Goal: Information Seeking & Learning: Learn about a topic

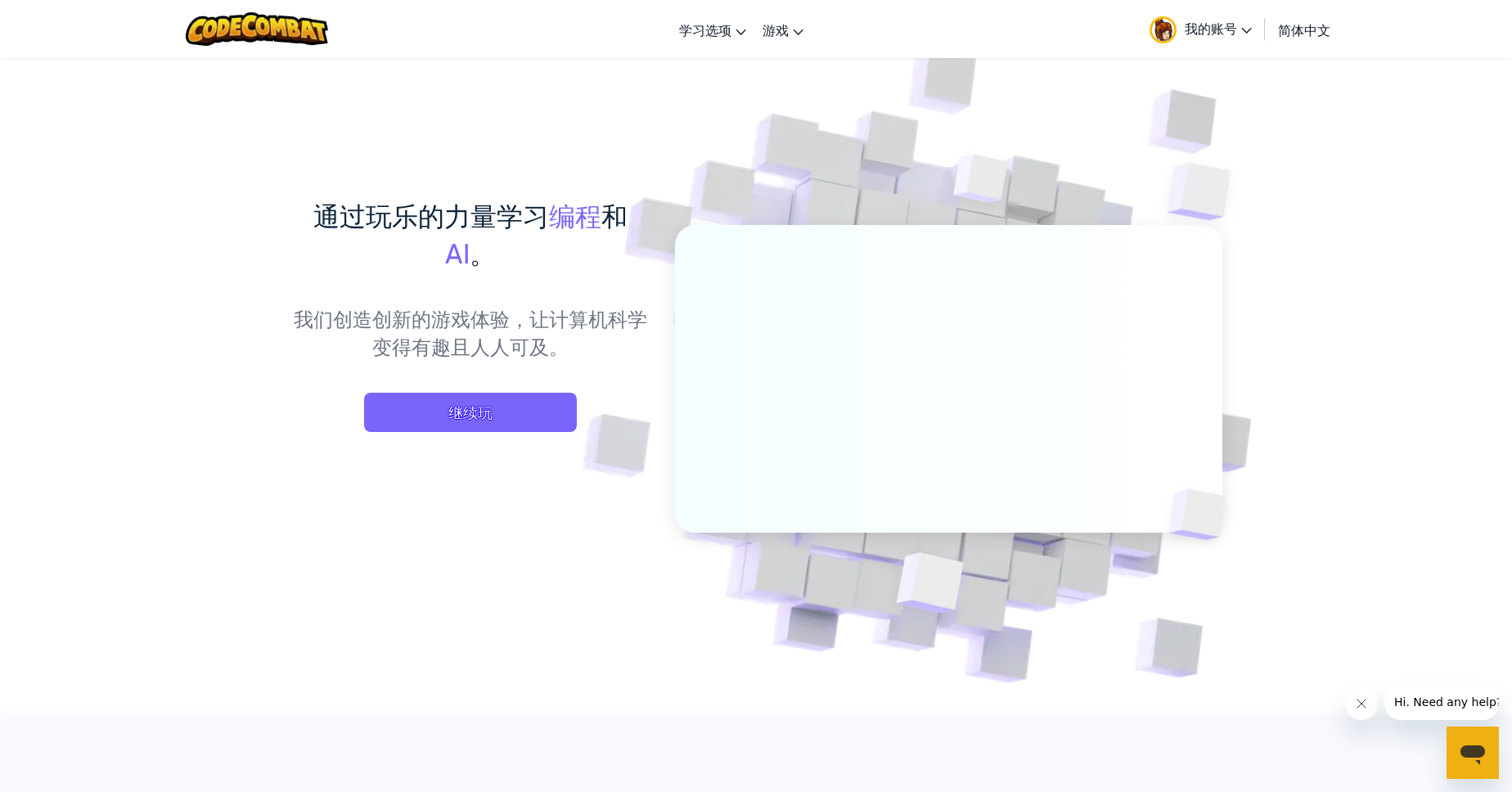
click at [1247, 35] on span "我的账号" at bounding box center [1218, 28] width 68 height 17
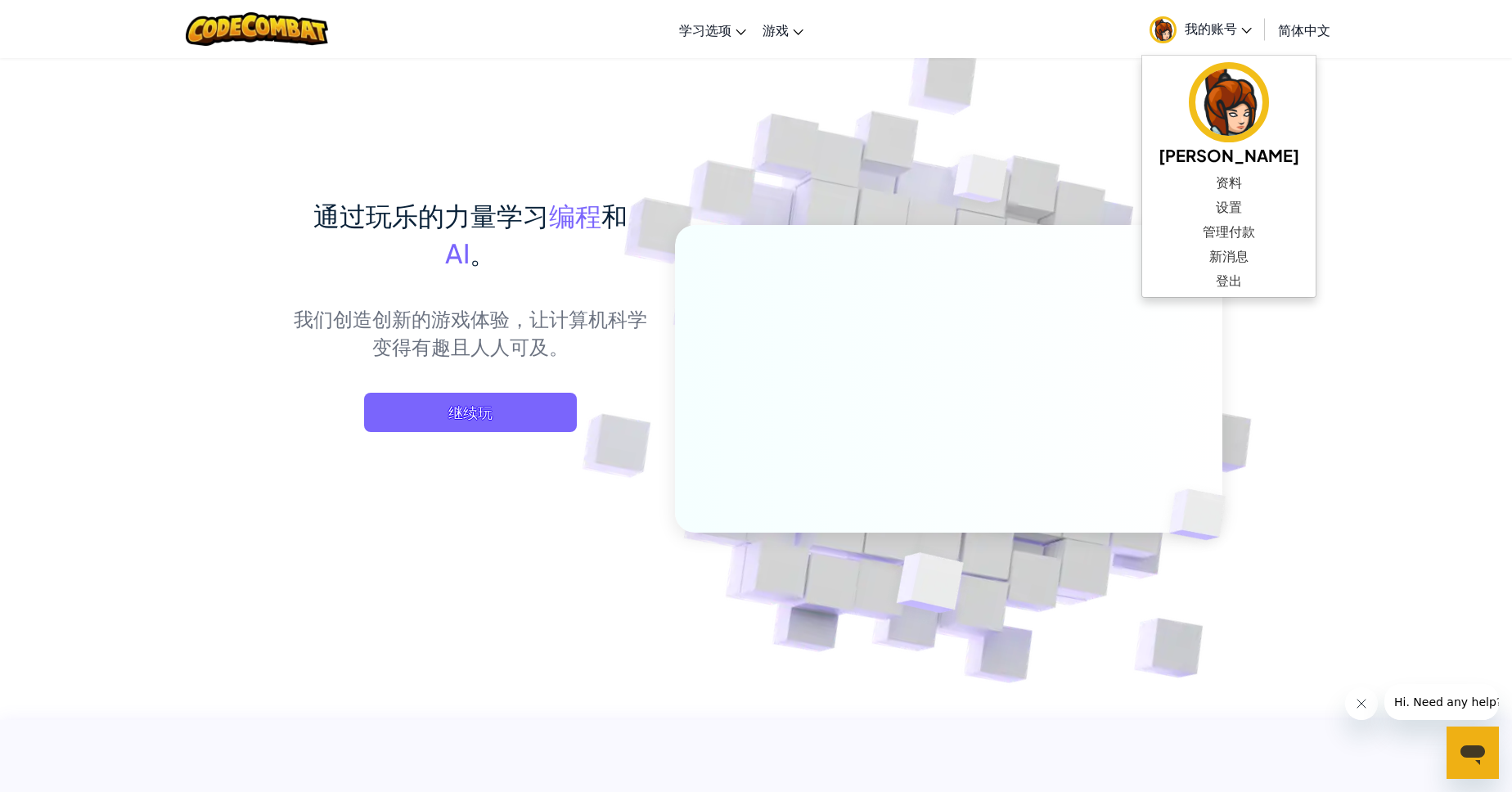
click at [958, 156] on img at bounding box center [981, 183] width 118 height 122
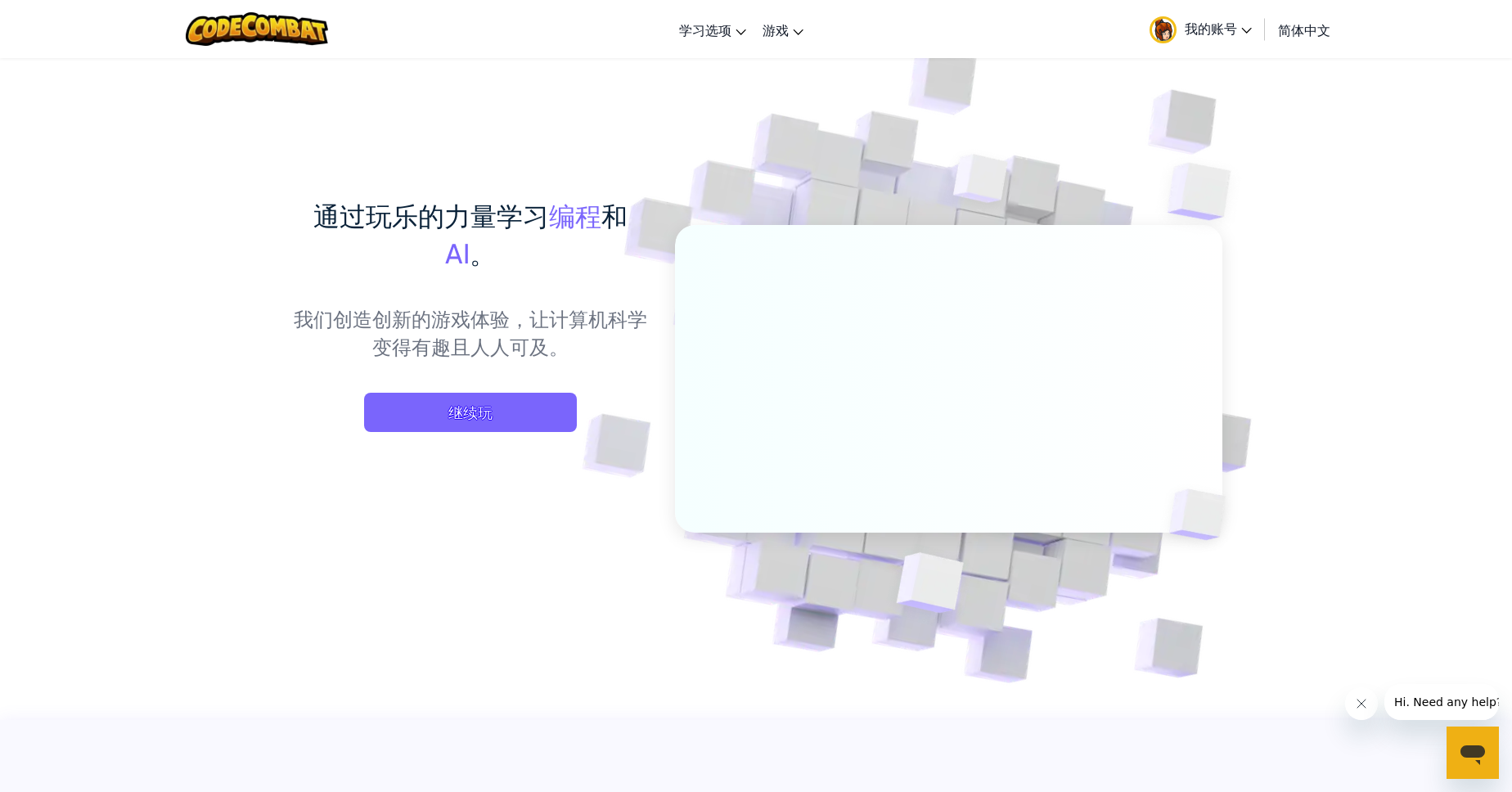
click at [1245, 26] on span "我的账号" at bounding box center [1218, 28] width 68 height 17
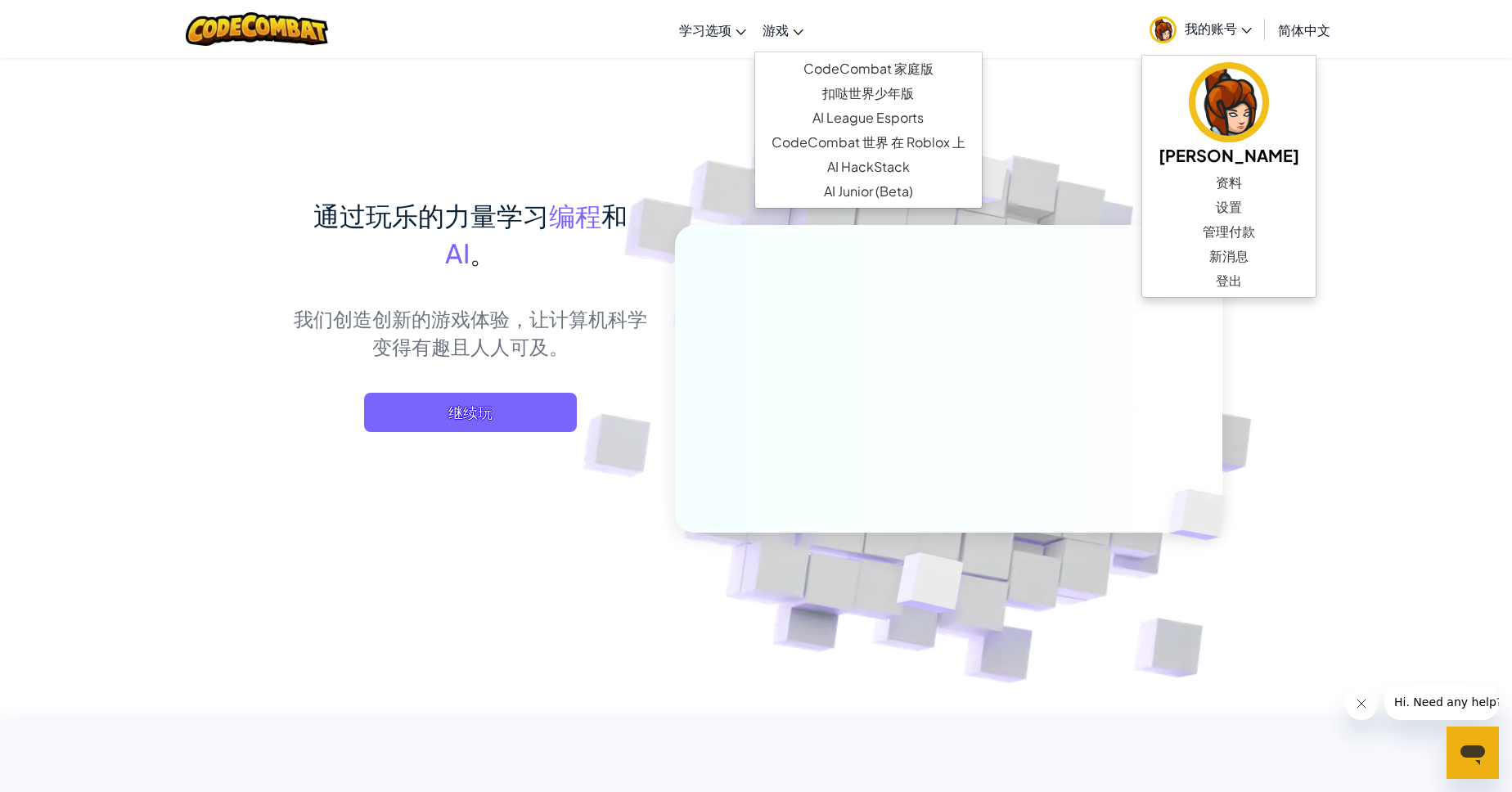
click at [783, 26] on span "游戏" at bounding box center [776, 29] width 26 height 17
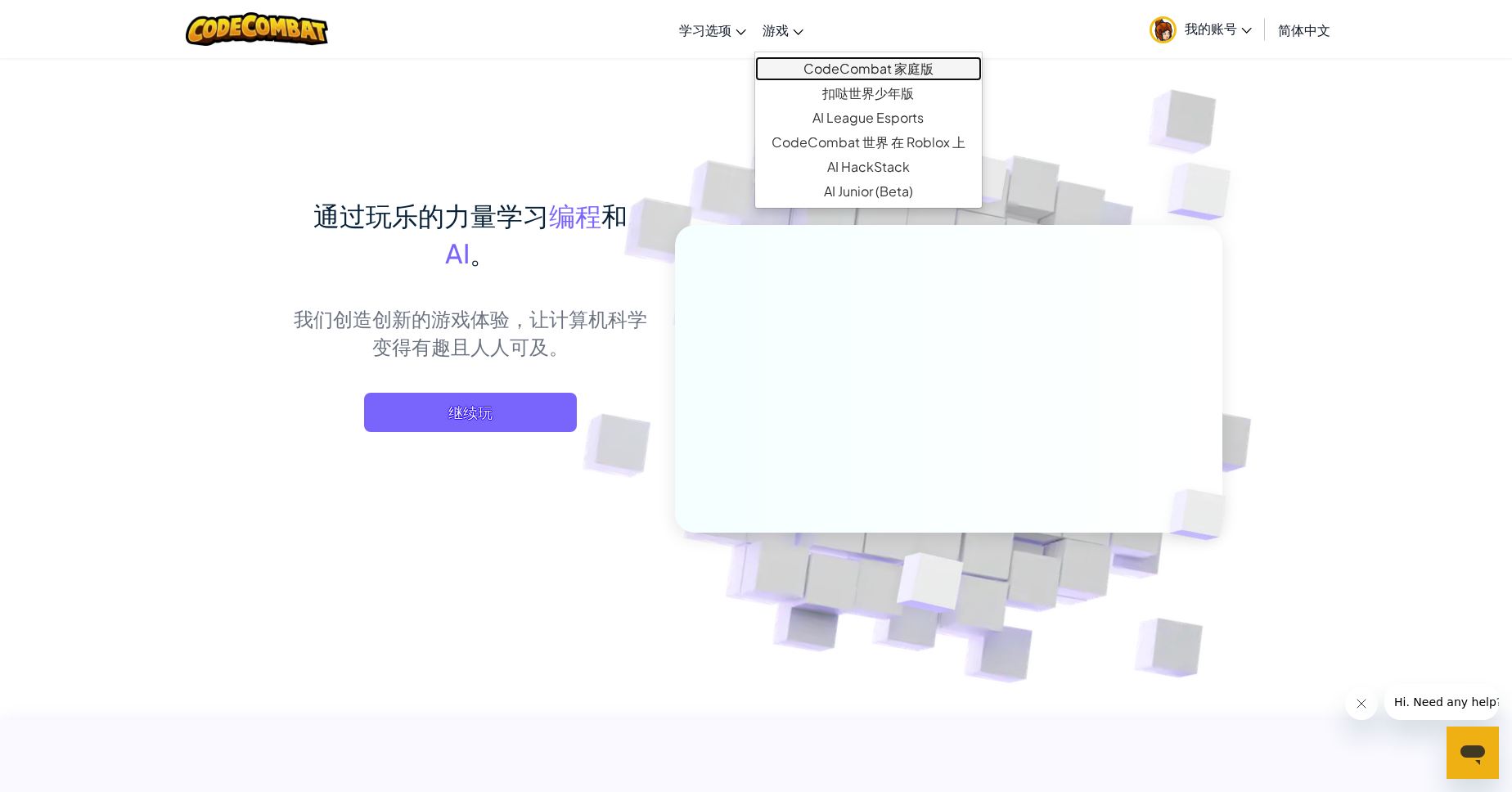
click at [801, 75] on link "CodeCombat 家庭版" at bounding box center [868, 68] width 226 height 25
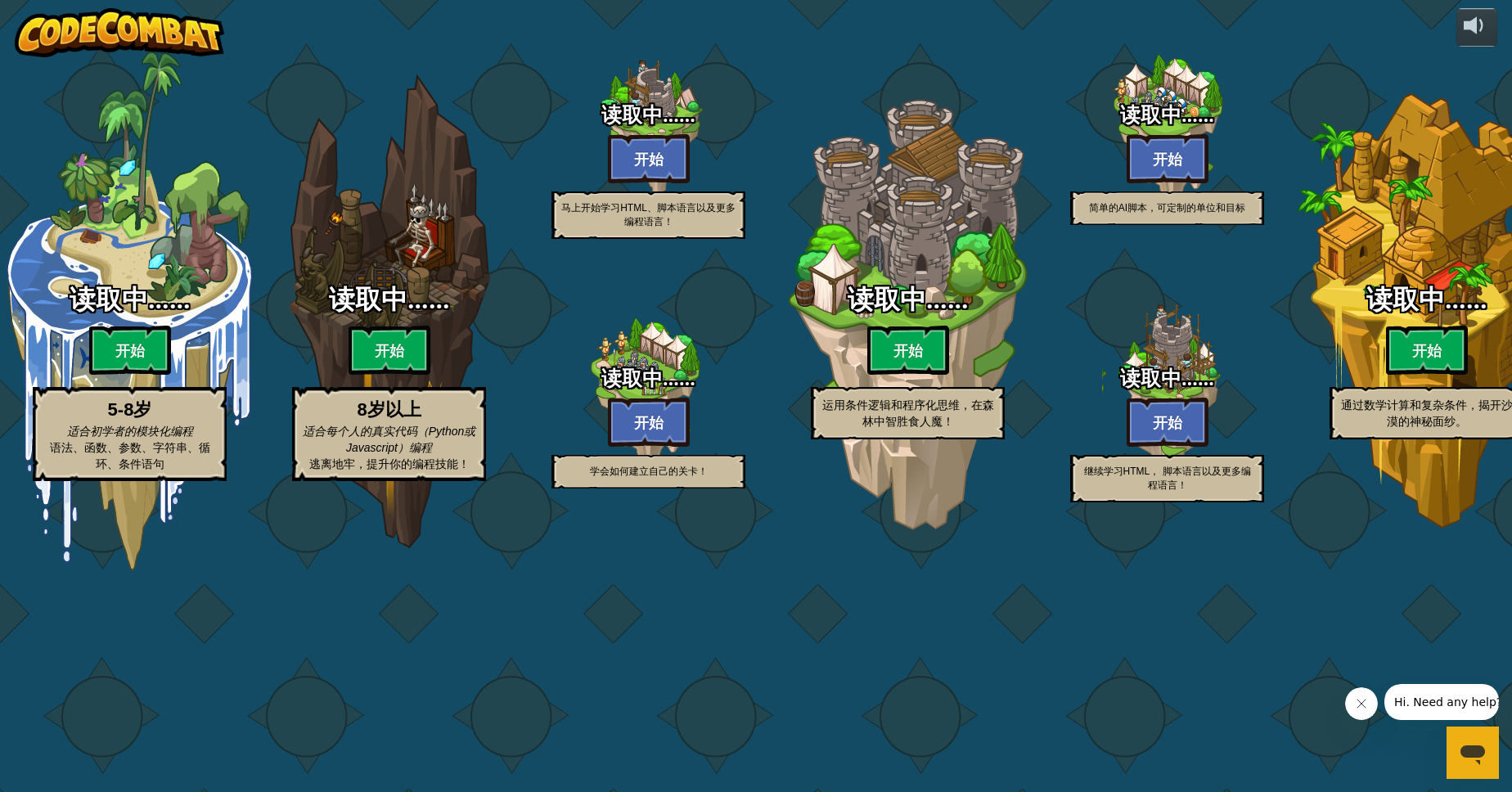
select select "zh-HANS"
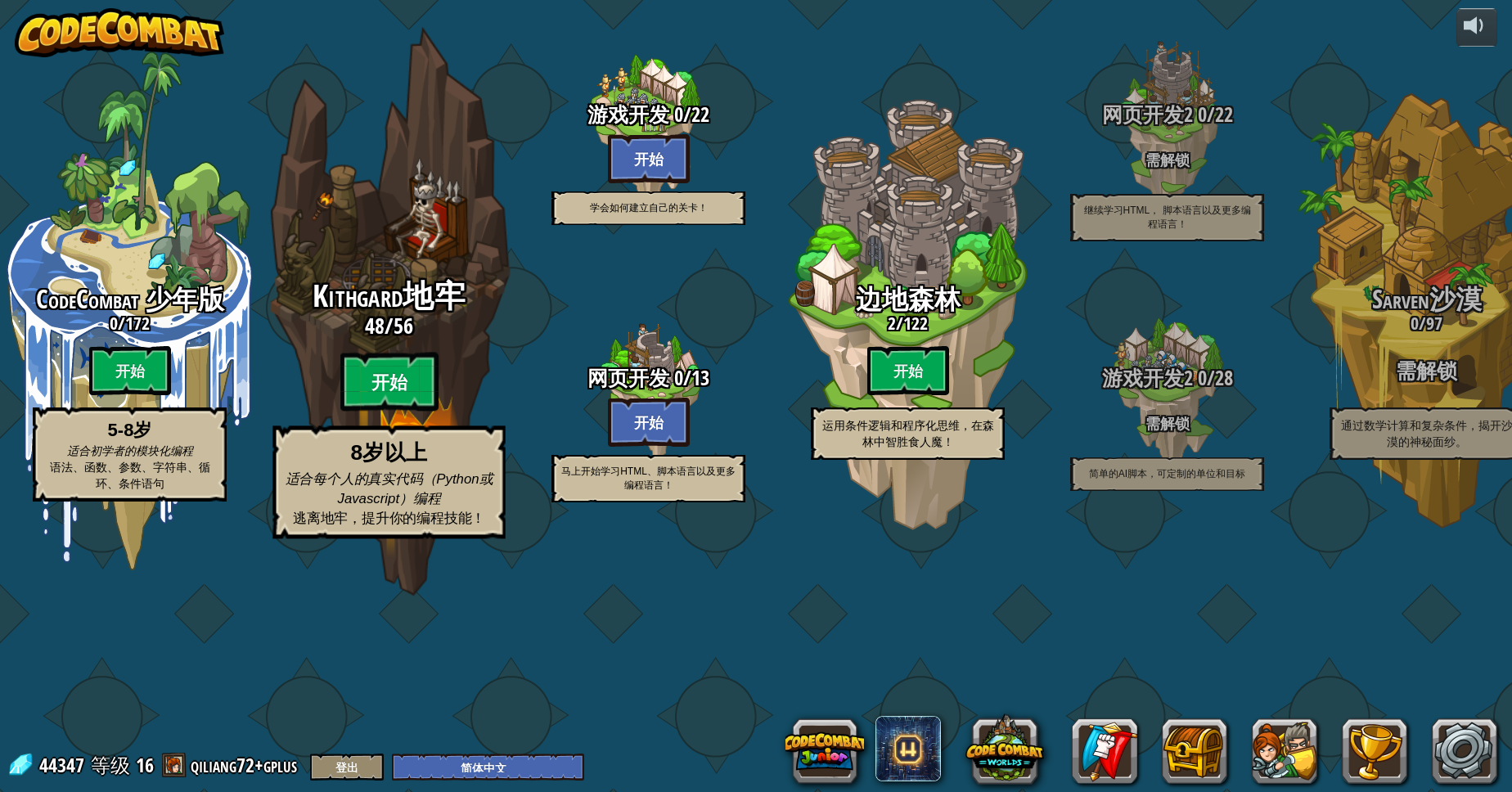
click at [415, 412] on btn "开始" at bounding box center [390, 381] width 99 height 59
select select "zh-HANS"
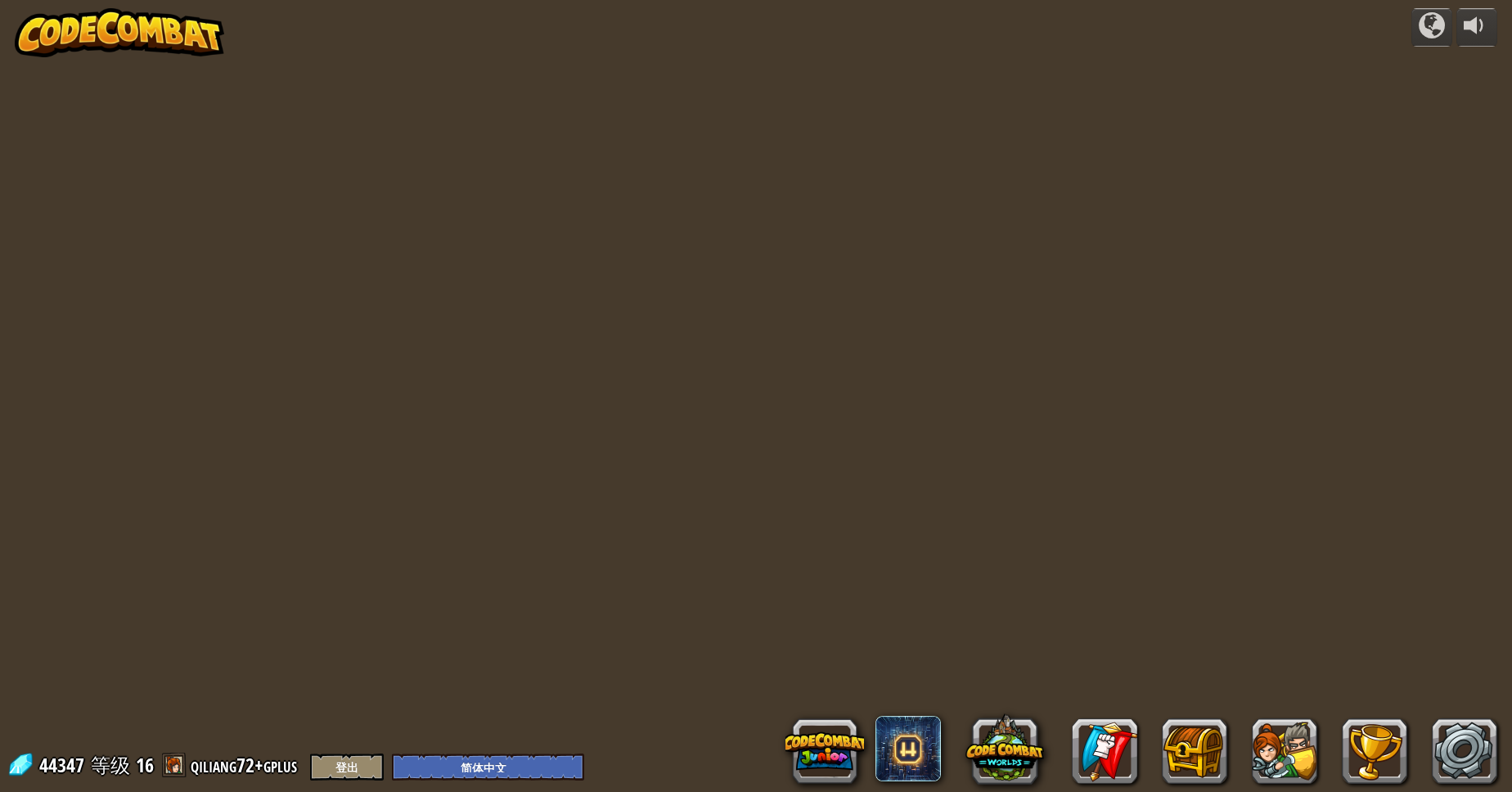
select select "zh-HANS"
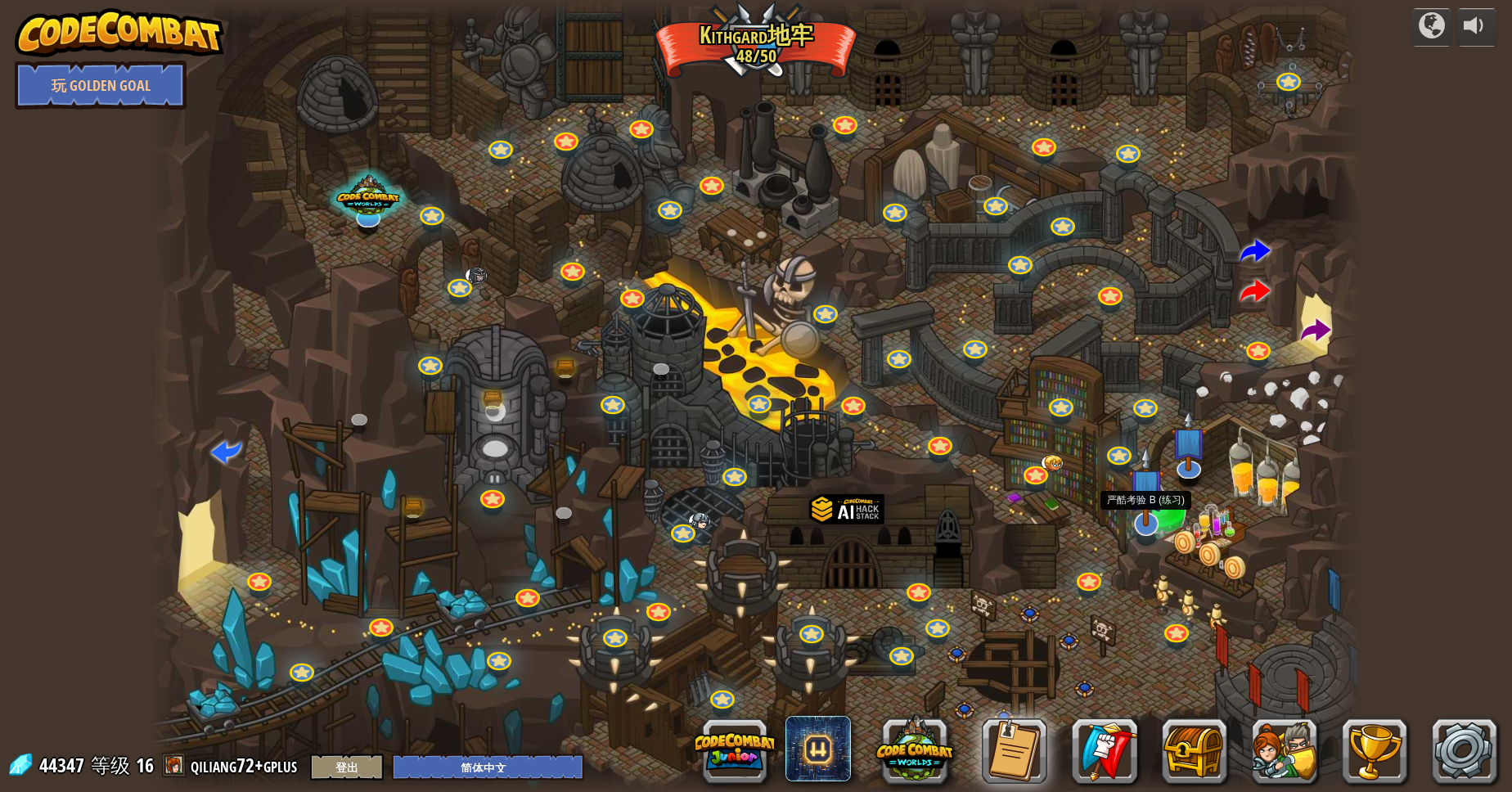
click at [1150, 494] on img at bounding box center [1145, 486] width 36 height 82
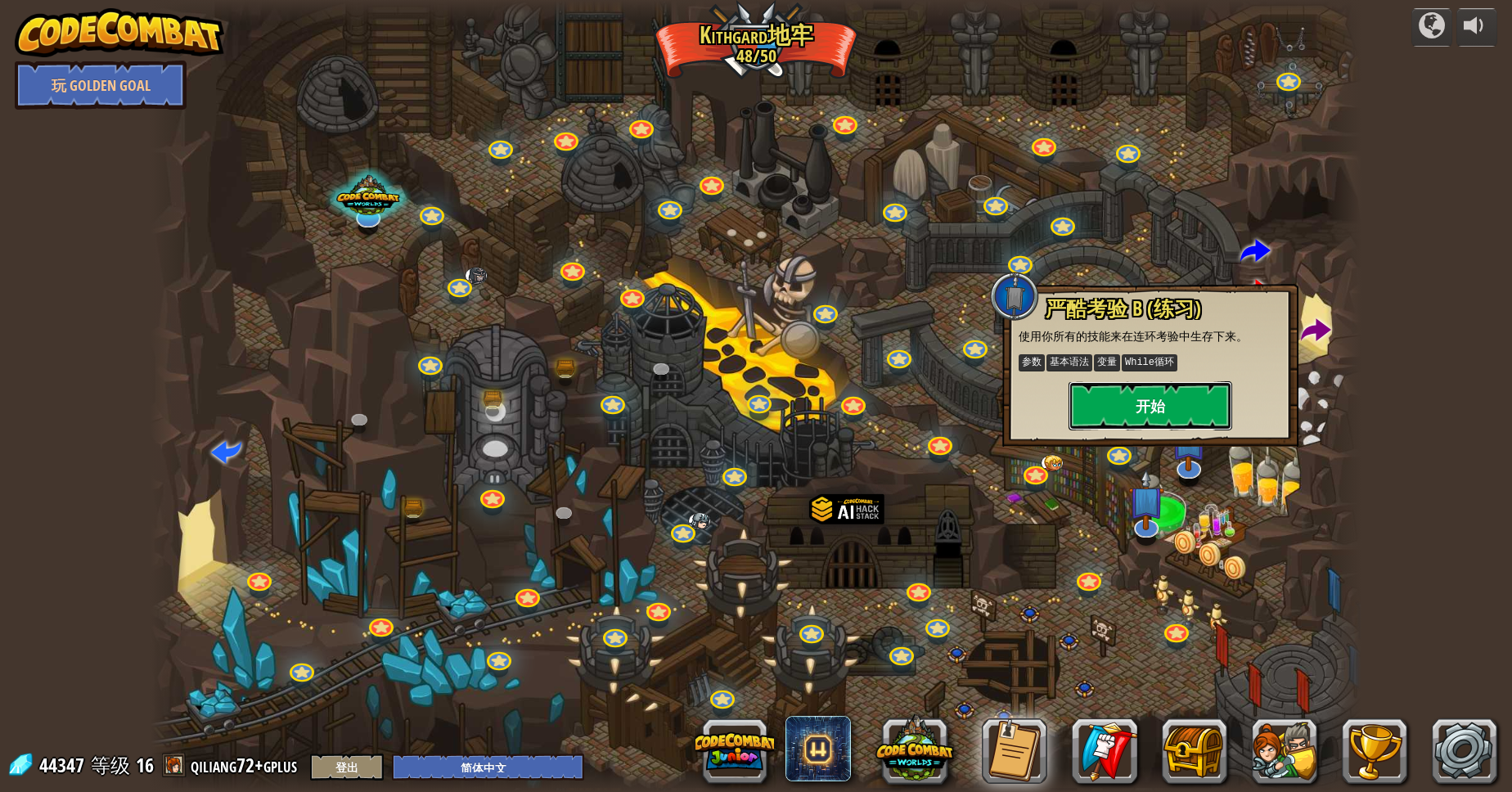
click at [1163, 412] on button "开始" at bounding box center [1150, 406] width 163 height 49
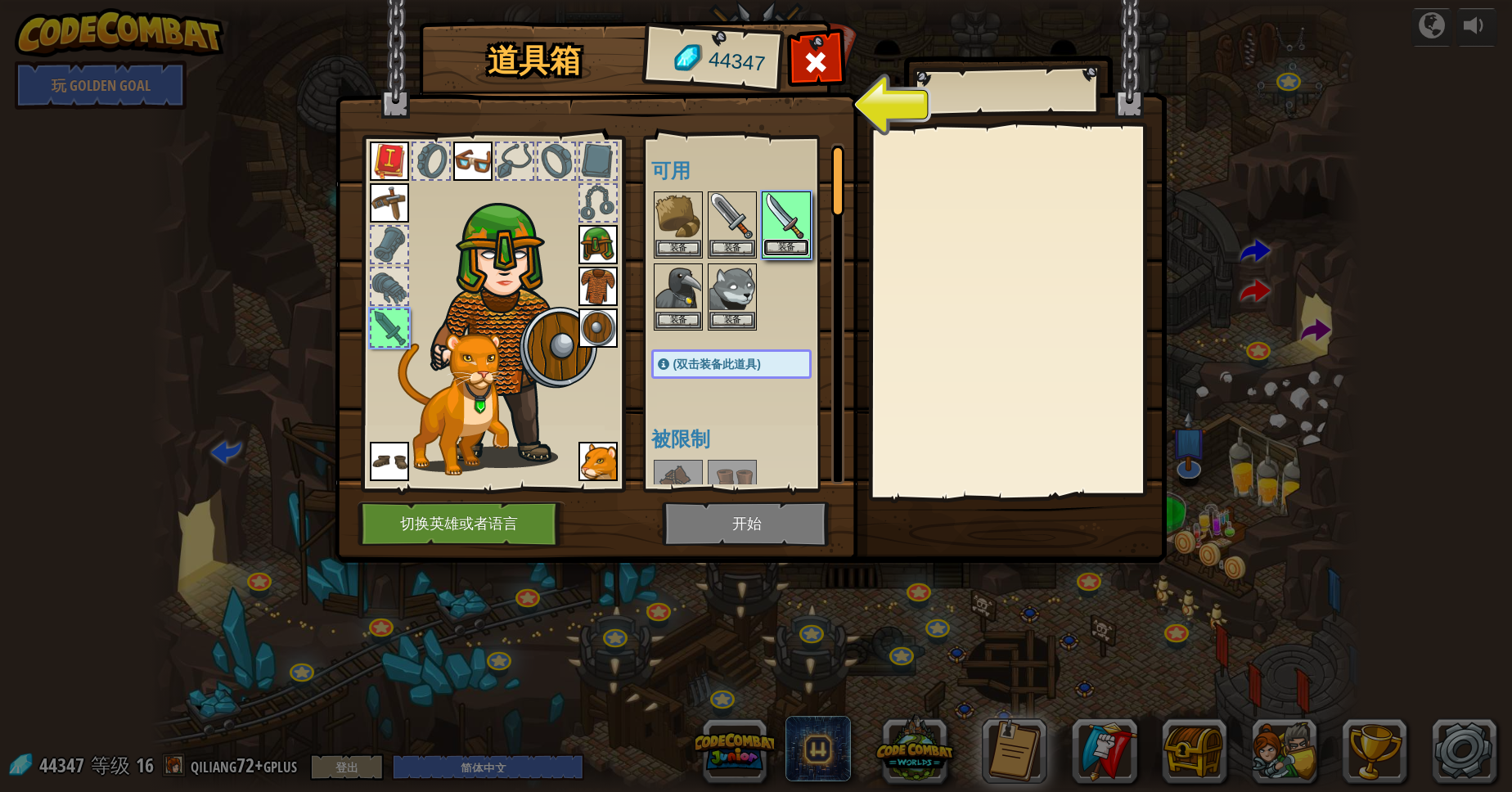
click at [793, 246] on button "装备" at bounding box center [786, 247] width 46 height 17
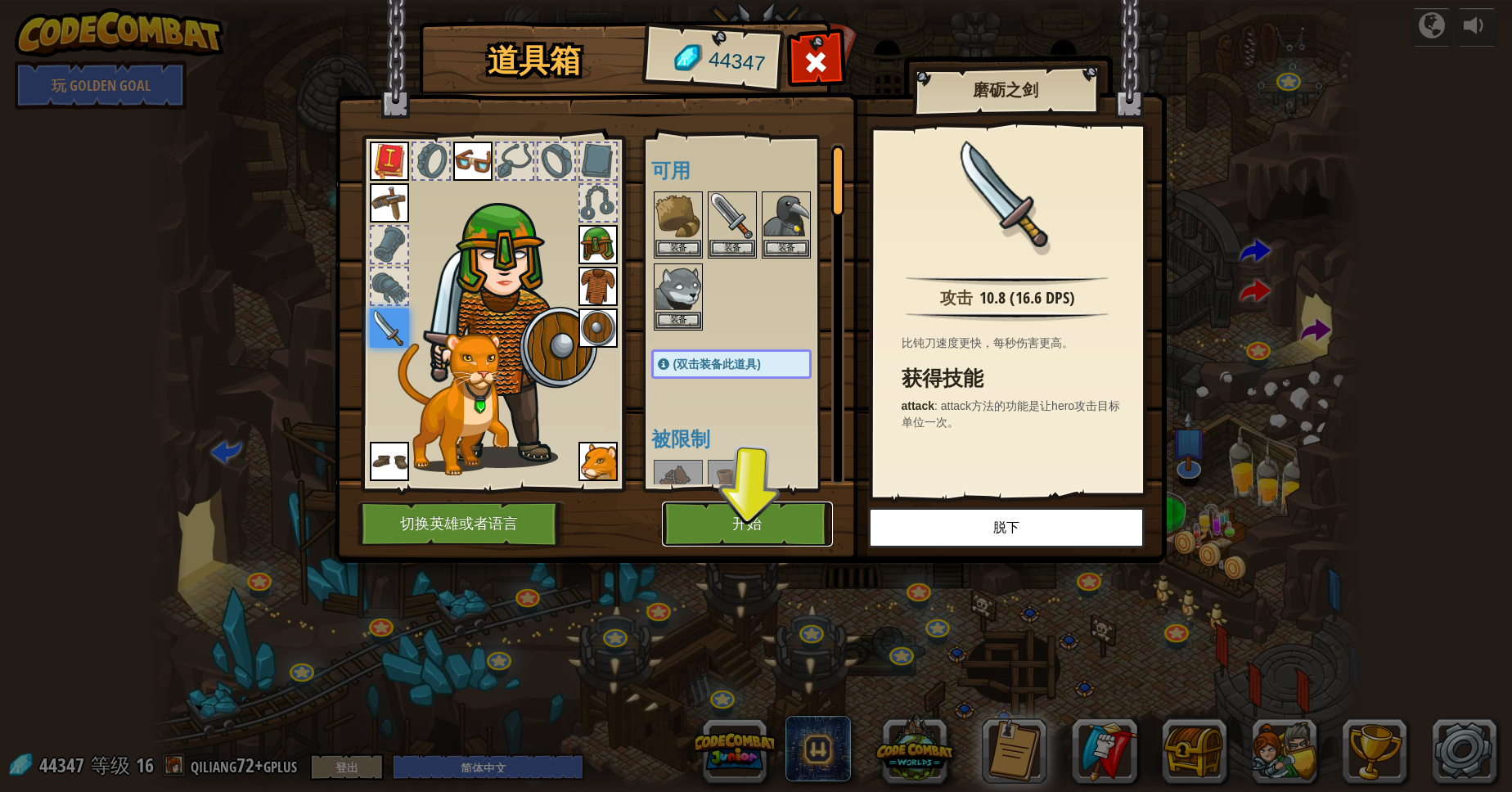
click at [731, 519] on button "开始" at bounding box center [746, 524] width 171 height 45
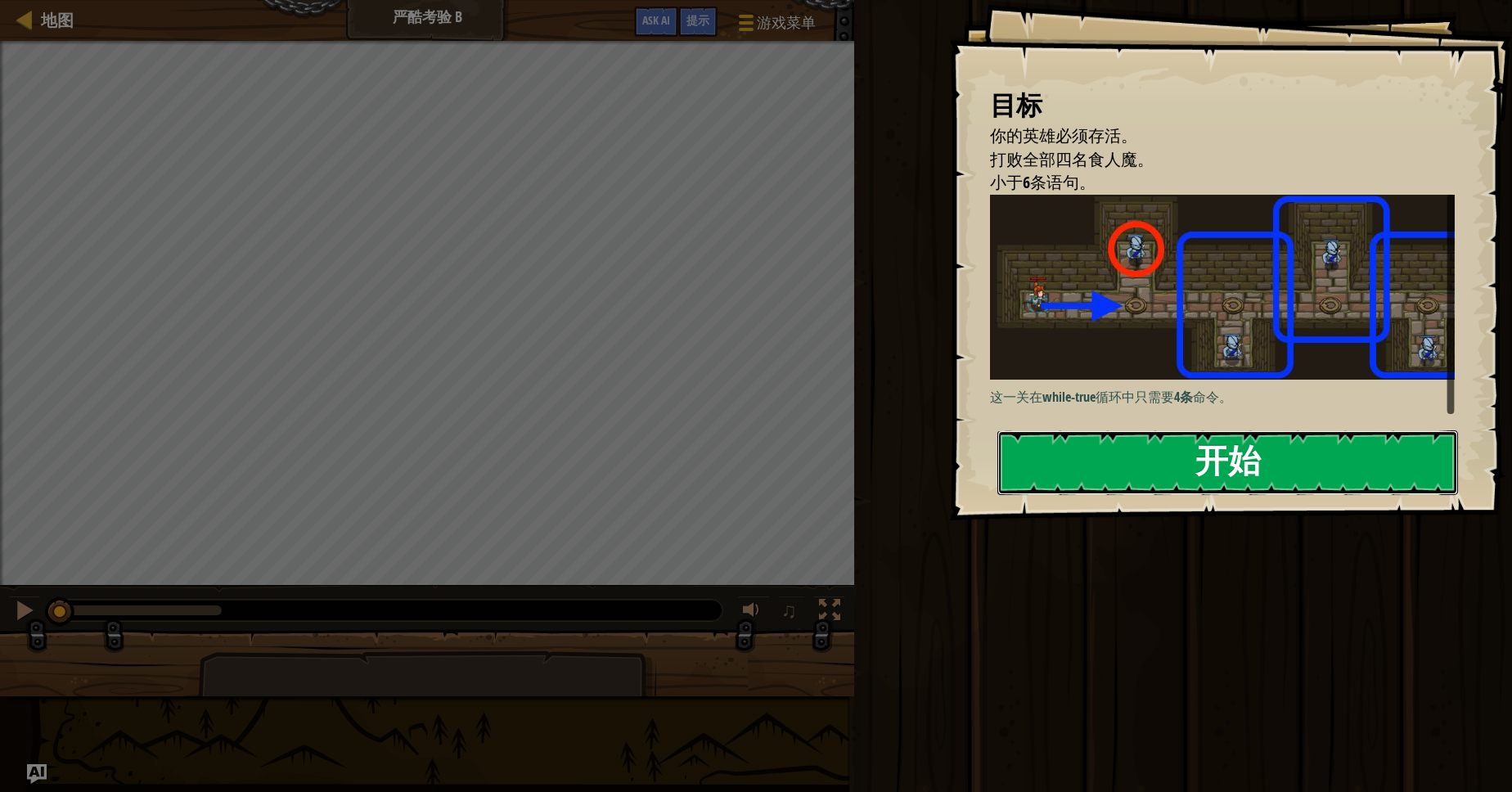
click at [1201, 455] on button "开始" at bounding box center [1227, 463] width 461 height 65
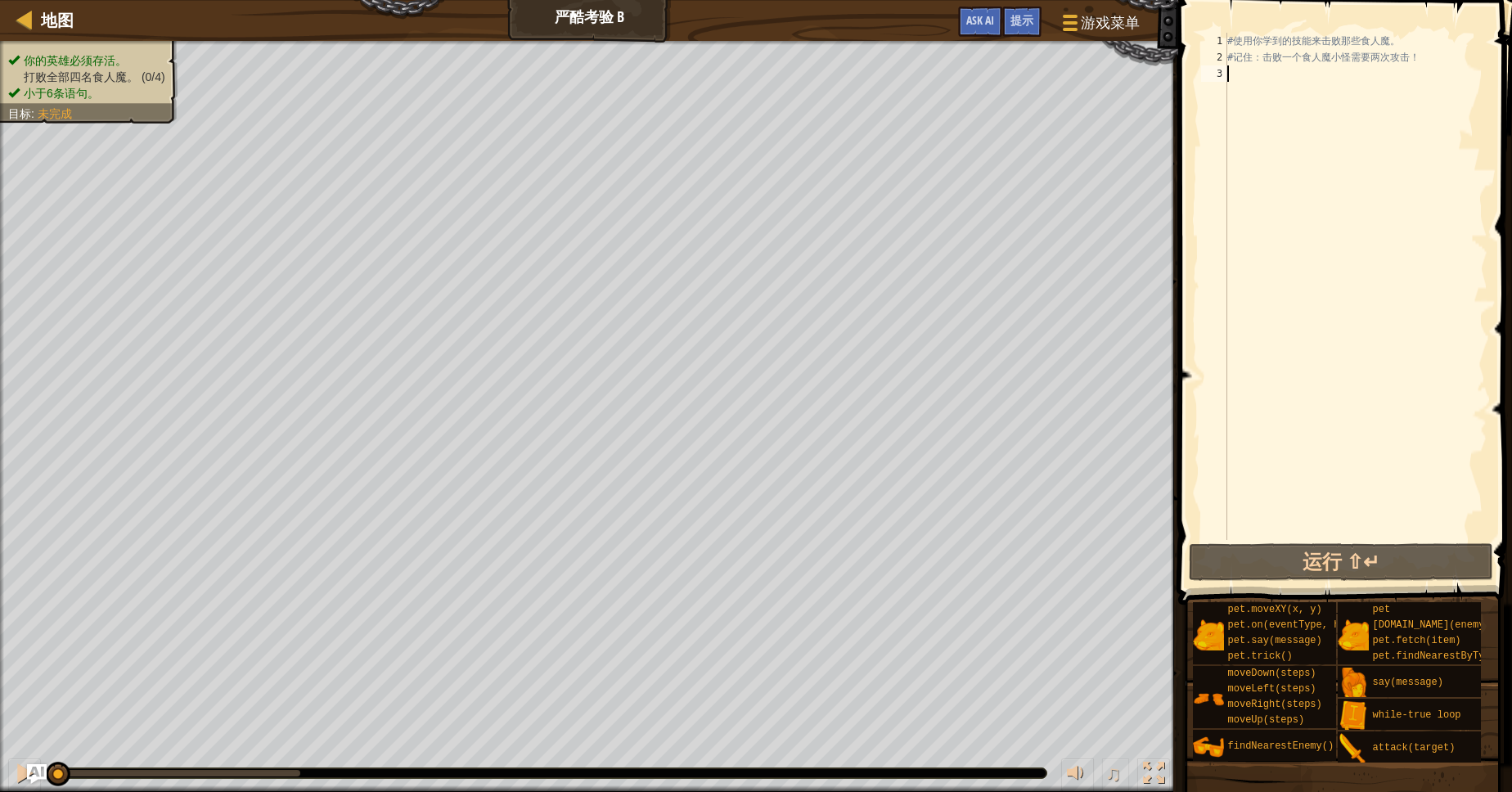
click at [620, 791] on div "你的英雄必须存活。 打败全部四名食人魔。 (0/4) 小于6条语句。 目标 : 未完成 ♫ 安雅公主 176 x: 18 y: 10 No target" at bounding box center [756, 416] width 1512 height 751
type textarea "w"
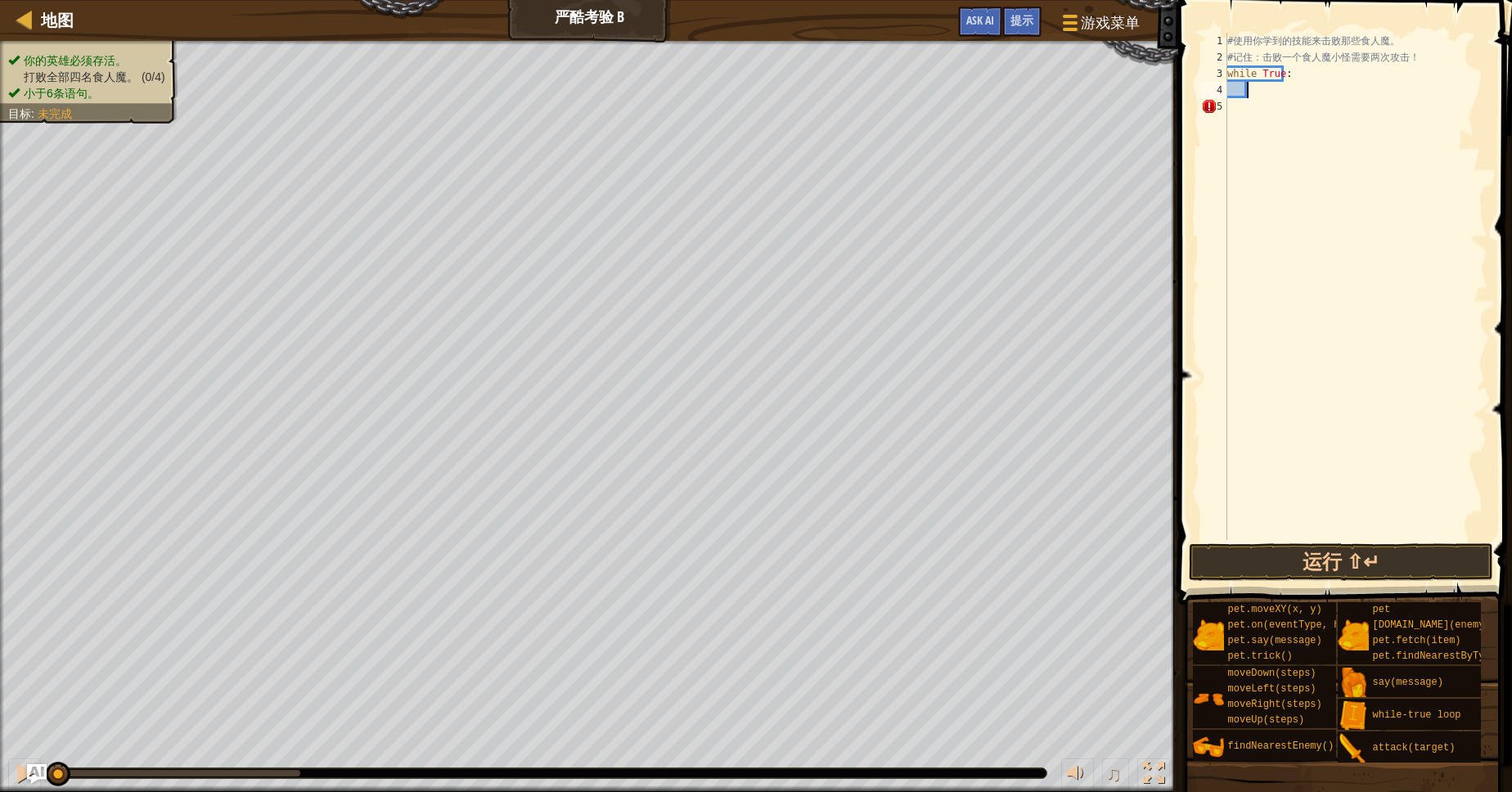
type textarea "u"
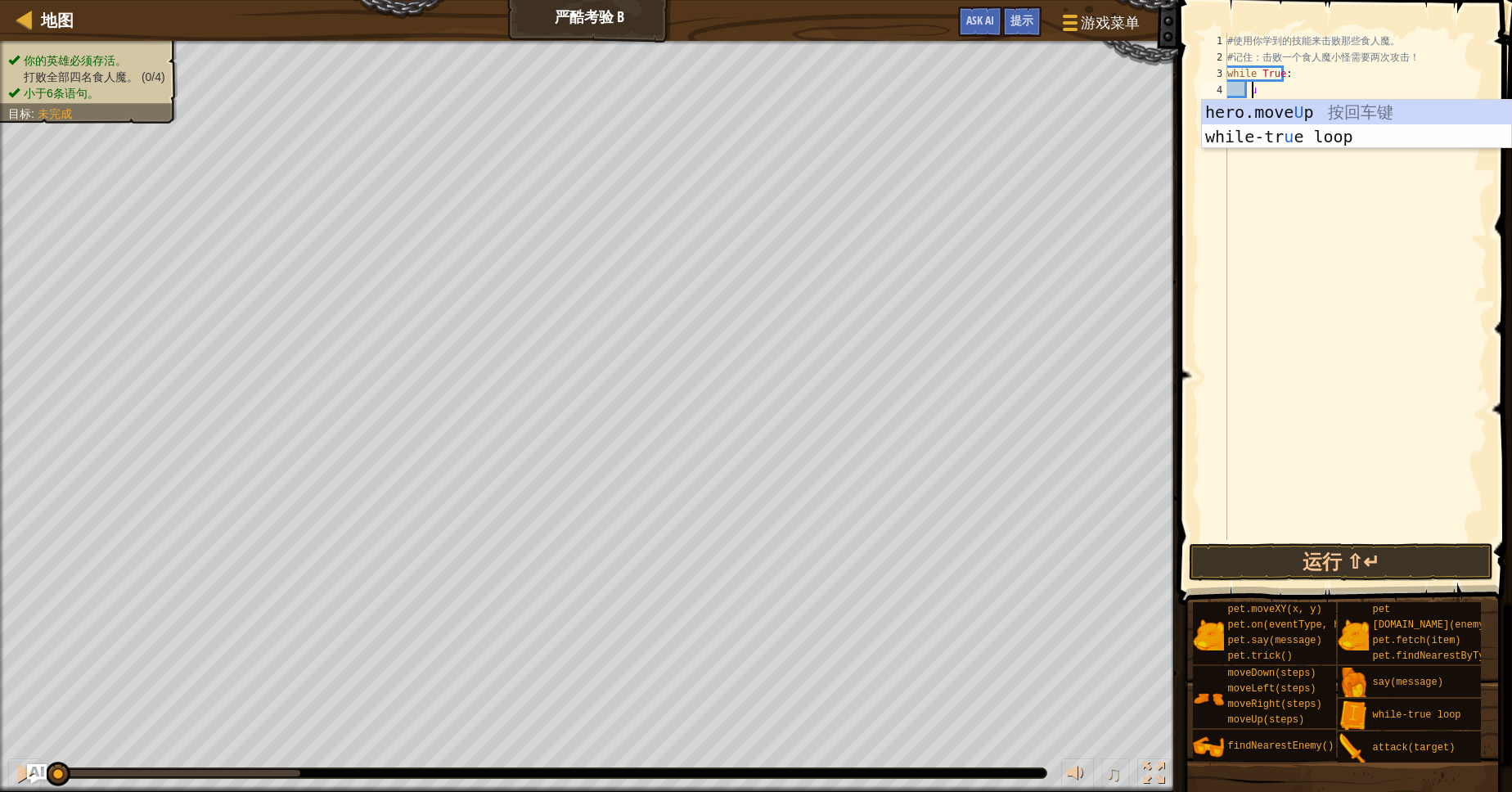
scroll to position [7, 1]
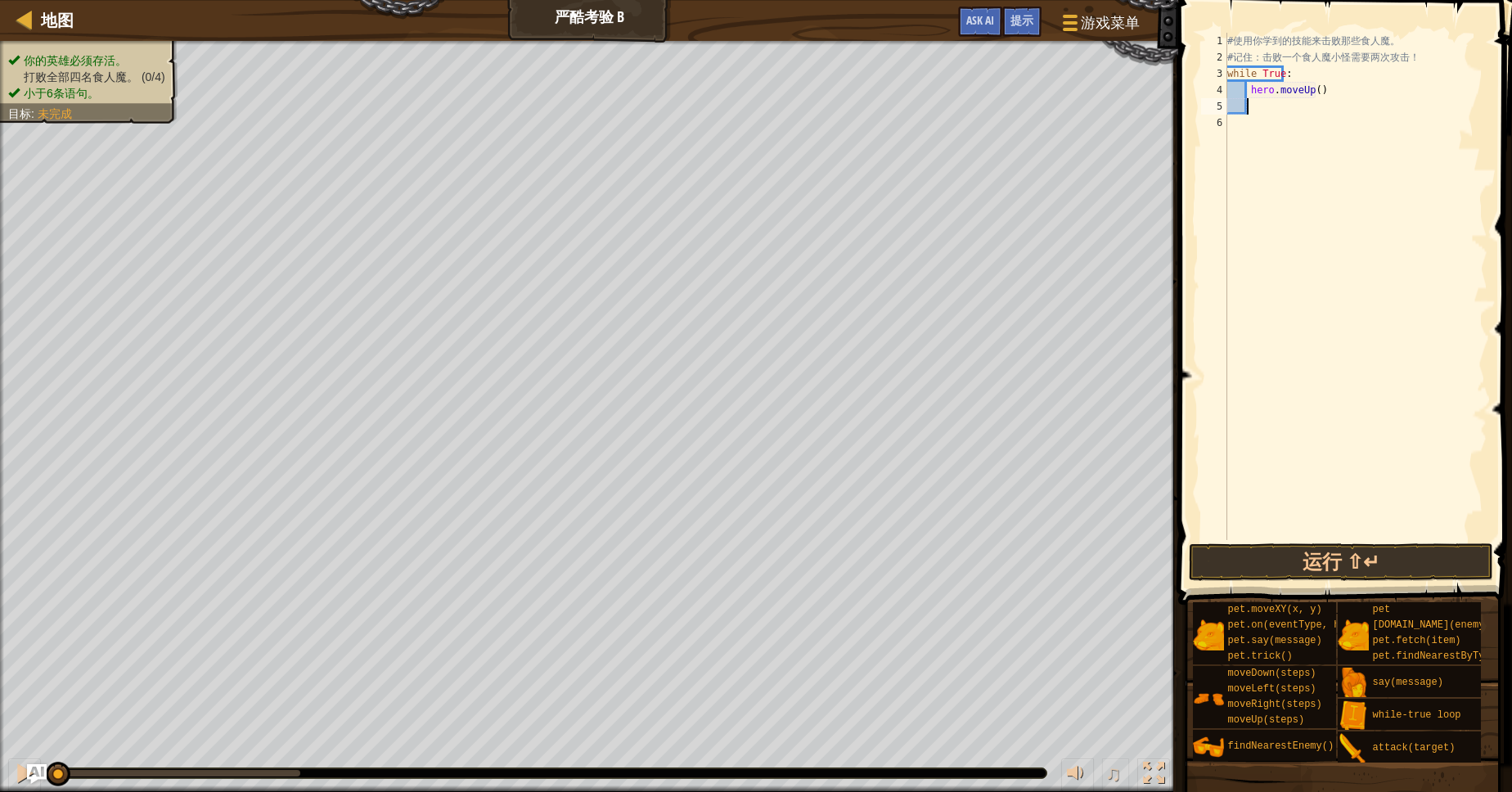
type textarea "f"
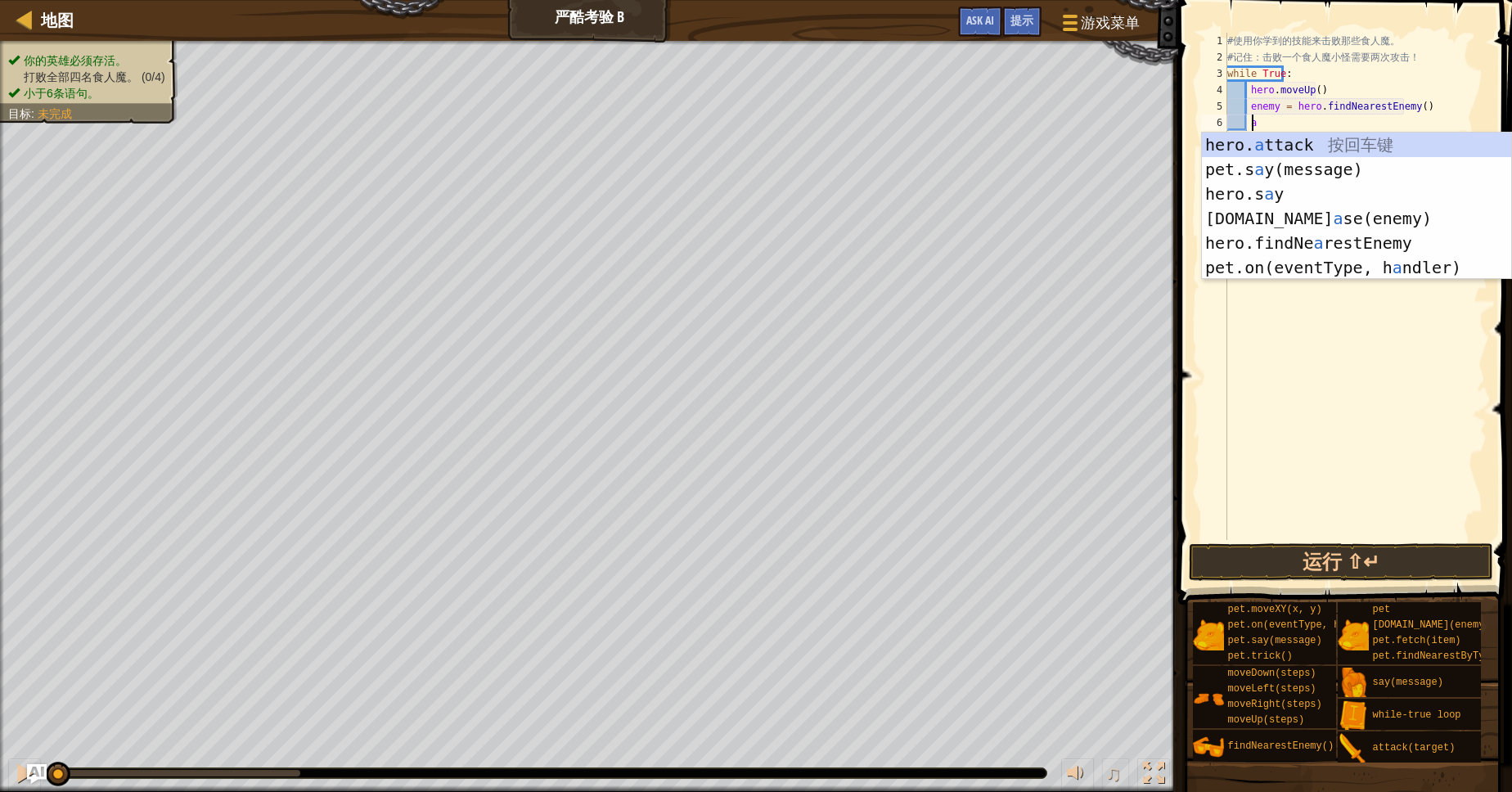
type textarea "hero.attack(enemy)"
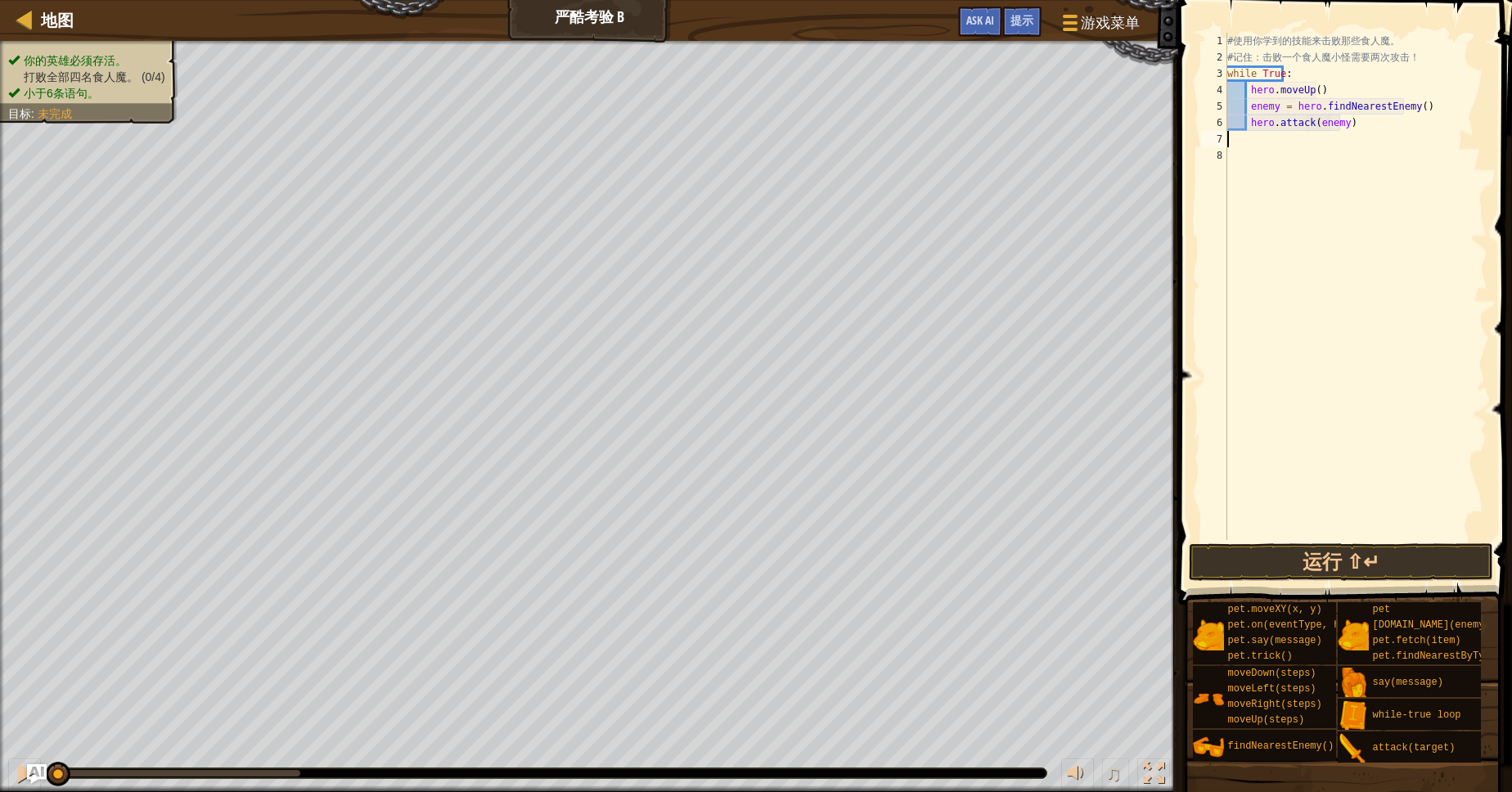
scroll to position [7, 0]
click at [1325, 555] on button "运行 ⇧↵" at bounding box center [1340, 561] width 304 height 37
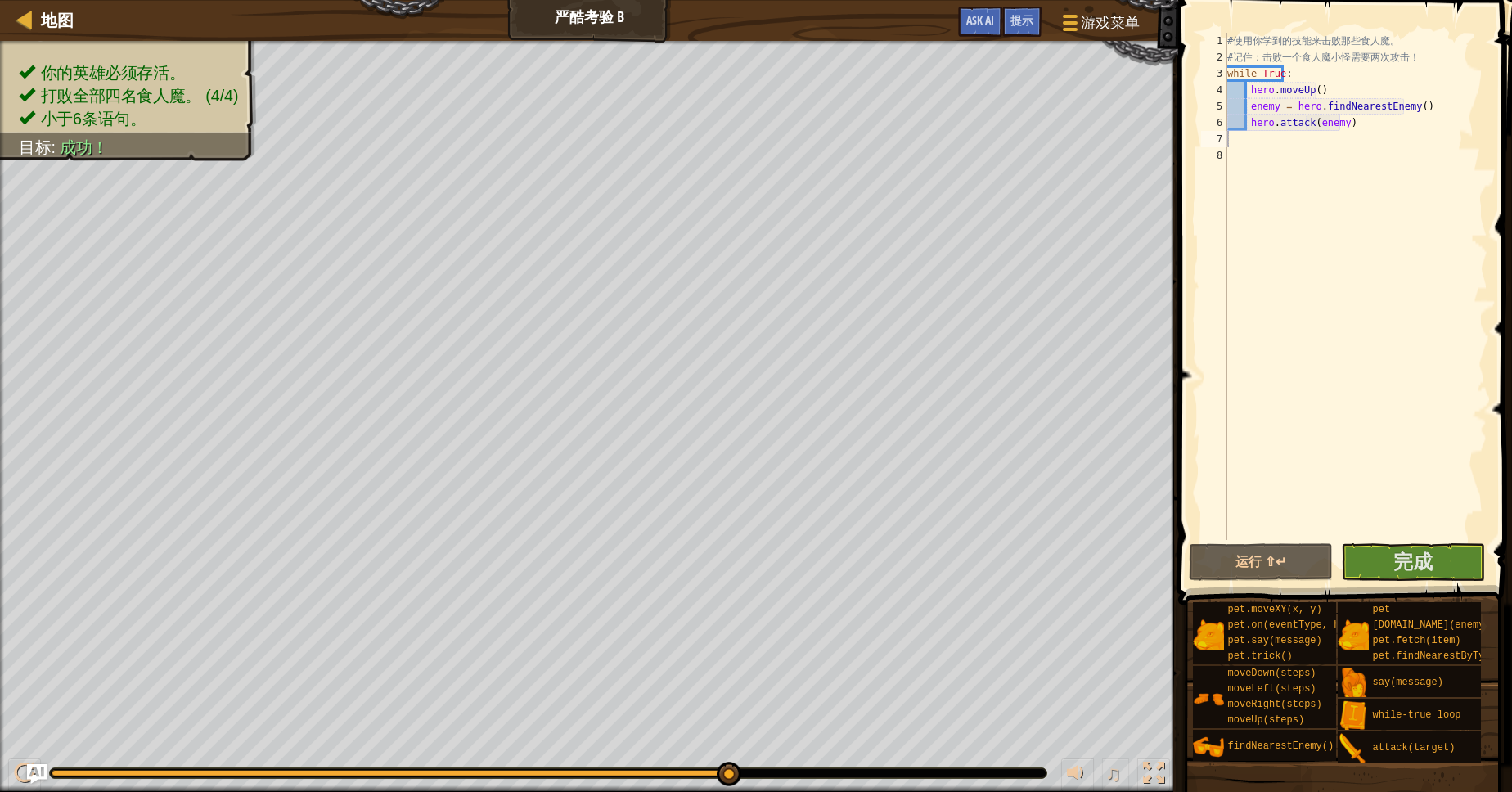
click at [1450, 541] on span at bounding box center [1347, 278] width 347 height 652
click at [1437, 565] on button "完成" at bounding box center [1413, 561] width 144 height 37
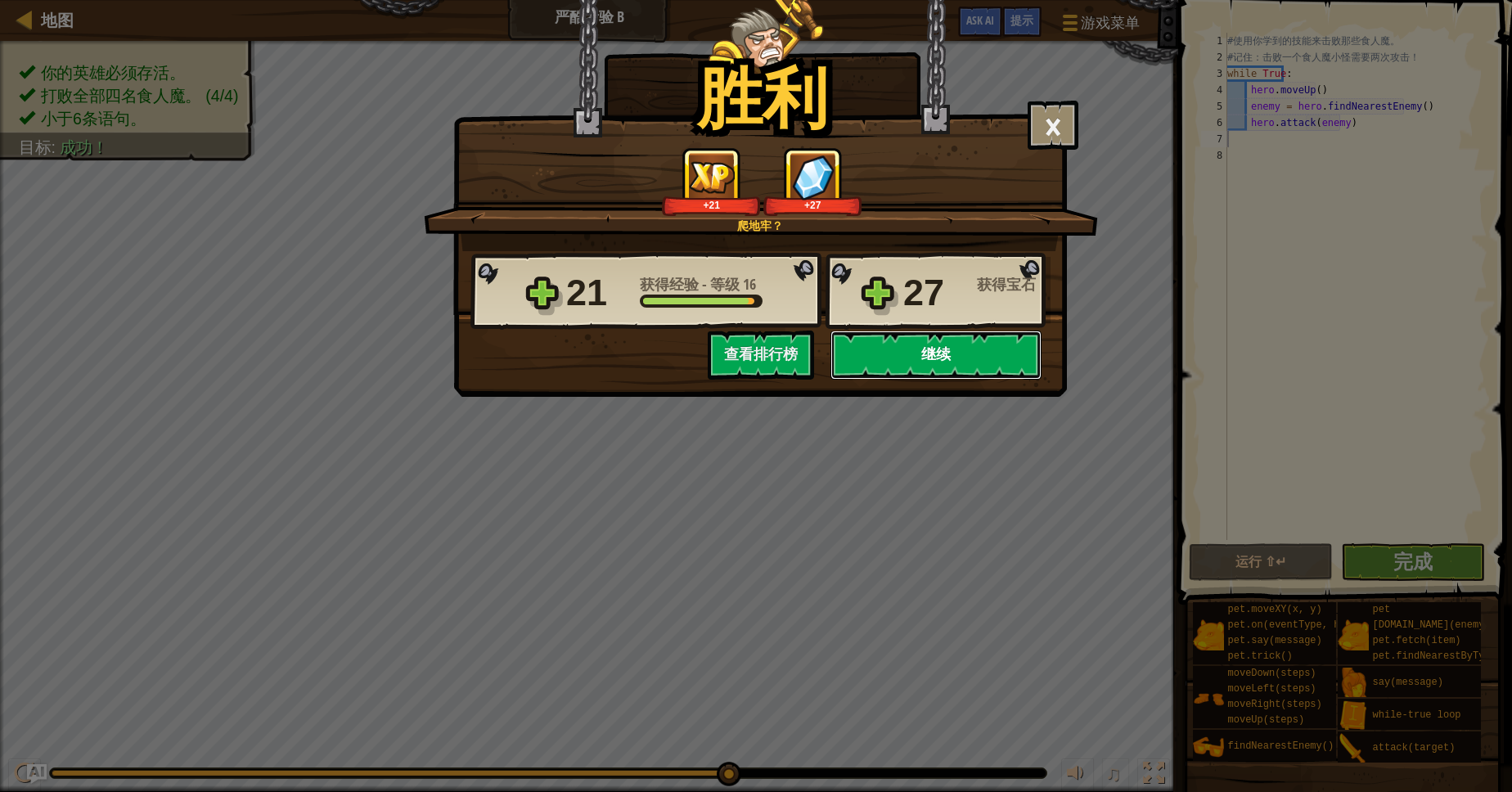
click at [912, 355] on button "继续" at bounding box center [935, 355] width 211 height 49
select select "zh-HANS"
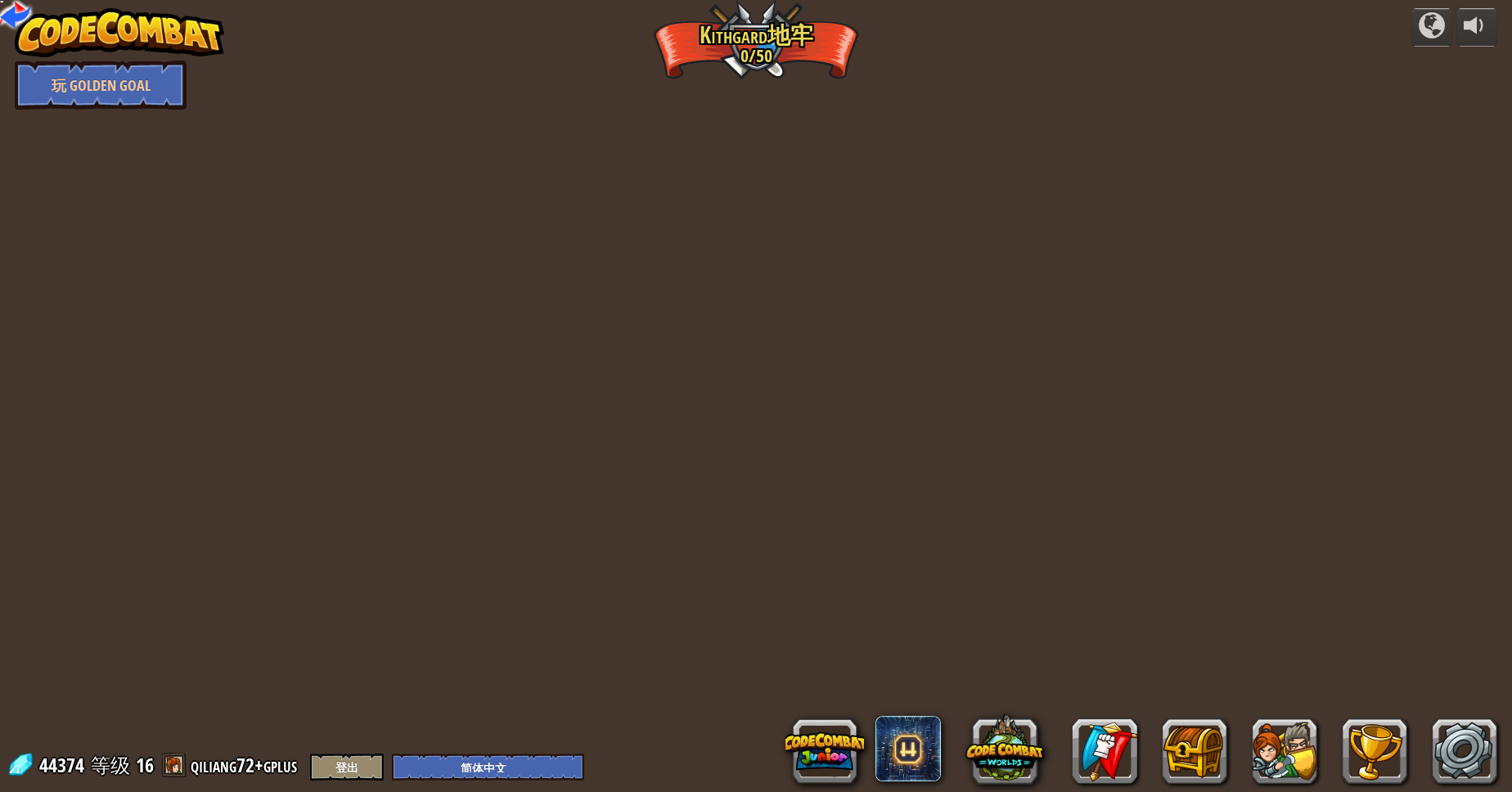
select select "zh-HANS"
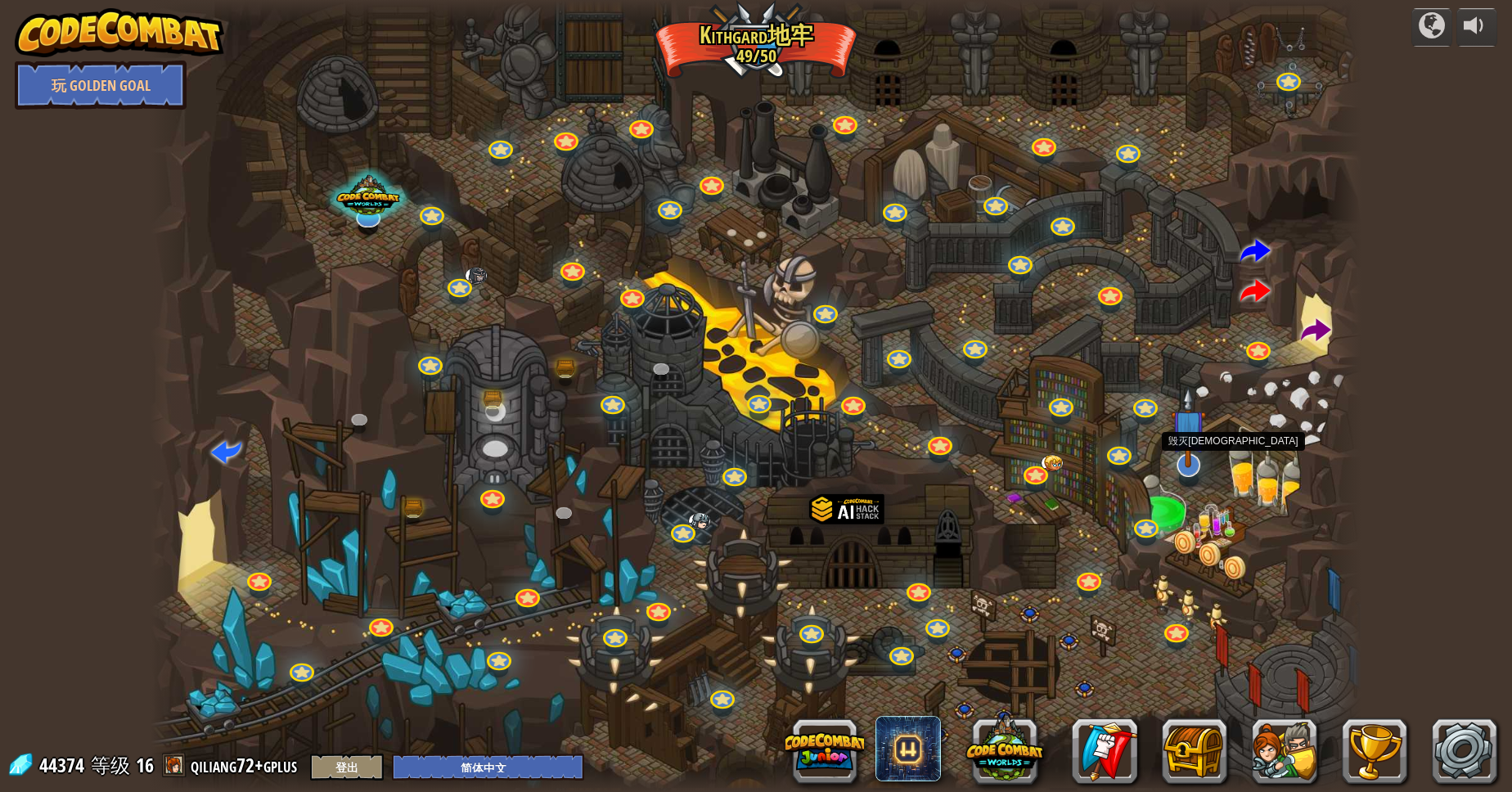
click at [1192, 441] on img at bounding box center [1188, 427] width 36 height 82
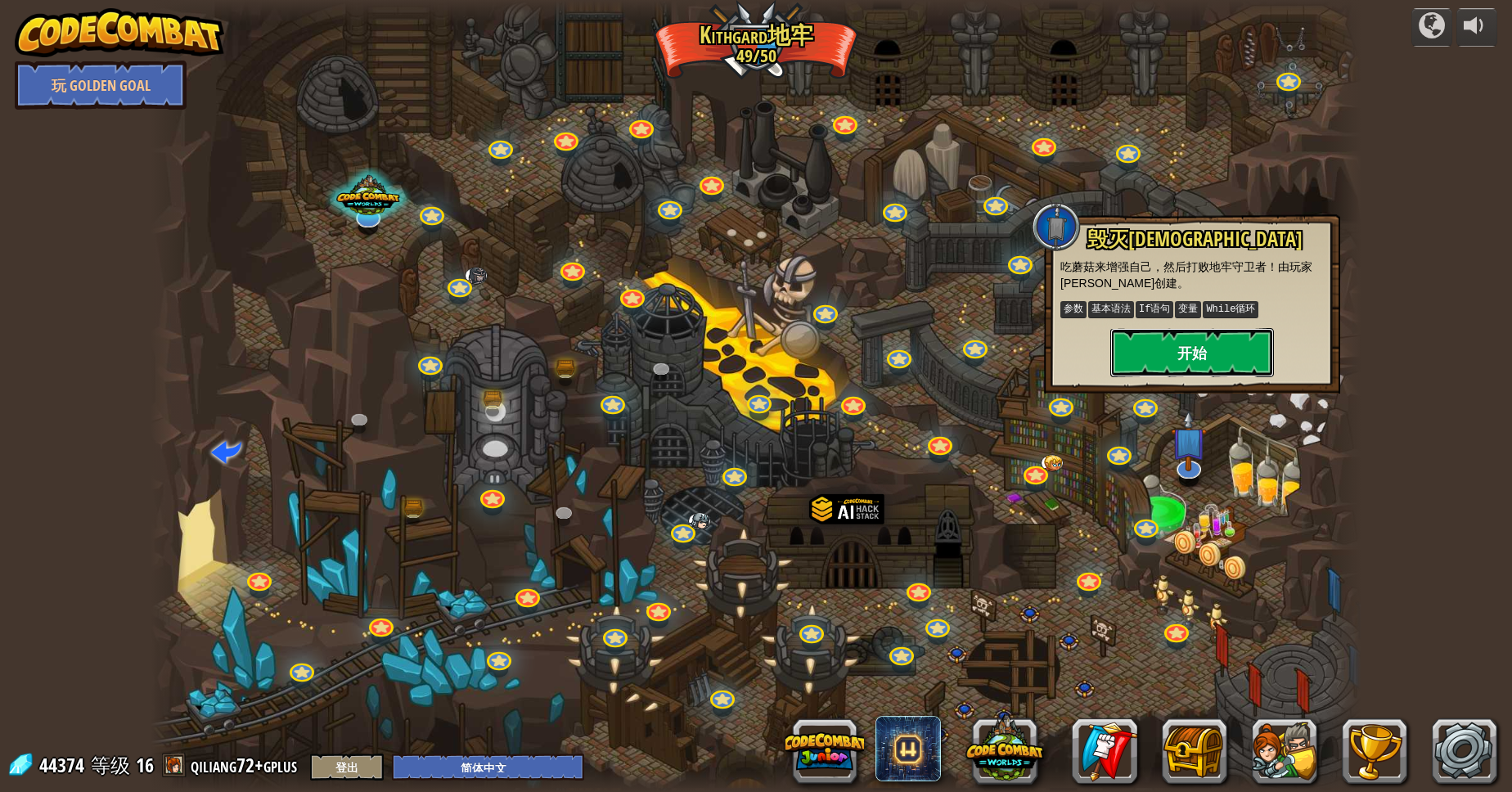
click at [1163, 370] on button "开始" at bounding box center [1192, 352] width 163 height 49
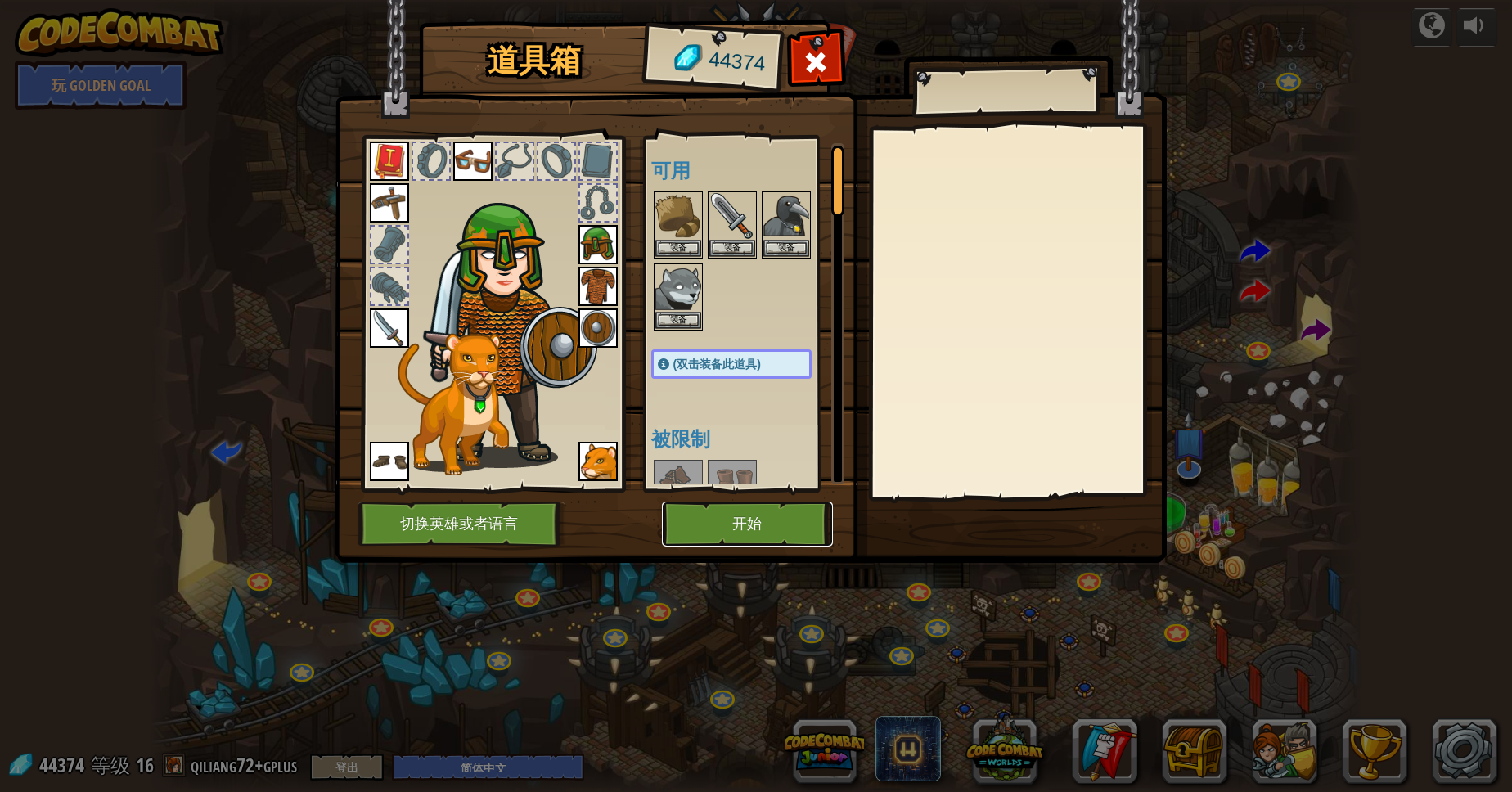
click at [671, 536] on button "开始" at bounding box center [746, 524] width 171 height 45
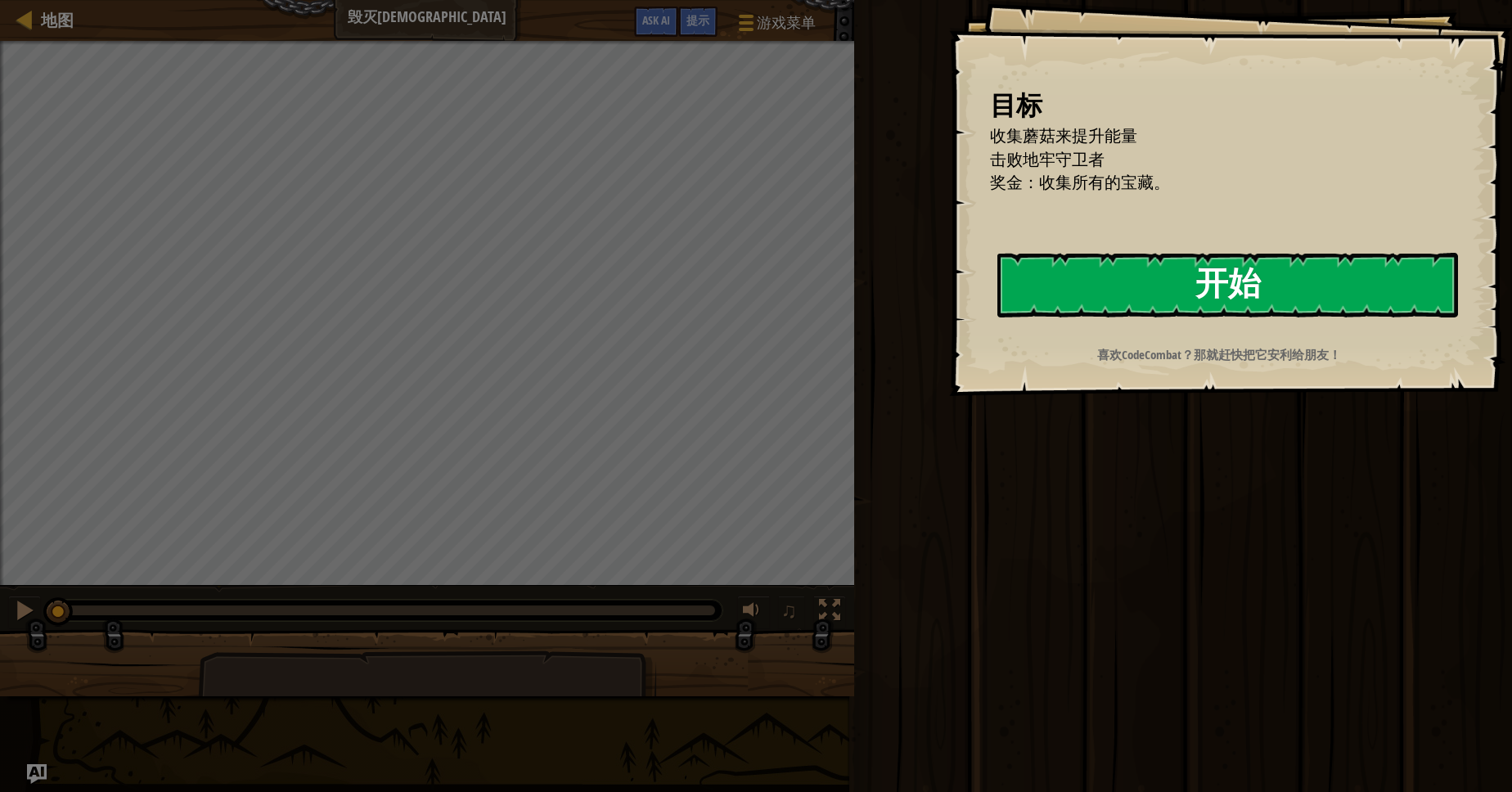
click at [1253, 307] on button "开始" at bounding box center [1227, 285] width 461 height 65
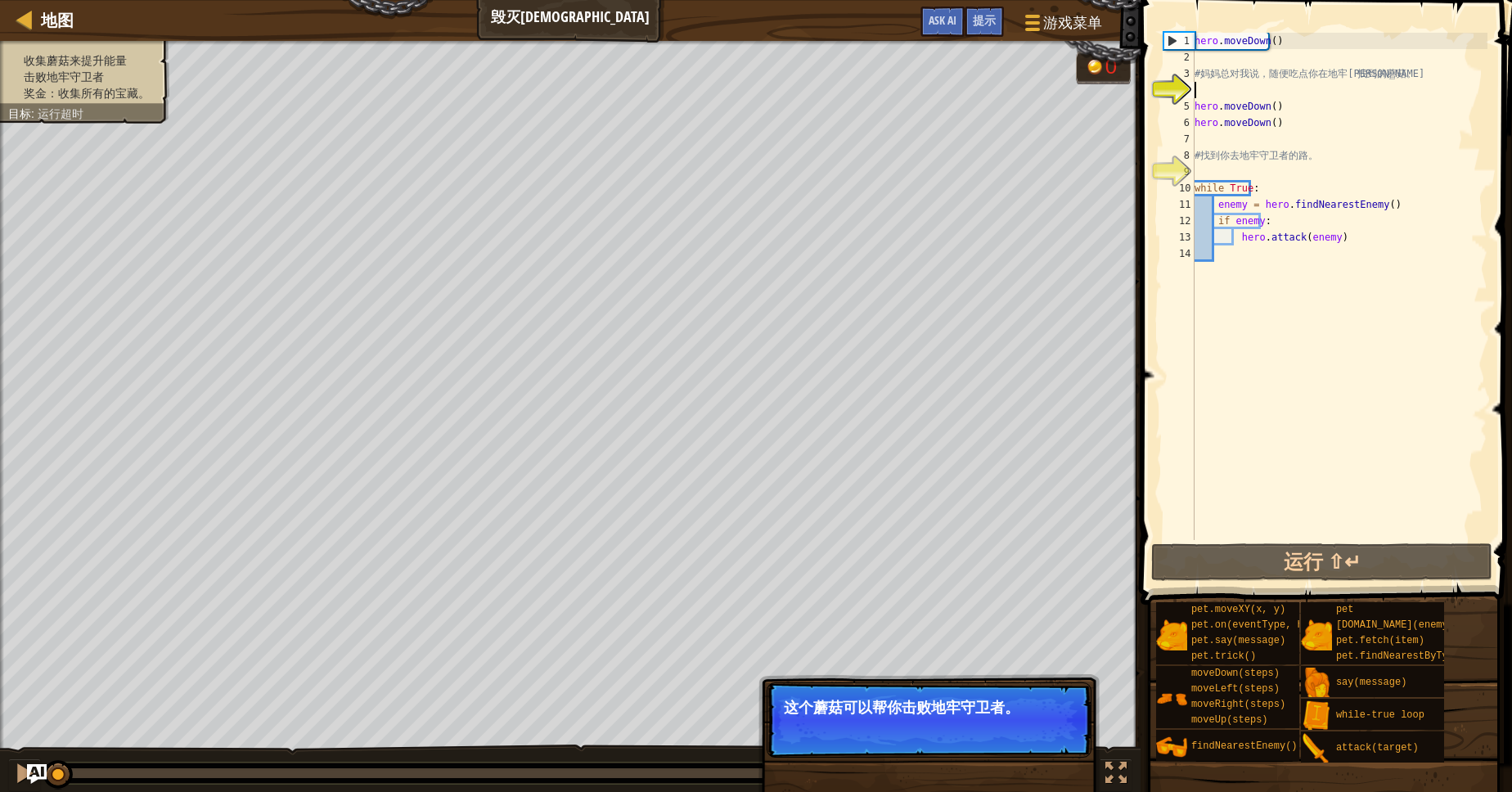
click at [1048, 747] on p "这个蘑菇可以帮你击败地牢守卫者。" at bounding box center [929, 720] width 325 height 75
click at [1031, 686] on p "这个蘑菇可以帮你击败地牢守卫者。" at bounding box center [929, 720] width 325 height 75
click at [1019, 732] on p "这个蘑菇可以帮你击败地牢守卫者。" at bounding box center [929, 720] width 325 height 75
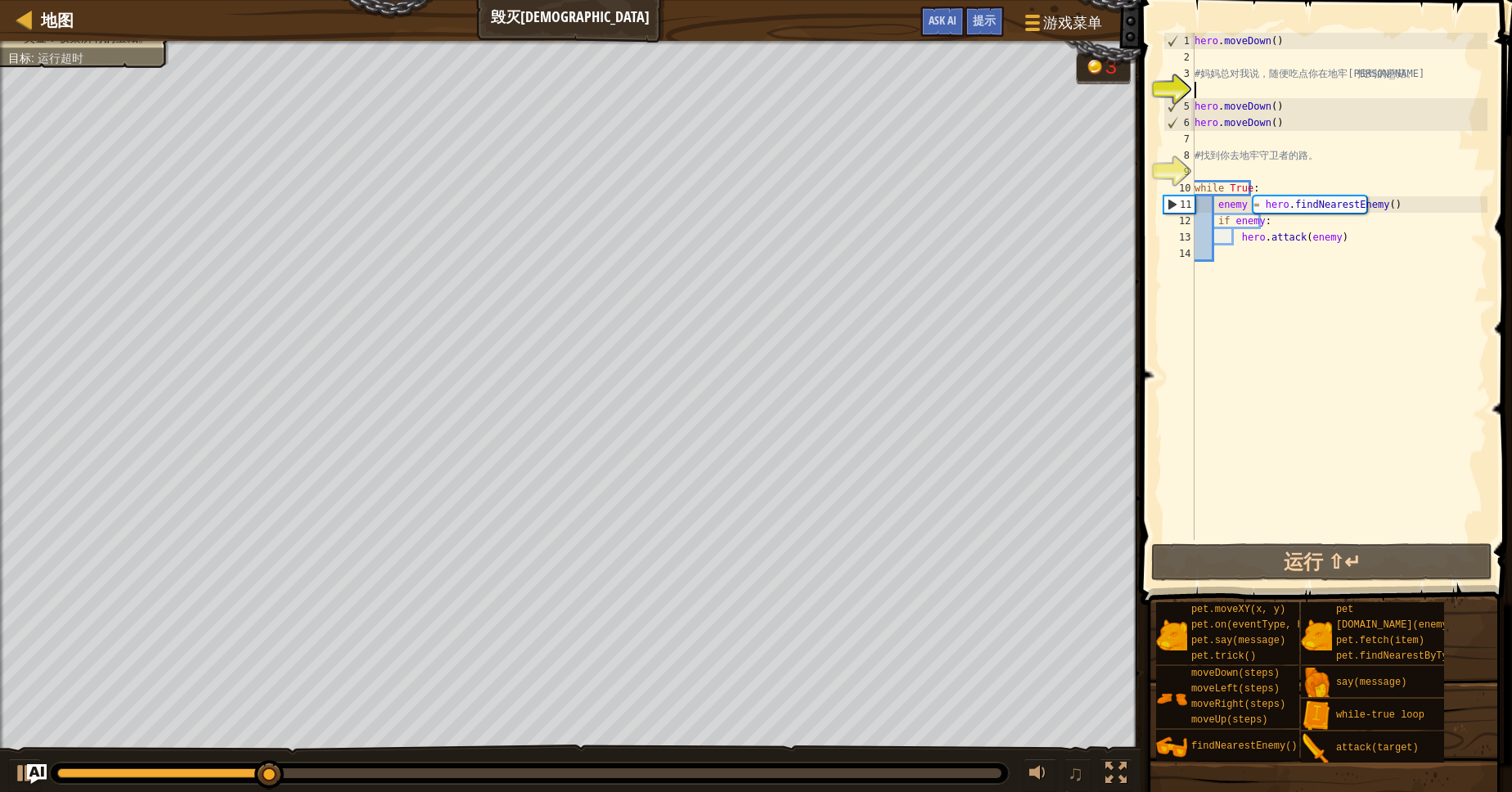
type textarea "g"
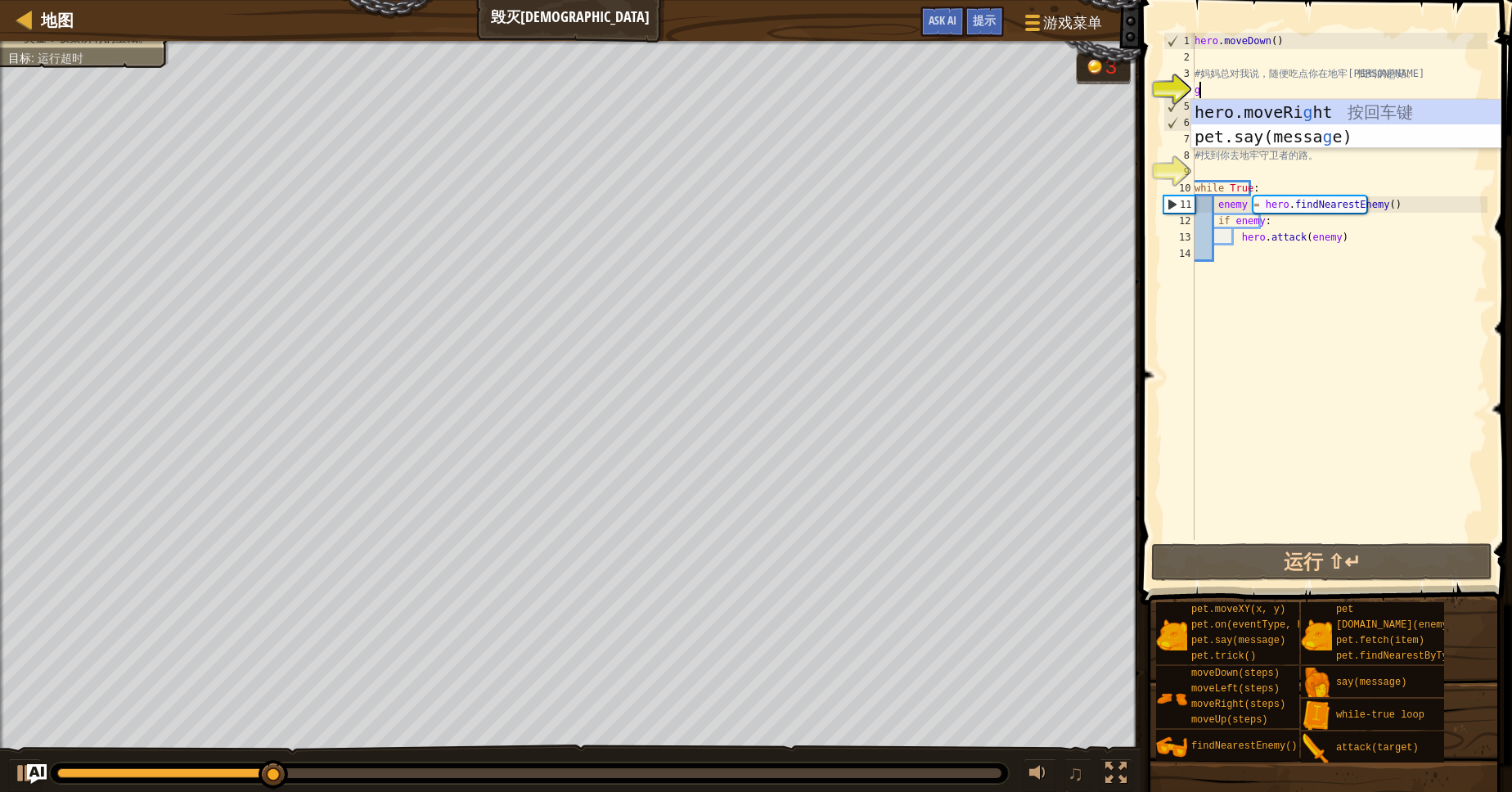
scroll to position [7, 0]
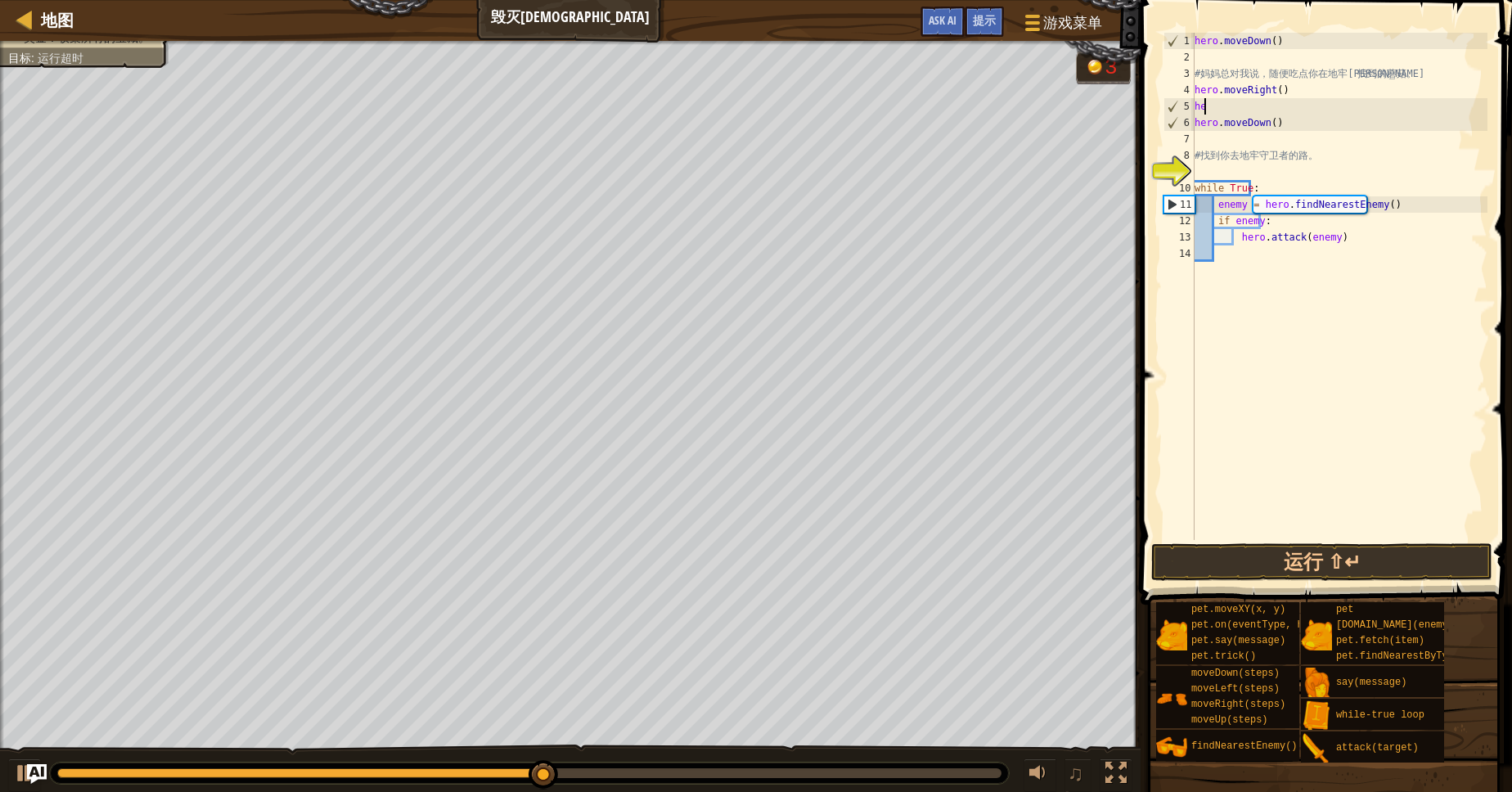
type textarea "h"
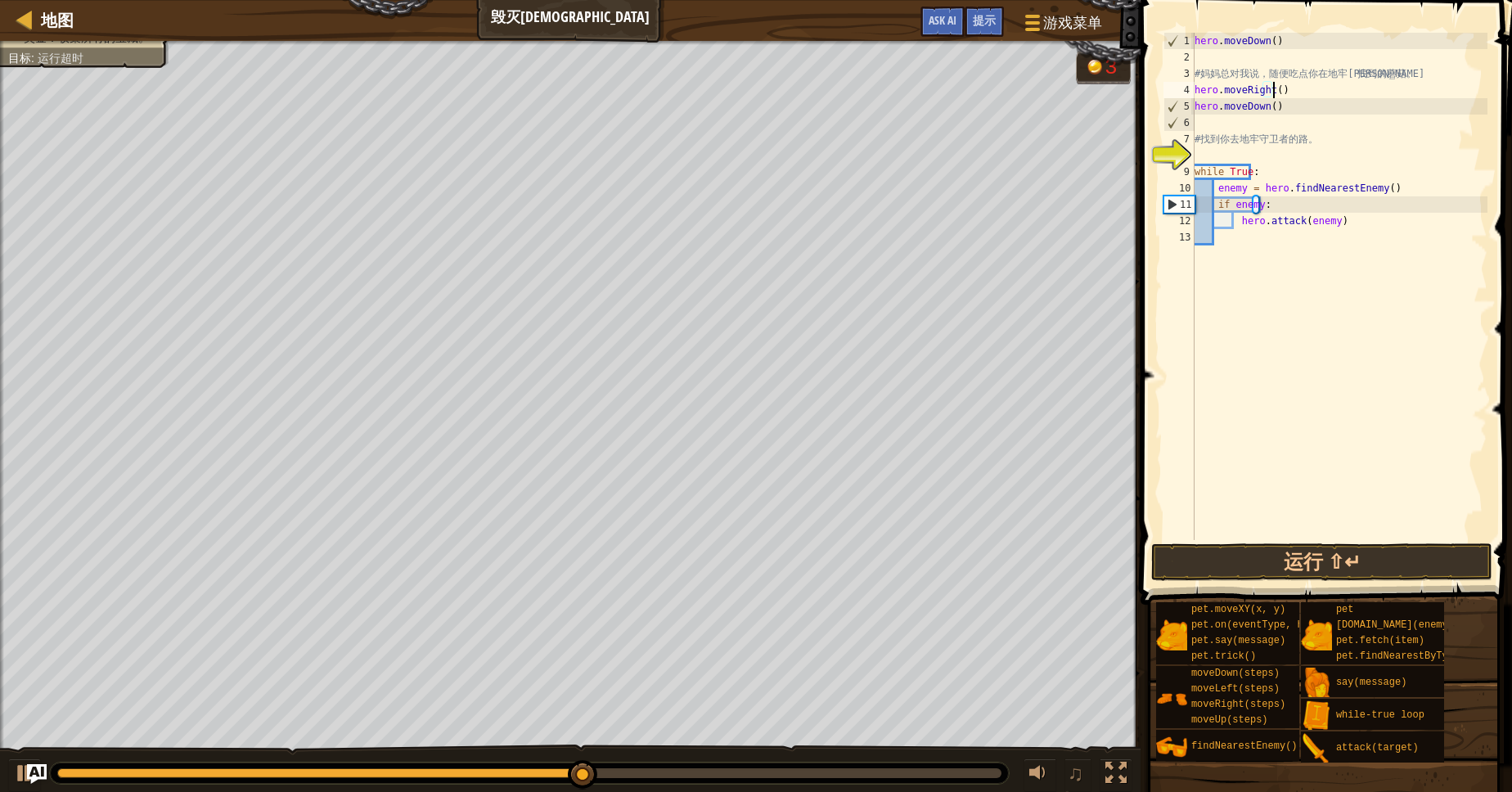
type textarea "hero.moveDown()"
type textarea "# 找到你去地牢守卫者的路。"
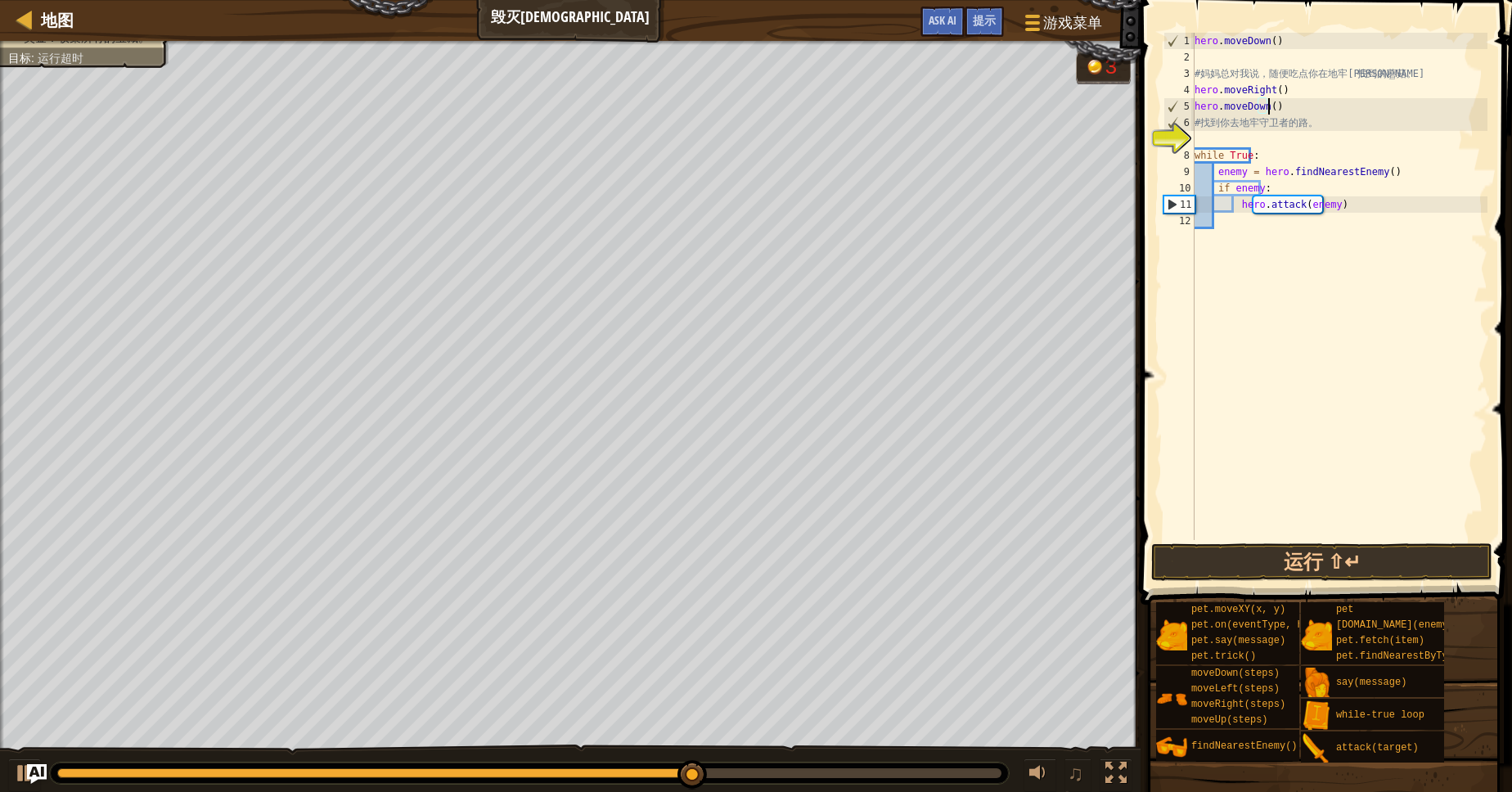
type textarea "# 找到你去地牢守卫者的路。"
type textarea "u"
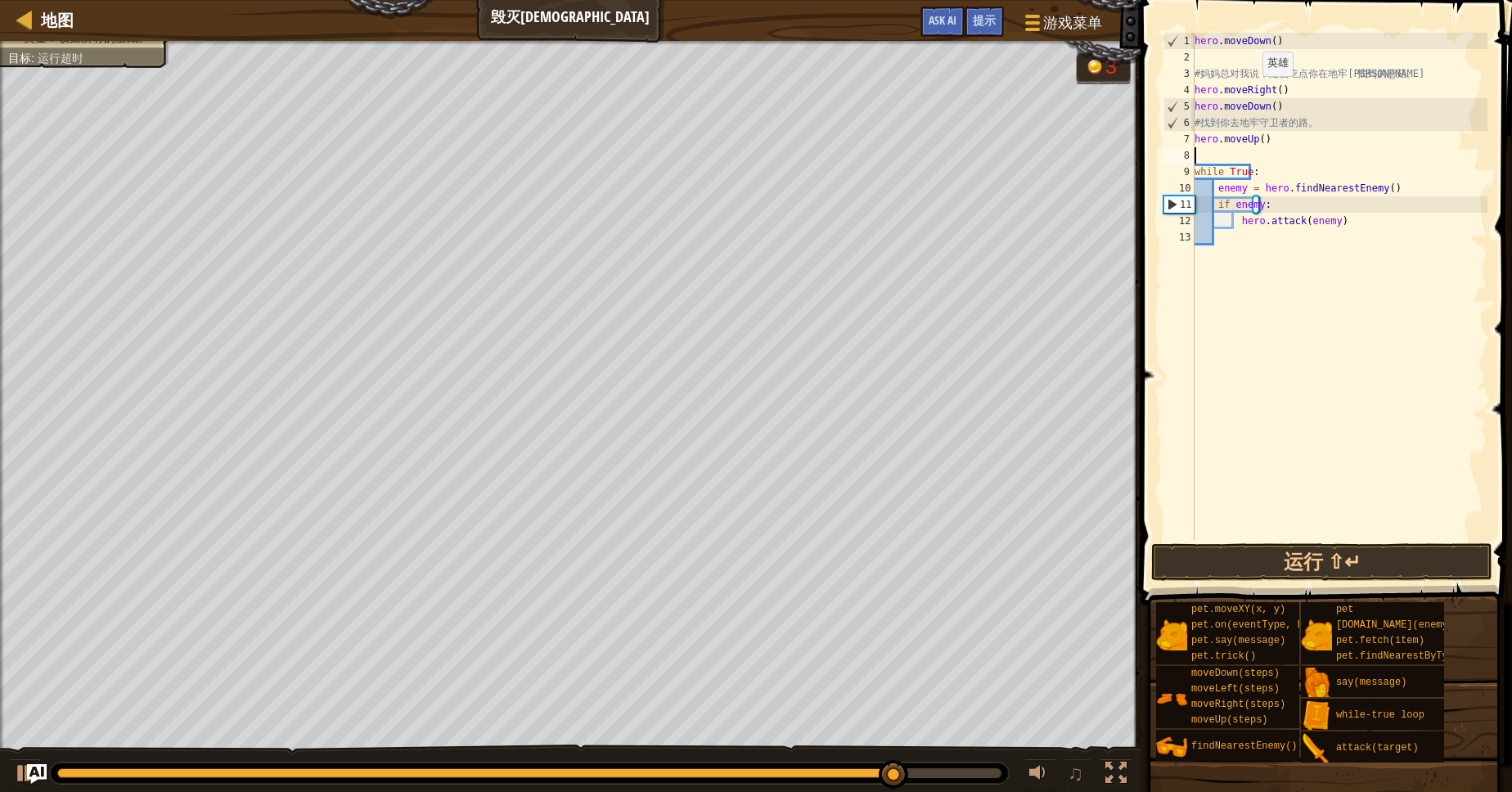
type textarea "l"
type textarea "w"
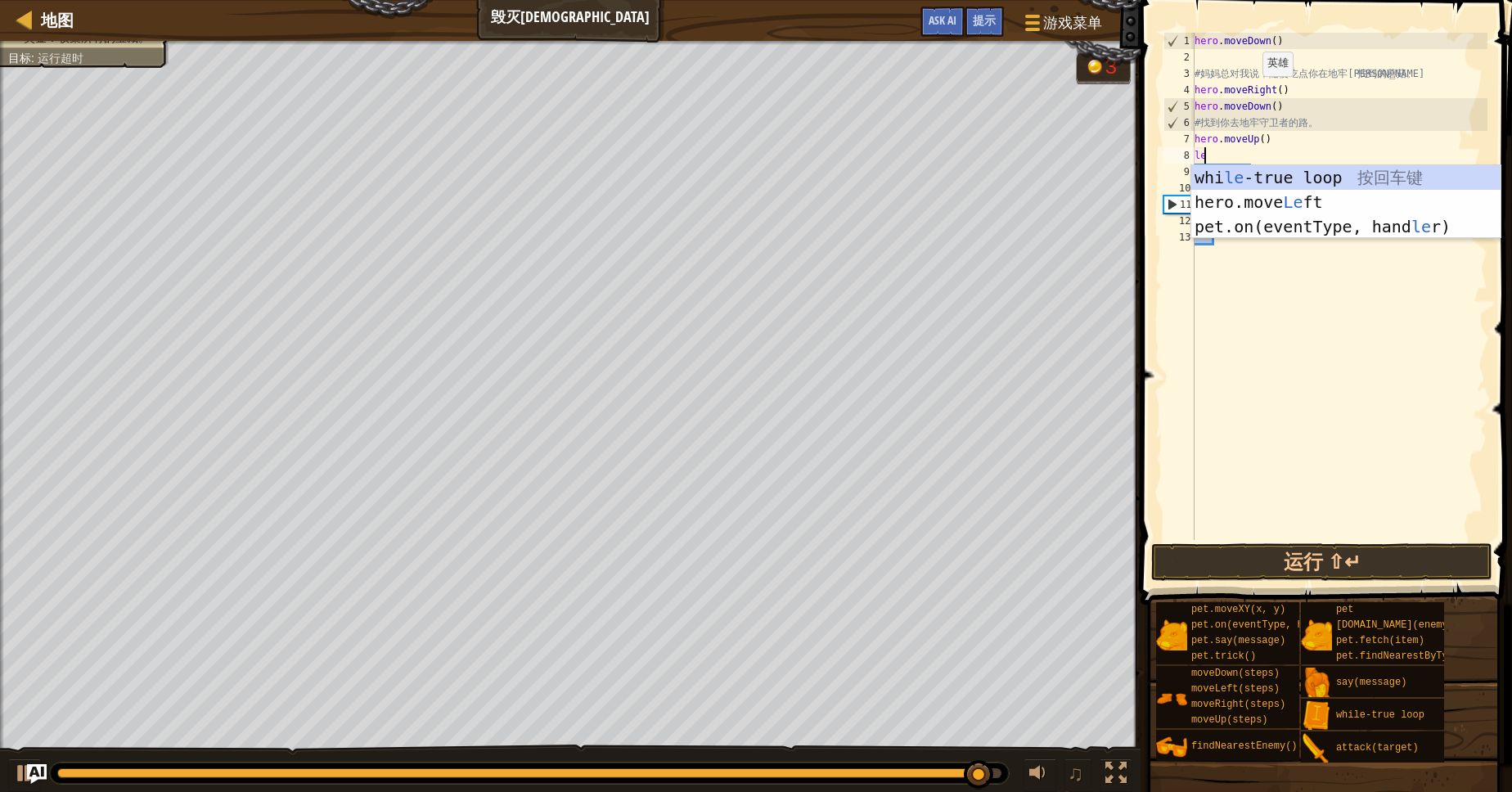
type textarea "lef"
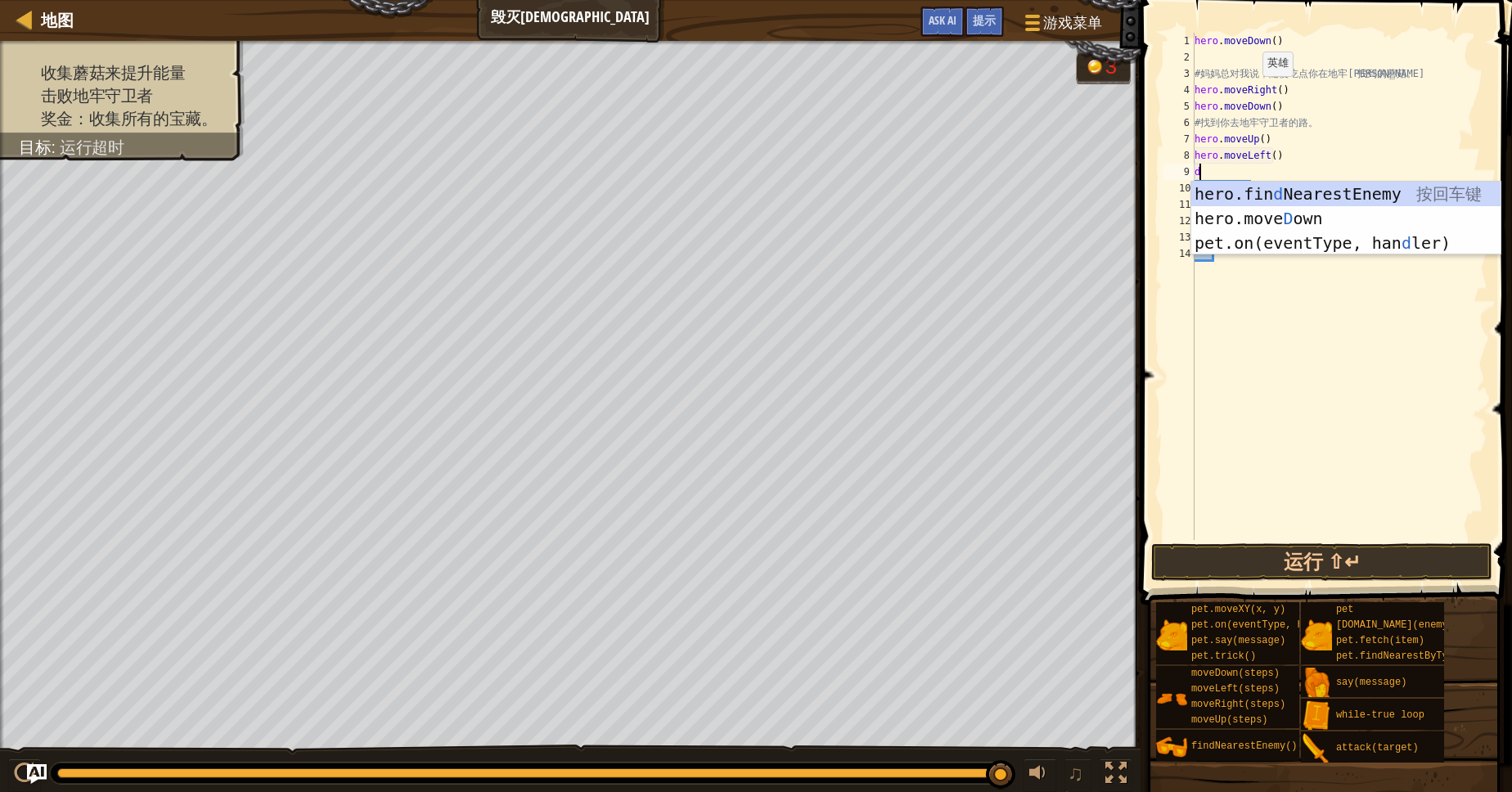
type textarea "dw"
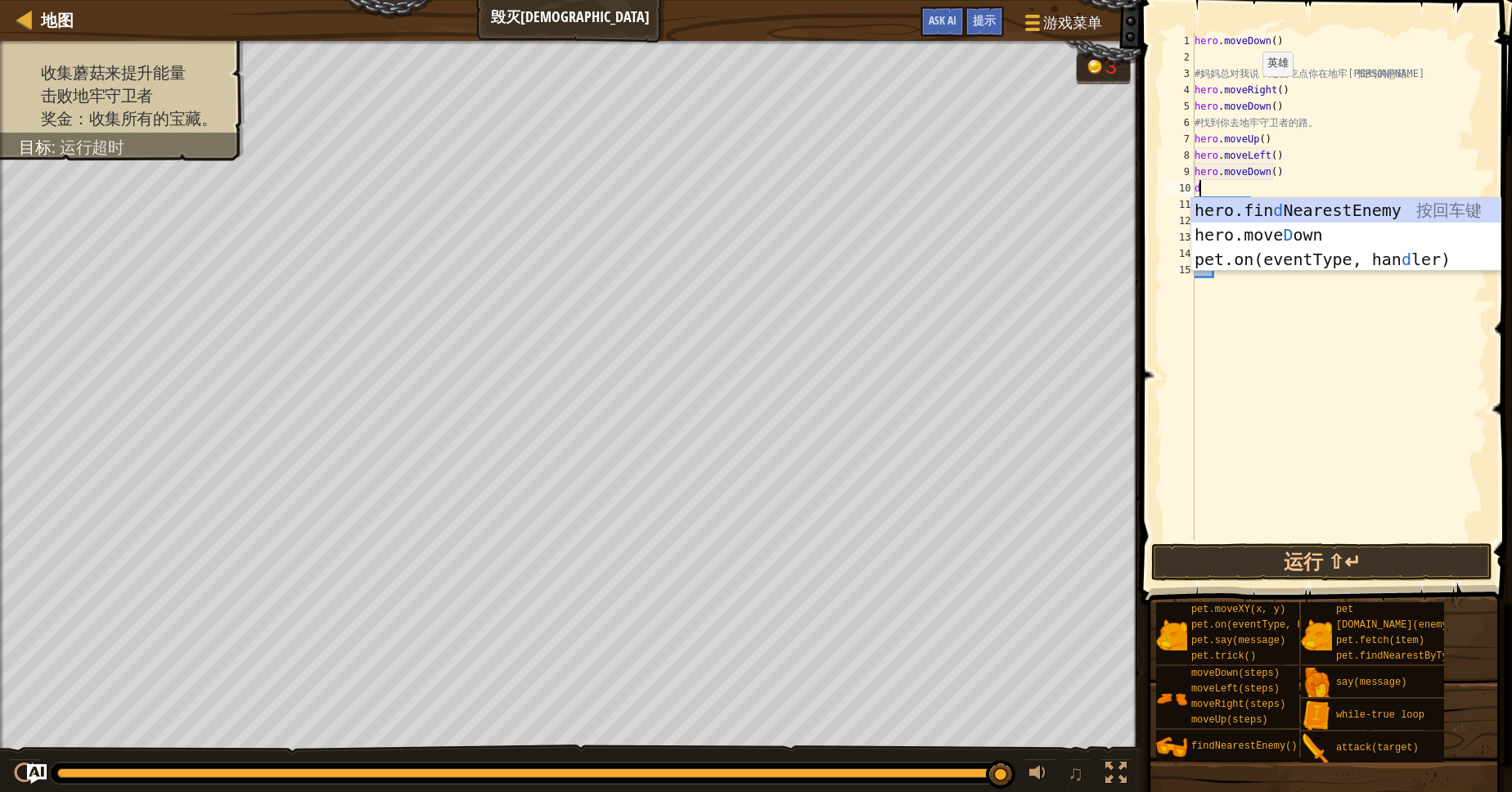
type textarea "dw"
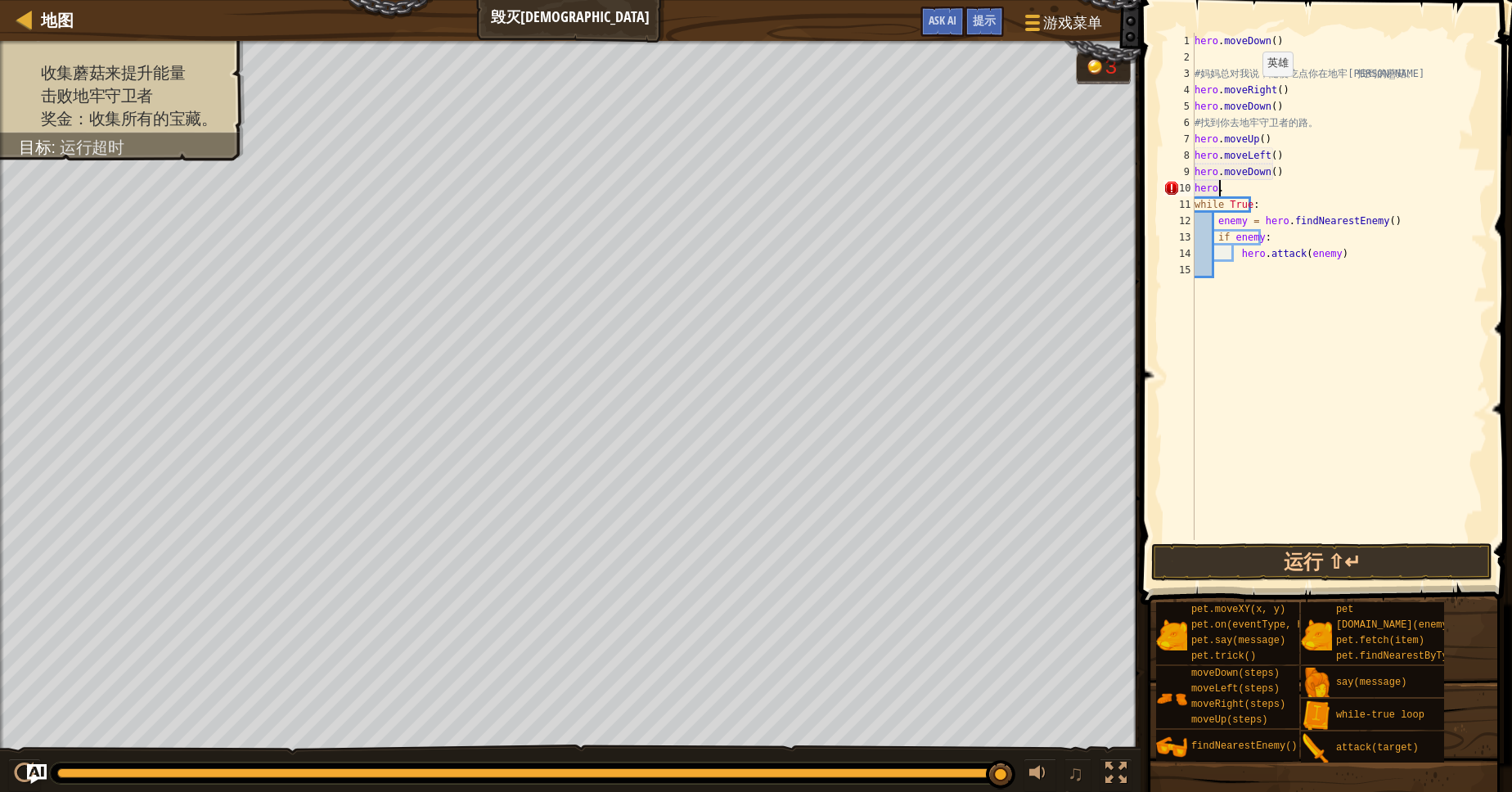
type textarea "h"
type textarea "hero.moveDown(2)"
type textarea "g"
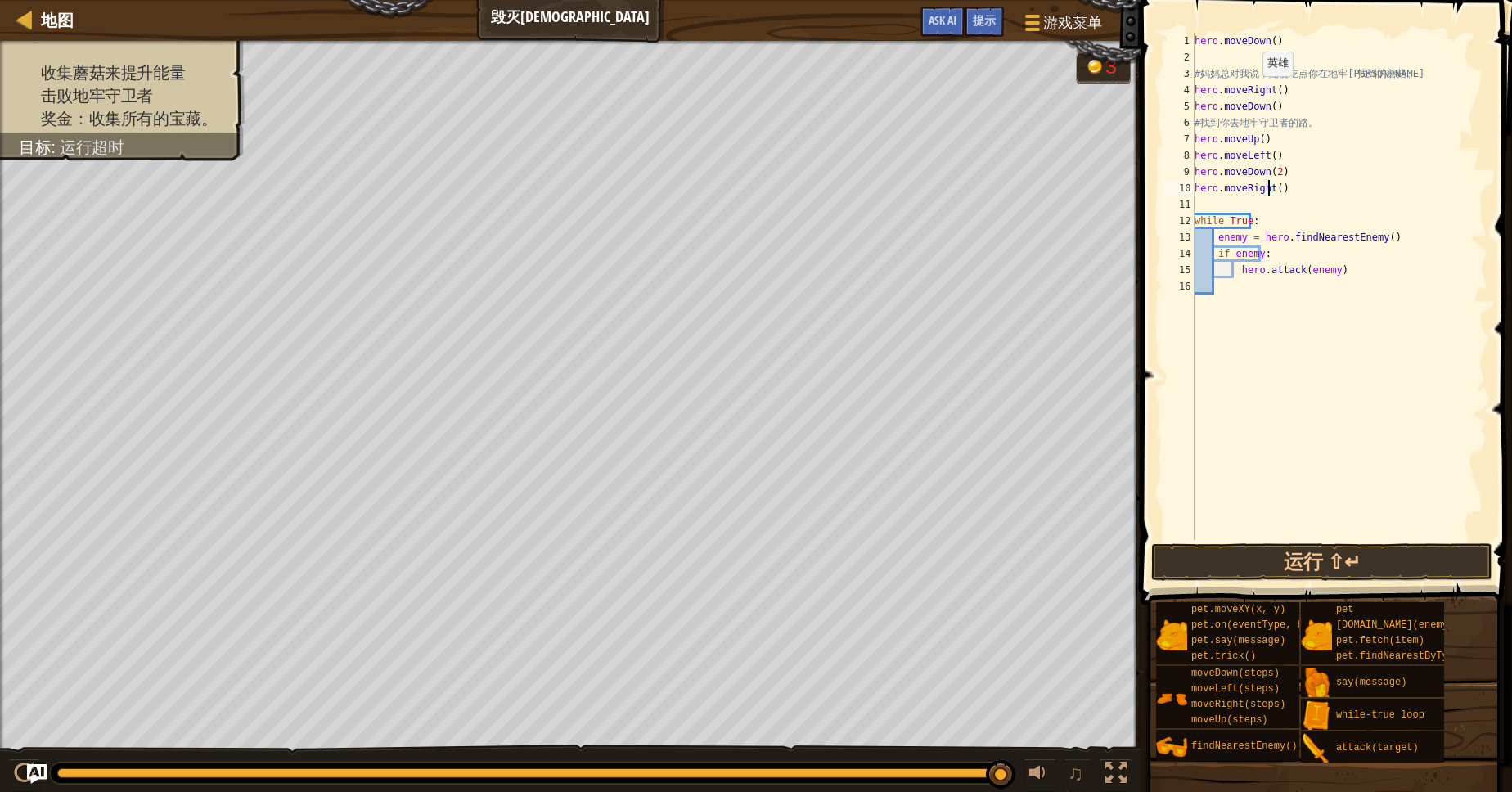
type textarea "hero.moveRight(4)"
type textarea "u"
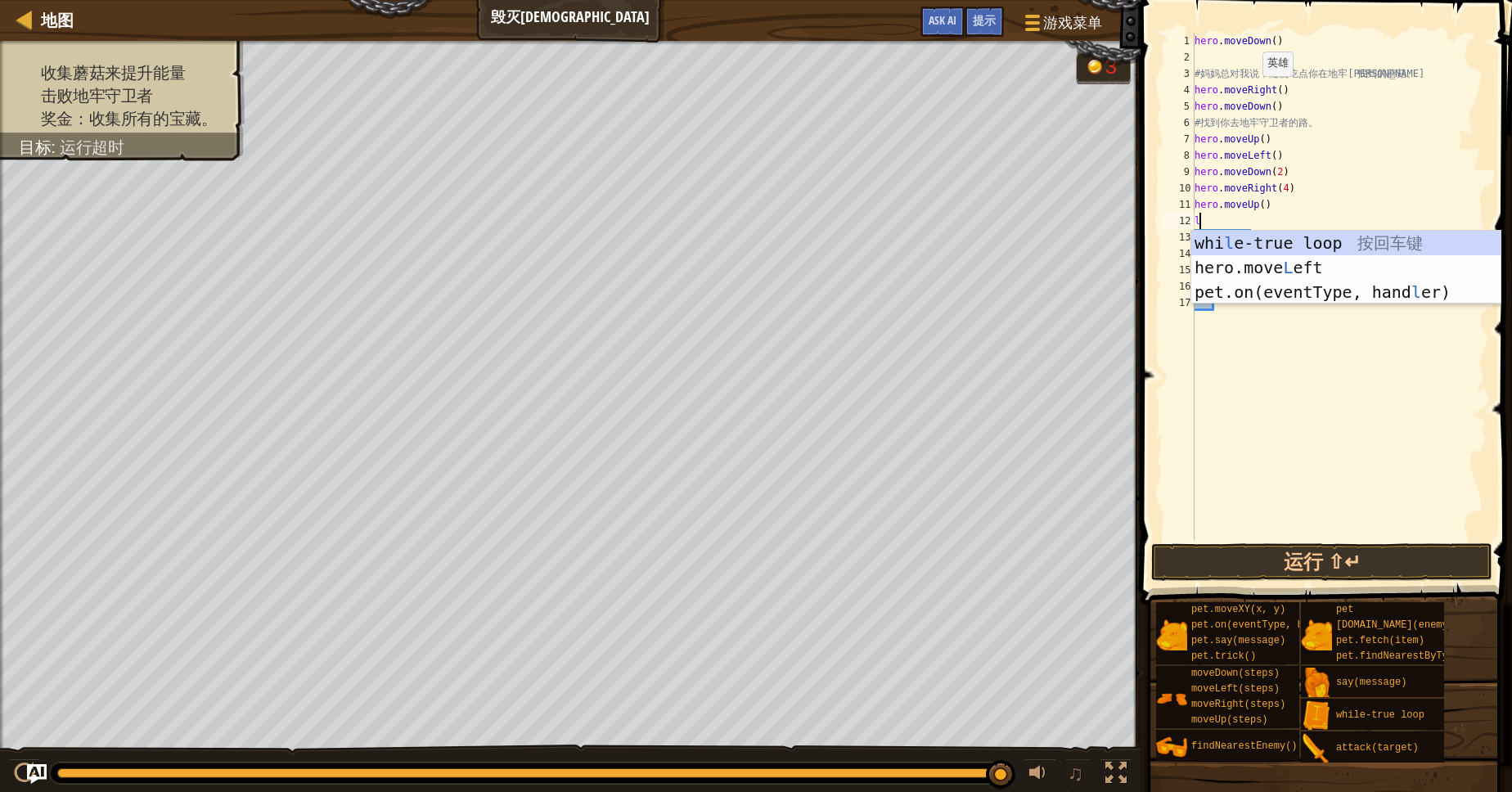
type textarea "lef"
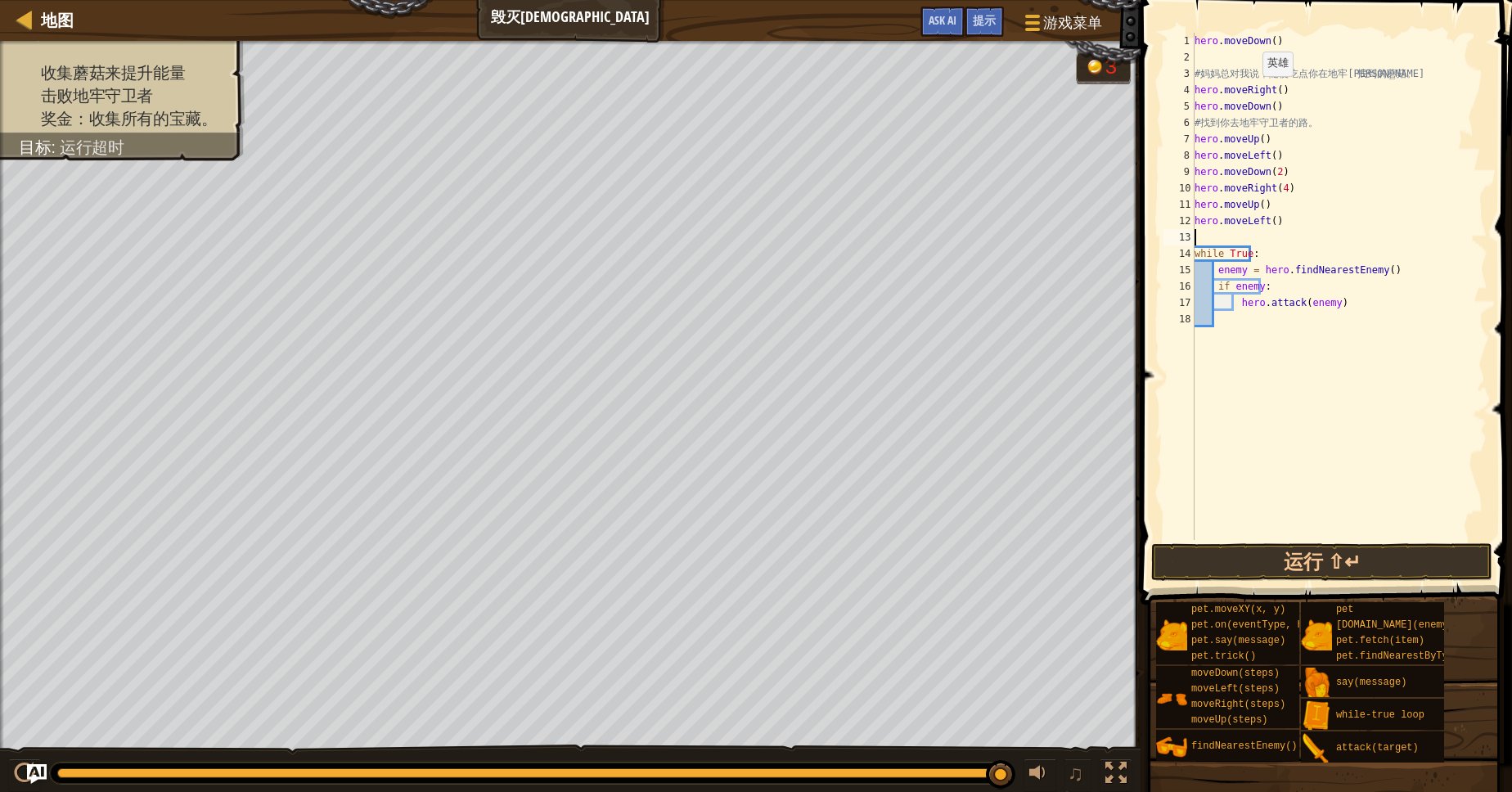
type textarea "u"
type textarea "g"
type textarea "u"
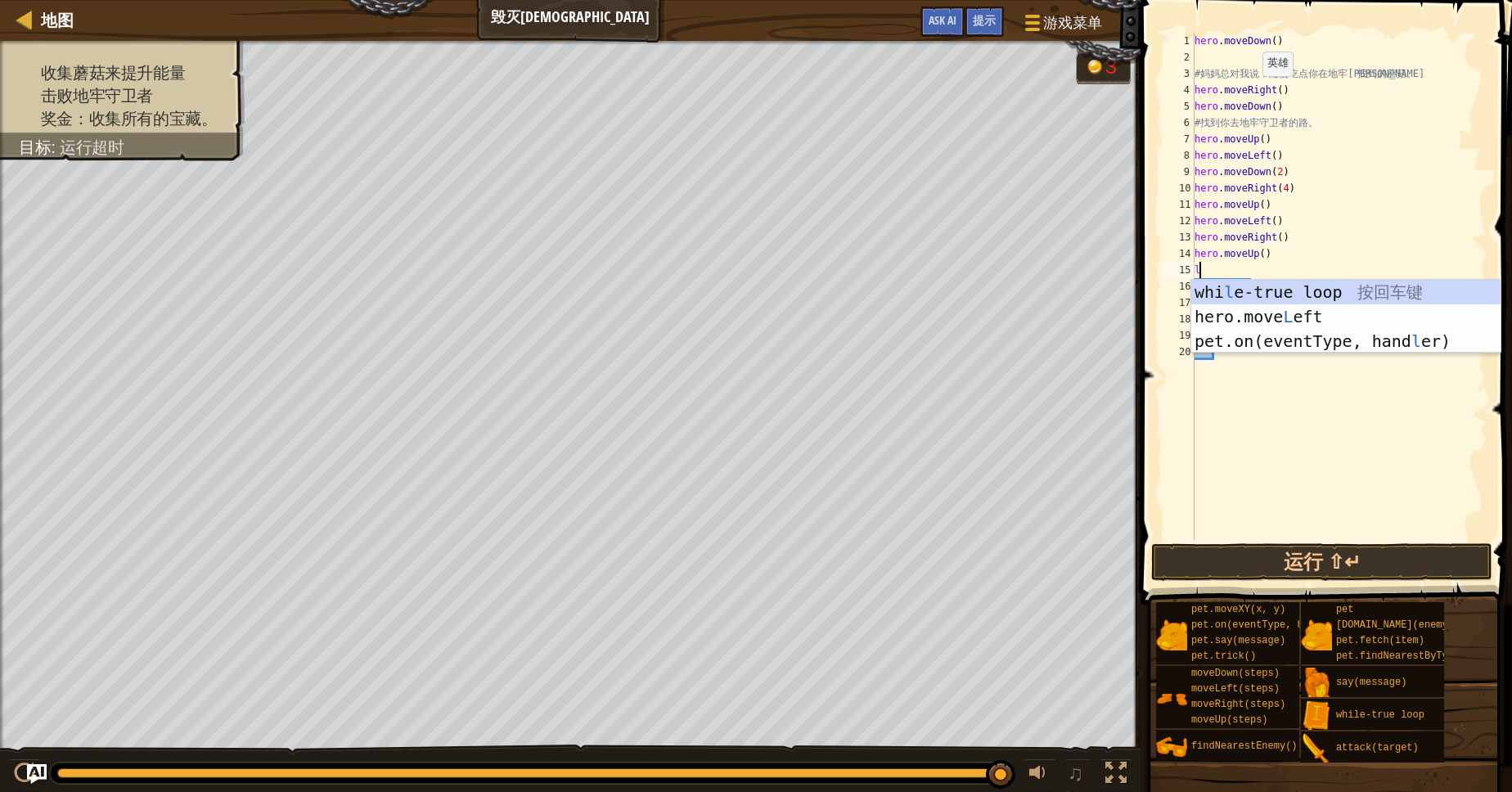
type textarea "lf"
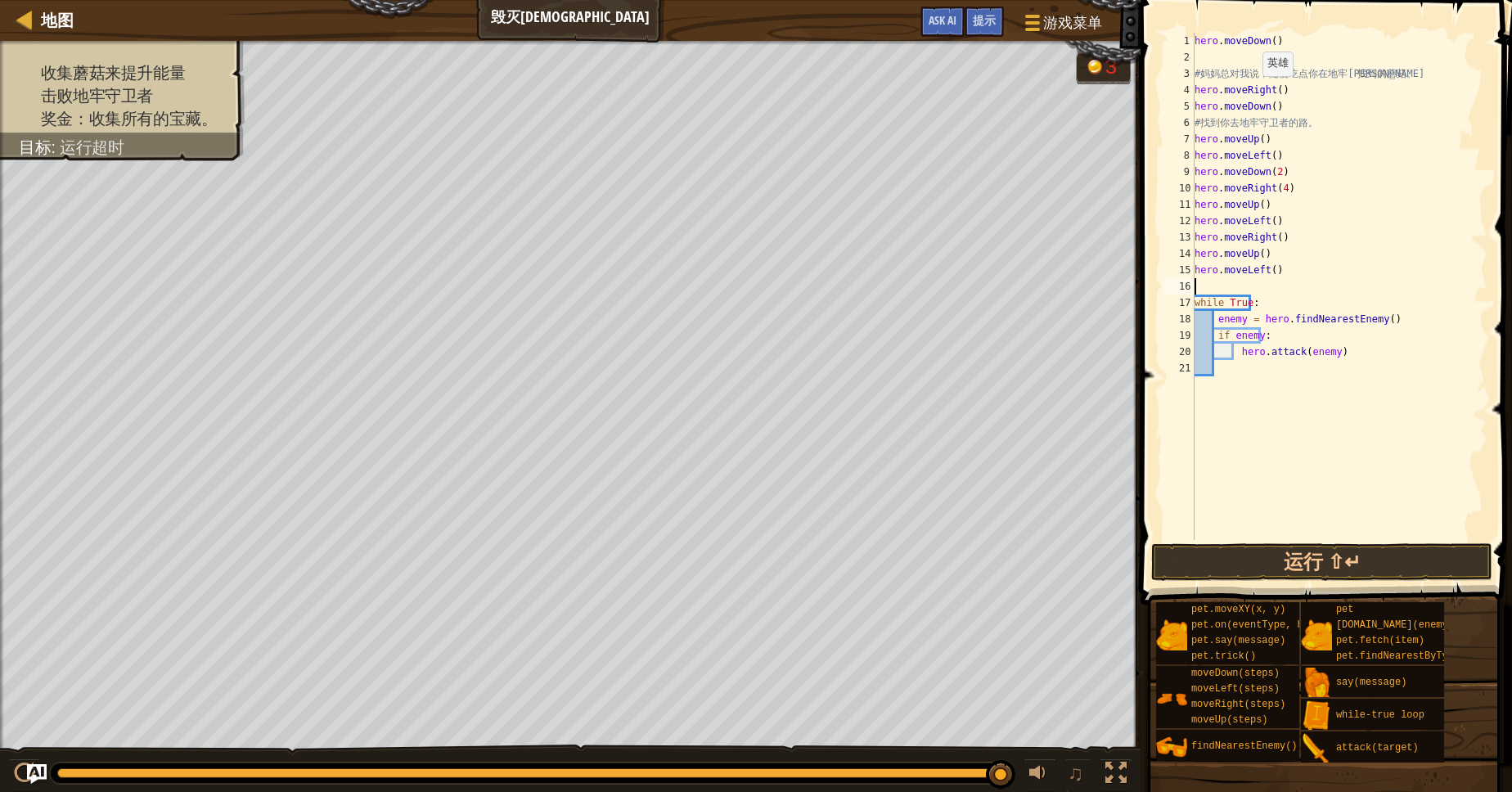
type textarea "u"
type textarea "g"
type textarea "hero.moveRight()"
click at [1268, 563] on button "运行 ⇧↵" at bounding box center [1321, 561] width 341 height 37
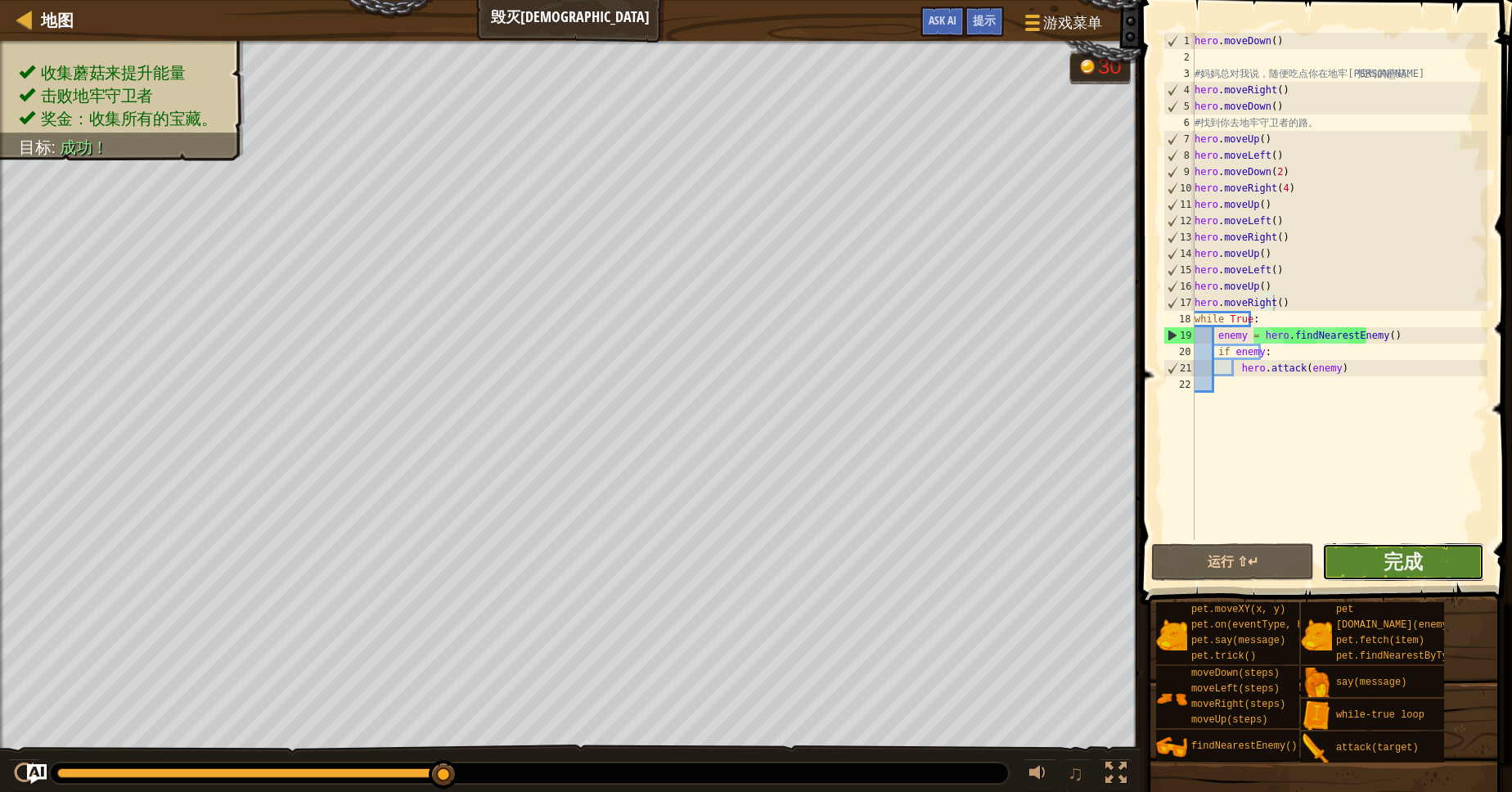
click at [1461, 549] on button "完成" at bounding box center [1403, 561] width 162 height 37
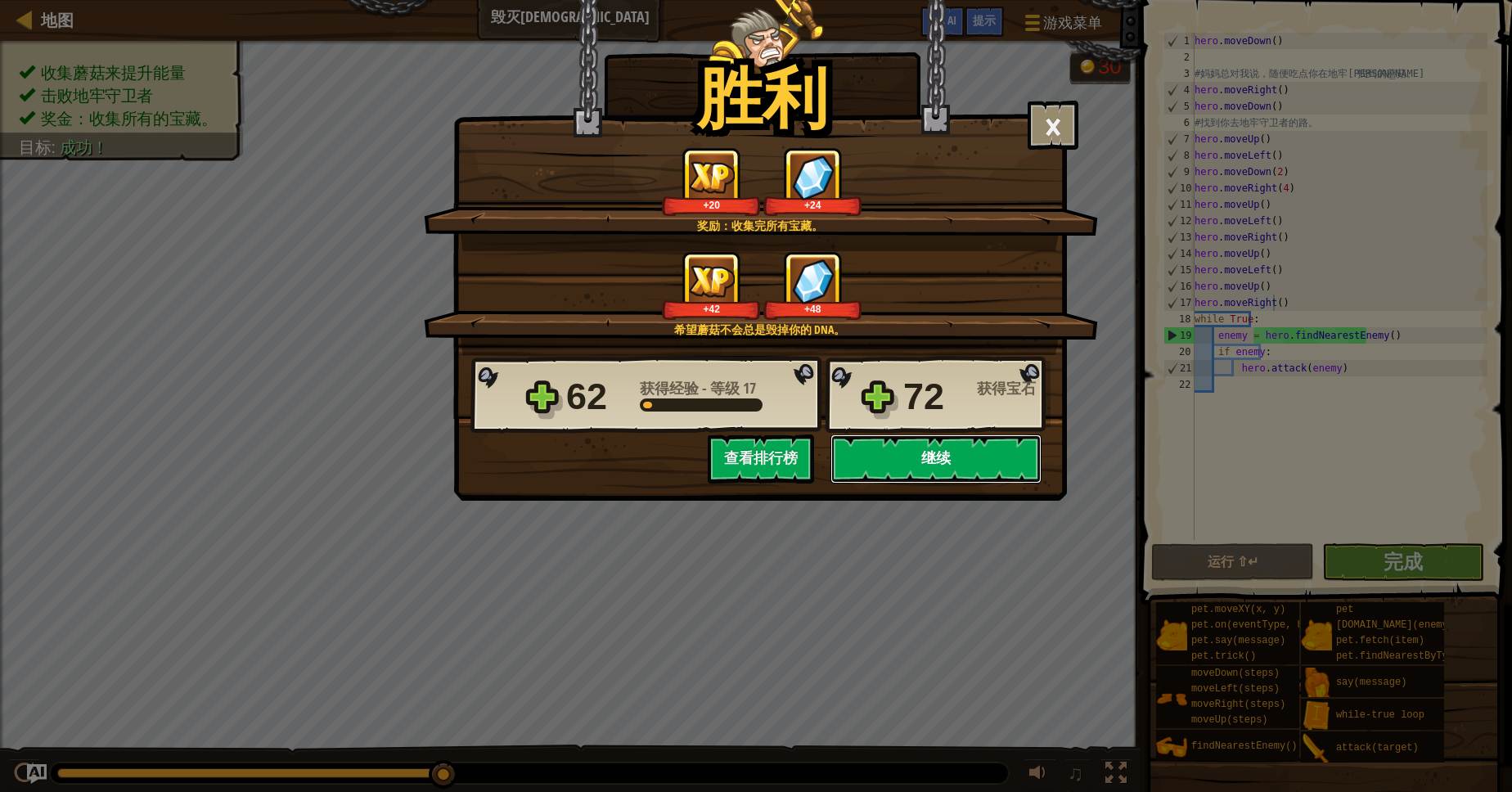
click at [899, 458] on button "继续" at bounding box center [935, 459] width 211 height 49
select select "zh-HANS"
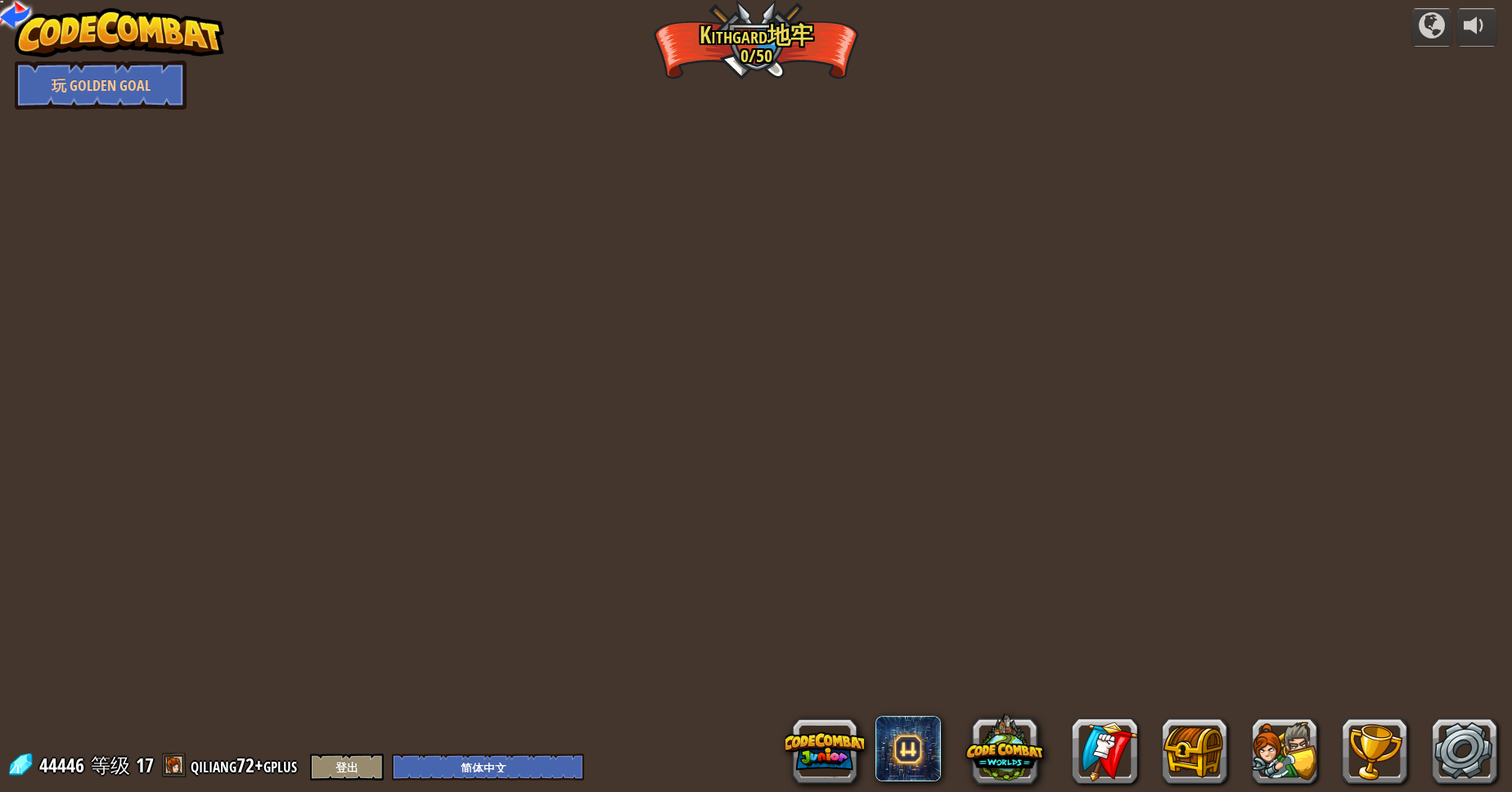
select select "zh-HANS"
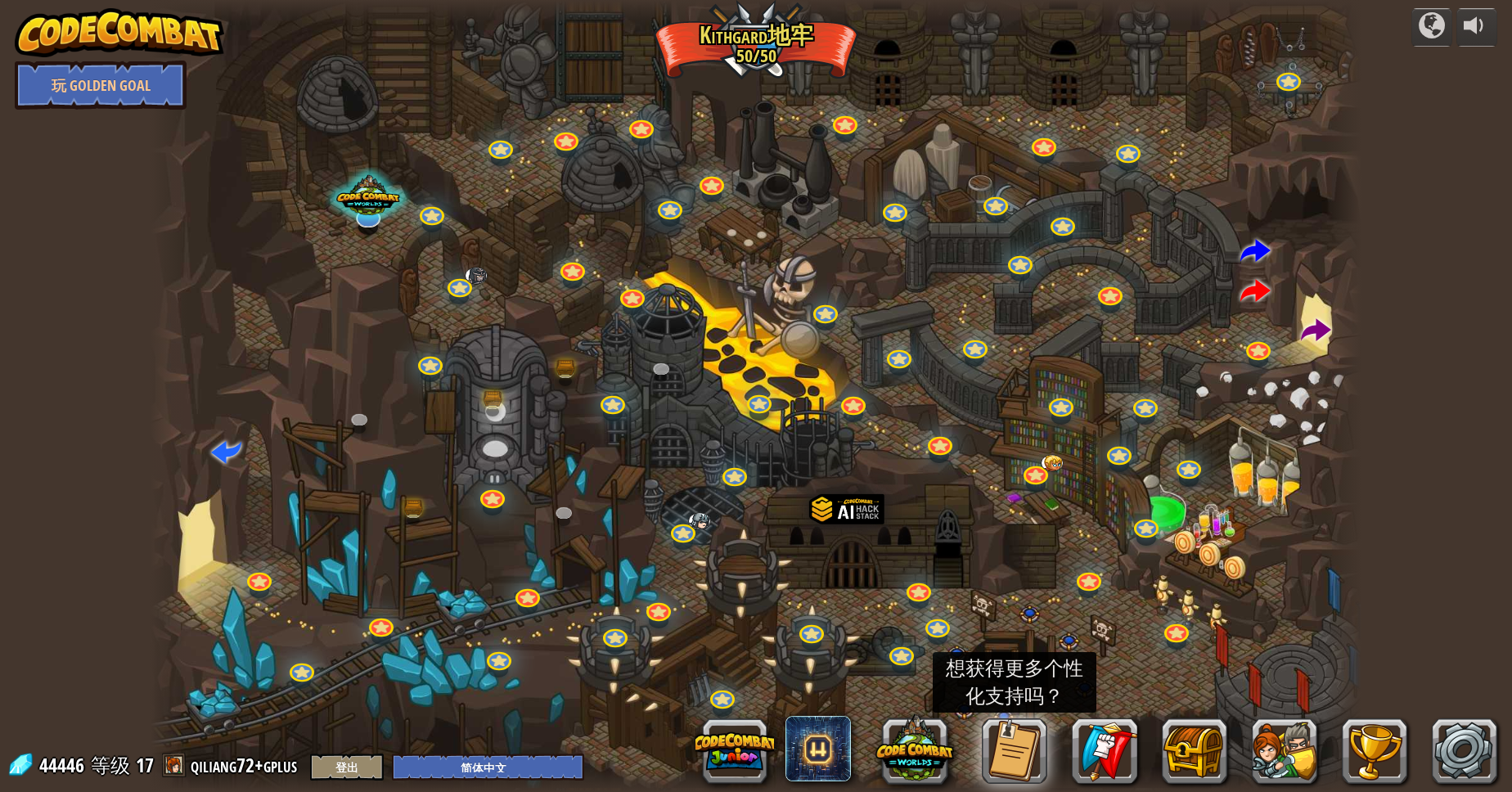
click at [183, 40] on img at bounding box center [120, 33] width 210 height 49
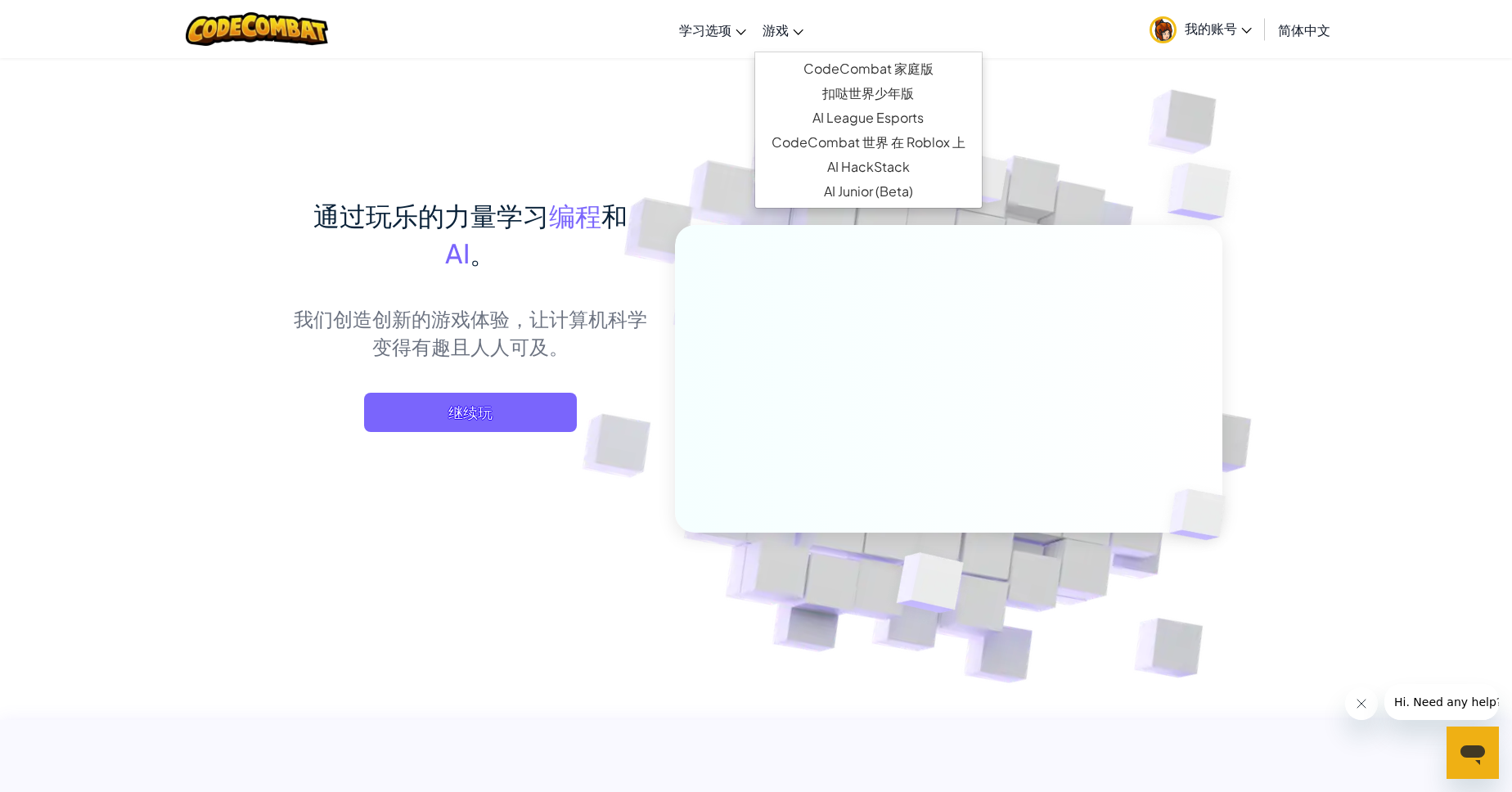
click at [776, 43] on link "游戏" at bounding box center [783, 29] width 57 height 44
click at [800, 78] on link "CodeCombat 家庭版" at bounding box center [868, 68] width 226 height 25
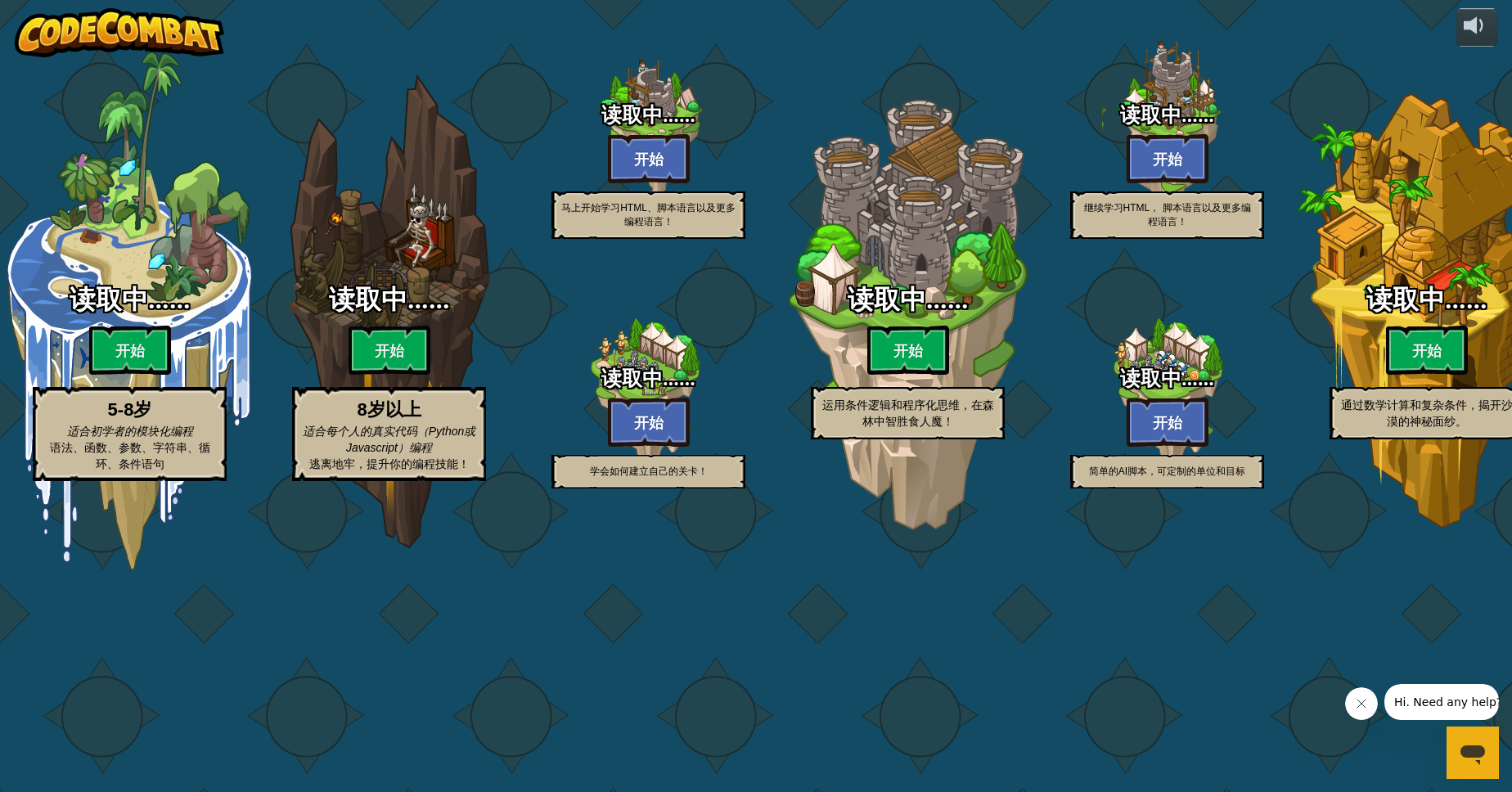
select select "zh-HANS"
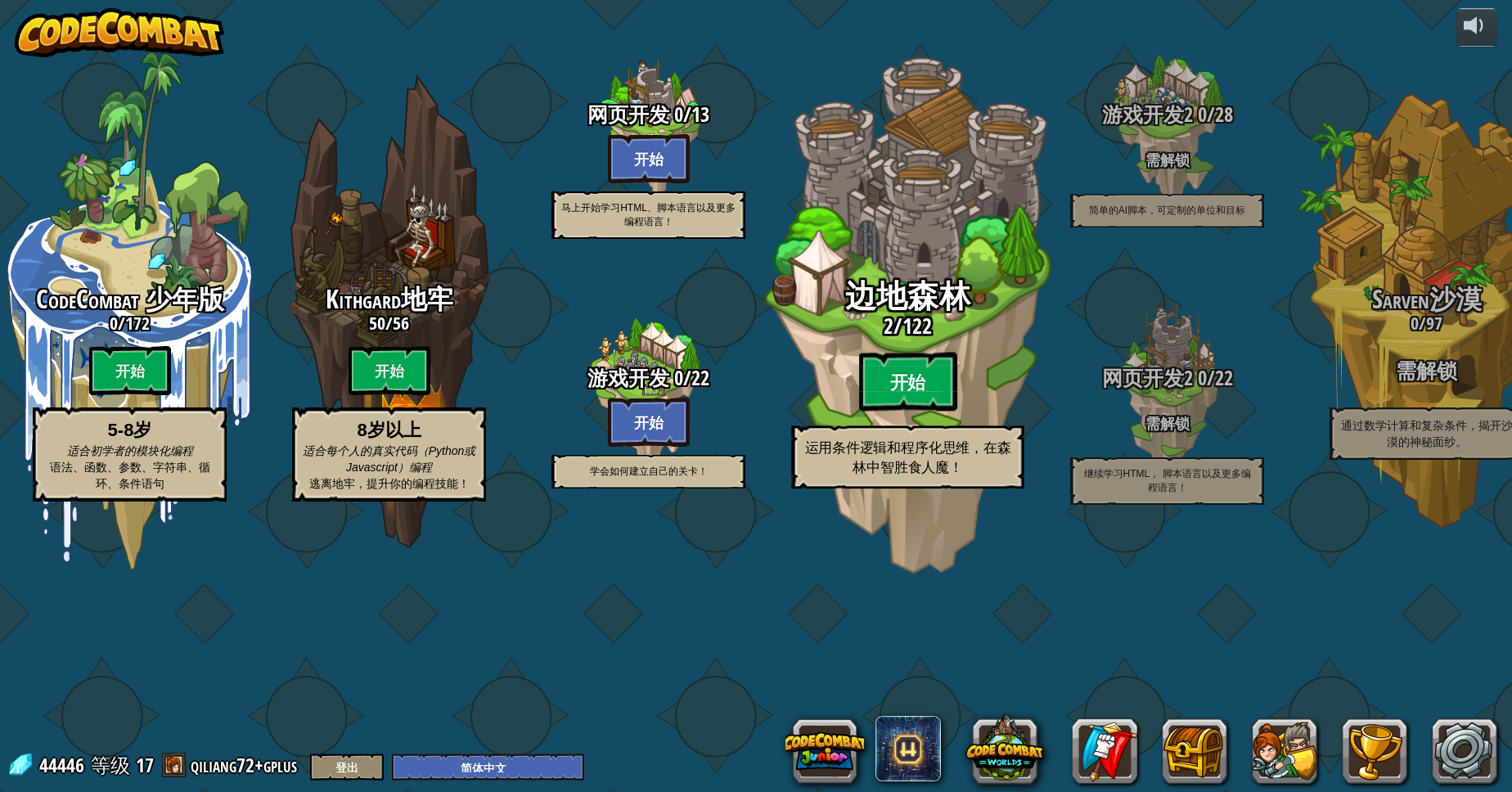
click at [936, 412] on btn "开始" at bounding box center [908, 381] width 99 height 59
select select "zh-HANS"
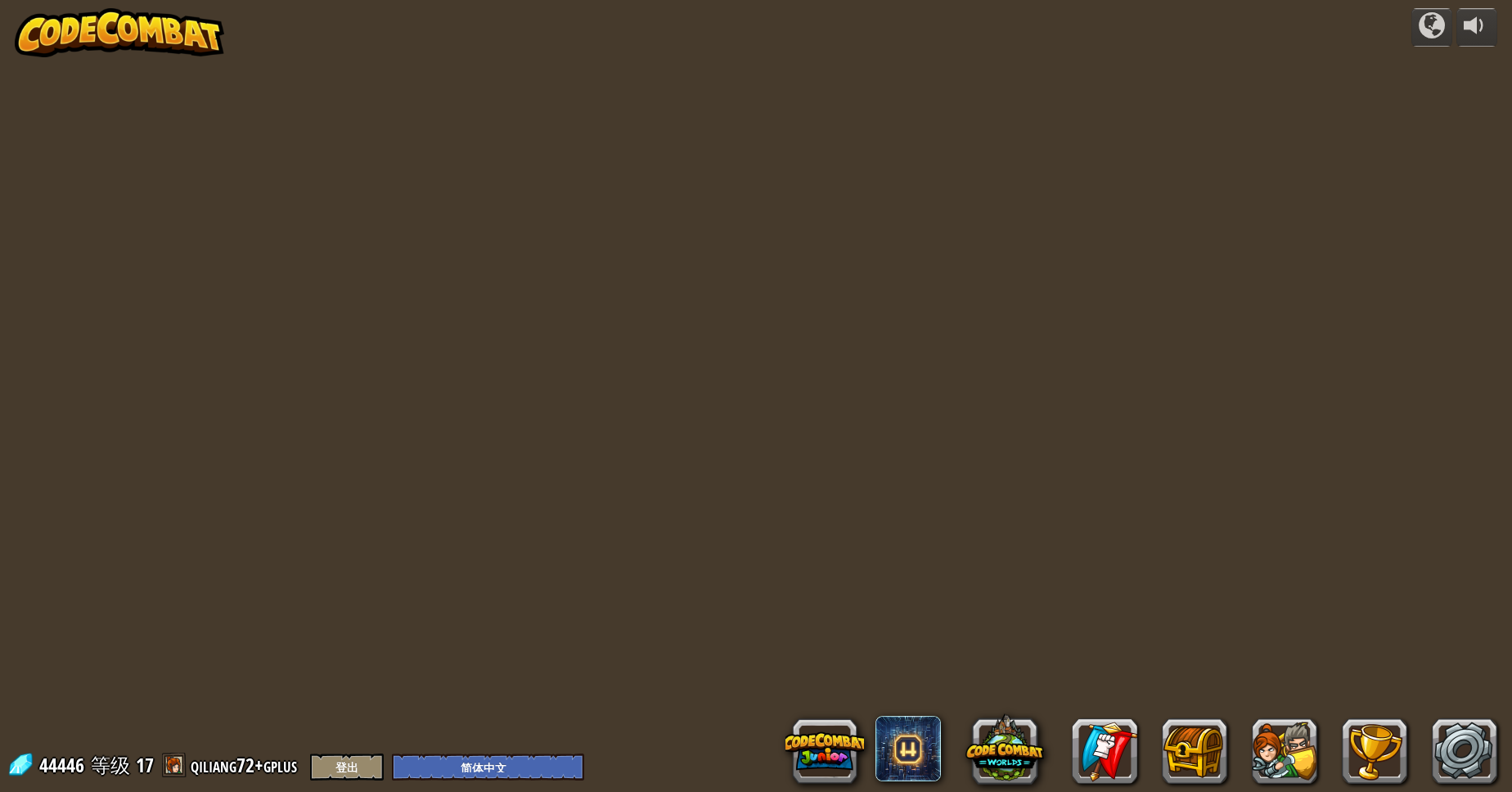
select select "zh-HANS"
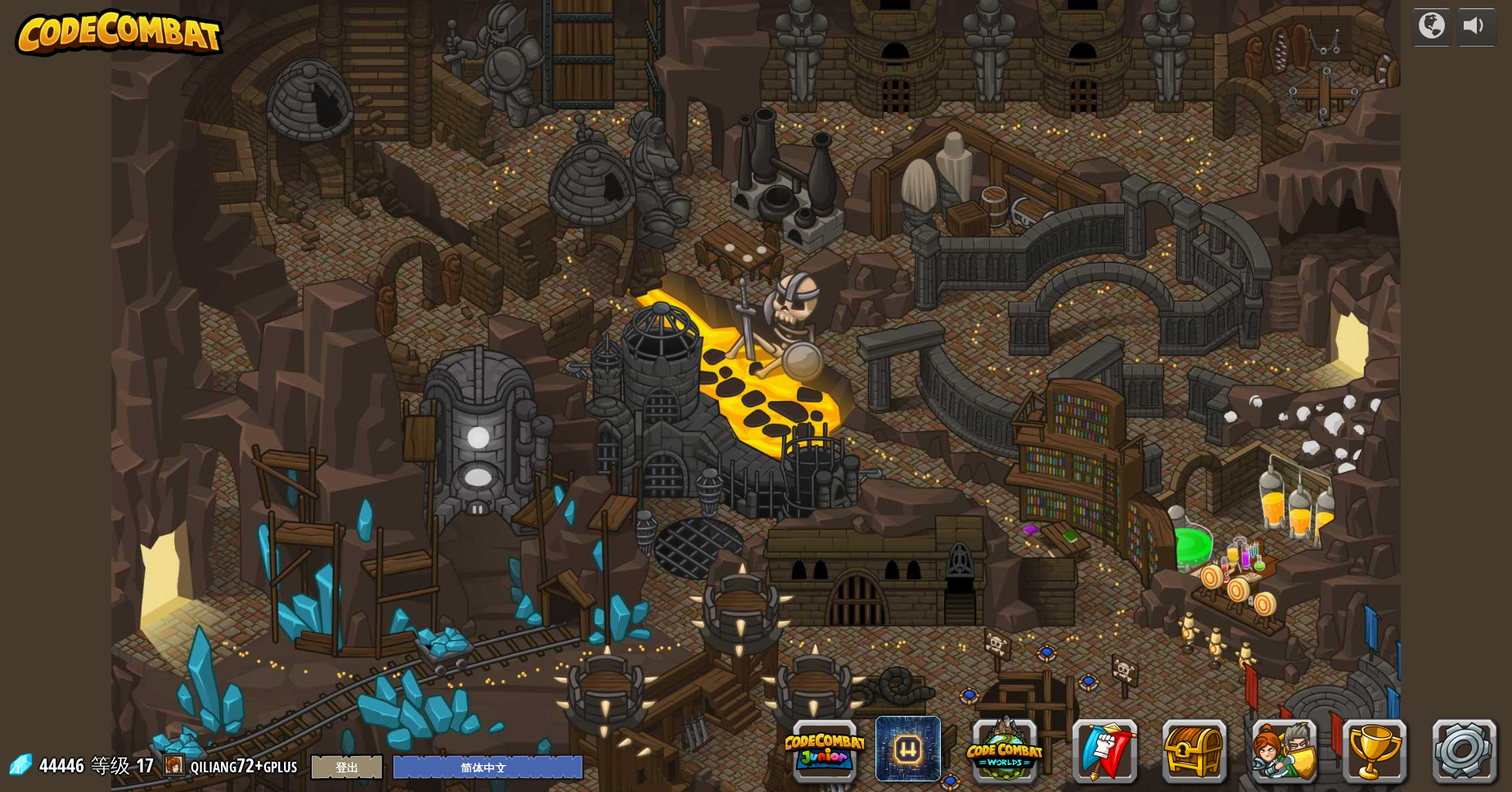
select select "zh-HANS"
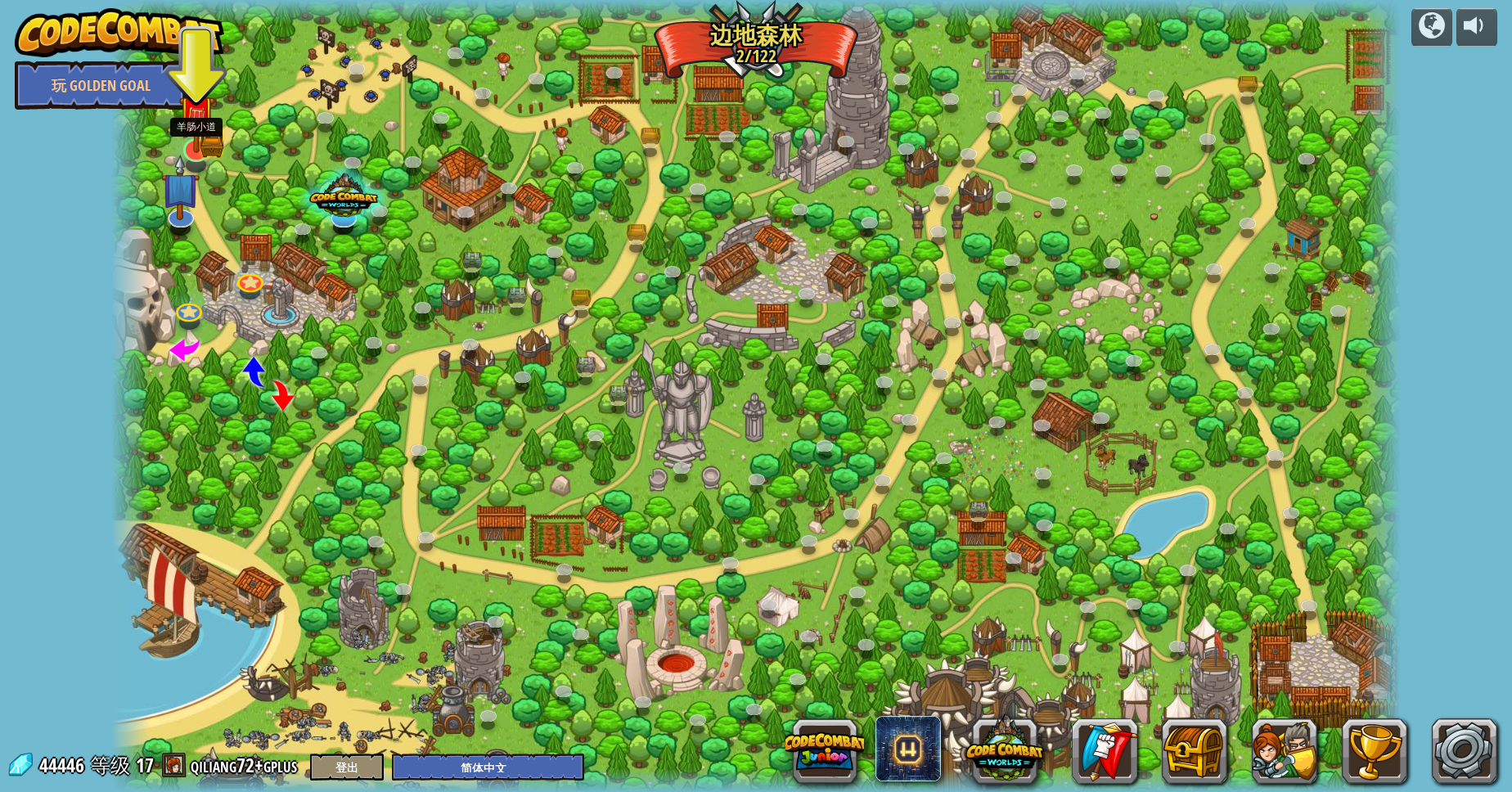
click at [201, 132] on img at bounding box center [195, 113] width 36 height 78
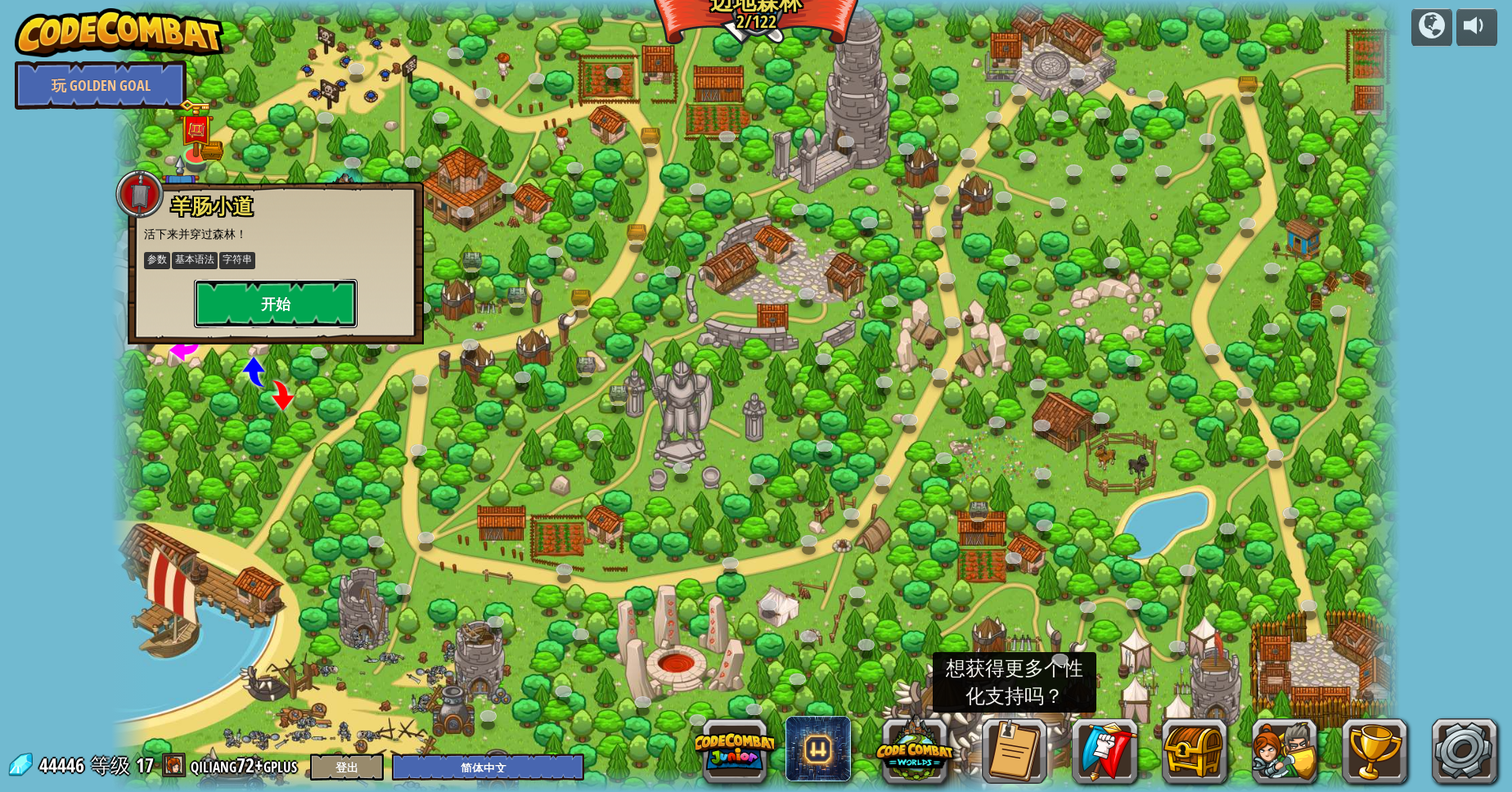
click at [219, 314] on button "开始" at bounding box center [275, 304] width 163 height 49
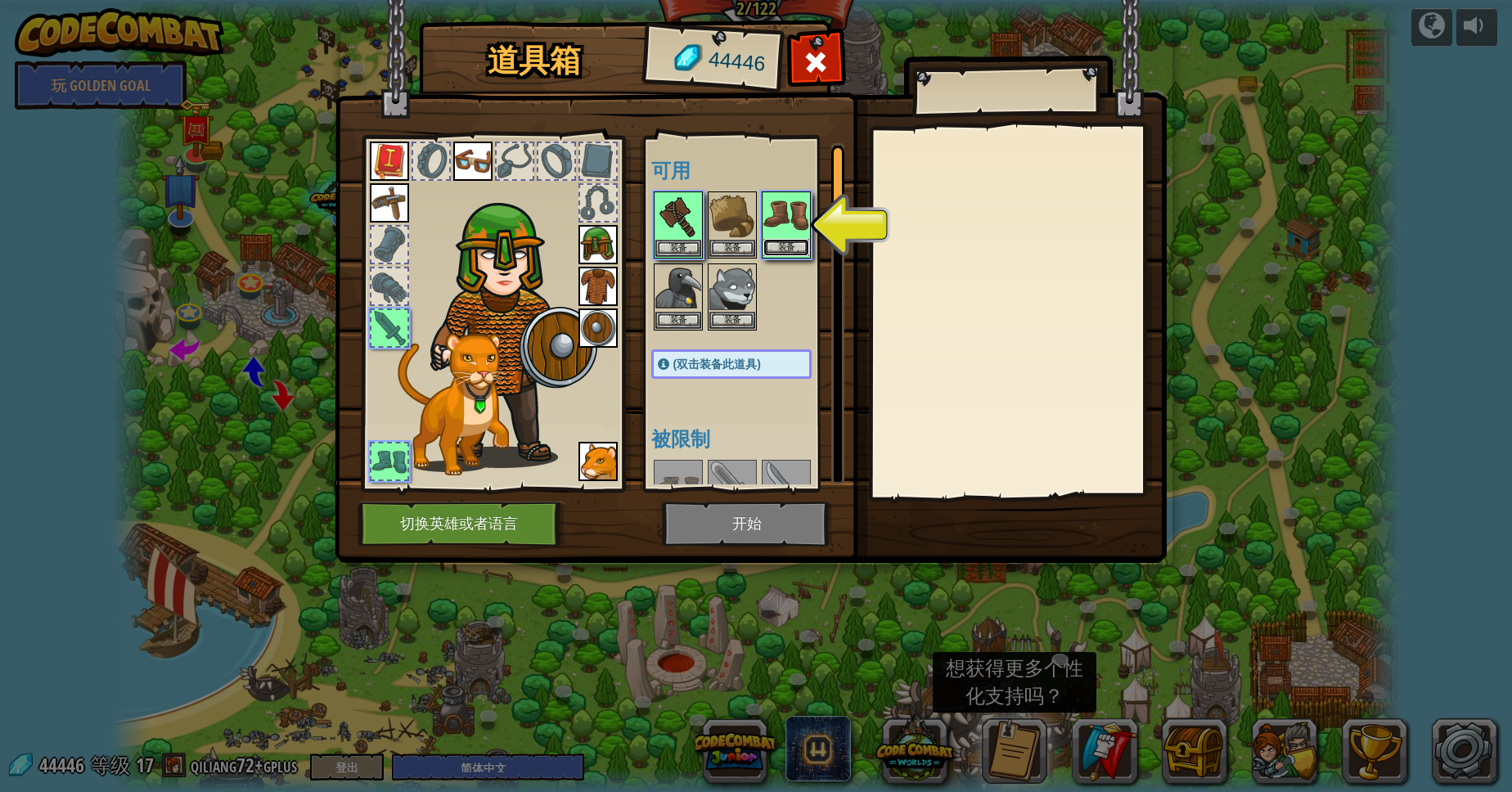
click at [795, 251] on button "装备" at bounding box center [786, 247] width 46 height 17
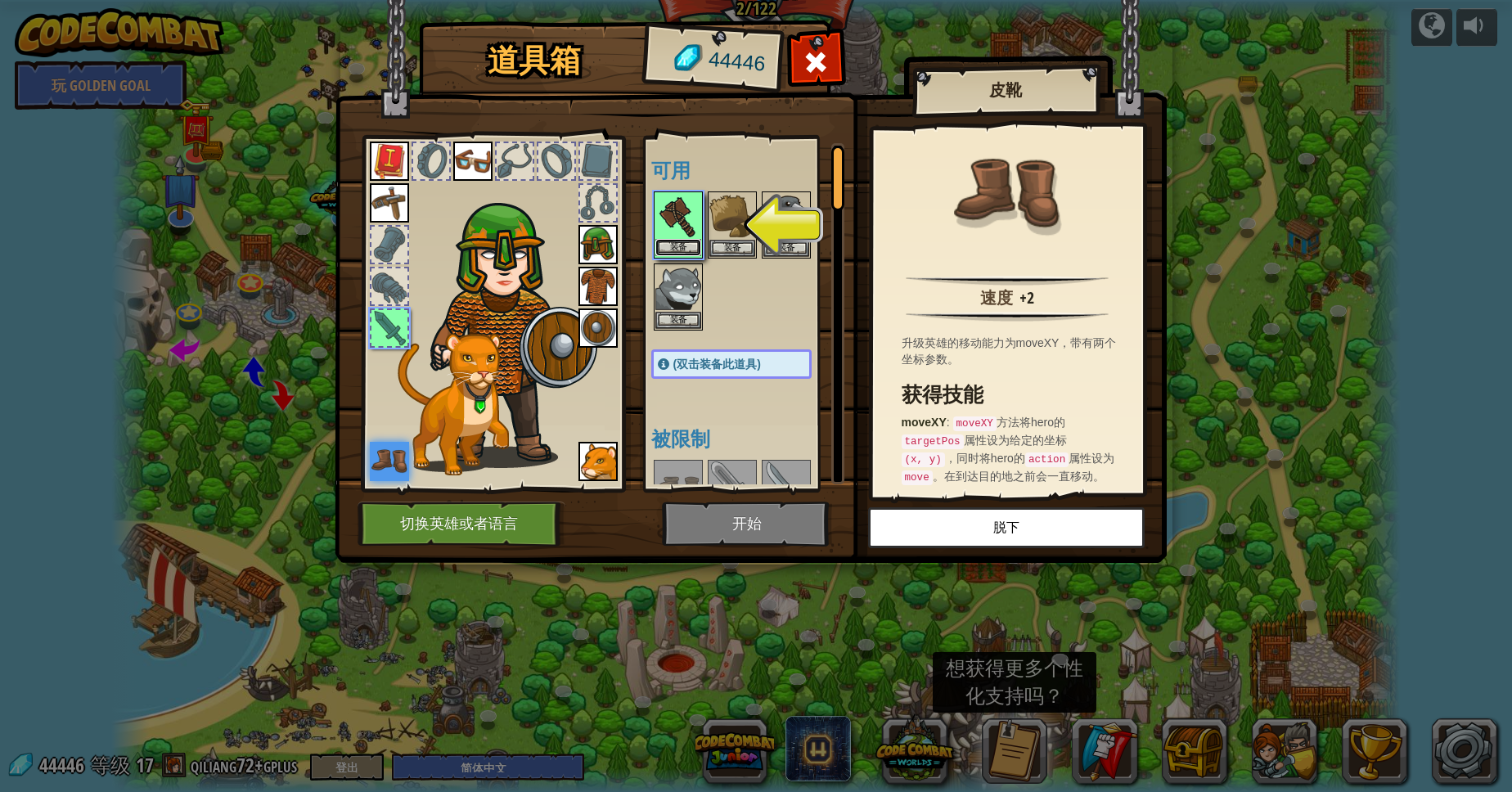
click at [683, 245] on button "装备" at bounding box center [678, 247] width 46 height 17
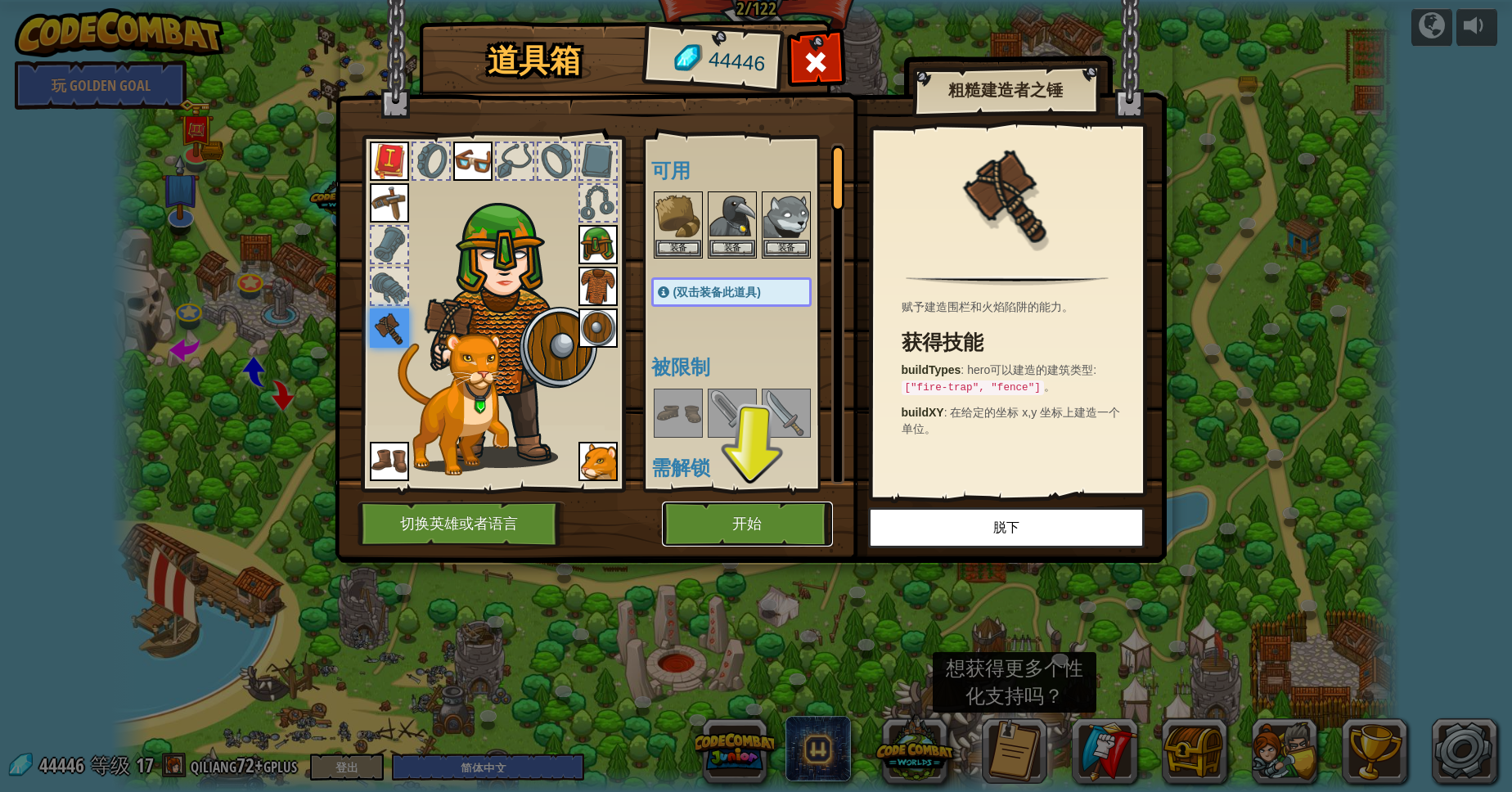
click at [693, 541] on button "开始" at bounding box center [746, 524] width 171 height 45
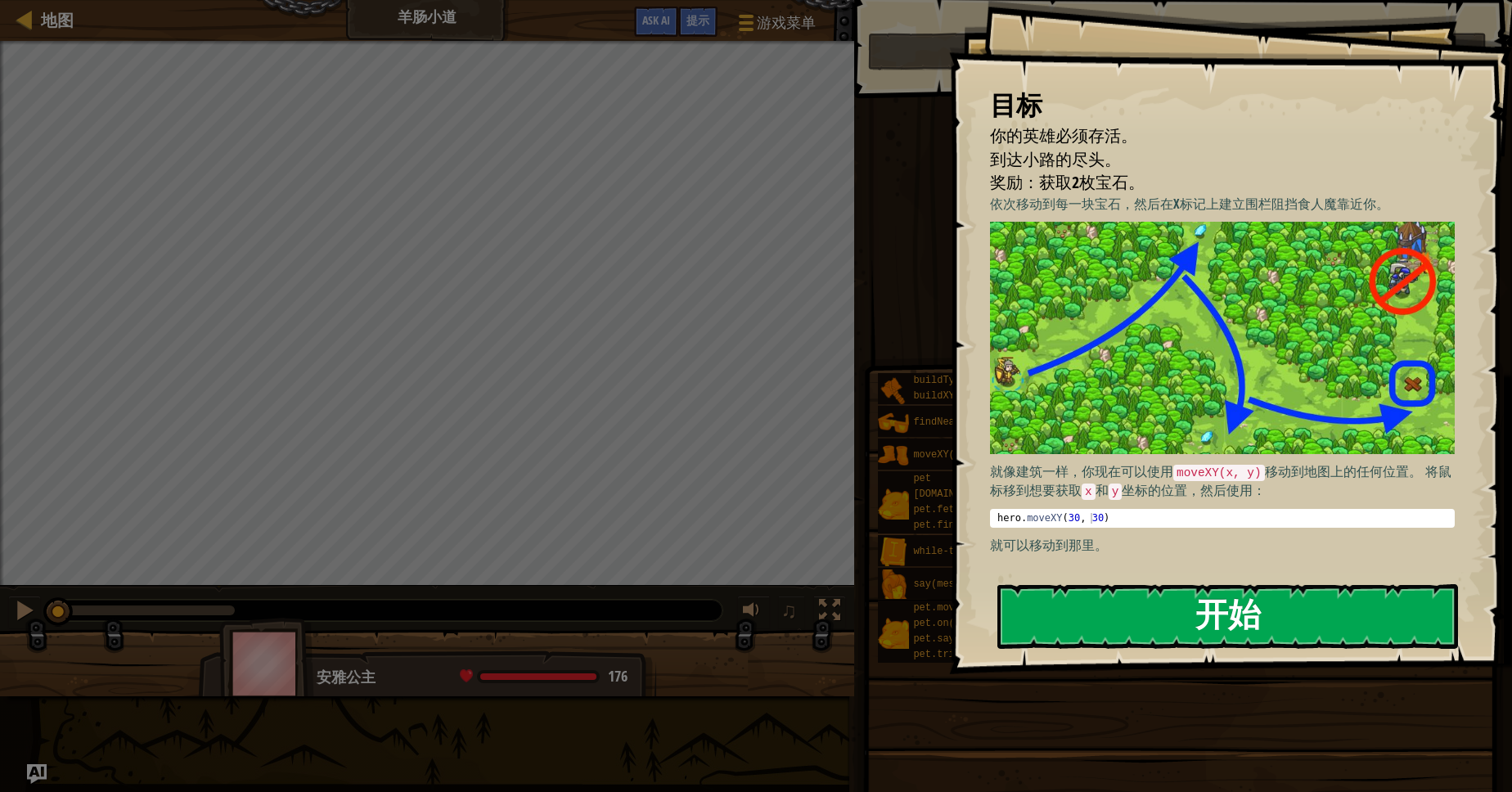
click at [1162, 626] on button "开始" at bounding box center [1227, 616] width 461 height 65
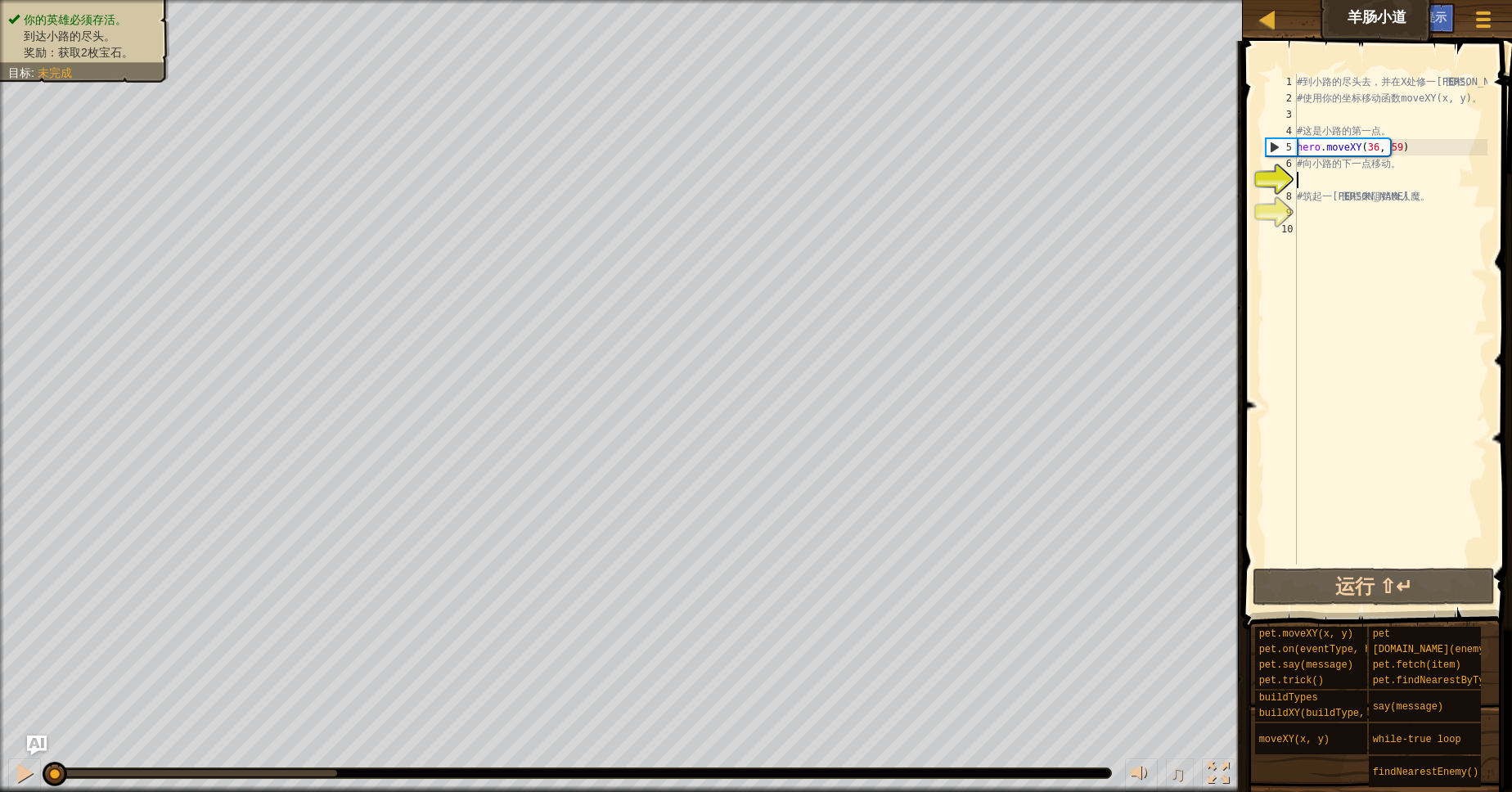
type textarea "a"
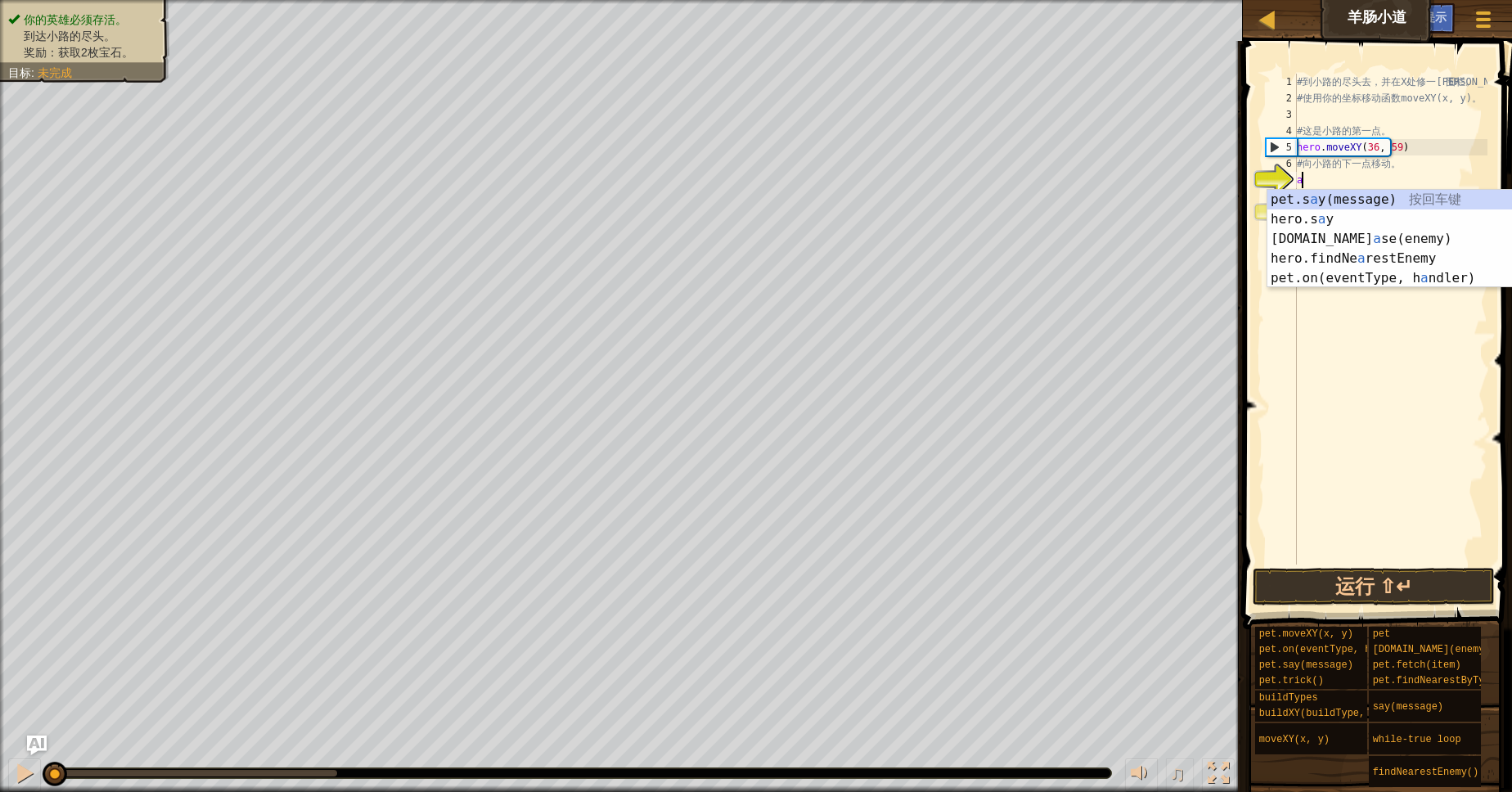
scroll to position [7, 0]
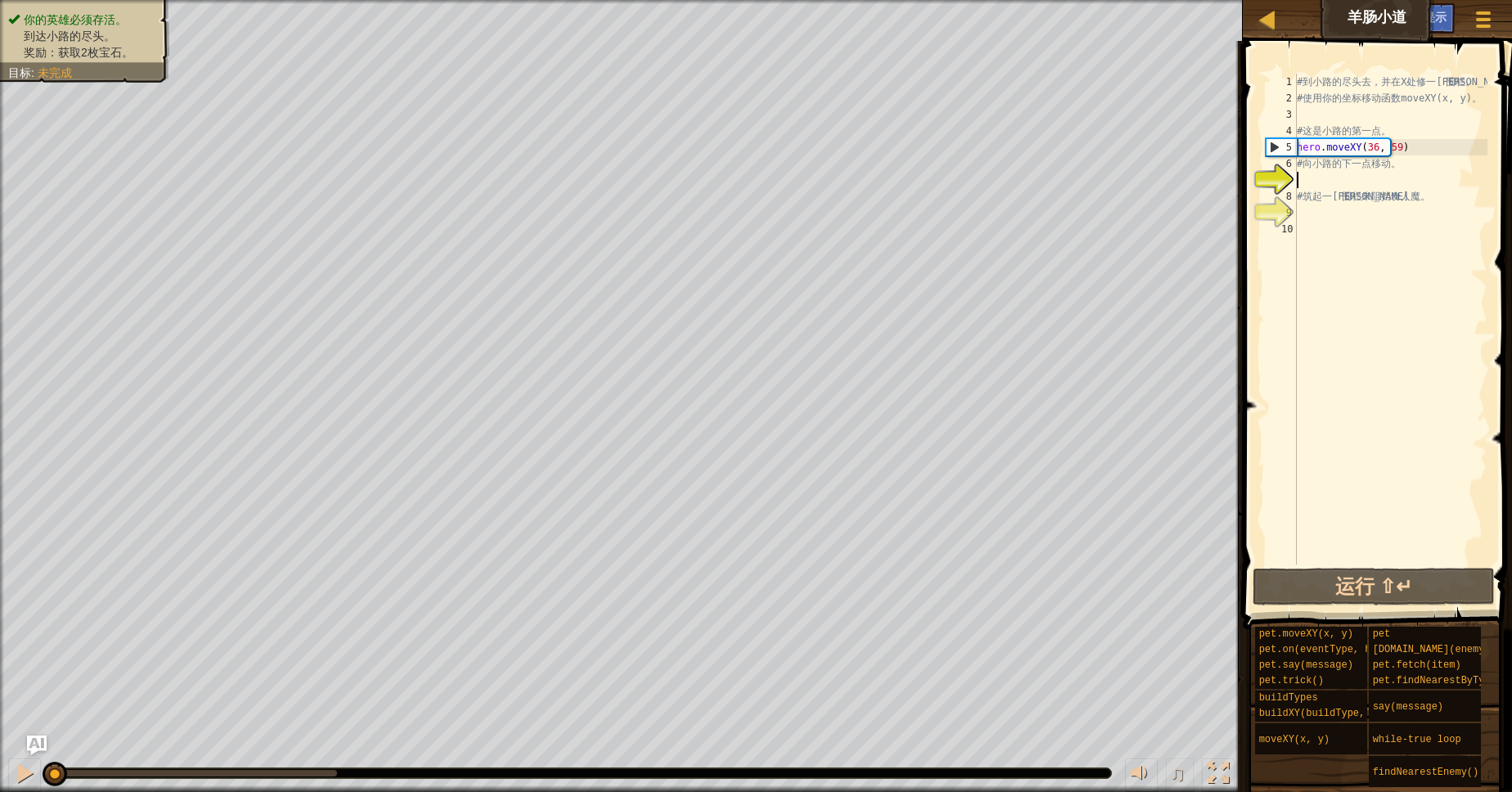
type textarea "b"
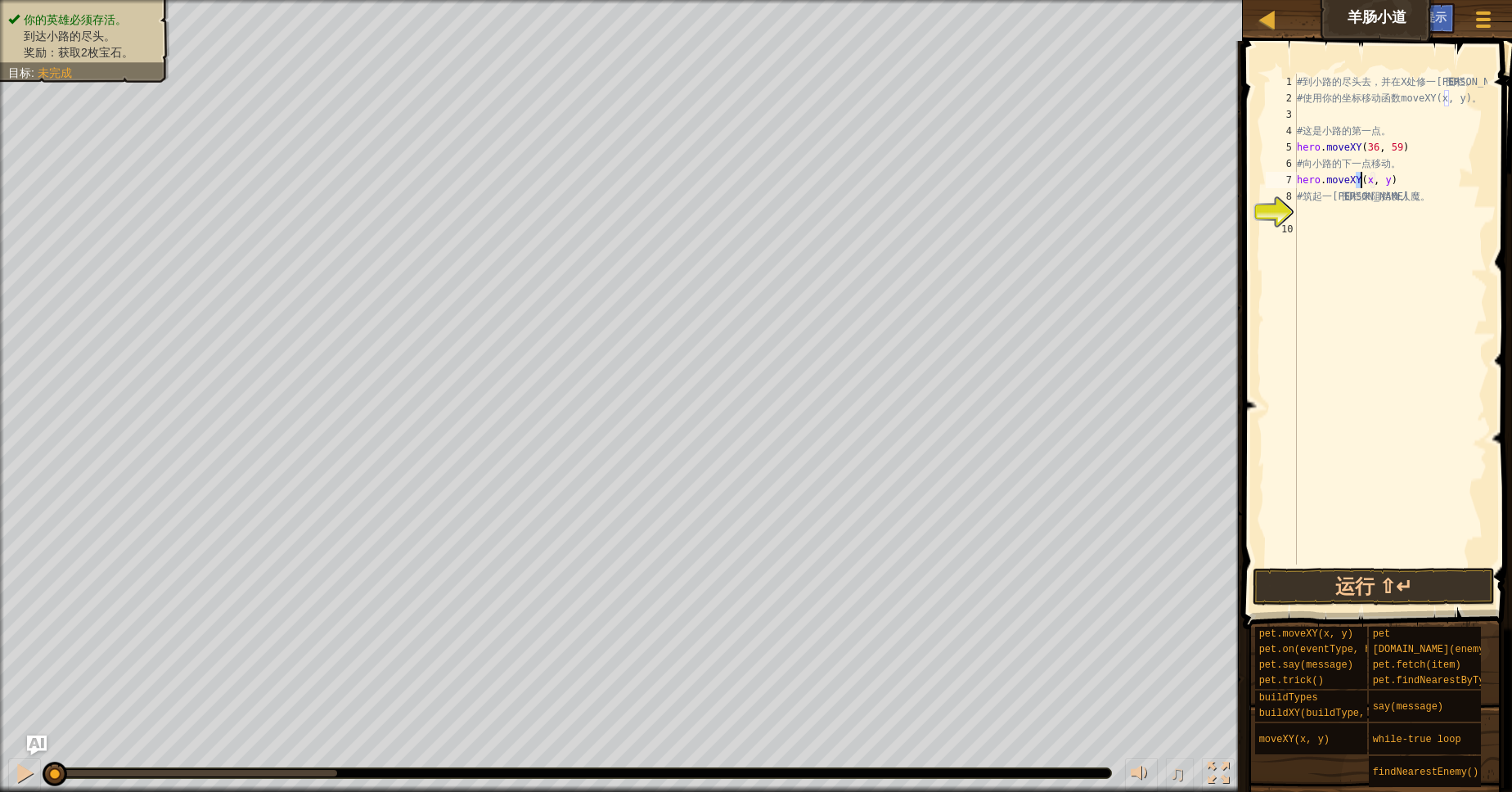
scroll to position [7, 5]
type textarea "hero.moveXY(37, )"
click at [1371, 183] on div "# 到 小 路 的 尽 头 去 ， 并 在 X 处 修 一 道 围 栏 。 # 使 用 你 的 坐 标 移 动 函 数 moveXY(x, y) 。 # 这 …" at bounding box center [1390, 336] width 193 height 524
type textarea "hero.moveXY(37,13 )"
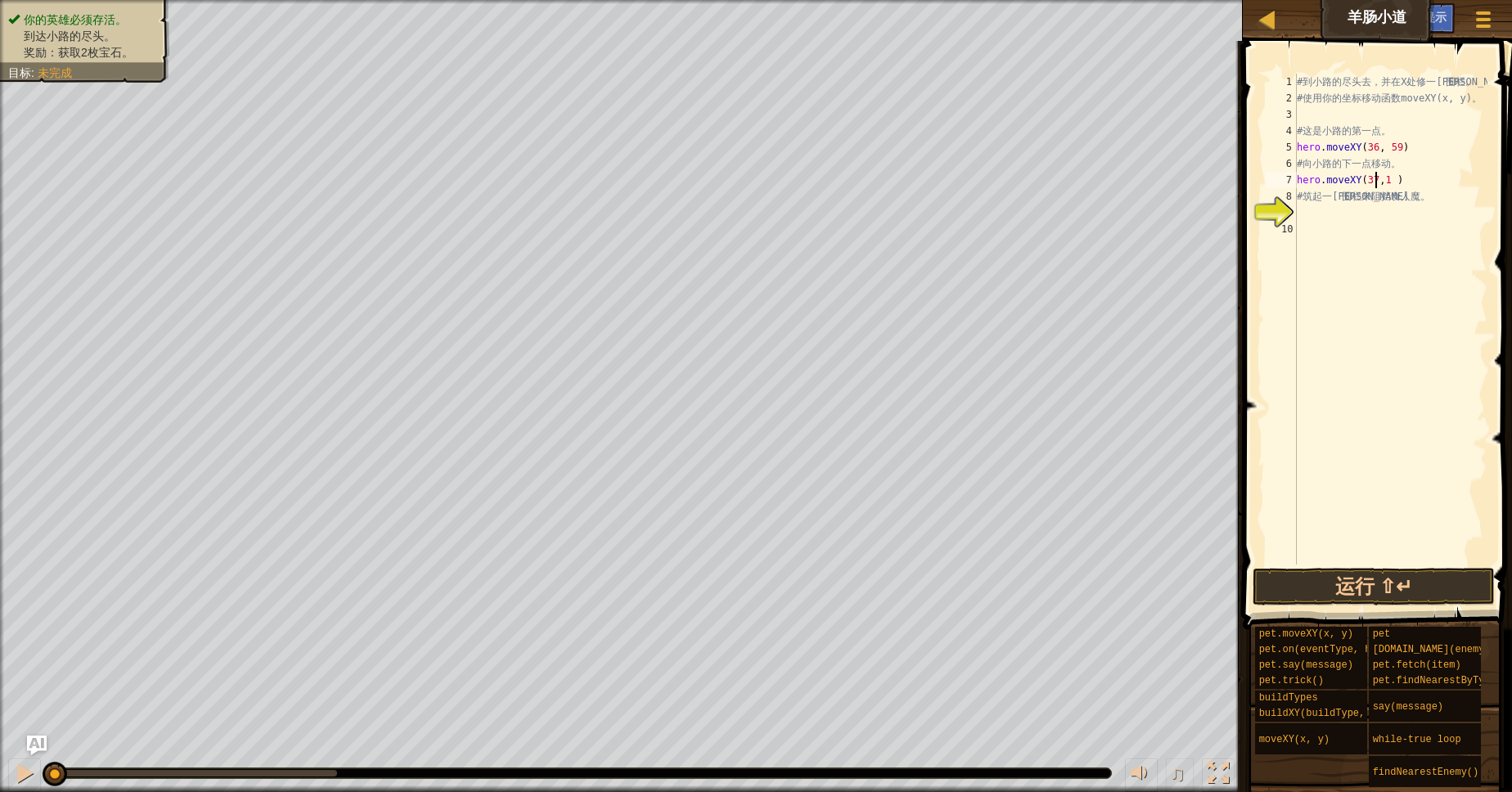
scroll to position [7, 6]
click at [1330, 211] on div "# 到 小 路 的 尽 头 去 ， 并 在 X 处 修 一 道 围 栏 。 # 使 用 你 的 坐 标 移 动 函 数 moveXY(x, y) 。 # 这 …" at bounding box center [1390, 336] width 193 height 524
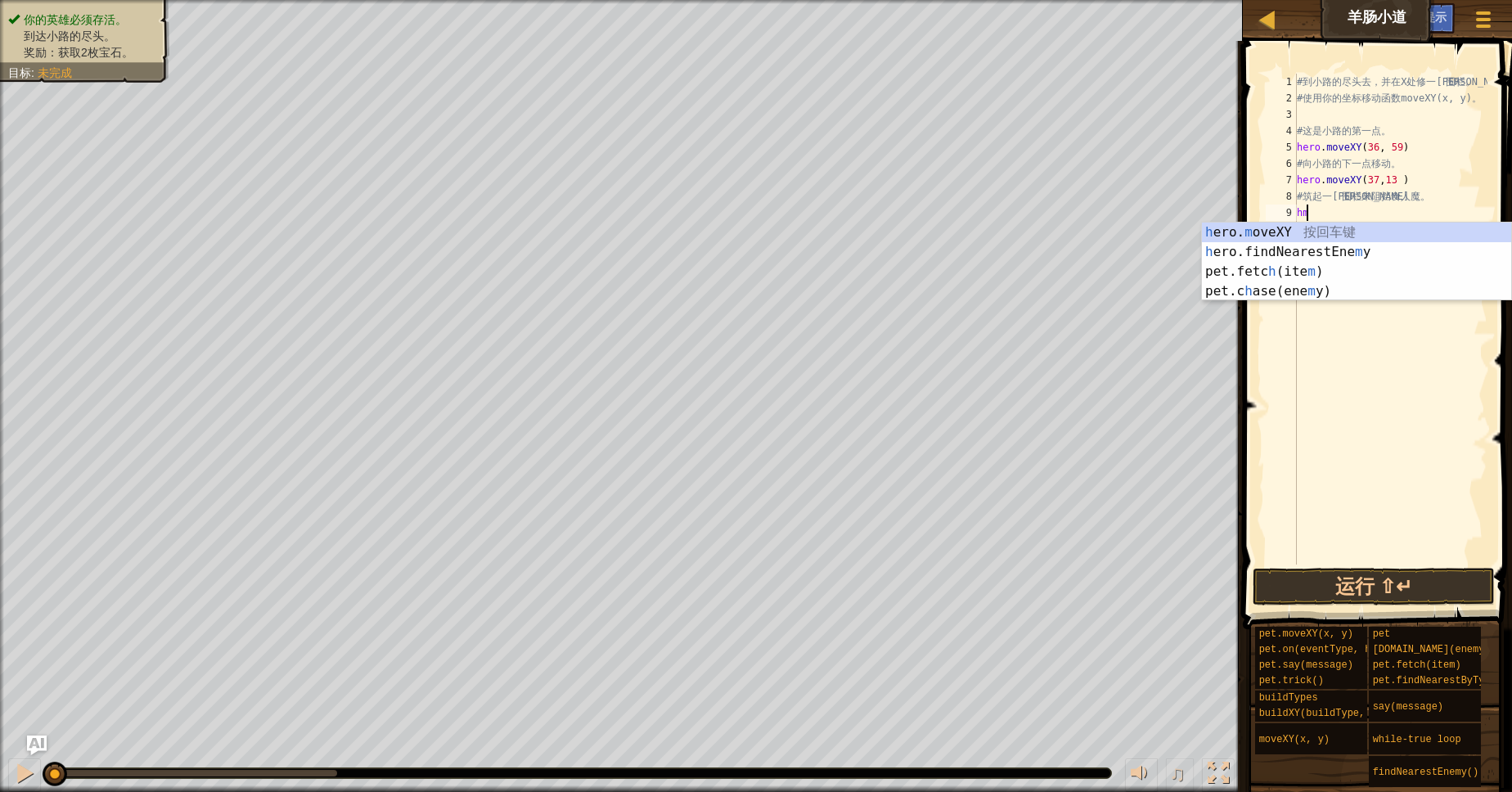
type textarea "hero.moveXY(x, y)"
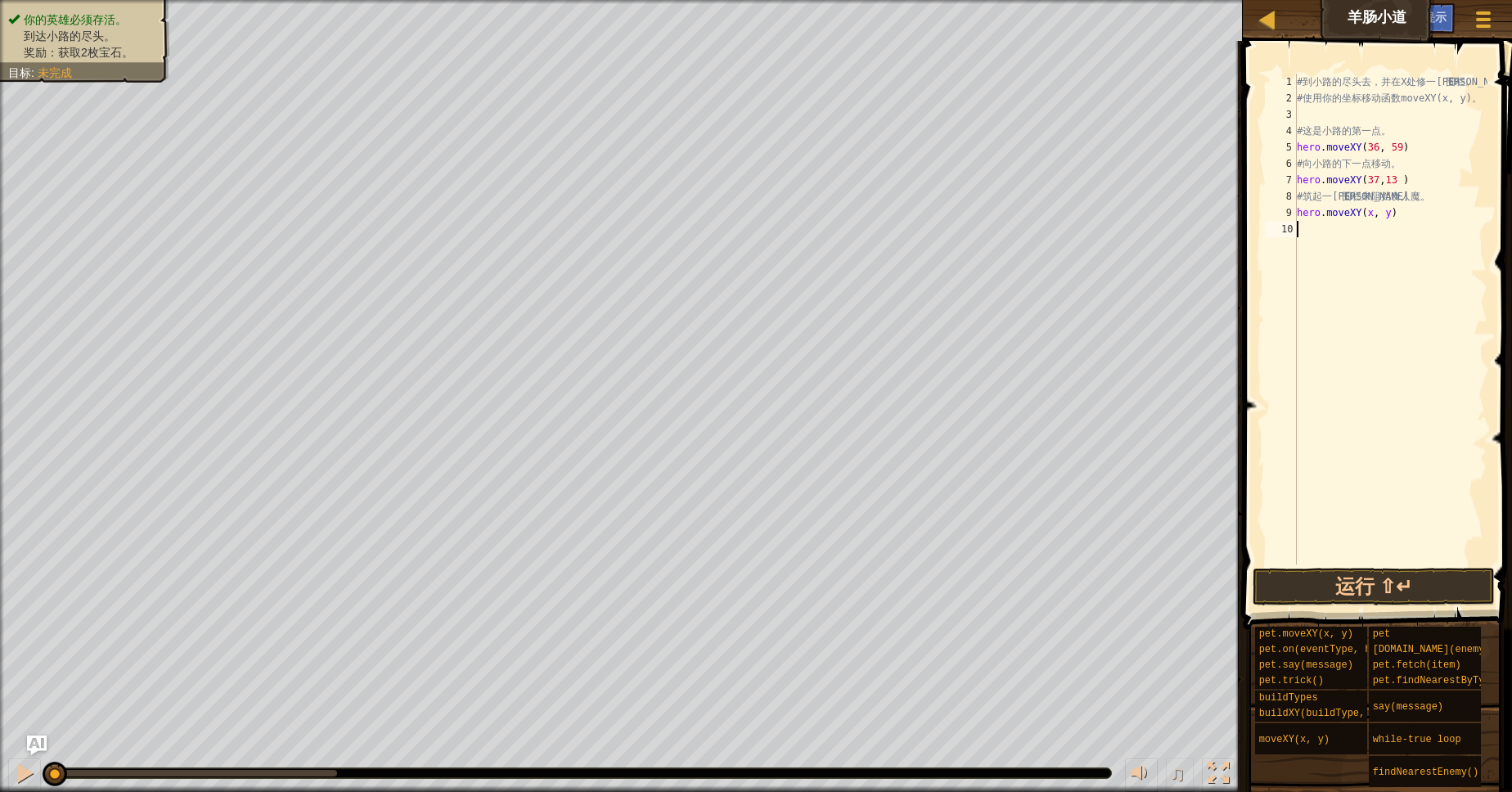
click at [1363, 217] on div "# 到 小 路 的 尽 头 去 ， 并 在 X 处 修 一 道 围 栏 。 # 使 用 你 的 坐 标 移 动 函 数 moveXY(x, y) 。 # 这 …" at bounding box center [1390, 336] width 193 height 524
type textarea "hero.moveXY(72, 20)"
type textarea "hero.buildXY("fence", 72, 25)"
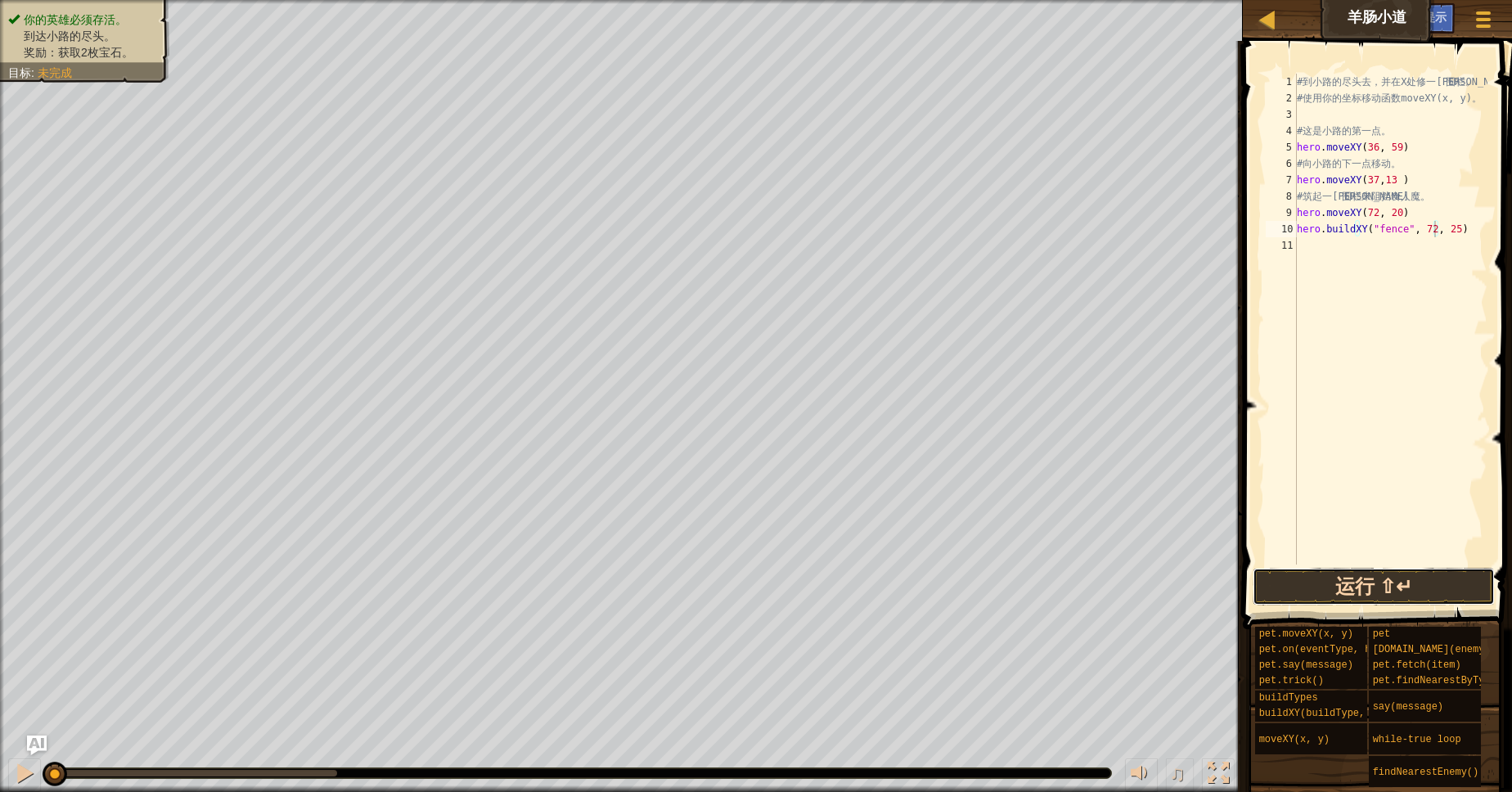
click at [1331, 590] on button "运行 ⇧↵" at bounding box center [1373, 586] width 242 height 37
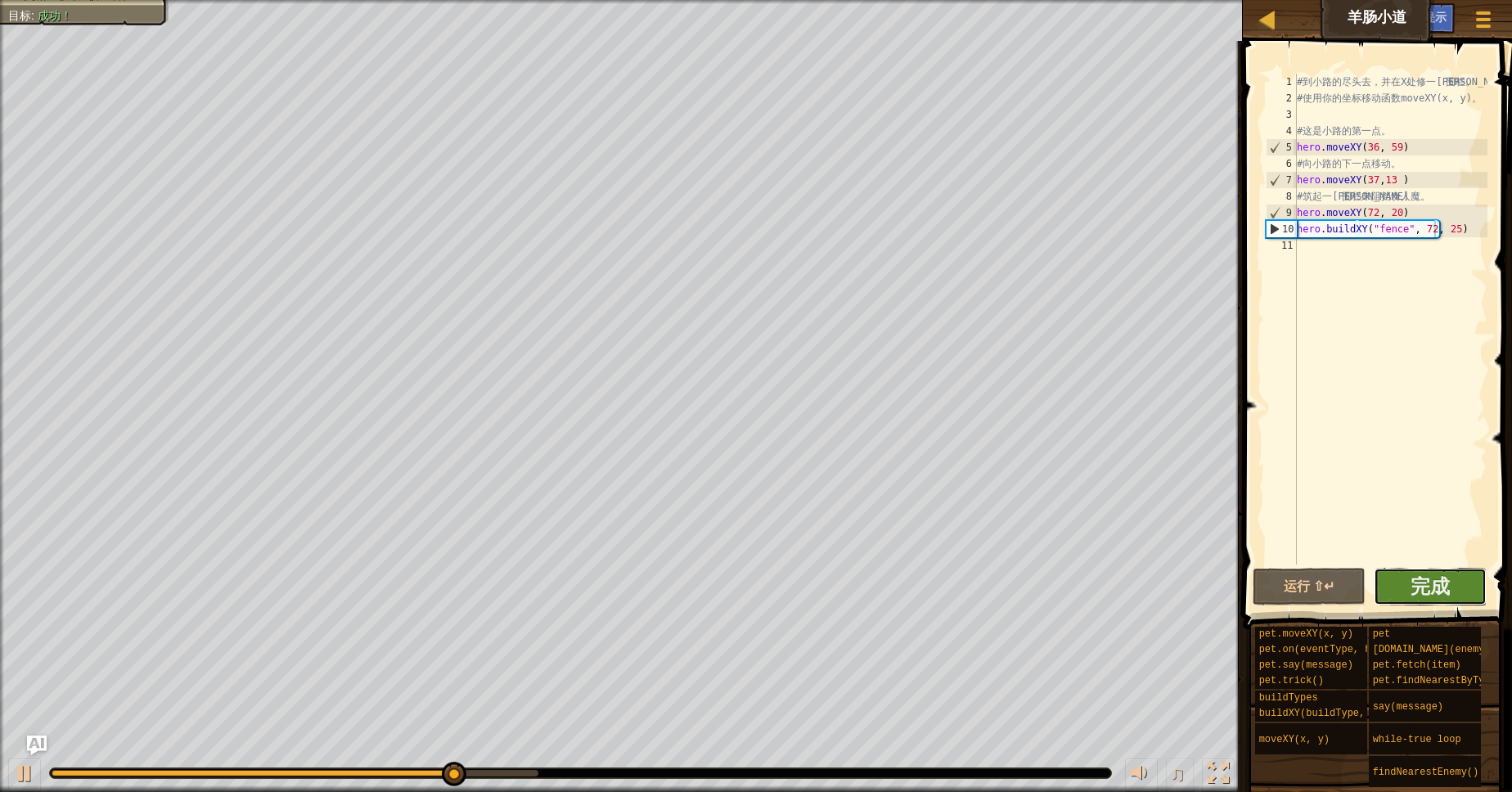
click at [1409, 591] on button "完成" at bounding box center [1430, 586] width 113 height 37
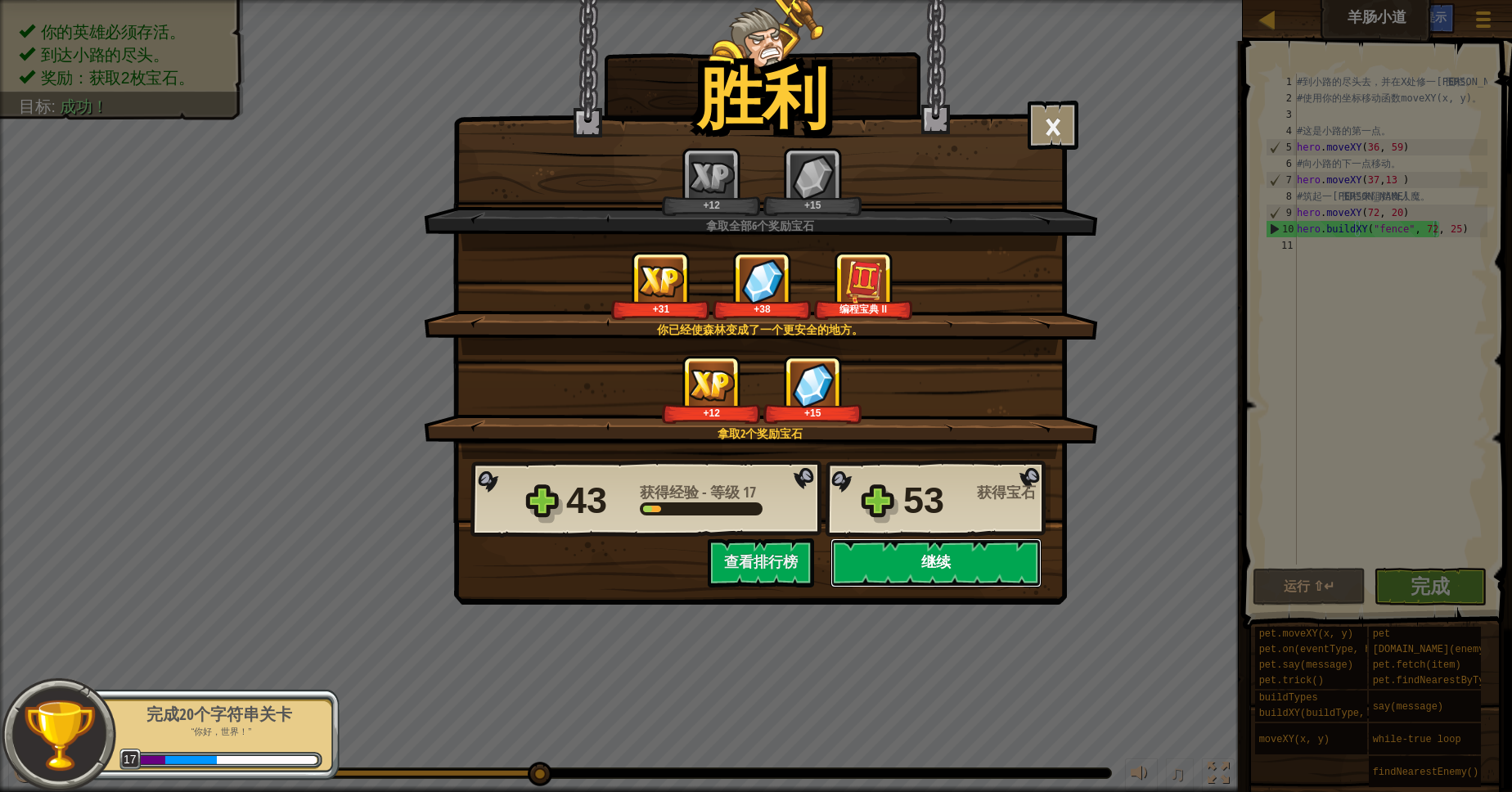
click at [877, 580] on button "继续" at bounding box center [935, 563] width 211 height 49
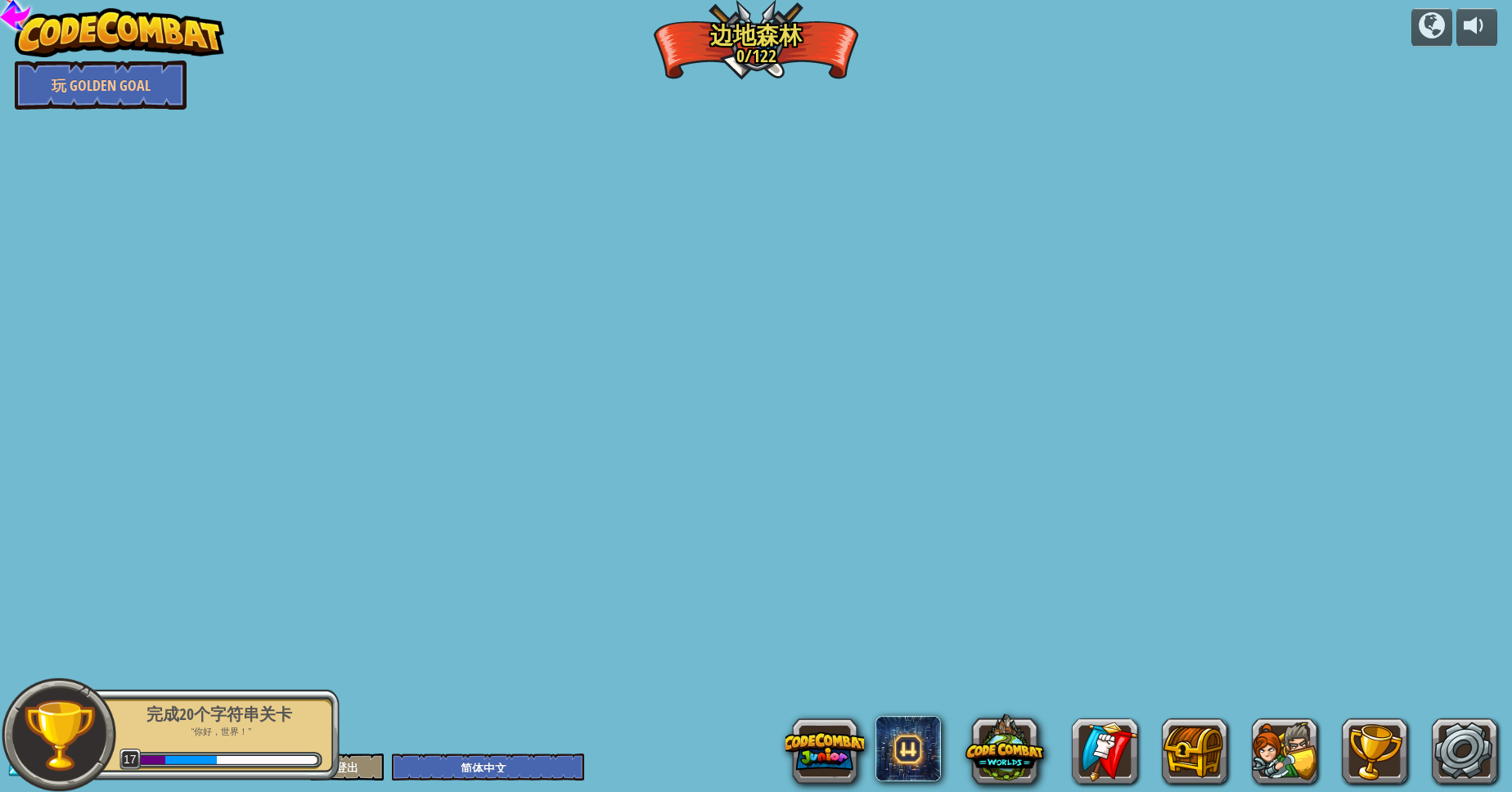
select select "zh-HANS"
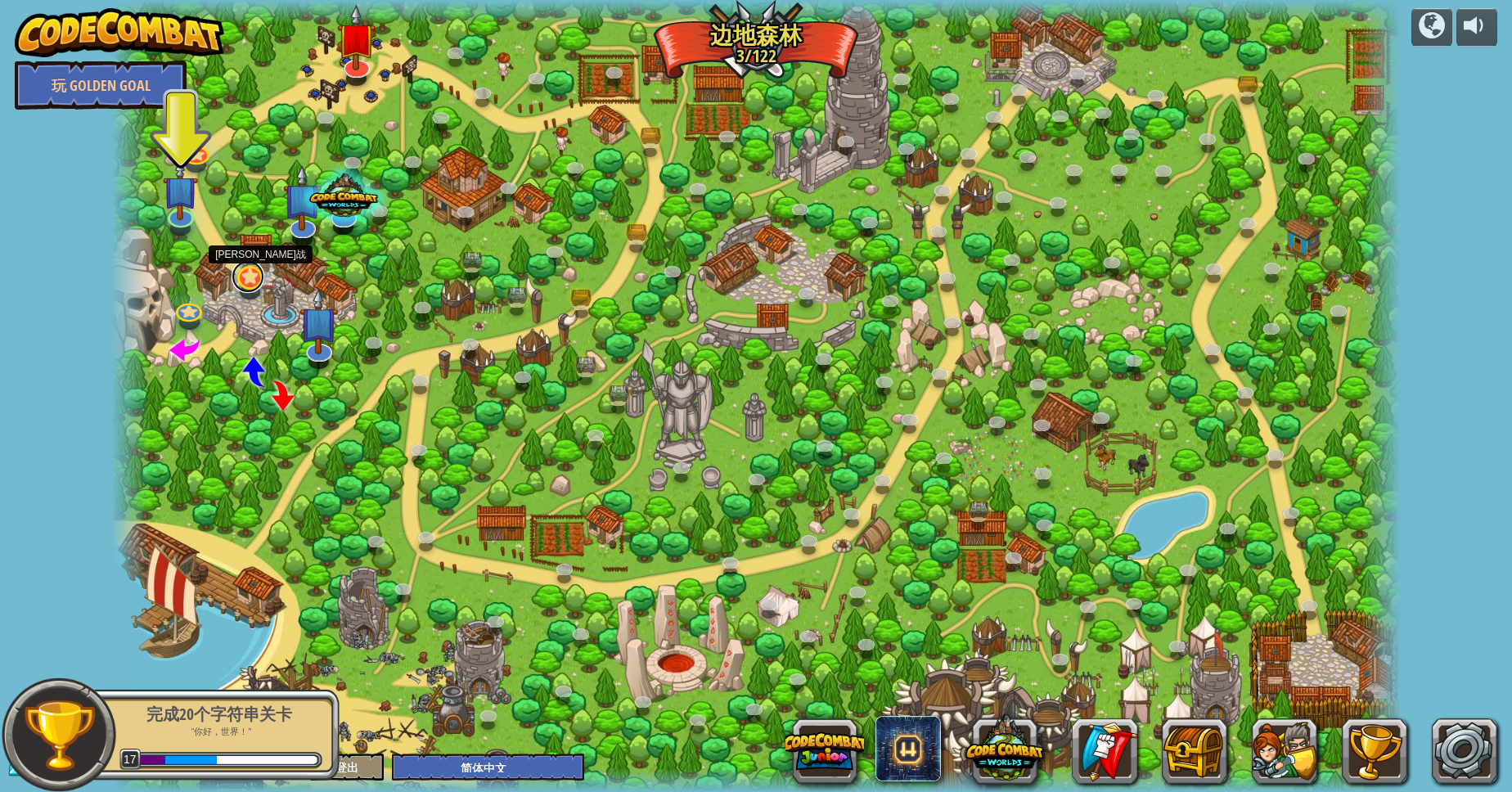
click at [254, 276] on link at bounding box center [248, 276] width 33 height 33
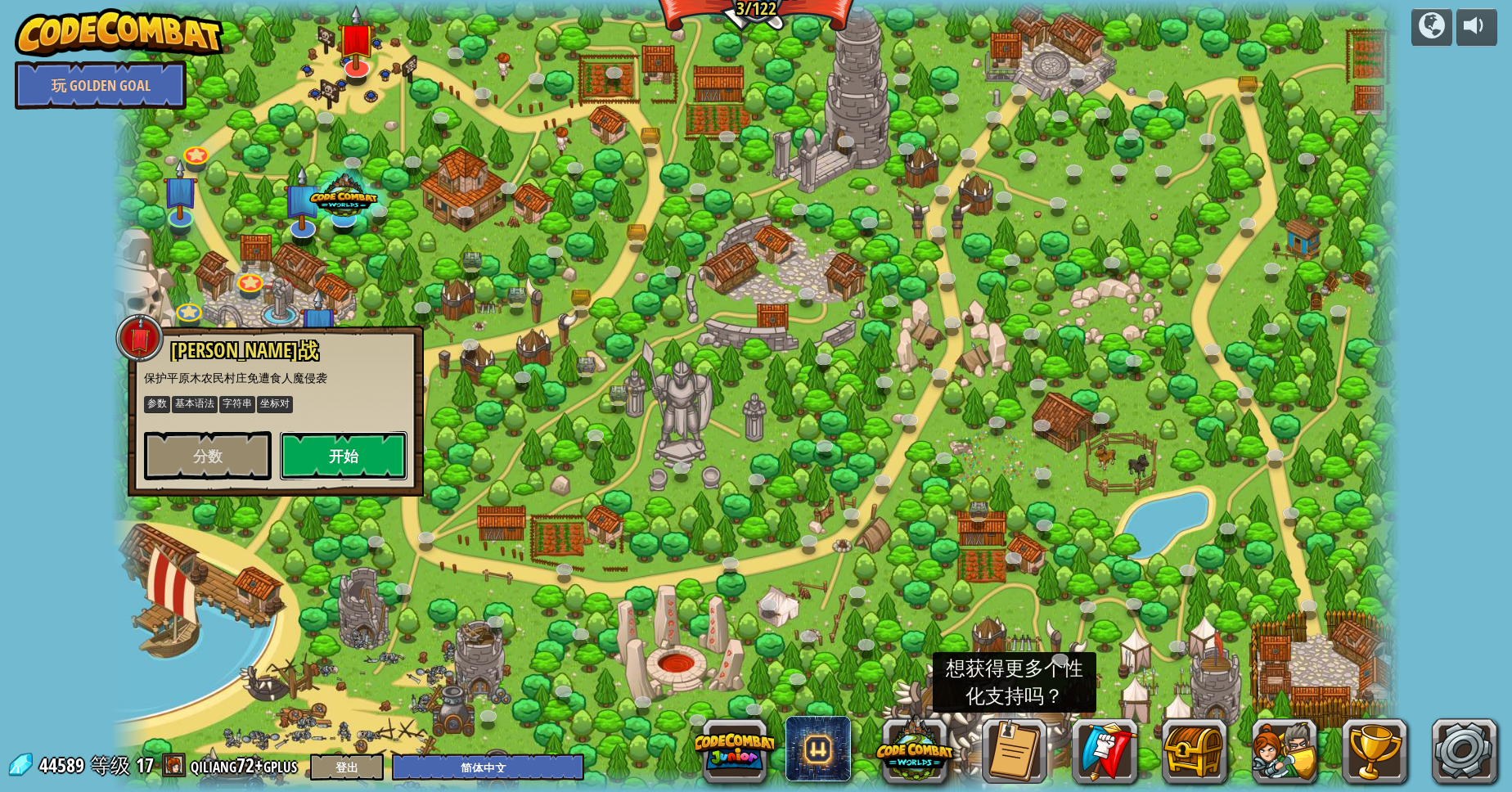
click at [322, 463] on button "开始" at bounding box center [344, 455] width 128 height 49
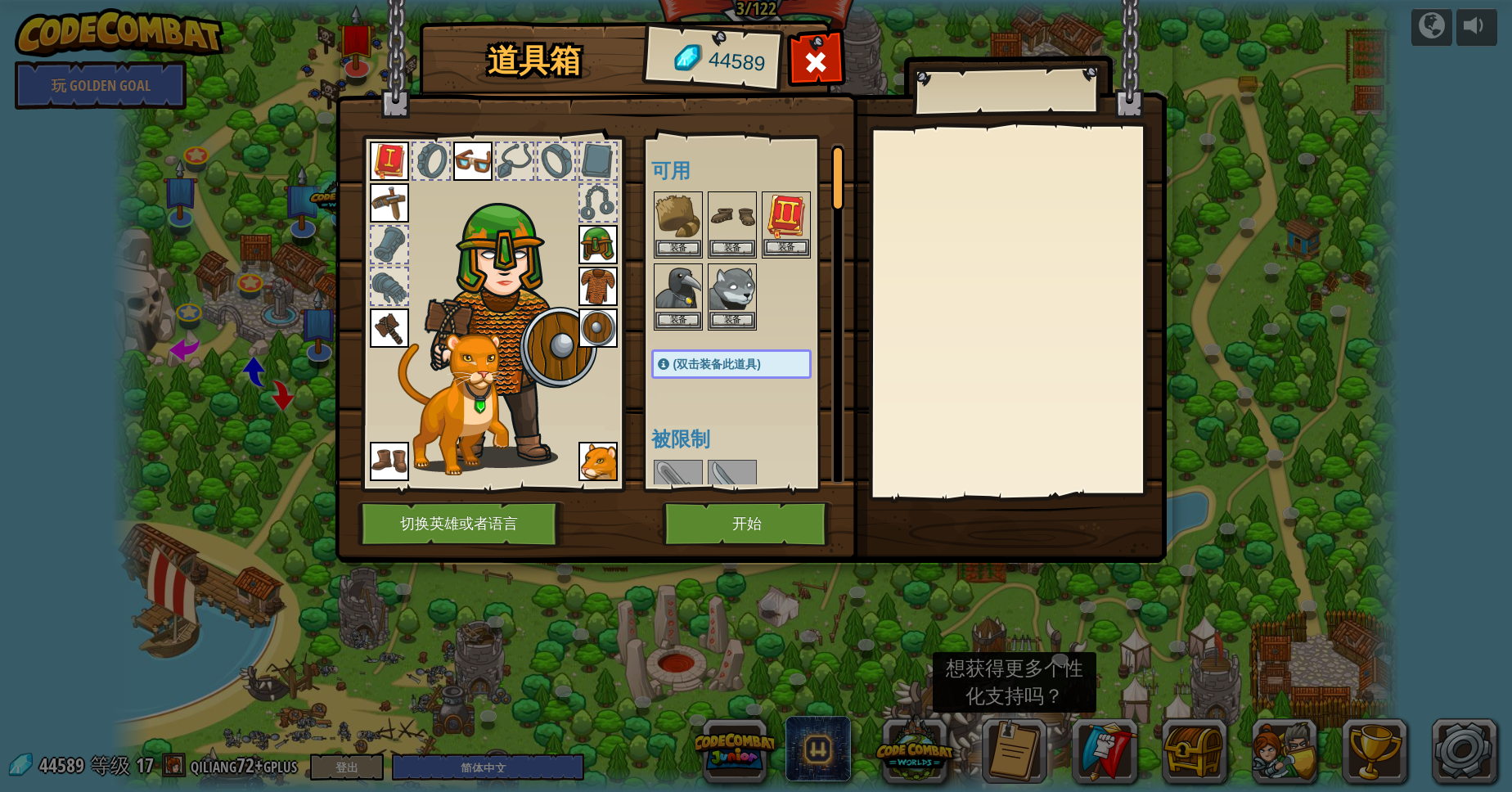
click at [778, 205] on img at bounding box center [786, 216] width 46 height 46
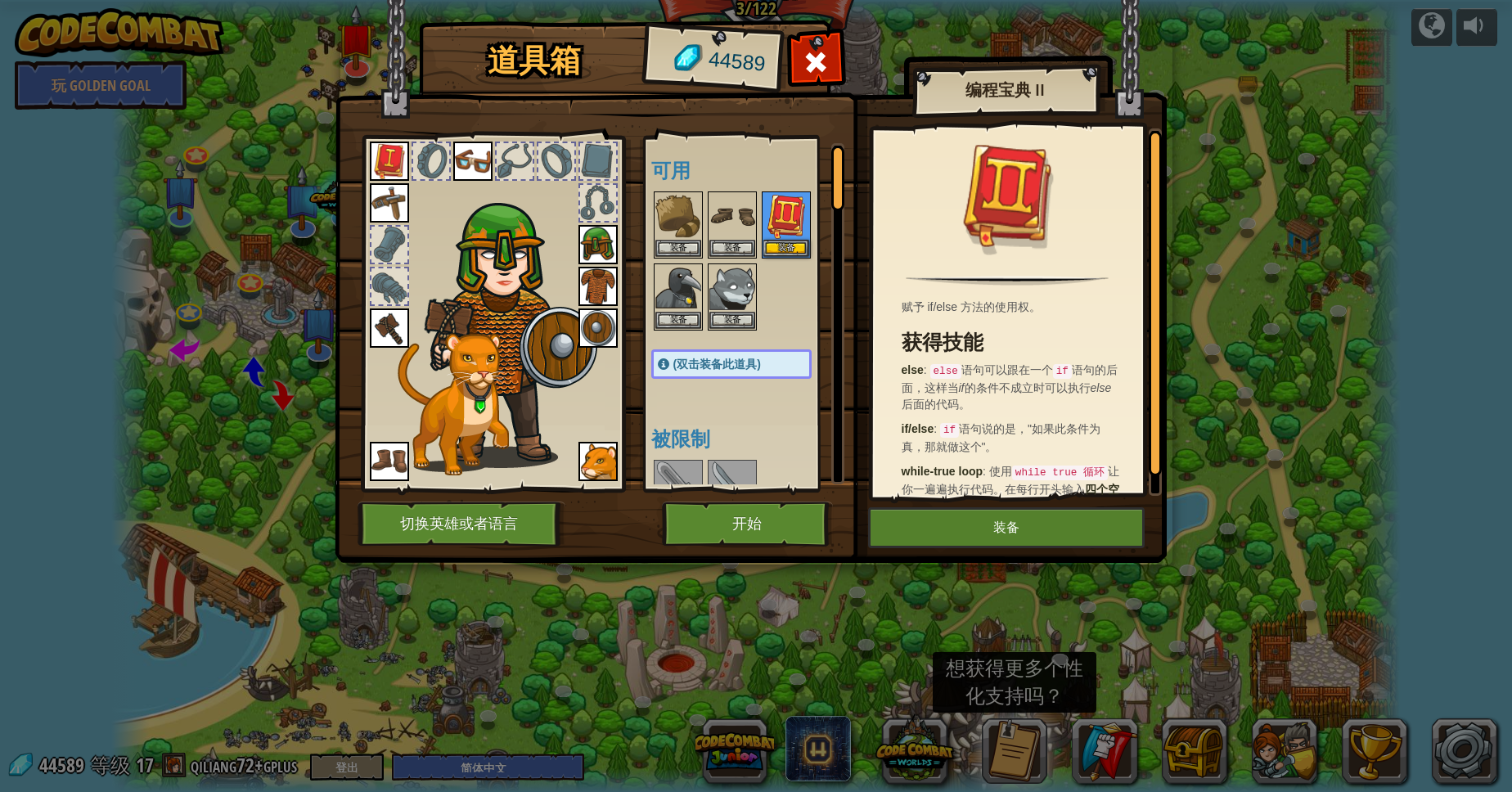
click at [381, 166] on img at bounding box center [389, 161] width 39 height 39
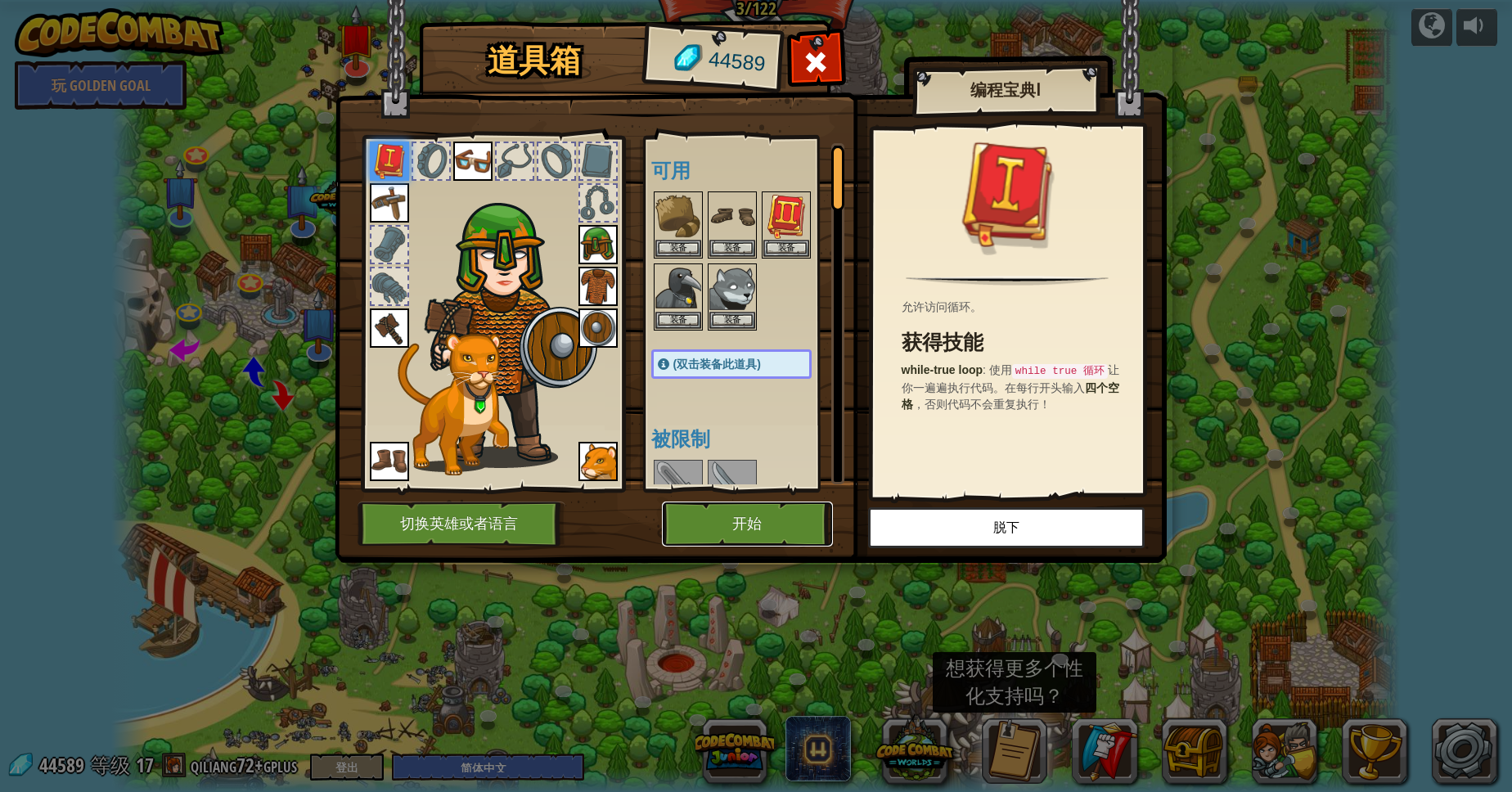
click at [746, 524] on button "开始" at bounding box center [746, 524] width 171 height 45
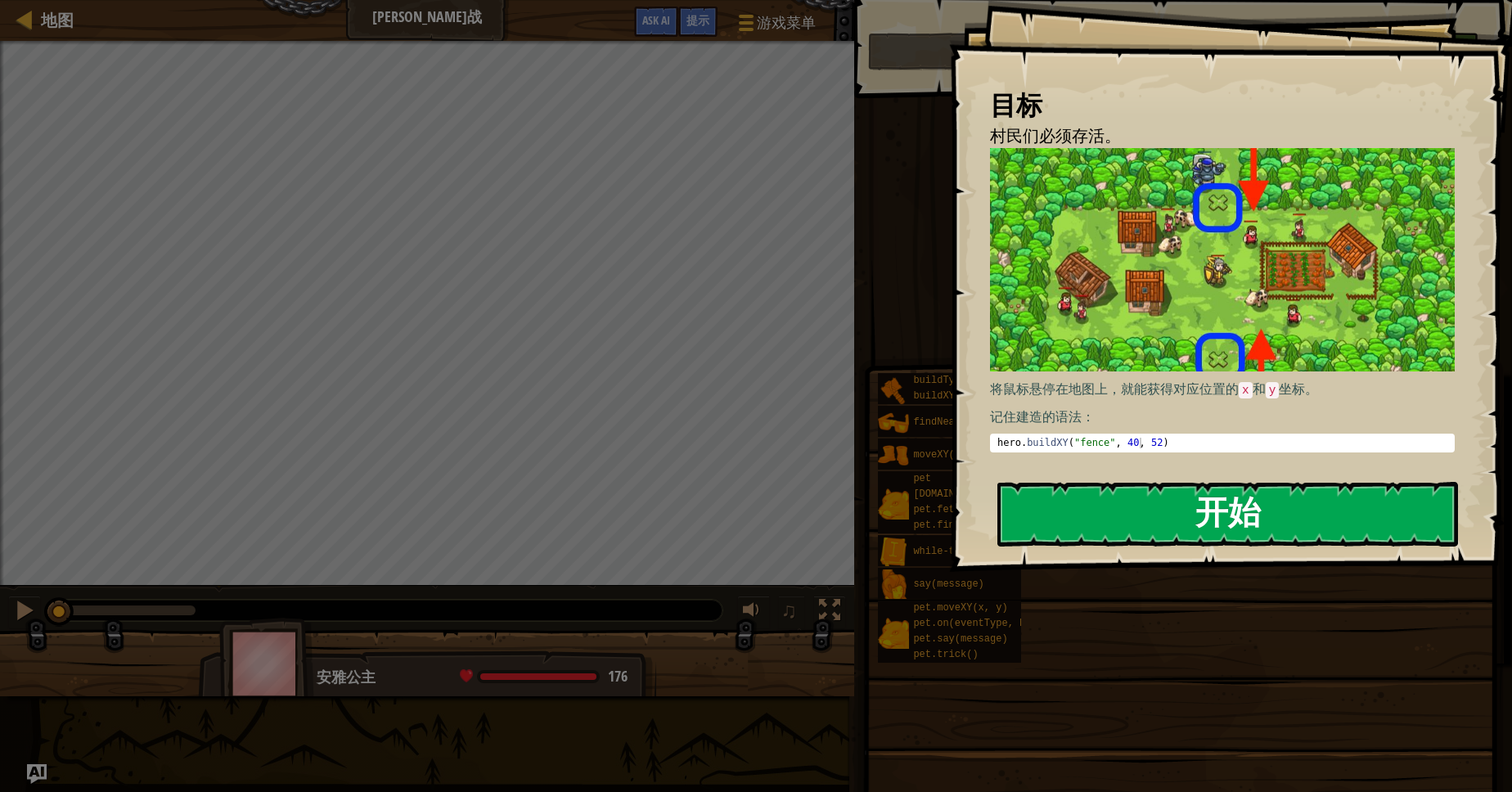
click at [1027, 507] on button "开始" at bounding box center [1227, 514] width 461 height 65
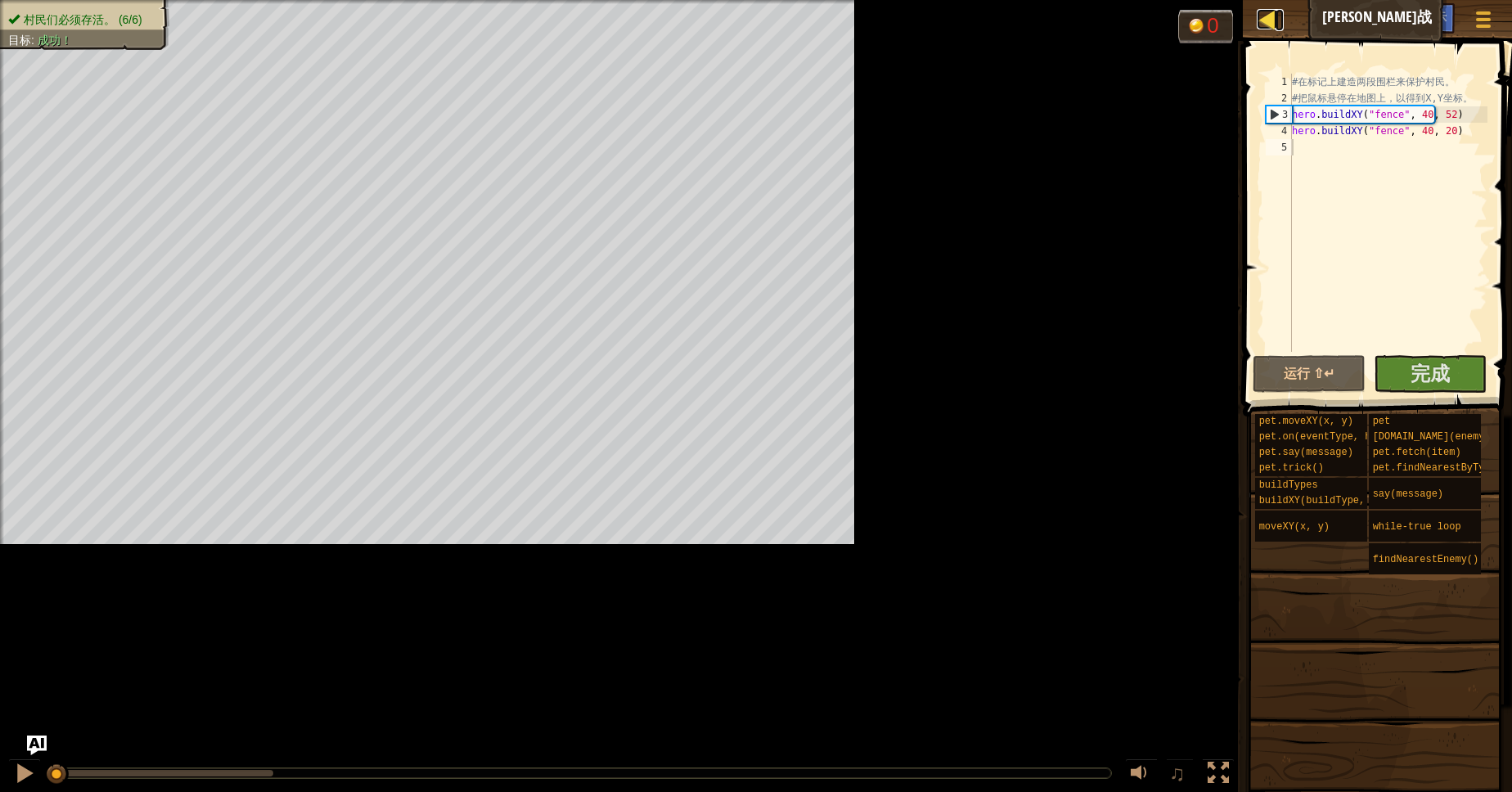
click at [71, 16] on div "地图 平原森林保卫战 游戏菜单 完成 提示 Ask AI 1 הההההההההההההההההההההההההההההההההההההההההההההההה…" at bounding box center [756, 396] width 1512 height 792
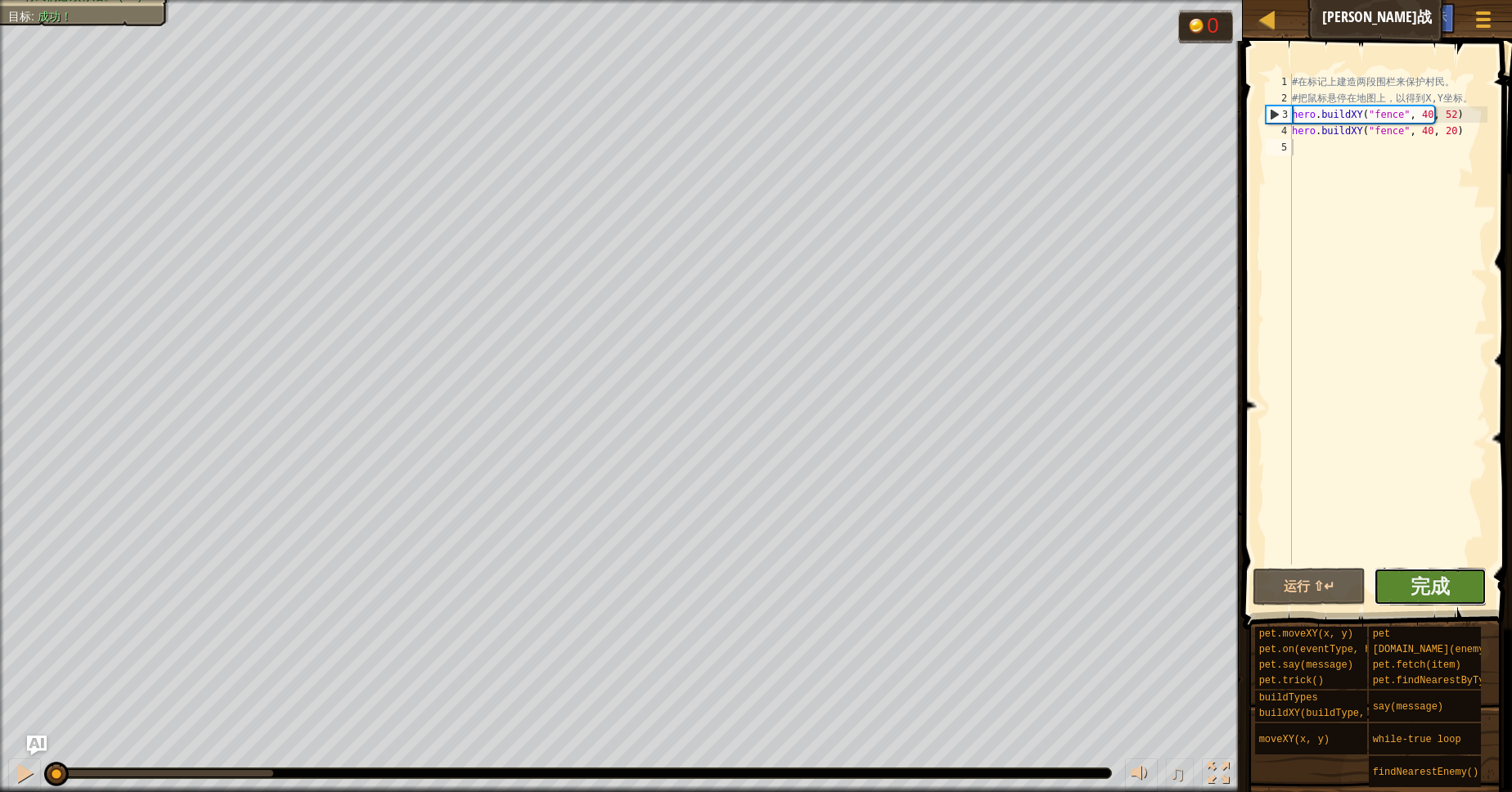
click at [1386, 581] on button "完成" at bounding box center [1430, 586] width 113 height 37
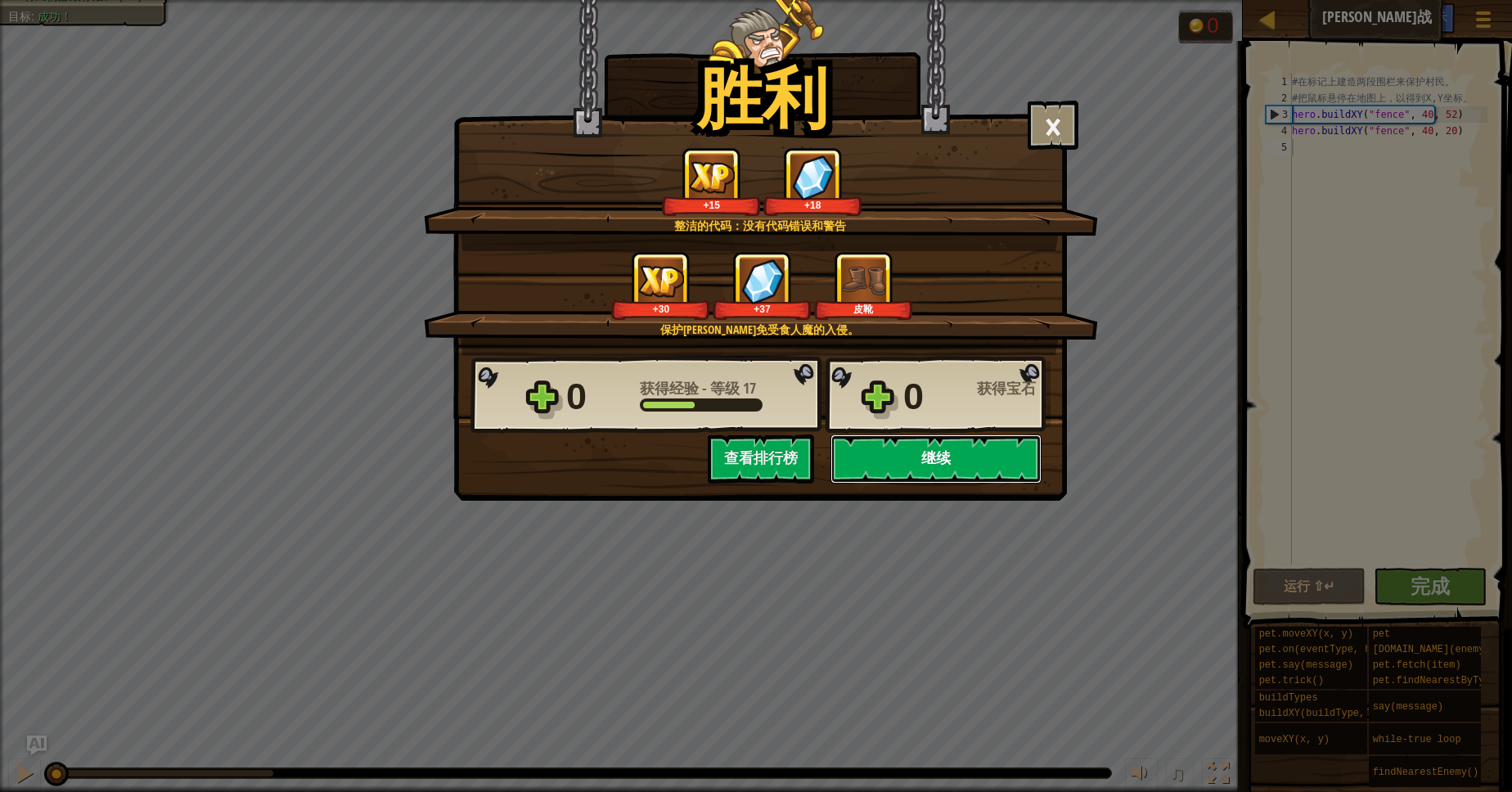
click at [905, 479] on button "继续" at bounding box center [935, 459] width 211 height 49
select select "zh-HANS"
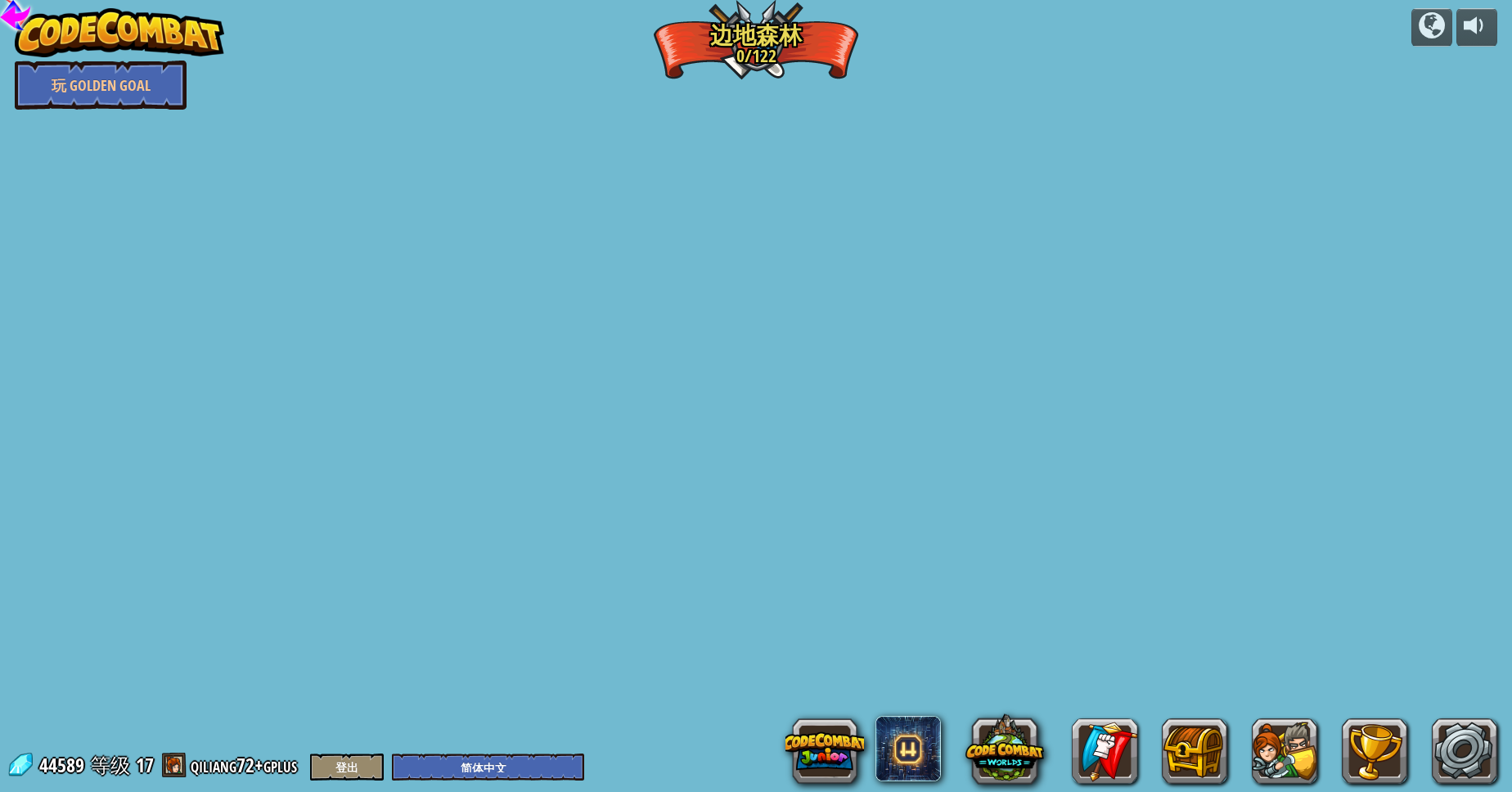
select select "zh-HANS"
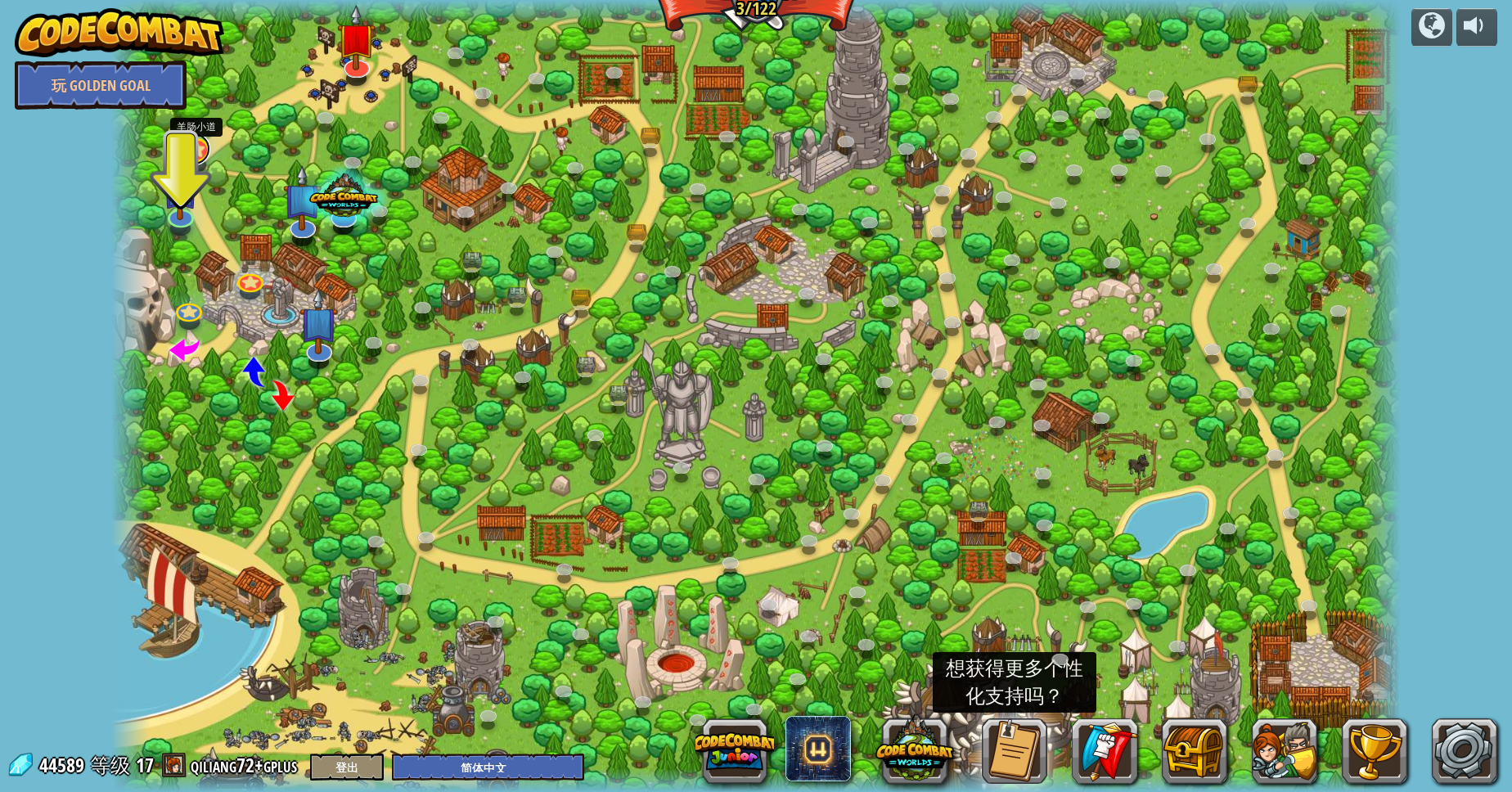
click at [192, 150] on link at bounding box center [194, 149] width 33 height 33
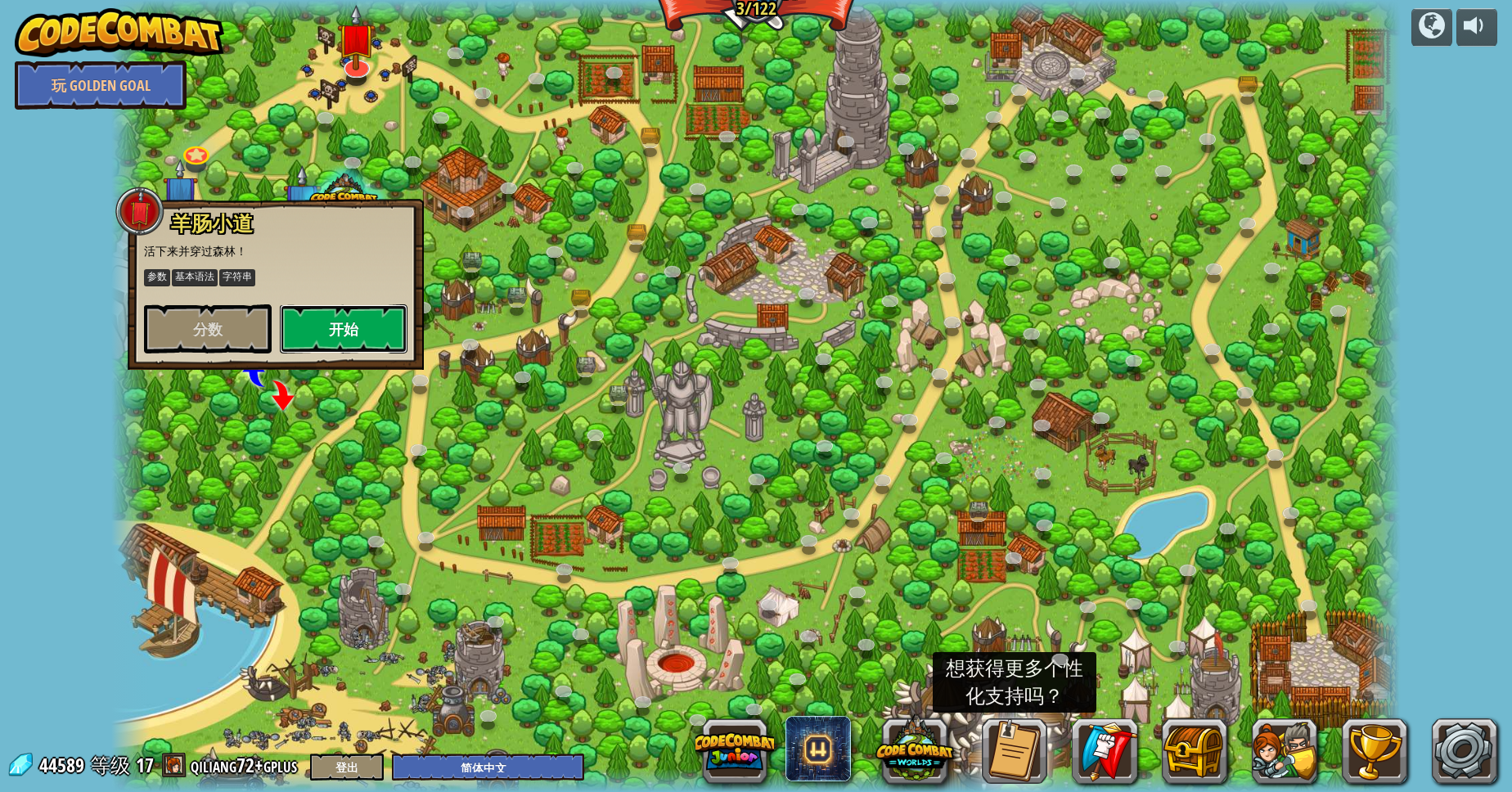
click at [291, 322] on button "开始" at bounding box center [344, 328] width 128 height 49
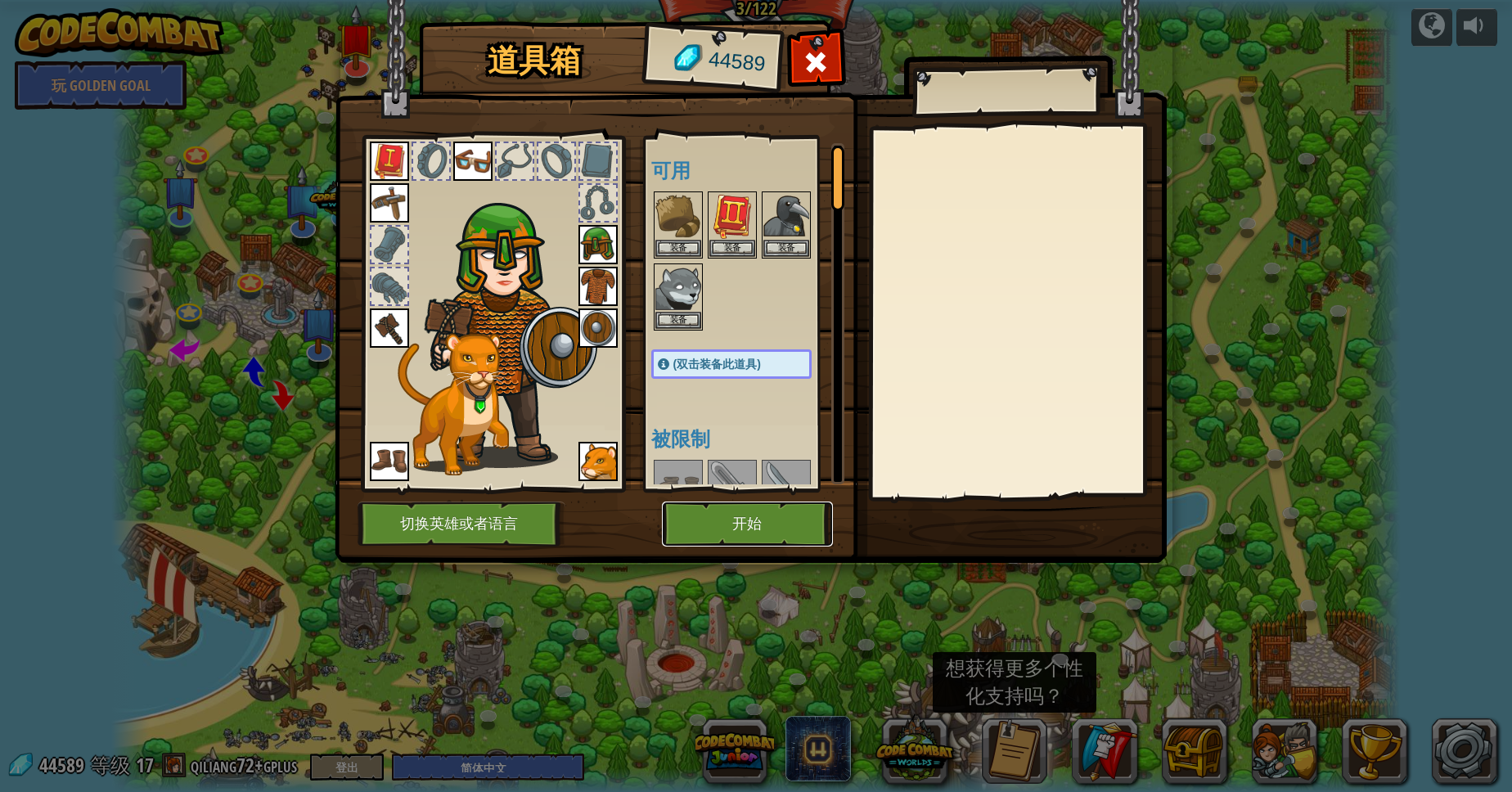
click at [765, 522] on button "开始" at bounding box center [746, 524] width 171 height 45
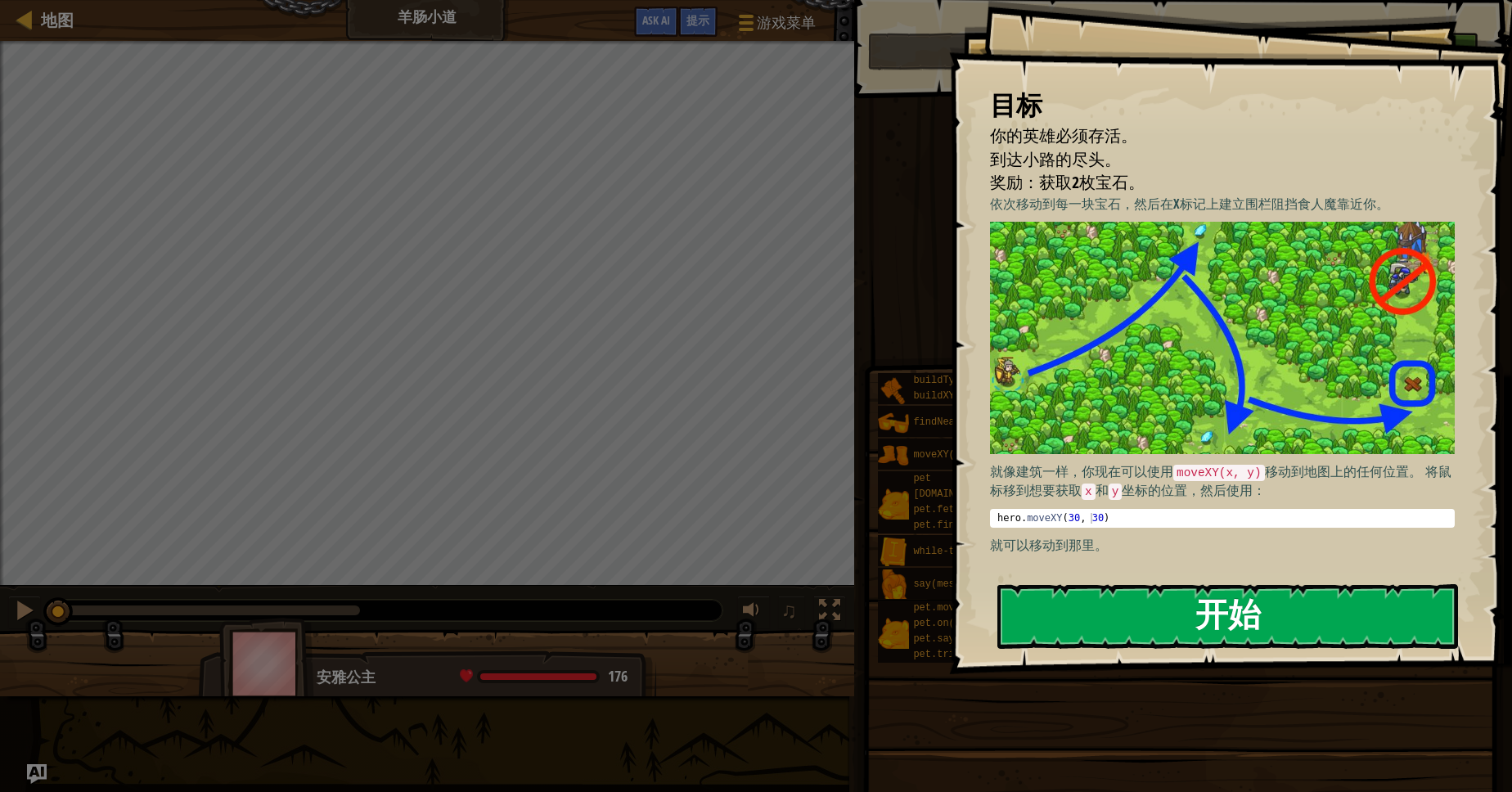
click at [1154, 607] on button "开始" at bounding box center [1227, 616] width 461 height 65
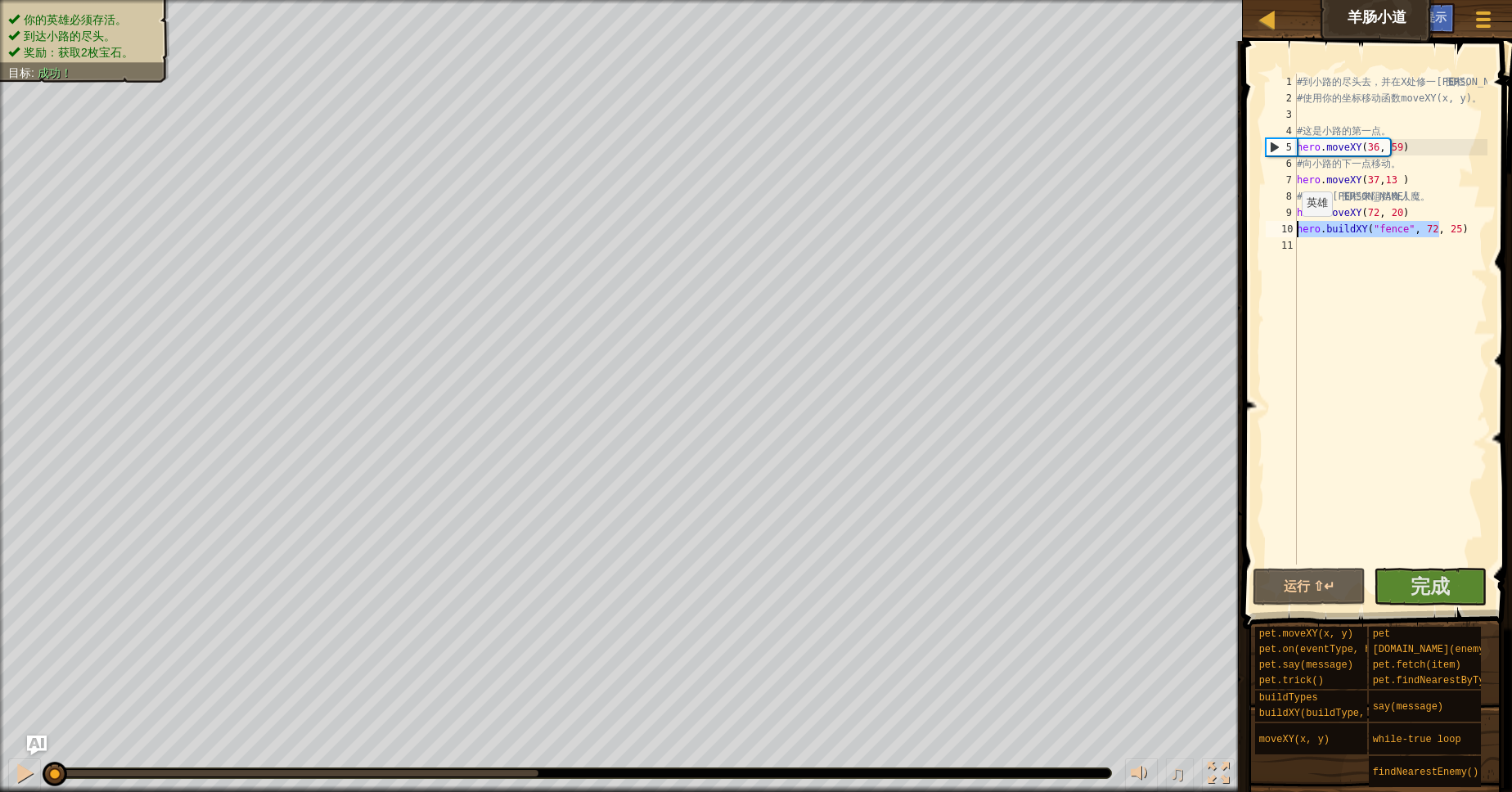
drag, startPoint x: 1455, startPoint y: 234, endPoint x: 1292, endPoint y: 233, distance: 163.0
click at [1293, 233] on div "# 到 小 路 的 尽 头 去 ， 并 在 X 处 修 一 道 围 栏 。 # 使 用 你 的 坐 标 移 动 函 数 moveXY(x, y) 。 # 这 …" at bounding box center [1390, 319] width 193 height 491
type textarea "w"
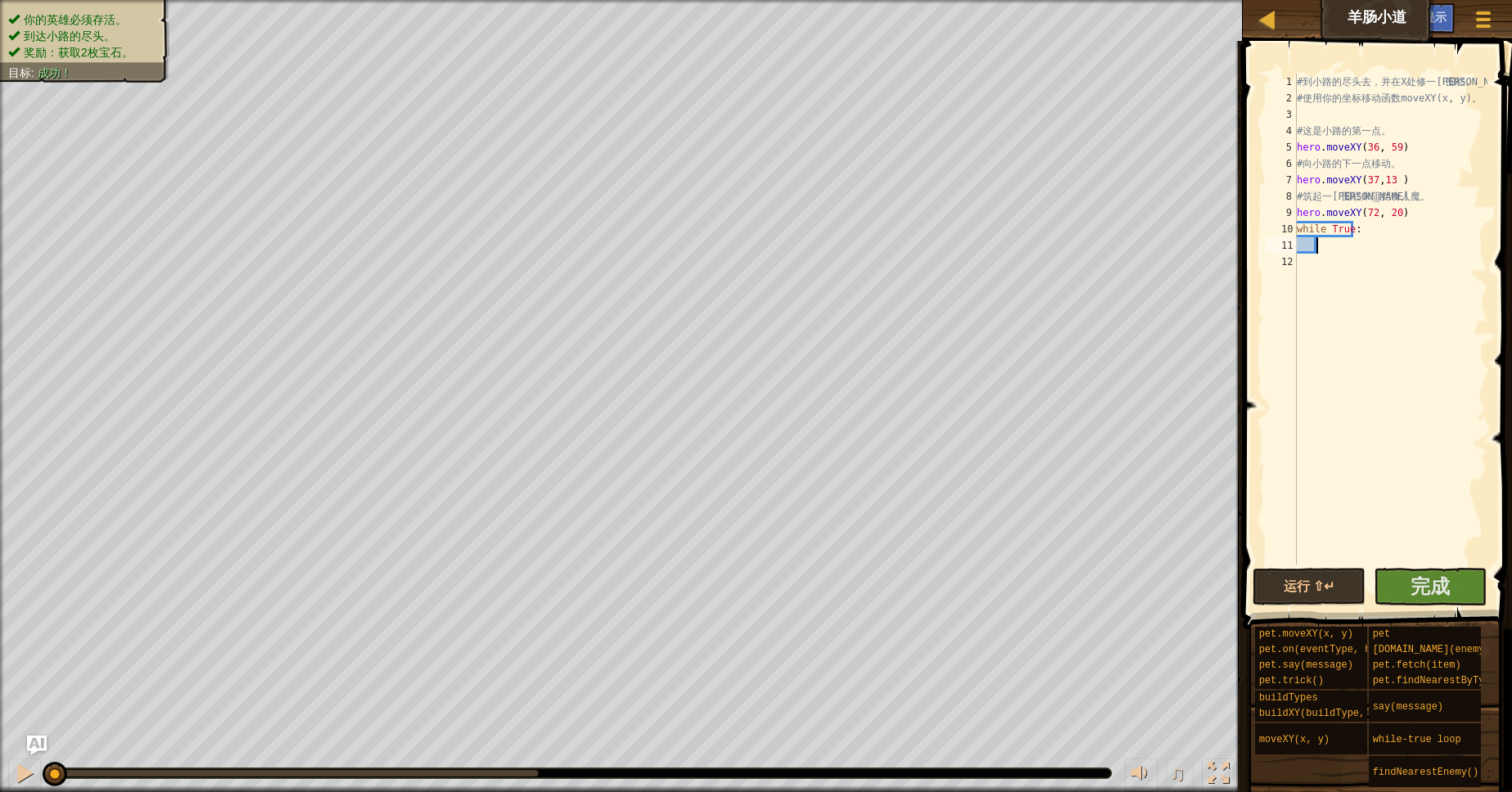
type textarea "a"
type textarea "w"
type textarea "hero.moveXY(73, 61)"
click at [1270, 595] on button "运行 ⇧↵" at bounding box center [1309, 586] width 113 height 37
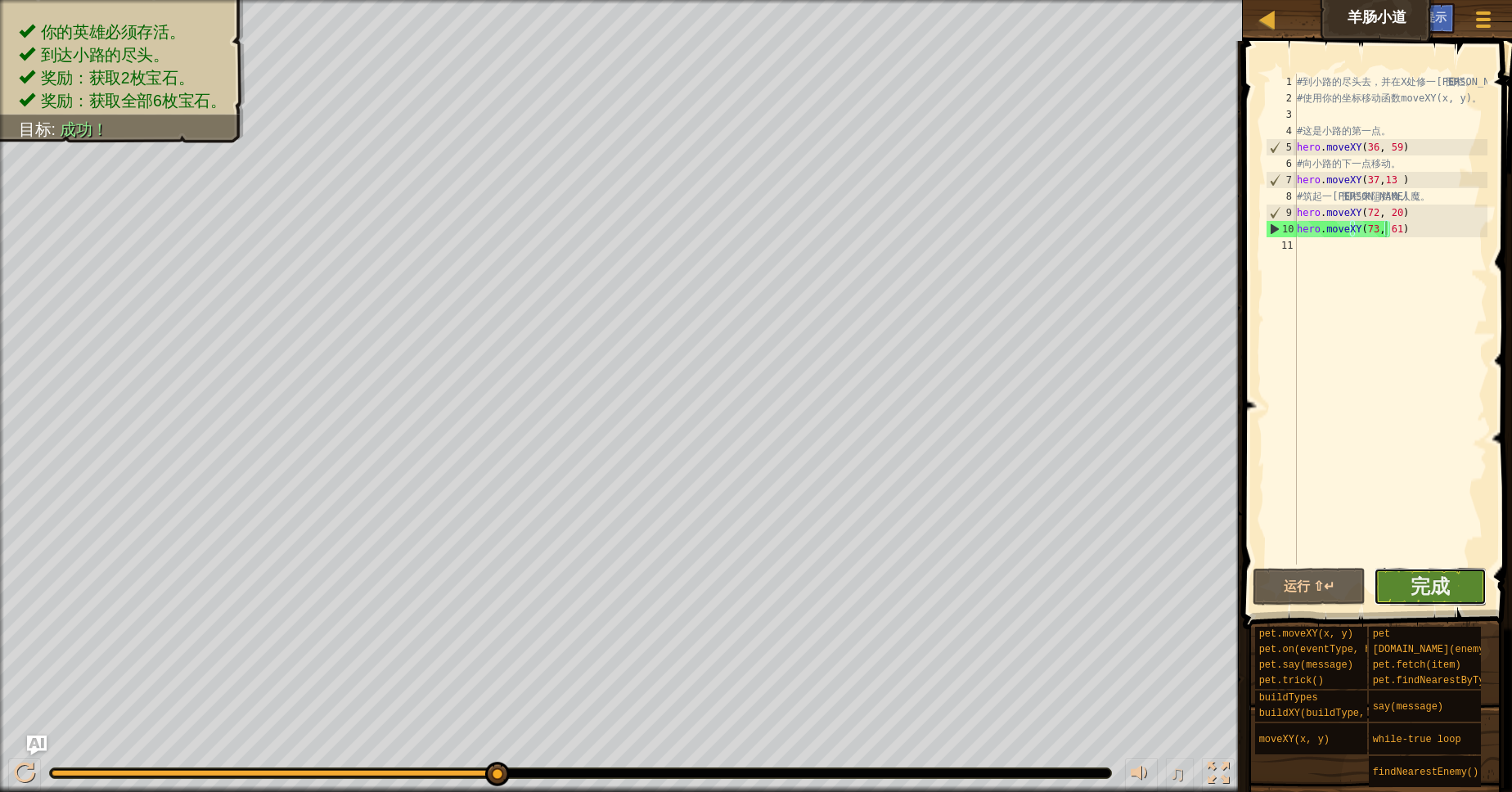
click at [1400, 592] on button "完成" at bounding box center [1430, 586] width 113 height 37
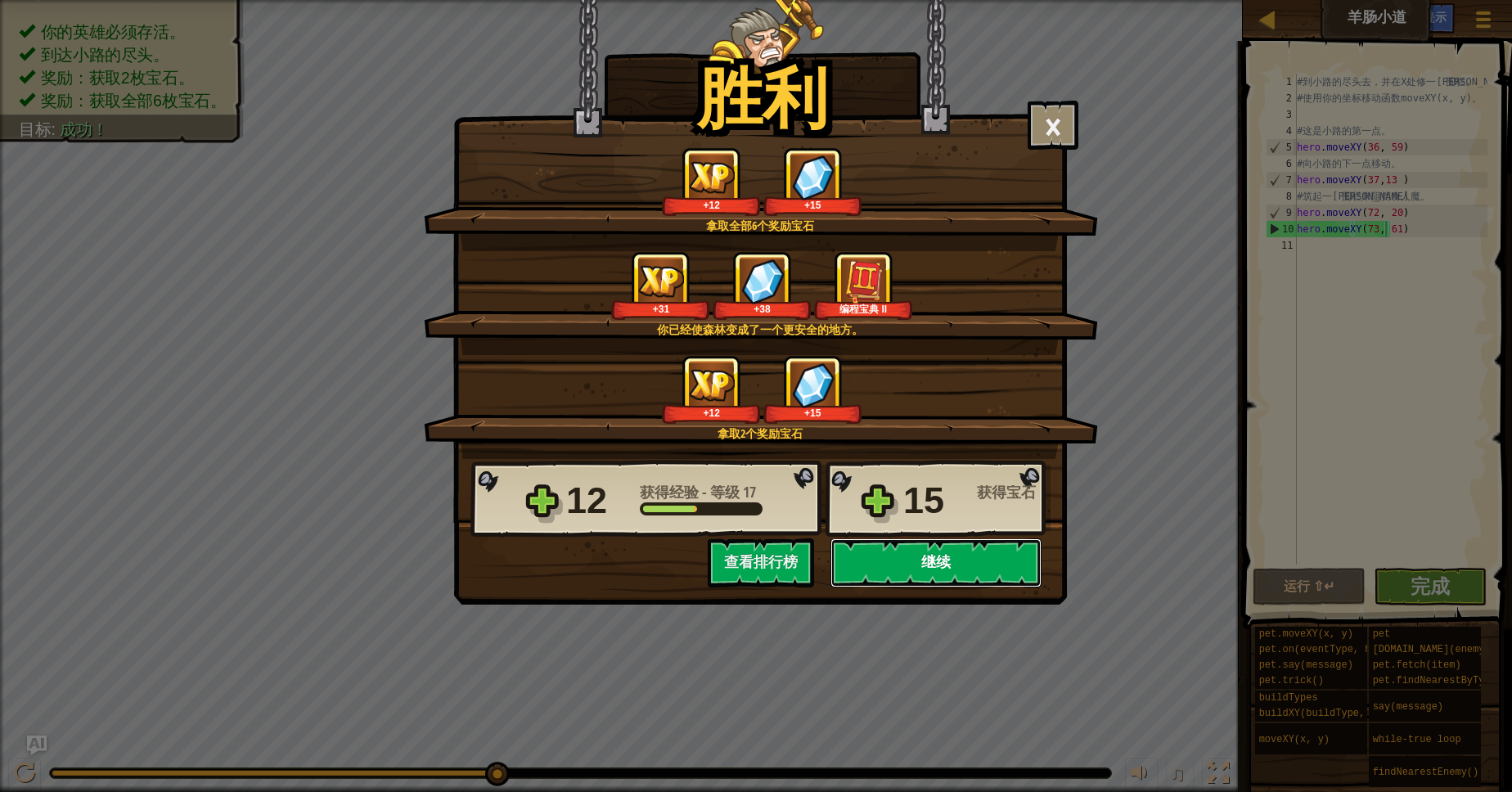
click at [903, 558] on button "继续" at bounding box center [935, 563] width 211 height 49
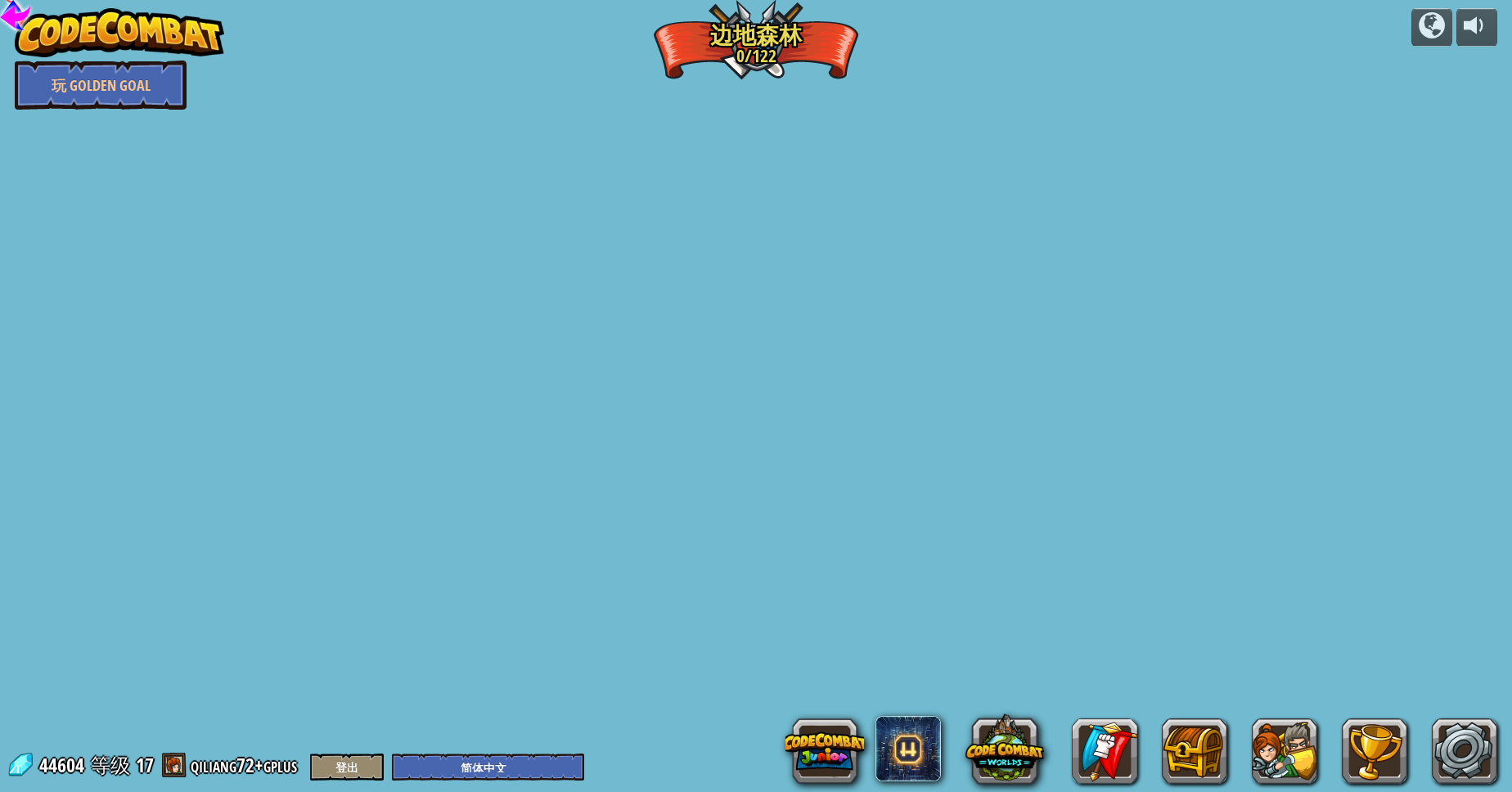
select select "zh-HANS"
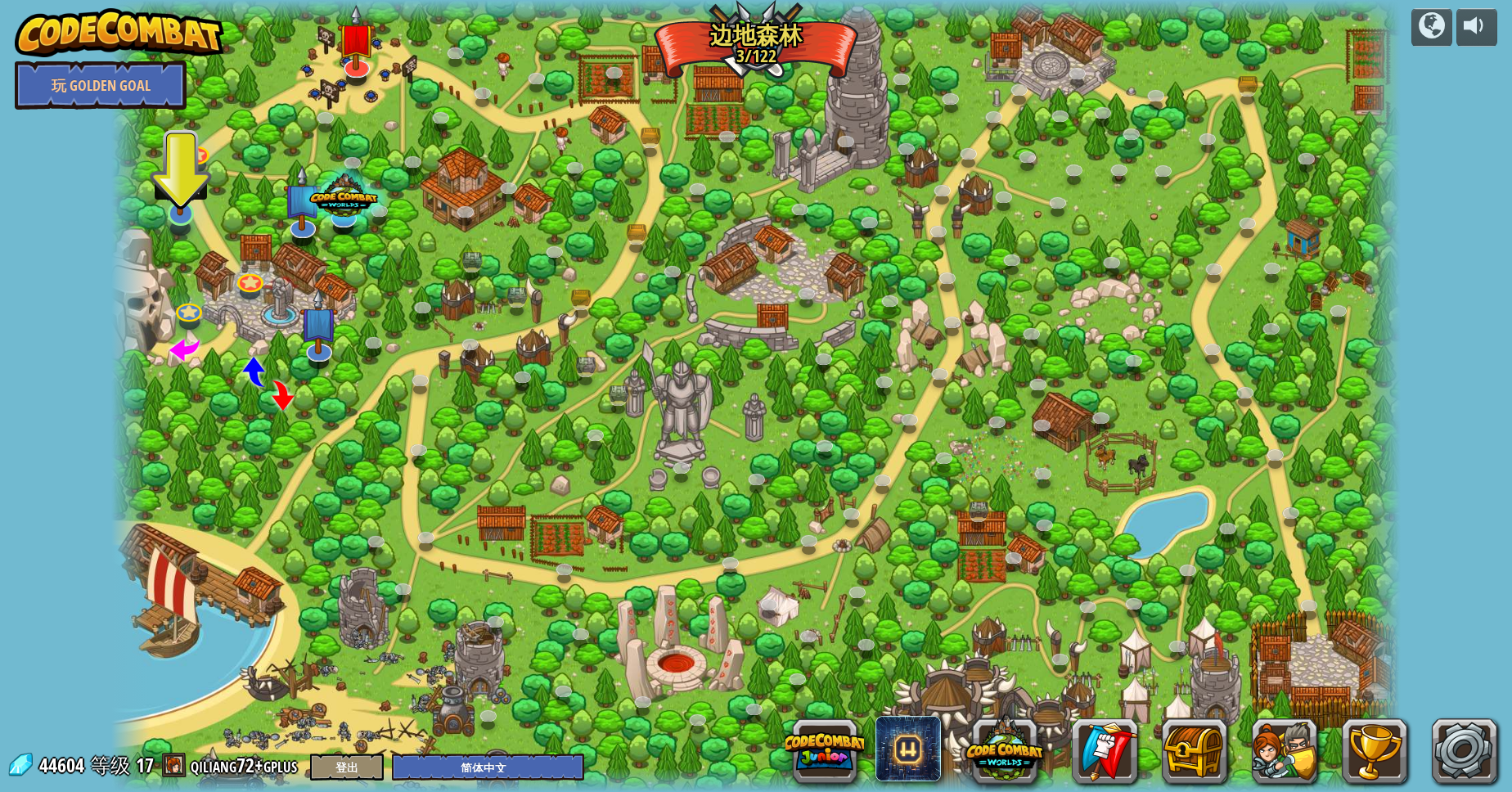
click at [173, 203] on img at bounding box center [180, 174] width 36 height 81
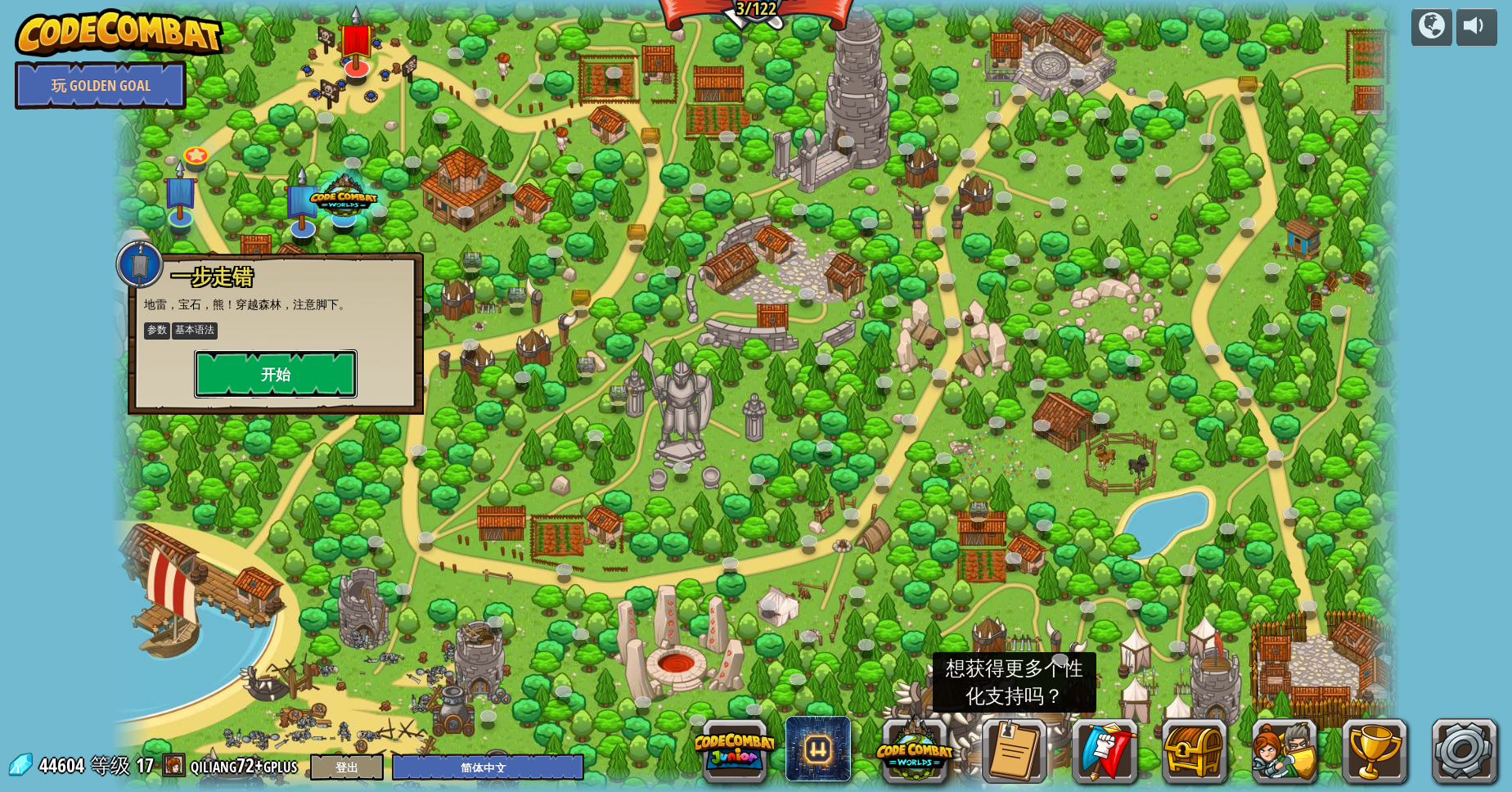
click at [240, 389] on button "开始" at bounding box center [275, 374] width 163 height 49
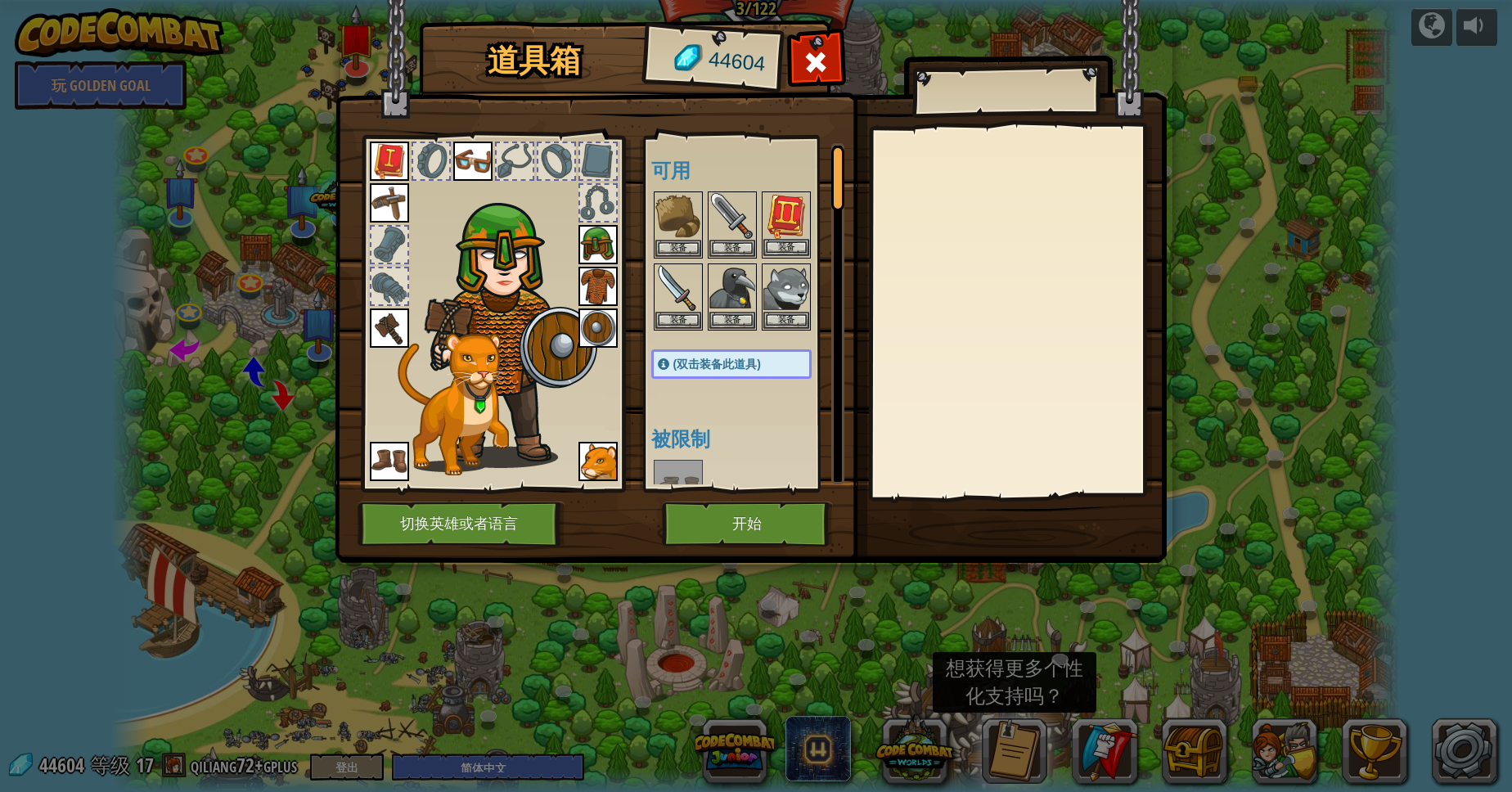
click at [796, 223] on img at bounding box center [786, 216] width 46 height 46
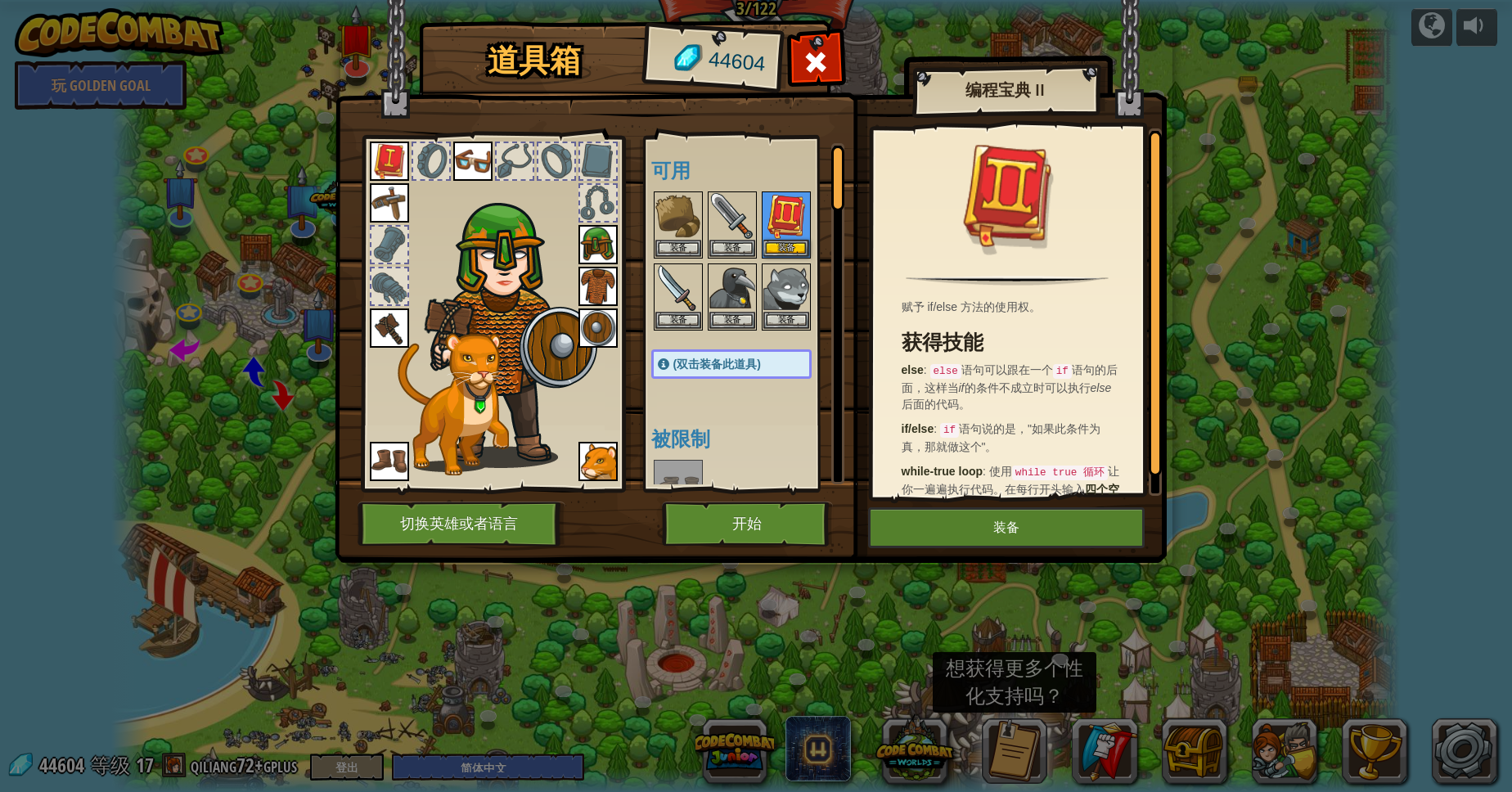
scroll to position [29, 0]
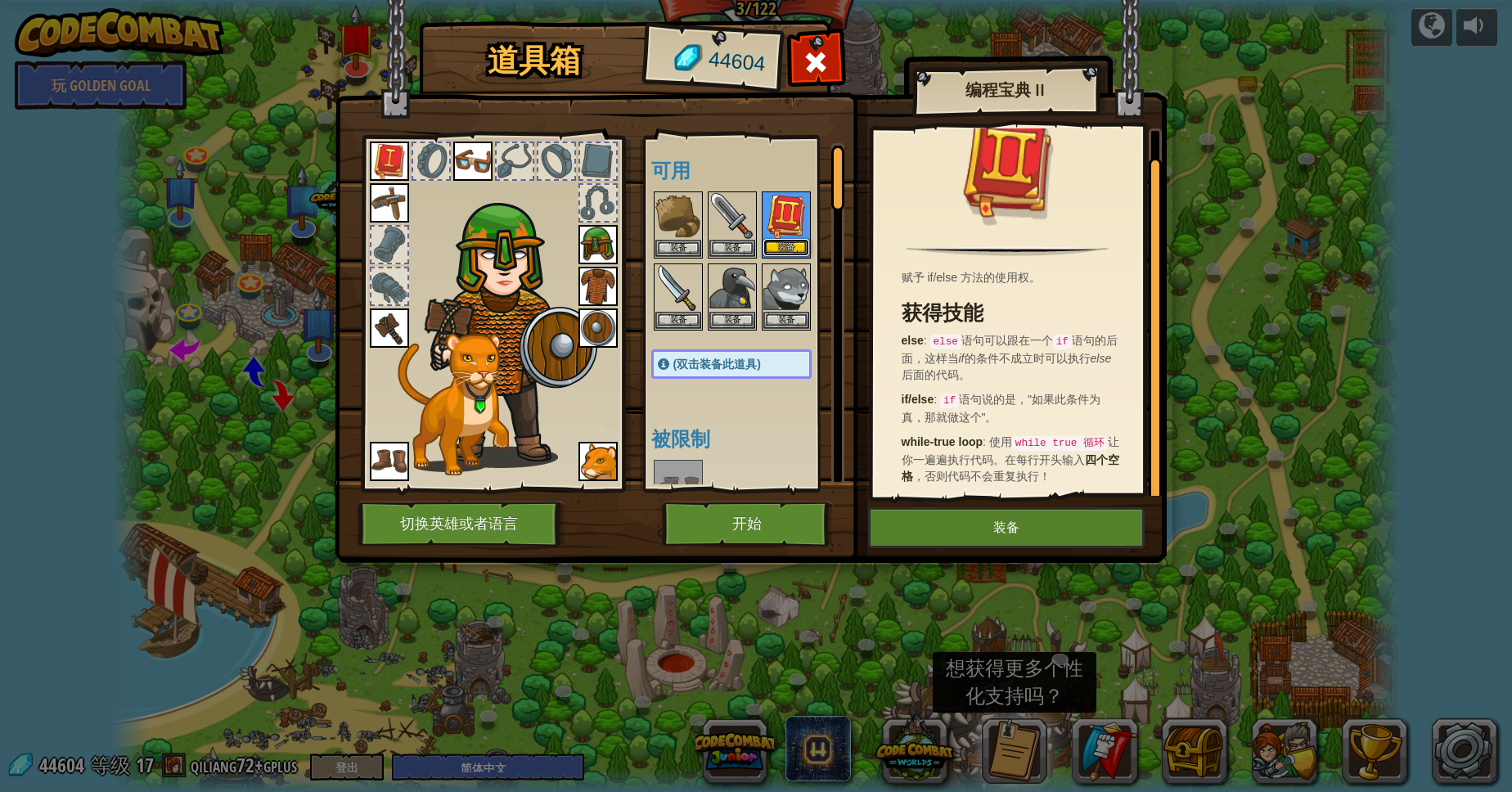
click at [766, 240] on button "装备" at bounding box center [786, 247] width 46 height 17
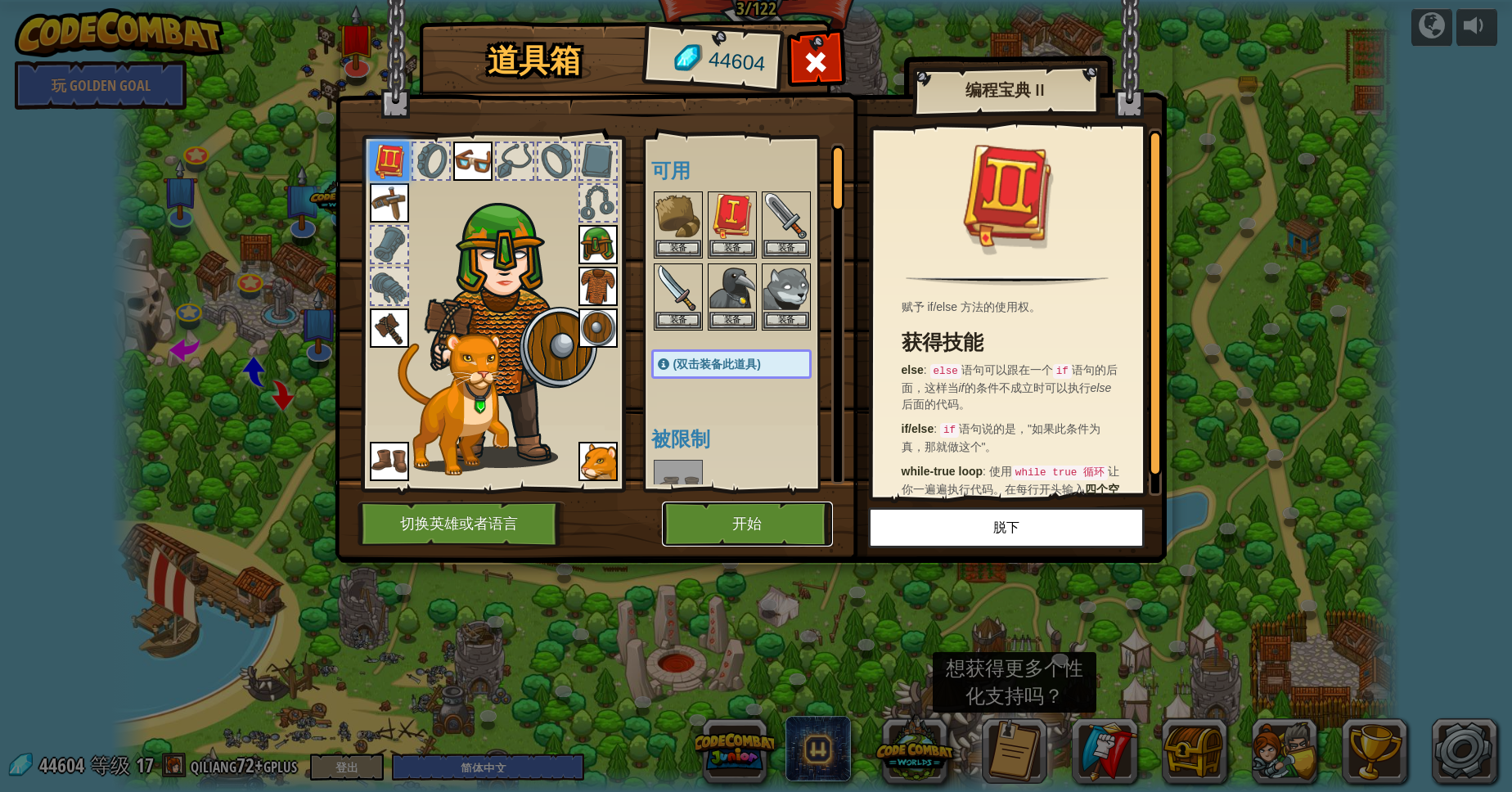
click at [759, 532] on button "开始" at bounding box center [746, 524] width 171 height 45
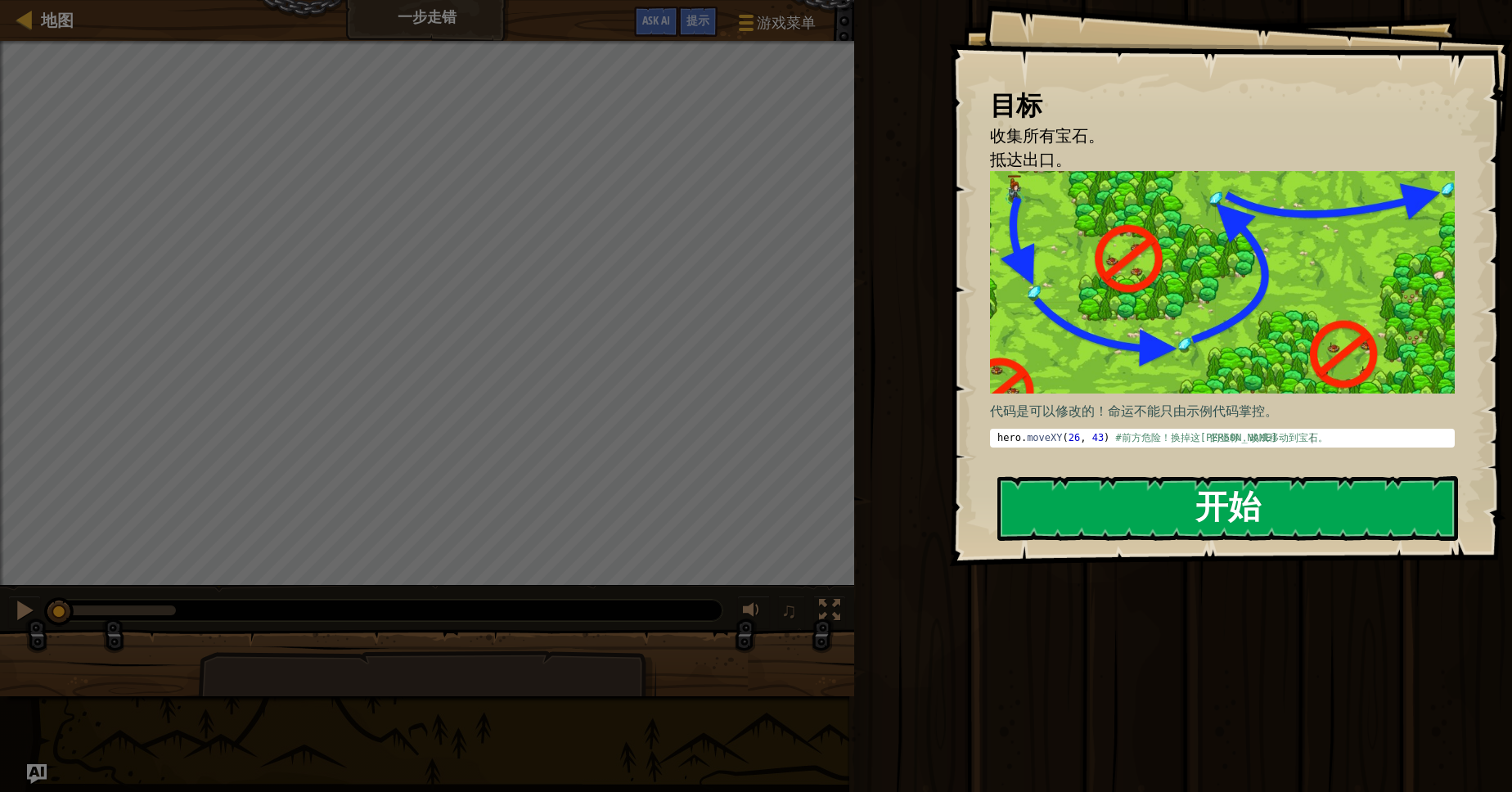
click at [1224, 508] on button "开始" at bounding box center [1227, 508] width 461 height 65
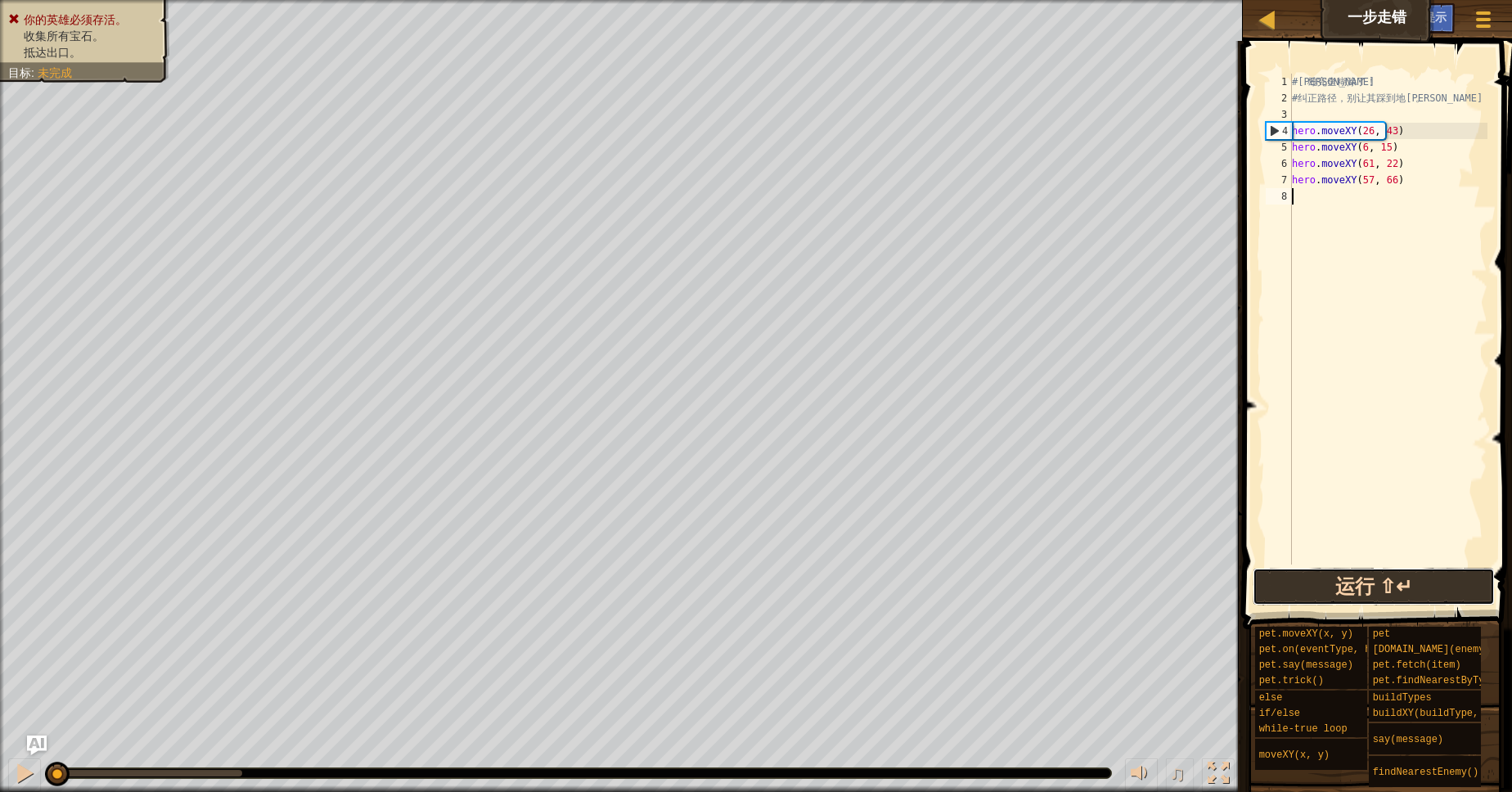
click at [1358, 594] on button "运行 ⇧↵" at bounding box center [1373, 586] width 242 height 37
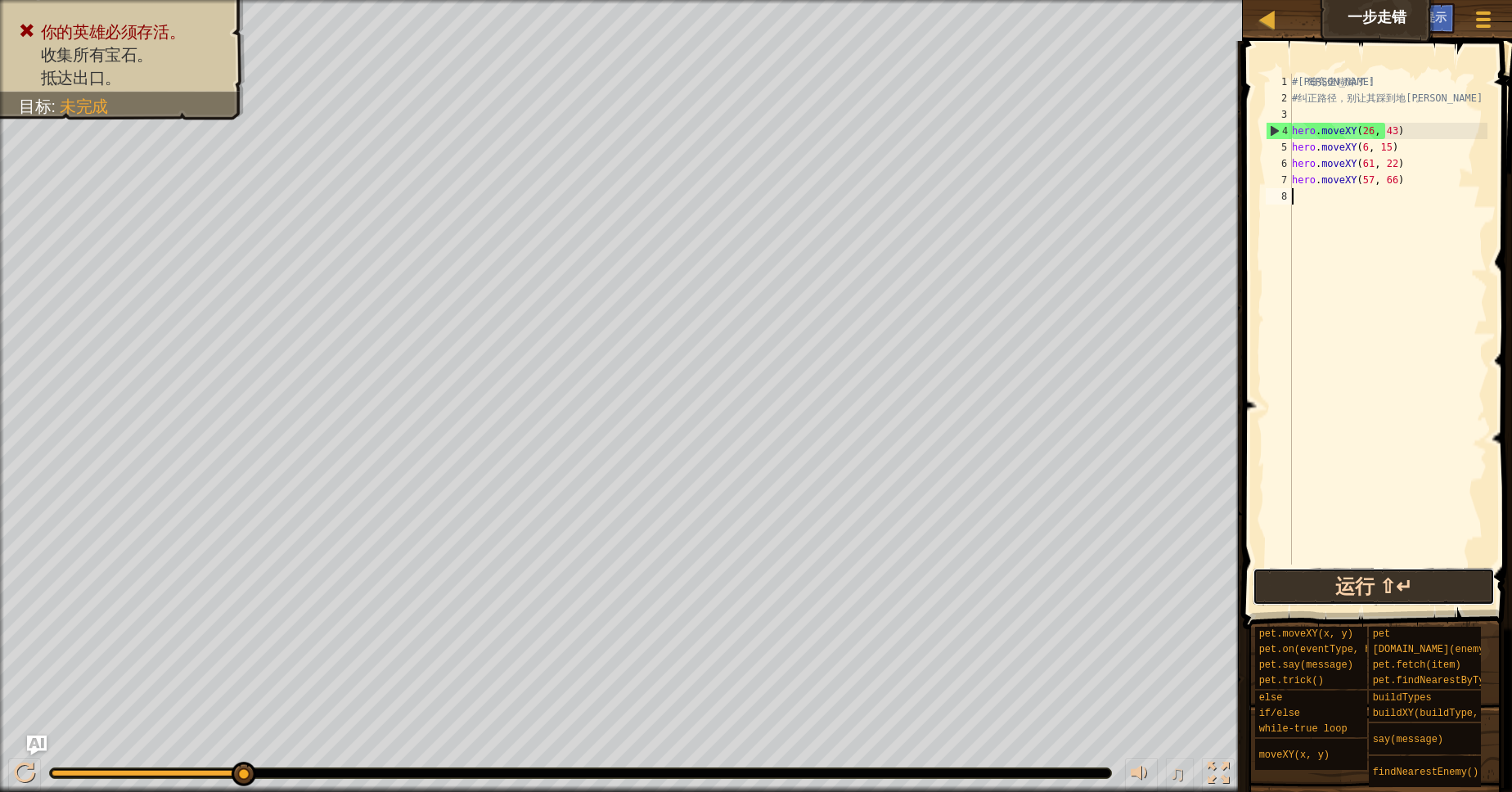
click at [1344, 600] on button "运行 ⇧↵" at bounding box center [1373, 586] width 242 height 37
click at [1361, 138] on div "# 英 雄 完 全 糊 涂 了 ！ # 纠 正 路 径 ， 别 让 其 踩 到 地 雷 。 hero . moveXY ( 26 , 43 ) hero . …" at bounding box center [1388, 336] width 199 height 524
click at [1357, 130] on div "# 英 雄 完 全 糊 涂 了 ！ # 纠 正 路 径 ， 别 让 其 踩 到 地 雷 。 hero . moveXY ( 2 , 43 ) hero . m…" at bounding box center [1388, 336] width 199 height 524
click at [1300, 580] on button "运行 ⇧↵" at bounding box center [1373, 586] width 242 height 37
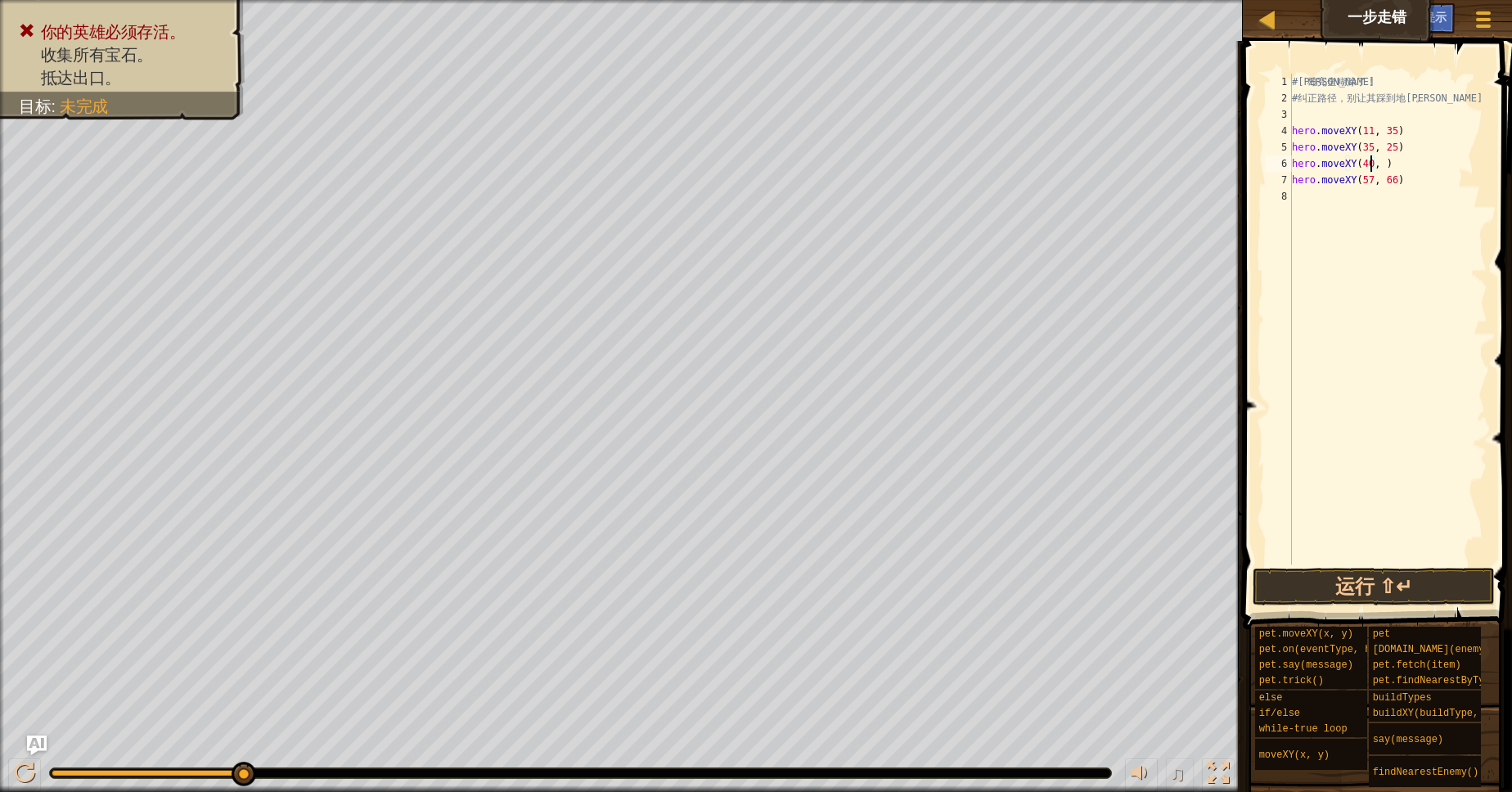
scroll to position [7, 6]
type textarea "hero.moveXY(57, 66)"
type textarea "hero.moveXY(77, 58)"
click at [1427, 579] on button "运行 ⇧↵" at bounding box center [1373, 586] width 242 height 37
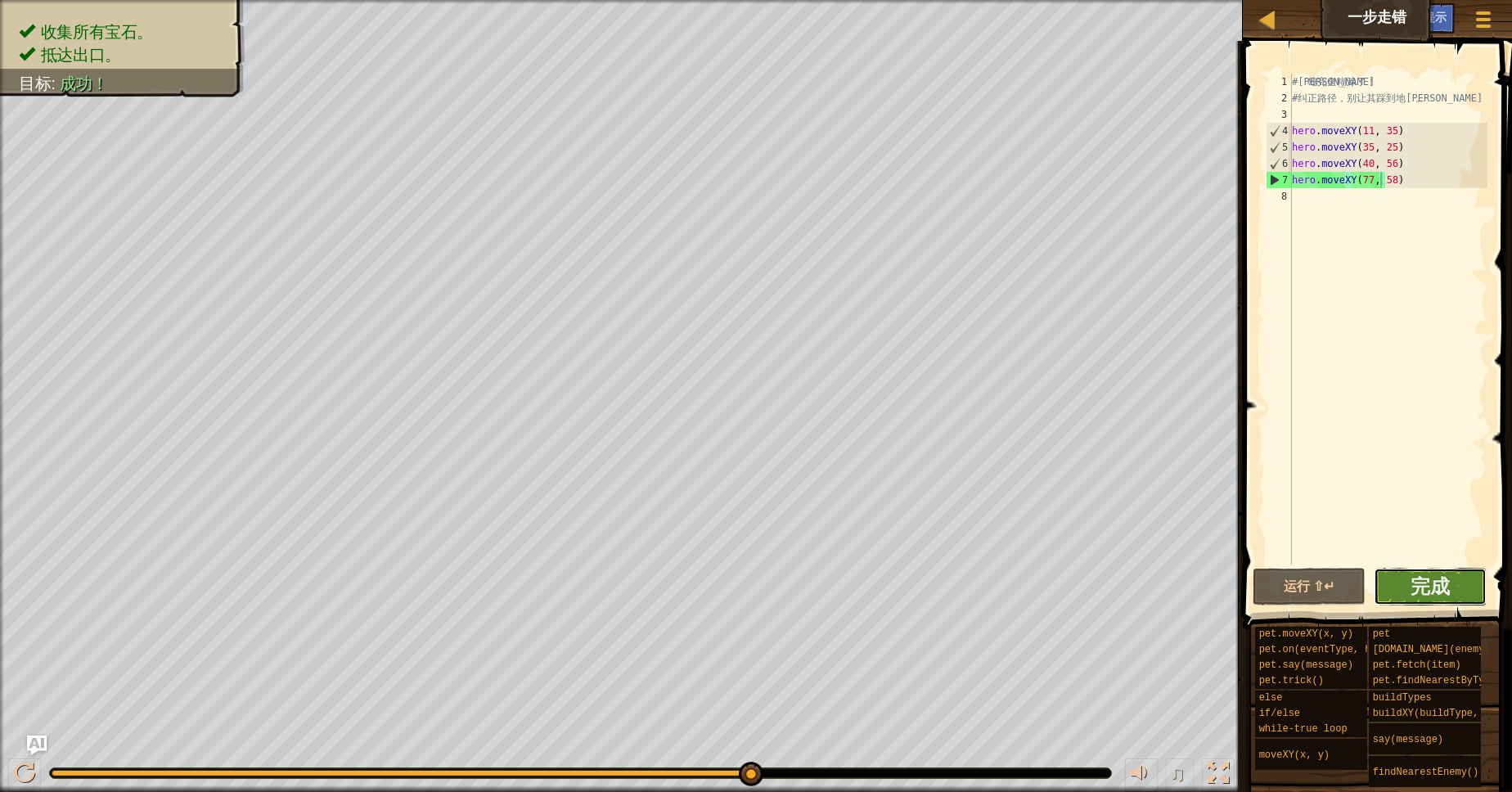
click at [1461, 585] on button "完成" at bounding box center [1430, 586] width 113 height 37
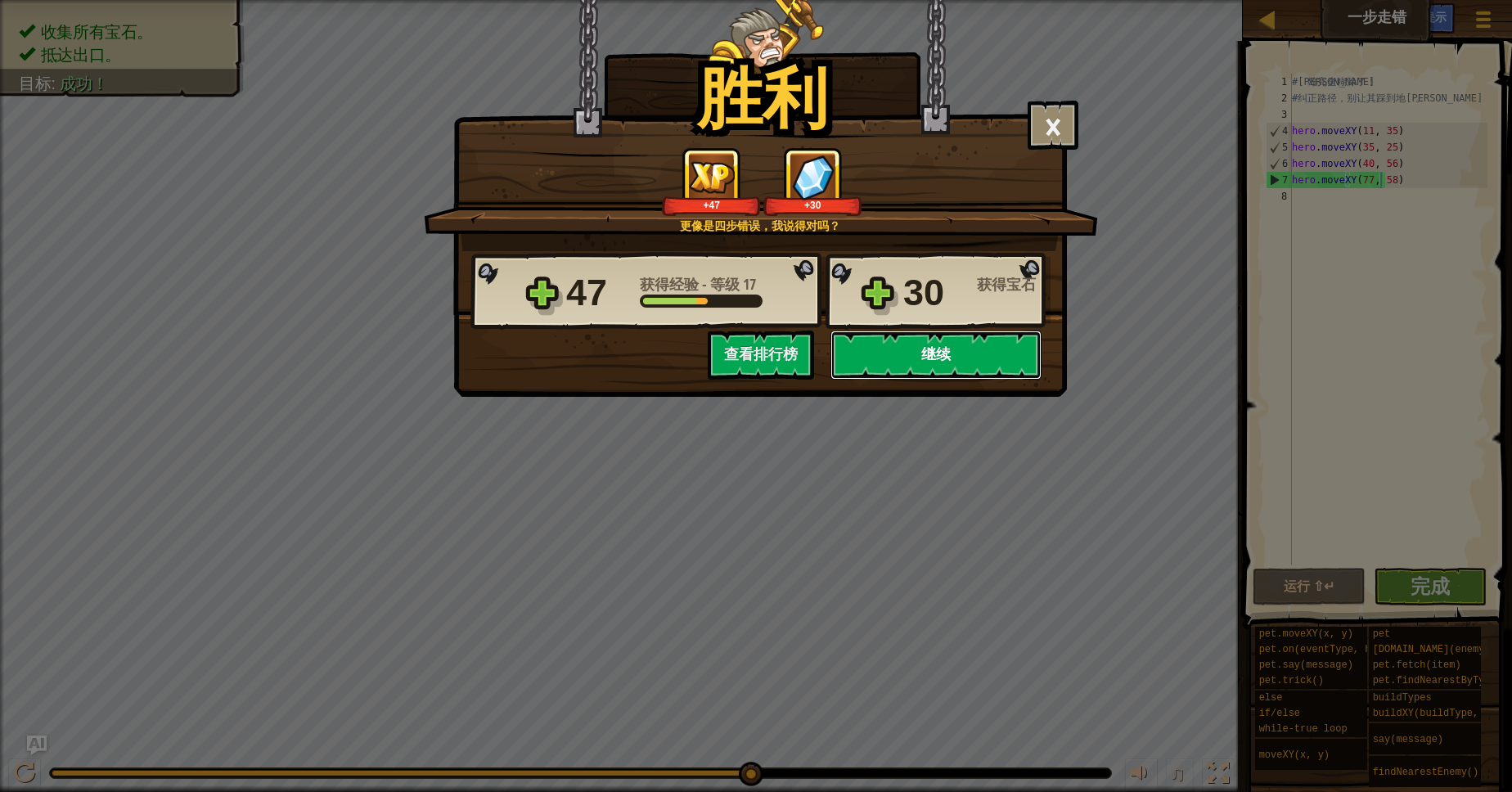
click at [858, 360] on button "继续" at bounding box center [935, 355] width 211 height 49
select select "zh-HANS"
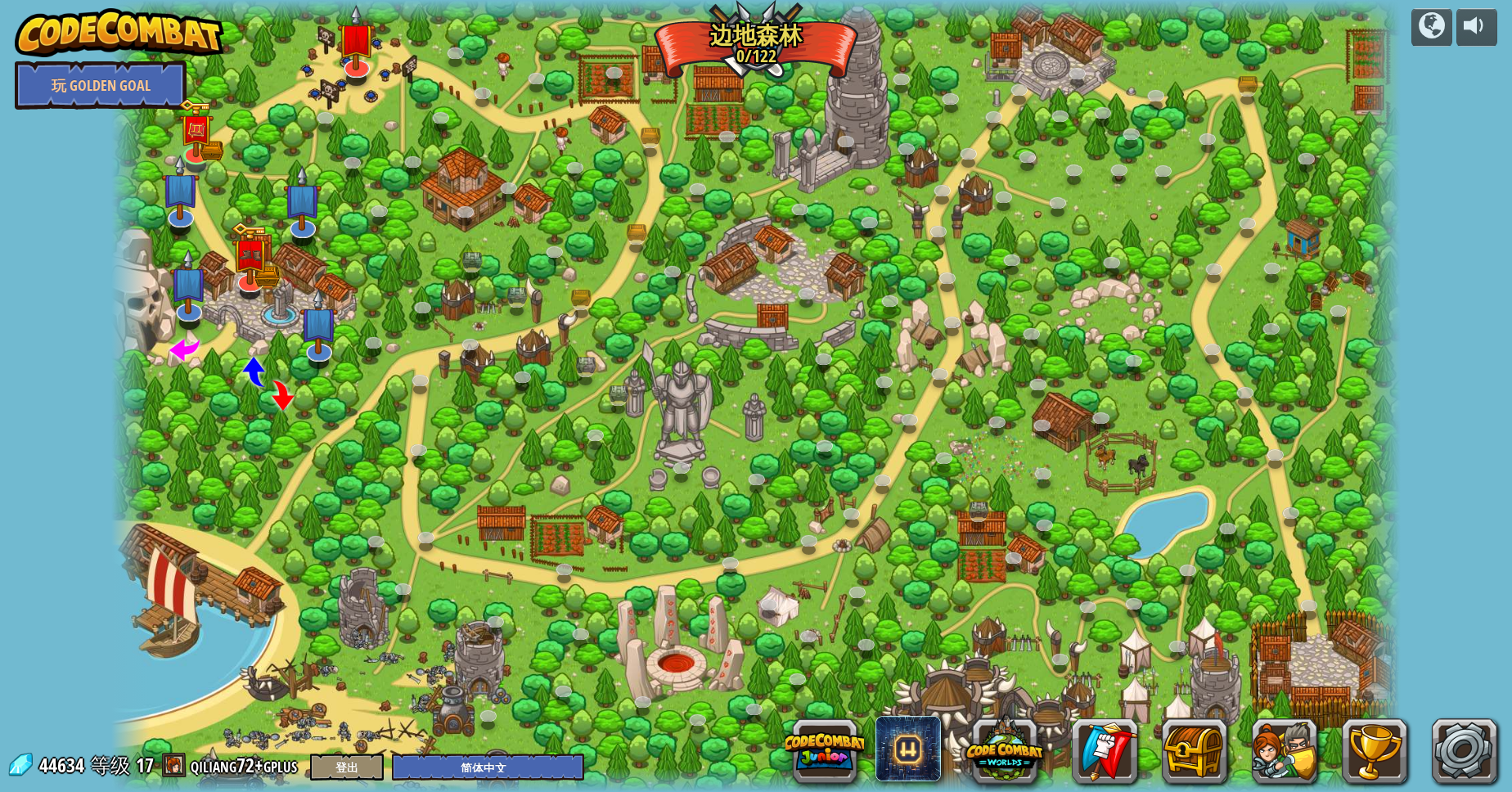
select select "zh-HANS"
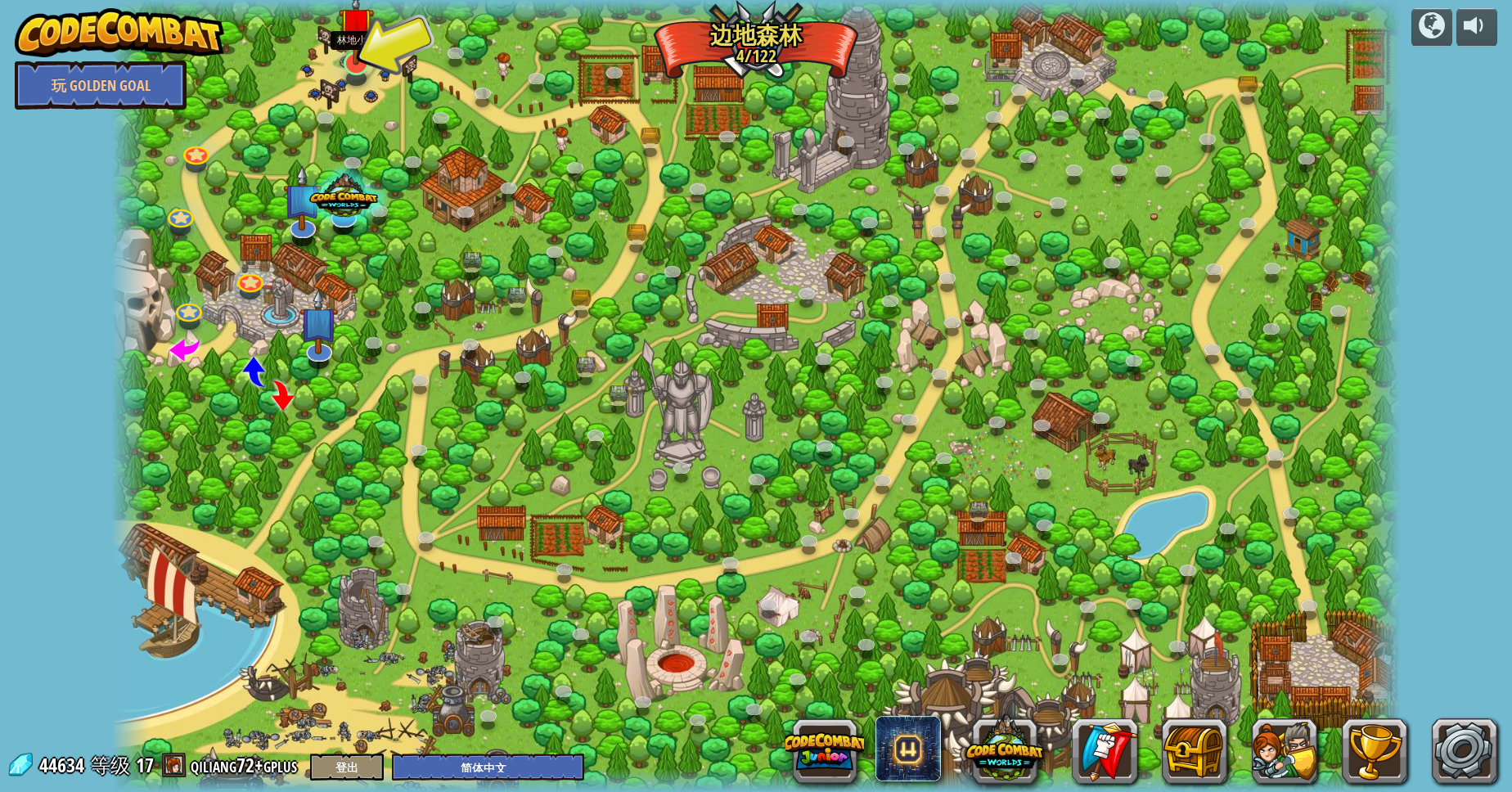
click at [344, 57] on img at bounding box center [356, 25] width 36 height 81
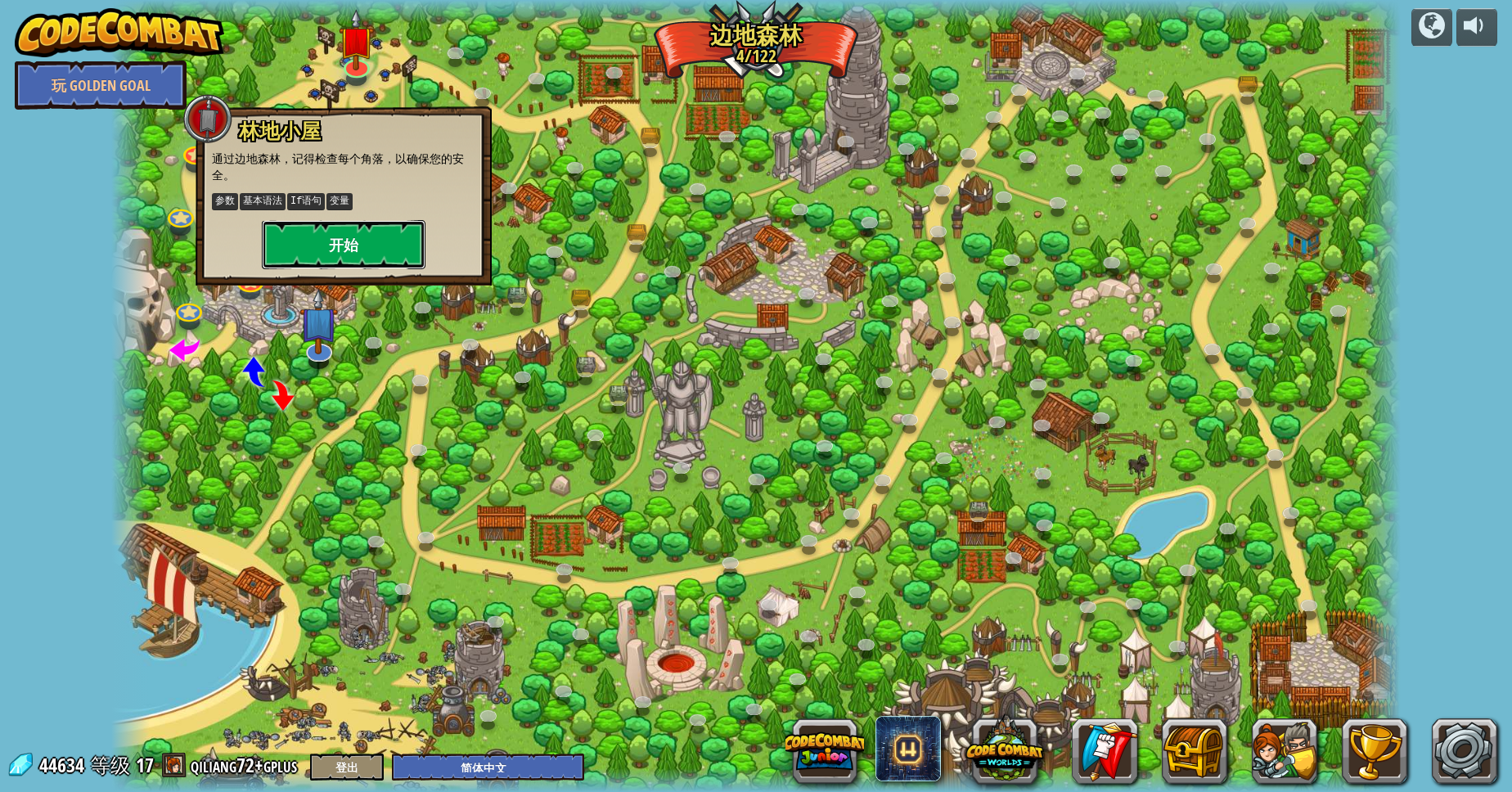
click at [304, 250] on button "开始" at bounding box center [343, 245] width 163 height 49
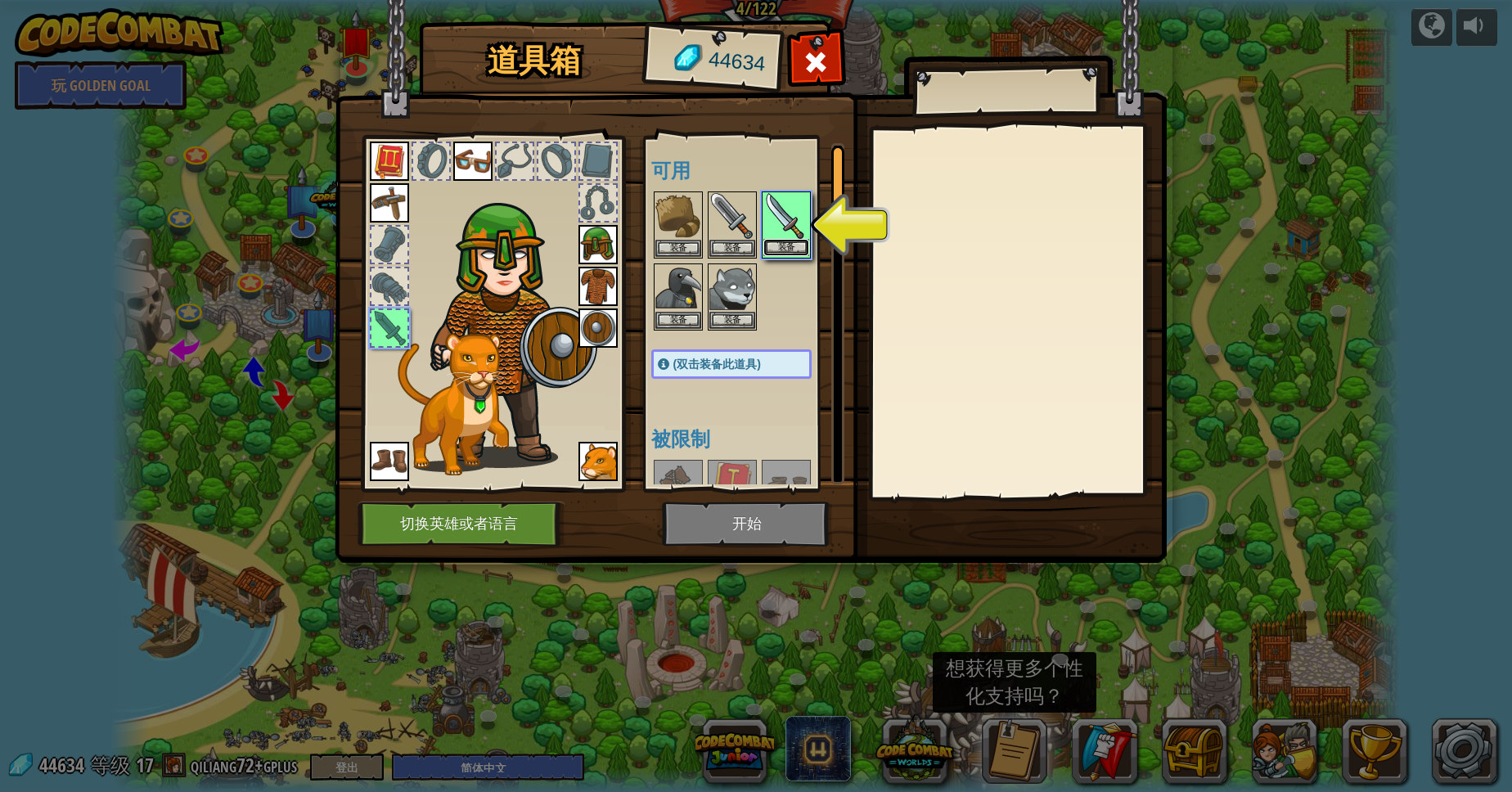
click at [808, 240] on button "装备" at bounding box center [786, 247] width 46 height 17
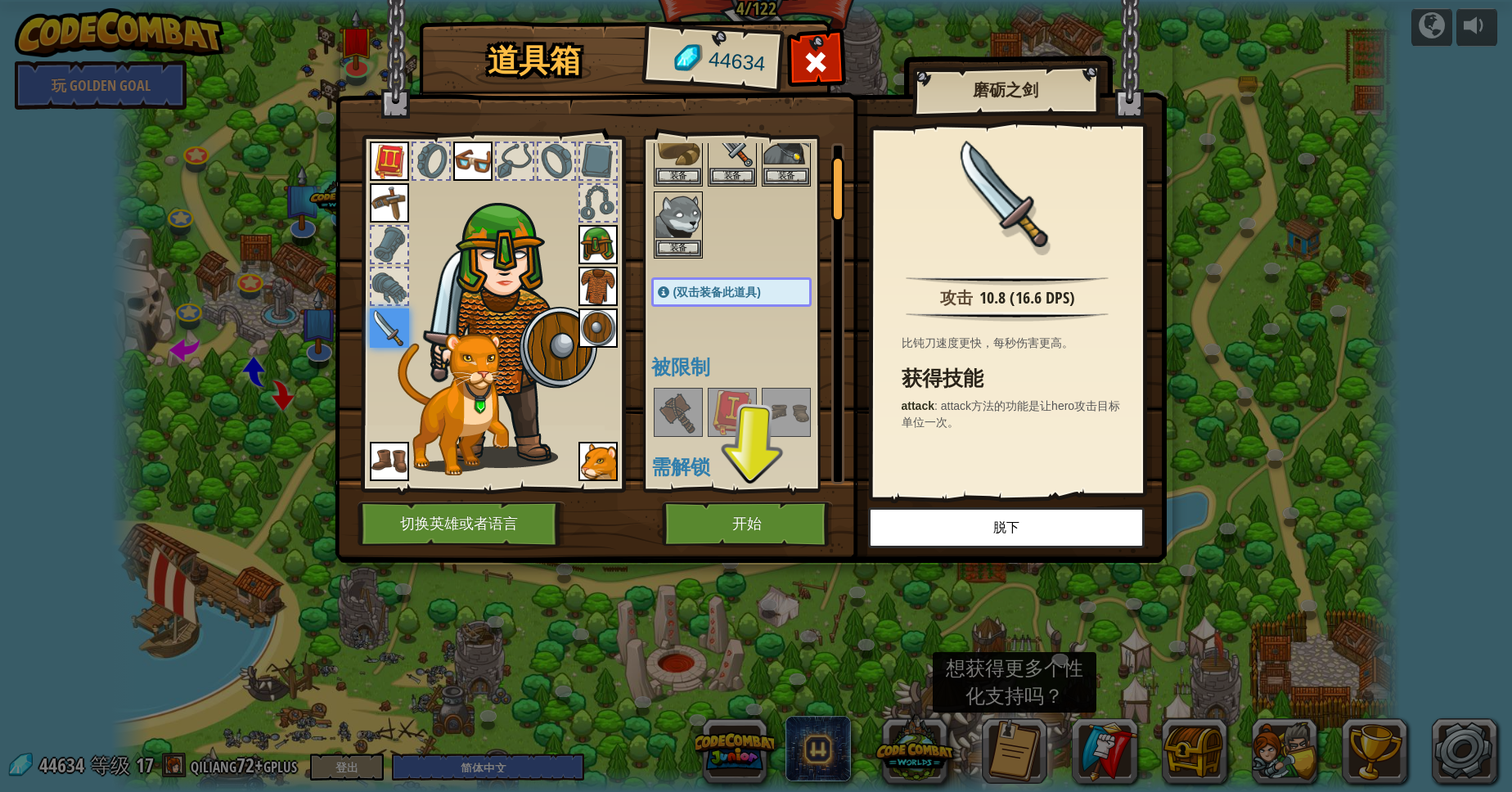
scroll to position [74, 0]
click at [770, 526] on button "开始" at bounding box center [746, 524] width 171 height 45
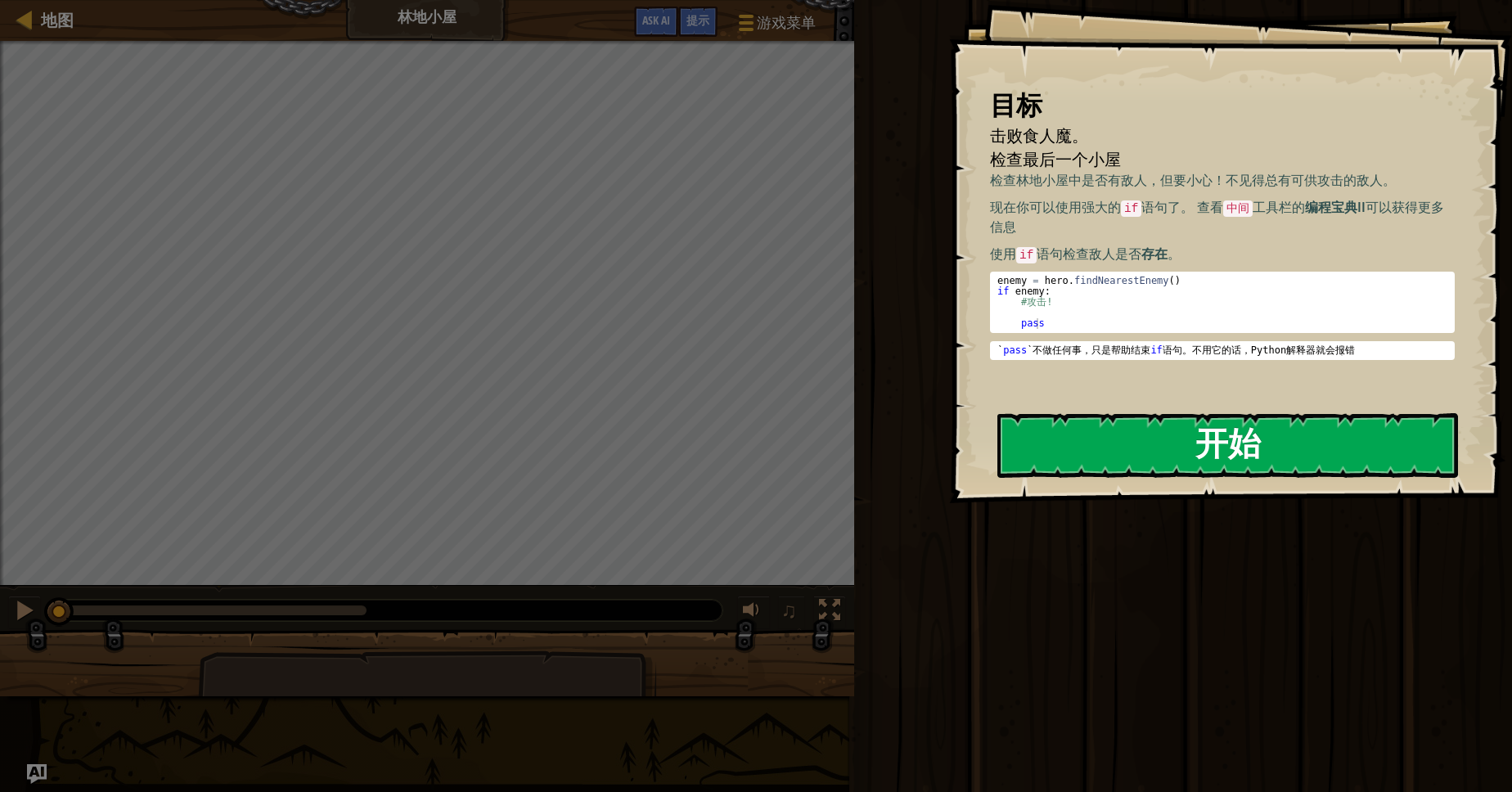
click at [1179, 419] on button "开始" at bounding box center [1227, 445] width 461 height 65
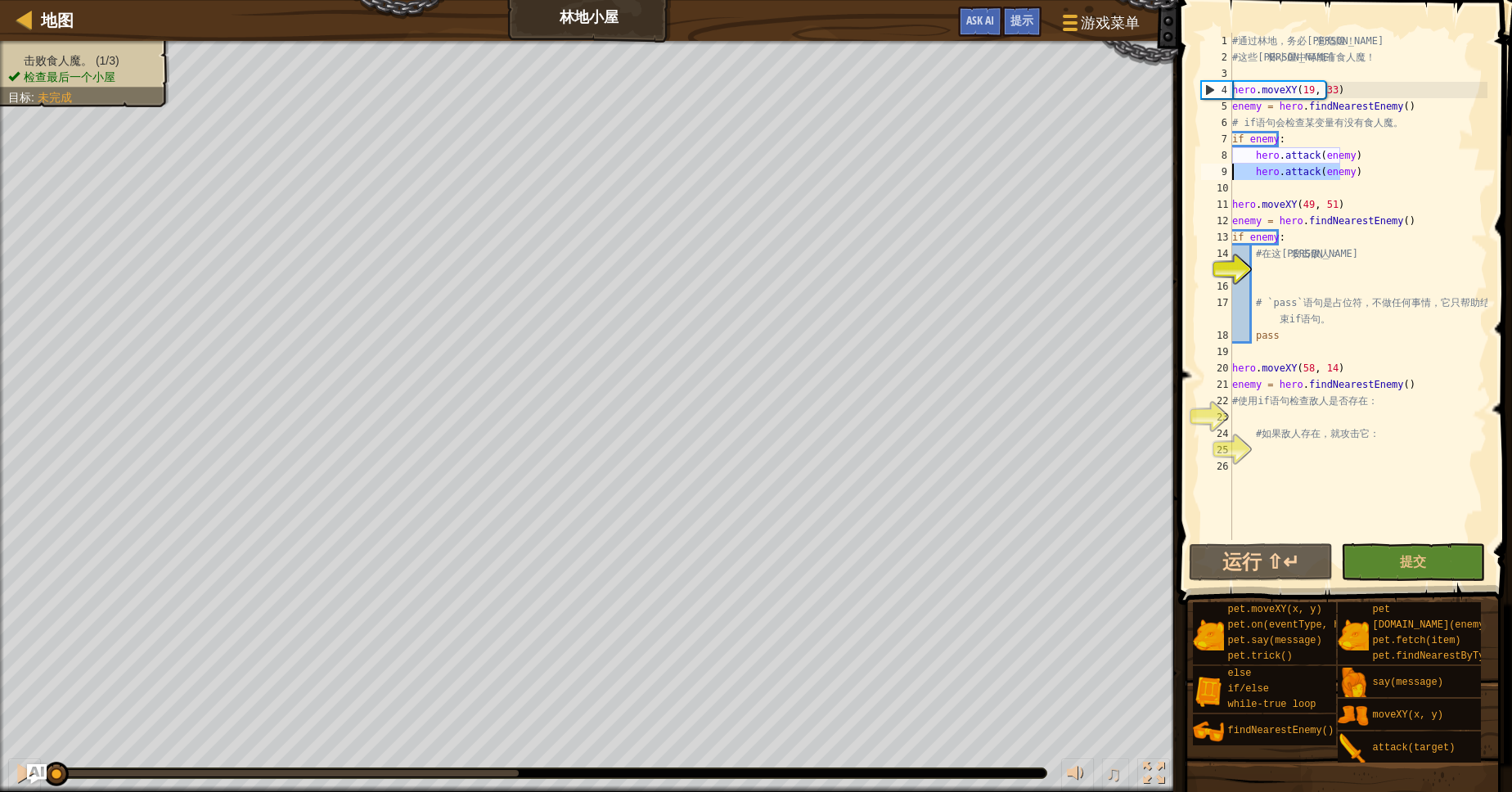
drag, startPoint x: 1348, startPoint y: 176, endPoint x: 1227, endPoint y: 171, distance: 121.1
click at [1229, 171] on div "# 通 过 林 地 ， 务 必 留 意 危 险 ！ # 这 些 森 林 小 屋 中 可 能 有 食 人 魔 ！ hero . moveXY ( 19 , 33…" at bounding box center [1358, 287] width 258 height 507
type textarea "hero.attack(enemy)"
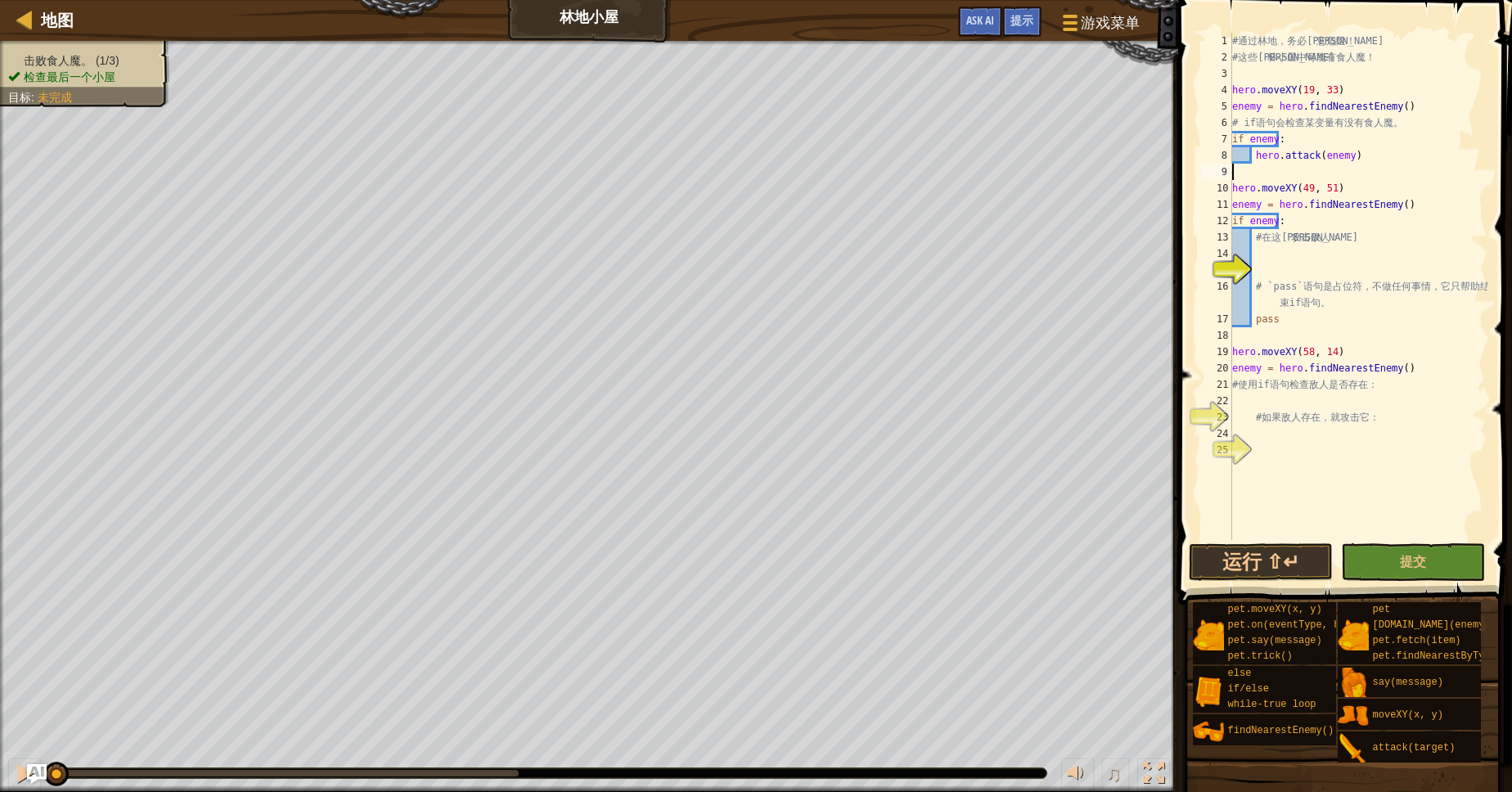
type textarea "hero.attack(enemy)"
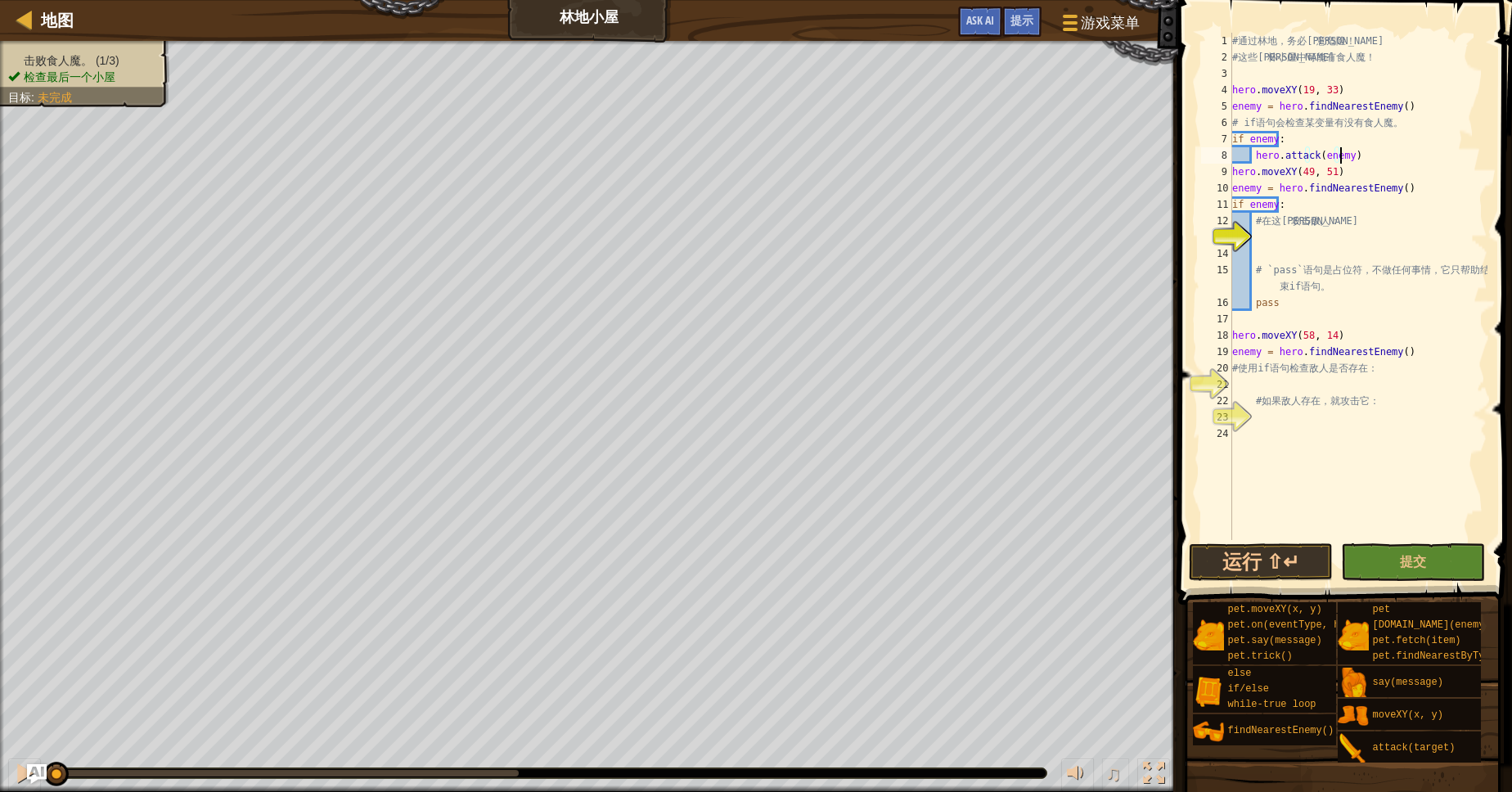
click at [1285, 239] on div "# 通 过 林 地 ， 务 必 留 意 危 险 ！ # 这 些 森 林 小 屋 中 可 能 有 食 人 魔 ！ hero . moveXY ( 19 , 33…" at bounding box center [1358, 303] width 258 height 540
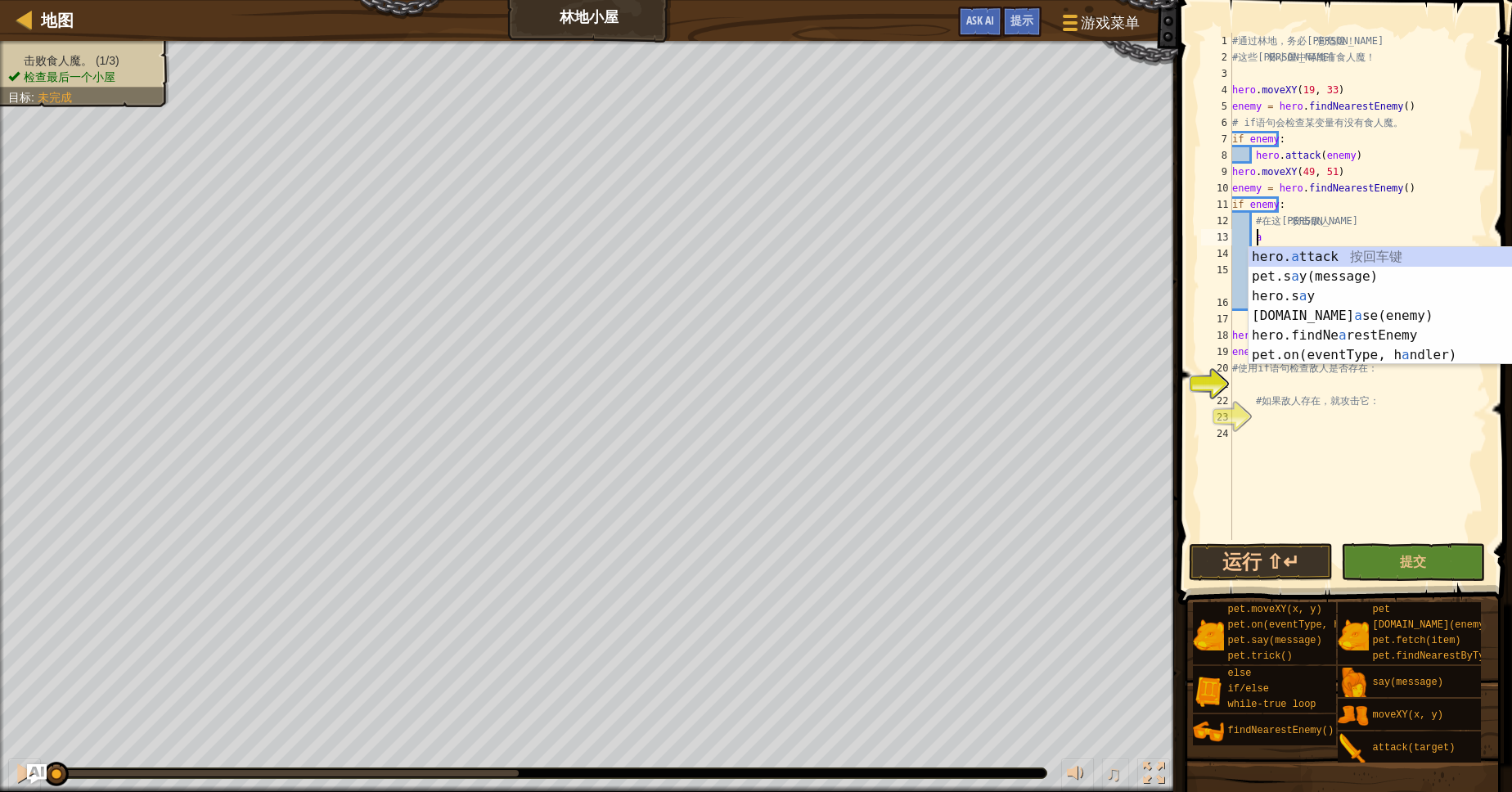
type textarea "hero.attack(enemy)"
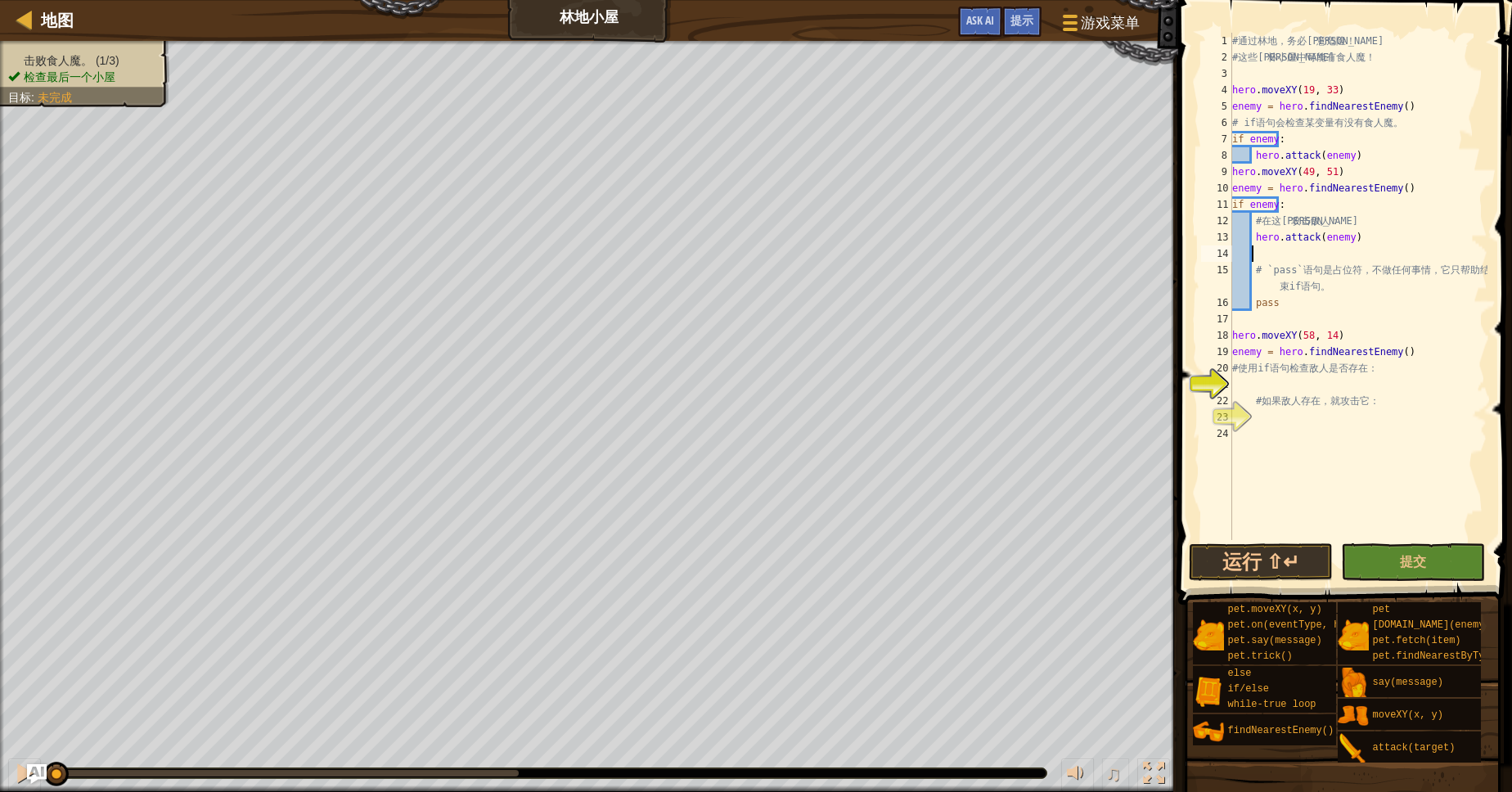
scroll to position [7, 0]
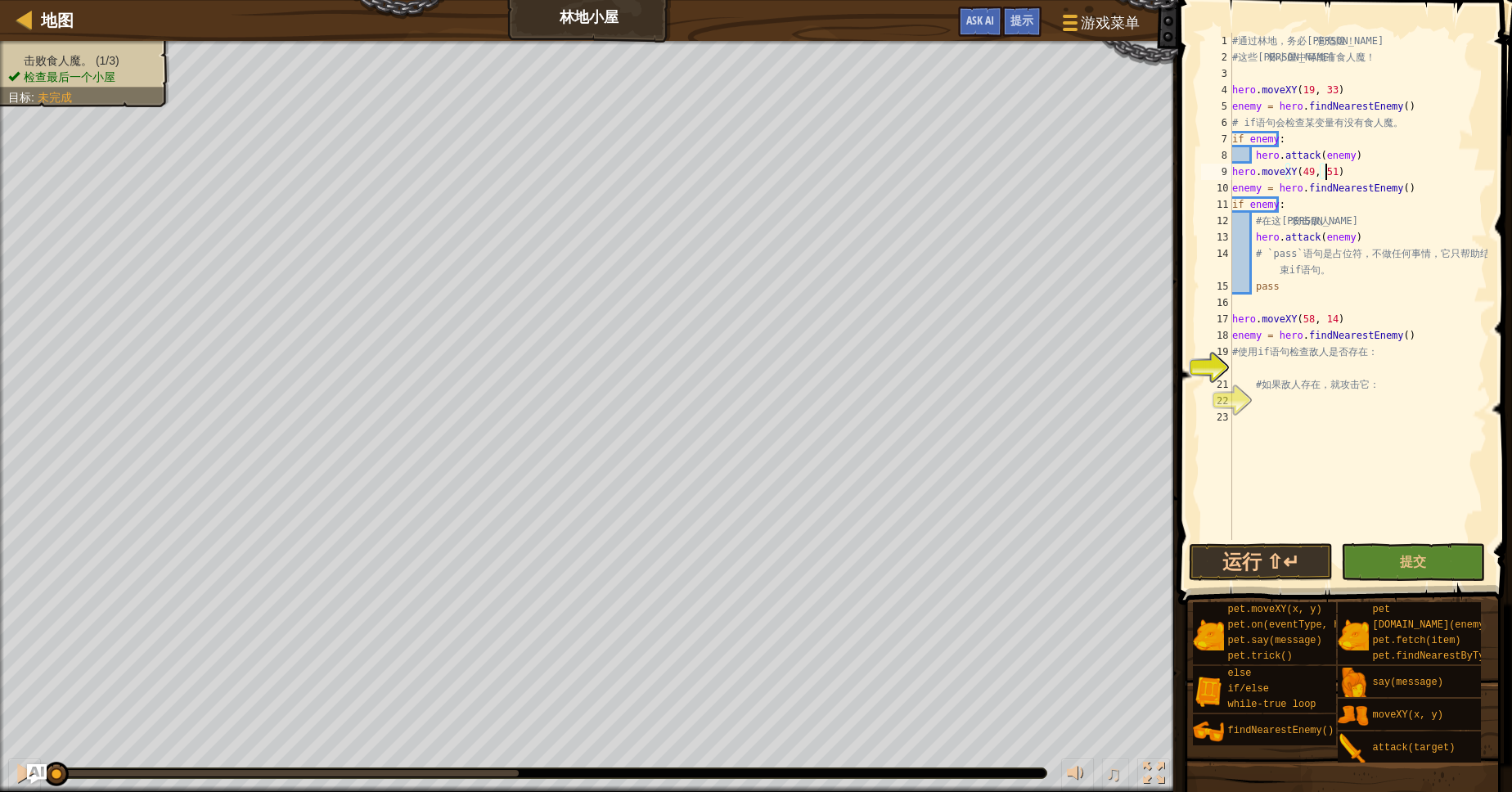
type textarea "hero.attack(enemy)"
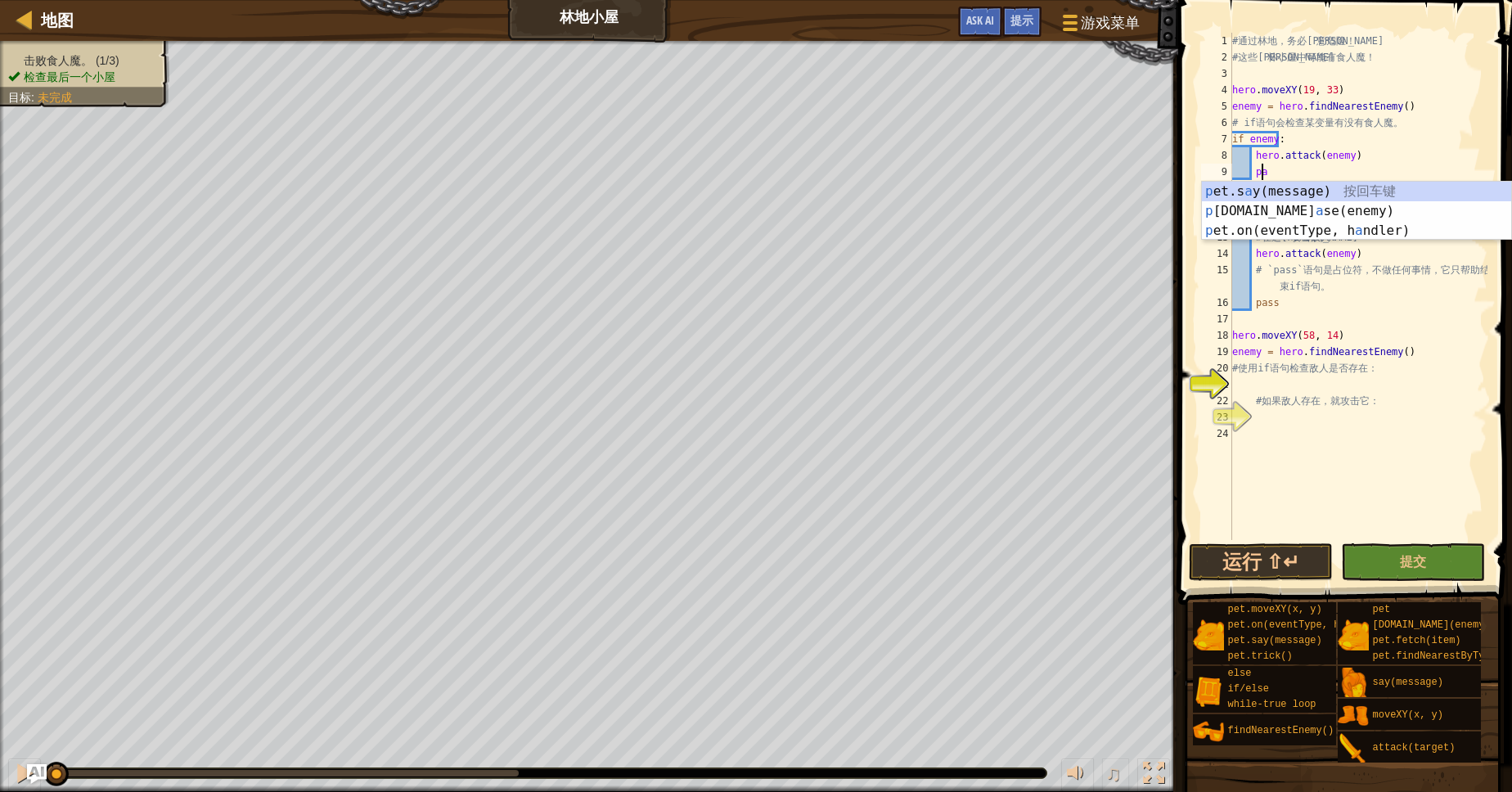
scroll to position [7, 3]
click at [1317, 146] on div "# 通 过 林 地 ， 务 必 留 意 危 险 ！ # 这 些 森 林 小 屋 中 可 能 有 食 人 魔 ！ hero . moveXY ( 19 , 33…" at bounding box center [1358, 303] width 258 height 540
type textarea "if enemy:"
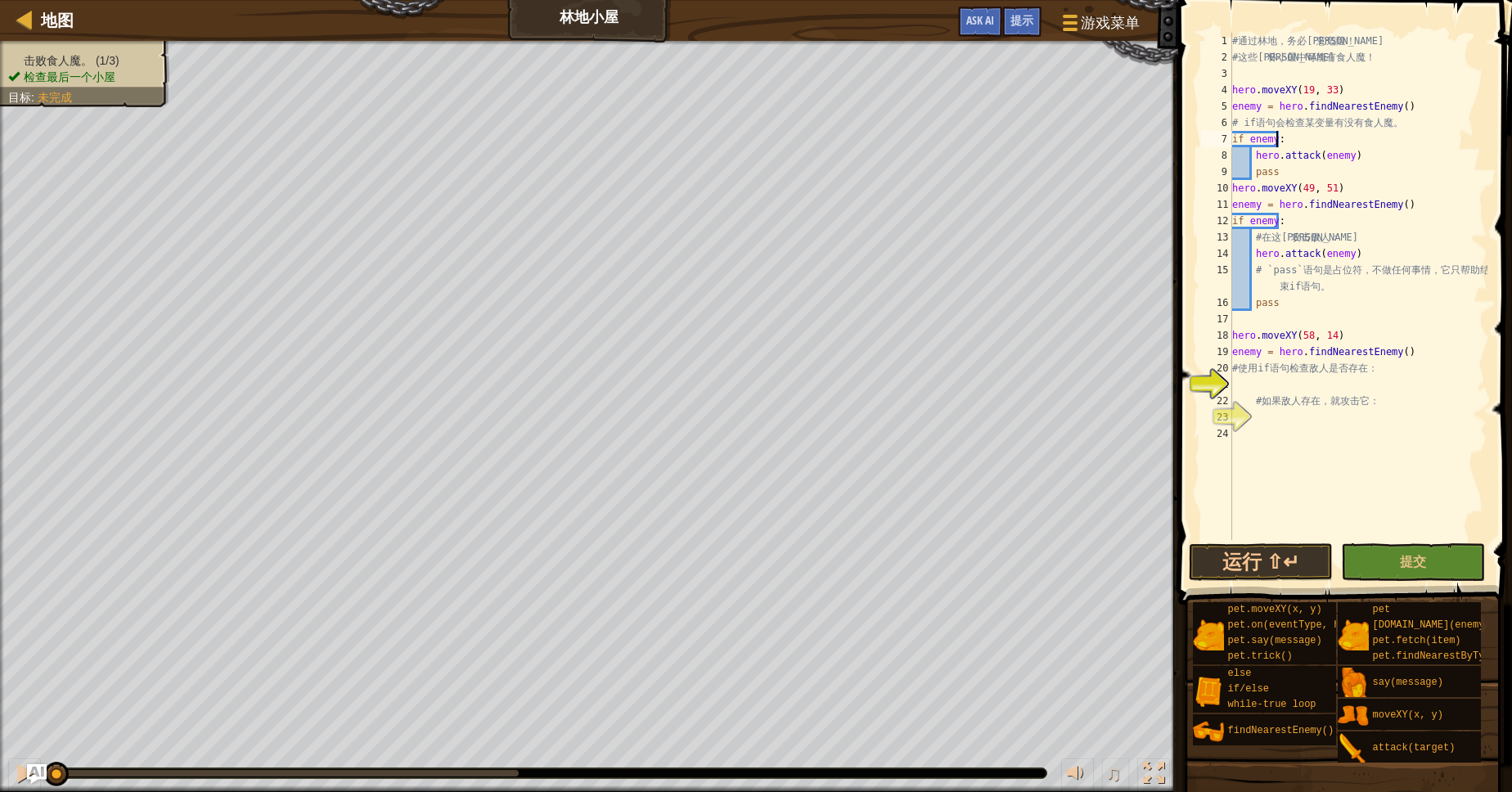
click at [1337, 385] on div "# 通 过 林 地 ， 务 必 留 意 危 险 ！ # 这 些 森 林 小 屋 中 可 能 有 食 人 魔 ！ hero . moveXY ( 19 , 33…" at bounding box center [1358, 303] width 258 height 540
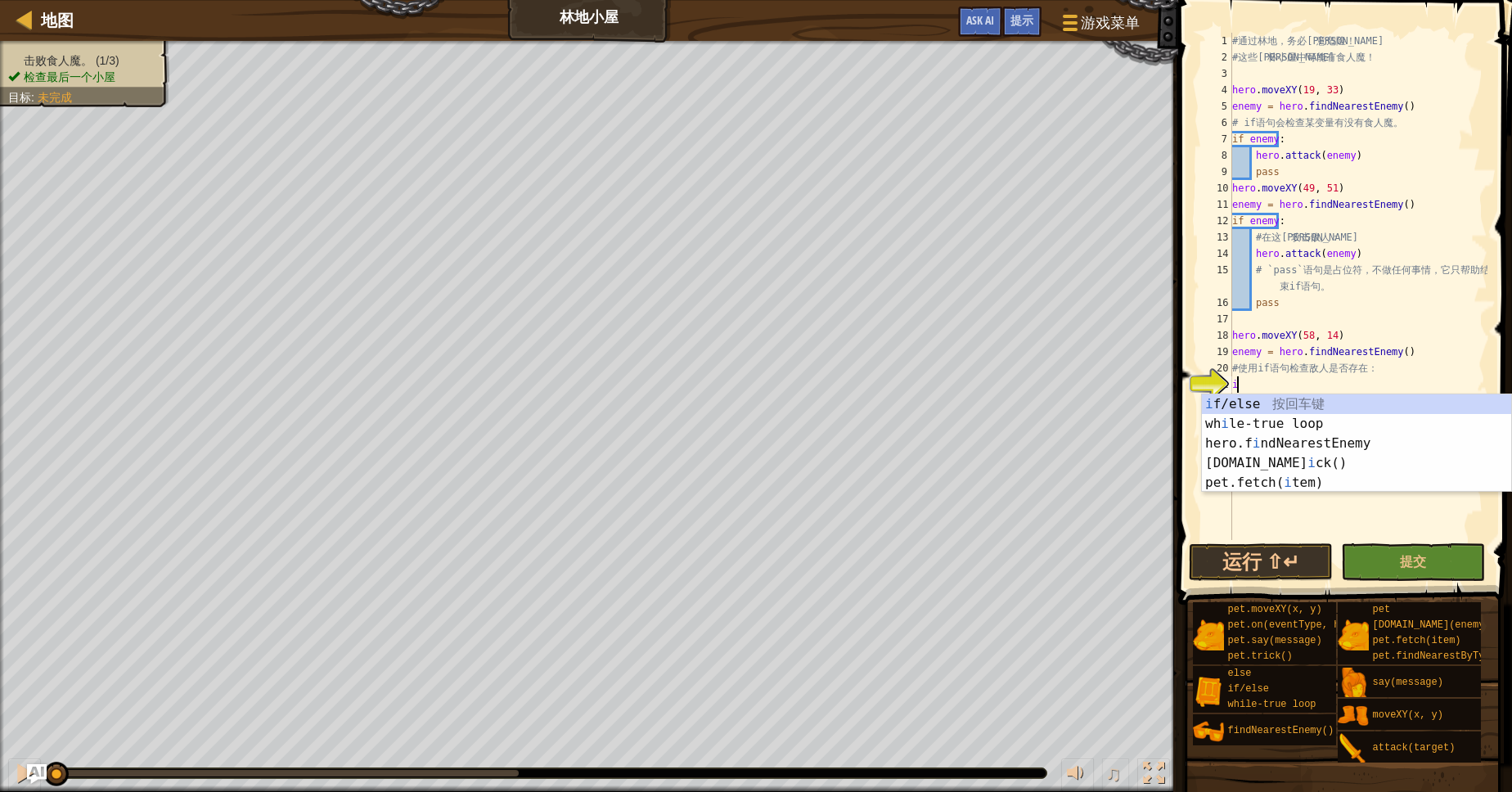
scroll to position [7, 0]
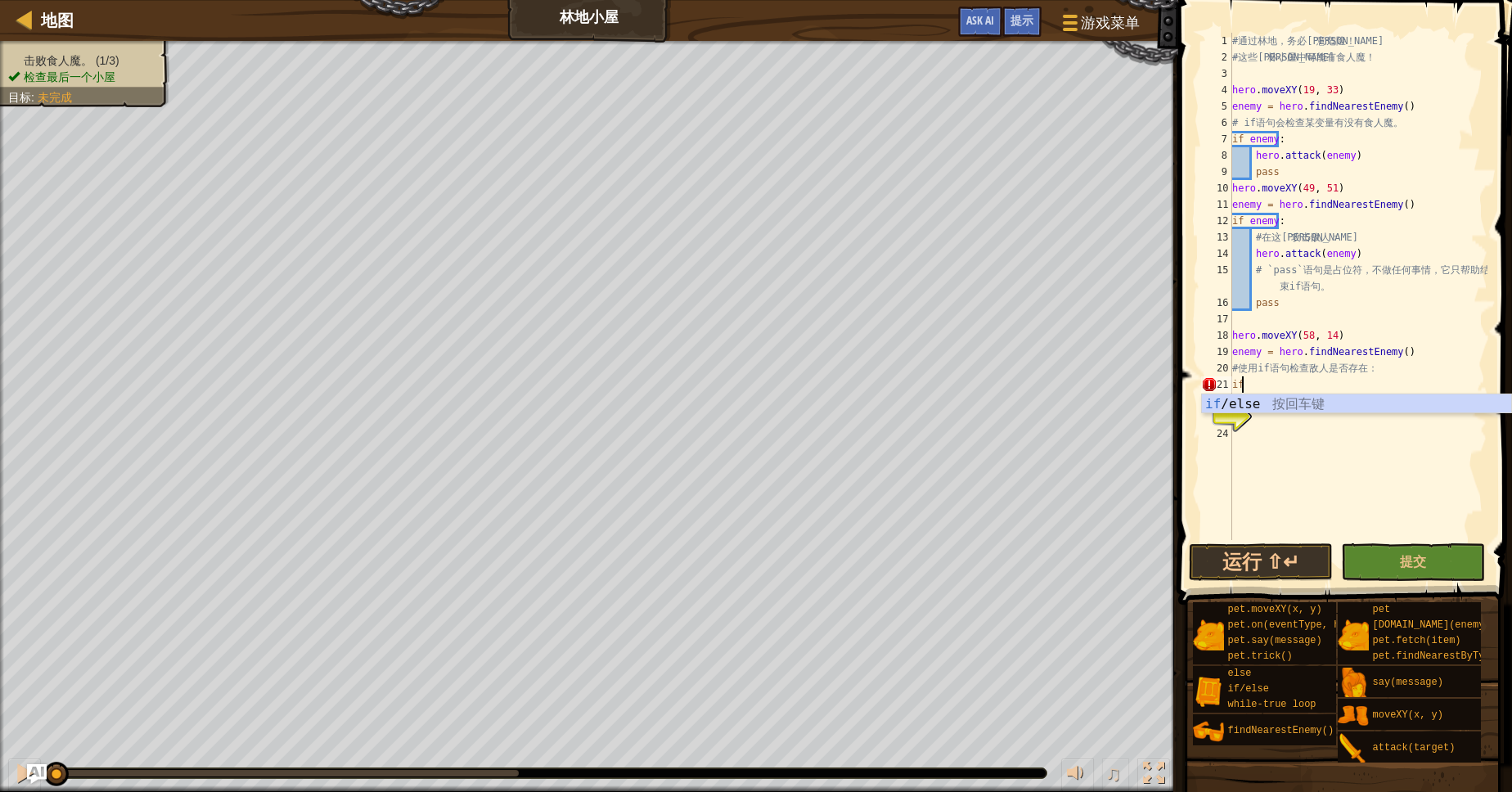
type textarea "if enemy:"
type textarea "# 如果敌人存在，就攻击它："
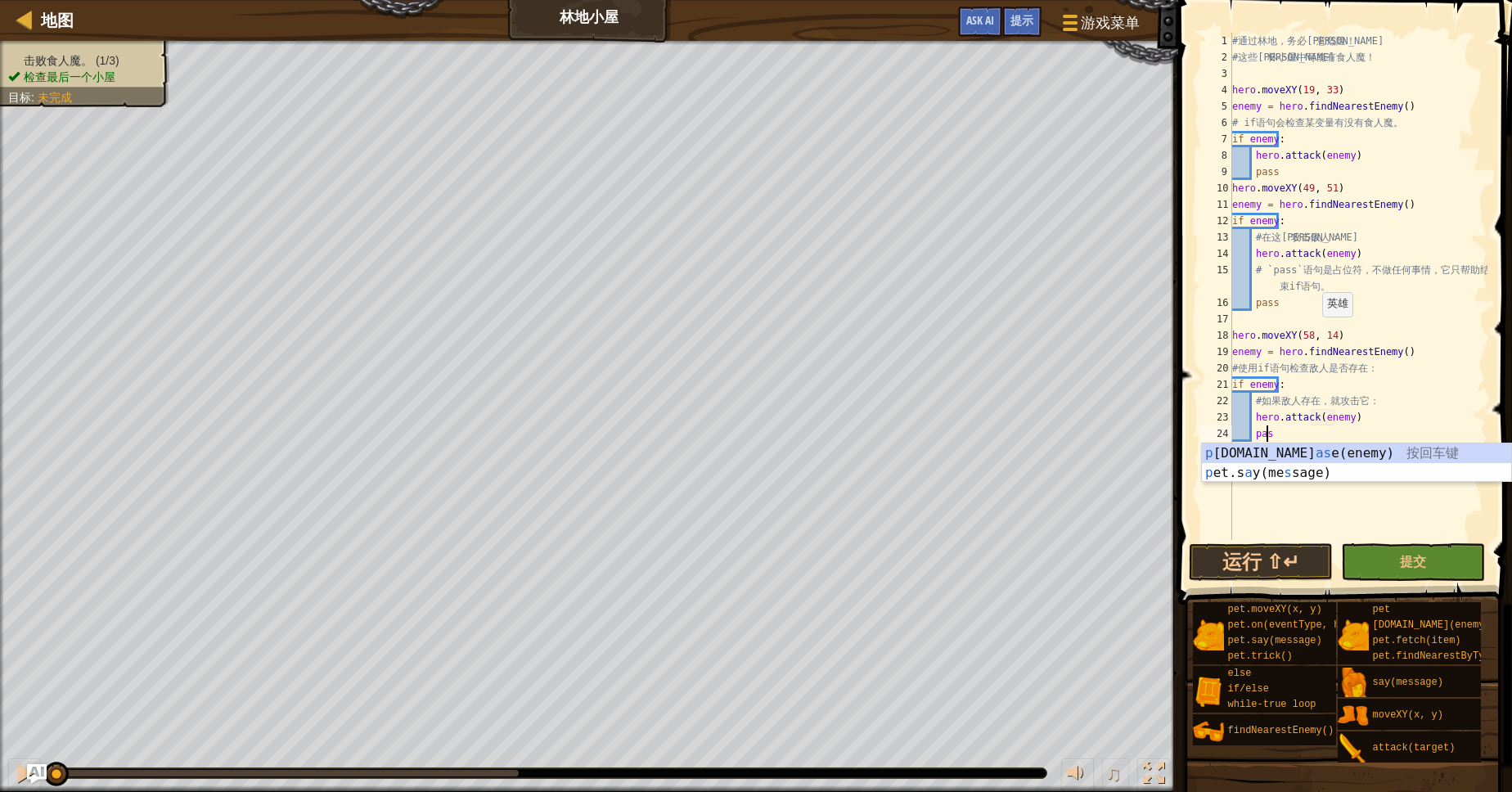
scroll to position [7, 10]
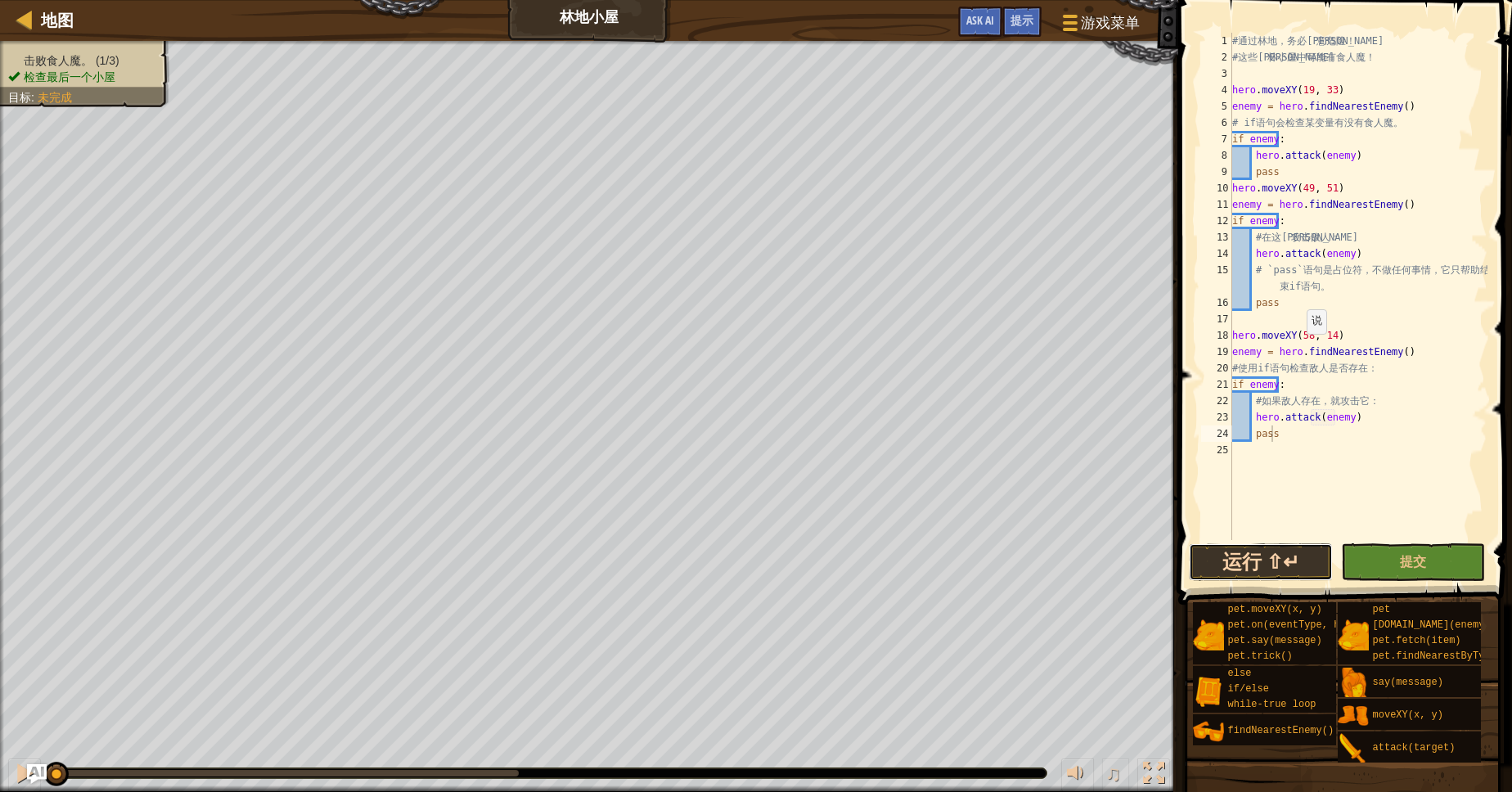
click at [1257, 565] on button "运行 ⇧↵" at bounding box center [1261, 561] width 144 height 37
type textarea "pass"
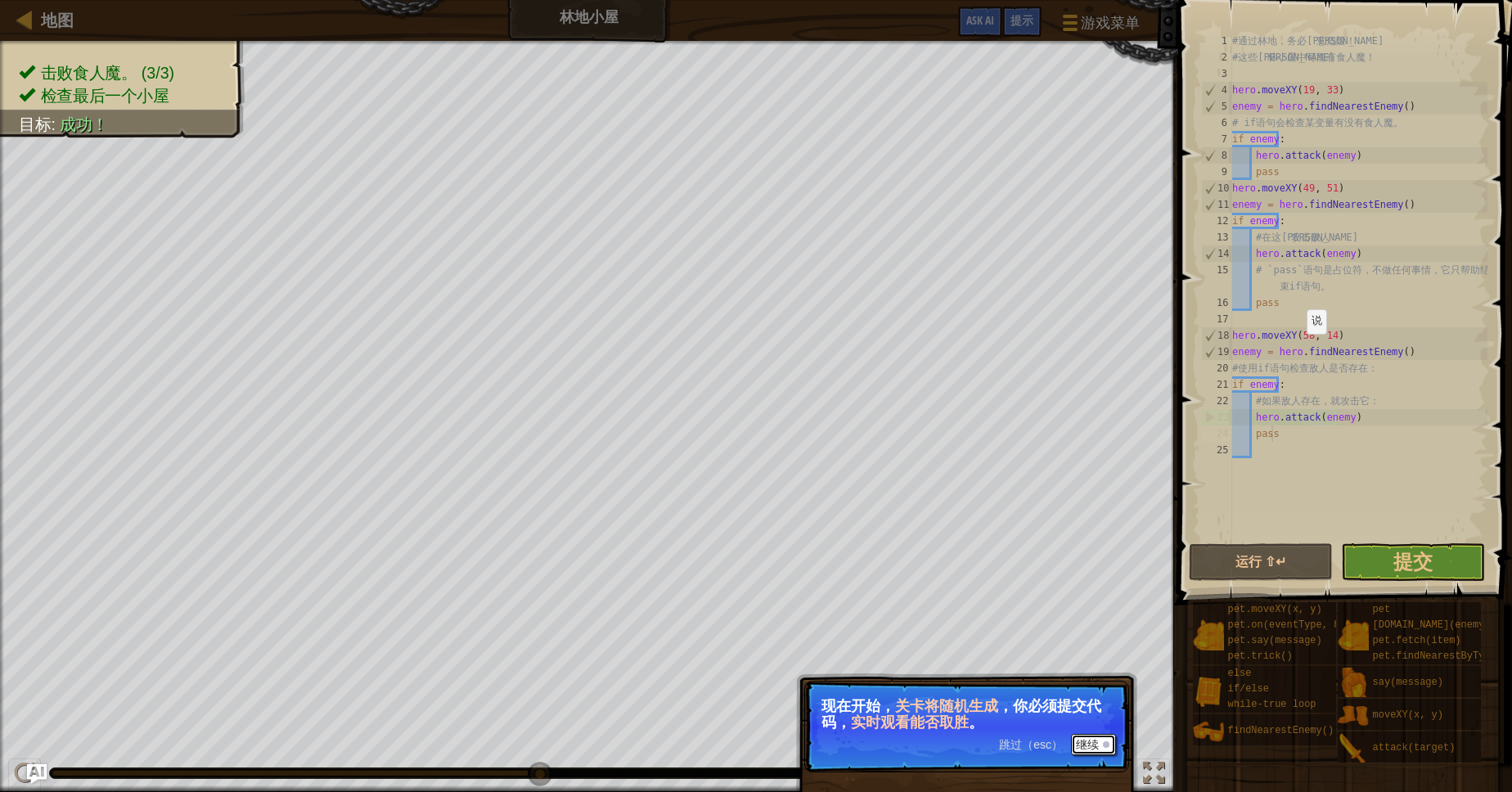
click at [1087, 747] on button "继续" at bounding box center [1093, 744] width 45 height 21
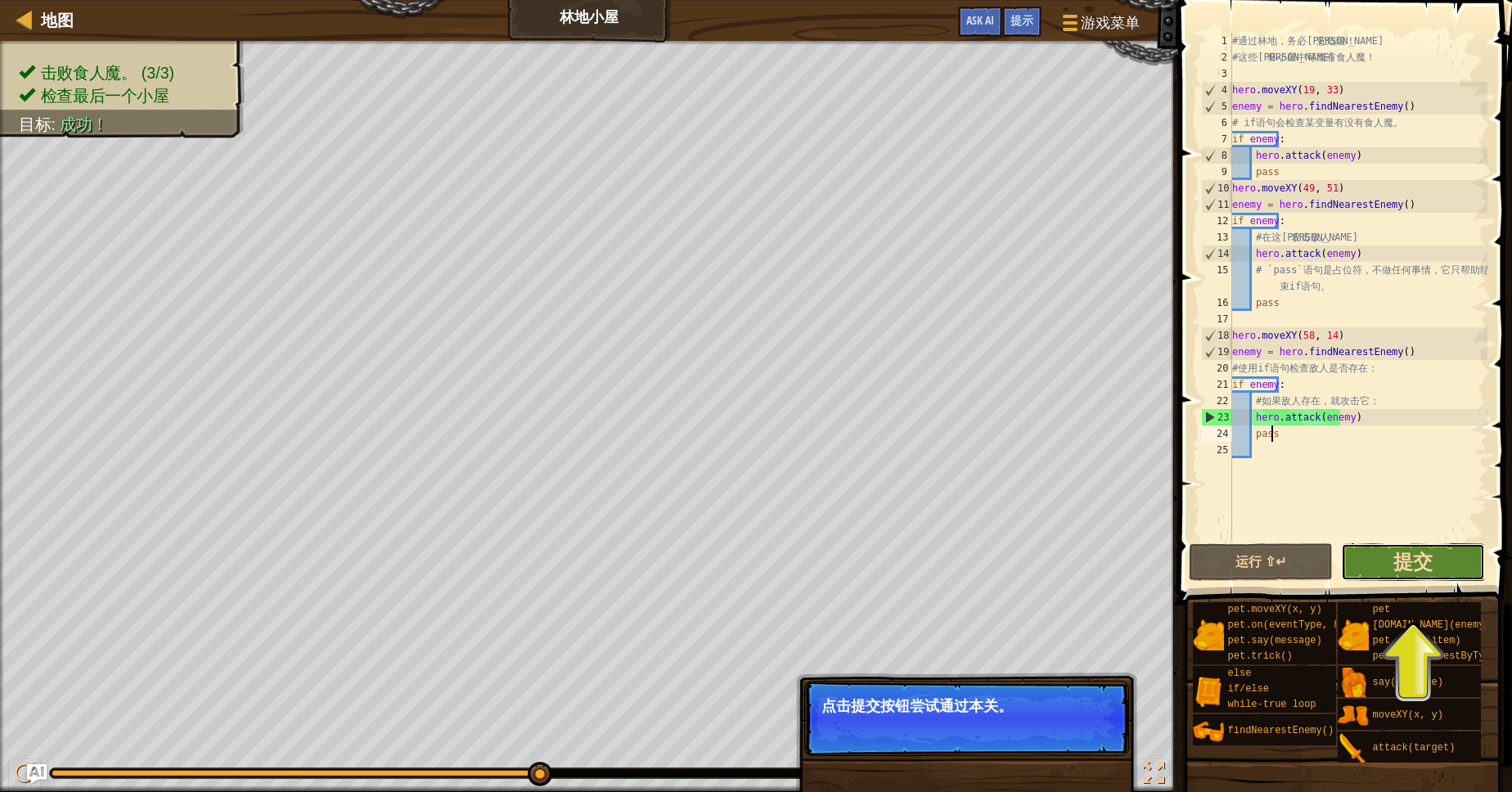
click at [1412, 566] on span "提交" at bounding box center [1413, 561] width 39 height 26
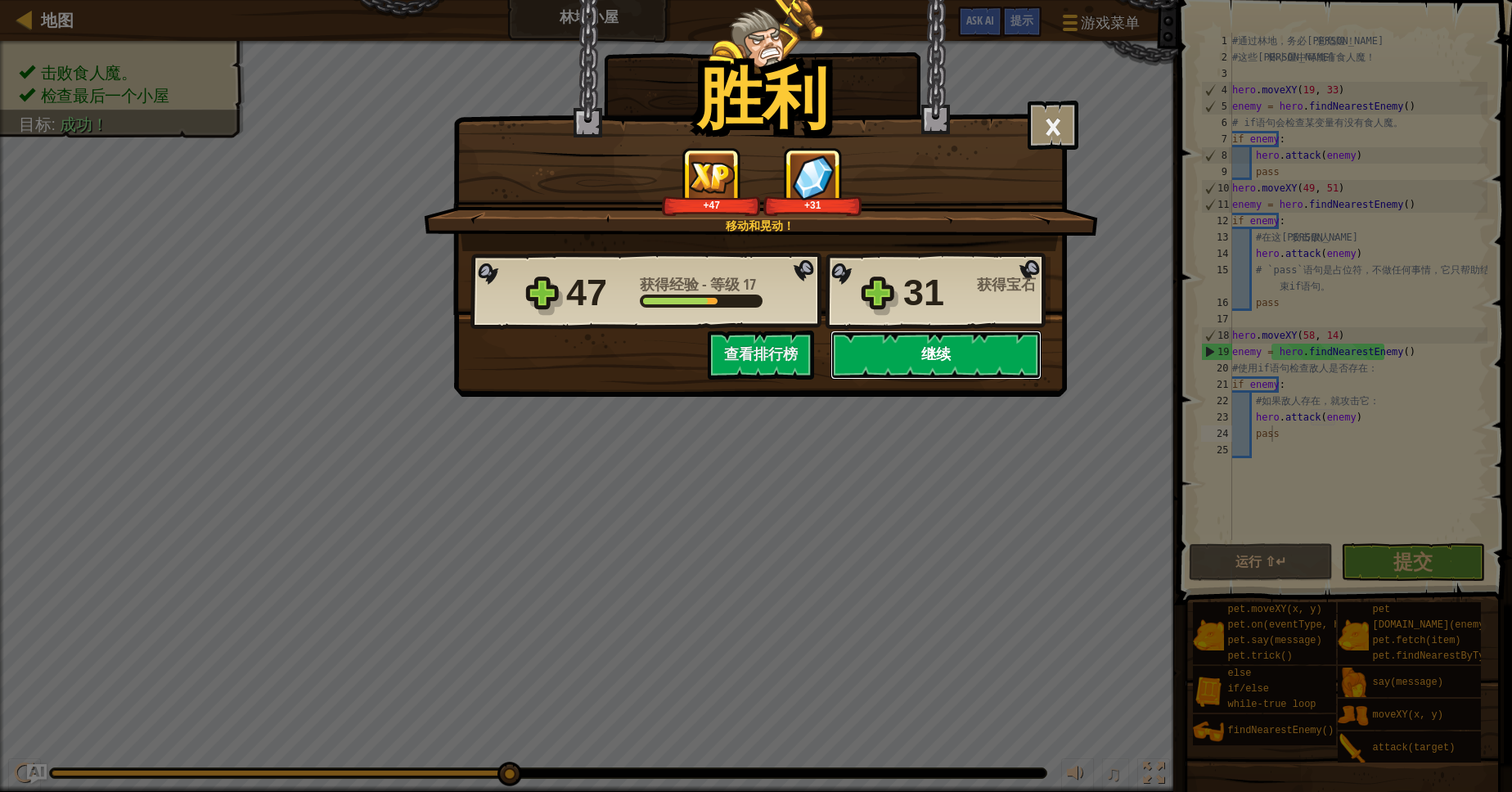
click at [989, 372] on button "继续" at bounding box center [935, 355] width 211 height 49
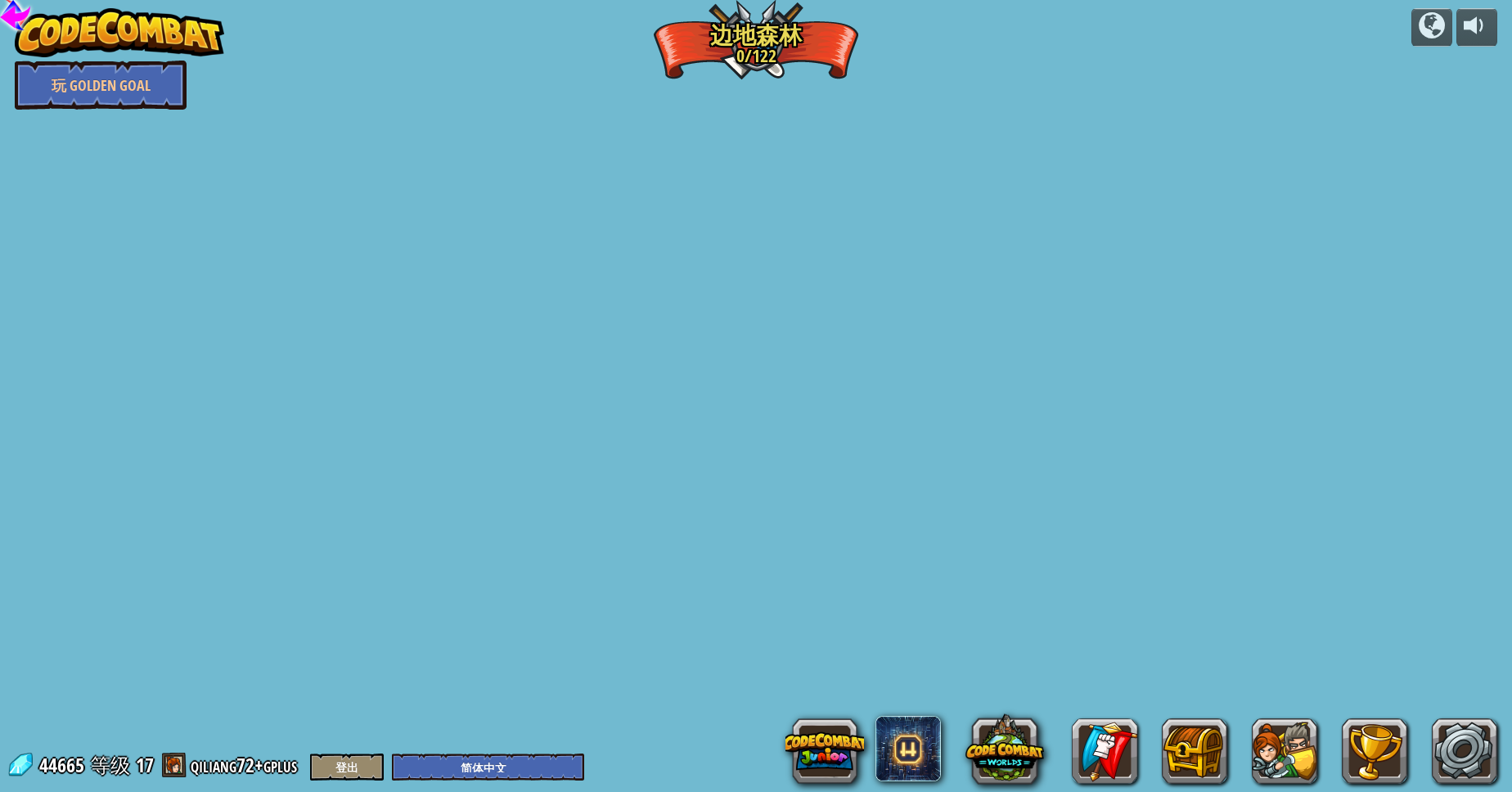
select select "zh-HANS"
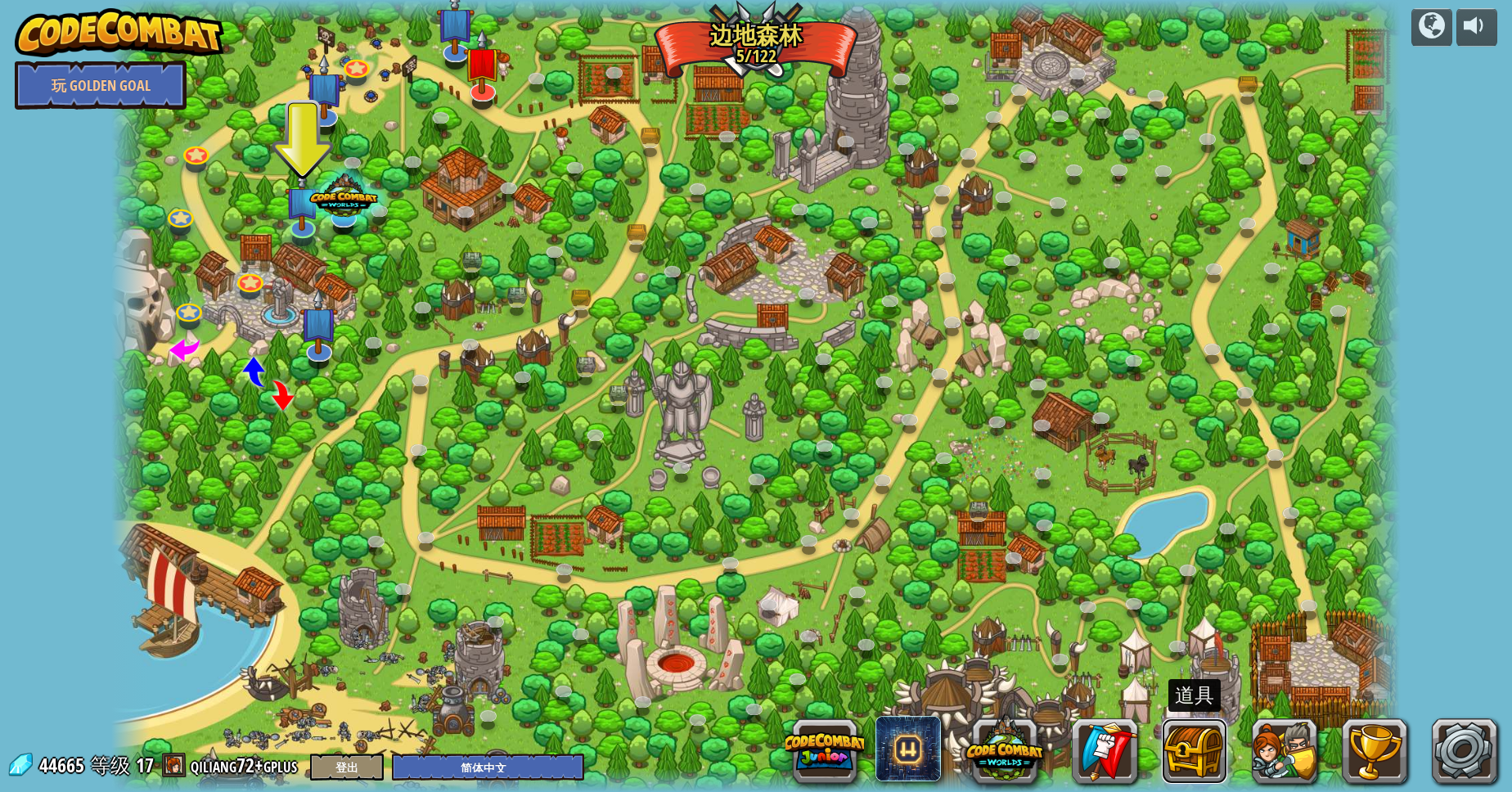
click at [1178, 771] on button at bounding box center [1194, 751] width 66 height 66
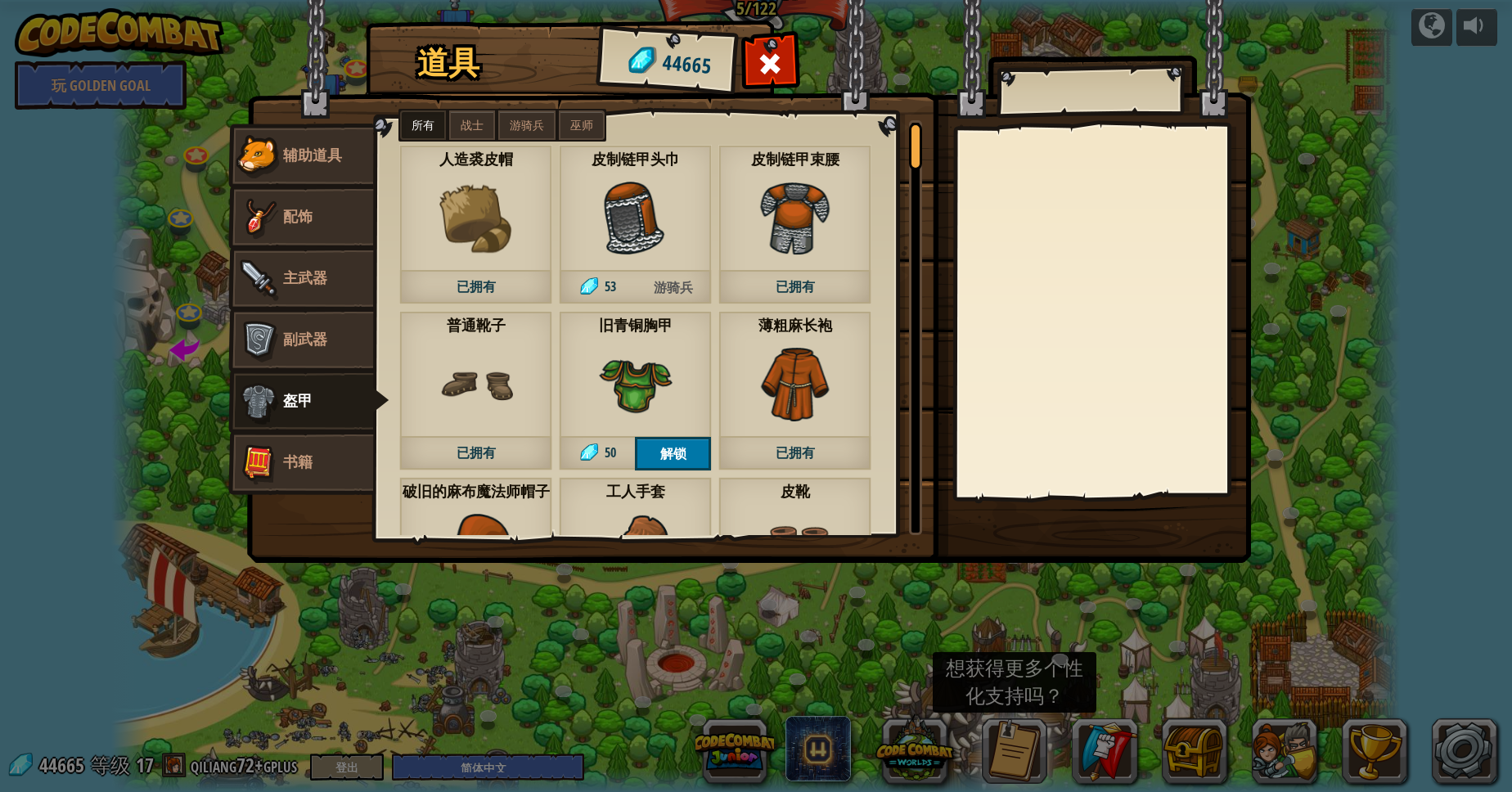
click at [310, 147] on span "辅助道具" at bounding box center [312, 155] width 59 height 20
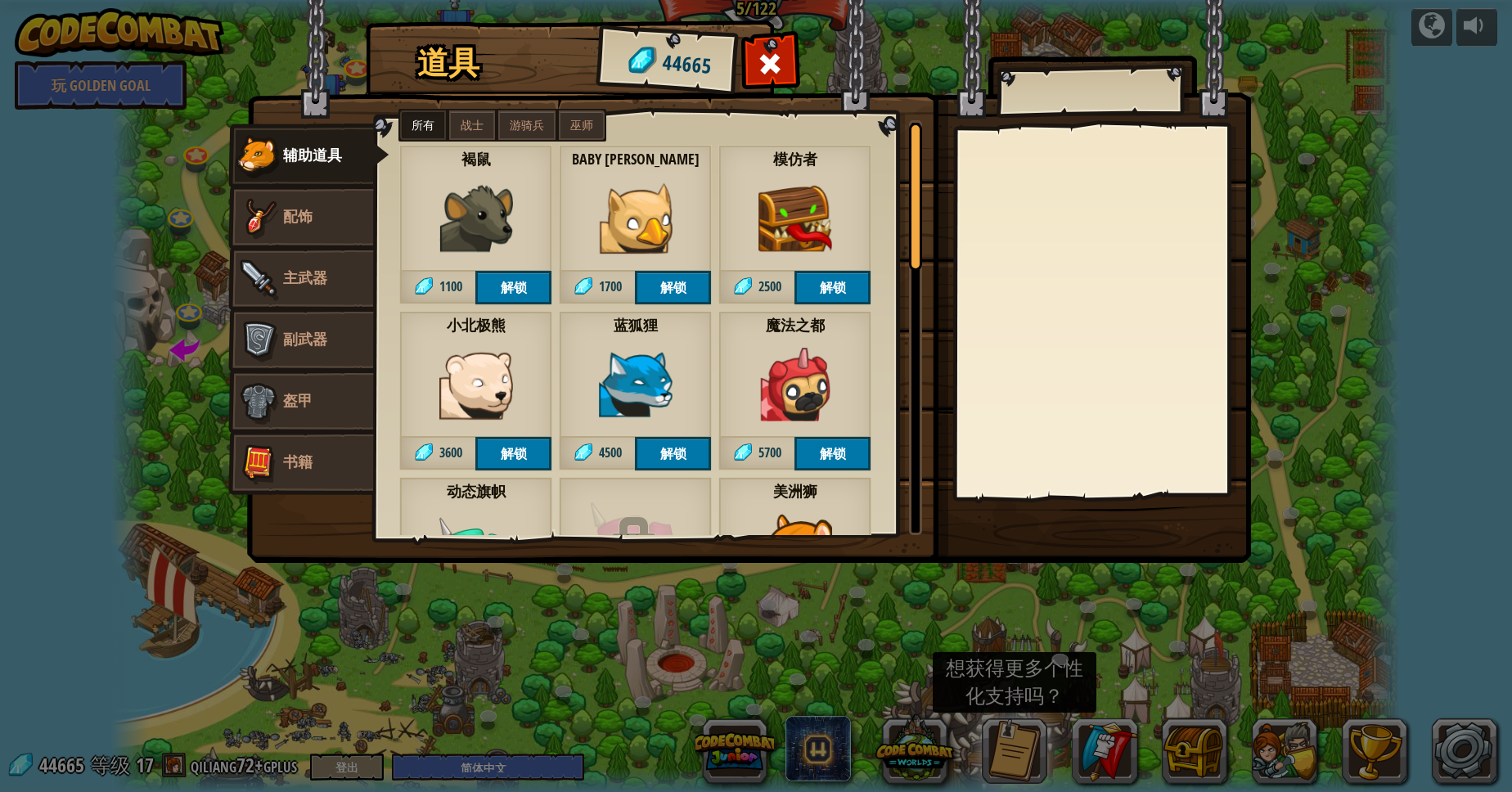
click at [479, 130] on span "战士" at bounding box center [472, 125] width 23 height 13
click at [798, 230] on img at bounding box center [795, 218] width 74 height 74
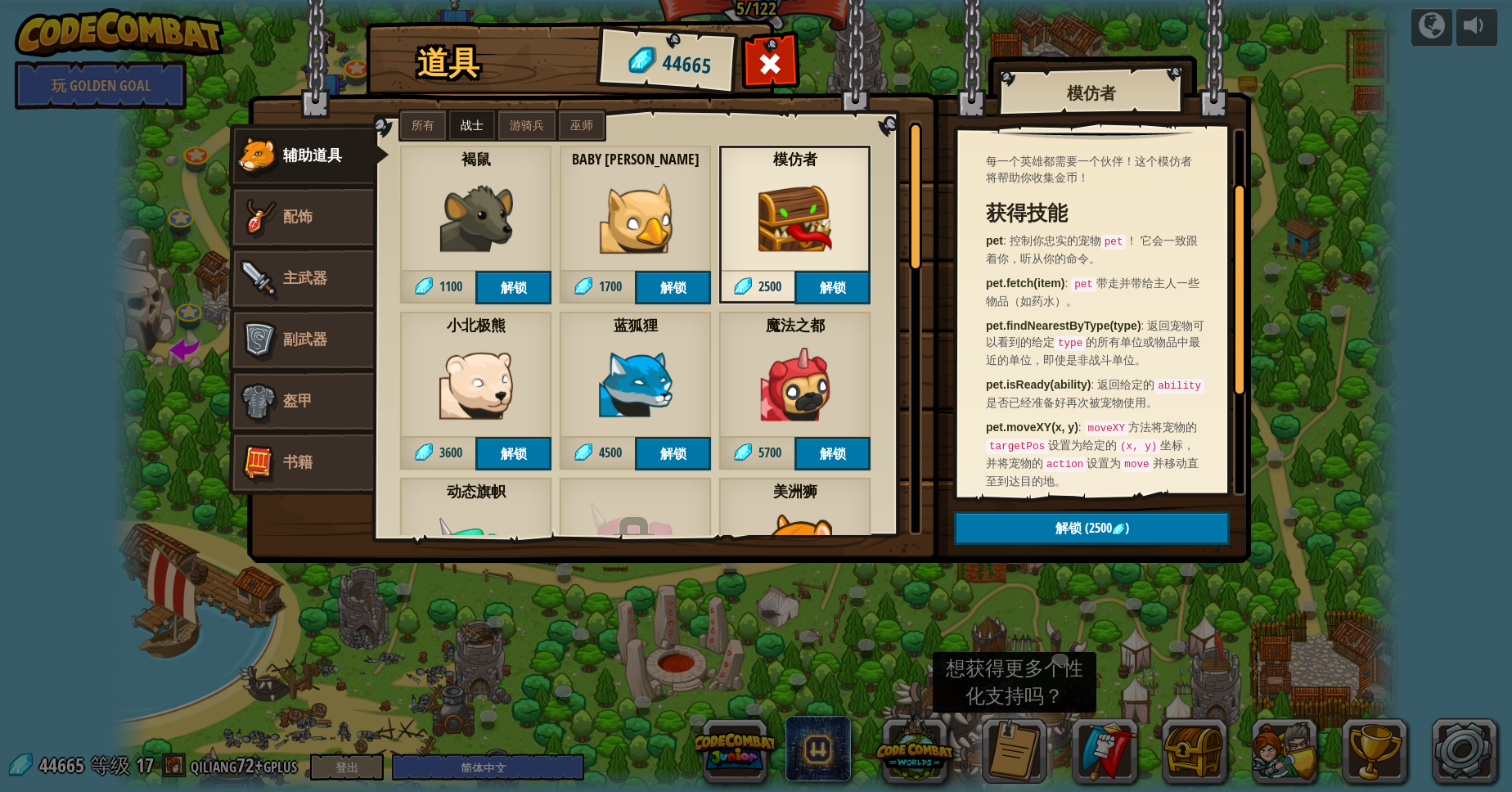
scroll to position [147, 0]
click at [822, 365] on img at bounding box center [795, 384] width 74 height 74
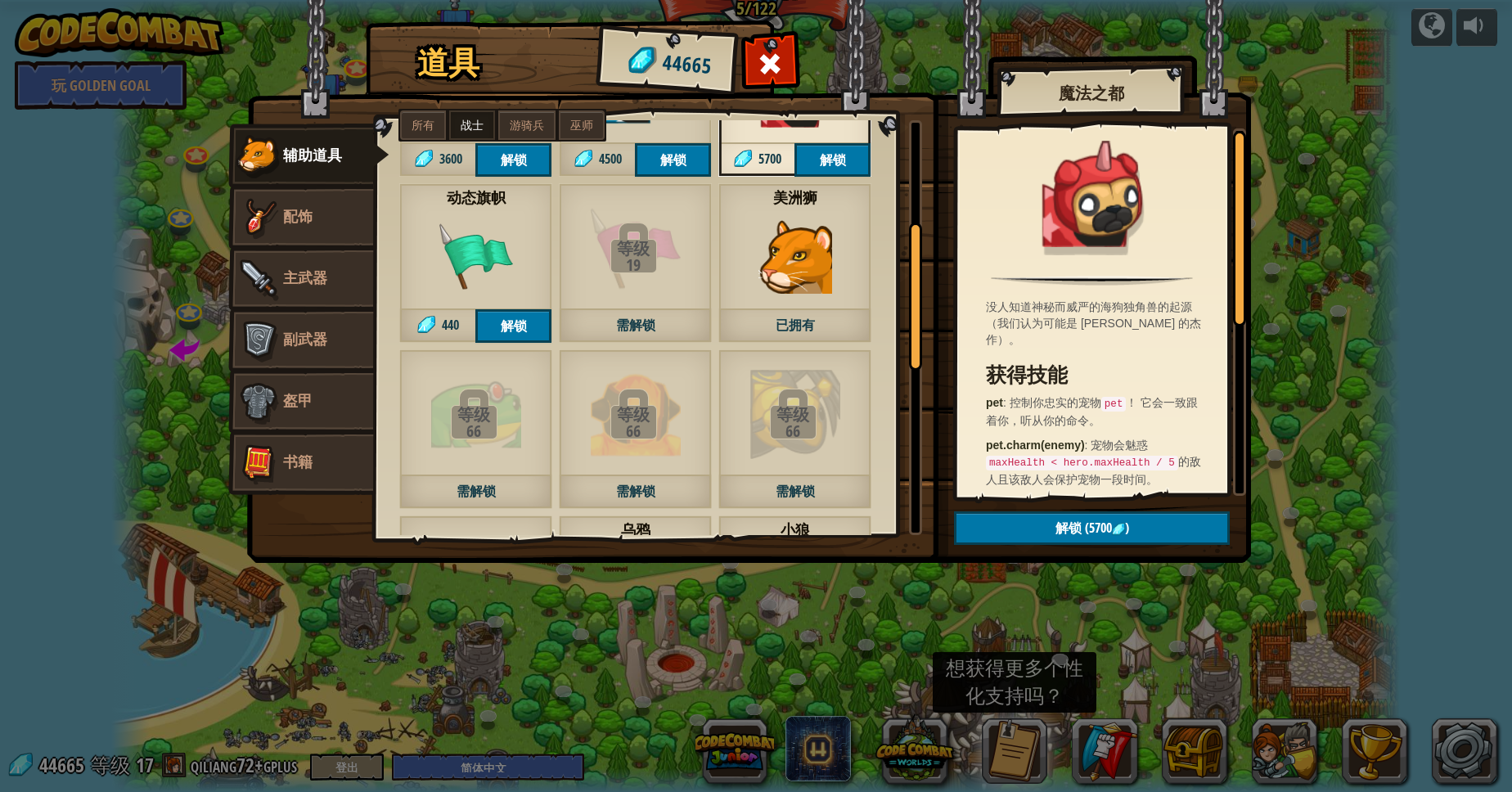
scroll to position [295, 0]
click at [642, 271] on div "19" at bounding box center [632, 265] width 149 height 16
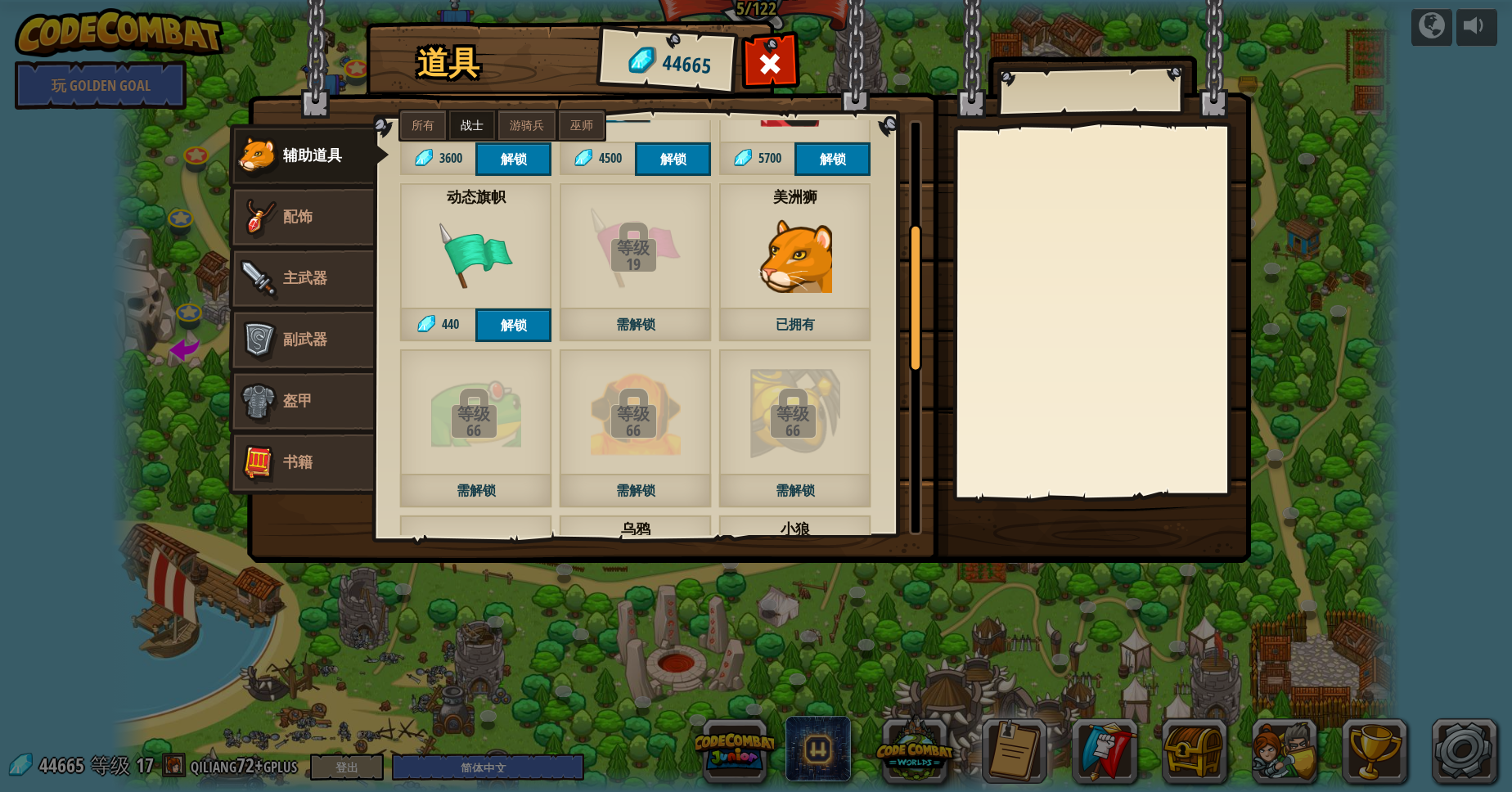
click at [526, 421] on div "等级" at bounding box center [473, 414] width 149 height 16
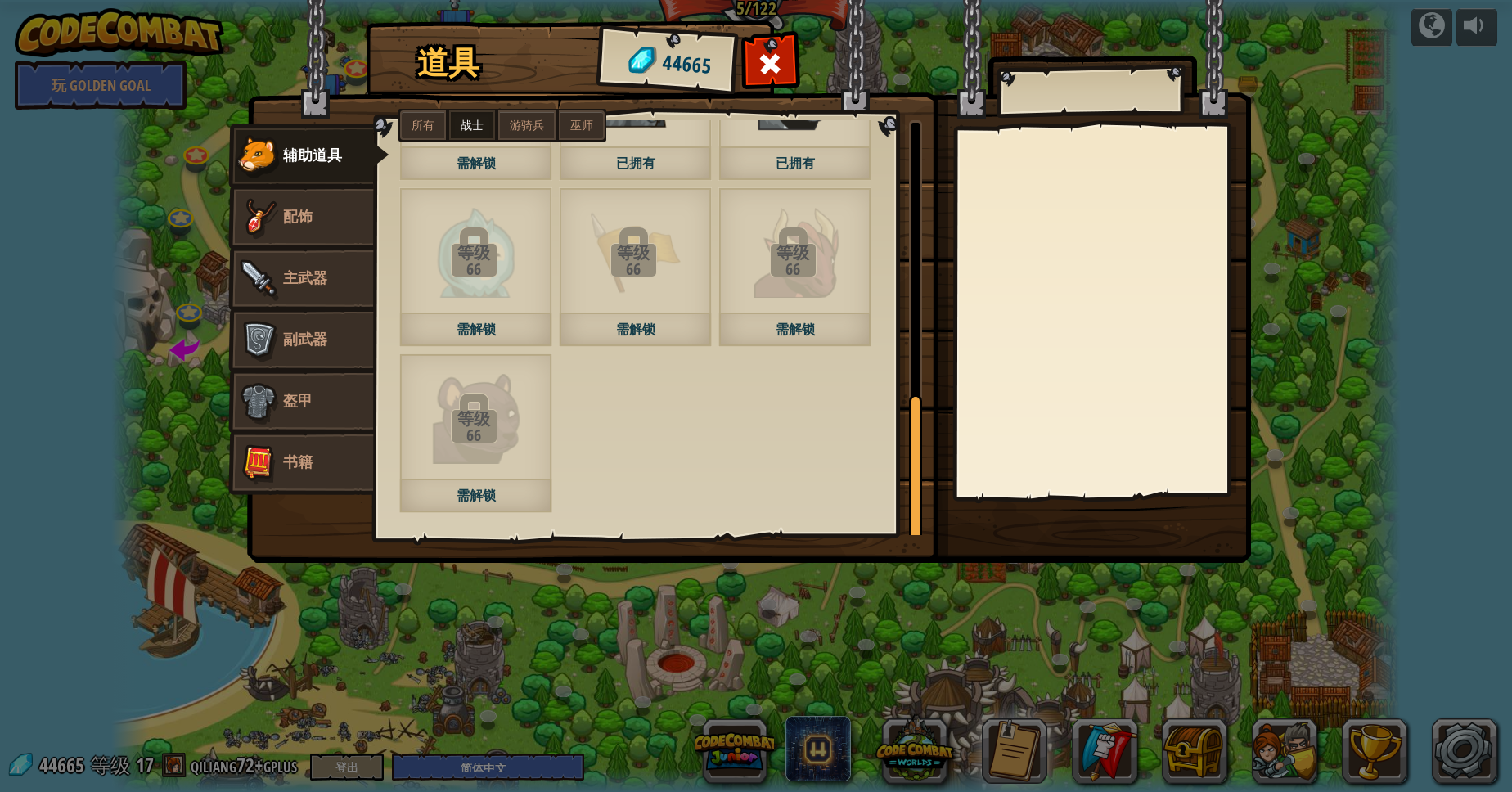
scroll to position [790, 0]
click at [282, 216] on img at bounding box center [258, 218] width 49 height 49
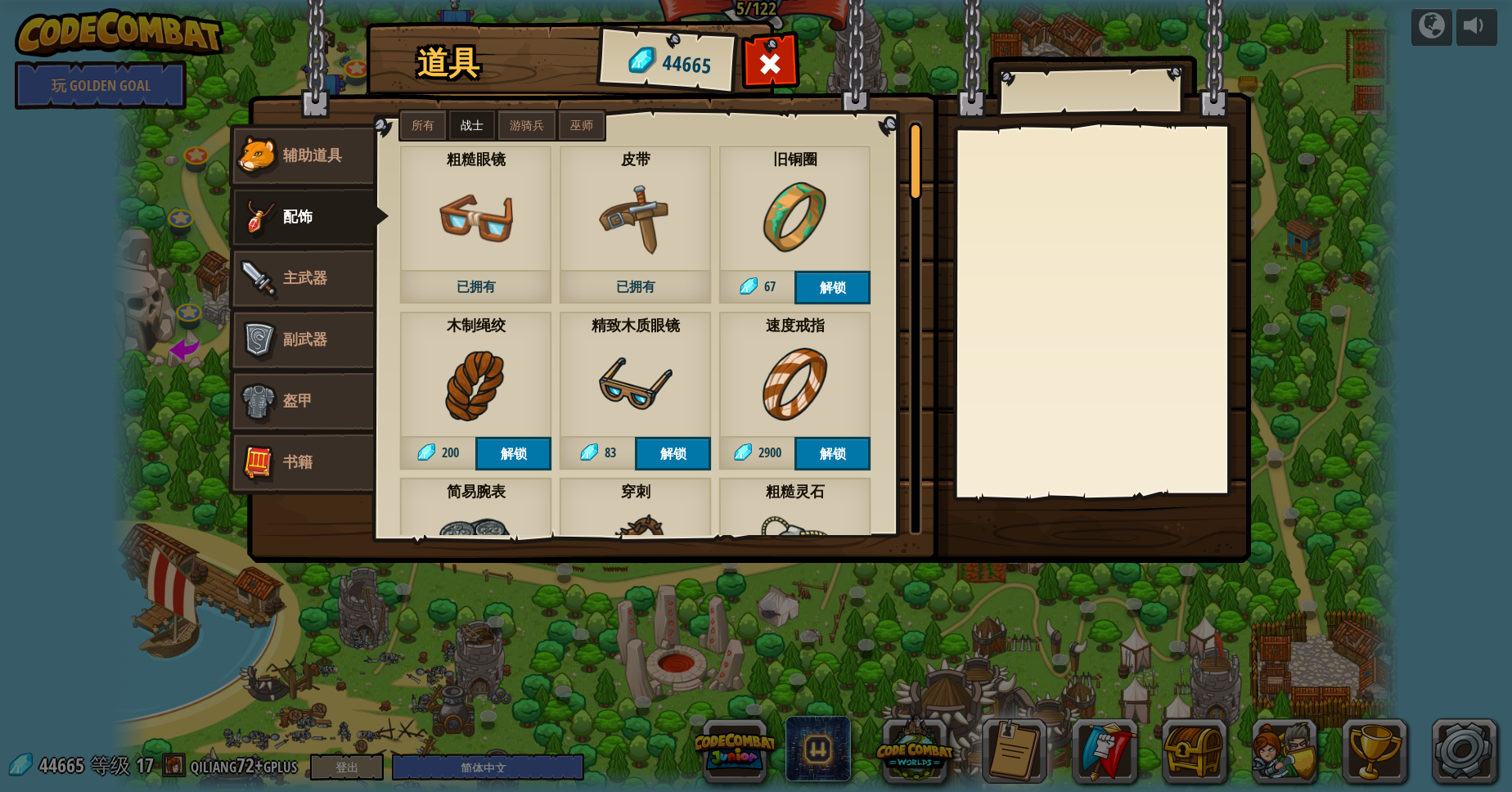
click at [439, 232] on img at bounding box center [475, 218] width 74 height 74
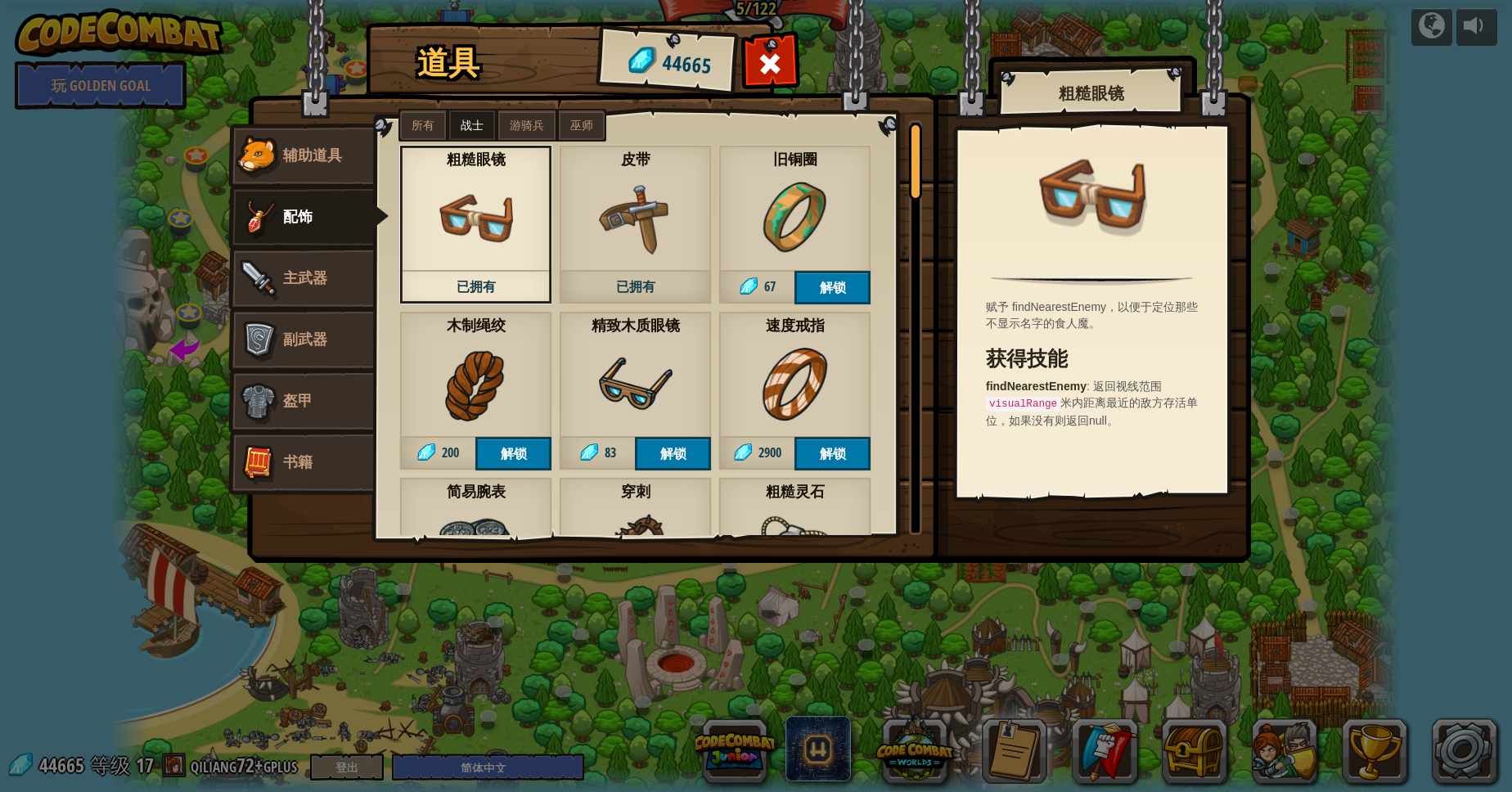
click at [629, 269] on div "皮带 已拥有" at bounding box center [635, 224] width 153 height 160
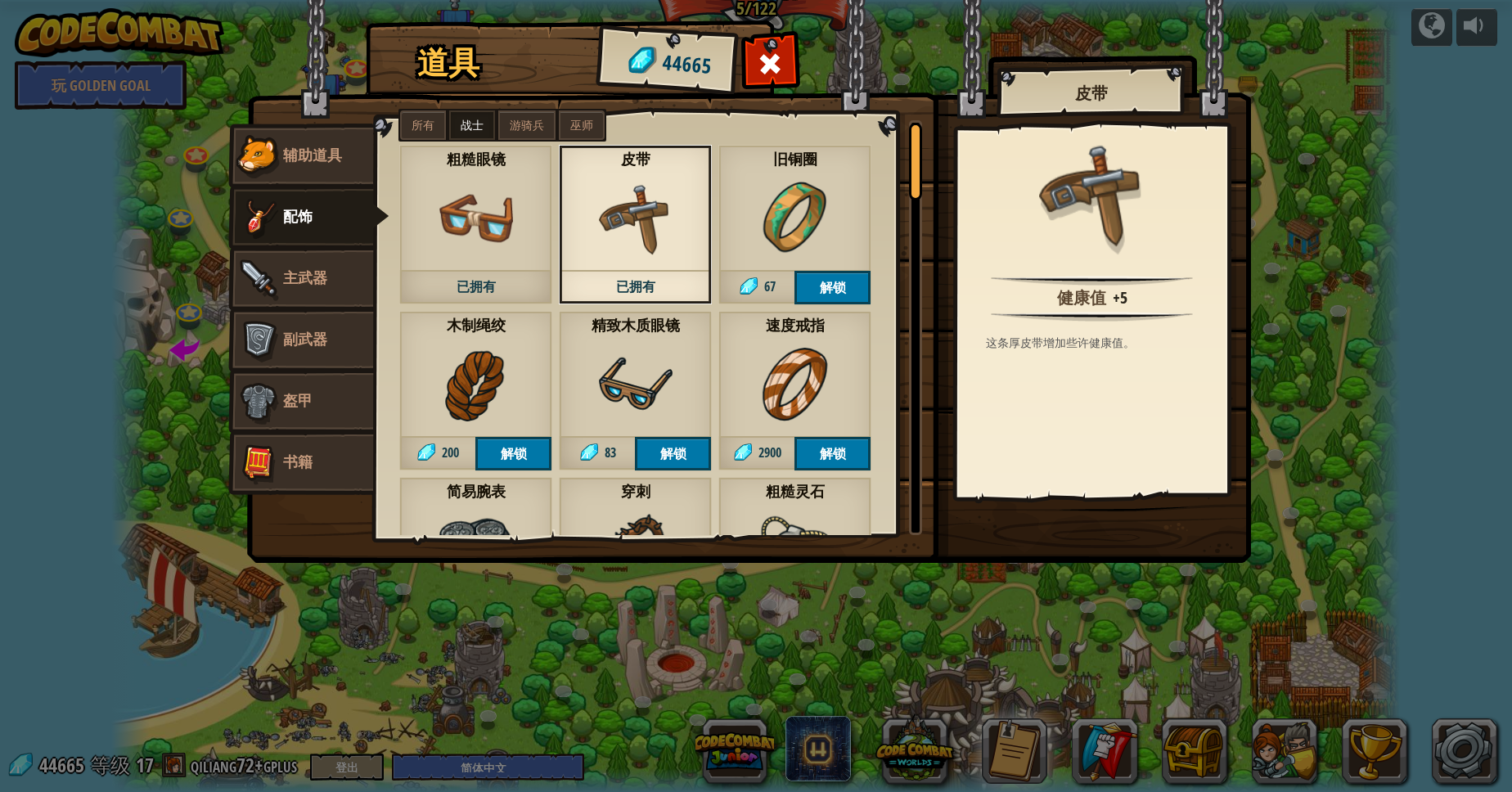
click at [435, 150] on div "粗糙眼镜 已拥有" at bounding box center [475, 224] width 153 height 160
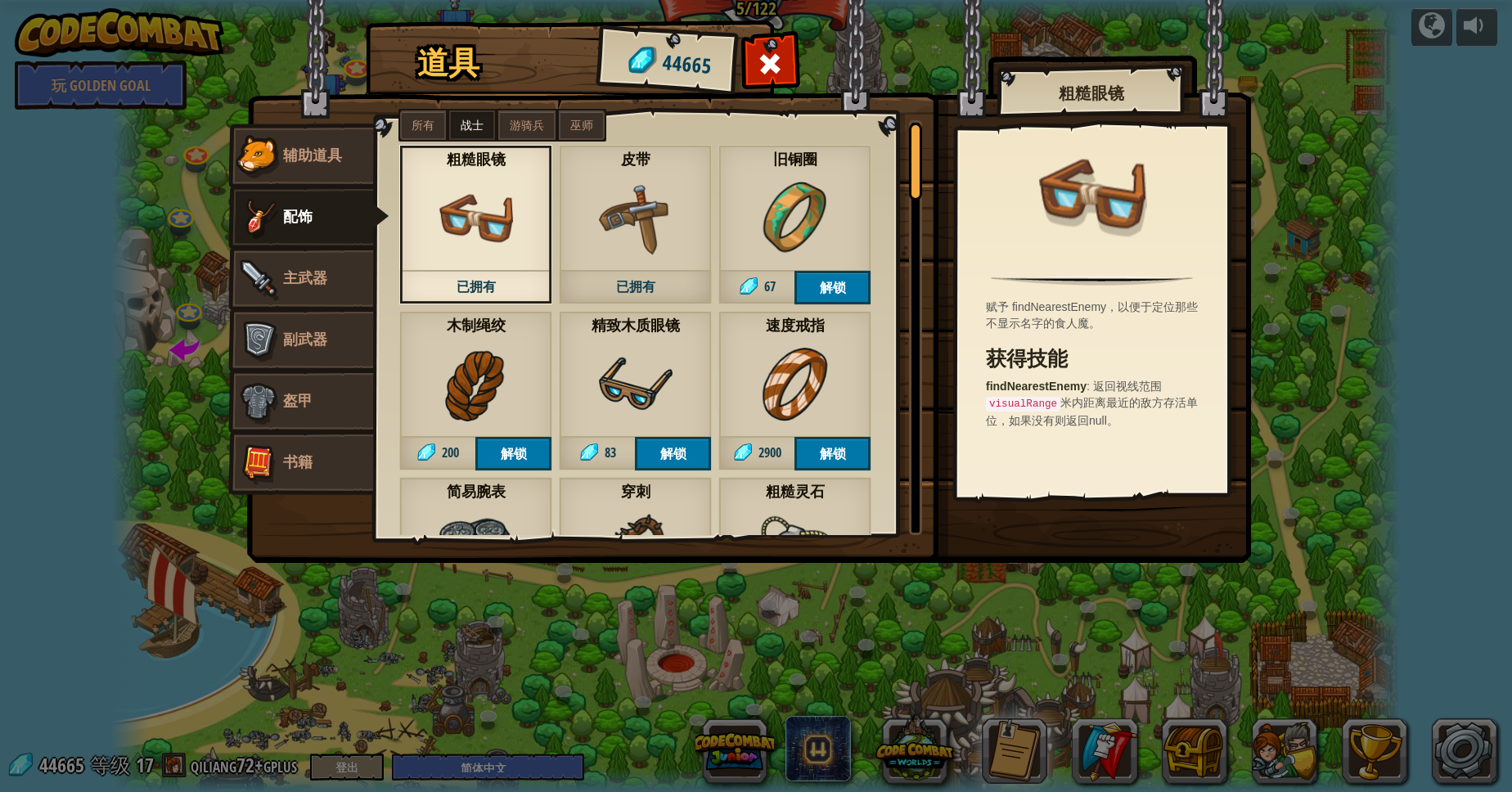
click at [594, 359] on div "精致木质眼镜 83 解锁" at bounding box center [635, 391] width 153 height 160
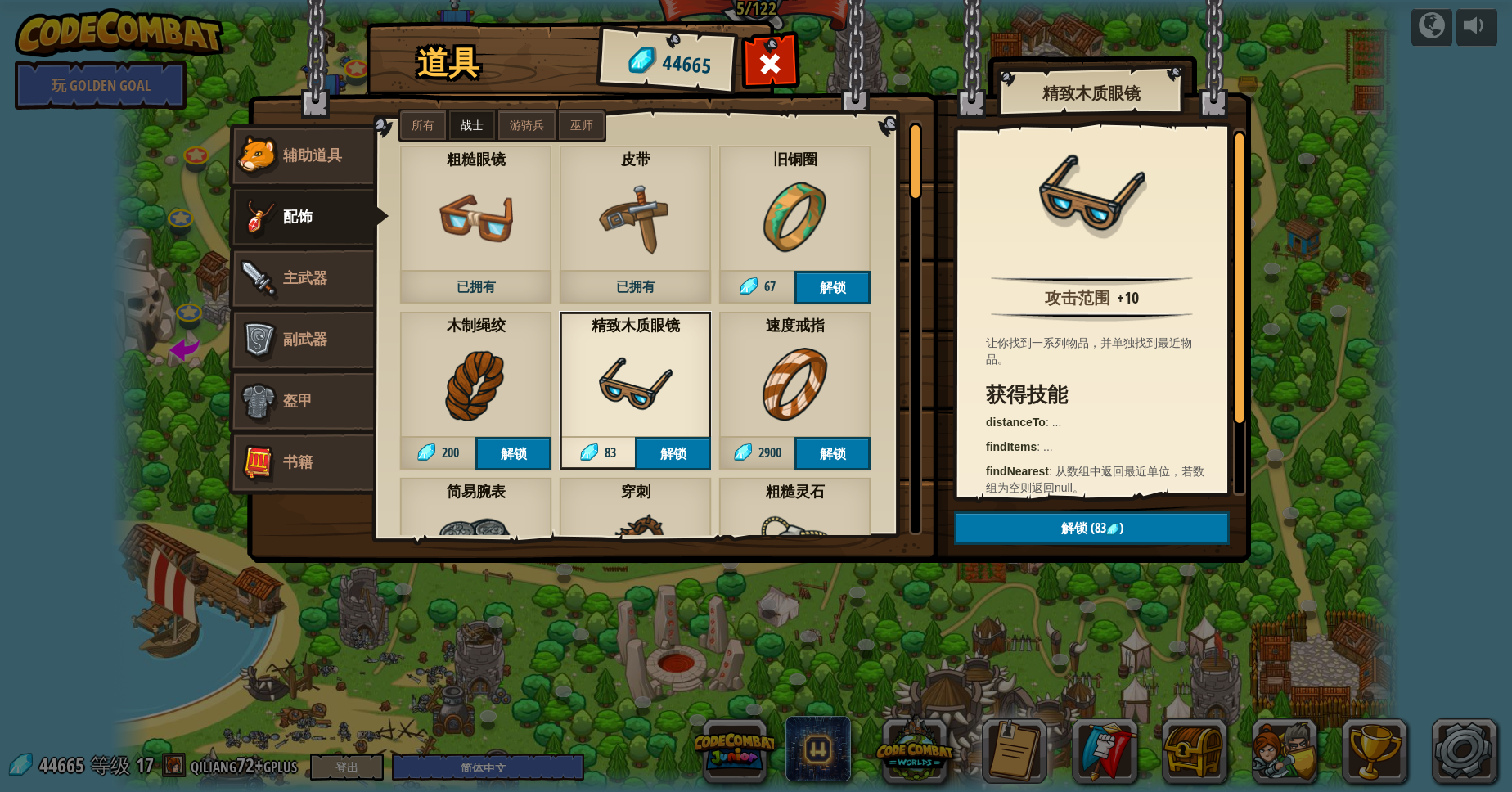
click at [798, 249] on img at bounding box center [795, 218] width 74 height 74
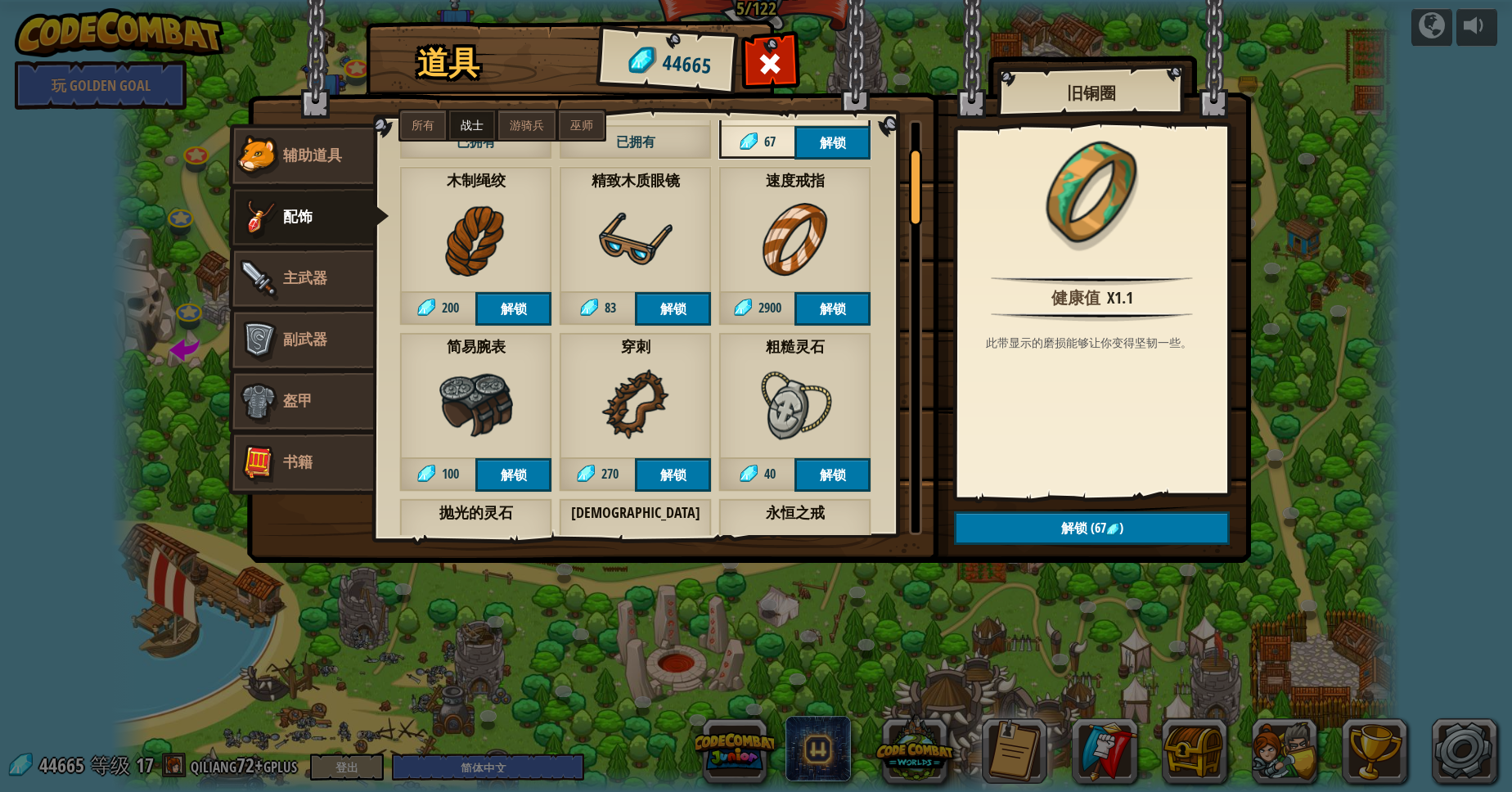
scroll to position [147, 0]
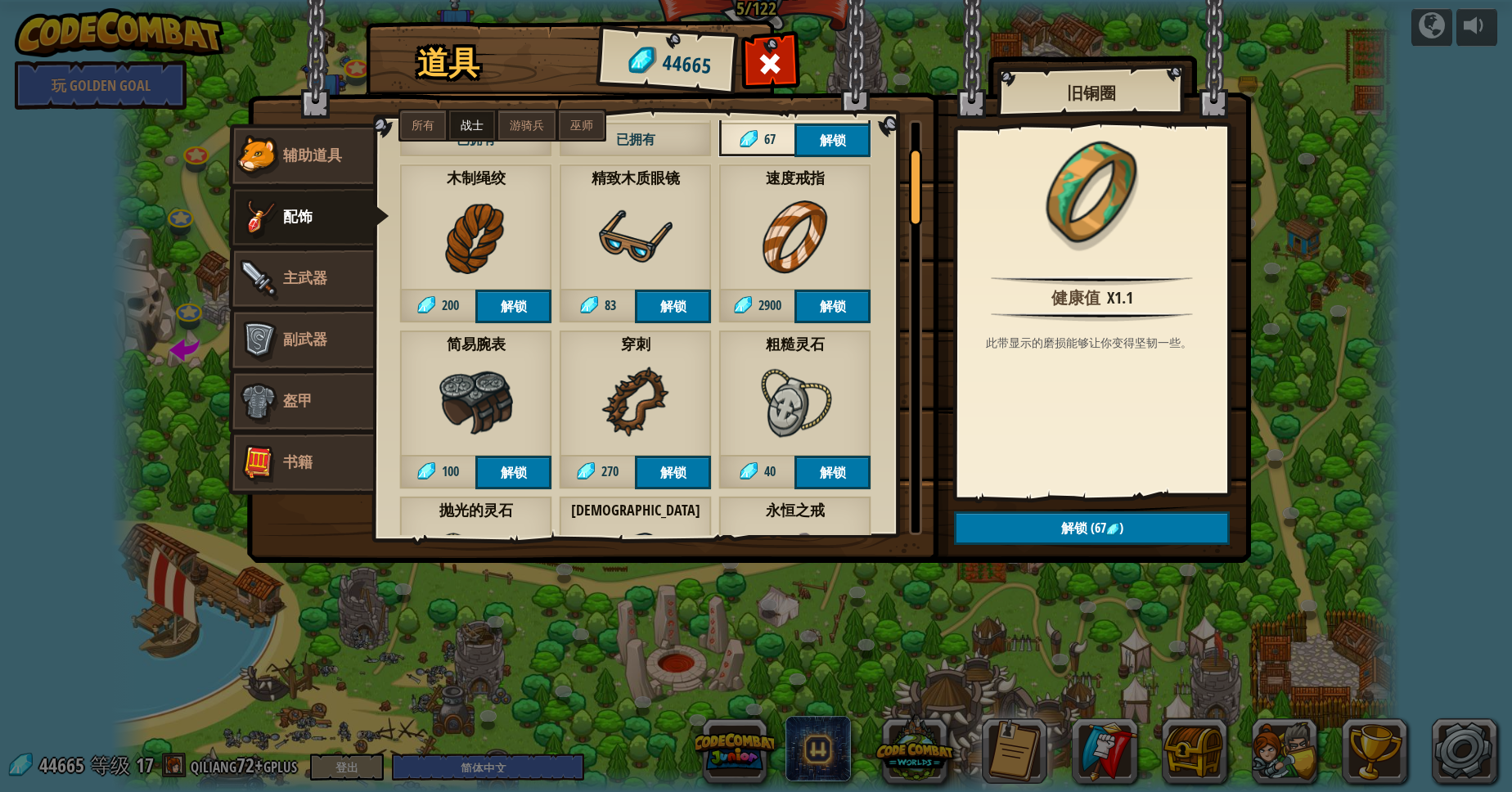
click at [768, 232] on img at bounding box center [795, 237] width 74 height 74
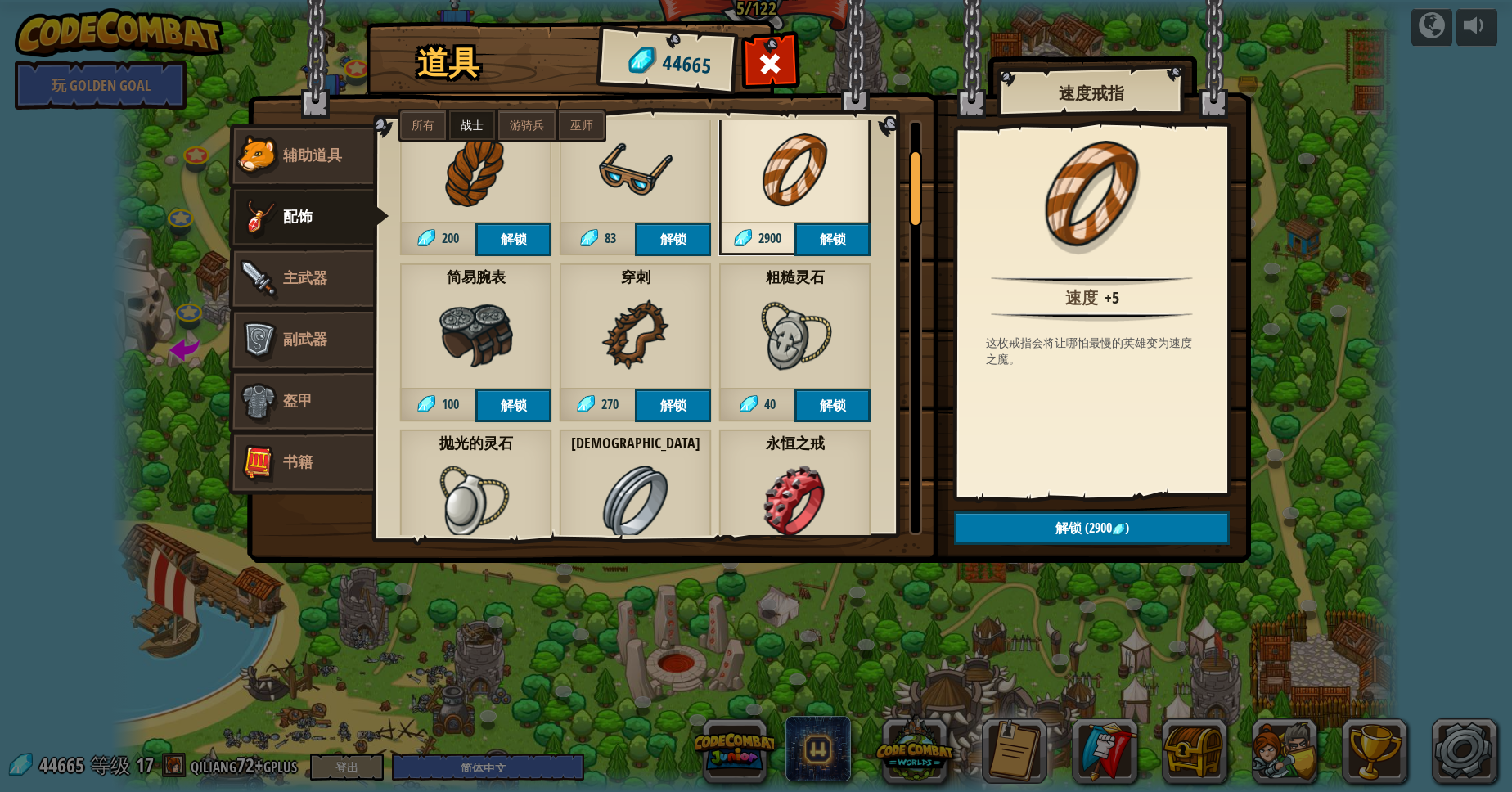
scroll to position [221, 0]
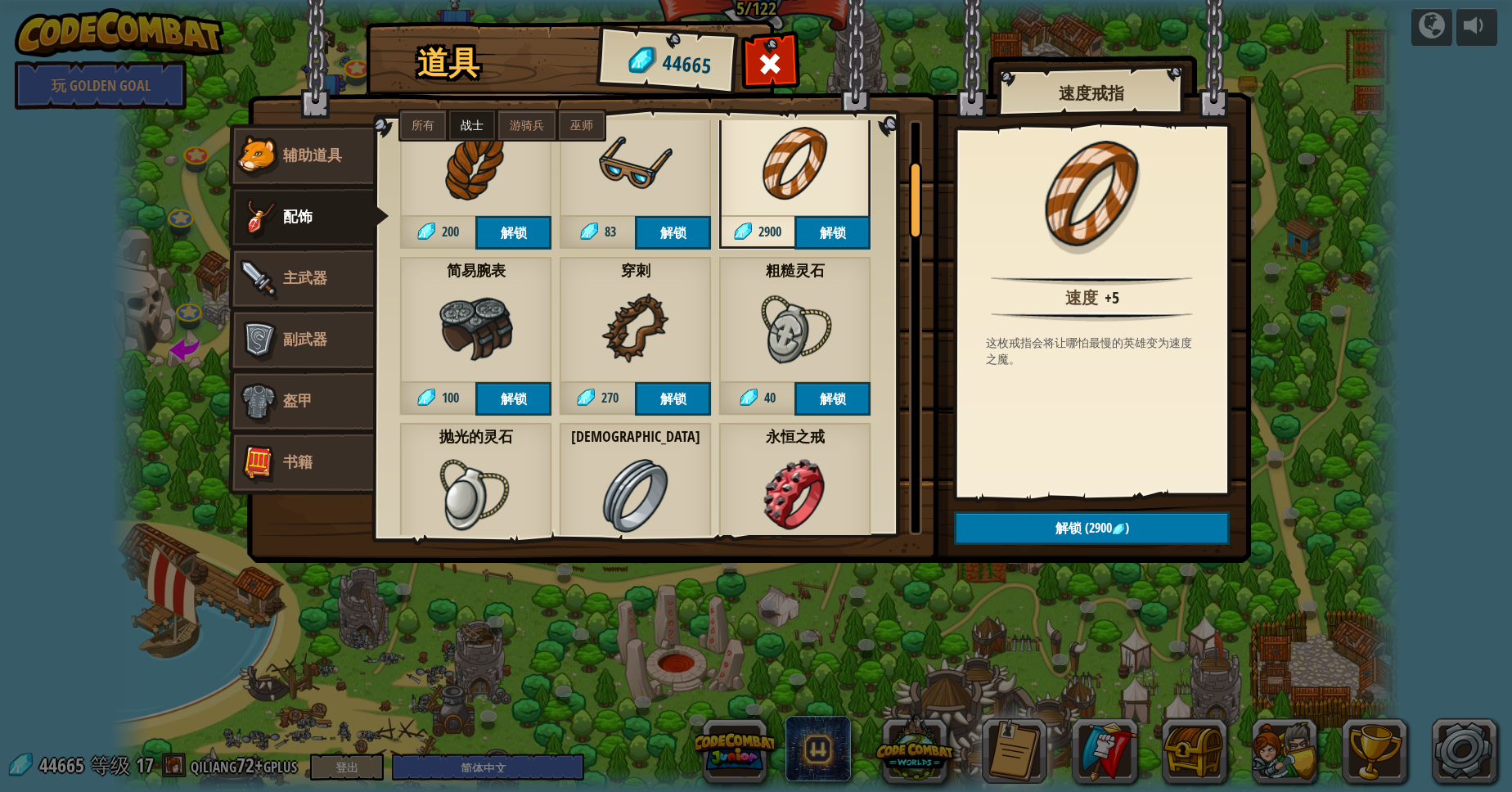
click at [662, 312] on img at bounding box center [635, 329] width 74 height 74
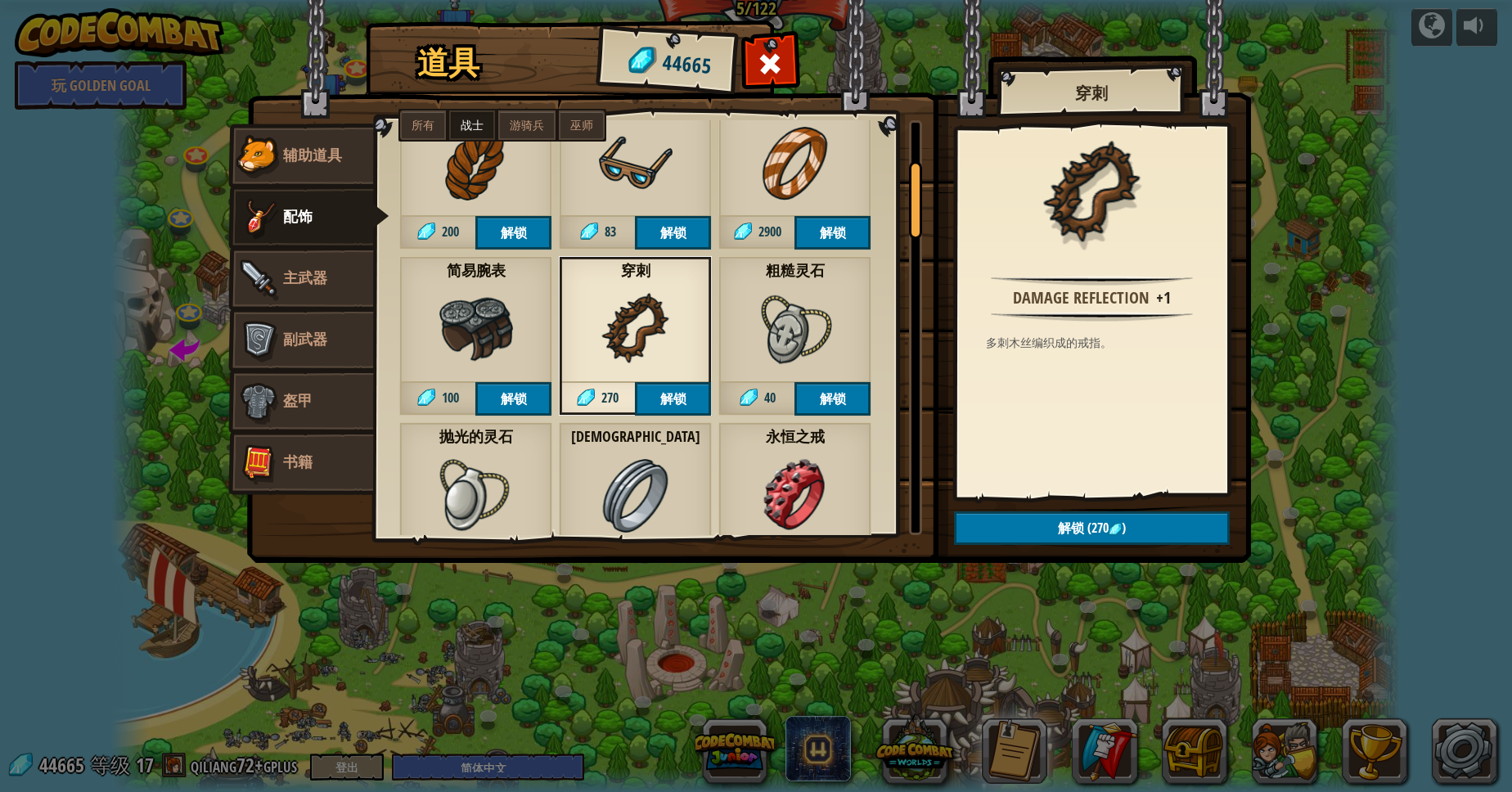
click at [817, 303] on img at bounding box center [795, 329] width 74 height 74
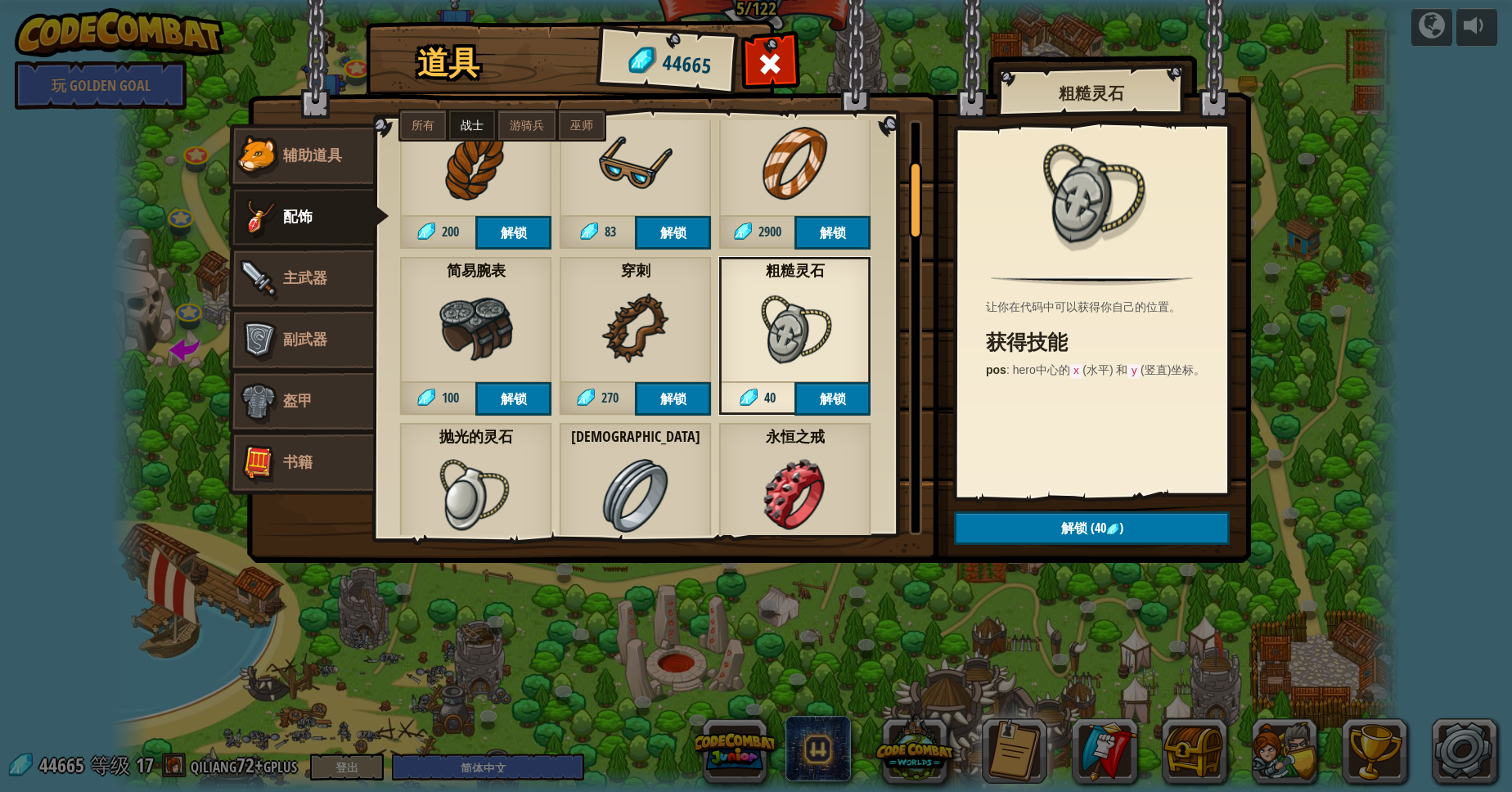
click at [439, 335] on div "简易腕表 100 解锁" at bounding box center [475, 336] width 153 height 160
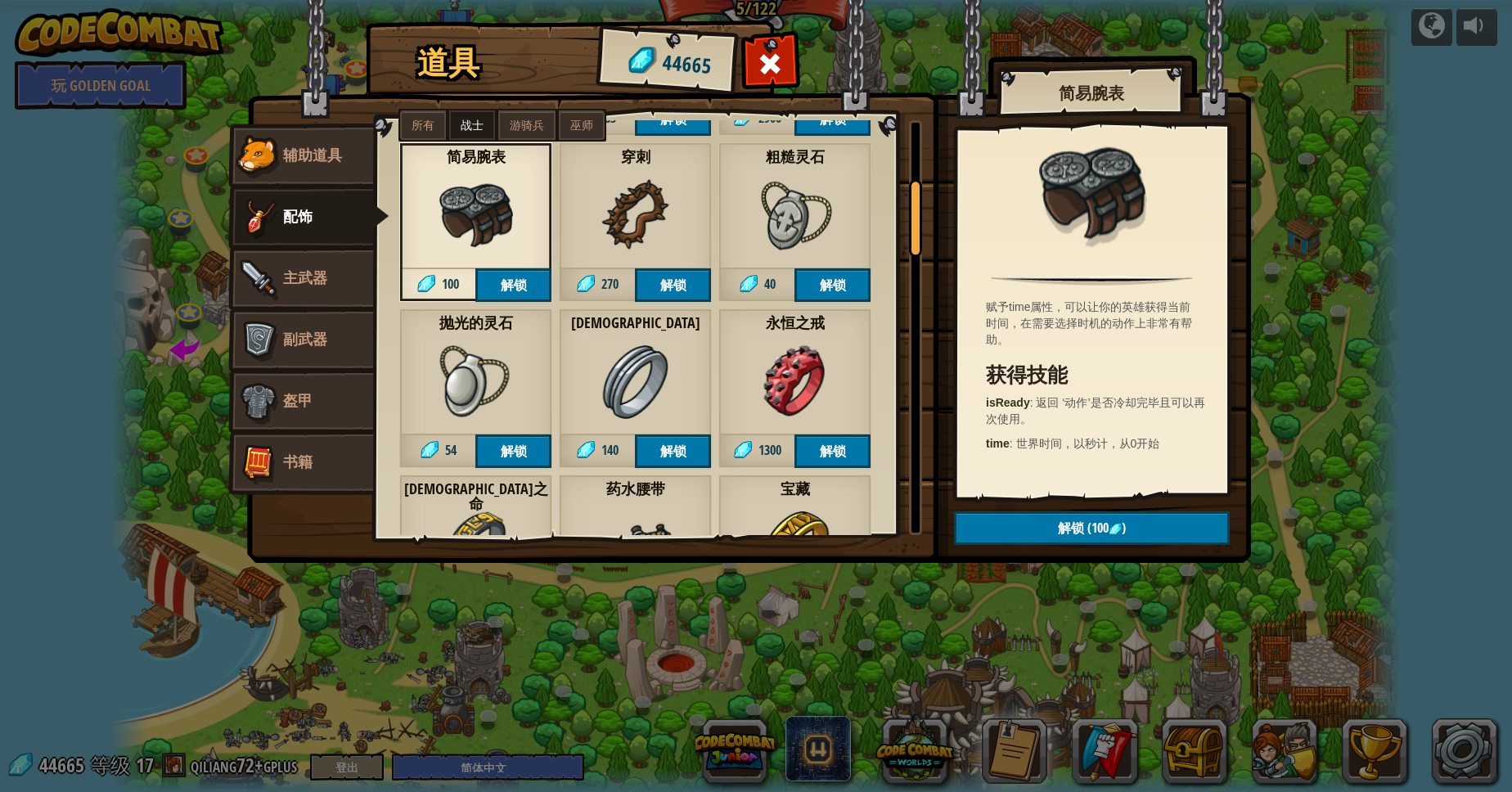
scroll to position [368, 0]
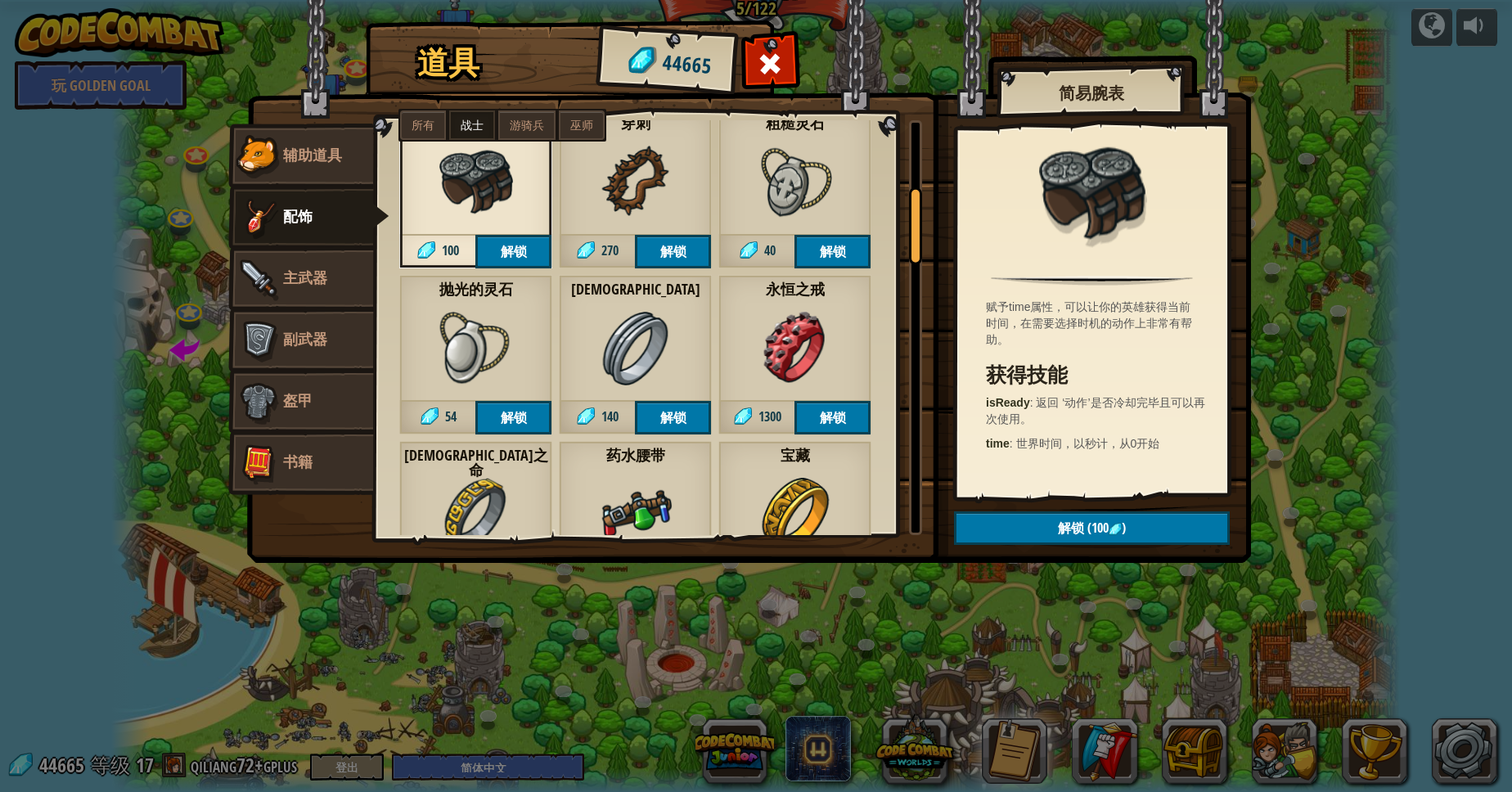
click at [451, 349] on img at bounding box center [475, 349] width 74 height 74
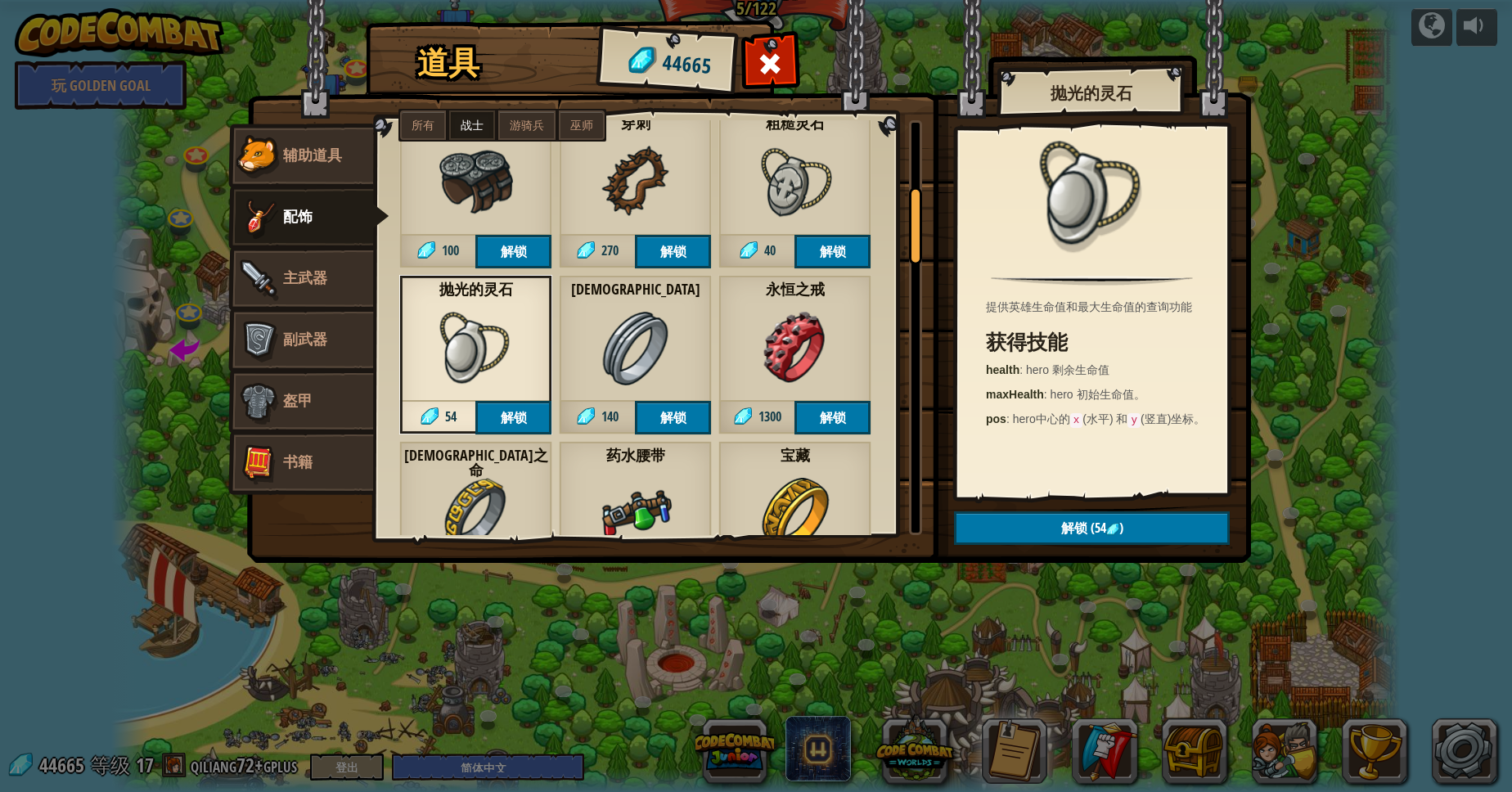
click at [623, 373] on img at bounding box center [635, 349] width 74 height 74
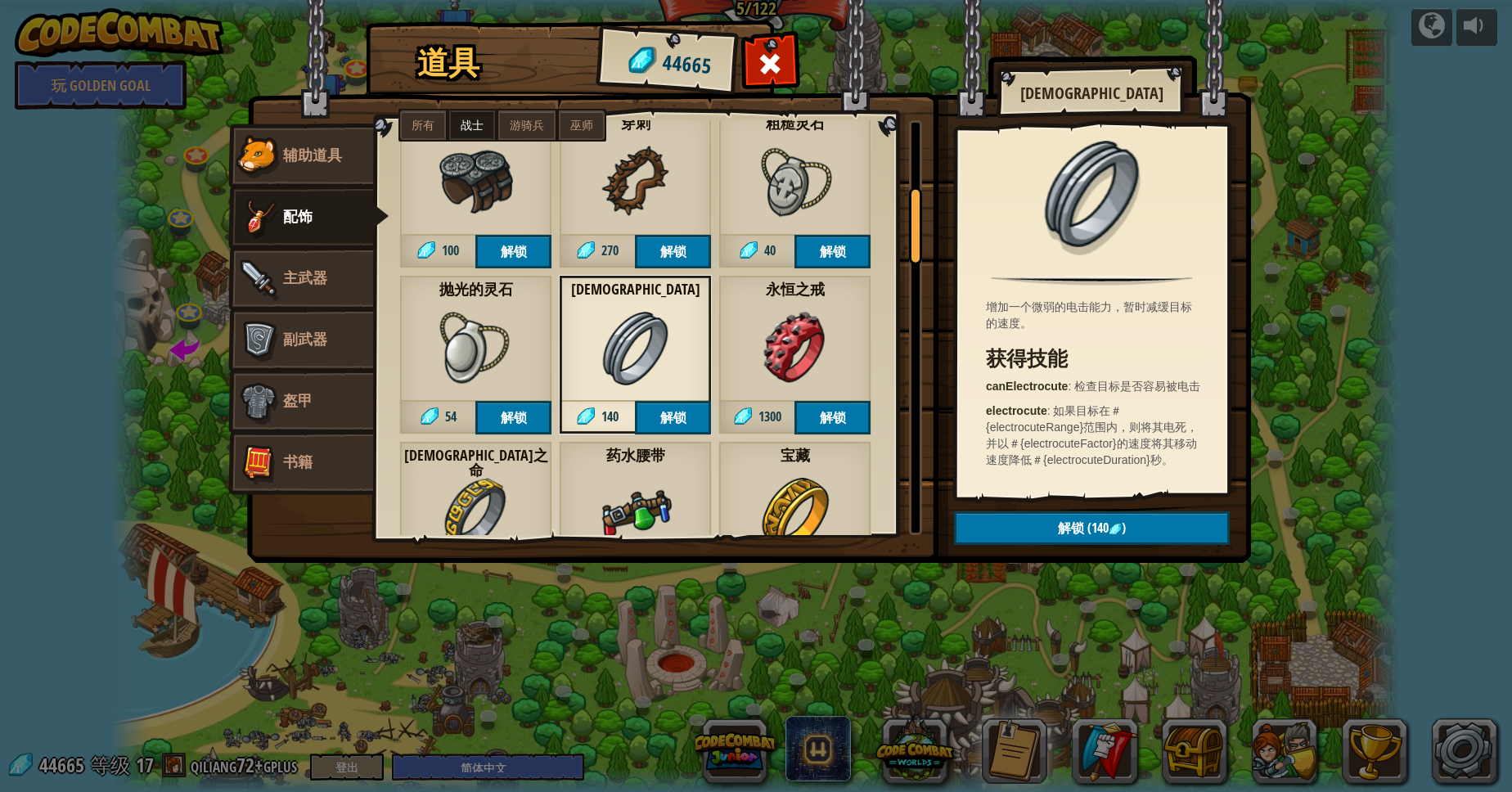
click at [728, 373] on div "永恒之戒 1300 解锁" at bounding box center [795, 354] width 153 height 160
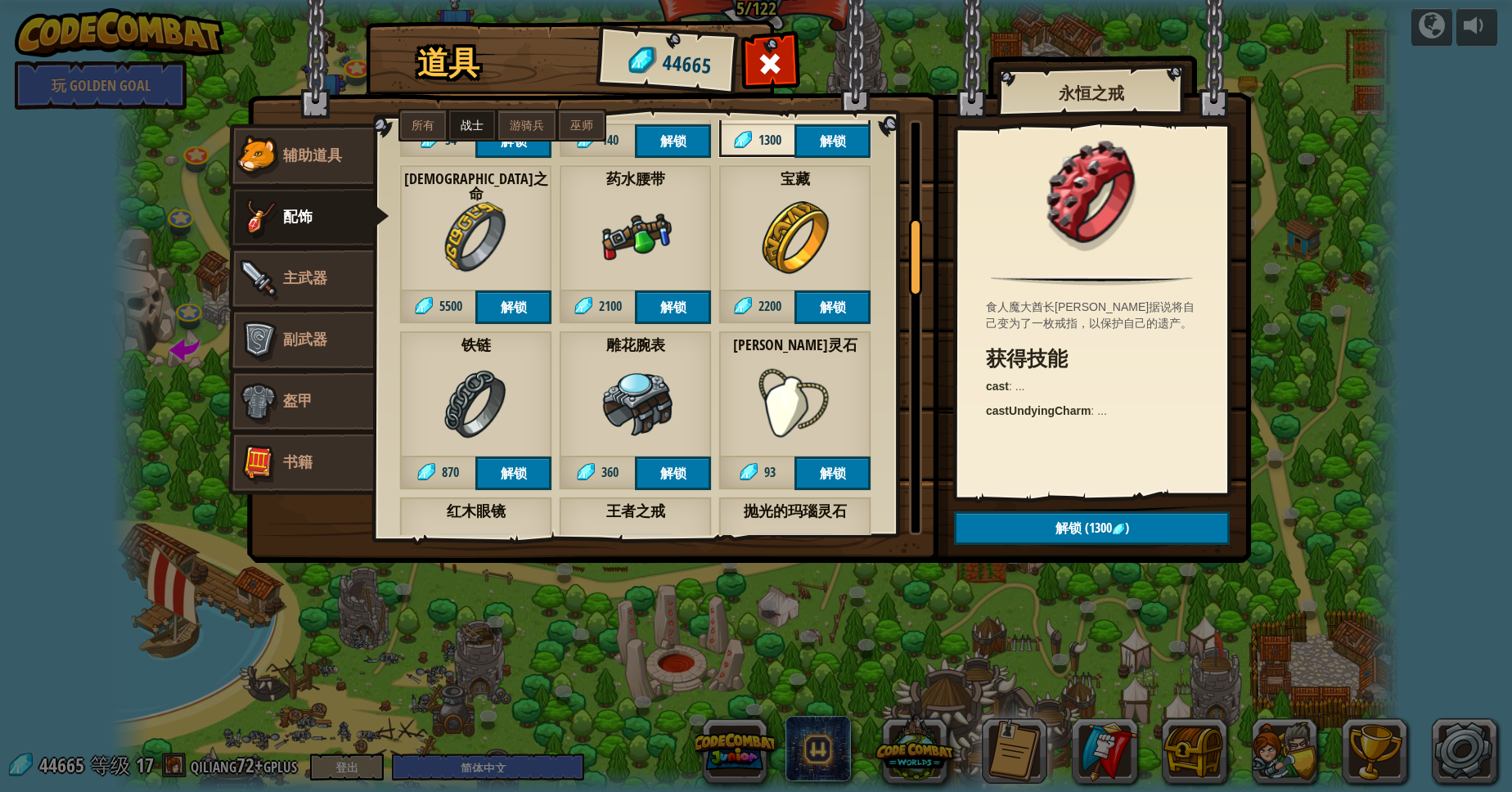
scroll to position [662, 0]
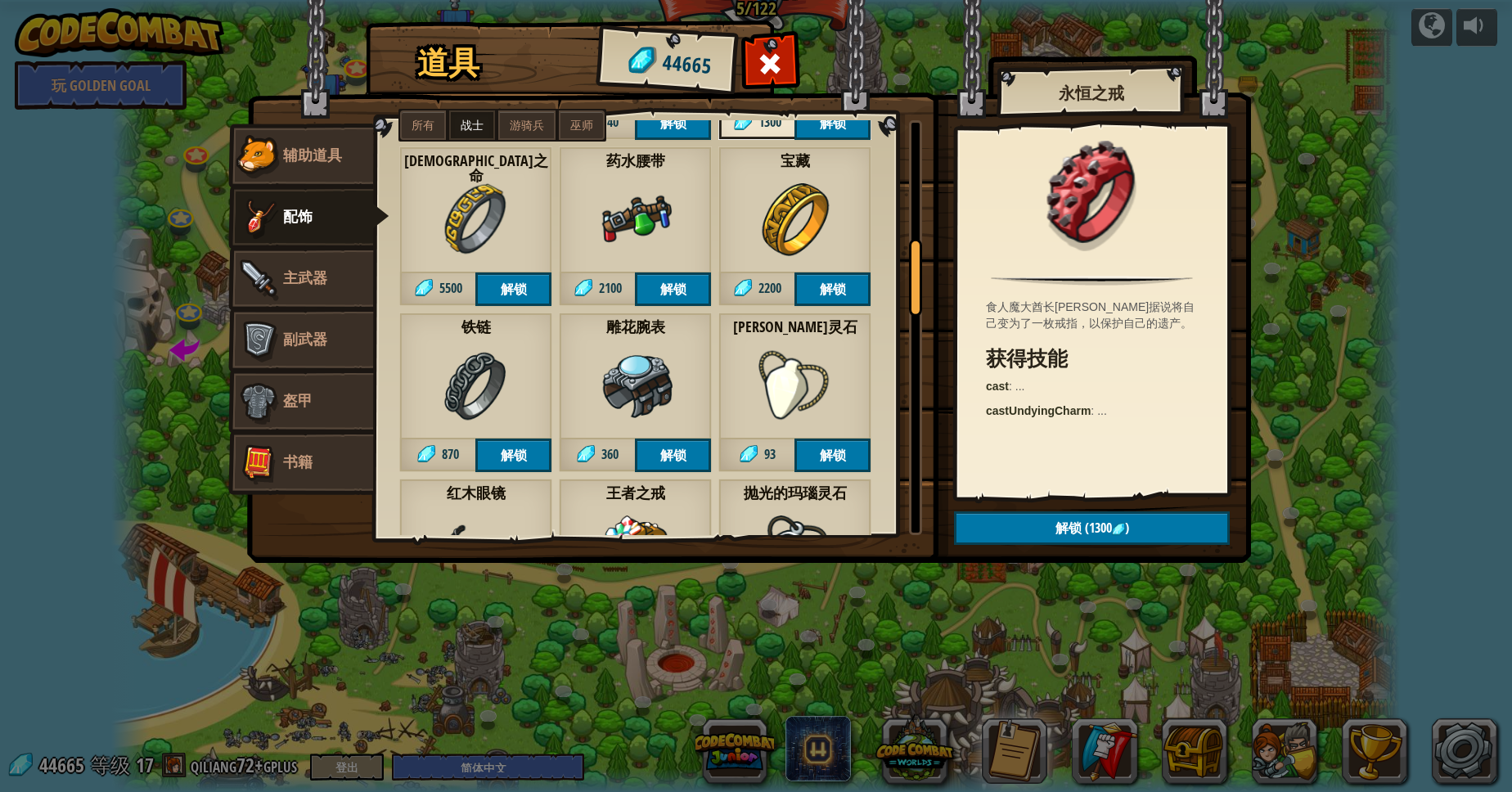
click at [592, 216] on div "药水腰带 2100 解锁" at bounding box center [635, 225] width 153 height 160
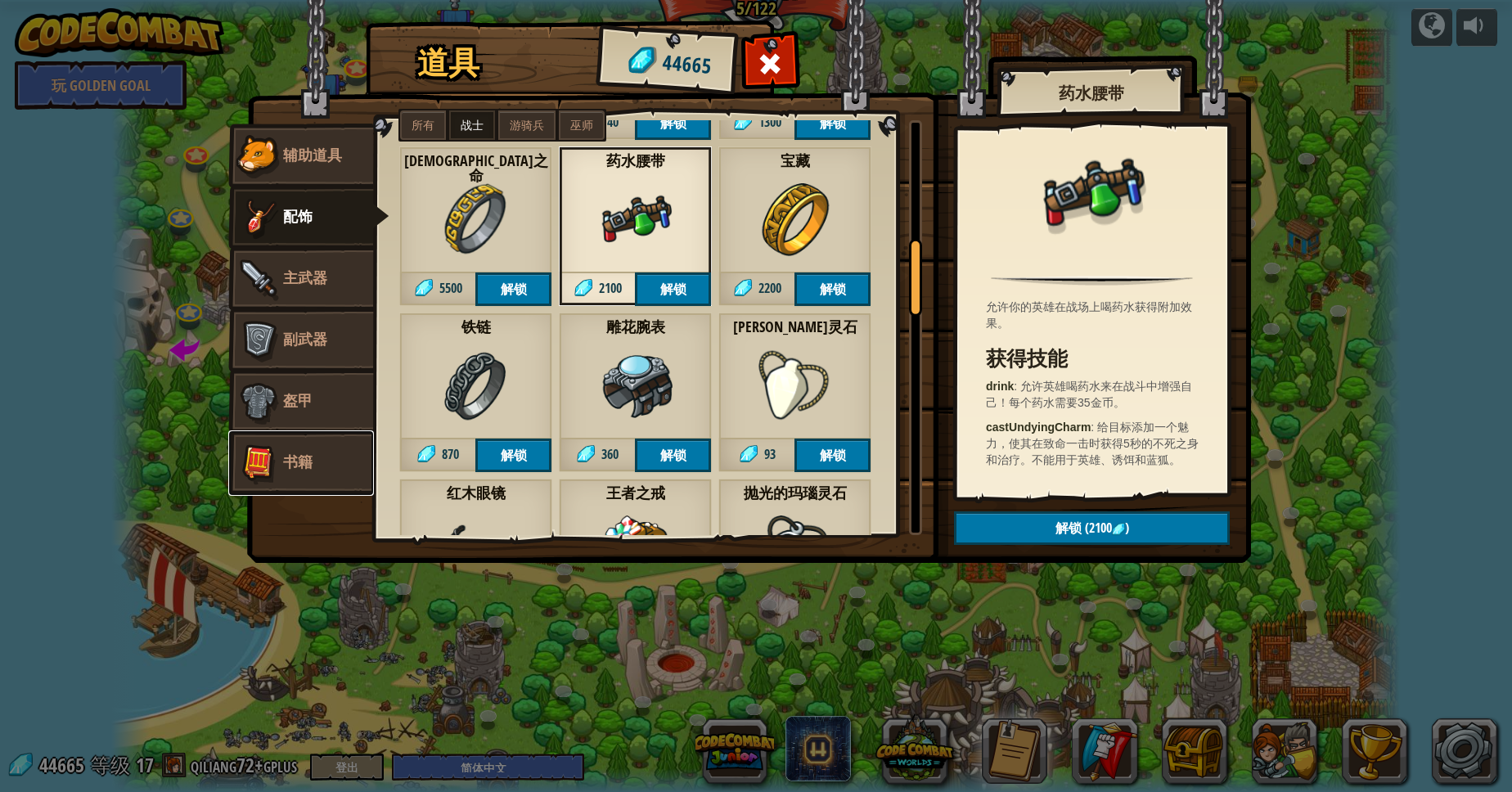
click at [270, 470] on img at bounding box center [258, 464] width 49 height 49
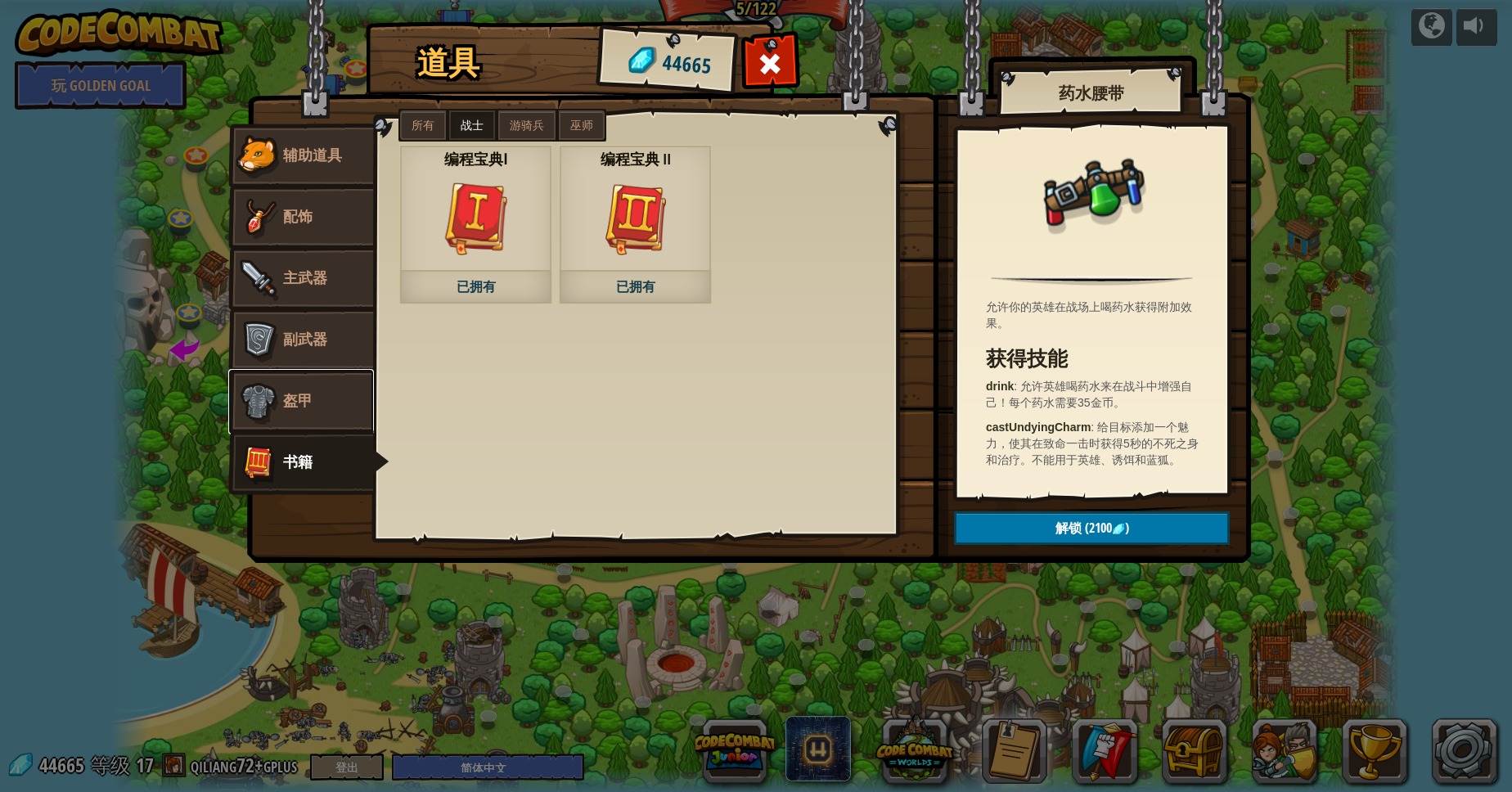
click at [302, 415] on link "盔甲" at bounding box center [301, 401] width 146 height 66
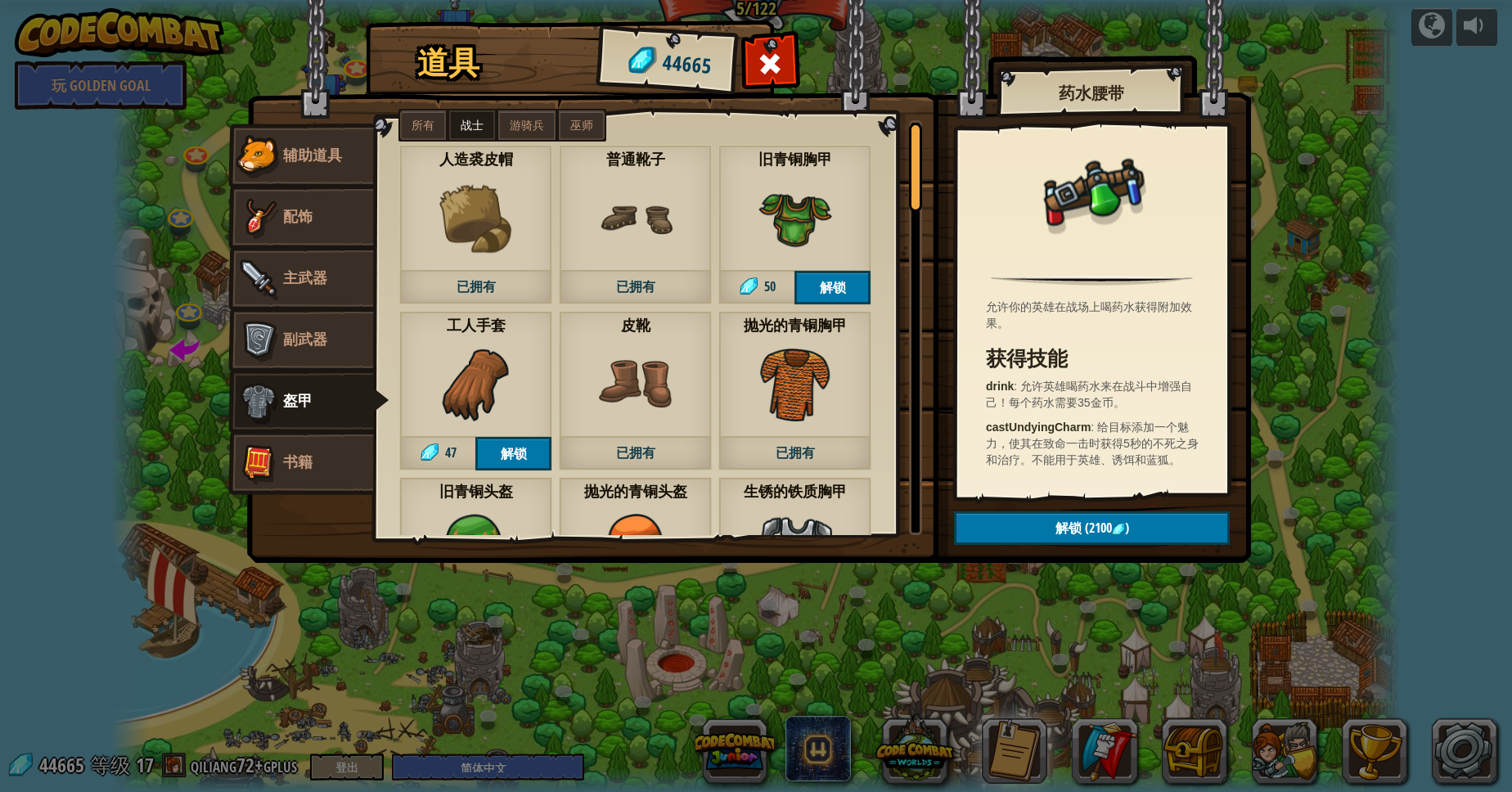
click at [461, 265] on div "人造裘皮帽 已拥有" at bounding box center [475, 224] width 153 height 160
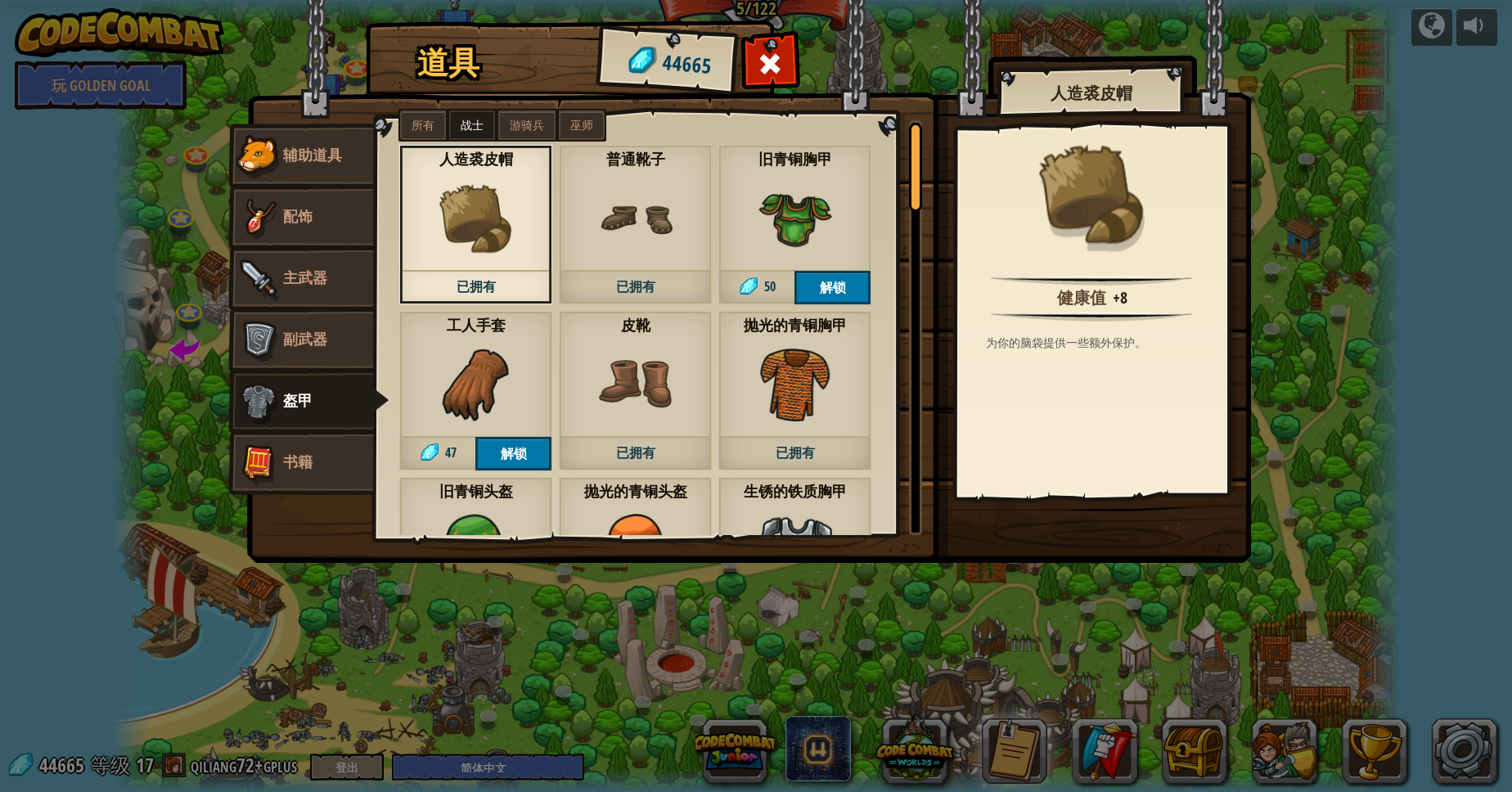
drag, startPoint x: 772, startPoint y: 202, endPoint x: 770, endPoint y: 211, distance: 9.2
click at [772, 202] on img at bounding box center [795, 218] width 74 height 74
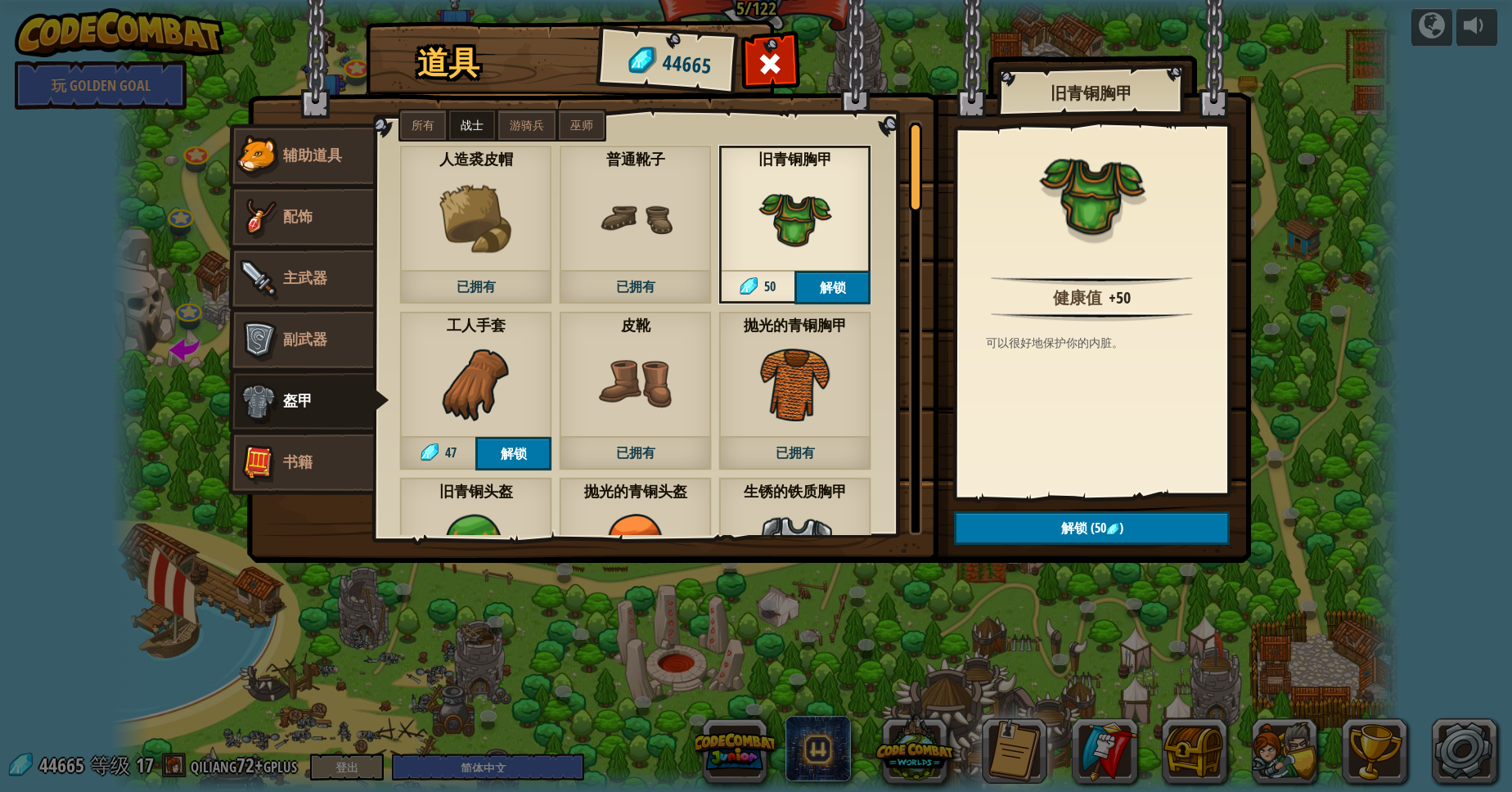
click at [766, 361] on img at bounding box center [795, 384] width 74 height 74
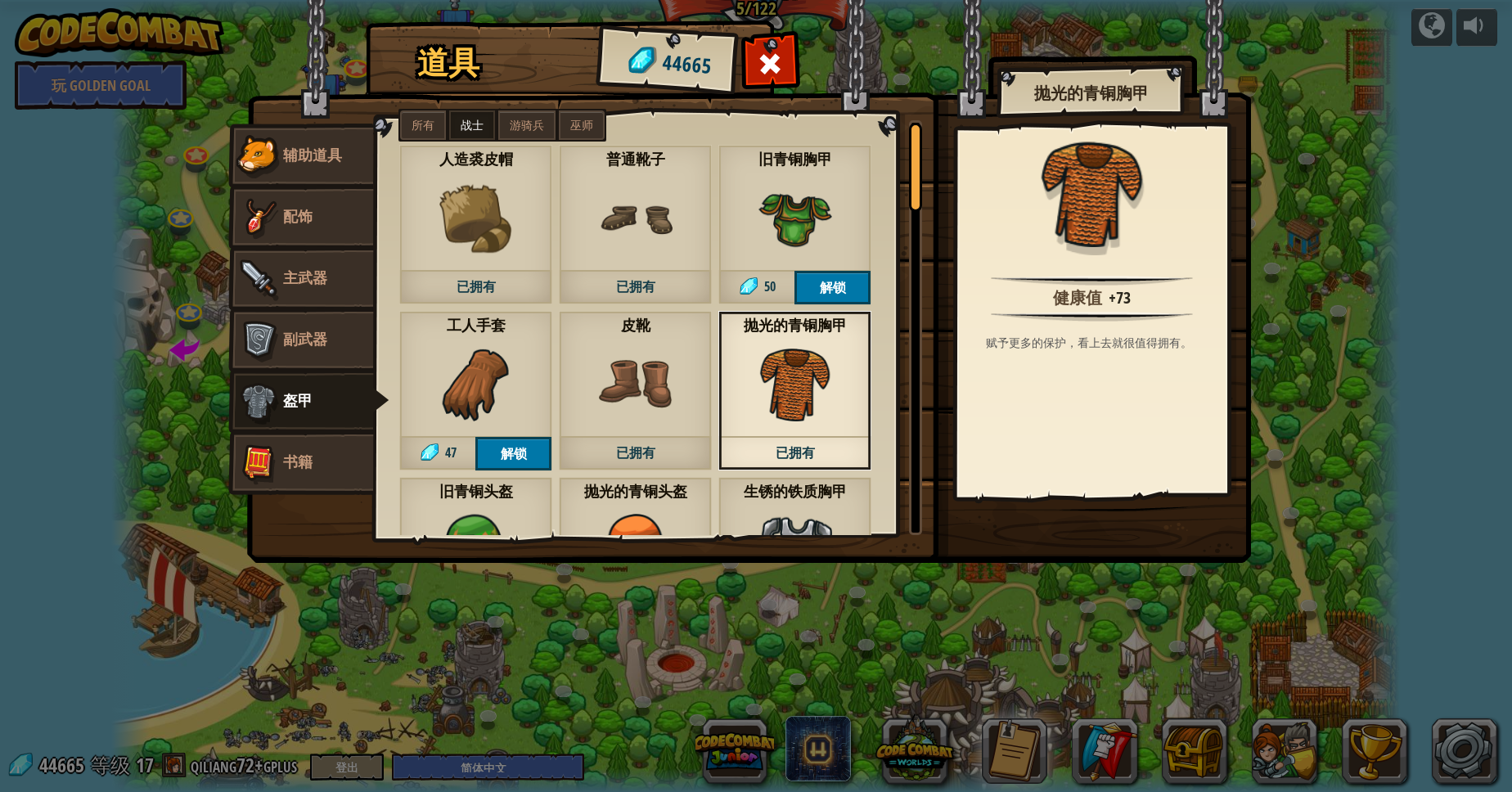
click at [766, 231] on img at bounding box center [795, 218] width 74 height 74
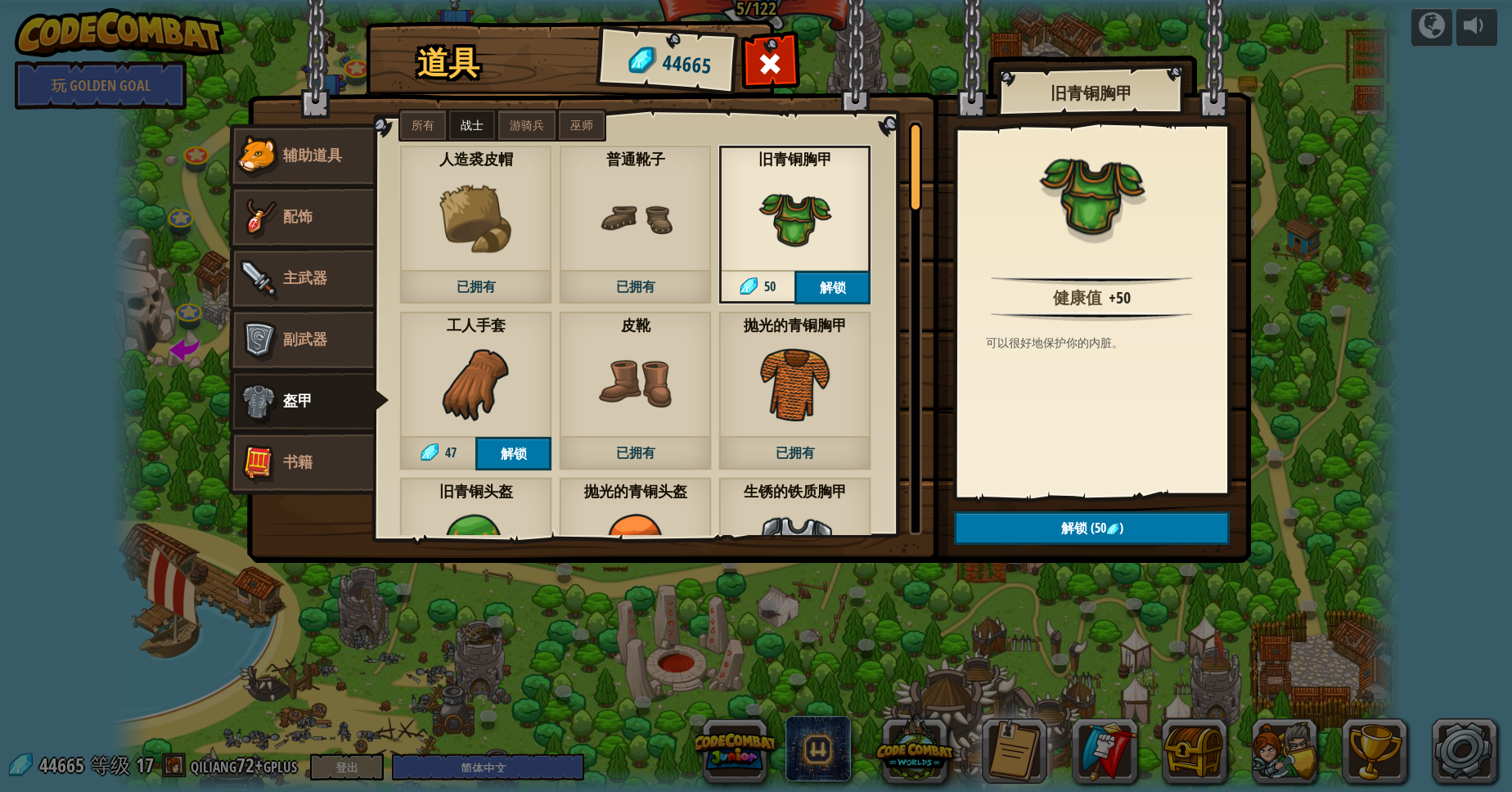
click at [762, 410] on img at bounding box center [795, 384] width 74 height 74
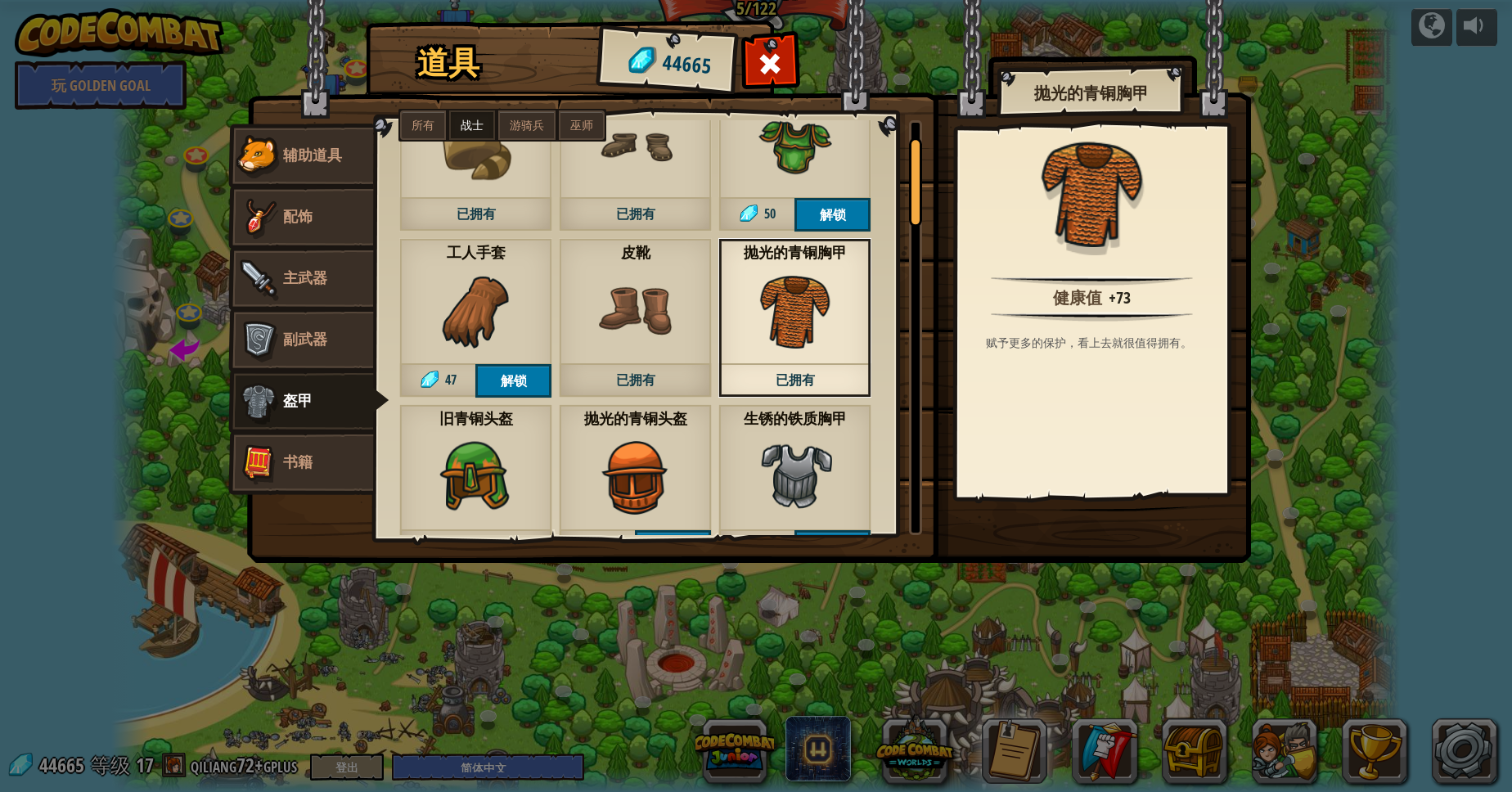
scroll to position [74, 0]
click at [467, 275] on img at bounding box center [475, 310] width 74 height 74
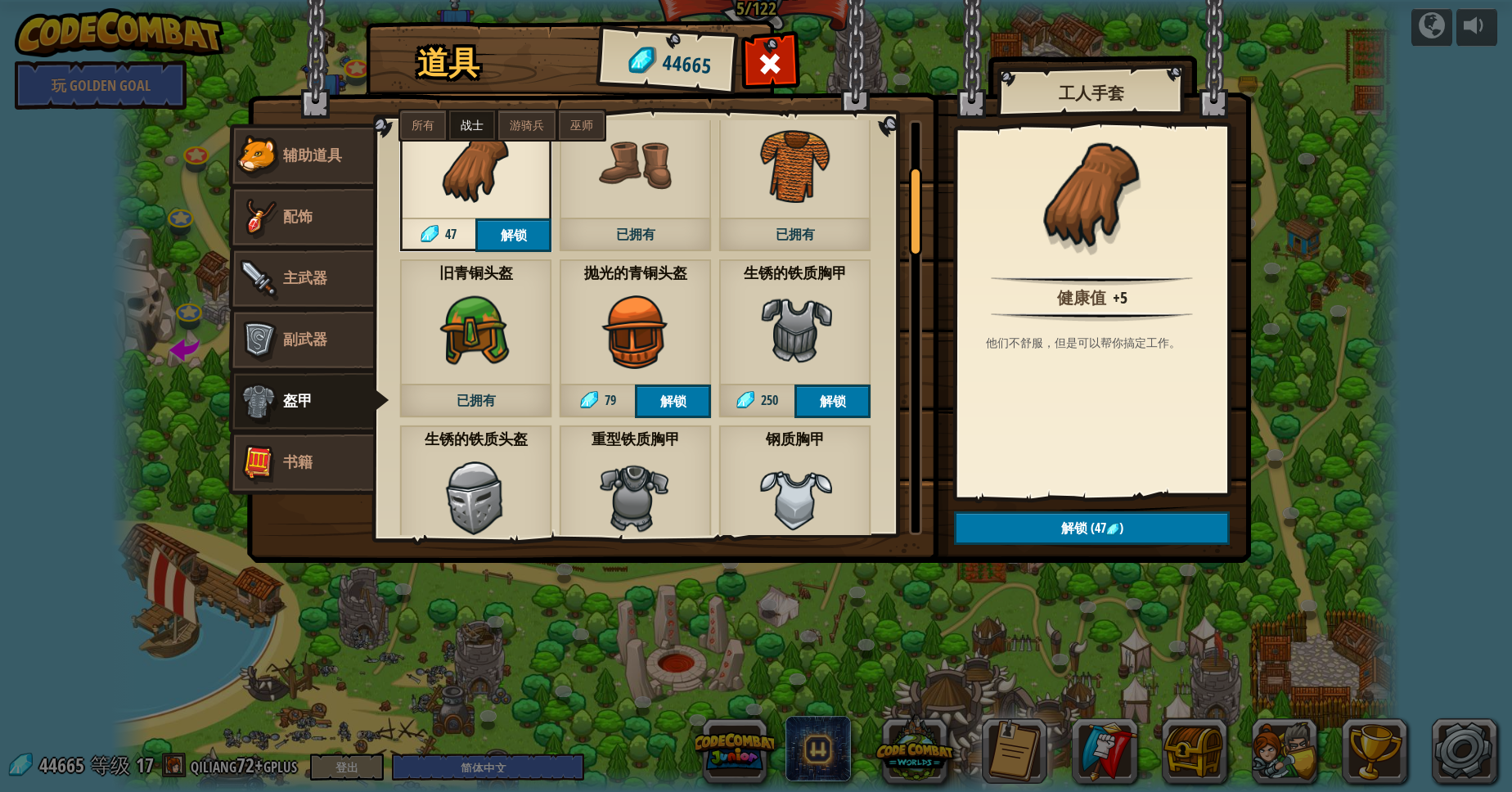
scroll to position [221, 0]
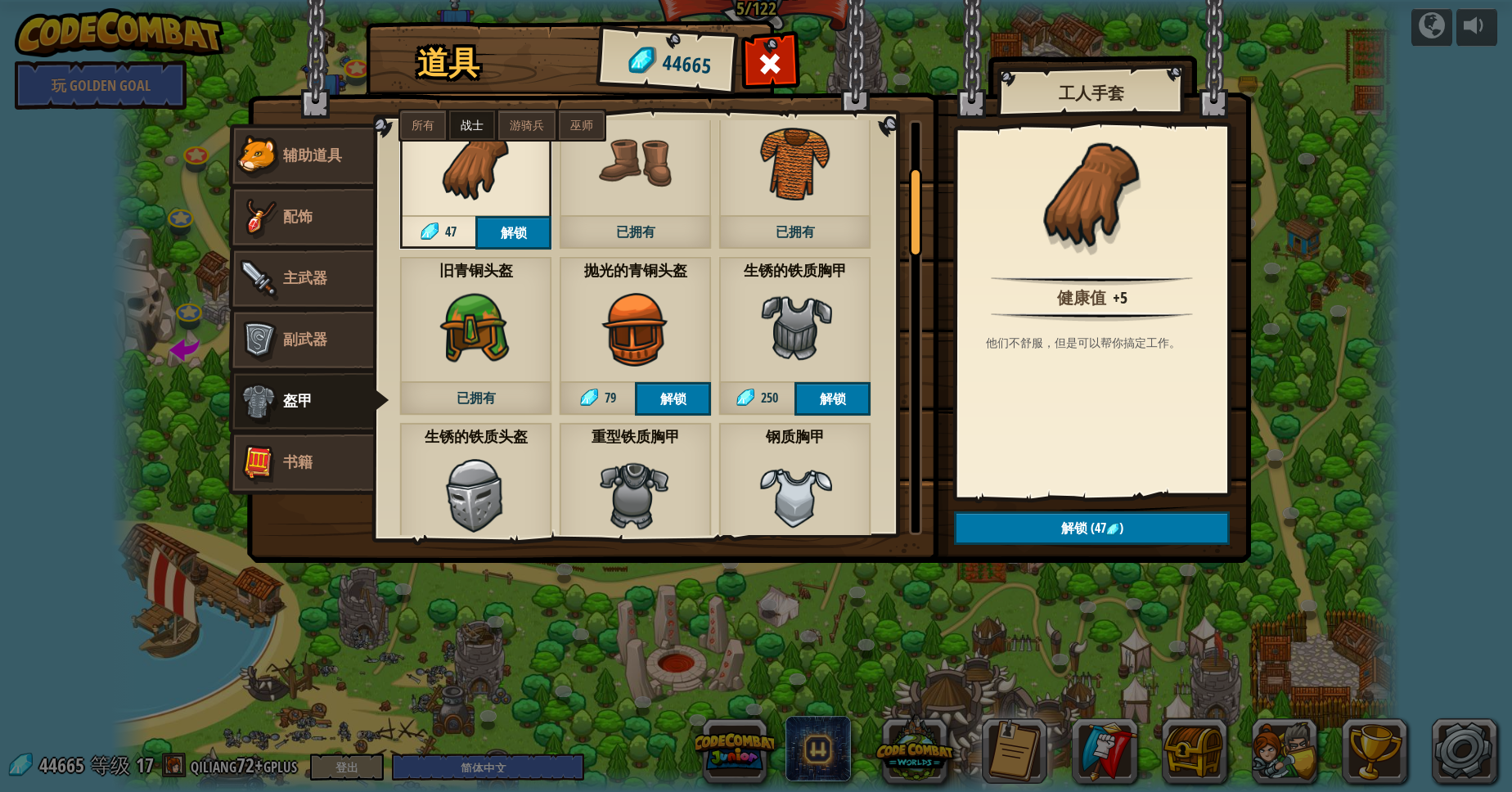
click at [621, 289] on div "抛光的青铜头盔 79 解锁" at bounding box center [635, 336] width 153 height 160
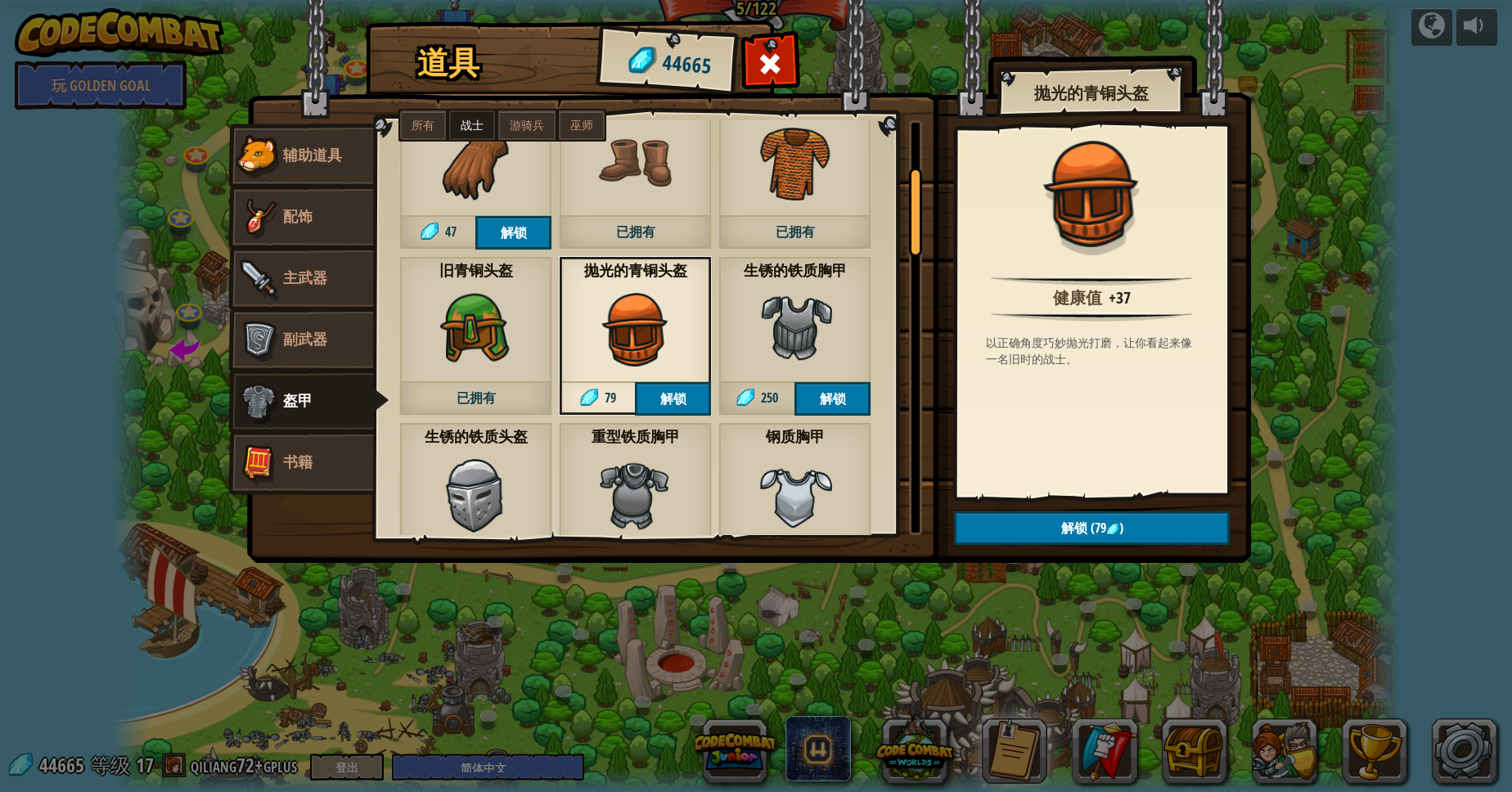
click at [471, 349] on img at bounding box center [475, 329] width 74 height 74
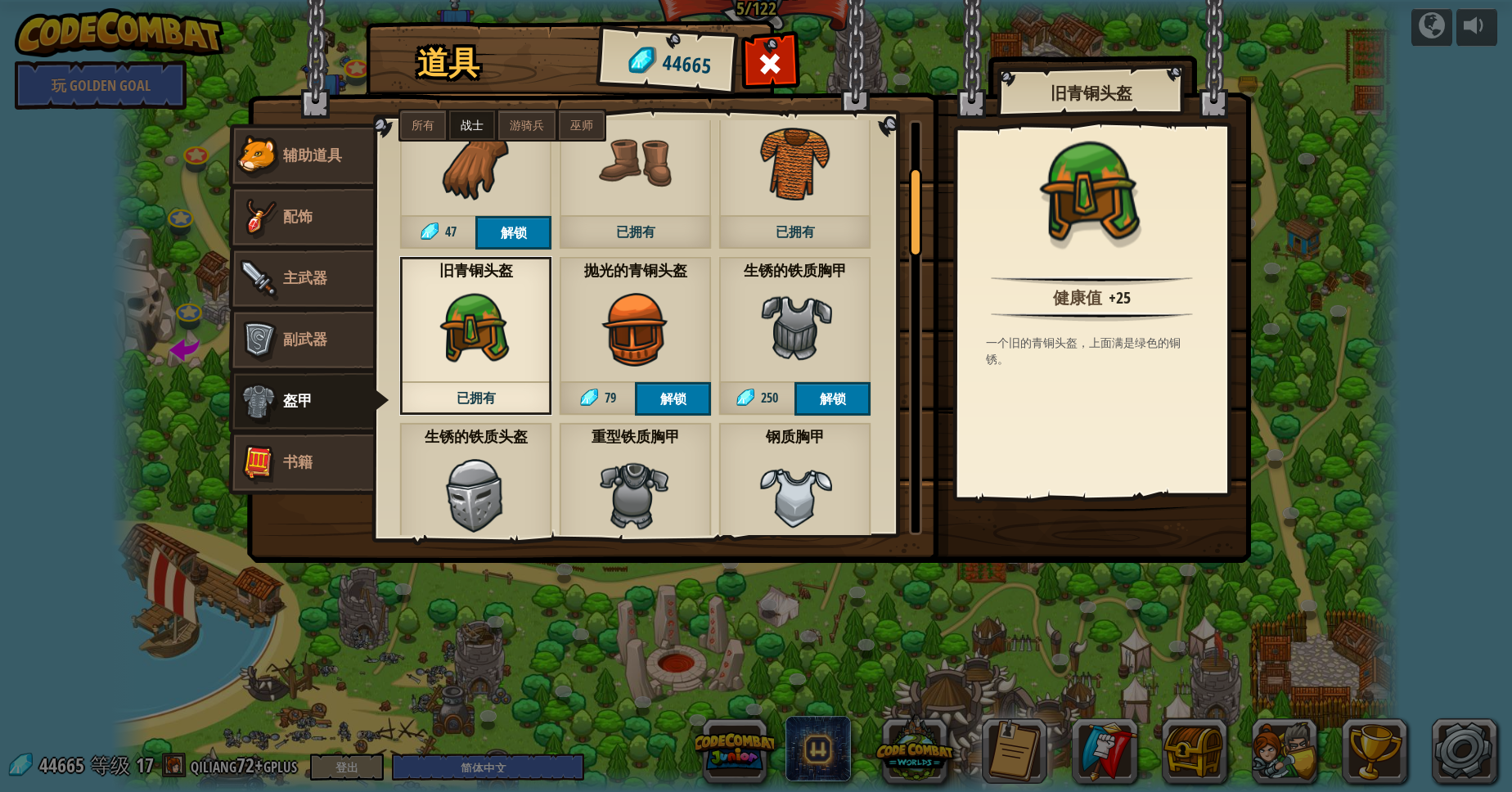
click at [592, 321] on div "抛光的青铜头盔 79 解锁" at bounding box center [635, 336] width 153 height 160
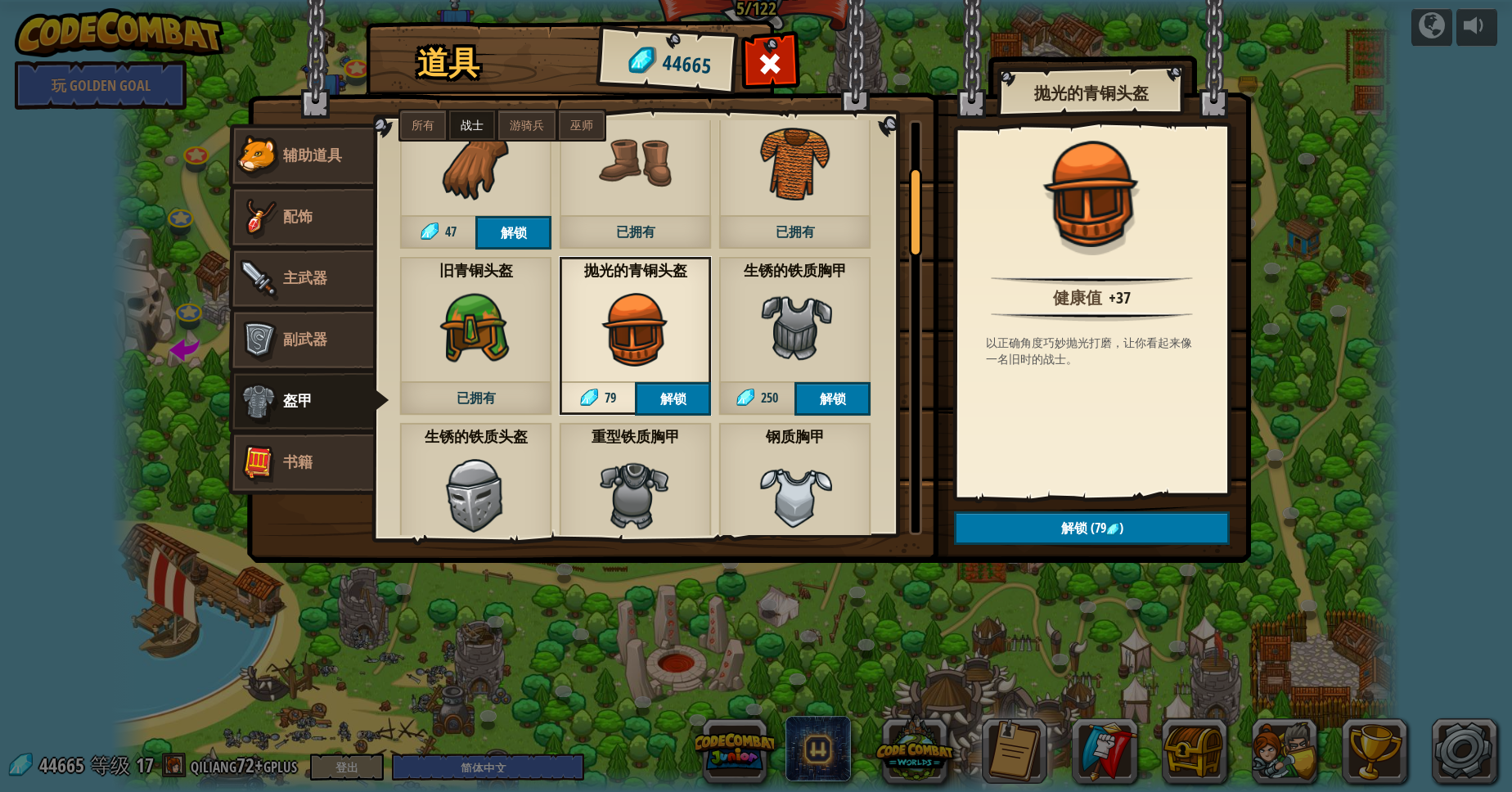
click at [824, 351] on img at bounding box center [795, 329] width 74 height 74
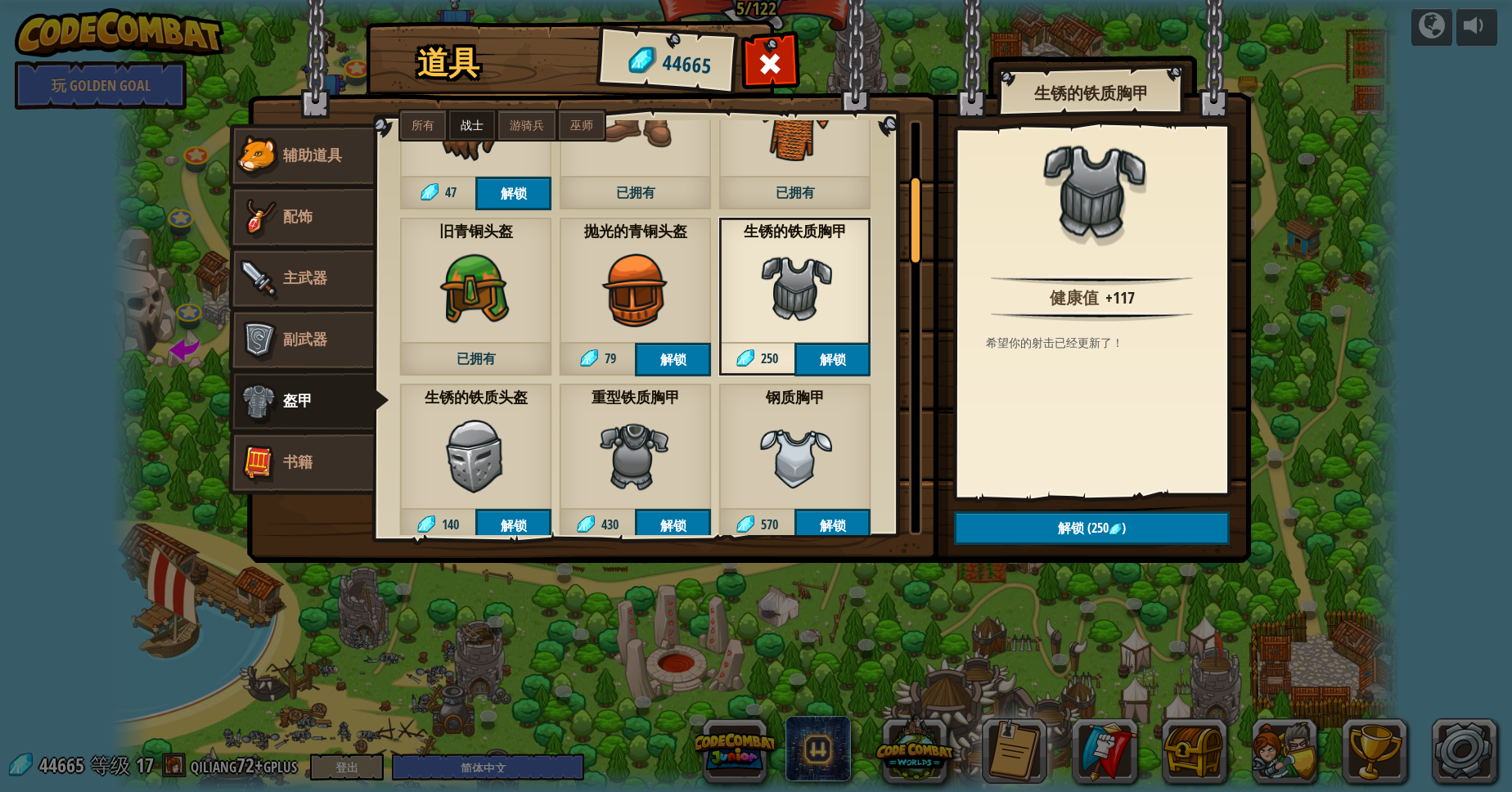
scroll to position [295, 0]
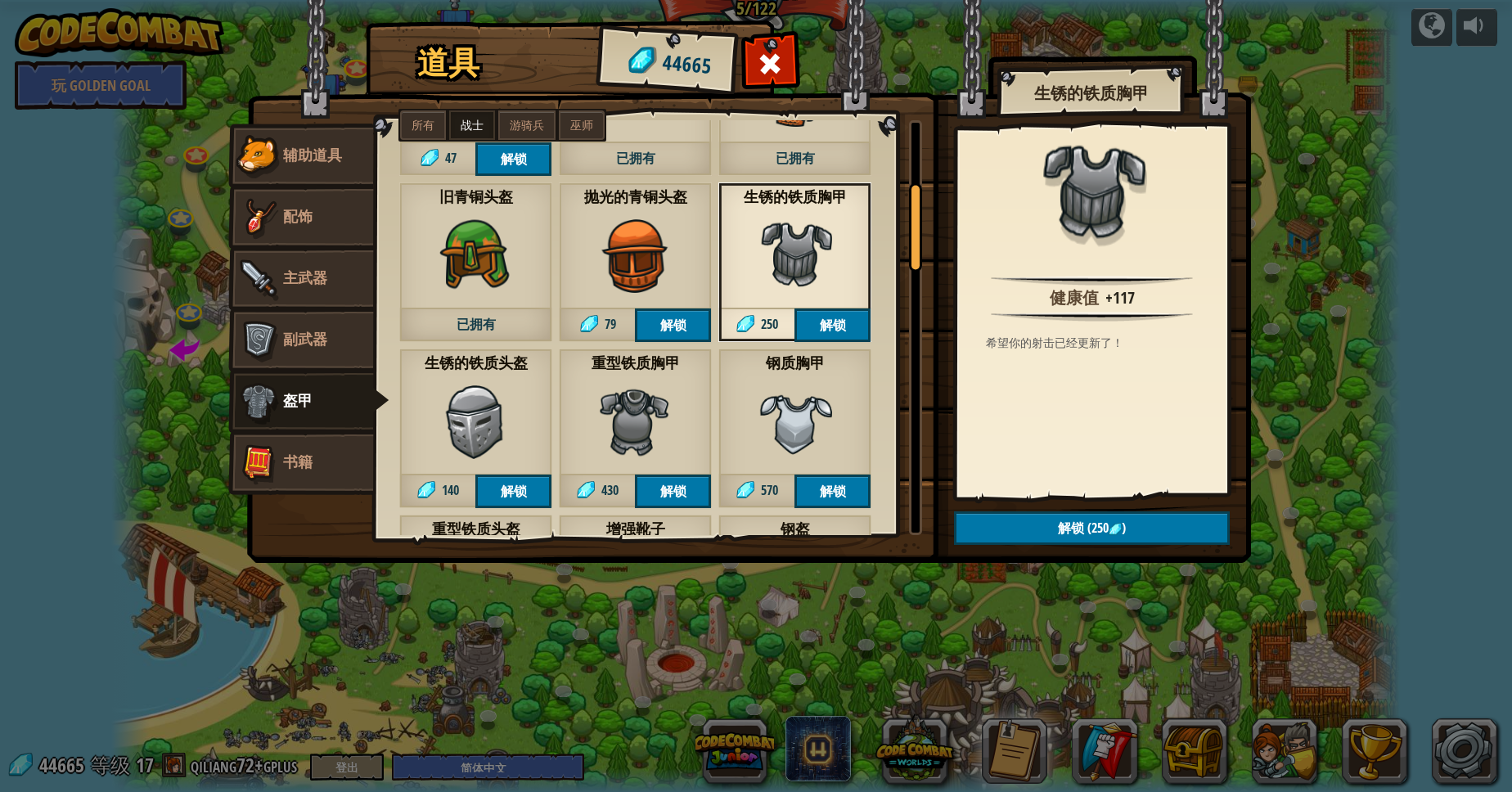
click at [660, 415] on img at bounding box center [635, 422] width 74 height 74
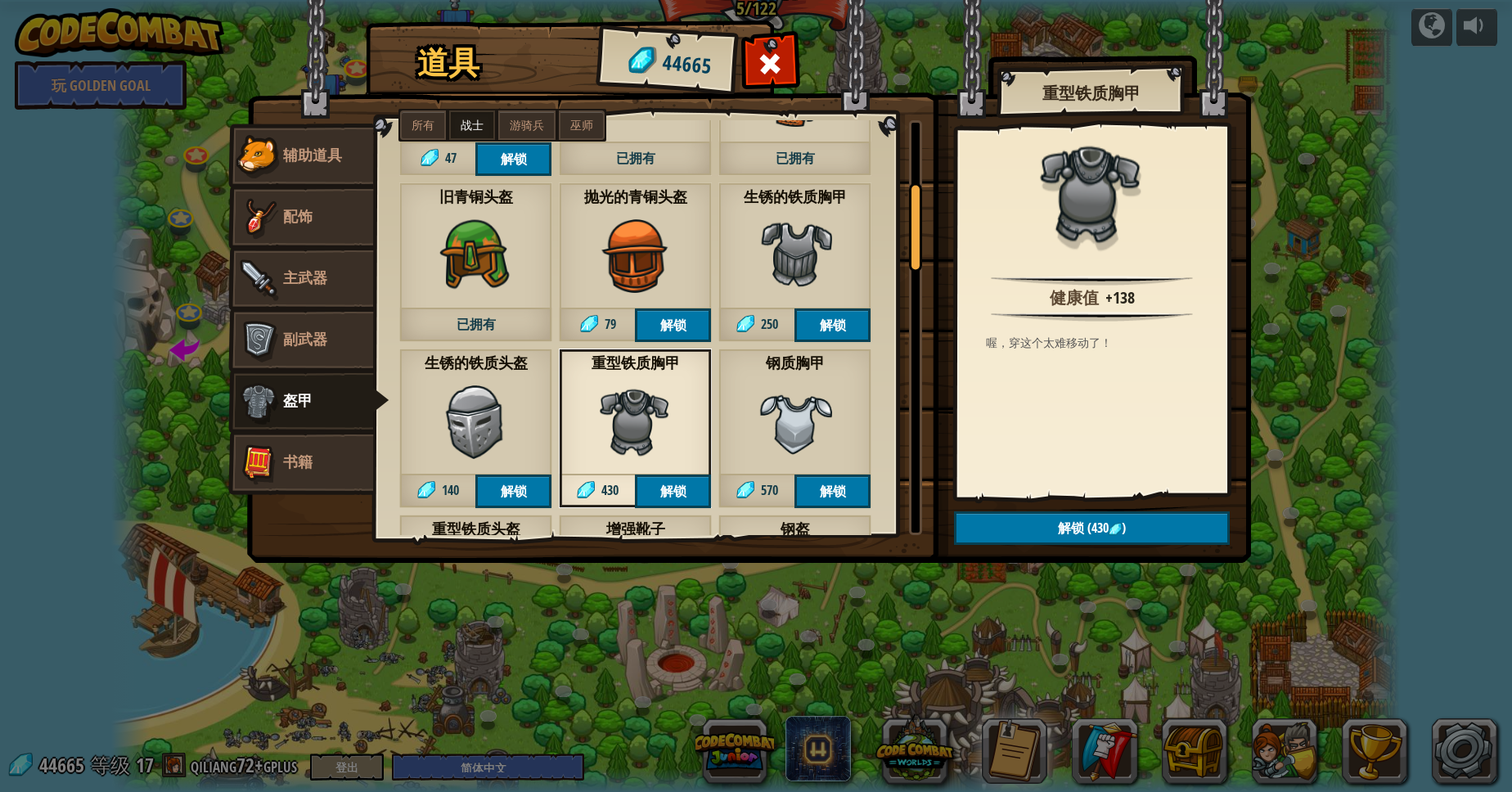
click at [788, 423] on img at bounding box center [795, 422] width 74 height 74
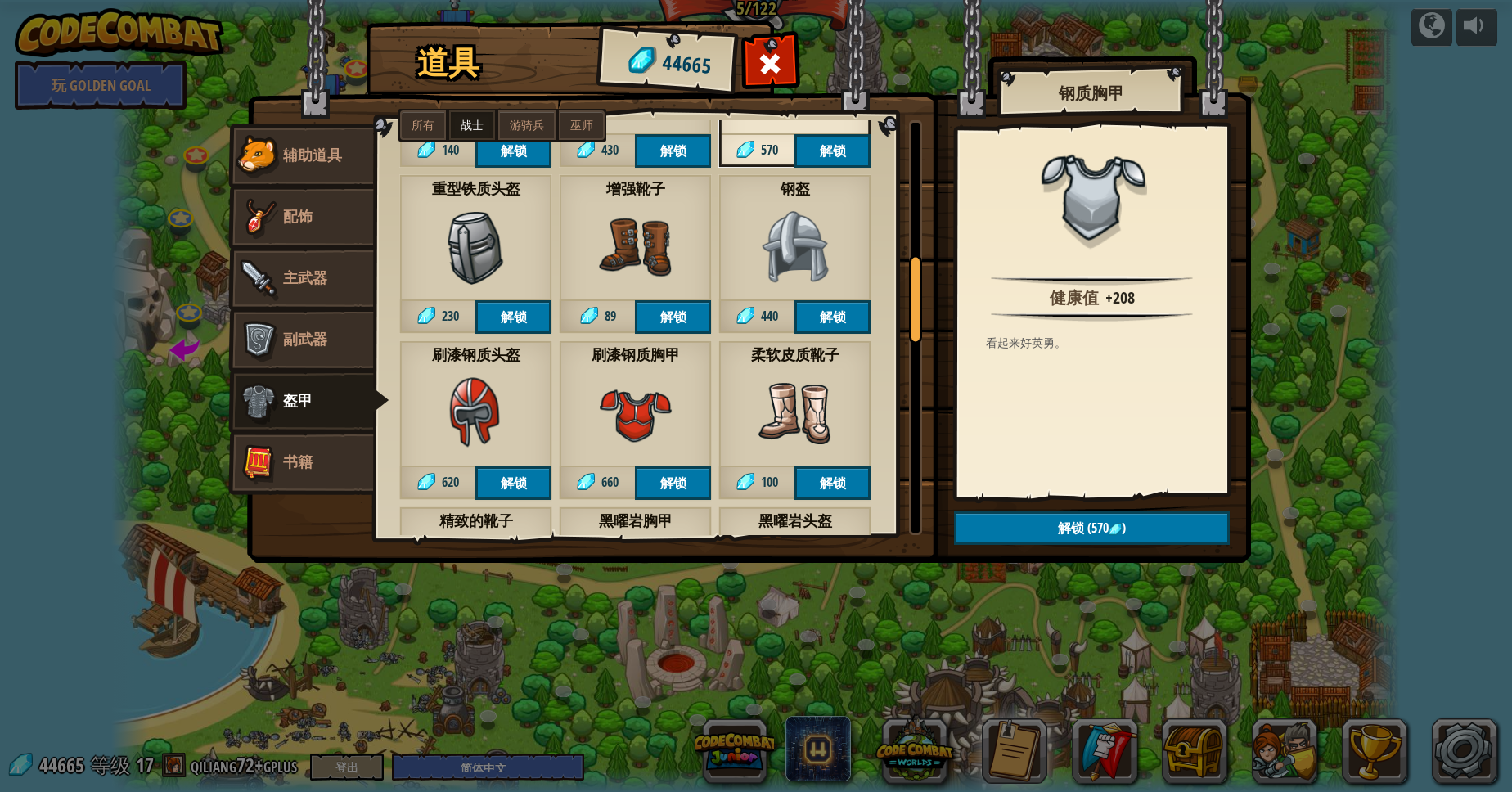
scroll to position [662, 0]
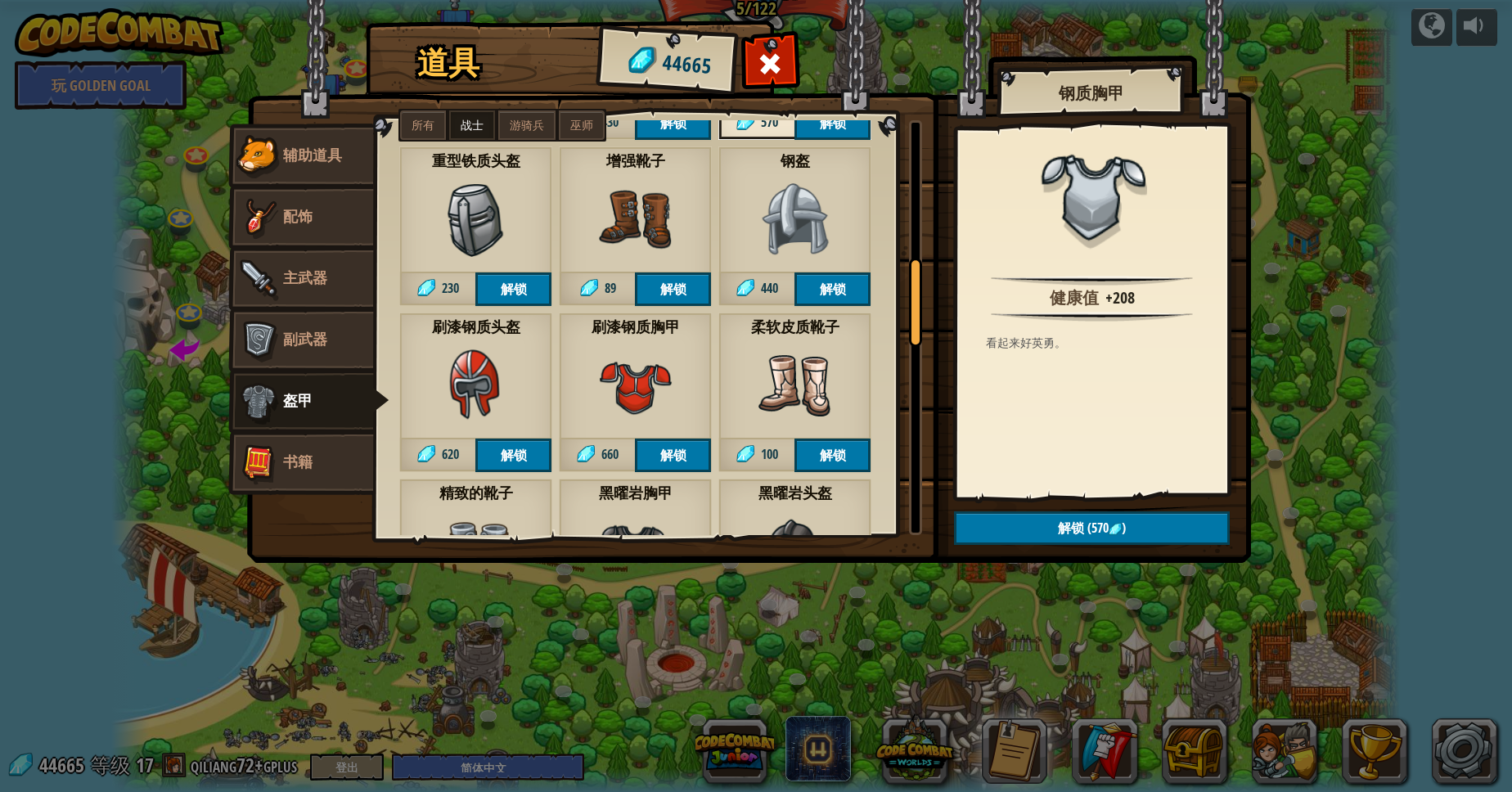
click at [620, 375] on img at bounding box center [635, 386] width 74 height 74
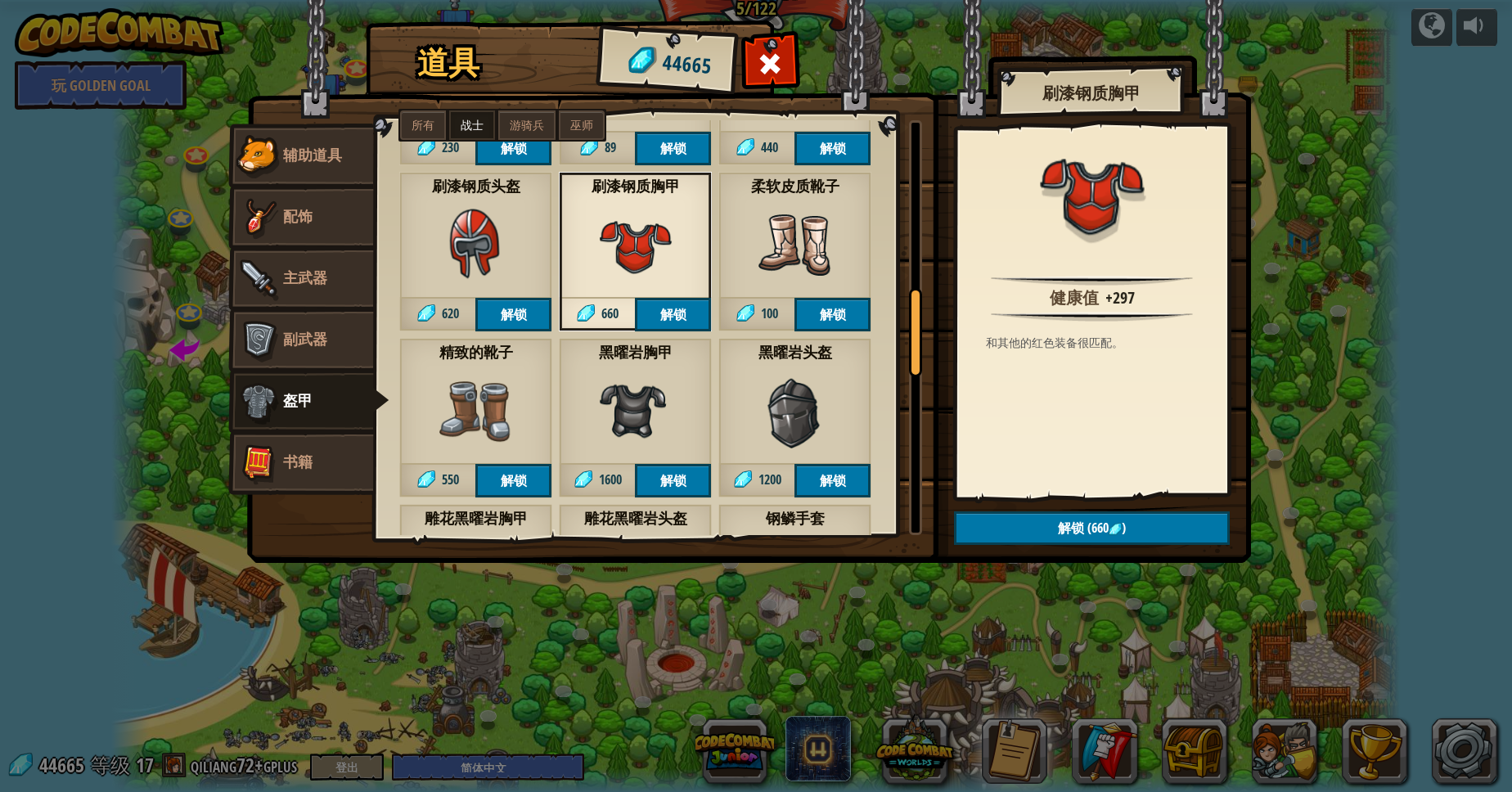
scroll to position [810, 0]
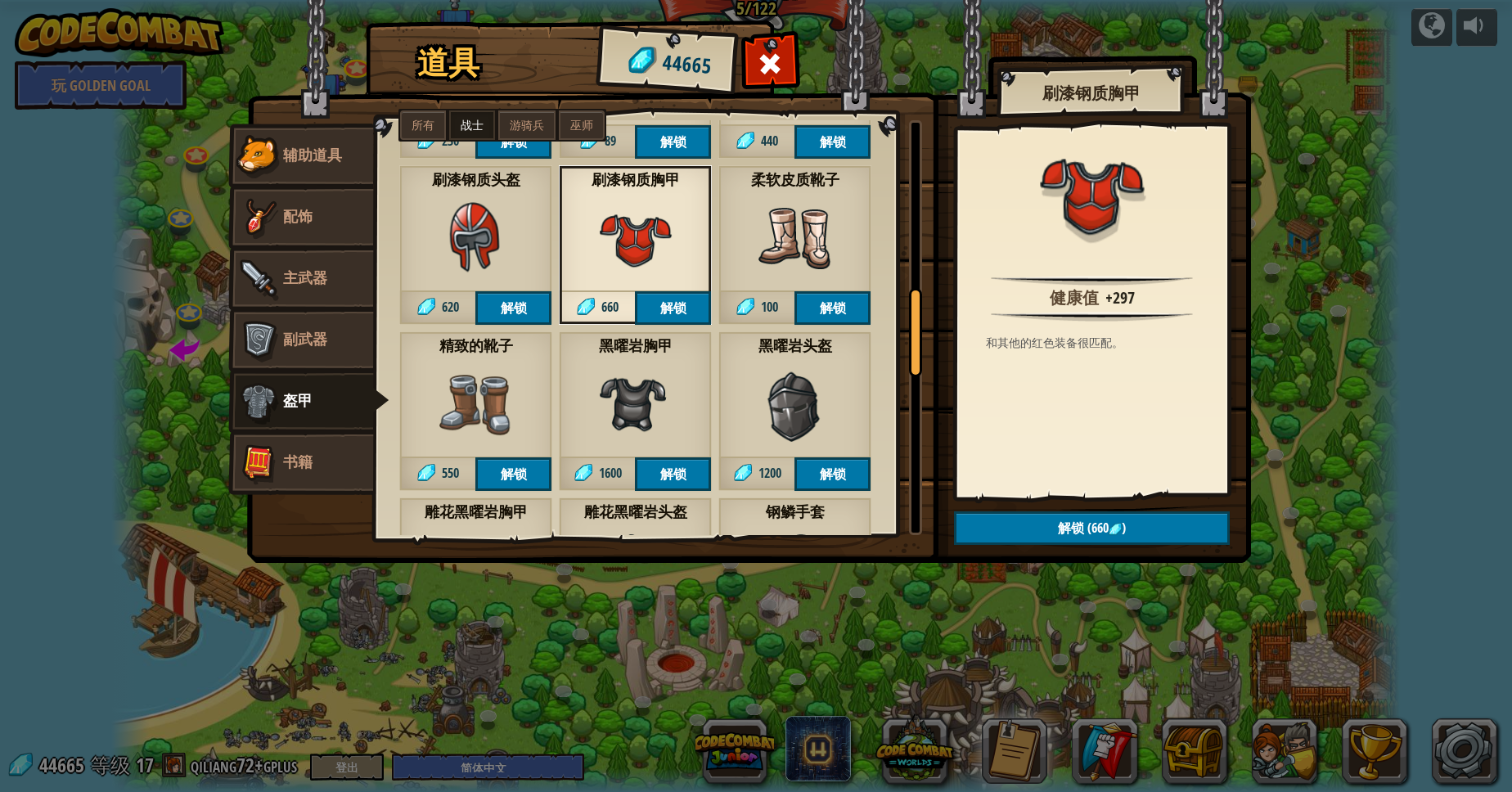
click at [628, 395] on img at bounding box center [635, 404] width 74 height 74
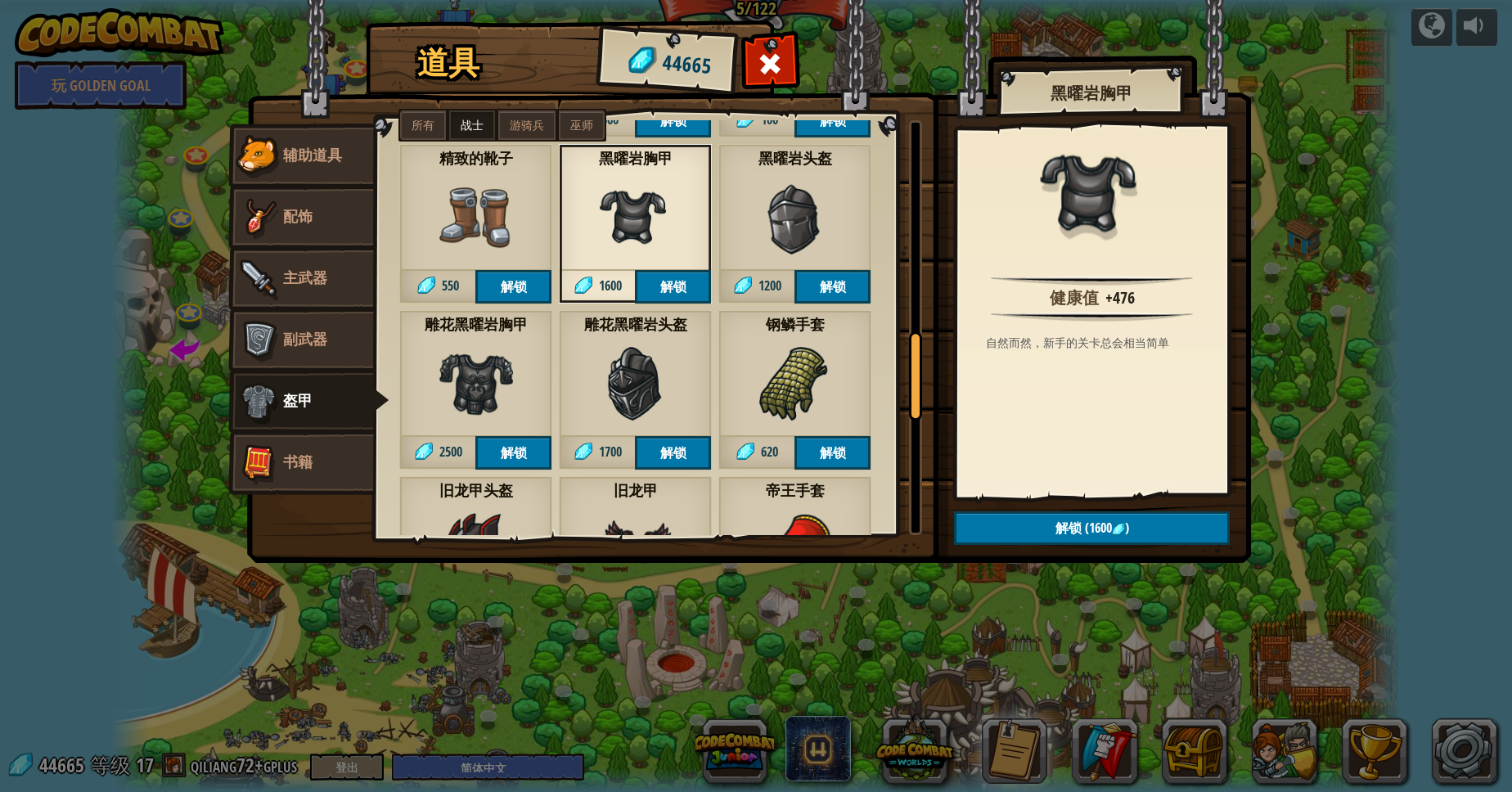
scroll to position [1031, 0]
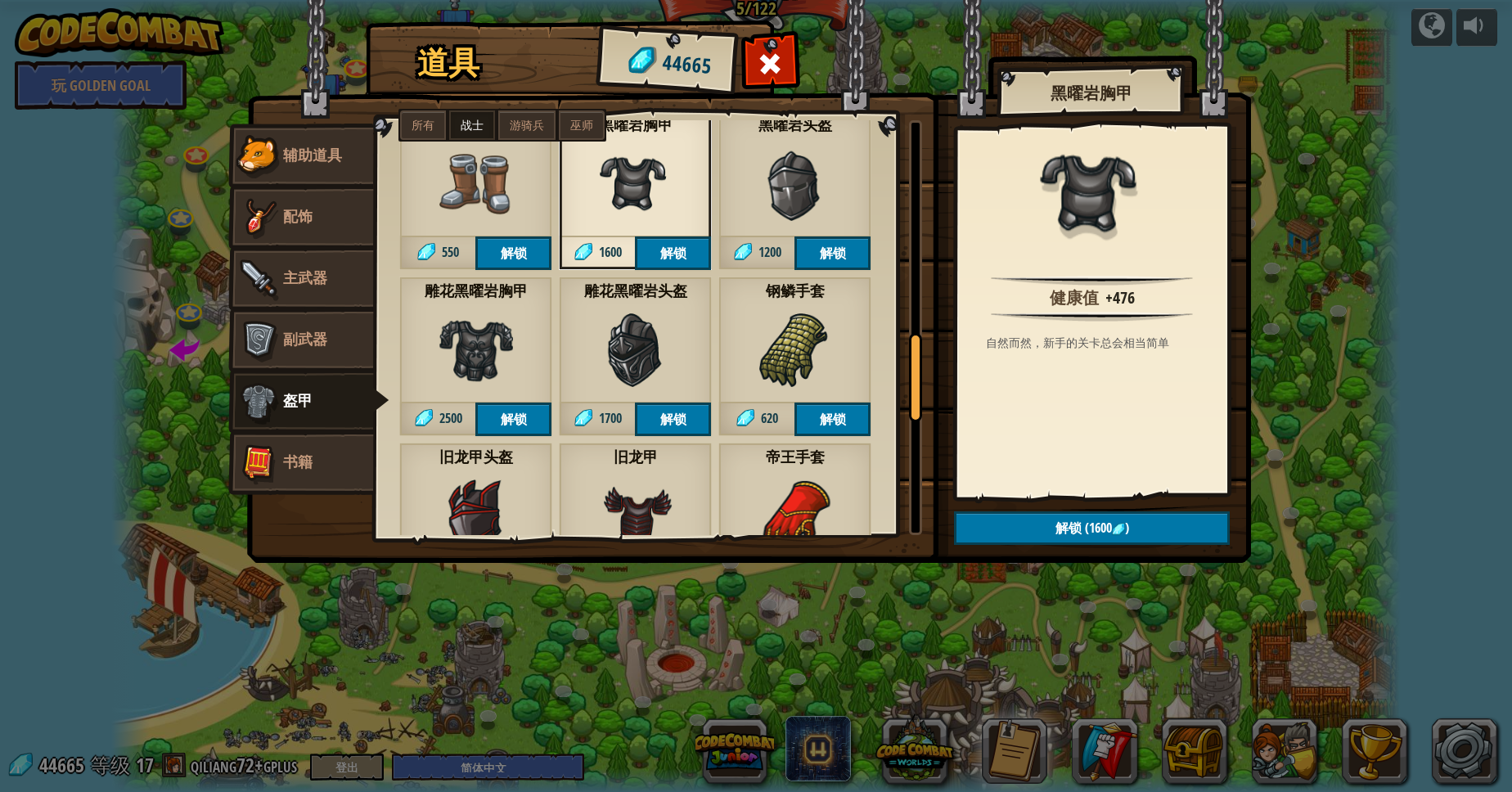
click at [489, 352] on img at bounding box center [475, 349] width 74 height 74
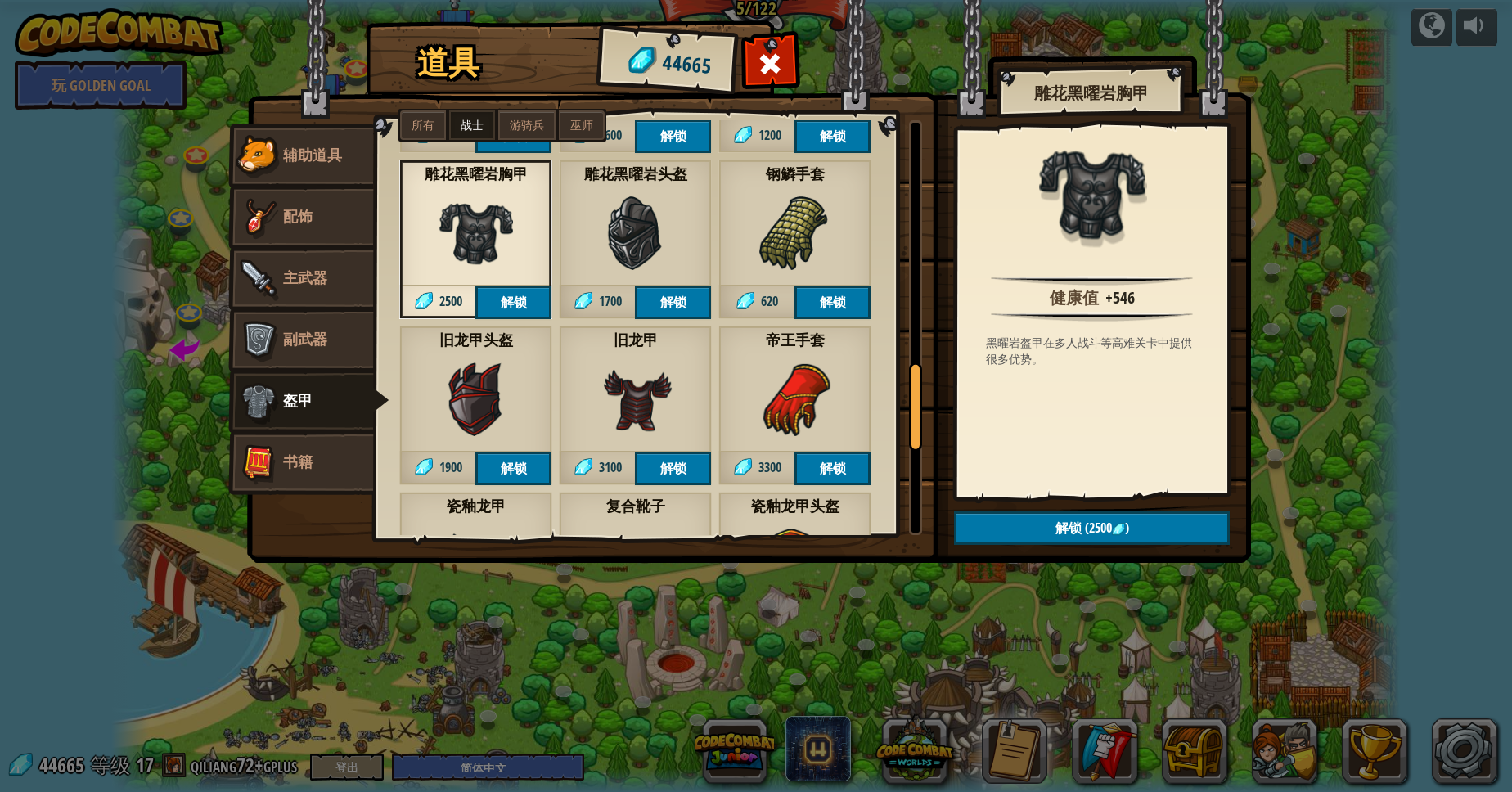
scroll to position [1178, 0]
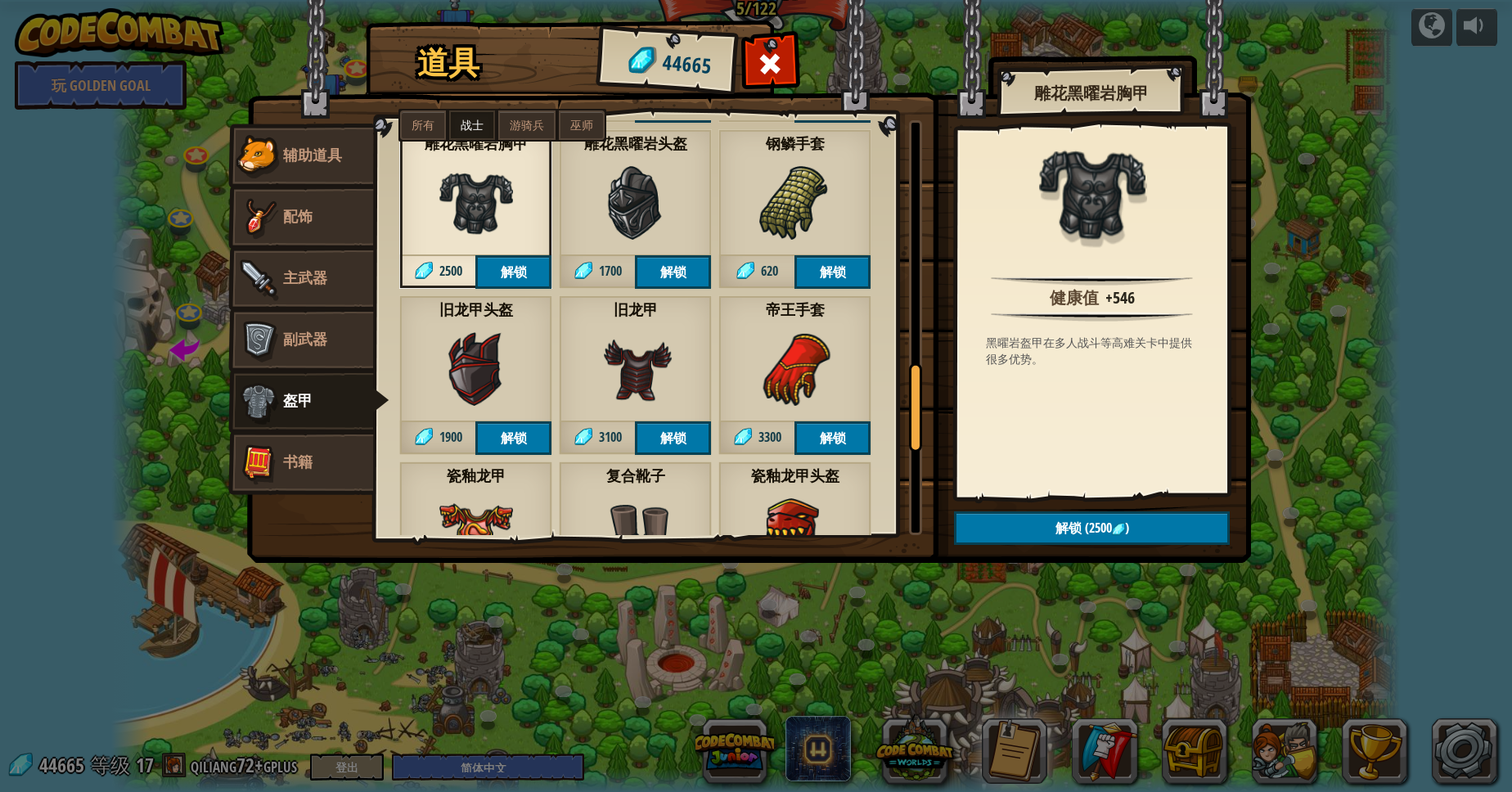
click at [678, 362] on div "旧龙甲 3100 解锁" at bounding box center [635, 375] width 153 height 160
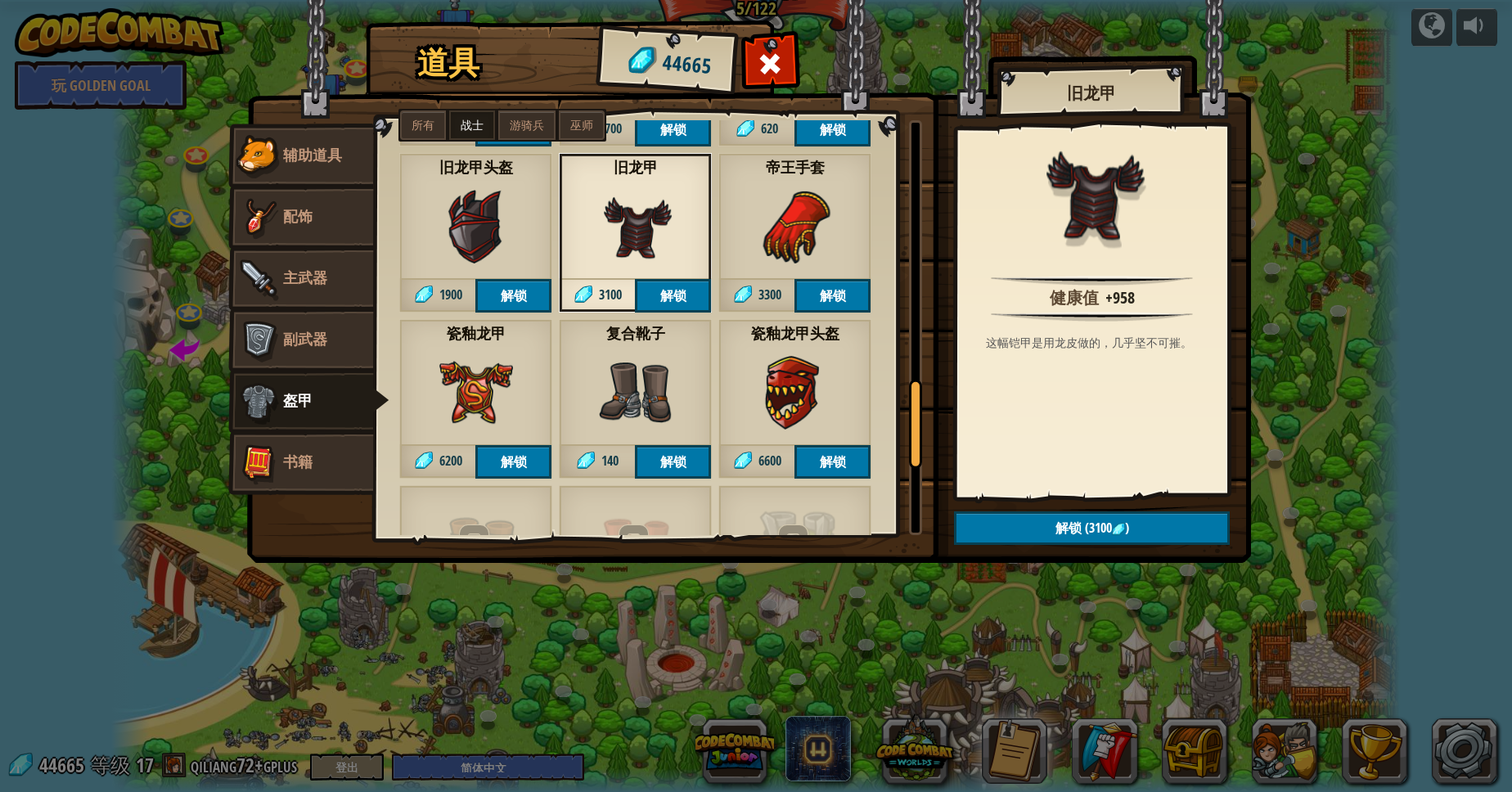
scroll to position [1325, 0]
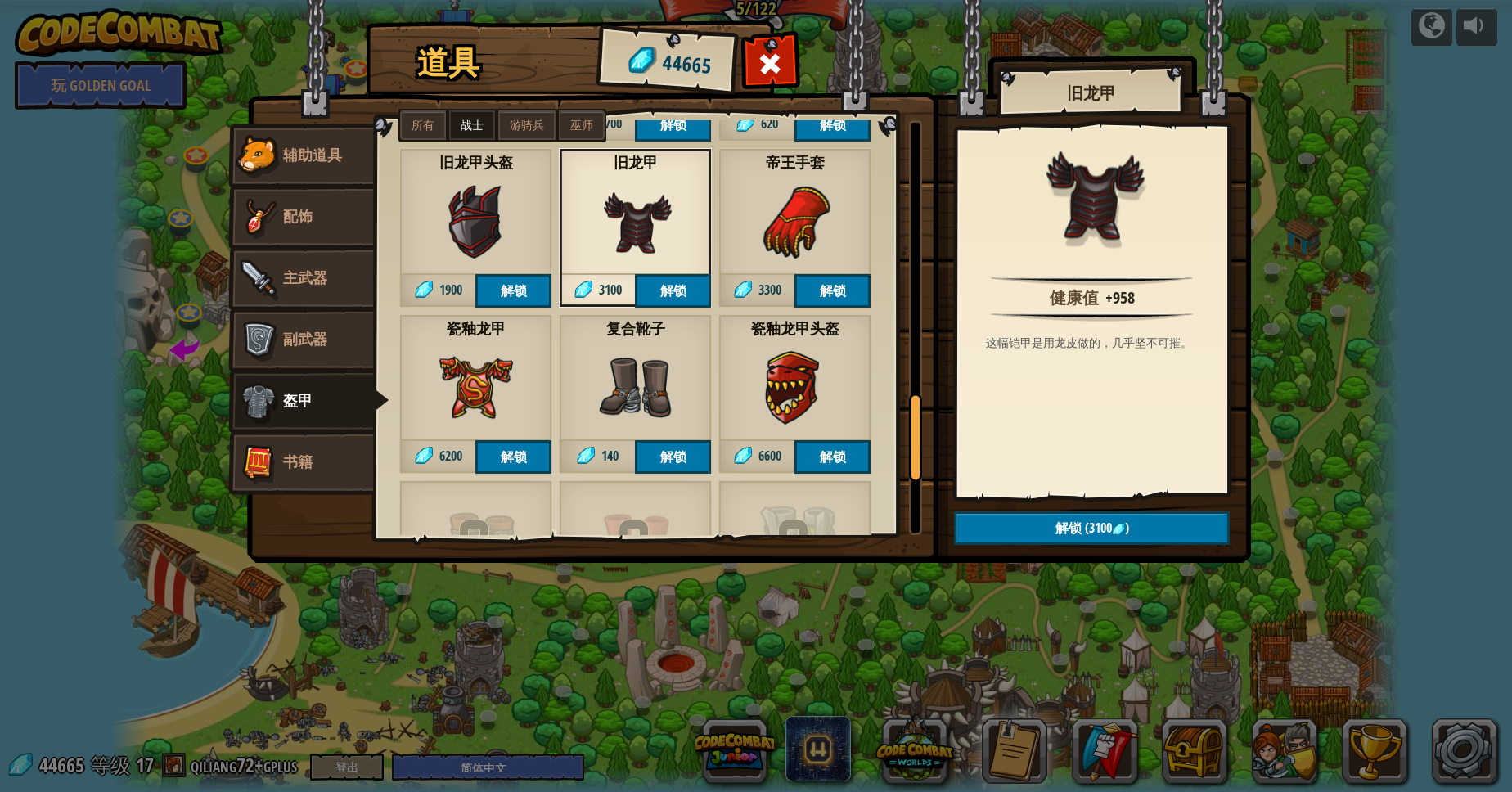
click at [516, 401] on div "瓷釉龙甲 6200 解锁" at bounding box center [475, 393] width 153 height 160
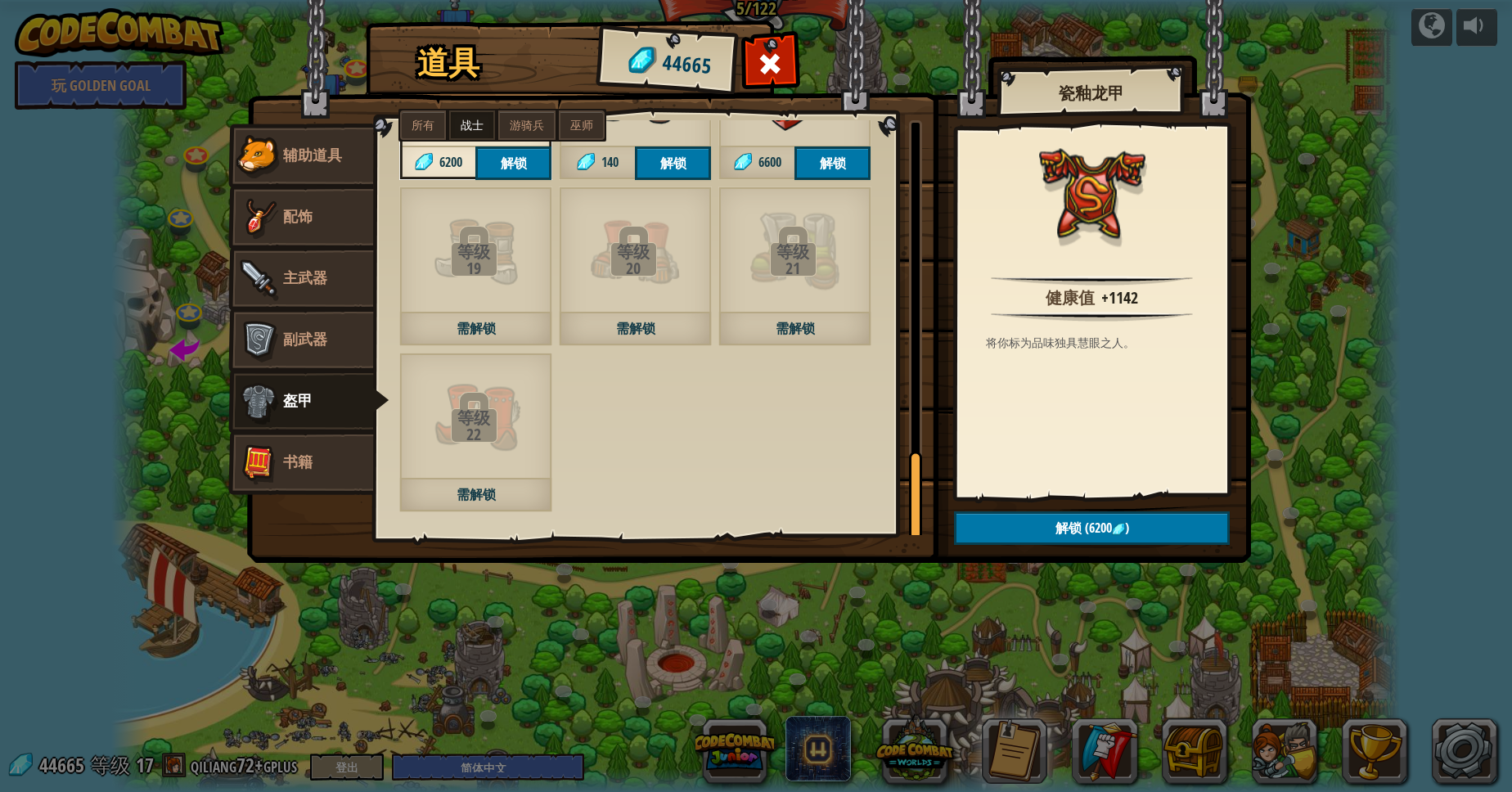
scroll to position [1620, 0]
click at [495, 463] on div "等级 22 需解锁" at bounding box center [475, 431] width 153 height 160
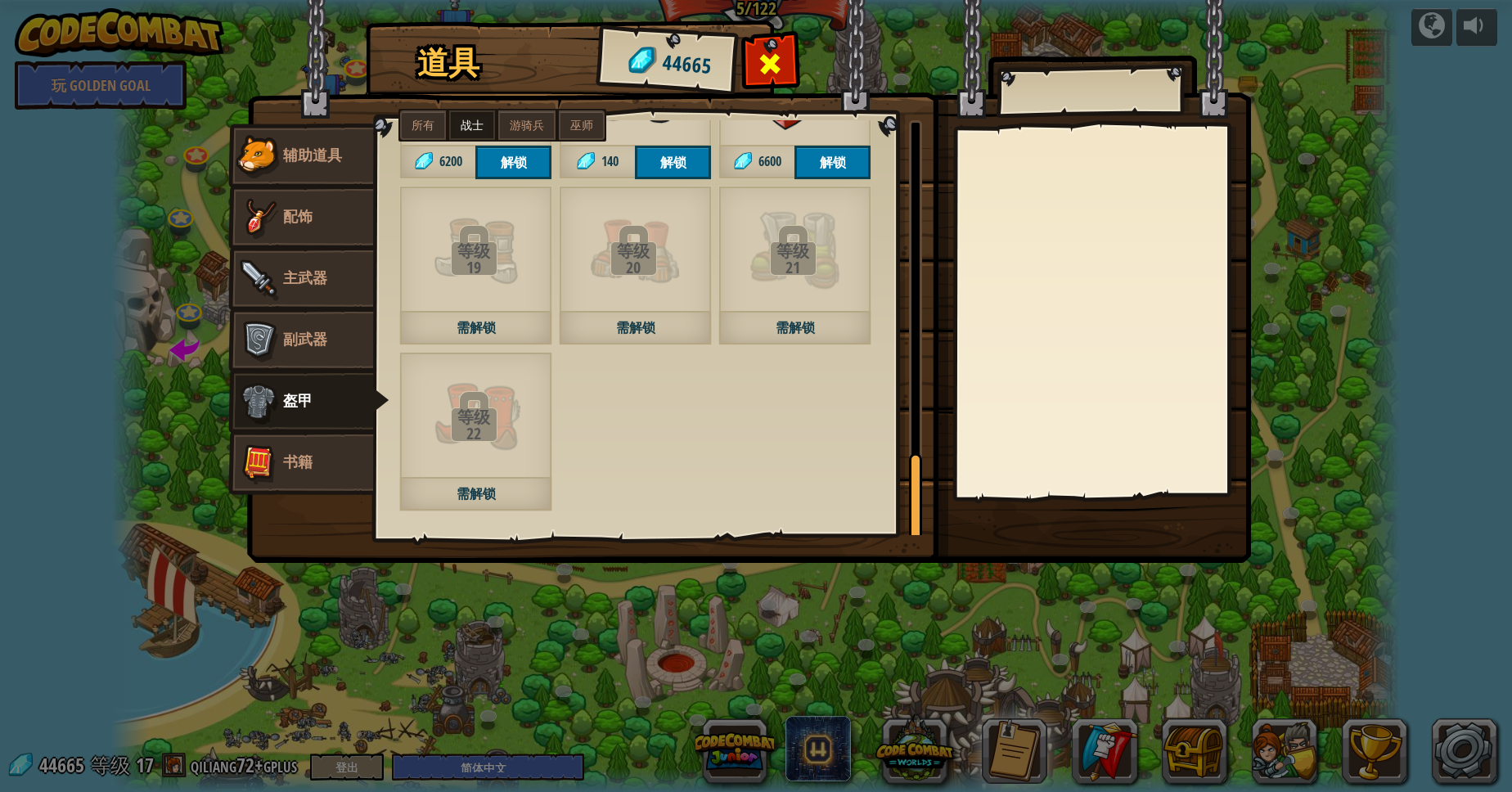
click at [775, 58] on span at bounding box center [770, 64] width 26 height 26
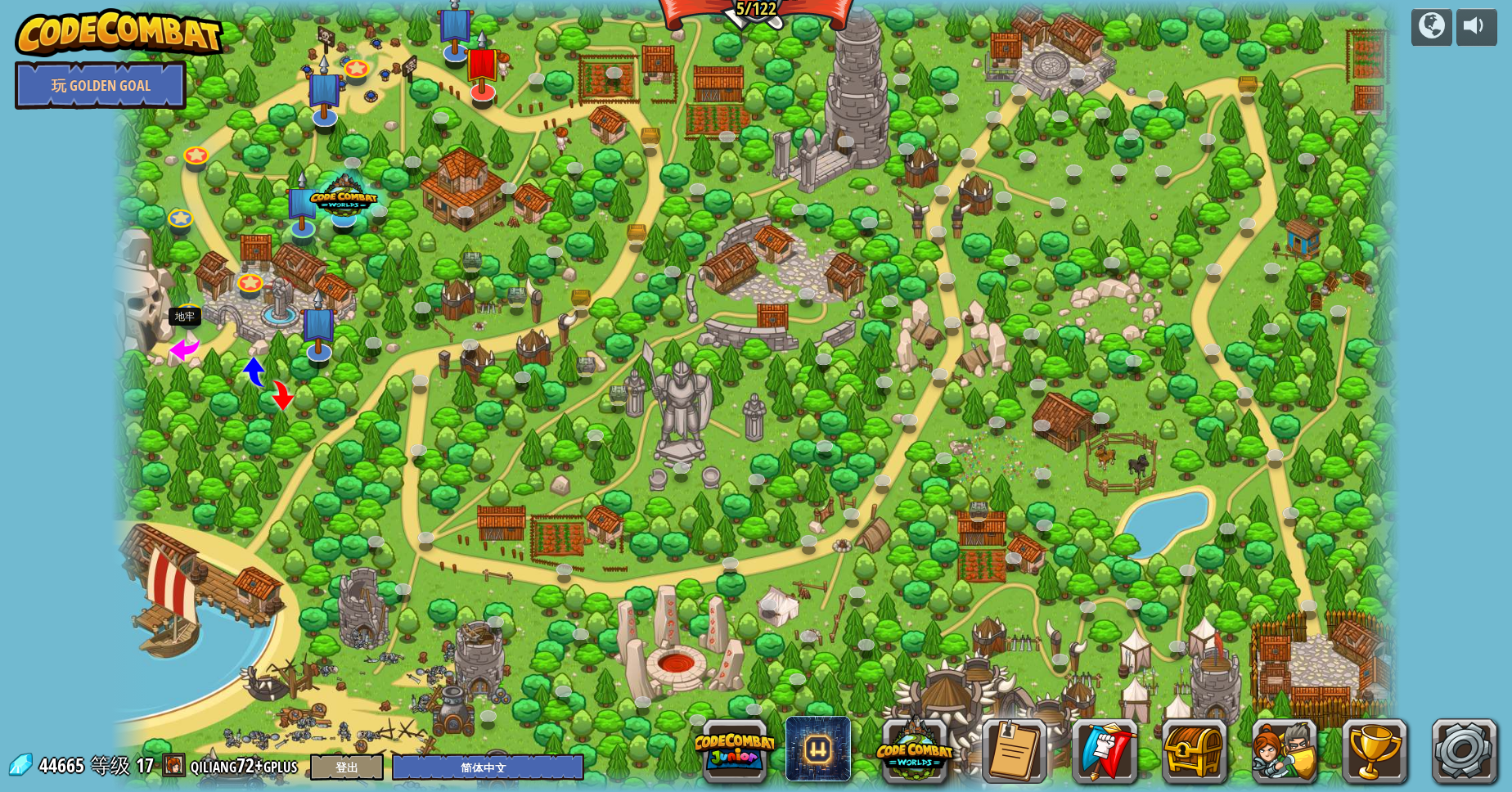
click at [191, 343] on span at bounding box center [184, 348] width 30 height 30
select select "zh-HANS"
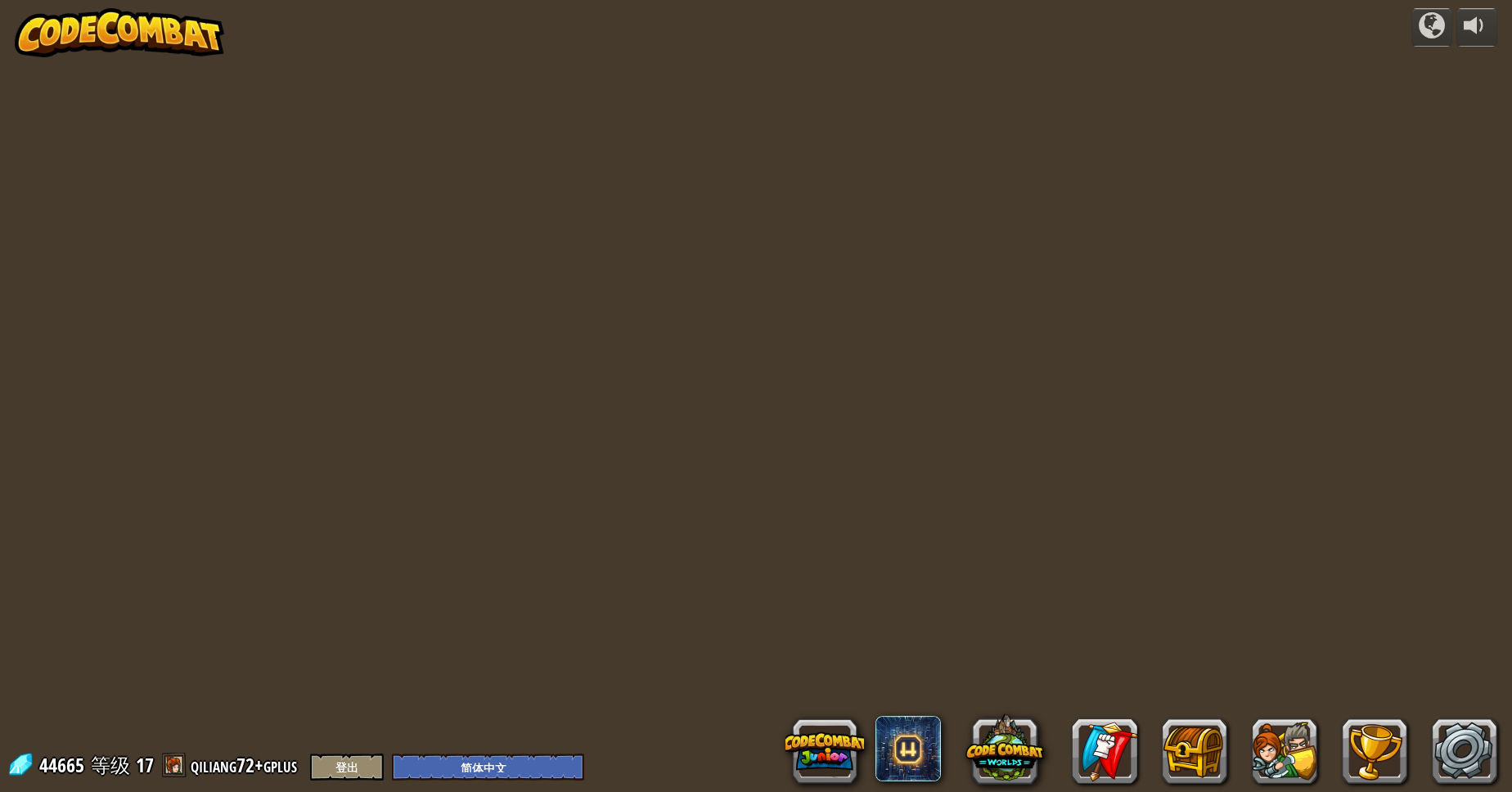
select select "zh-HANS"
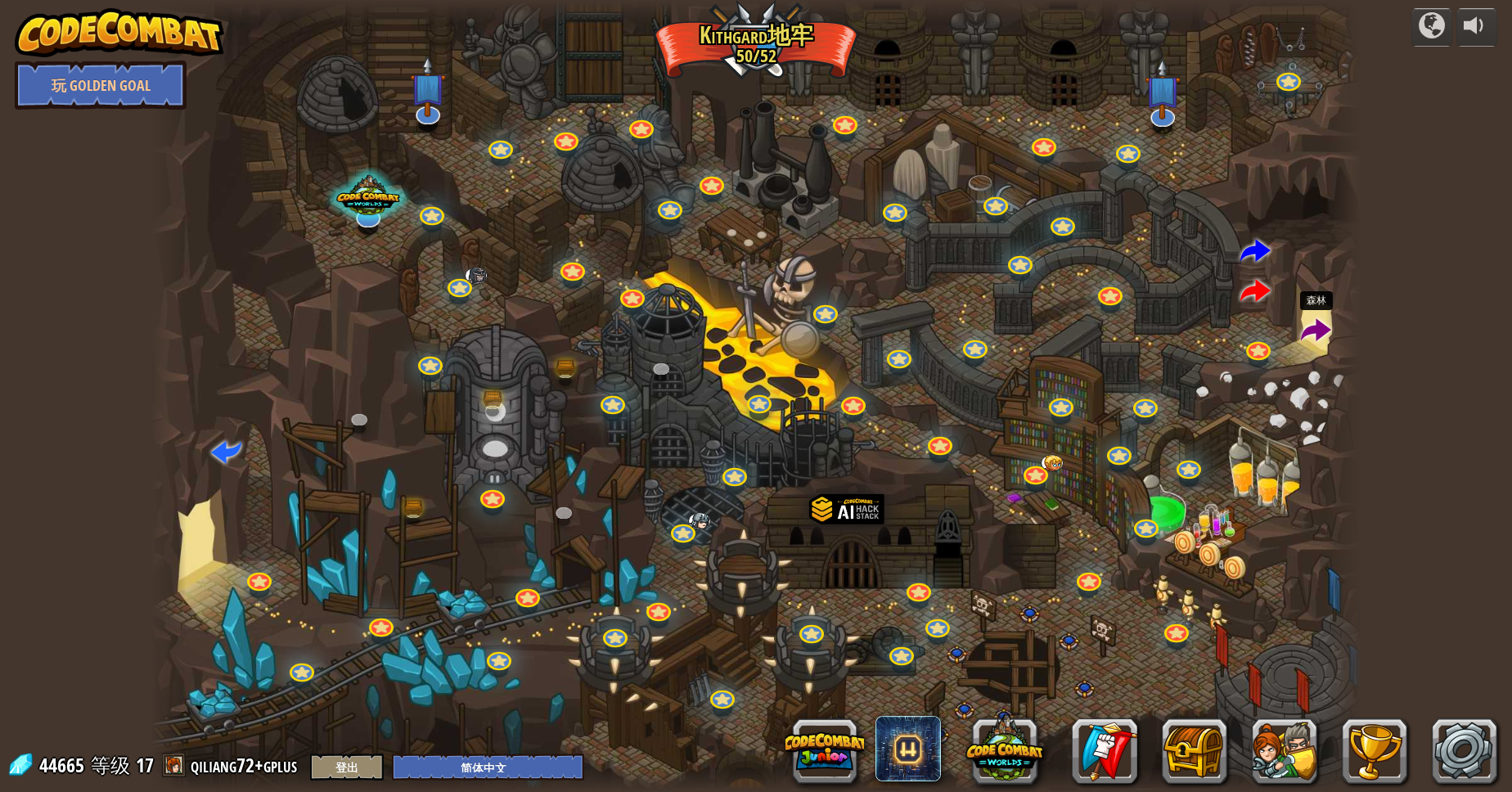
click at [1308, 337] on span at bounding box center [1315, 331] width 30 height 30
select select "zh-HANS"
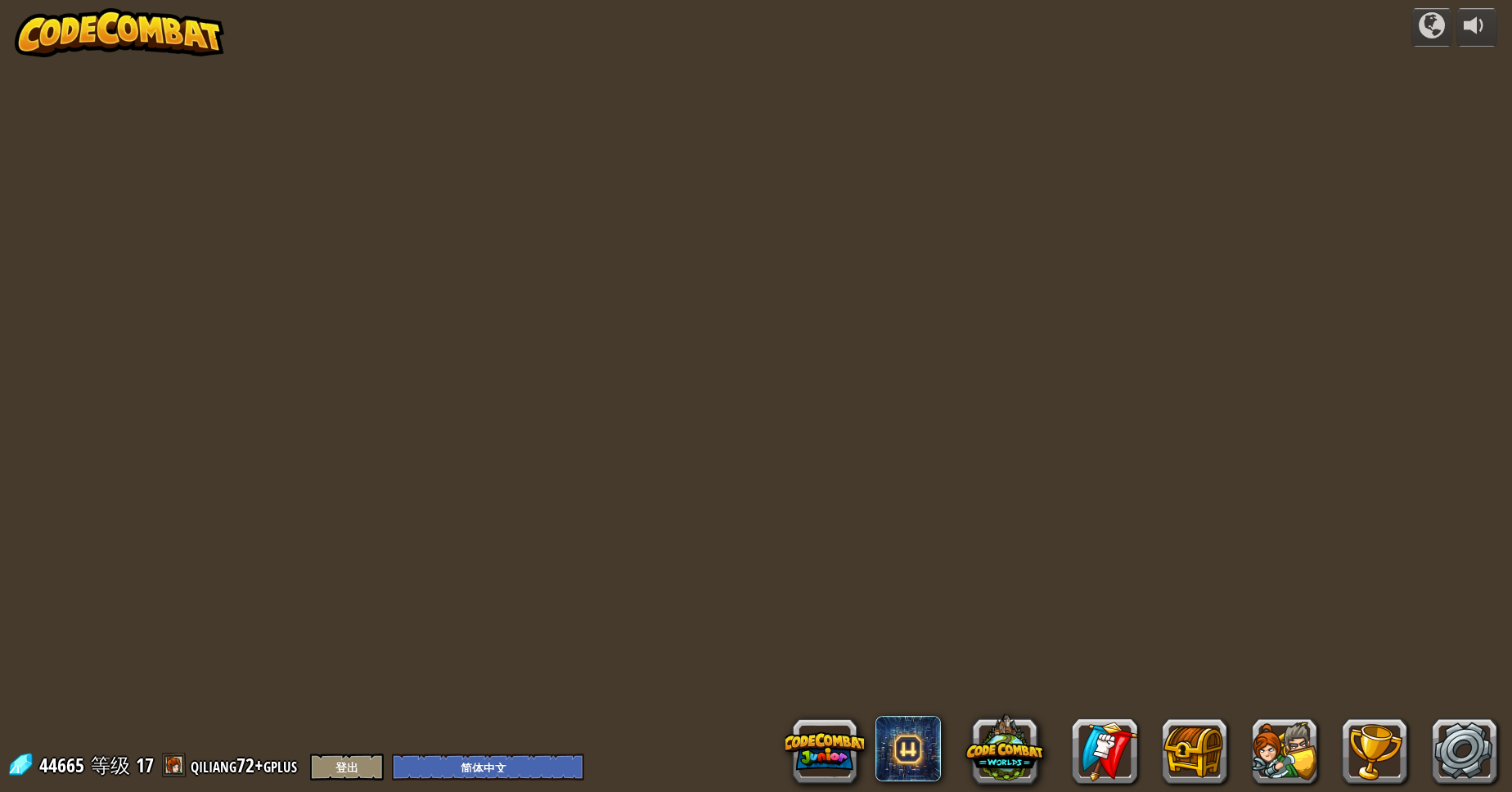
select select "zh-HANS"
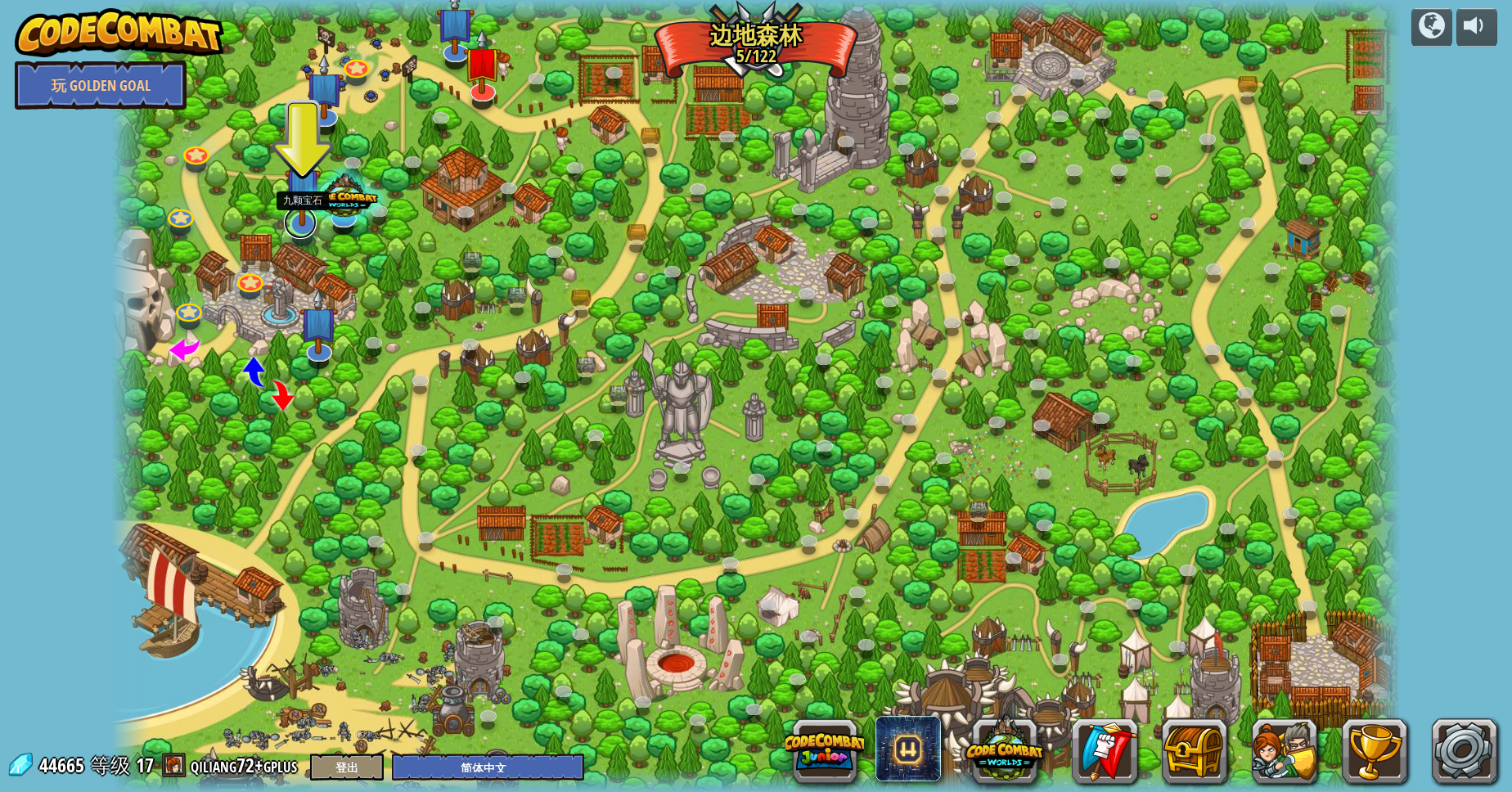
click at [294, 237] on link at bounding box center [300, 223] width 33 height 33
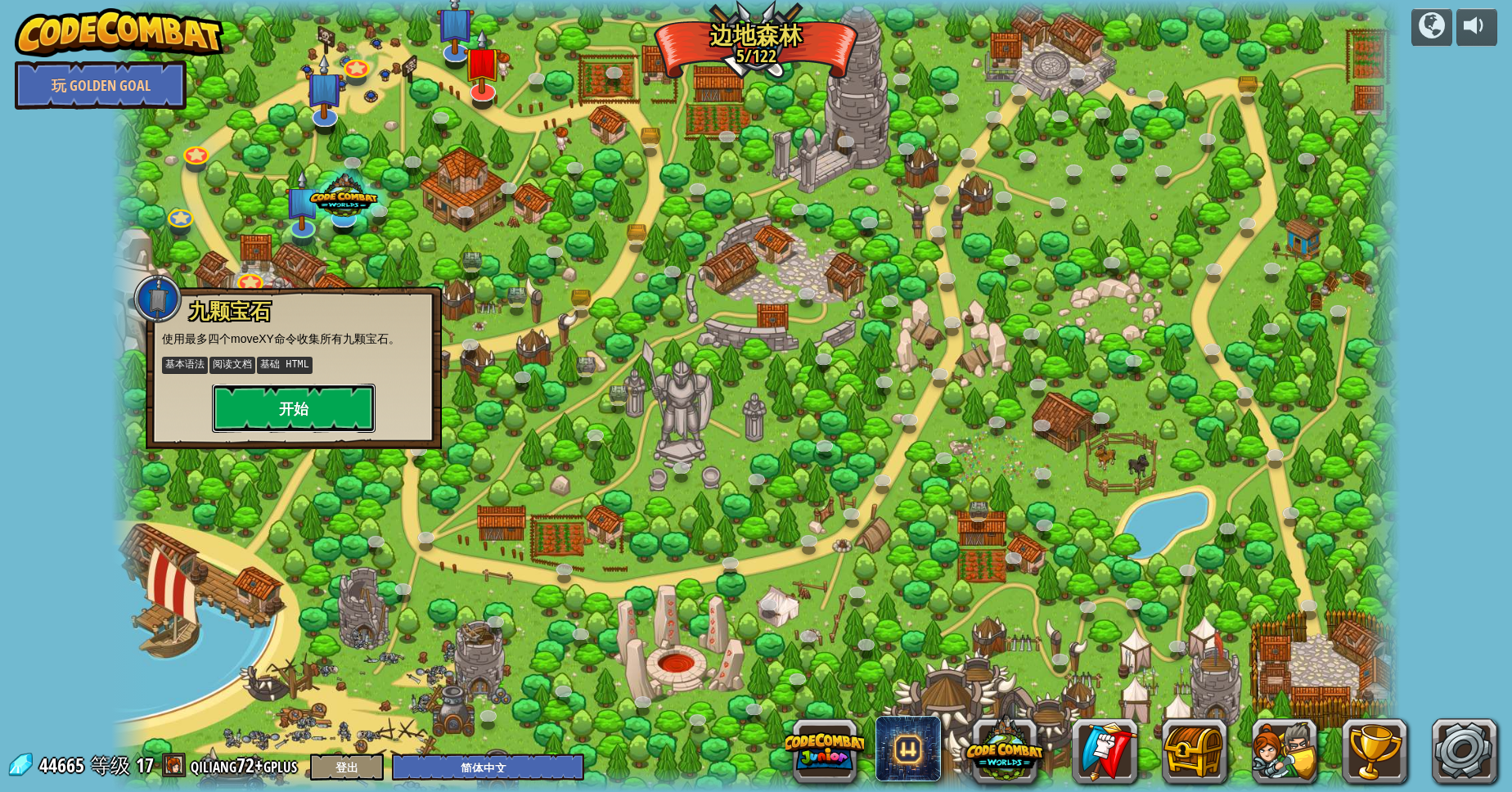
click at [323, 398] on button "开始" at bounding box center [293, 408] width 163 height 49
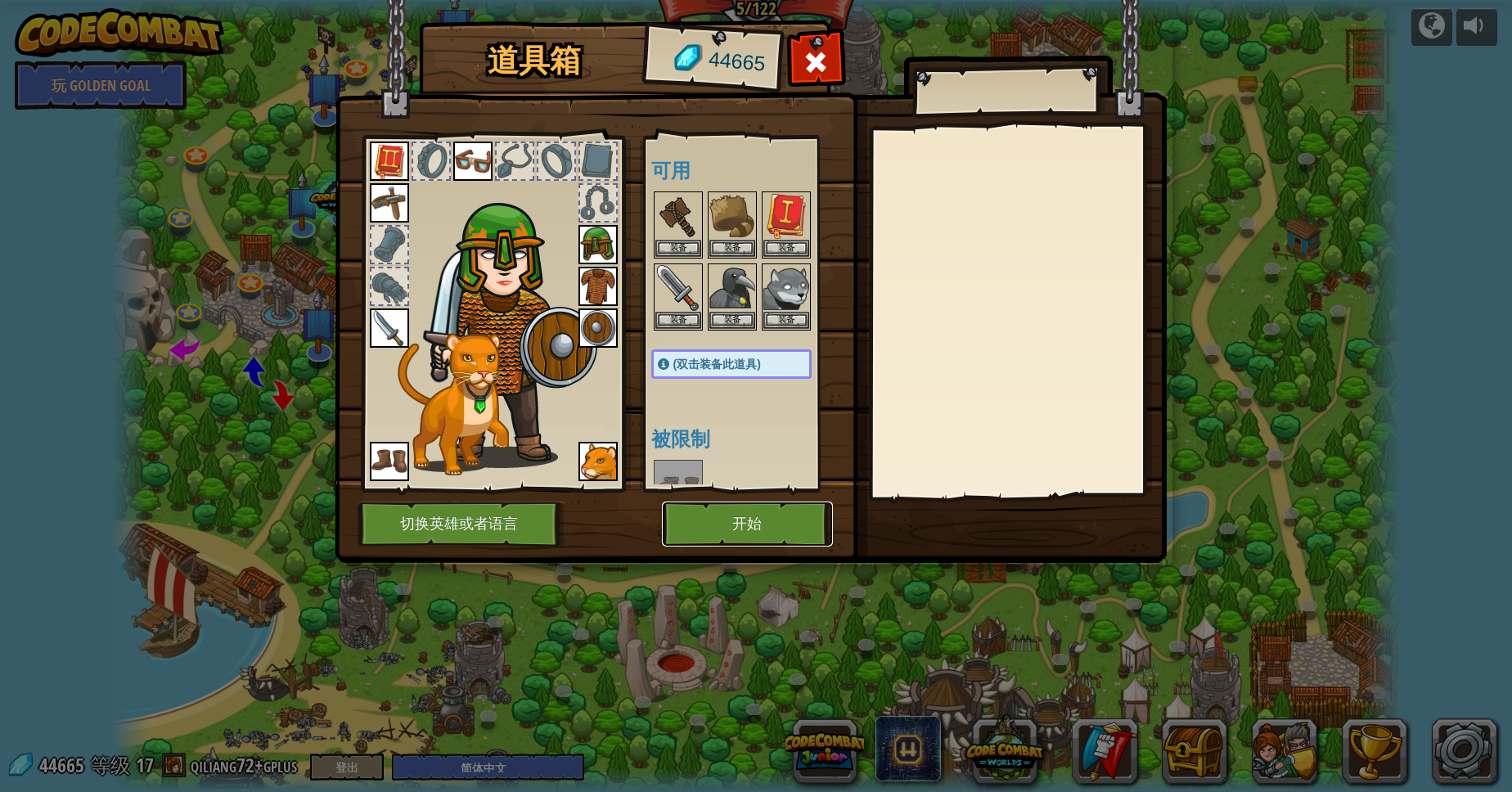
click at [736, 532] on button "开始" at bounding box center [746, 524] width 171 height 45
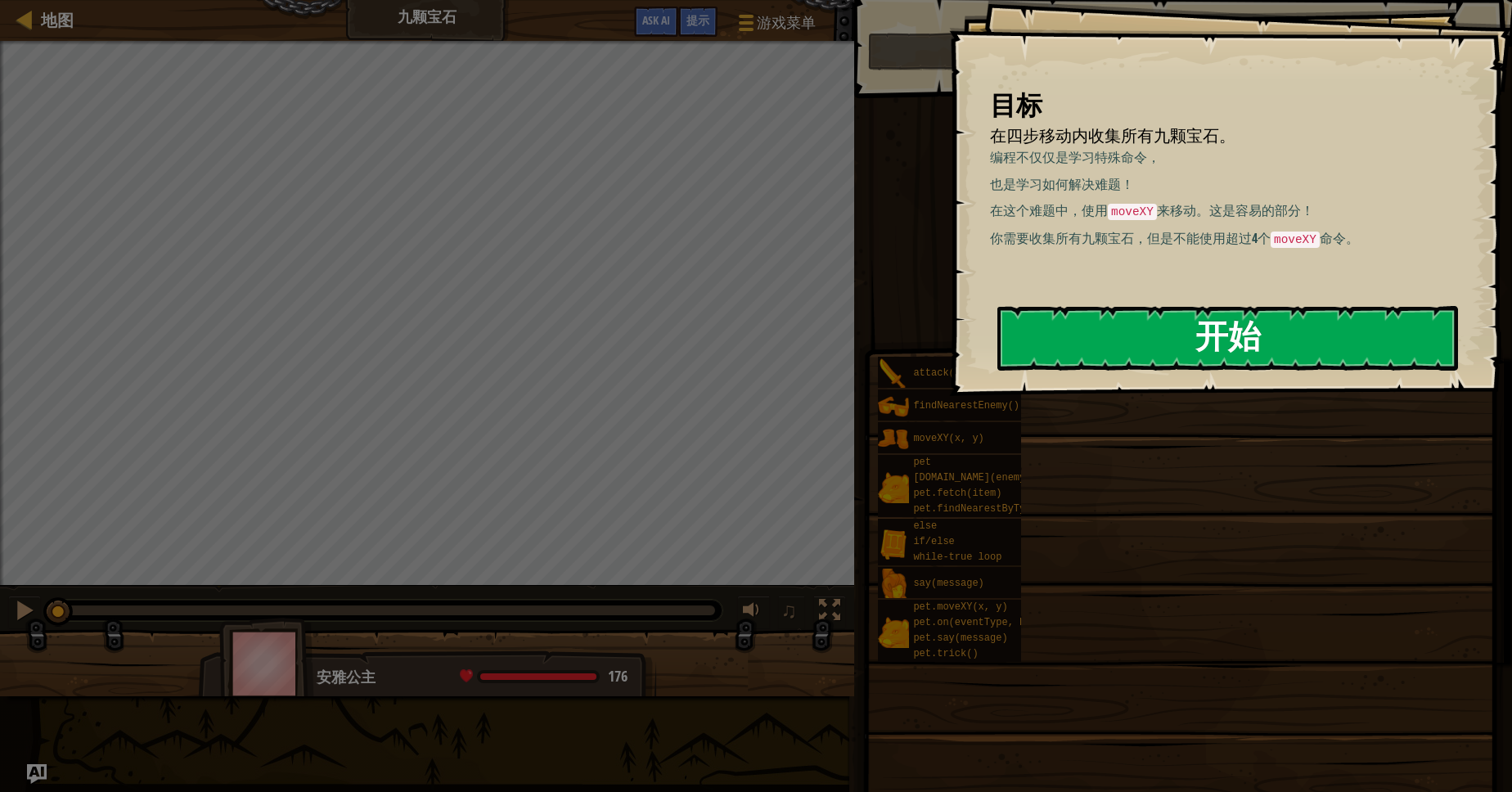
click at [1101, 357] on button "开始" at bounding box center [1227, 338] width 461 height 65
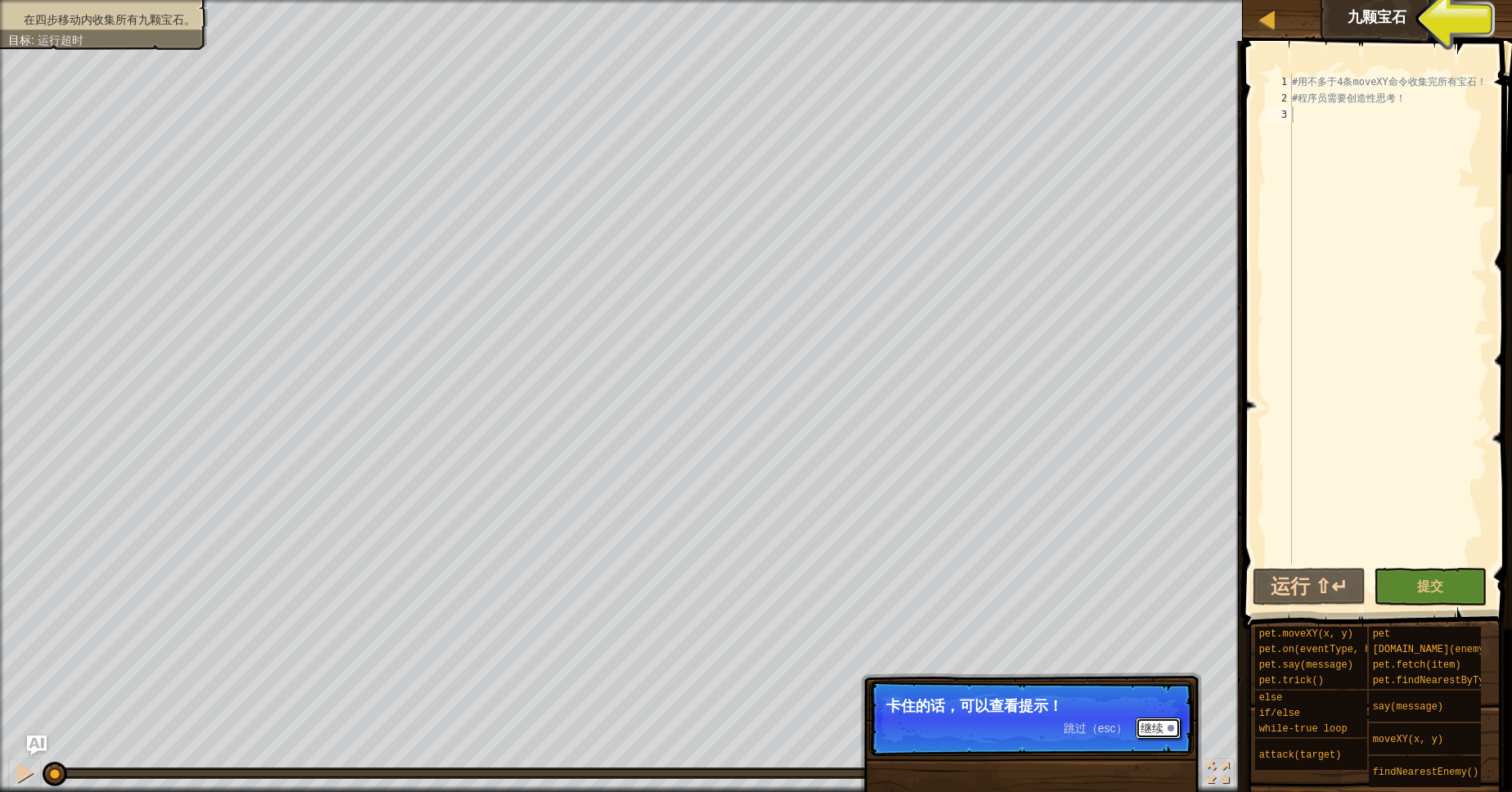
click at [1150, 731] on button "继续" at bounding box center [1157, 727] width 45 height 21
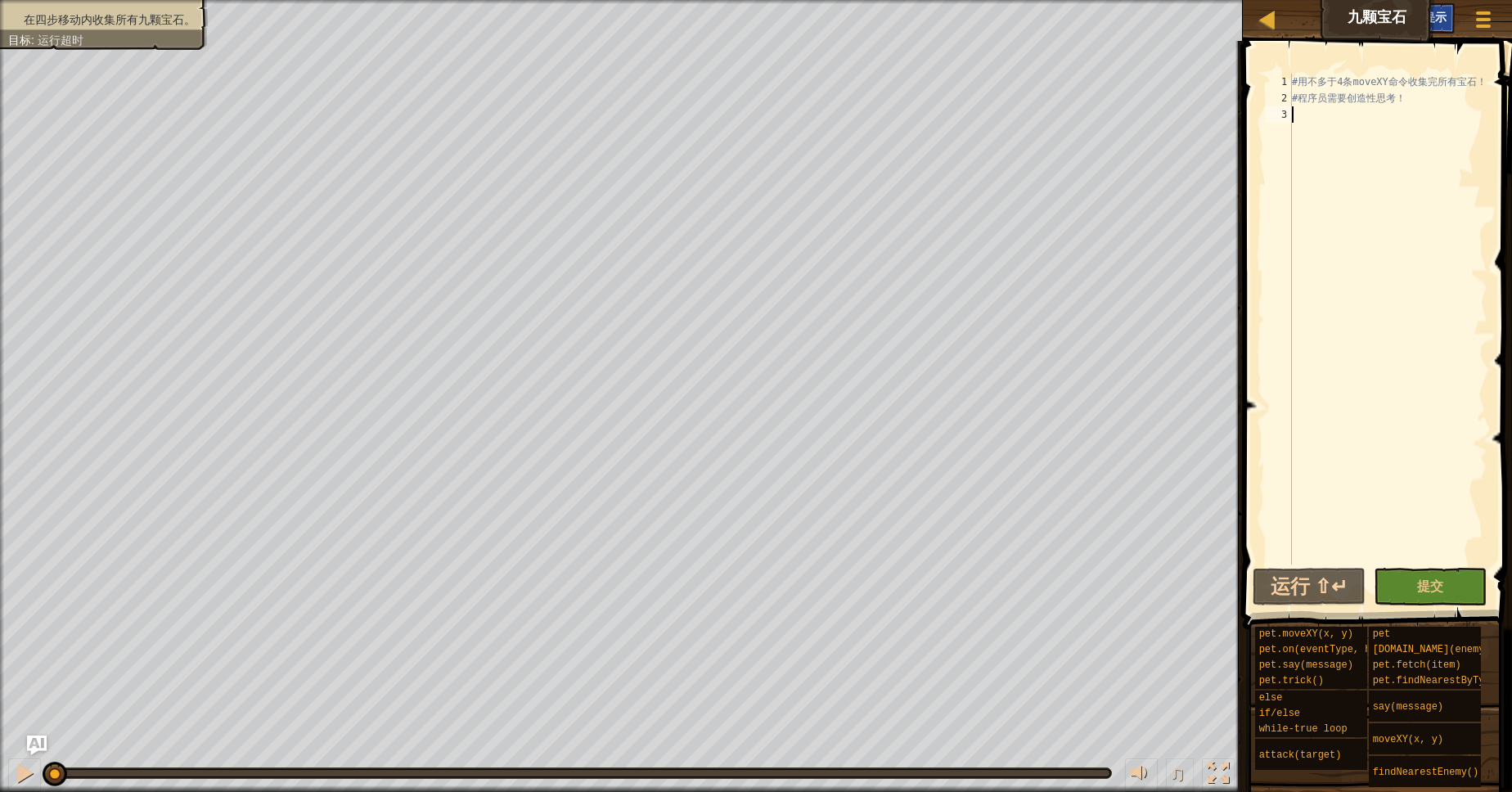
click at [1437, 20] on span "提示" at bounding box center [1434, 16] width 23 height 16
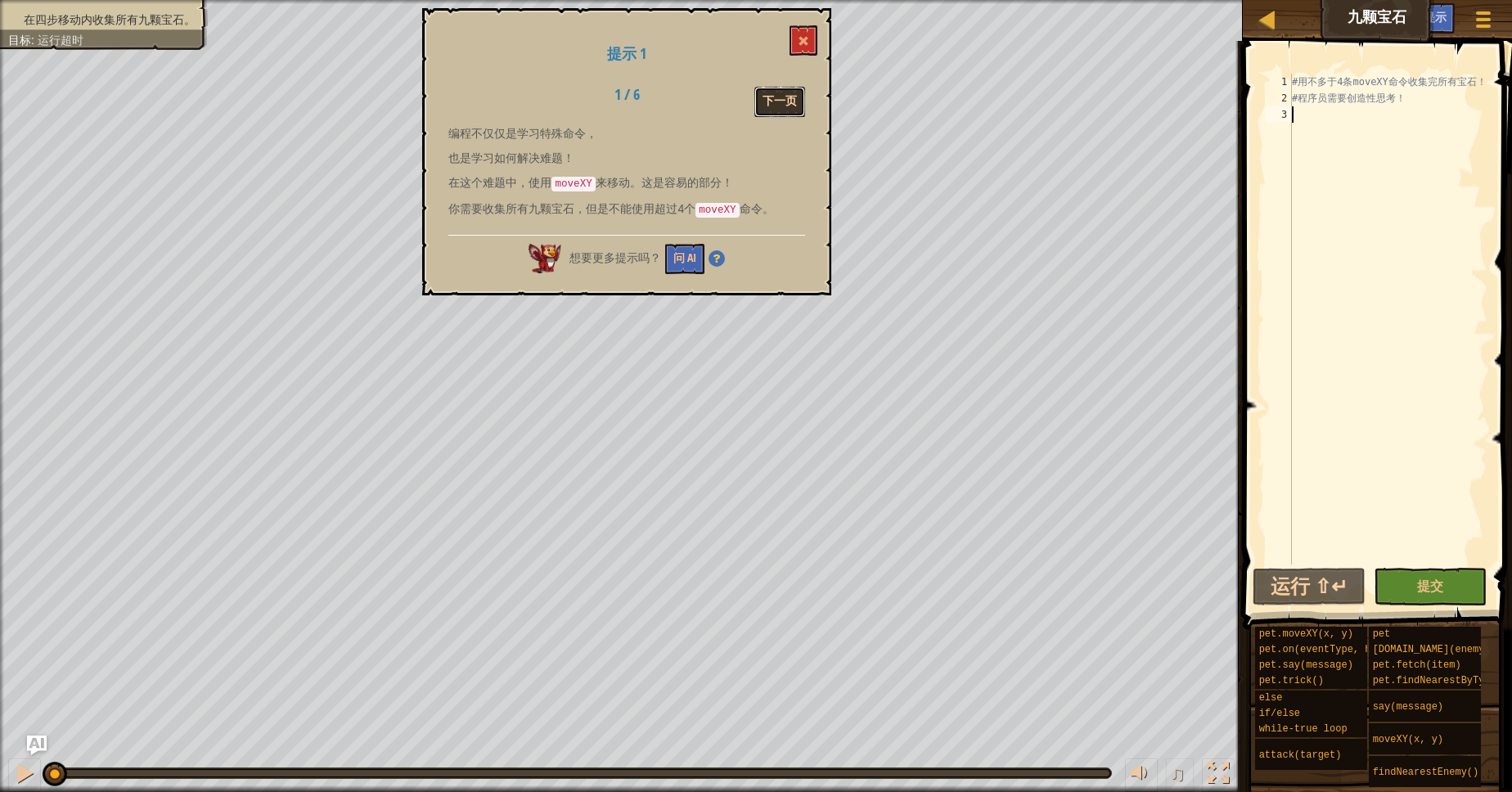
click at [774, 113] on button "下一页" at bounding box center [780, 101] width 51 height 30
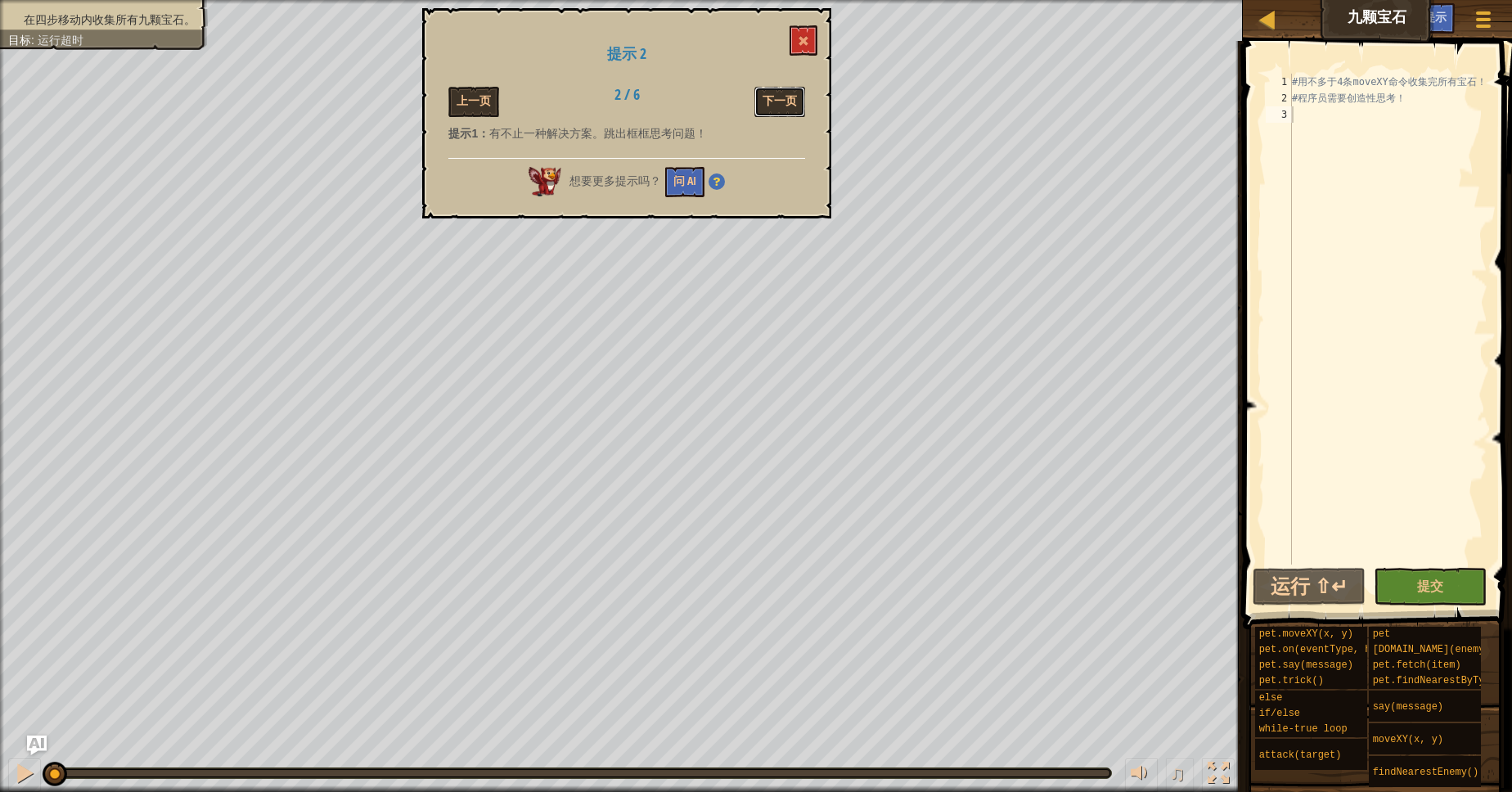
click at [774, 113] on button "下一页" at bounding box center [780, 101] width 51 height 30
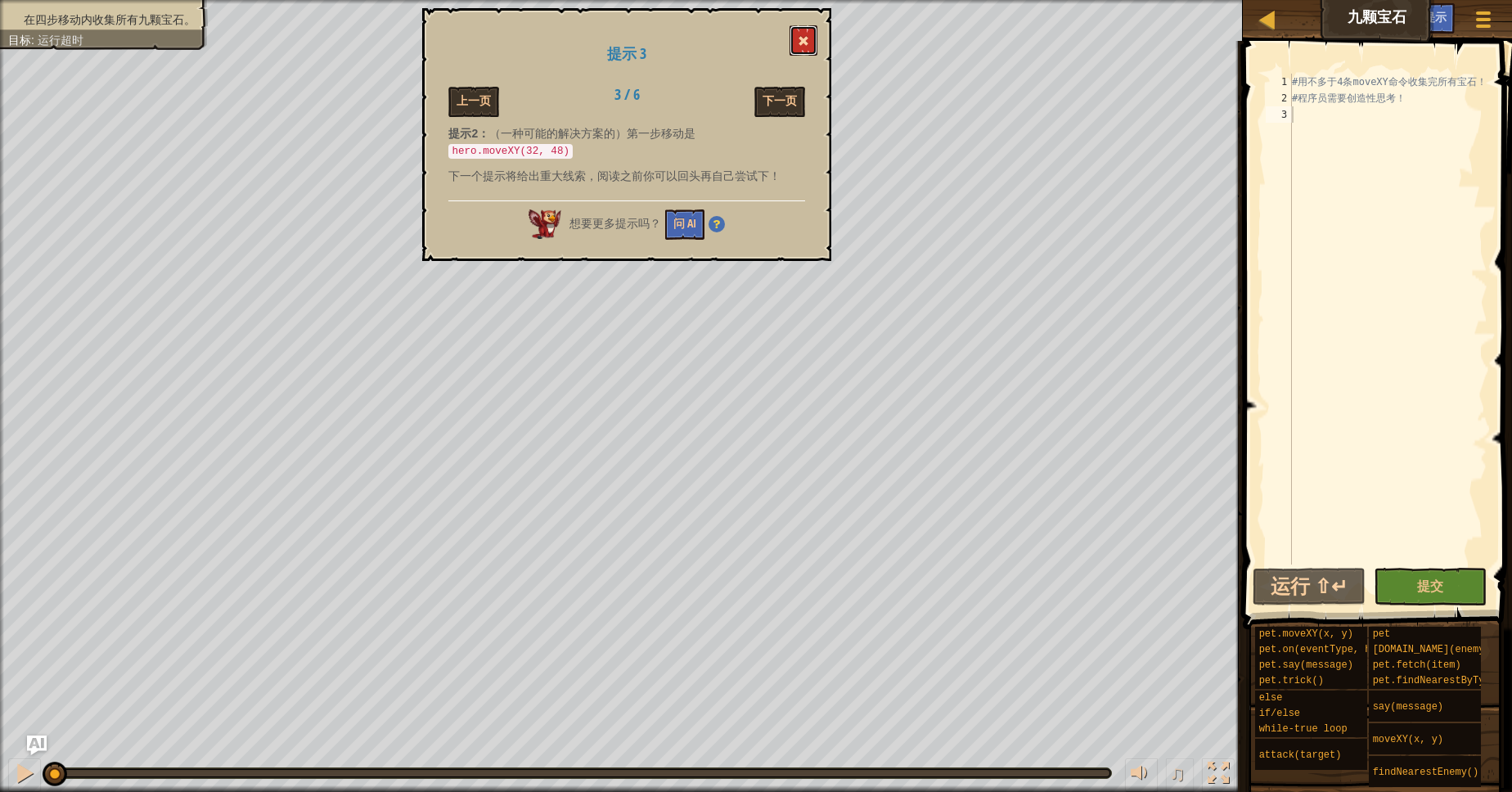
click at [798, 44] on button at bounding box center [803, 40] width 27 height 30
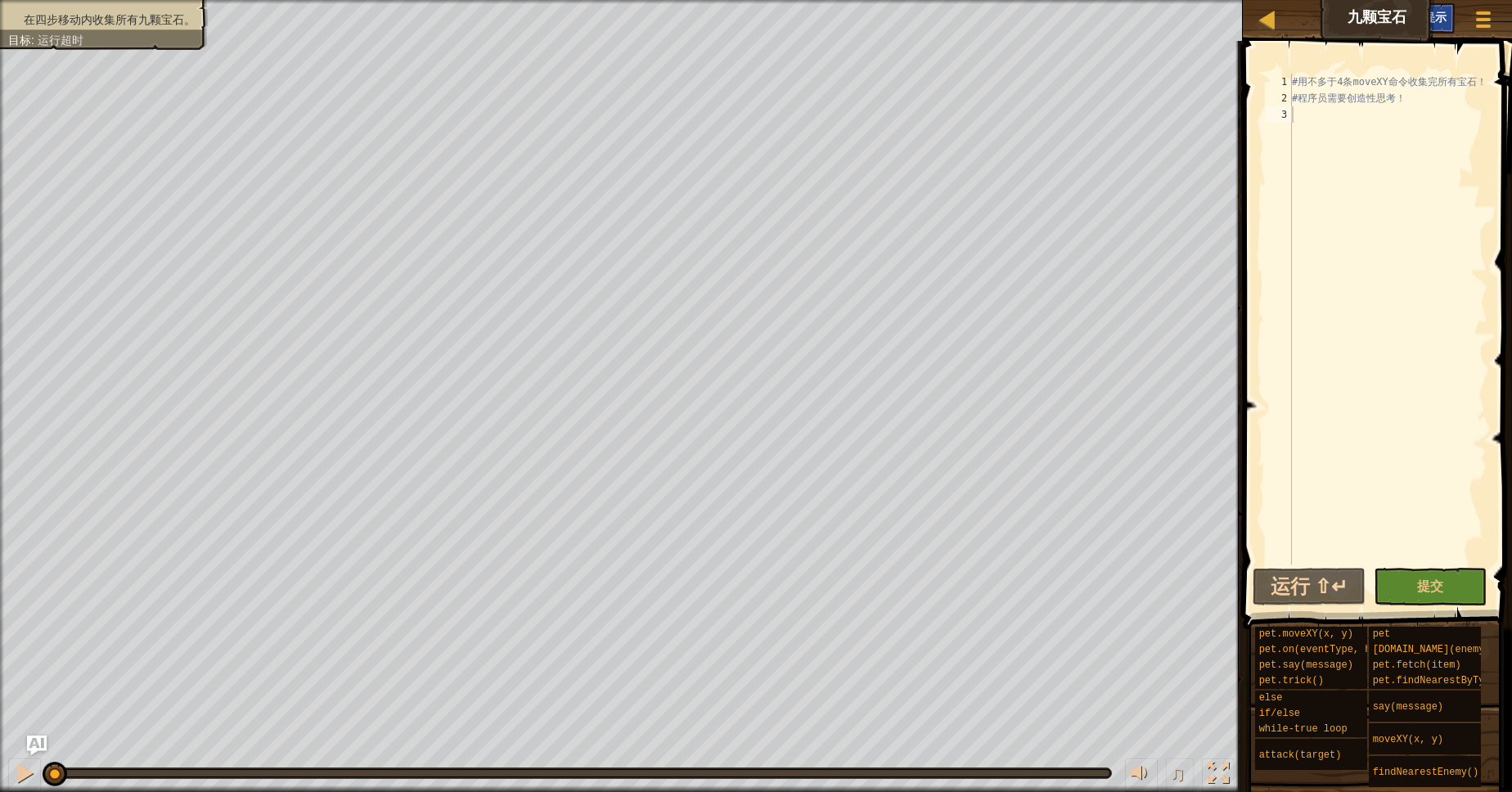
click at [1436, 27] on div "提示" at bounding box center [1434, 18] width 39 height 30
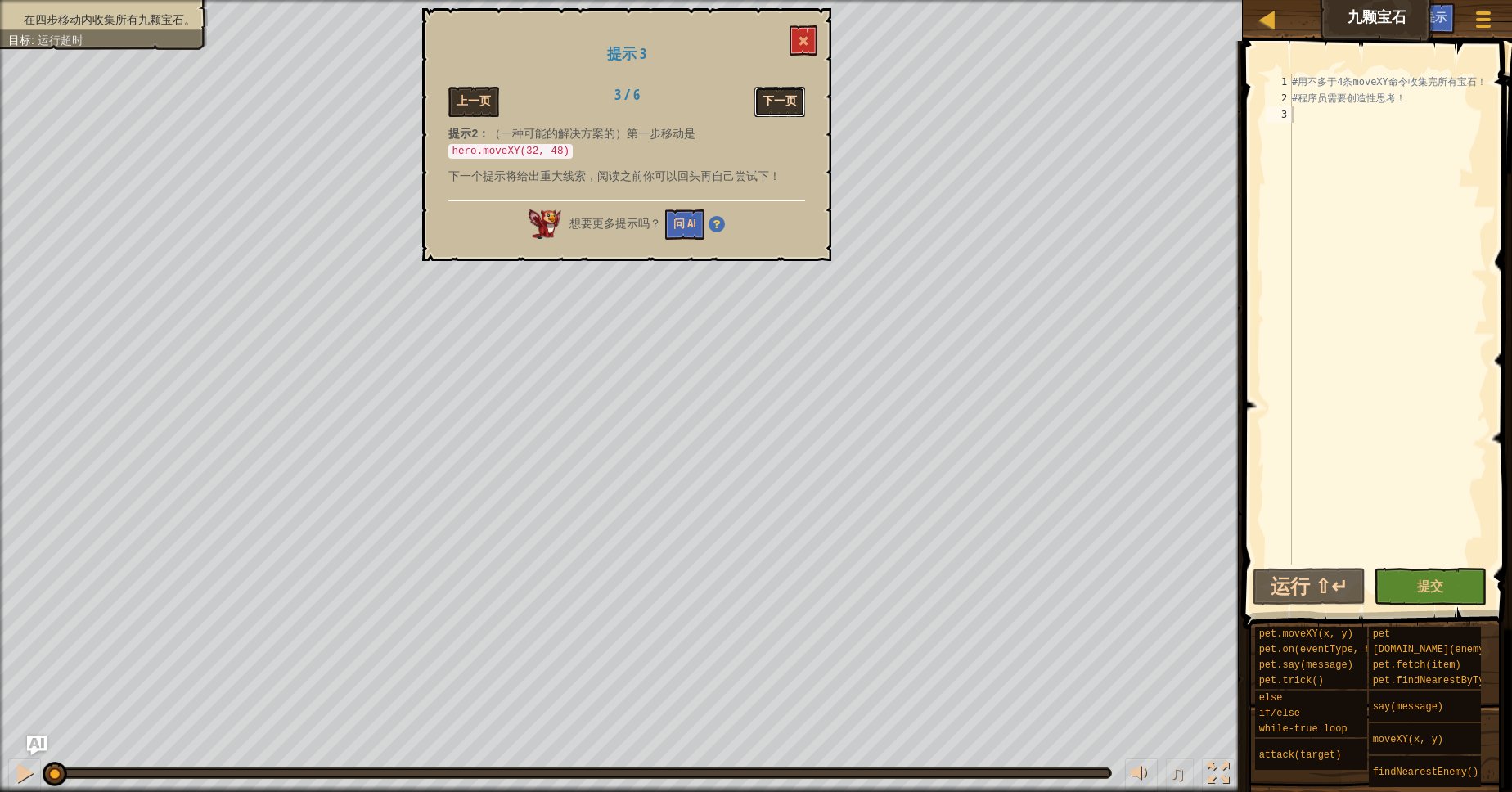
click at [786, 106] on button "下一页" at bounding box center [780, 101] width 51 height 30
click at [801, 26] on button at bounding box center [803, 40] width 27 height 30
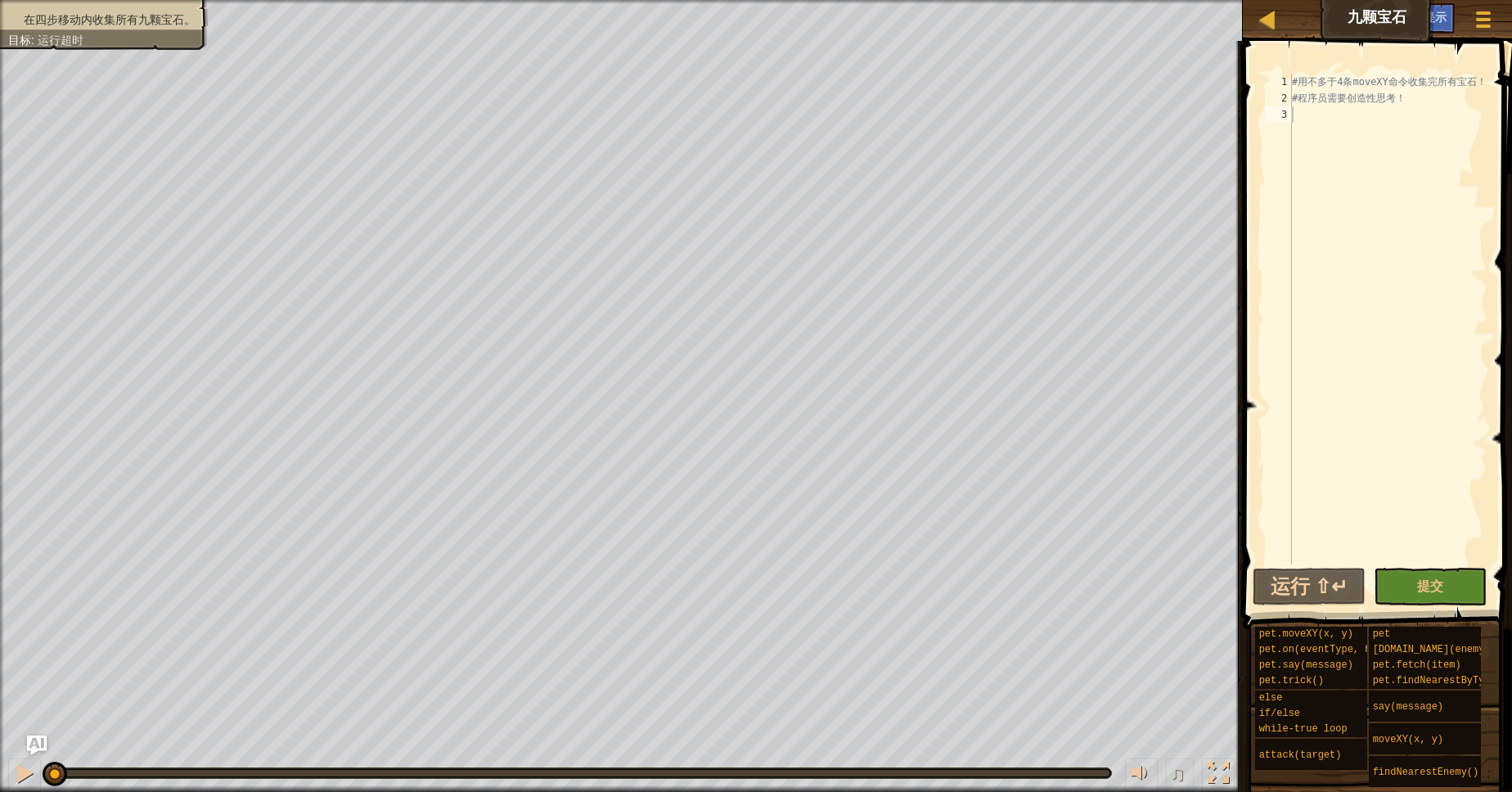
click at [1309, 122] on div "# 用 不 多 于 4 条 moveXY 命 令 收 集 完 所 有 宝 石 ！ # 程 序 员 需 要 创 造 性 思 考 ！" at bounding box center [1388, 336] width 199 height 524
type textarea "hero.moveXY(32, 48)"
click at [1452, 16] on div "提示" at bounding box center [1434, 18] width 39 height 30
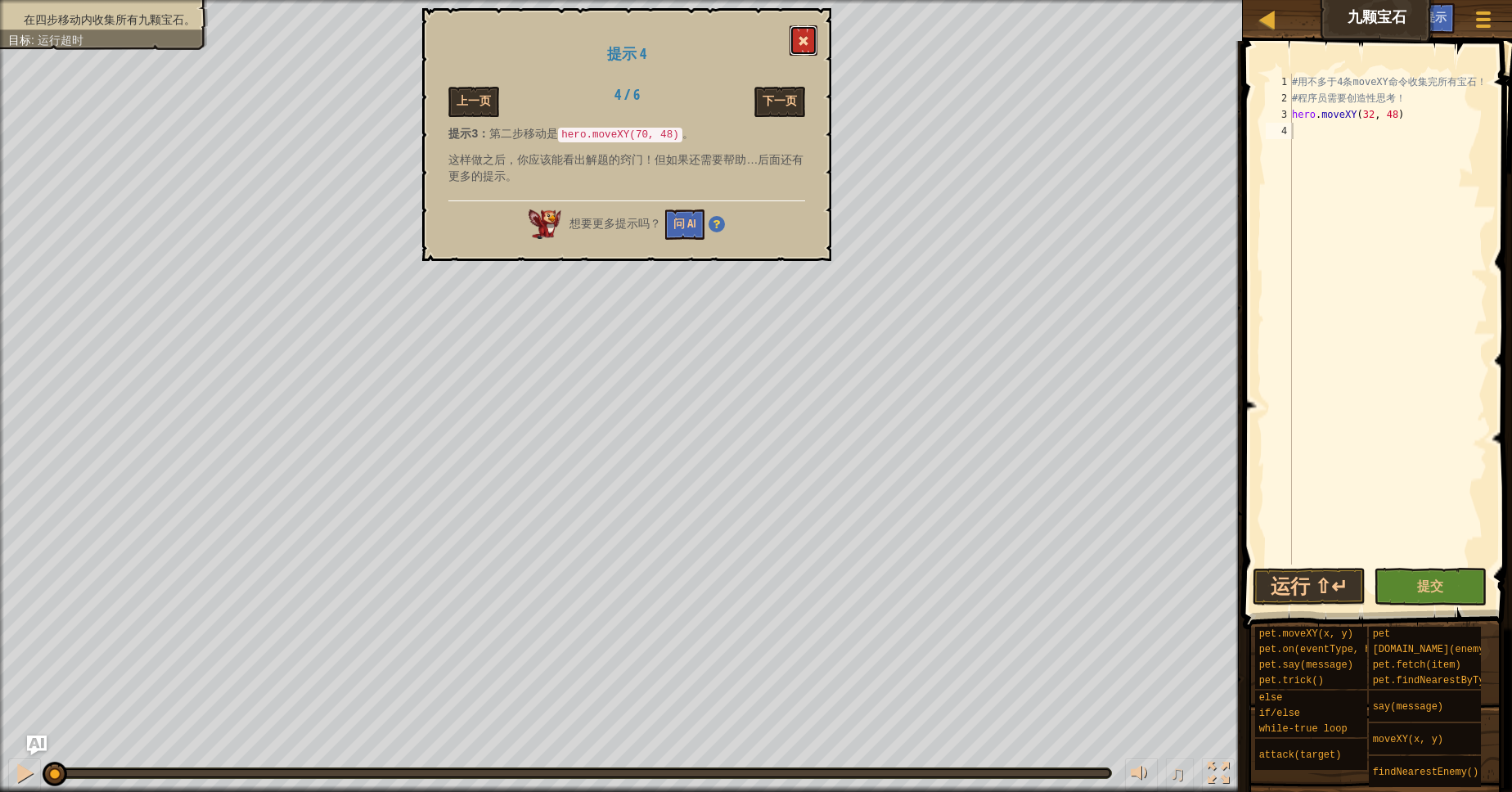
click at [807, 36] on span at bounding box center [803, 41] width 12 height 12
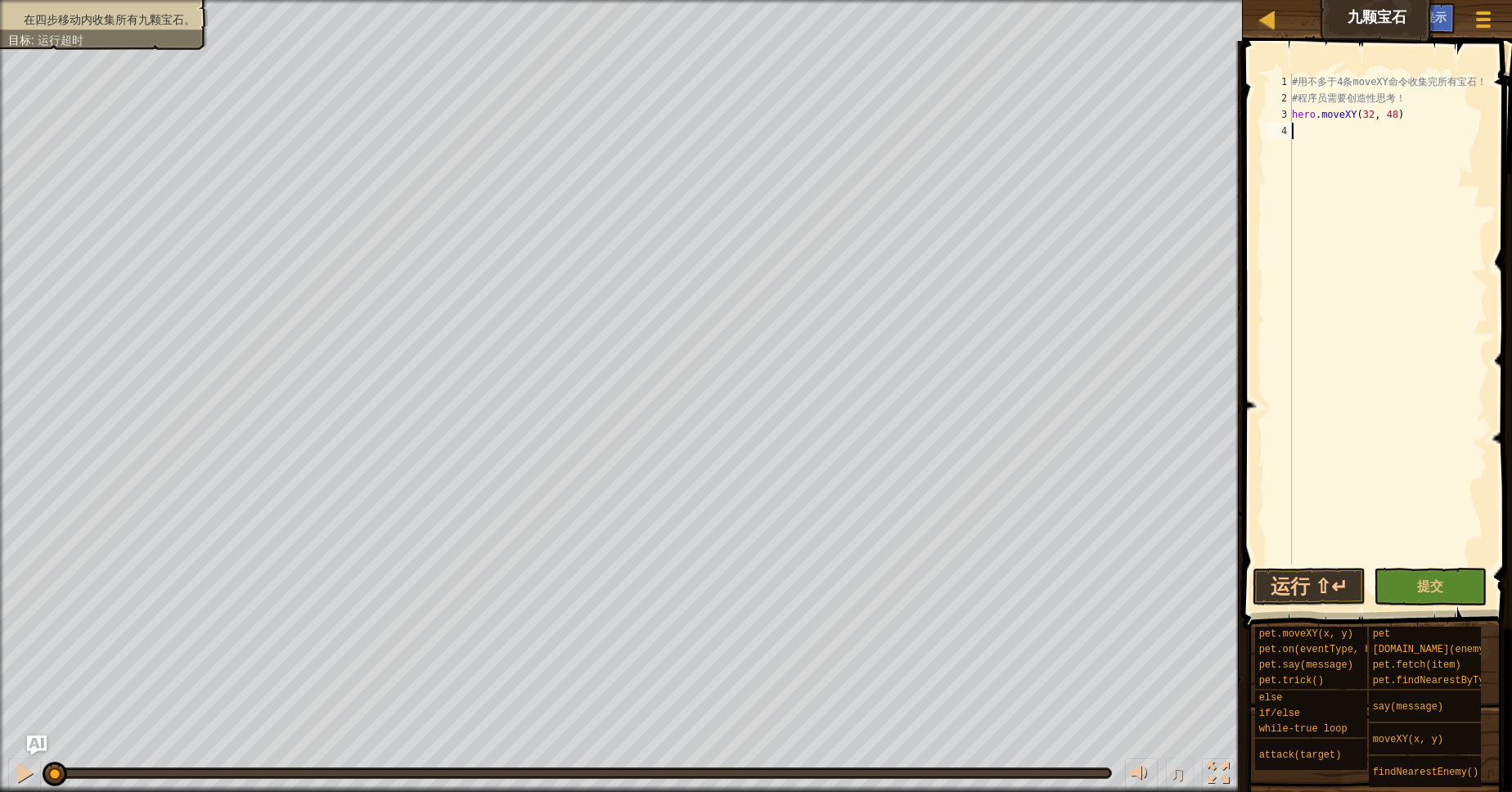
click at [1352, 131] on div "# 用 不 多 于 4 条 moveXY 命 令 收 集 完 所 有 宝 石 ！ # 程 序 员 需 要 创 造 性 思 考 ！ hero . moveXY …" at bounding box center [1388, 336] width 199 height 524
type textarea "hero.moveXY(70, 48)"
type textarea "hero.moveXY(32, 12)"
type textarea "hero.moveXY(32,36)"
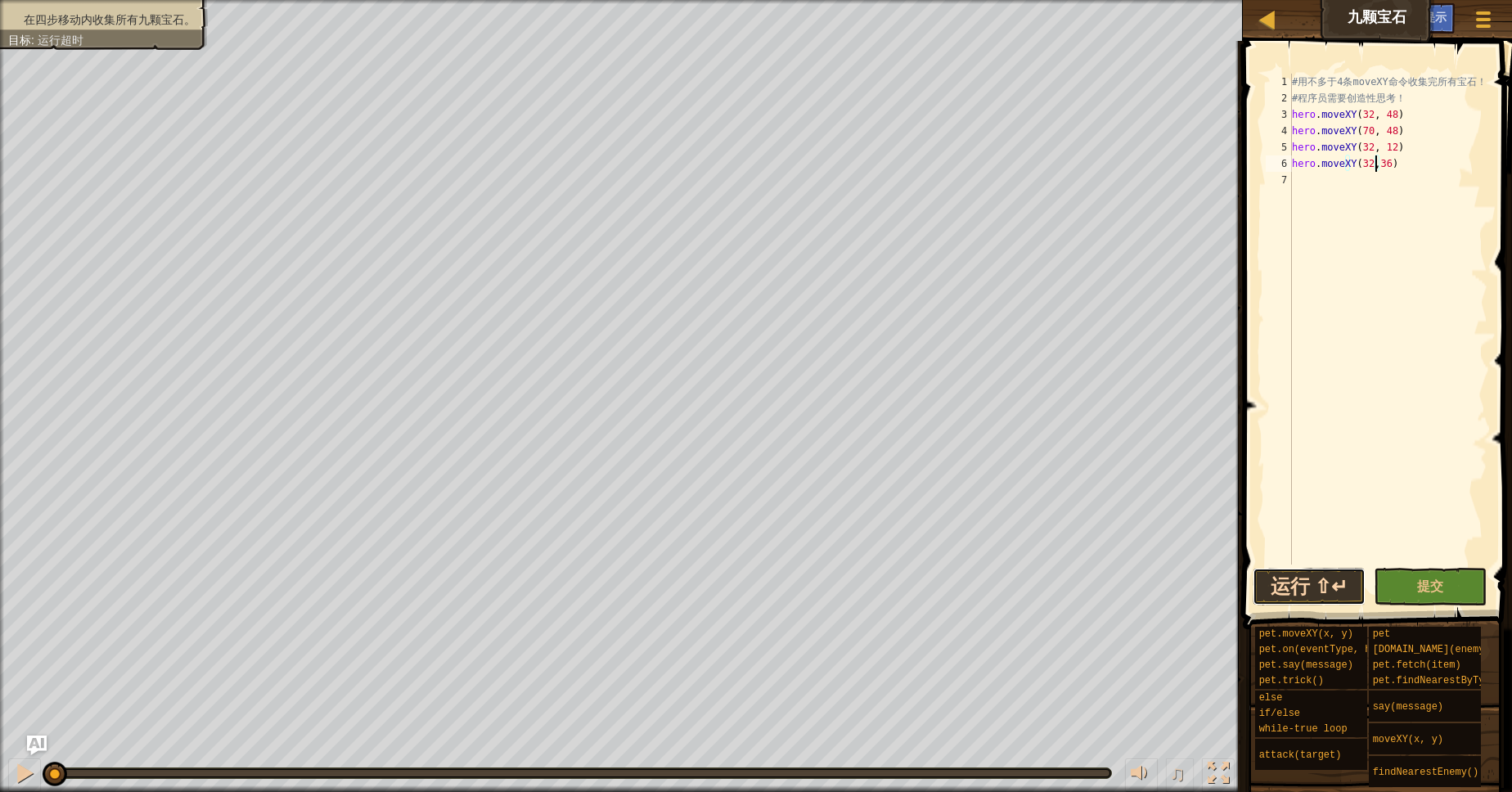
click at [1335, 592] on button "运行 ⇧↵" at bounding box center [1309, 586] width 113 height 37
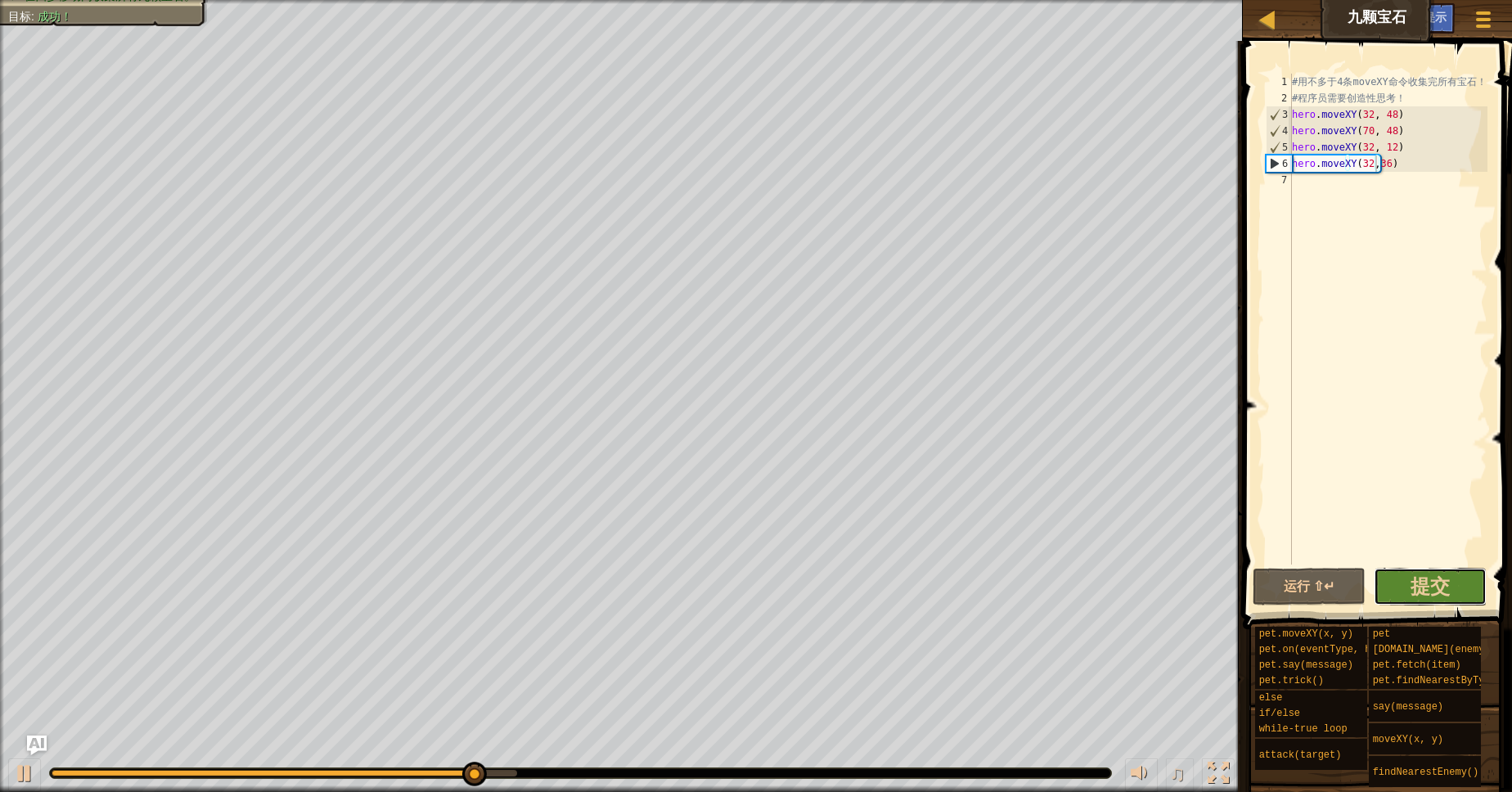
click at [1461, 589] on button "提交" at bounding box center [1430, 586] width 113 height 37
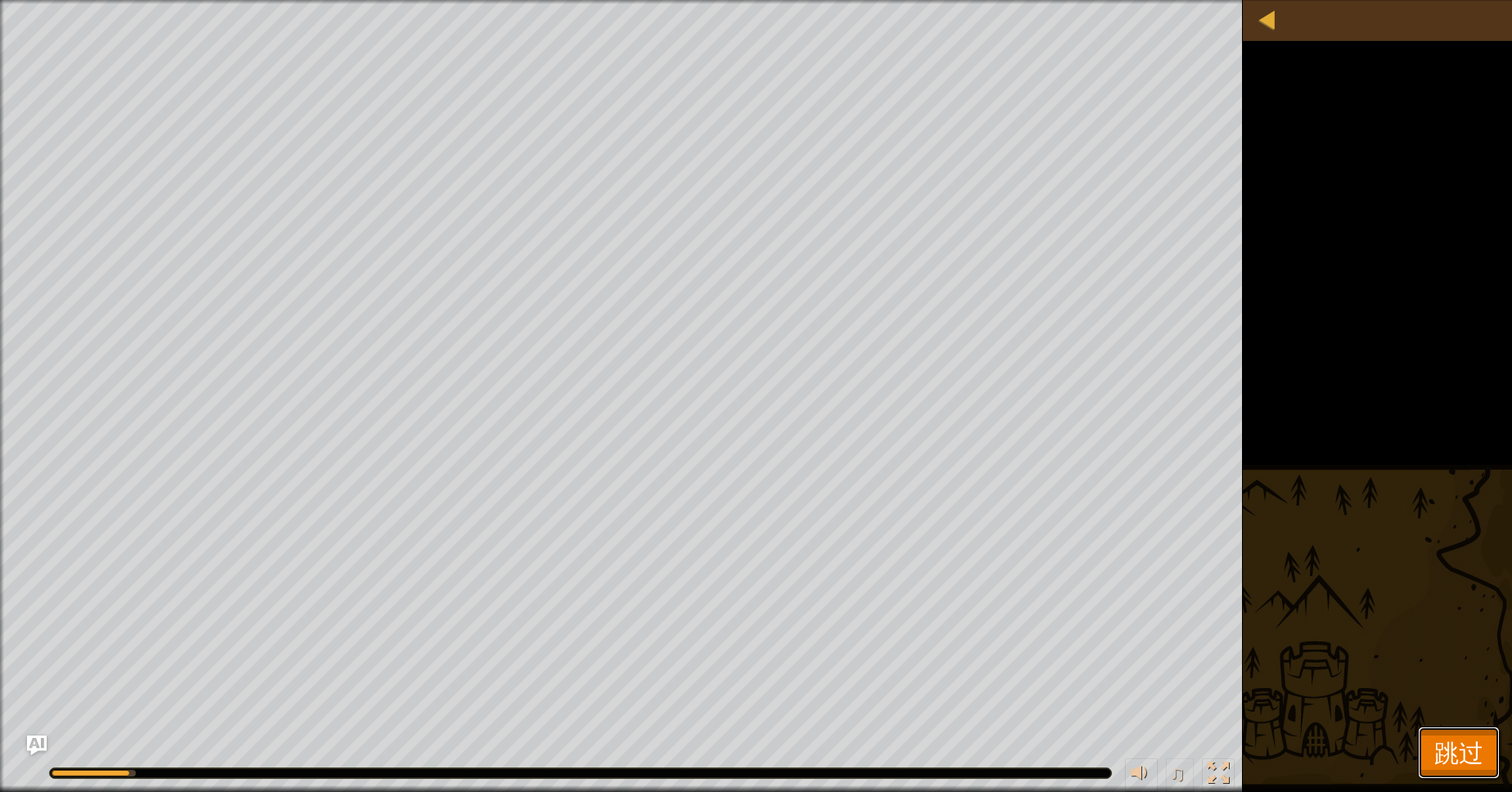
click at [1458, 755] on span "跳过" at bounding box center [1459, 752] width 49 height 34
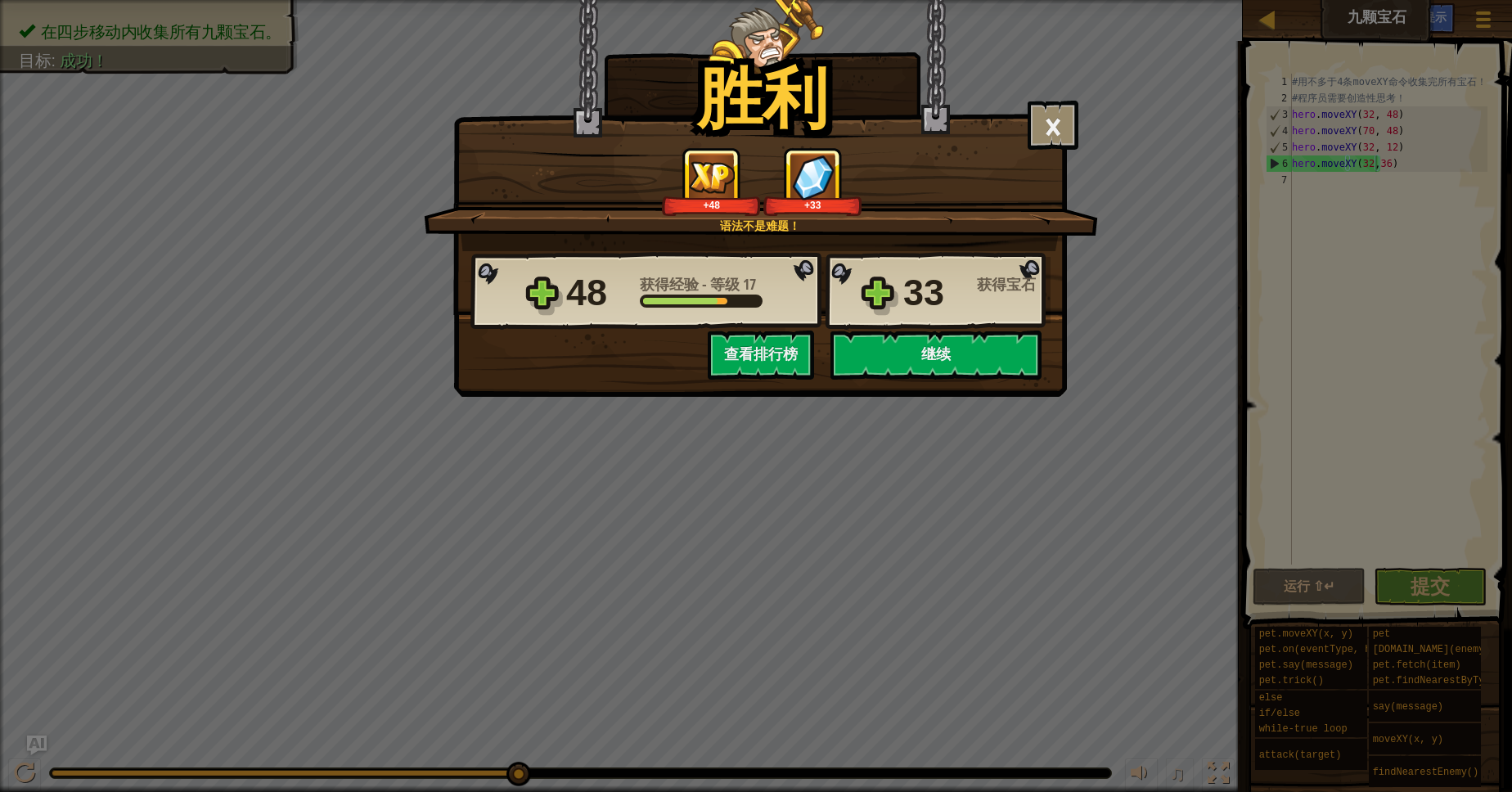
click at [1009, 405] on div "胜利 × 语法不是难题！ 这个关卡有多好玩？ 给我们反馈！ 语法不是难题！ +48 +33 Reticulating Splines... 48 获得经验 -…" at bounding box center [756, 396] width 1512 height 792
click at [998, 350] on button "继续" at bounding box center [935, 355] width 211 height 49
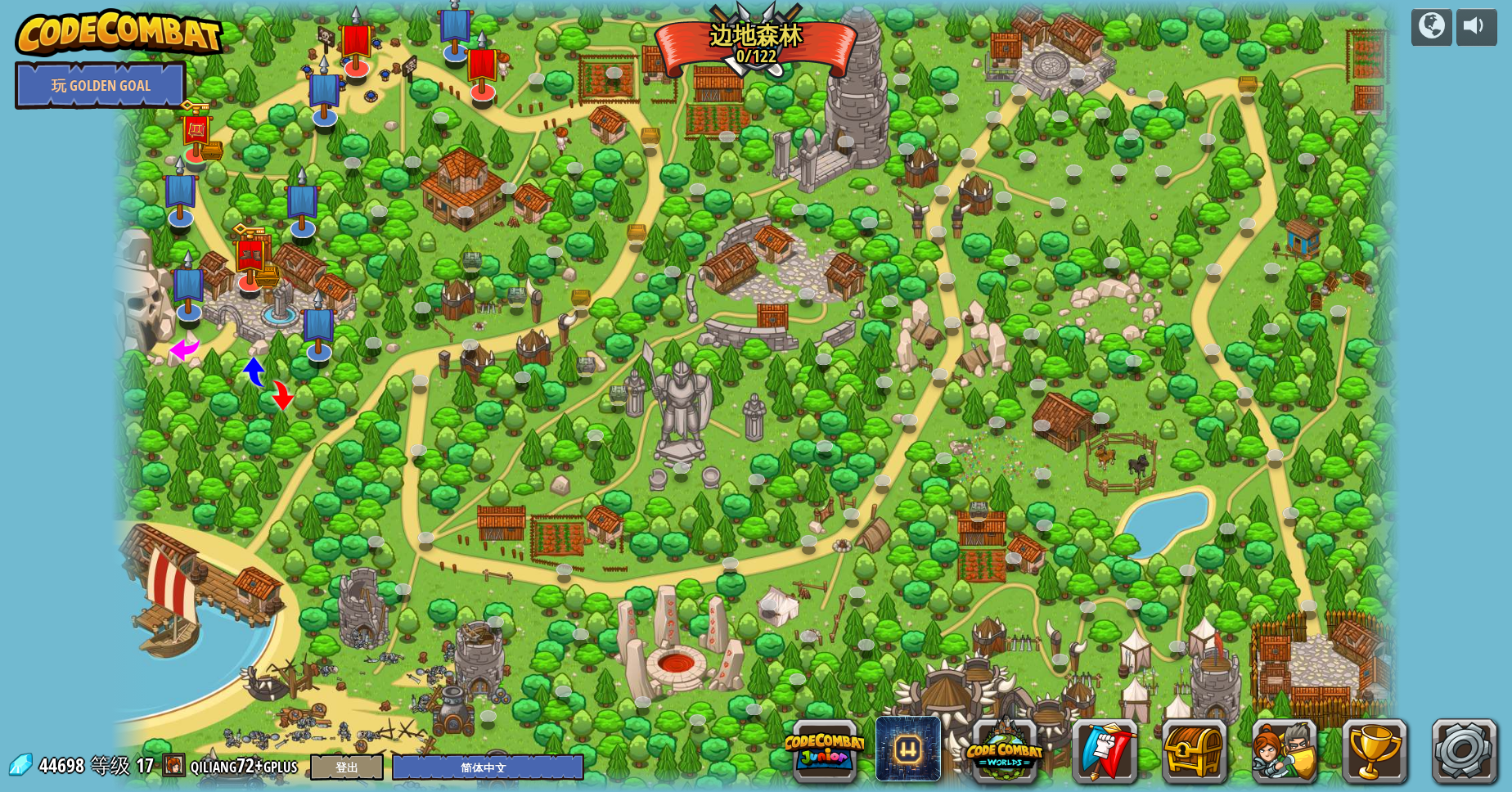
select select "zh-HANS"
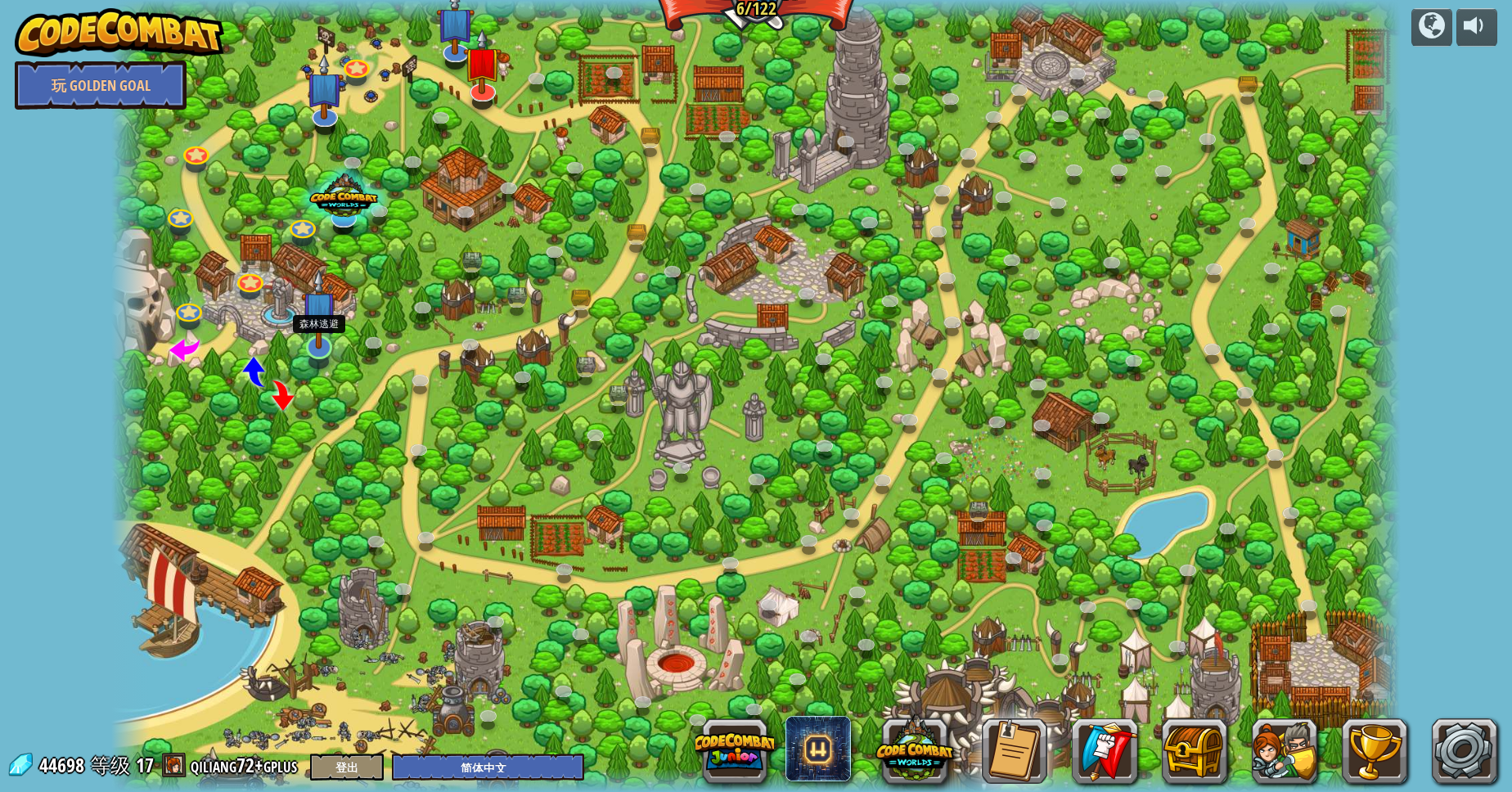
click at [322, 326] on img at bounding box center [318, 308] width 36 height 81
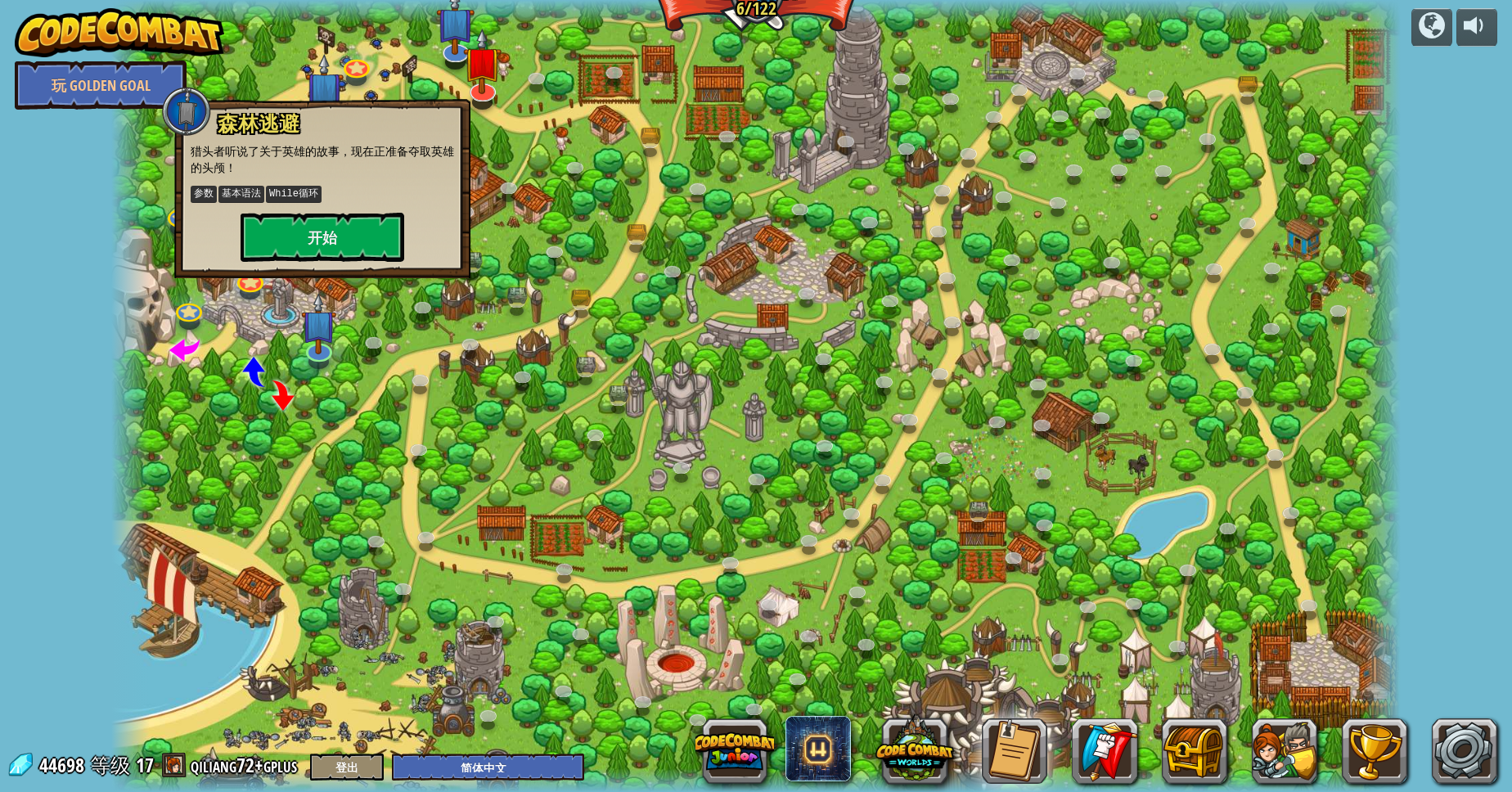
click at [377, 326] on div at bounding box center [756, 396] width 1289 height 792
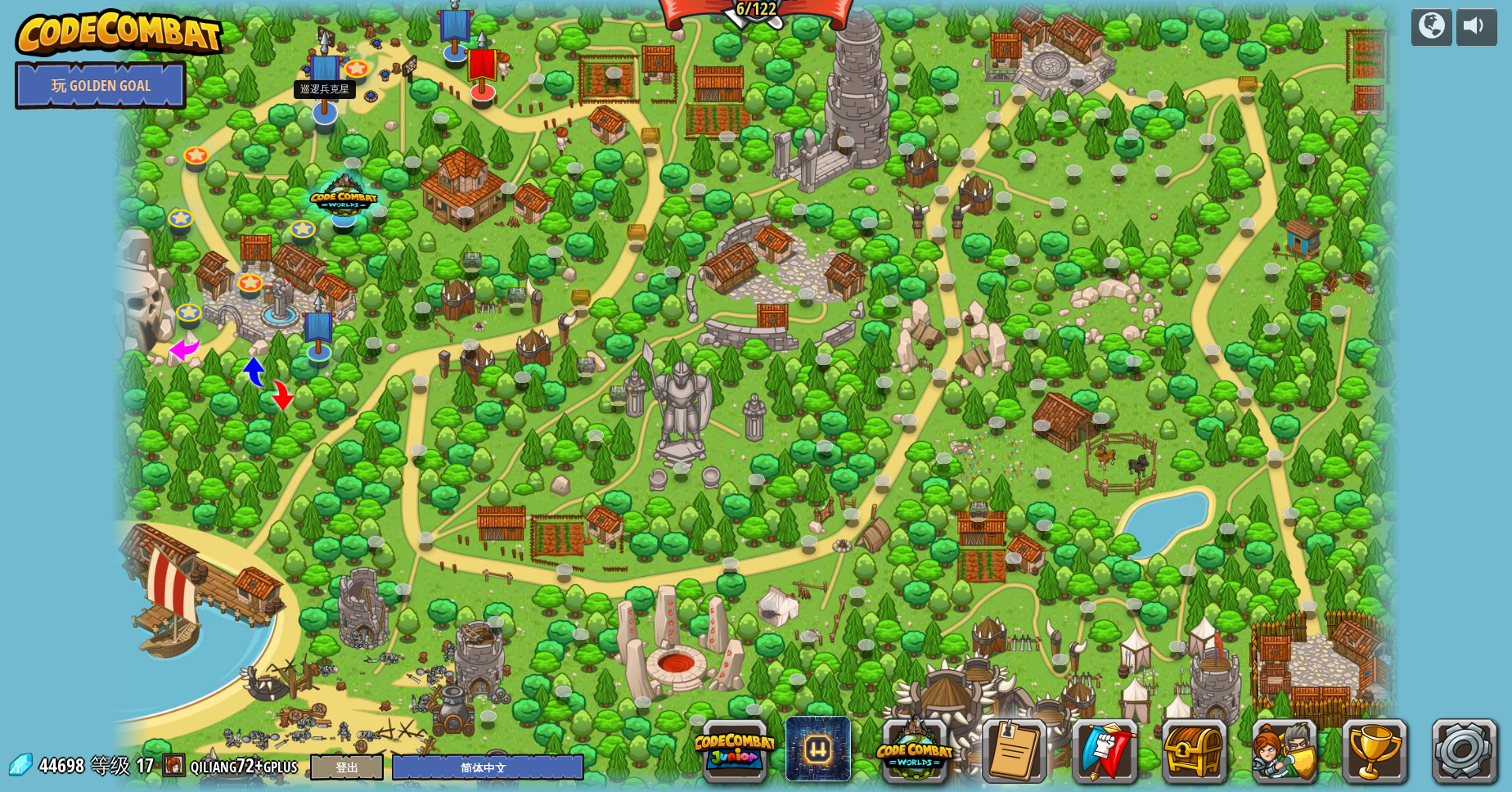
click at [339, 83] on img at bounding box center [325, 71] width 38 height 88
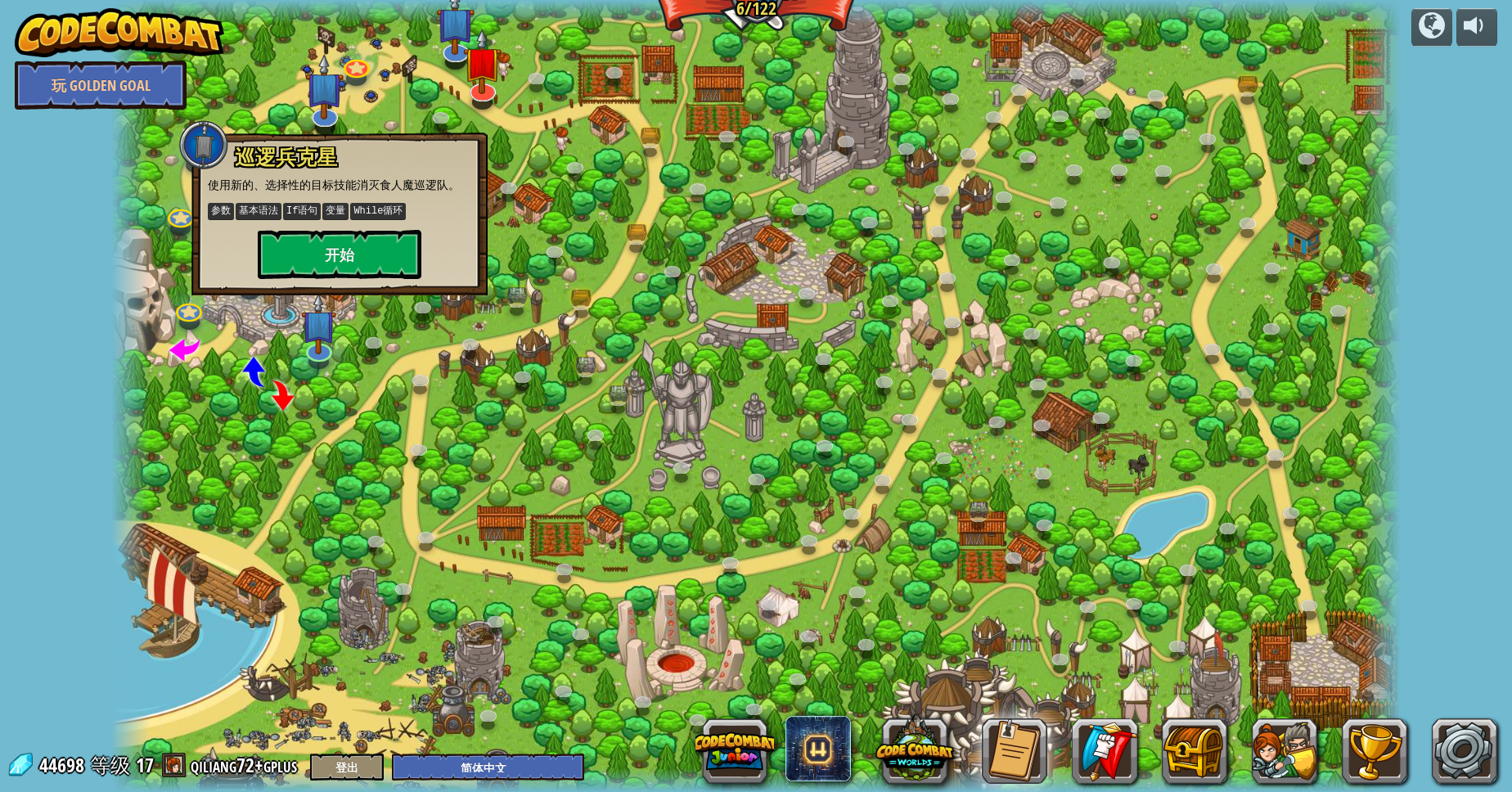
click at [629, 345] on div at bounding box center [756, 396] width 1289 height 792
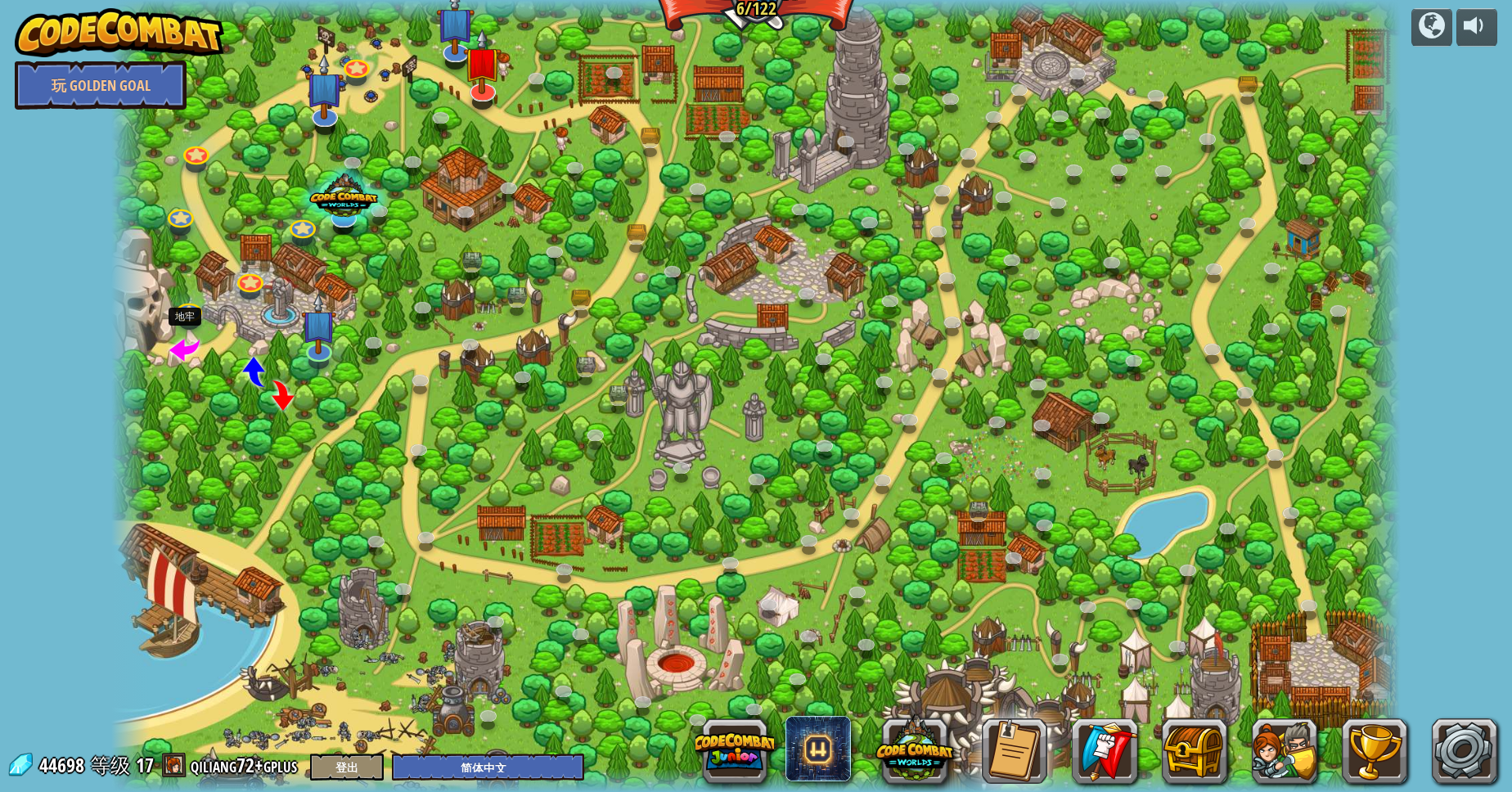
click at [170, 347] on span at bounding box center [184, 348] width 30 height 30
select select "zh-HANS"
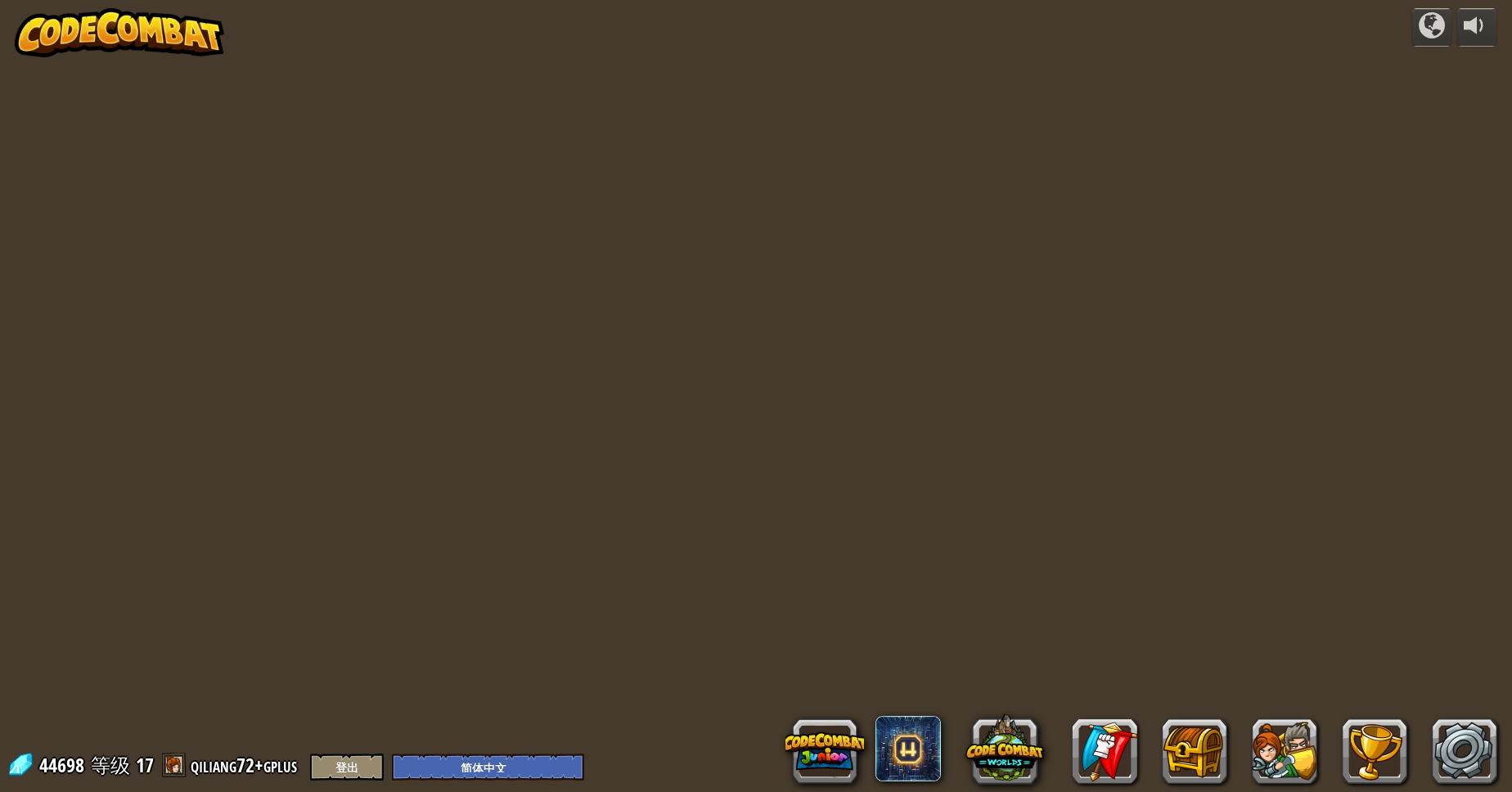
select select "zh-HANS"
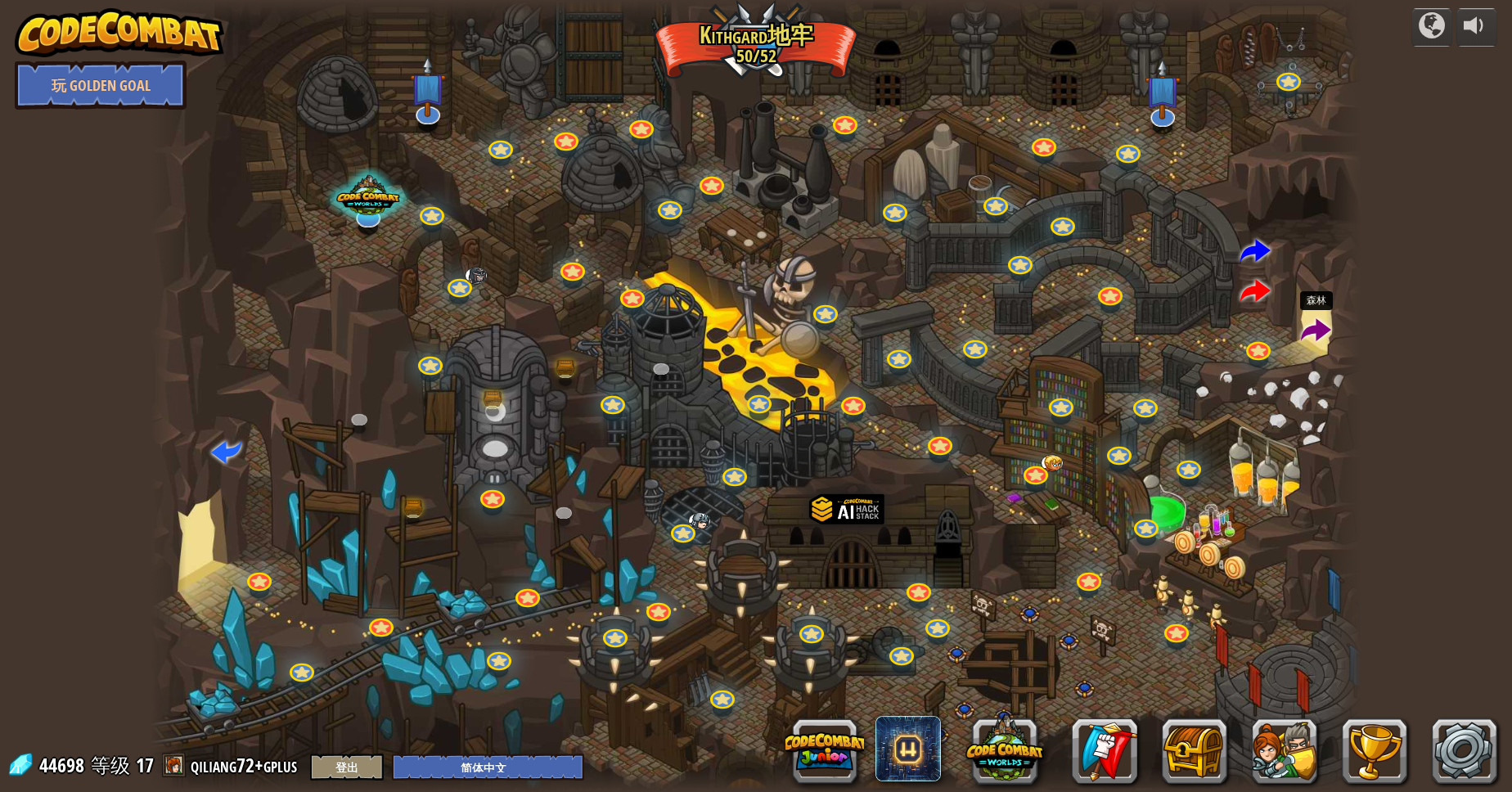
click at [1307, 341] on span at bounding box center [1315, 331] width 30 height 30
select select "zh-HANS"
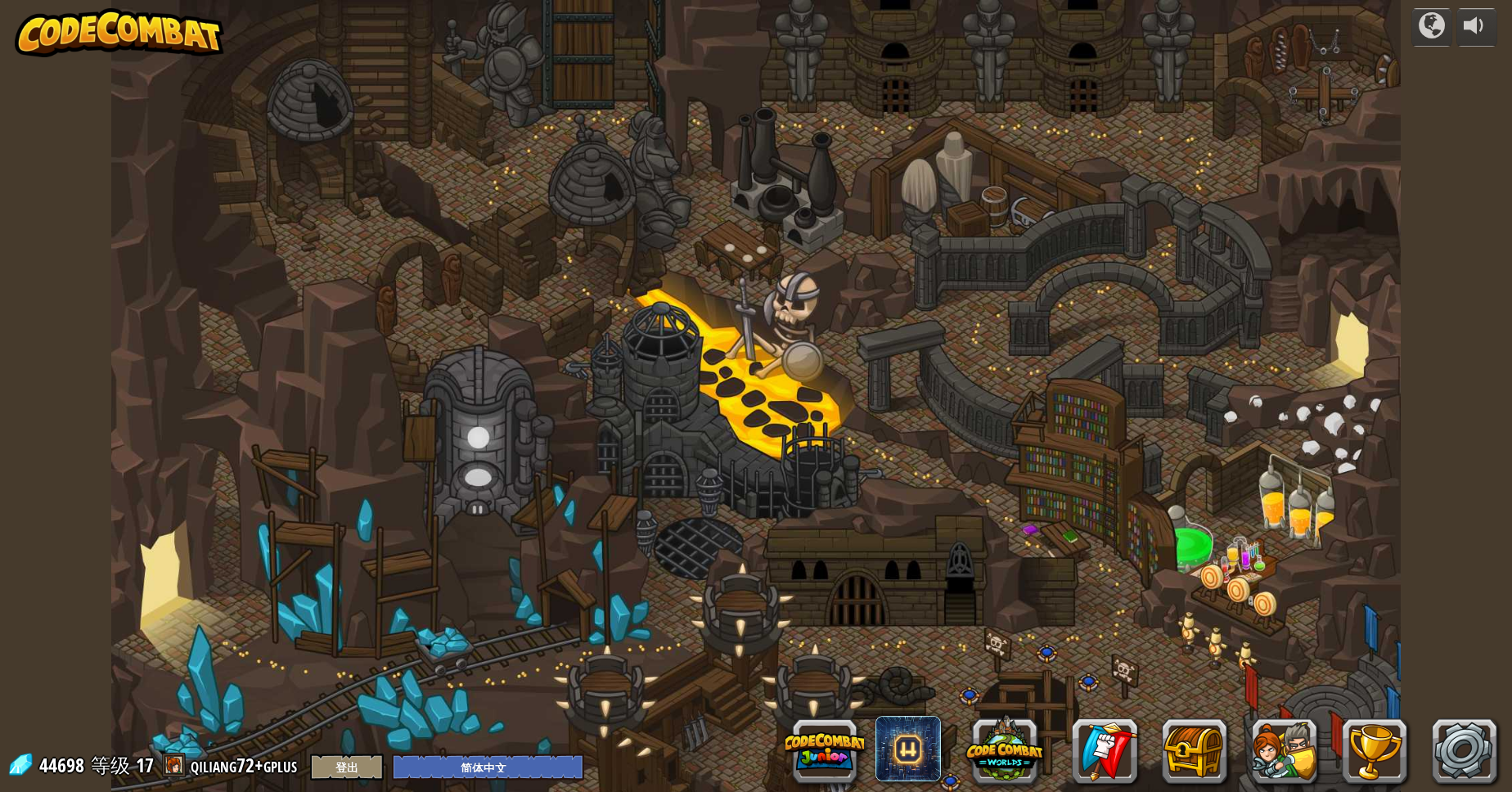
select select "zh-HANS"
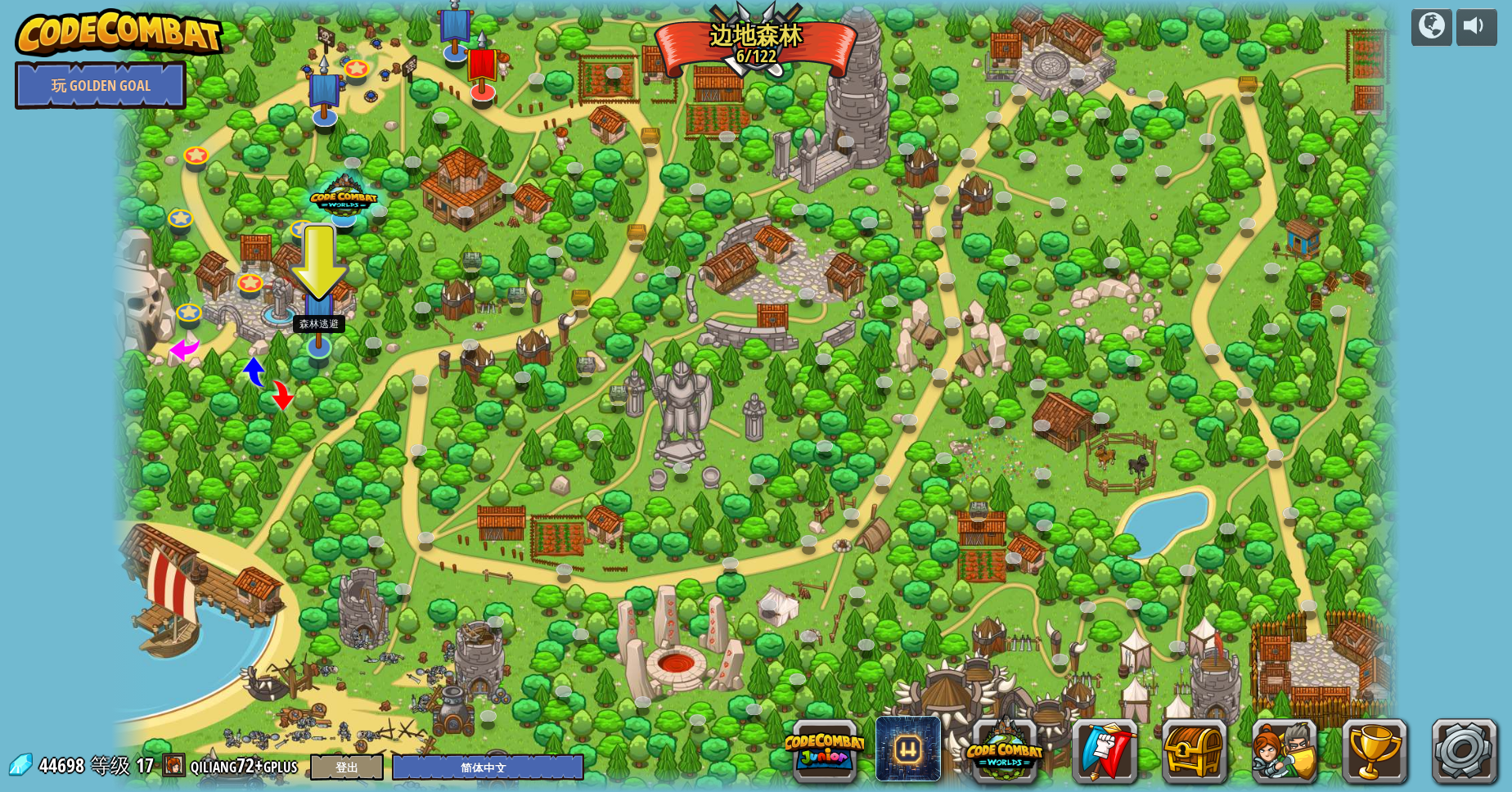
click at [328, 332] on img at bounding box center [318, 308] width 36 height 81
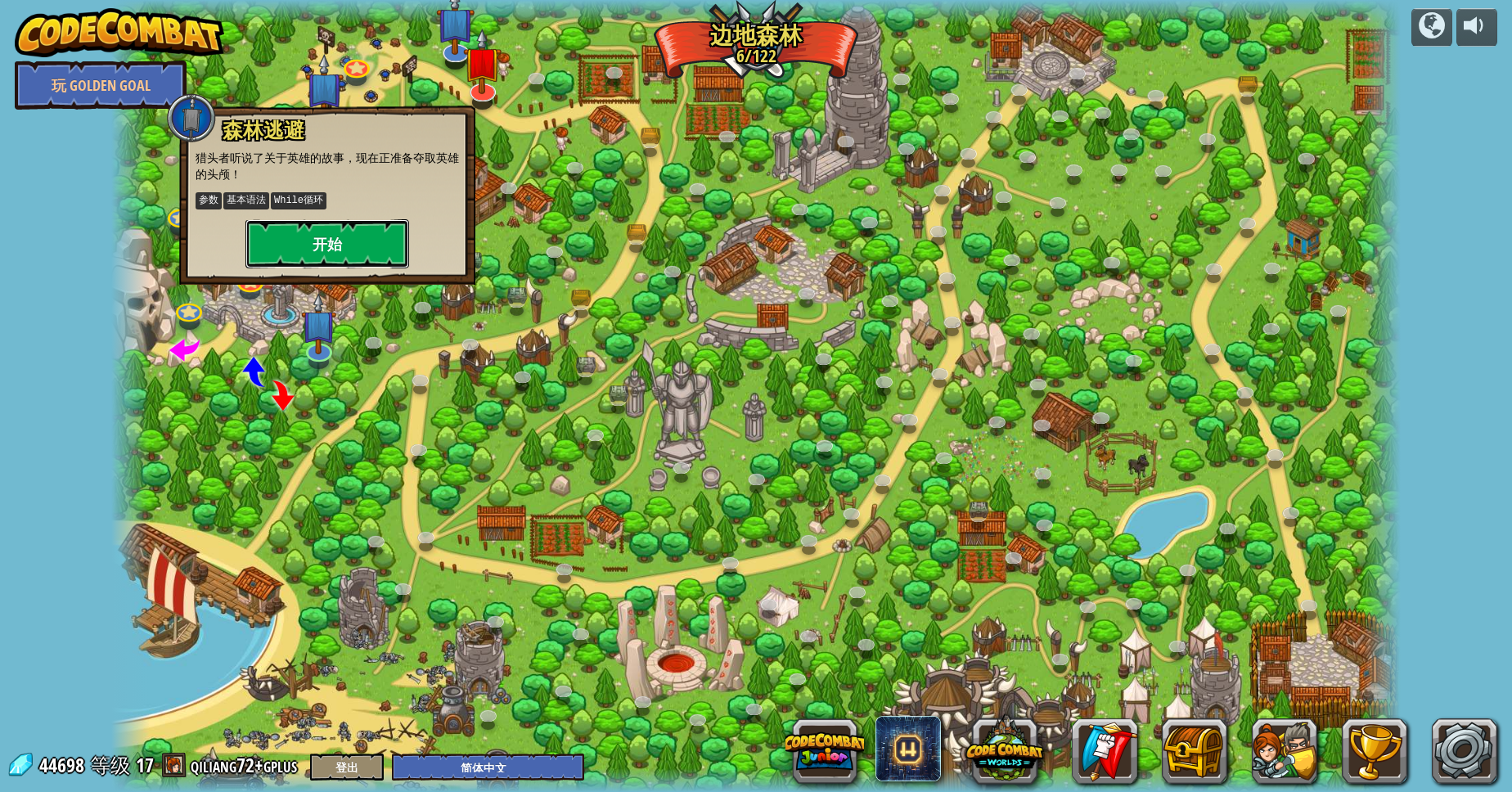
click at [350, 253] on button "开始" at bounding box center [327, 244] width 163 height 49
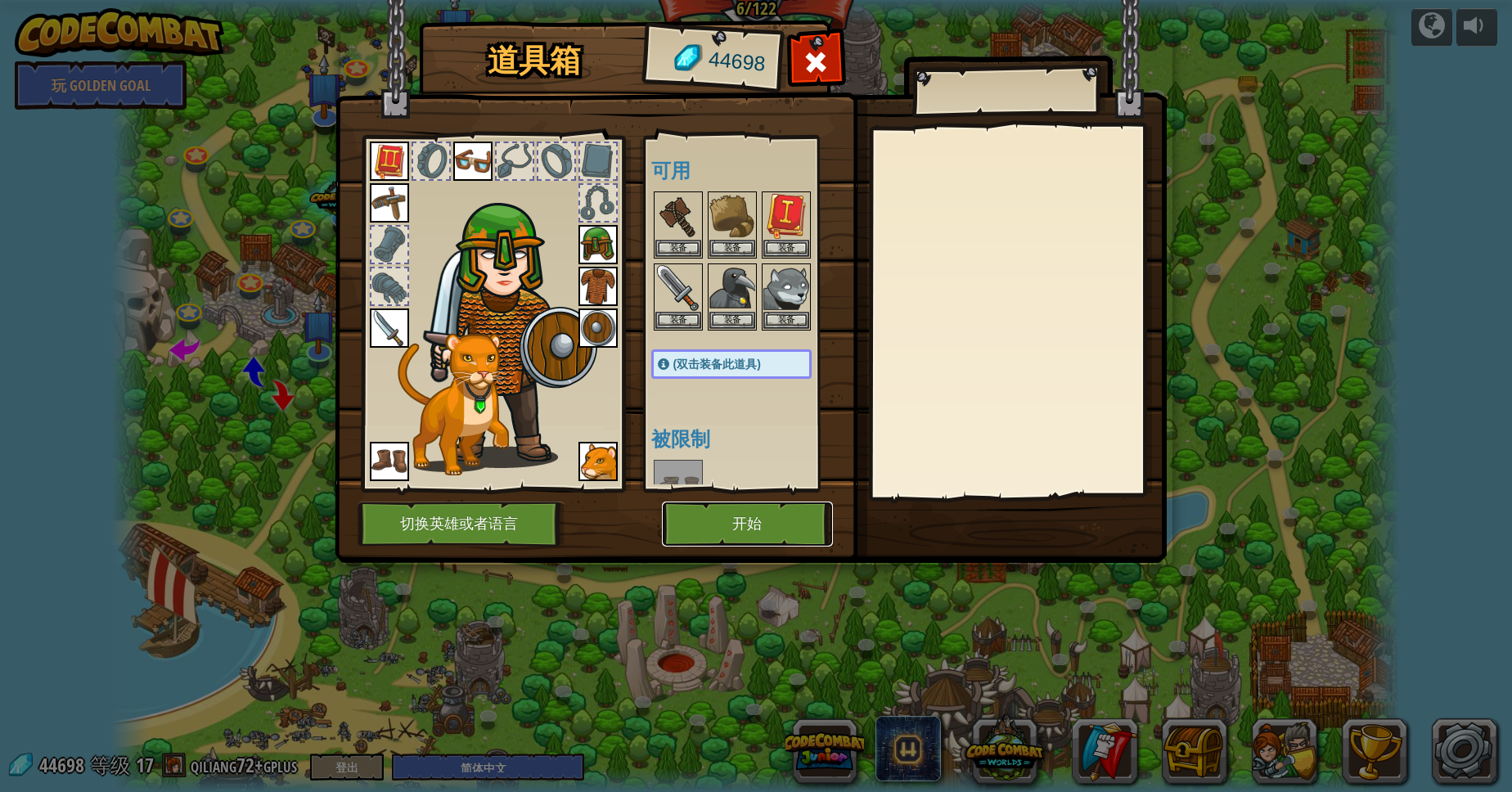
click at [748, 530] on button "开始" at bounding box center [746, 524] width 171 height 45
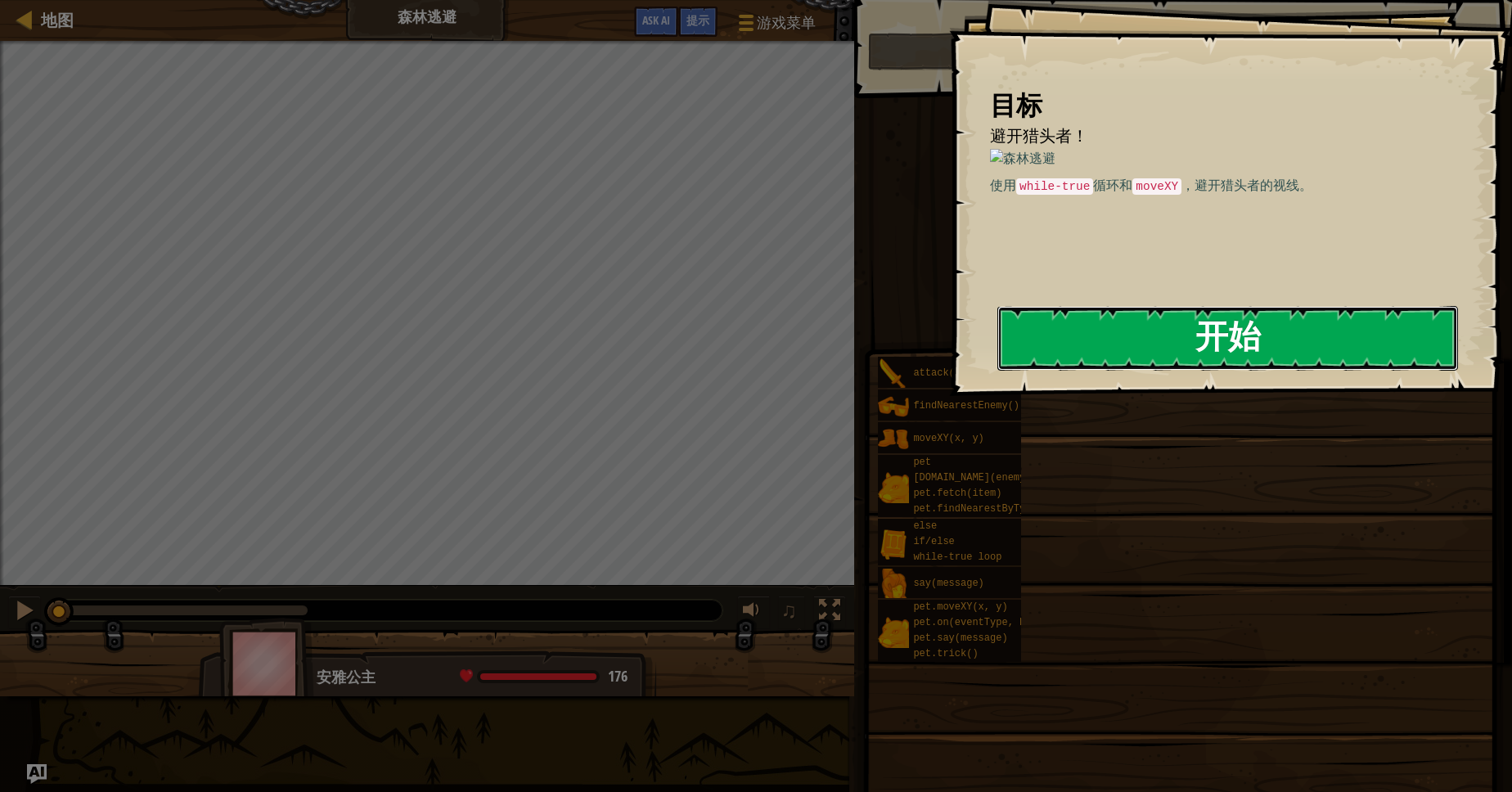
click at [1111, 343] on button "开始" at bounding box center [1227, 338] width 461 height 65
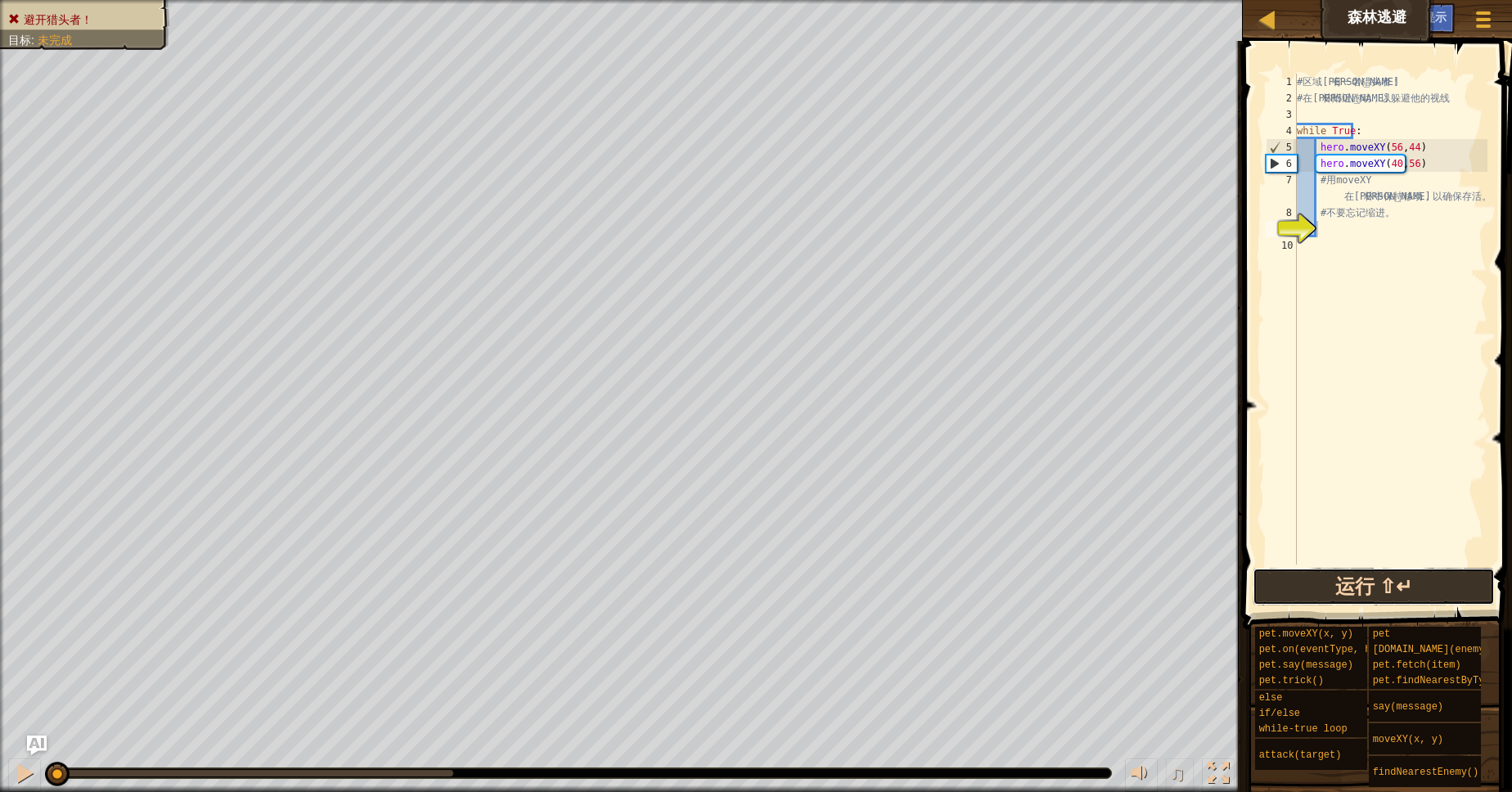
click at [1301, 573] on button "运行 ⇧↵" at bounding box center [1373, 586] width 242 height 37
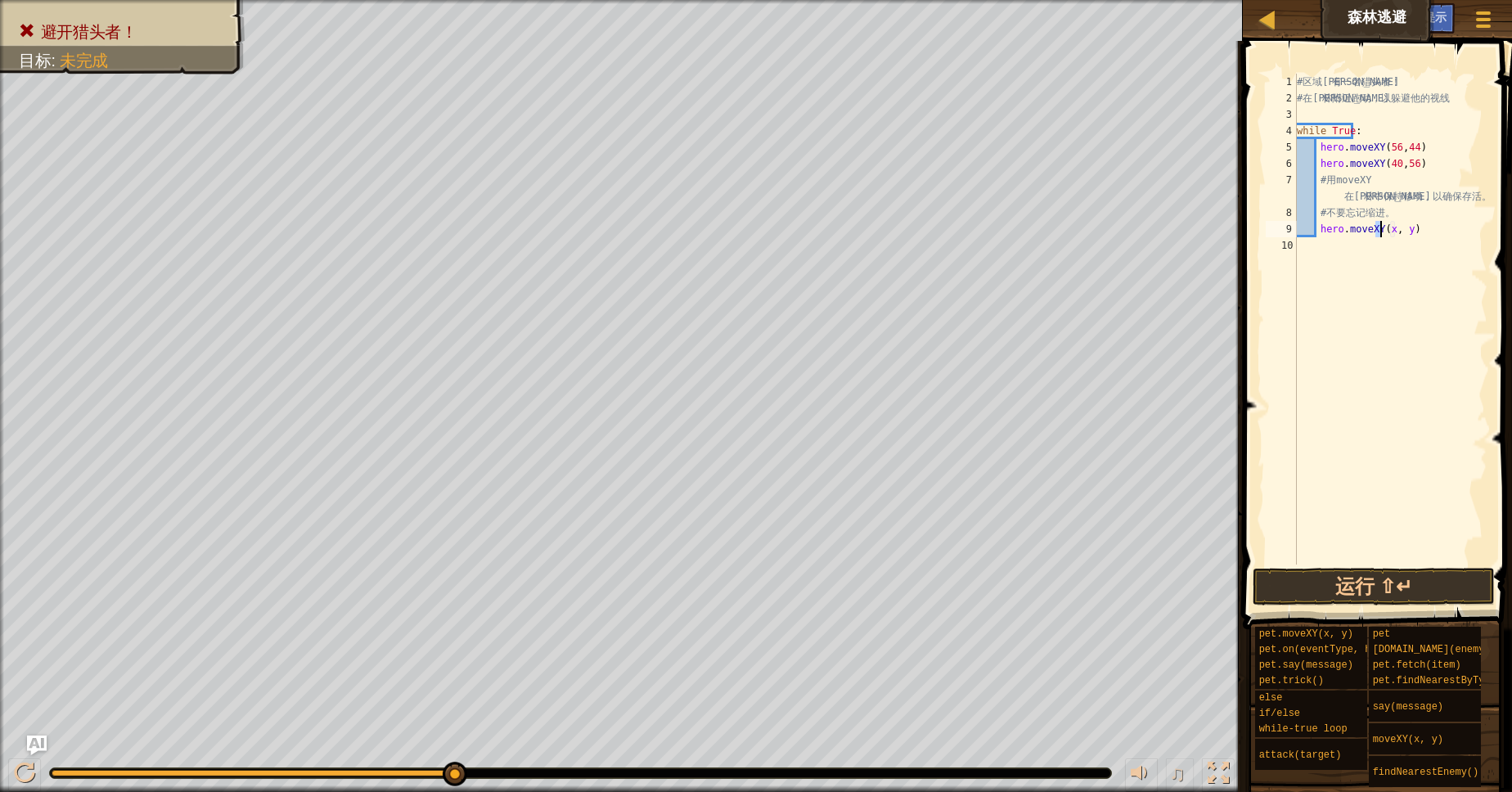
scroll to position [7, 6]
type textarea "hero.moveXY(26, y)"
type textarea "hero.moveXY(26, 44)"
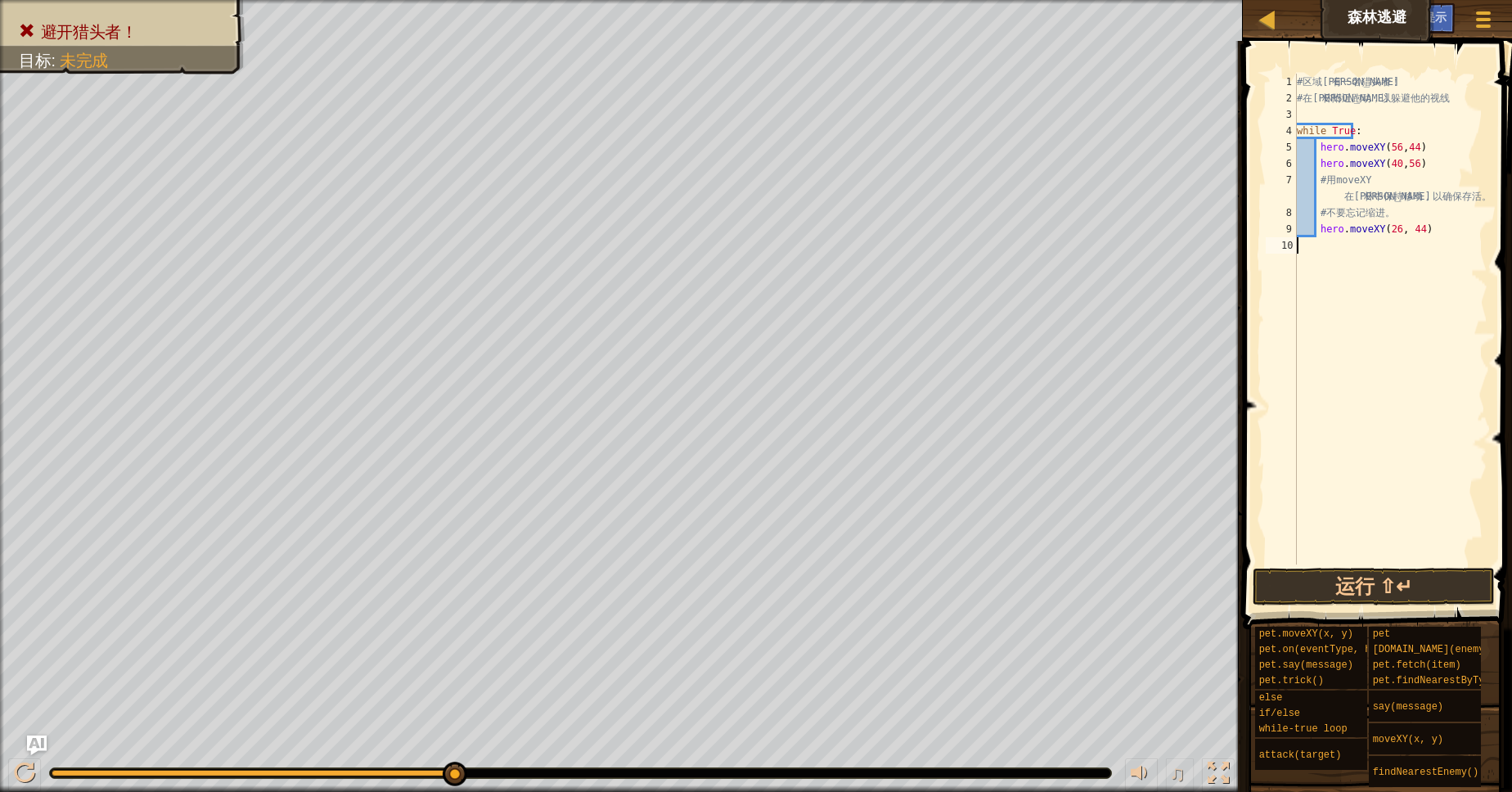
type textarea "hero.moveXY(26, 44)"
type textarea "hero.moveXY(24, 24)"
type textarea "hero.moveXY(40, 12)"
click at [1340, 599] on button "运行 ⇧↵" at bounding box center [1373, 586] width 242 height 37
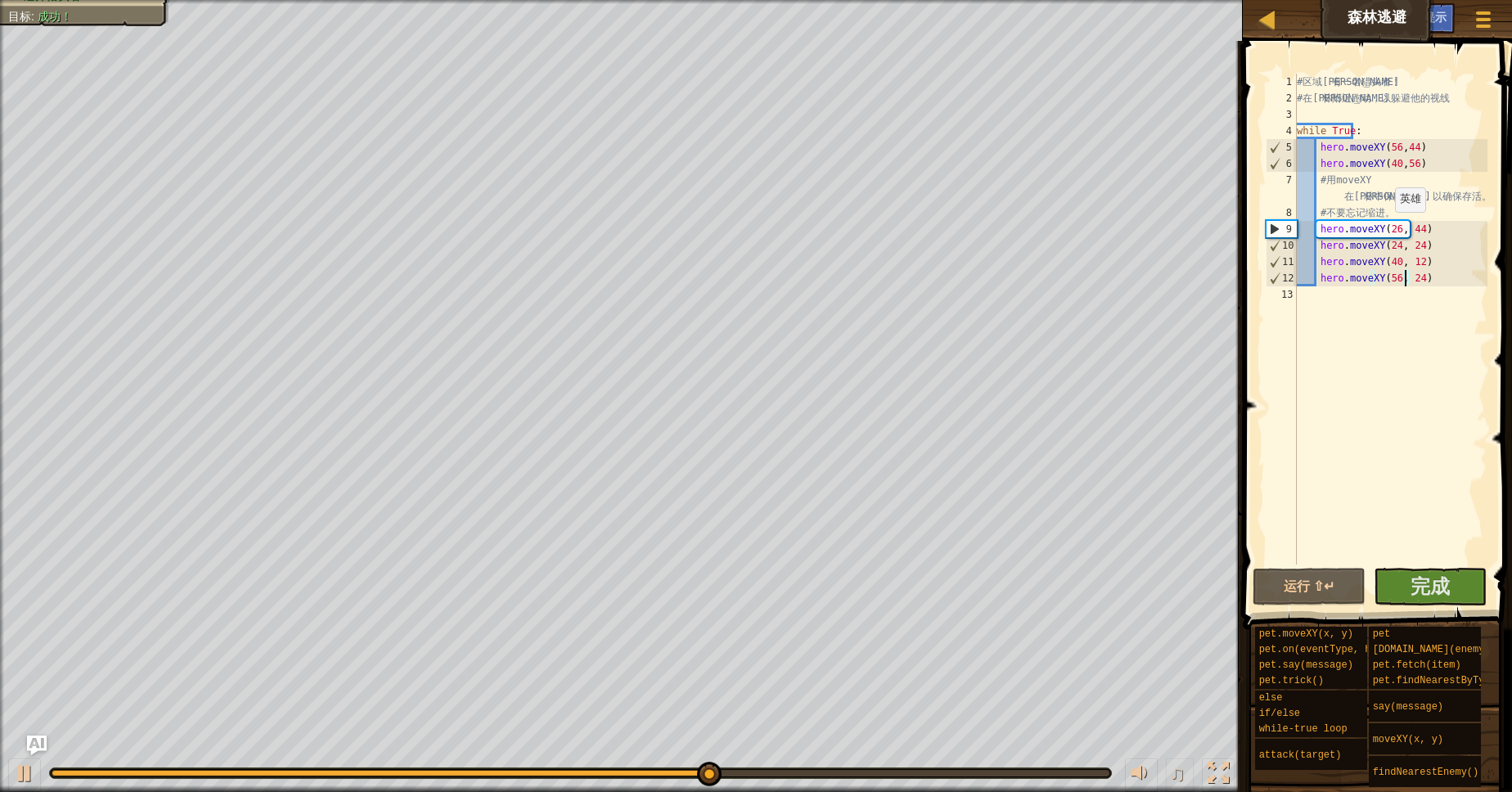
click at [1386, 228] on div "# 区 域 内 有 一 名 猎 头 者 ！ # 在 森 林 附 近 跑 动 ， 以 躲 避 他 的 视 线 while True : hero . moveX…" at bounding box center [1390, 336] width 193 height 524
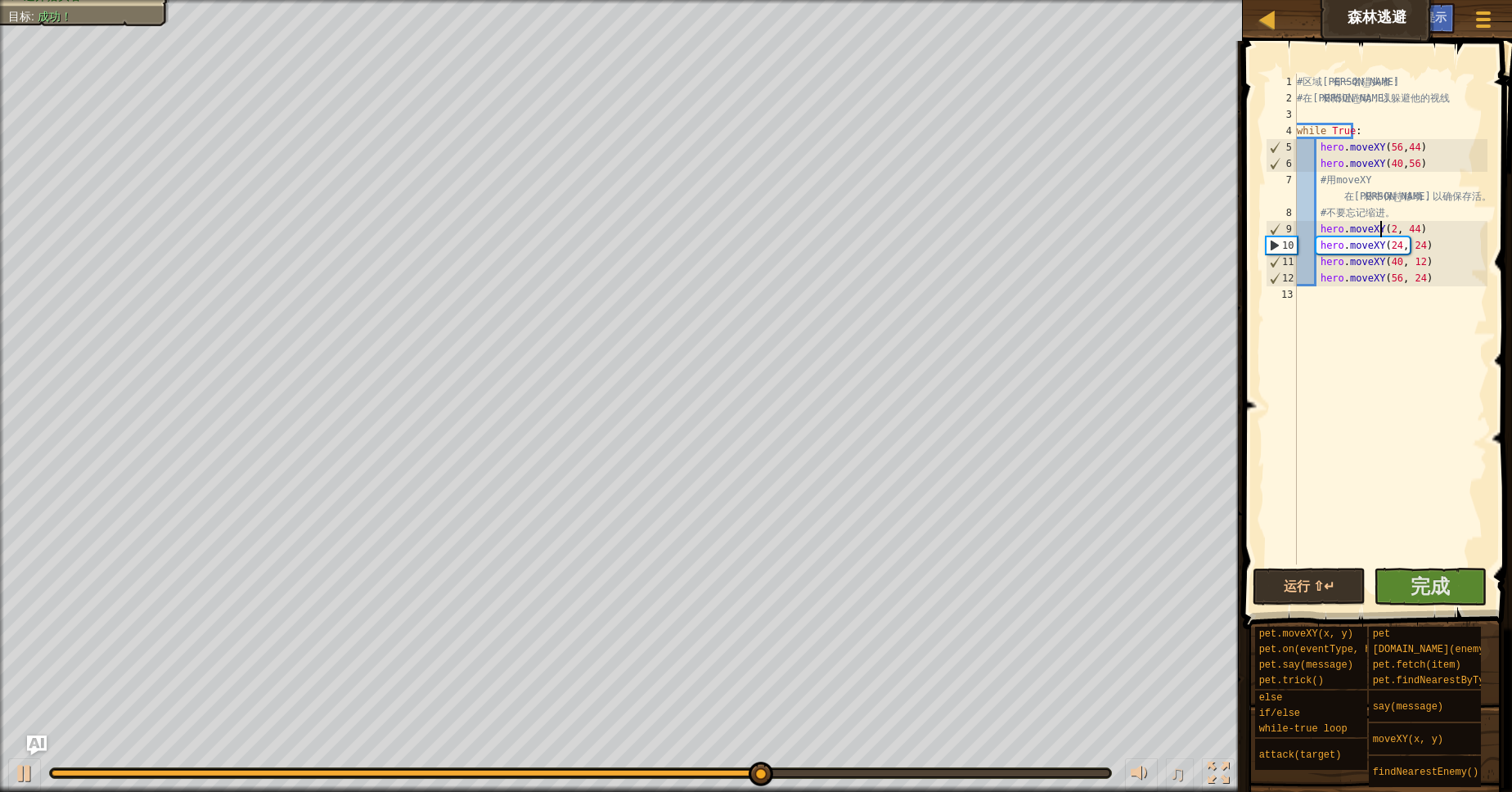
scroll to position [7, 6]
type textarea "hero.moveXY(24, 44)"
click at [1309, 587] on button "运行 ⇧↵" at bounding box center [1309, 586] width 113 height 37
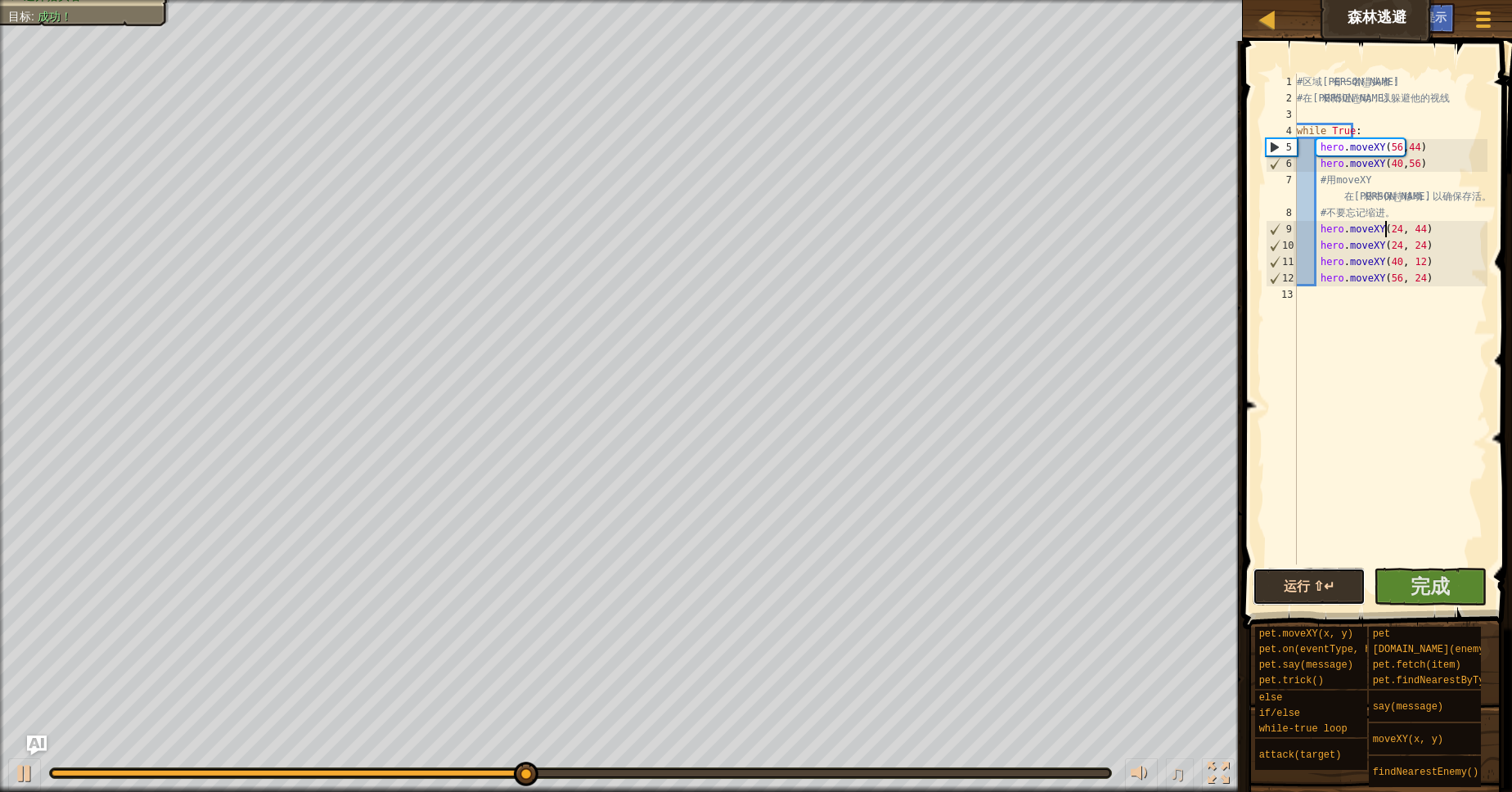
click at [1321, 600] on button "运行 ⇧↵" at bounding box center [1309, 586] width 113 height 37
click at [1321, 591] on button "运行 ⇧↵" at bounding box center [1309, 586] width 113 height 37
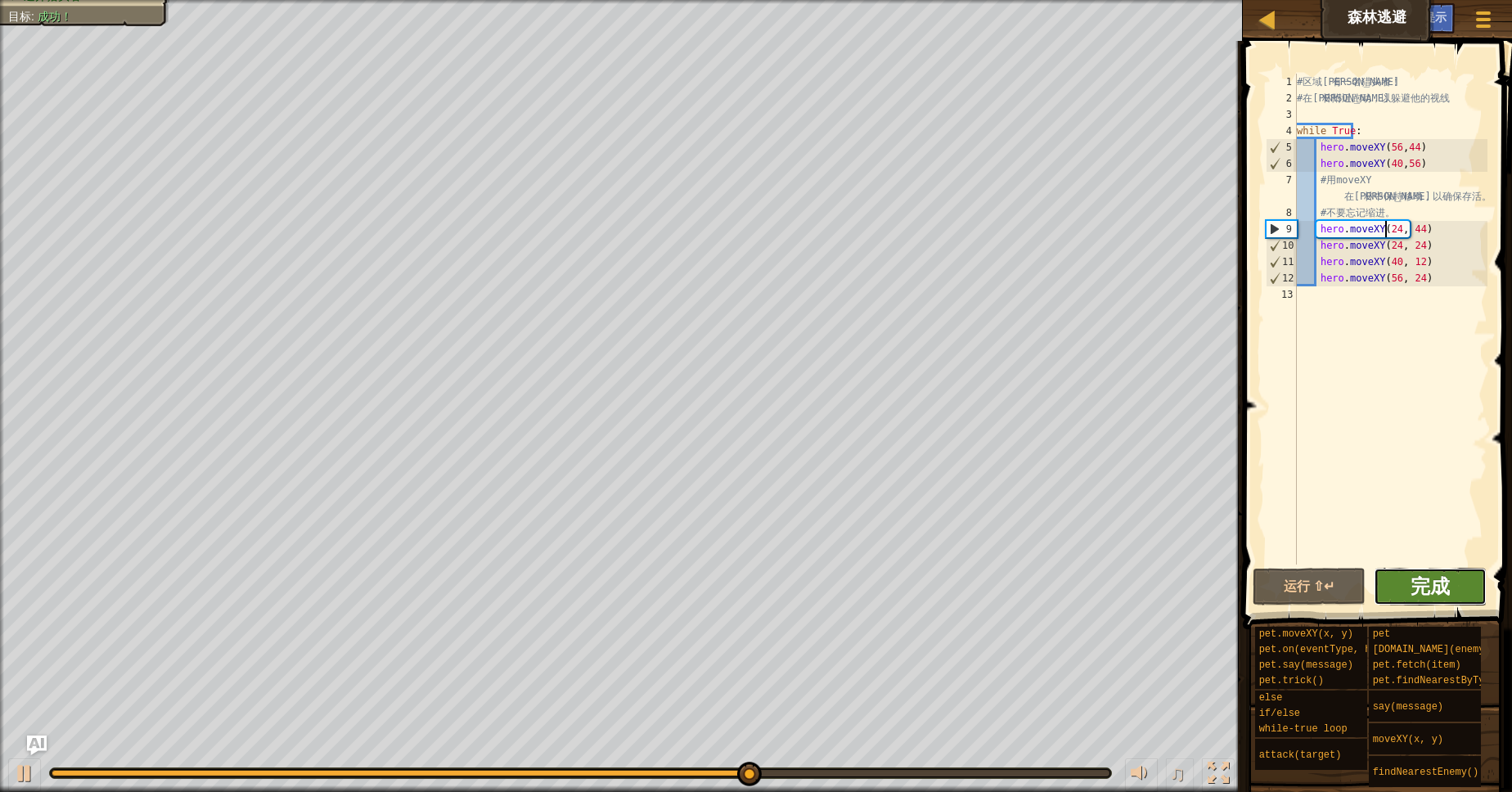
click at [1444, 575] on span "完成" at bounding box center [1430, 586] width 39 height 26
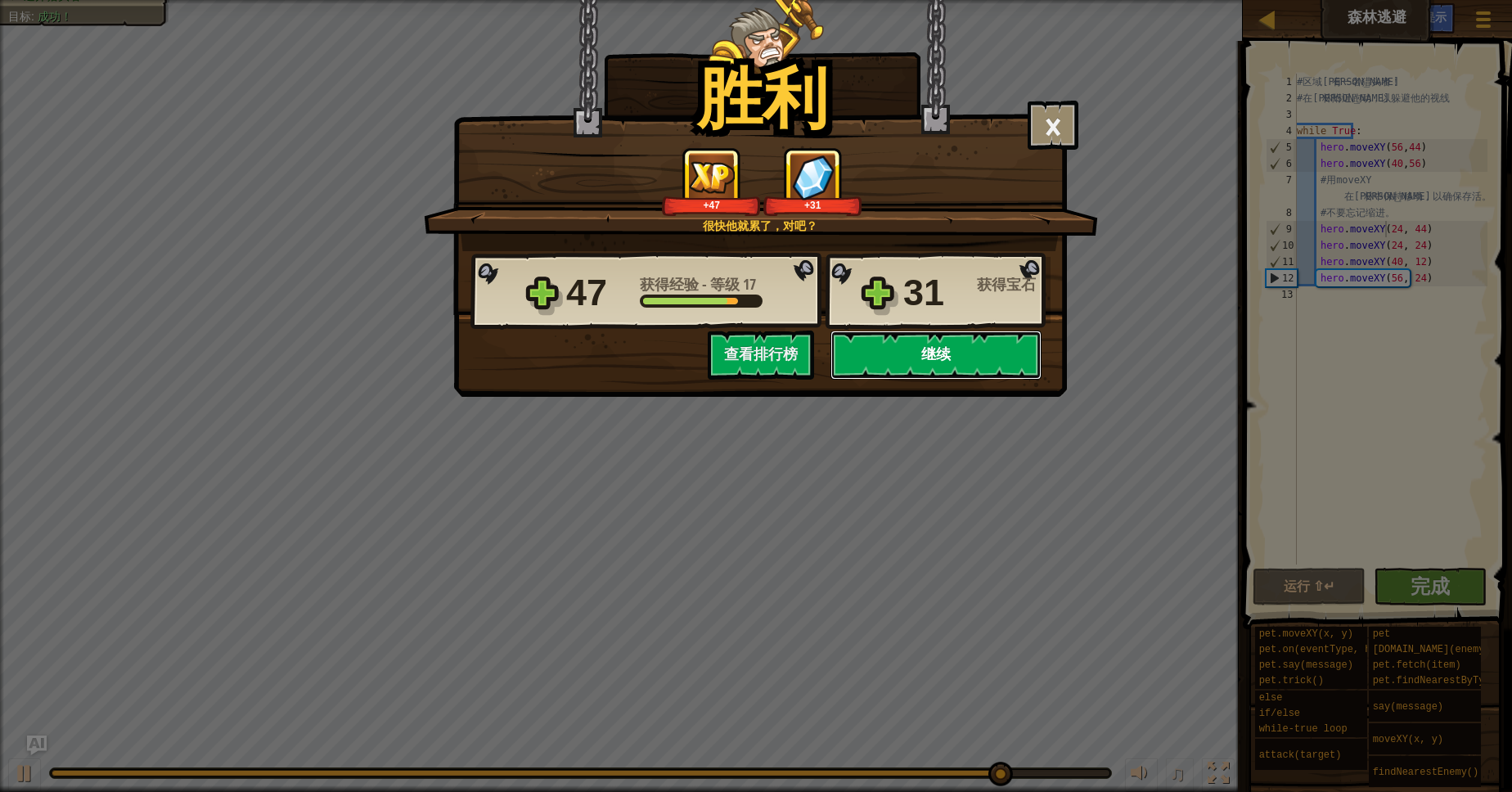
click at [952, 365] on button "继续" at bounding box center [935, 355] width 211 height 49
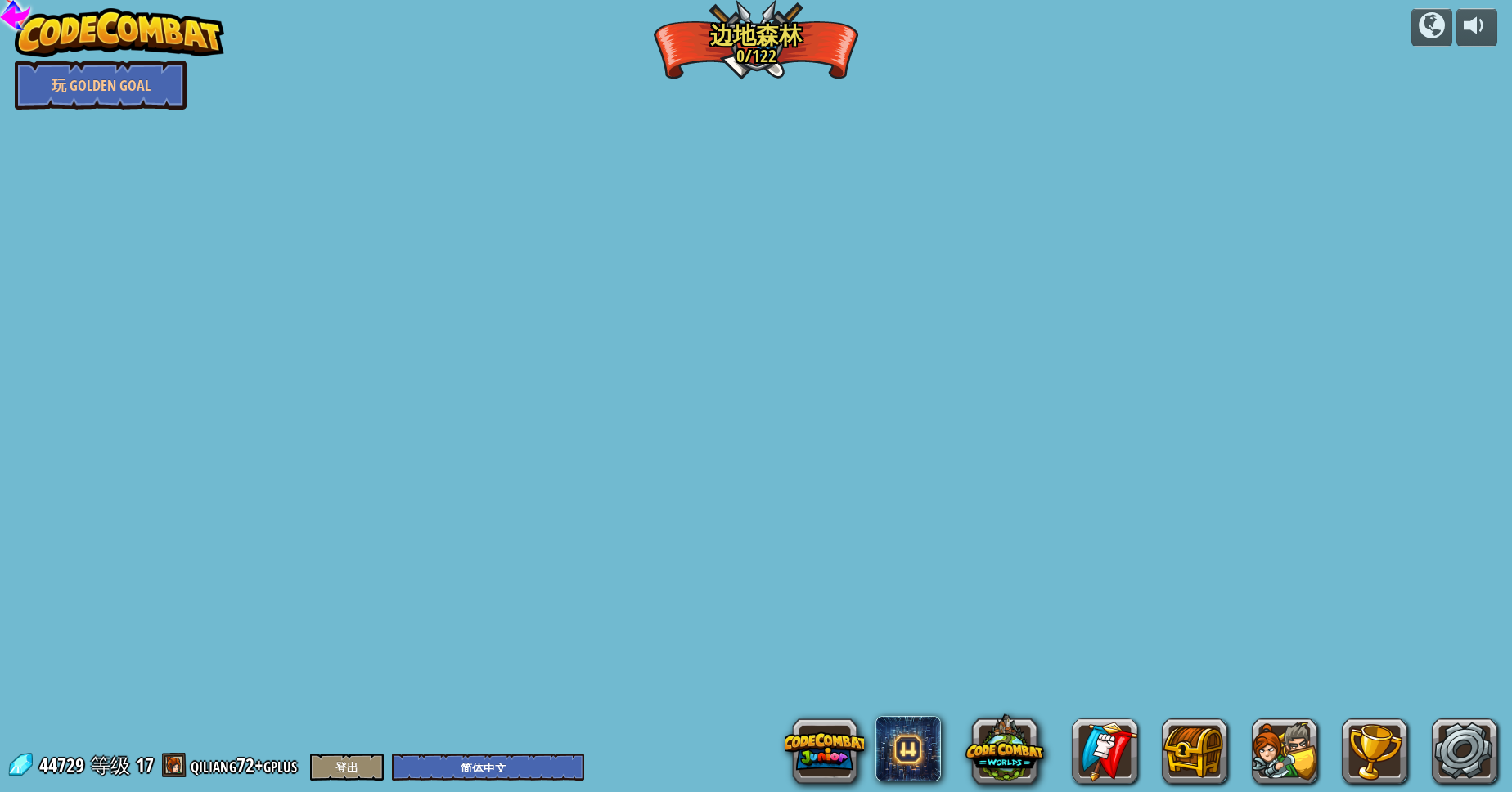
select select "zh-HANS"
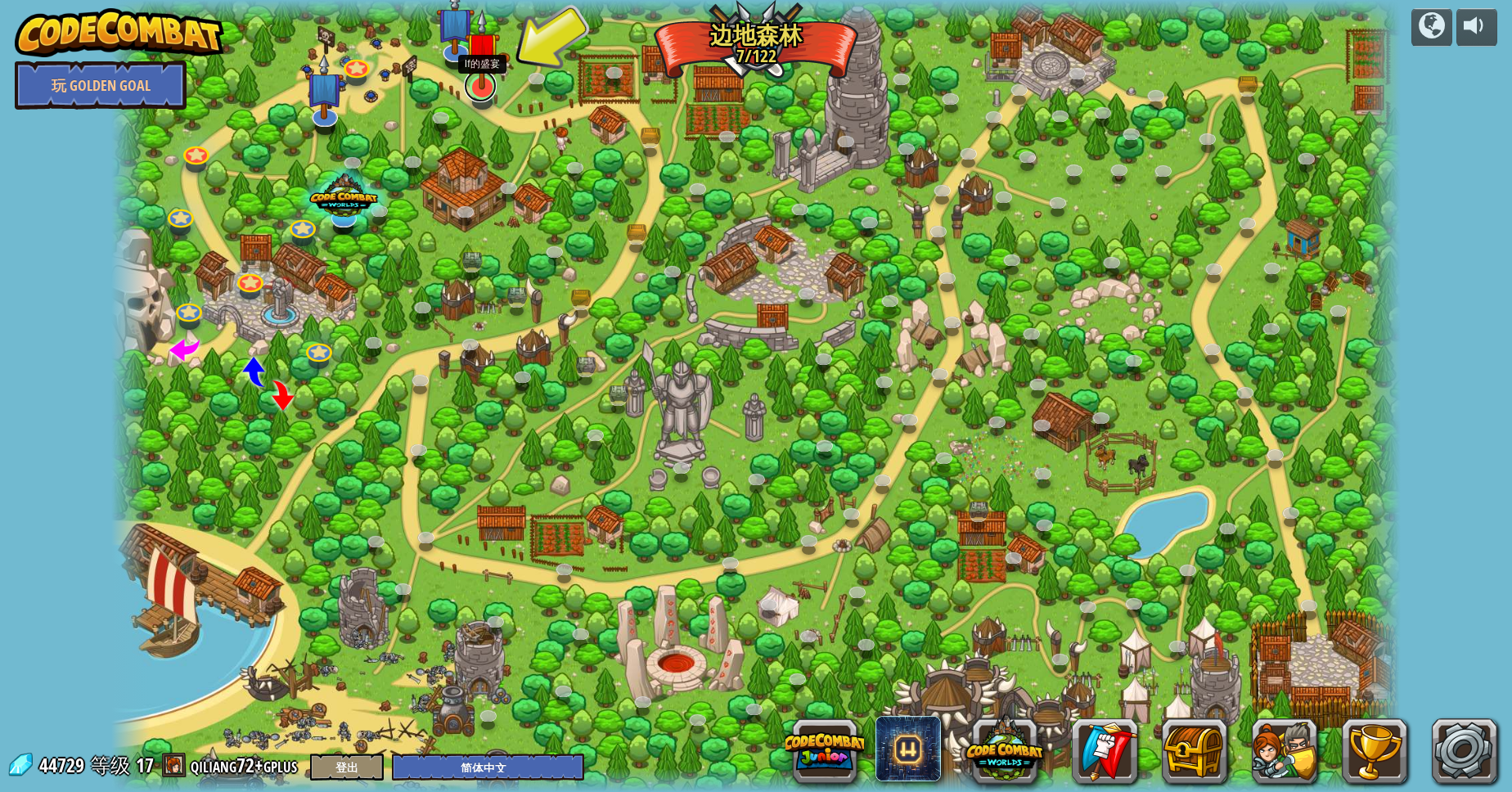
click at [483, 95] on link at bounding box center [480, 86] width 33 height 33
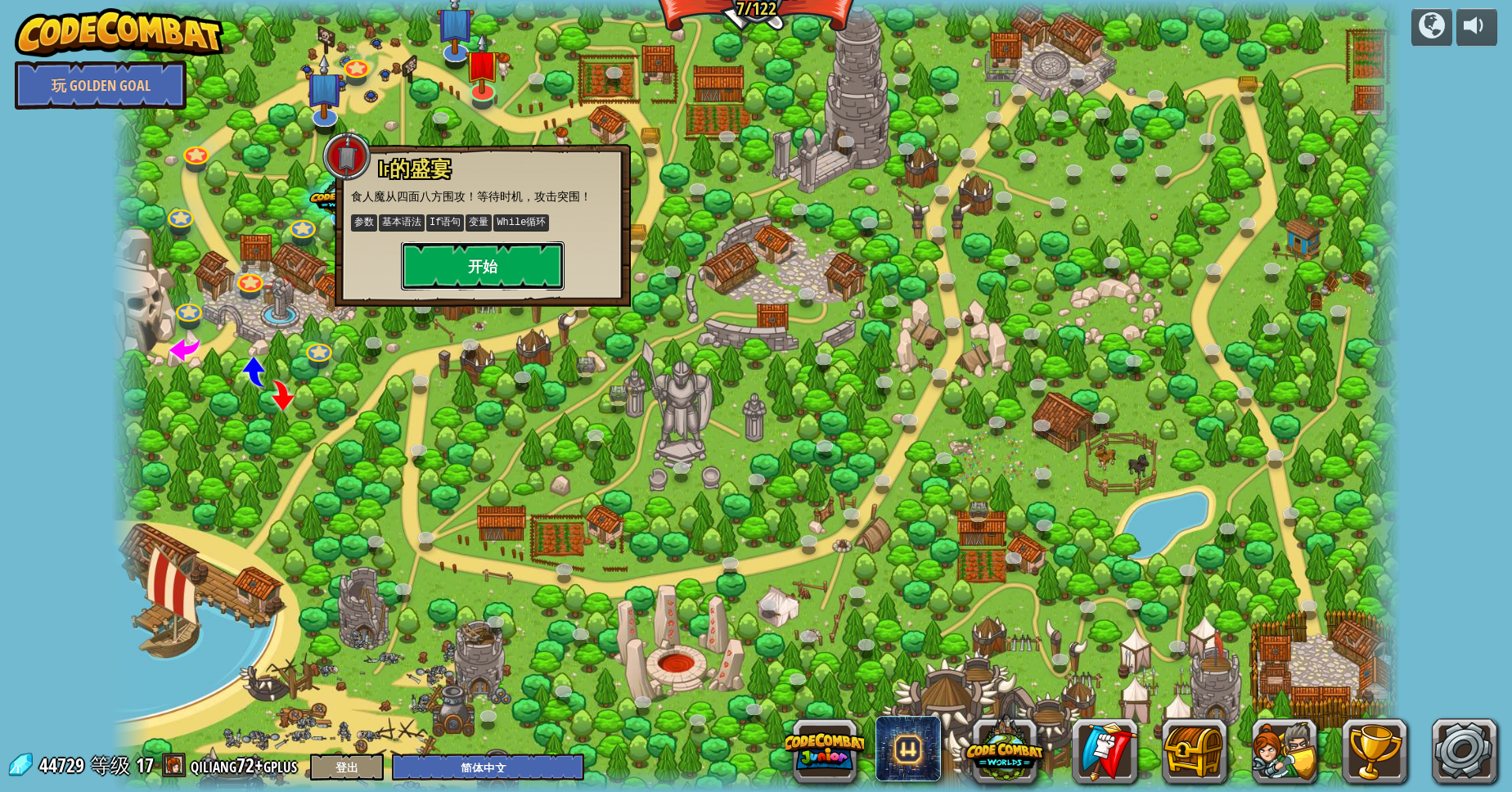
click at [492, 257] on button "开始" at bounding box center [482, 266] width 163 height 49
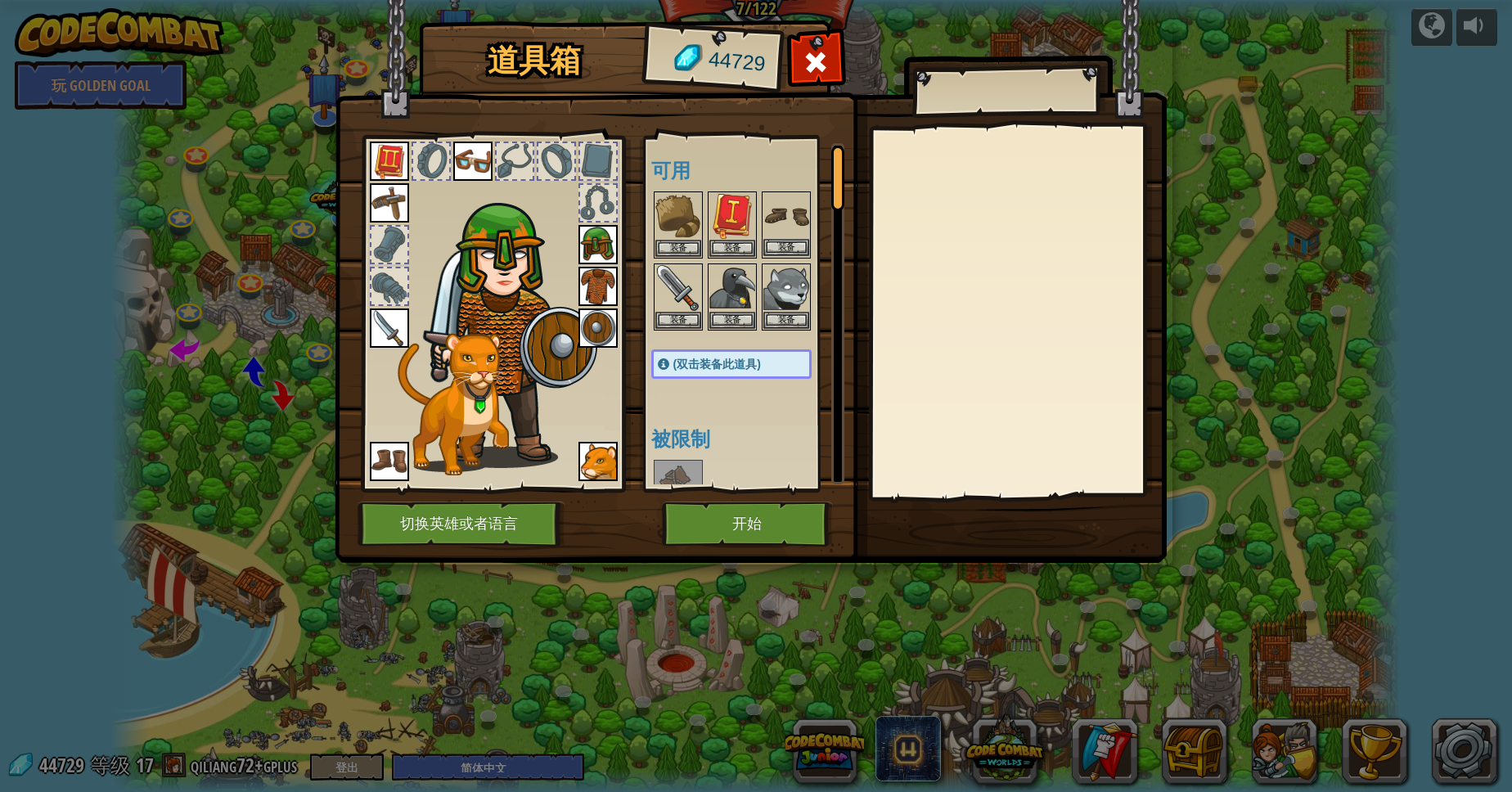
click at [796, 209] on img at bounding box center [786, 216] width 46 height 46
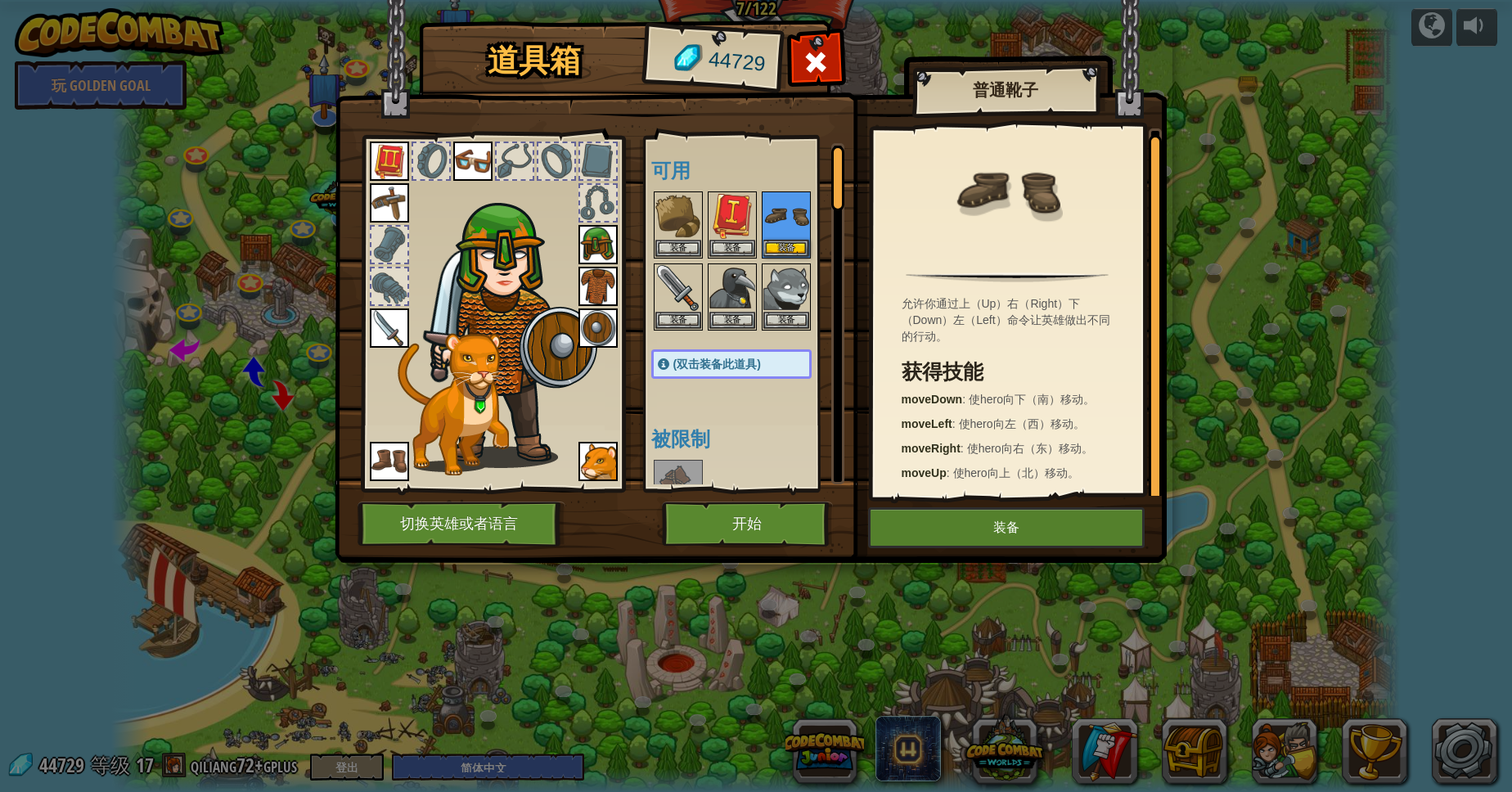
scroll to position [5, 0]
click at [401, 453] on img at bounding box center [389, 461] width 39 height 39
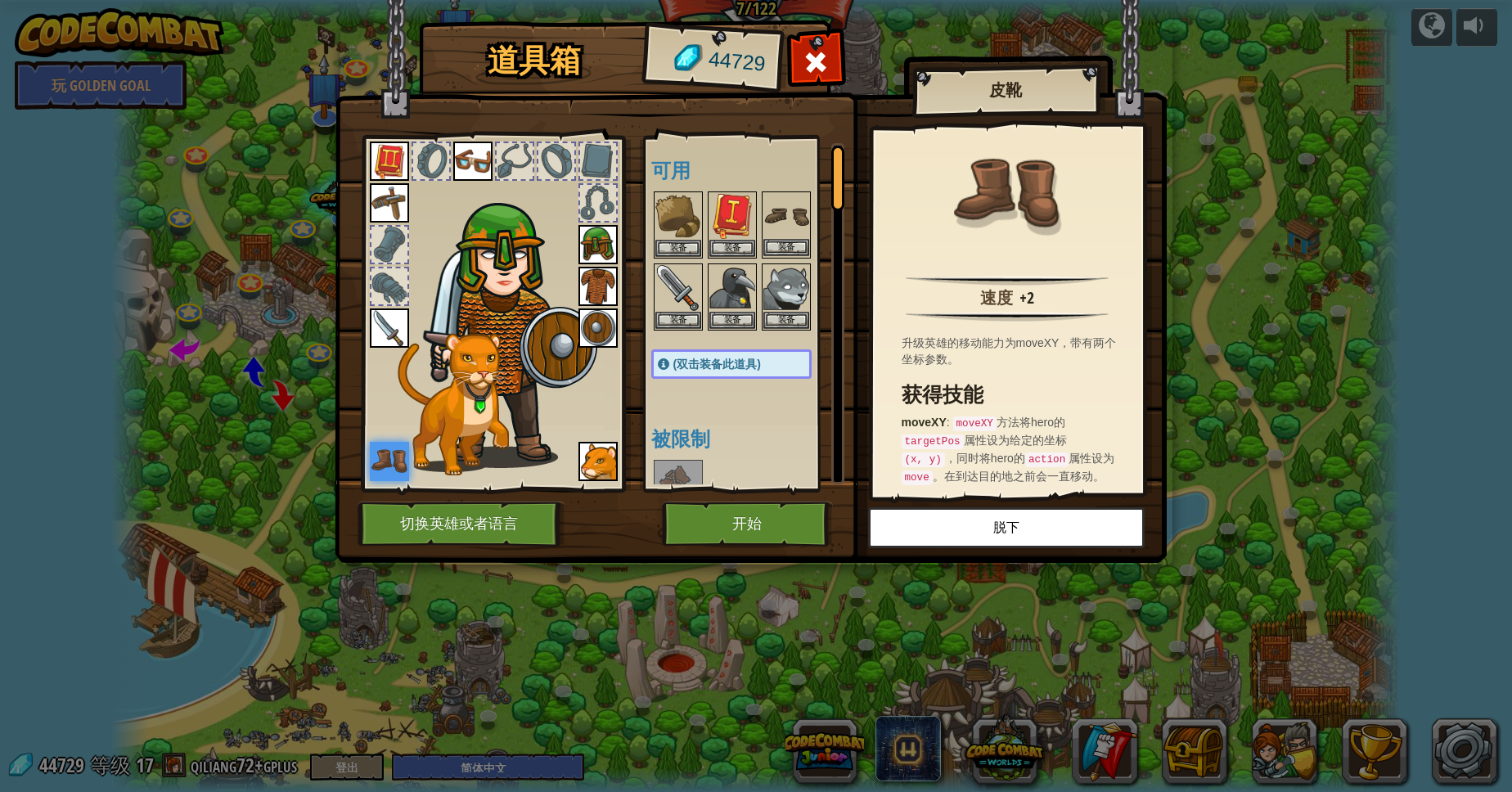
click at [796, 210] on img at bounding box center [786, 216] width 46 height 46
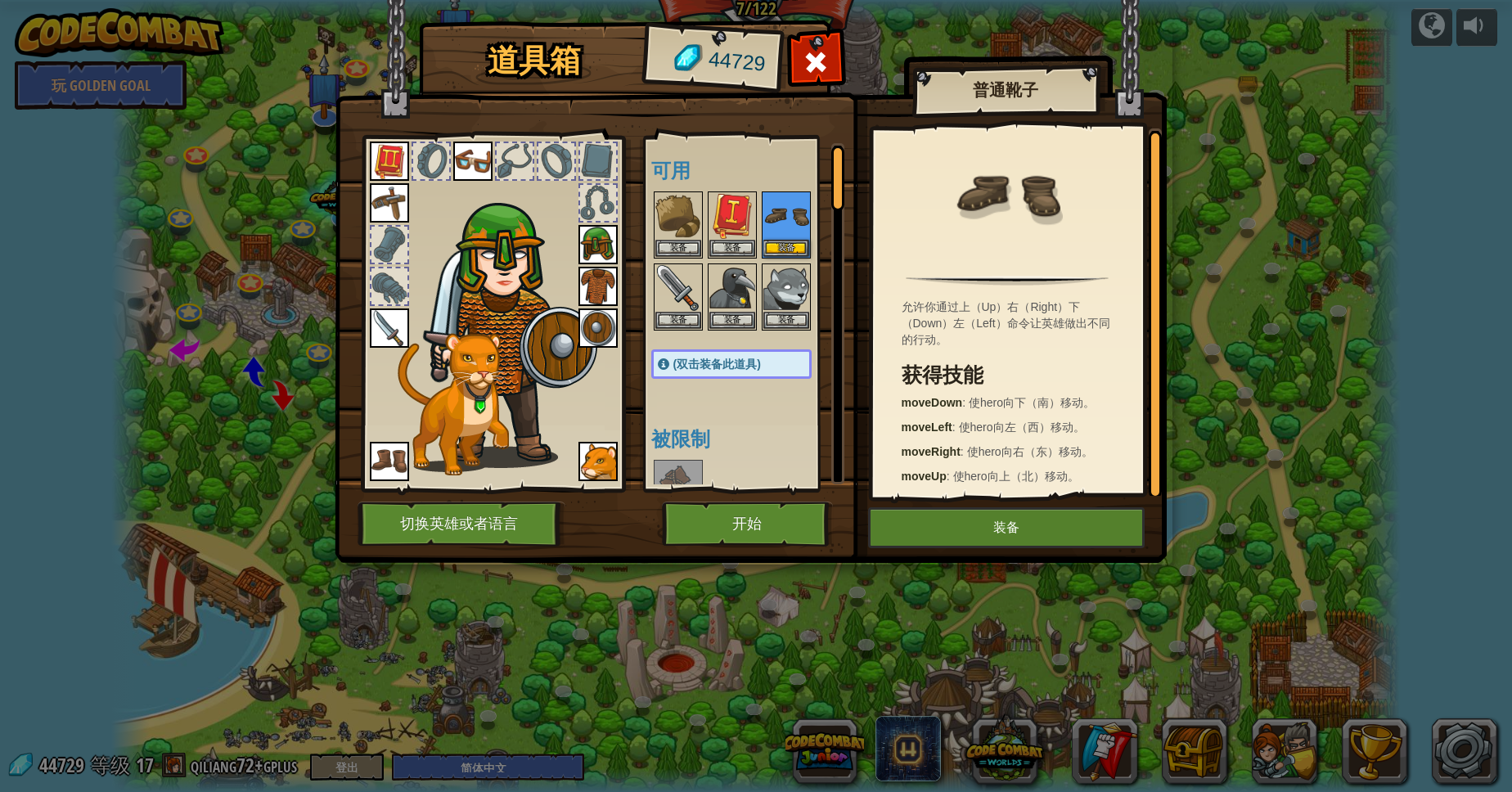
click at [715, 397] on div "可用 装备 装备 装备 装备 装备 装备 装备 装备 装备 装备 装备 装备 装备 装备 装备 (双击装备此道具) 被限制 需解锁" at bounding box center [748, 314] width 193 height 341
click at [597, 248] on img at bounding box center [598, 245] width 39 height 39
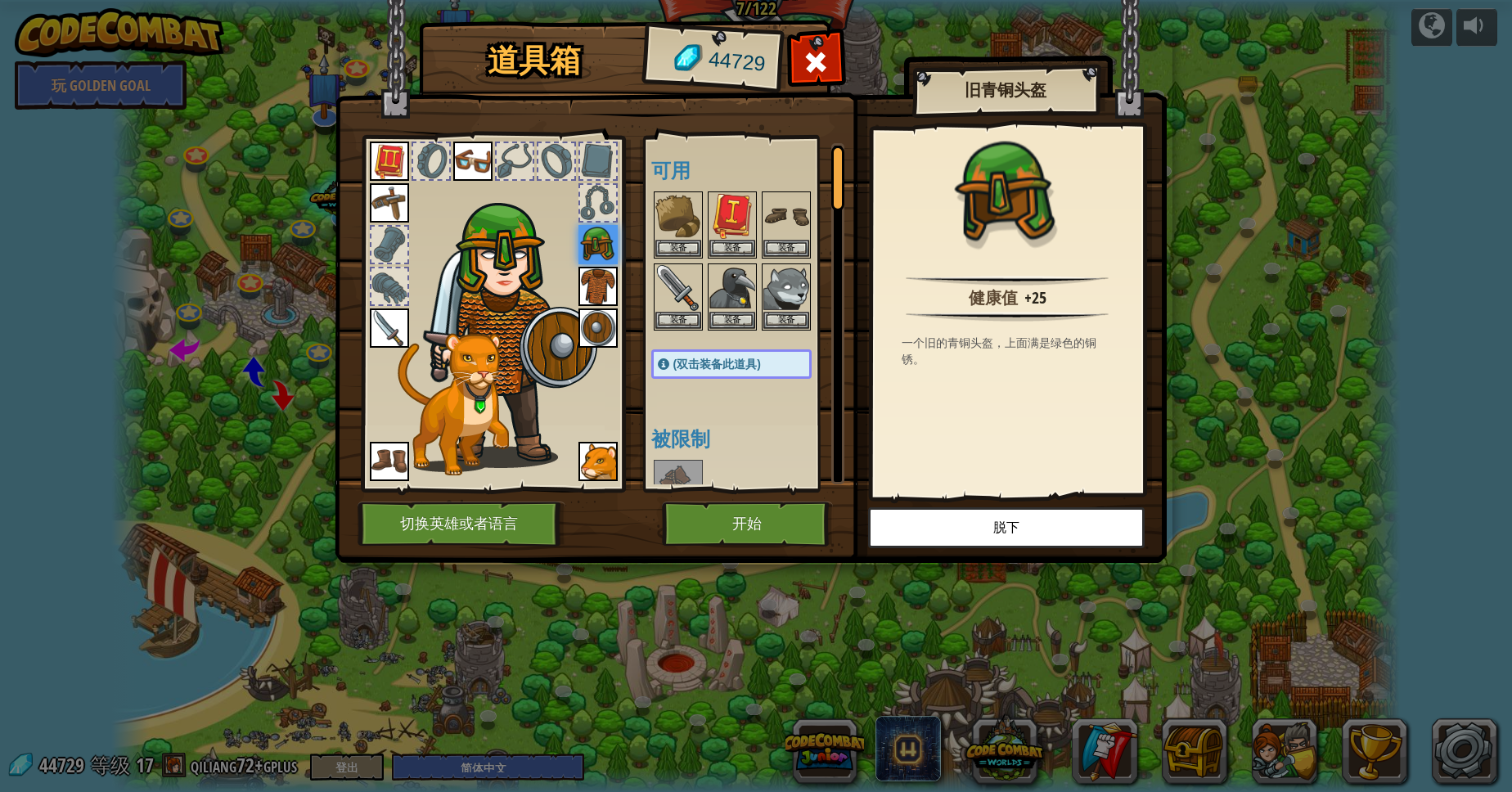
click at [605, 293] on img at bounding box center [598, 286] width 39 height 39
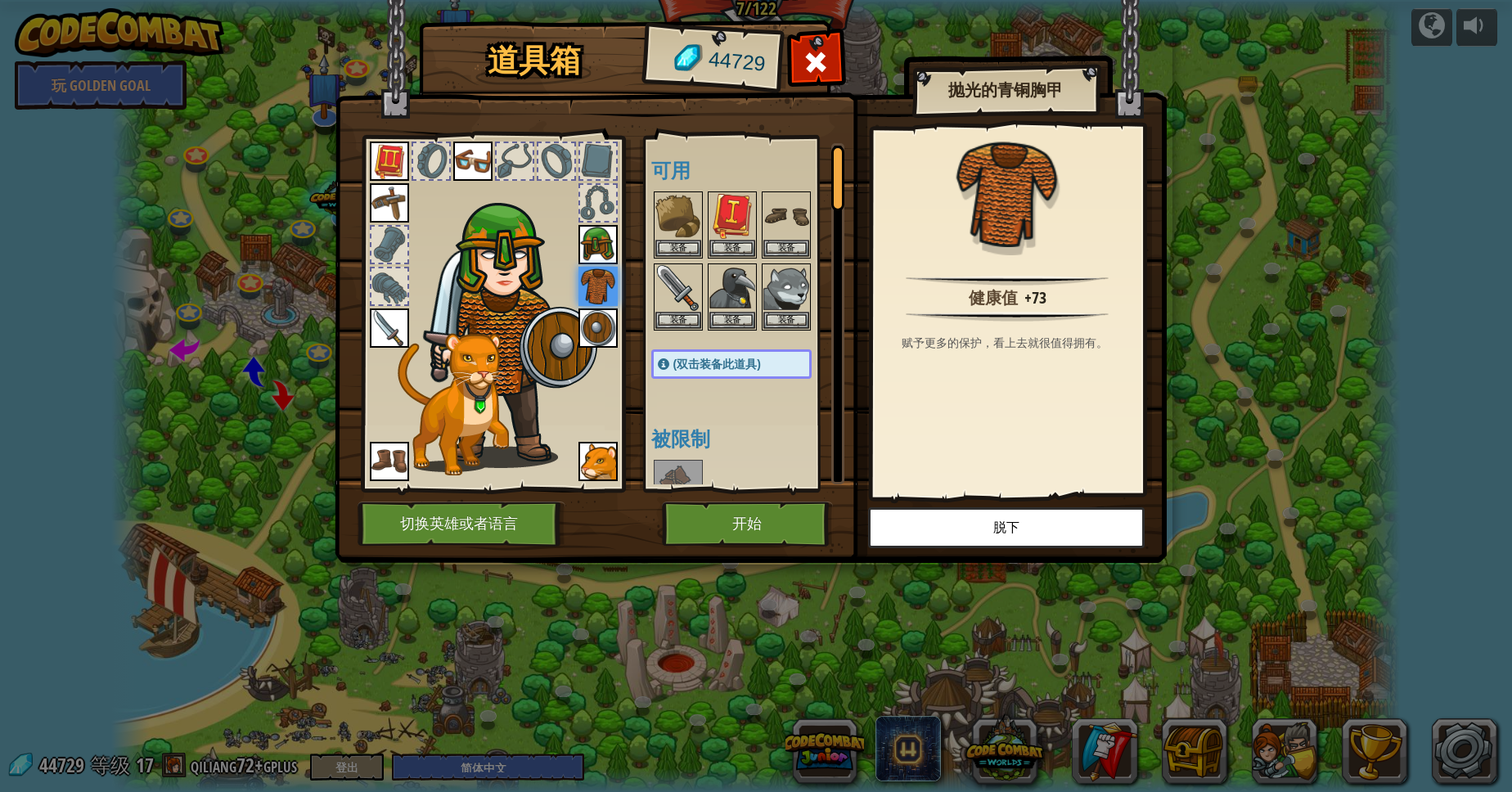
click at [600, 331] on img at bounding box center [598, 328] width 39 height 39
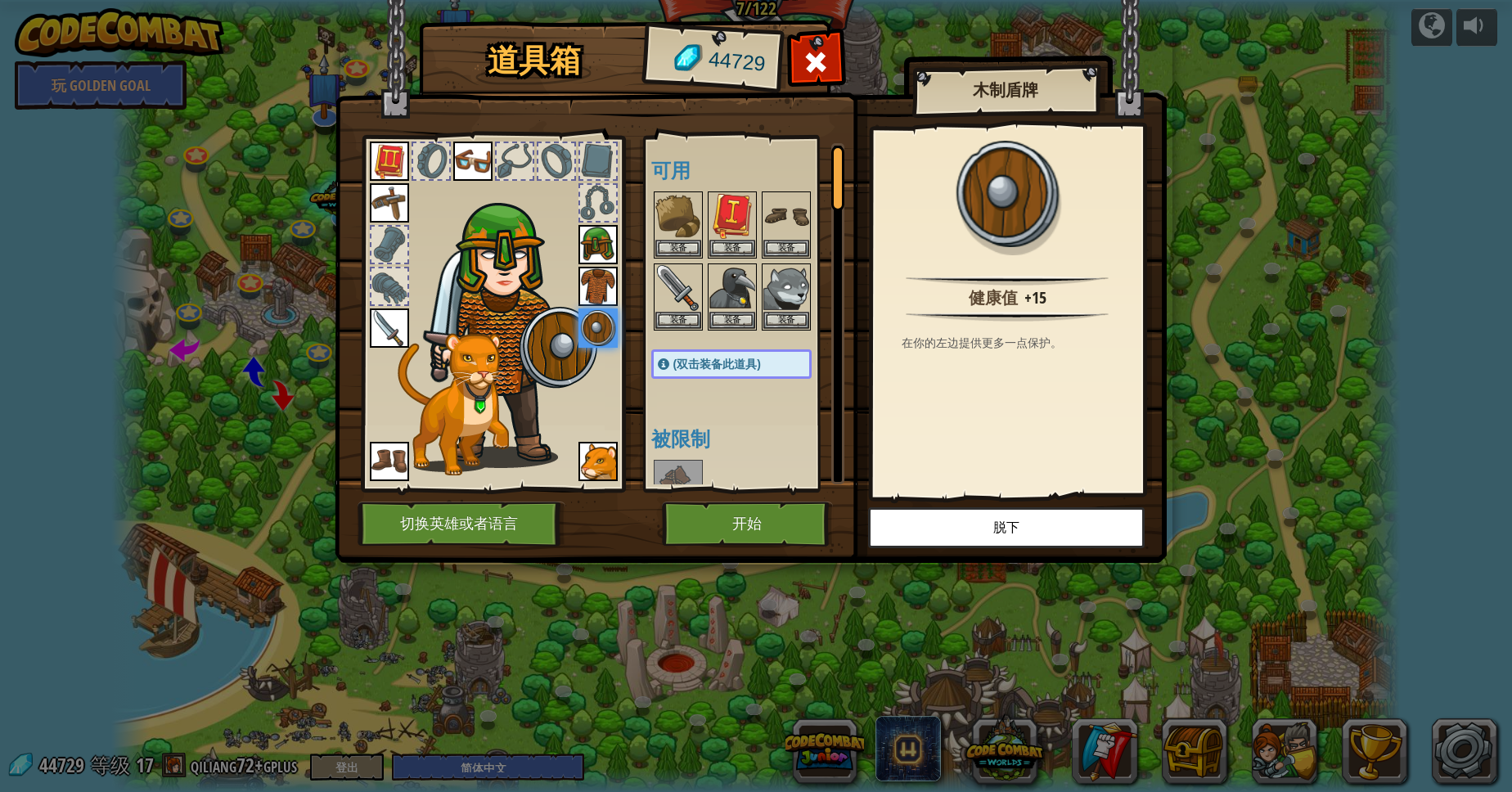
click at [474, 169] on img at bounding box center [473, 161] width 39 height 39
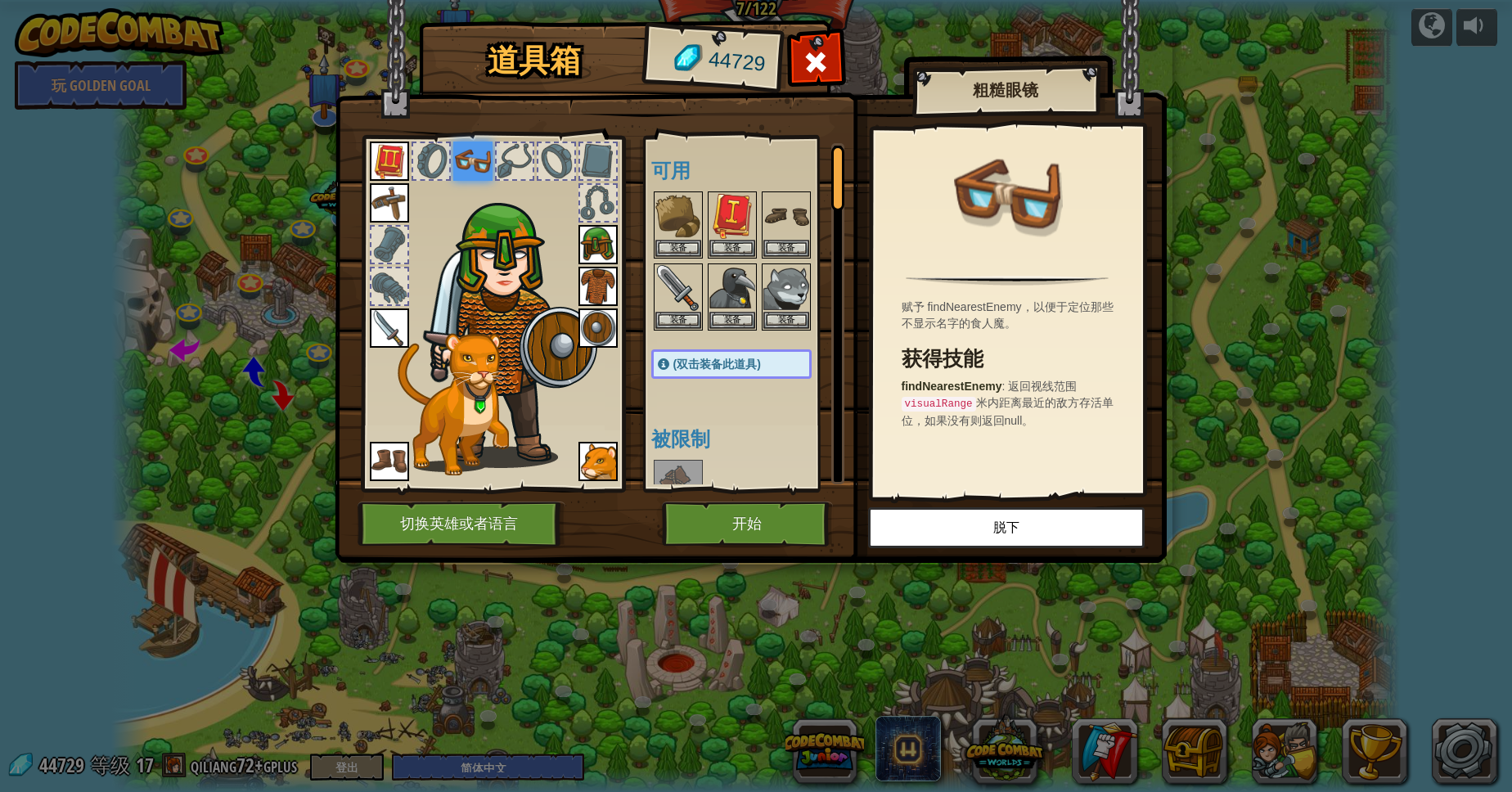
click at [376, 336] on img at bounding box center [389, 328] width 39 height 39
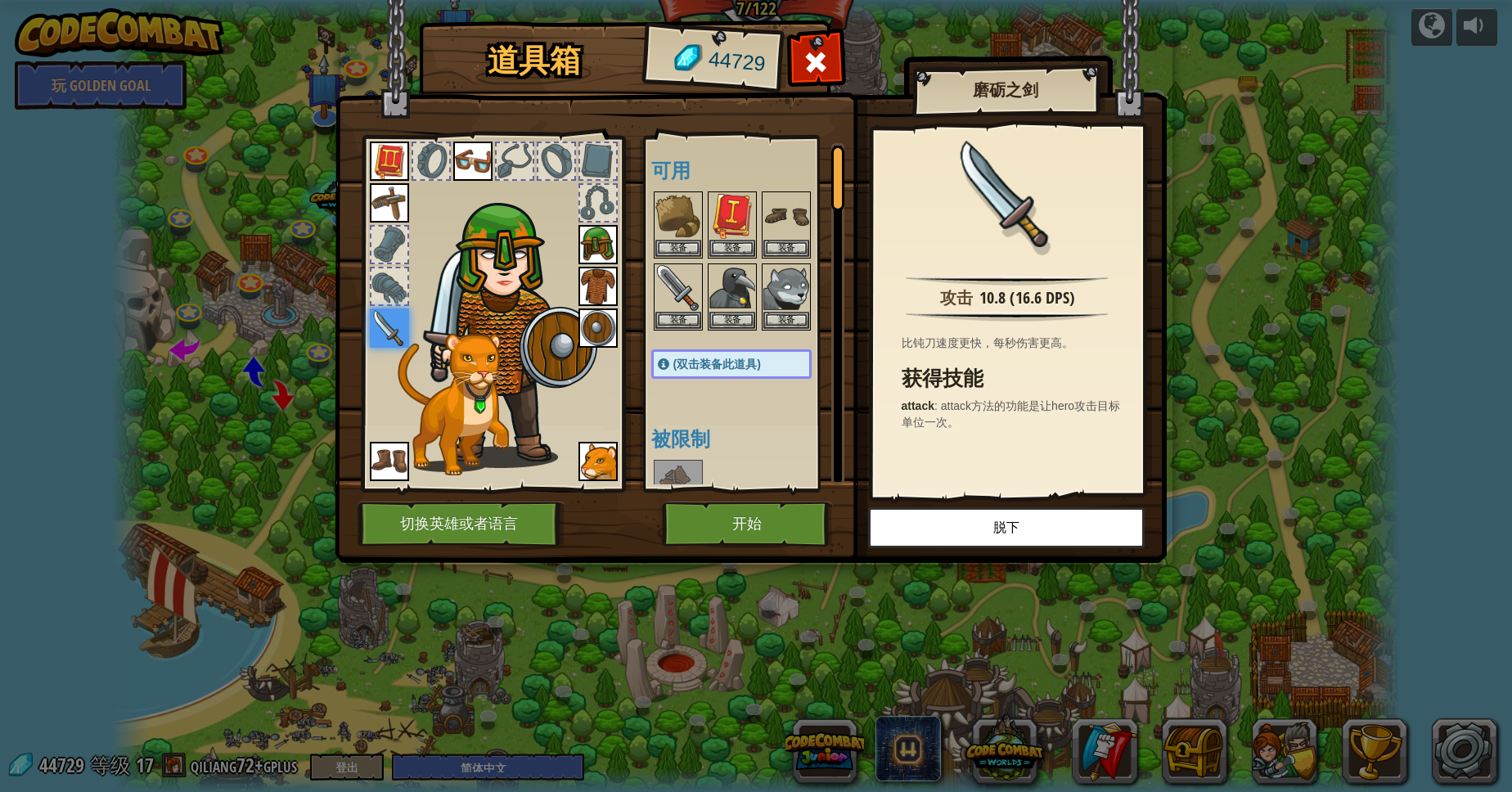
click at [398, 203] on img at bounding box center [389, 203] width 39 height 39
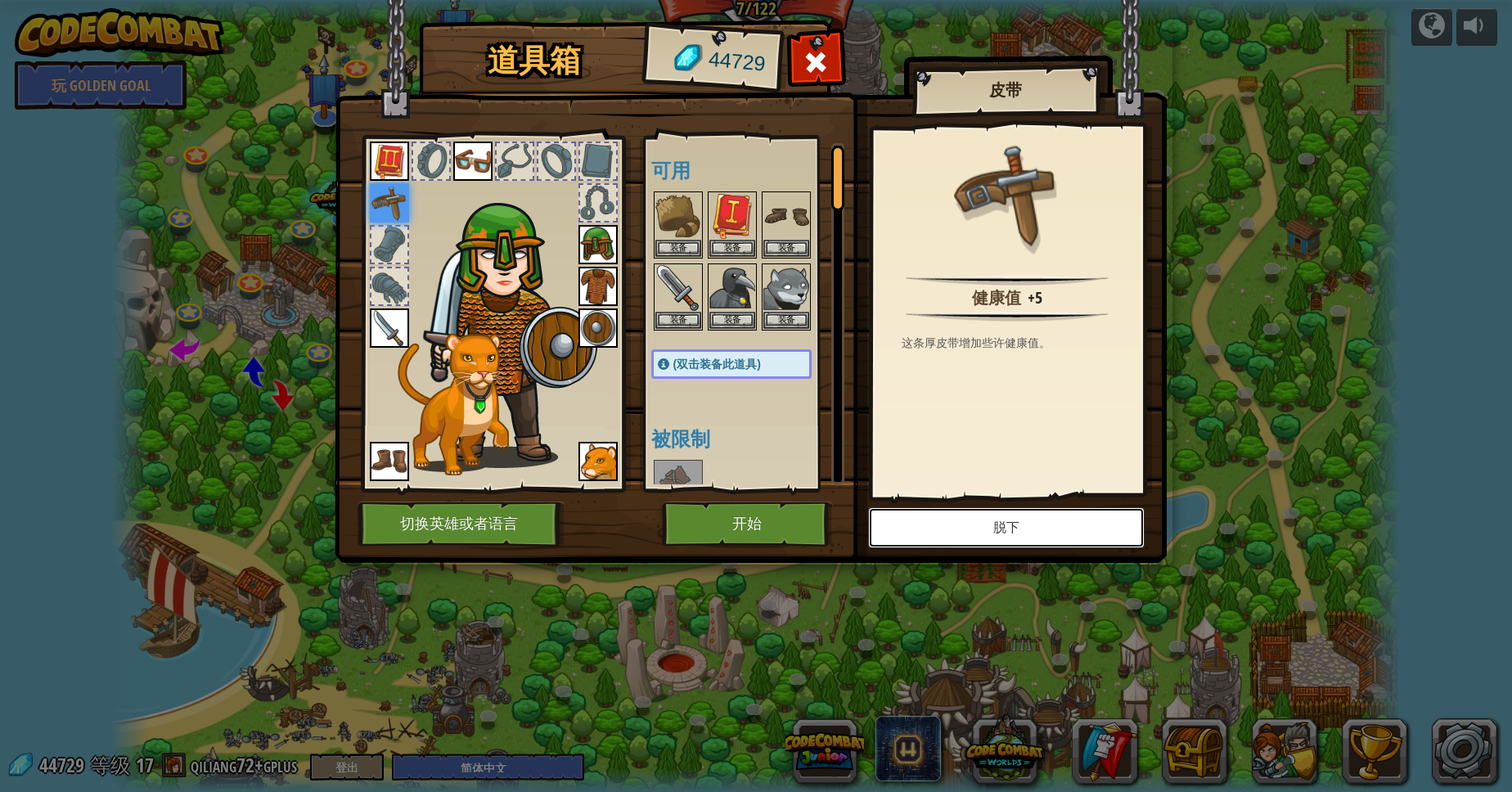
click at [957, 535] on button "脱下" at bounding box center [1006, 527] width 276 height 41
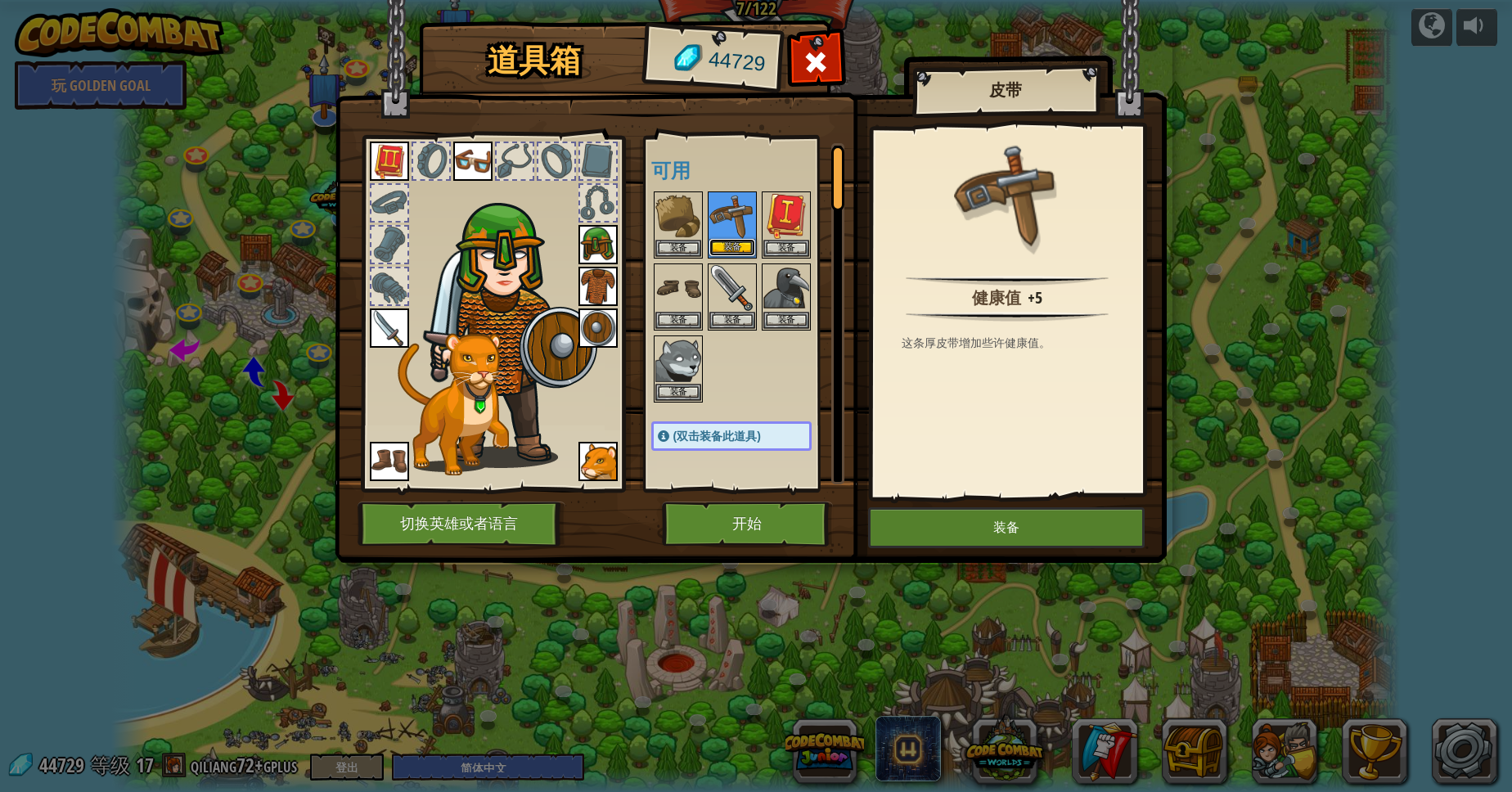
click at [723, 245] on button "装备" at bounding box center [732, 247] width 46 height 17
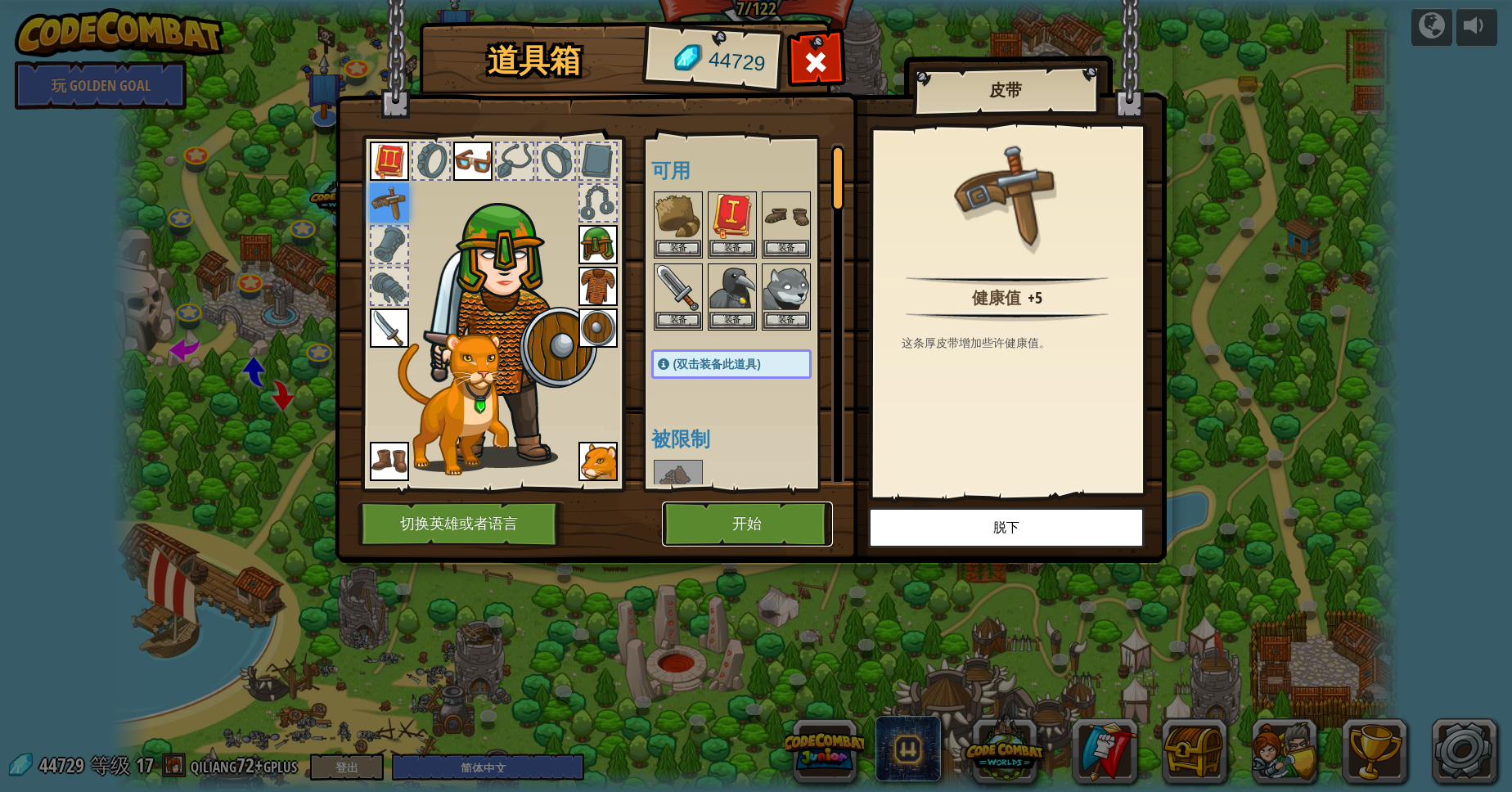
click at [754, 527] on button "开始" at bounding box center [746, 524] width 171 height 45
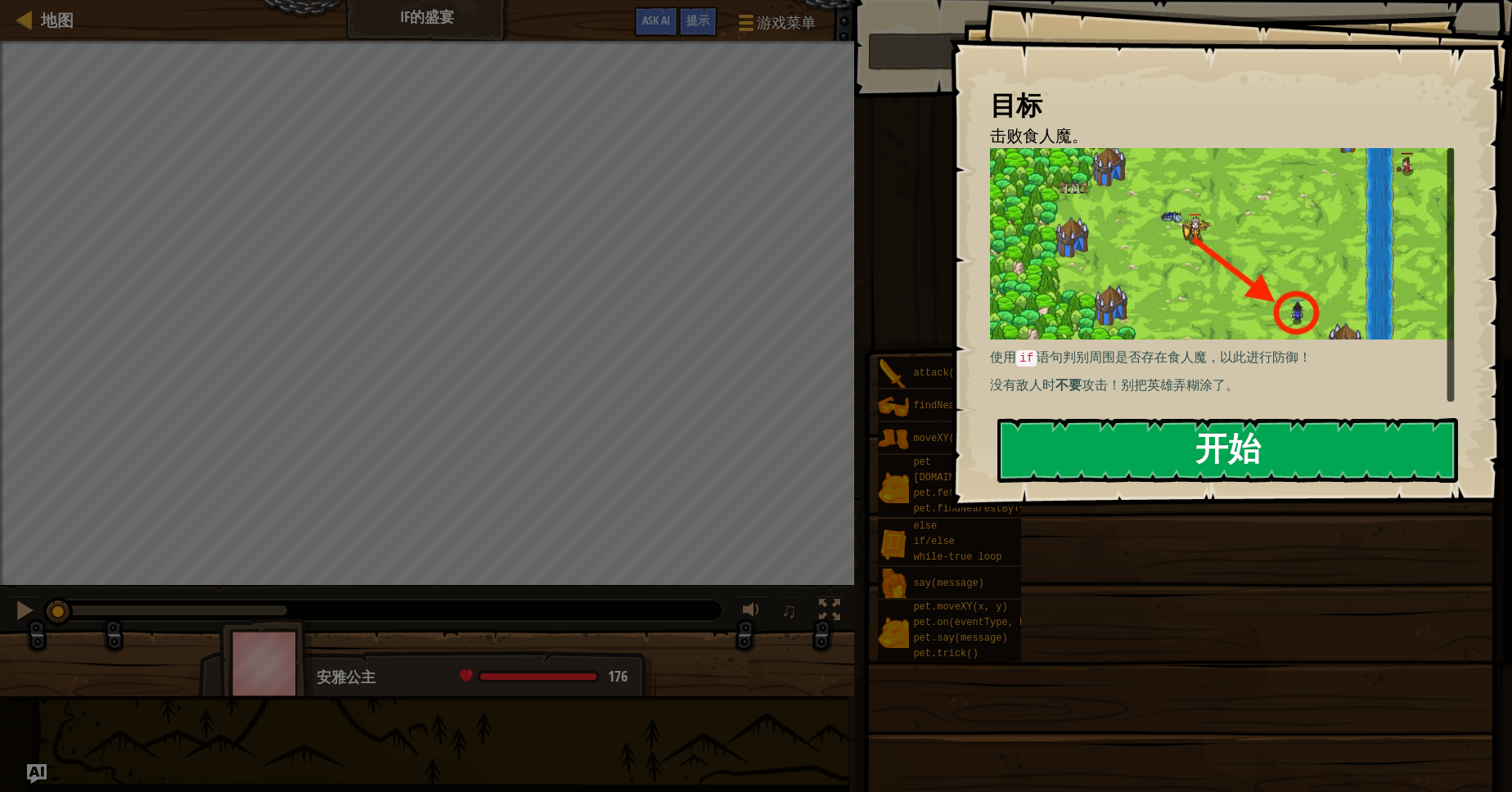
click at [1380, 453] on button "开始" at bounding box center [1227, 450] width 461 height 65
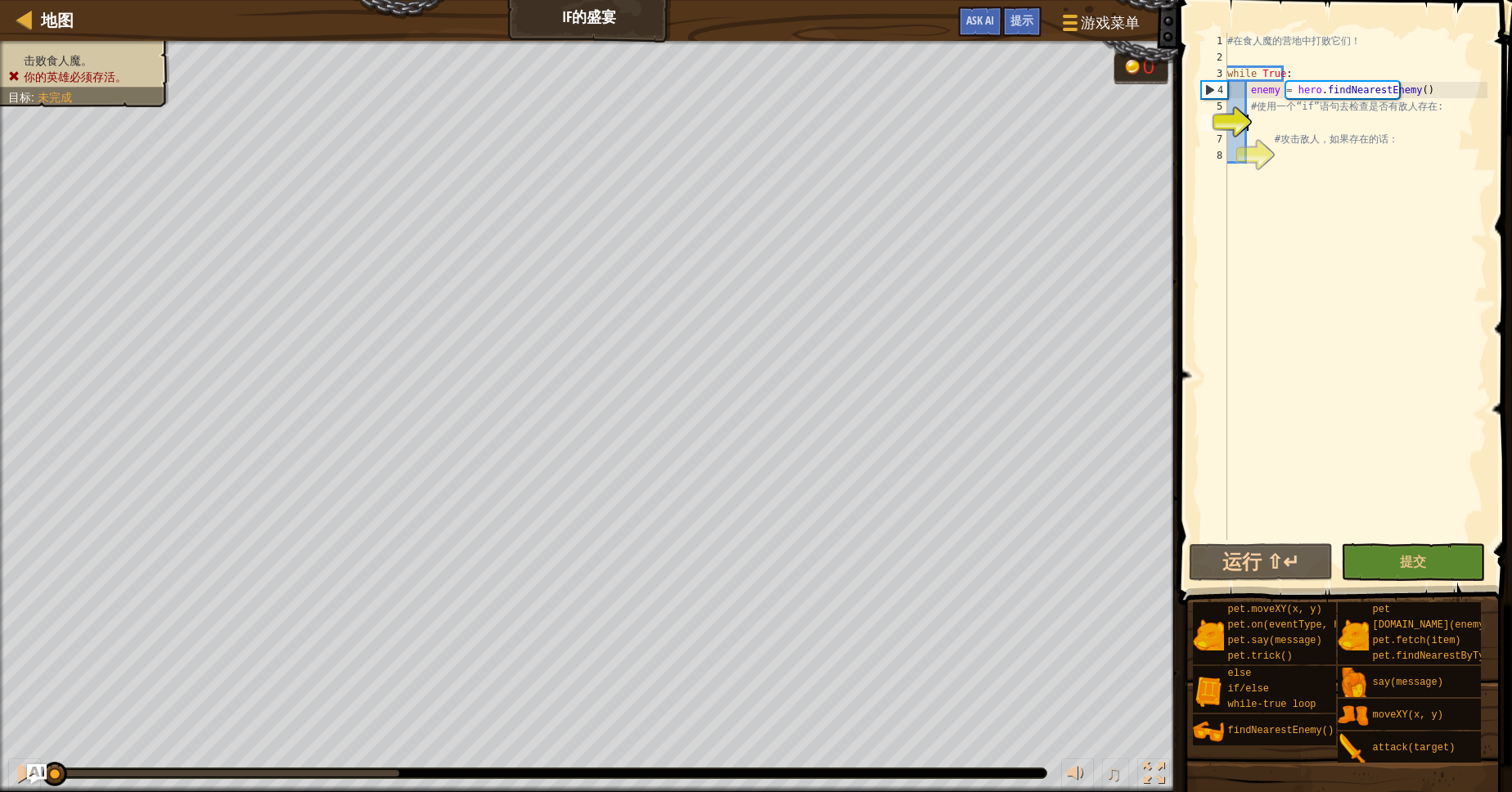
scroll to position [7, 2]
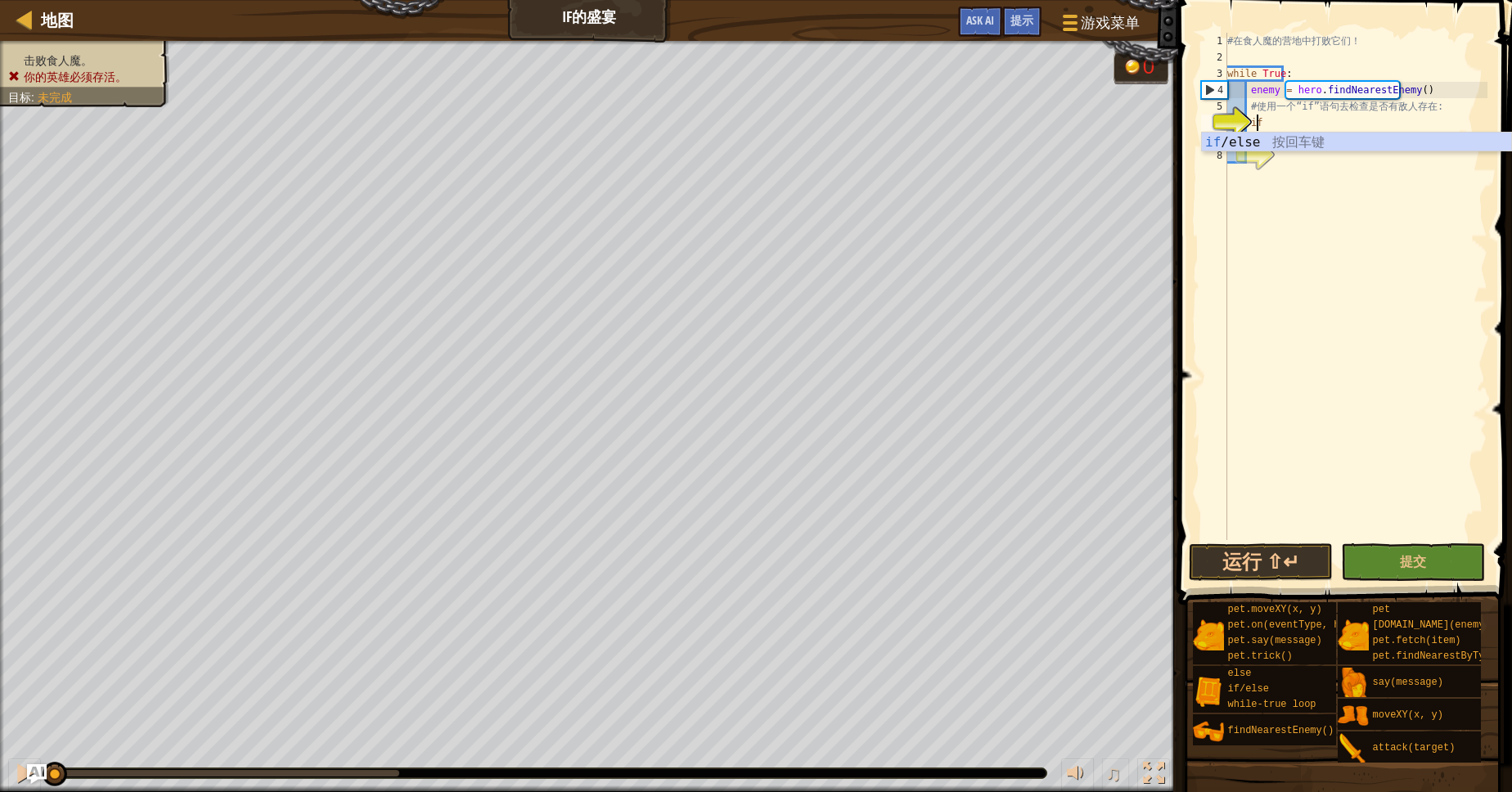
type textarea "if enemy:"
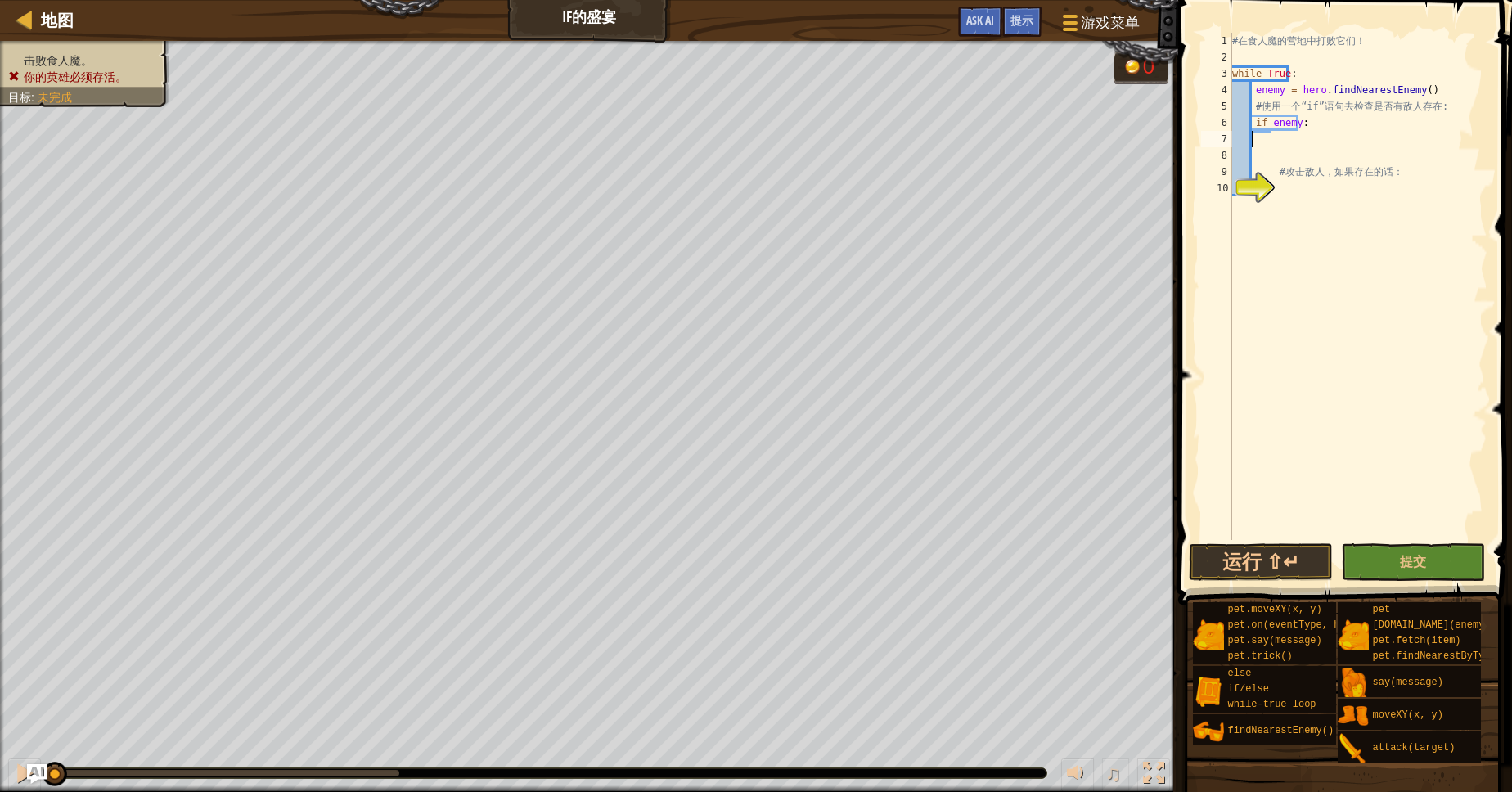
scroll to position [7, 0]
type textarea "if enemy:"
type textarea "# 攻击敌人，如果存在的话："
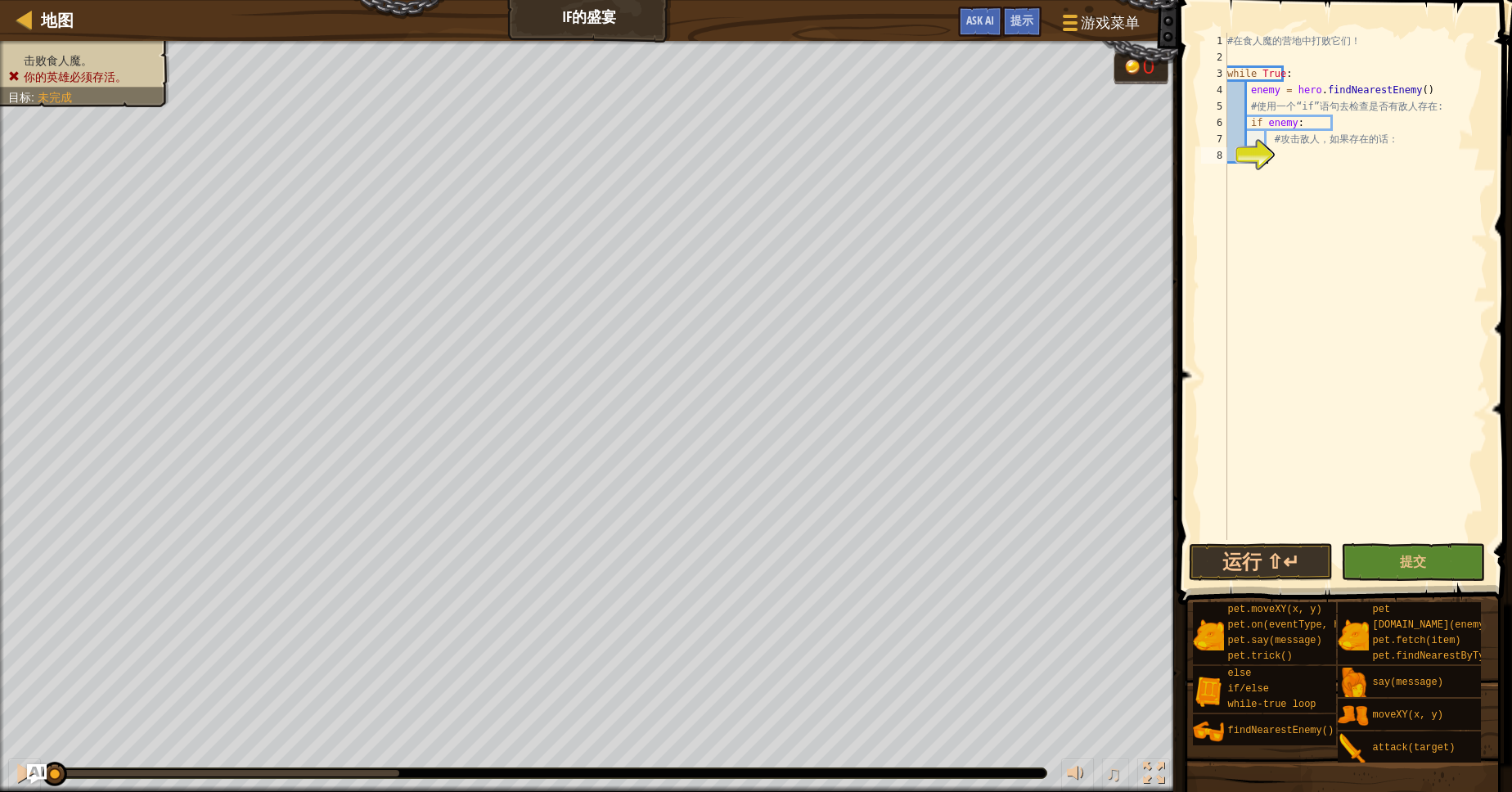
scroll to position [7, 4]
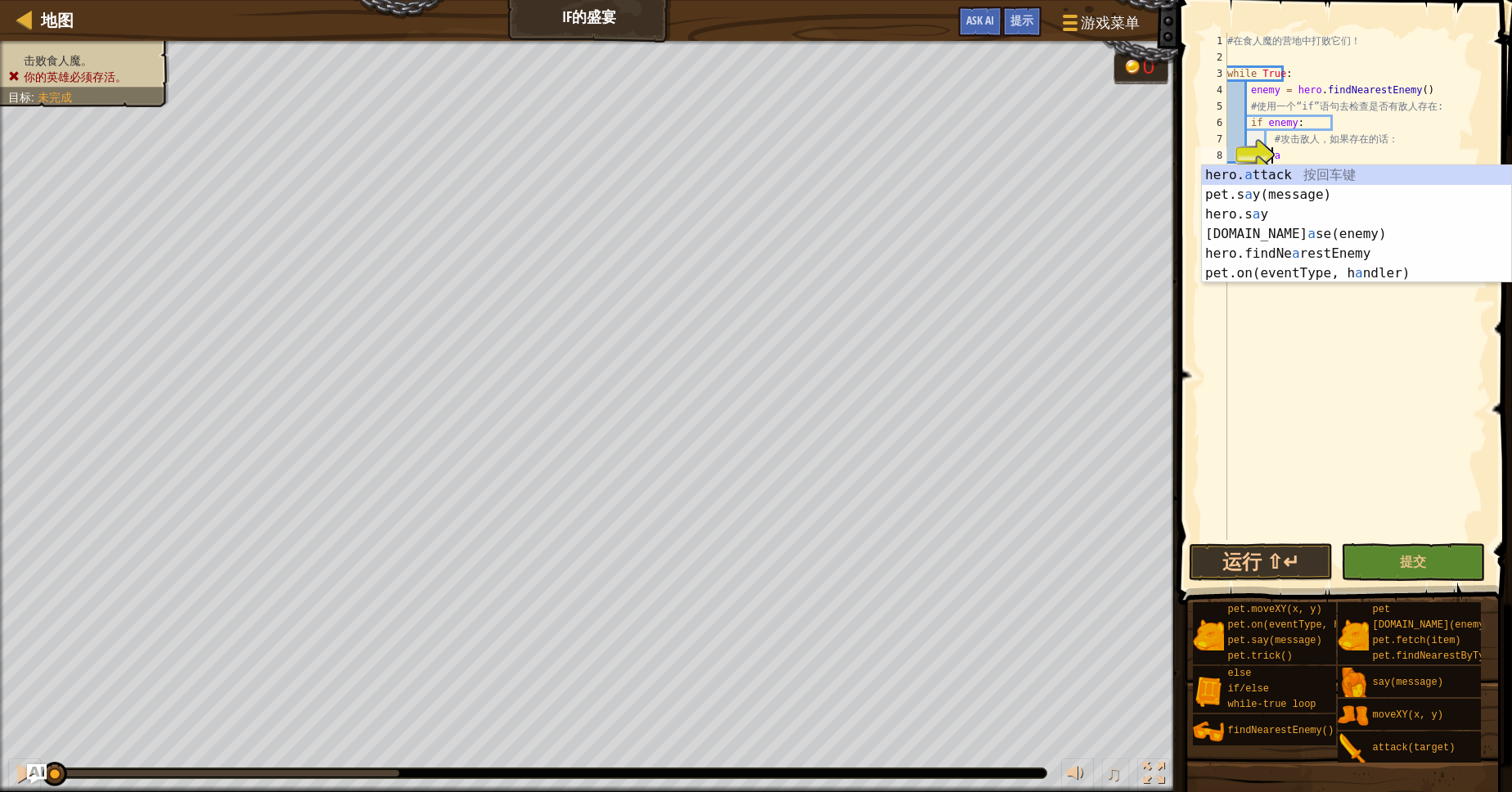
type textarea "hero.attack(enemy)"
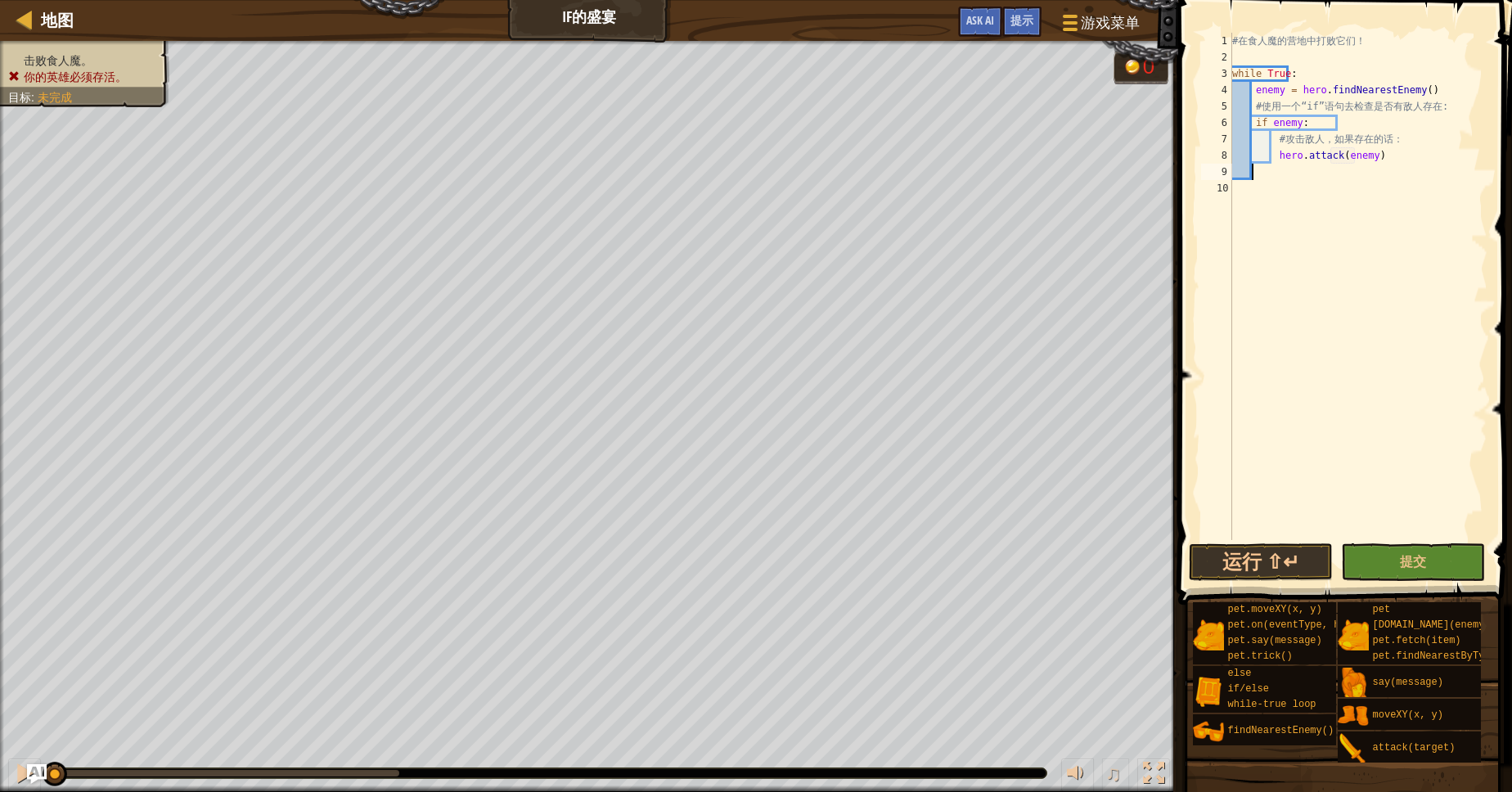
scroll to position [7, 0]
type textarea "hero.attack(enemy)"
click at [1305, 562] on button "运行 ⇧↵" at bounding box center [1261, 561] width 144 height 37
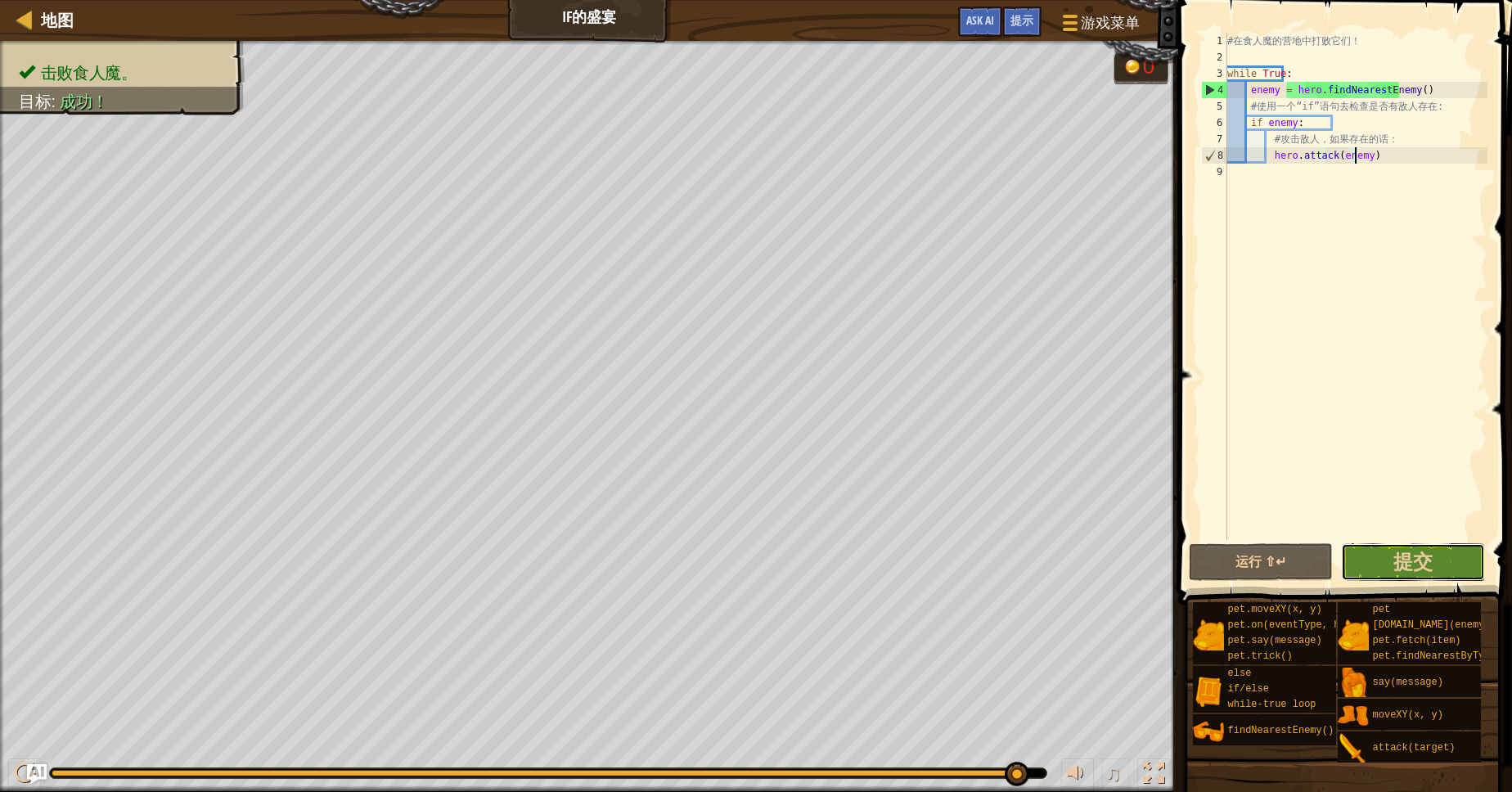
click at [1406, 578] on button "提交" at bounding box center [1413, 561] width 144 height 37
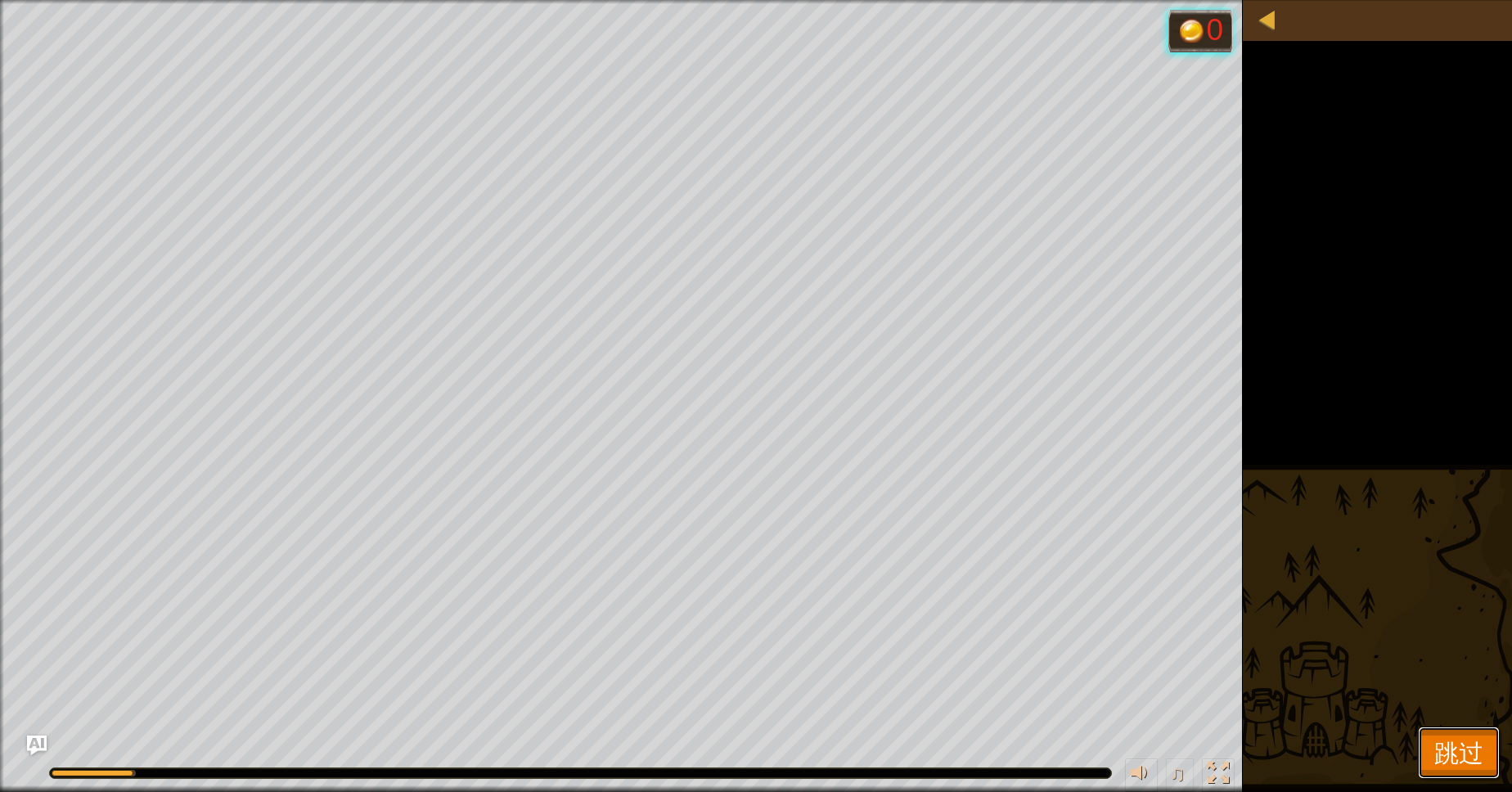
click at [1466, 760] on span "跳过" at bounding box center [1459, 752] width 49 height 34
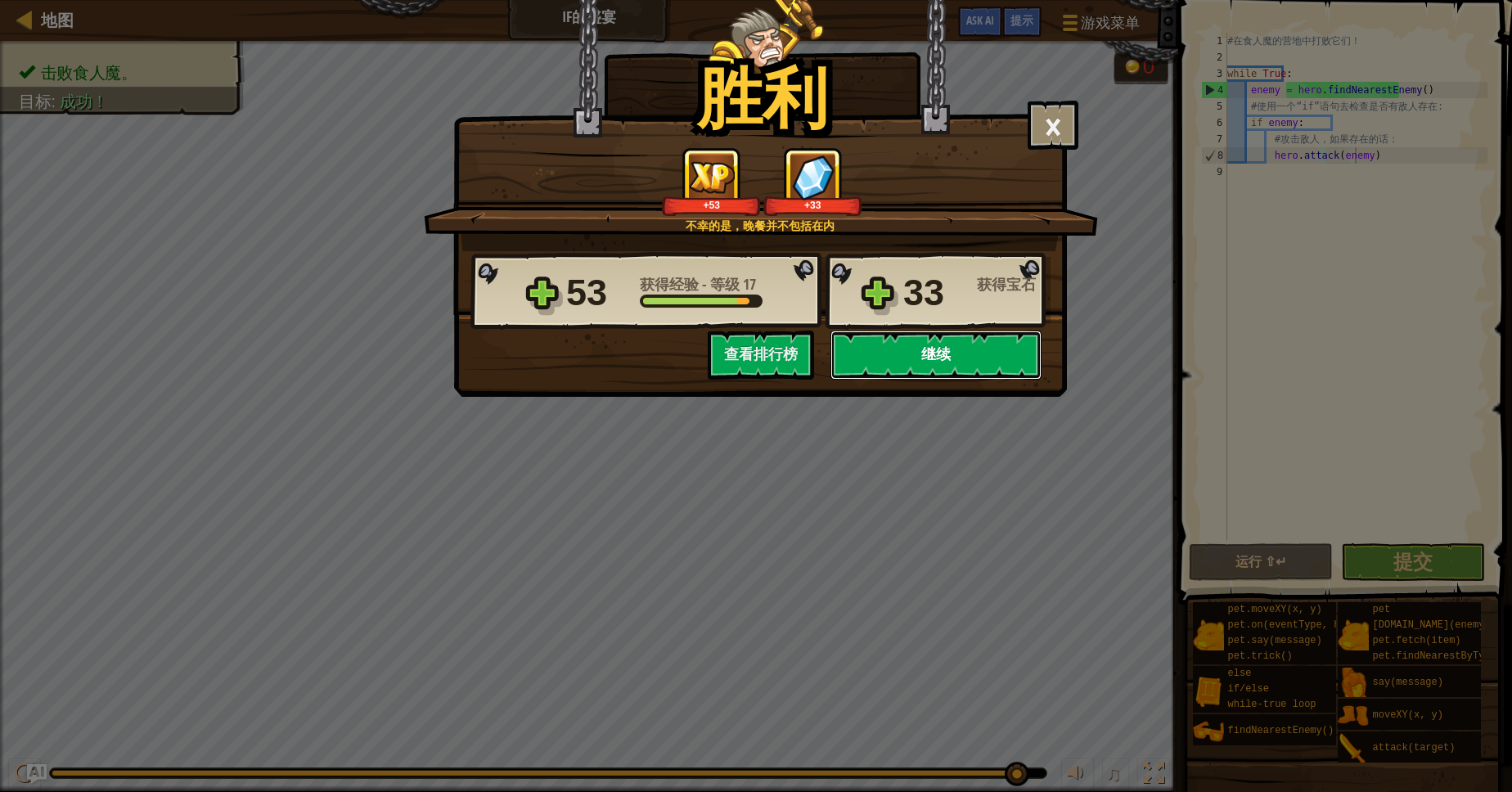
click at [966, 344] on button "继续" at bounding box center [935, 355] width 211 height 49
select select "zh-HANS"
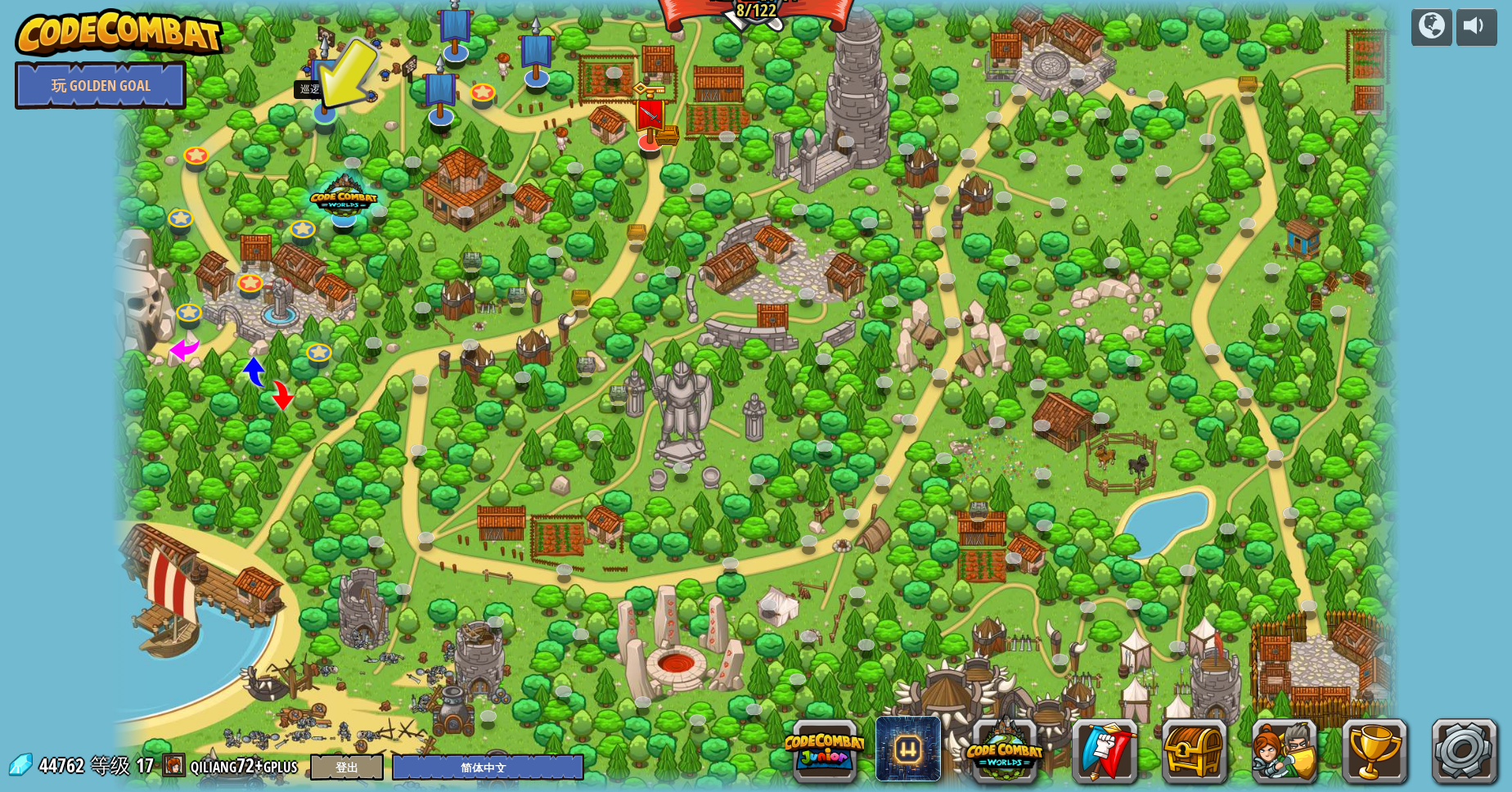
click at [326, 91] on img at bounding box center [324, 74] width 36 height 81
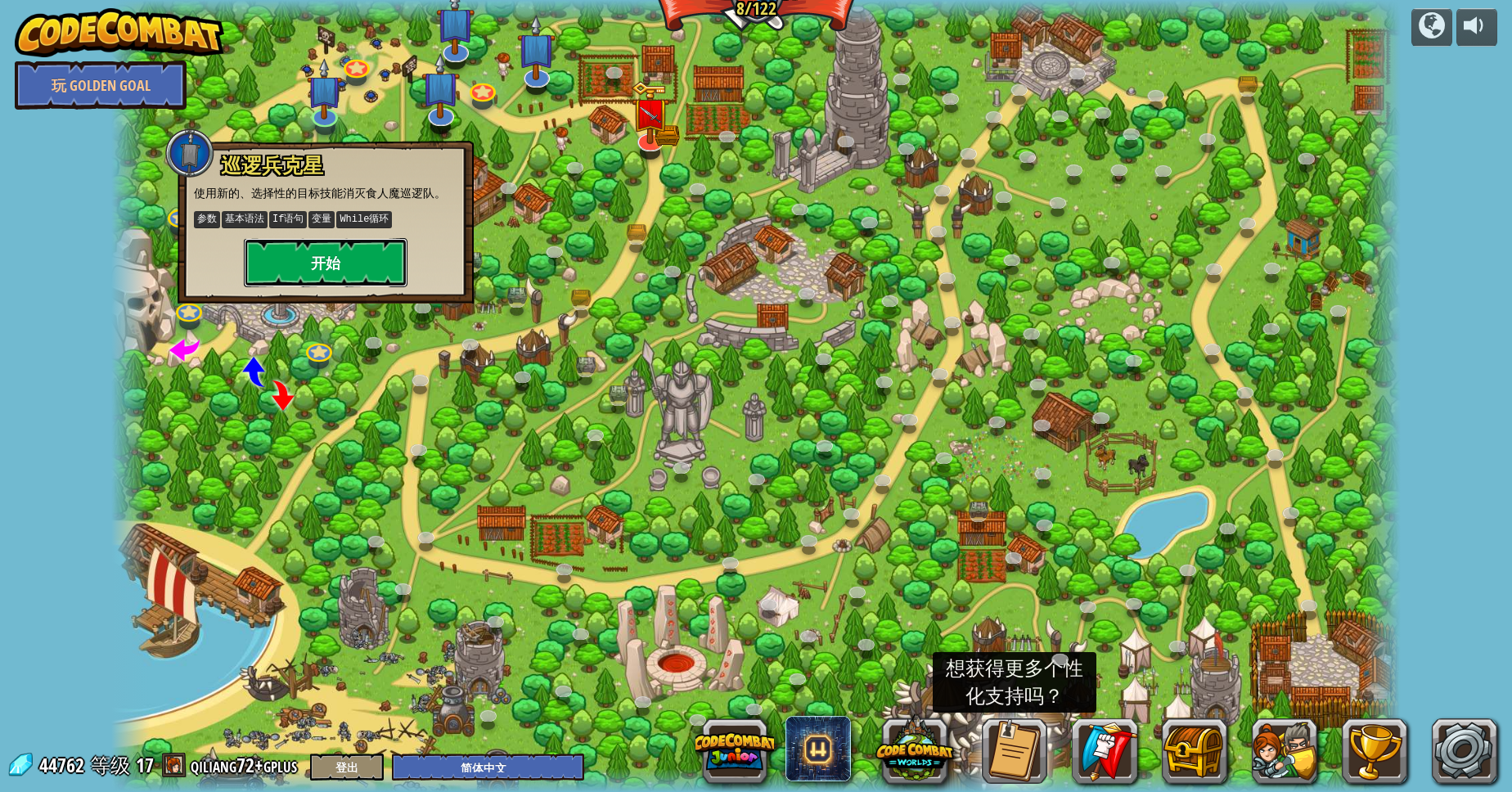
click at [315, 267] on button "开始" at bounding box center [325, 263] width 163 height 49
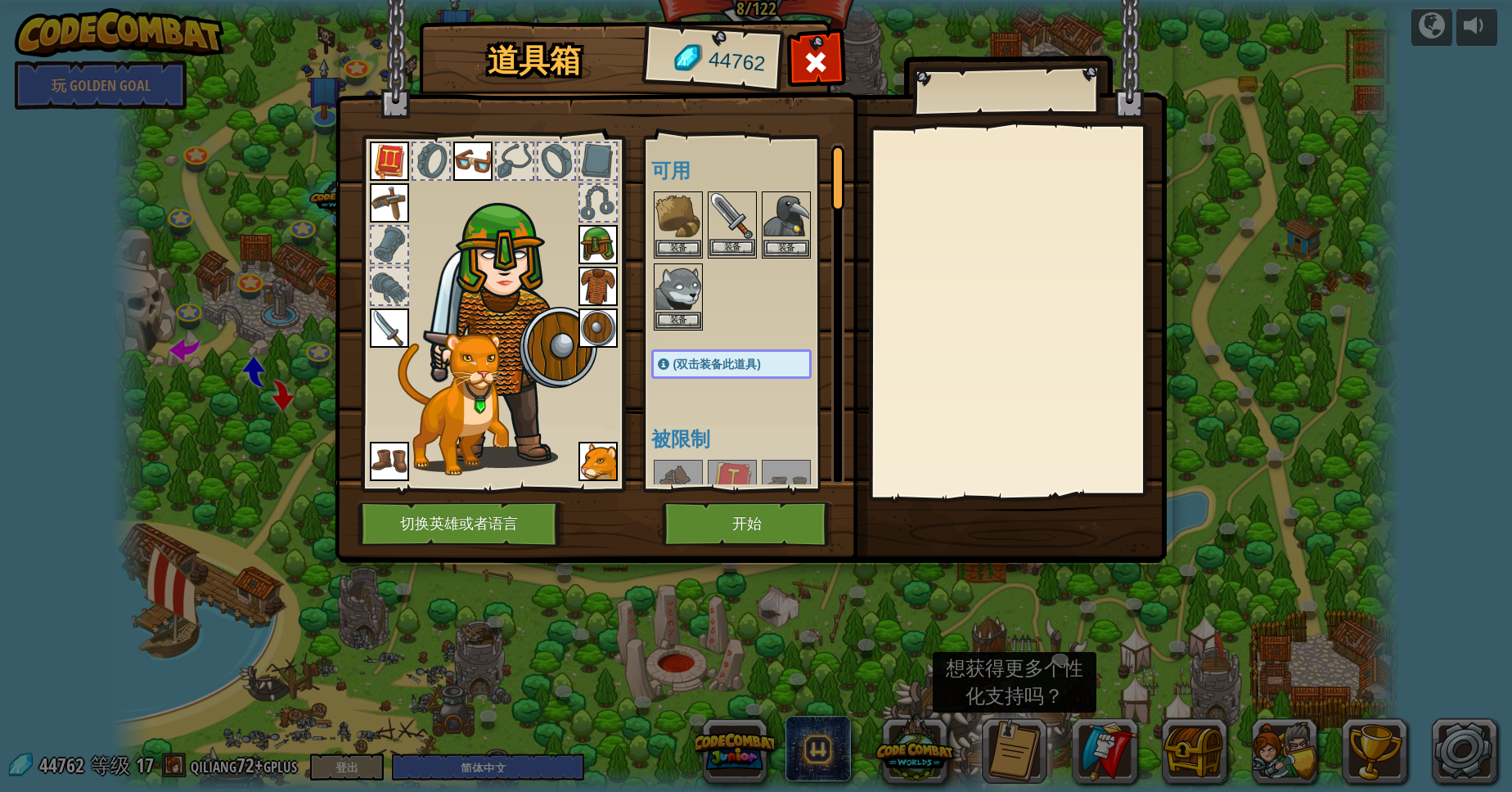
click at [734, 214] on img at bounding box center [732, 216] width 46 height 46
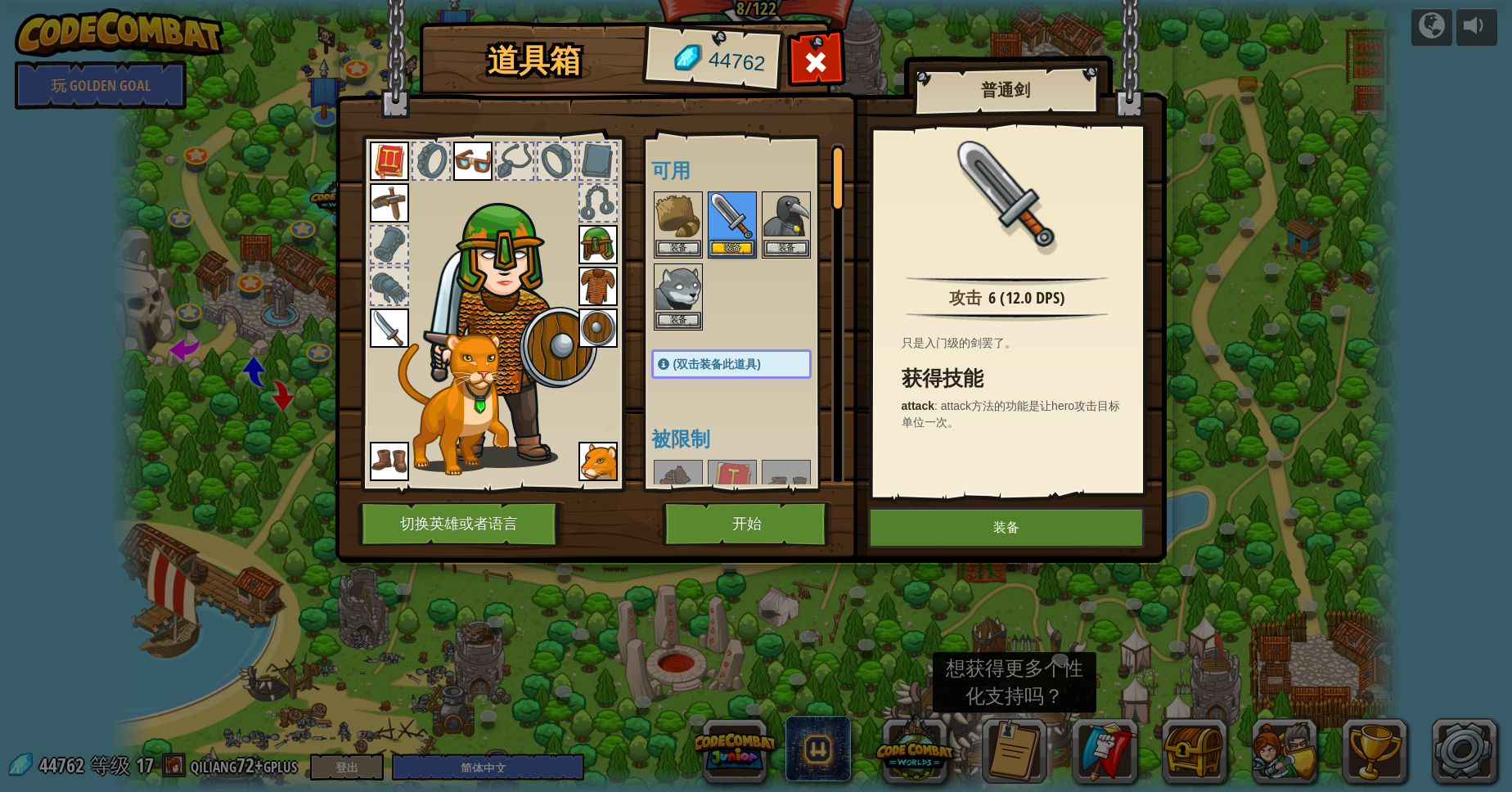
click at [406, 339] on img at bounding box center [389, 328] width 39 height 39
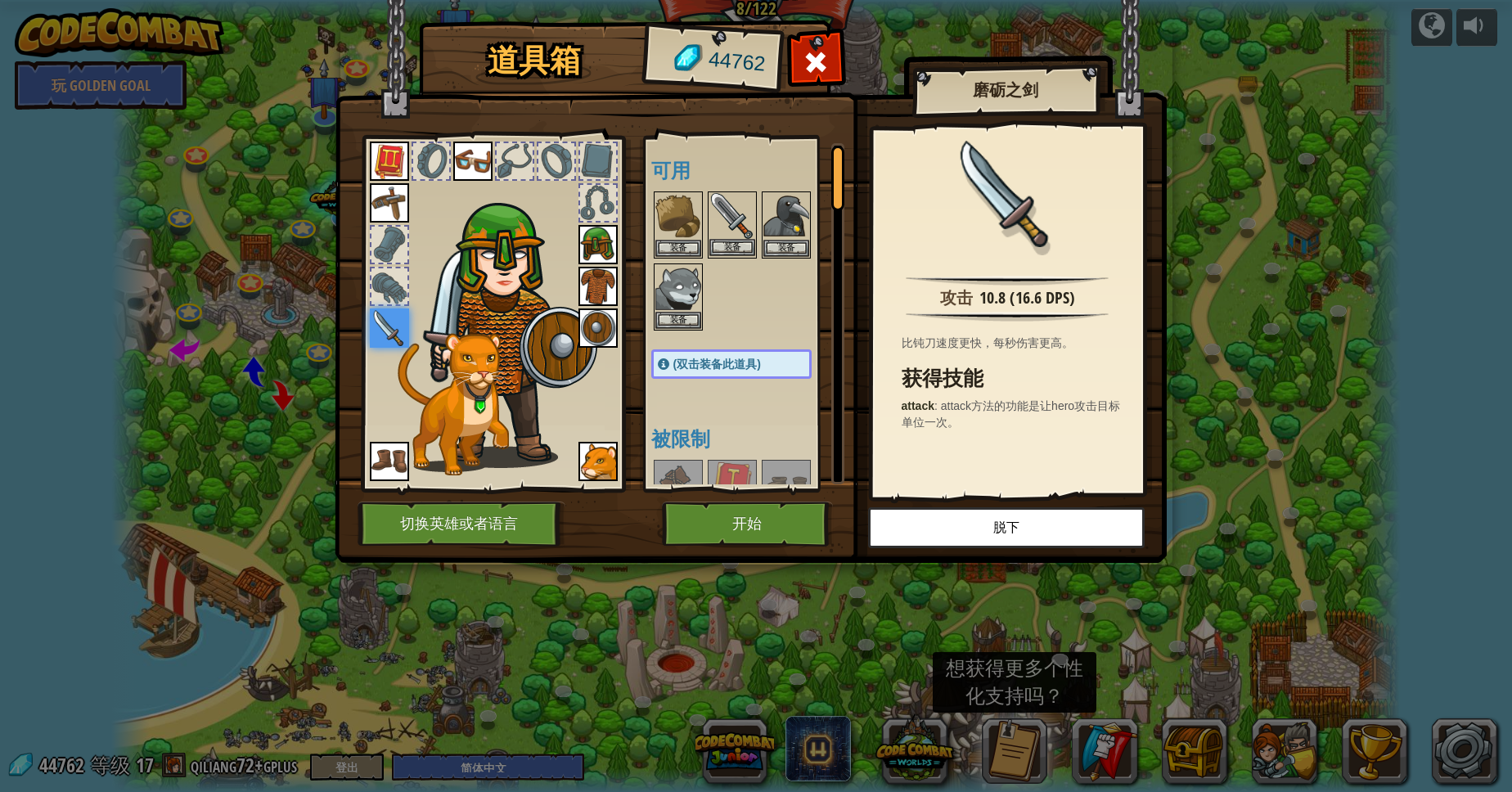
click at [723, 217] on img at bounding box center [732, 216] width 46 height 46
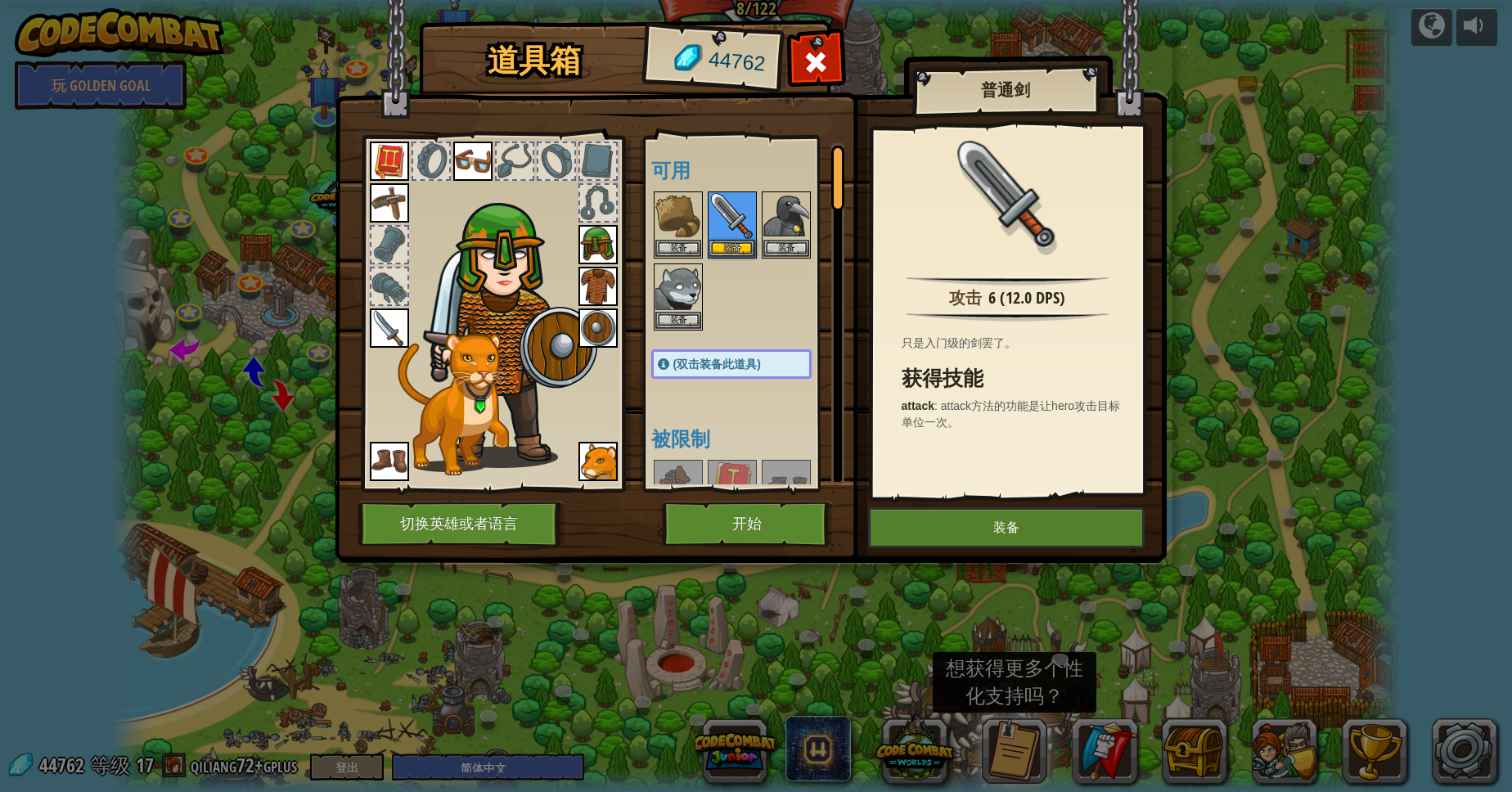
click at [375, 328] on img at bounding box center [389, 328] width 39 height 39
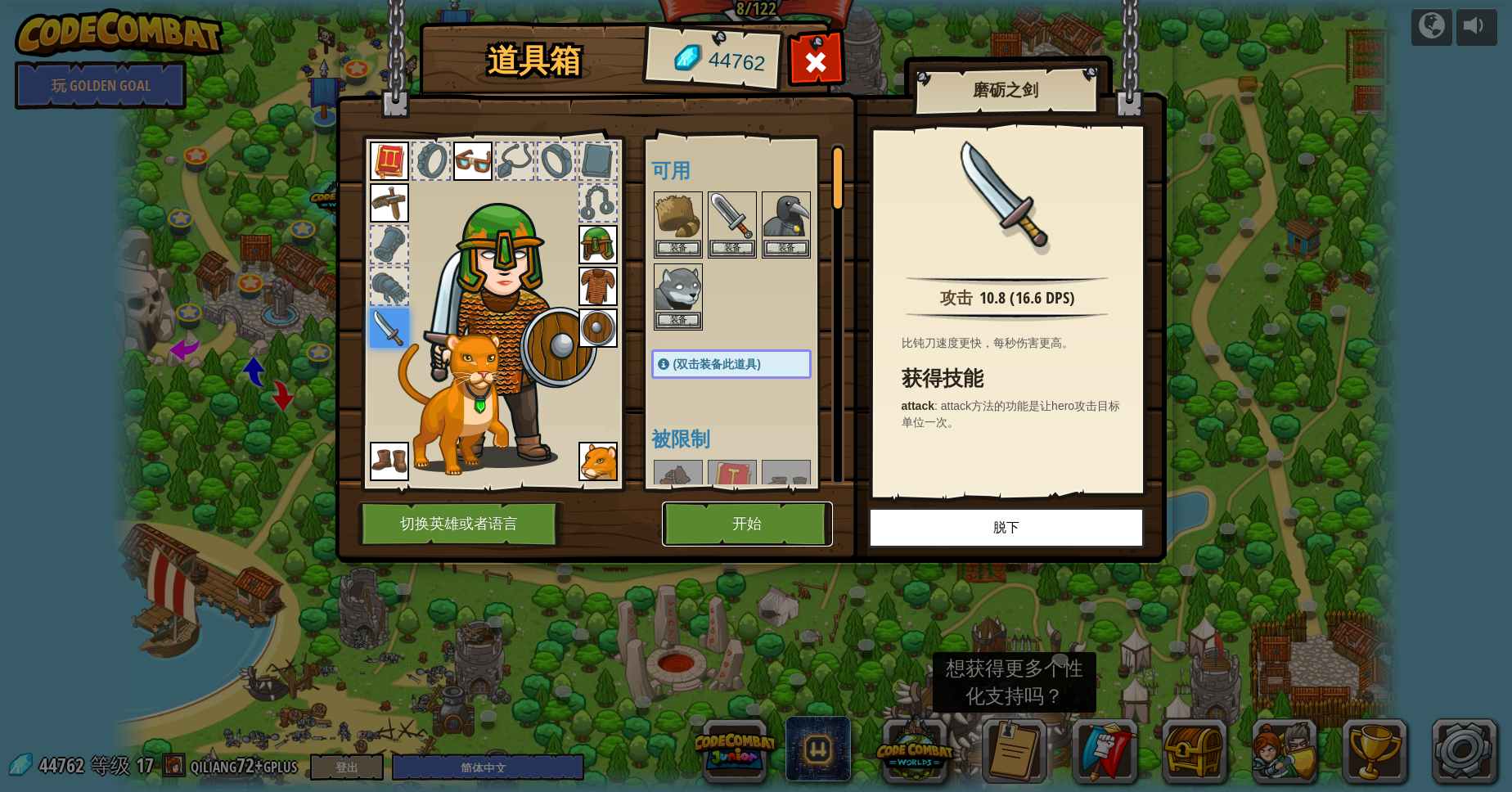
click at [726, 509] on button "开始" at bounding box center [746, 524] width 171 height 45
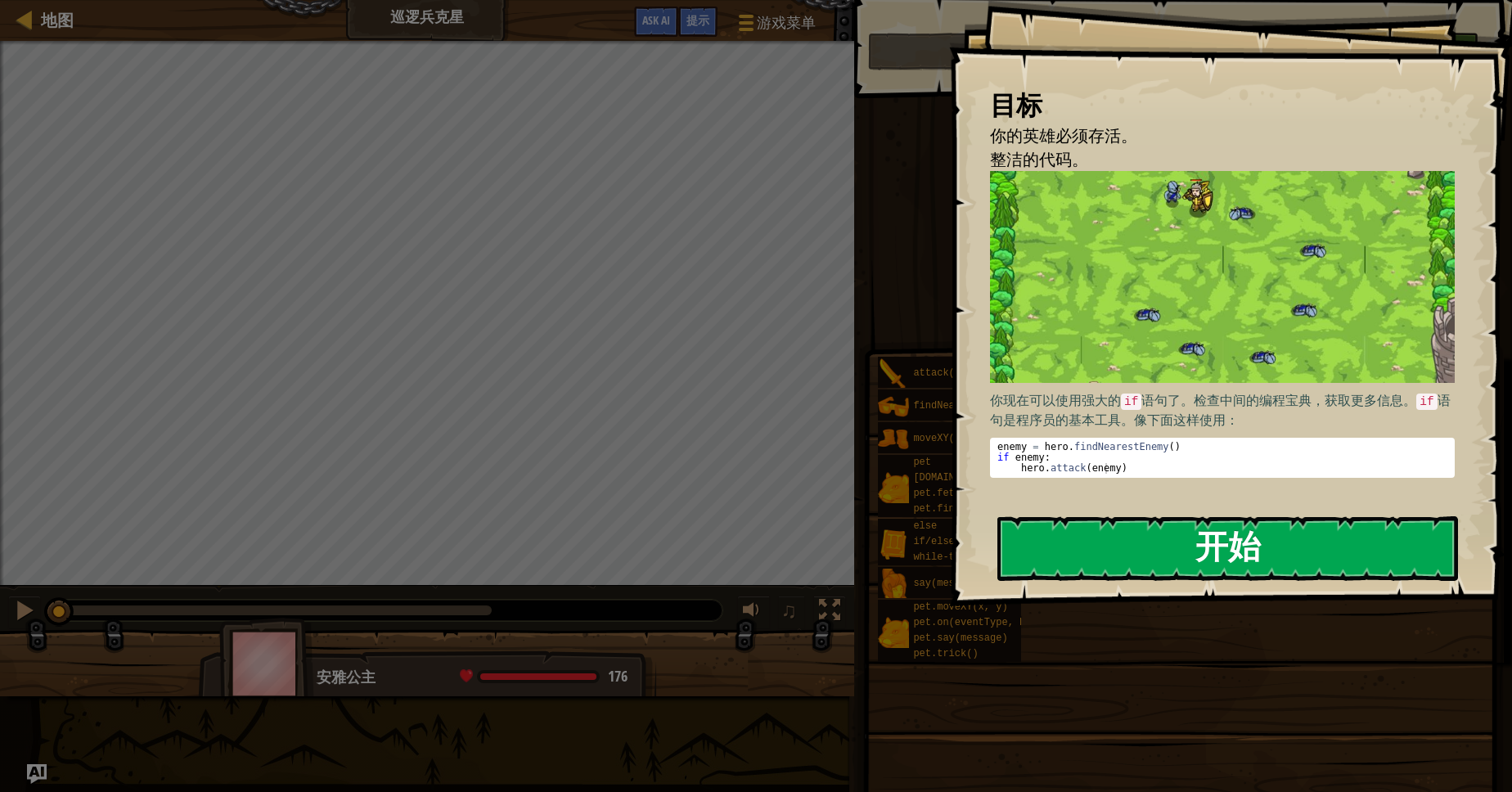
click at [1156, 559] on button "开始" at bounding box center [1227, 548] width 461 height 65
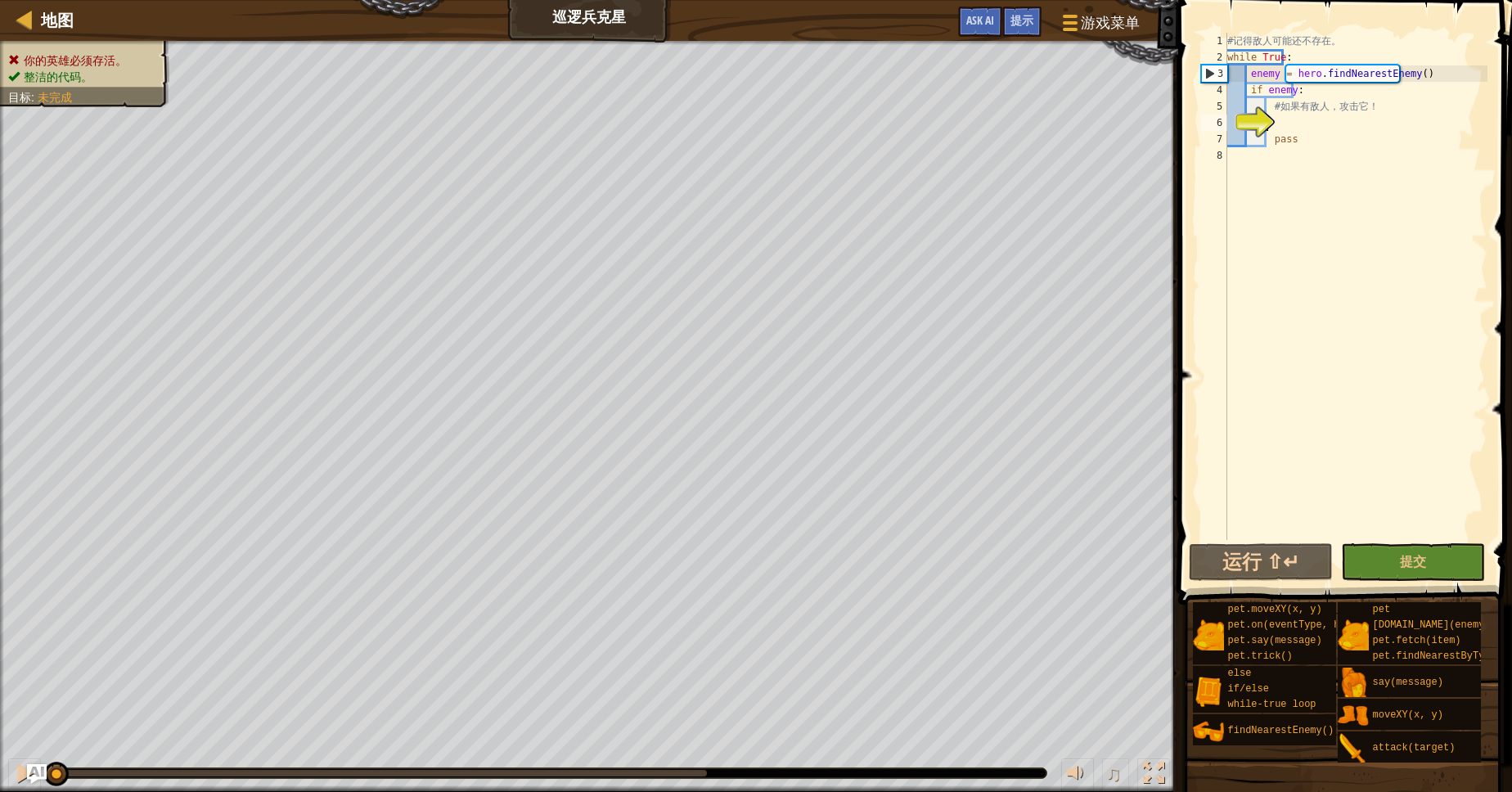
click at [1312, 120] on div "# 记 得 敌 人 可 能 还 不 存 在 。 while True : enemy = hero . findNearestEnemy ( ) if ene…" at bounding box center [1355, 303] width 264 height 540
click at [1313, 120] on div "# 记 得 敌 人 可 能 还 不 存 在 。 while True : enemy = hero . findNearestEnemy ( ) if ene…" at bounding box center [1355, 303] width 264 height 540
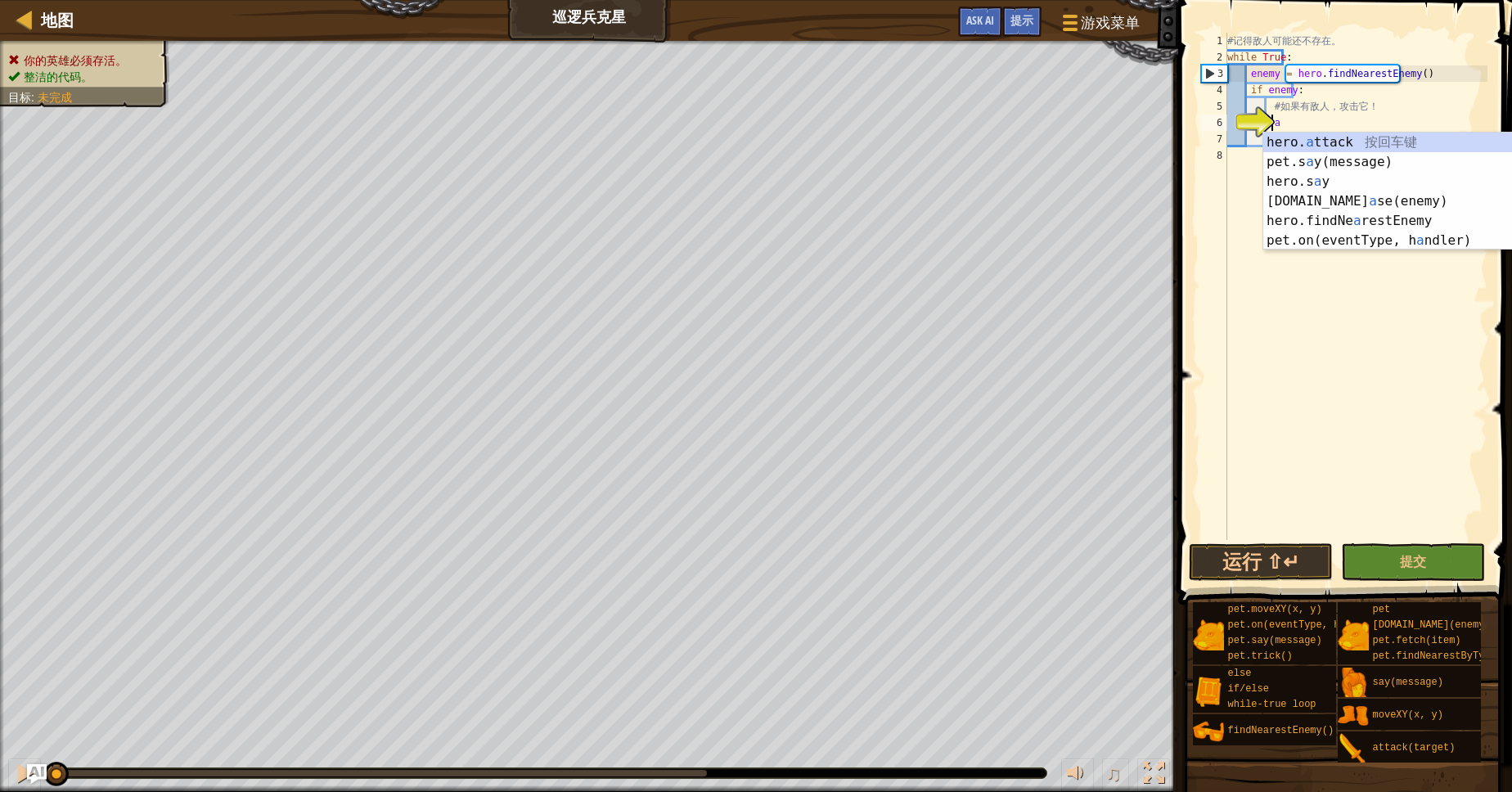
scroll to position [7, 4]
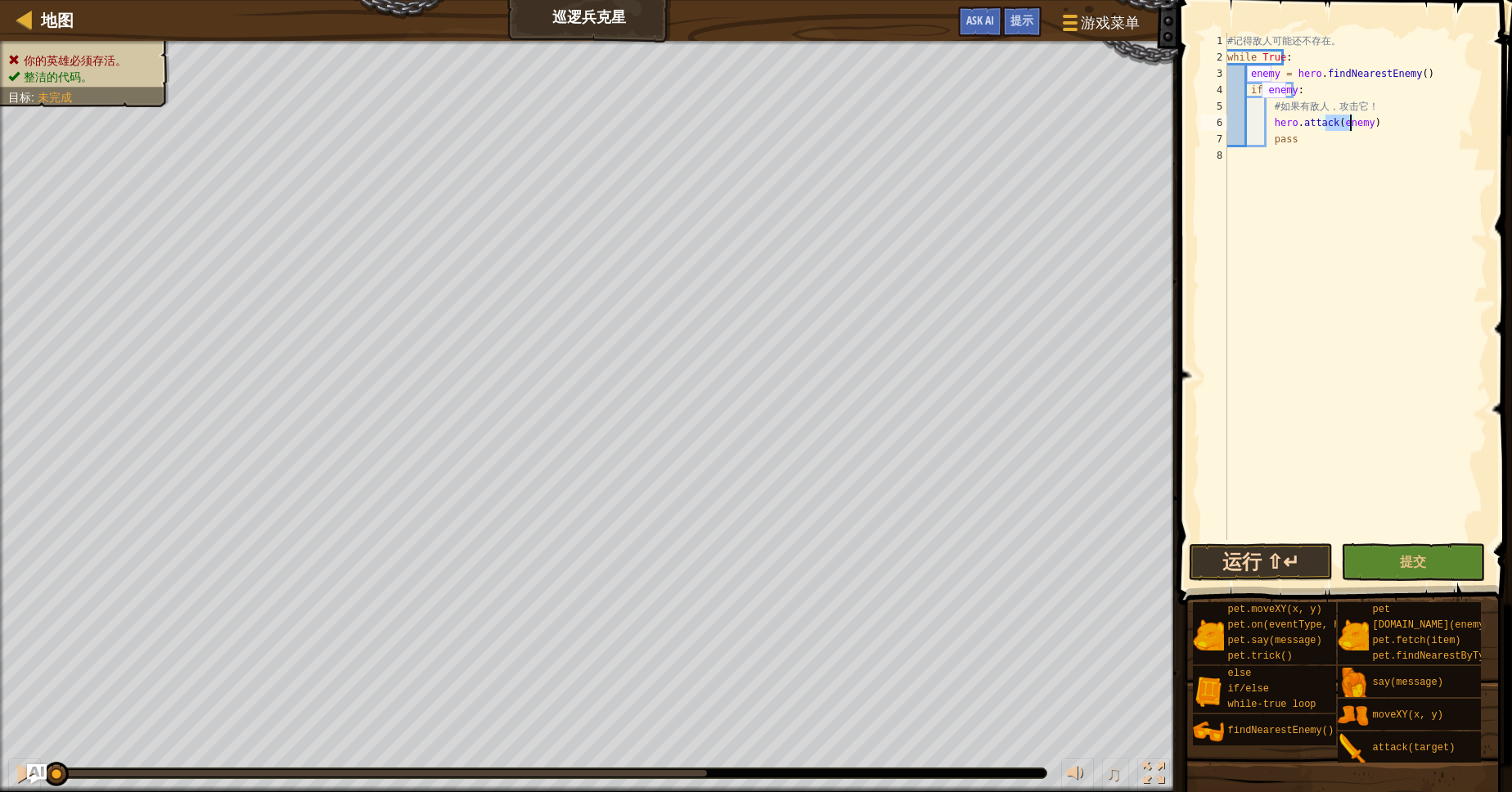
type textarea "hero.attack(enemy)"
click at [1317, 558] on button "运行 ⇧↵" at bounding box center [1261, 561] width 144 height 37
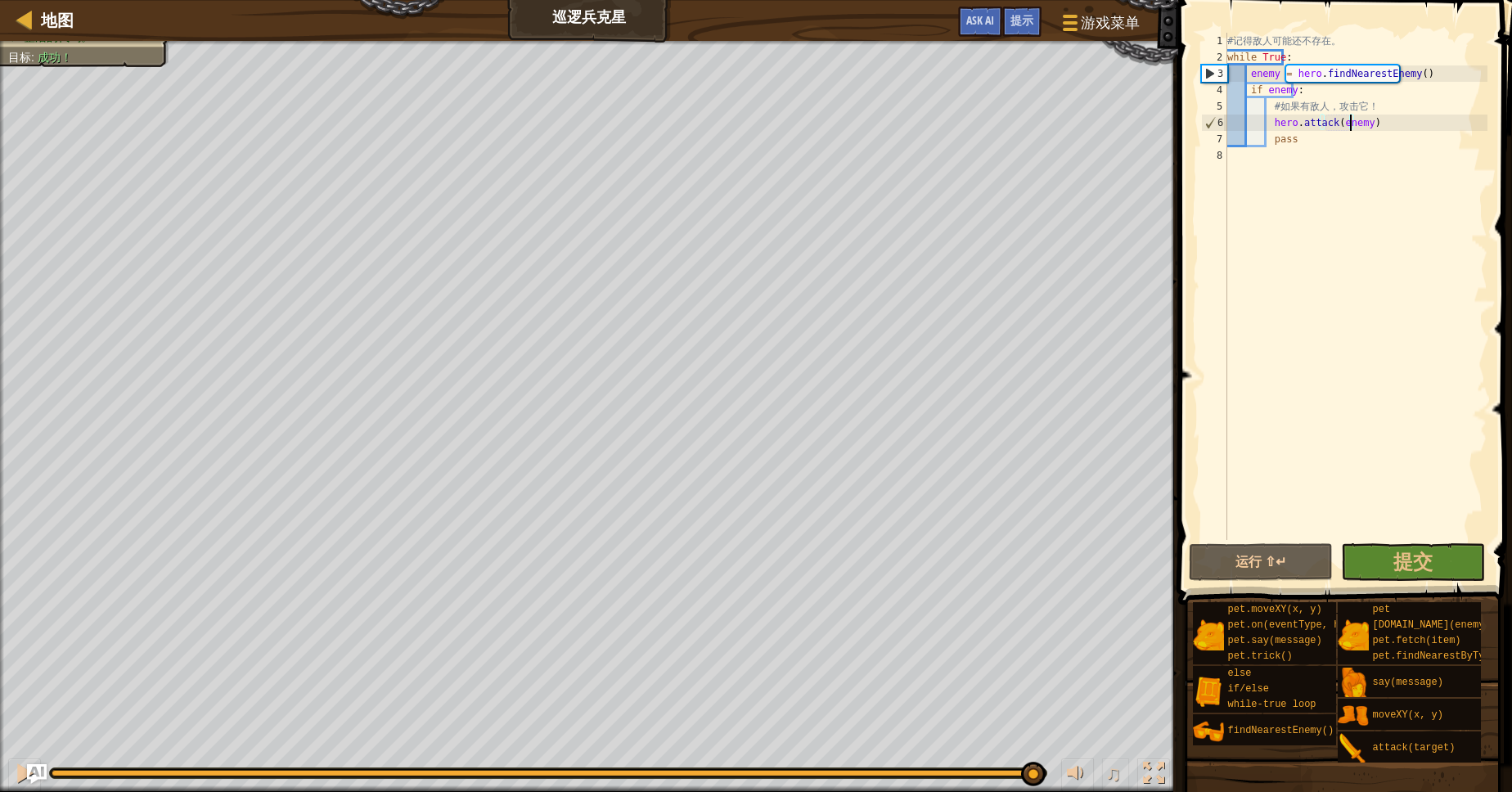
click at [1033, 659] on div "你的英雄必须存活。 整洁的代码。 目标 : 成功！ ♫ 安雅公主 156 x: 28 y: 37 No target" at bounding box center [756, 416] width 1512 height 751
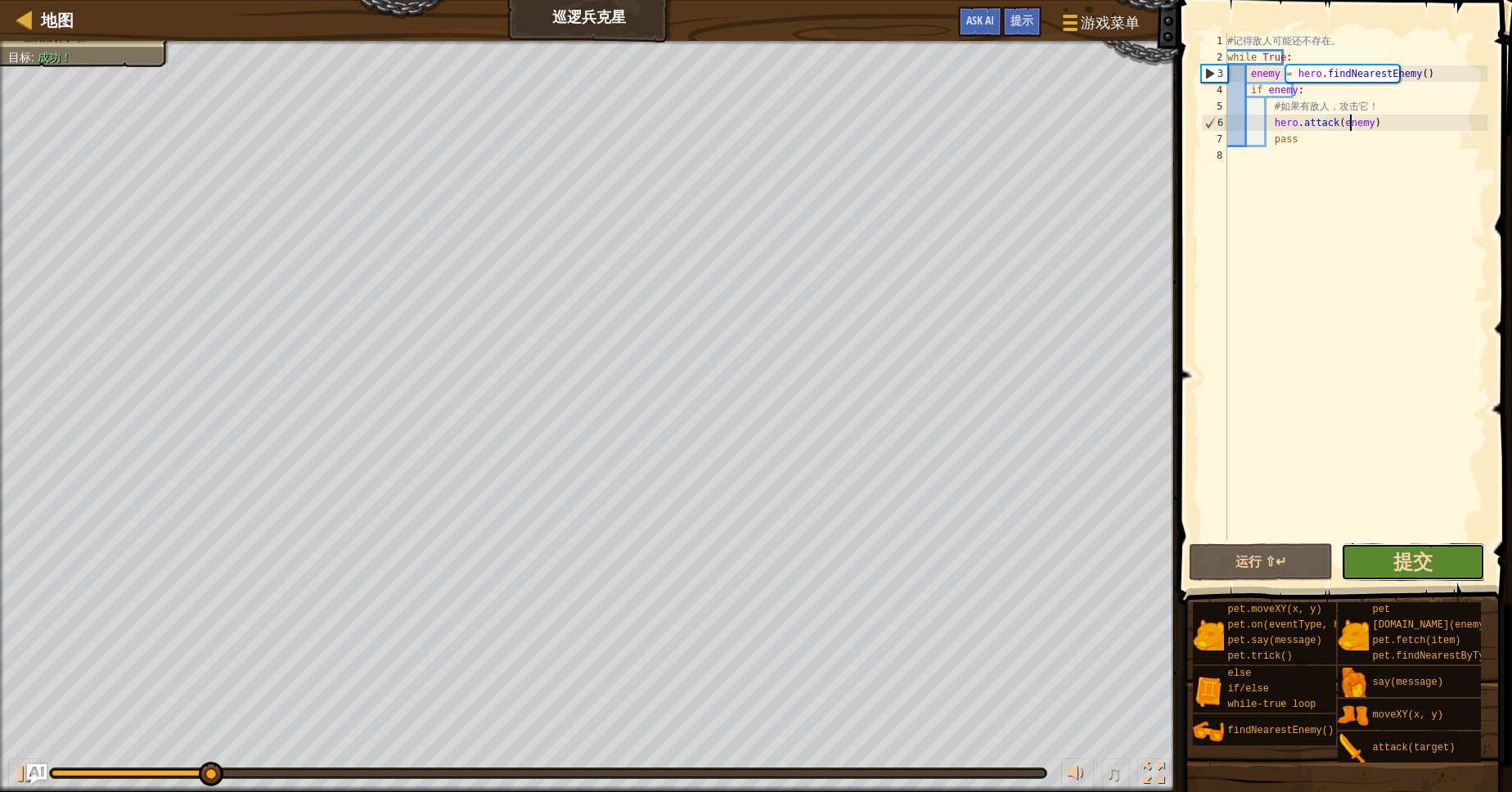
click at [1433, 567] on span "提交" at bounding box center [1413, 561] width 39 height 26
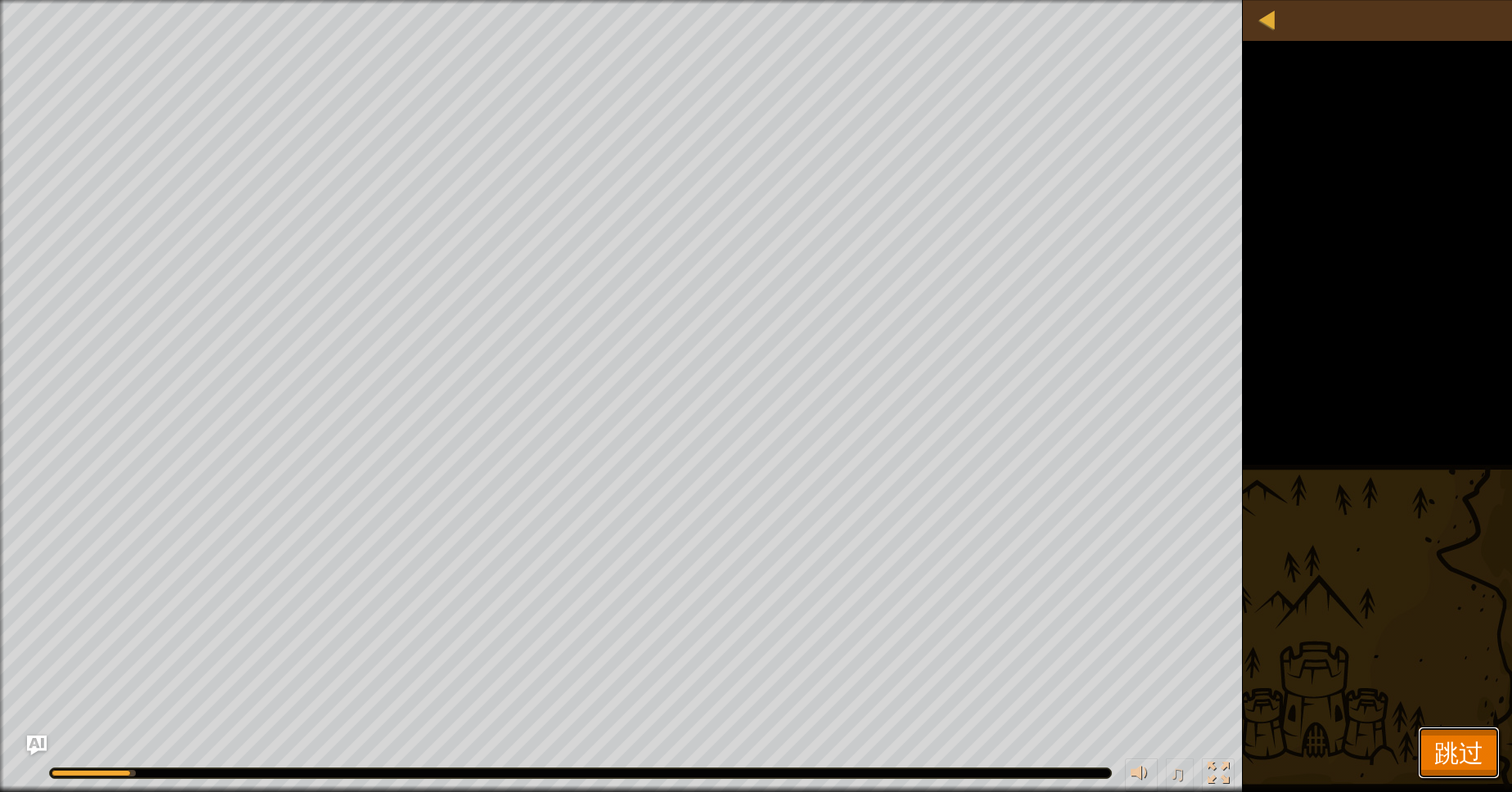
click at [1472, 767] on span "跳过" at bounding box center [1459, 752] width 49 height 34
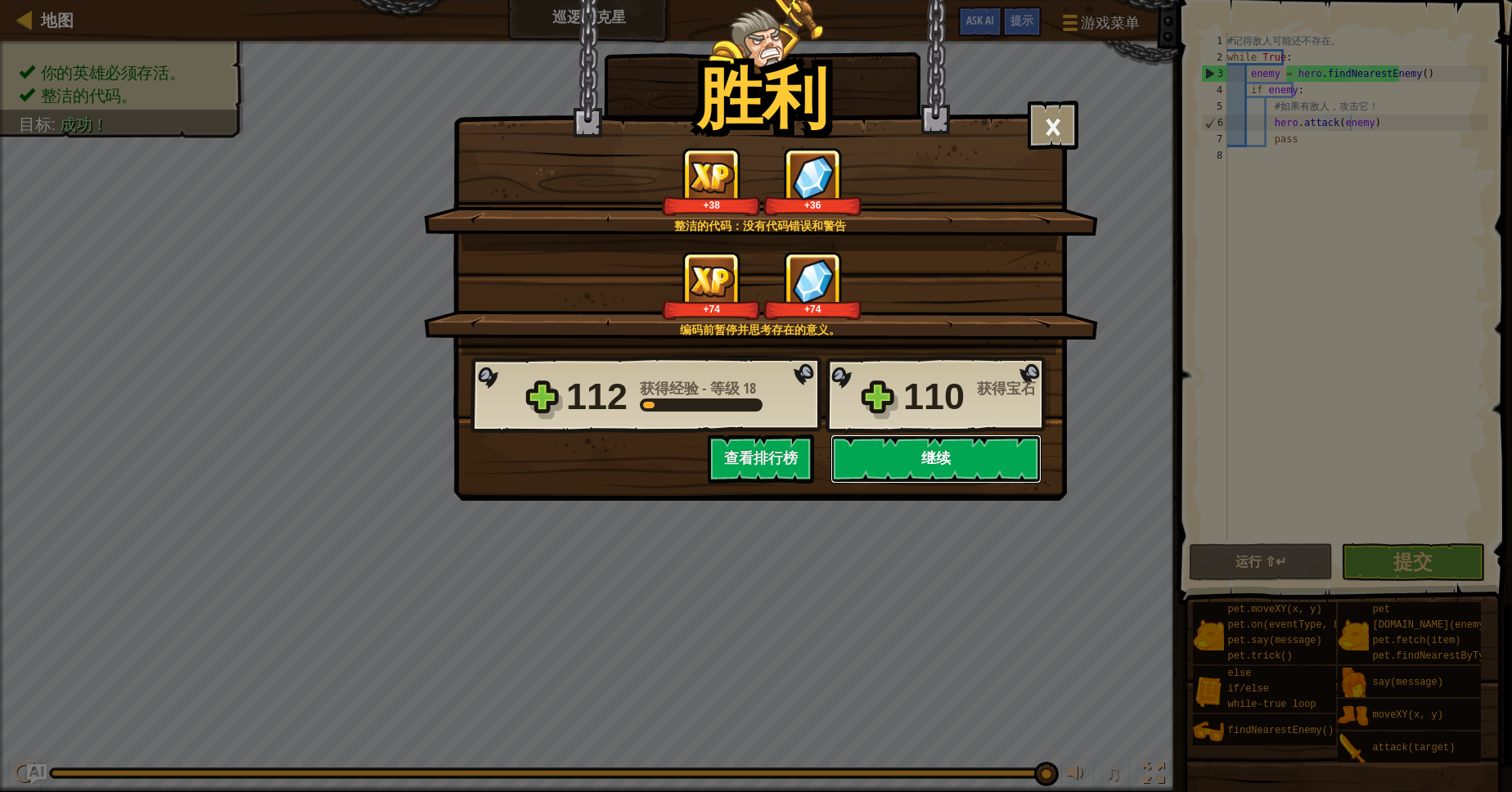
click at [1005, 457] on button "继续" at bounding box center [935, 459] width 211 height 49
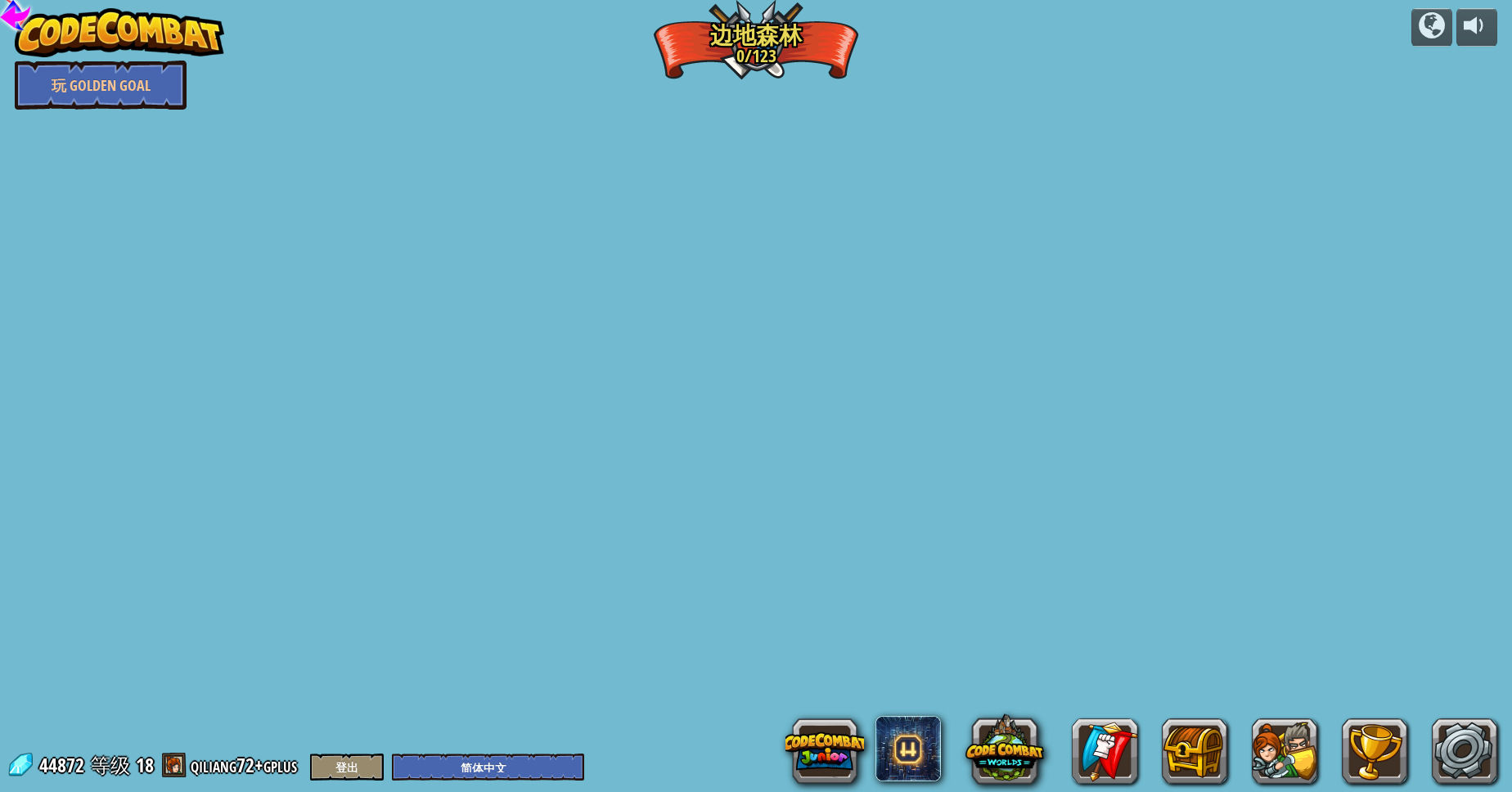
select select "zh-HANS"
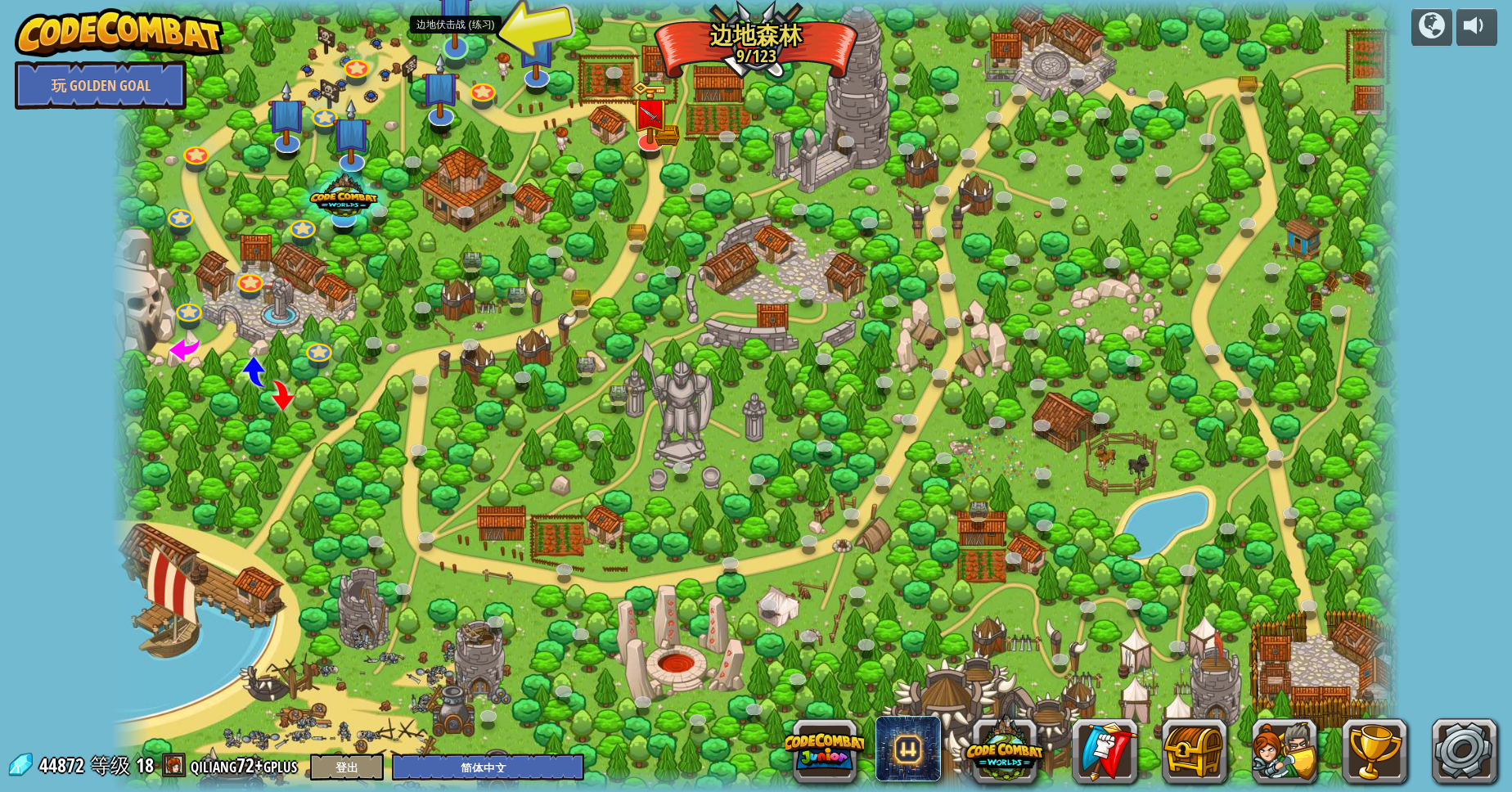
click at [472, 19] on img at bounding box center [455, 9] width 36 height 81
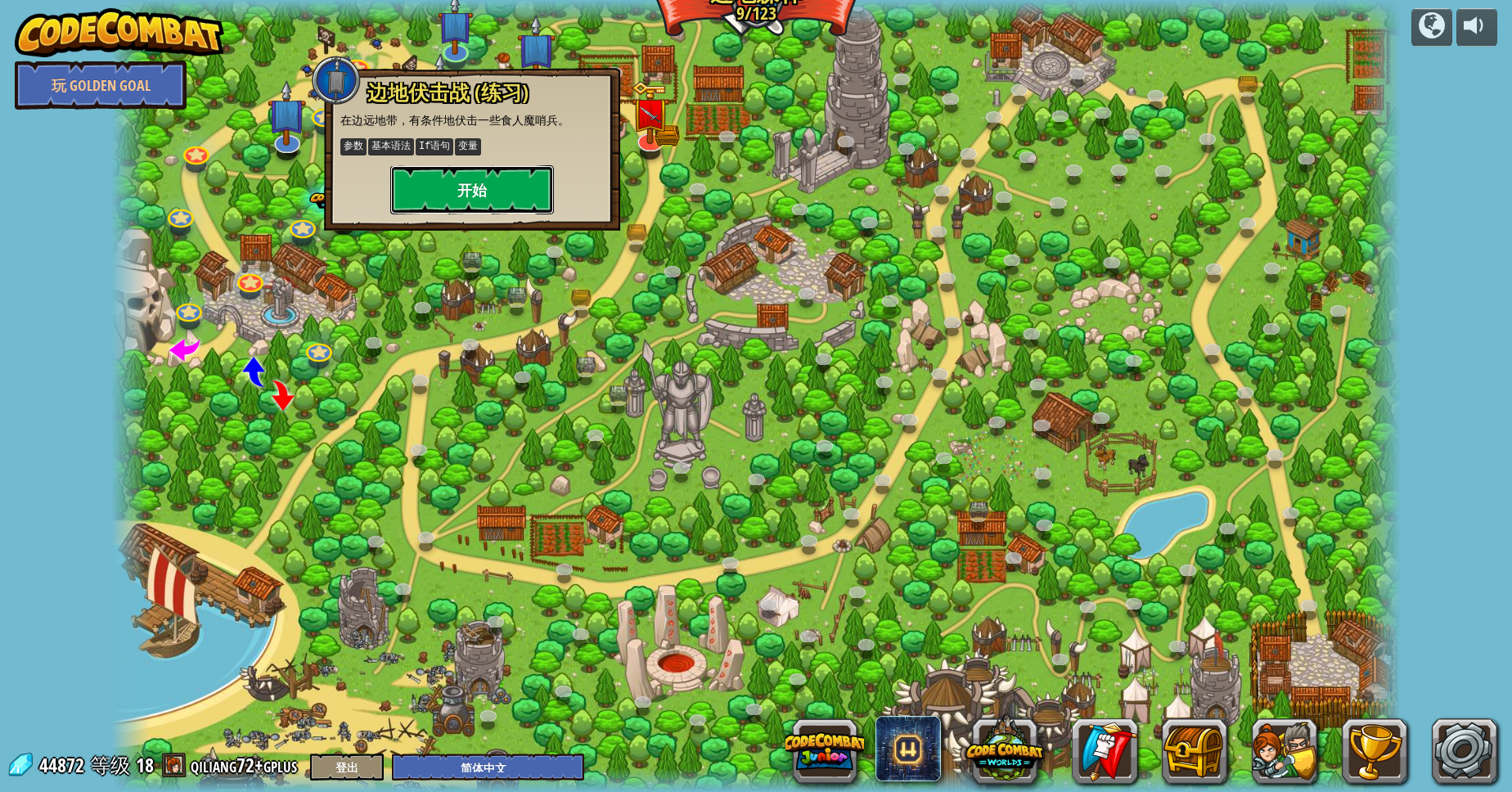
click at [431, 187] on button "开始" at bounding box center [472, 190] width 163 height 49
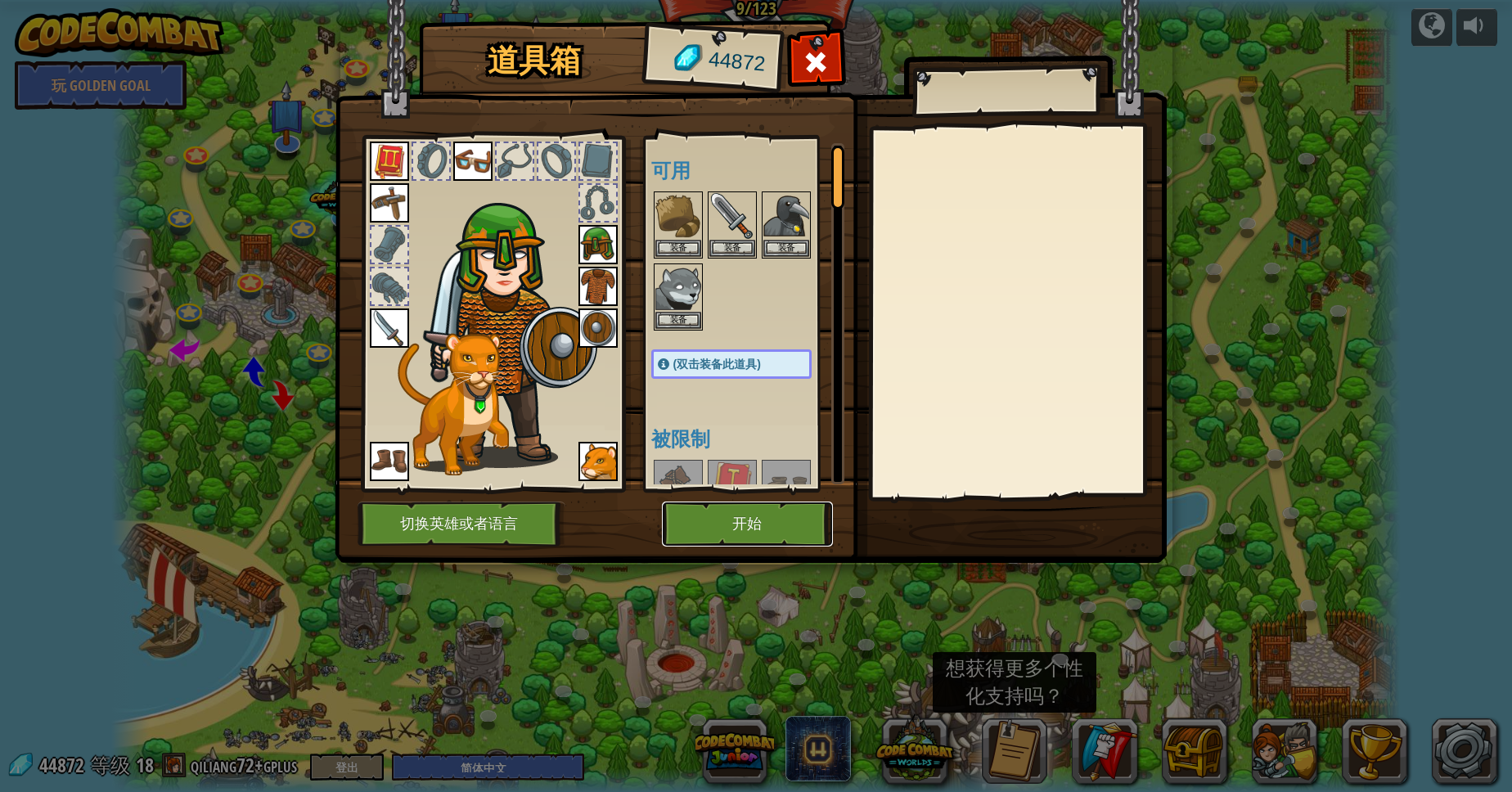
click at [672, 526] on button "开始" at bounding box center [746, 524] width 171 height 45
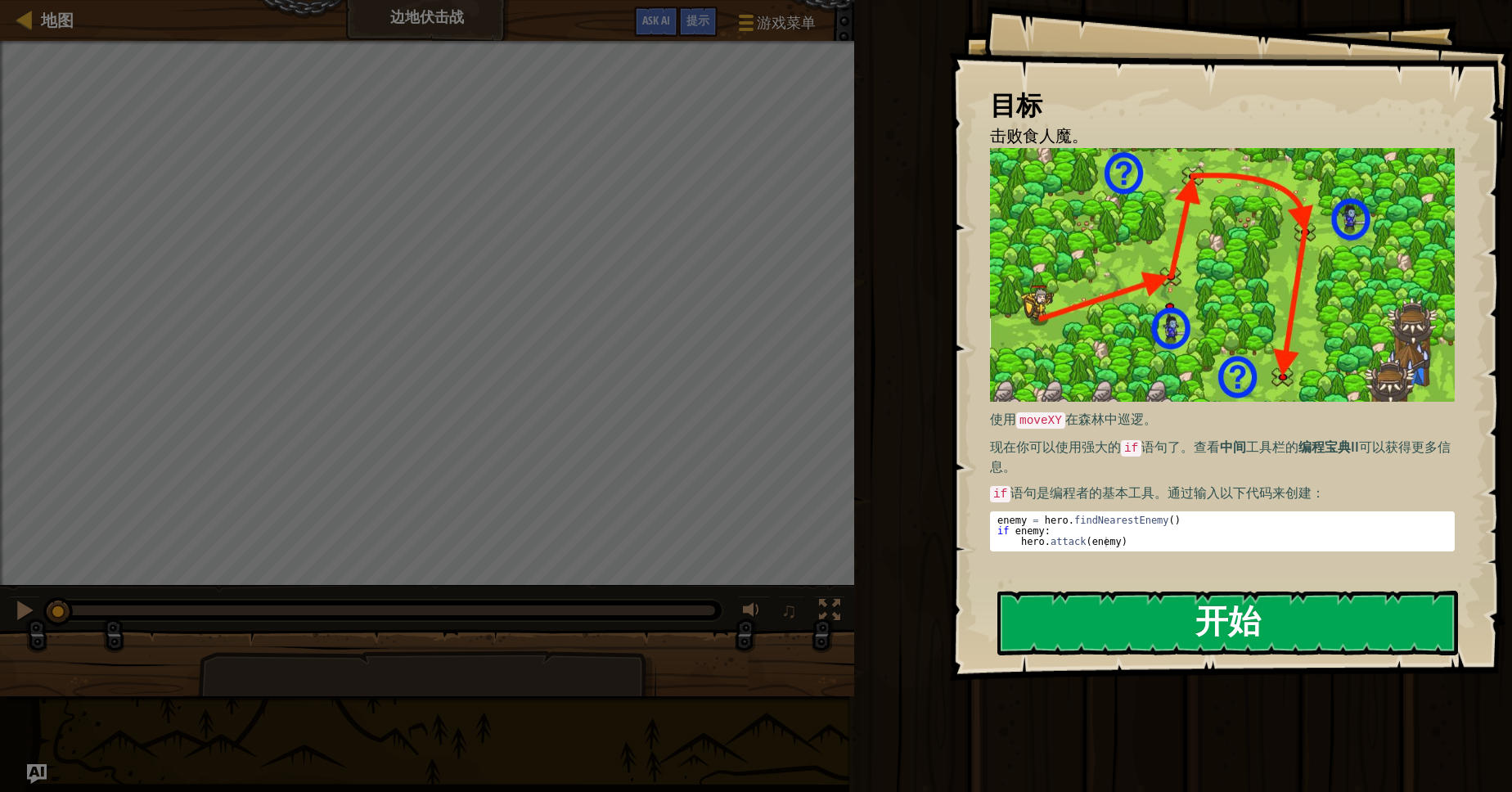
click at [1239, 620] on button "开始" at bounding box center [1227, 622] width 461 height 65
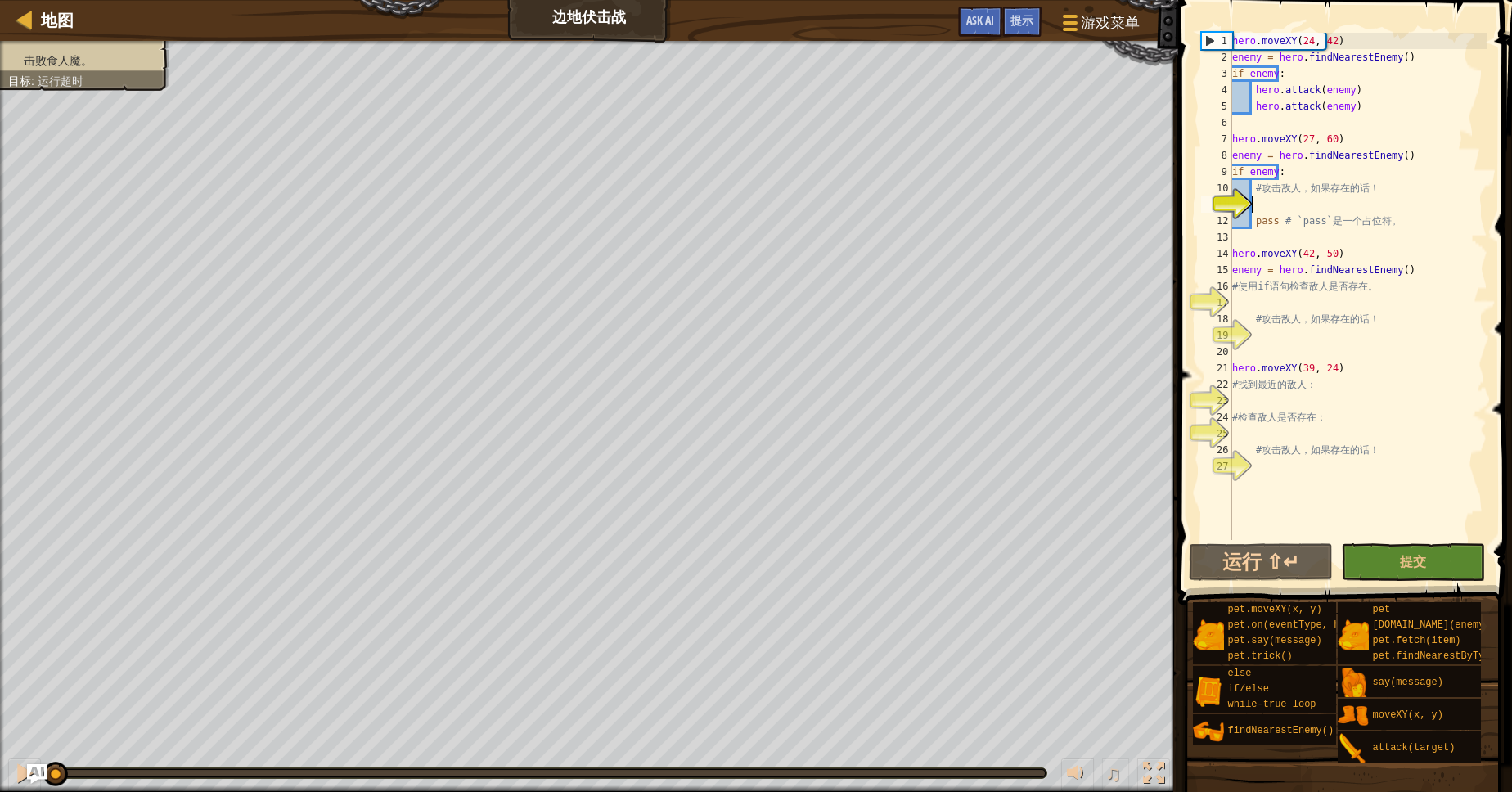
click at [1357, 307] on div "hero . moveXY ( 24 , 42 ) enemy = hero . findNearestEnemy ( ) if enemy : hero .…" at bounding box center [1358, 303] width 258 height 540
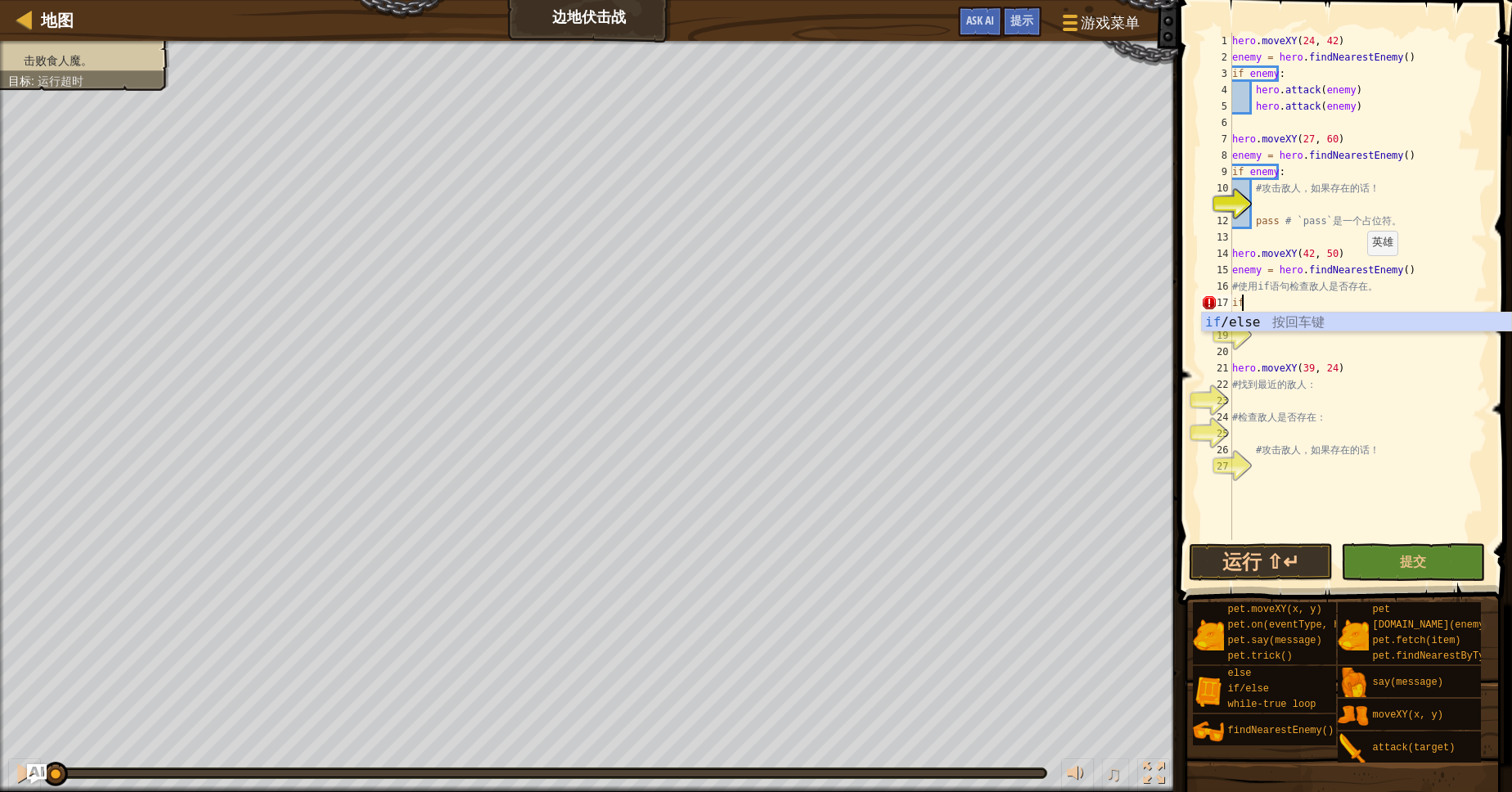
type textarea "if enemy:"
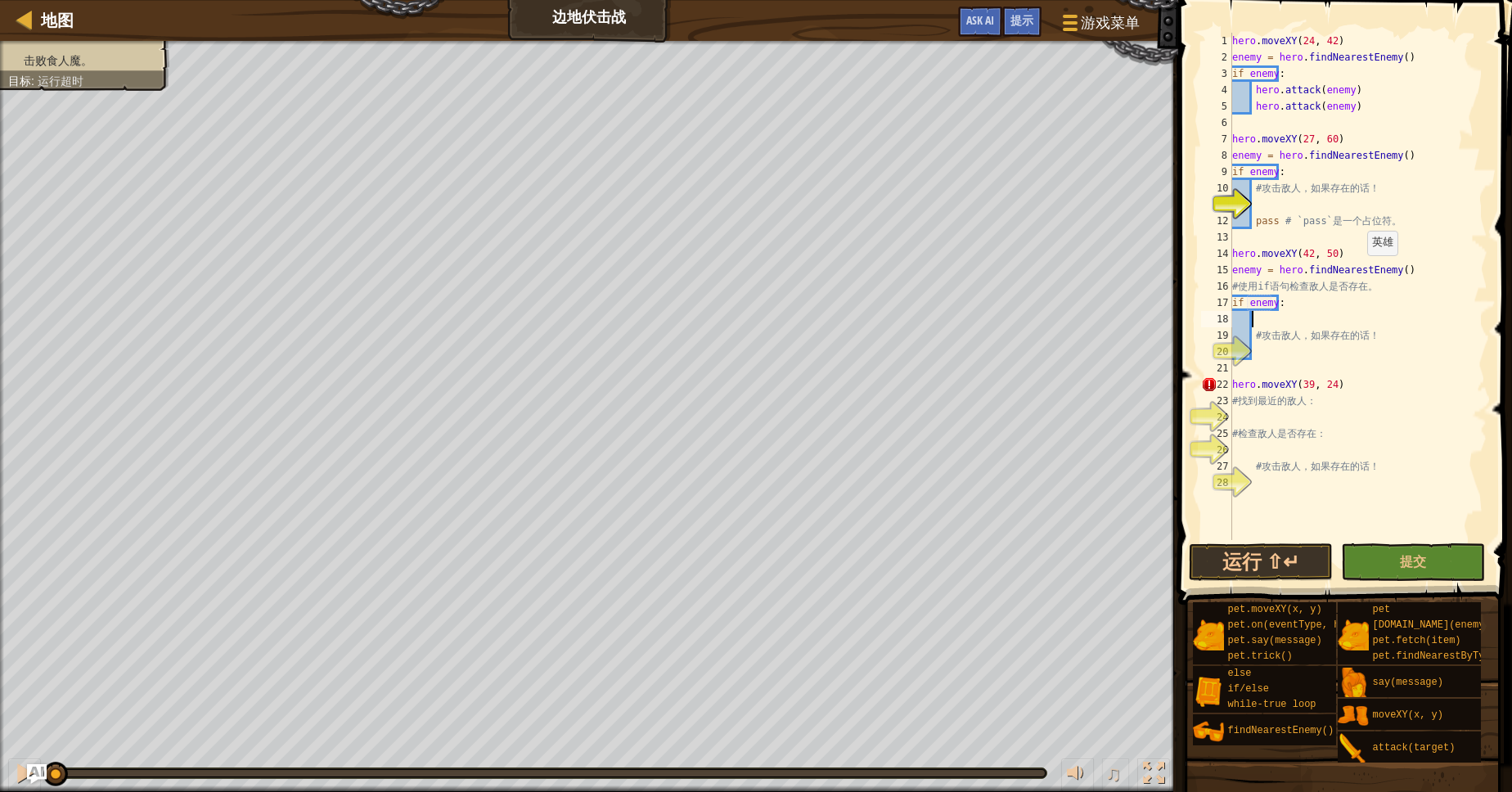
type textarea "# 攻击敌人，如果存在的话！"
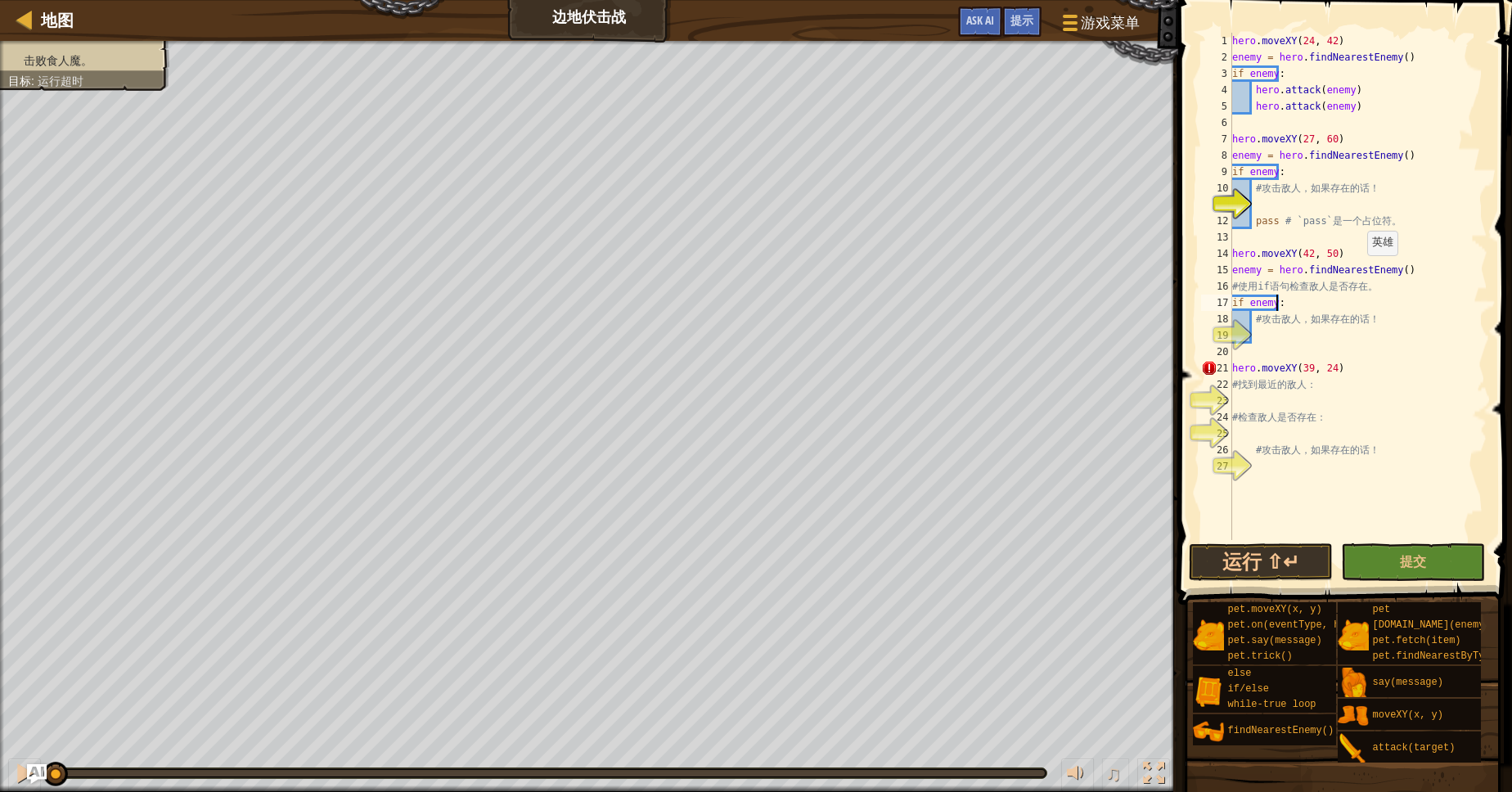
type textarea "# 攻击敌人，如果存在的话！"
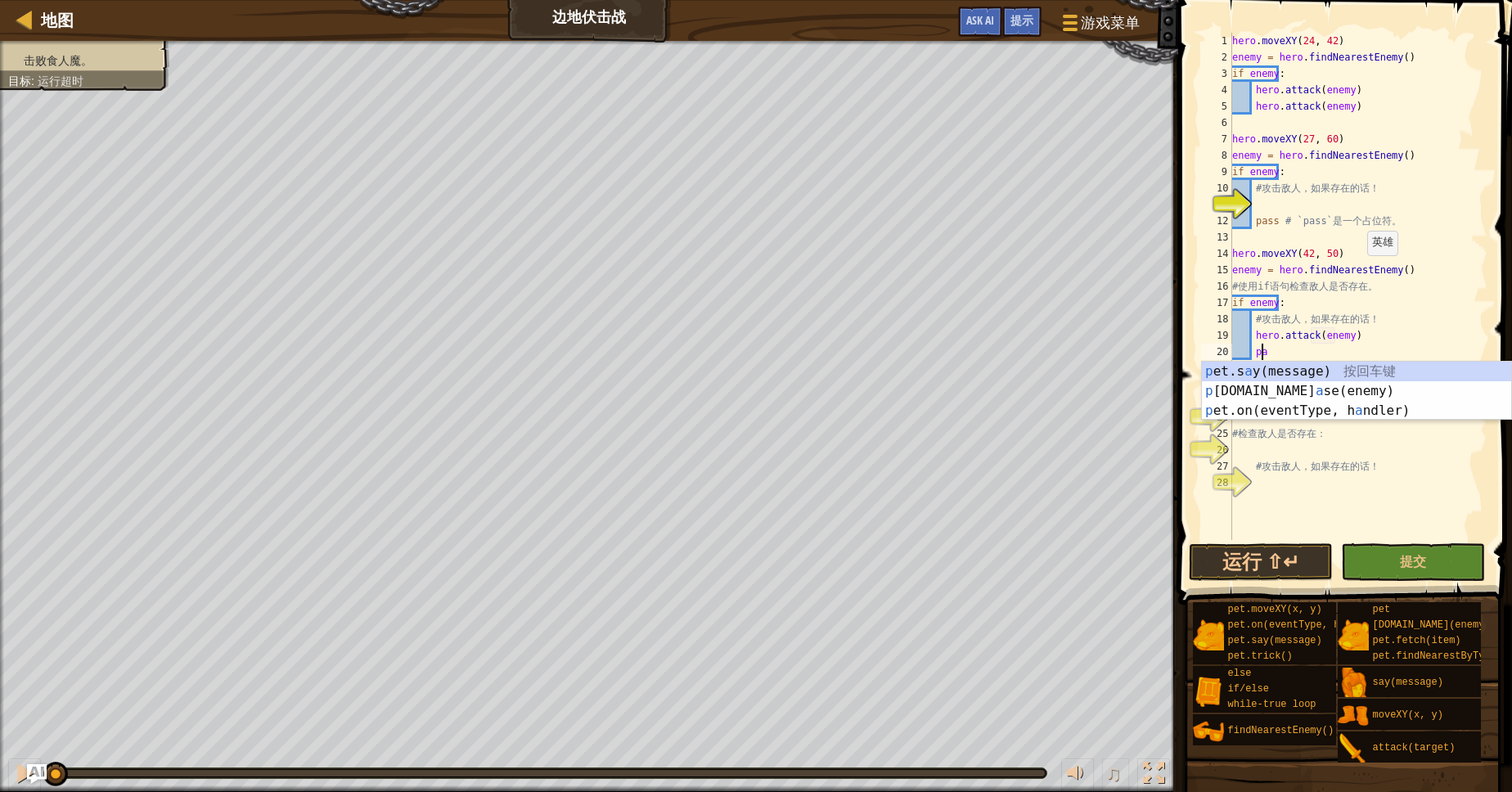
scroll to position [7, 10]
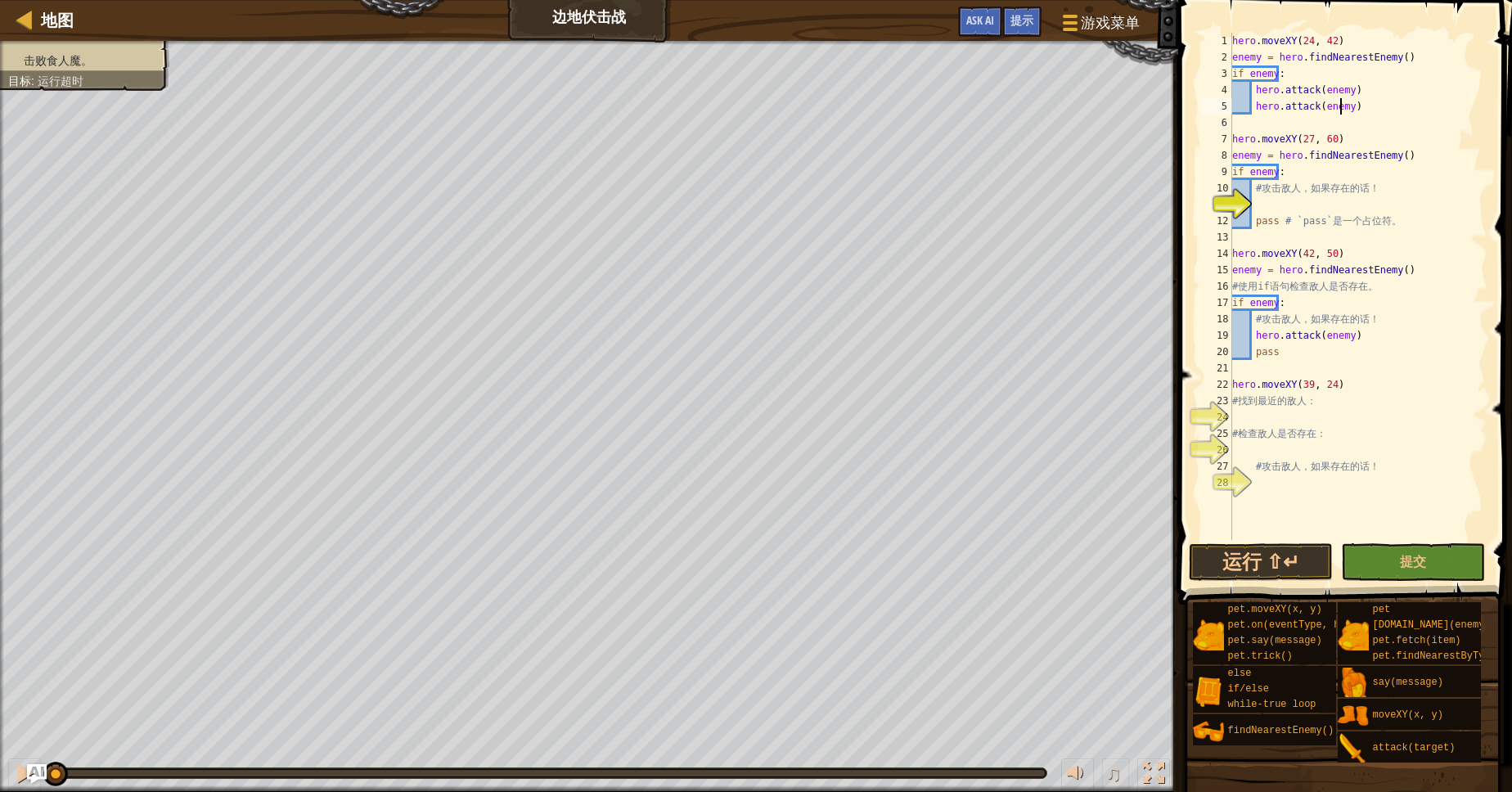
click at [1348, 103] on div "hero . moveXY ( 24 , 42 ) enemy = hero . findNearestEnemy ( ) if enemy : hero .…" at bounding box center [1358, 303] width 258 height 540
type textarea "hero.attack(enemy)"
drag, startPoint x: 1348, startPoint y: 103, endPoint x: 1253, endPoint y: 108, distance: 95.1
click at [1253, 108] on div "hero . moveXY ( 24 , 42 ) enemy = hero . findNearestEnemy ( ) if enemy : hero .…" at bounding box center [1358, 303] width 258 height 540
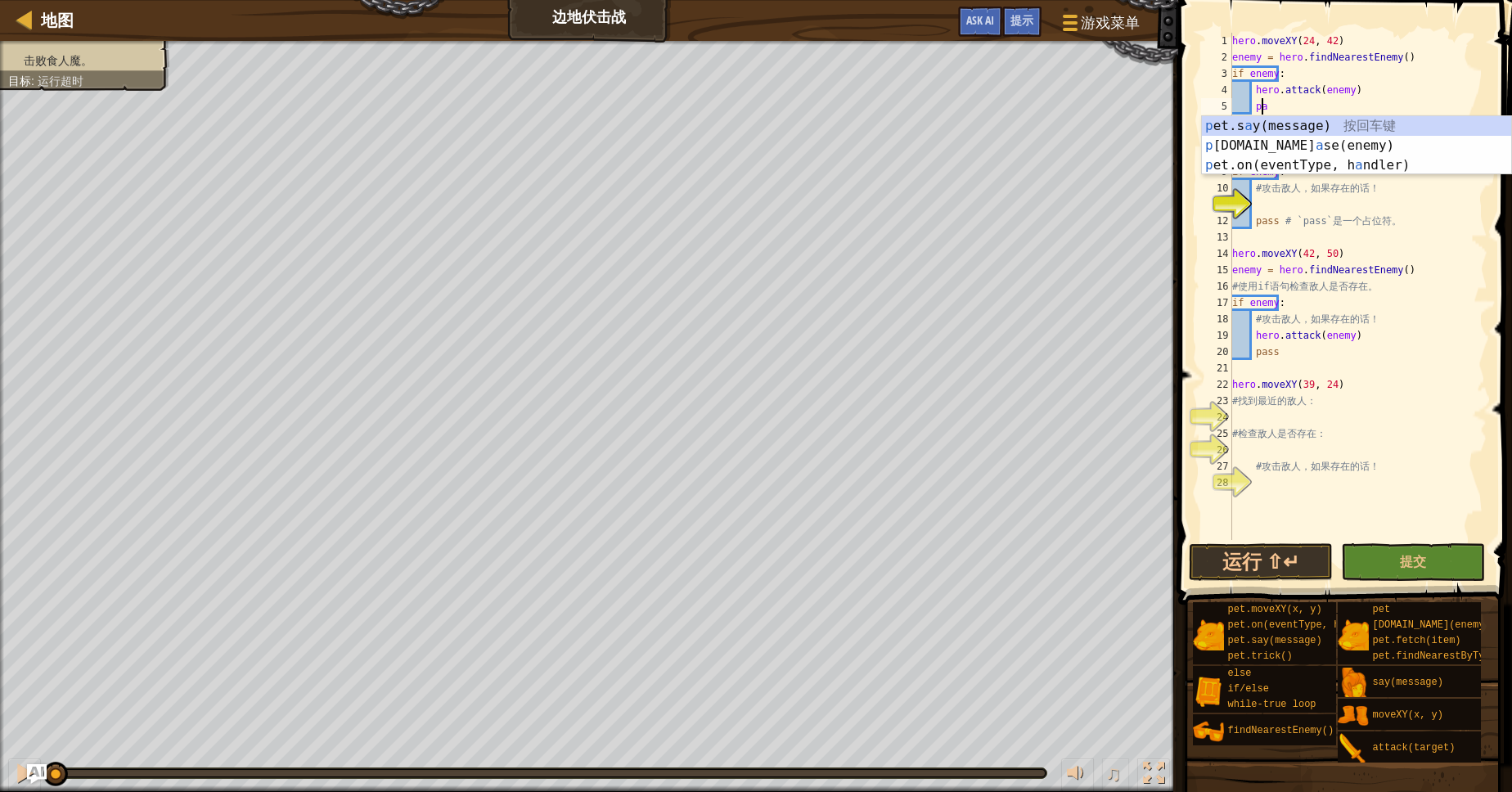
scroll to position [7, 3]
type textarea "pass"
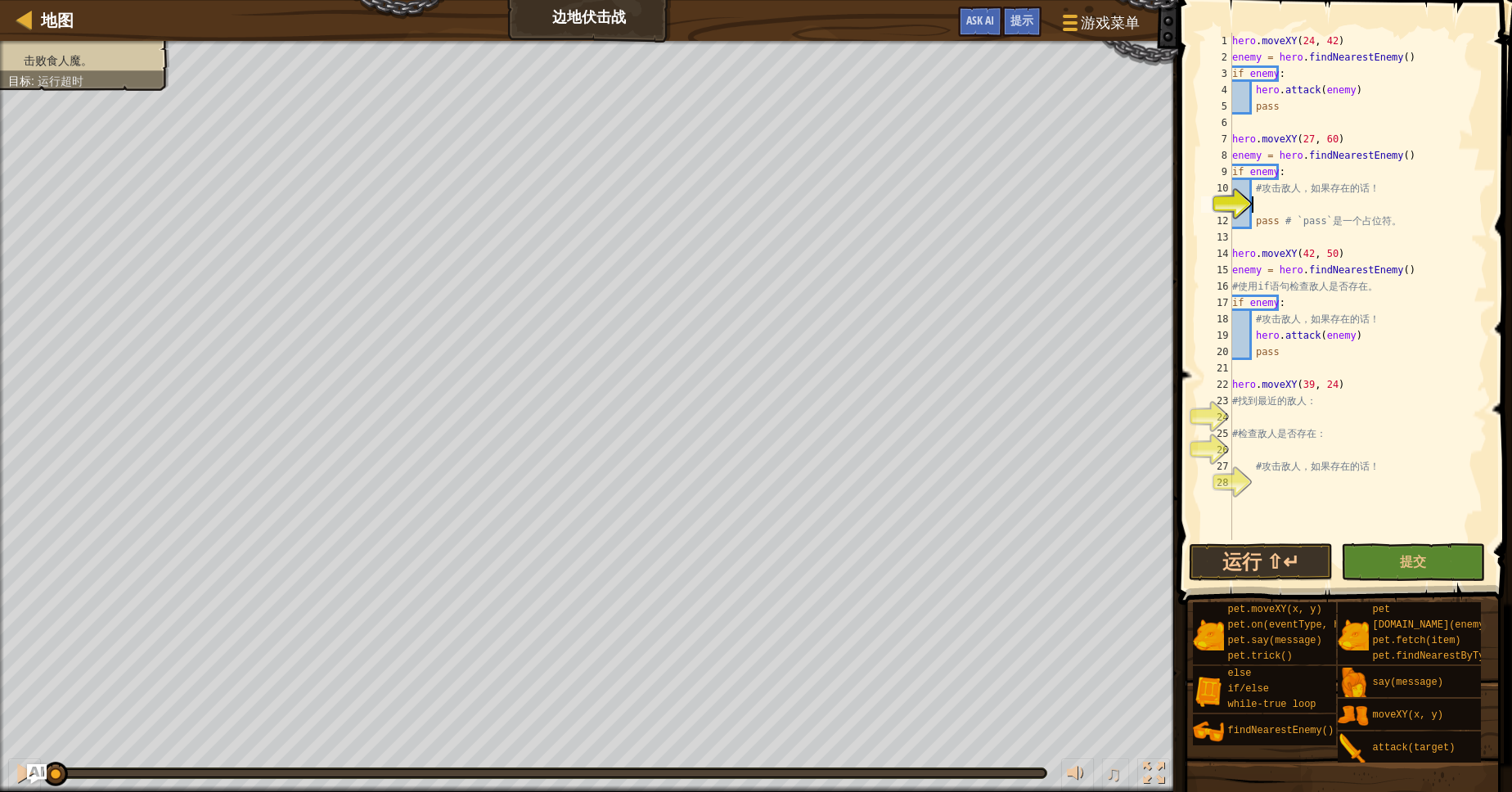
click at [1263, 208] on div "hero . moveXY ( 24 , 42 ) enemy = hero . findNearestEnemy ( ) if enemy : hero .…" at bounding box center [1358, 303] width 258 height 540
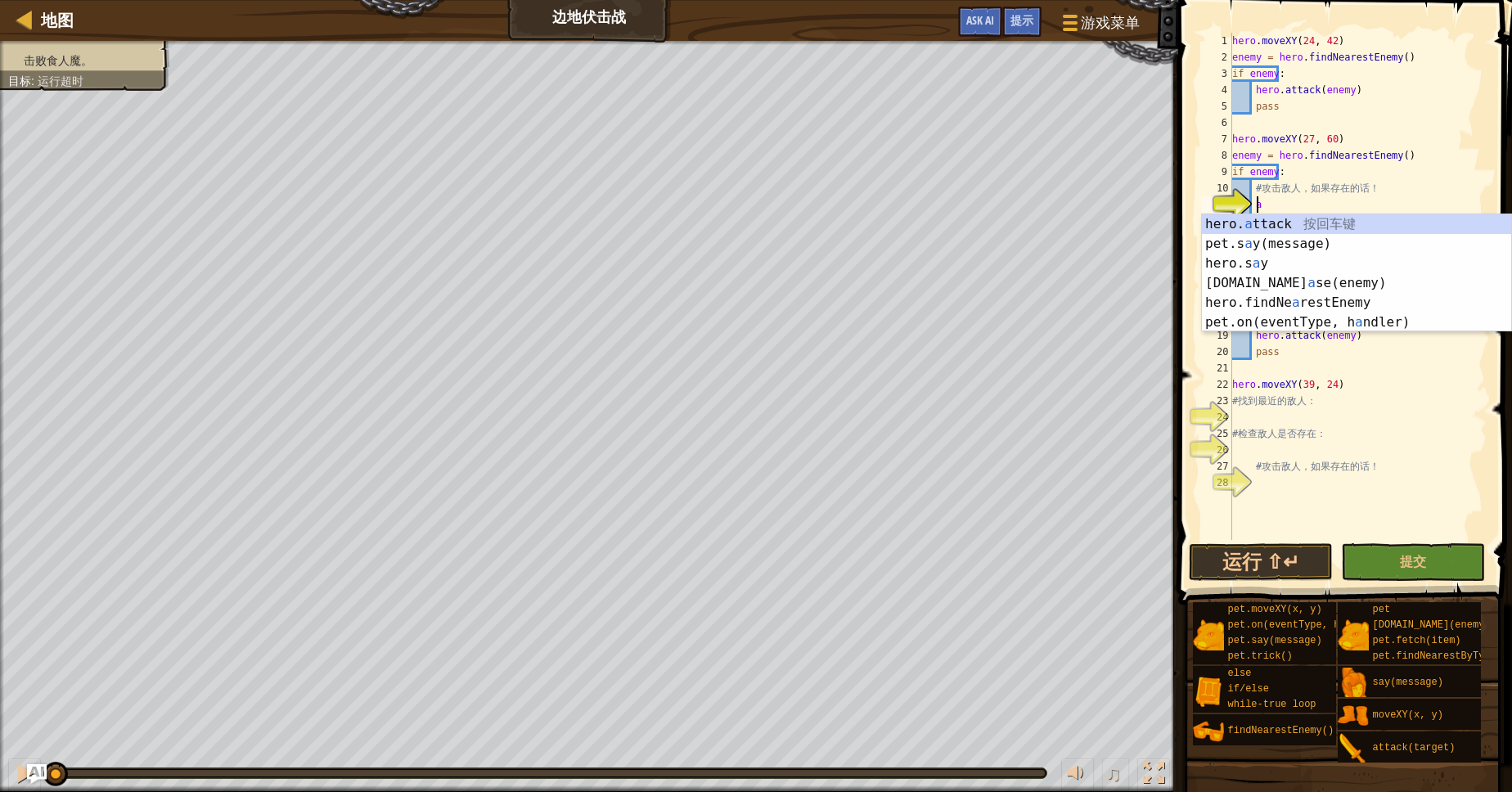
type textarea "hero.attack(enemy)"
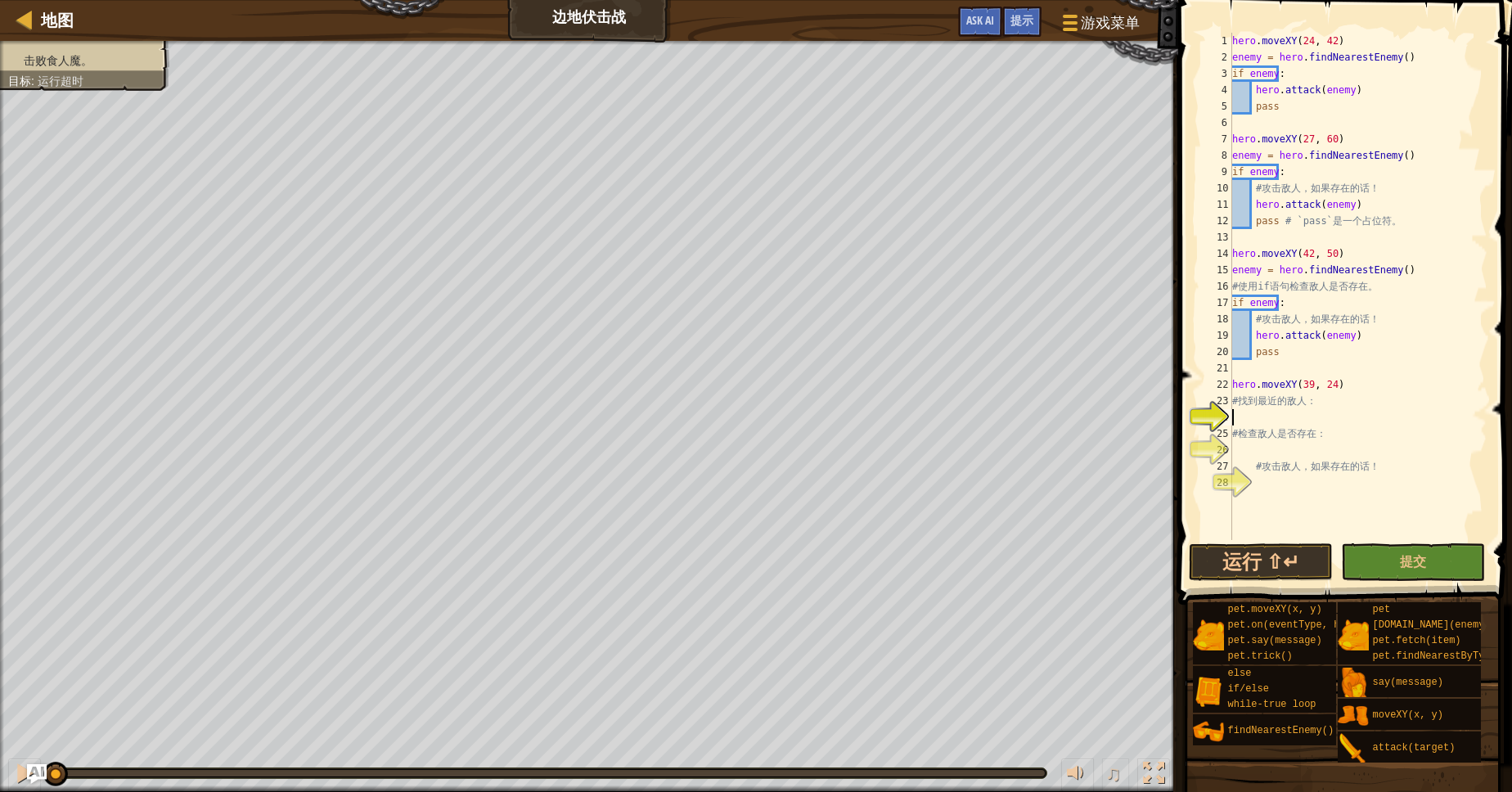
click at [1277, 417] on div "hero . moveXY ( 24 , 42 ) enemy = hero . findNearestEnemy ( ) if enemy : hero .…" at bounding box center [1358, 303] width 258 height 540
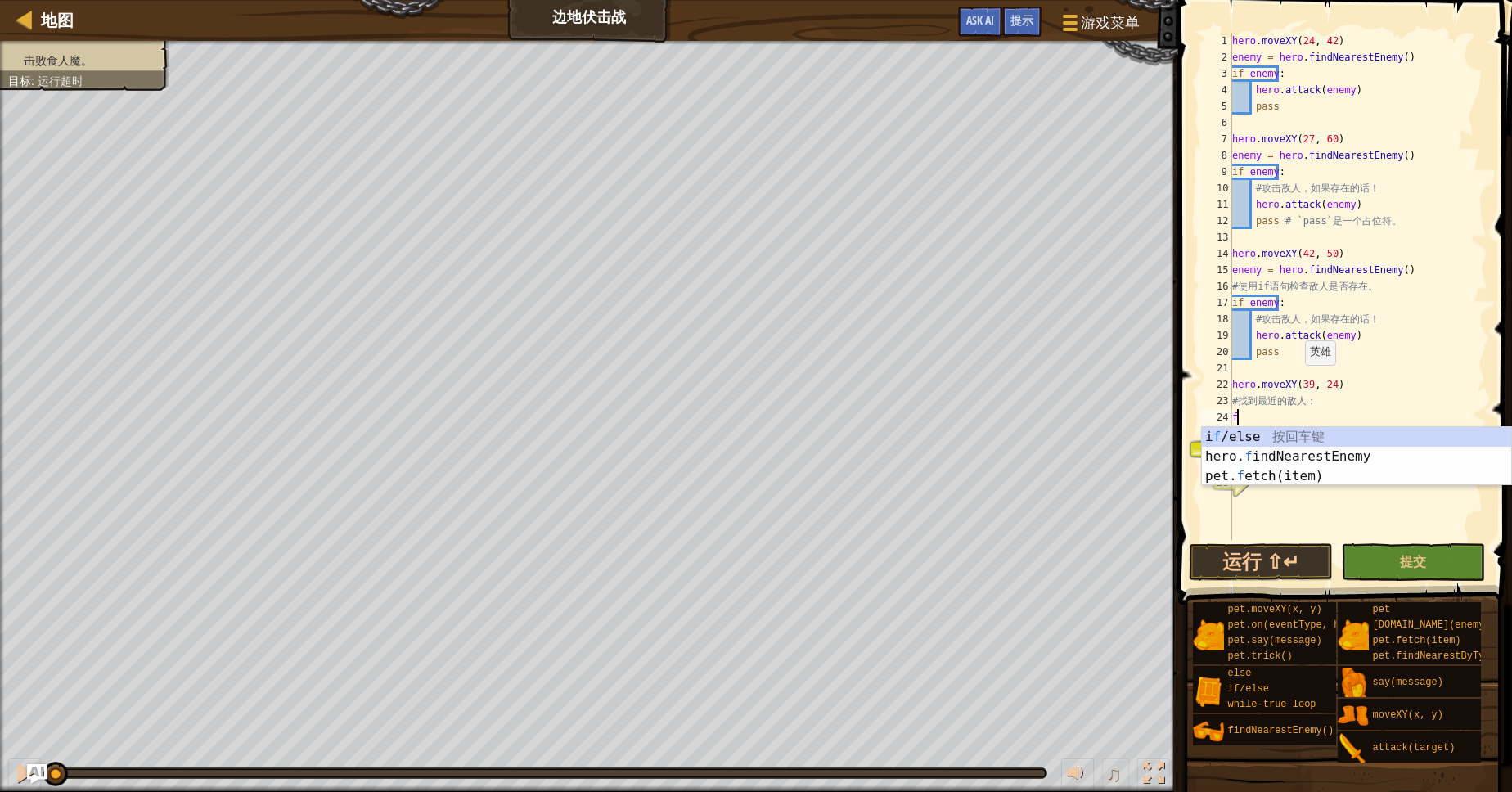
type textarea "fd"
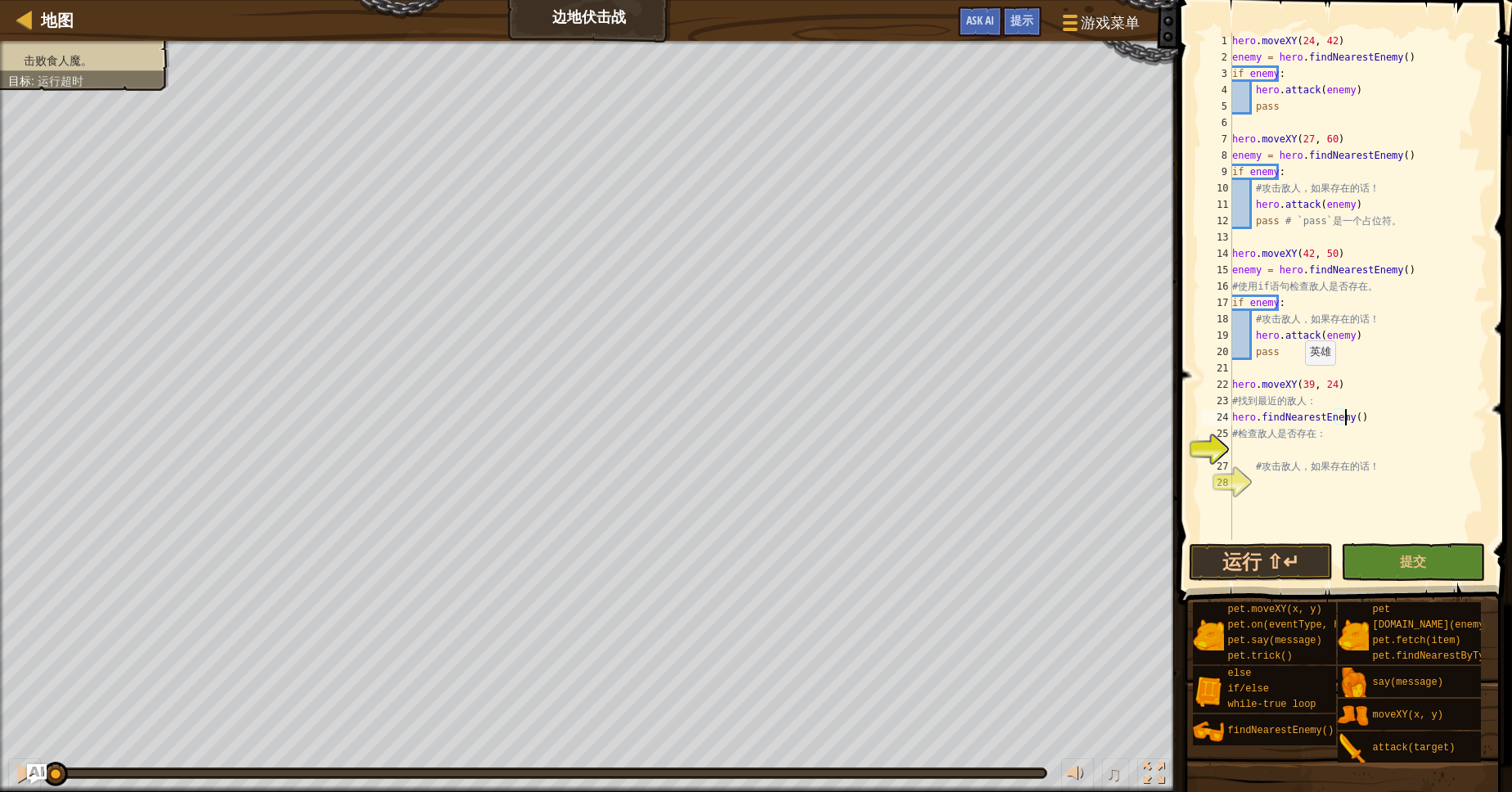
type textarea "# 检查敌人是否存在："
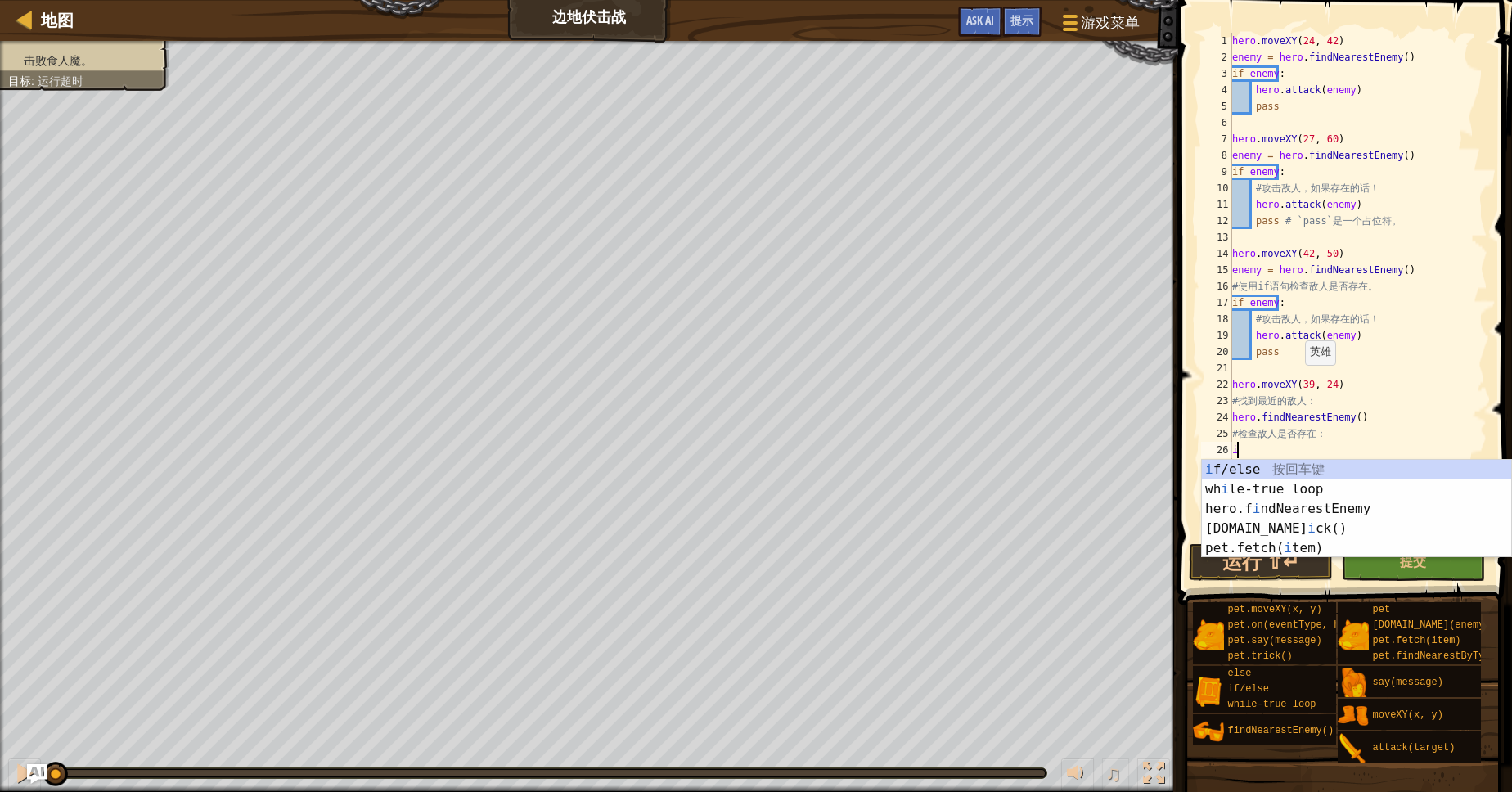
type textarea "if enemy:"
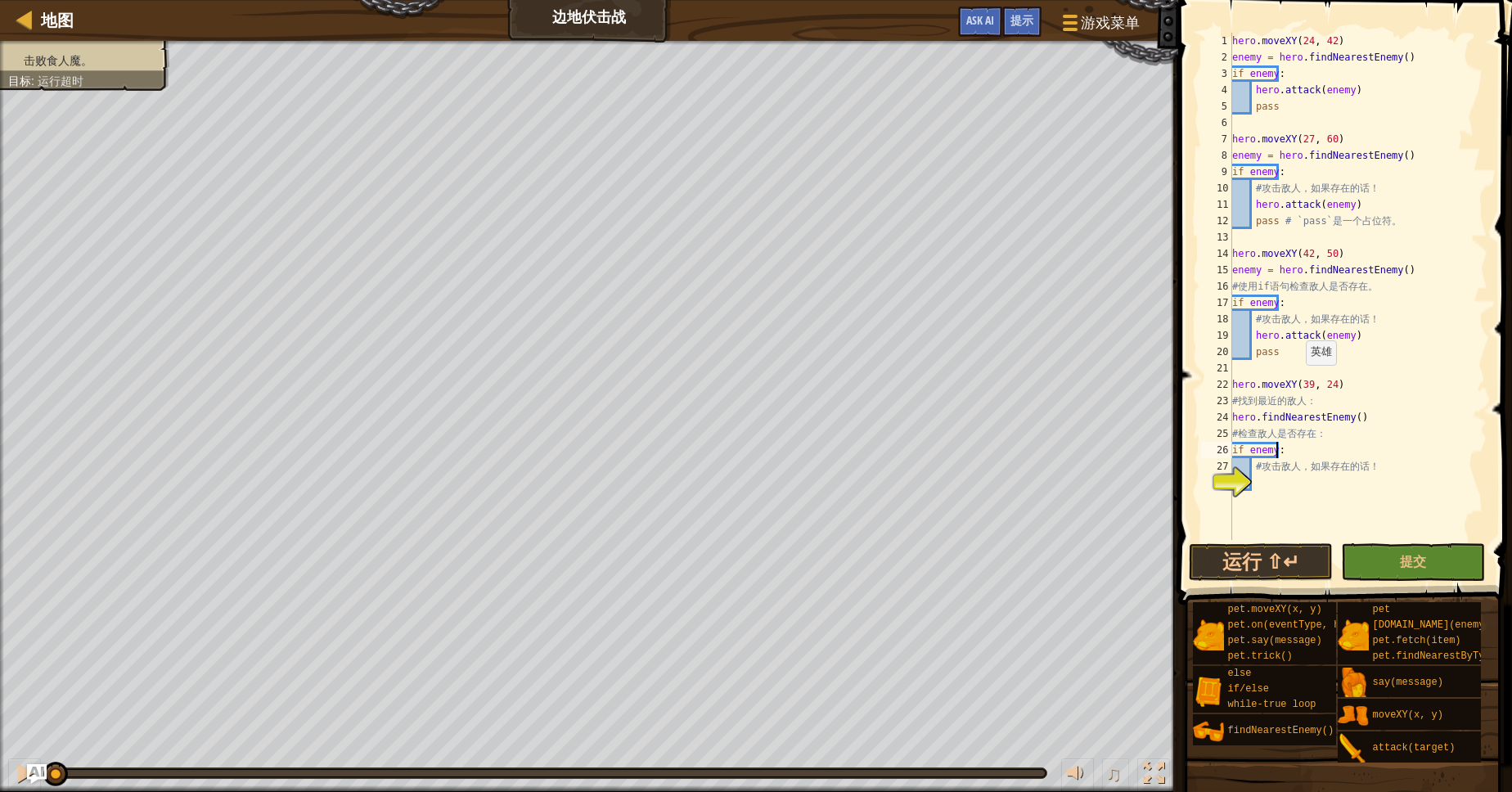
type textarea "# 攻击敌人，如果存在的话！"
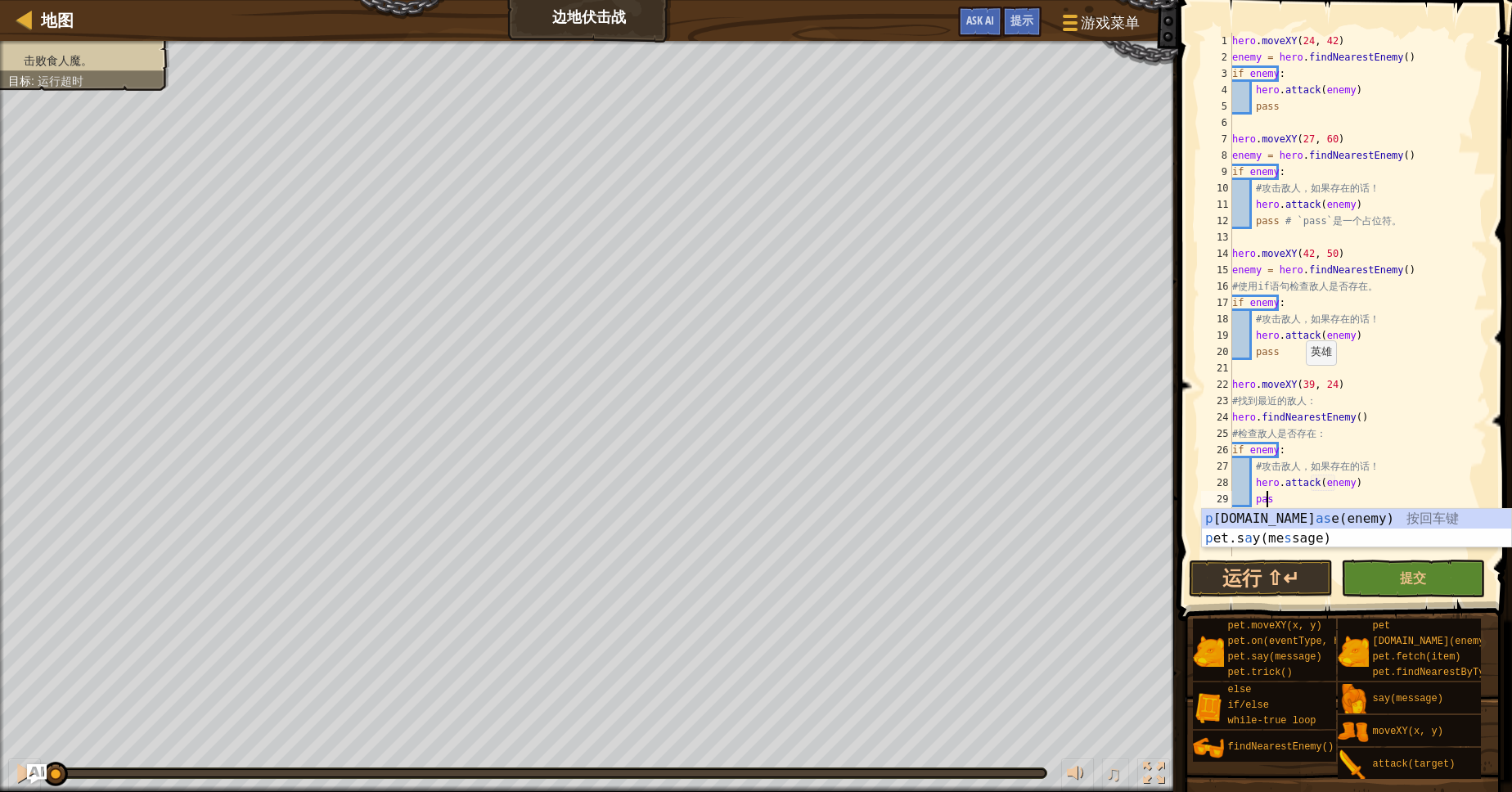
scroll to position [7, 10]
drag, startPoint x: 1376, startPoint y: 203, endPoint x: 1335, endPoint y: 495, distance: 294.9
click at [1371, 199] on div "hero . moveXY ( 24 , 42 ) enemy = hero . findNearestEnemy ( ) if enemy : hero .…" at bounding box center [1358, 311] width 258 height 557
type textarea "hero.attack(enemy)"
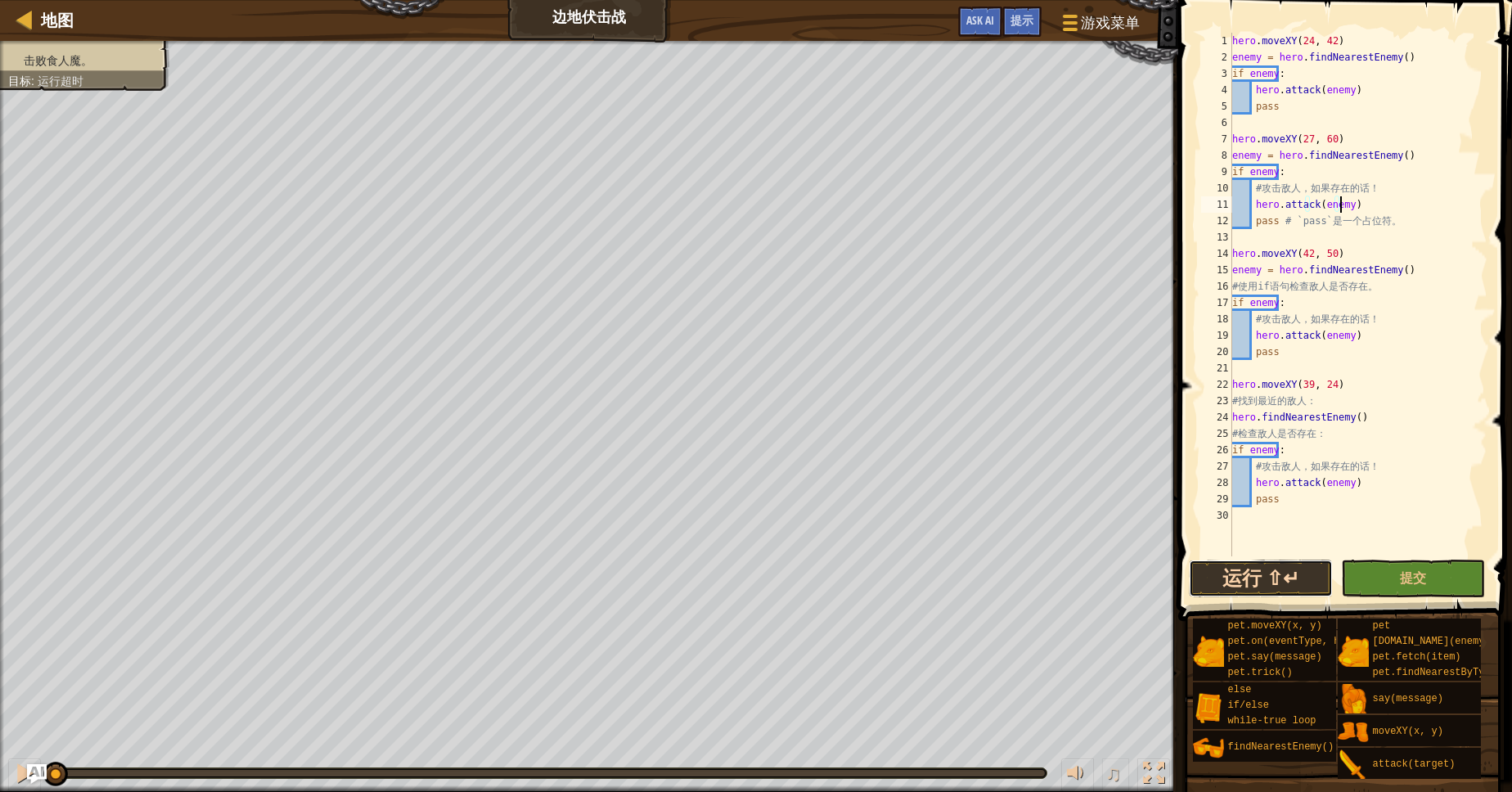
click at [1251, 589] on button "运行 ⇧↵" at bounding box center [1261, 578] width 144 height 37
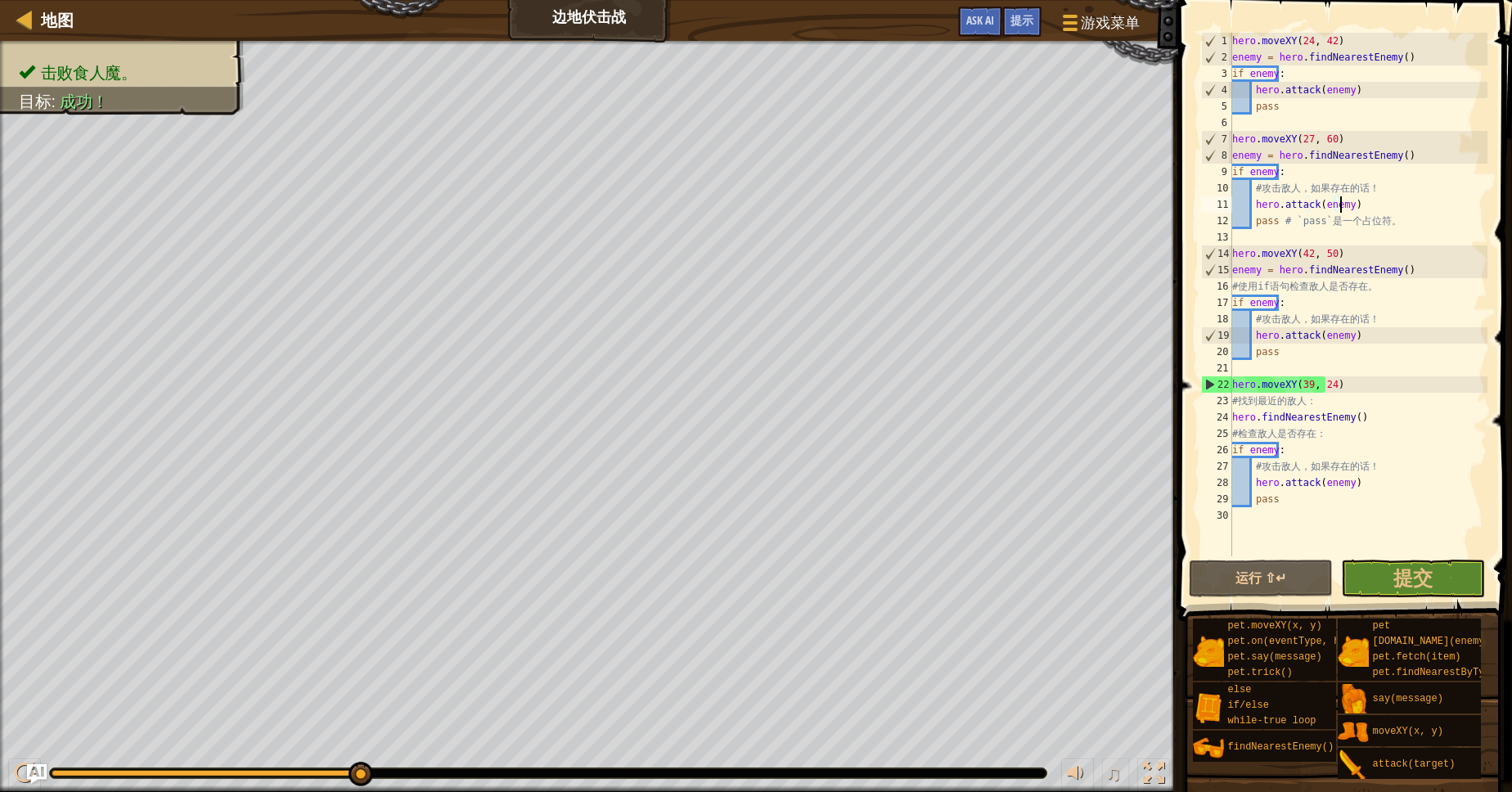
drag, startPoint x: 102, startPoint y: 776, endPoint x: 508, endPoint y: 745, distance: 407.2
click at [508, 745] on div "♫" at bounding box center [589, 769] width 1178 height 49
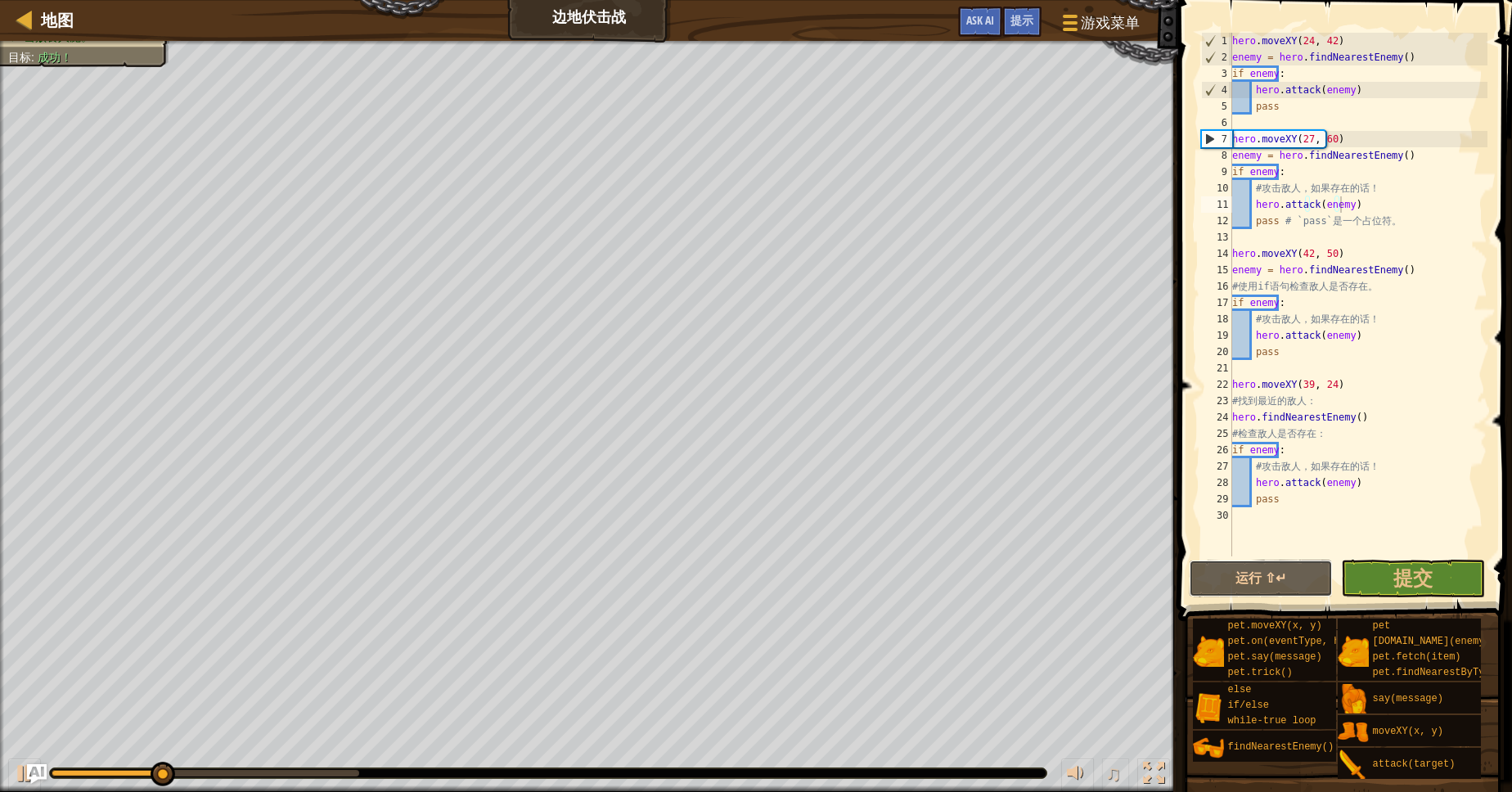
drag, startPoint x: 1300, startPoint y: 603, endPoint x: 1299, endPoint y: 618, distance: 15.0
click at [1299, 618] on div "提示 hero.attack(enemy) 1 2 3 4 5 6 7 8 9 10 11 12 13 14 15 16 17 18 19 20 21 22 …" at bounding box center [1342, 391] width 339 height 784
click at [1287, 598] on span at bounding box center [1347, 287] width 347 height 669
click at [1277, 580] on button "运行 ⇧↵" at bounding box center [1261, 578] width 144 height 37
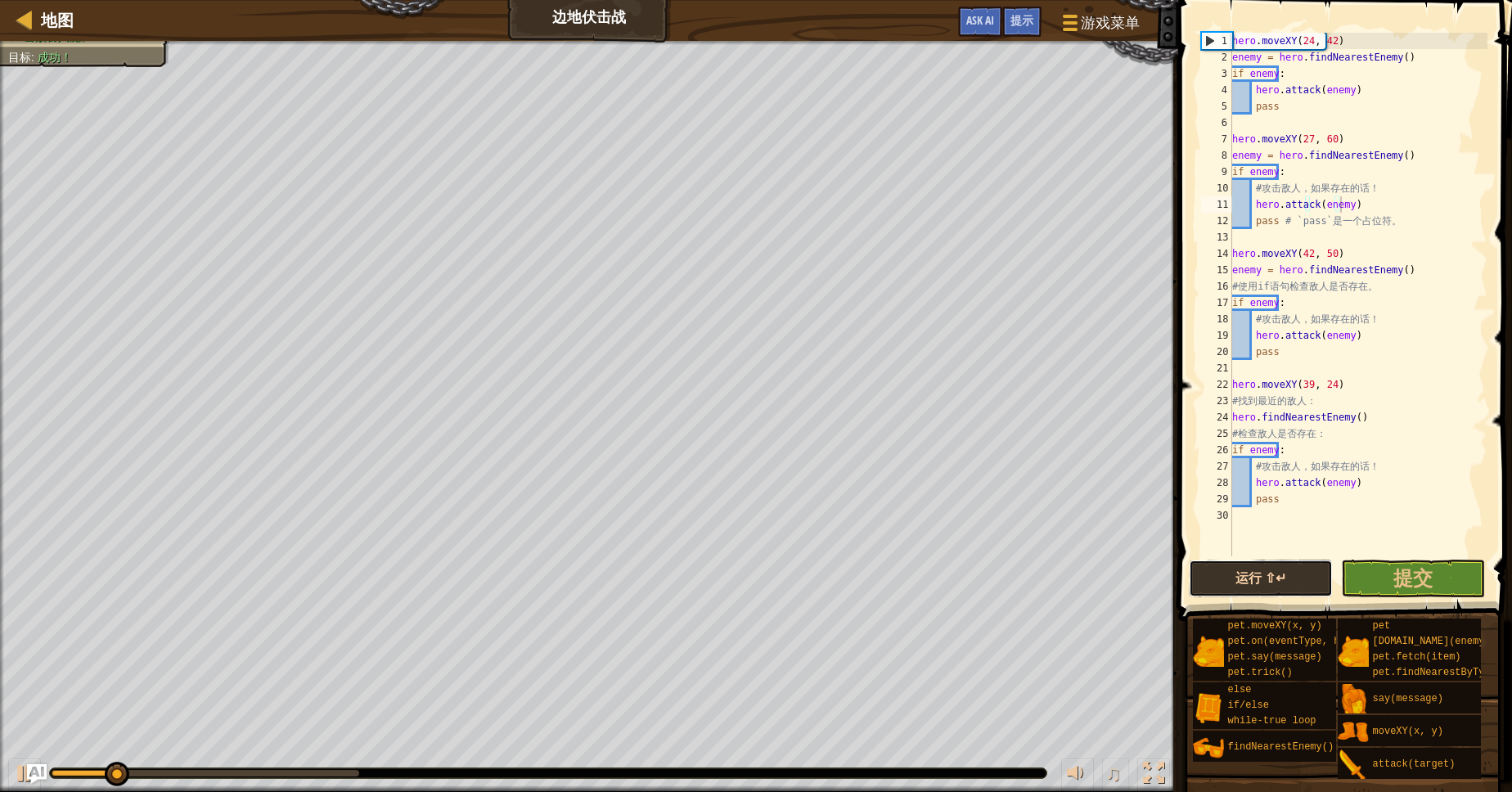
click at [1277, 580] on button "运行 ⇧↵" at bounding box center [1261, 578] width 144 height 37
click at [1374, 581] on button "提交" at bounding box center [1413, 578] width 144 height 37
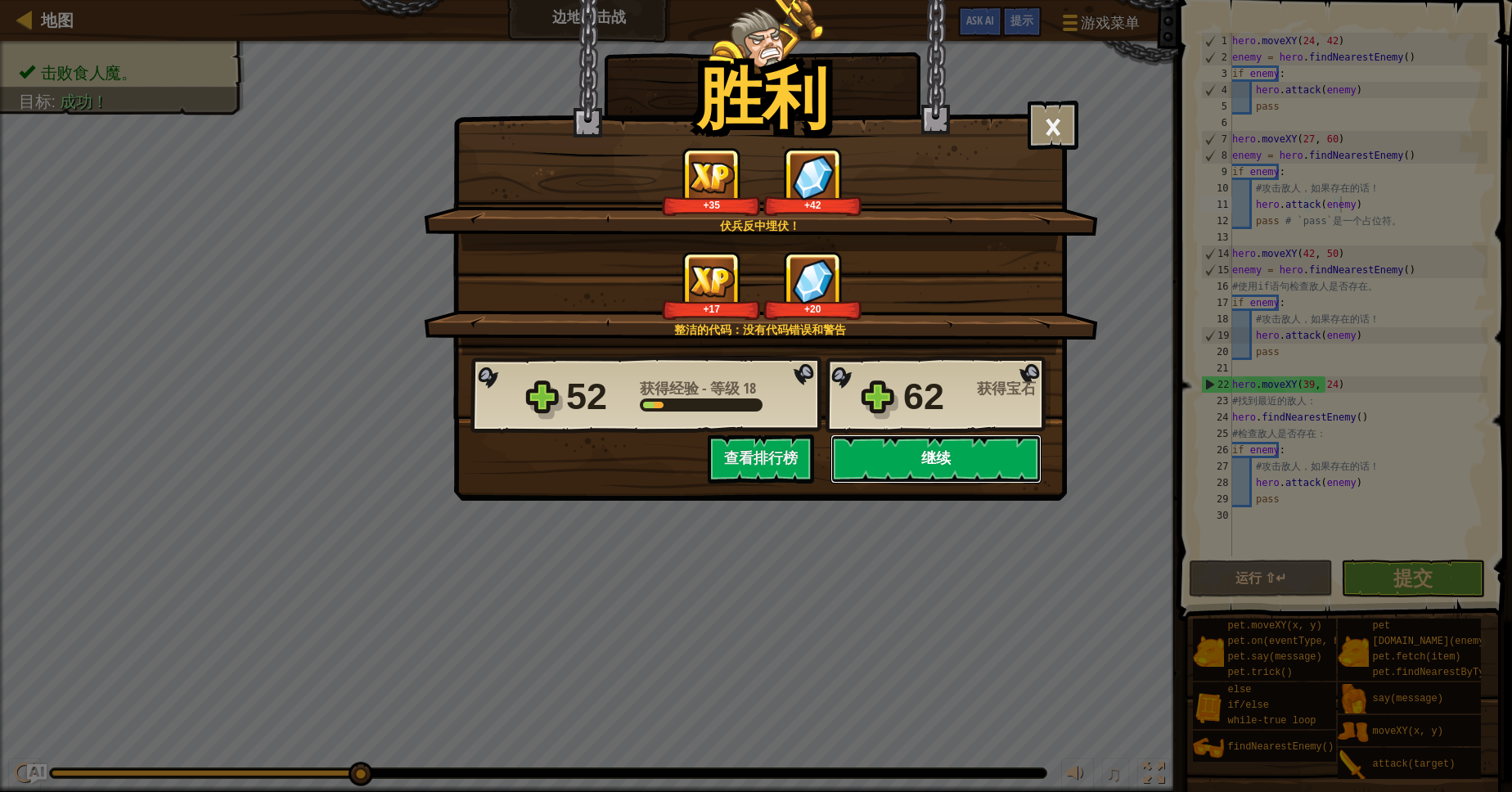
click at [996, 469] on button "继续" at bounding box center [935, 459] width 211 height 49
select select "zh-HANS"
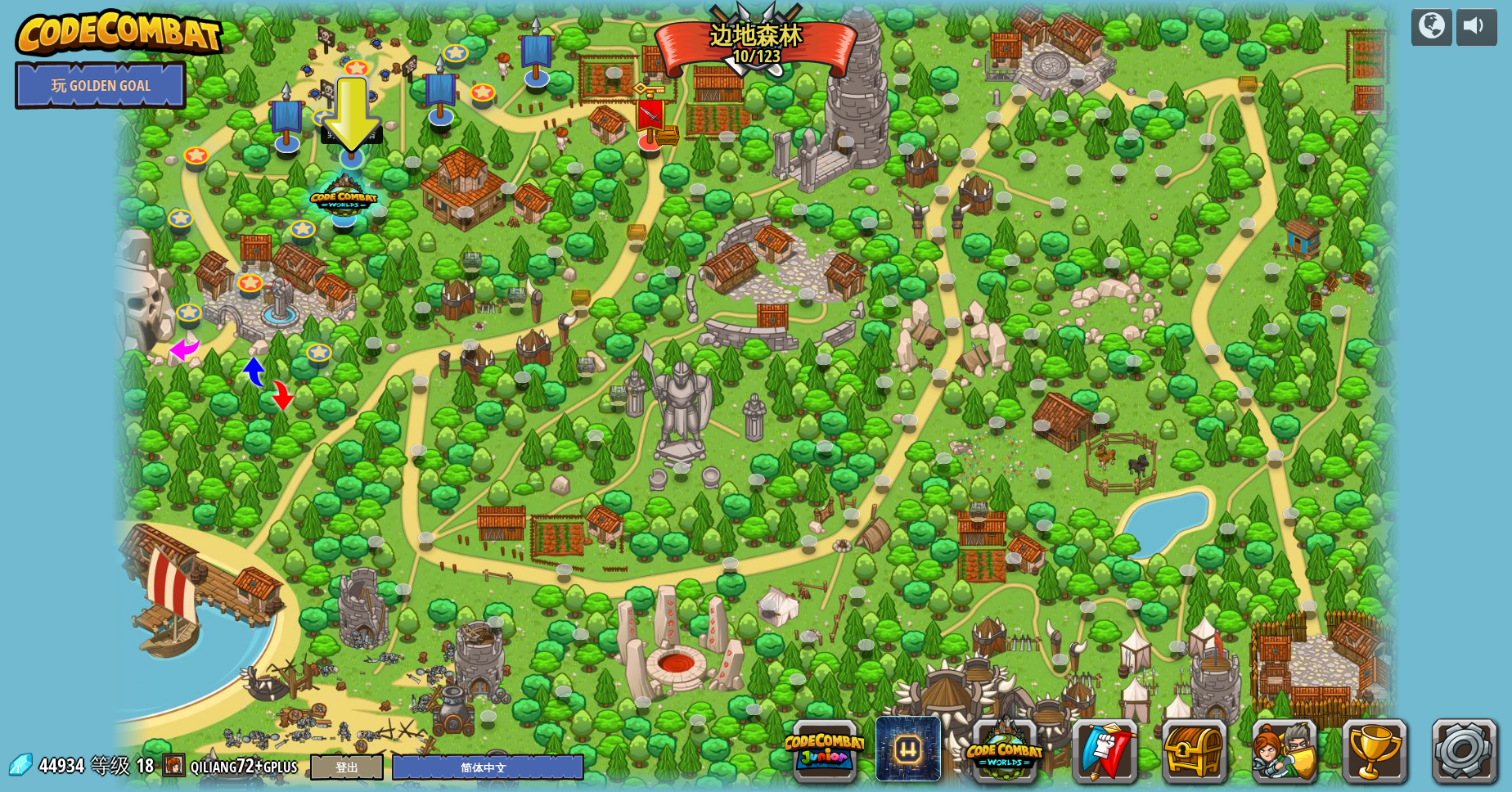
click at [354, 139] on img at bounding box center [351, 119] width 36 height 81
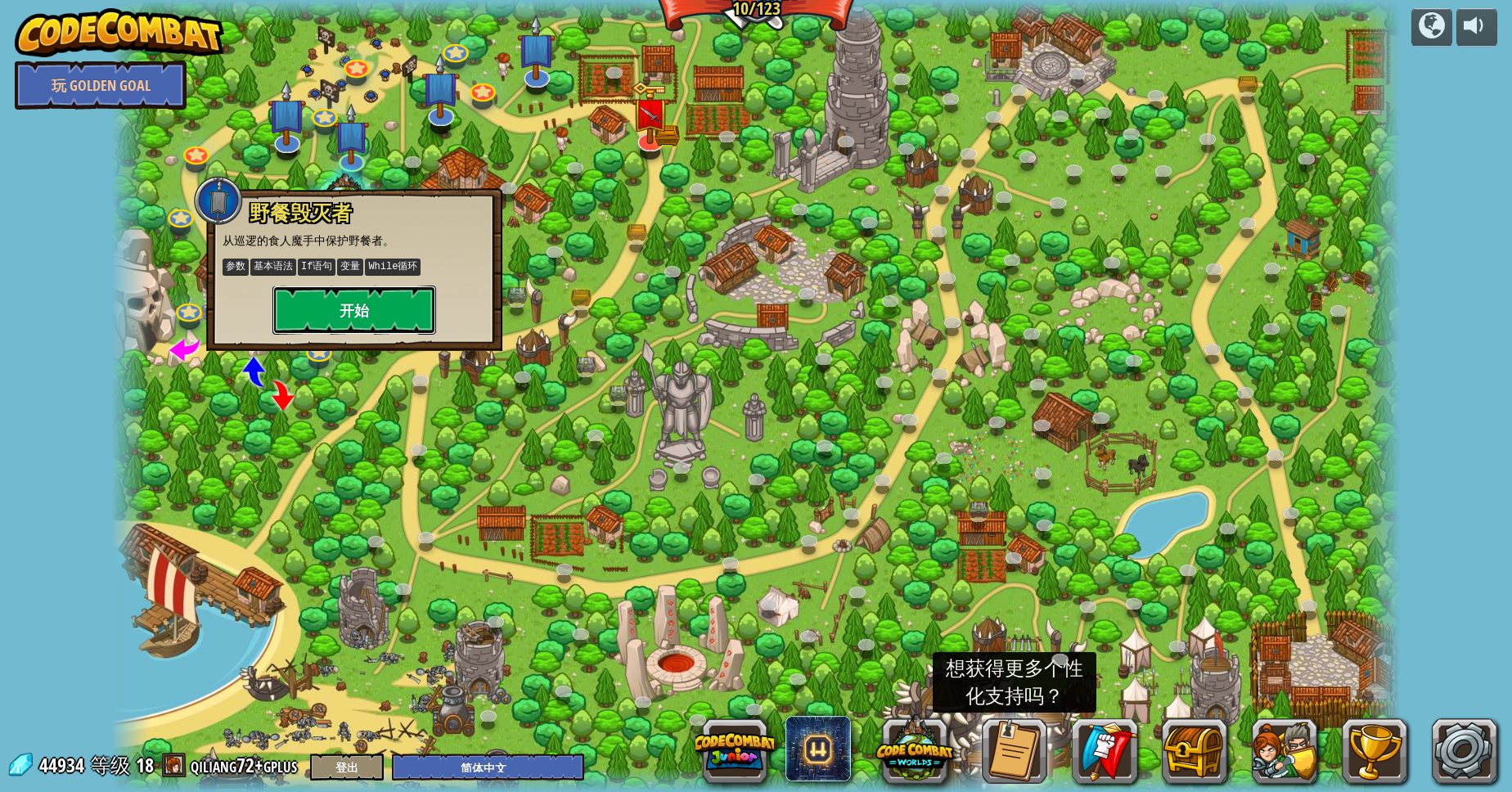
click at [300, 315] on button "开始" at bounding box center [354, 310] width 163 height 49
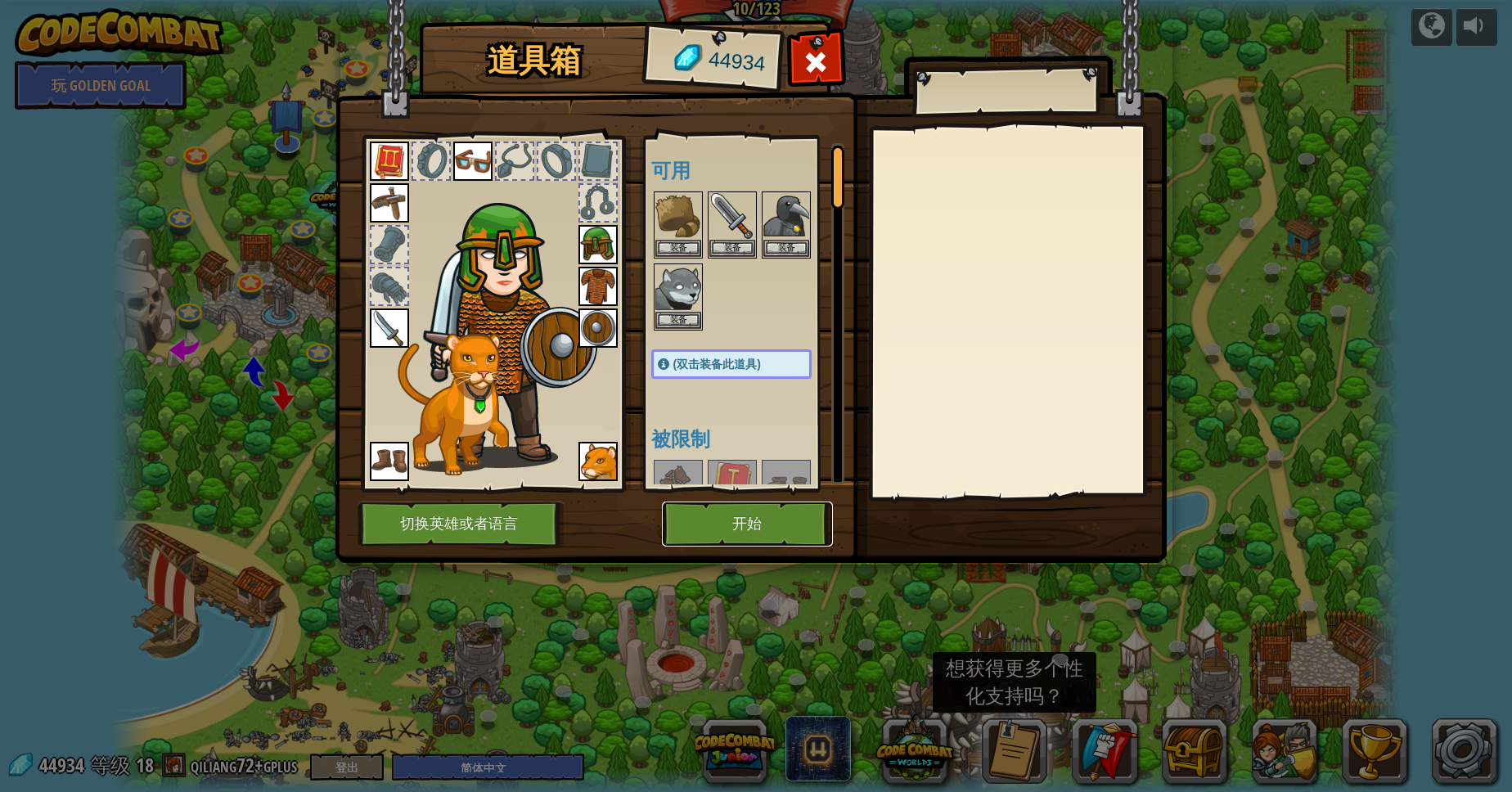
click at [740, 518] on button "开始" at bounding box center [746, 524] width 171 height 45
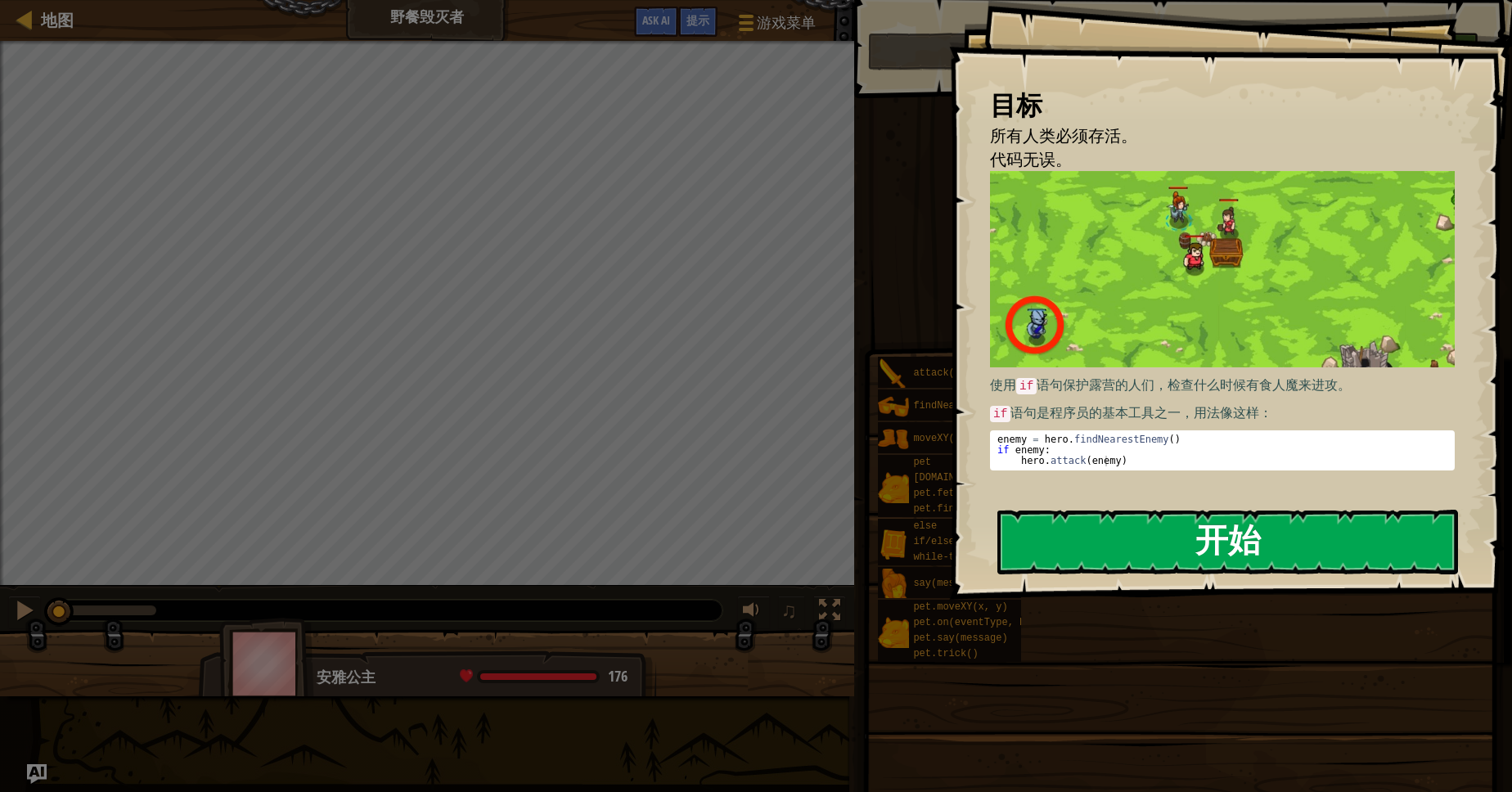
click at [1277, 542] on button "开始" at bounding box center [1227, 542] width 461 height 65
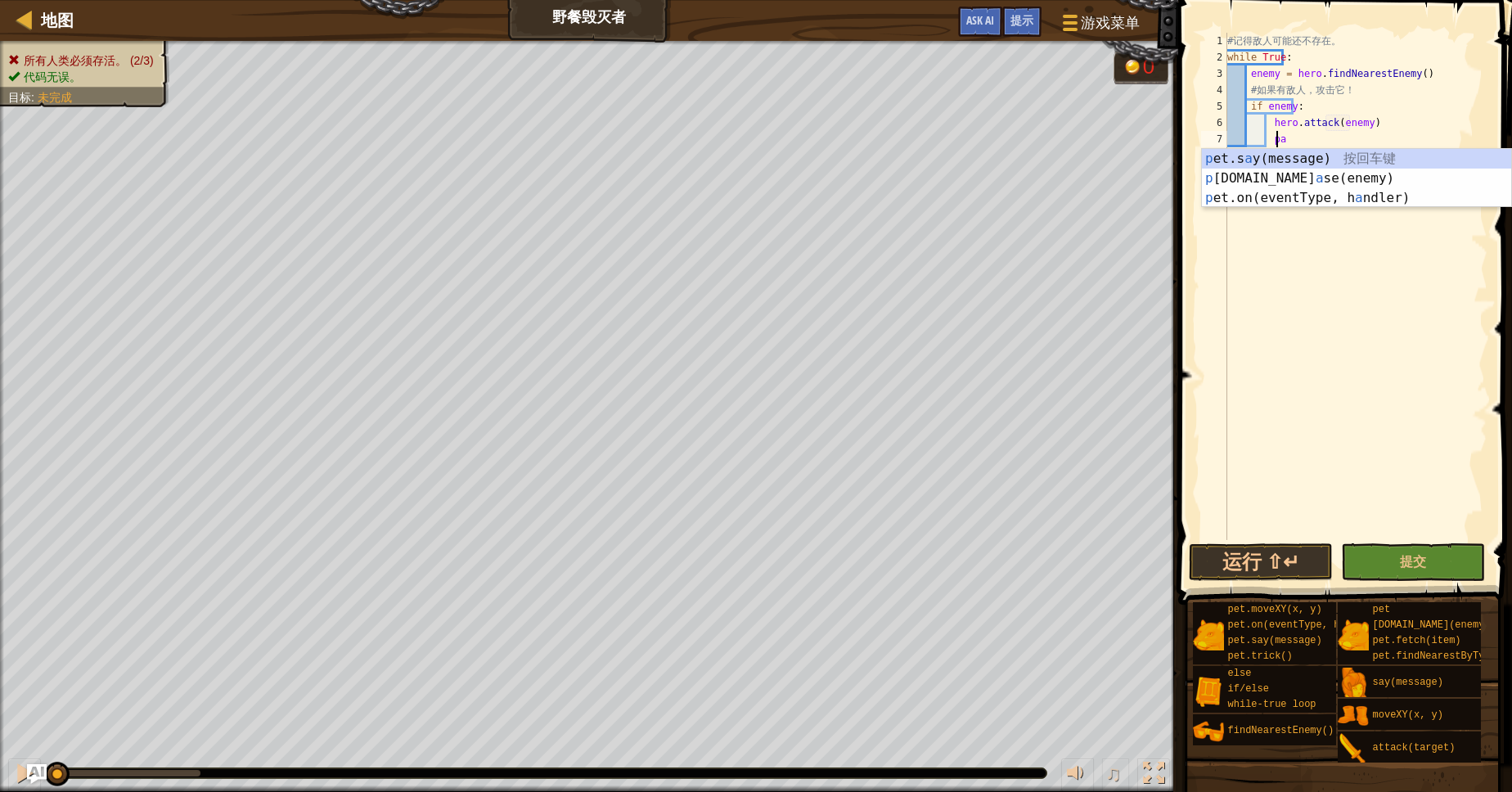
scroll to position [7, 12]
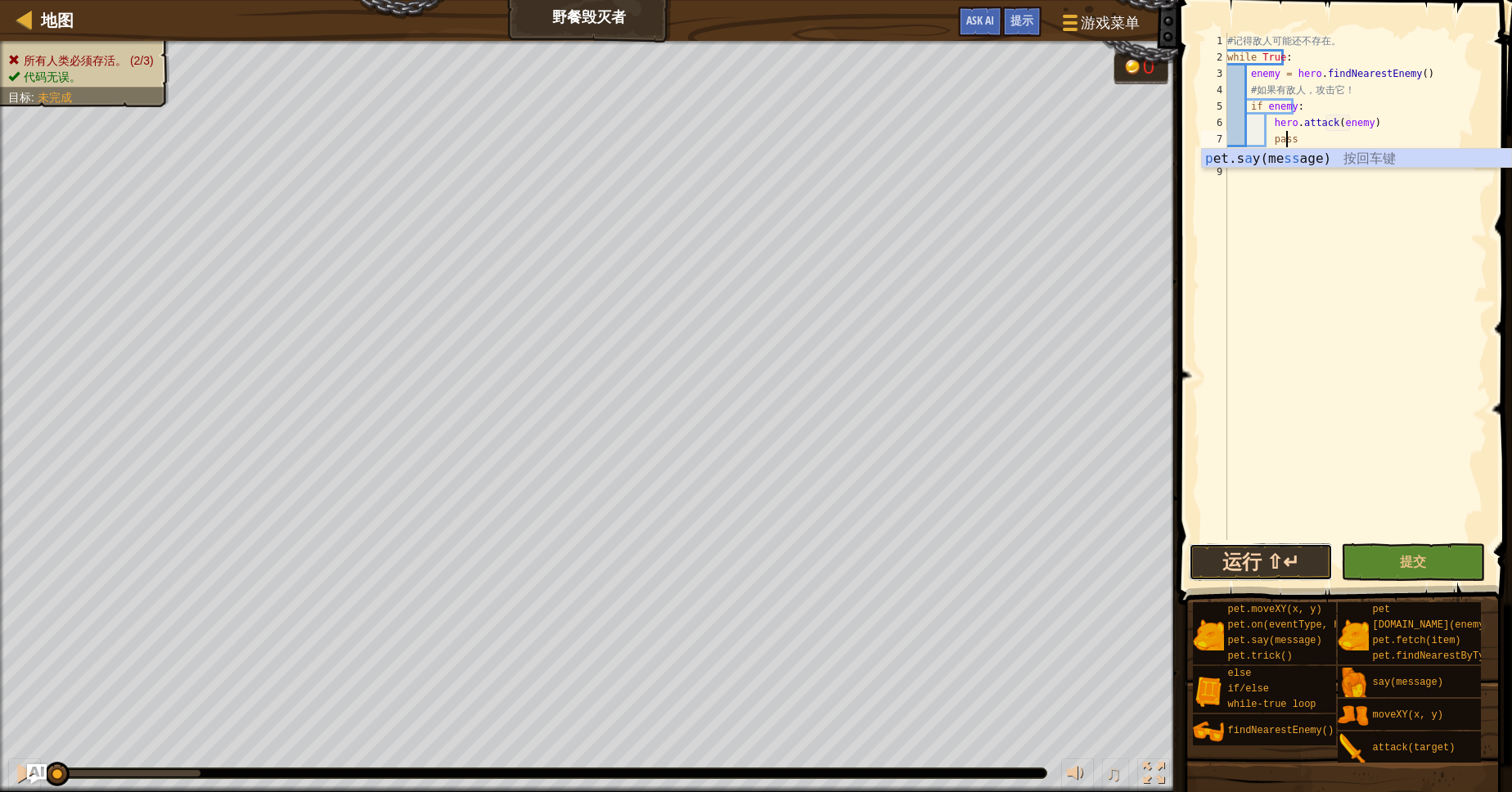
click at [1307, 572] on button "运行 ⇧↵" at bounding box center [1261, 561] width 144 height 37
type textarea "pass"
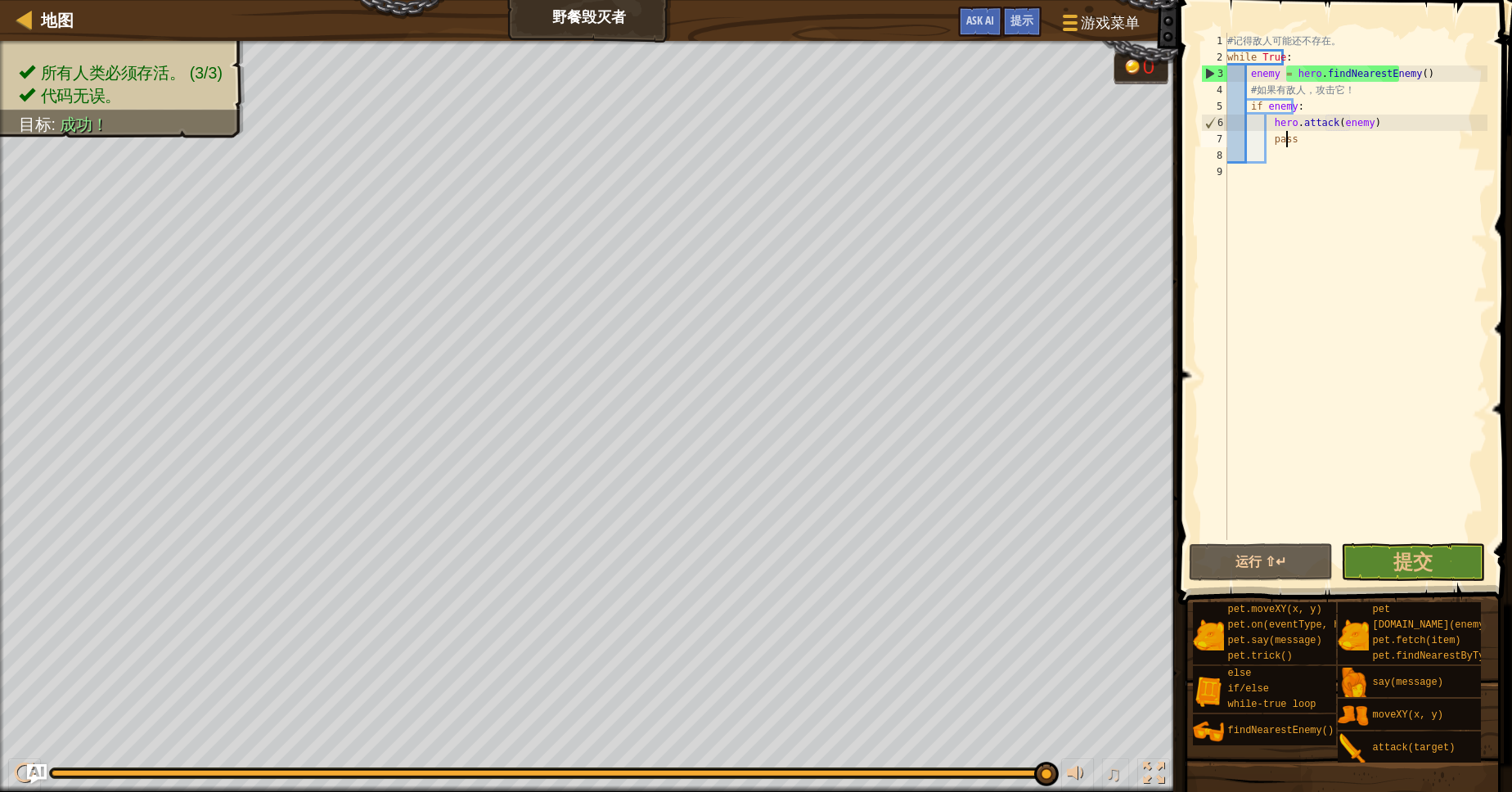
drag, startPoint x: 246, startPoint y: 771, endPoint x: 1042, endPoint y: 791, distance: 796.3
click at [1042, 791] on div "♫" at bounding box center [589, 769] width 1178 height 49
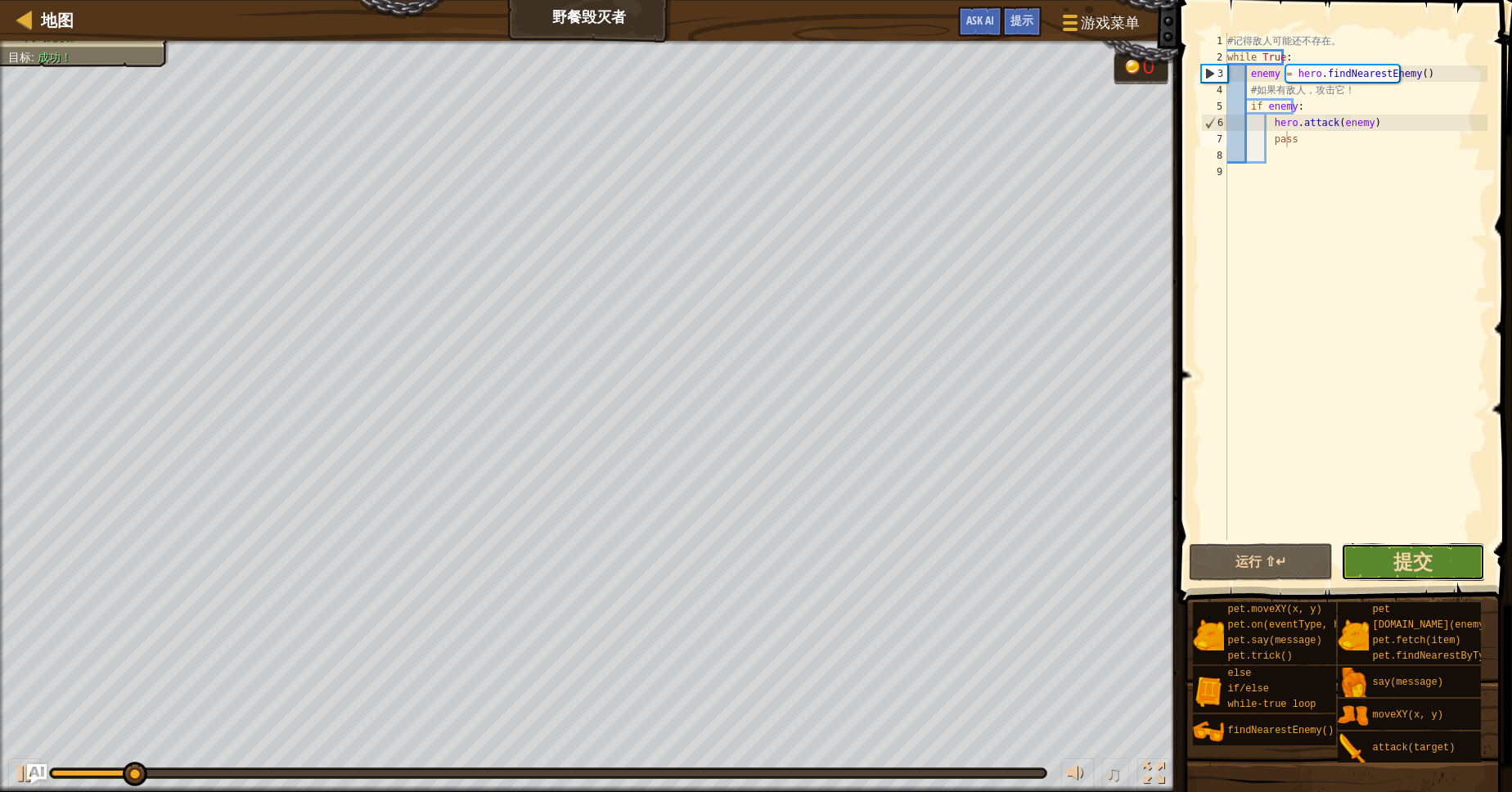
click at [1428, 573] on span "提交" at bounding box center [1413, 561] width 39 height 26
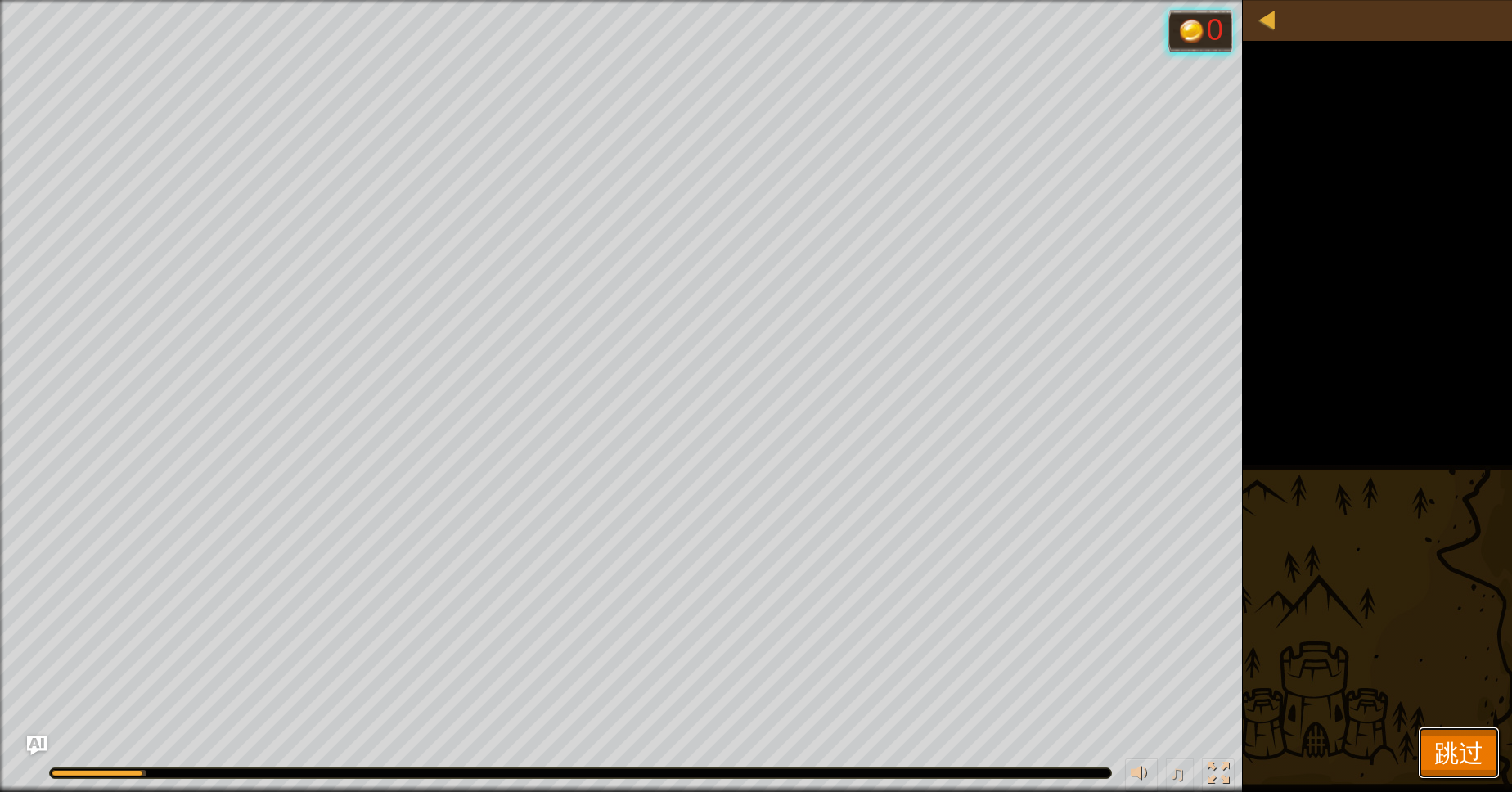
click at [1433, 759] on button "跳过" at bounding box center [1459, 752] width 82 height 52
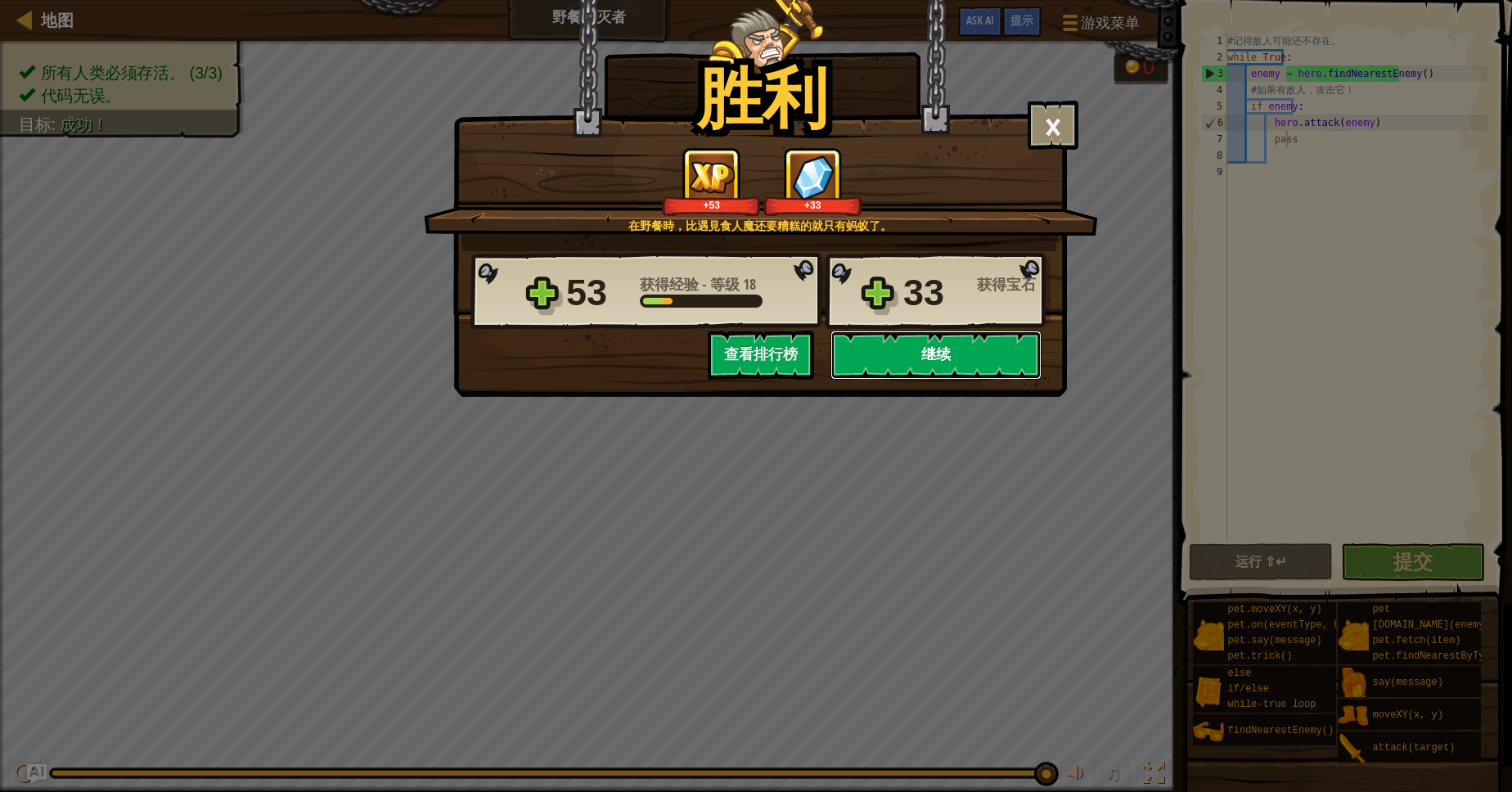
click at [1016, 361] on button "继续" at bounding box center [935, 355] width 211 height 49
select select "zh-HANS"
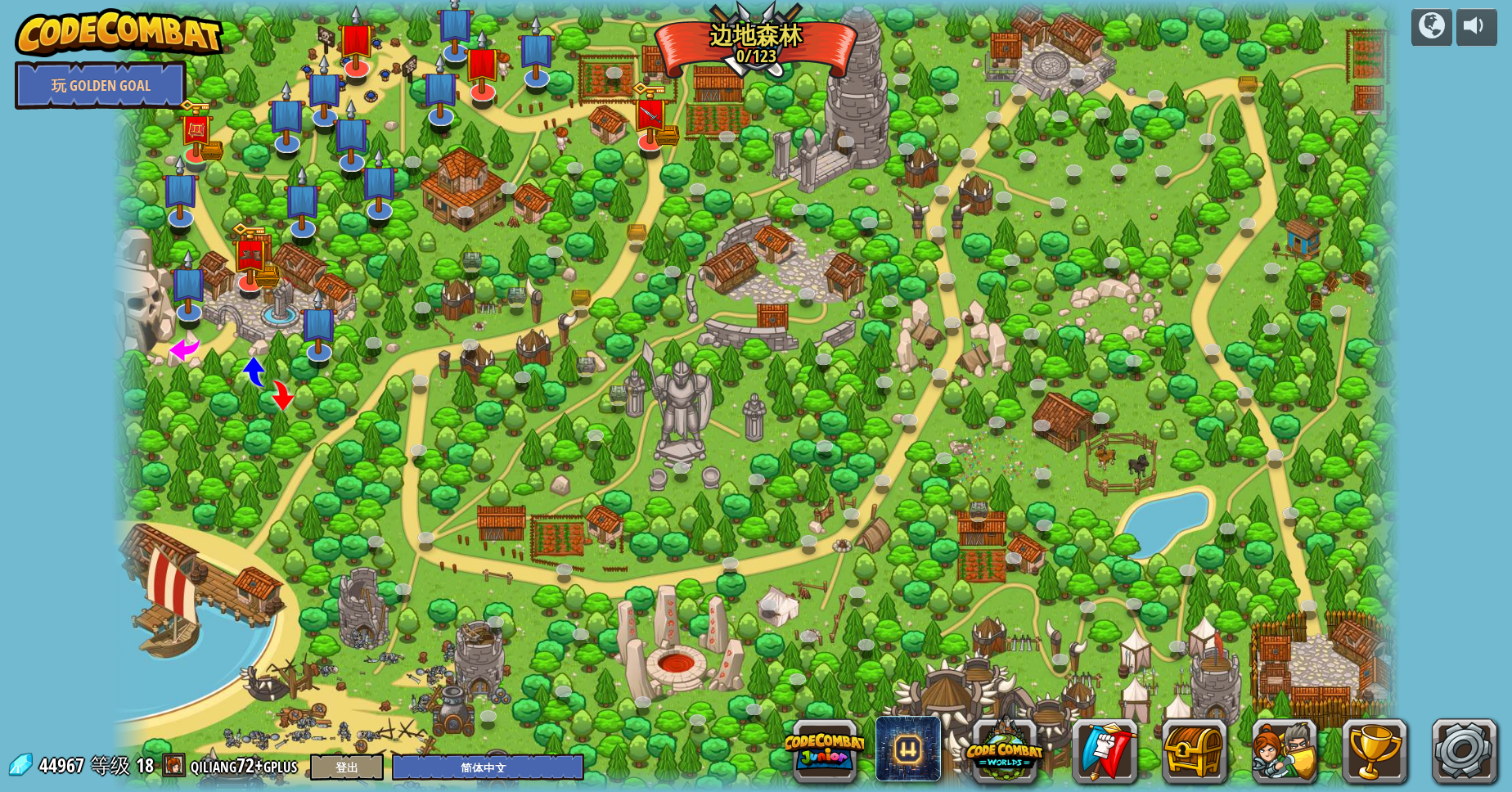
select select "zh-HANS"
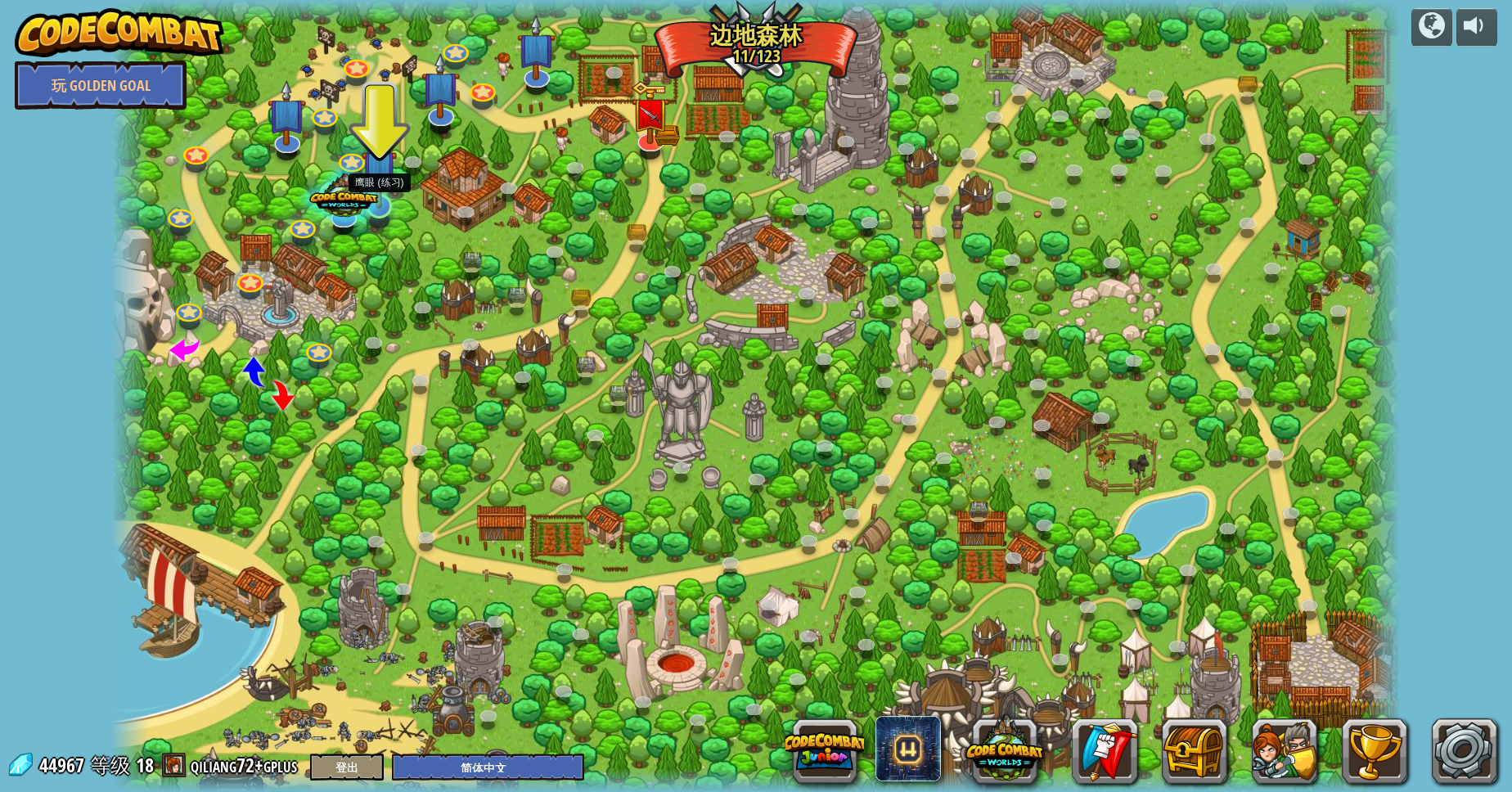
click at [397, 170] on img at bounding box center [379, 167] width 36 height 81
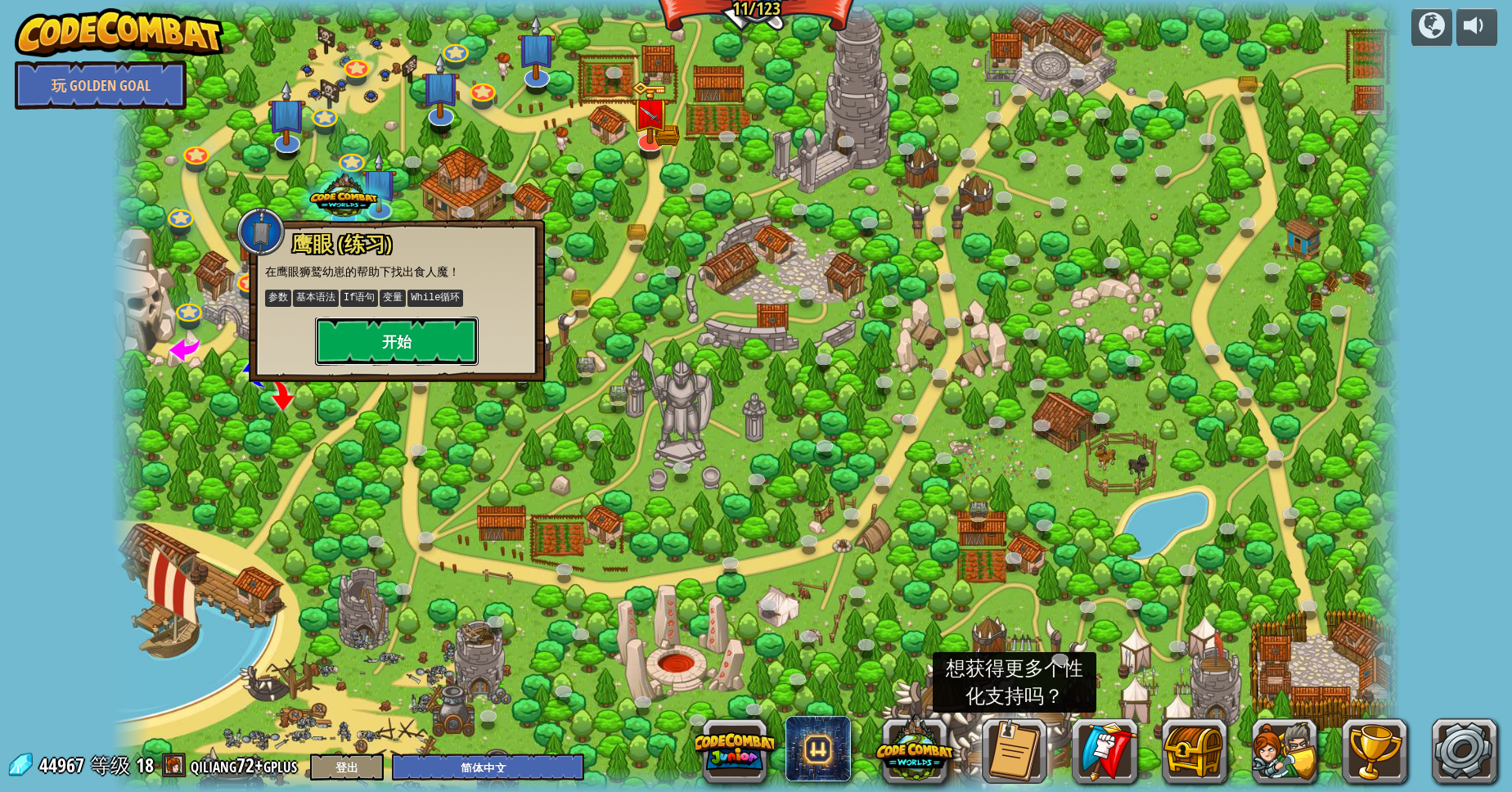
click at [389, 339] on button "开始" at bounding box center [396, 341] width 163 height 49
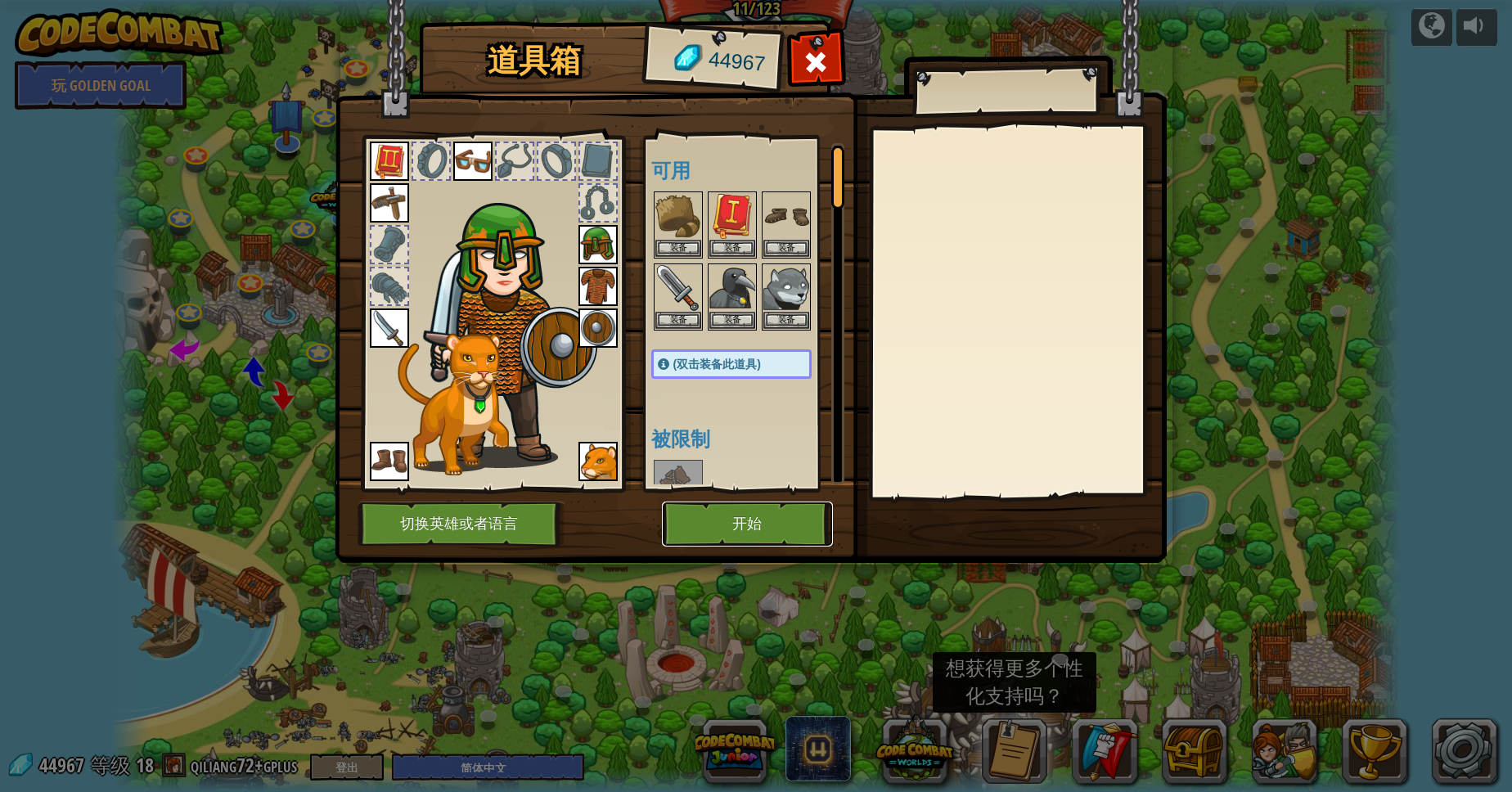
click at [746, 520] on button "开始" at bounding box center [746, 524] width 171 height 45
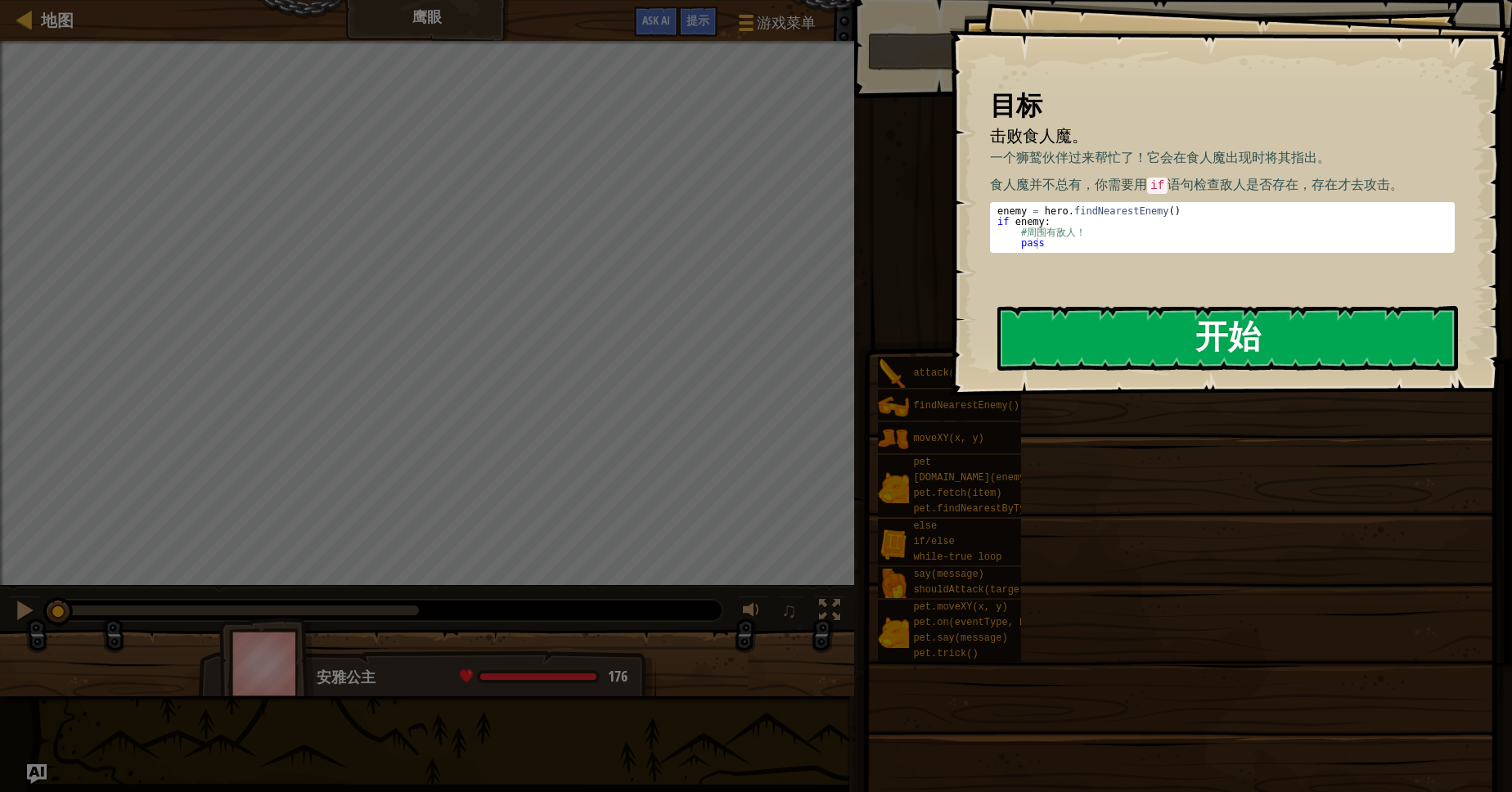
click at [1127, 360] on button "开始" at bounding box center [1227, 338] width 461 height 65
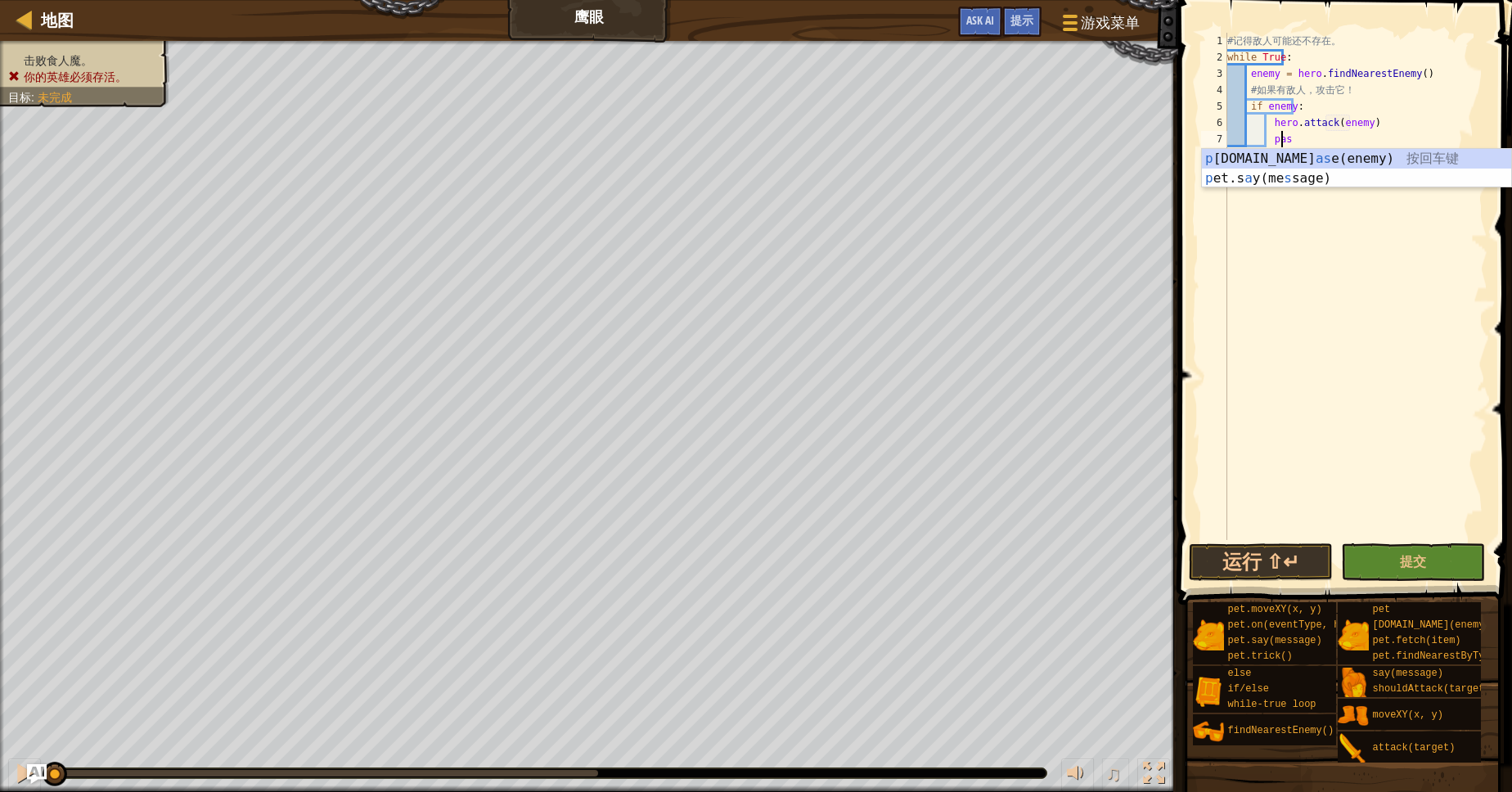
scroll to position [7, 12]
click at [1257, 573] on button "运行 ⇧↵" at bounding box center [1261, 561] width 144 height 37
type textarea "pass"
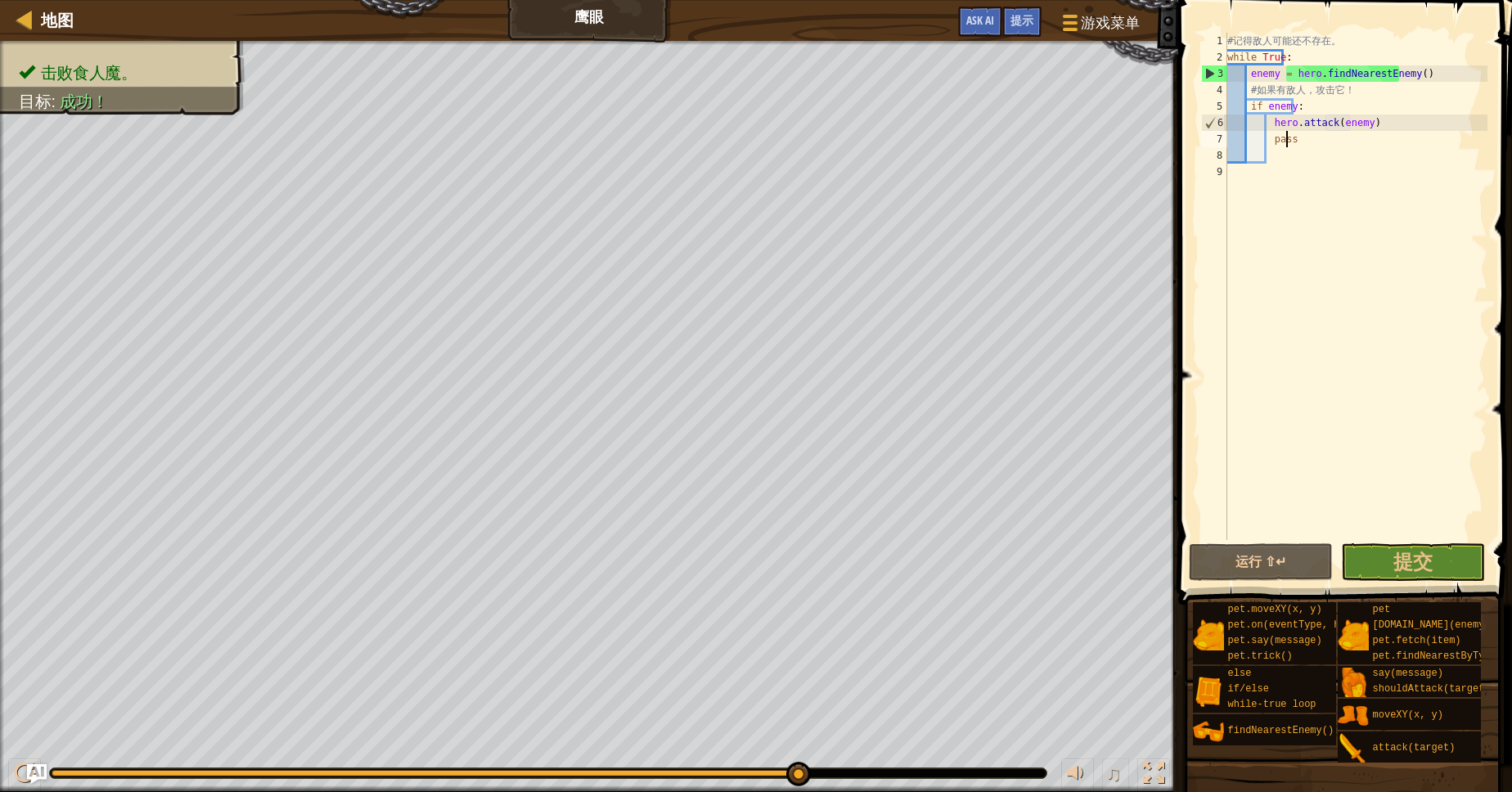
drag, startPoint x: 96, startPoint y: 767, endPoint x: 894, endPoint y: 772, distance: 798.0
click at [892, 777] on div at bounding box center [548, 773] width 996 height 10
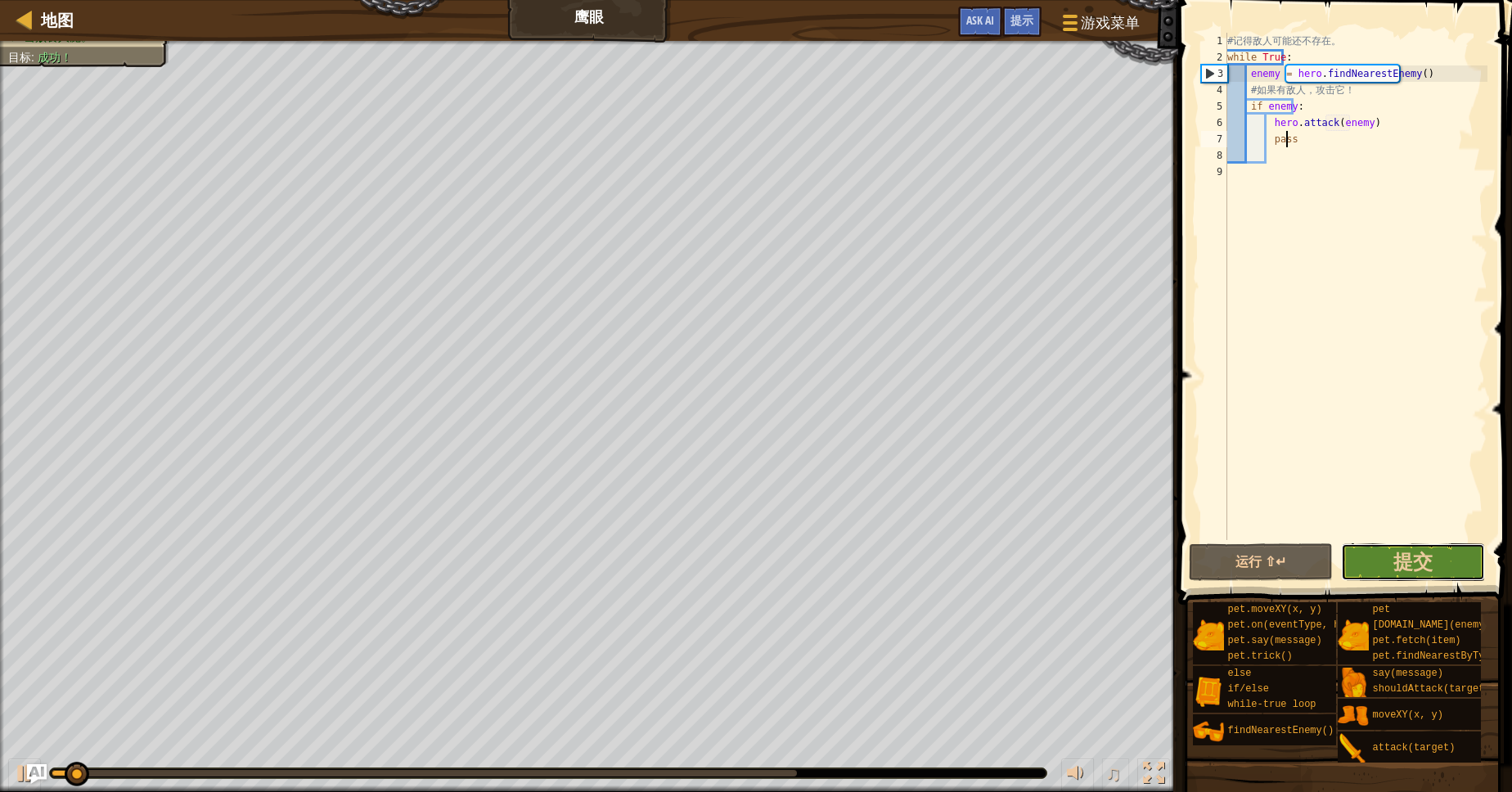
click at [1436, 561] on button "提交" at bounding box center [1413, 561] width 144 height 37
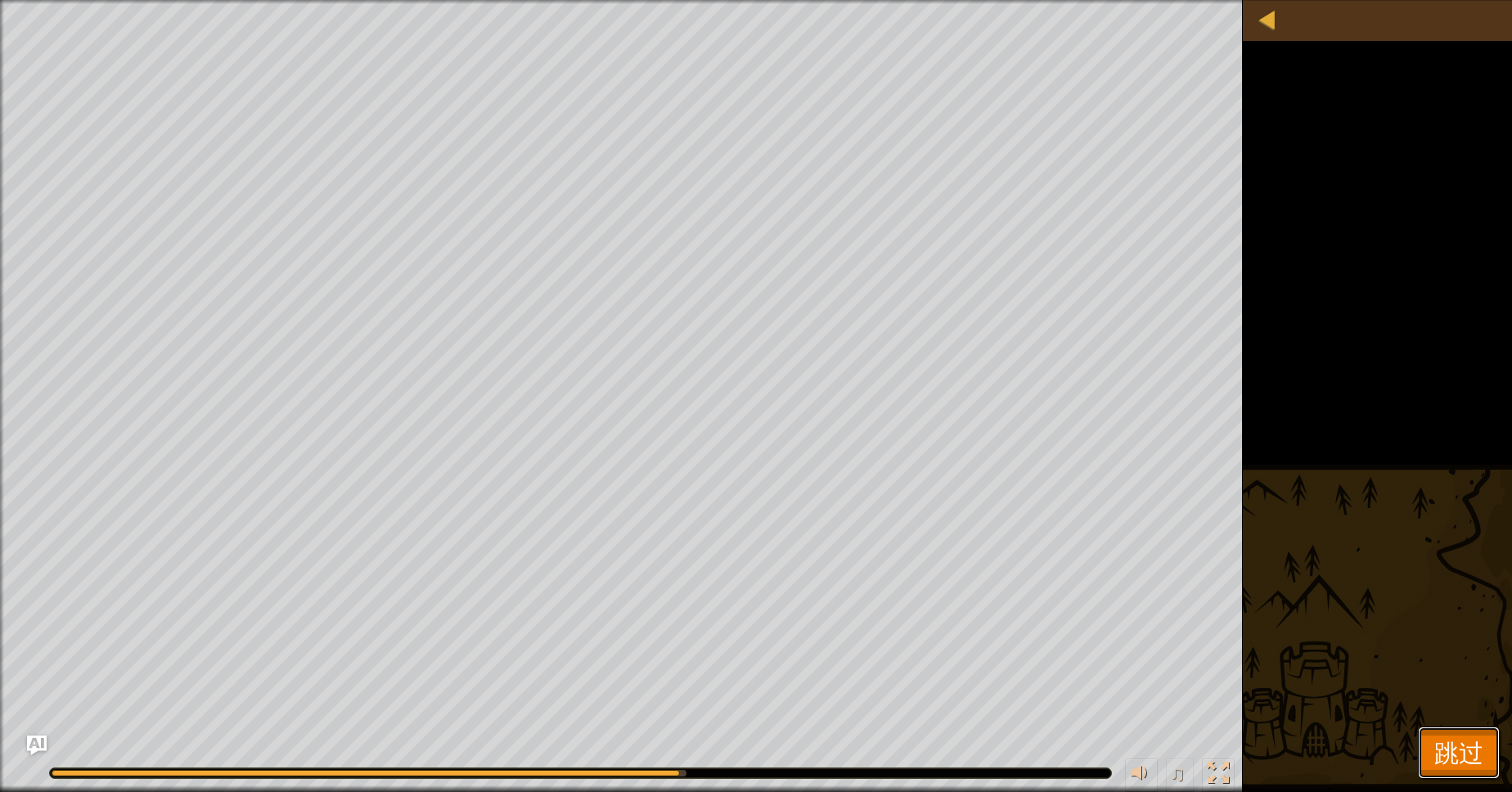
click at [1451, 760] on span "跳过" at bounding box center [1459, 752] width 49 height 34
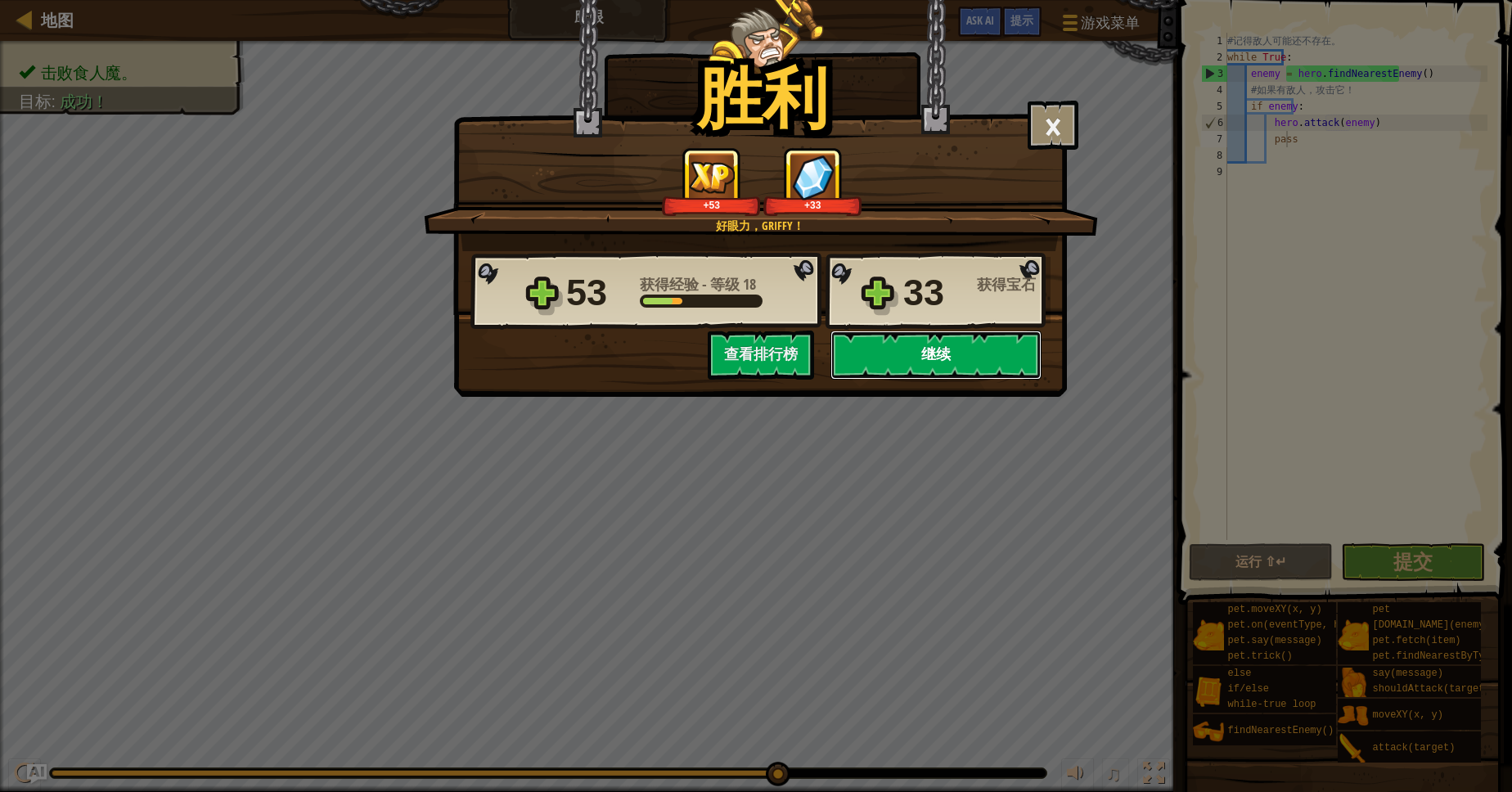
click at [963, 368] on button "继续" at bounding box center [935, 355] width 211 height 49
select select "zh-HANS"
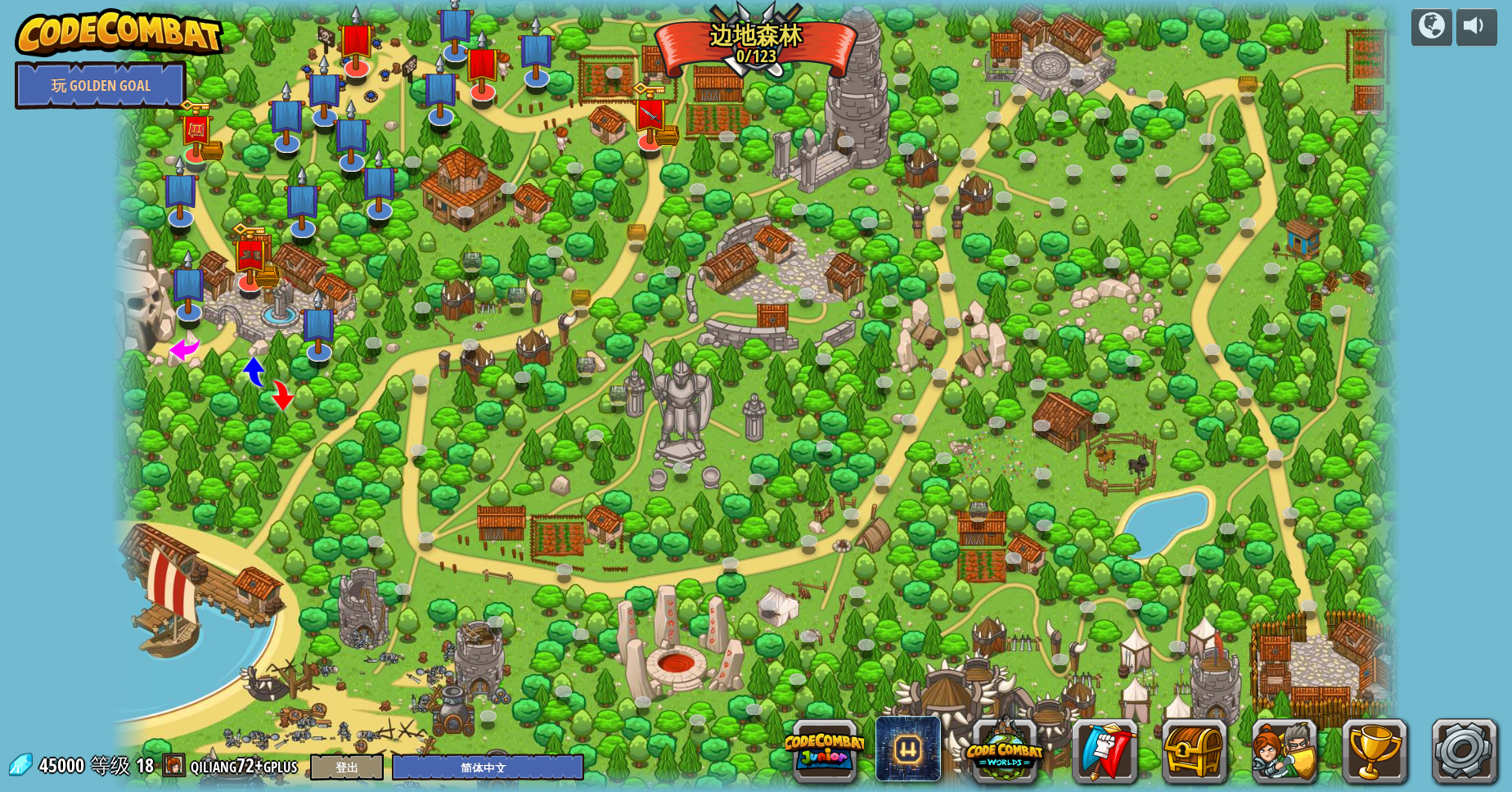
select select "zh-HANS"
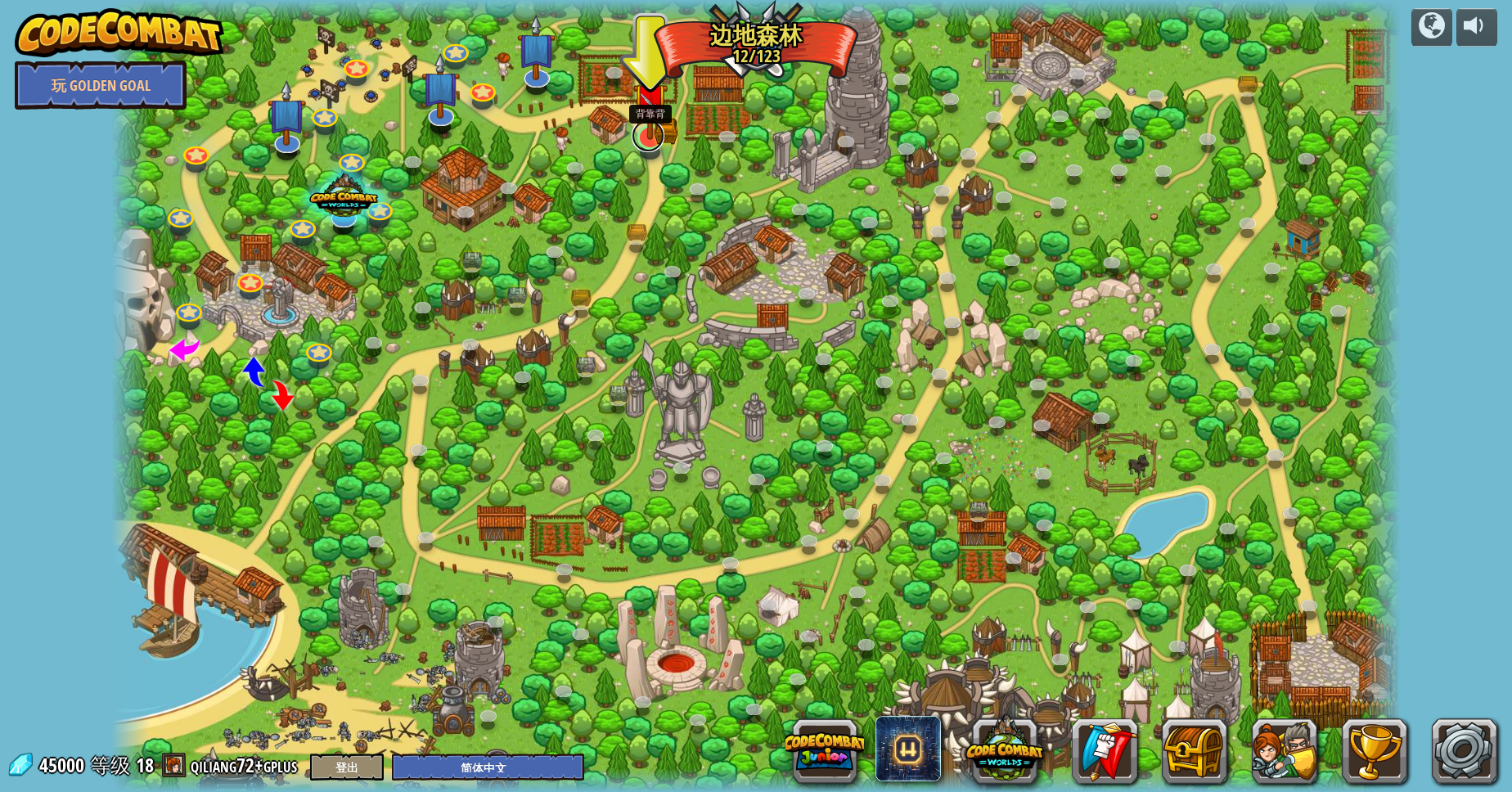
click at [652, 146] on link at bounding box center [648, 136] width 33 height 33
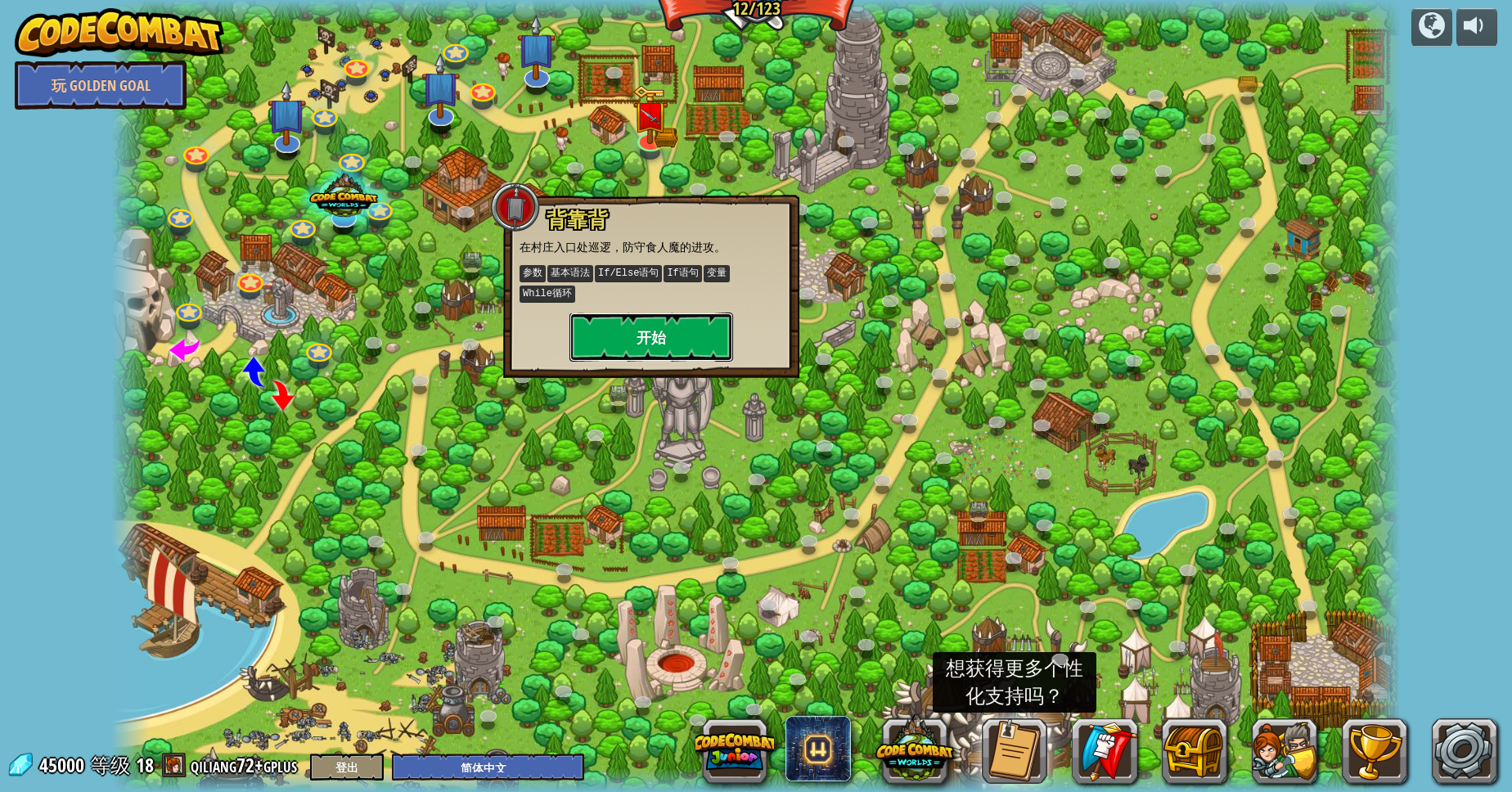
click at [652, 348] on button "开始" at bounding box center [651, 337] width 163 height 49
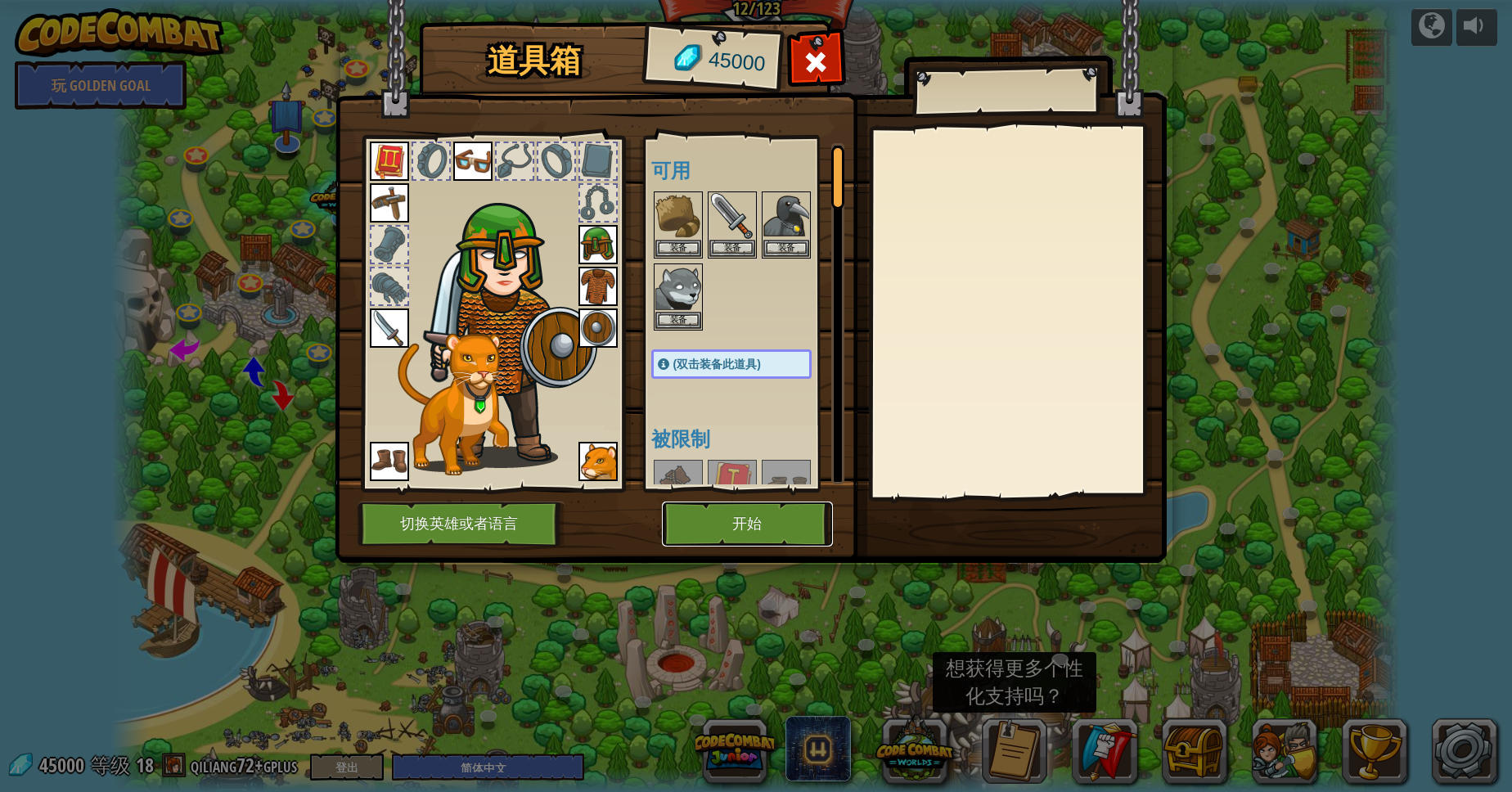
click at [711, 534] on button "开始" at bounding box center [746, 524] width 171 height 45
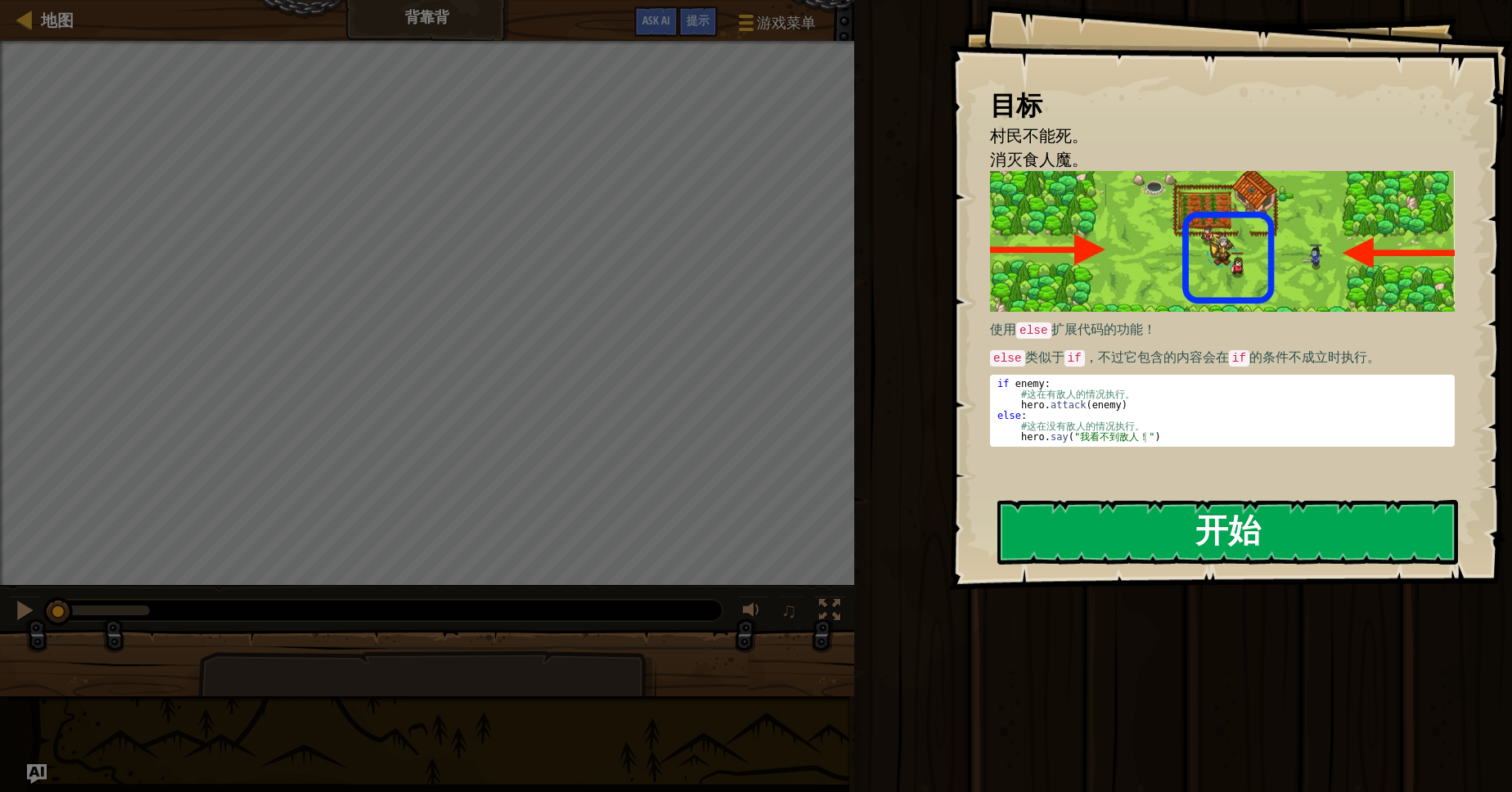
click at [1108, 553] on button "开始" at bounding box center [1227, 532] width 461 height 65
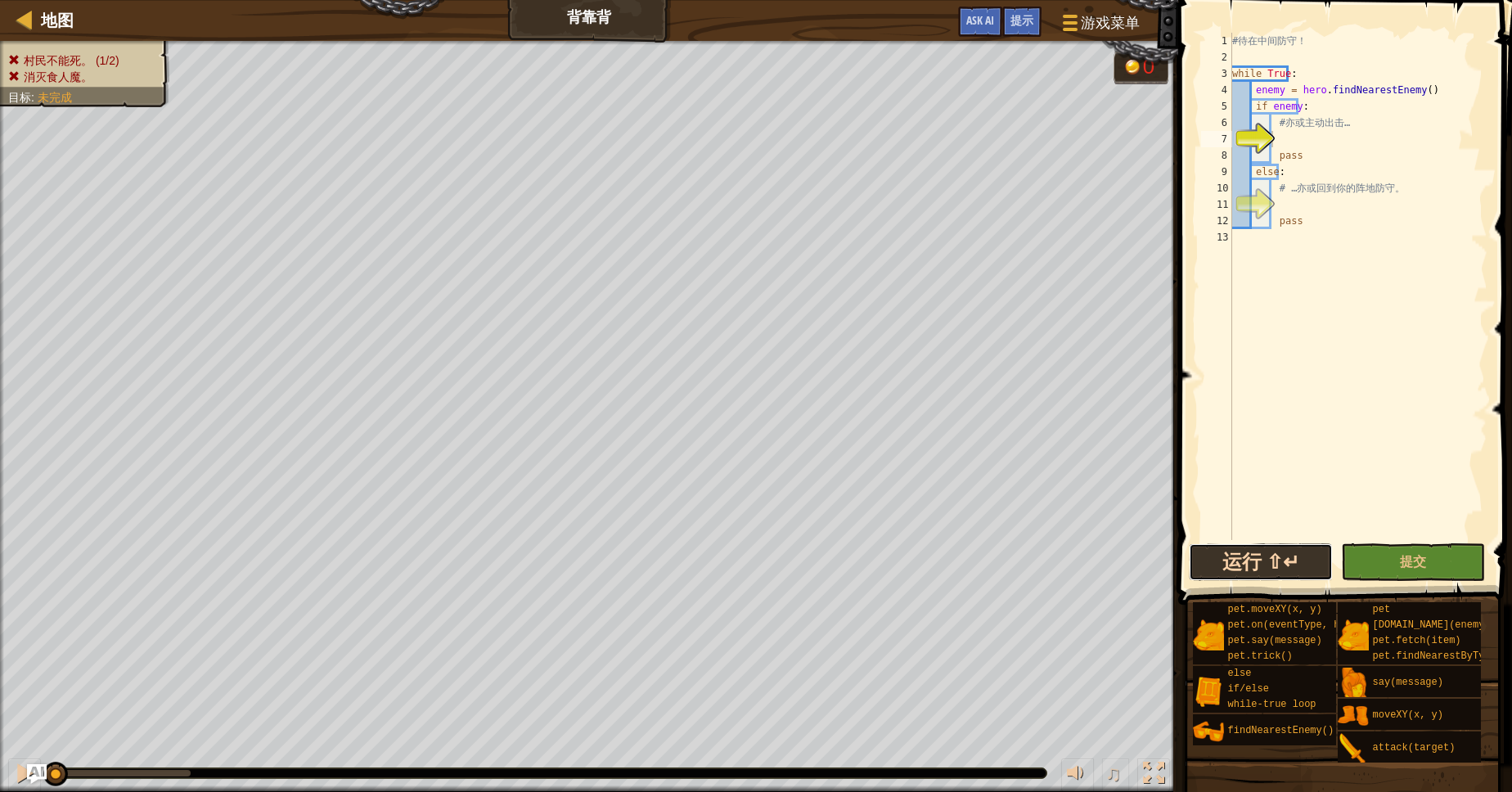
click at [1208, 559] on button "运行 ⇧↵" at bounding box center [1261, 561] width 144 height 37
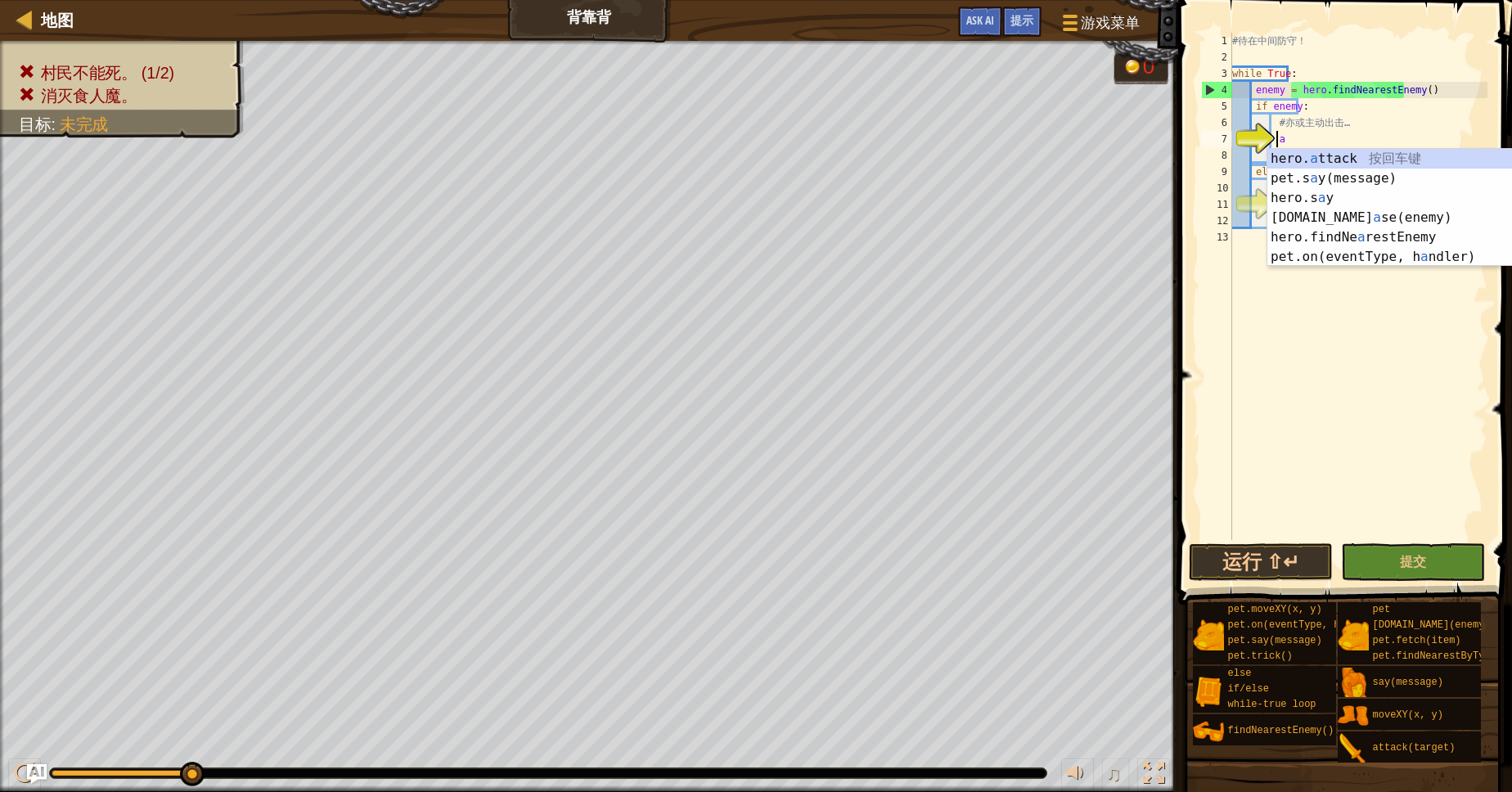
scroll to position [7, 4]
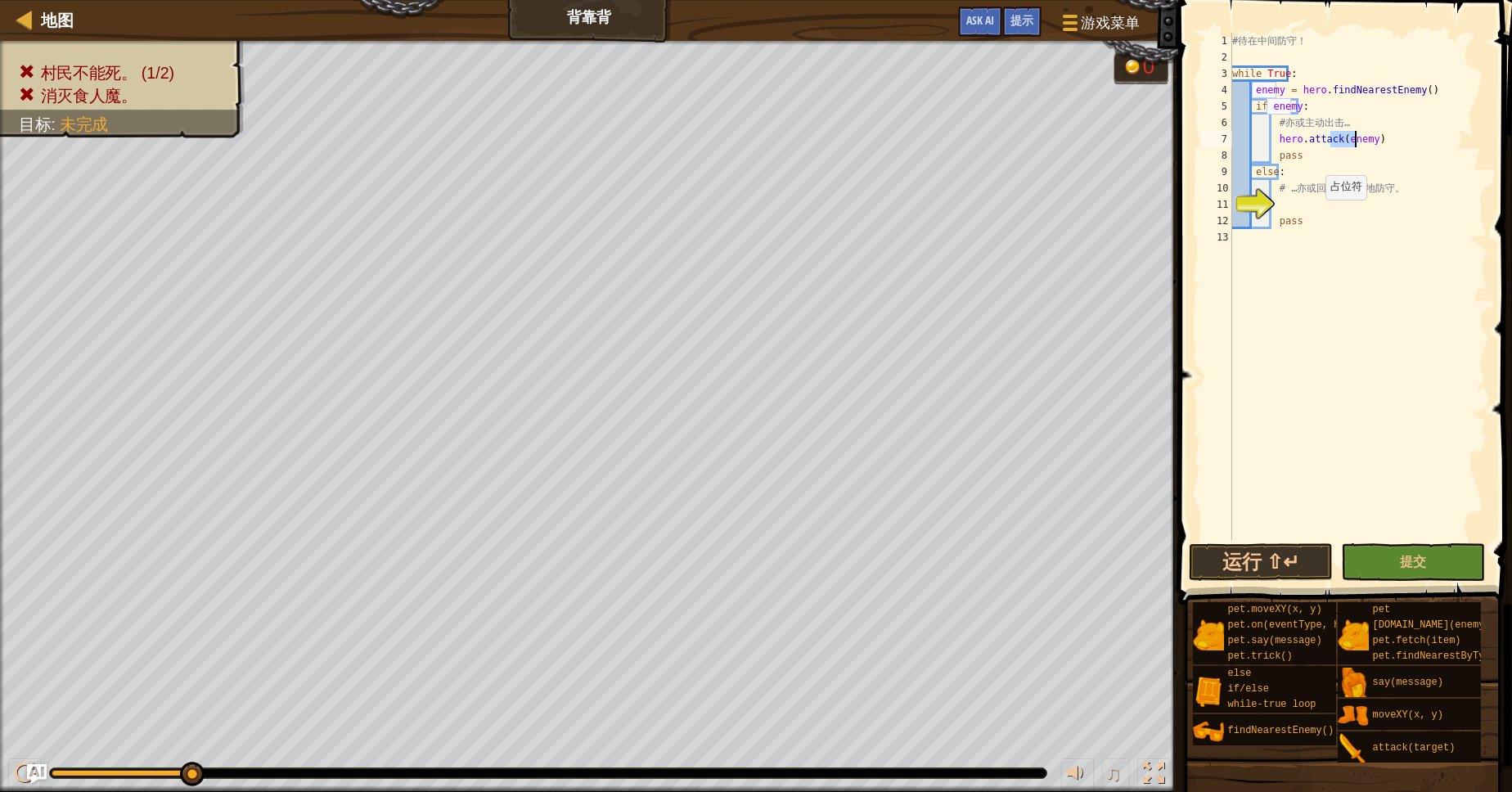
click at [1316, 216] on div "# 待 在 中 间 防 守 ！ while True : enemy = hero . findNearestEnemy ( ) if enemy : # 亦…" at bounding box center [1358, 303] width 258 height 540
type textarea "pass"
click at [1352, 198] on div "# 待 在 中 间 防 守 ！ while True : enemy = hero . findNearestEnemy ( ) if enemy : # 亦…" at bounding box center [1358, 303] width 258 height 540
type textarea "hero.moveXY(40,34)"
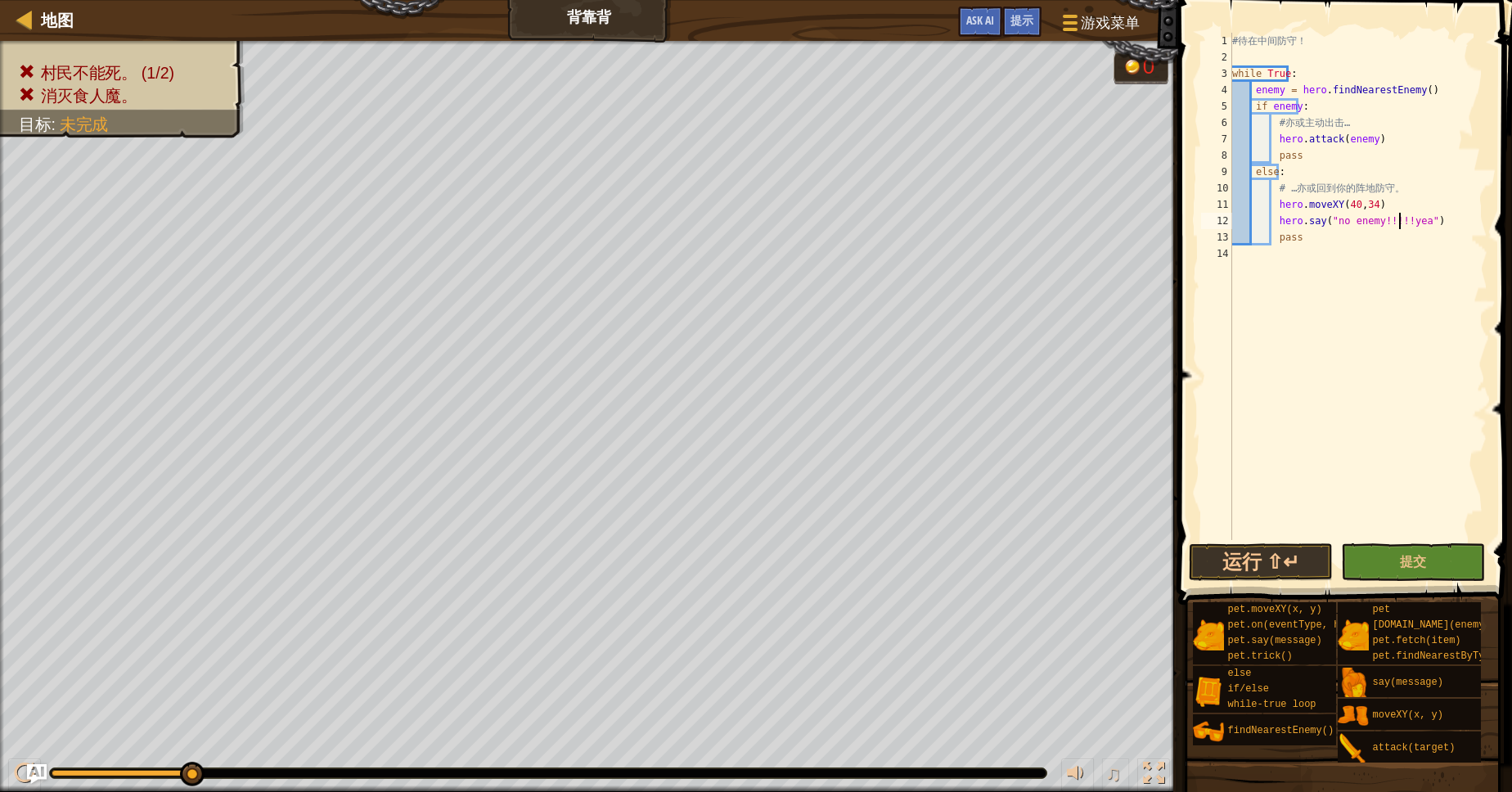
scroll to position [7, 14]
type textarea "hero.say("no enemy!!!!!yeah!")"
click at [1258, 550] on button "运行 ⇧↵" at bounding box center [1261, 561] width 144 height 37
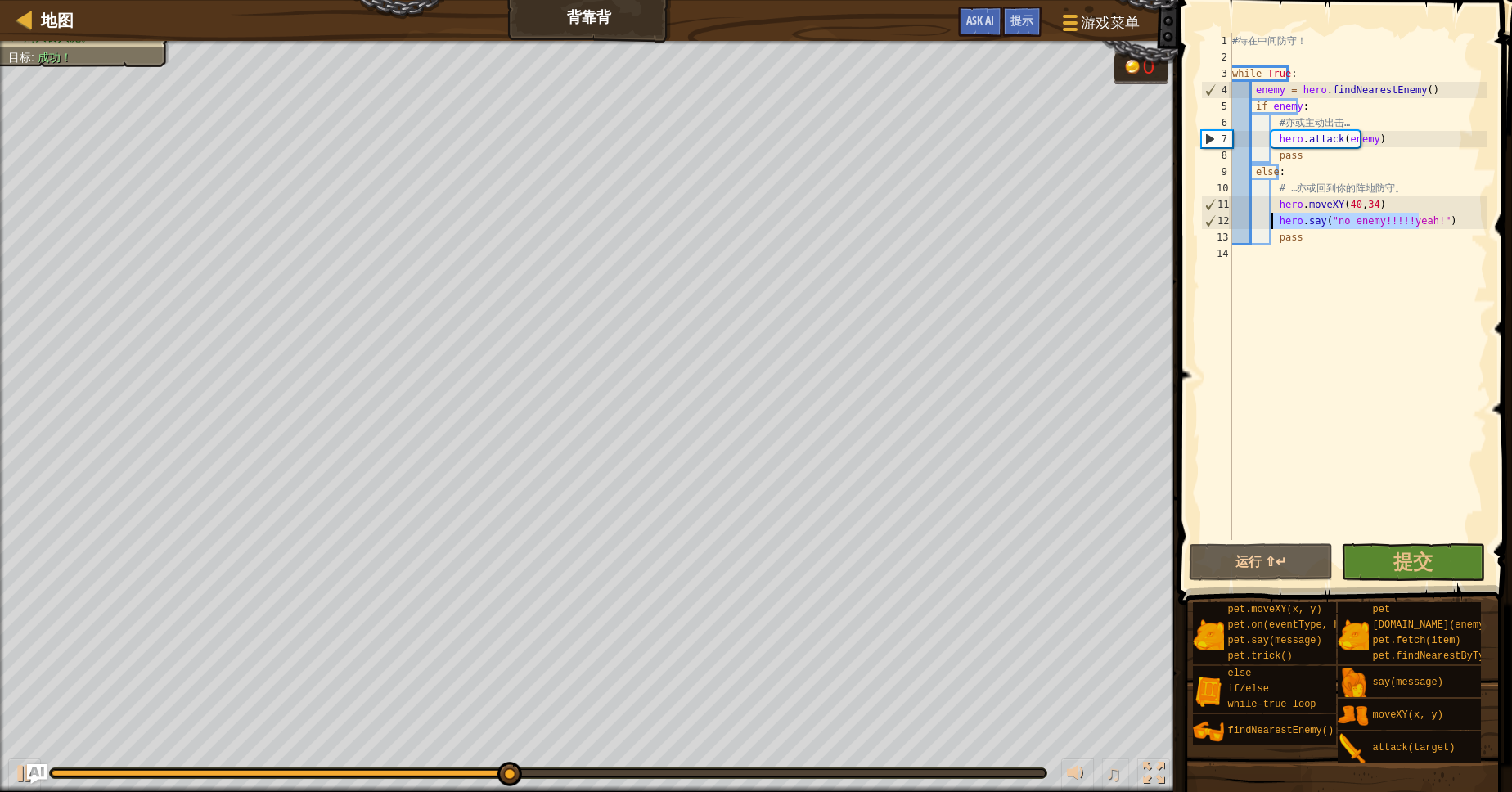
drag, startPoint x: 1434, startPoint y: 226, endPoint x: 1273, endPoint y: 221, distance: 161.1
click at [1273, 221] on div "# 待 在 中 间 防 守 ！ while True : enemy = hero . findNearestEnemy ( ) if enemy : # 亦…" at bounding box center [1358, 303] width 258 height 540
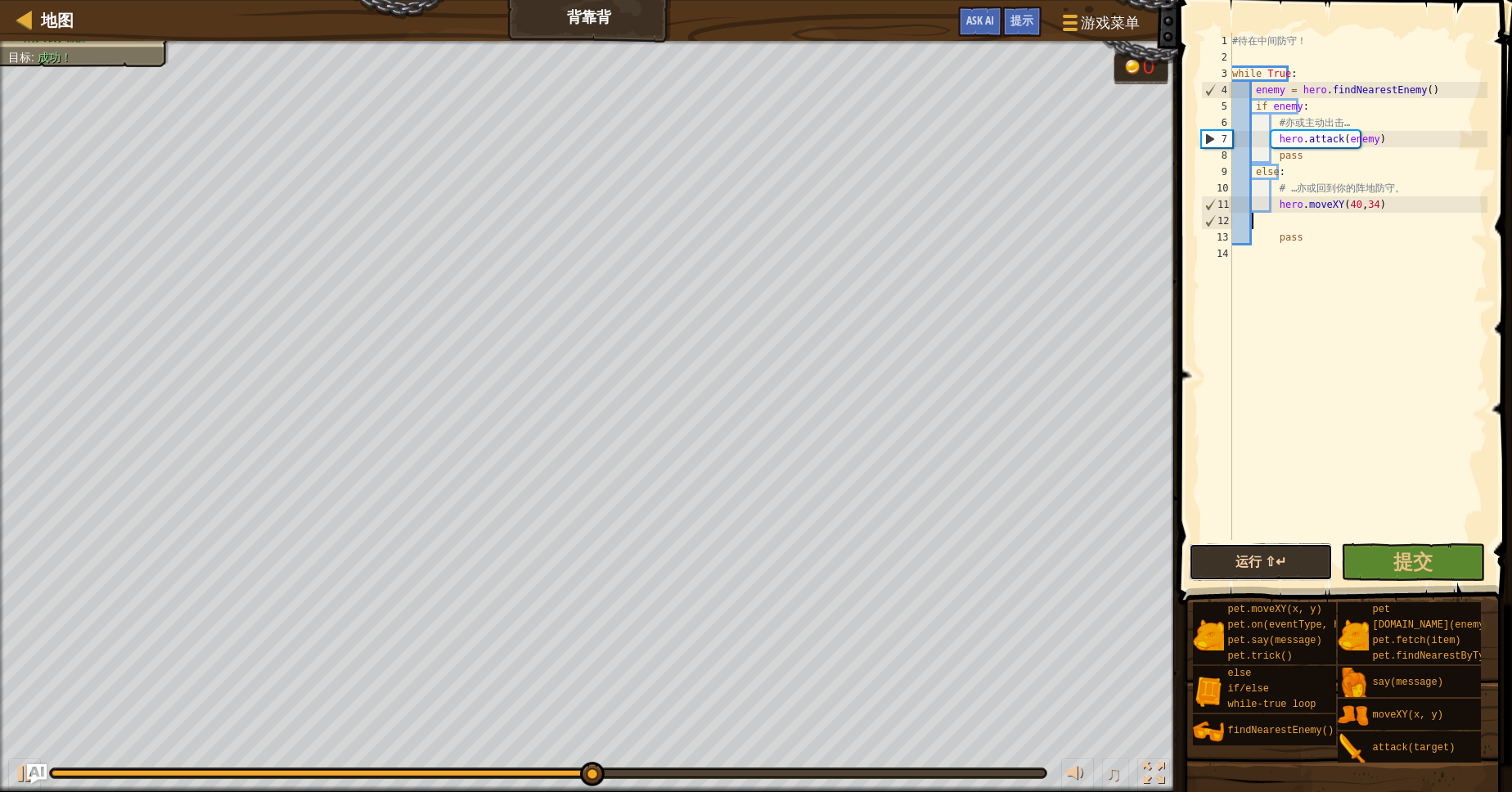
click at [1254, 567] on button "运行 ⇧↵" at bounding box center [1261, 561] width 144 height 37
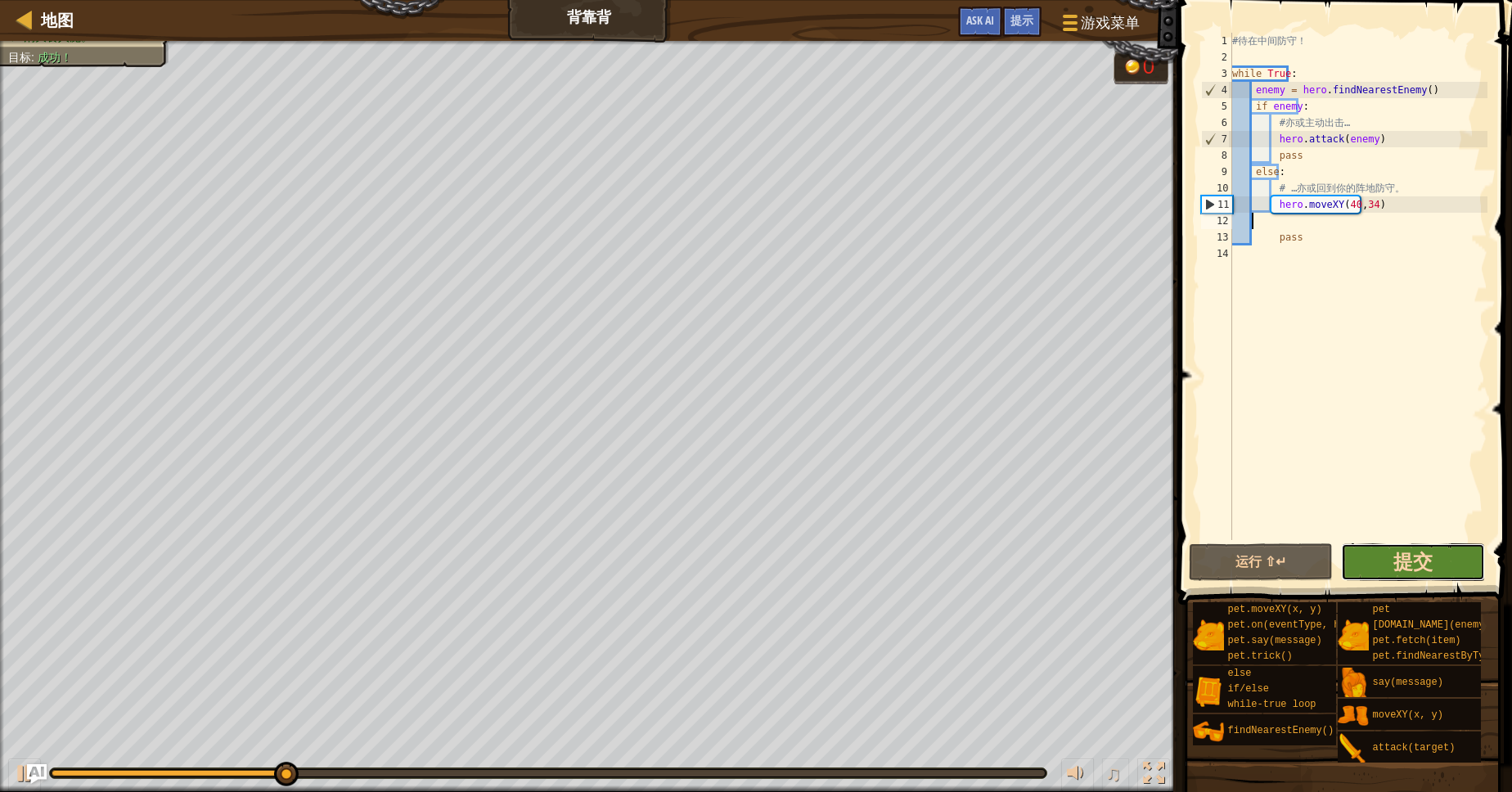
click at [1413, 565] on span "提交" at bounding box center [1413, 561] width 39 height 26
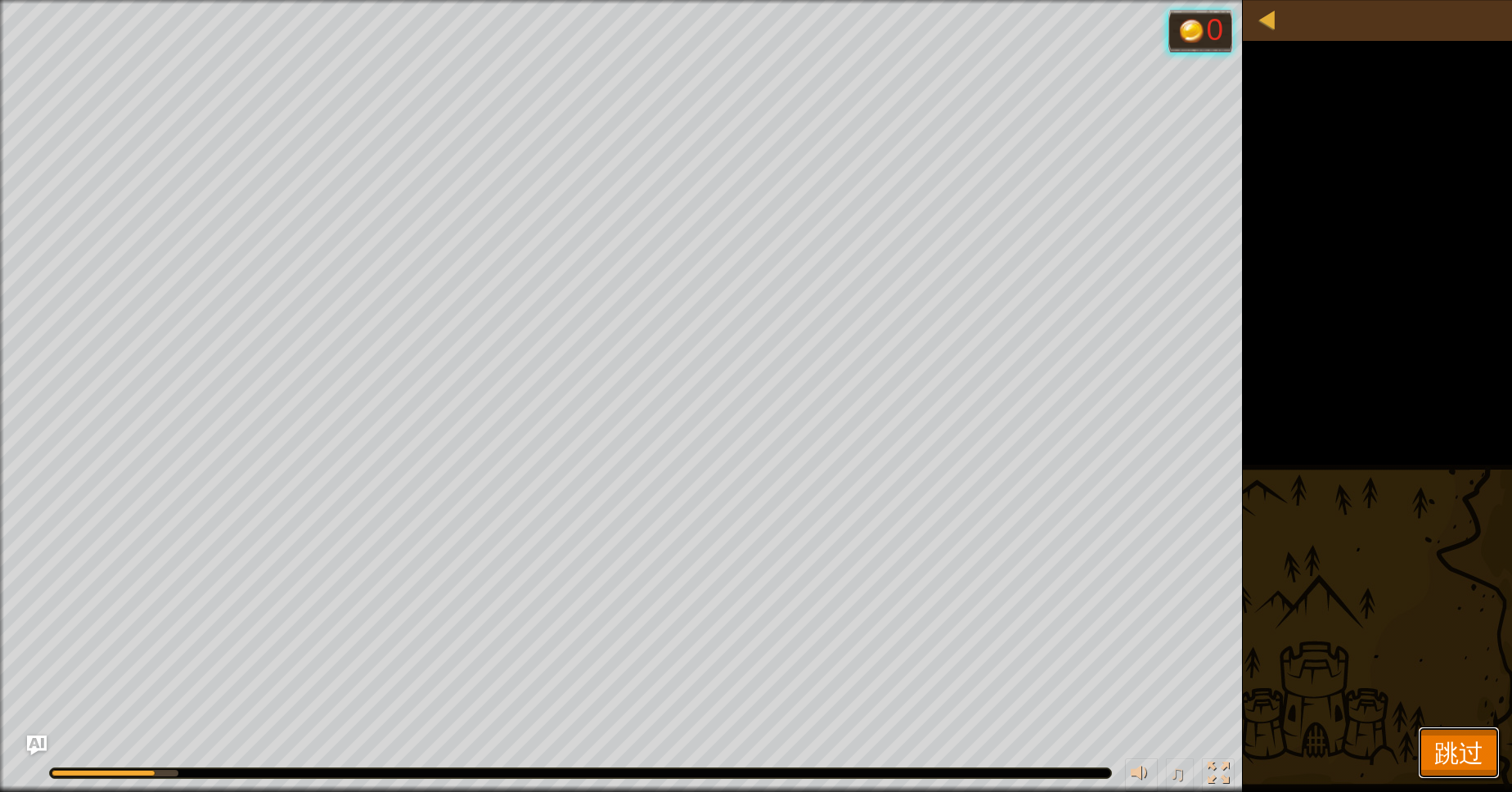
click at [1490, 748] on button "跳过" at bounding box center [1459, 752] width 82 height 52
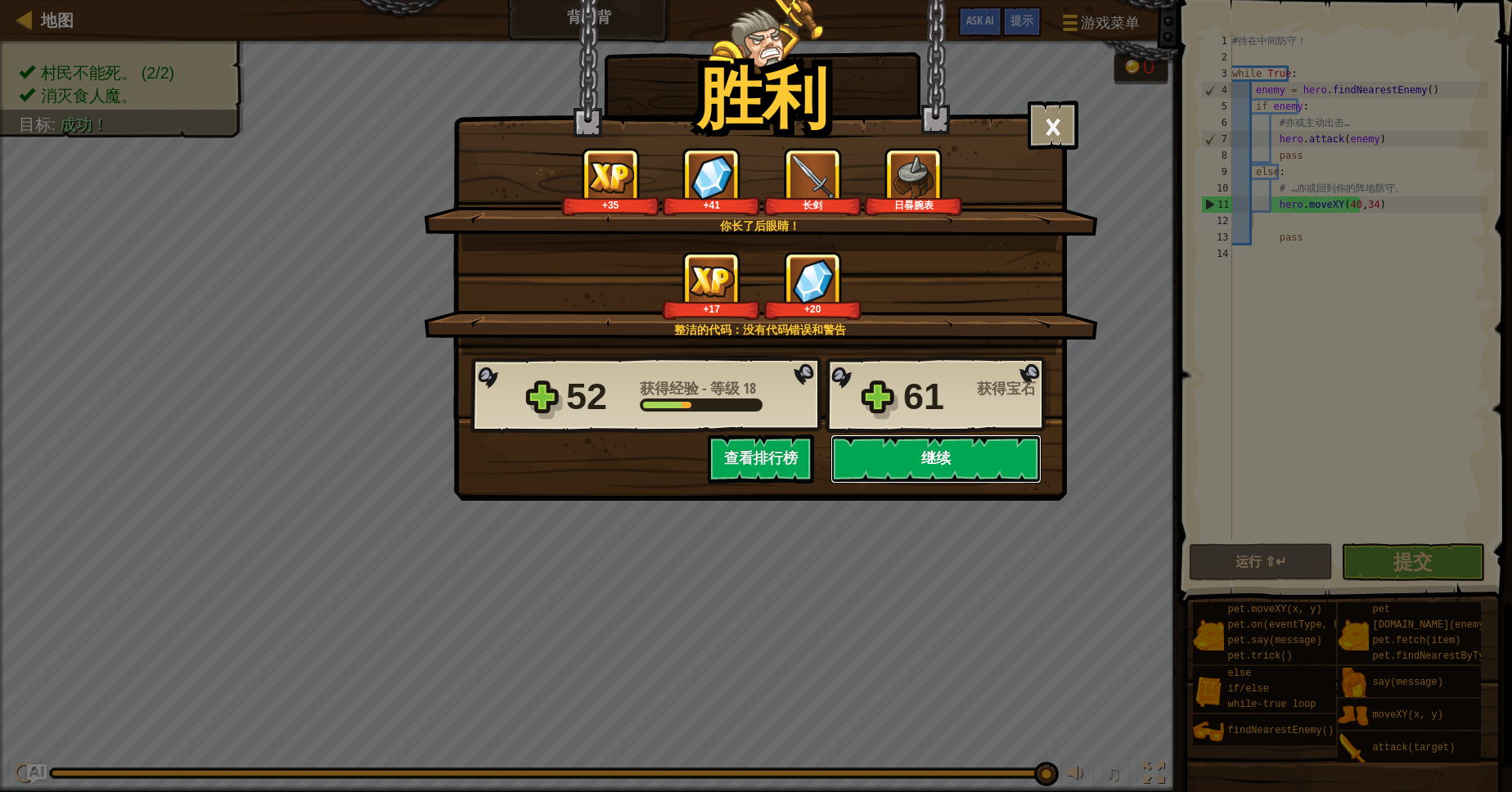
click at [899, 470] on button "继续" at bounding box center [935, 459] width 211 height 49
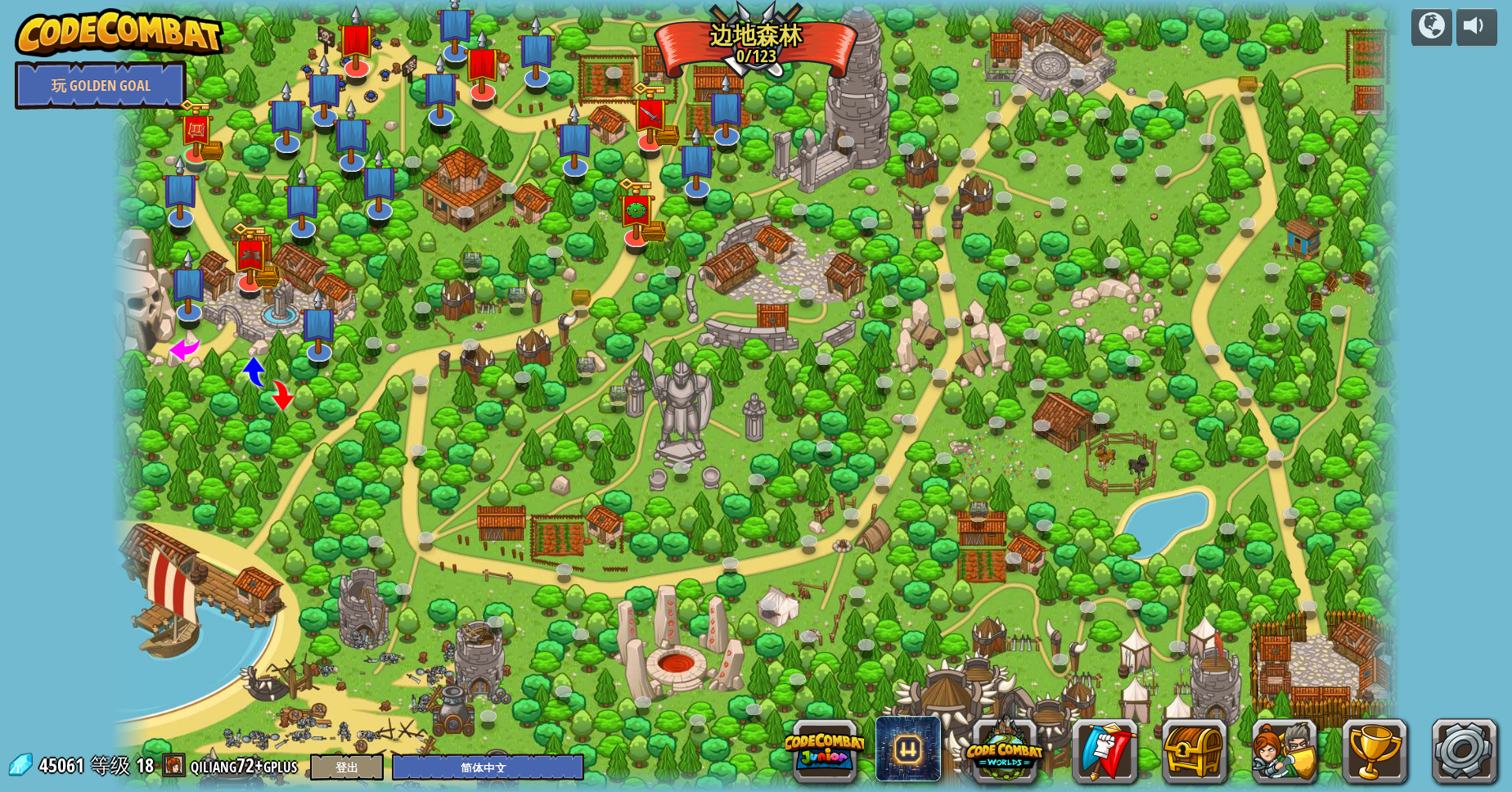
select select "zh-HANS"
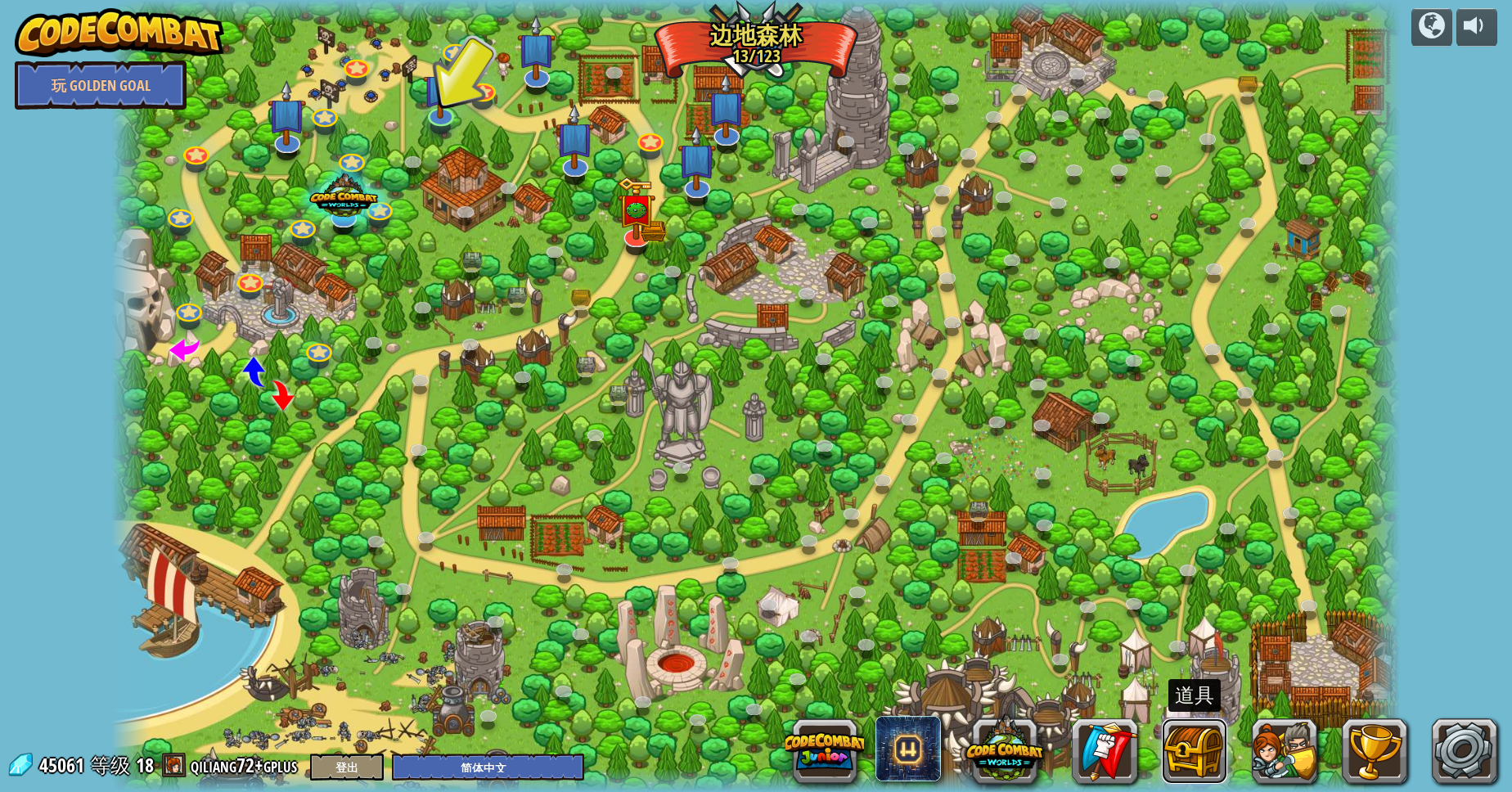
click at [1225, 756] on button at bounding box center [1194, 751] width 66 height 66
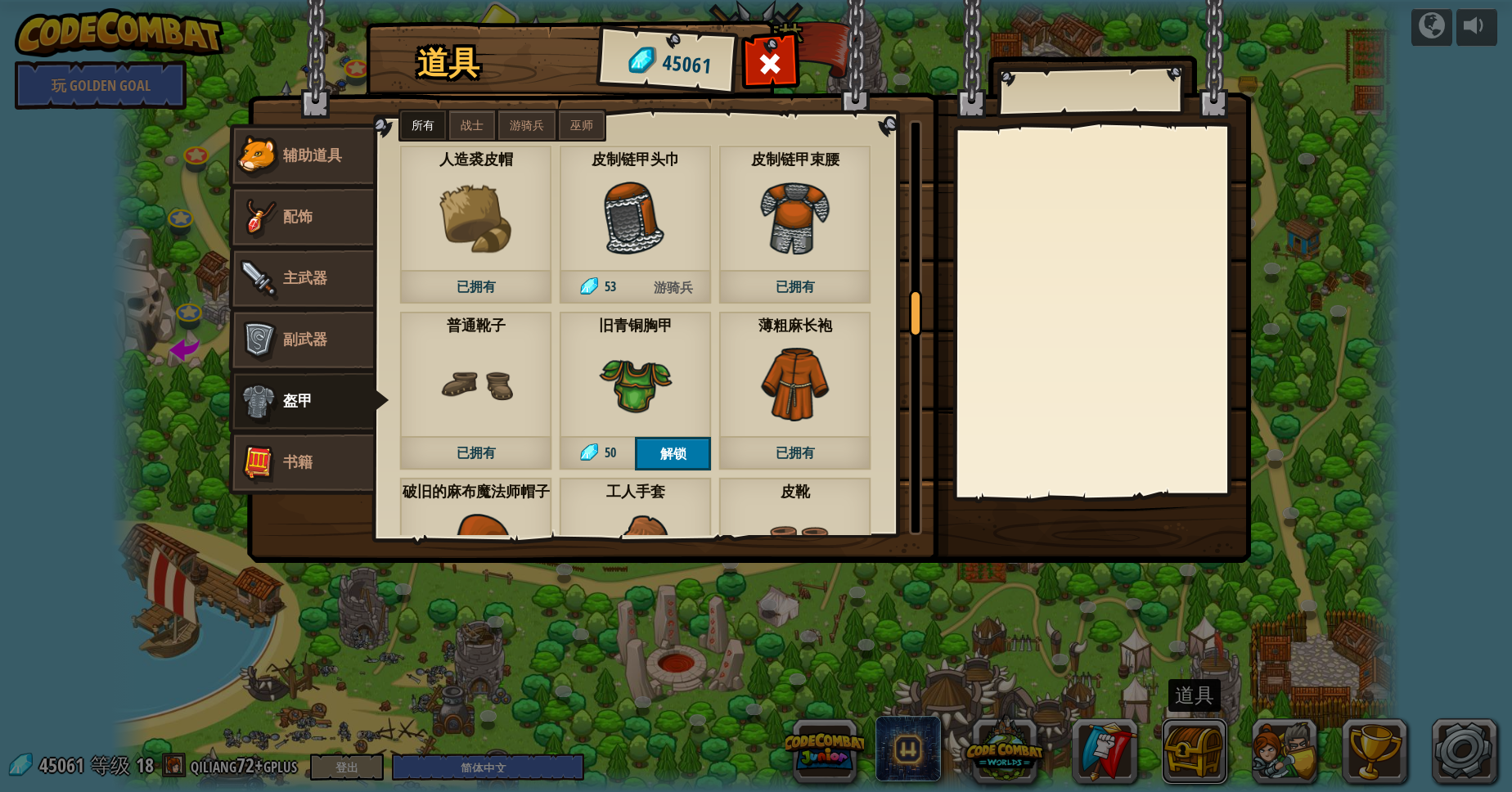
scroll to position [1620, 0]
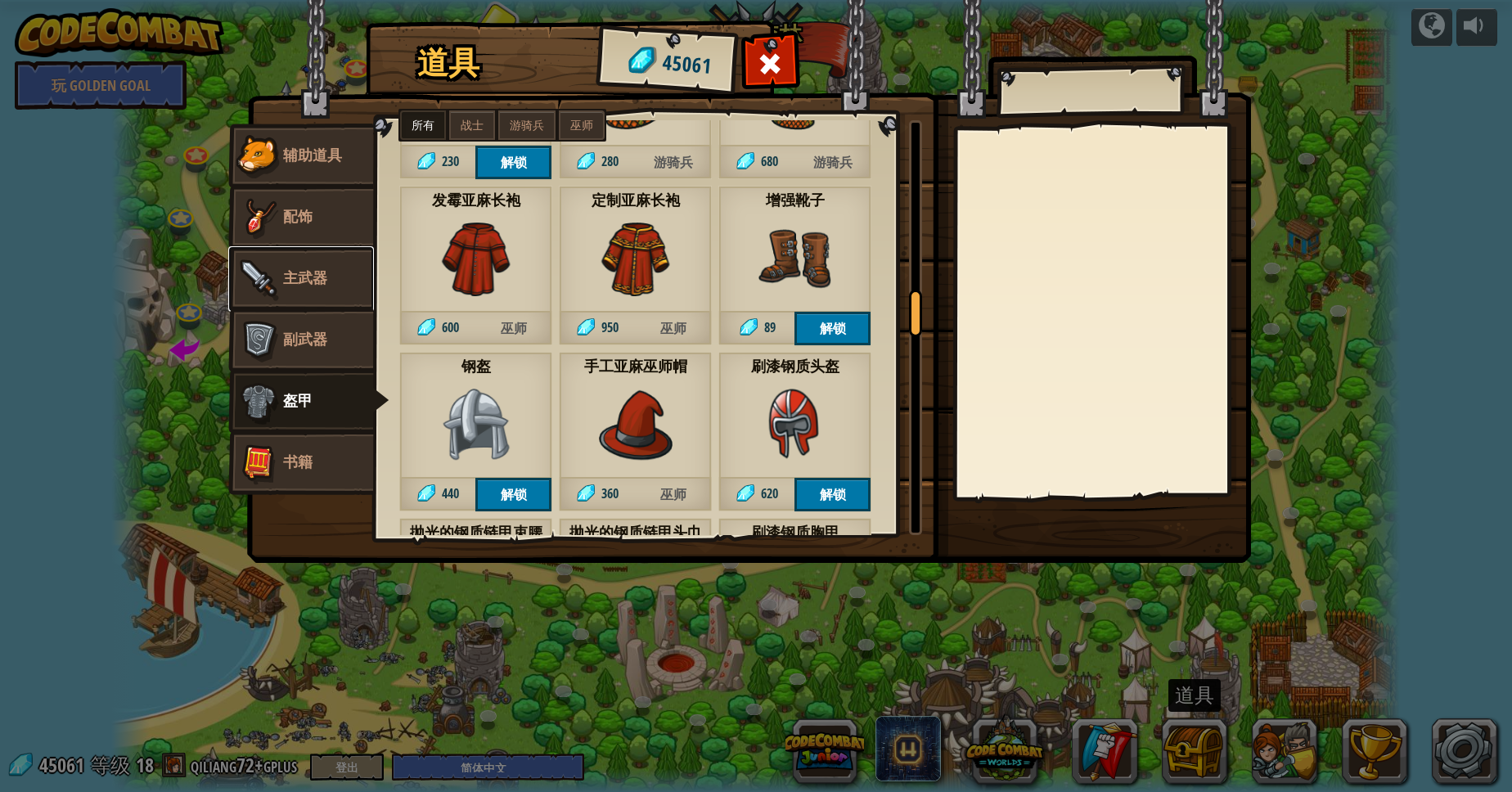
click at [317, 281] on span "主武器" at bounding box center [305, 277] width 44 height 20
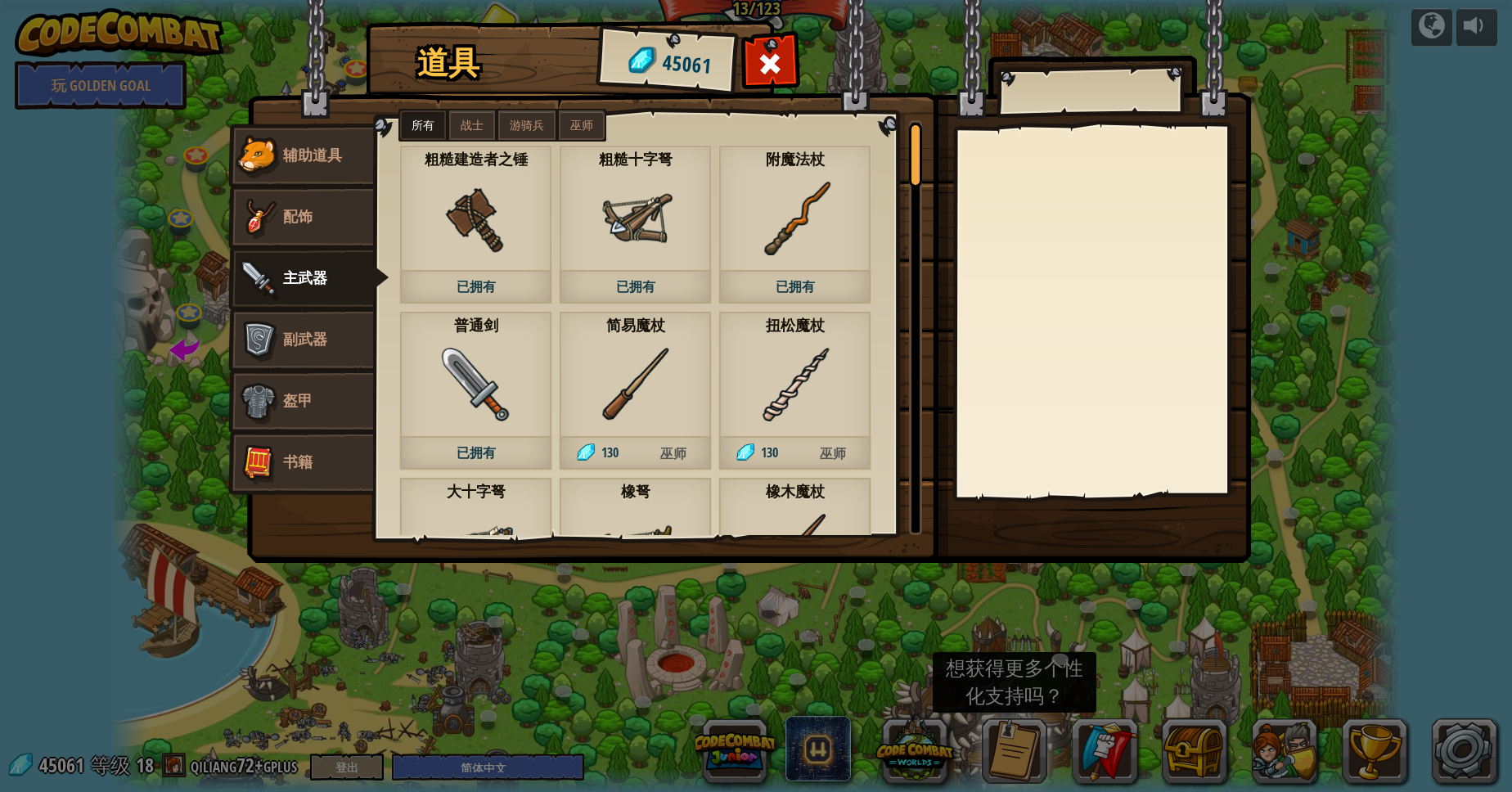
click at [476, 119] on span "战士" at bounding box center [472, 125] width 23 height 13
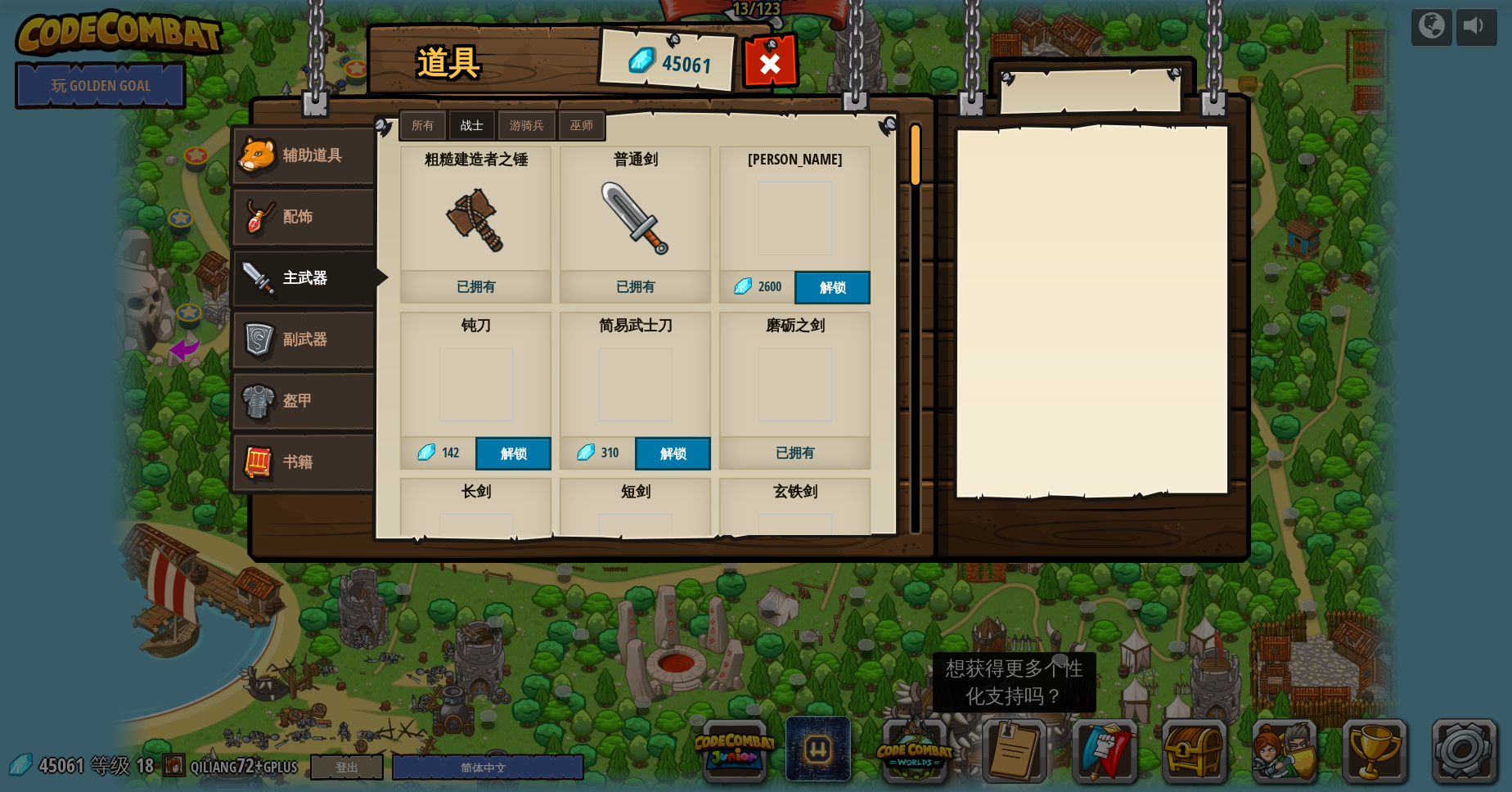
click at [773, 207] on img at bounding box center [795, 218] width 74 height 74
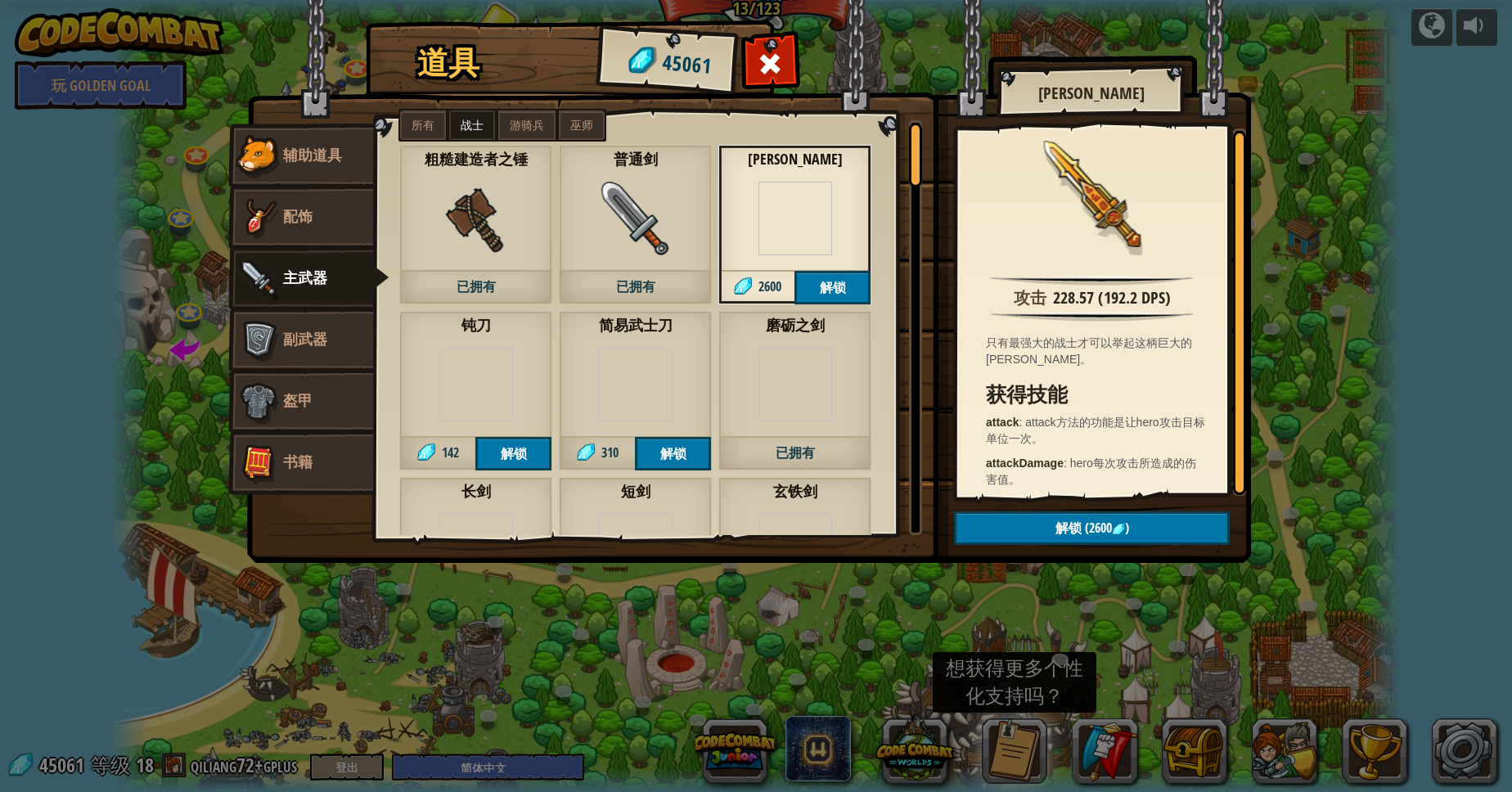
click at [479, 376] on img at bounding box center [475, 384] width 74 height 74
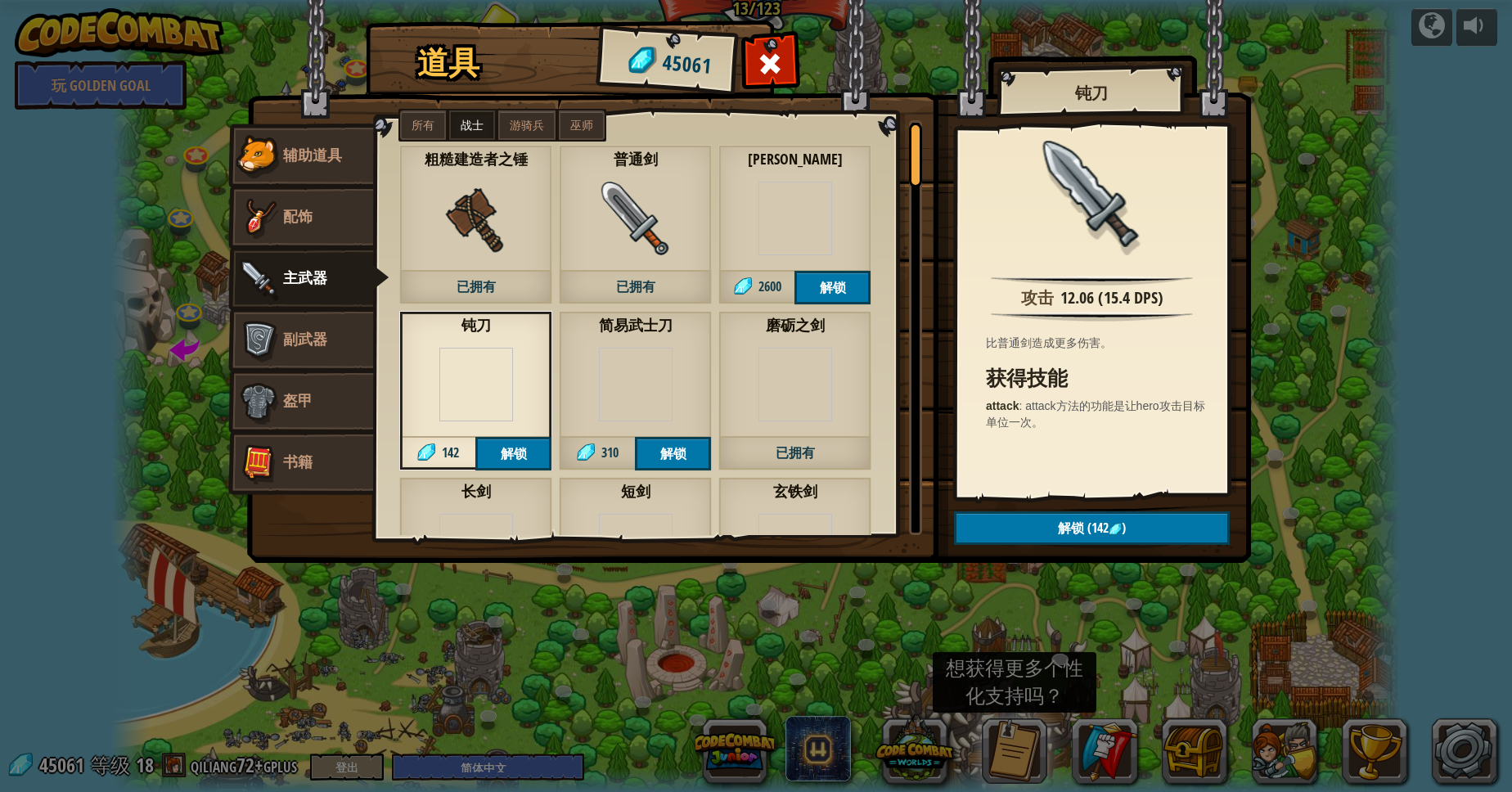
click at [622, 202] on img at bounding box center [635, 218] width 74 height 74
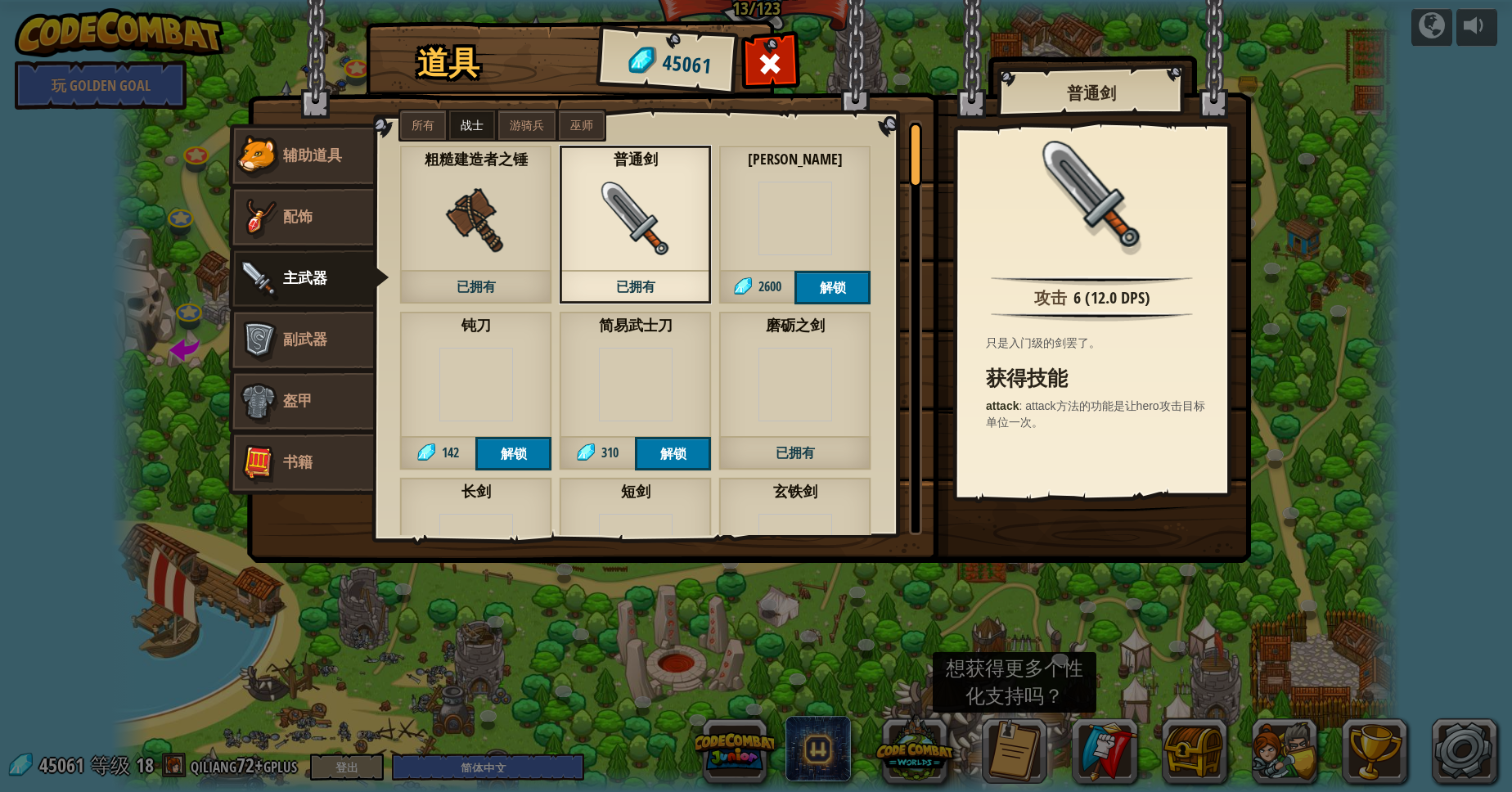
click at [629, 362] on img at bounding box center [635, 384] width 74 height 74
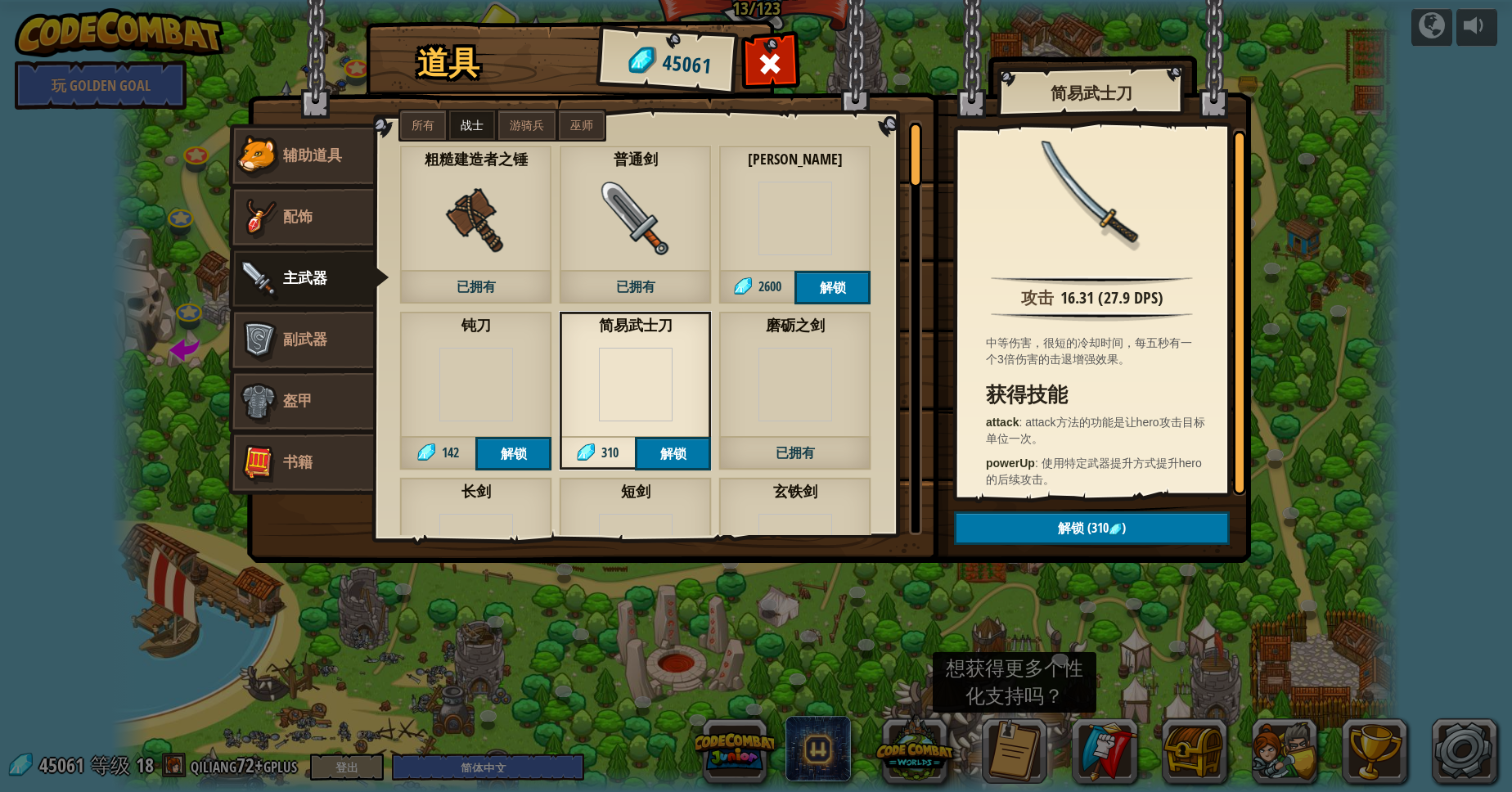
click at [767, 389] on img at bounding box center [795, 384] width 74 height 74
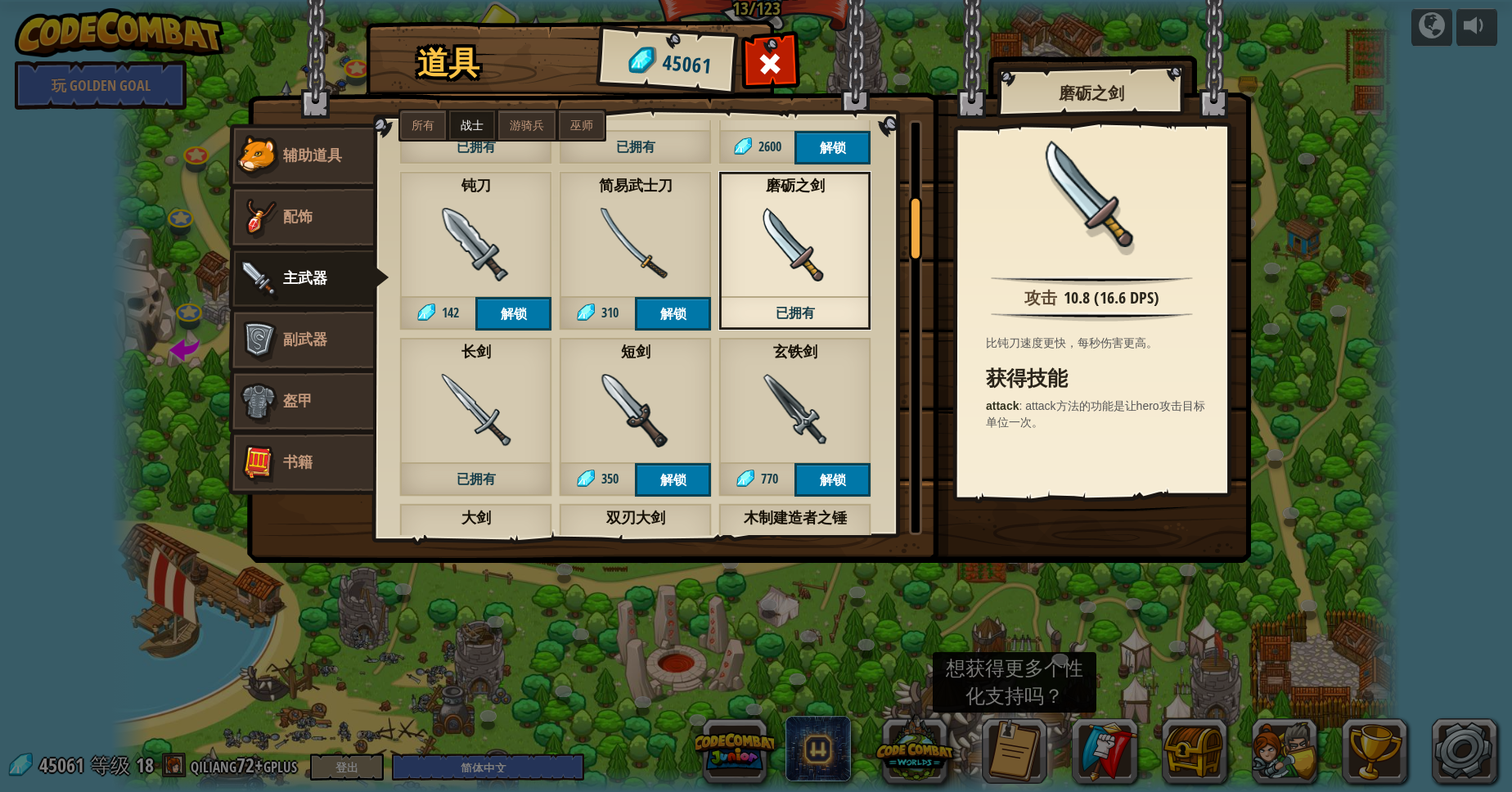
scroll to position [147, 0]
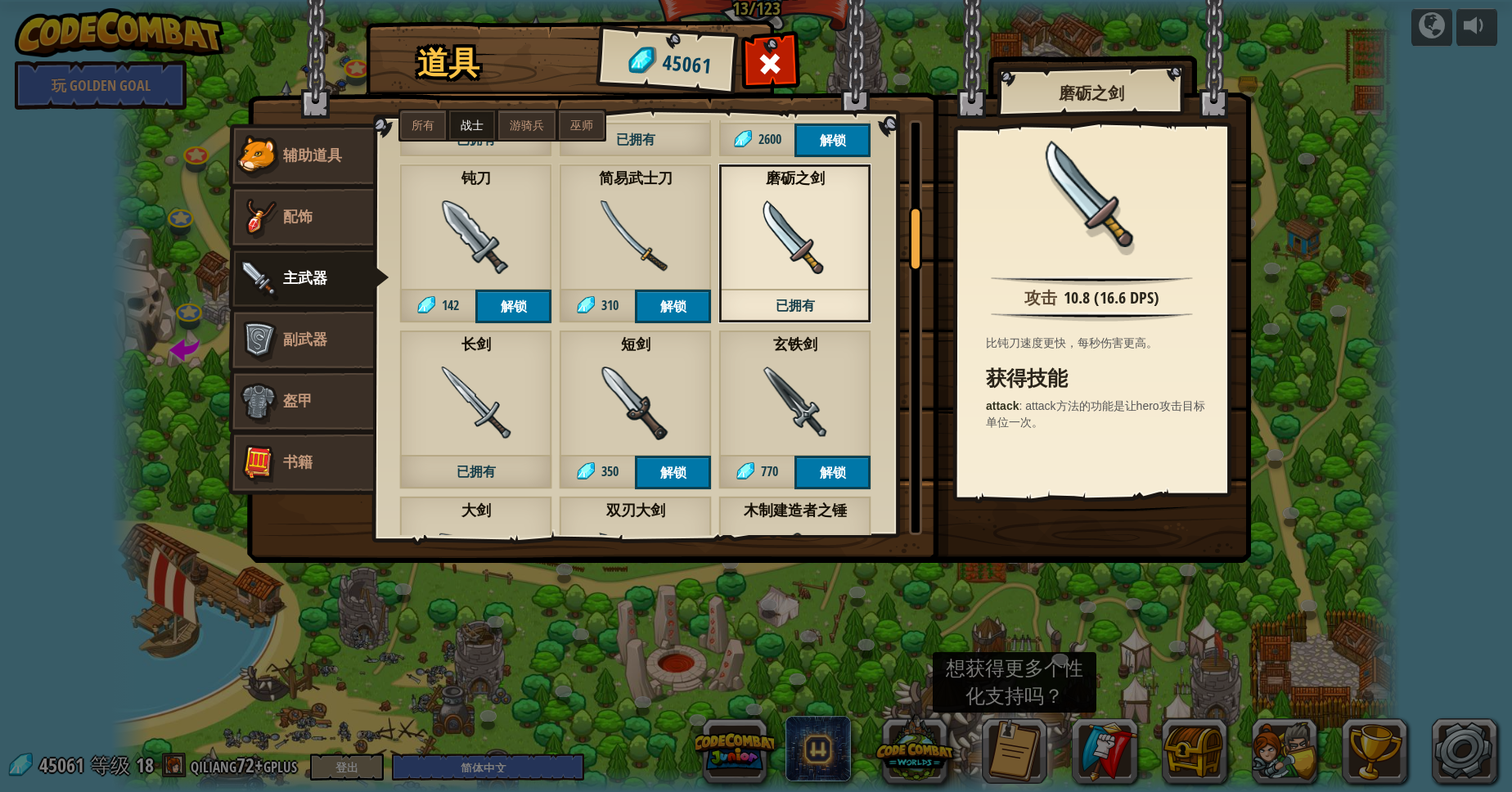
click at [769, 383] on img at bounding box center [795, 403] width 74 height 74
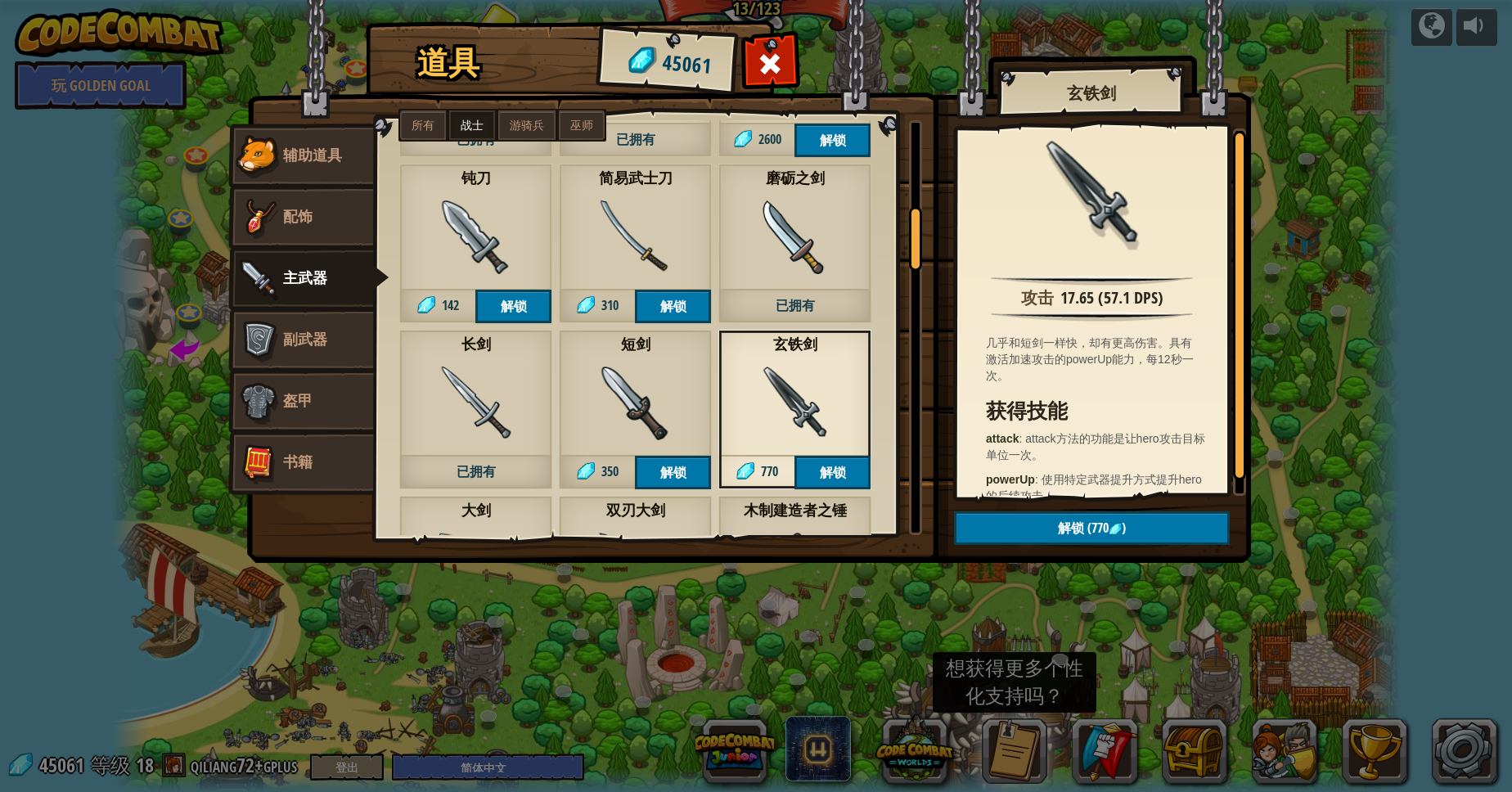
click at [637, 417] on img at bounding box center [635, 403] width 74 height 74
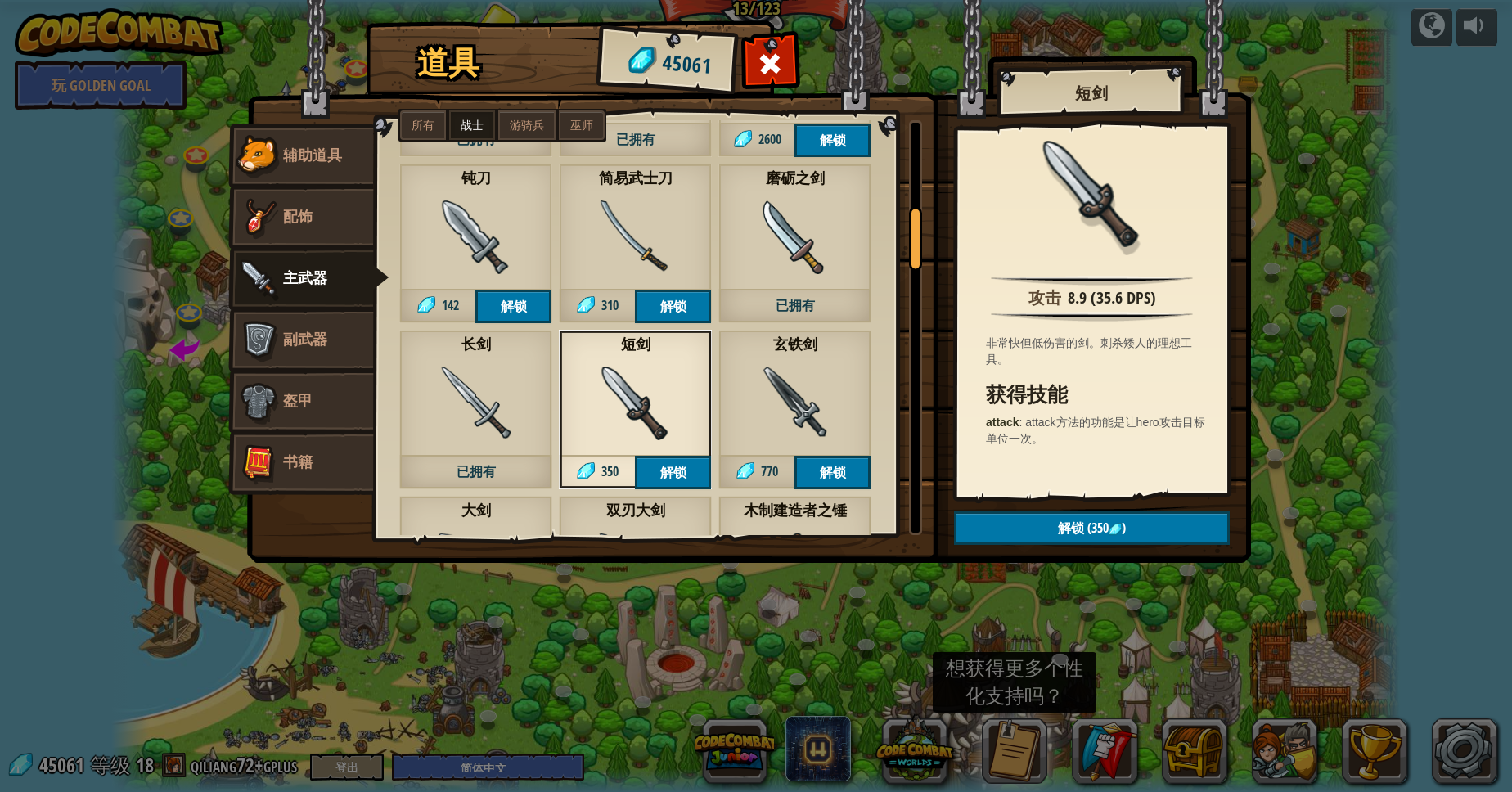
click at [498, 366] on div "长剑 已拥有" at bounding box center [475, 409] width 153 height 160
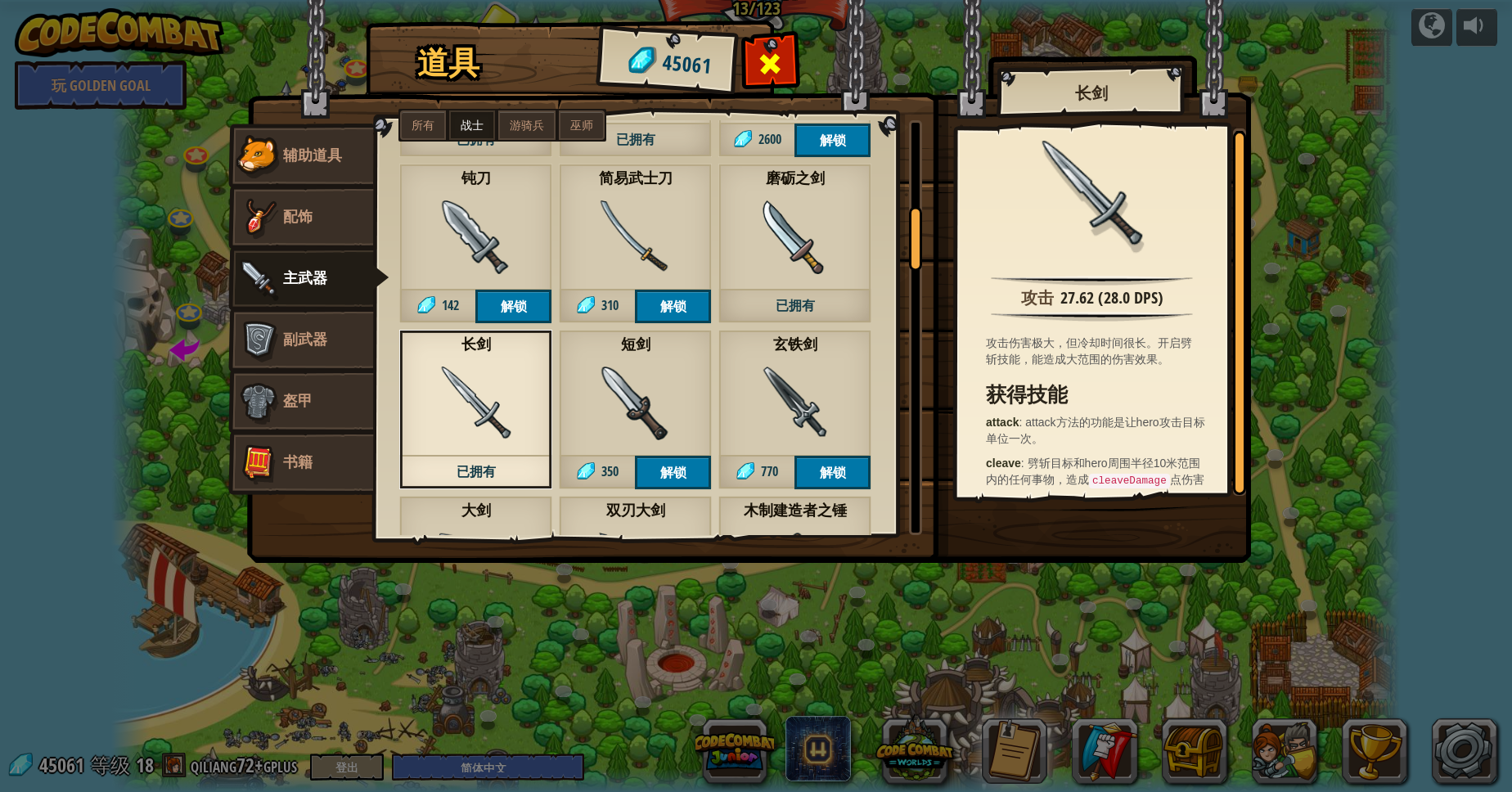
click at [784, 71] on div at bounding box center [770, 68] width 51 height 51
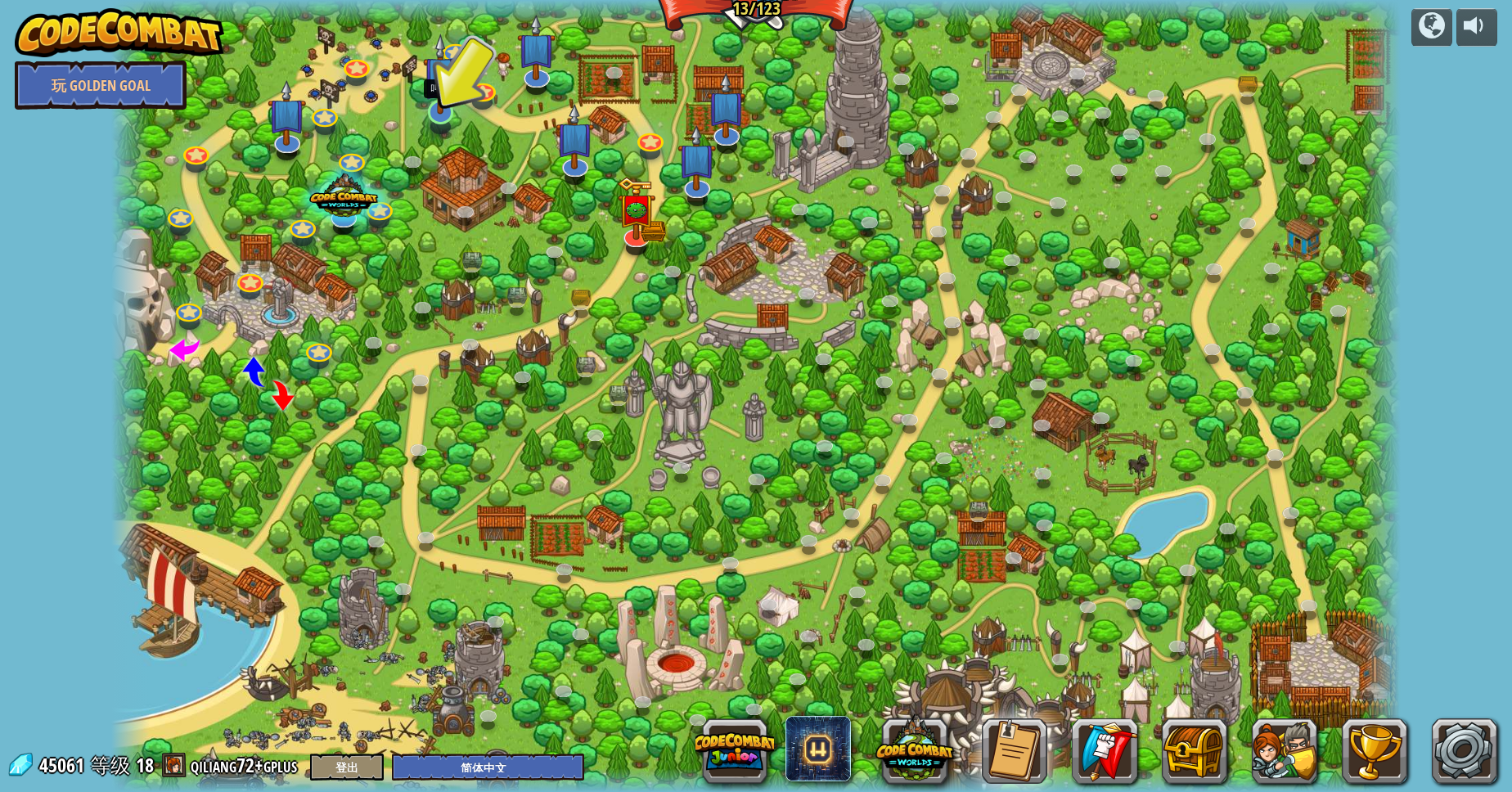
click at [456, 101] on img at bounding box center [440, 74] width 36 height 81
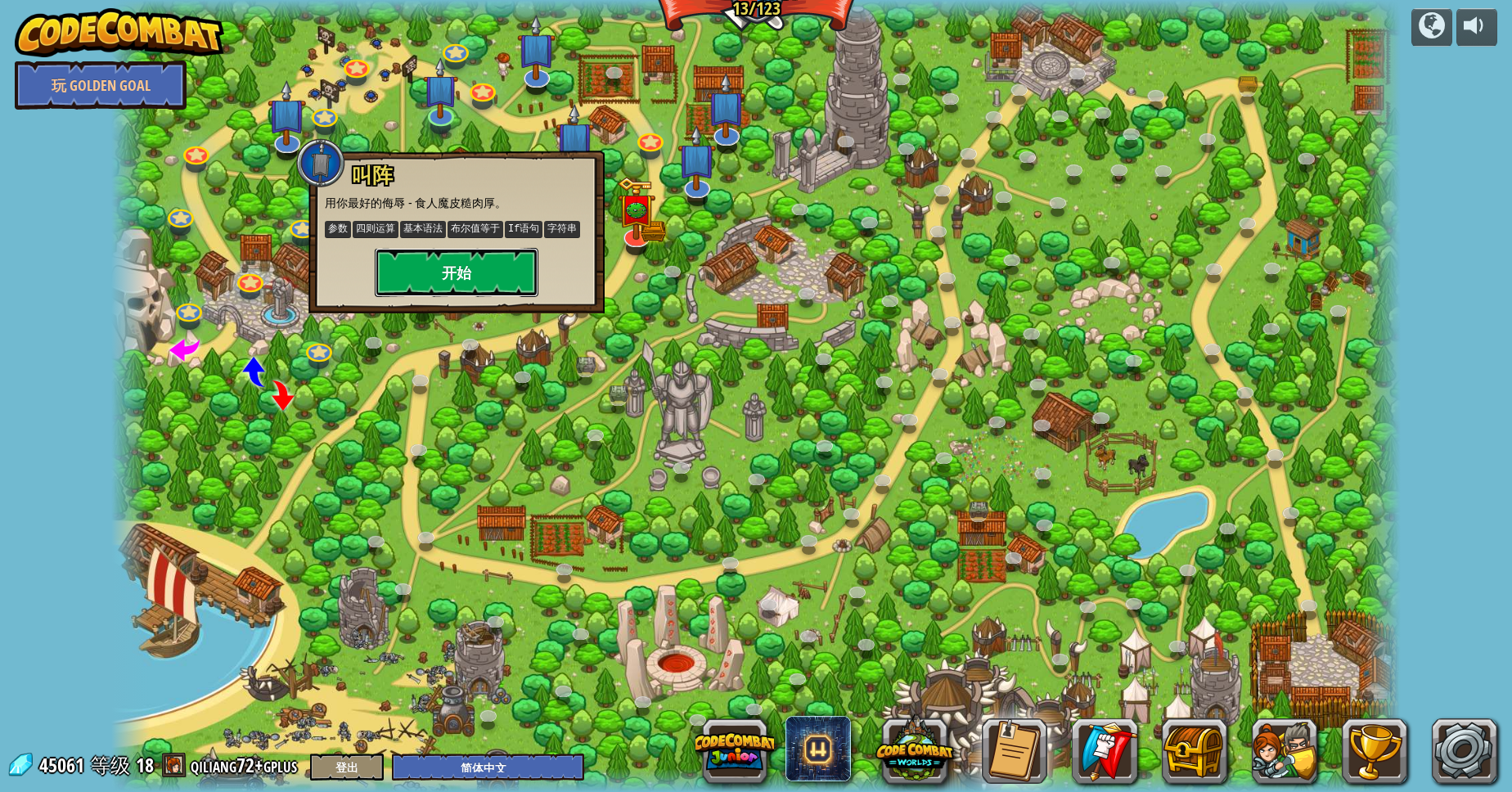
click at [431, 264] on button "开始" at bounding box center [456, 273] width 163 height 49
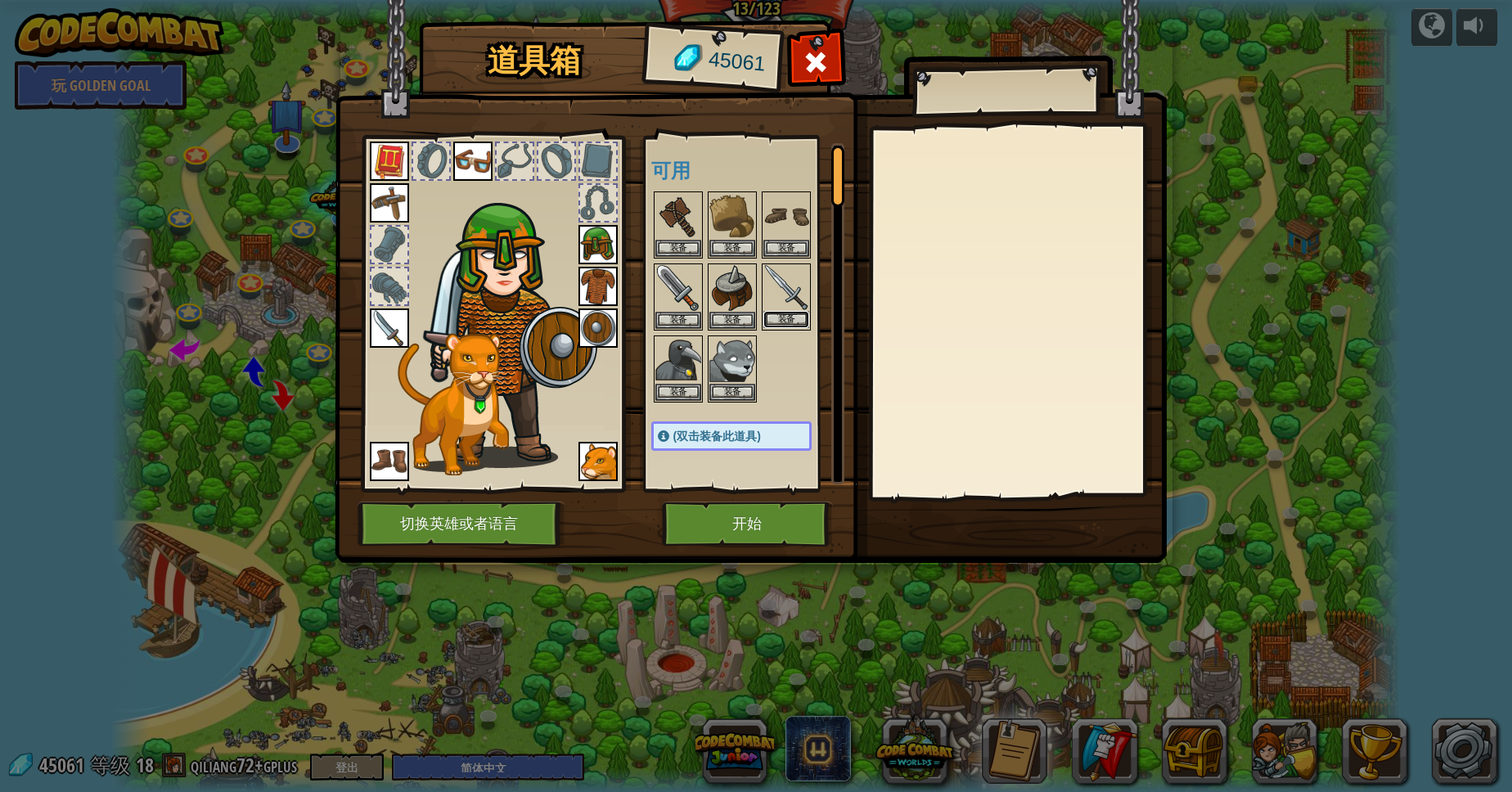
click at [797, 316] on button "装备" at bounding box center [786, 319] width 46 height 17
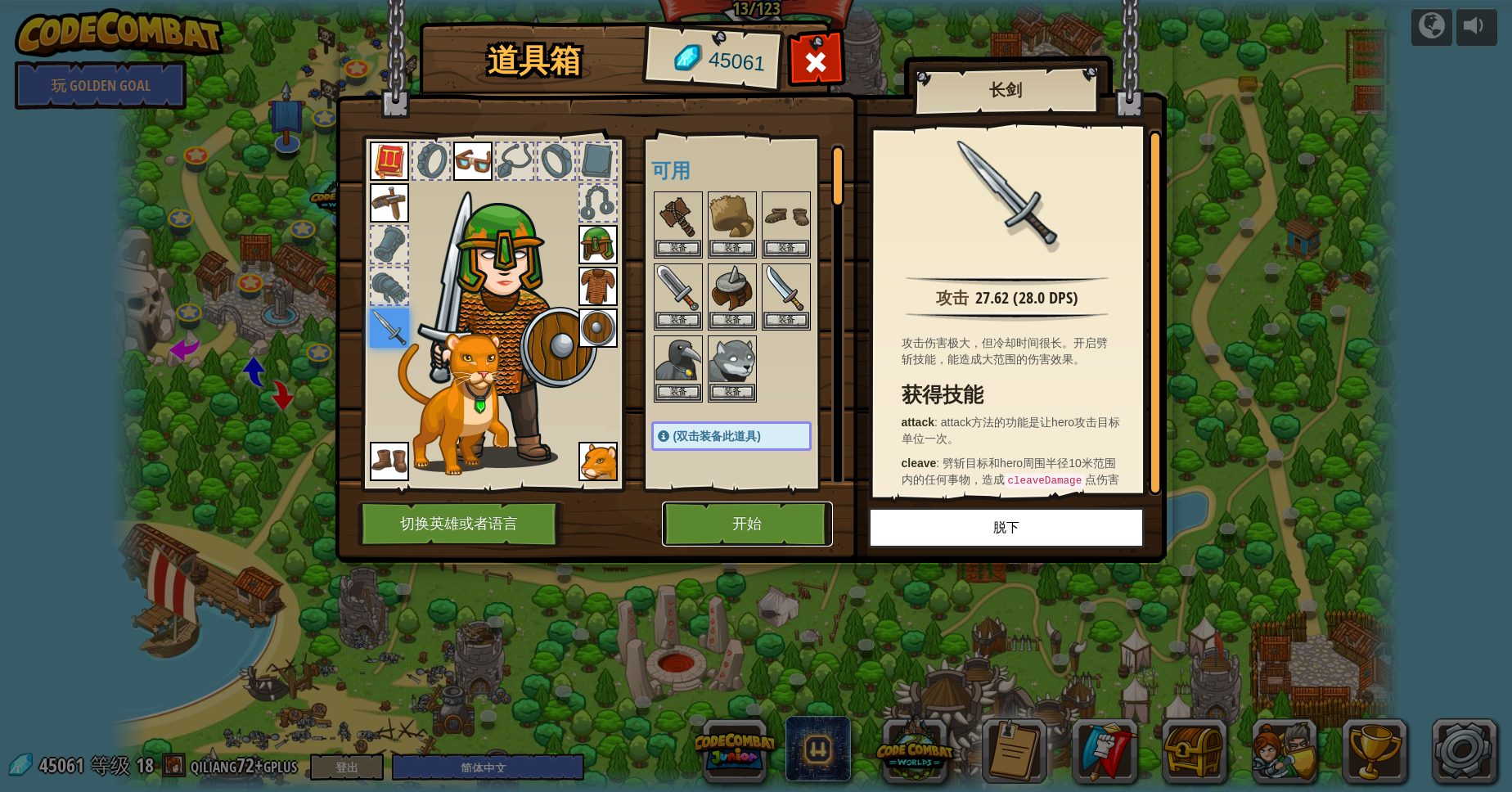
click at [797, 529] on button "开始" at bounding box center [746, 524] width 171 height 45
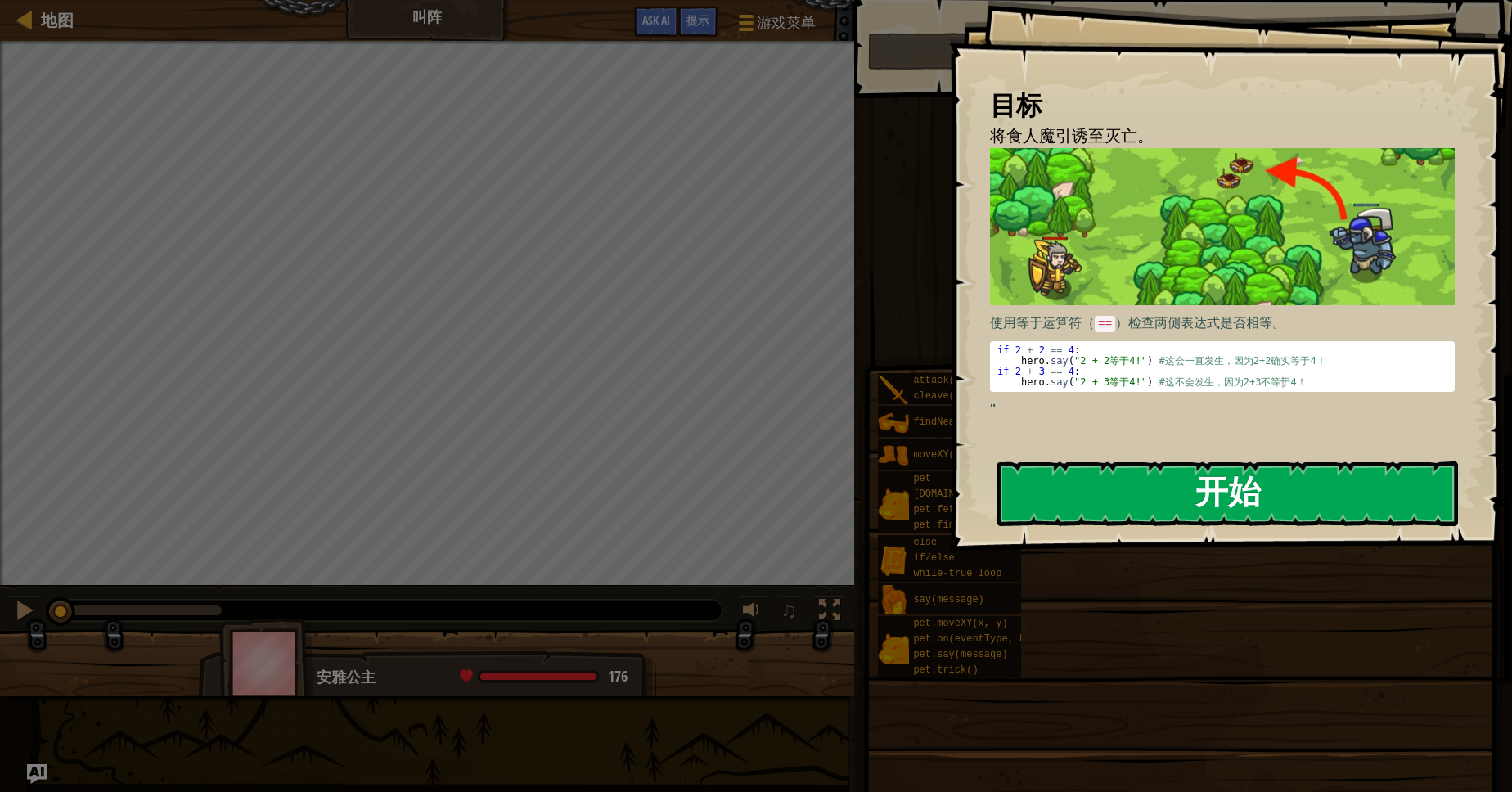
click at [1146, 510] on button "开始" at bounding box center [1227, 494] width 461 height 65
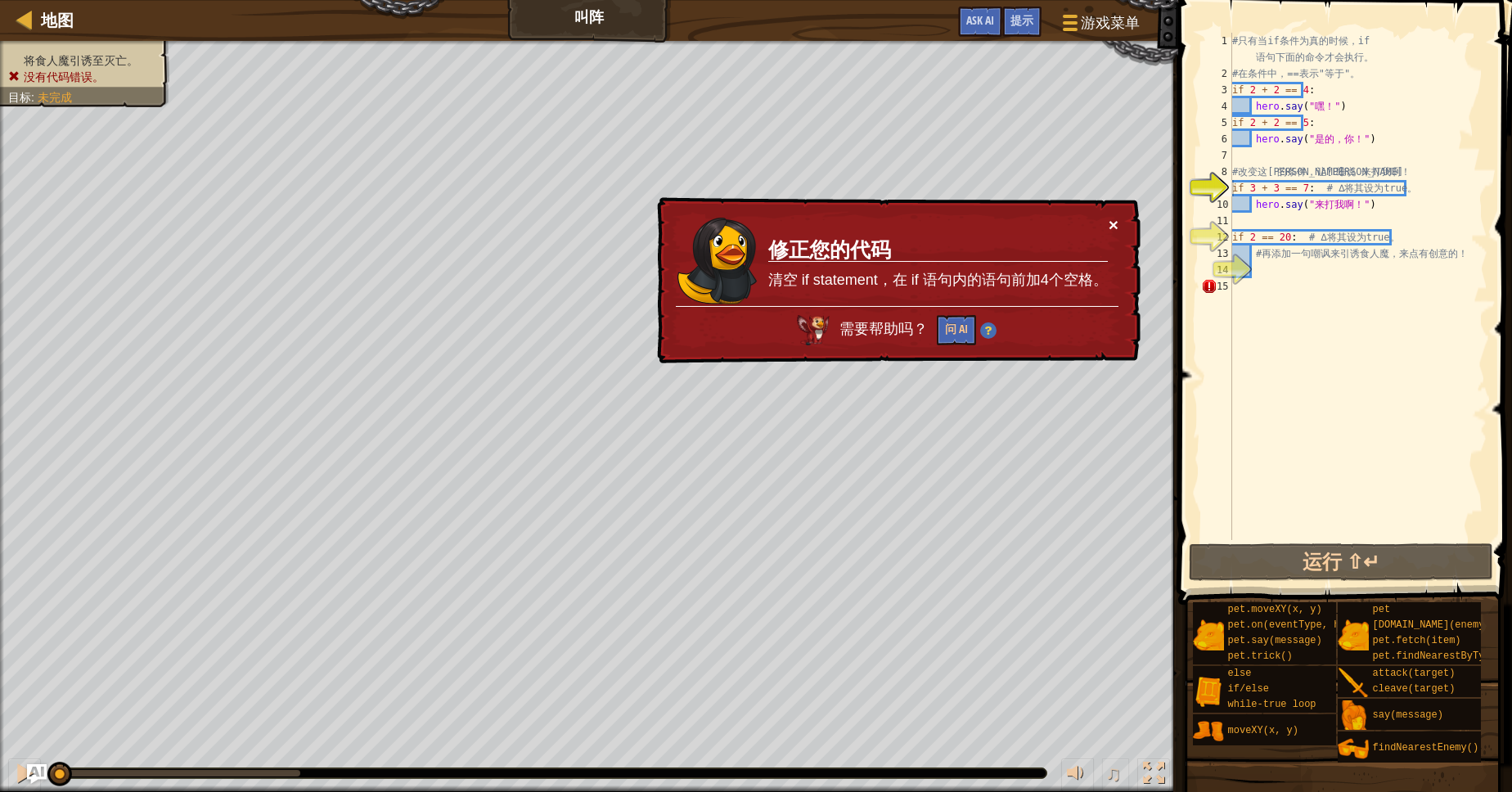
click at [1114, 233] on button "×" at bounding box center [1114, 226] width 11 height 17
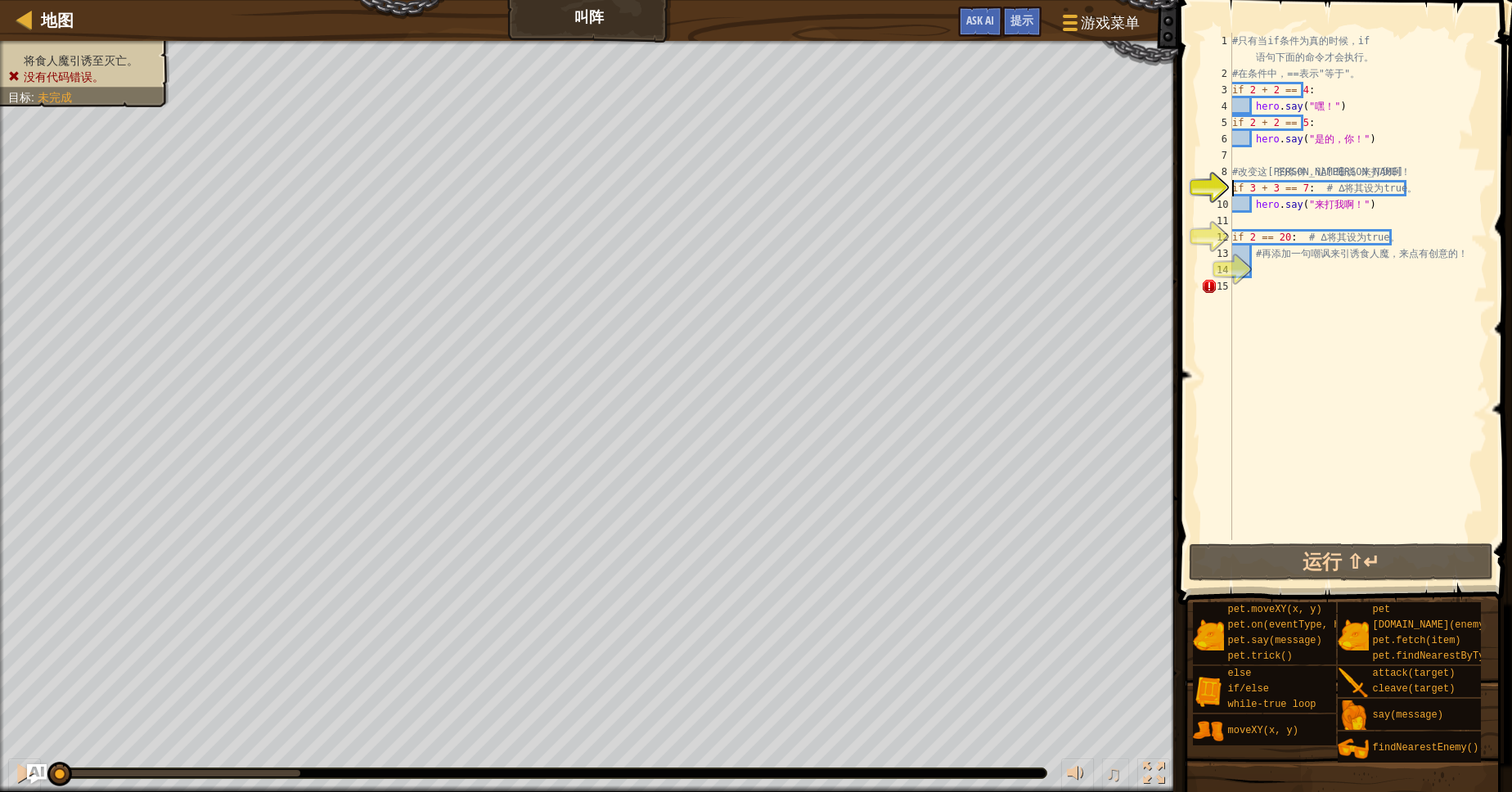
click at [1261, 292] on div "# 只 有 当 if 条 件 为 真 的 时 候 ， if 语 句 下 面 的 命 令 才 会 执 行 。 # 在 条 件 中 ， == 表 示 " 等 于 …" at bounding box center [1358, 311] width 258 height 557
click at [1277, 569] on button "运行 ⇧↵" at bounding box center [1340, 561] width 304 height 37
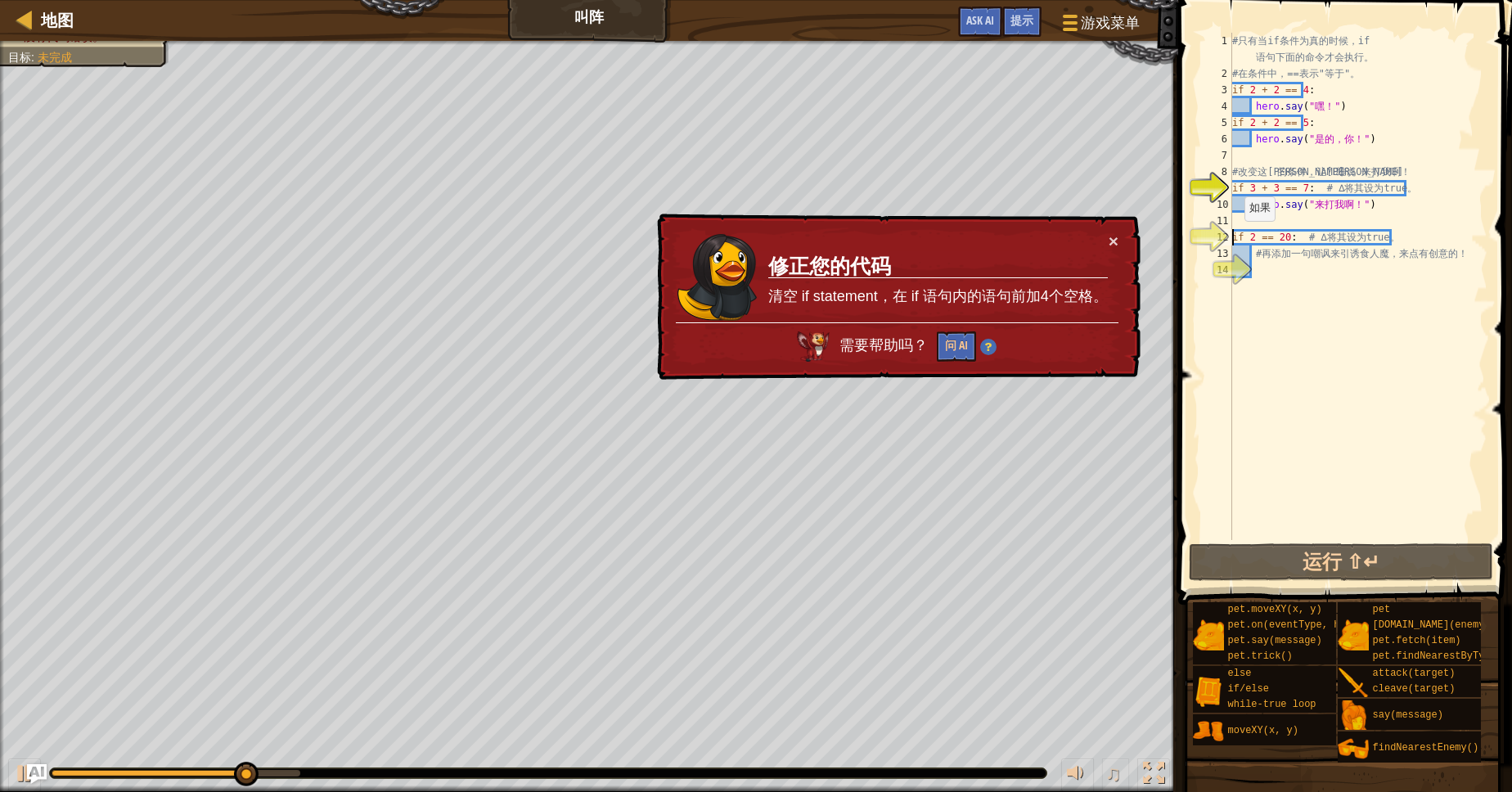
click at [1235, 237] on div "# 只 有 当 if 条 件 为 真 的 时 候 ， if 语 句 下 面 的 命 令 才 会 执 行 。 # 在 条 件 中 ， == 表 示 " 等 于 …" at bounding box center [1358, 311] width 258 height 557
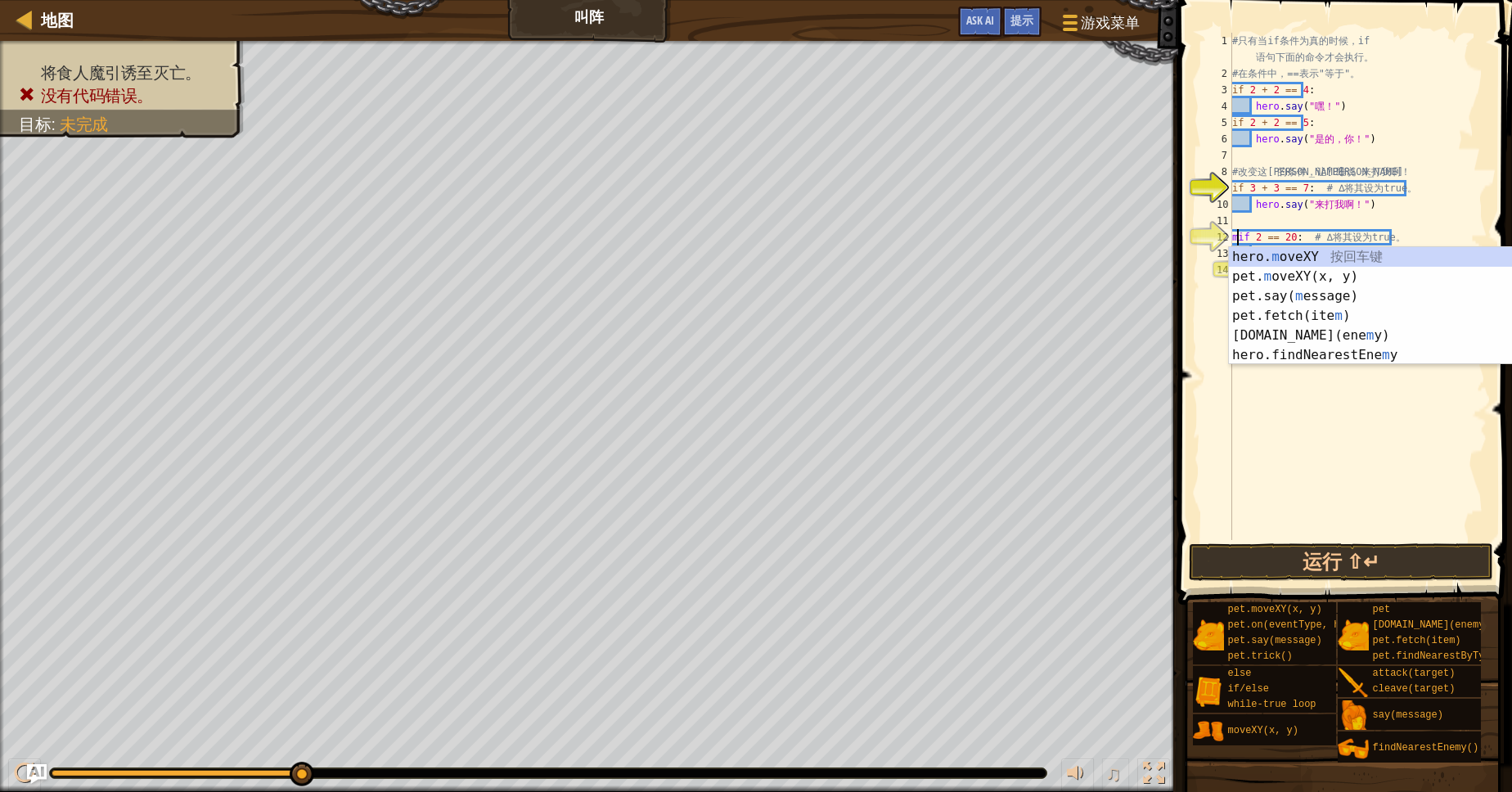
scroll to position [6, 0]
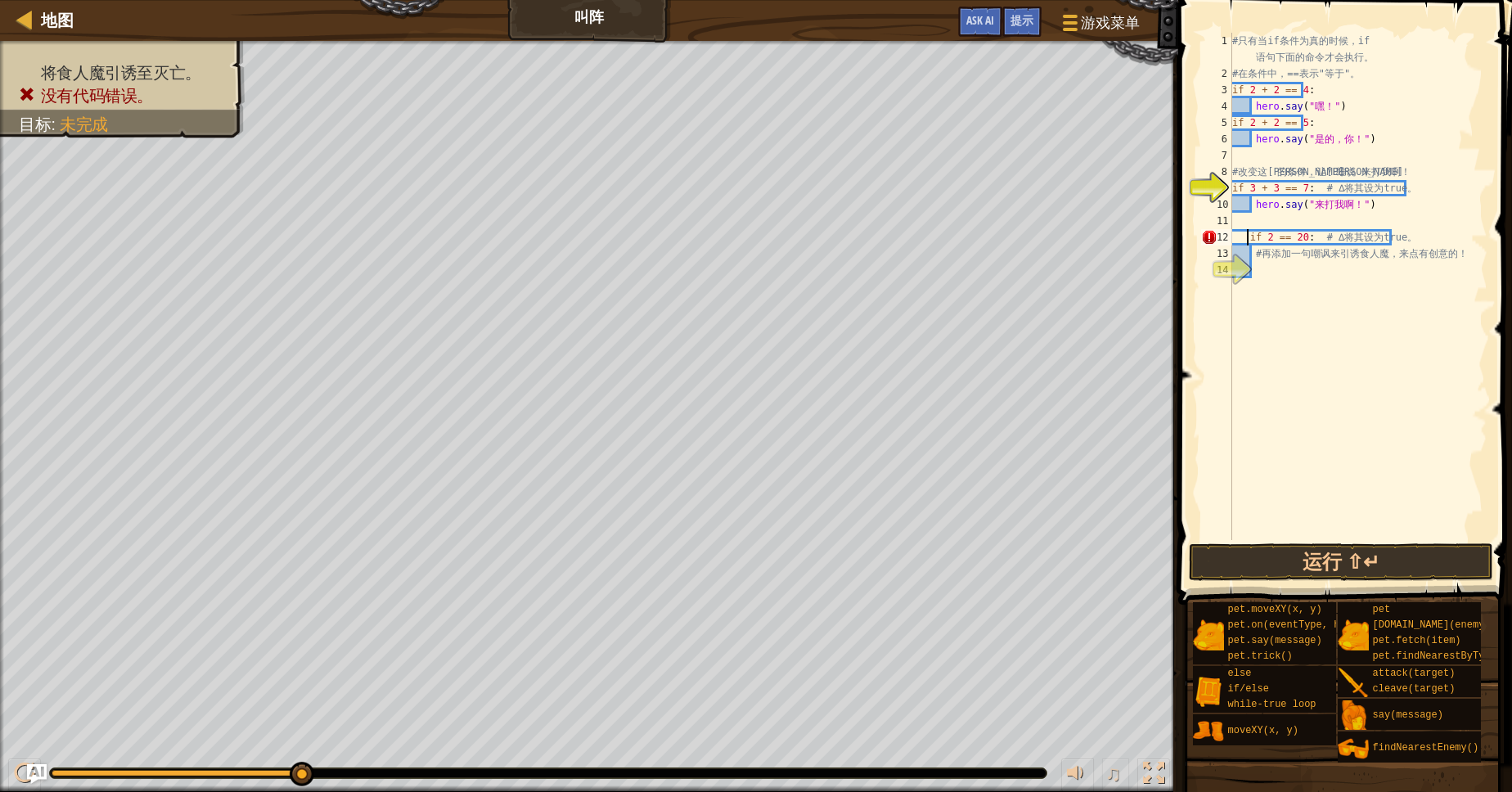
type textarea "if 2 == 20: # ∆ 将其设为 true。"
type textarea "# 改变这里的条件，让英雄说 来打我啊！"
type textarea "hero.say("是的，你！")"
type textarea "hero.say("来打我啊！")"
type textarea "# 再添加一句嘲讽来引诱食人魔，来点有创意的！"
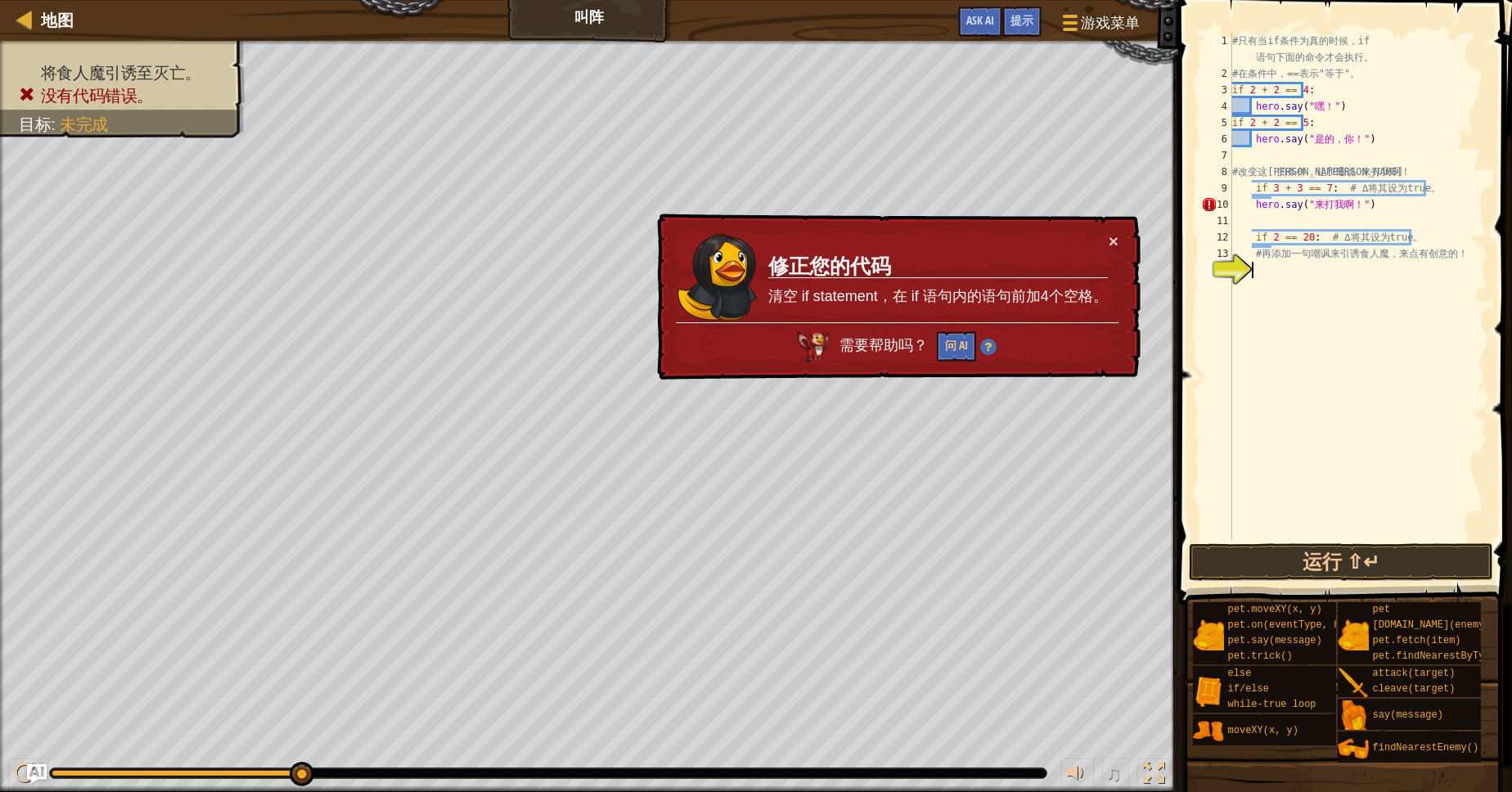
click at [1285, 337] on div "# 只 有 当 if 条 件 为 真 的 时 候 ， if 语 句 下 面 的 命 令 才 会 执 行 。 # 在 条 件 中 ， == 表 示 " 等 于 …" at bounding box center [1358, 311] width 258 height 557
click at [1253, 237] on div "# 只 有 当 if 条 件 为 真 的 时 候 ， if 语 句 下 面 的 命 令 才 会 执 行 。 # 在 条 件 中 ， == 表 示 " 等 于 …" at bounding box center [1358, 311] width 258 height 557
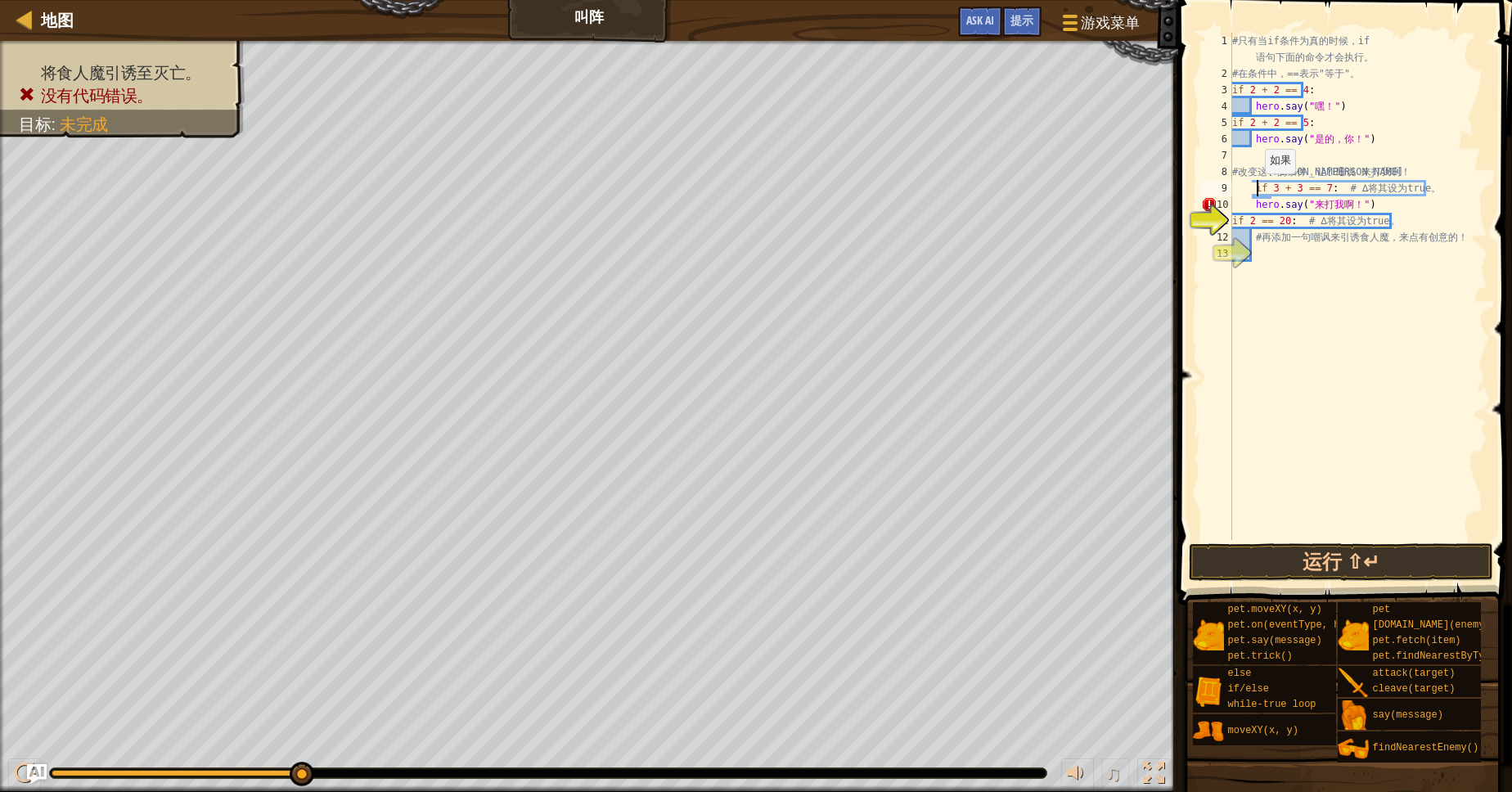
click at [1255, 190] on div "# 只 有 当 if 条 件 为 真 的 时 候 ， if 语 句 下 面 的 命 令 才 会 执 行 。 # 在 条 件 中 ， == 表 示 " 等 于 …" at bounding box center [1358, 311] width 258 height 557
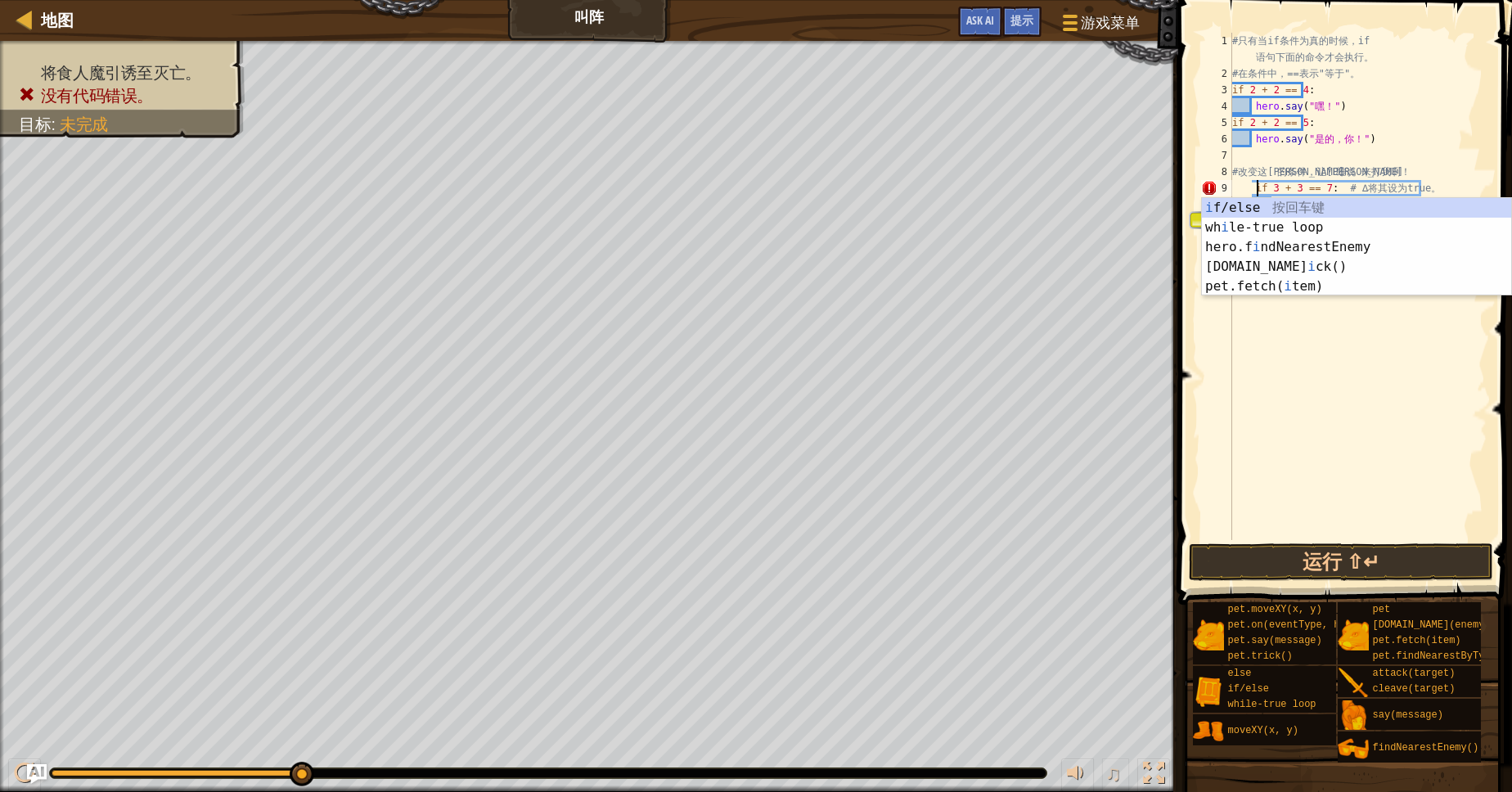
scroll to position [6, 2]
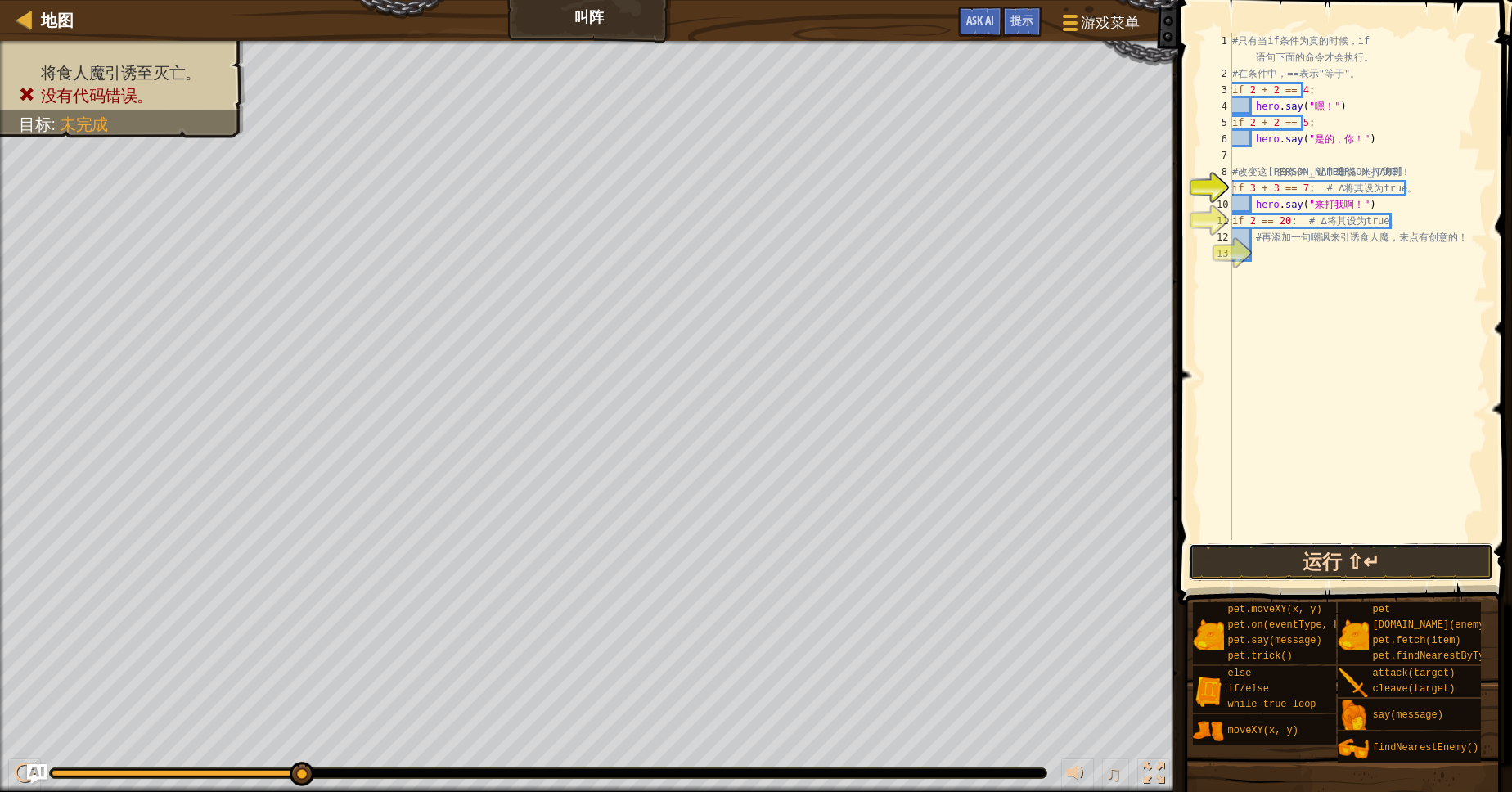
click at [1238, 556] on button "运行 ⇧↵" at bounding box center [1340, 561] width 304 height 37
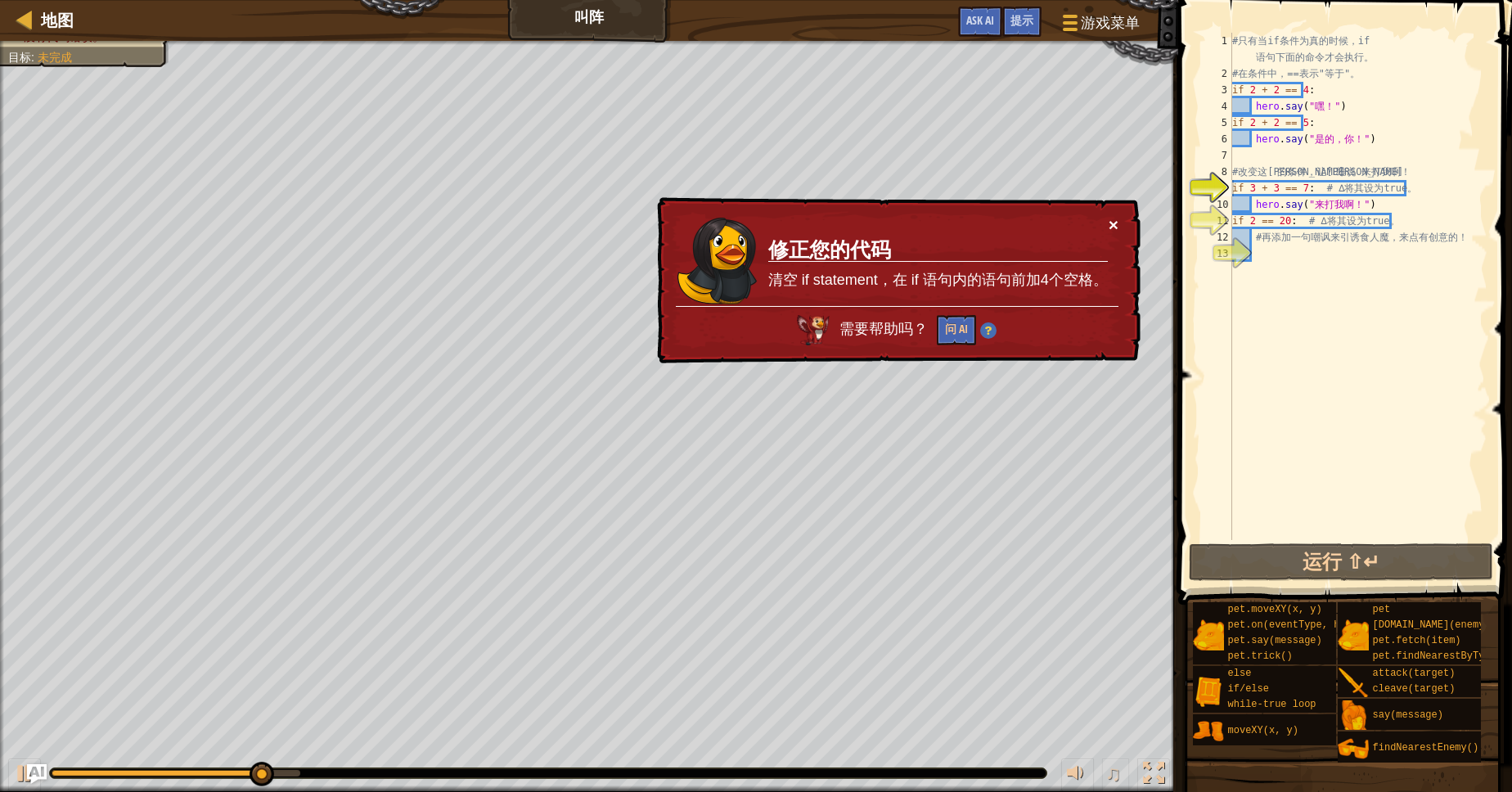
click at [1116, 220] on button "×" at bounding box center [1113, 224] width 10 height 17
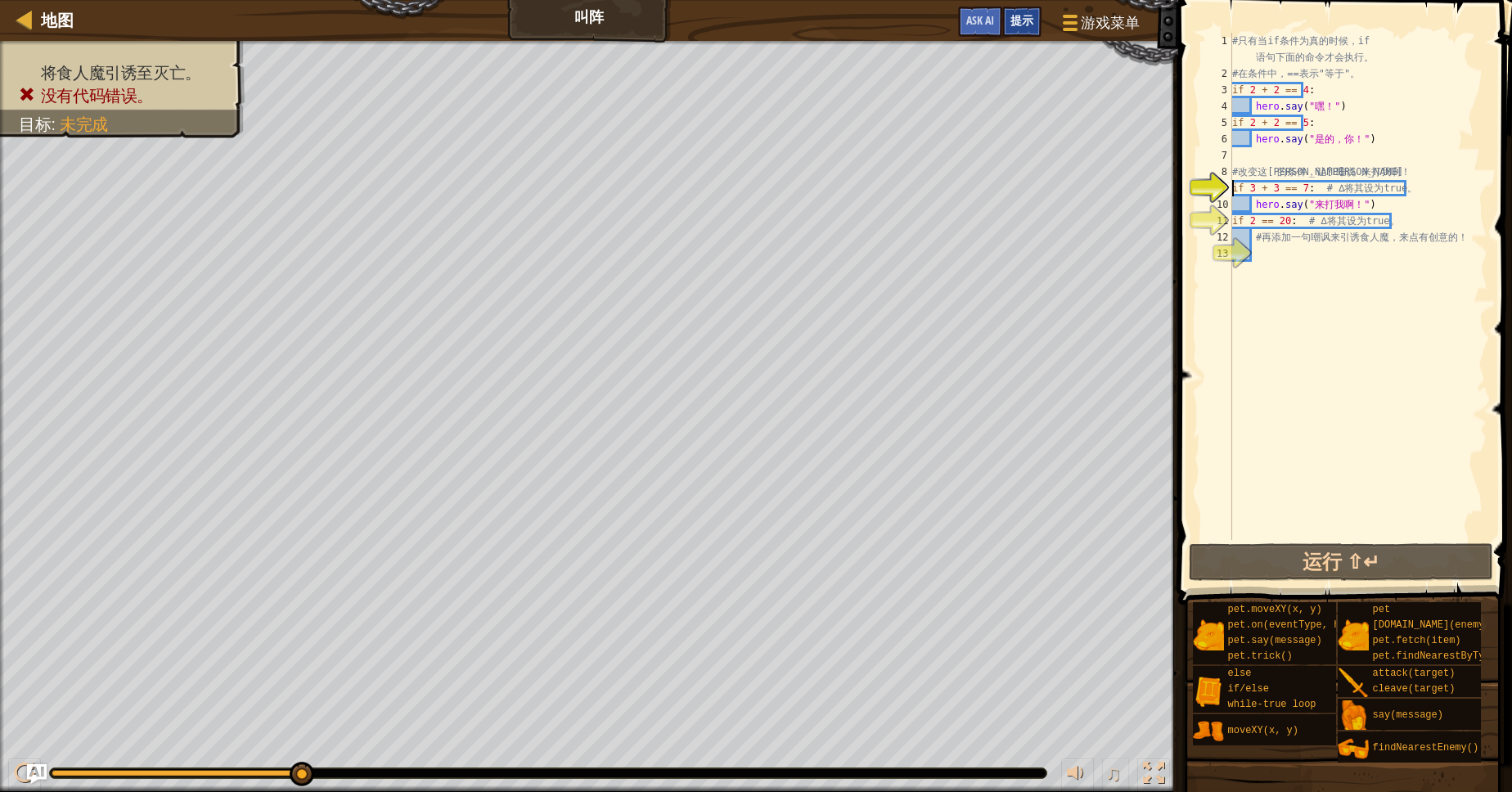
click at [1027, 21] on span "提示" at bounding box center [1021, 19] width 23 height 16
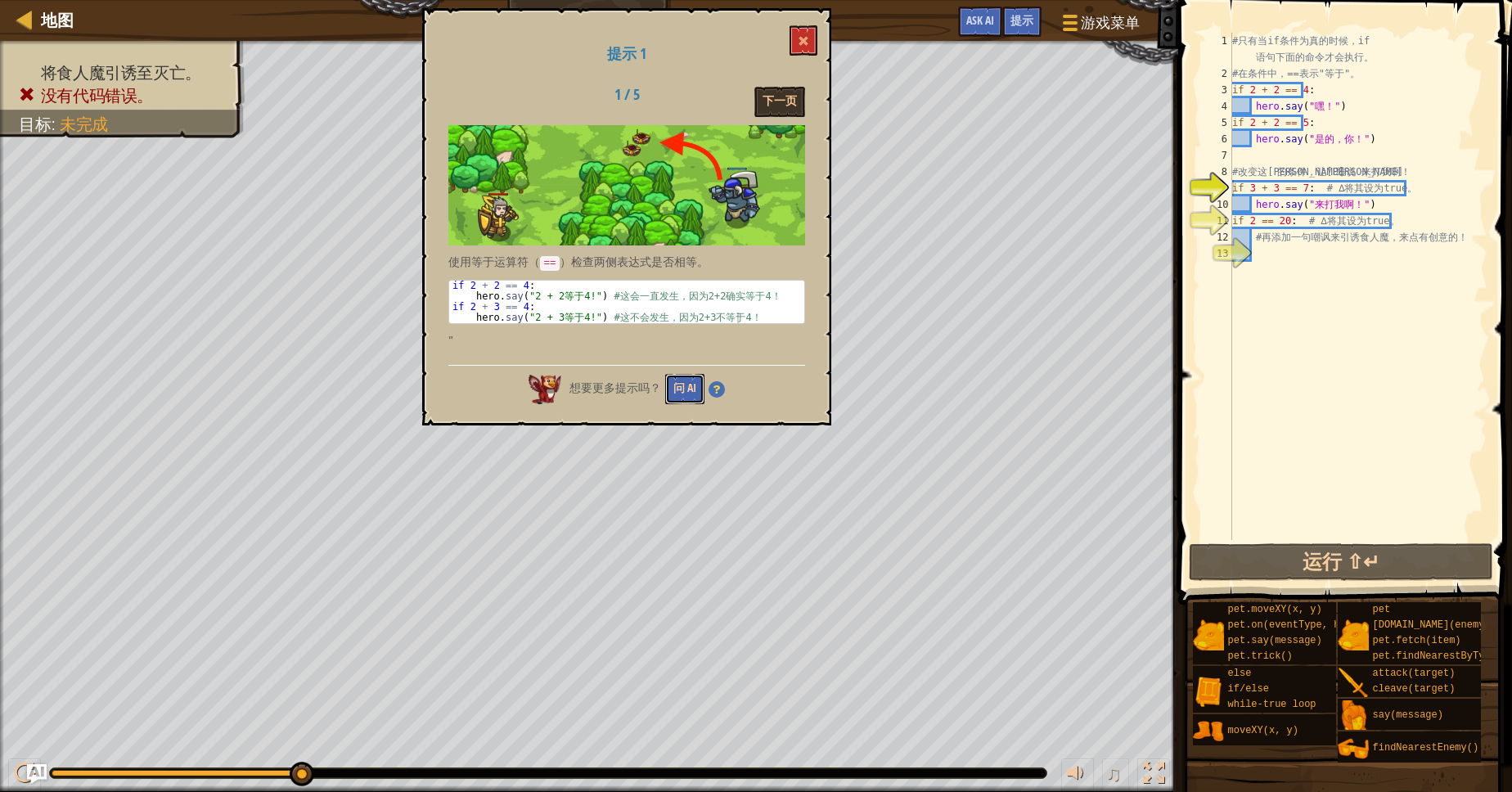
click at [683, 391] on button "问 AI" at bounding box center [684, 389] width 39 height 30
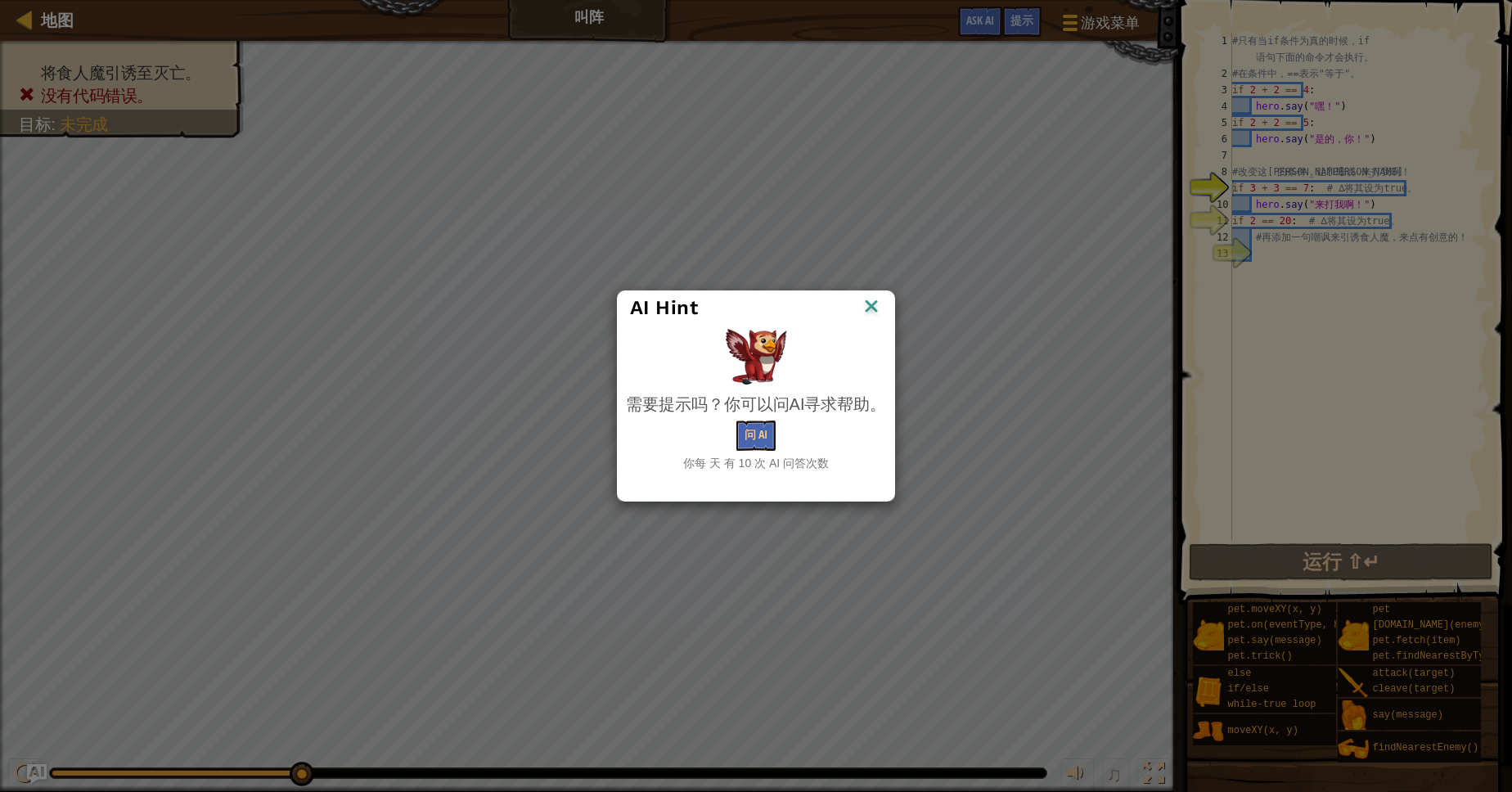
click at [881, 311] on img at bounding box center [871, 307] width 21 height 25
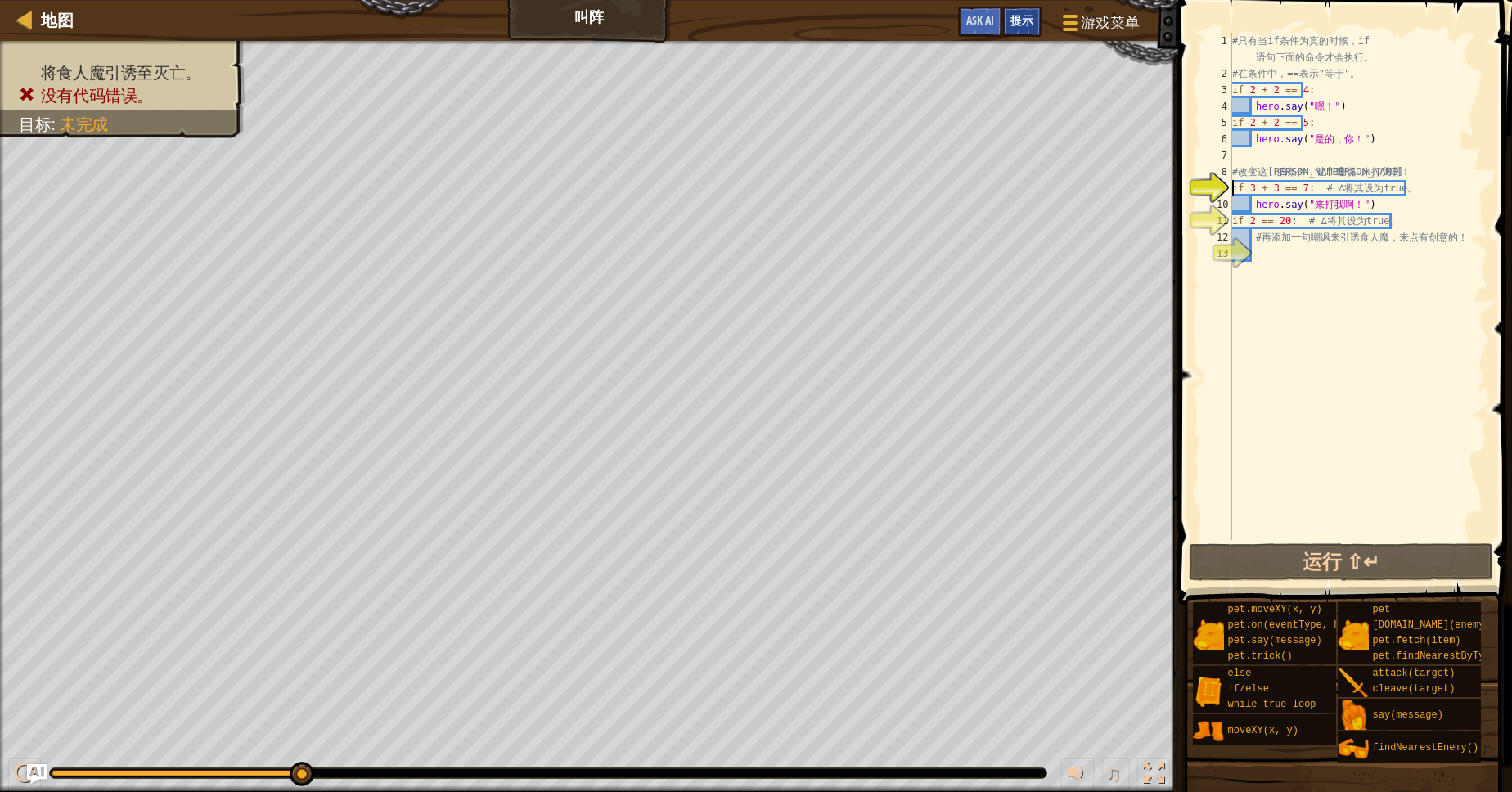
click at [1017, 27] on span "提示" at bounding box center [1021, 19] width 23 height 16
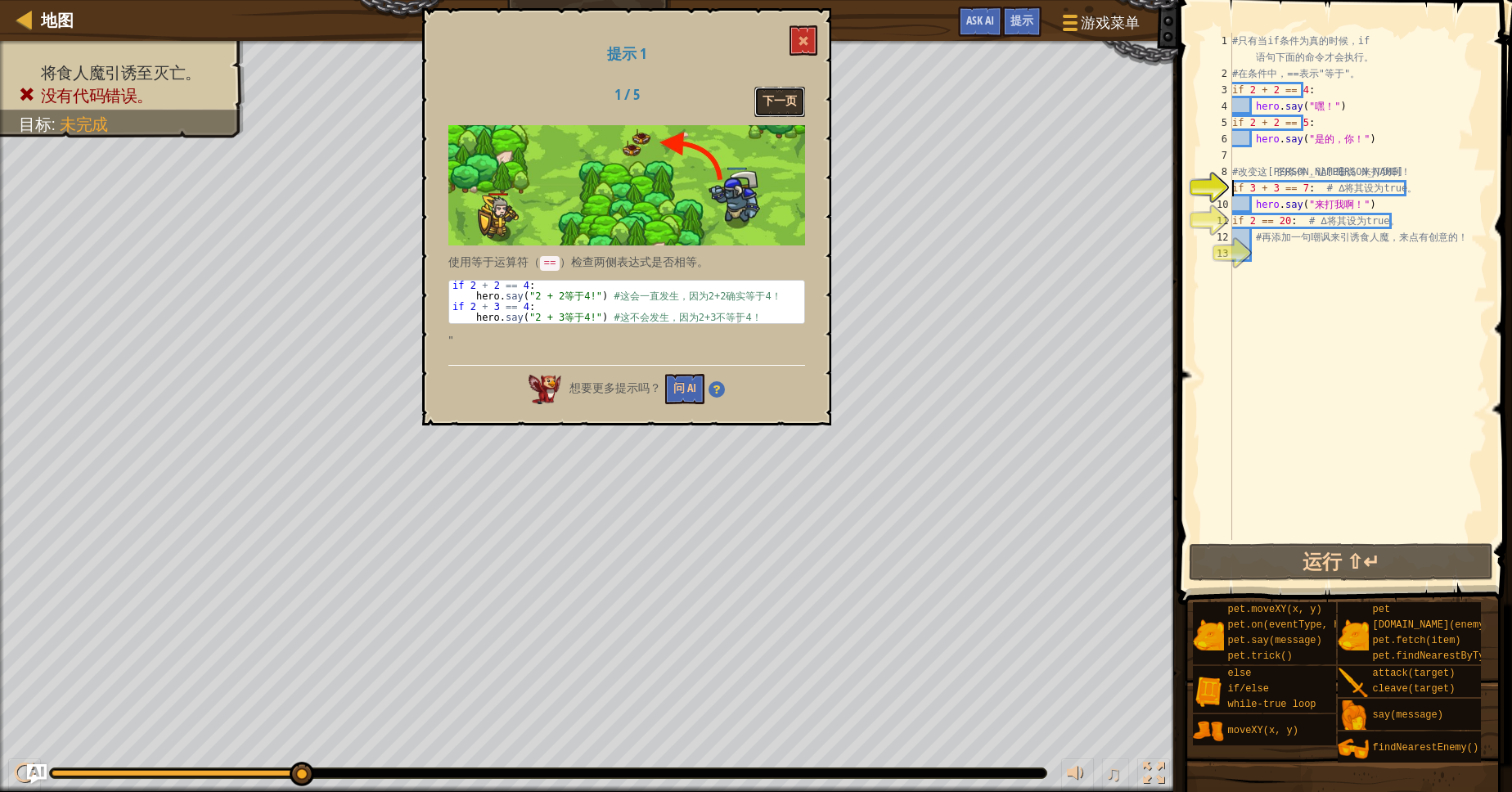
click at [782, 103] on button "下一页" at bounding box center [780, 101] width 51 height 30
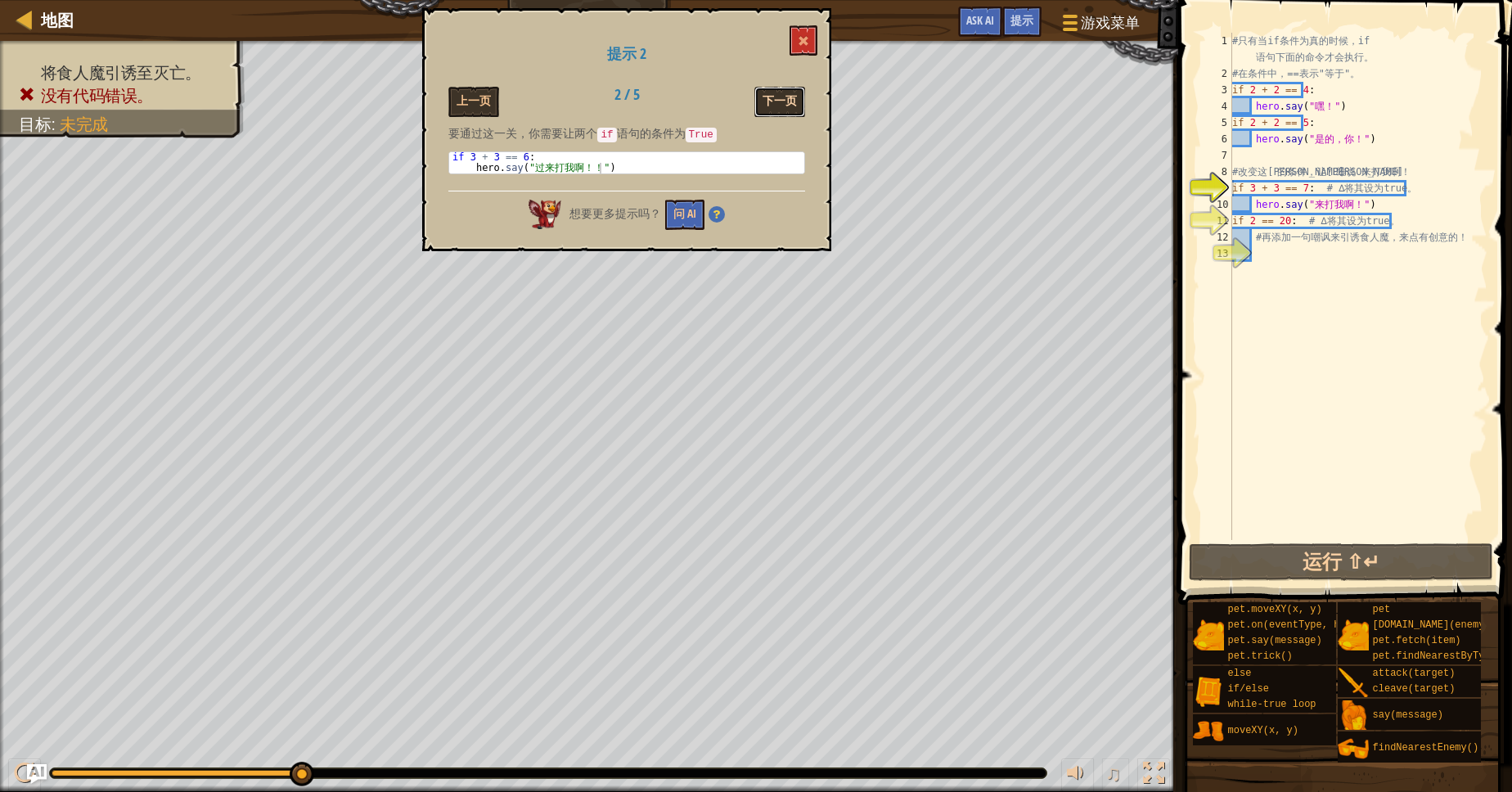
click at [778, 106] on button "下一页" at bounding box center [780, 101] width 51 height 30
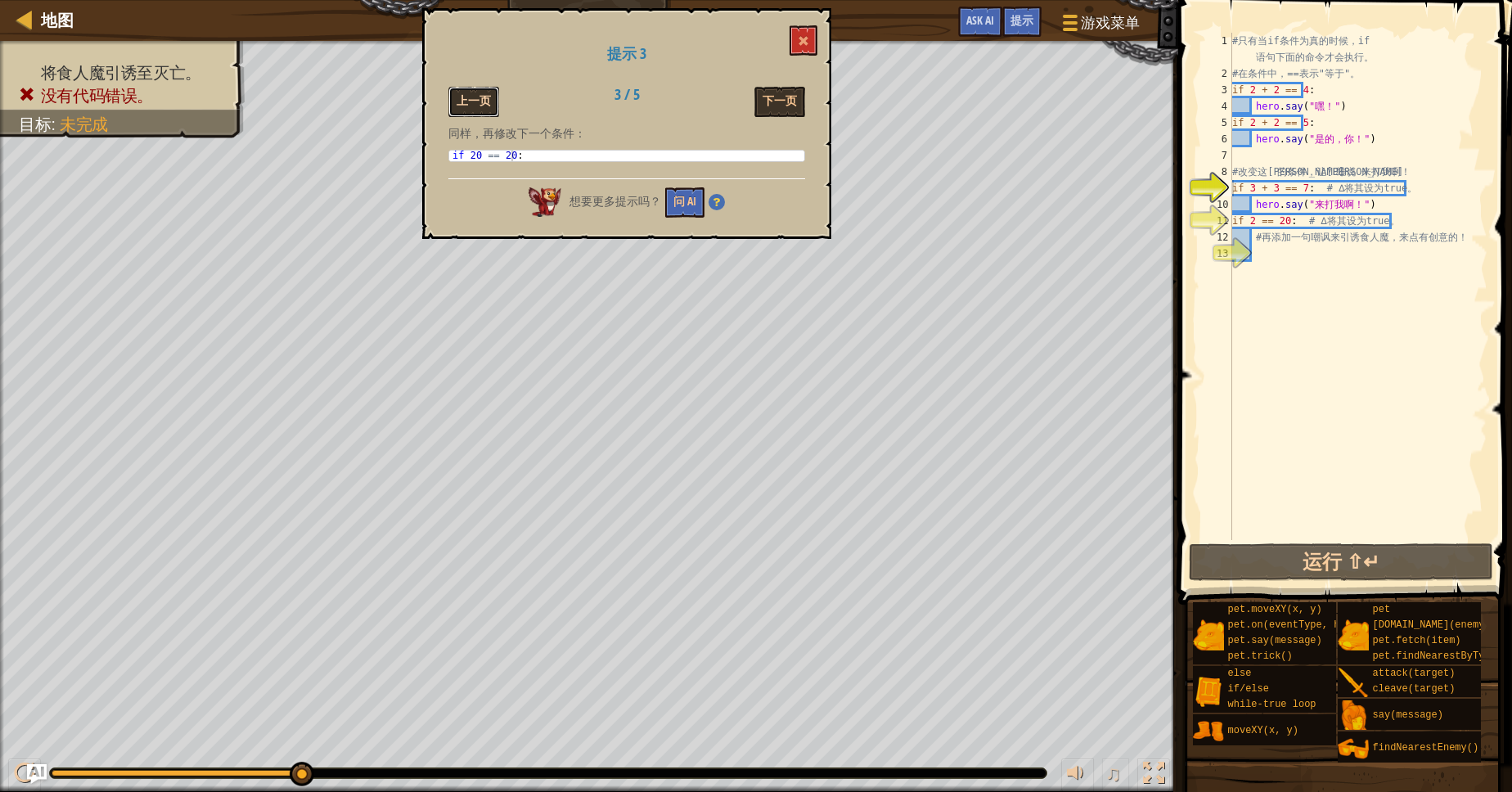
click at [488, 105] on button "上一页" at bounding box center [474, 101] width 51 height 30
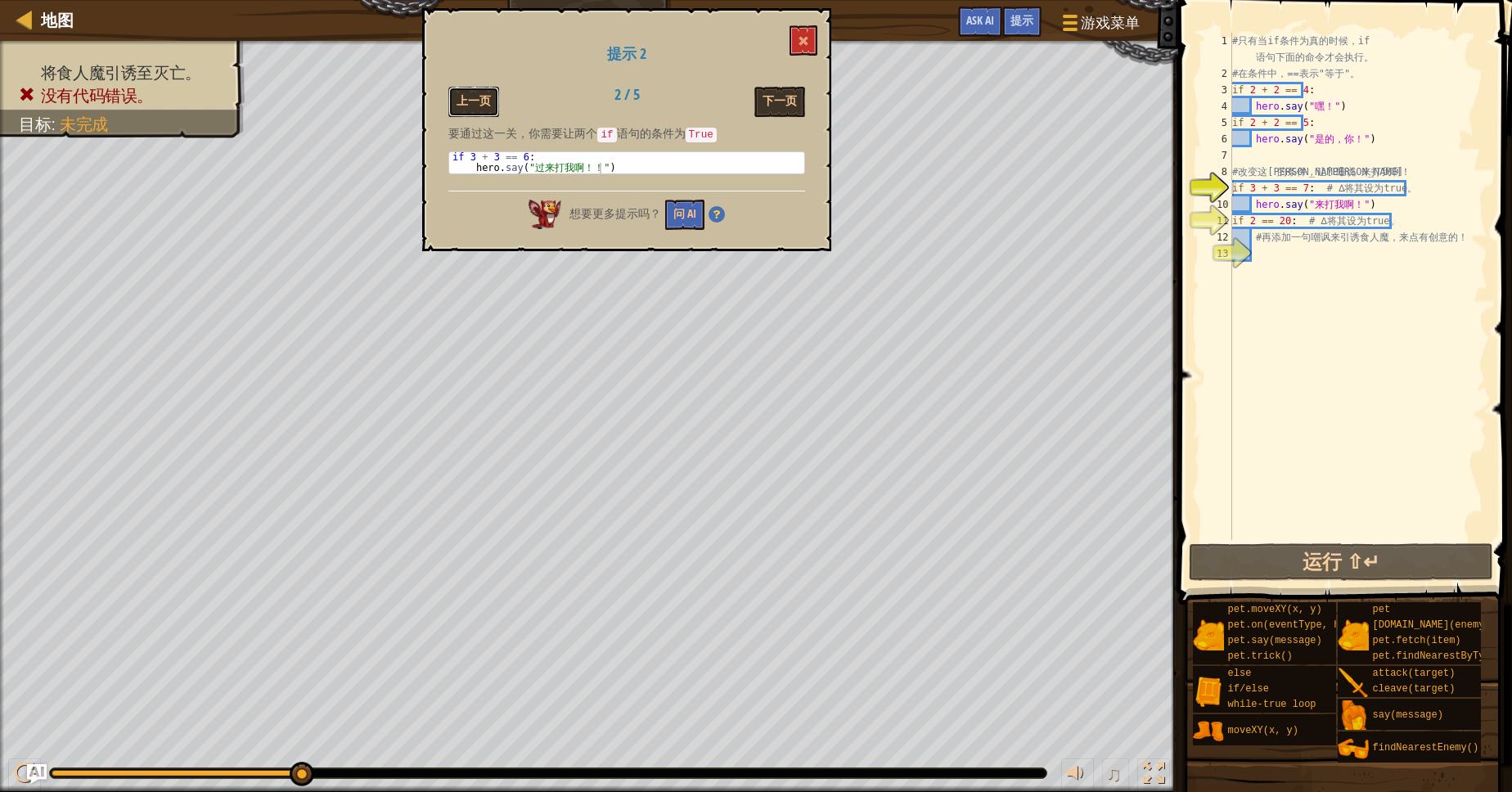
click at [488, 105] on button "上一页" at bounding box center [474, 101] width 51 height 30
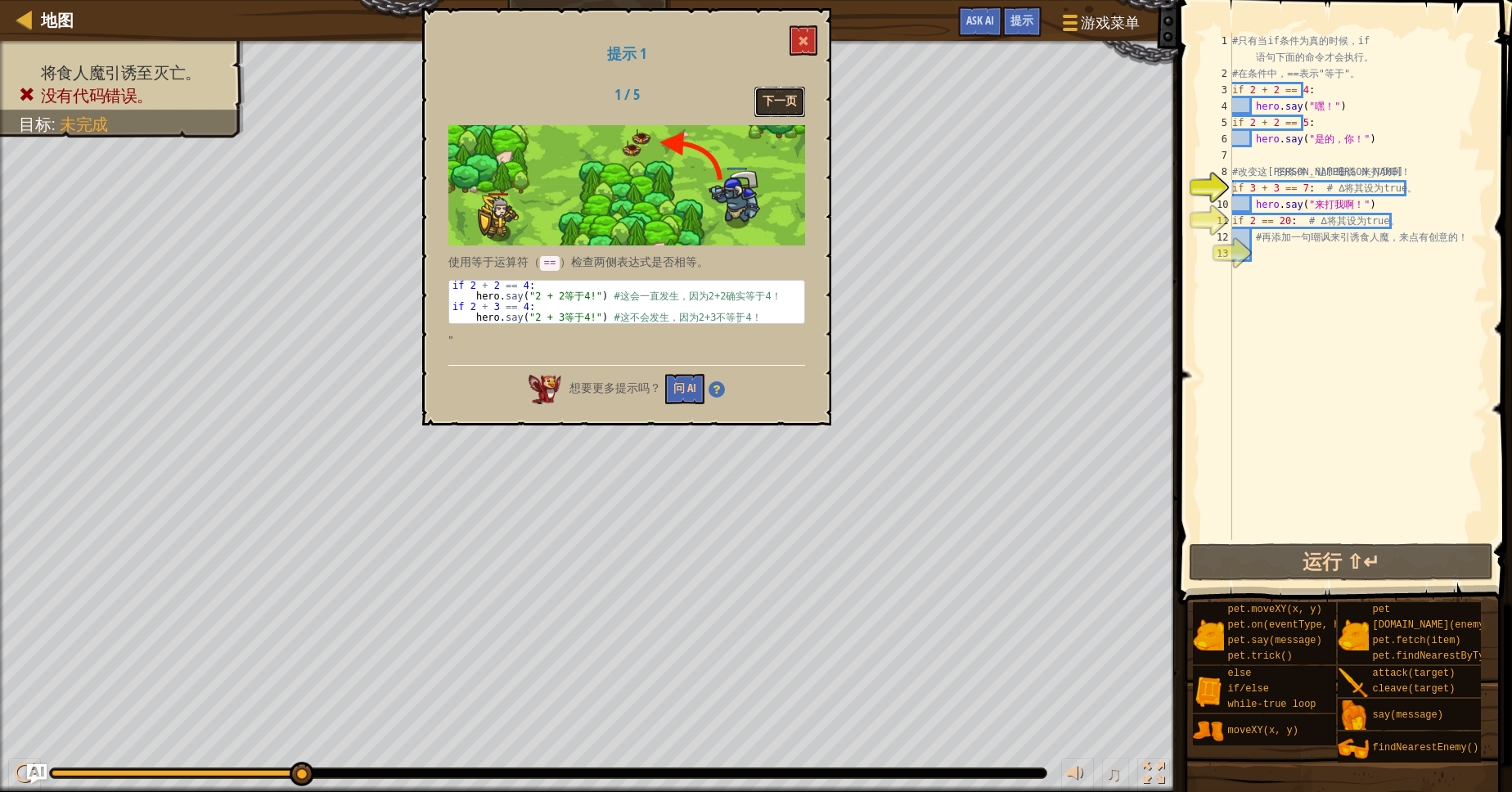
click at [766, 104] on button "下一页" at bounding box center [780, 101] width 51 height 30
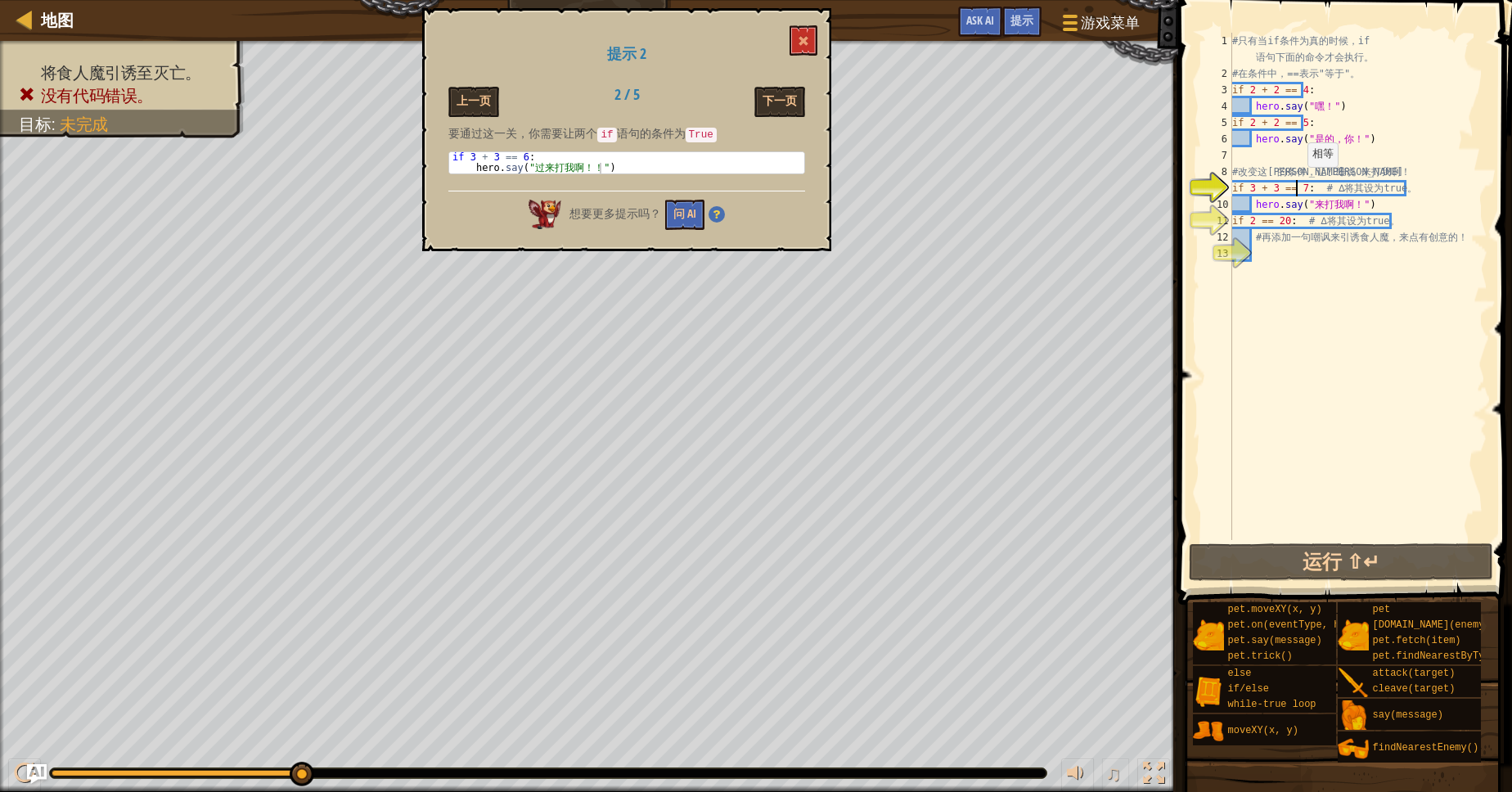
click at [1298, 183] on div "# 只 有 当 if 条 件 为 真 的 时 候 ， if 语 句 下 面 的 命 令 才 会 执 行 。 # 在 条 件 中 ， == 表 示 " 等 于 …" at bounding box center [1358, 311] width 258 height 557
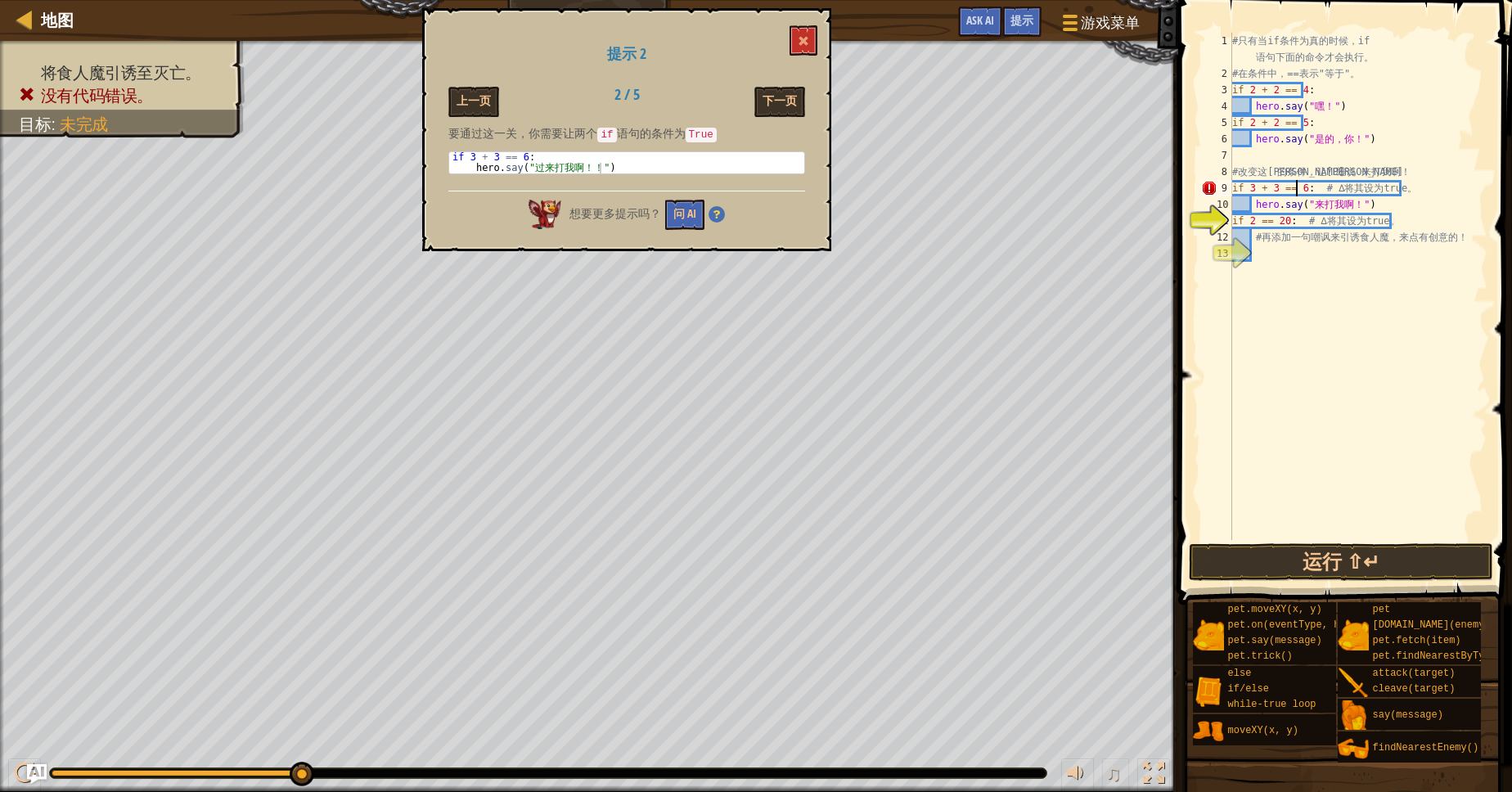
scroll to position [6, 5]
click at [1254, 223] on div "# 只 有 当 if 条 件 为 真 的 时 候 ， if 语 句 下 面 的 命 令 才 会 执 行 。 # 在 条 件 中 ， == 表 示 " 等 于 …" at bounding box center [1358, 311] width 258 height 557
type textarea "# 再添加一句嘲讽来引诱食人魔，来点有创意的！"
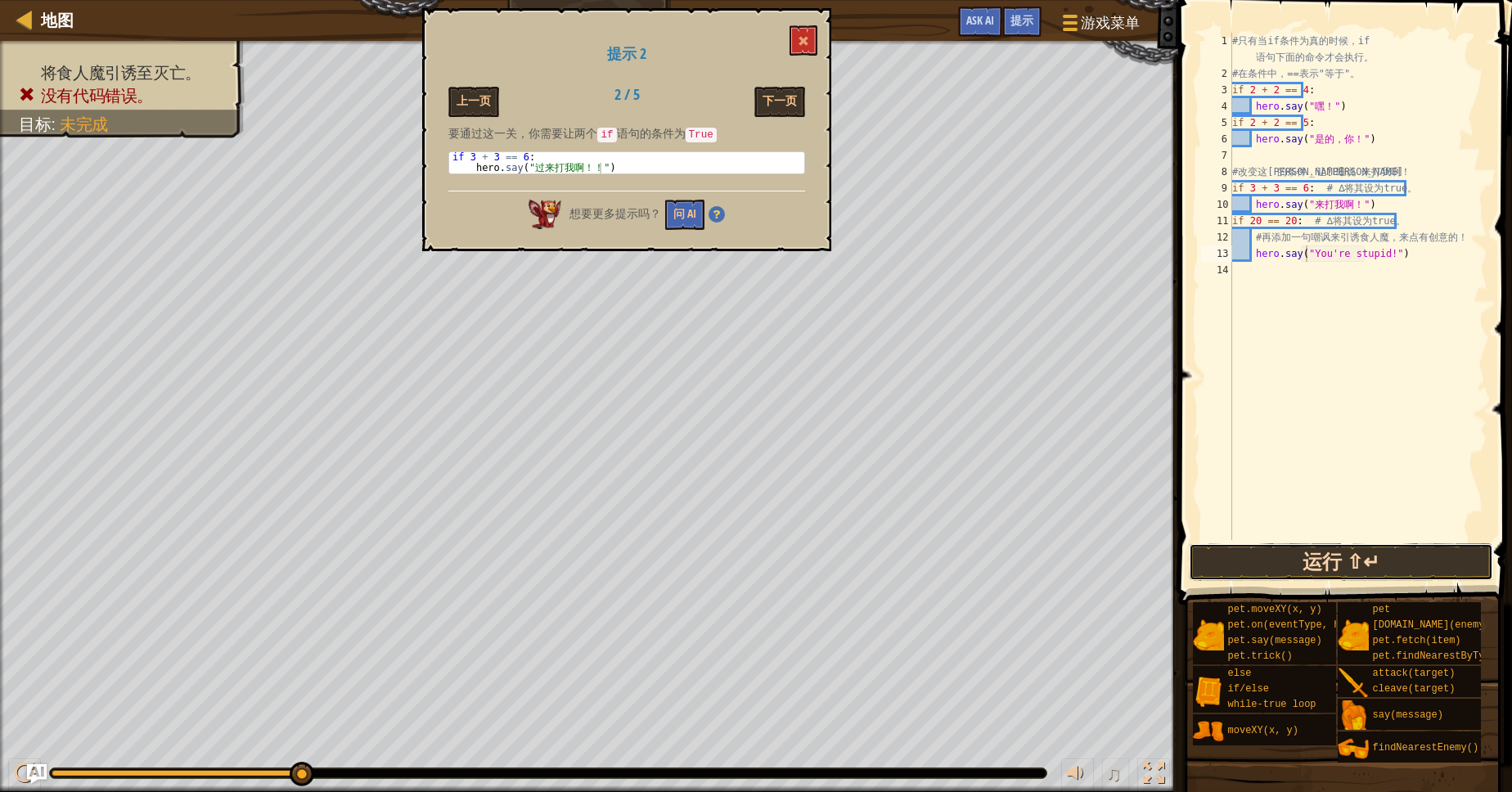
click at [1272, 564] on button "运行 ⇧↵" at bounding box center [1340, 561] width 304 height 37
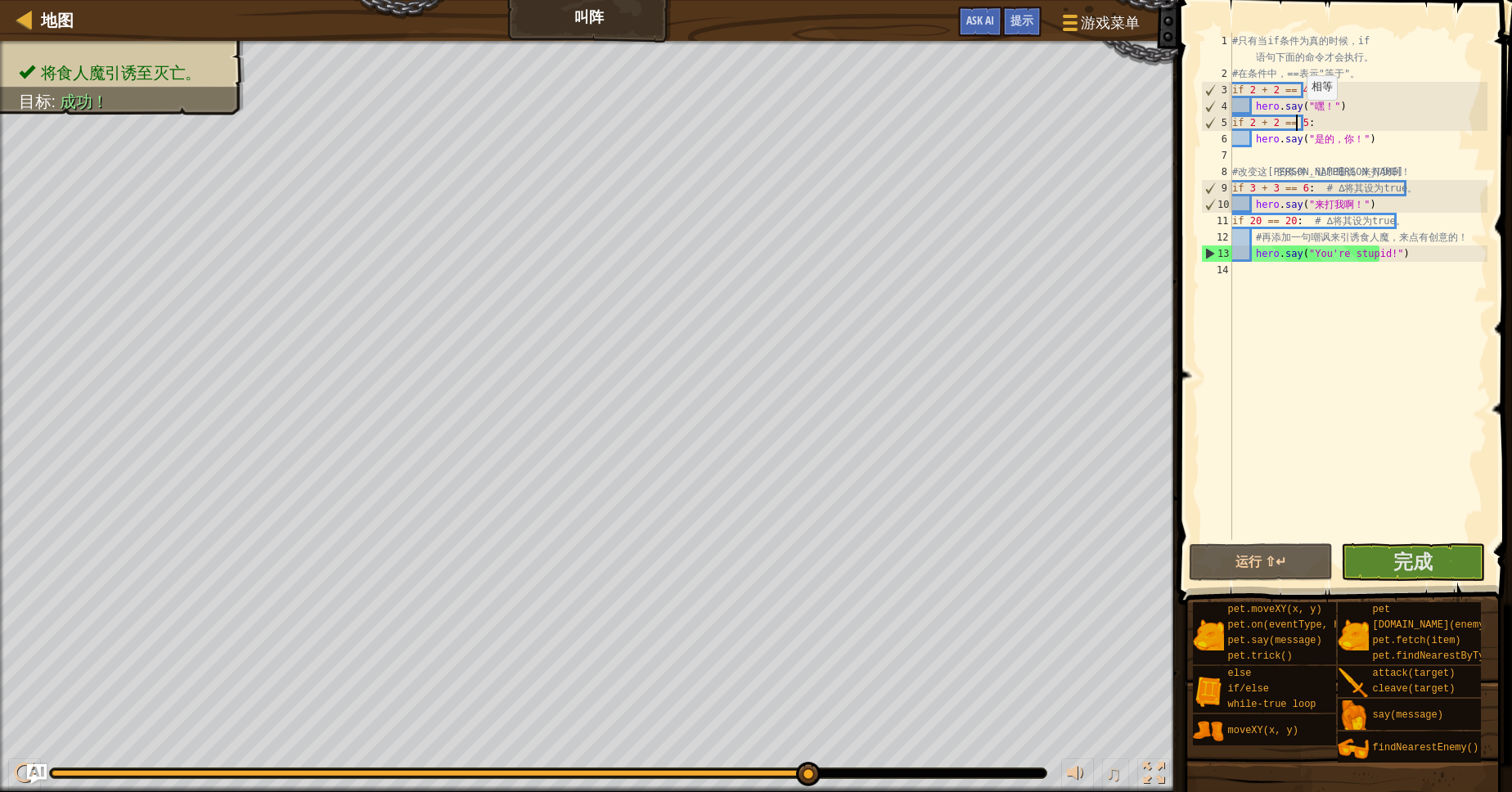
click at [1297, 116] on div "# 只 有 当 if 条 件 为 真 的 时 候 ， if 语 句 下 面 的 命 令 才 会 执 行 。 # 在 条 件 中 ， == 表 示 " 等 于 …" at bounding box center [1358, 311] width 258 height 557
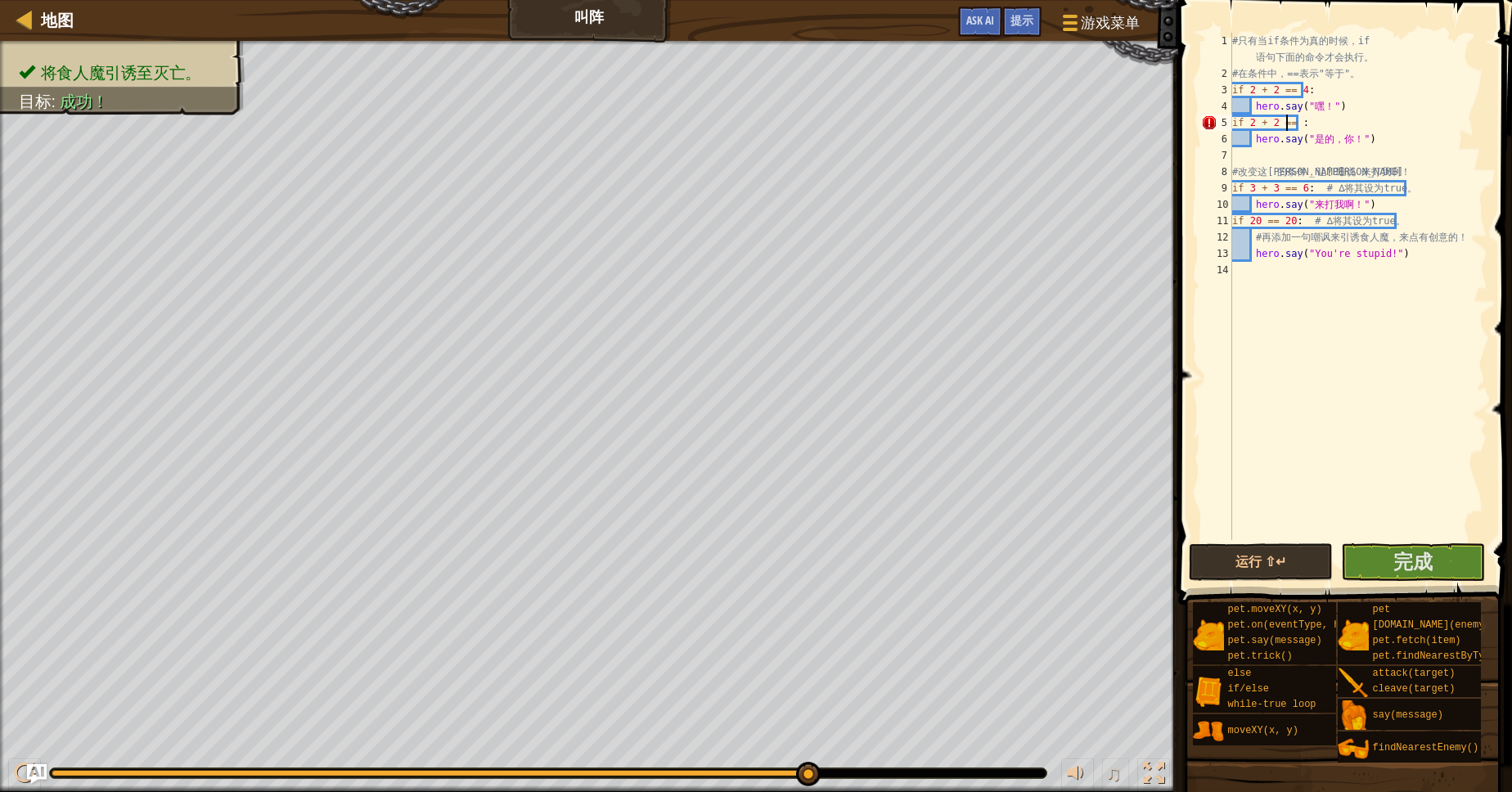
scroll to position [7, 4]
type textarea "if 2 + 2 ==4 :"
click at [1277, 579] on button "运行 ⇧↵" at bounding box center [1261, 561] width 144 height 37
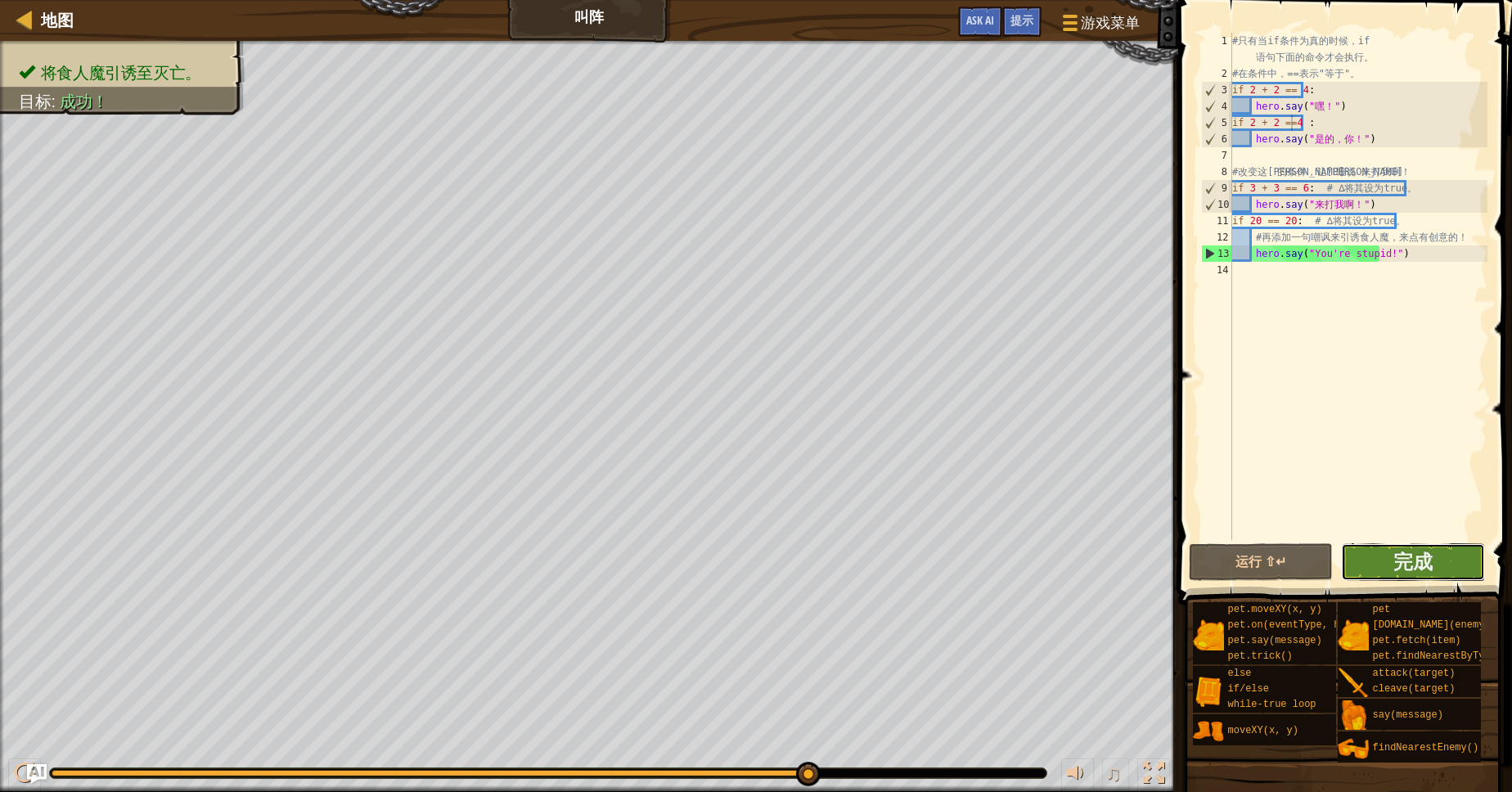
click at [1360, 552] on button "完成" at bounding box center [1413, 561] width 144 height 37
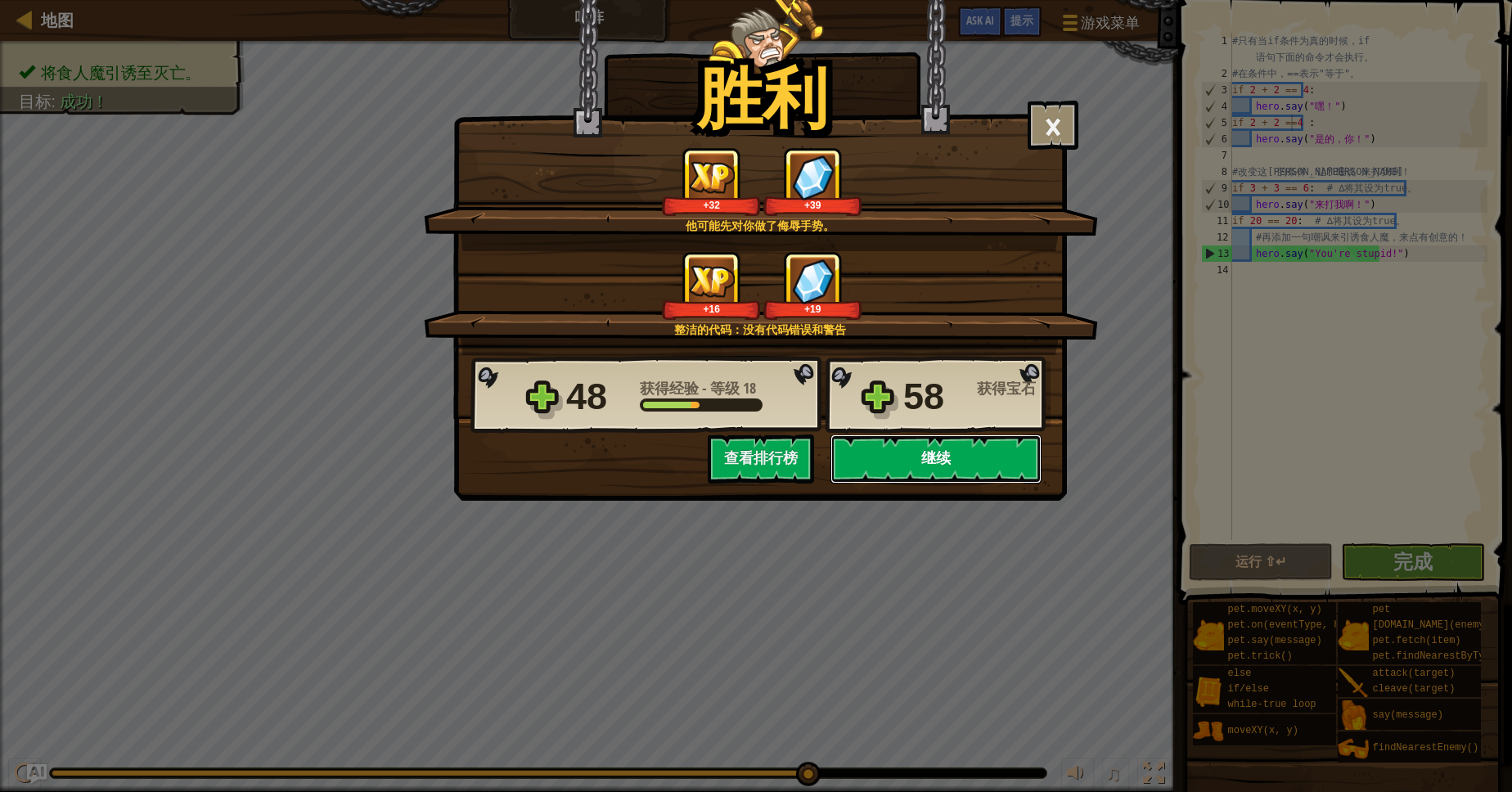
click at [834, 449] on button "继续" at bounding box center [935, 459] width 211 height 49
select select "zh-HANS"
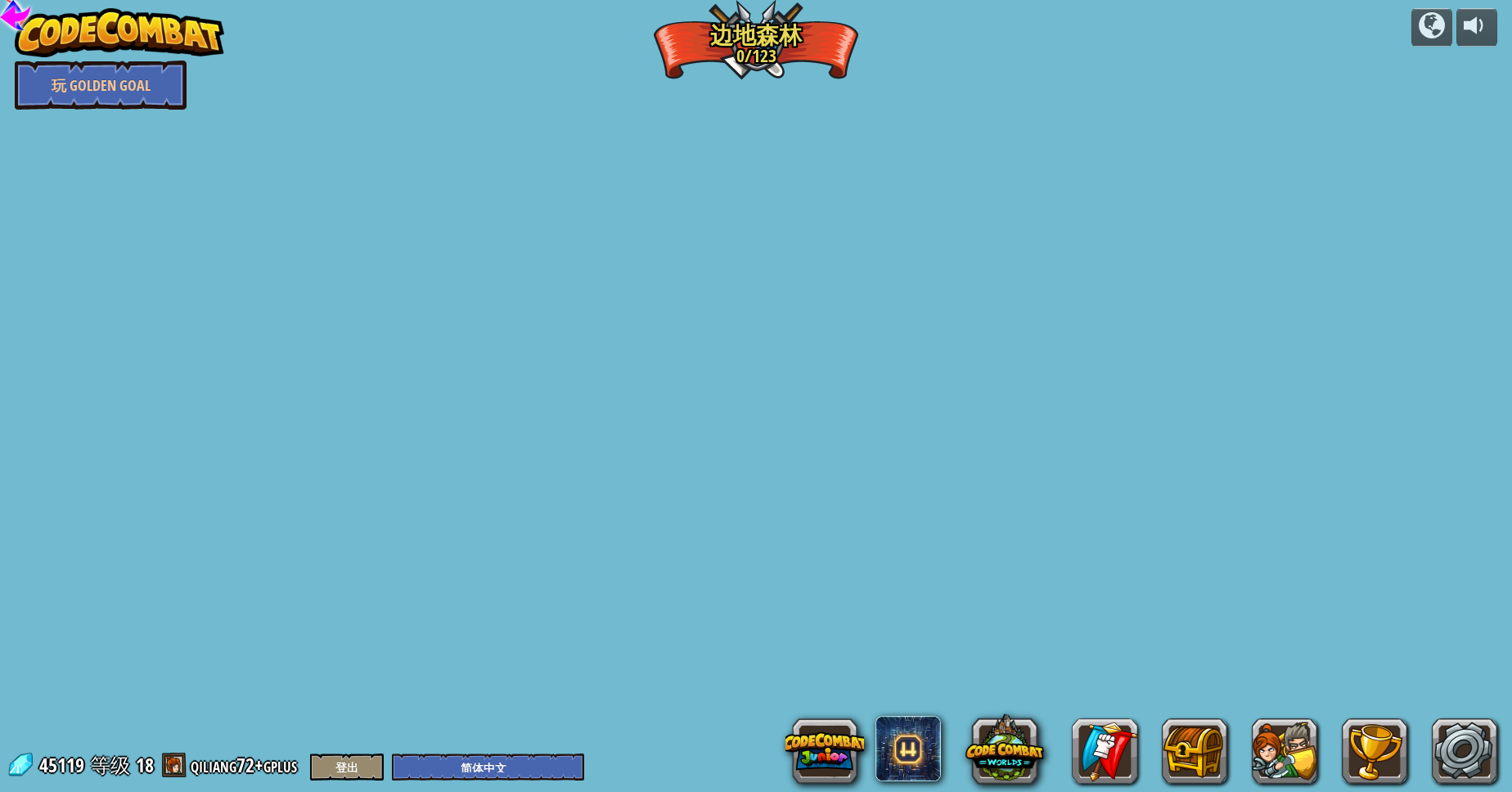
select select "zh-HANS"
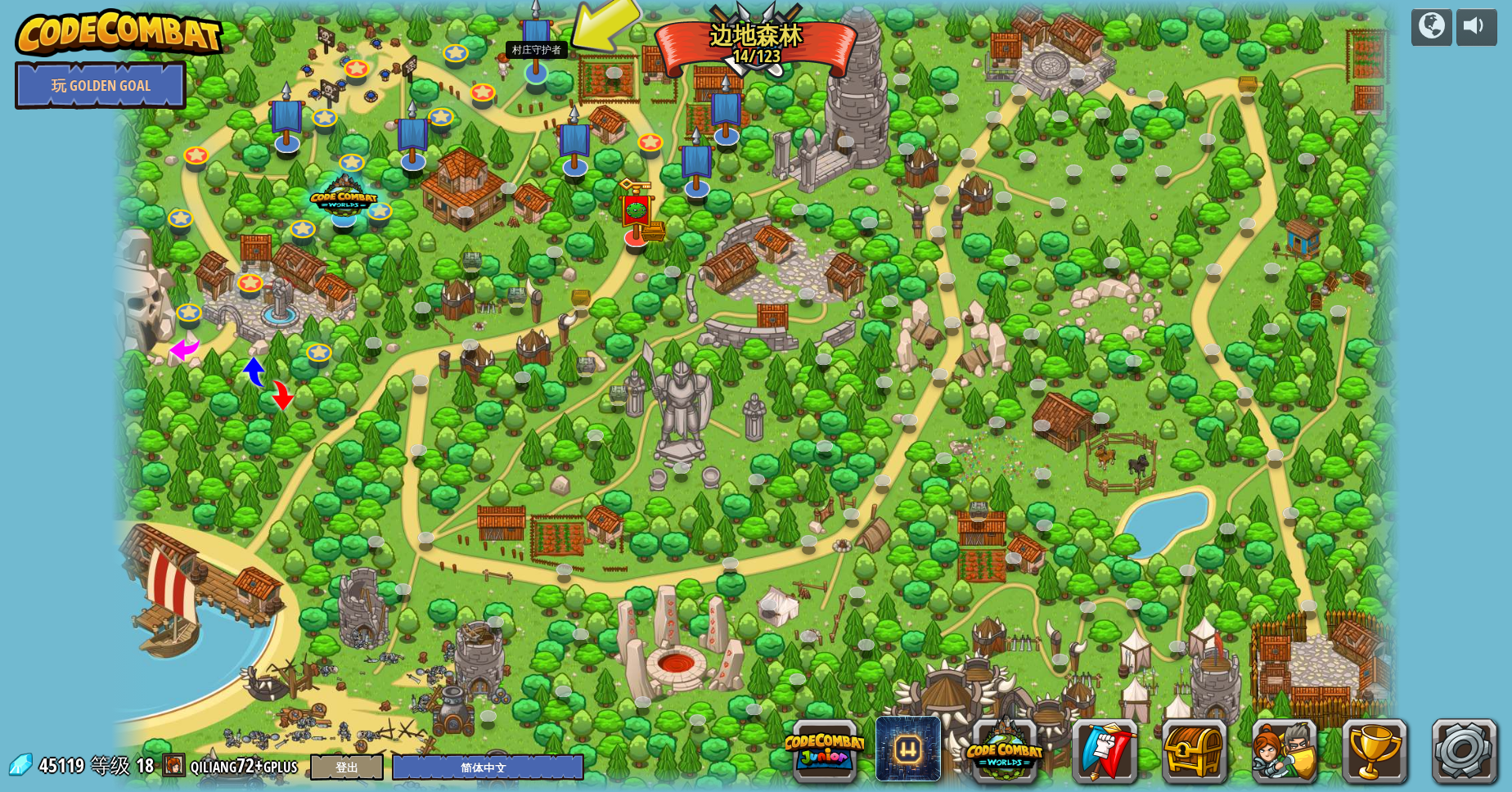
click at [527, 73] on img at bounding box center [536, 35] width 36 height 81
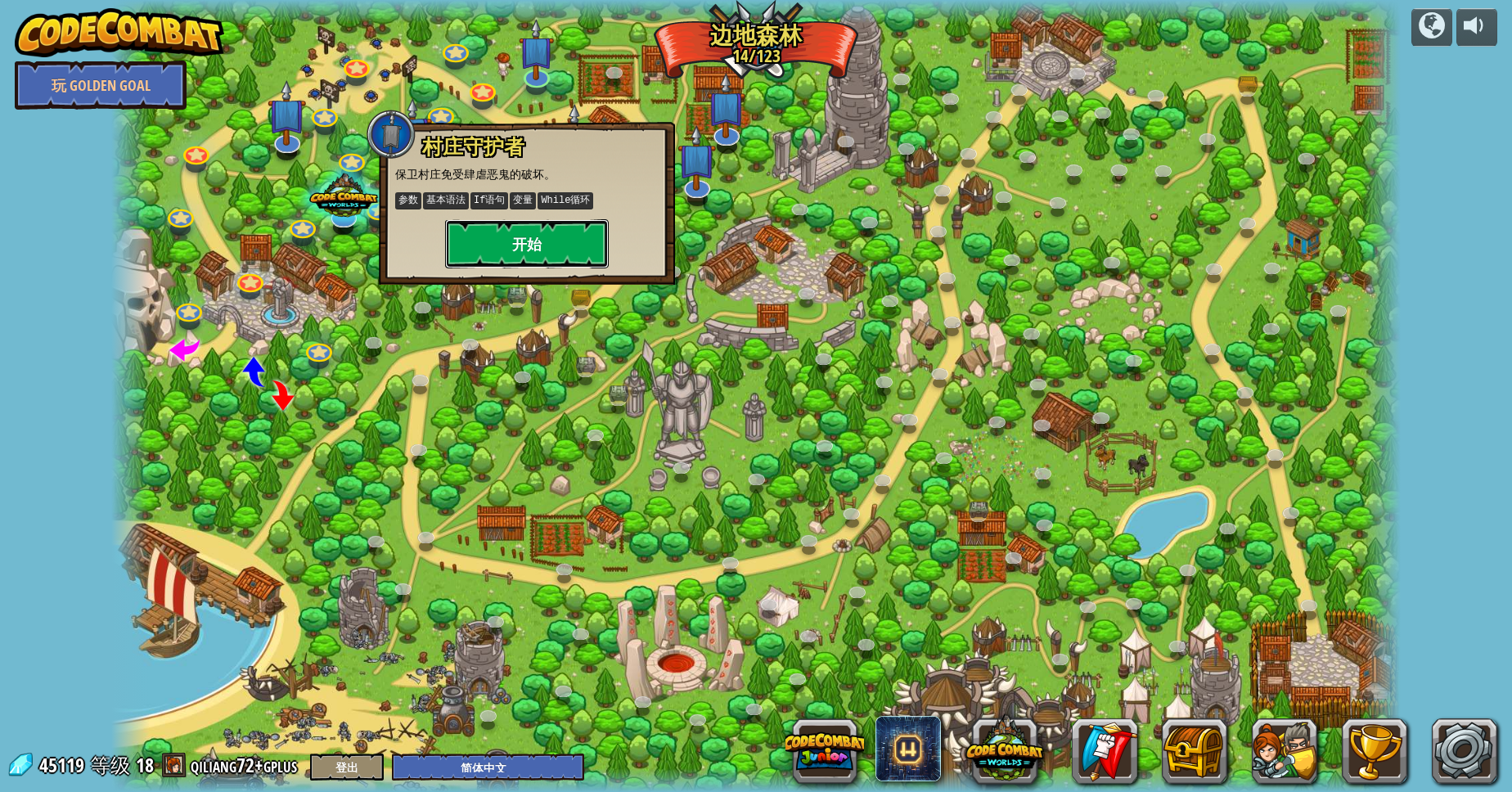
click at [559, 244] on button "开始" at bounding box center [527, 244] width 163 height 49
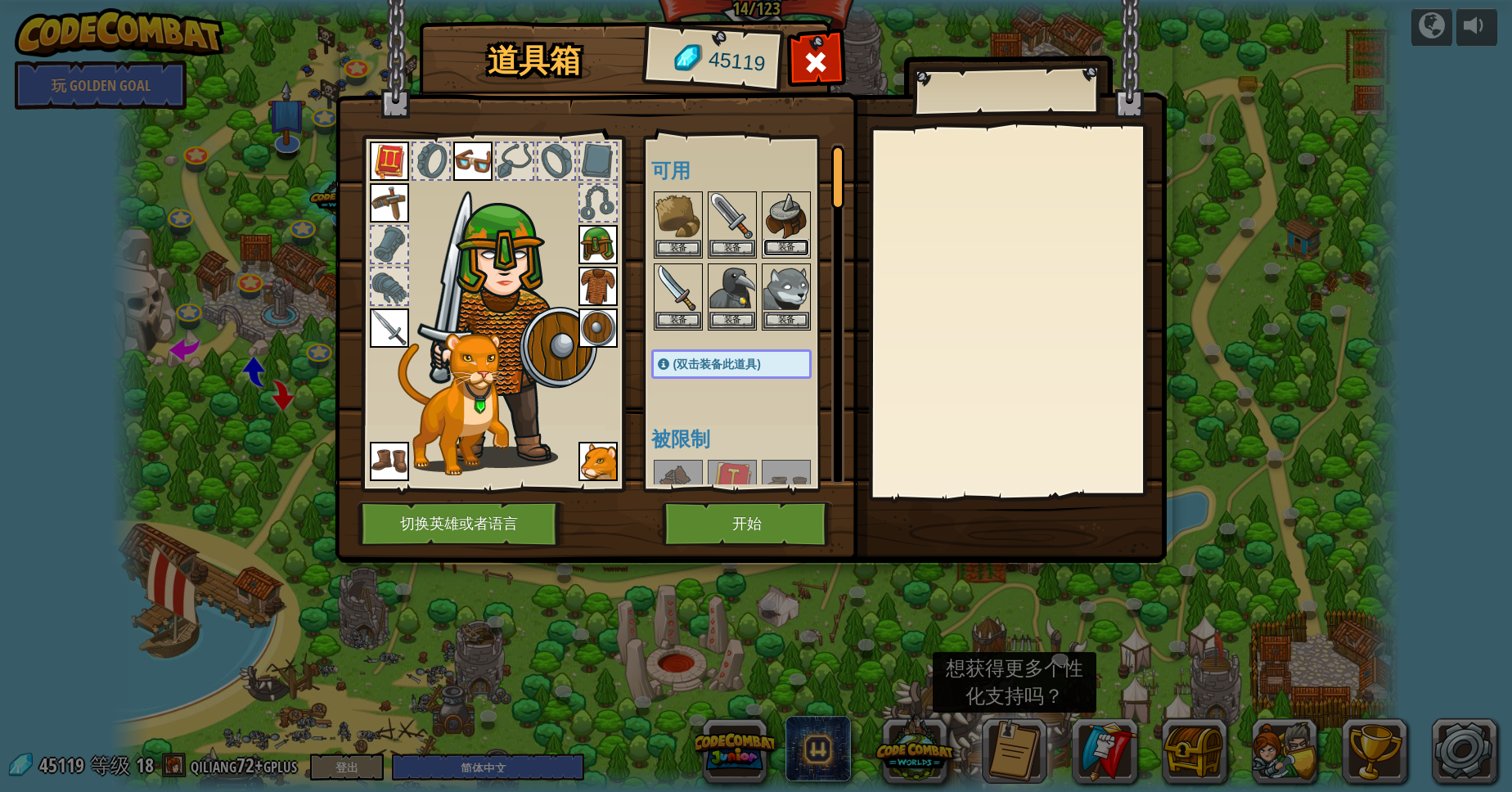
click at [768, 255] on button "装备" at bounding box center [786, 247] width 46 height 17
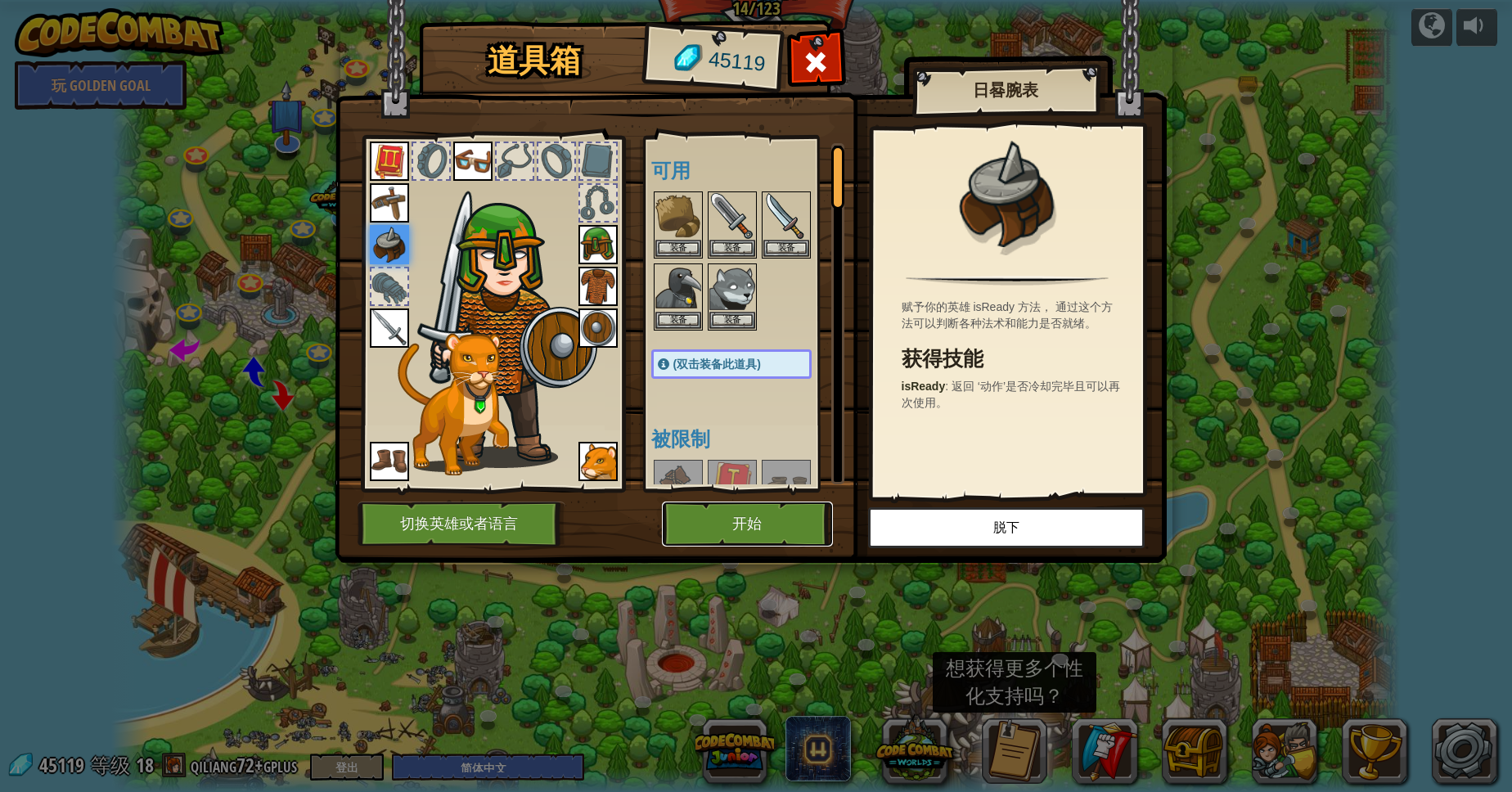
click at [786, 529] on button "开始" at bounding box center [746, 524] width 171 height 45
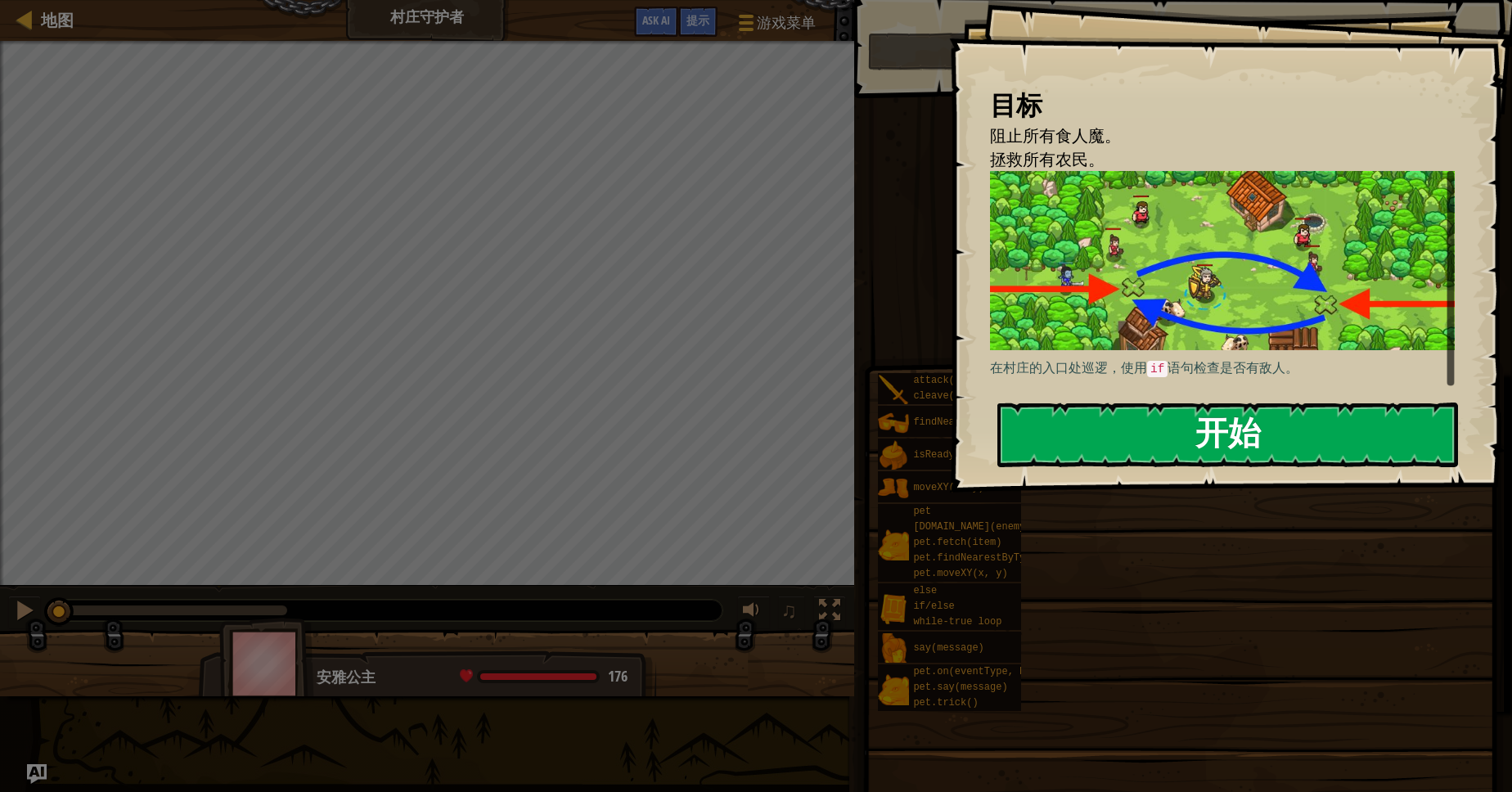
click at [1198, 447] on button "开始" at bounding box center [1227, 434] width 461 height 65
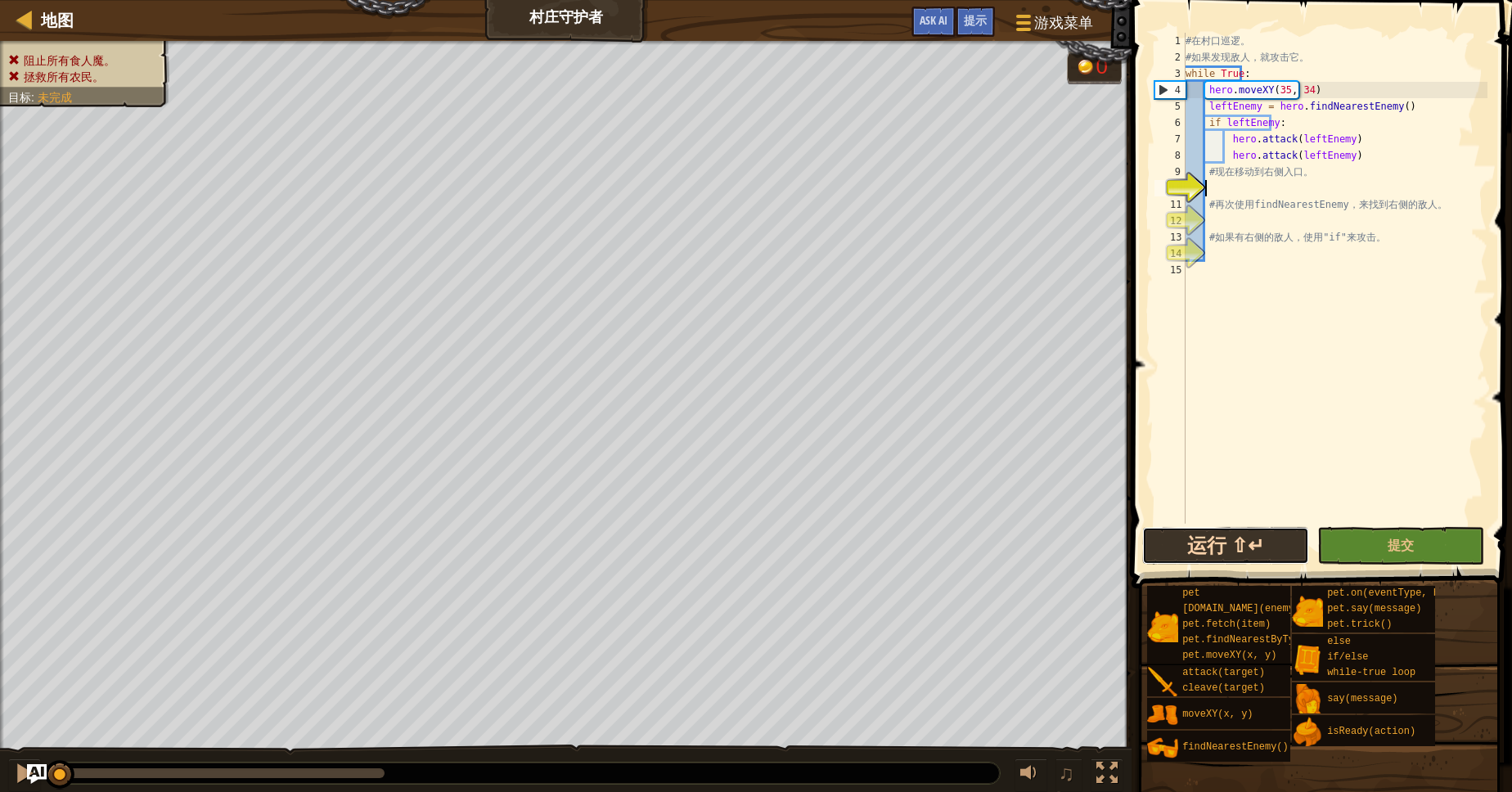
click at [1185, 555] on button "运行 ⇧↵" at bounding box center [1225, 545] width 167 height 37
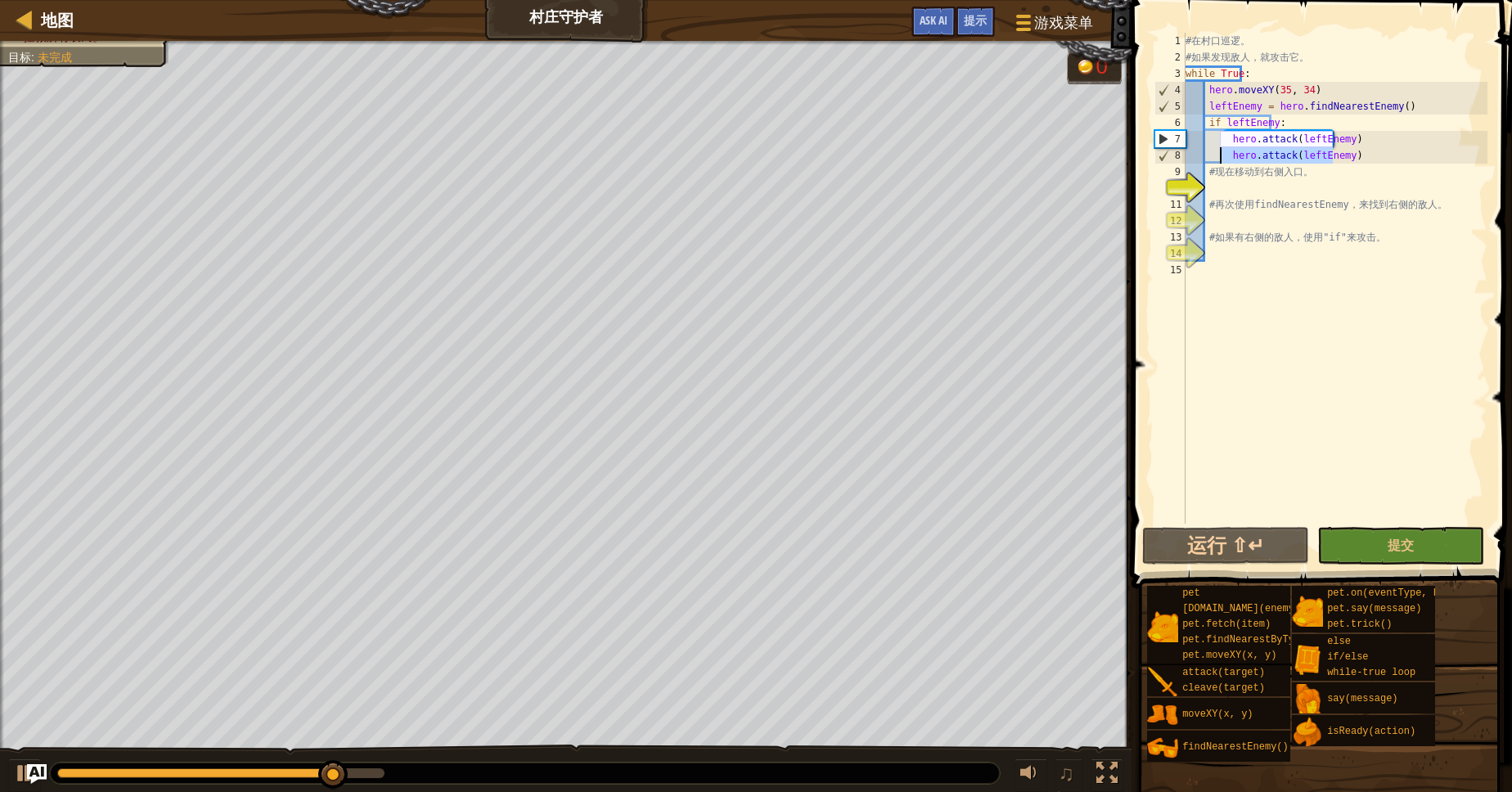
drag, startPoint x: 1365, startPoint y: 161, endPoint x: 1220, endPoint y: 160, distance: 145.0
click at [1220, 160] on div "# 在 村 口 巡 逻 。 # 如 果 发 现 敌 人 ， 就 攻 击 它 。 while True : hero . moveXY ( 35 , 34 ) …" at bounding box center [1334, 295] width 305 height 524
type textarea "hero.attack(leftEnemy)"
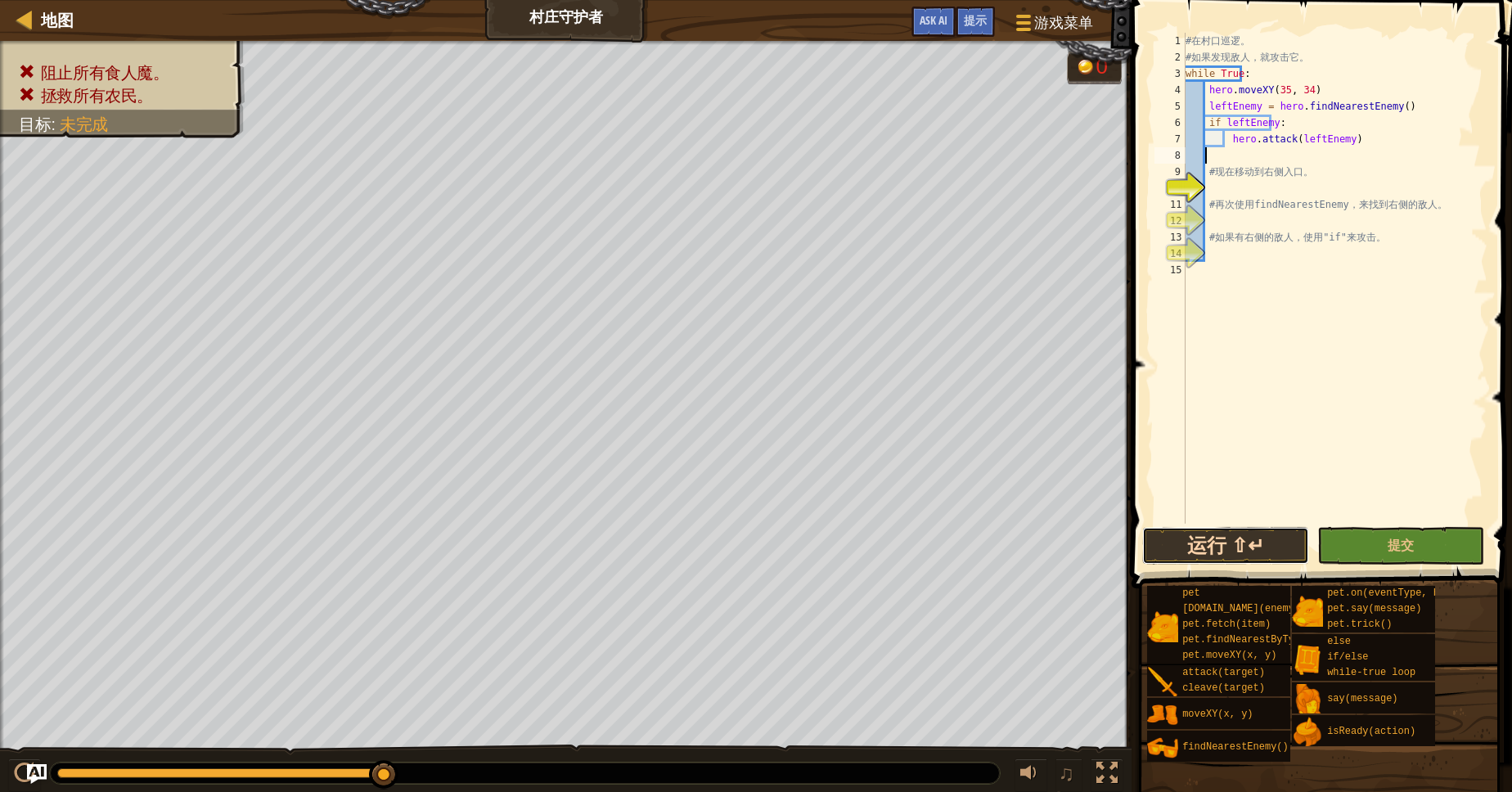
click at [1240, 552] on button "运行 ⇧↵" at bounding box center [1225, 545] width 167 height 37
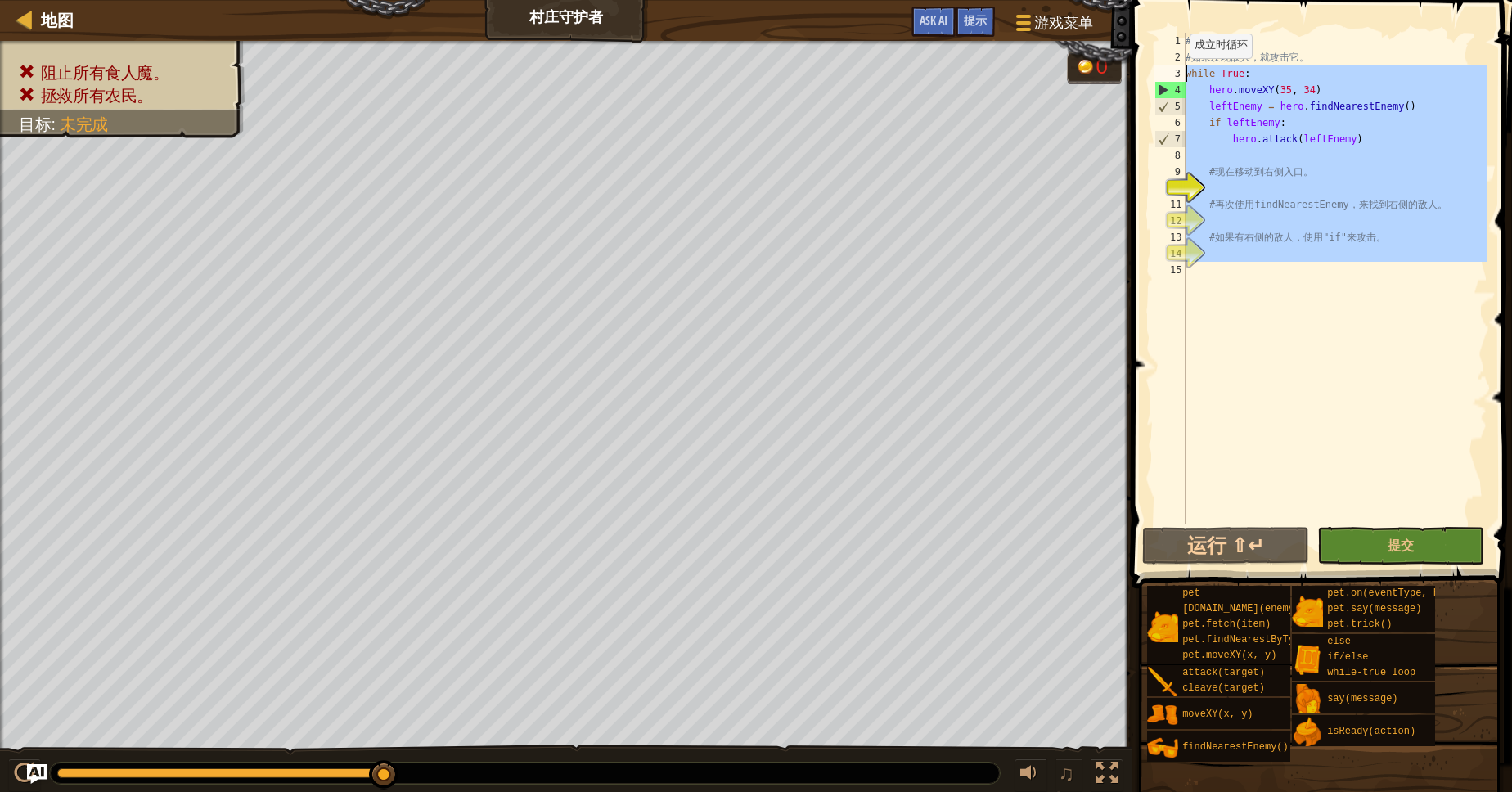
drag, startPoint x: 1232, startPoint y: 265, endPoint x: 1180, endPoint y: 77, distance: 195.1
click at [1182, 75] on div "# 在 村 口 巡 逻 。 # 如 果 发 现 敌 人 ， 就 攻 击 它 。 while True : hero . moveXY ( 35 , 34 ) …" at bounding box center [1334, 278] width 305 height 491
type textarea "?"
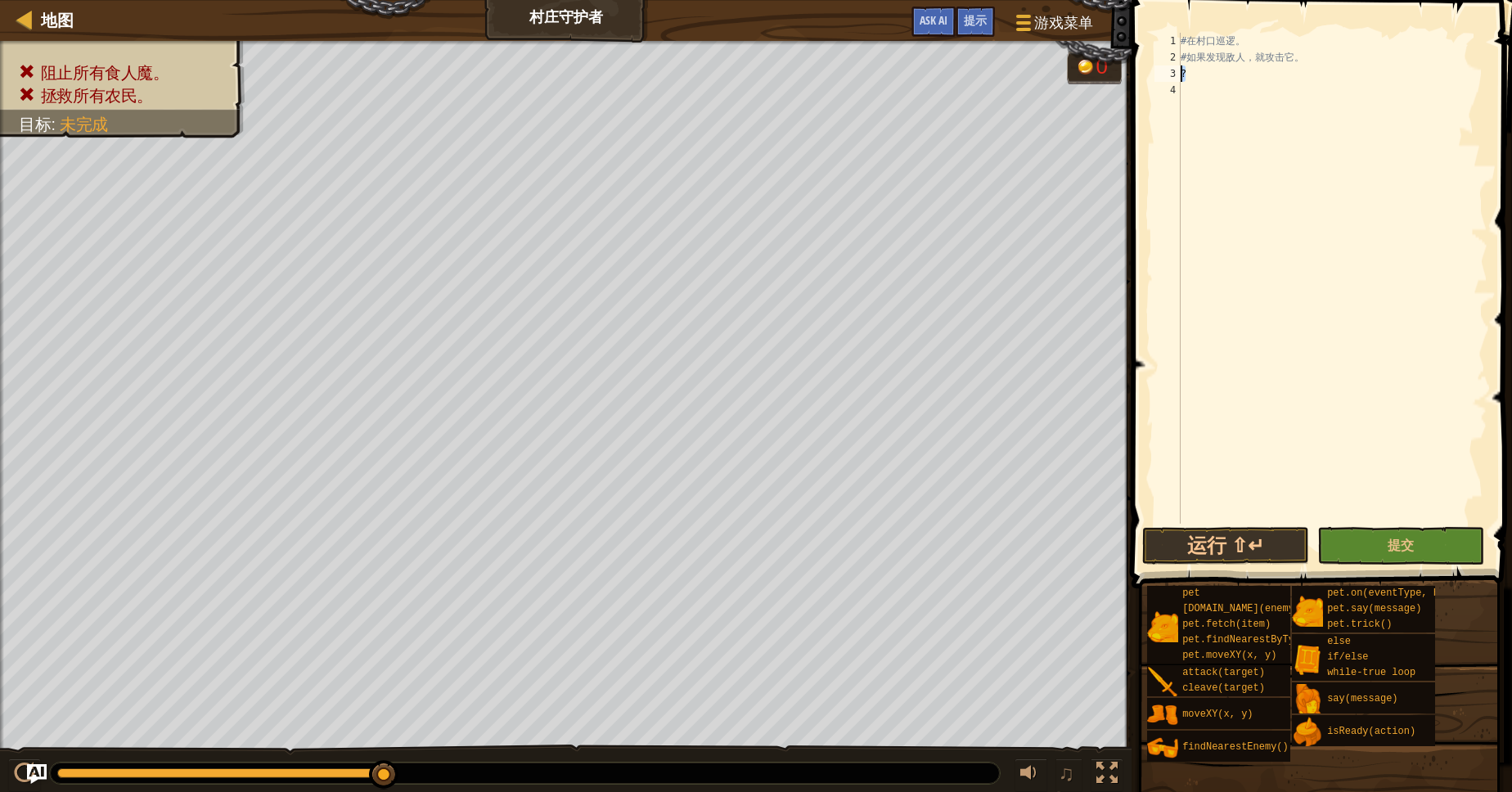
drag, startPoint x: 1223, startPoint y: 72, endPoint x: 1182, endPoint y: 72, distance: 41.0
click at [1182, 72] on div "# 在 村 口 巡 逻 。 # 如 果 发 现 敌 人 ， 就 攻 击 它 。 ?" at bounding box center [1332, 295] width 310 height 524
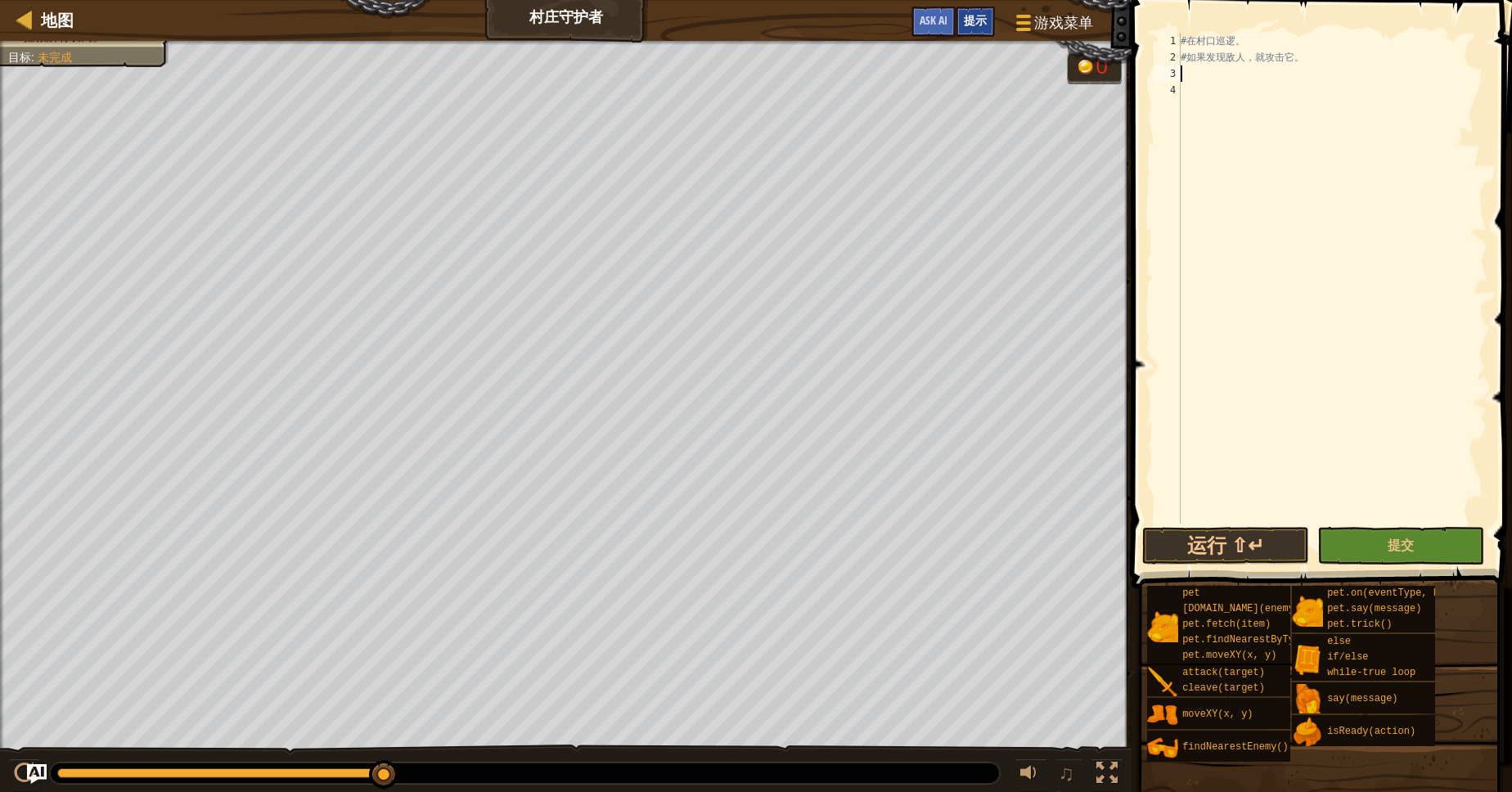
click at [966, 7] on div "提示" at bounding box center [975, 21] width 39 height 30
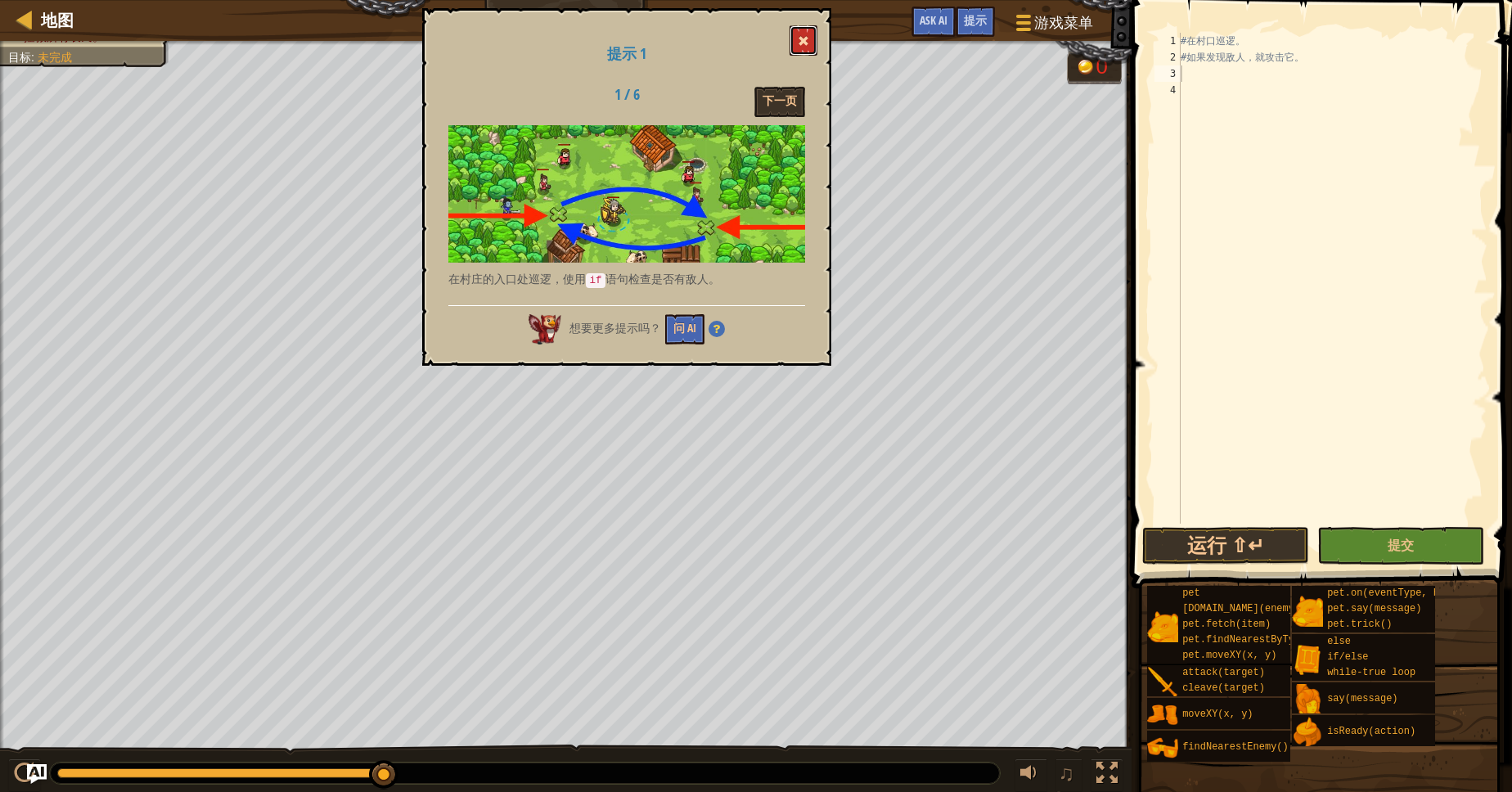
click at [811, 45] on button at bounding box center [803, 40] width 27 height 30
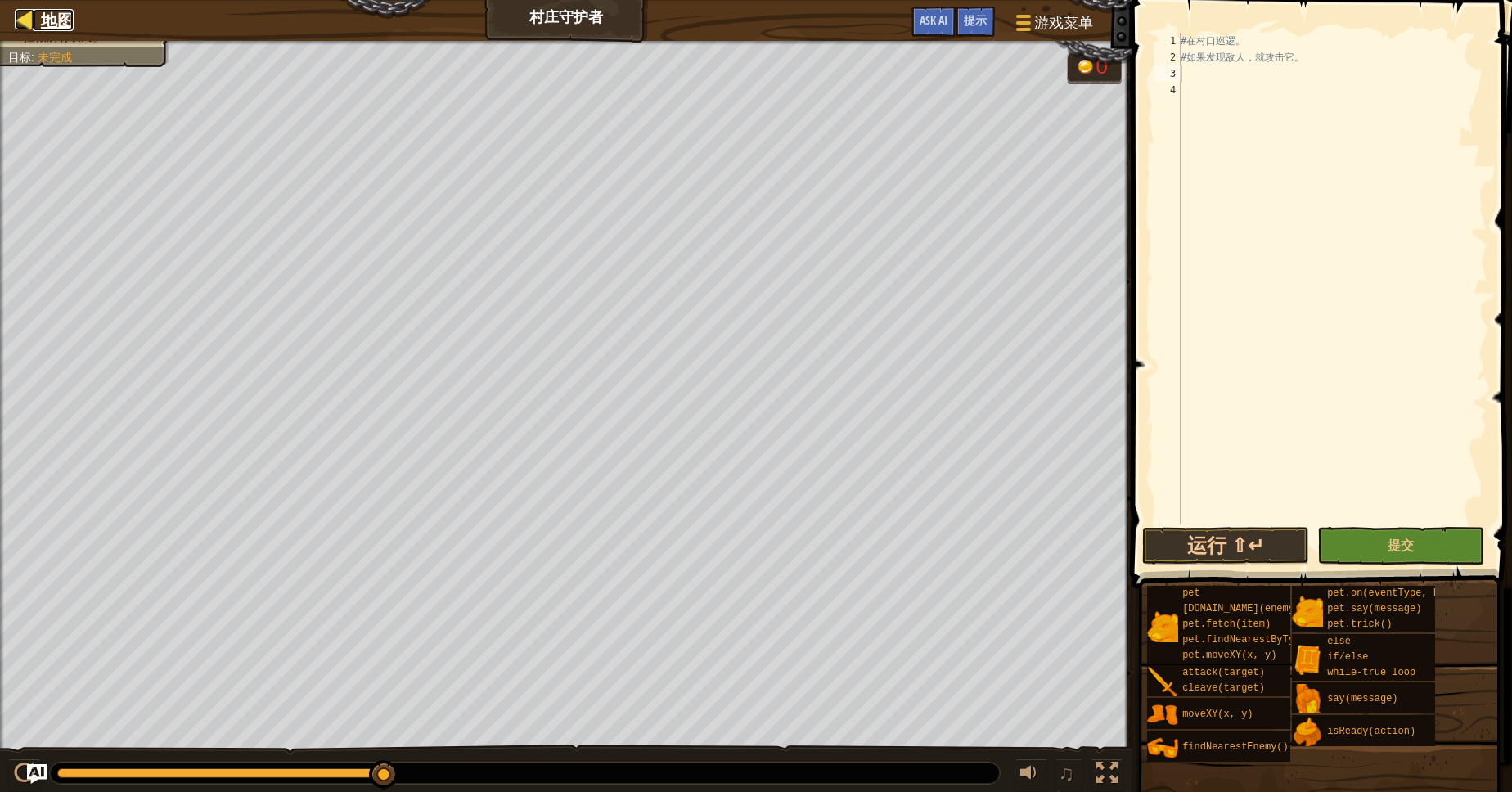
click at [38, 29] on link "地图" at bounding box center [53, 20] width 41 height 22
select select "zh-HANS"
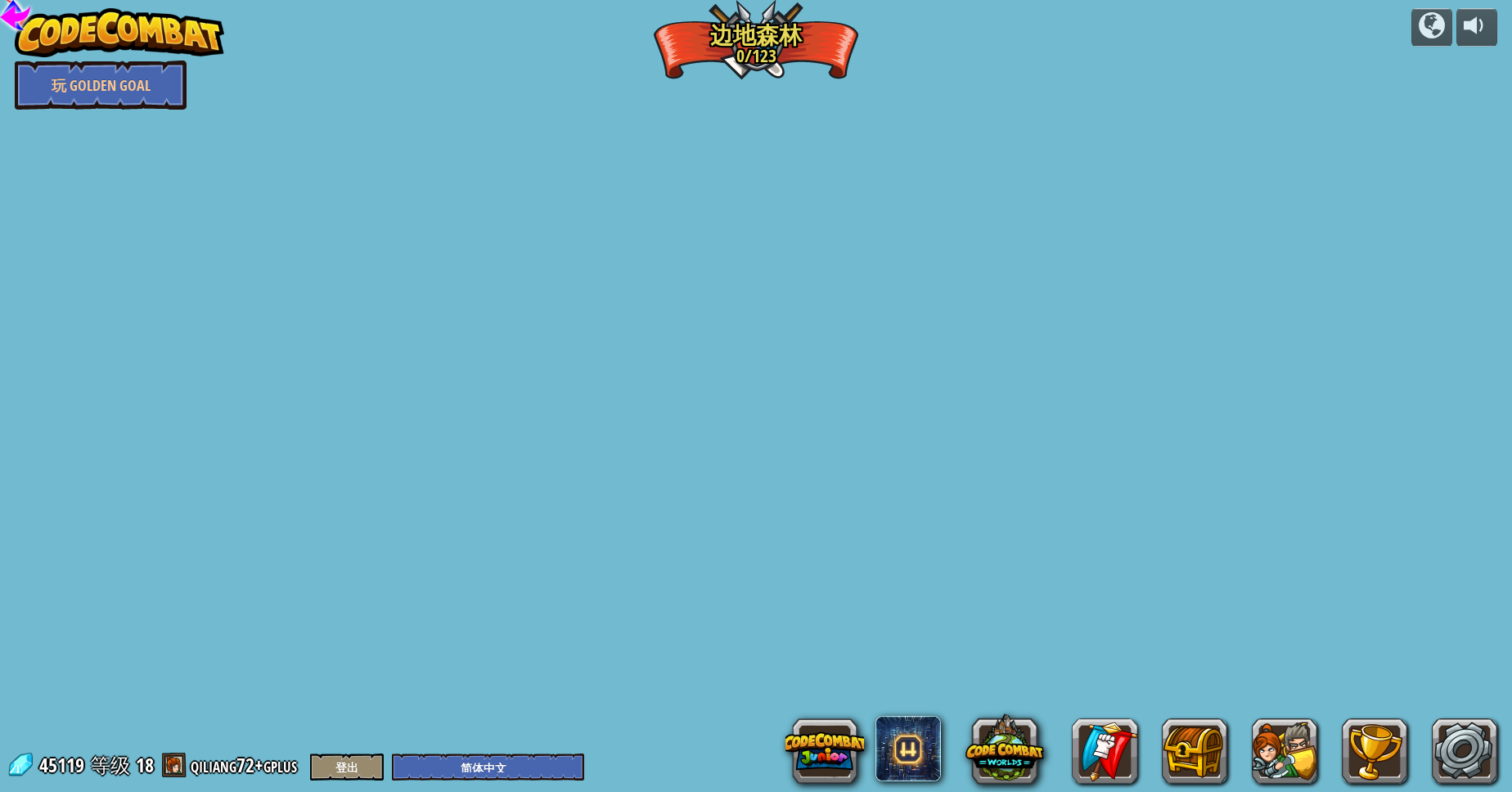
select select "zh-HANS"
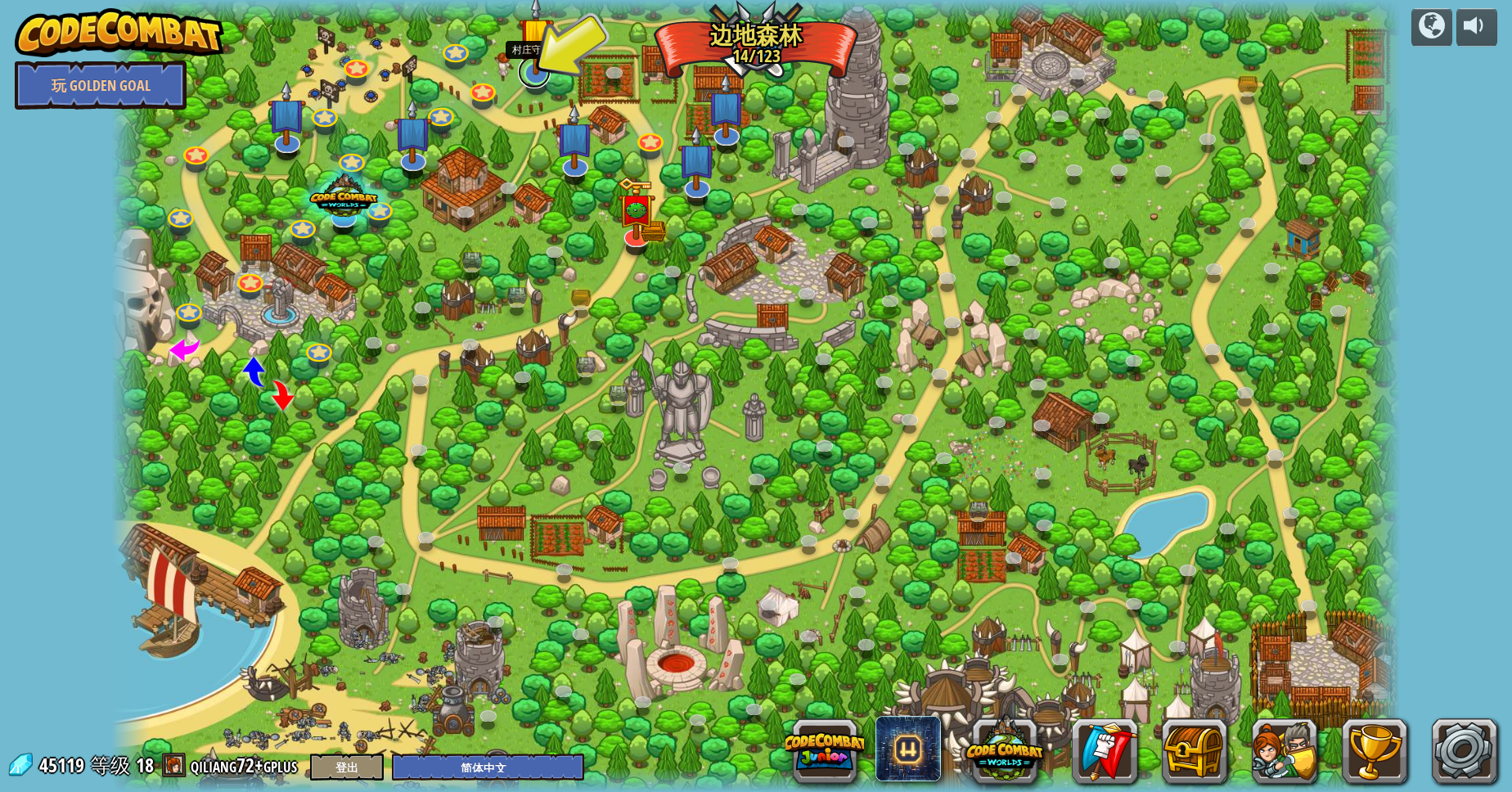
click at [540, 85] on link at bounding box center [534, 72] width 33 height 33
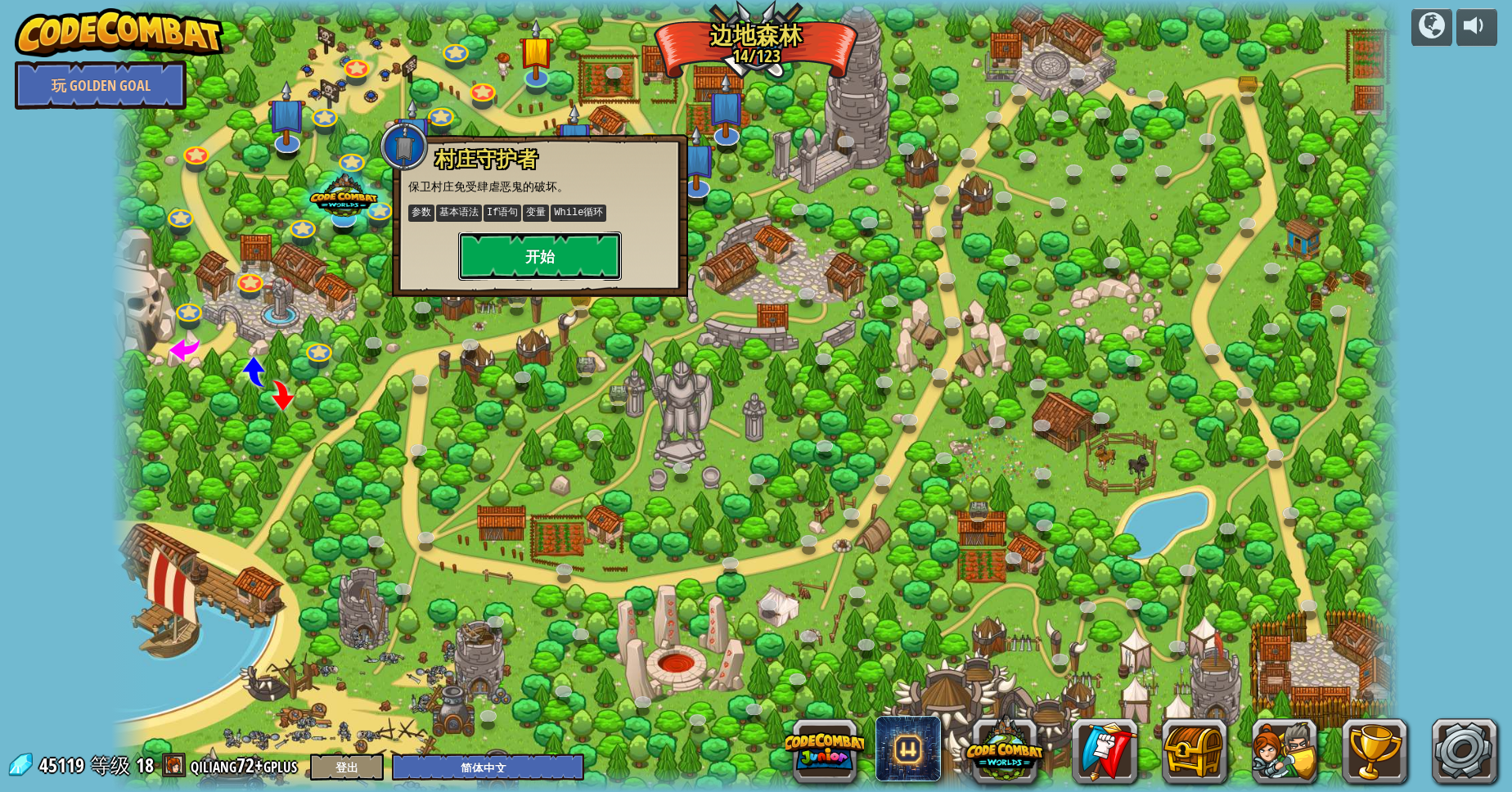
click at [566, 248] on button "开始" at bounding box center [539, 256] width 163 height 49
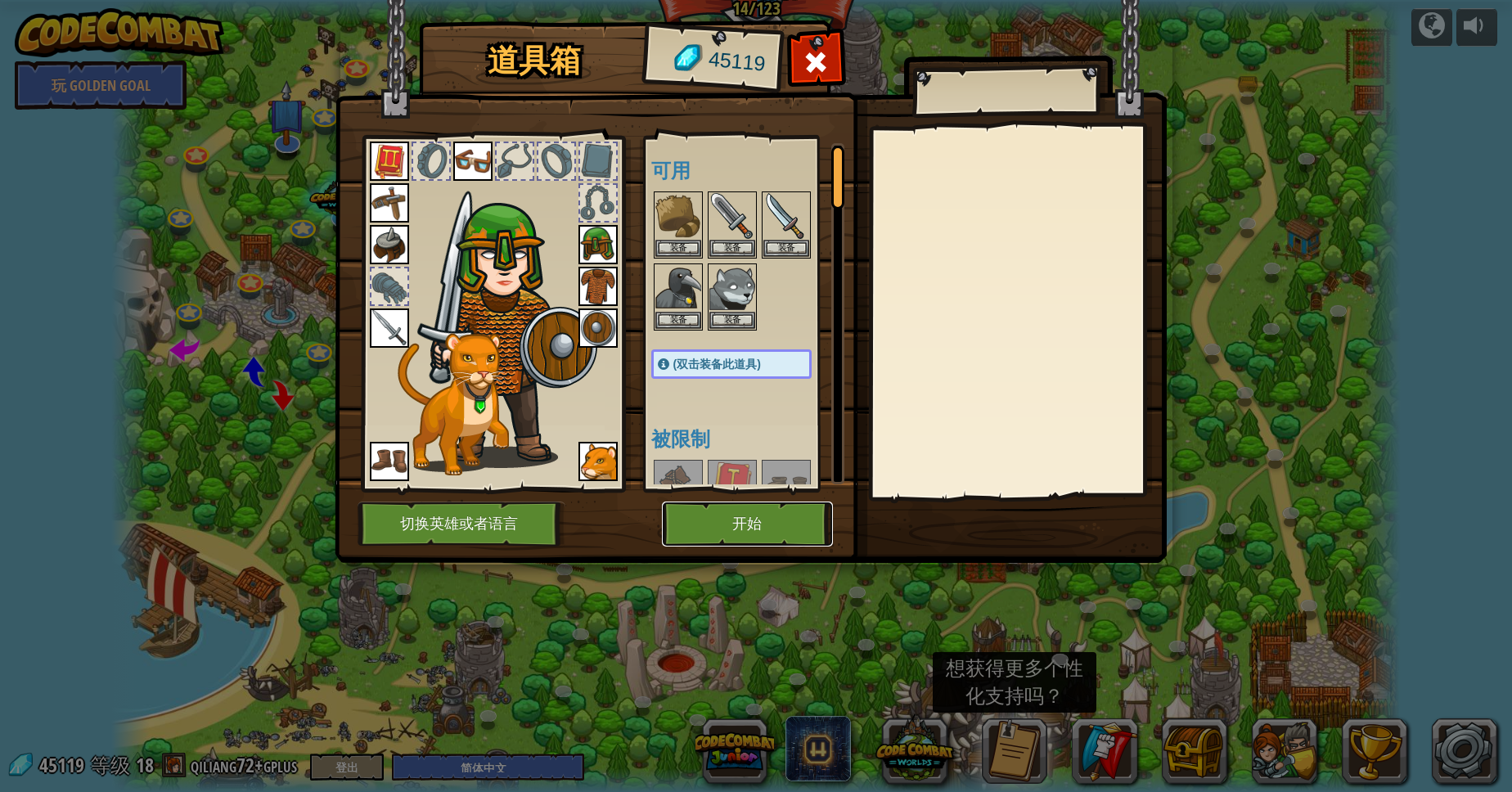
click at [745, 517] on button "开始" at bounding box center [746, 524] width 171 height 45
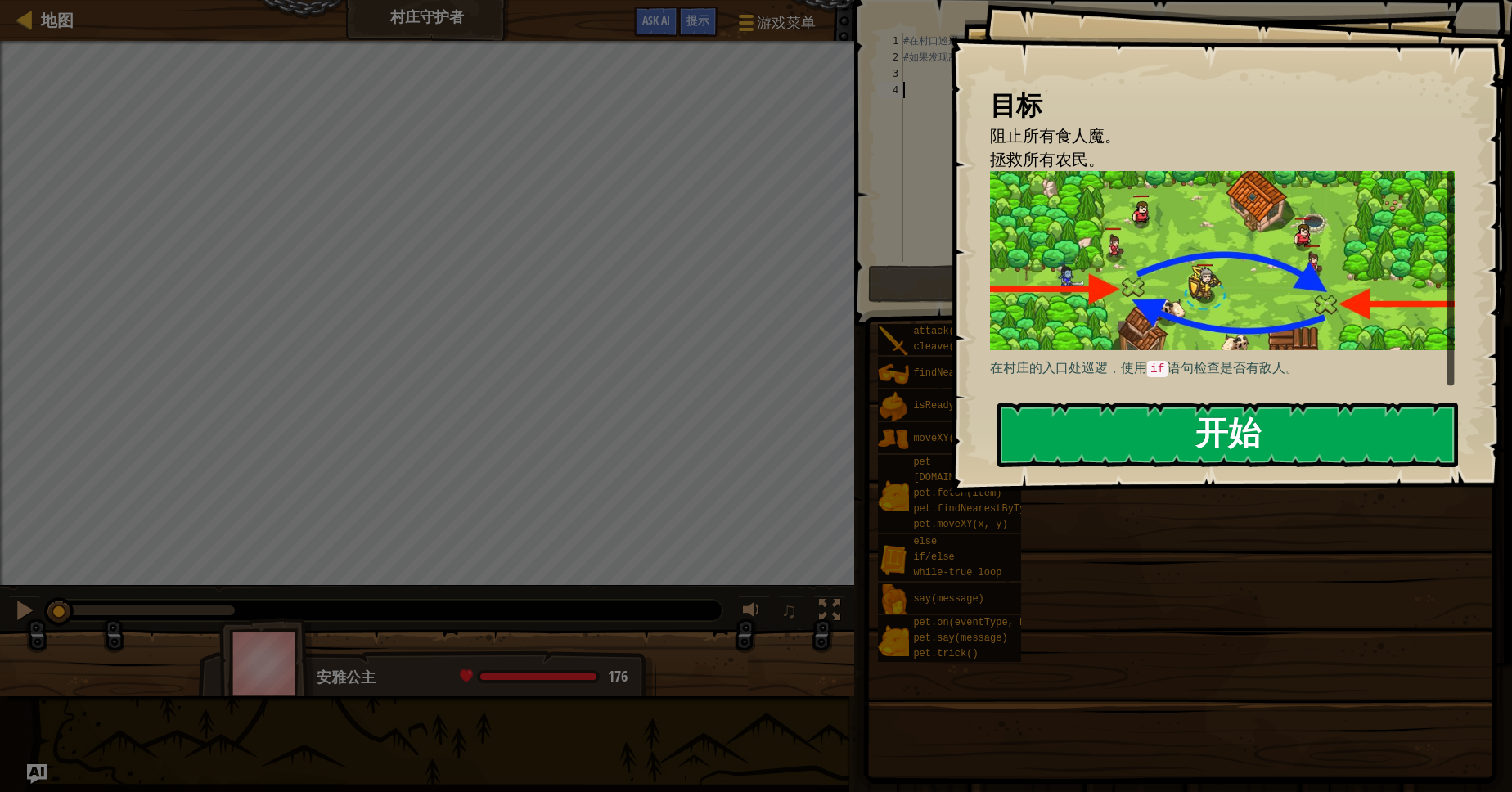
click at [1211, 402] on button "开始" at bounding box center [1227, 434] width 461 height 65
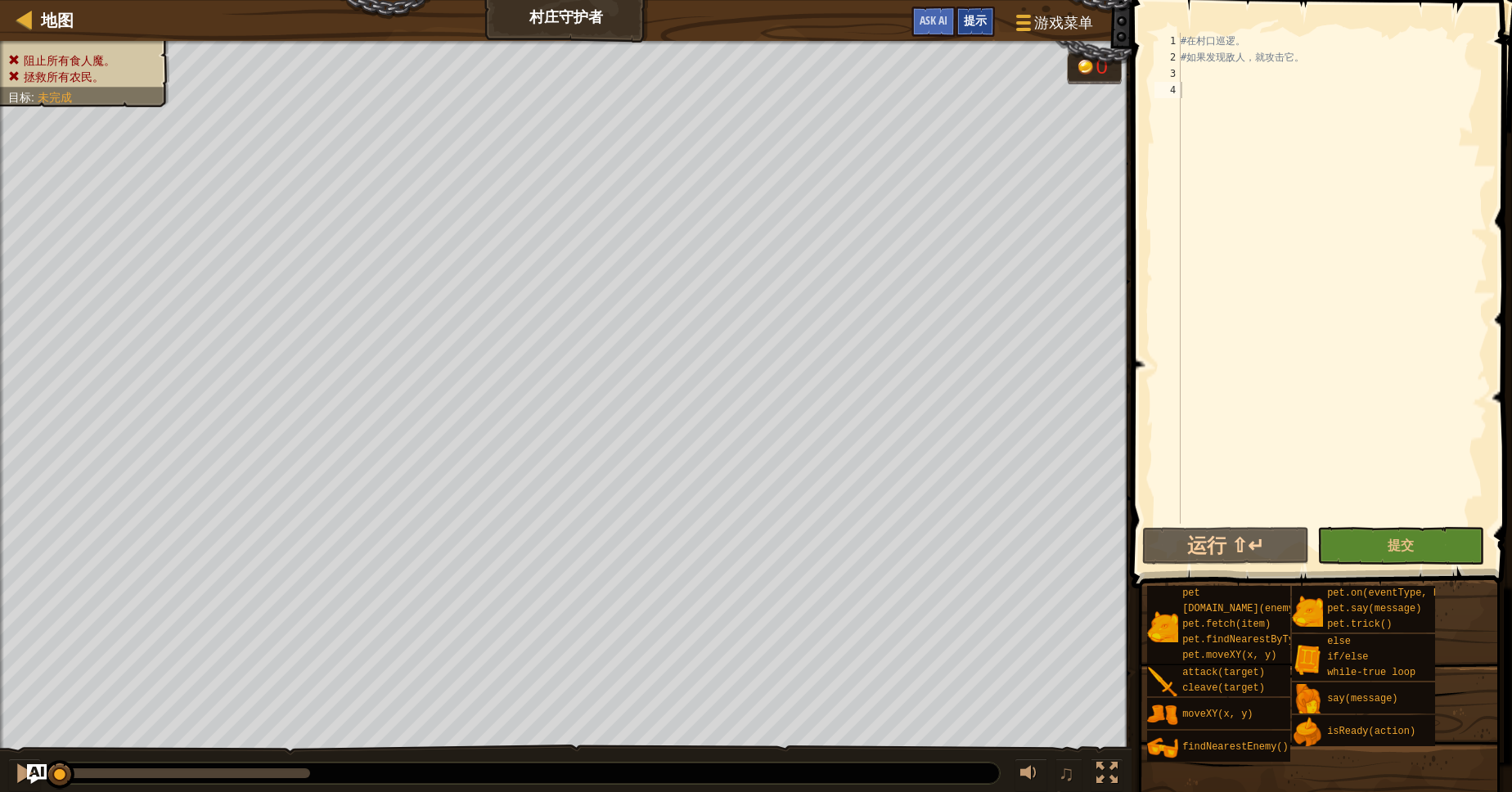
click at [971, 35] on div "提示" at bounding box center [975, 21] width 39 height 30
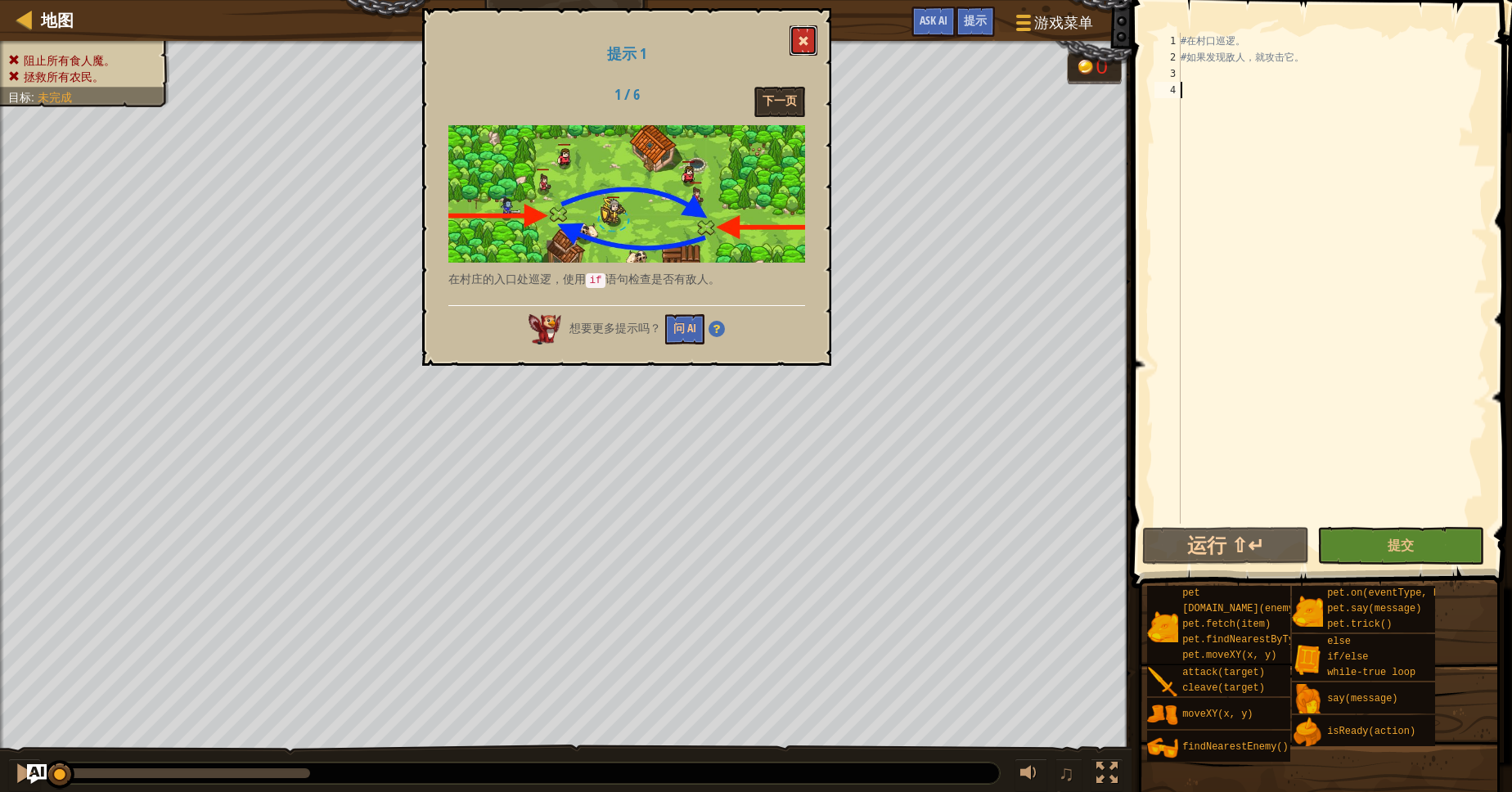
click at [818, 34] on button at bounding box center [803, 40] width 27 height 30
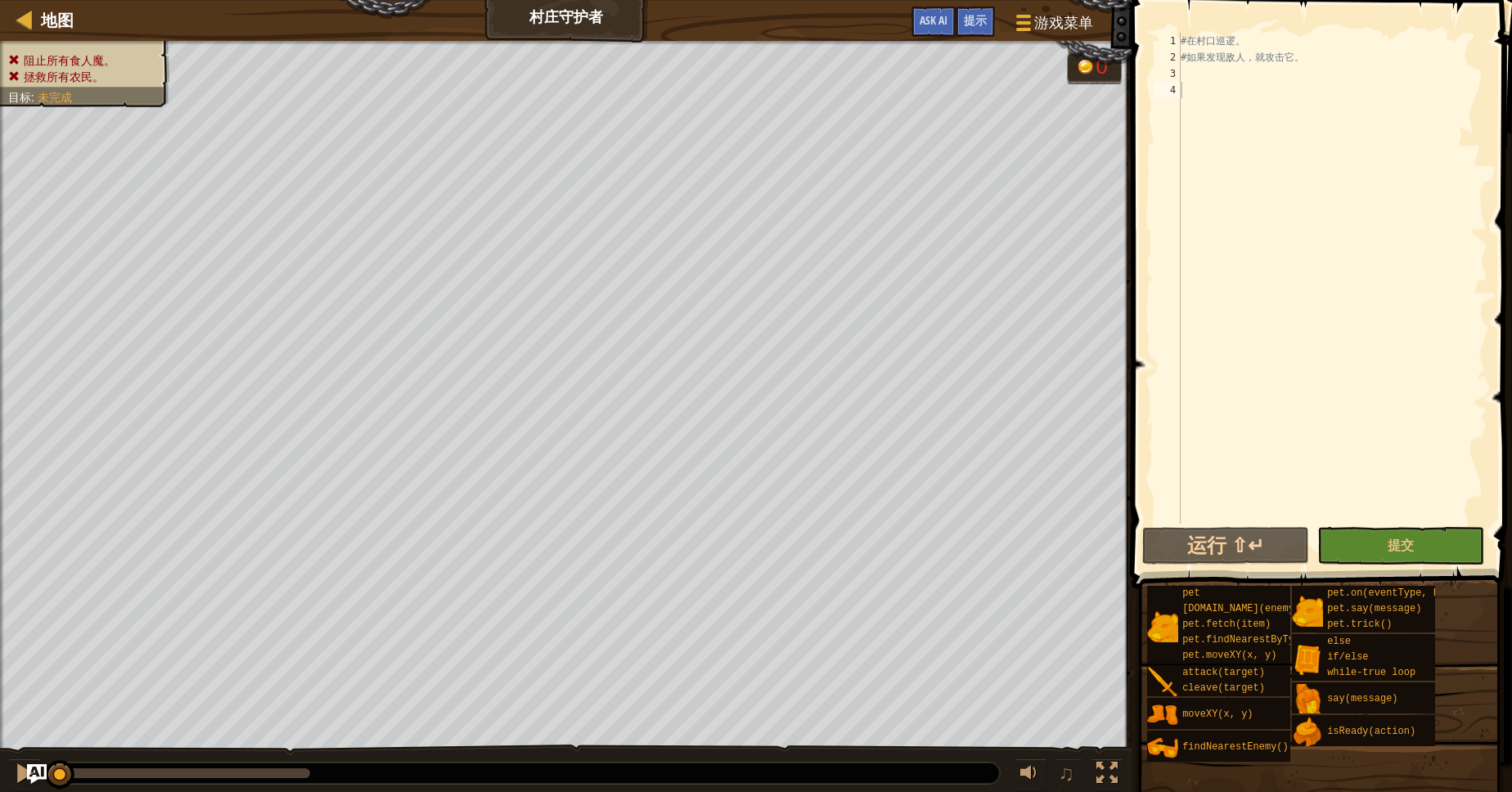
click at [1267, 99] on div "# 在 村 口 巡 逻 。 # 如 果 发 现 敌 人 ， 就 攻 击 它 。" at bounding box center [1332, 295] width 310 height 524
type textarea "w"
type textarea "while True:"
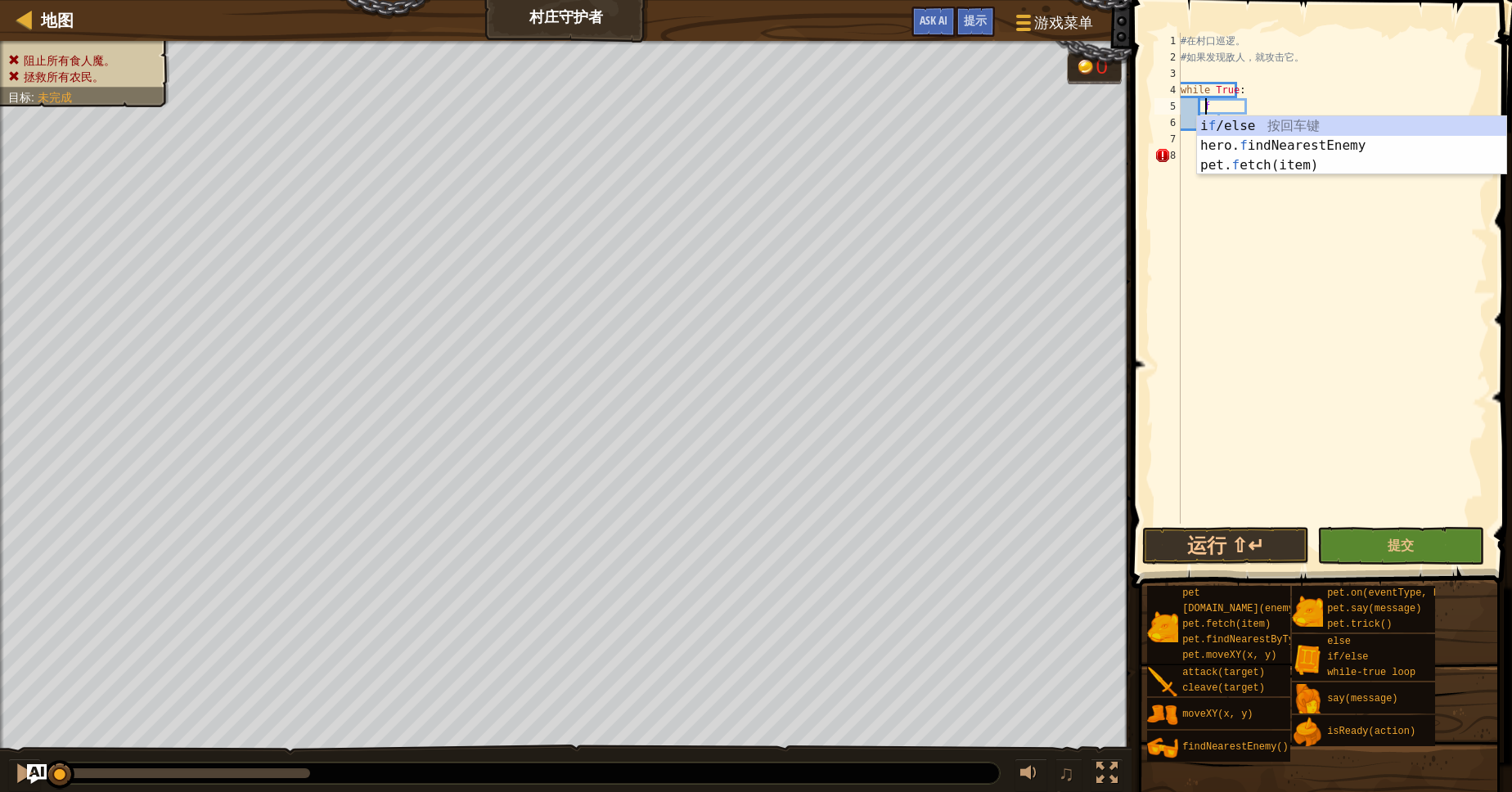
type textarea "fd"
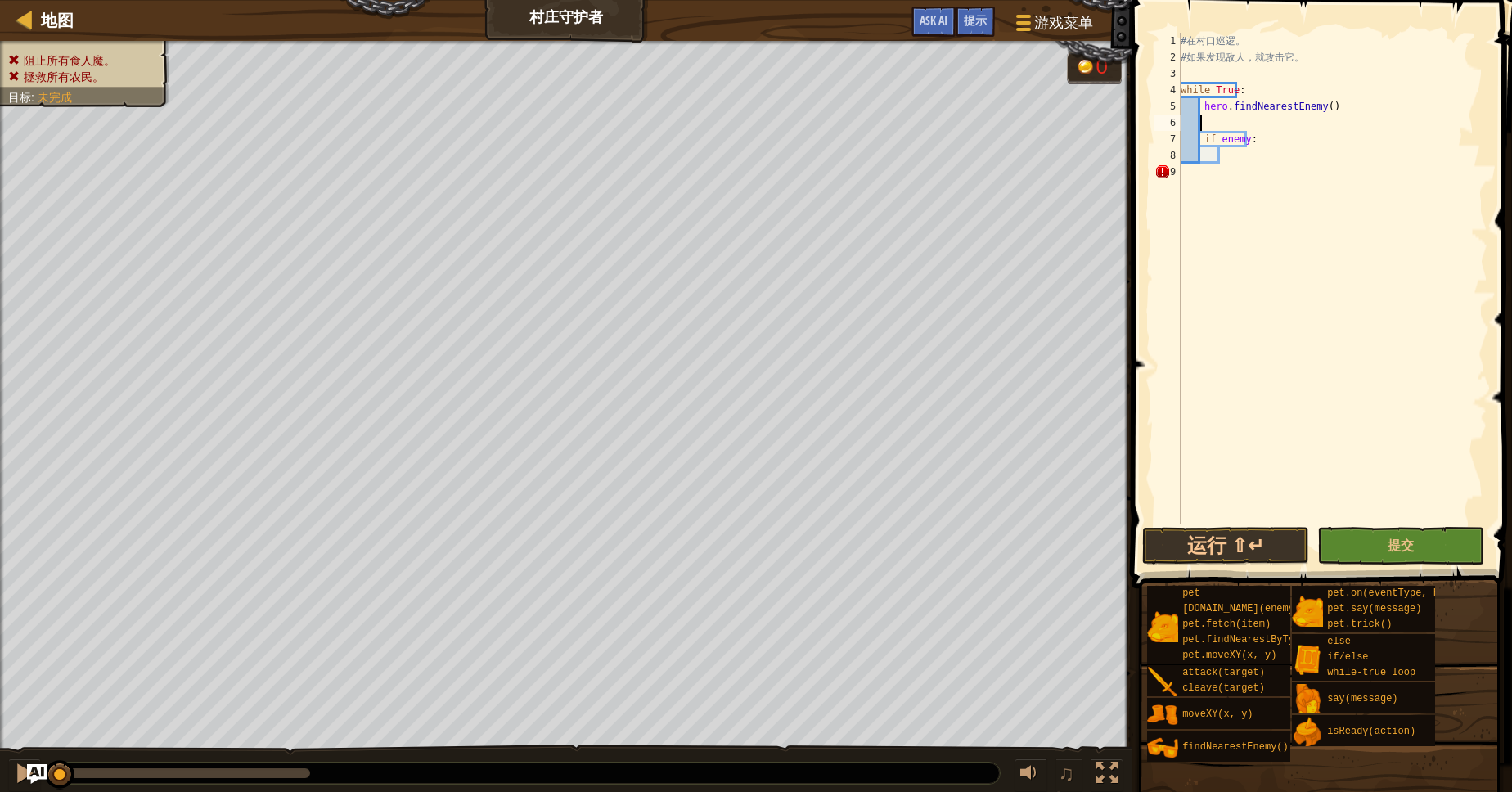
scroll to position [7, 0]
type textarea "if enemy:"
click at [1248, 537] on button "运行 ⇧↵" at bounding box center [1225, 545] width 167 height 37
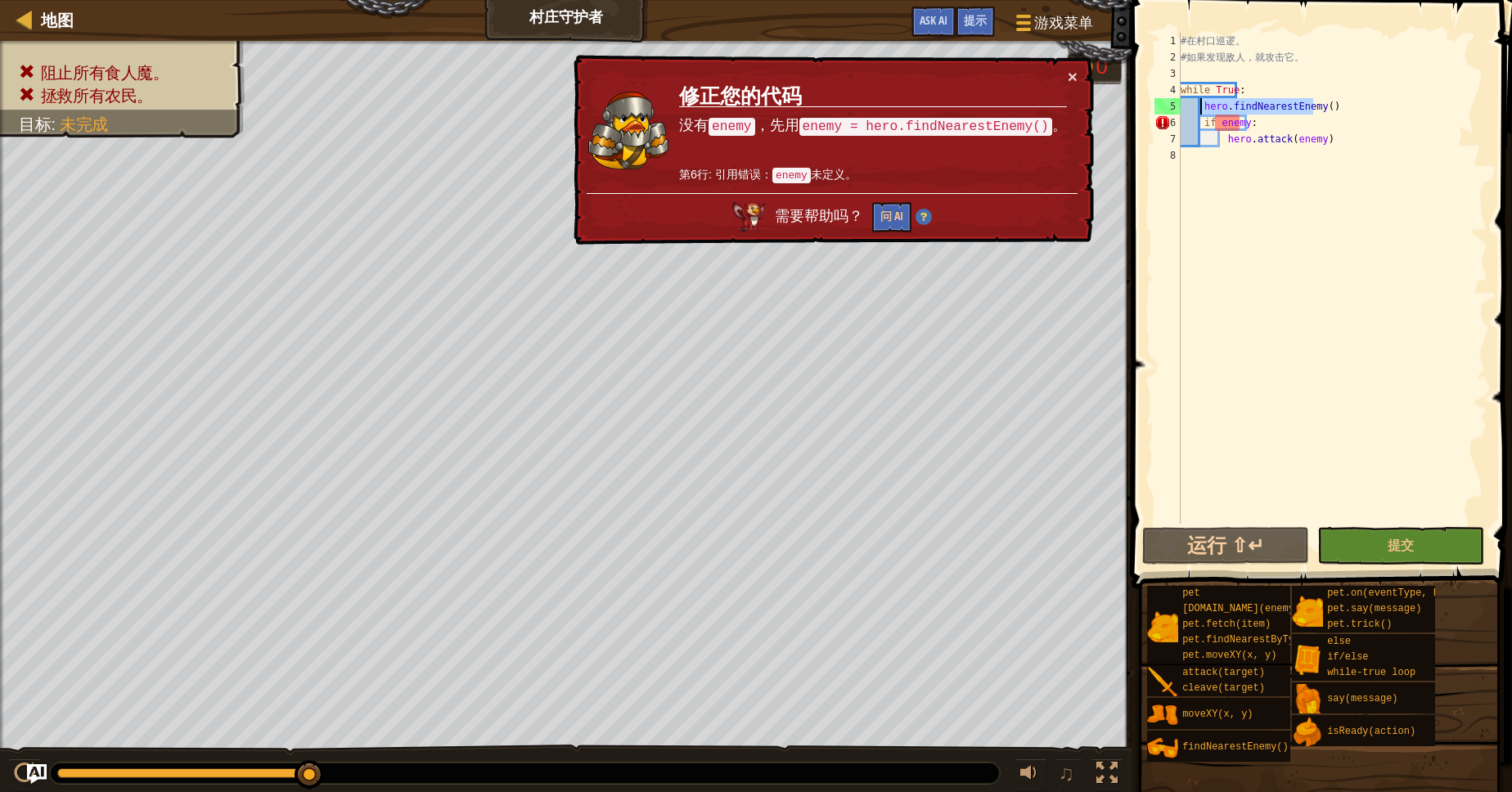
drag, startPoint x: 1332, startPoint y: 98, endPoint x: 1198, endPoint y: 102, distance: 134.1
click at [1198, 102] on div "# 在 村 口 巡 逻 。 # 如 果 发 现 敌 人 ， 就 攻 击 它 。 while True : hero . findNearestEnemy ( …" at bounding box center [1332, 295] width 310 height 524
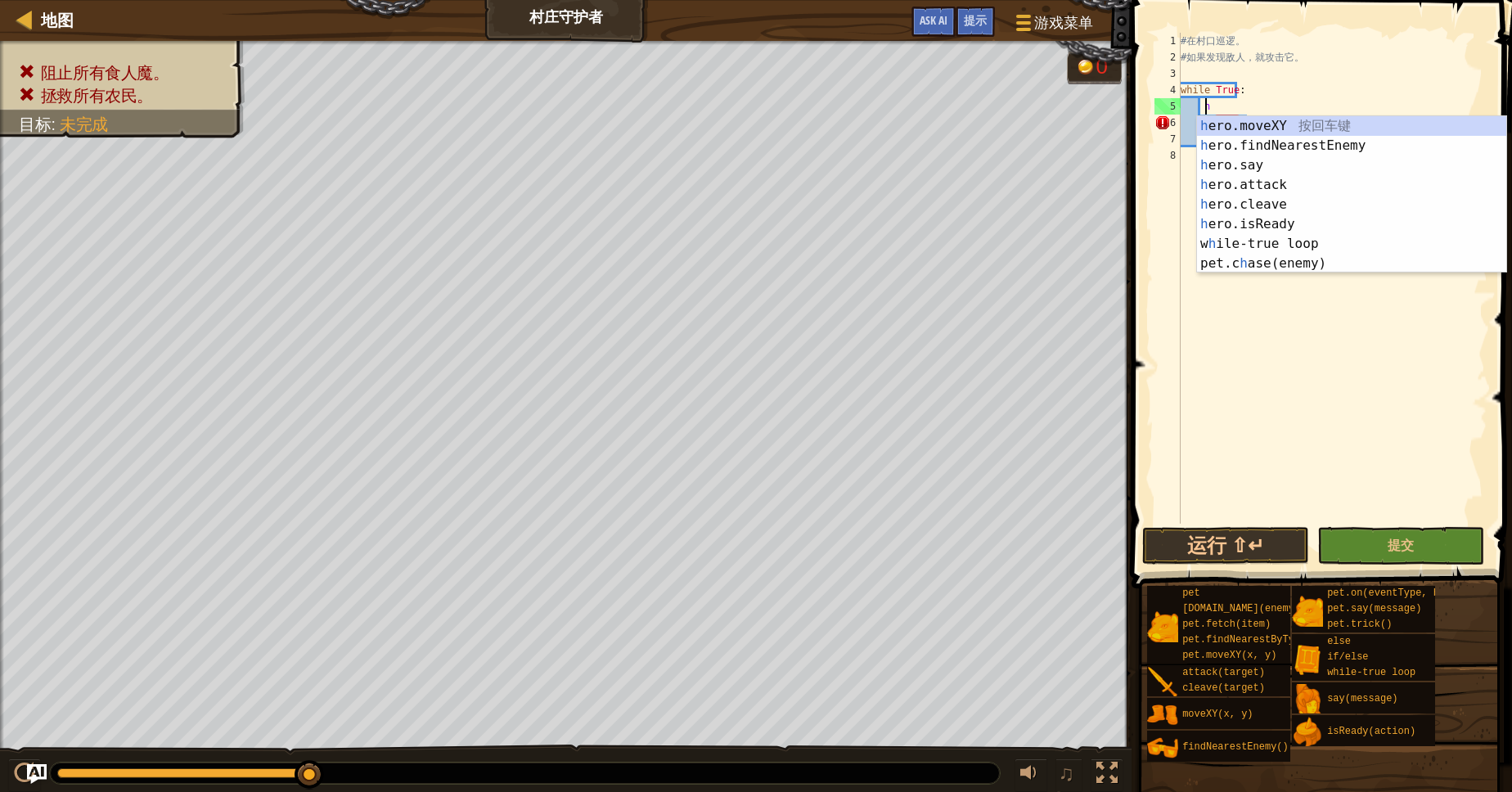
type textarea "hf"
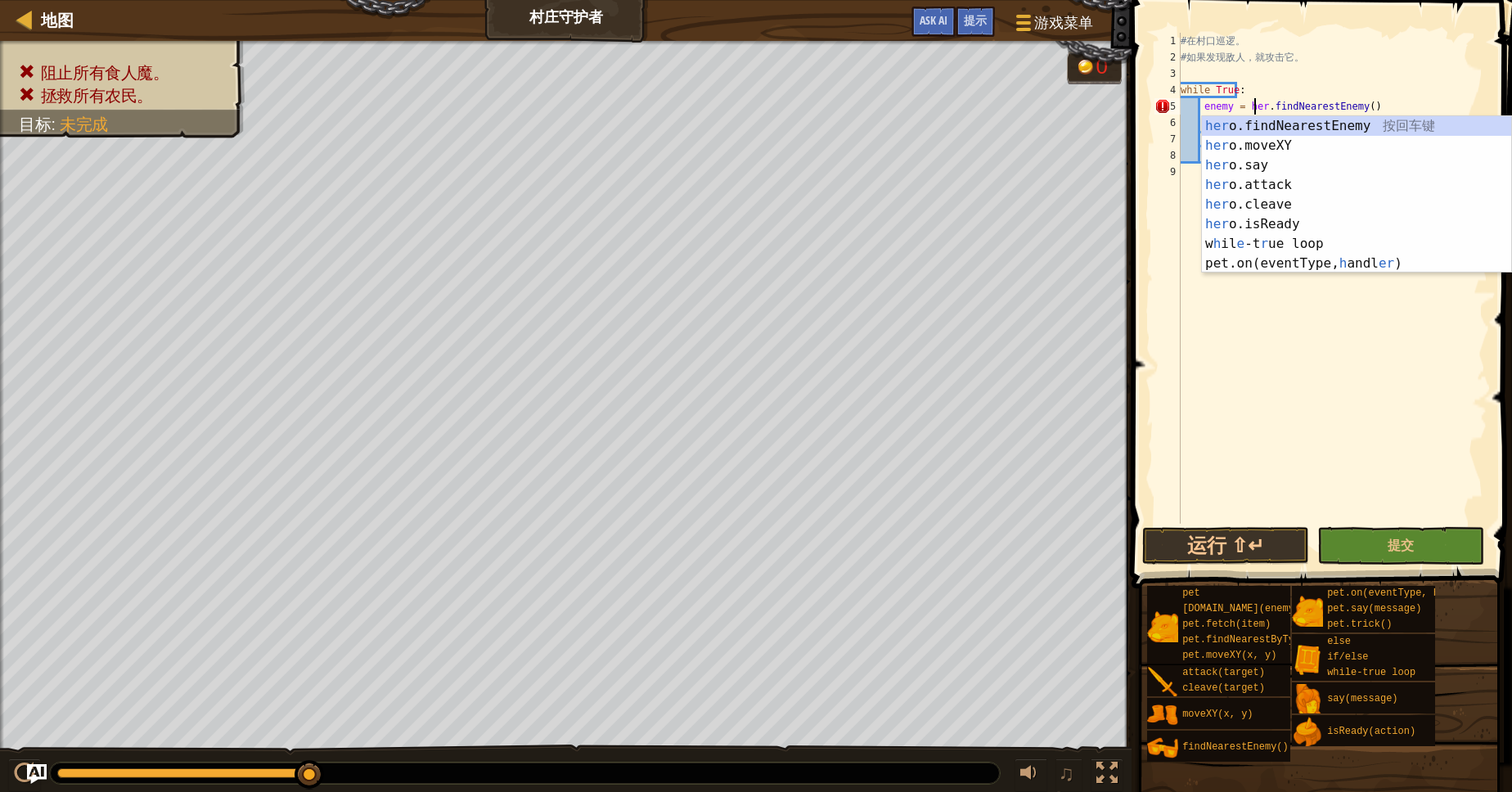
scroll to position [7, 5]
type textarea "enemy = hero.findNearestEnemy()"
click at [1340, 78] on div "# 在 村 口 巡 逻 。 # 如 果 发 现 敌 人 ， 就 攻 击 它 。 while True : enemy = hero . findNearest…" at bounding box center [1332, 295] width 310 height 524
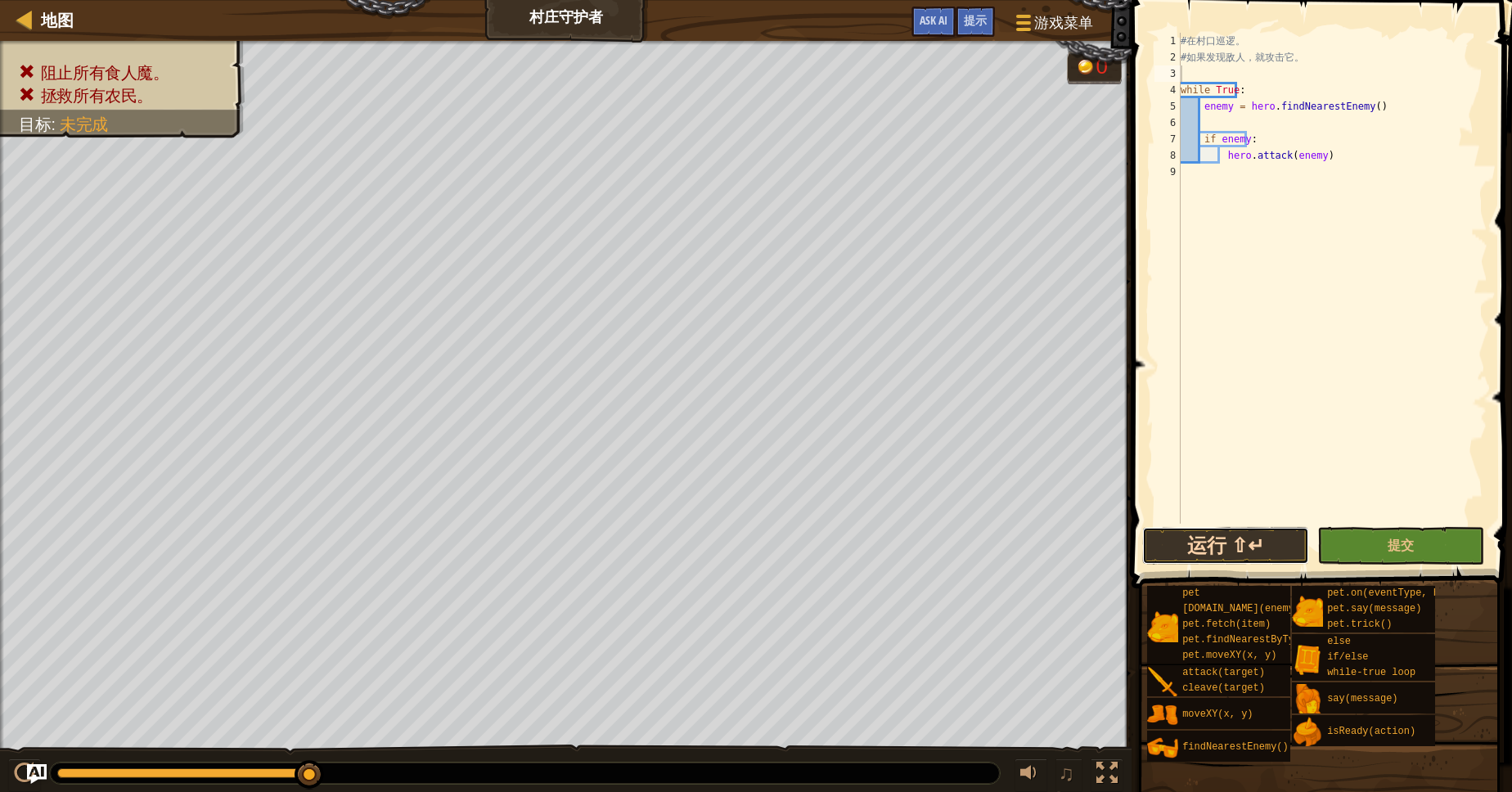
click at [1262, 543] on button "运行 ⇧↵" at bounding box center [1225, 545] width 167 height 37
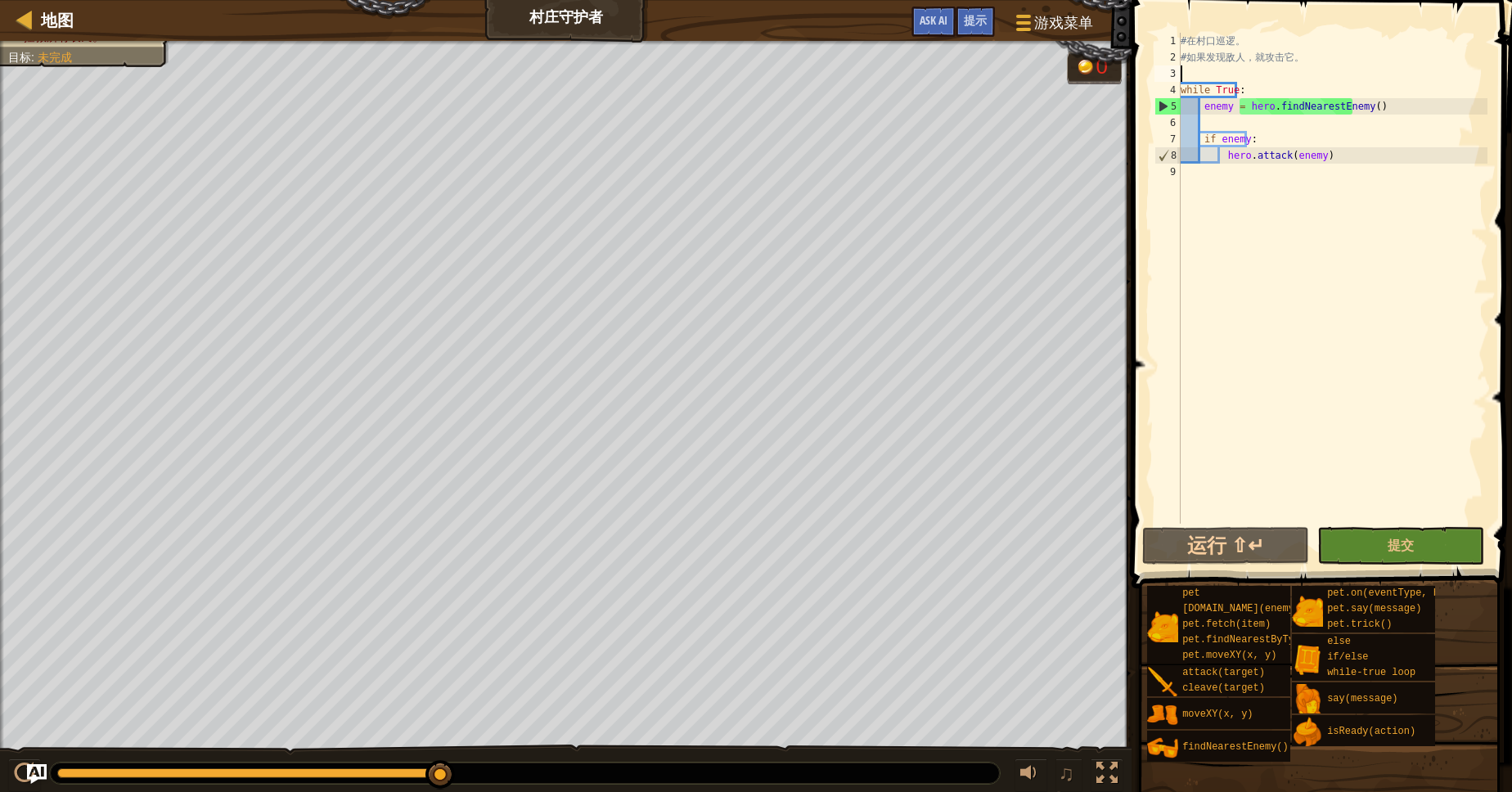
drag, startPoint x: 981, startPoint y: 12, endPoint x: 862, endPoint y: 12, distance: 119.0
click at [976, 12] on div "提示" at bounding box center [975, 21] width 39 height 30
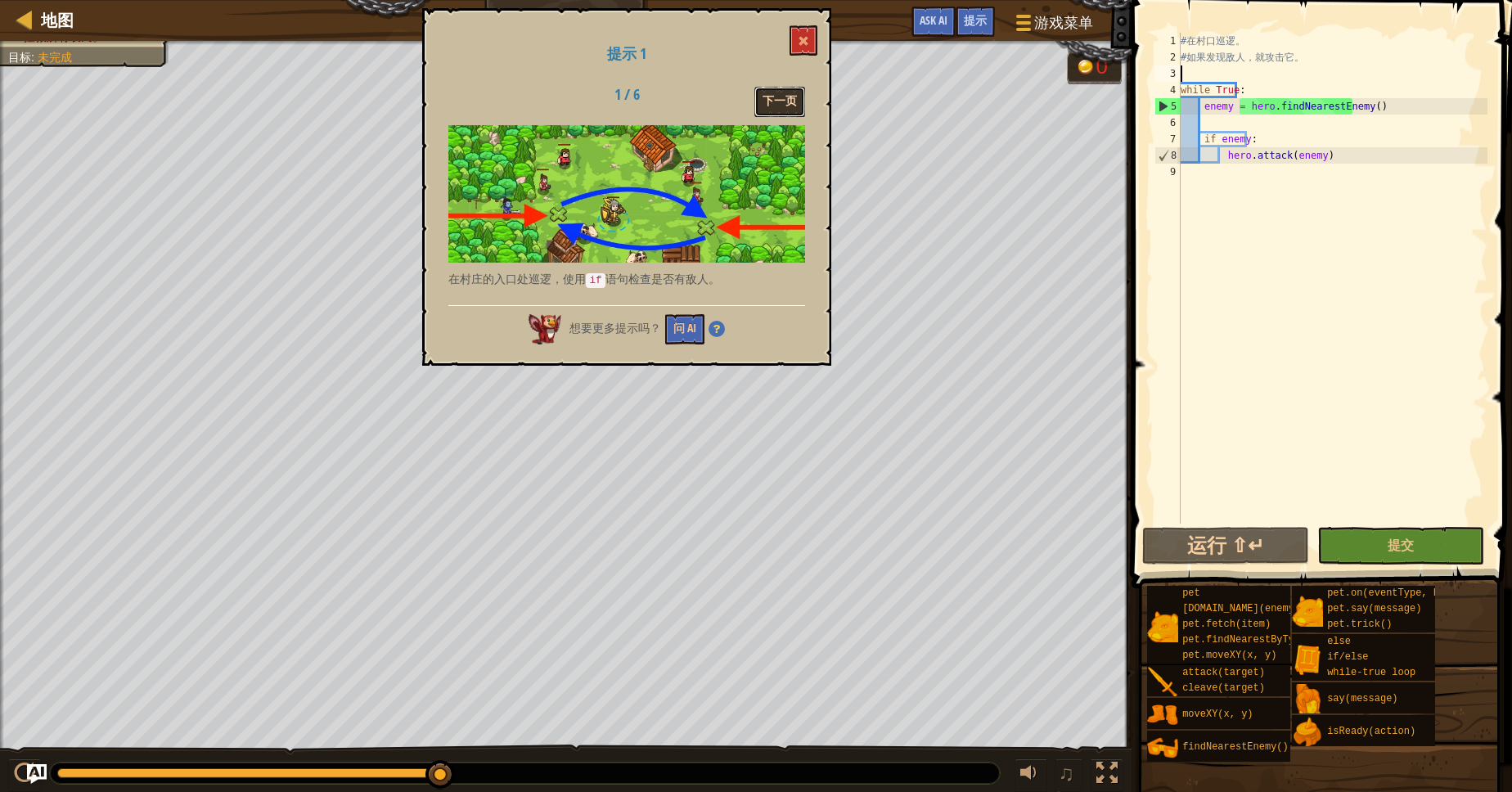
click at [778, 100] on button "下一页" at bounding box center [780, 101] width 51 height 30
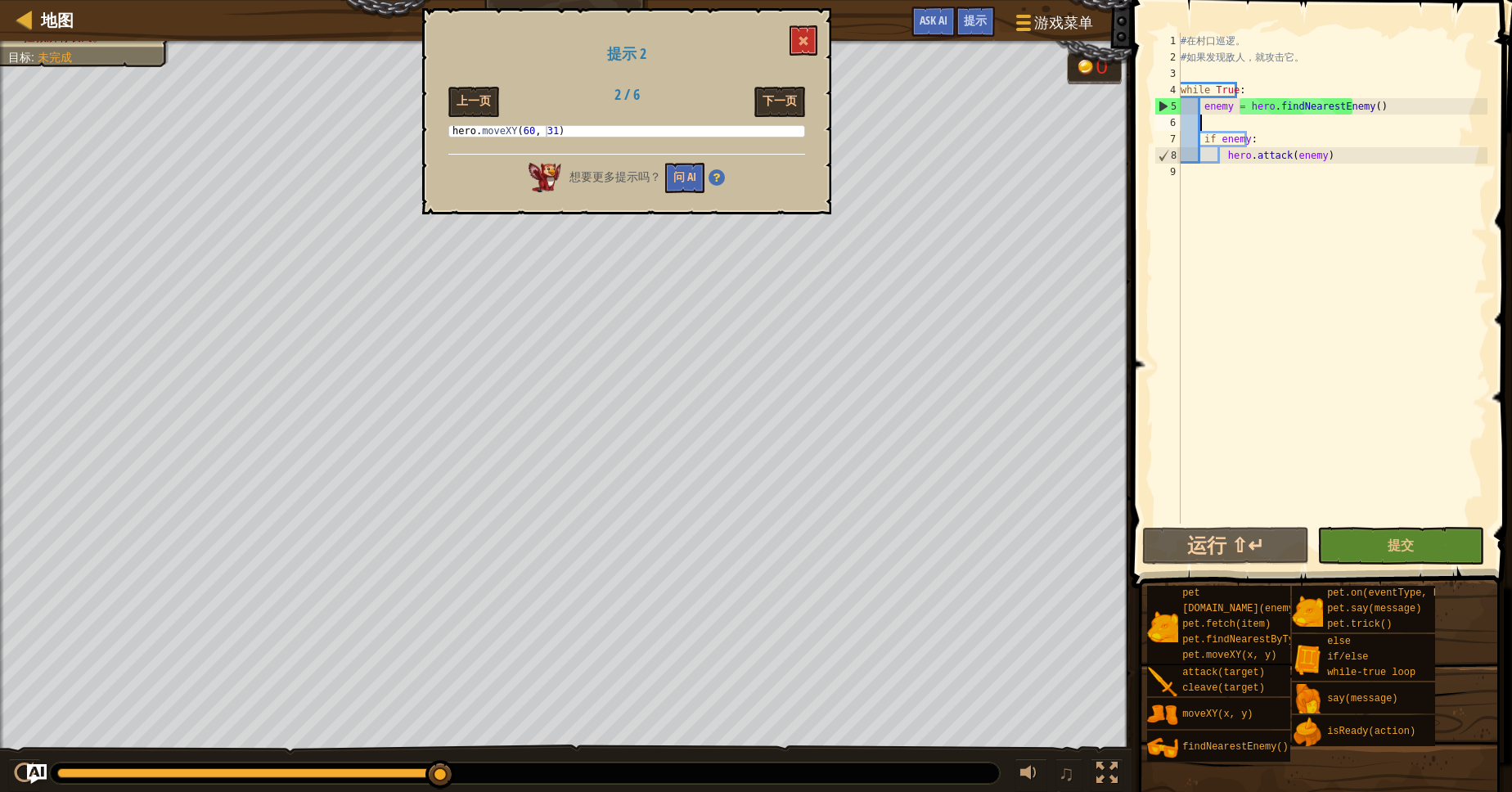
click at [1229, 122] on div "# 在 村 口 巡 逻 。 # 如 果 发 现 敌 人 ， 就 攻 击 它 。 while True : enemy = hero . findNearest…" at bounding box center [1332, 295] width 310 height 524
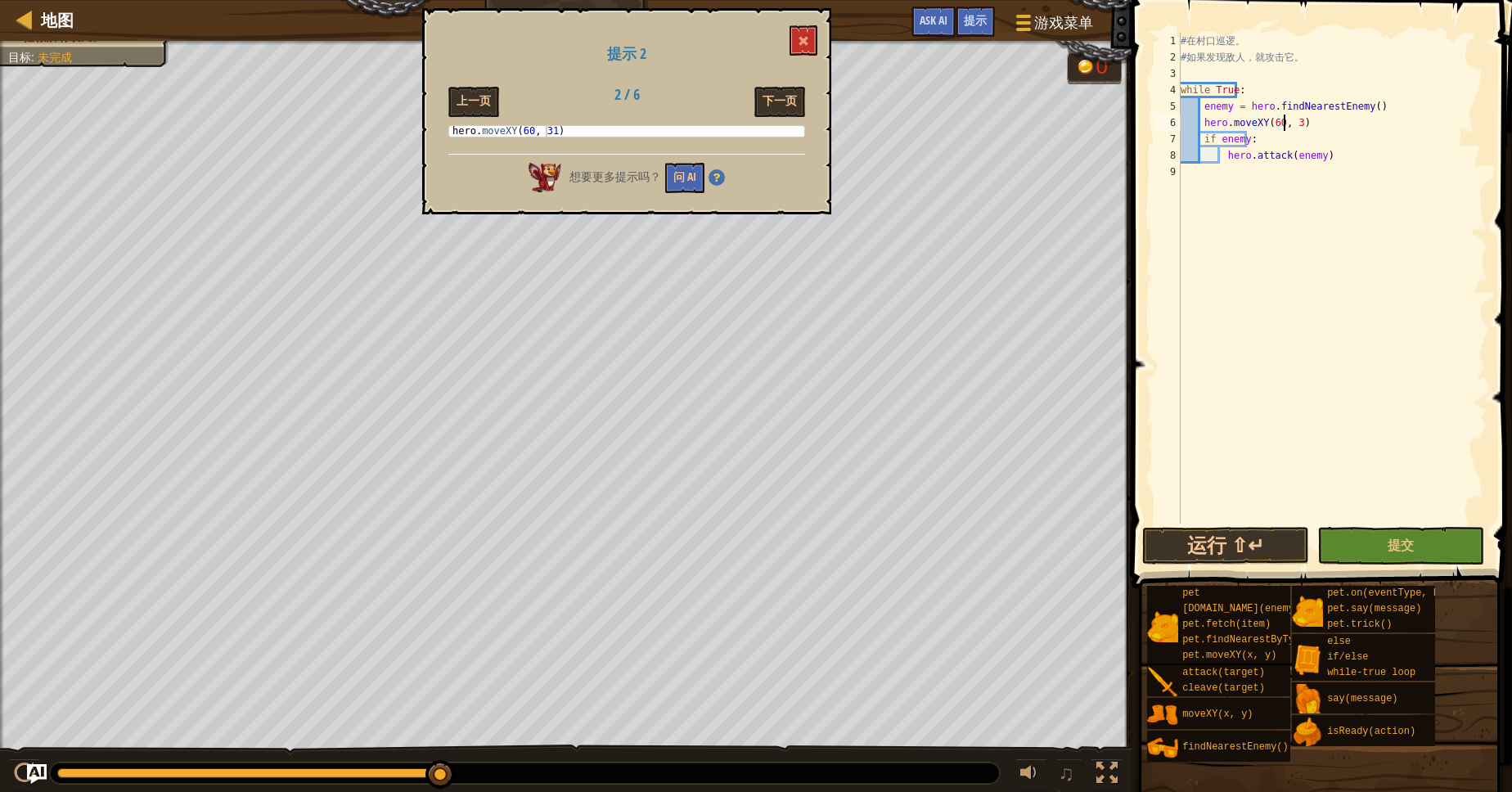
scroll to position [7, 8]
type textarea "hero.moveXY(60, 31)"
click at [798, 96] on button "下一页" at bounding box center [780, 101] width 51 height 30
click at [795, 109] on button "下一页" at bounding box center [780, 101] width 51 height 30
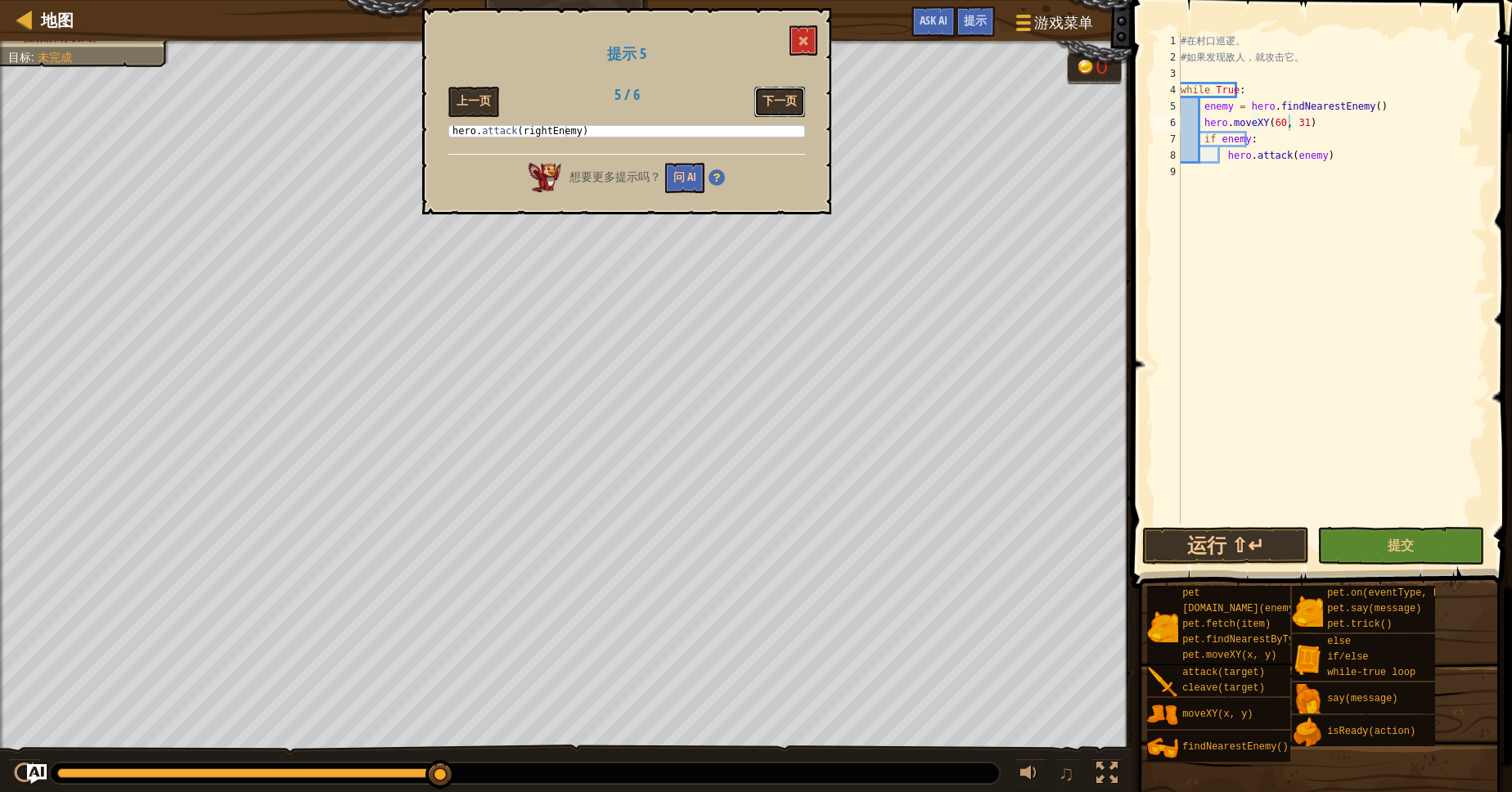
click at [795, 109] on button "下一页" at bounding box center [780, 101] width 51 height 30
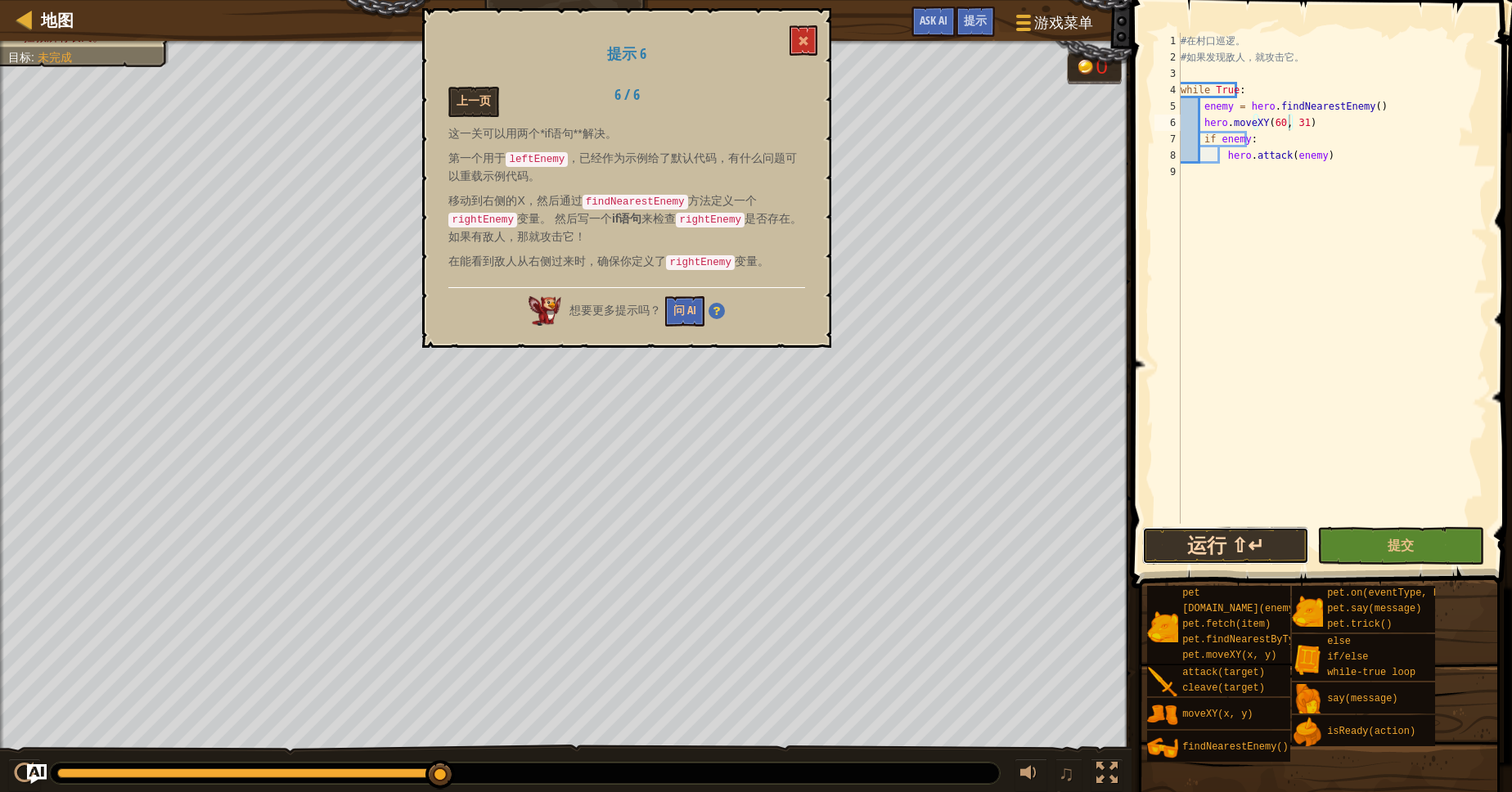
click at [1232, 548] on button "运行 ⇧↵" at bounding box center [1225, 545] width 167 height 37
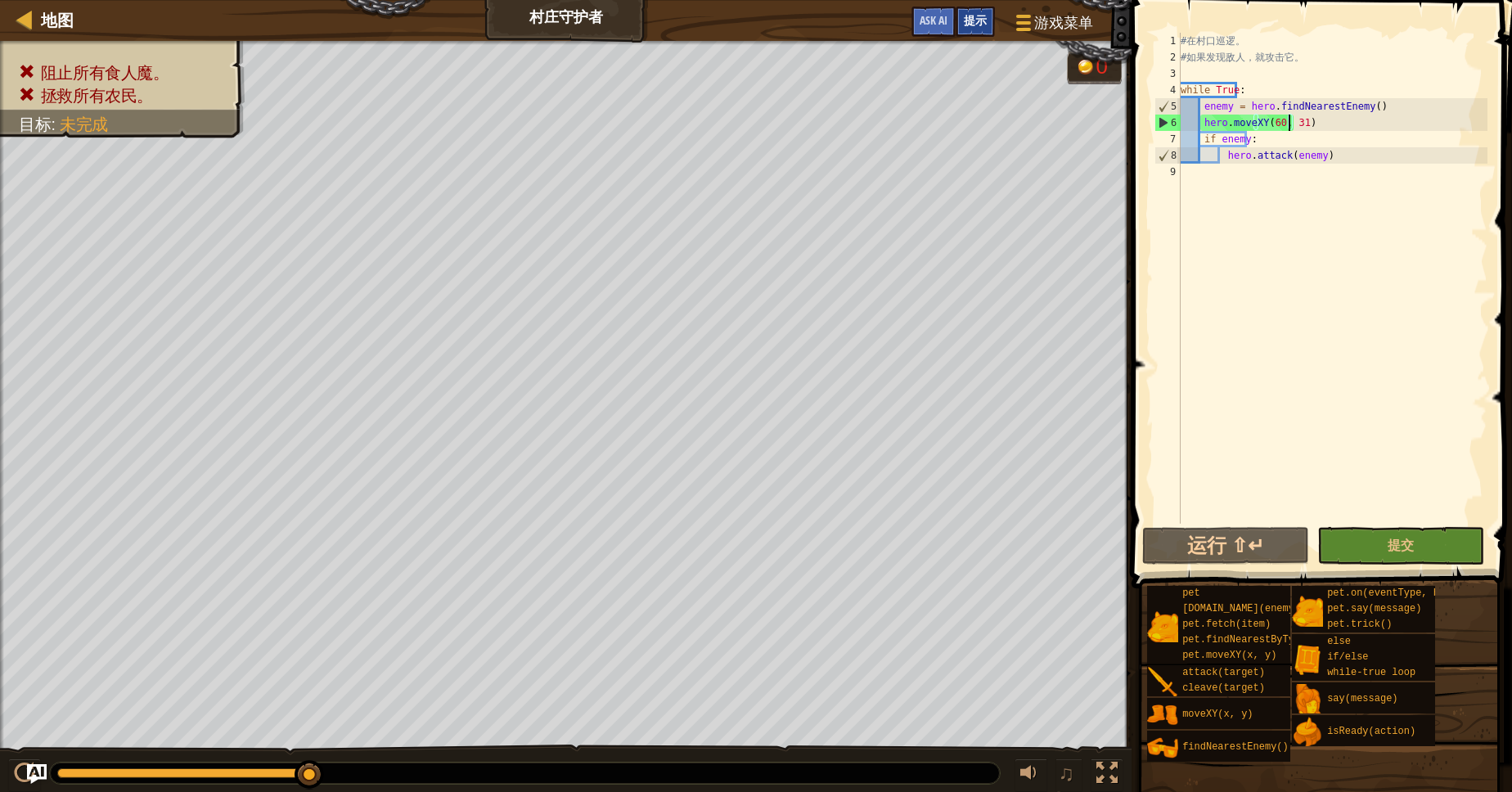
click at [992, 22] on div "提示" at bounding box center [975, 21] width 39 height 30
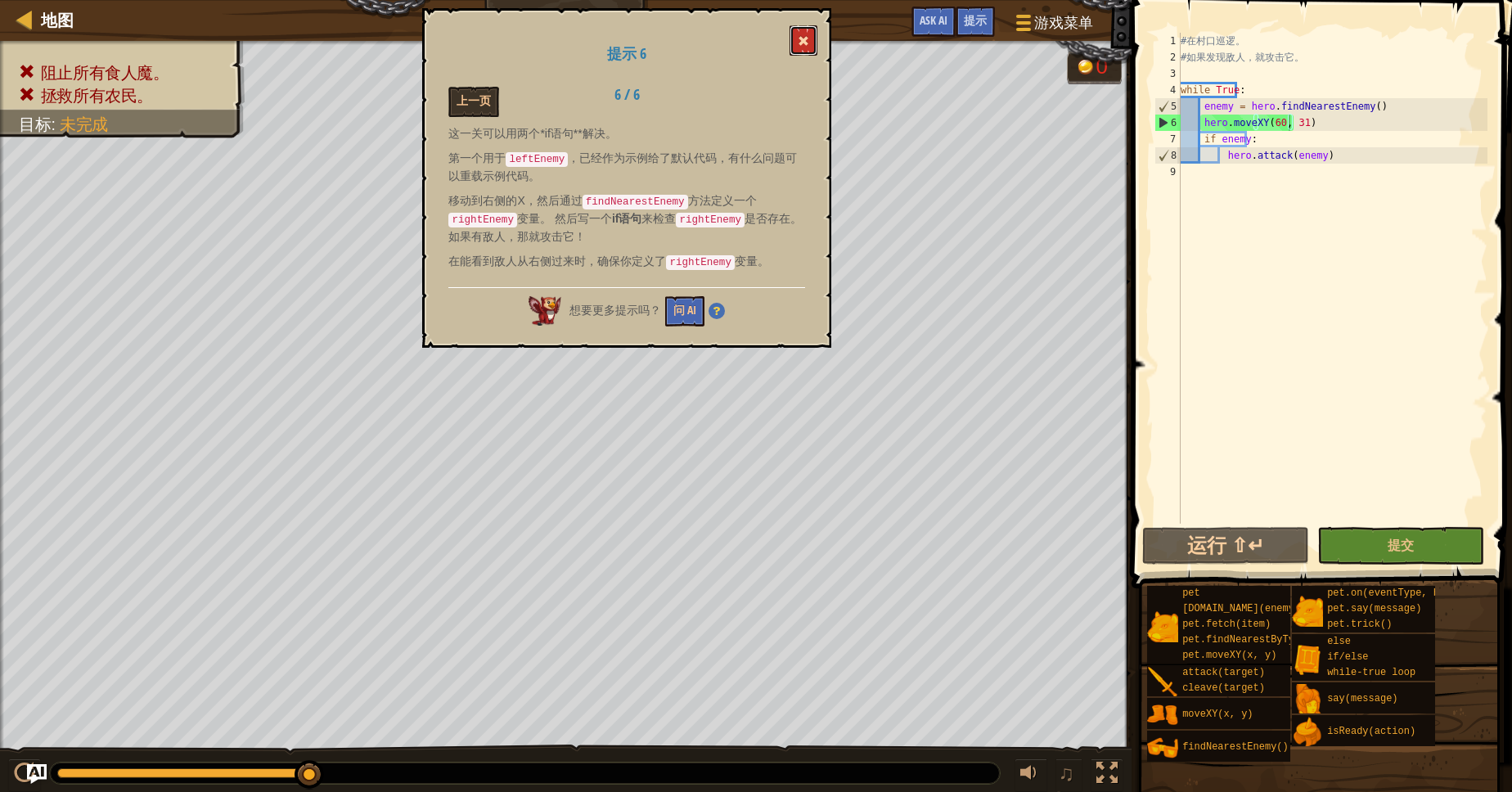
click at [806, 35] on button at bounding box center [803, 40] width 27 height 30
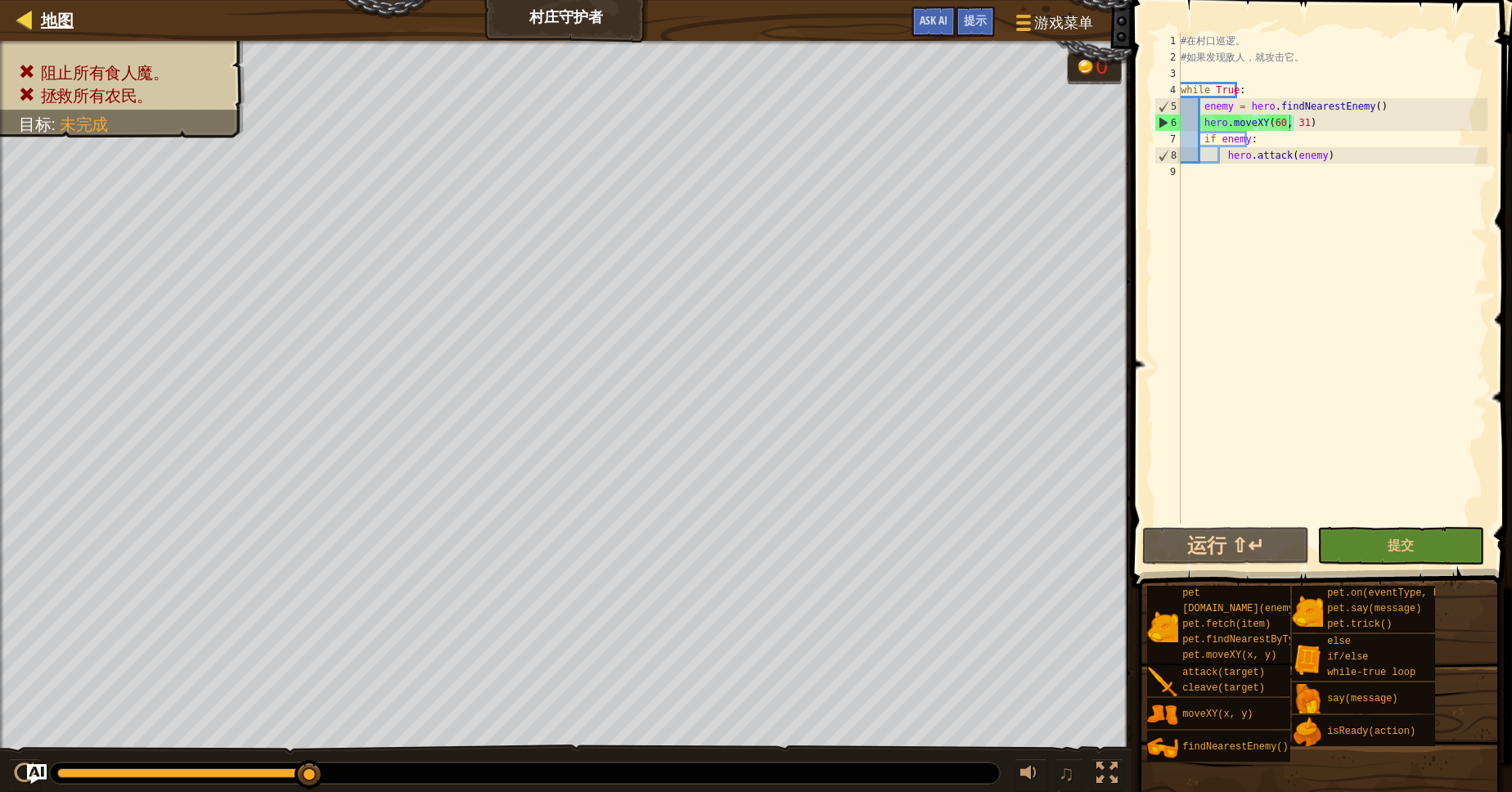
click at [69, 5] on div "地图" at bounding box center [53, 20] width 41 height 41
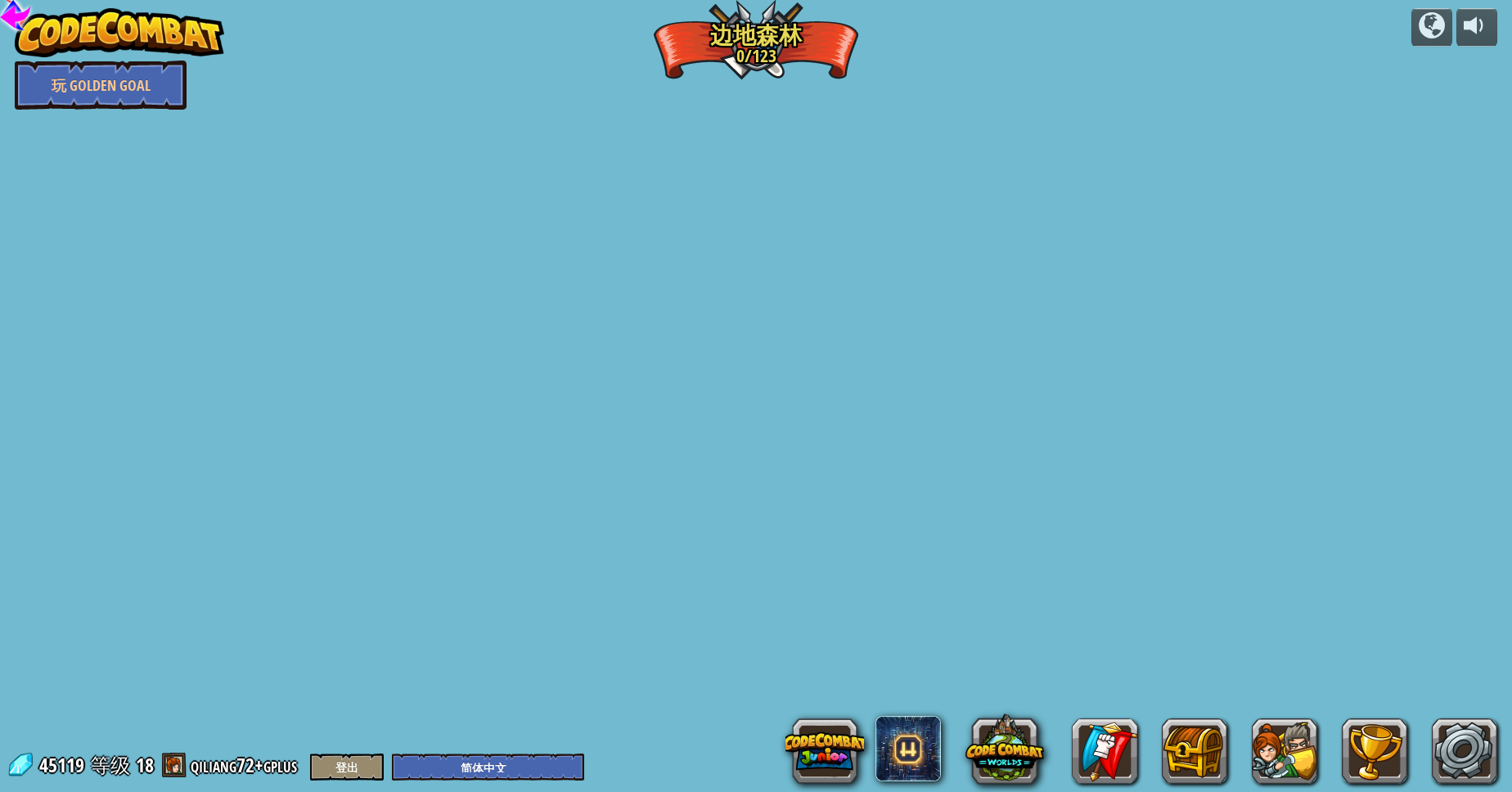
select select "zh-HANS"
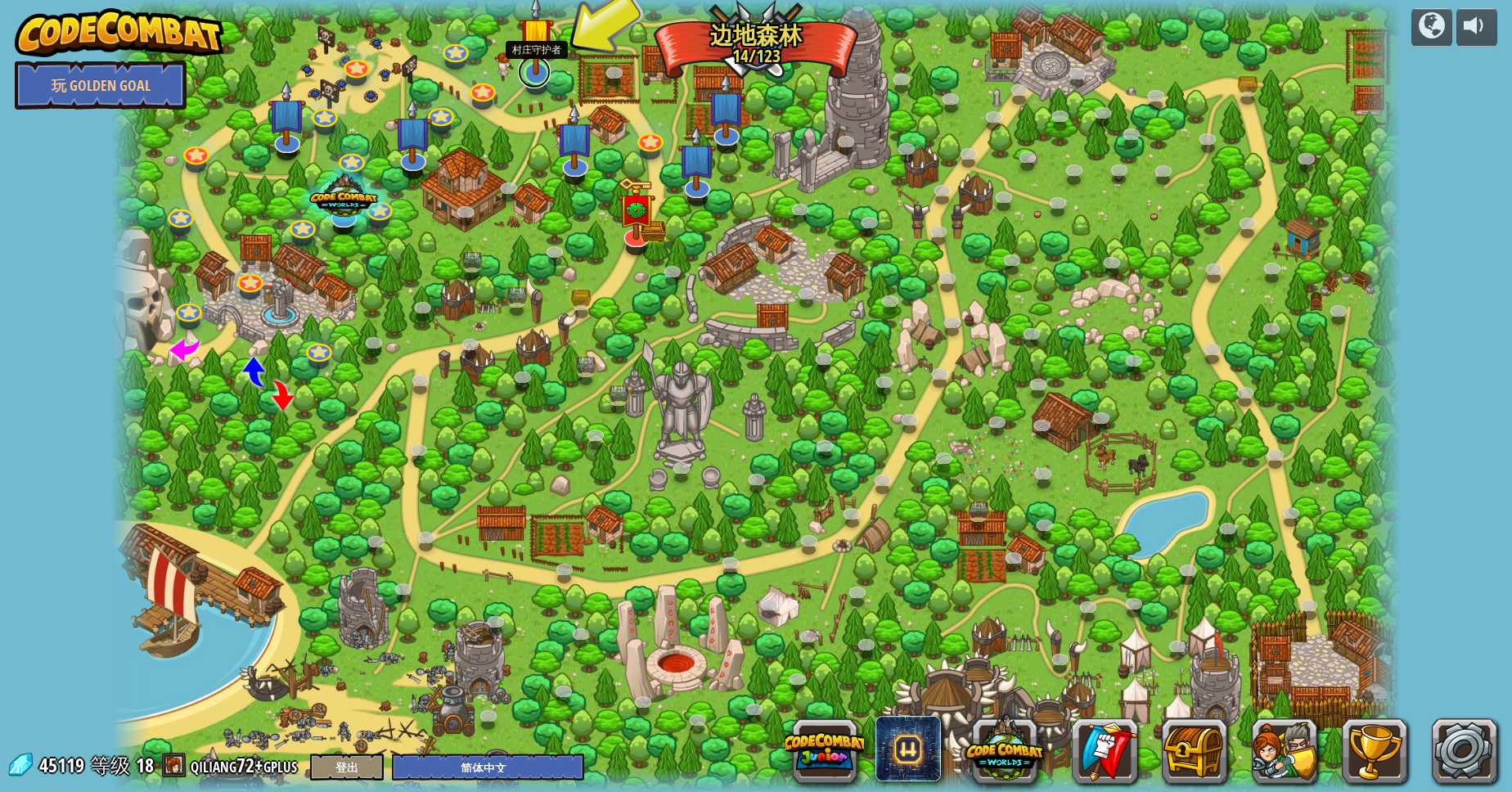
click at [528, 77] on link at bounding box center [534, 72] width 33 height 33
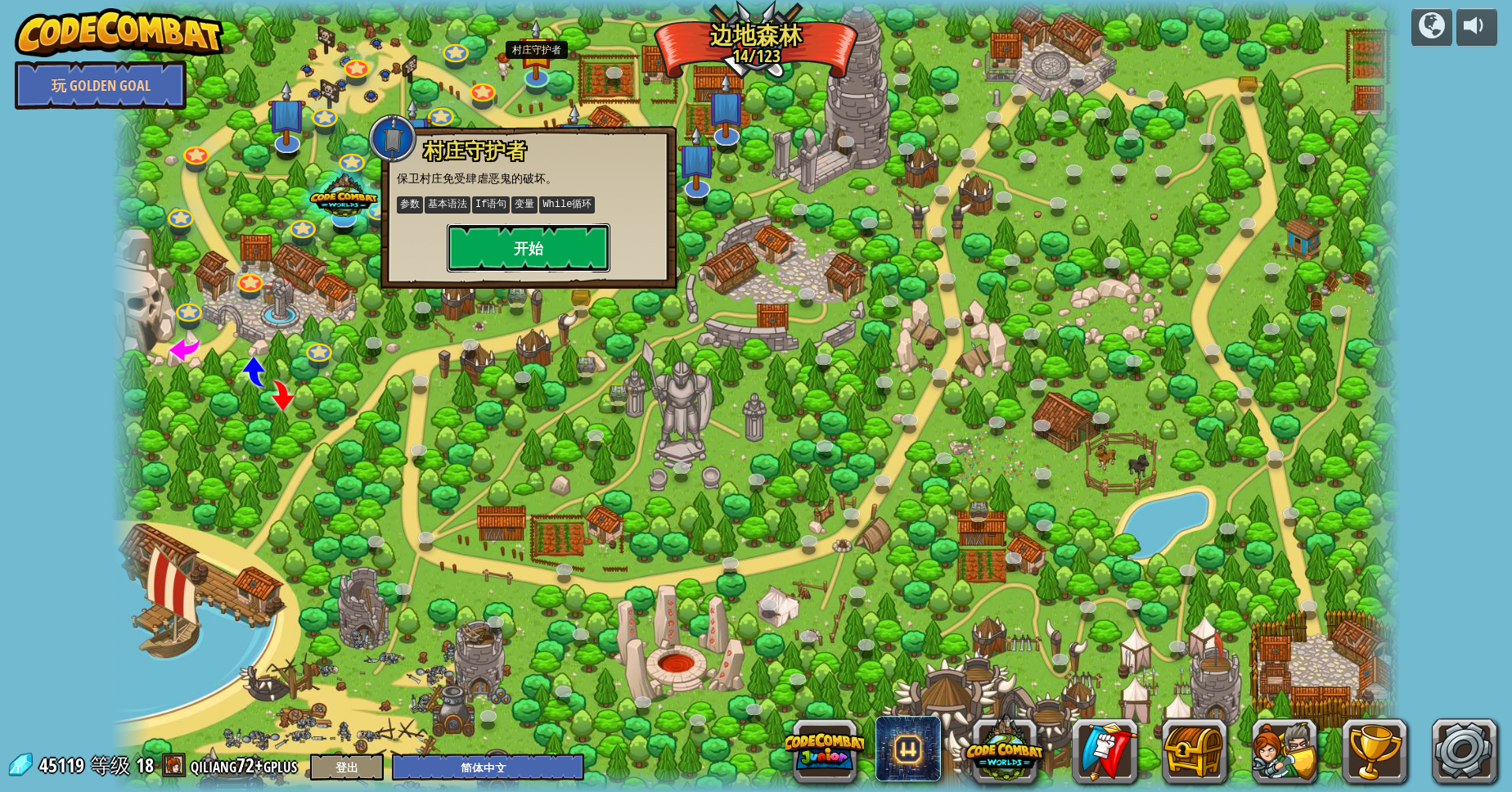
click at [561, 253] on button "开始" at bounding box center [527, 248] width 163 height 49
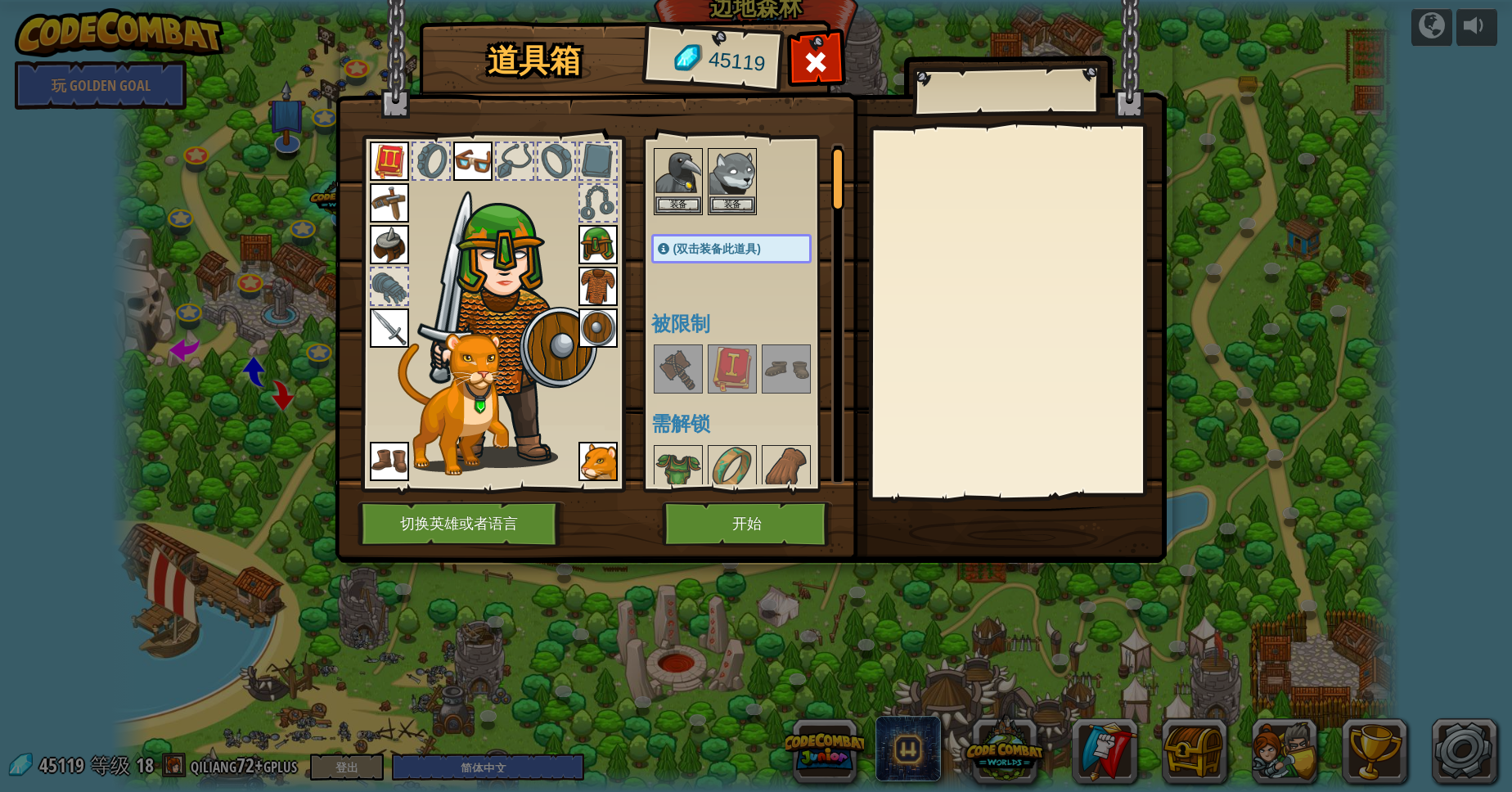
scroll to position [147, 0]
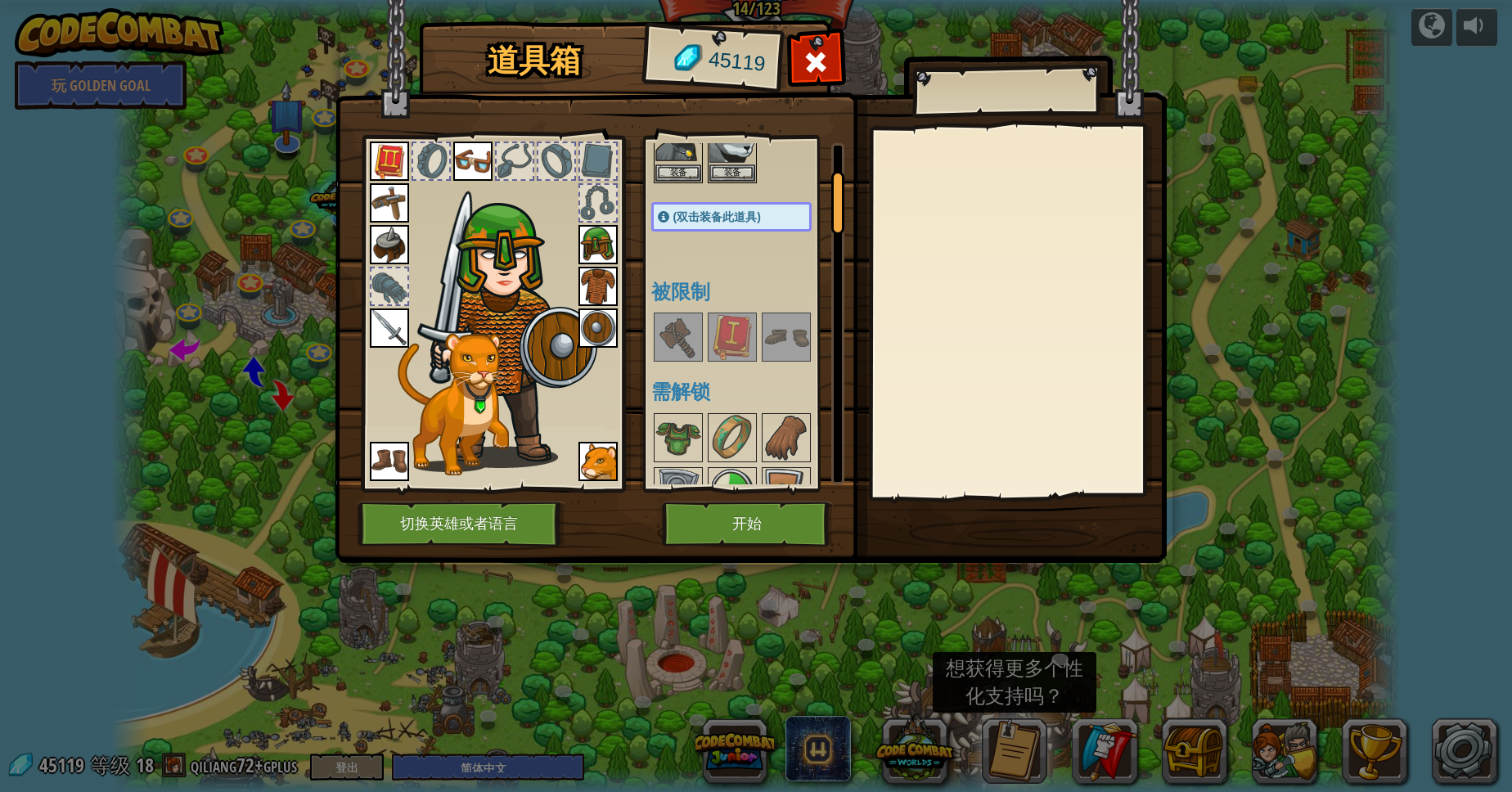
click at [693, 345] on img at bounding box center [678, 337] width 46 height 46
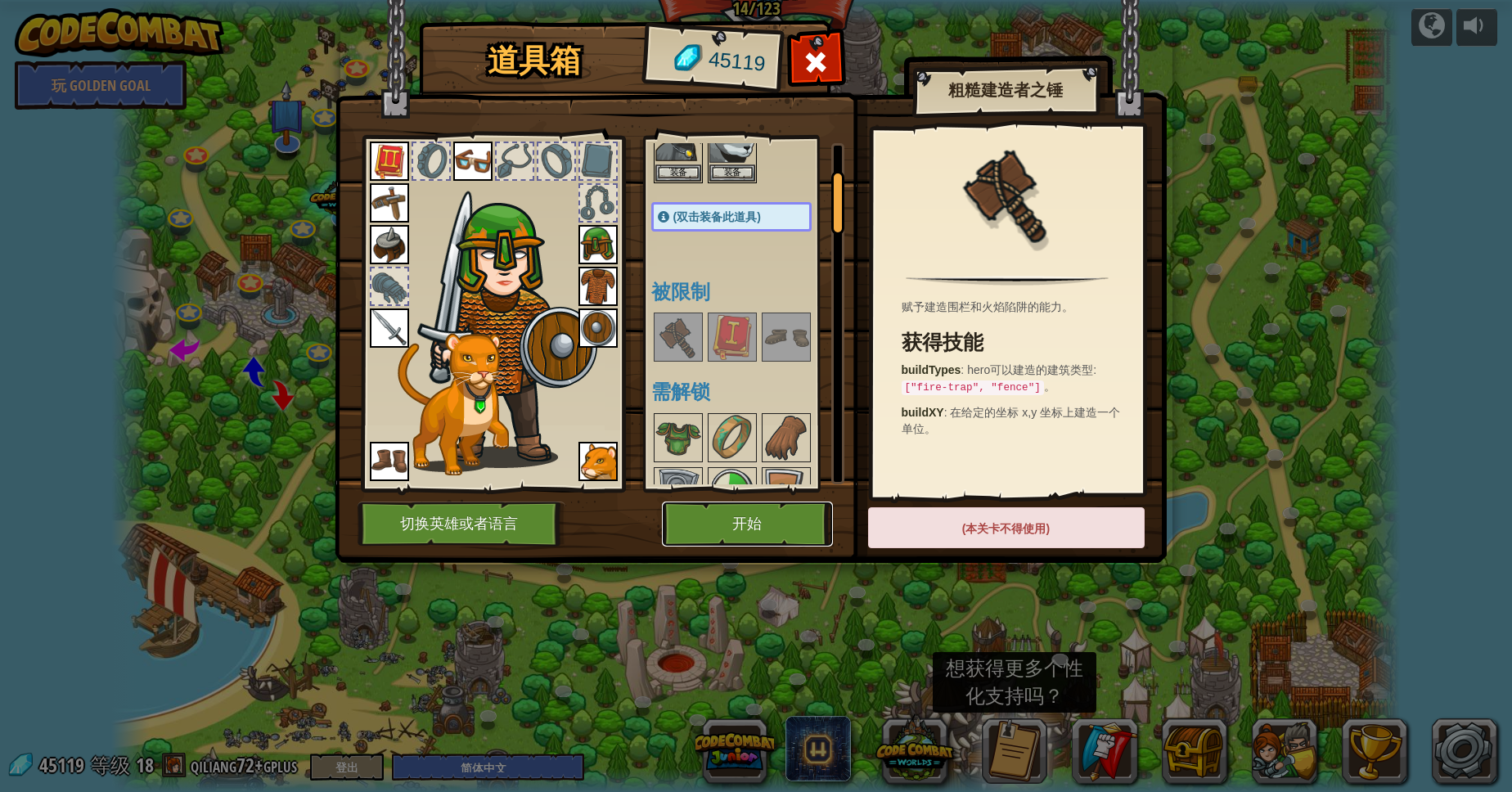
click at [714, 534] on button "开始" at bounding box center [746, 524] width 171 height 45
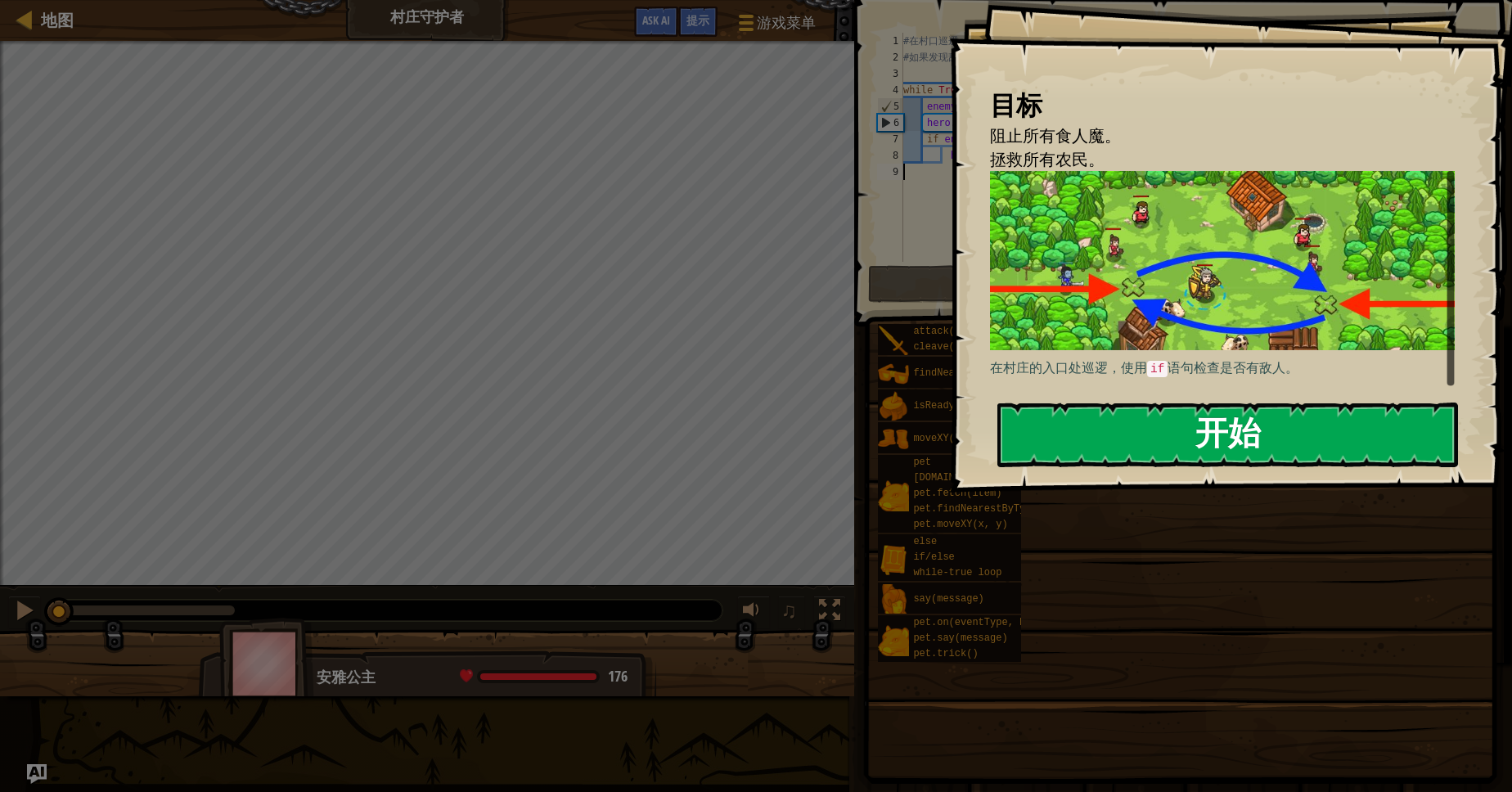
click at [1053, 417] on button "开始" at bounding box center [1227, 434] width 461 height 65
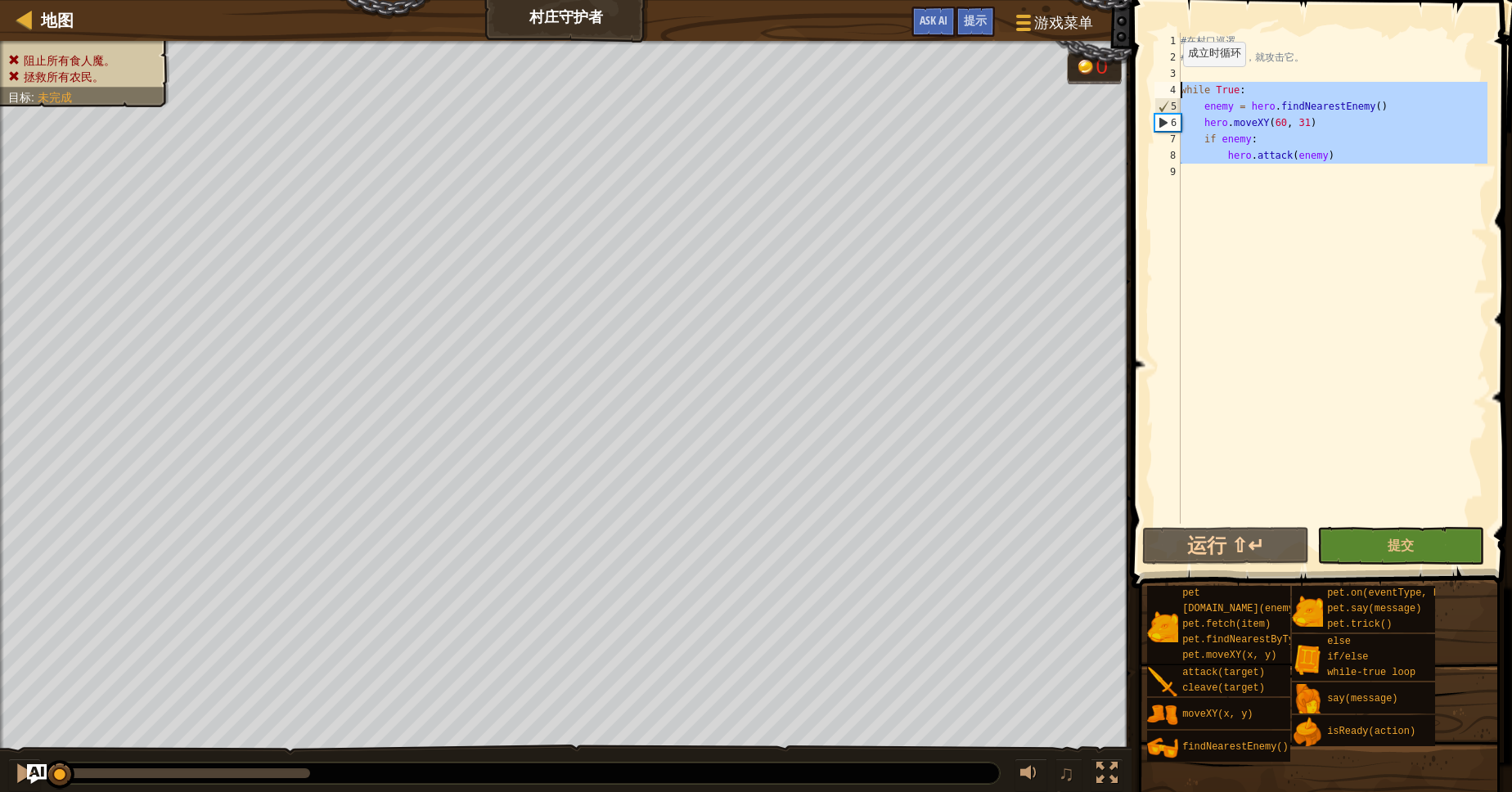
drag, startPoint x: 1214, startPoint y: 181, endPoint x: 1168, endPoint y: 83, distance: 108.3
click at [1177, 83] on div "# 在 村 口 巡 逻 。 # 如 果 发 现 敌 人 ， 就 攻 击 它 。 while True : enemy = hero . findNearest…" at bounding box center [1332, 278] width 310 height 491
type textarea "while True: enemy = hero.findNearestEnemy()"
click at [1261, 242] on div "# 在 村 口 巡 逻 。 # 如 果 发 现 敌 人 ， 就 攻 击 它 。 while True : enemy = hero . findNearest…" at bounding box center [1332, 278] width 310 height 491
drag, startPoint x: 1239, startPoint y: 174, endPoint x: 1174, endPoint y: 83, distance: 111.8
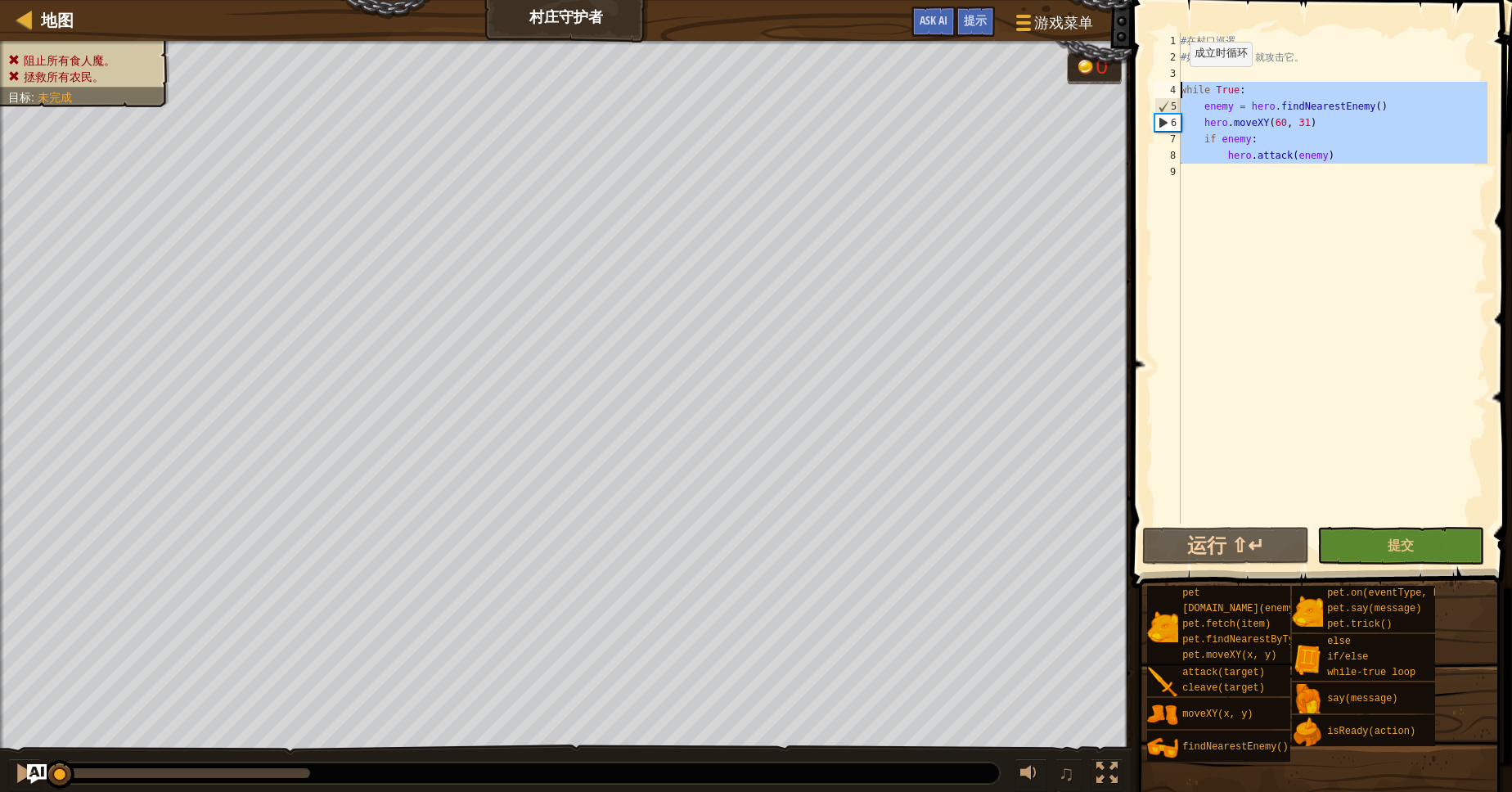
click at [1177, 83] on div "# 在 村 口 巡 逻 。 # 如 果 发 现 敌 人 ， 就 攻 击 它 。 while True : enemy = hero . findNearest…" at bounding box center [1332, 278] width 310 height 491
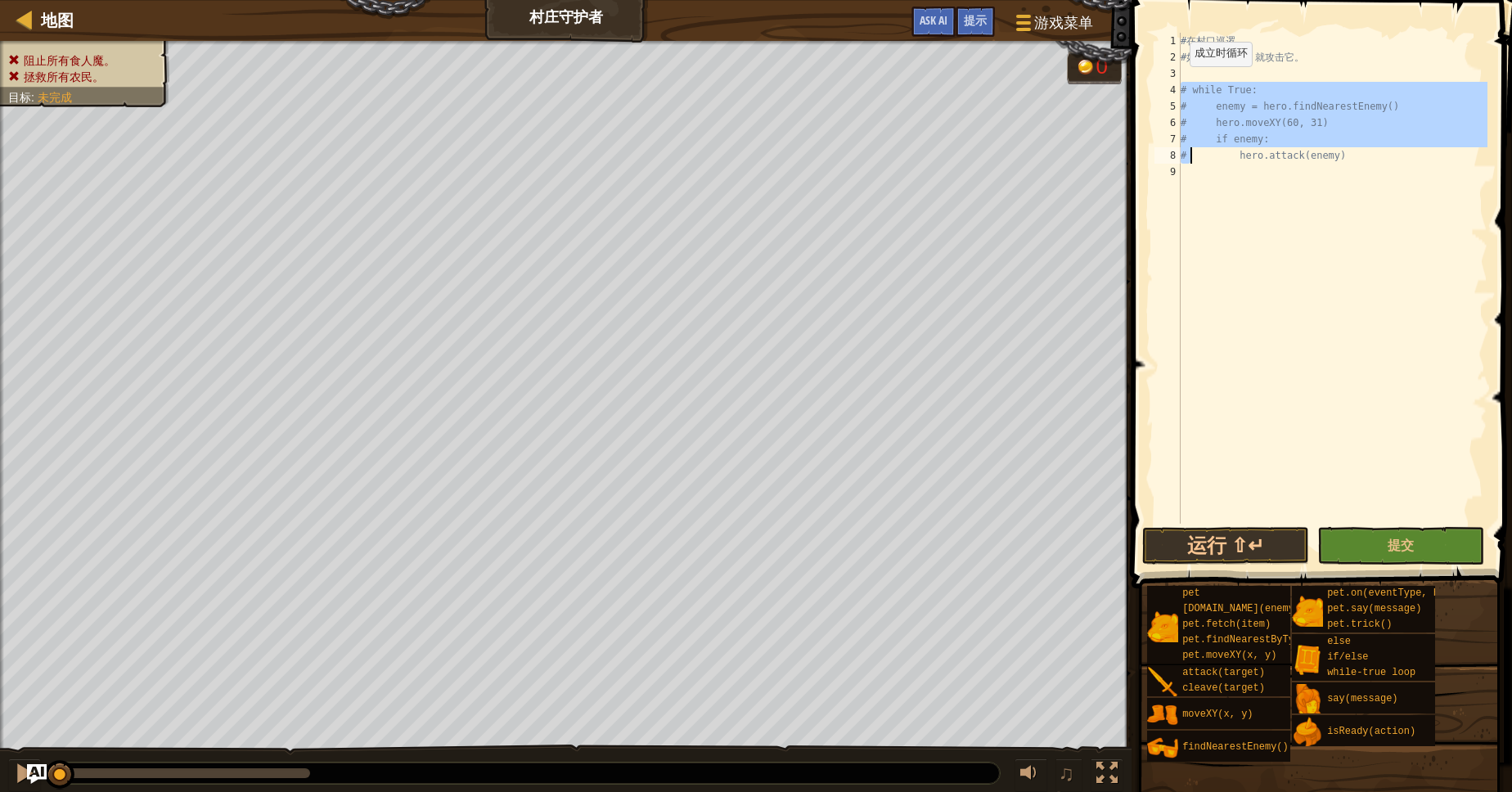
type textarea "while True:"
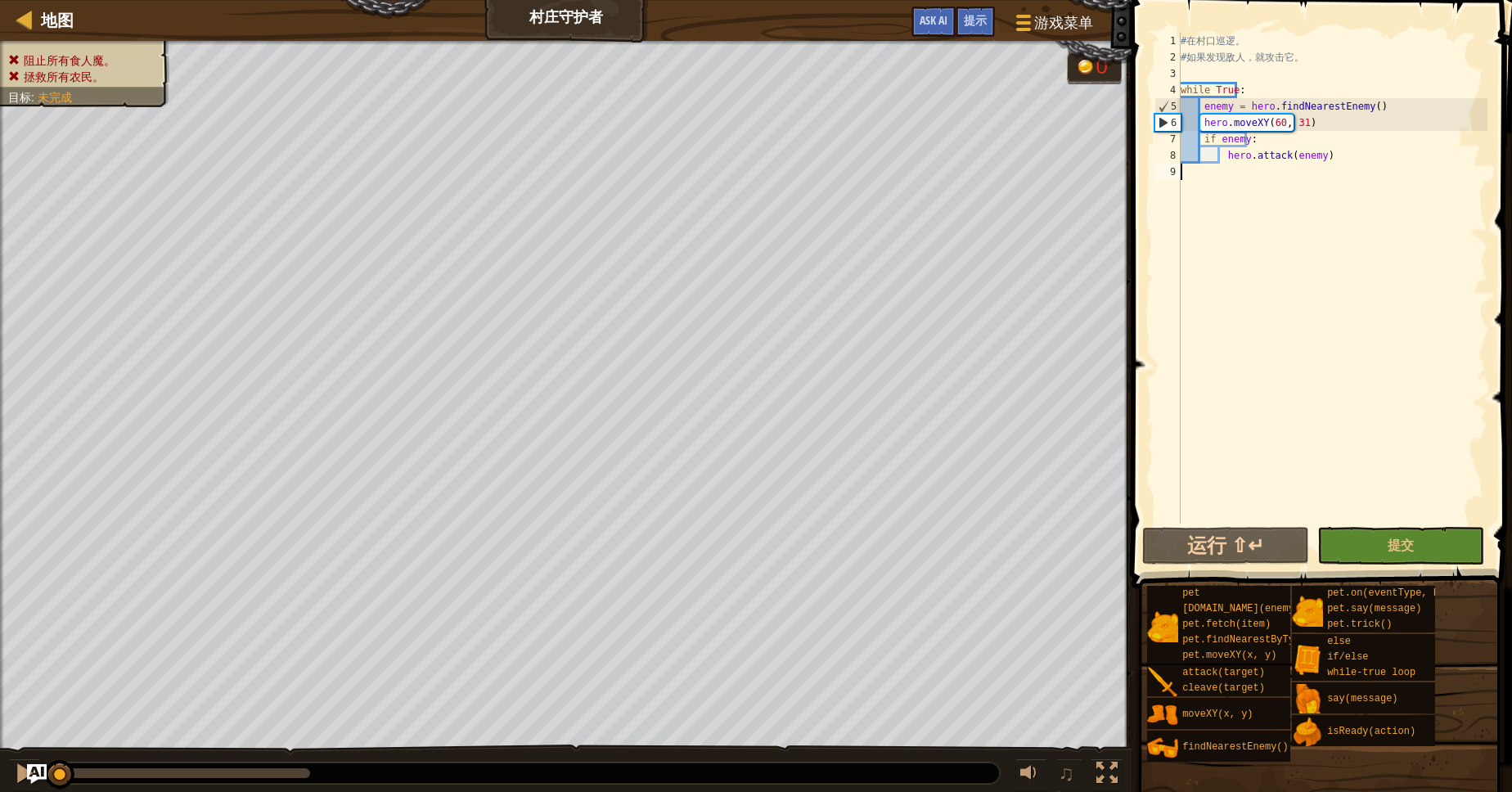
click at [1212, 186] on div "# 在 村 口 巡 逻 。 # 如 果 发 现 敌 人 ， 就 攻 击 它 。 while True : enemy = hero . findNearest…" at bounding box center [1332, 295] width 310 height 524
click at [972, 26] on span "提示" at bounding box center [975, 19] width 23 height 16
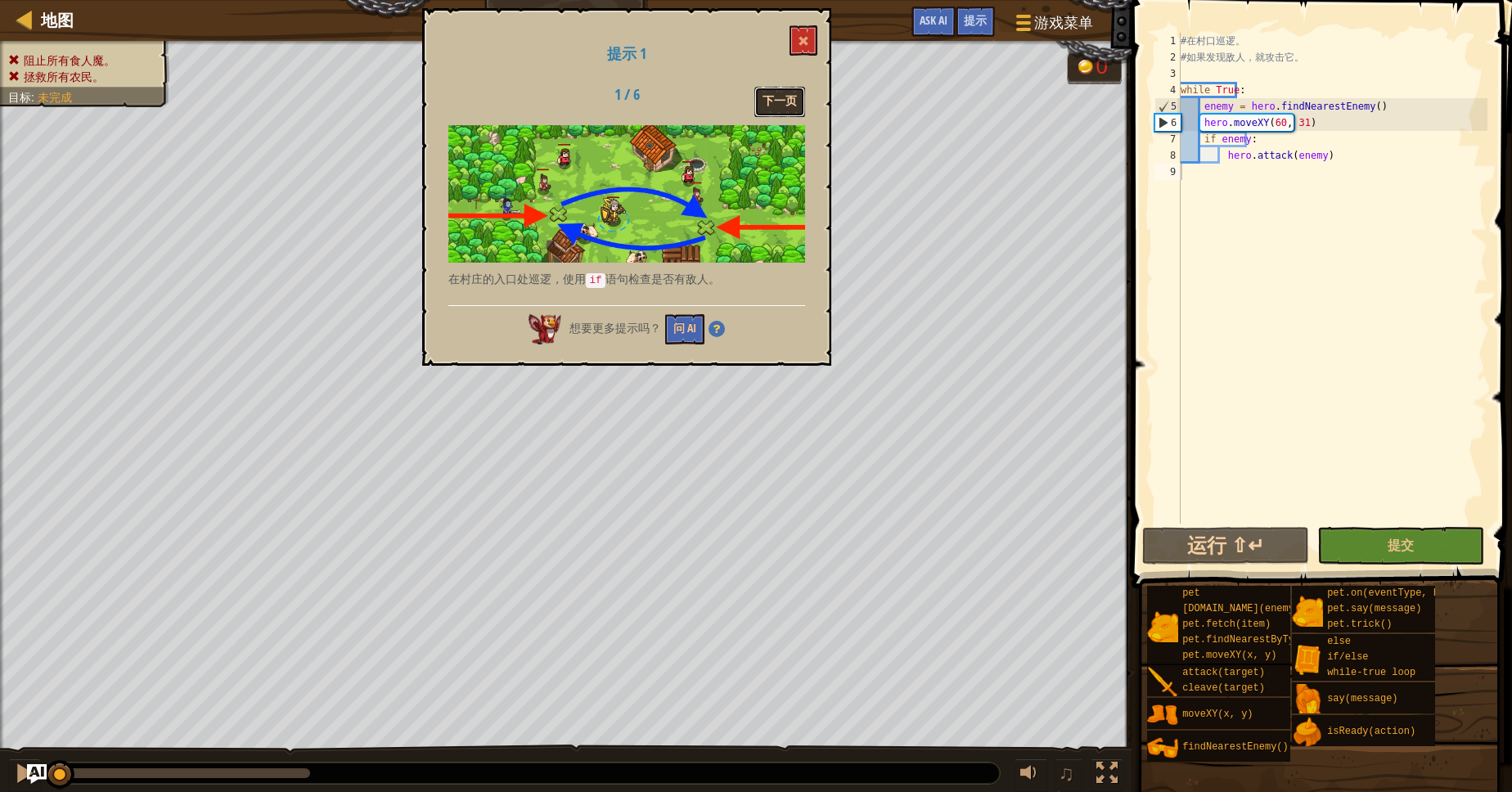
click at [781, 109] on button "下一页" at bounding box center [780, 101] width 51 height 30
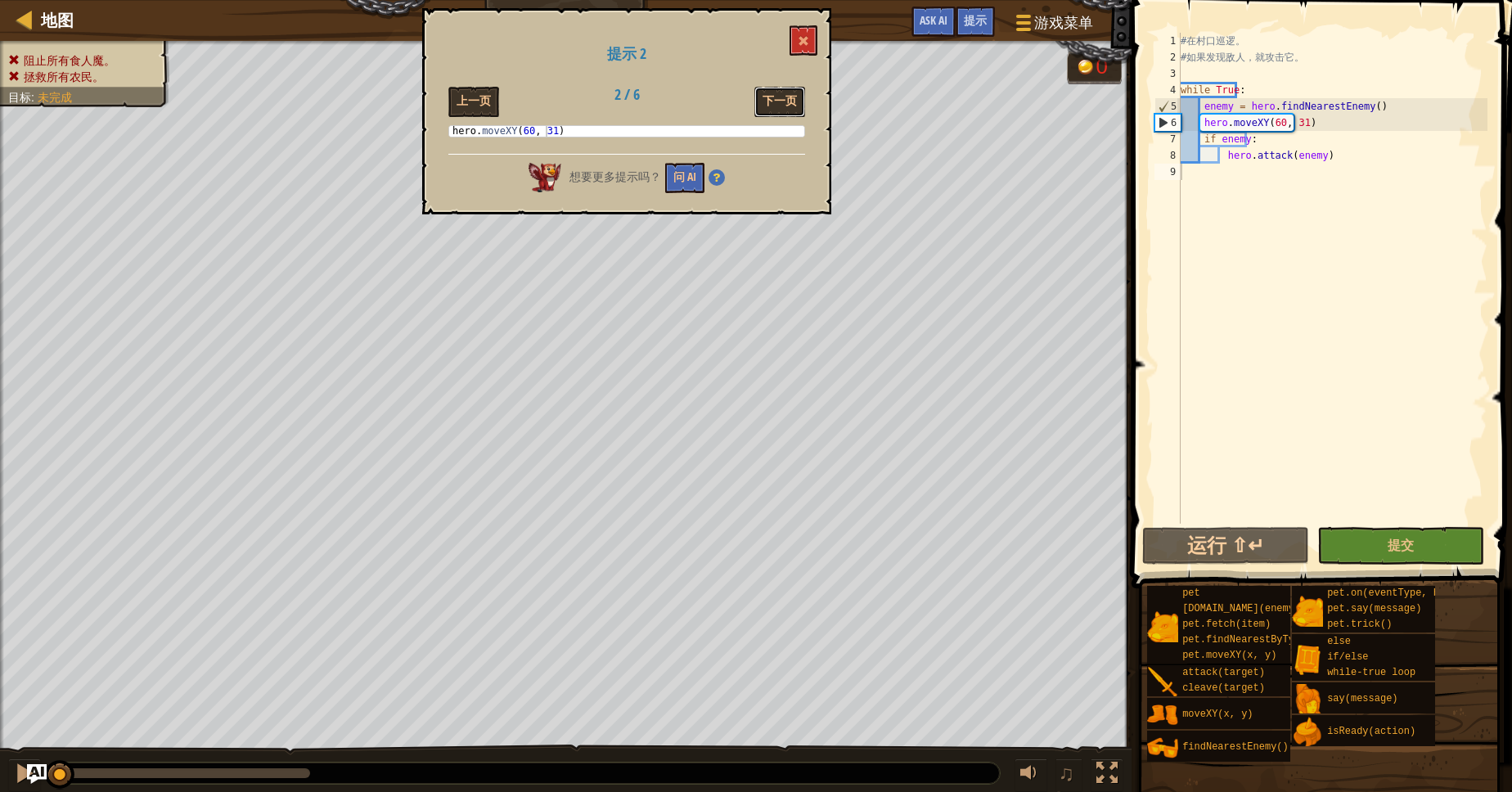
click at [779, 89] on button "下一页" at bounding box center [780, 101] width 51 height 30
click at [778, 89] on button "下一页" at bounding box center [780, 101] width 51 height 30
click at [778, 91] on button "下一页" at bounding box center [780, 101] width 51 height 30
click at [779, 98] on button "下一页" at bounding box center [780, 101] width 51 height 30
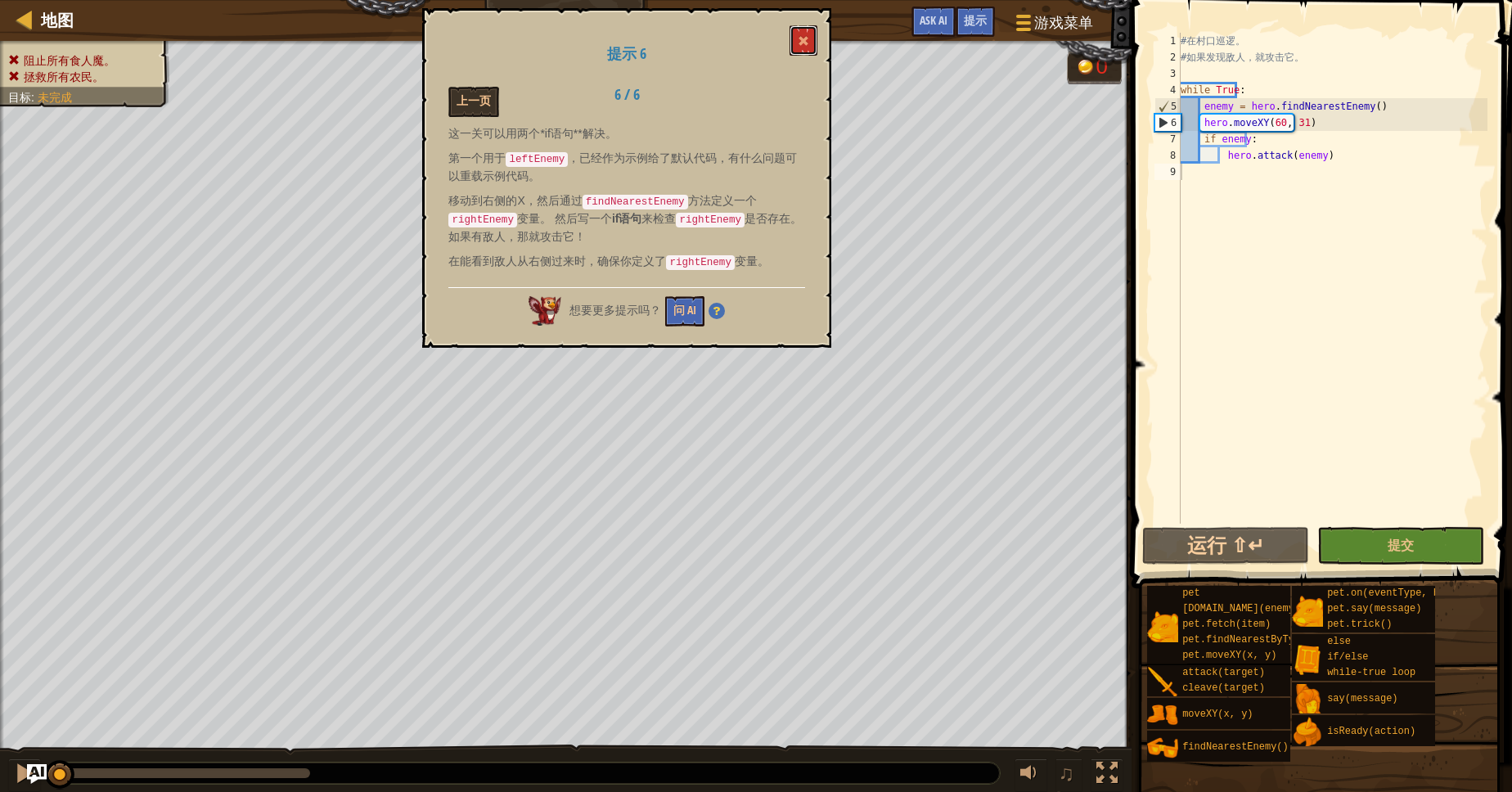
drag, startPoint x: 795, startPoint y: 49, endPoint x: 801, endPoint y: 31, distance: 19.0
click at [795, 48] on button at bounding box center [803, 40] width 27 height 30
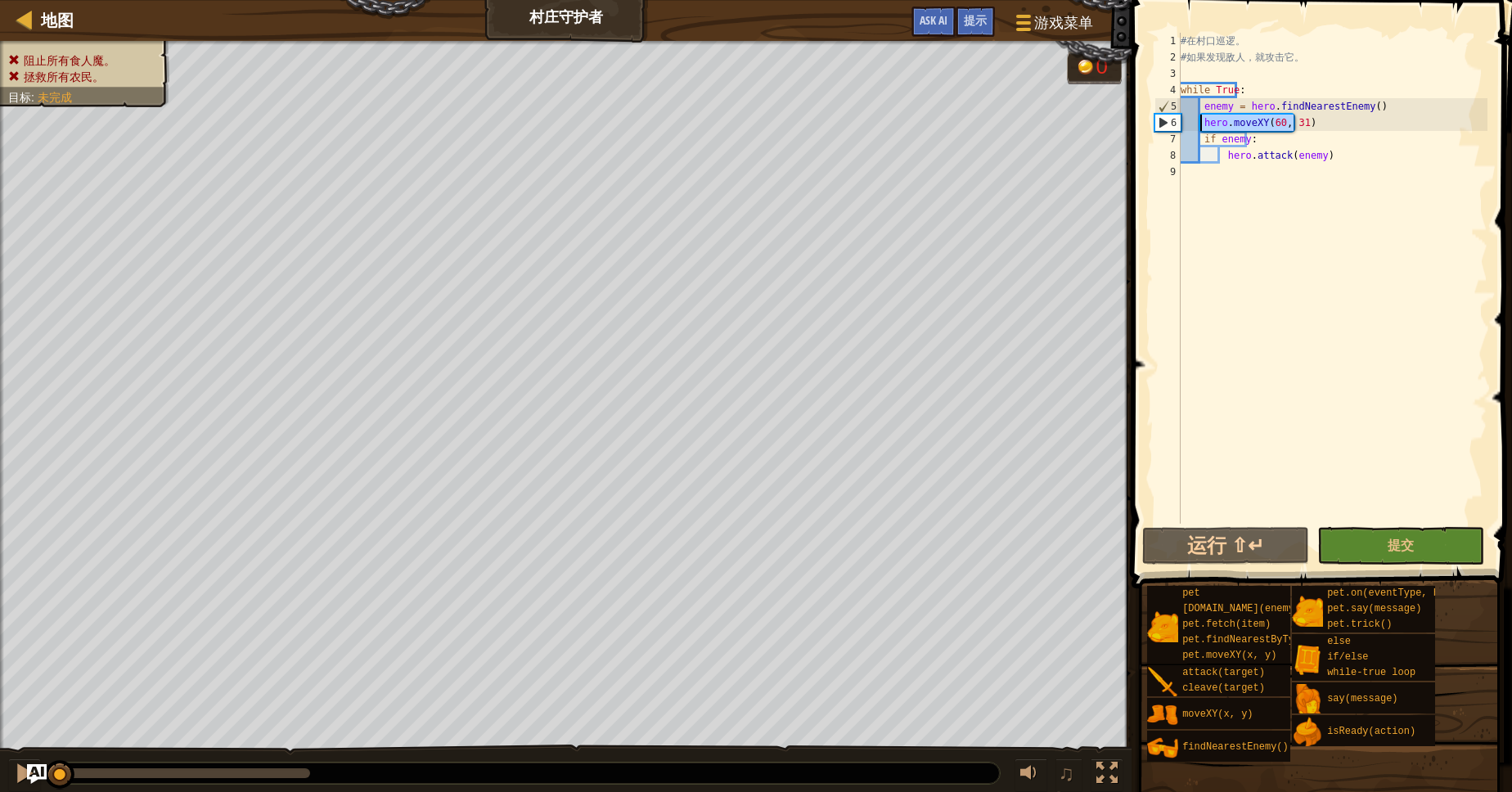
drag, startPoint x: 1307, startPoint y: 126, endPoint x: 1198, endPoint y: 118, distance: 109.3
click at [1198, 118] on div "# 在 村 口 巡 逻 。 # 如 果 发 现 敌 人 ， 就 攻 击 它 。 while True : enemy = hero . findNearest…" at bounding box center [1332, 295] width 310 height 524
click at [1204, 101] on div "# 在 村 口 巡 逻 。 # 如 果 发 现 敌 人 ， 就 攻 击 它 。 while True : enemy = hero . findNearest…" at bounding box center [1332, 295] width 310 height 524
click at [1196, 100] on div "# 在 村 口 巡 逻 。 # 如 果 发 现 敌 人 ， 就 攻 击 它 。 while True : enemy = hero . findNearest…" at bounding box center [1332, 295] width 310 height 524
click at [1202, 106] on div "# 在 村 口 巡 逻 。 # 如 果 发 现 敌 人 ， 就 攻 击 它 。 while True : enemy = hero . findNearest…" at bounding box center [1332, 295] width 310 height 524
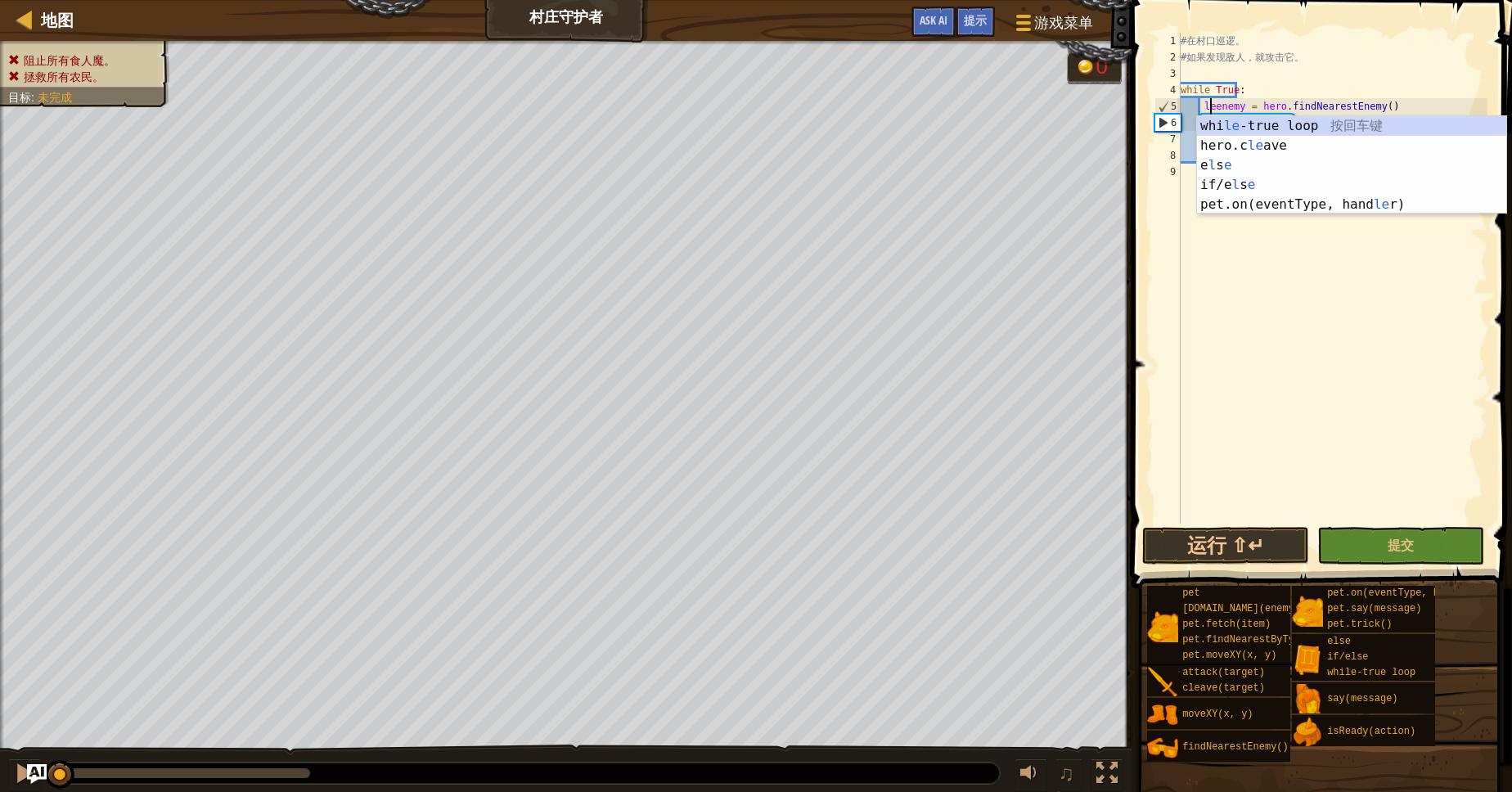
scroll to position [7, 3]
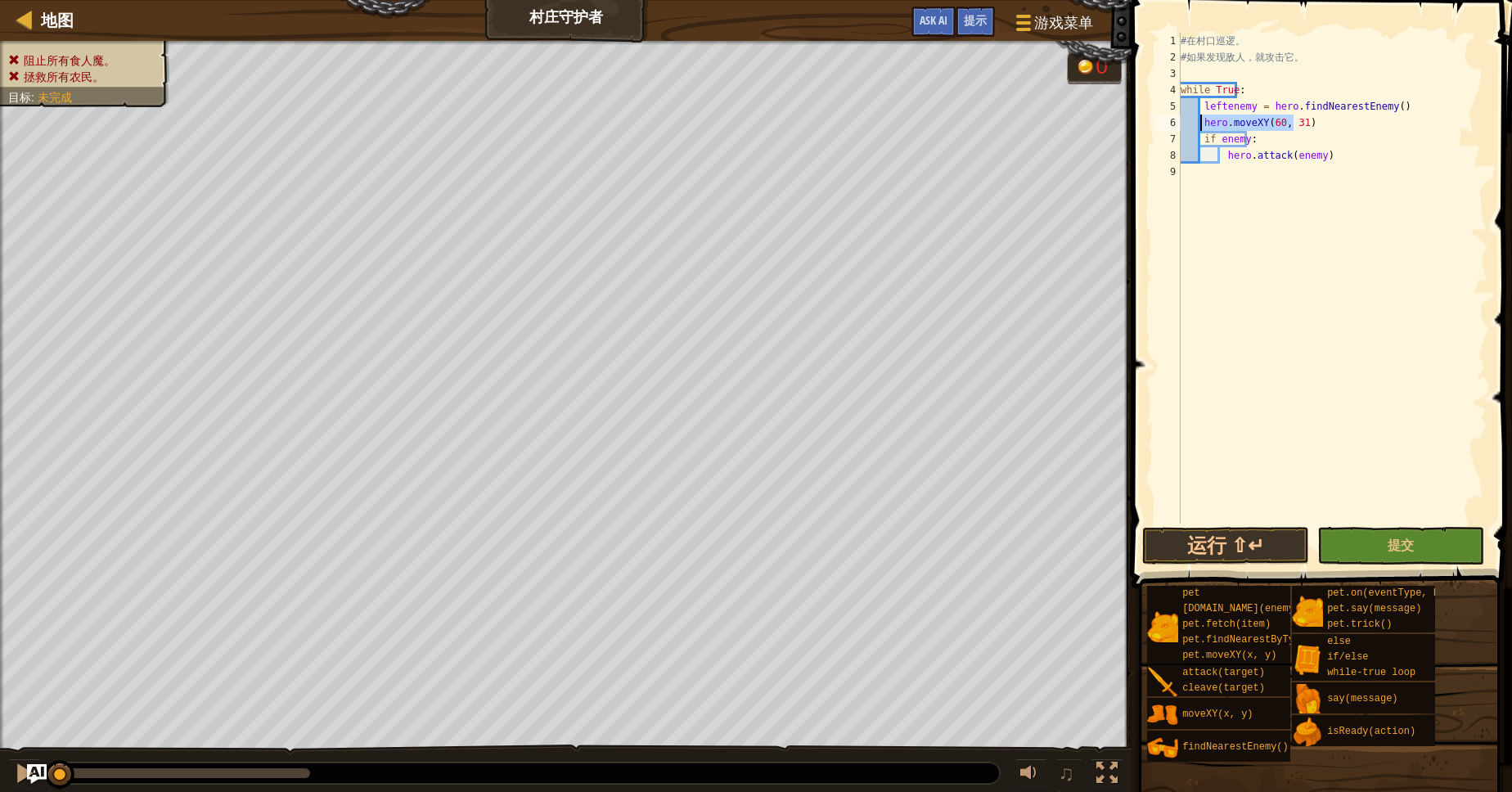
drag, startPoint x: 1309, startPoint y: 119, endPoint x: 1199, endPoint y: 128, distance: 110.4
click at [1199, 128] on div "# 在 村 口 巡 逻 。 # 如 果 发 现 敌 人 ， 就 攻 击 它 。 while True : leftenemy = hero . findNea…" at bounding box center [1332, 295] width 310 height 524
type textarea "hero.moveXY(60, 31)"
click at [1218, 126] on div "# 在 村 口 巡 逻 。 # 如 果 发 现 敌 人 ， 就 攻 击 它 。 while True : leftenemy = hero . findNea…" at bounding box center [1332, 295] width 310 height 524
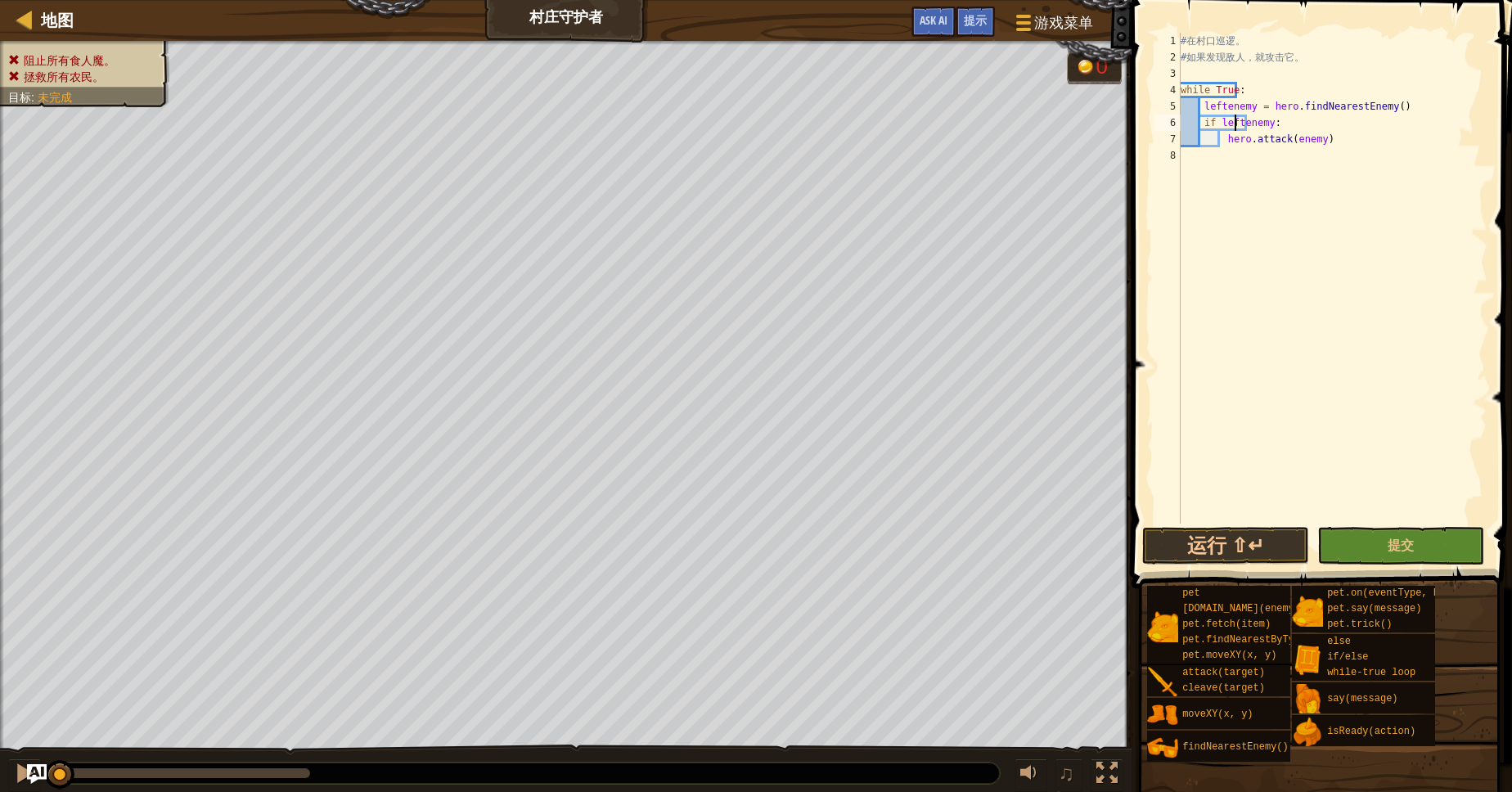
type textarea "hero.attack(enemy)"
type textarea "pass"
click at [1245, 254] on div "# 在 村 口 巡 逻 。 # 如 果 发 现 敌 人 ， 就 攻 击 它 。 while True : leftenemy = hero . findNea…" at bounding box center [1332, 295] width 310 height 524
click at [1214, 154] on div "# 在 村 口 巡 逻 。 # 如 果 发 现 敌 人 ， 就 攻 击 它 。 while True : leftenemy = hero . findNea…" at bounding box center [1332, 295] width 310 height 524
type textarea "pass"
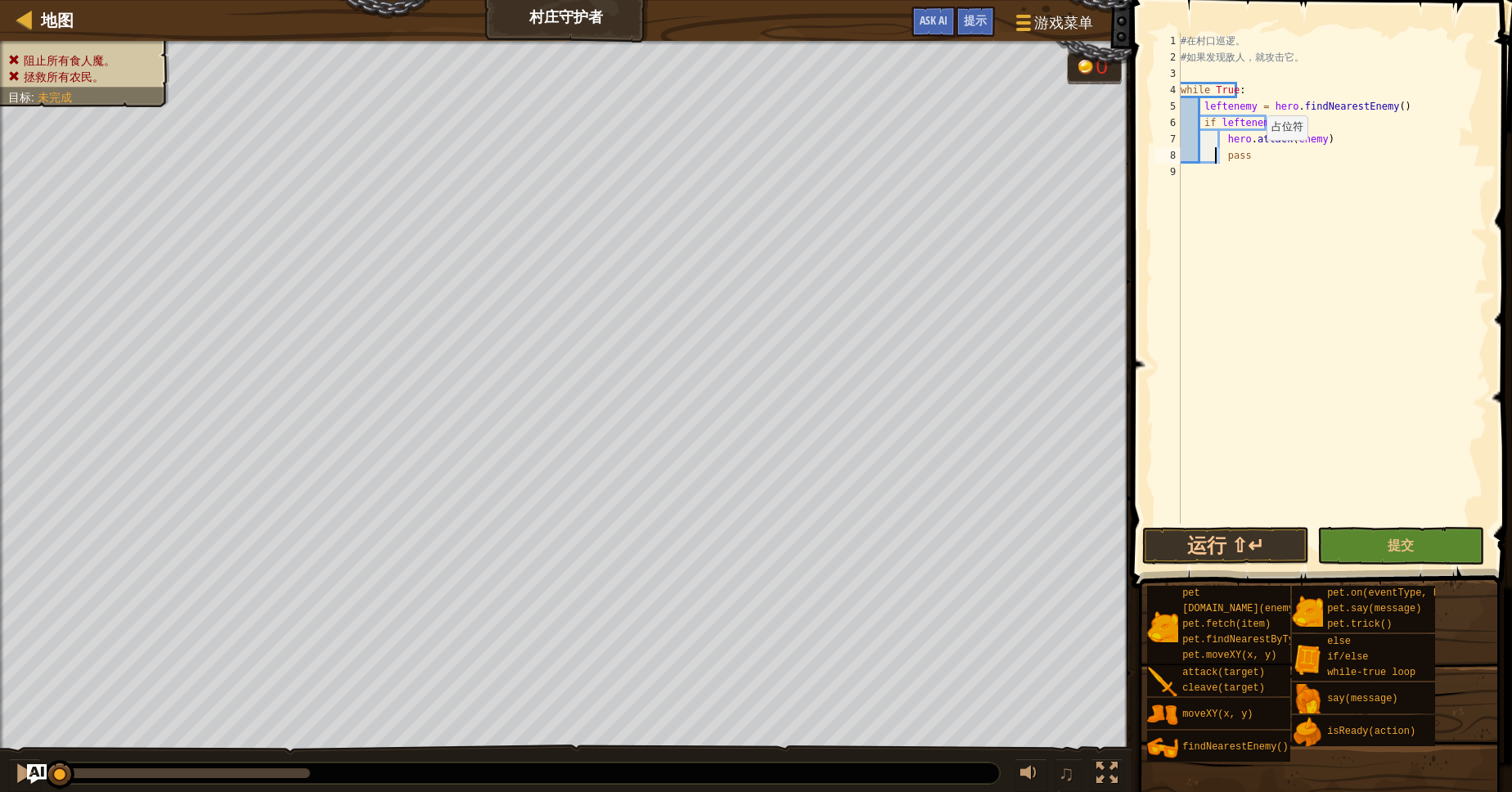
click at [1252, 156] on div "# 在 村 口 巡 逻 。 # 如 果 发 现 敌 人 ， 就 攻 击 它 。 while True : leftenemy = hero . findNea…" at bounding box center [1332, 295] width 310 height 524
type textarea "a"
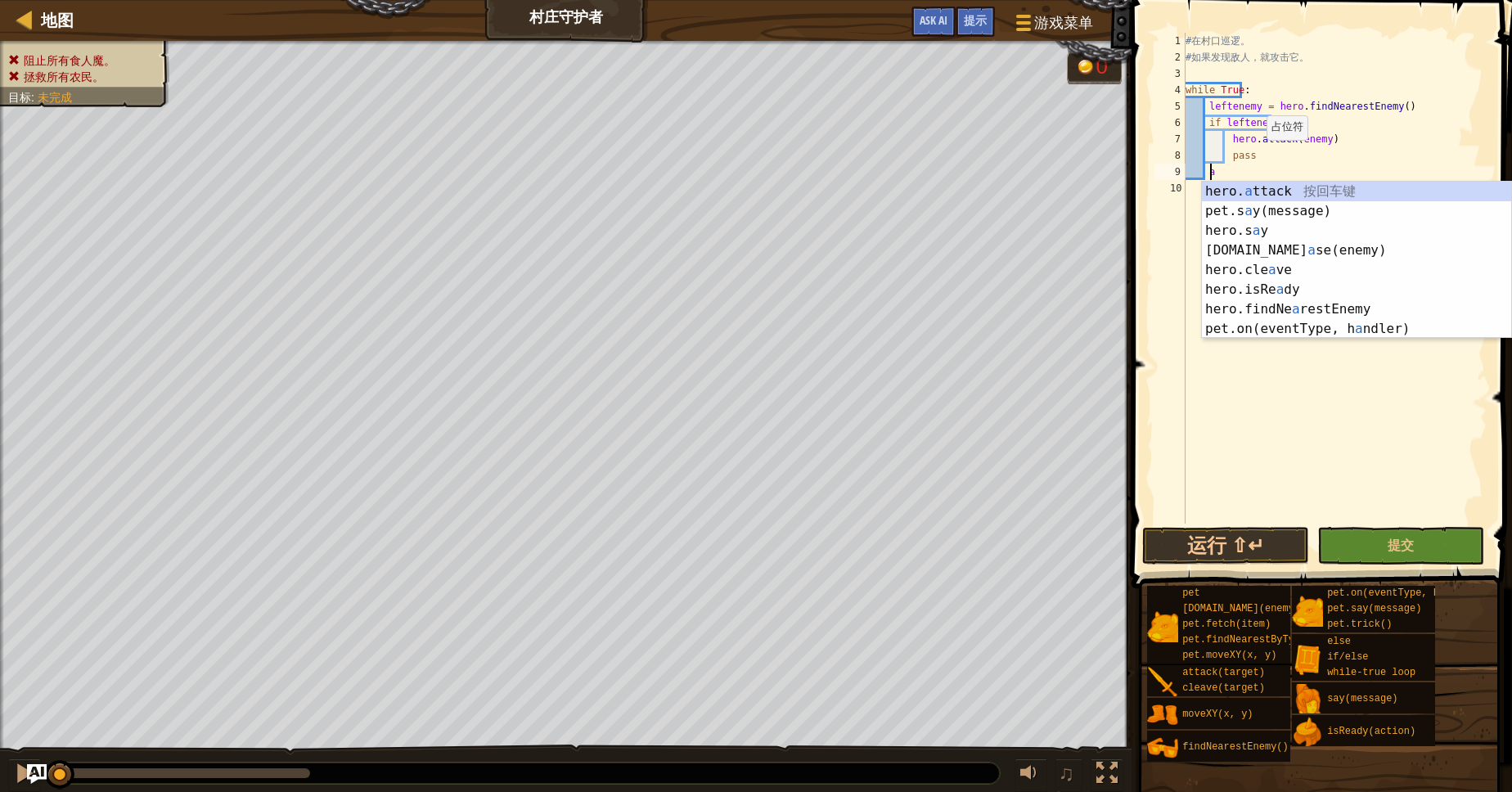
scroll to position [7, 1]
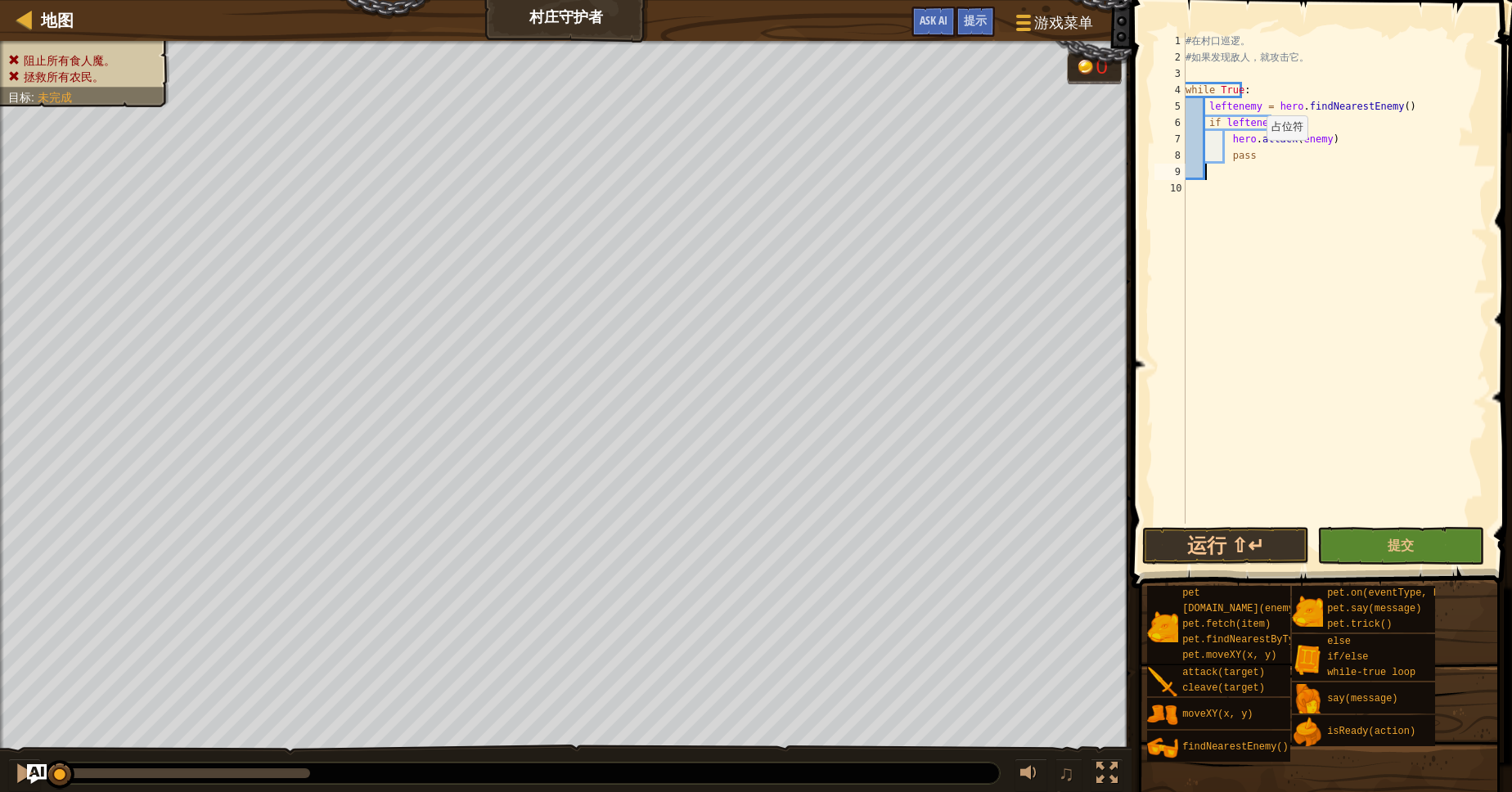
paste textarea "hero.moveXY(60, 31)"
type textarea "hero.moveXY(60, 31)"
type textarea "r"
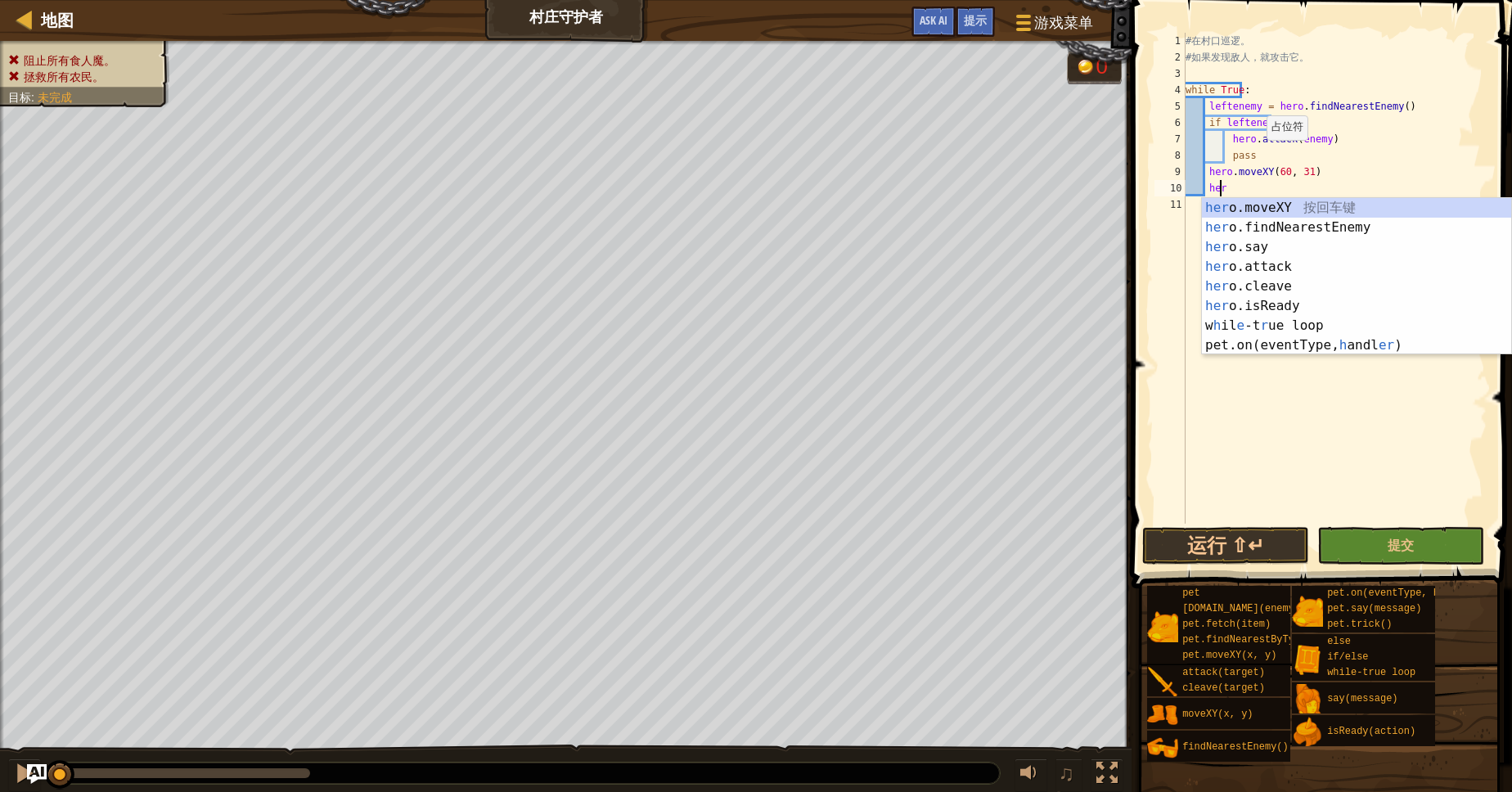
scroll to position [7, 3]
type textarea "herof"
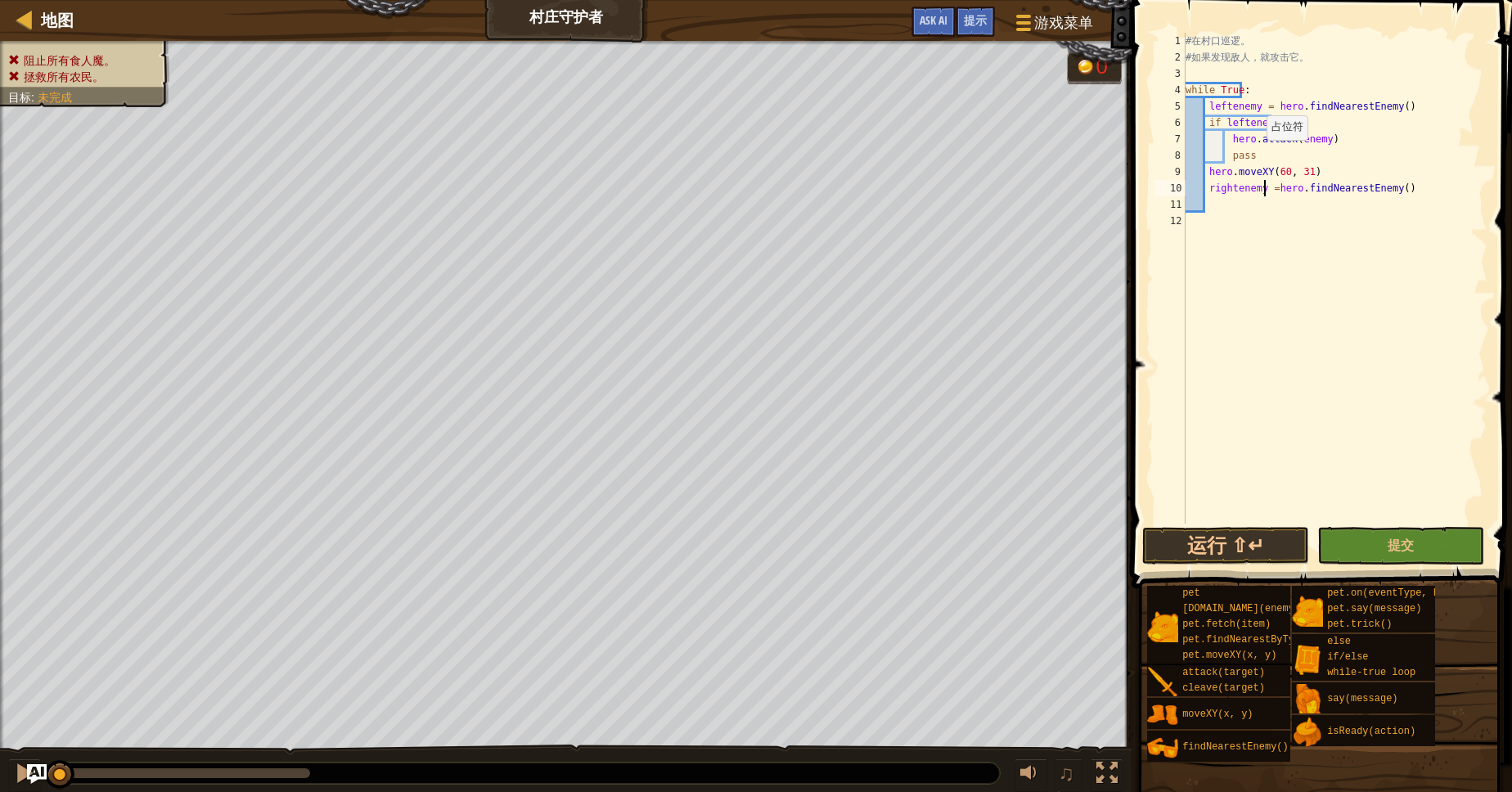
scroll to position [7, 5]
type textarea "rightenemy = hero.findNearestEnemy()"
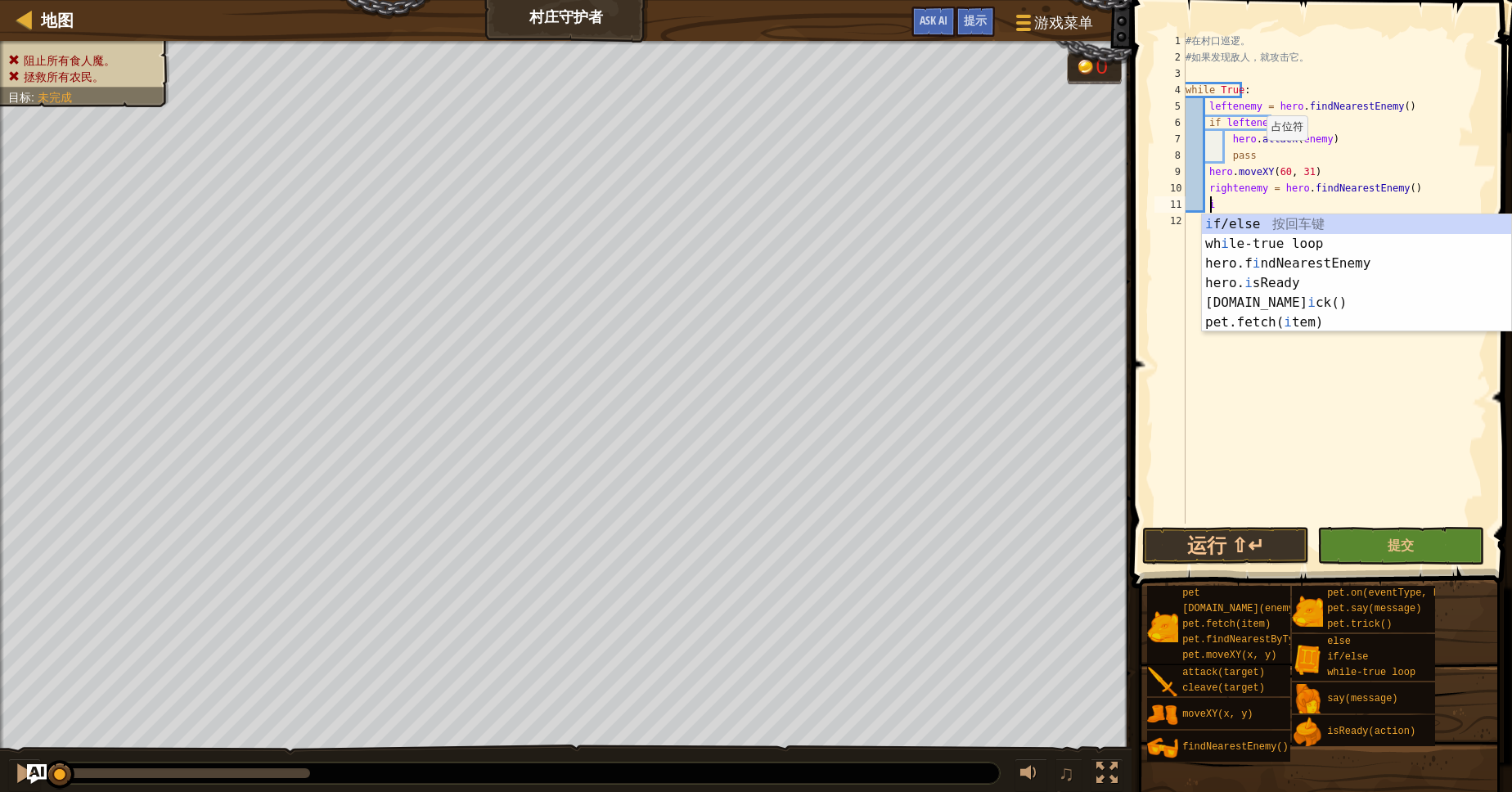
type textarea "if enemy:"
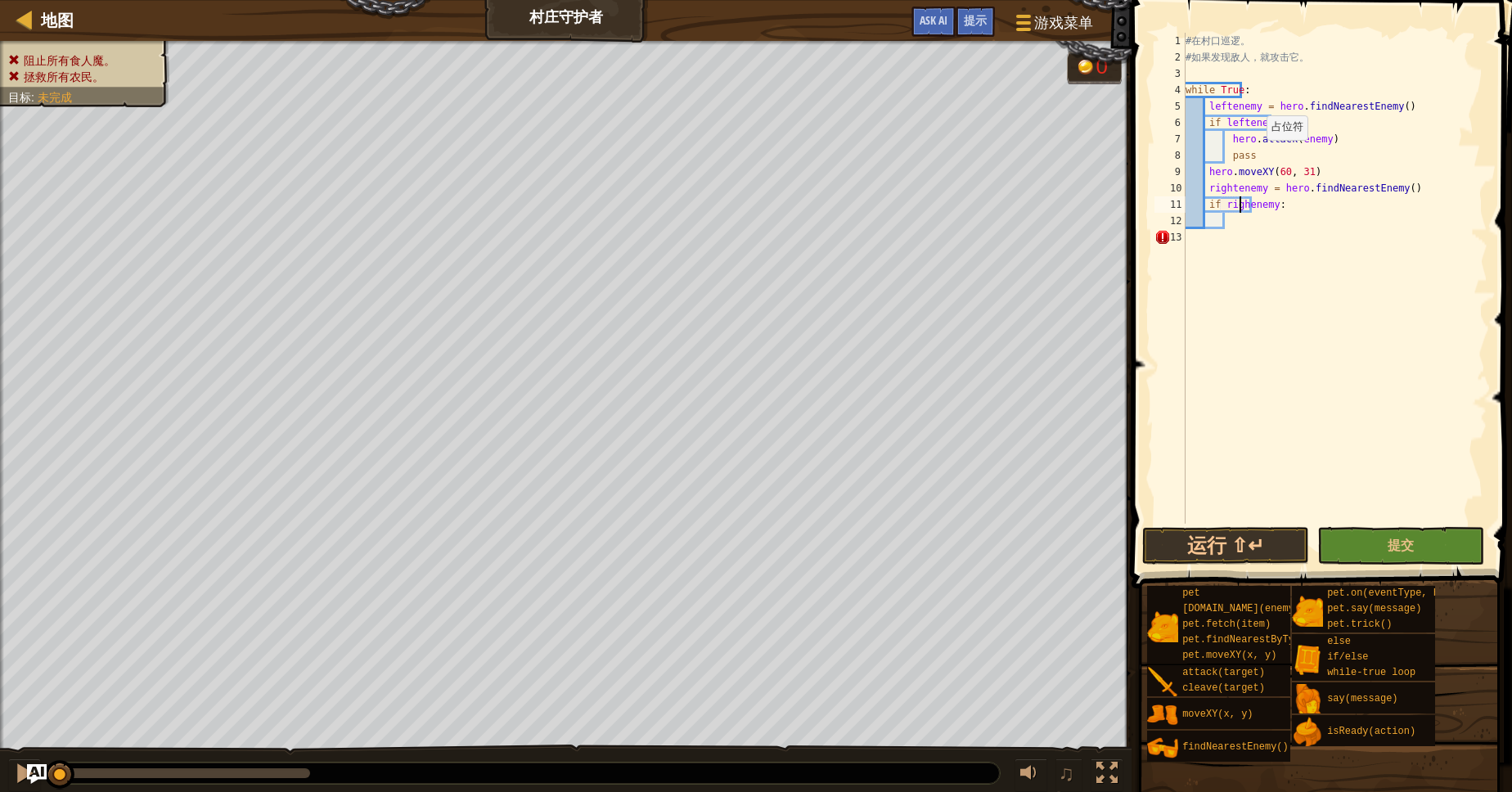
scroll to position [7, 4]
type textarea "if rightenemy:"
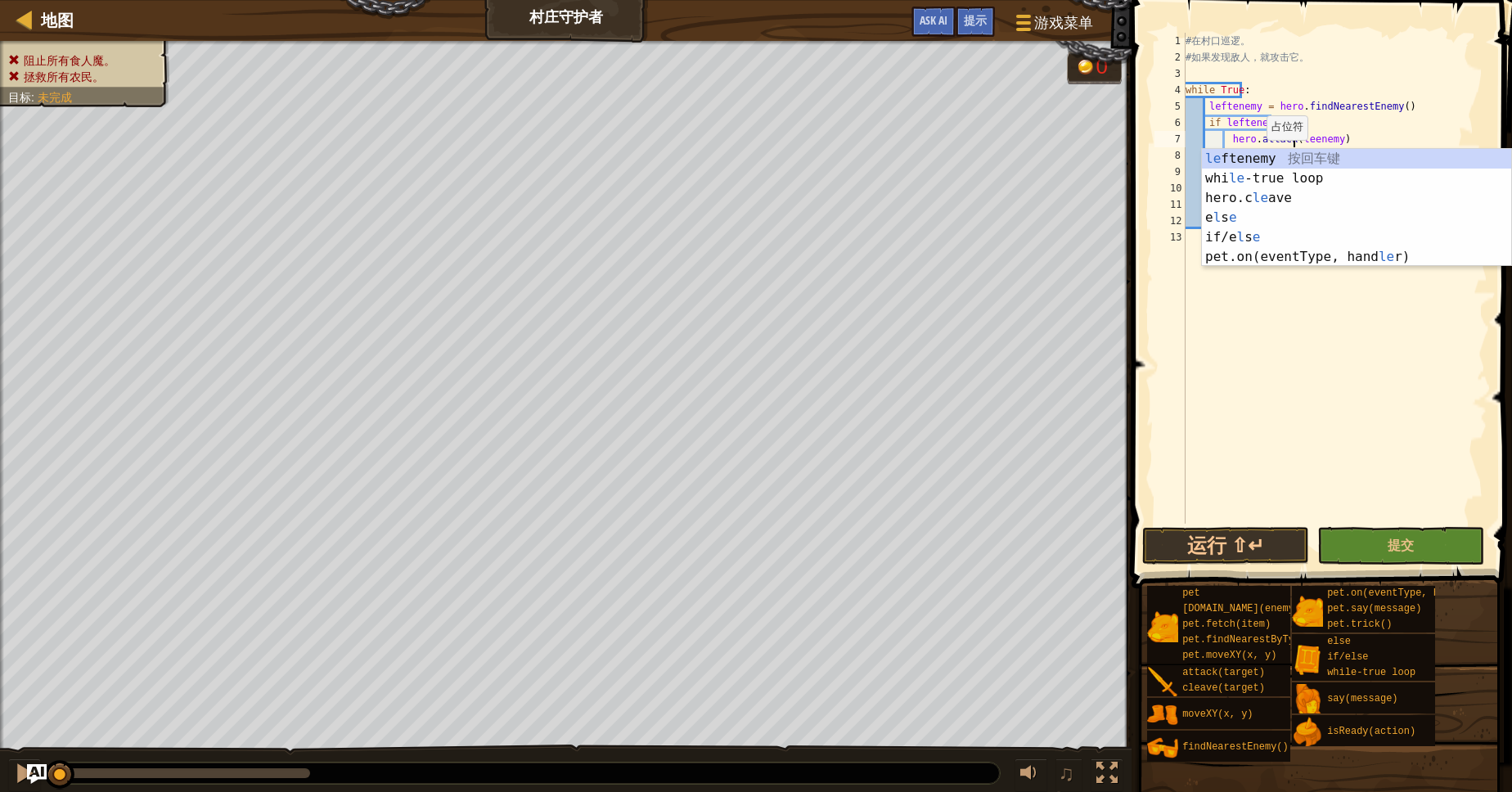
scroll to position [7, 9]
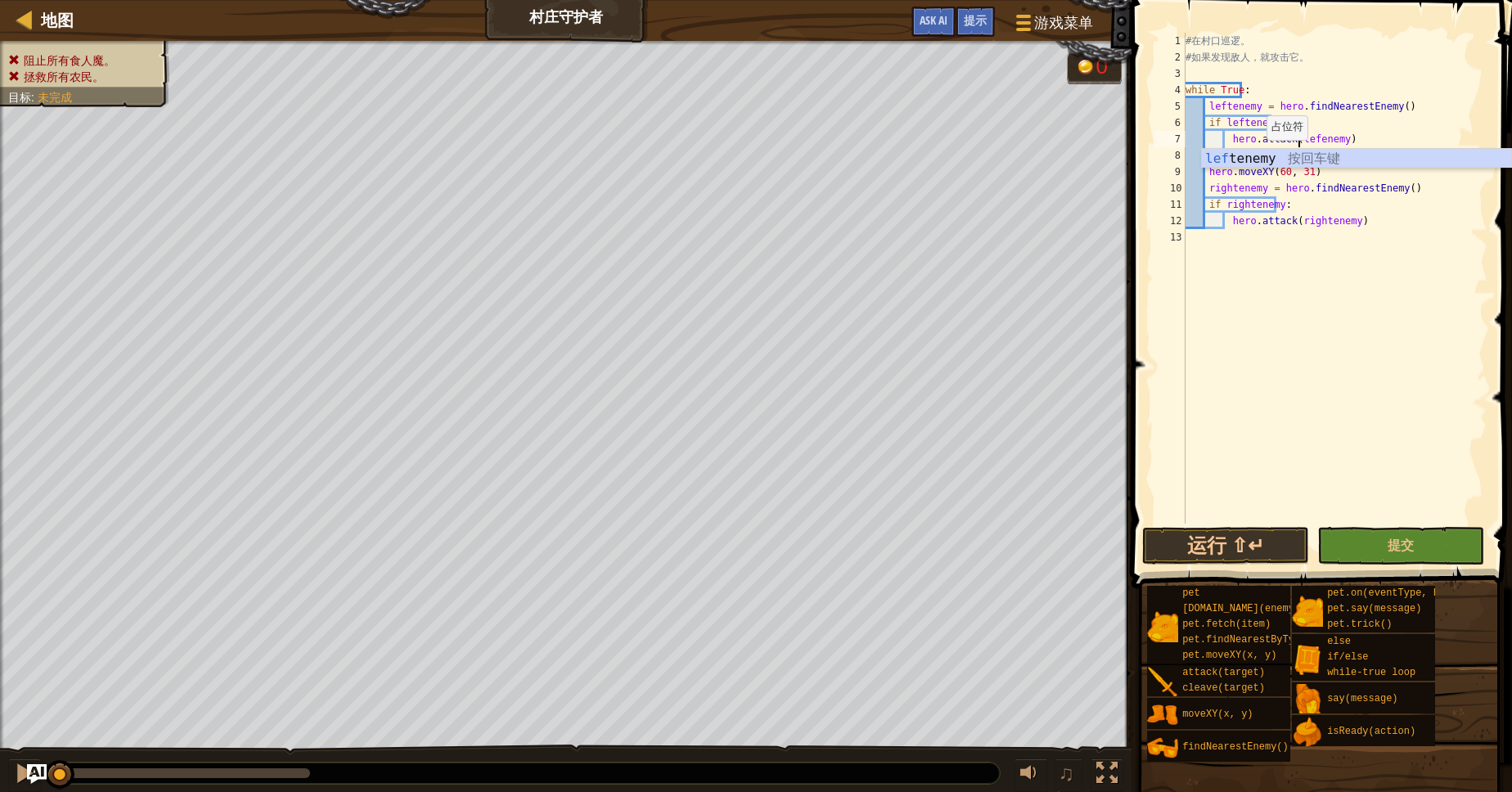
type textarea "hero.attack(leftenemy)"
click at [1255, 271] on div "# 在 村 口 巡 逻 。 # 如 果 发 现 敌 人 ， 就 攻 击 它 。 while True : leftenemy = hero . findNea…" at bounding box center [1334, 295] width 305 height 524
click at [1237, 538] on button "运行 ⇧↵" at bounding box center [1225, 545] width 167 height 37
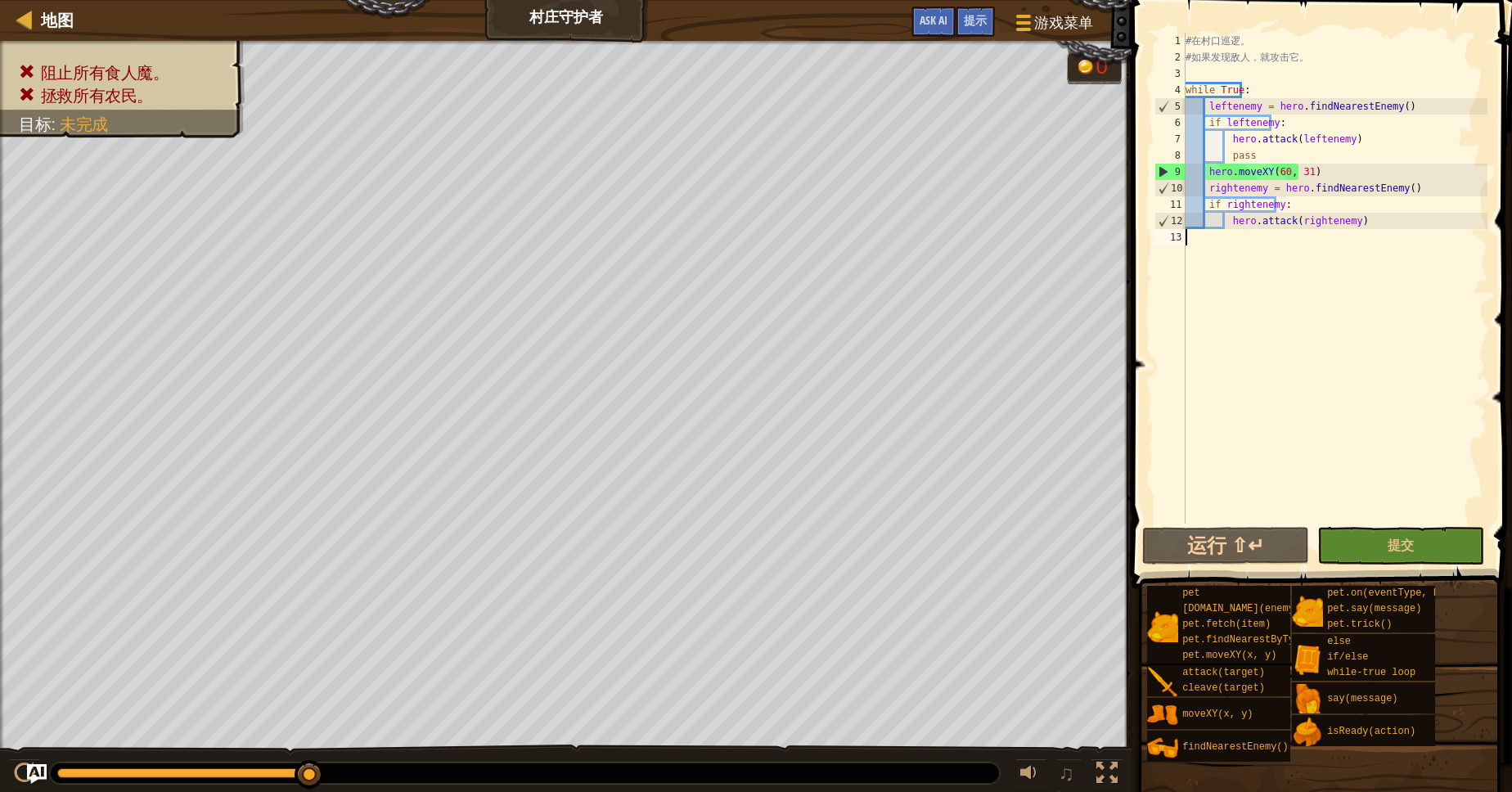
click at [1346, 228] on div "# 在 村 口 巡 逻 。 # 如 果 发 现 敌 人 ， 就 攻 击 它 。 while True : leftenemy = hero . findNea…" at bounding box center [1334, 295] width 305 height 524
type textarea "hero.attack(rightenemy)"
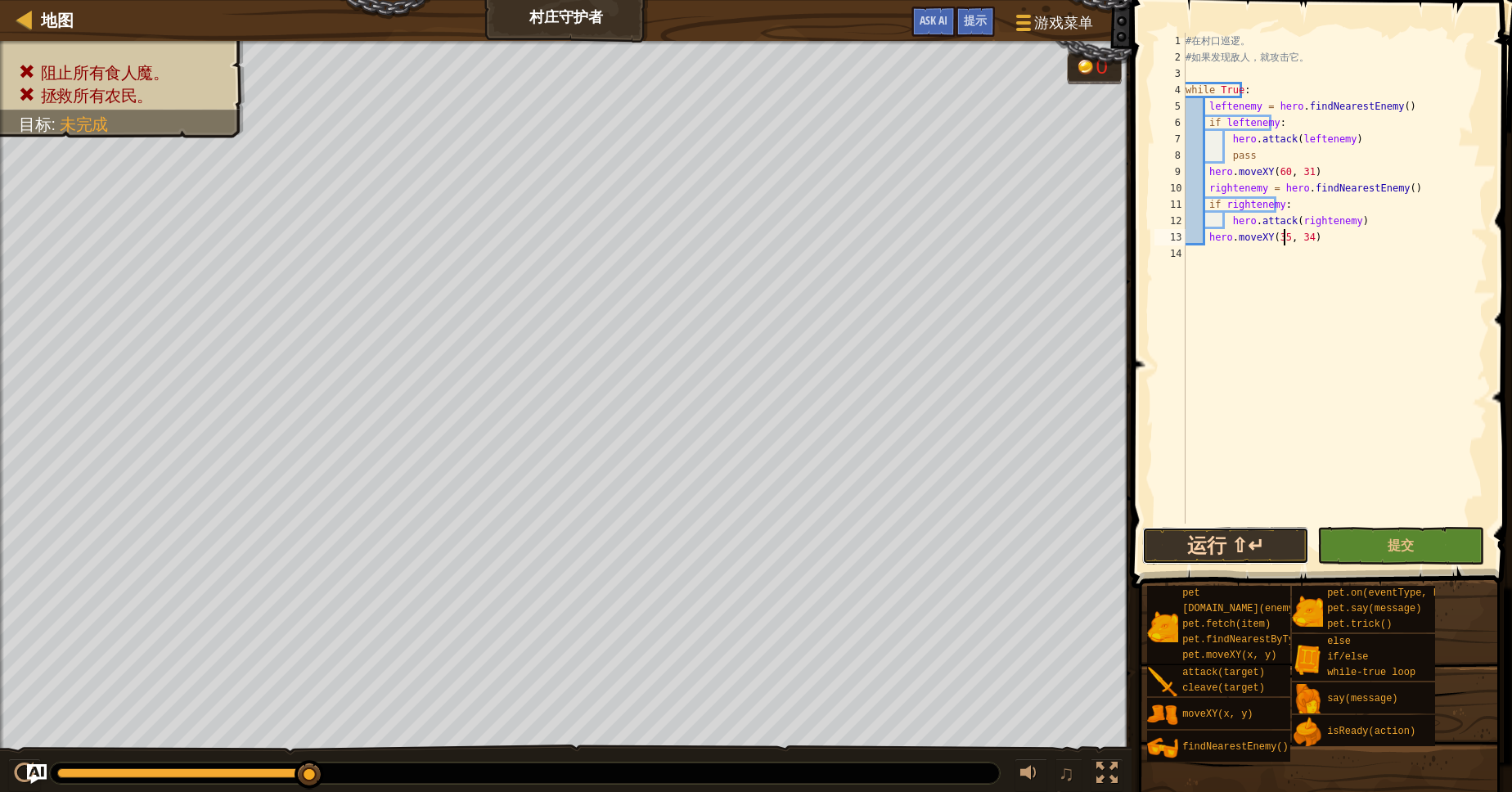
click at [1210, 554] on button "运行 ⇧↵" at bounding box center [1225, 545] width 167 height 37
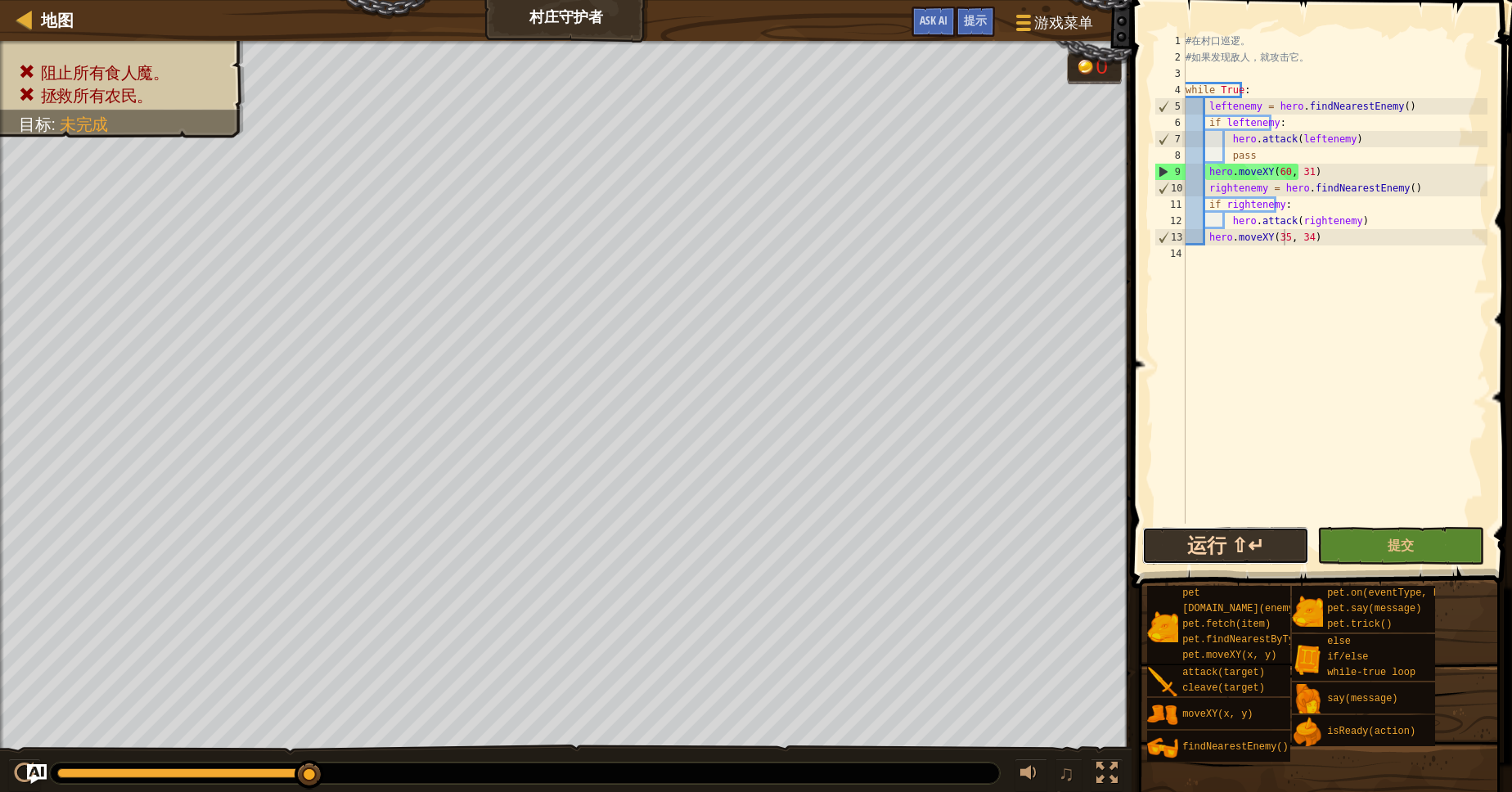
drag, startPoint x: 1304, startPoint y: 557, endPoint x: 1295, endPoint y: 549, distance: 12.0
click at [1303, 557] on button "运行 ⇧↵" at bounding box center [1225, 545] width 167 height 37
click at [1309, 172] on div "# 在 村 口 巡 逻 。 # 如 果 发 现 敌 人 ， 就 攻 击 它 。 while True : leftenemy = hero . findNea…" at bounding box center [1334, 295] width 305 height 524
click at [1265, 170] on div "# 在 村 口 巡 逻 。 # 如 果 发 现 敌 人 ， 就 攻 击 它 。 while True : leftenemy = hero . findNea…" at bounding box center [1334, 295] width 305 height 524
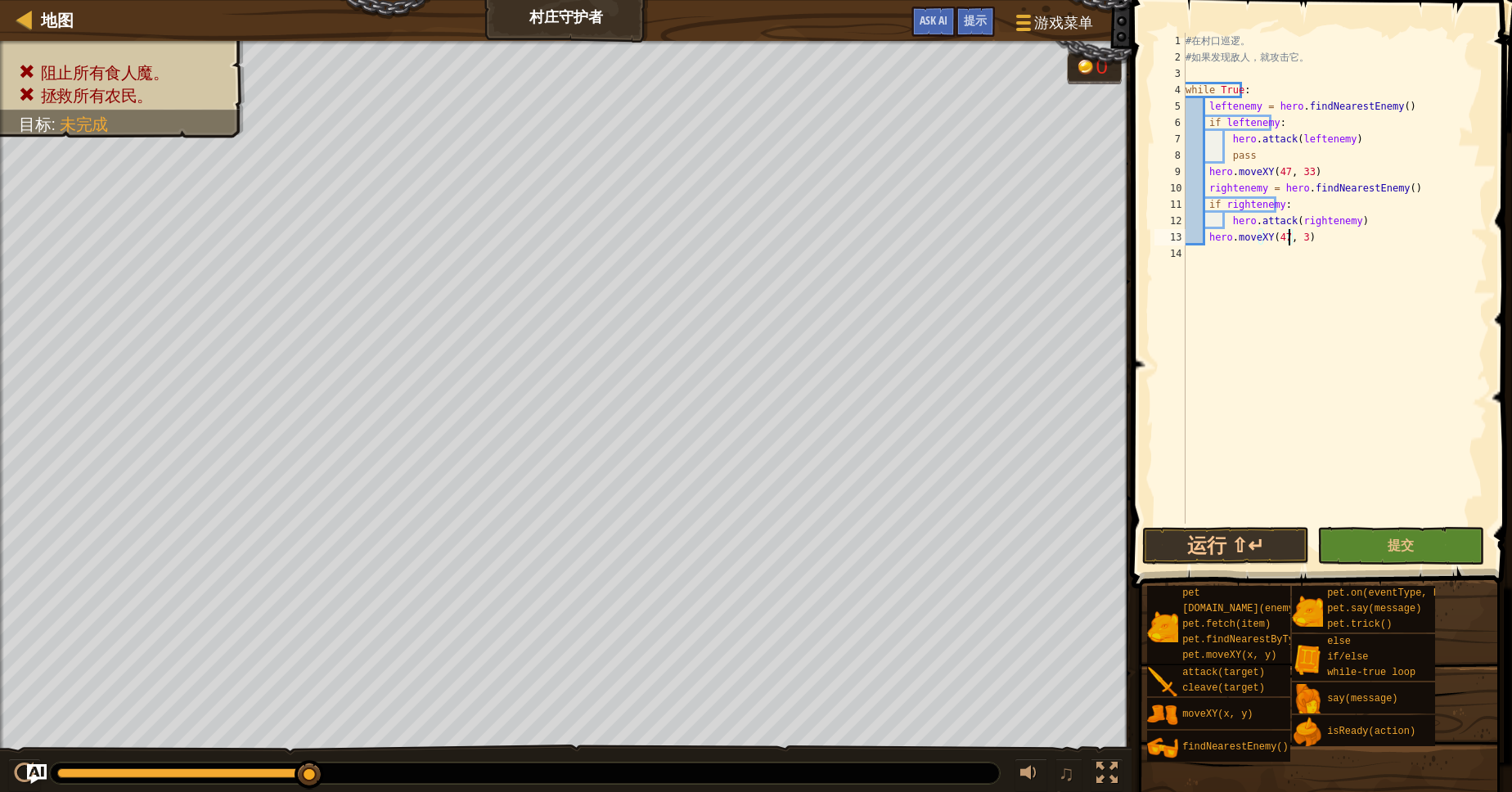
scroll to position [7, 8]
type textarea "hero.moveXY(47, 33)"
click at [1248, 552] on button "运行 ⇧↵" at bounding box center [1225, 545] width 167 height 37
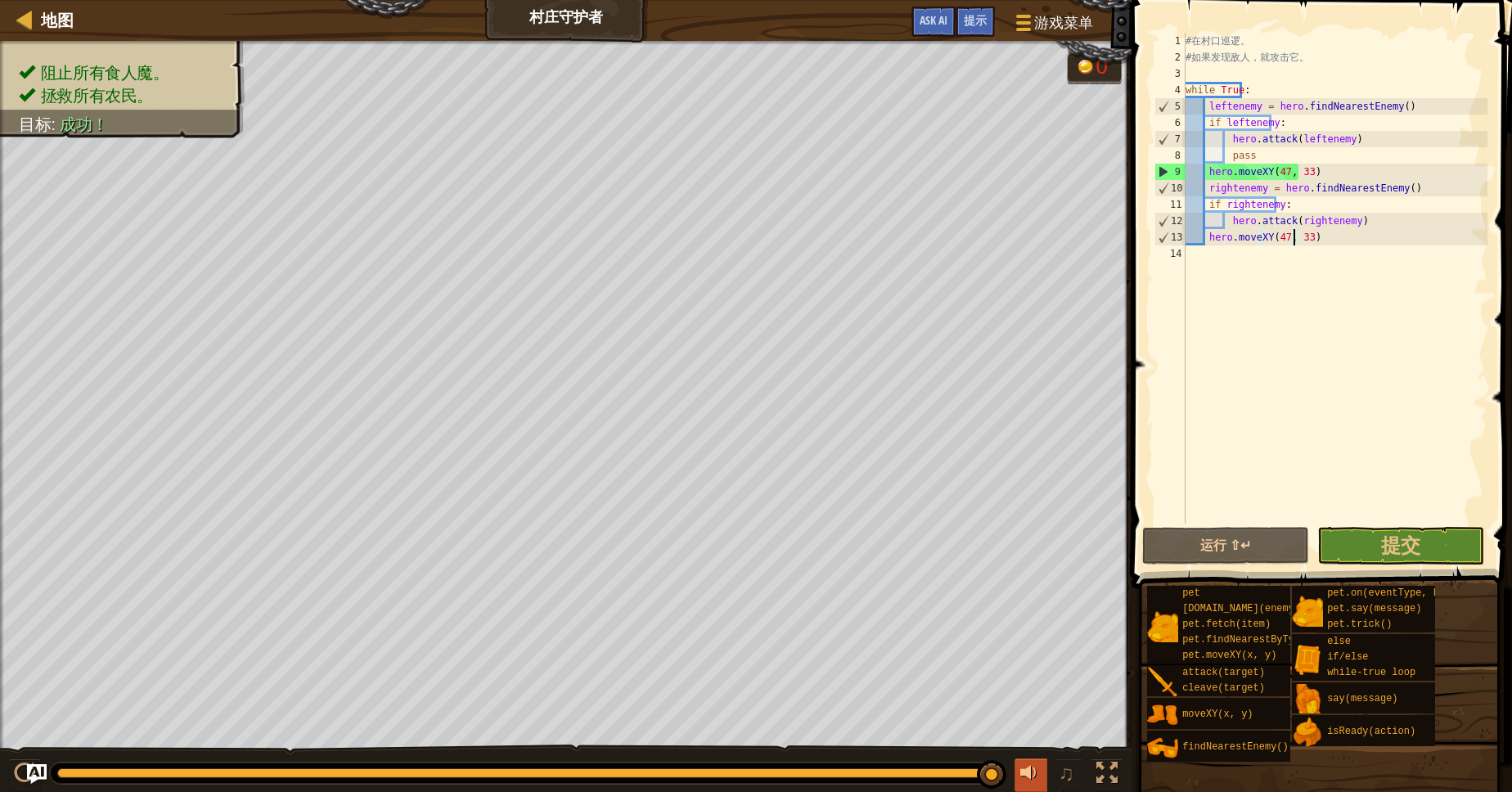
drag, startPoint x: 556, startPoint y: 772, endPoint x: 1017, endPoint y: 783, distance: 461.1
click at [1017, 783] on div "♫" at bounding box center [566, 769] width 1131 height 49
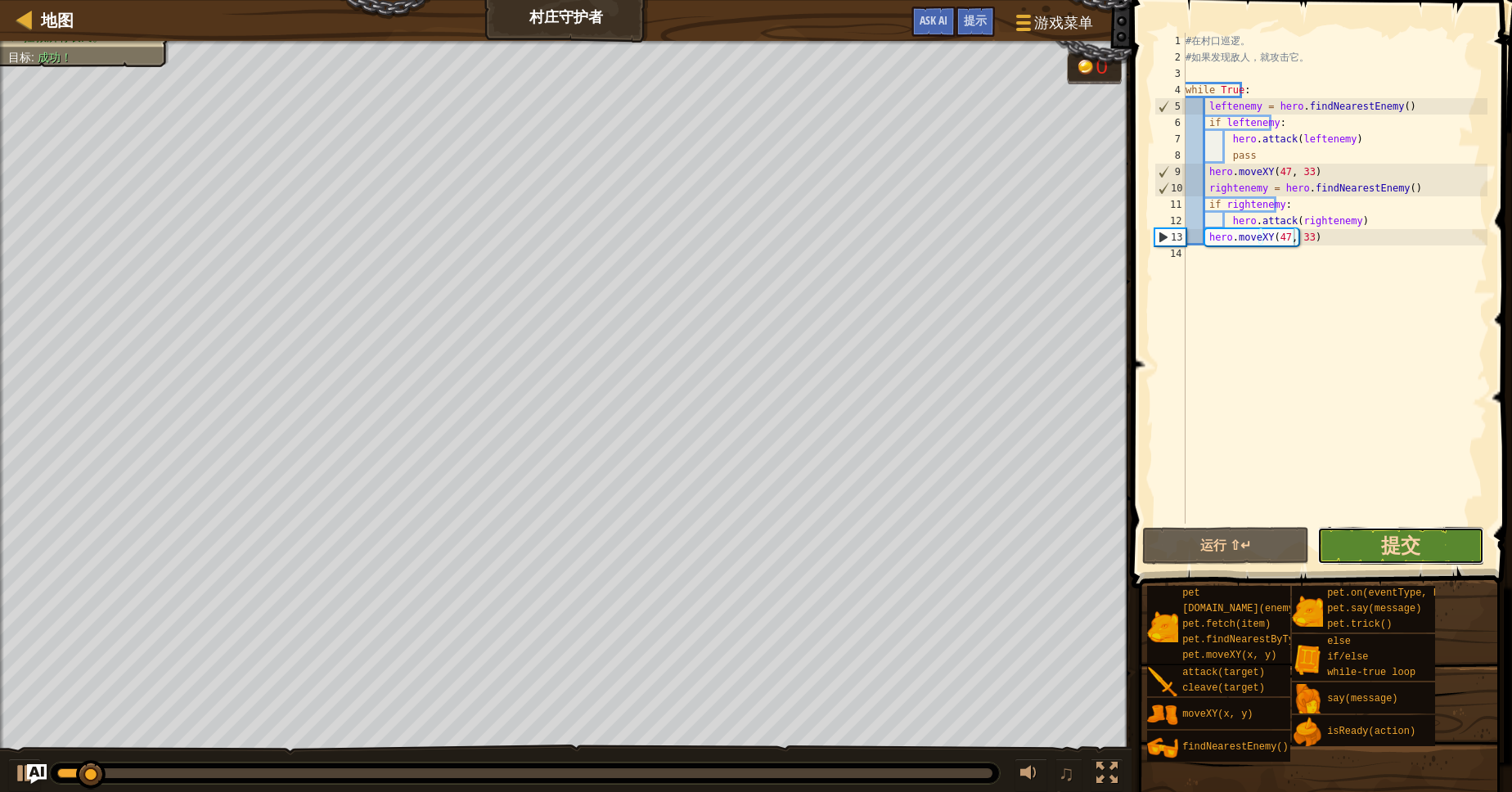
click at [1400, 547] on span "提交" at bounding box center [1400, 545] width 39 height 26
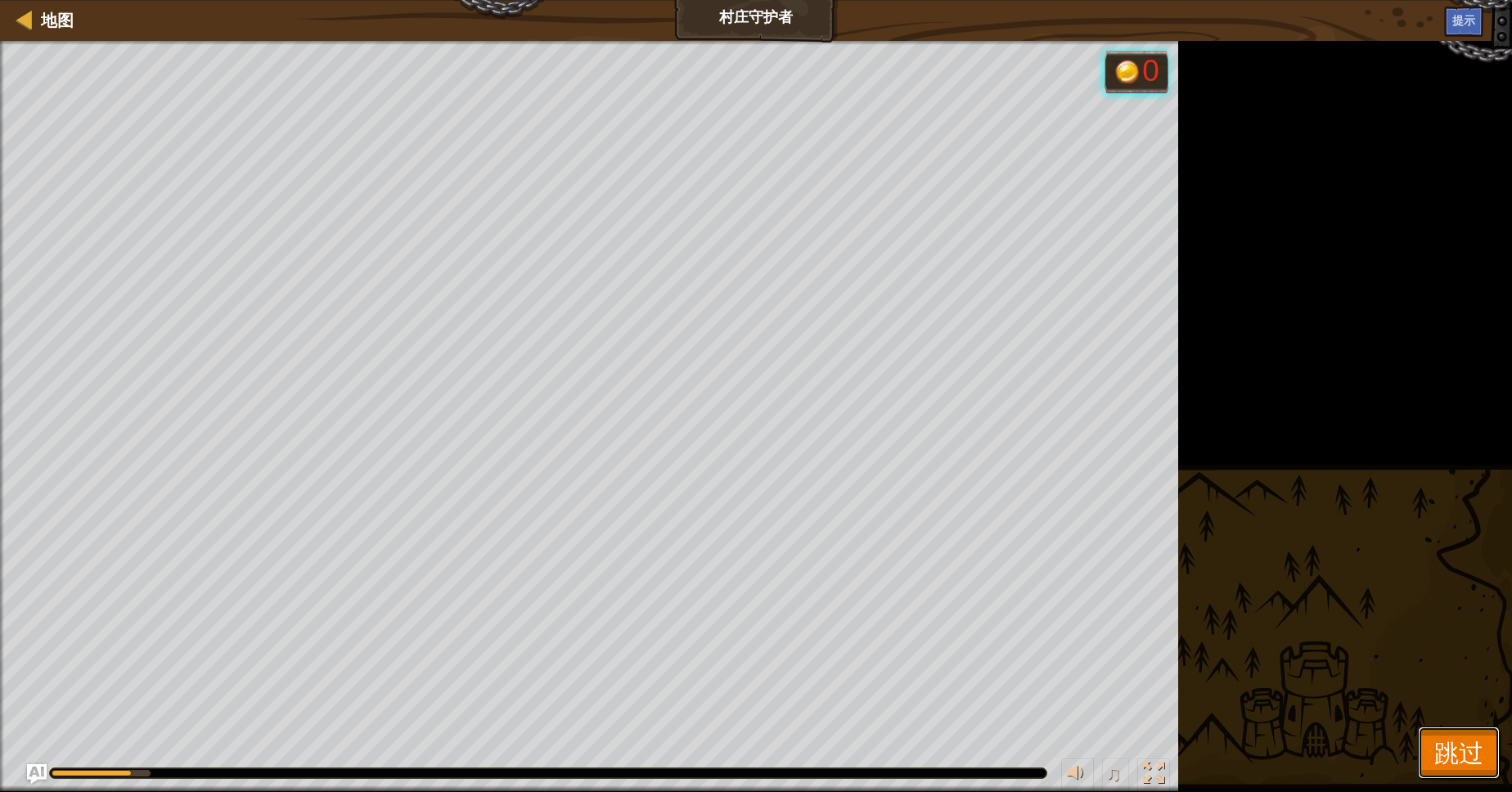
click at [1453, 767] on span "跳过" at bounding box center [1459, 752] width 49 height 34
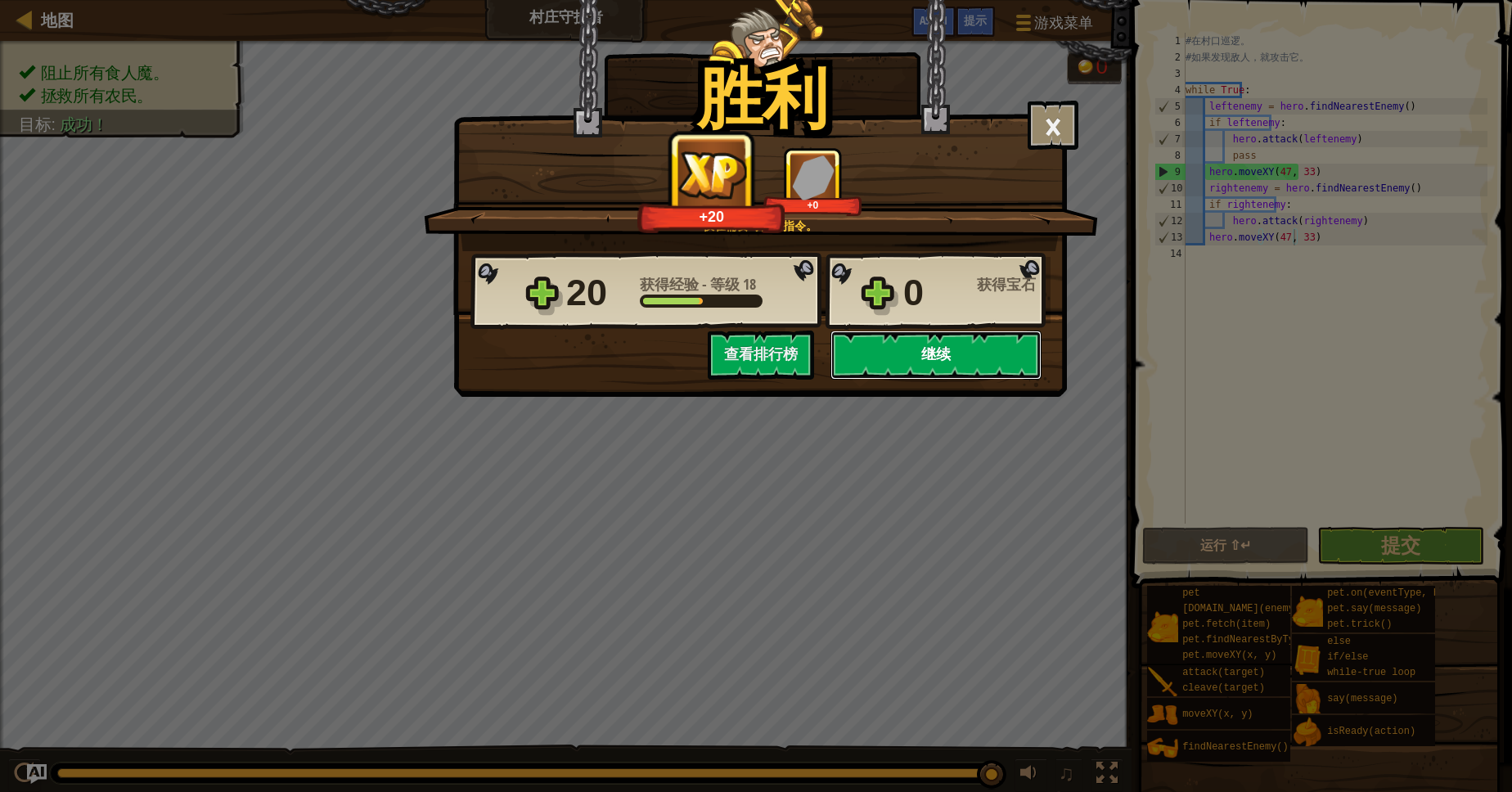
click at [953, 354] on button "继续" at bounding box center [935, 355] width 211 height 49
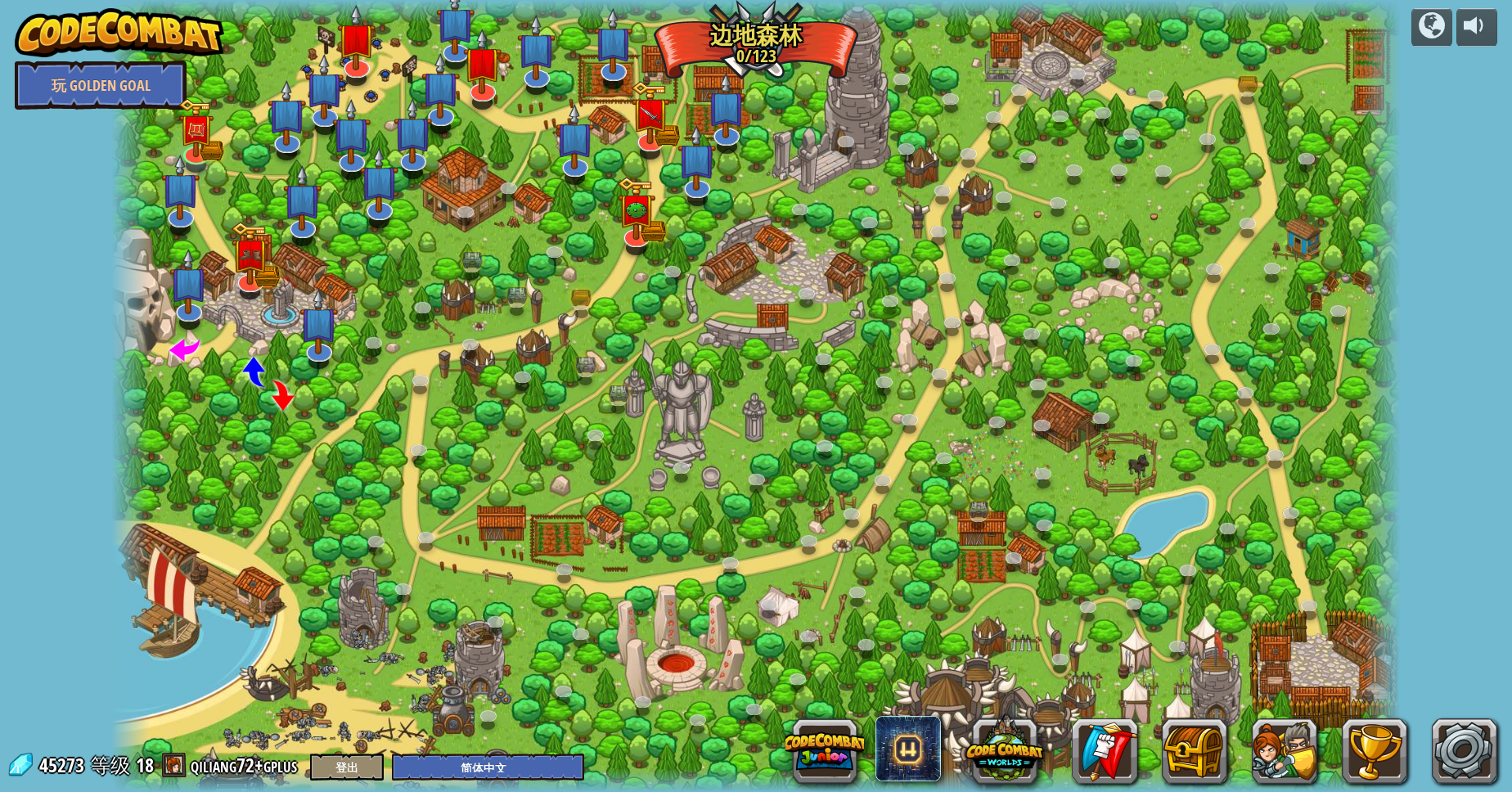
select select "zh-HANS"
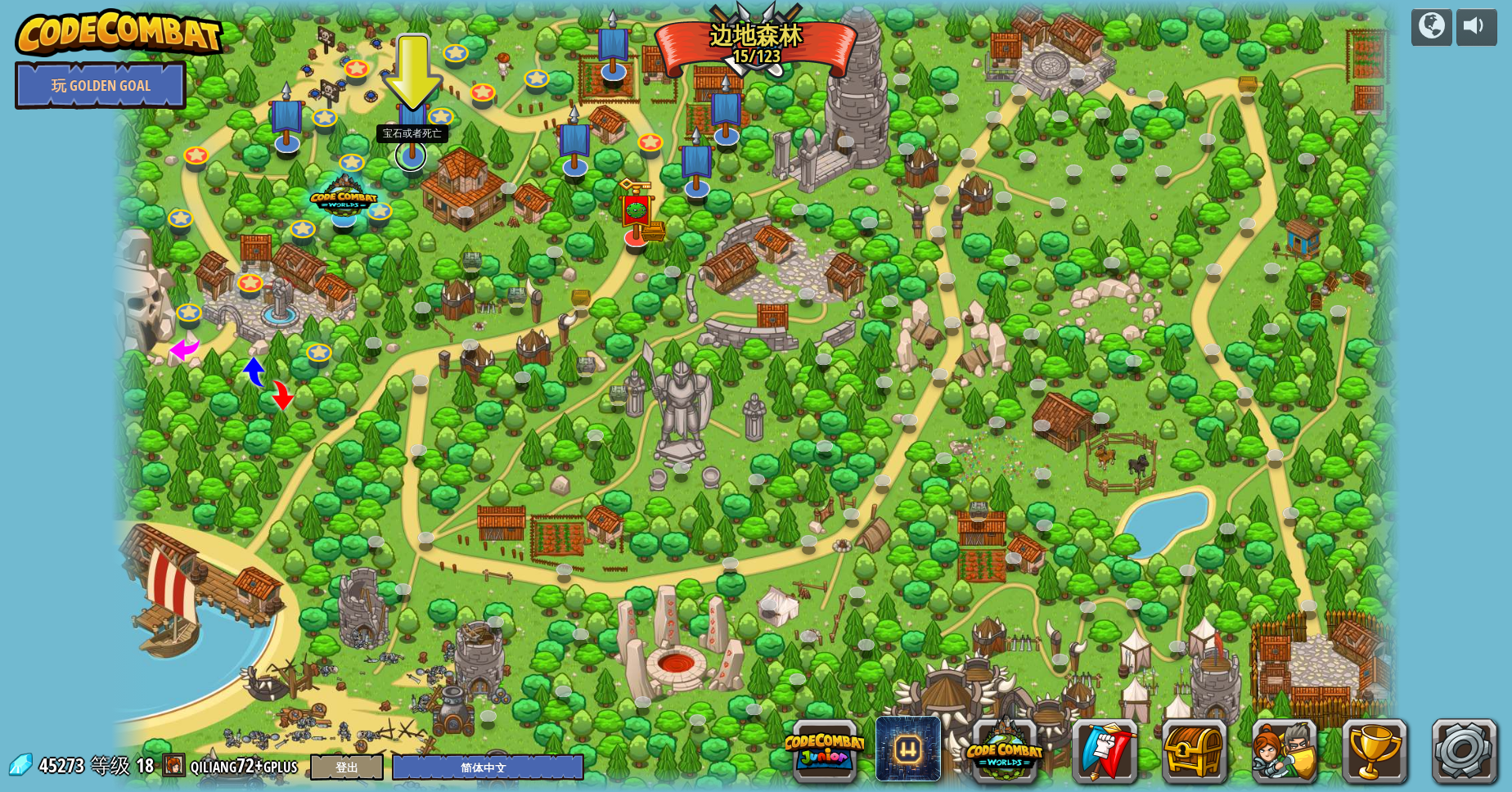
click at [407, 167] on link at bounding box center [411, 155] width 33 height 33
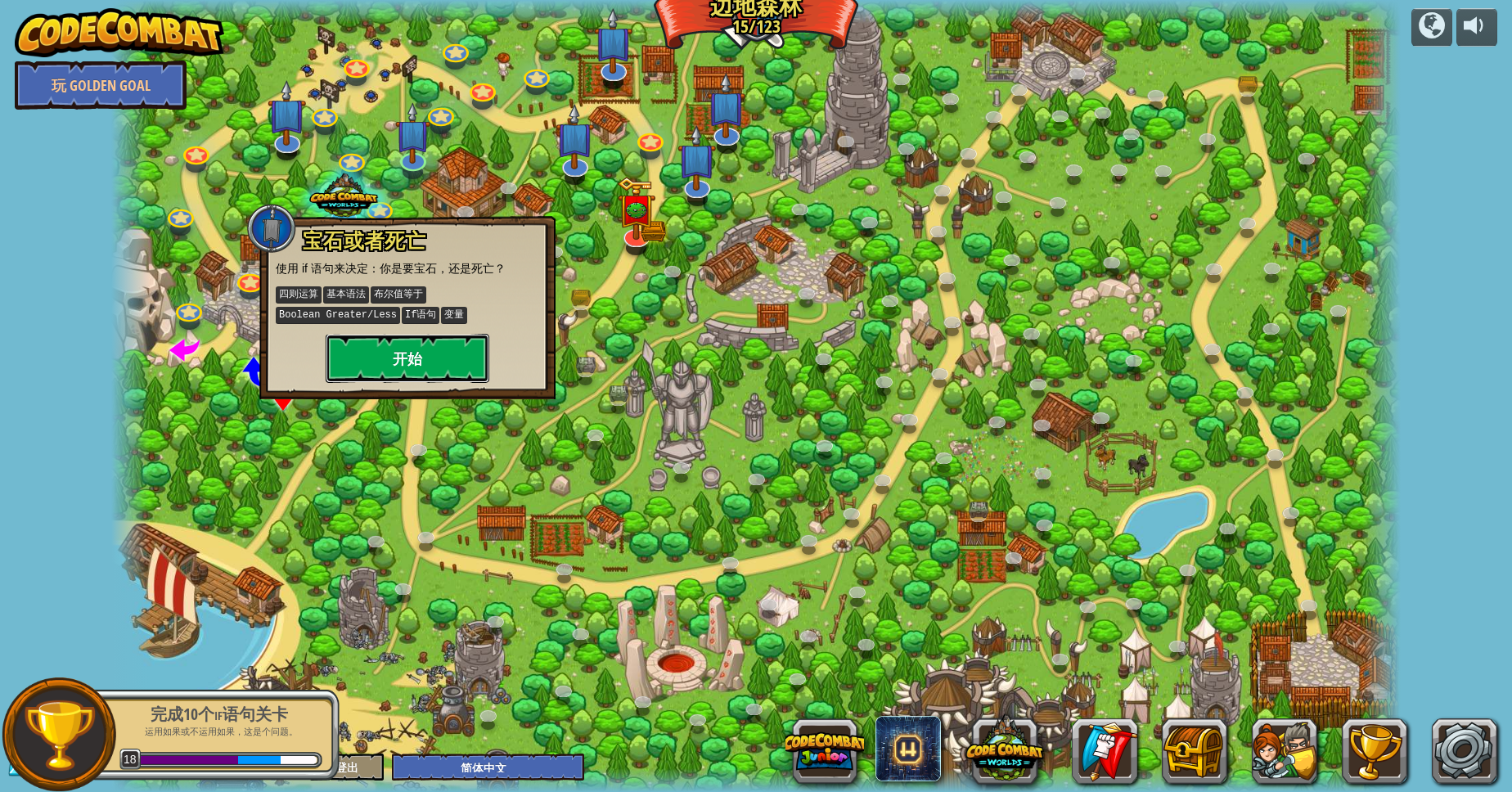
click at [413, 360] on button "开始" at bounding box center [407, 359] width 163 height 49
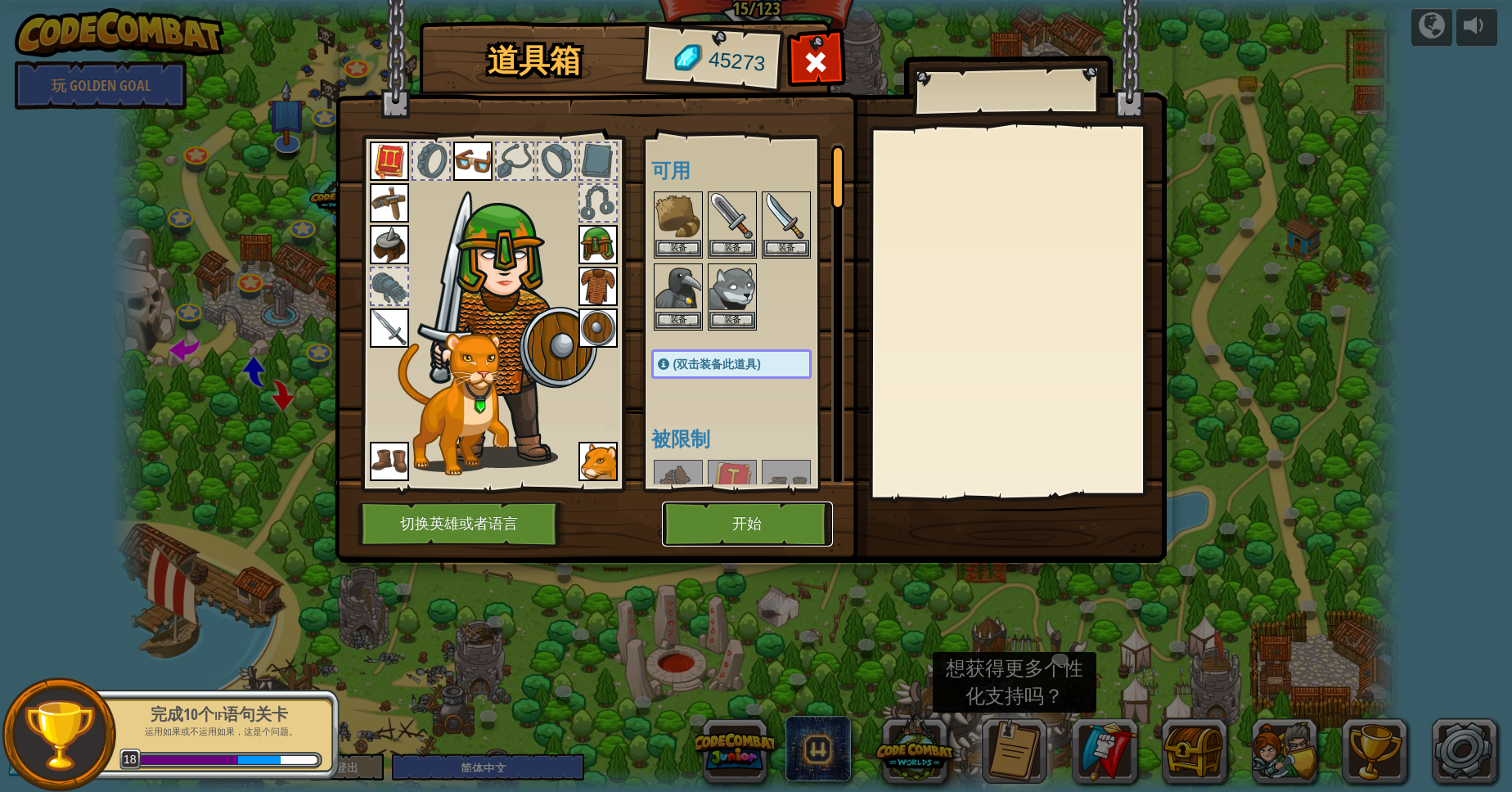
click at [737, 508] on button "开始" at bounding box center [746, 524] width 171 height 45
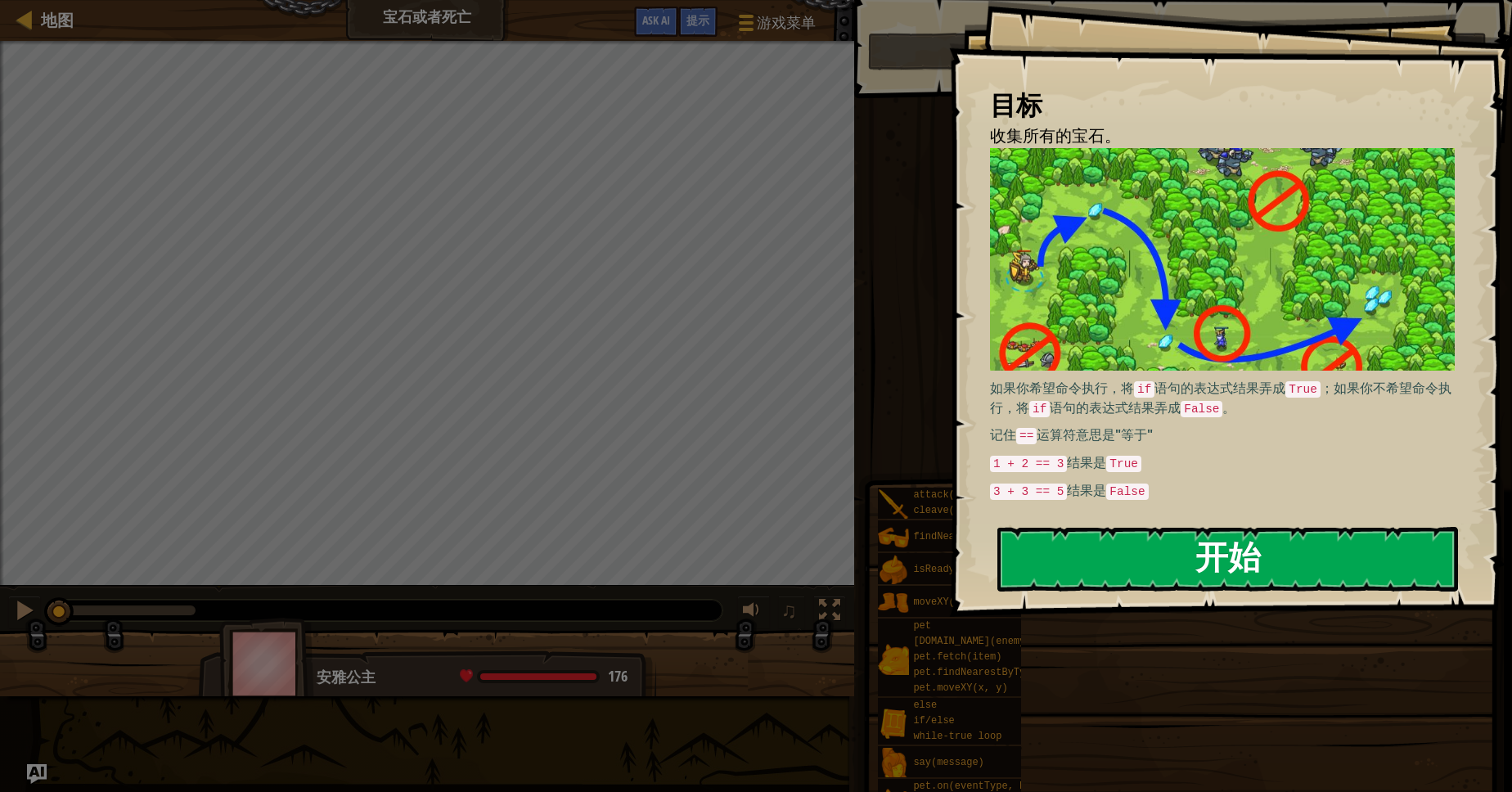
click at [1136, 568] on button "开始" at bounding box center [1227, 558] width 461 height 65
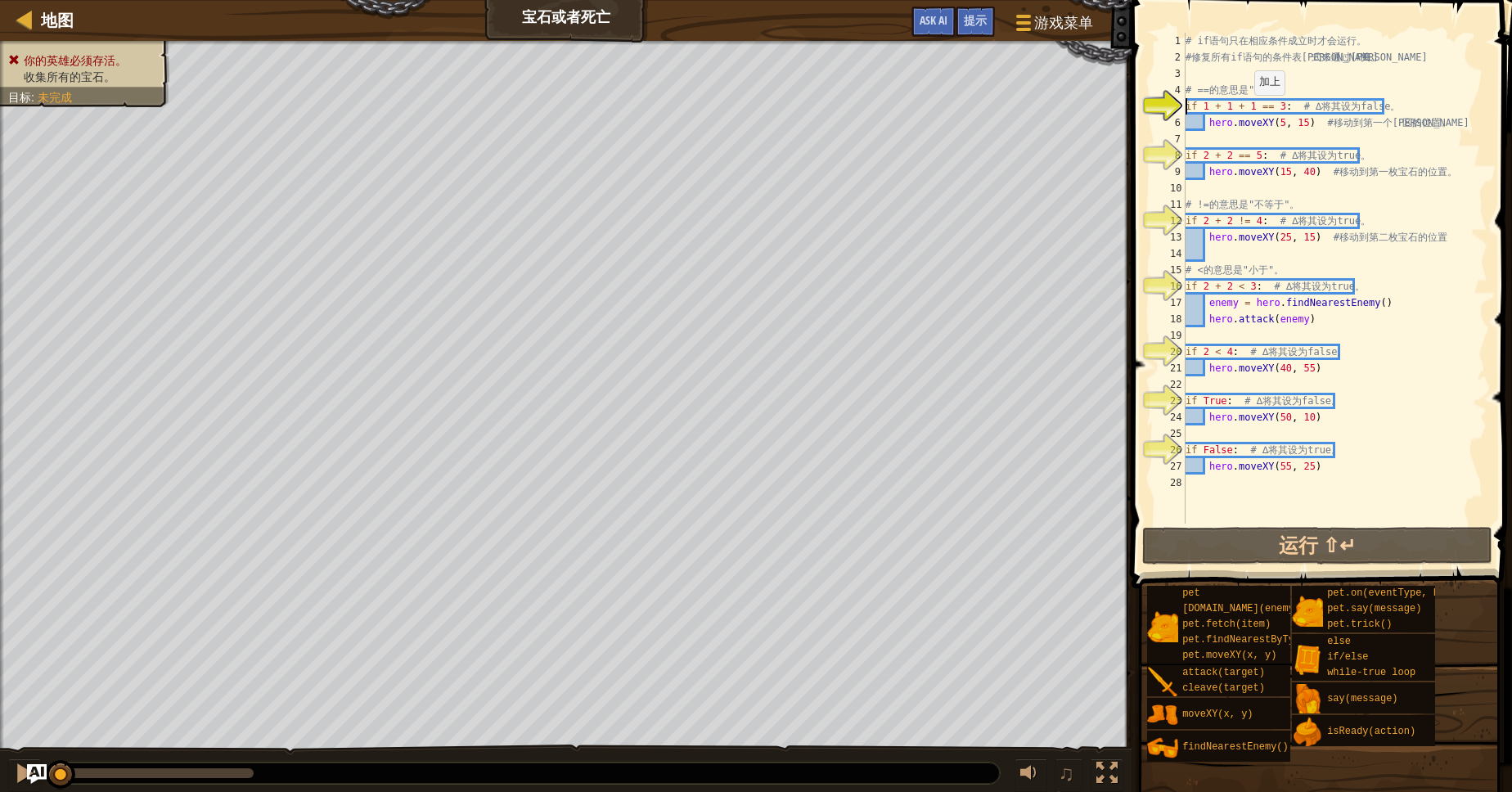
click at [1245, 111] on div "# if 语 句 只 在 相 应 条 件 成 立 时 才 会 运 行 。 # 修 复 所 有 if 语 句 的 条 件 表 达 式 来 通 过 本 关 。 #…" at bounding box center [1334, 295] width 305 height 524
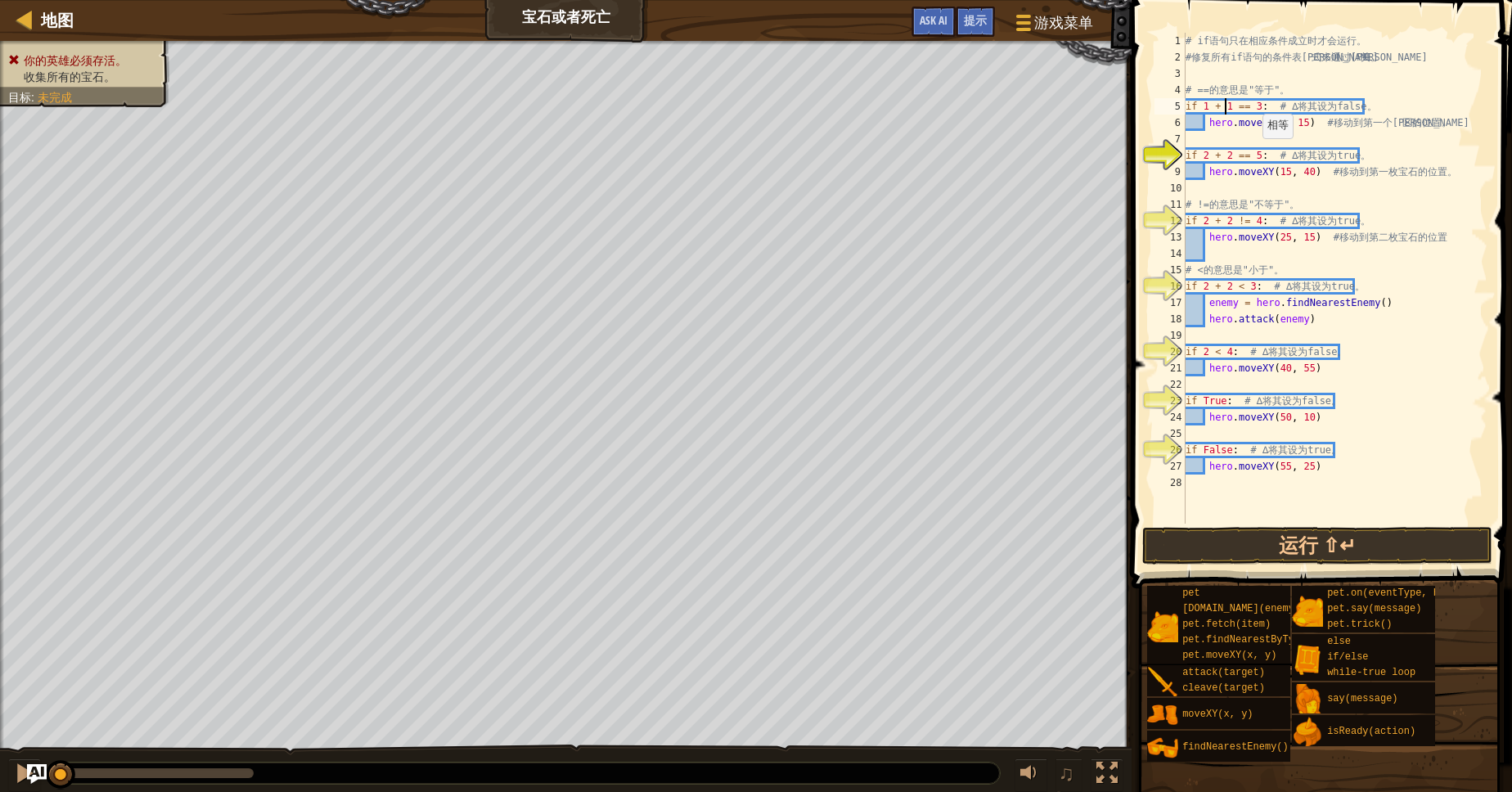
click at [1253, 154] on div "# if 语 句 只 在 相 应 条 件 成 立 时 才 会 运 行 。 # 修 复 所 有 if 语 句 的 条 件 表 达 式 来 通 过 本 关 。 #…" at bounding box center [1334, 295] width 305 height 524
type textarea "hero.moveXY(15, 40) # 移动到第一枚宝石的位置。"
type textarea "hero.moveXY(25, 15) # 移动到第二枚宝石的位置"
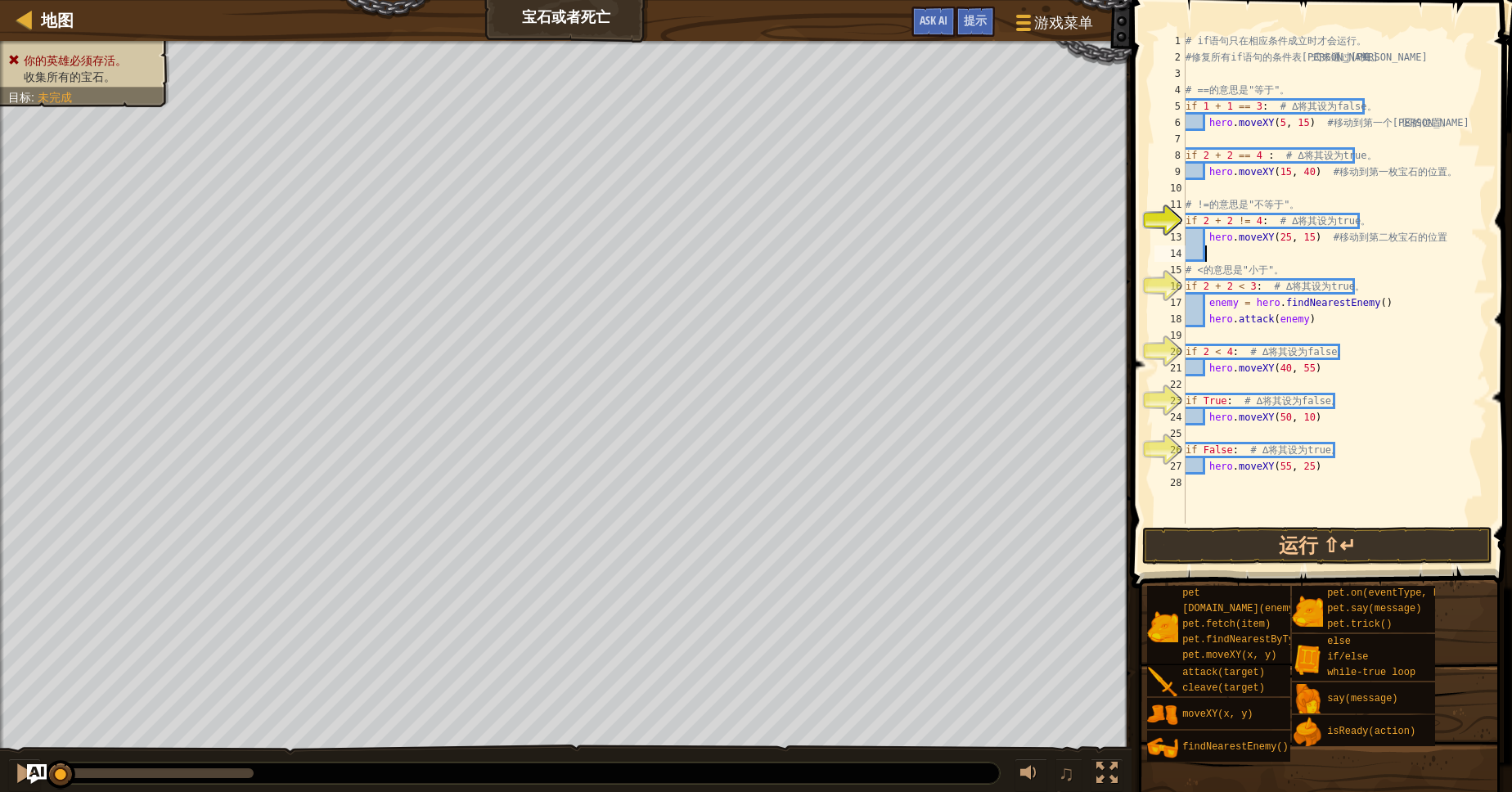
type textarea "# <的意思是"小于"。"
type textarea "hero.moveXY(25, 15) # 移动到第二枚宝石的位置"
click at [1204, 350] on div "# if 语 句 只 在 相 应 条 件 成 立 时 才 会 运 行 。 # 修 复 所 有 if 语 句 的 条 件 表 达 式 来 通 过 本 关 。 #…" at bounding box center [1334, 295] width 305 height 524
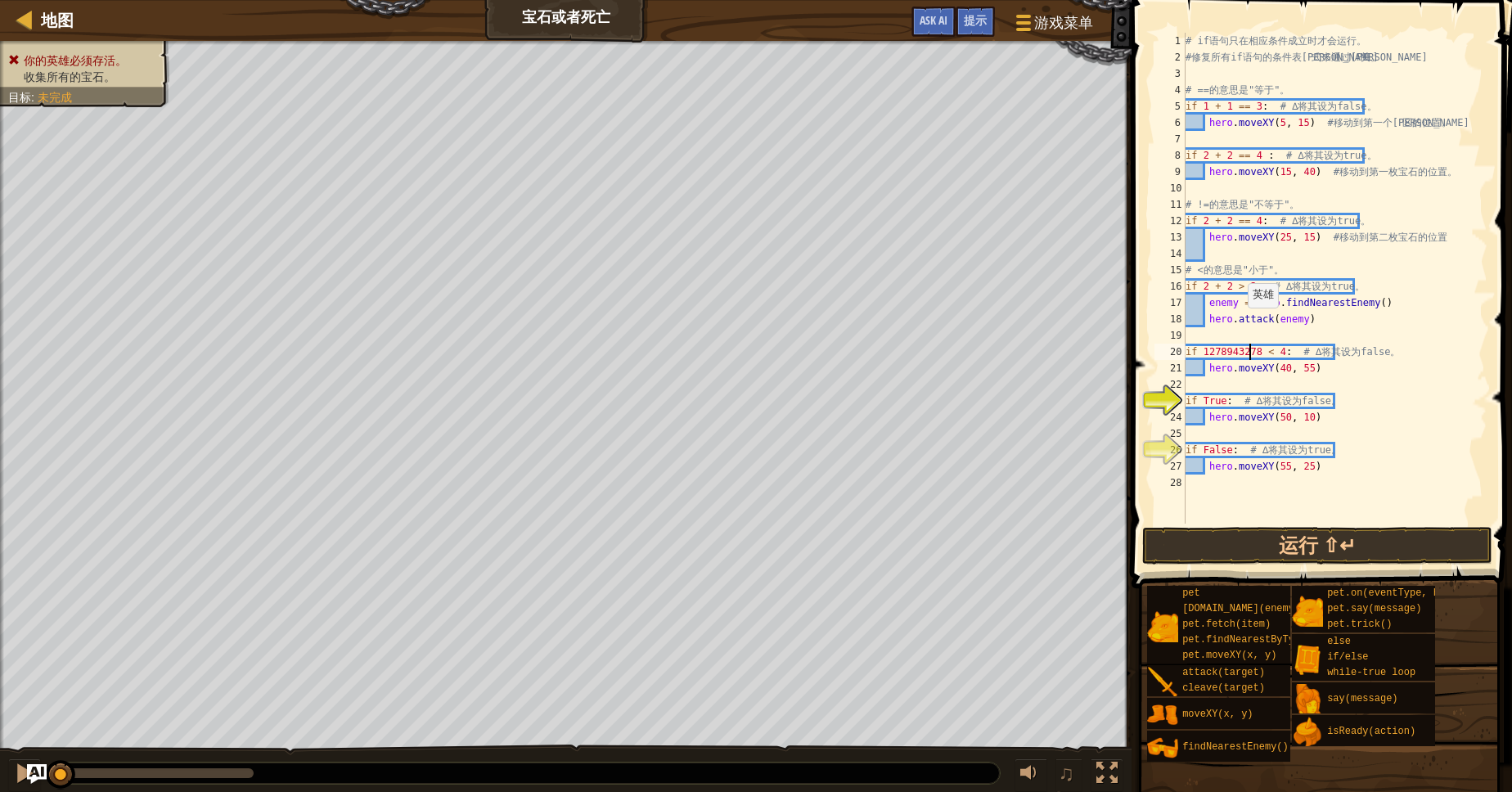
scroll to position [6, 5]
drag, startPoint x: 1220, startPoint y: 401, endPoint x: 1198, endPoint y: 401, distance: 22.0
click at [1198, 401] on div "# if 语 句 只 在 相 应 条 件 成 立 时 才 会 运 行 。 # 修 复 所 有 if 语 句 的 条 件 表 达 式 来 通 过 本 关 。 #…" at bounding box center [1334, 295] width 305 height 524
click at [1207, 399] on div "# if 语 句 只 在 相 应 条 件 成 立 时 才 会 运 行 。 # 修 复 所 有 if 语 句 的 条 件 表 达 式 来 通 过 本 关 。 #…" at bounding box center [1334, 295] width 305 height 524
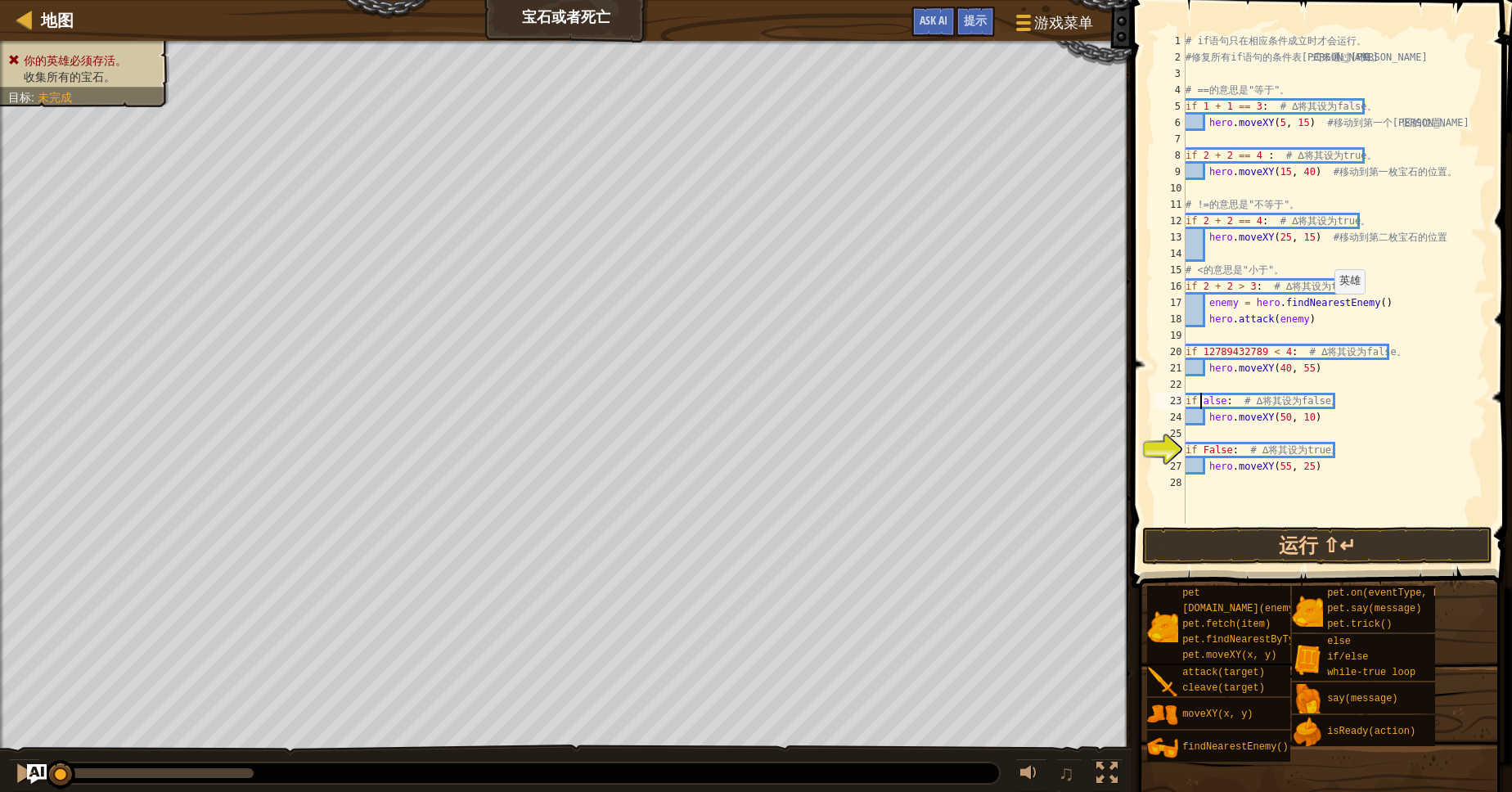
scroll to position [6, 1]
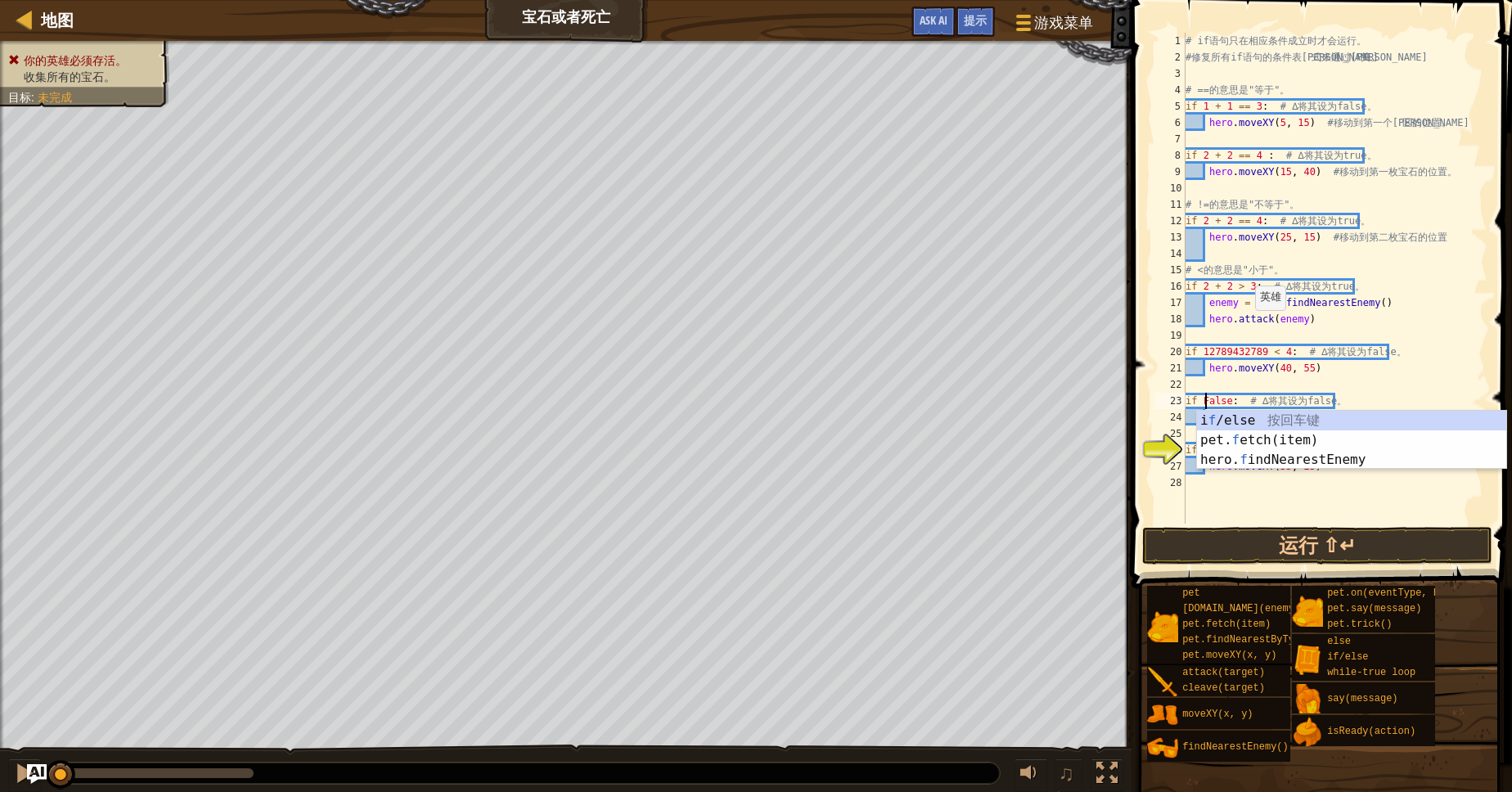
click at [1245, 327] on div "# if 语 句 只 在 相 应 条 件 成 立 时 才 会 运 行 。 # 修 复 所 有 if 语 句 的 条 件 表 达 式 来 通 过 本 关 。 #…" at bounding box center [1334, 295] width 305 height 524
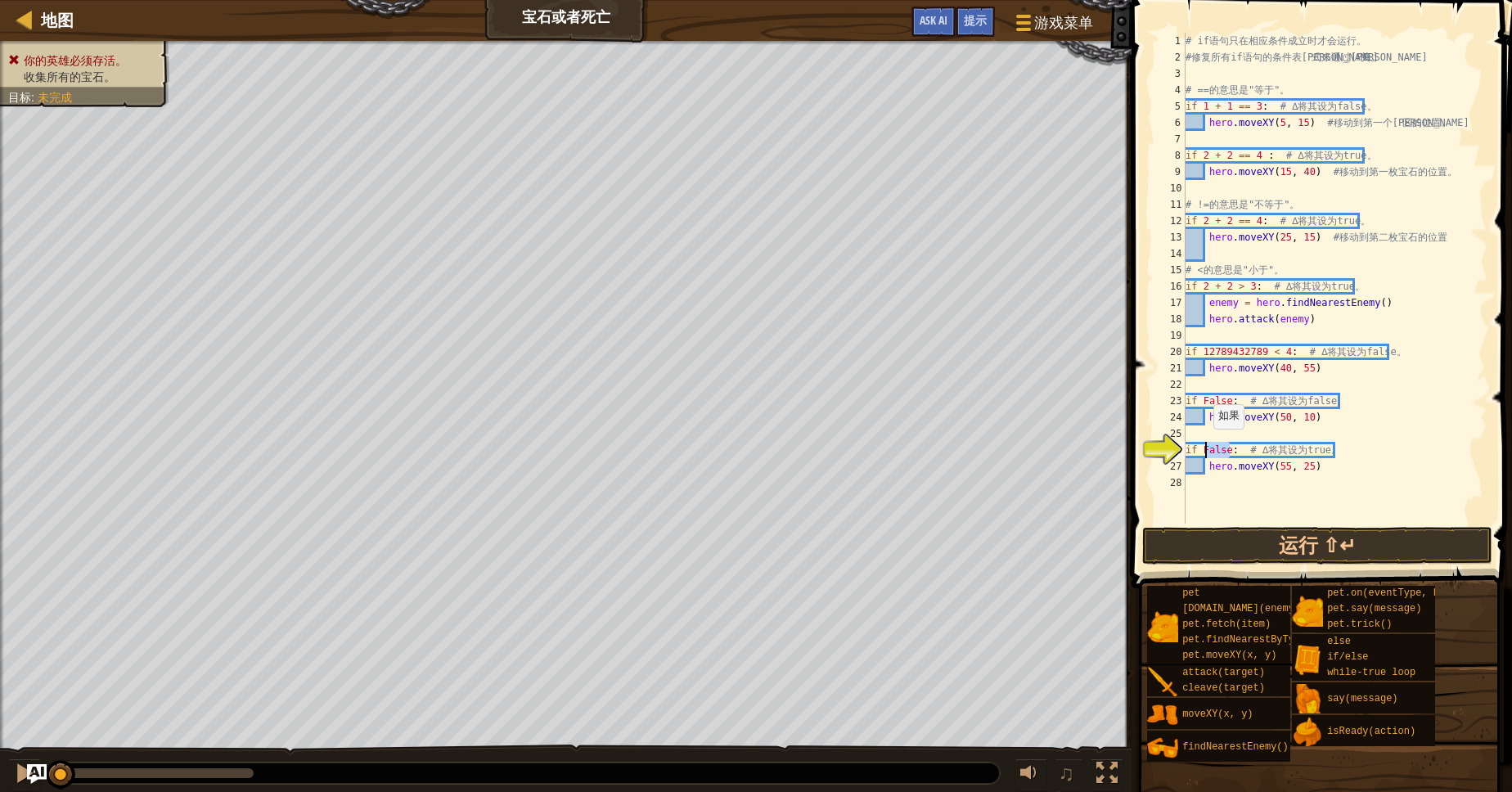
drag, startPoint x: 1227, startPoint y: 454, endPoint x: 1204, endPoint y: 445, distance: 24.7
click at [1204, 445] on div "# if 语 句 只 在 相 应 条 件 成 立 时 才 会 运 行 。 # 修 复 所 有 if 语 句 的 条 件 表 达 式 来 通 过 本 关 。 #…" at bounding box center [1334, 295] width 305 height 524
click at [1225, 449] on div "# if 语 句 只 在 相 应 条 件 成 立 时 才 会 运 行 。 # 修 复 所 有 if 语 句 的 条 件 表 达 式 来 通 过 本 关 。 #…" at bounding box center [1334, 278] width 305 height 491
drag, startPoint x: 1225, startPoint y: 449, endPoint x: 1198, endPoint y: 453, distance: 27.3
click at [1198, 453] on div "# if 语 句 只 在 相 应 条 件 成 立 时 才 会 运 行 。 # 修 复 所 有 if 语 句 的 条 件 表 达 式 来 通 过 本 关 。 #…" at bounding box center [1334, 295] width 305 height 524
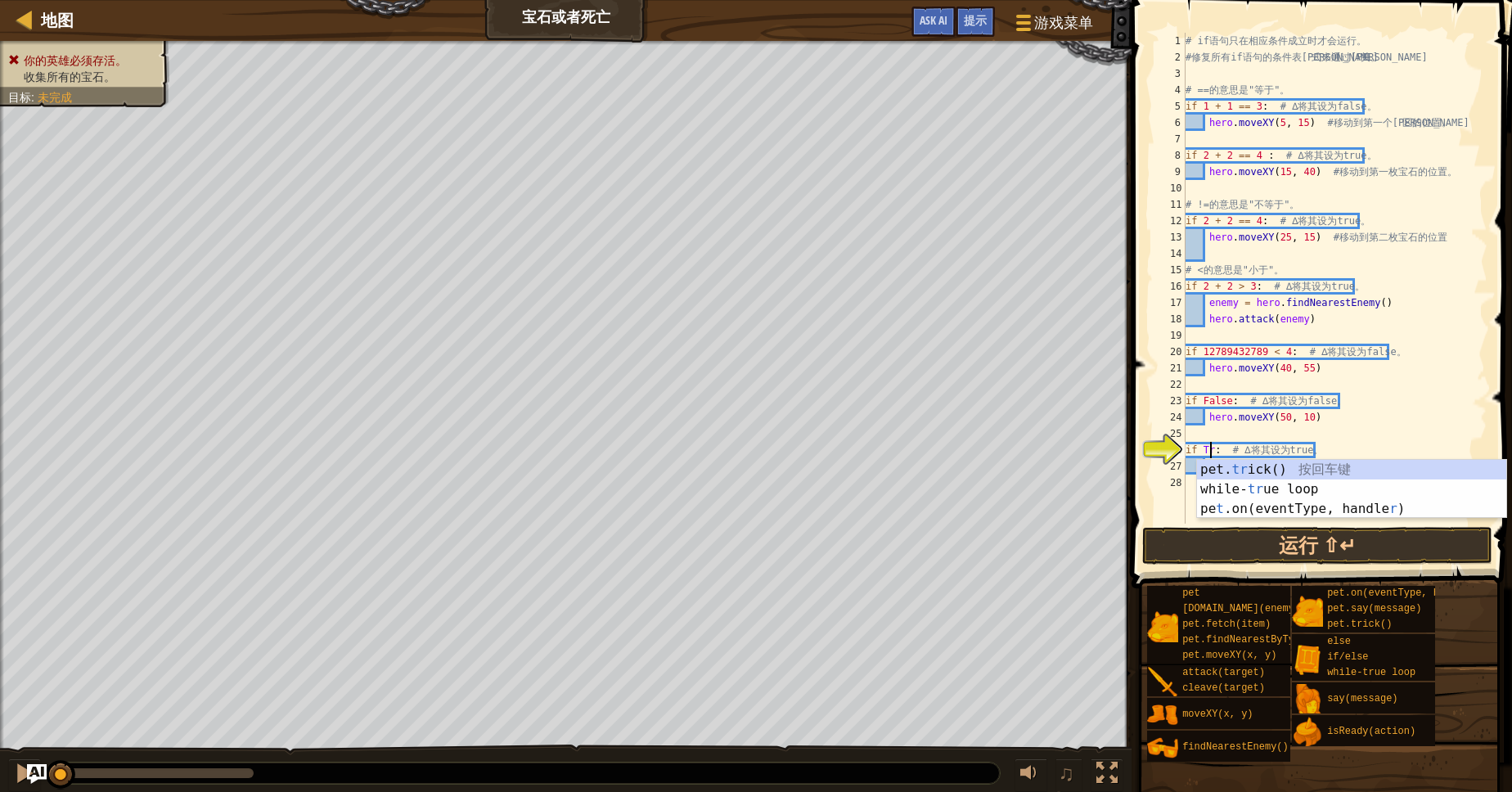
type textarea "if True: # ∆ 将其设为 true。"
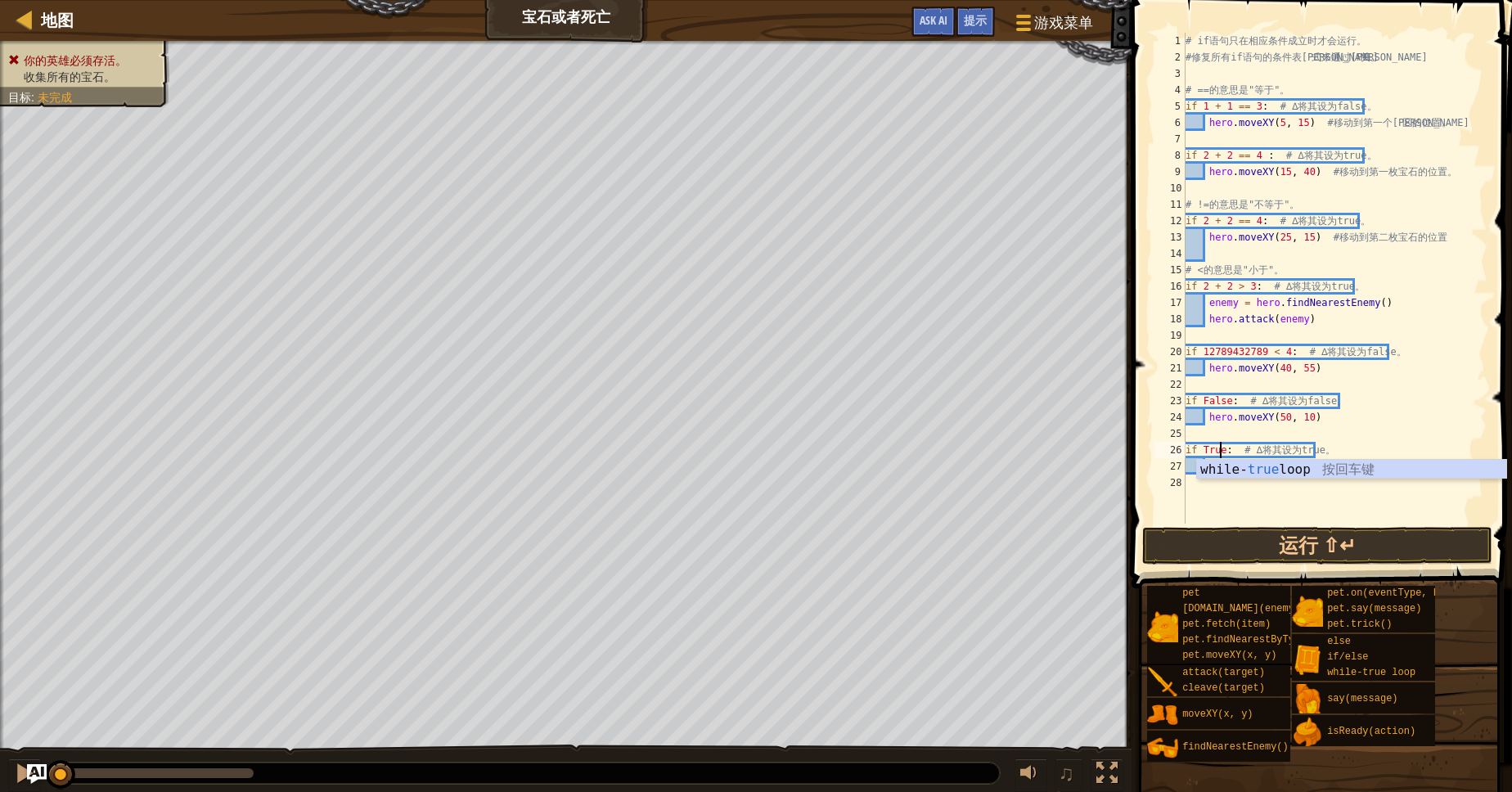
click at [1361, 329] on div "# if 语 句 只 在 相 应 条 件 成 立 时 才 会 运 行 。 # 修 复 所 有 if 语 句 的 条 件 表 达 式 来 通 过 本 关 。 #…" at bounding box center [1334, 295] width 305 height 524
click at [1277, 543] on button "运行 ⇧↵" at bounding box center [1318, 545] width 350 height 37
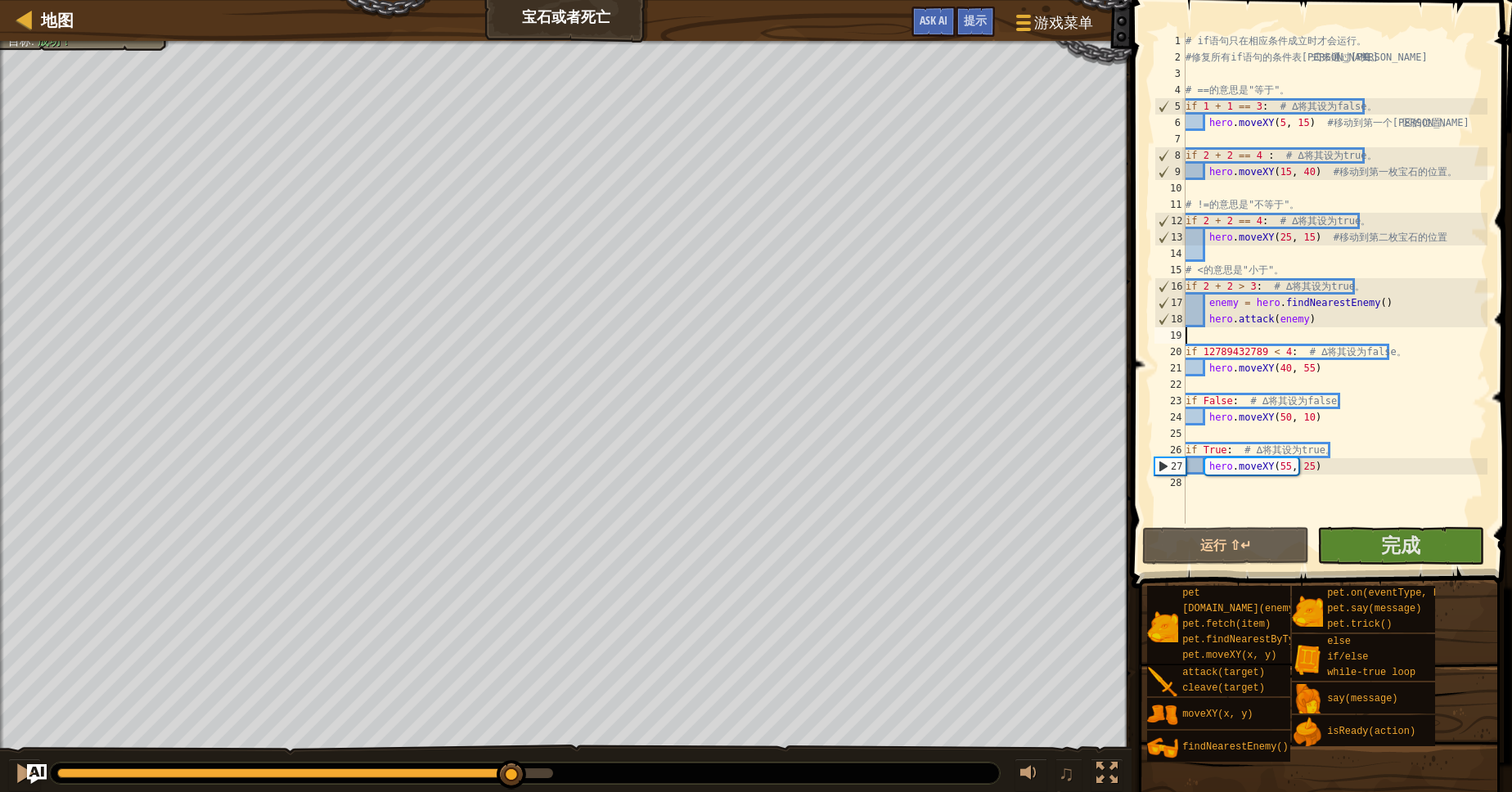
drag, startPoint x: 226, startPoint y: 782, endPoint x: 510, endPoint y: 756, distance: 285.2
click at [510, 756] on div "♫" at bounding box center [566, 769] width 1131 height 49
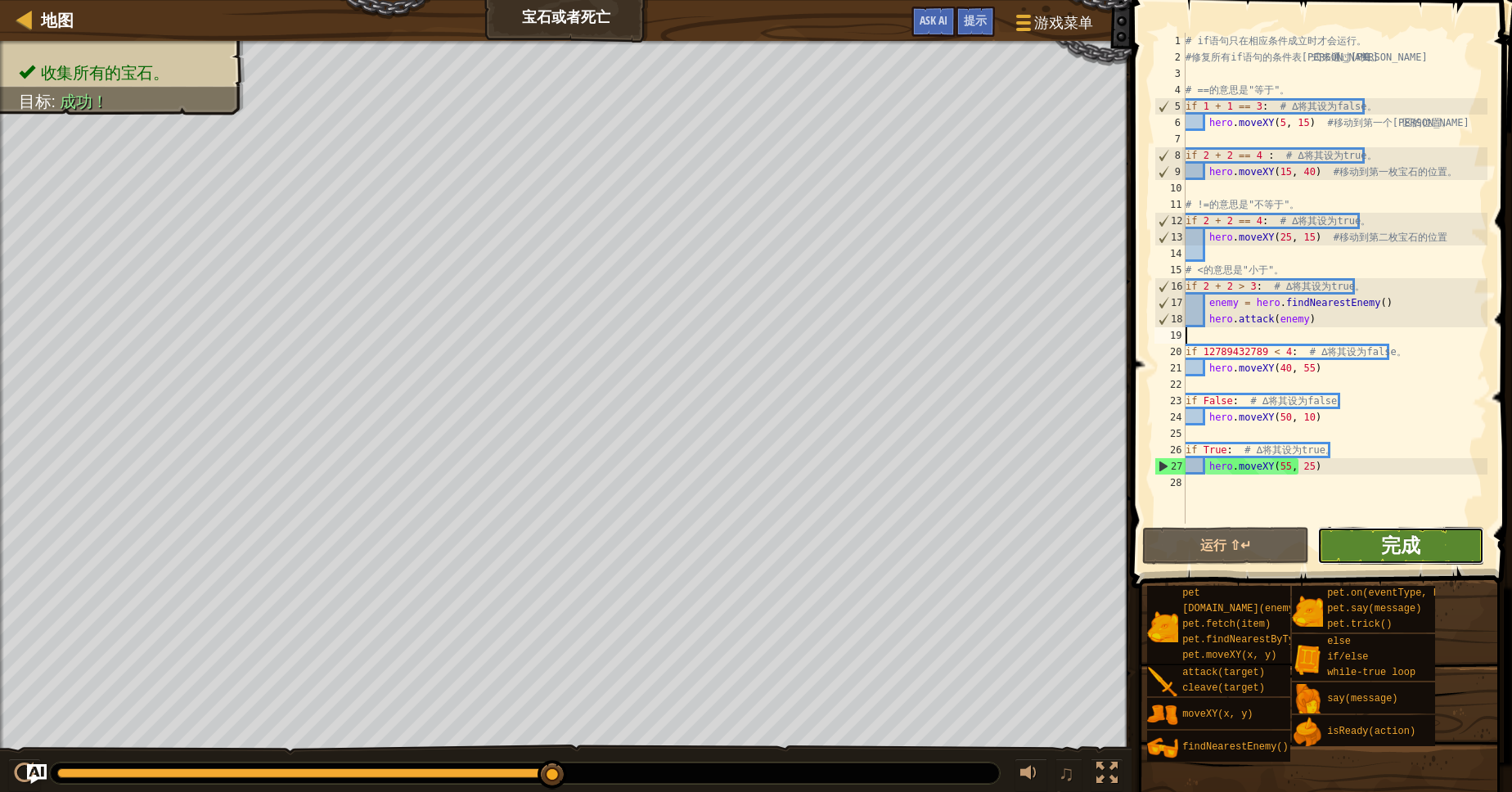
click at [1382, 538] on span "完成" at bounding box center [1400, 545] width 39 height 26
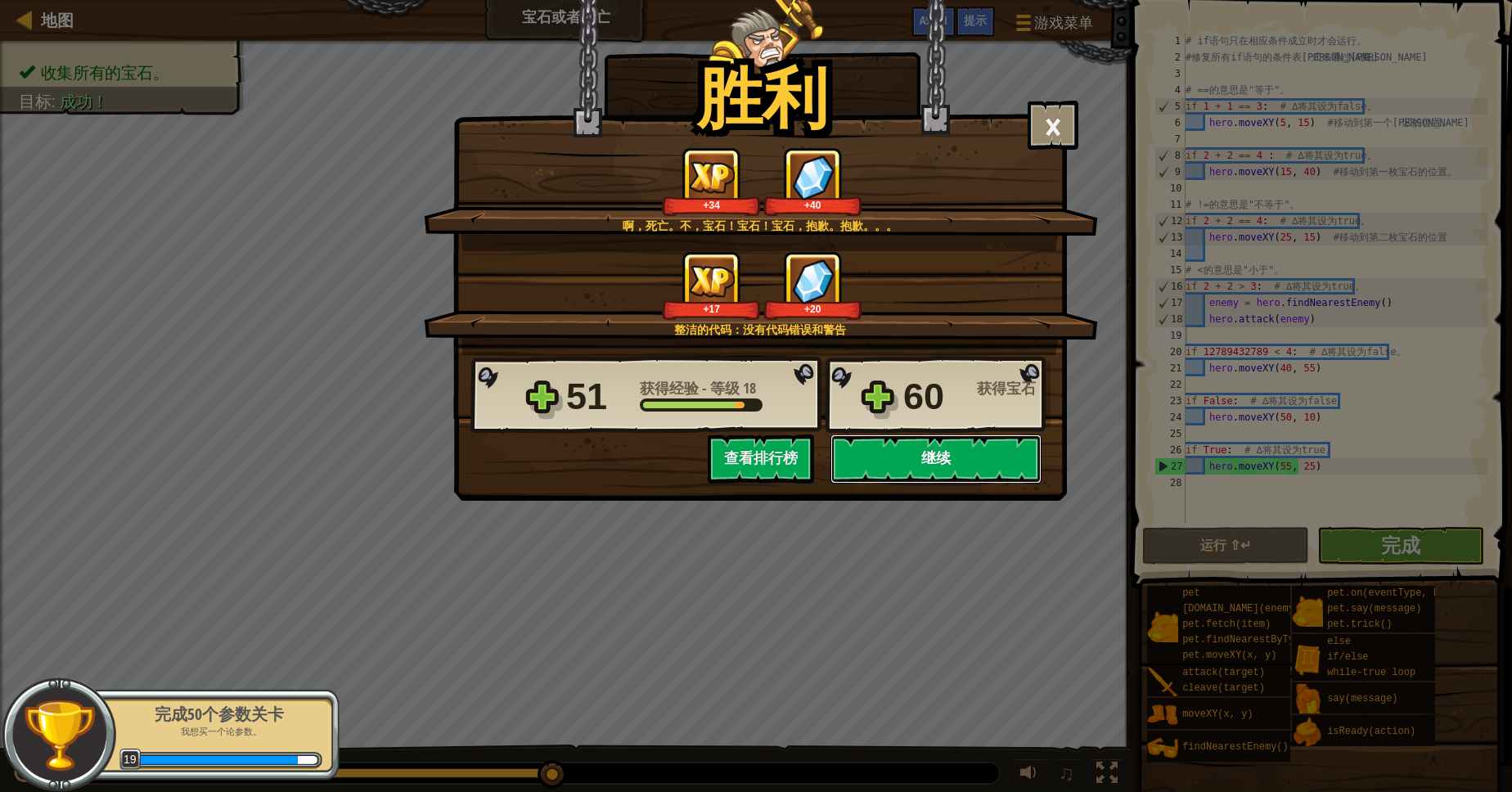
click at [992, 443] on button "继续" at bounding box center [935, 459] width 211 height 49
select select "zh-HANS"
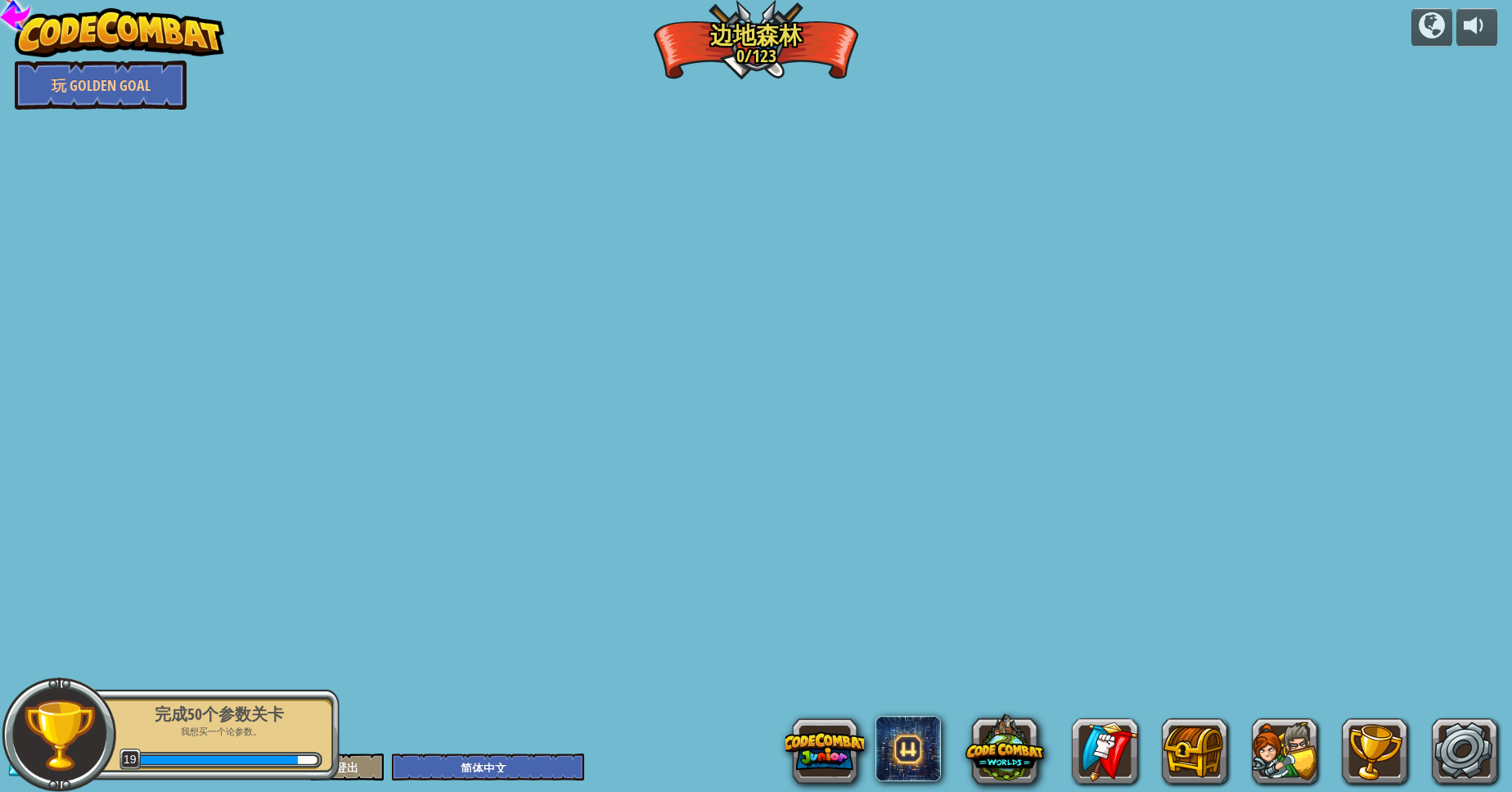
select select "zh-HANS"
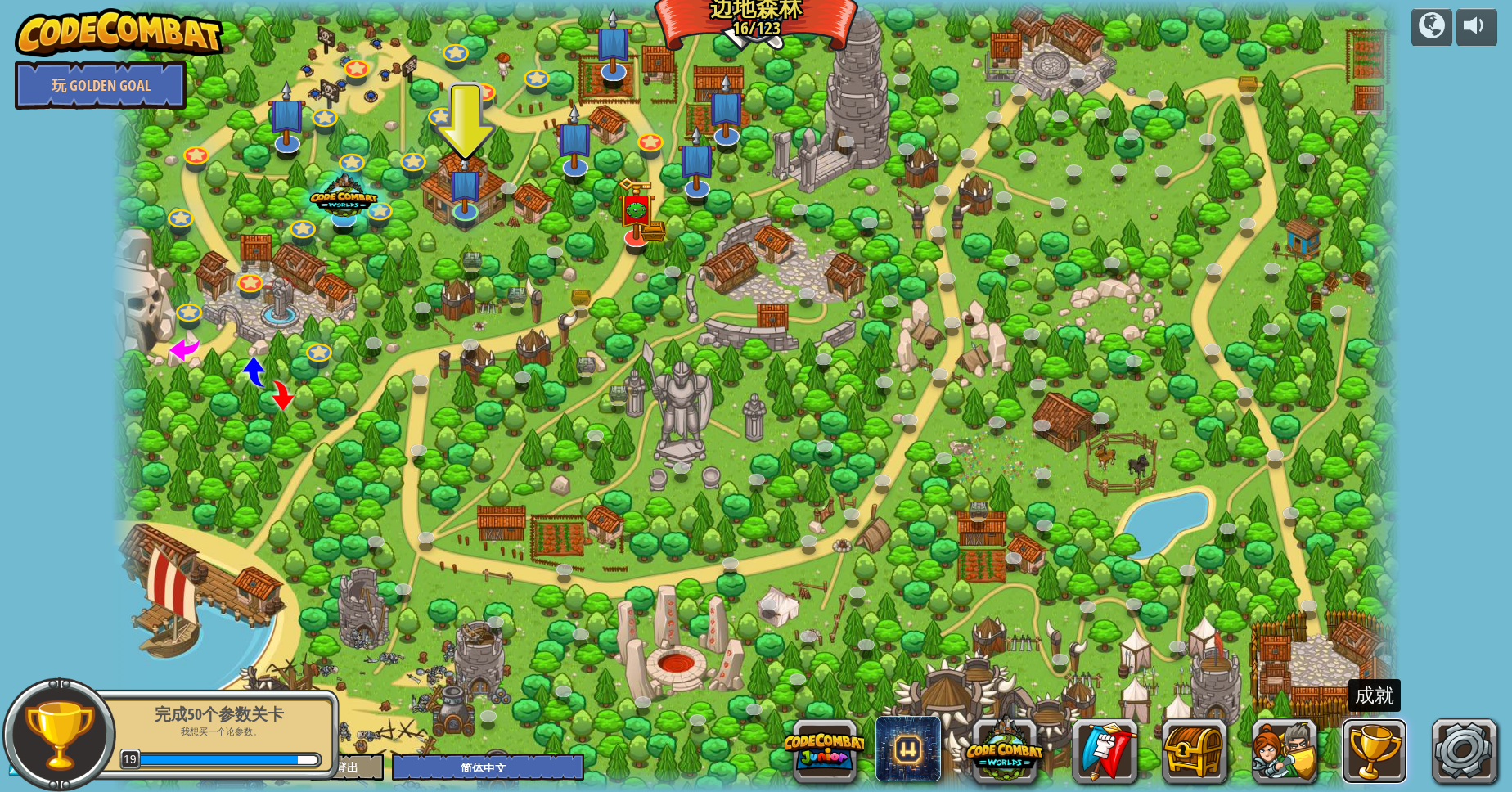
click at [1380, 765] on button at bounding box center [1374, 751] width 66 height 66
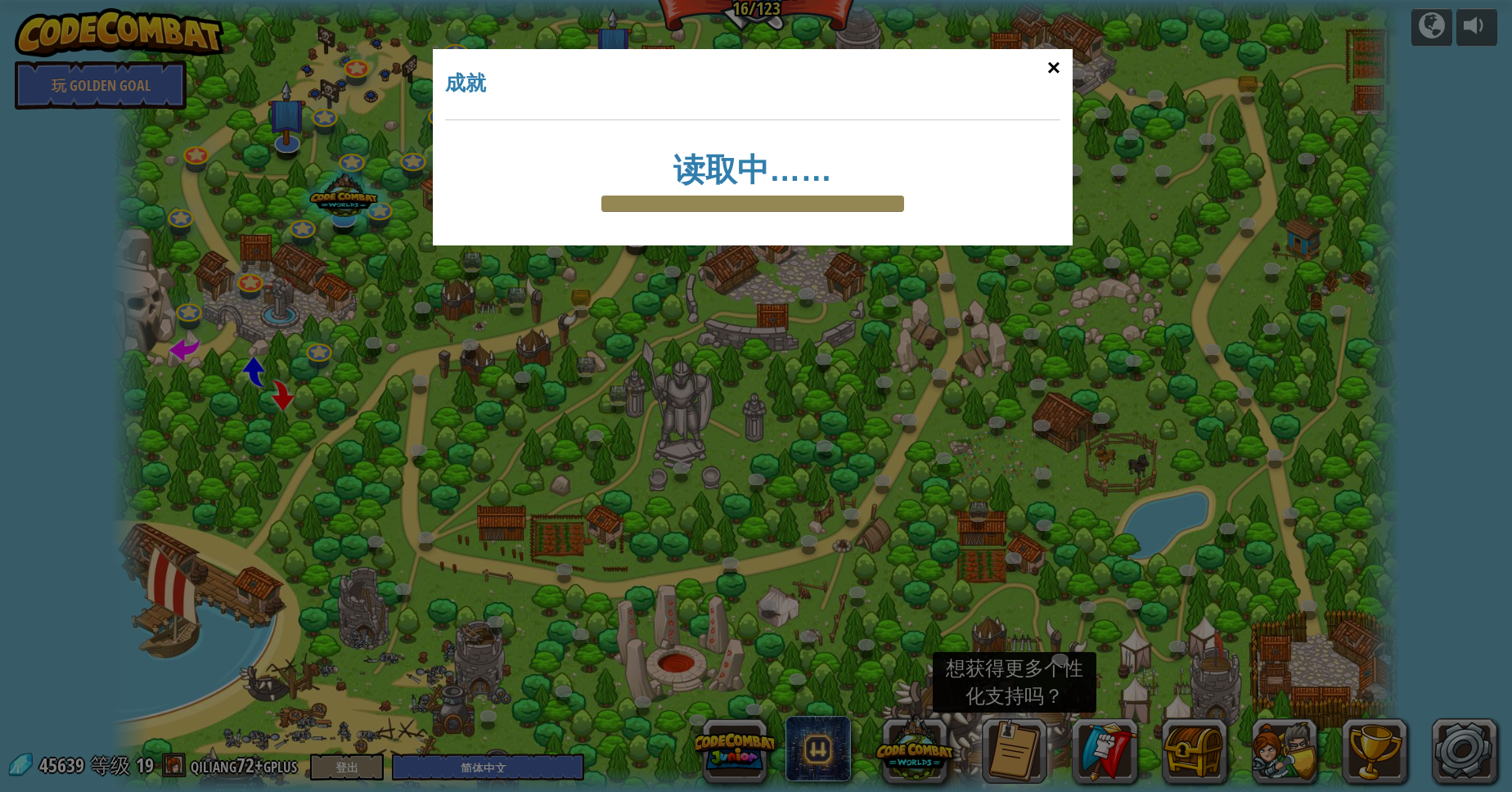
click at [1042, 59] on div "×" at bounding box center [1053, 68] width 37 height 47
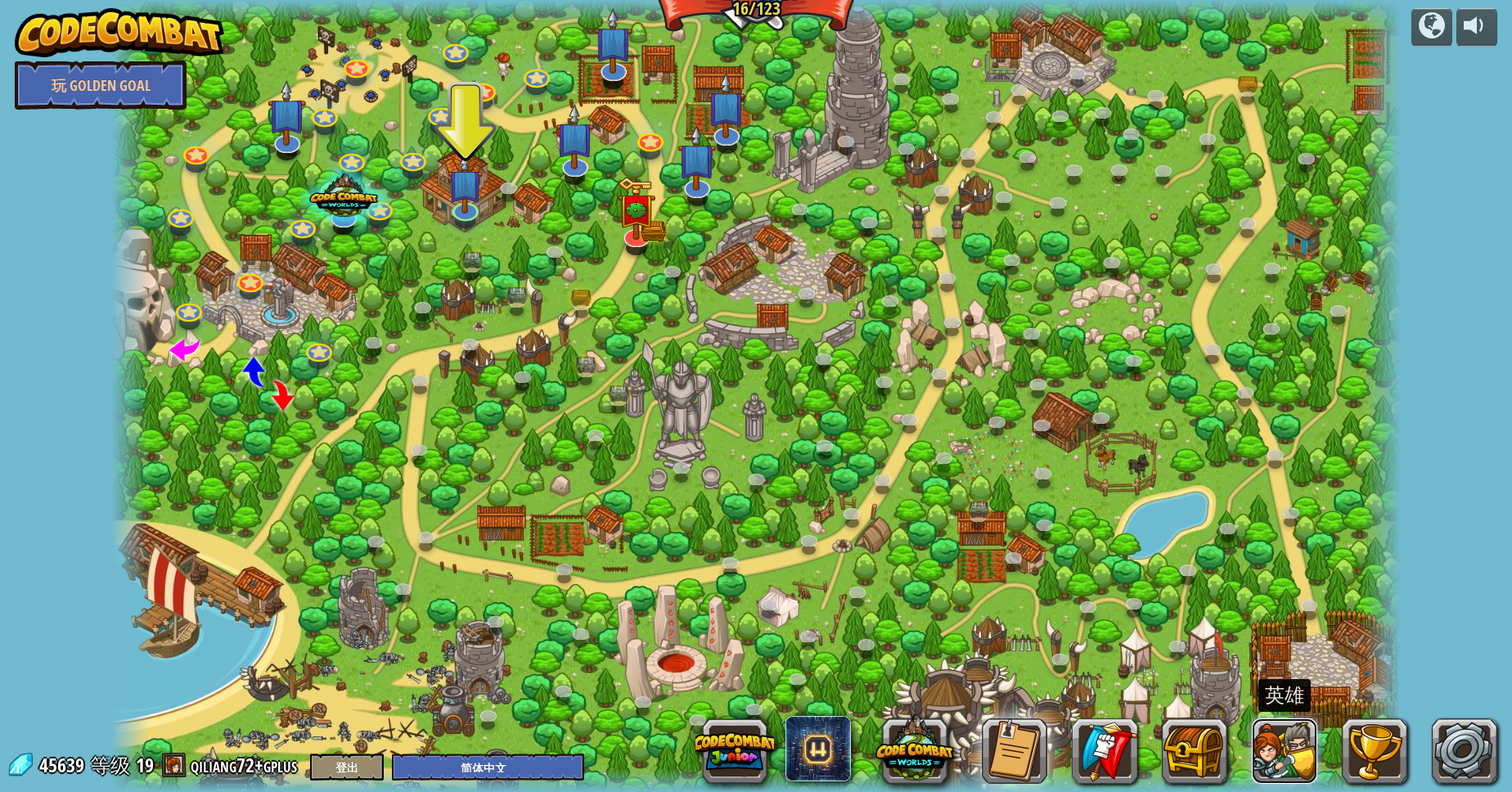
click at [1303, 740] on button at bounding box center [1285, 751] width 66 height 66
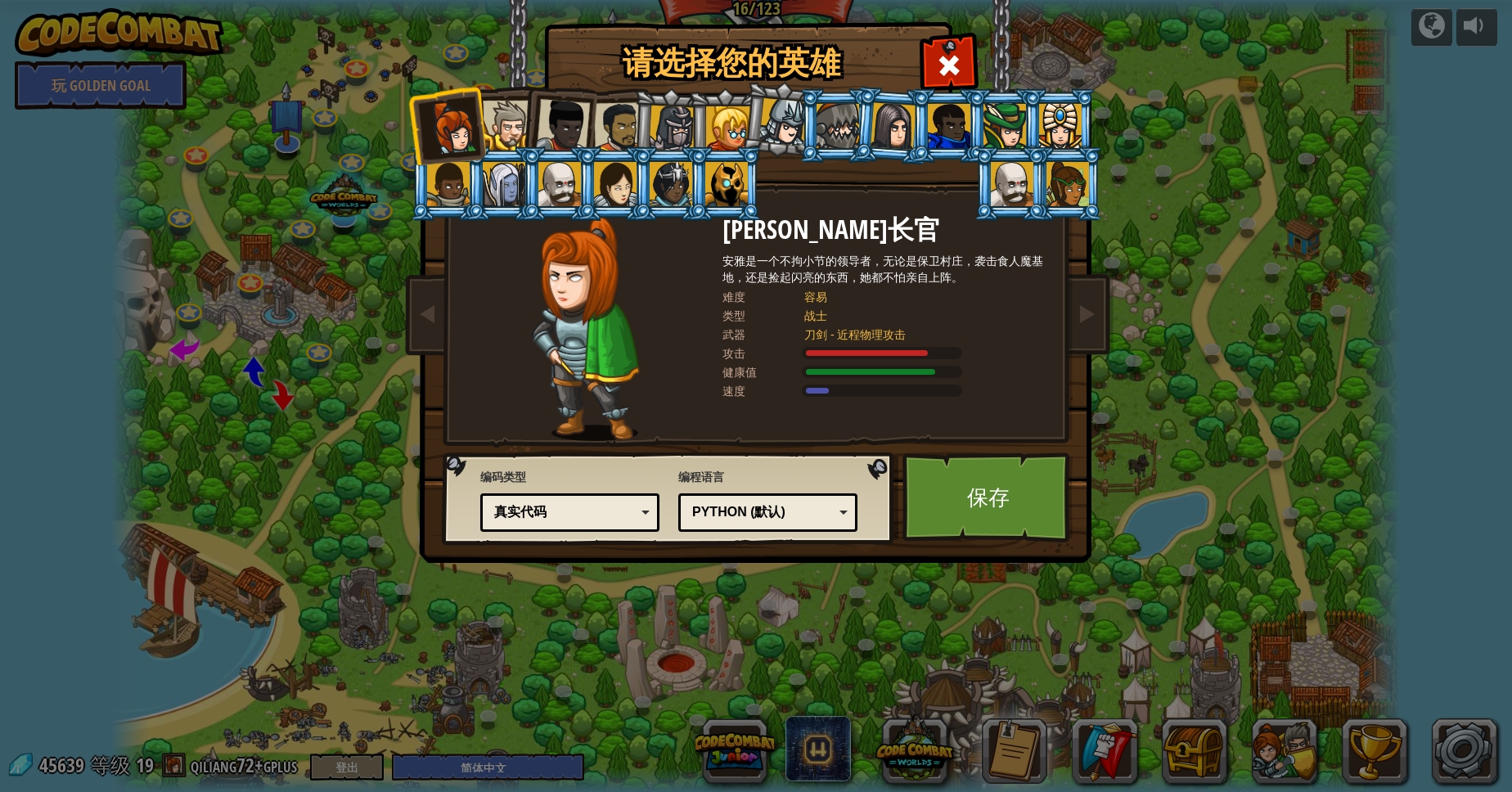
click at [519, 103] on div at bounding box center [507, 125] width 50 height 50
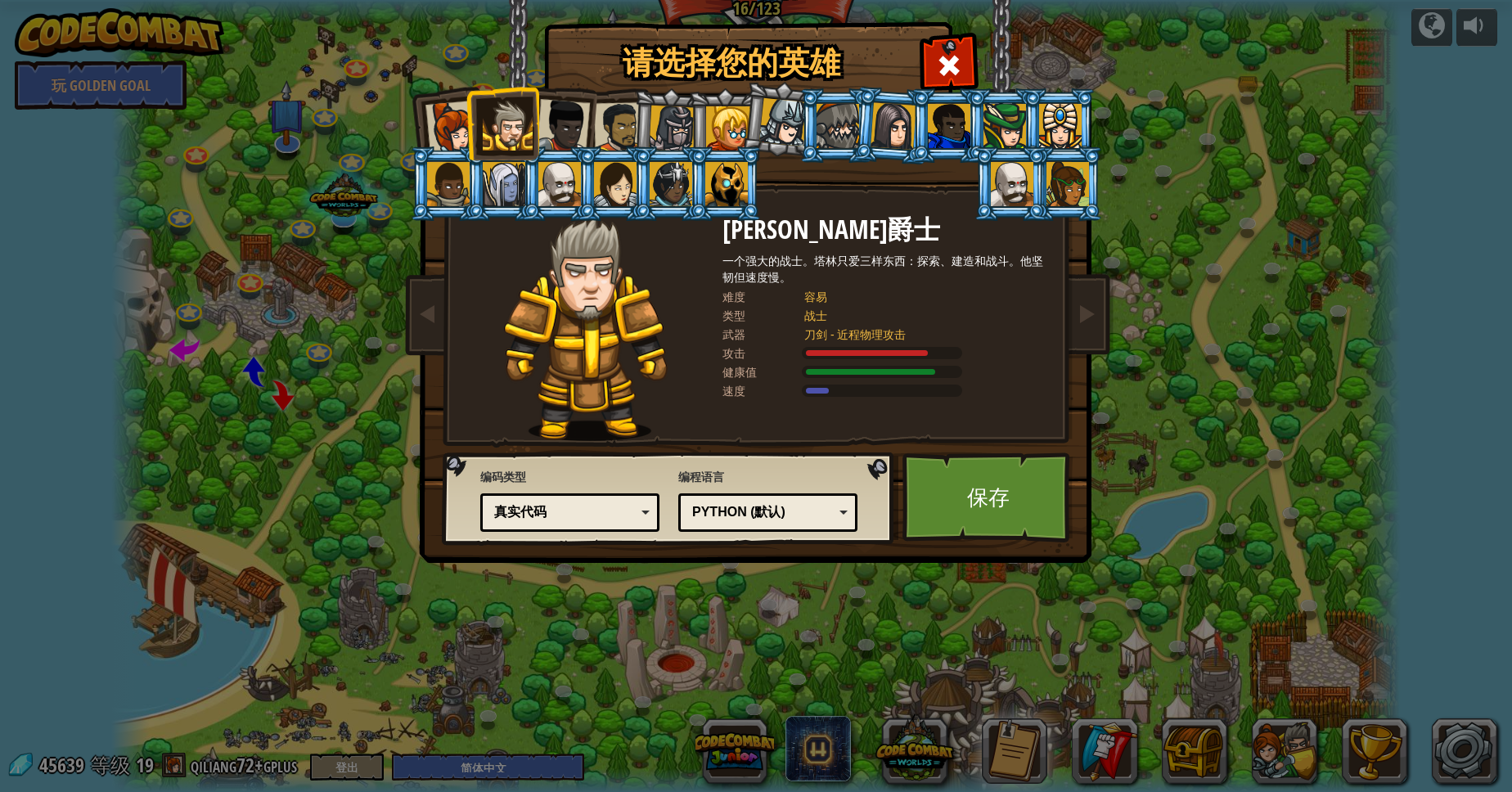
click at [445, 140] on div at bounding box center [452, 127] width 54 height 54
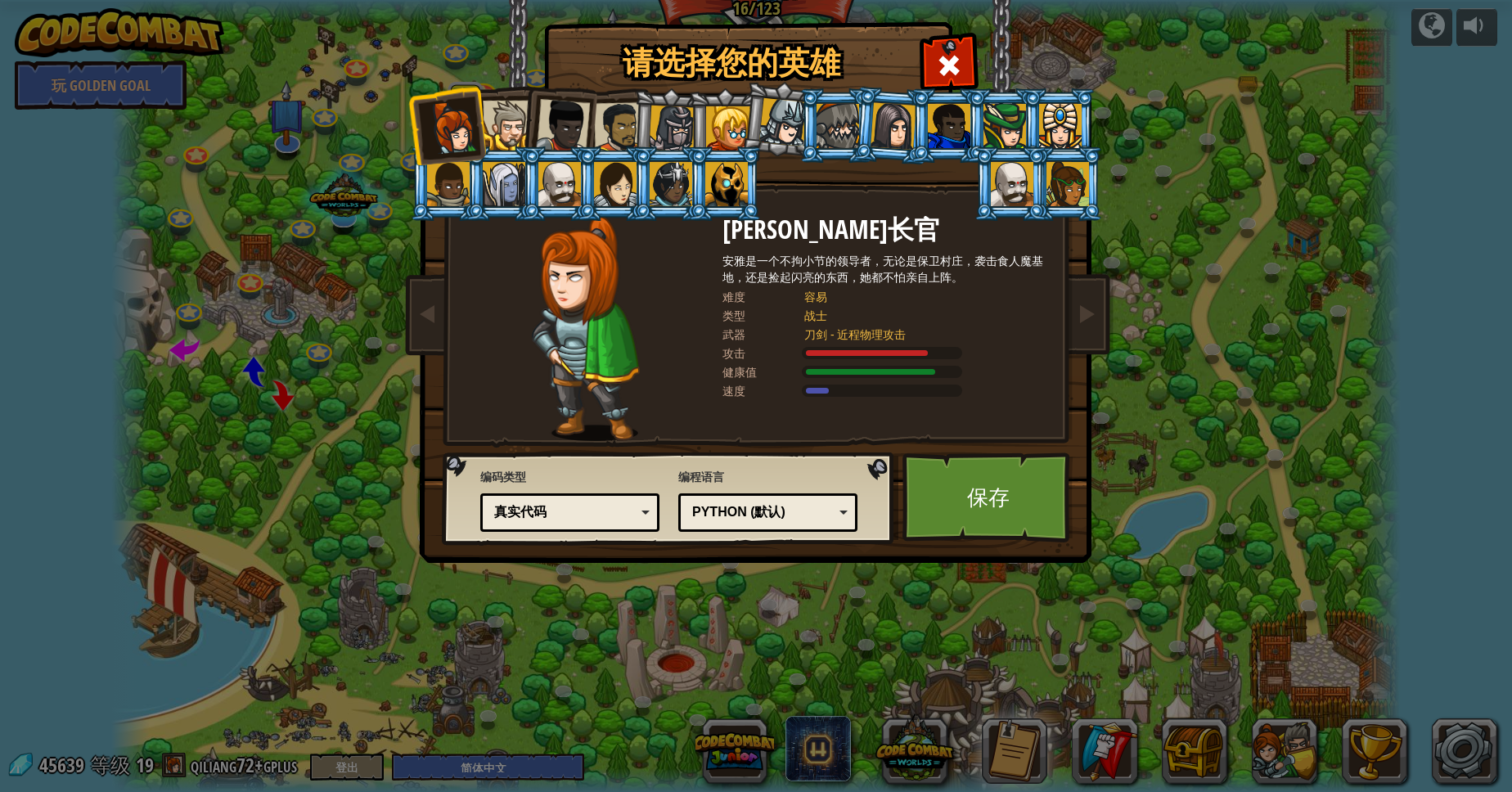
click at [568, 114] on div at bounding box center [562, 125] width 54 height 54
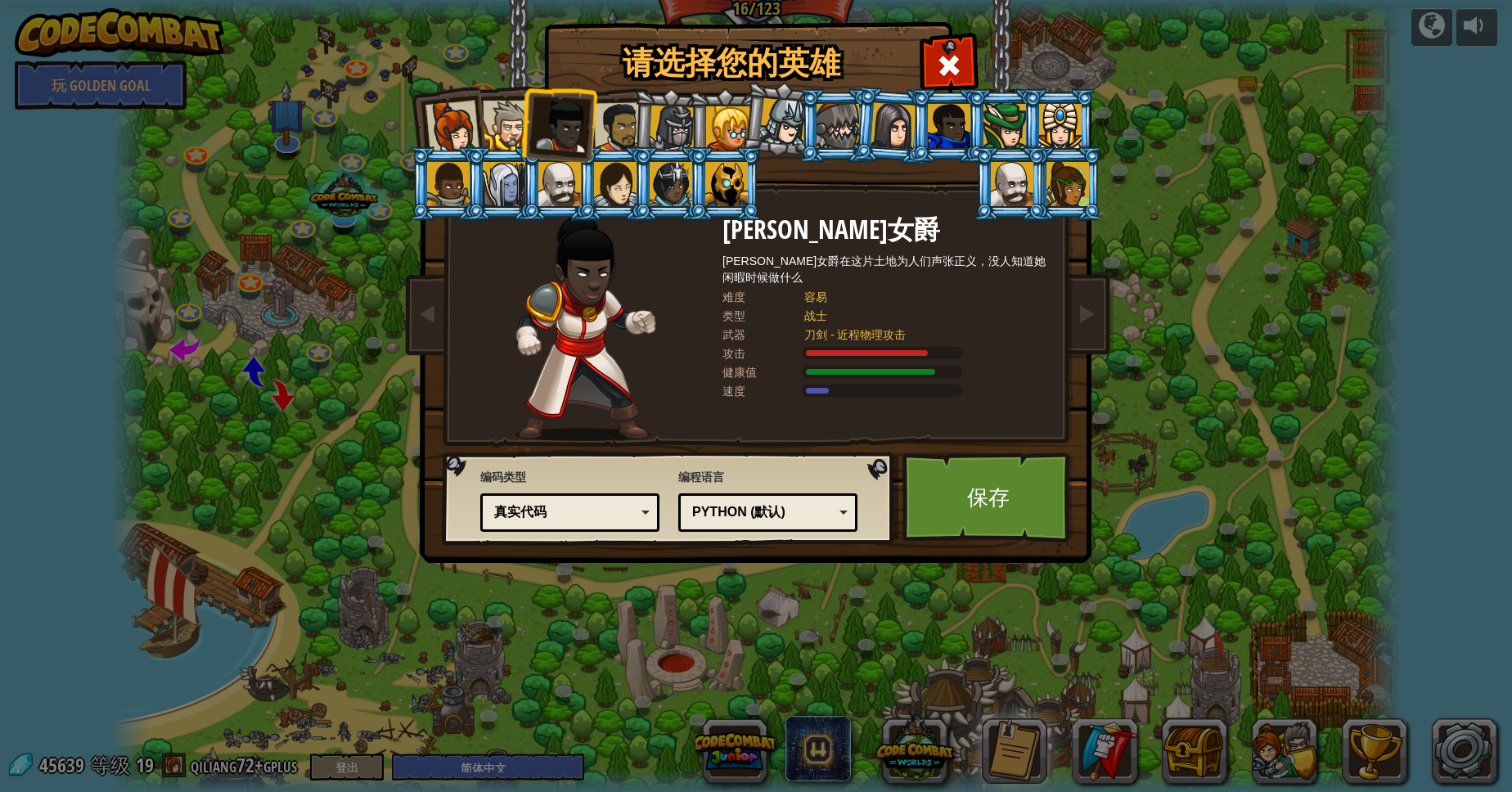
click at [614, 137] on div at bounding box center [620, 128] width 51 height 51
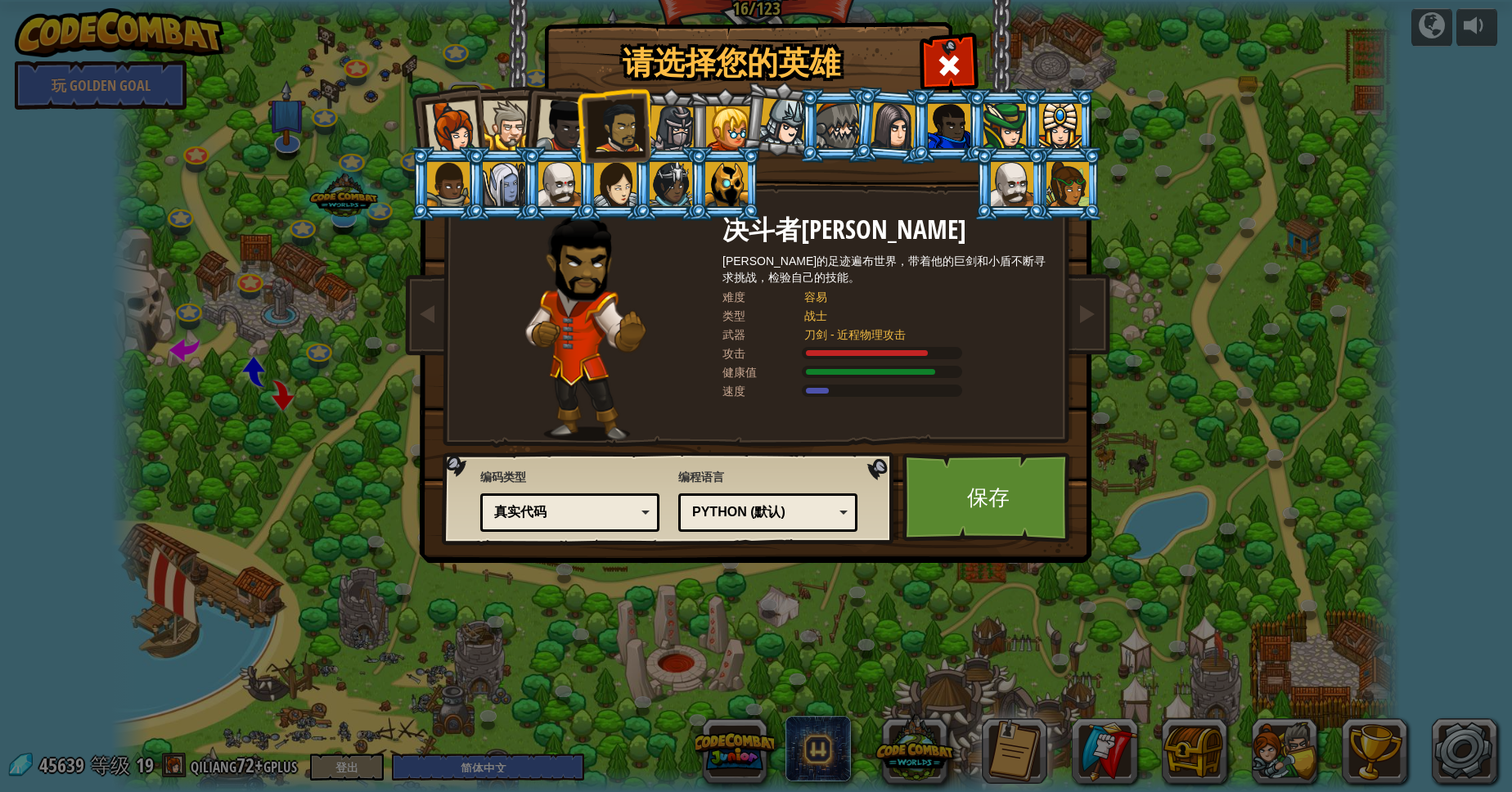
click at [676, 123] on div at bounding box center [672, 129] width 47 height 47
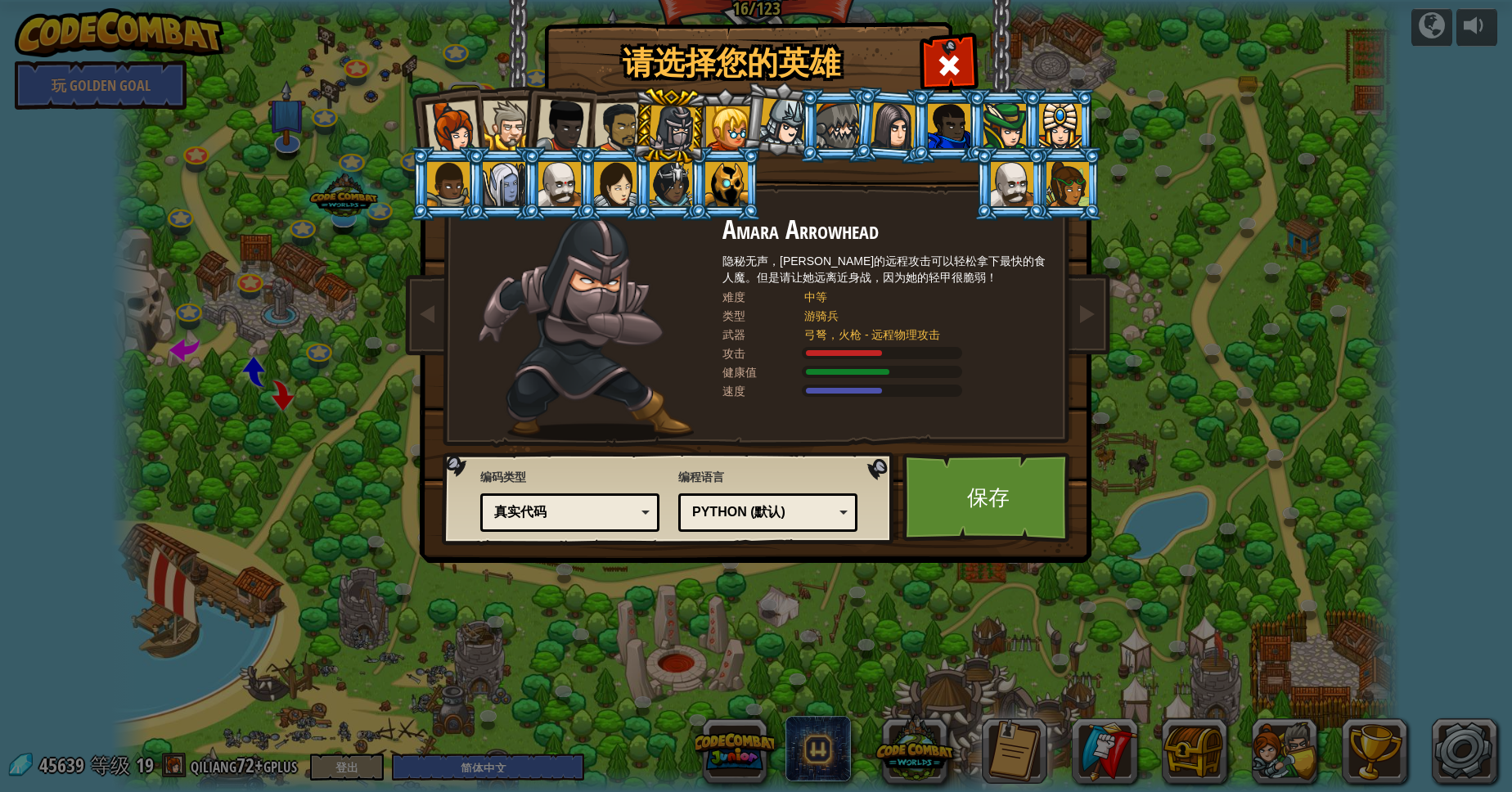
click at [735, 118] on div at bounding box center [728, 129] width 44 height 44
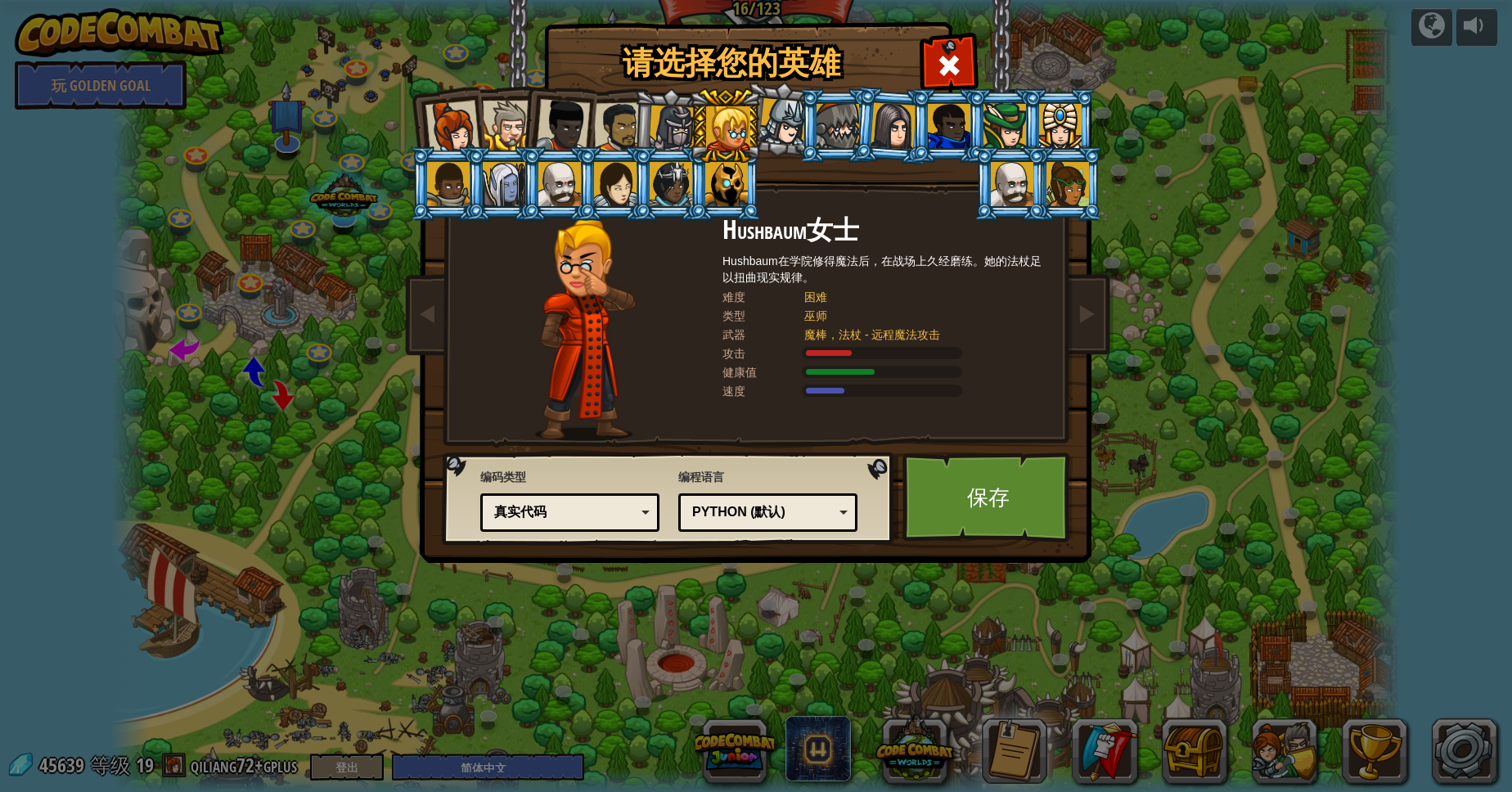
click at [778, 142] on div at bounding box center [783, 122] width 48 height 48
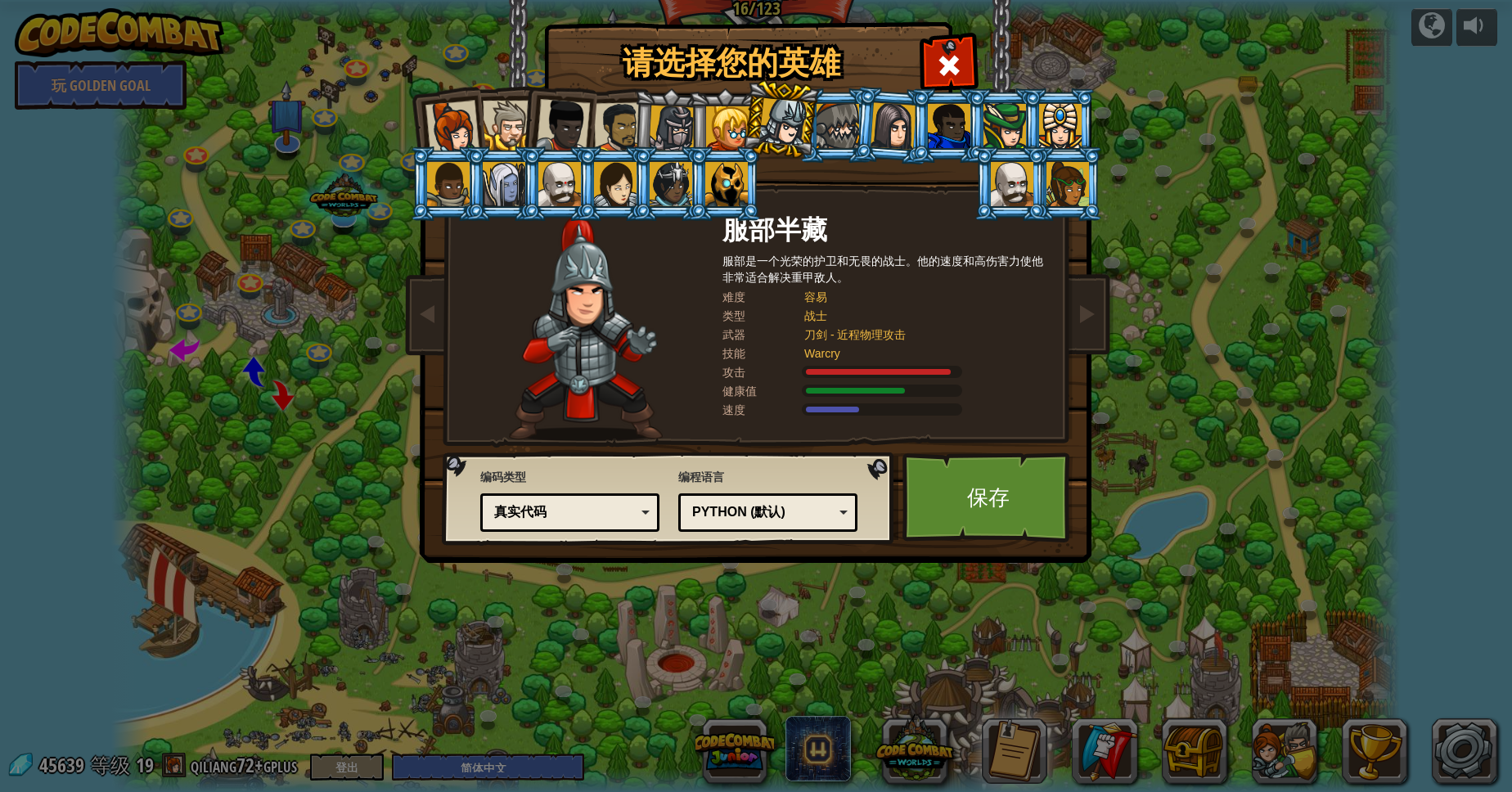
click at [863, 138] on li at bounding box center [892, 125] width 78 height 79
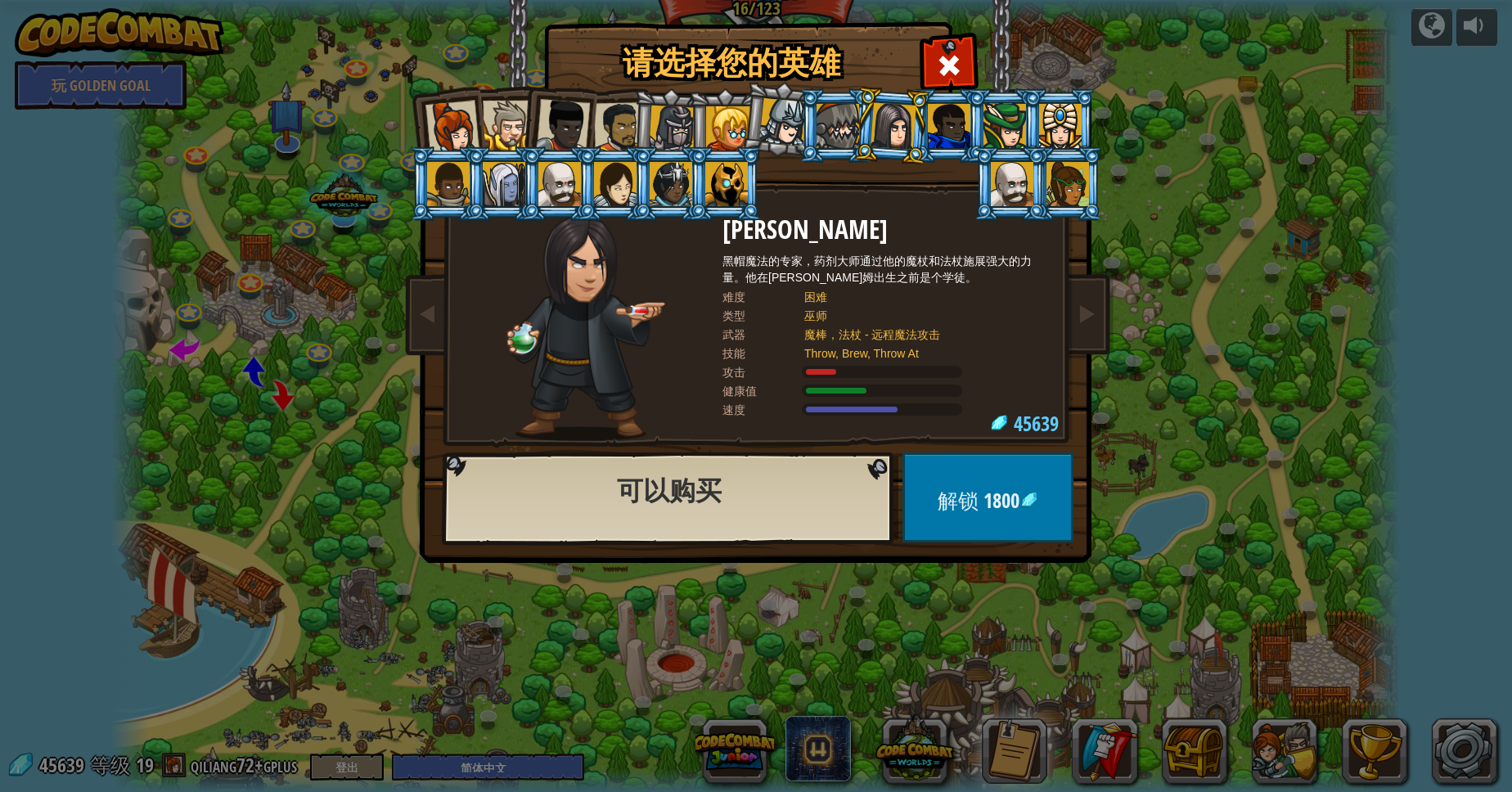
click at [941, 128] on div at bounding box center [949, 126] width 43 height 44
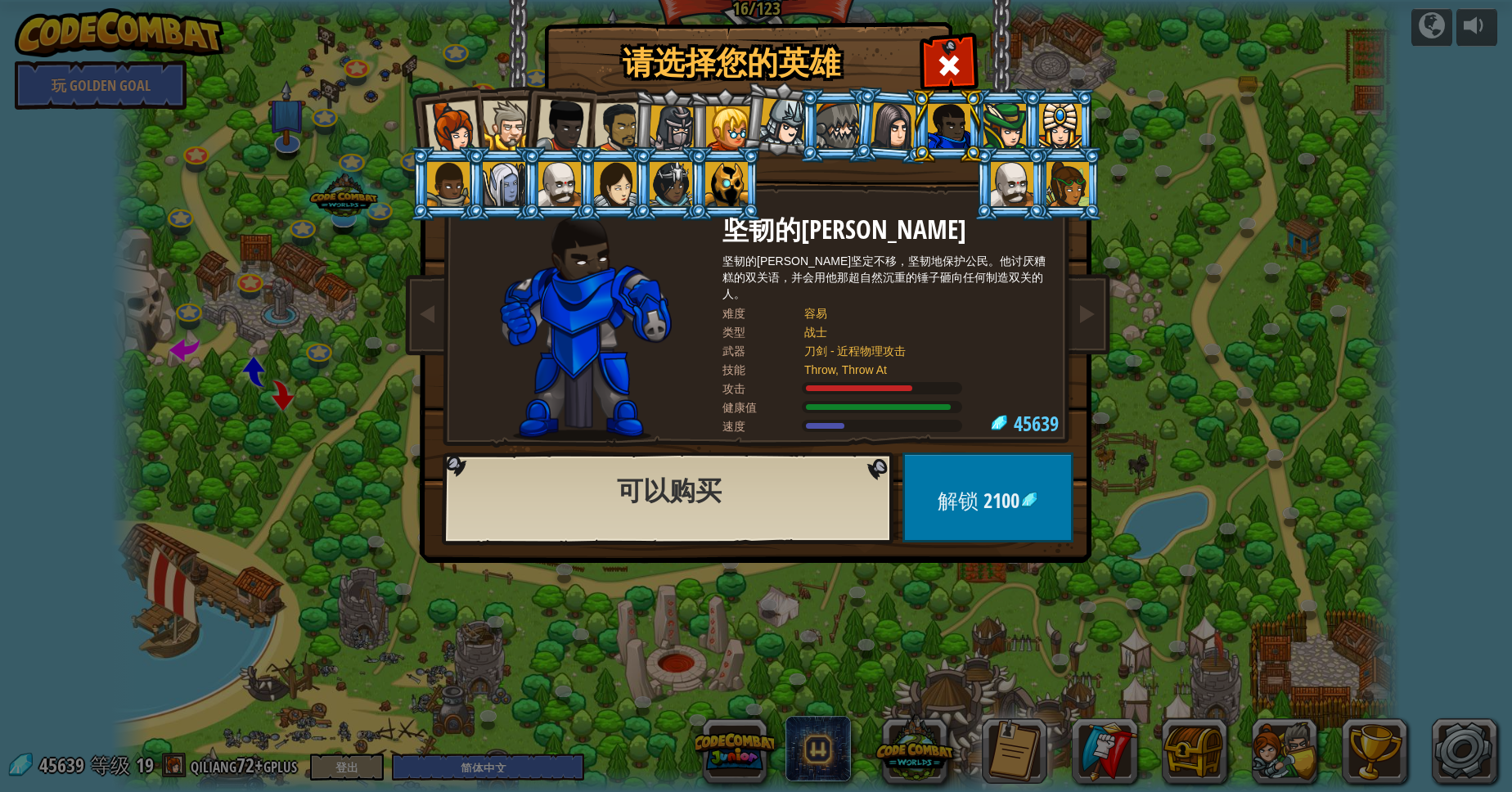
click at [563, 133] on div at bounding box center [562, 125] width 54 height 54
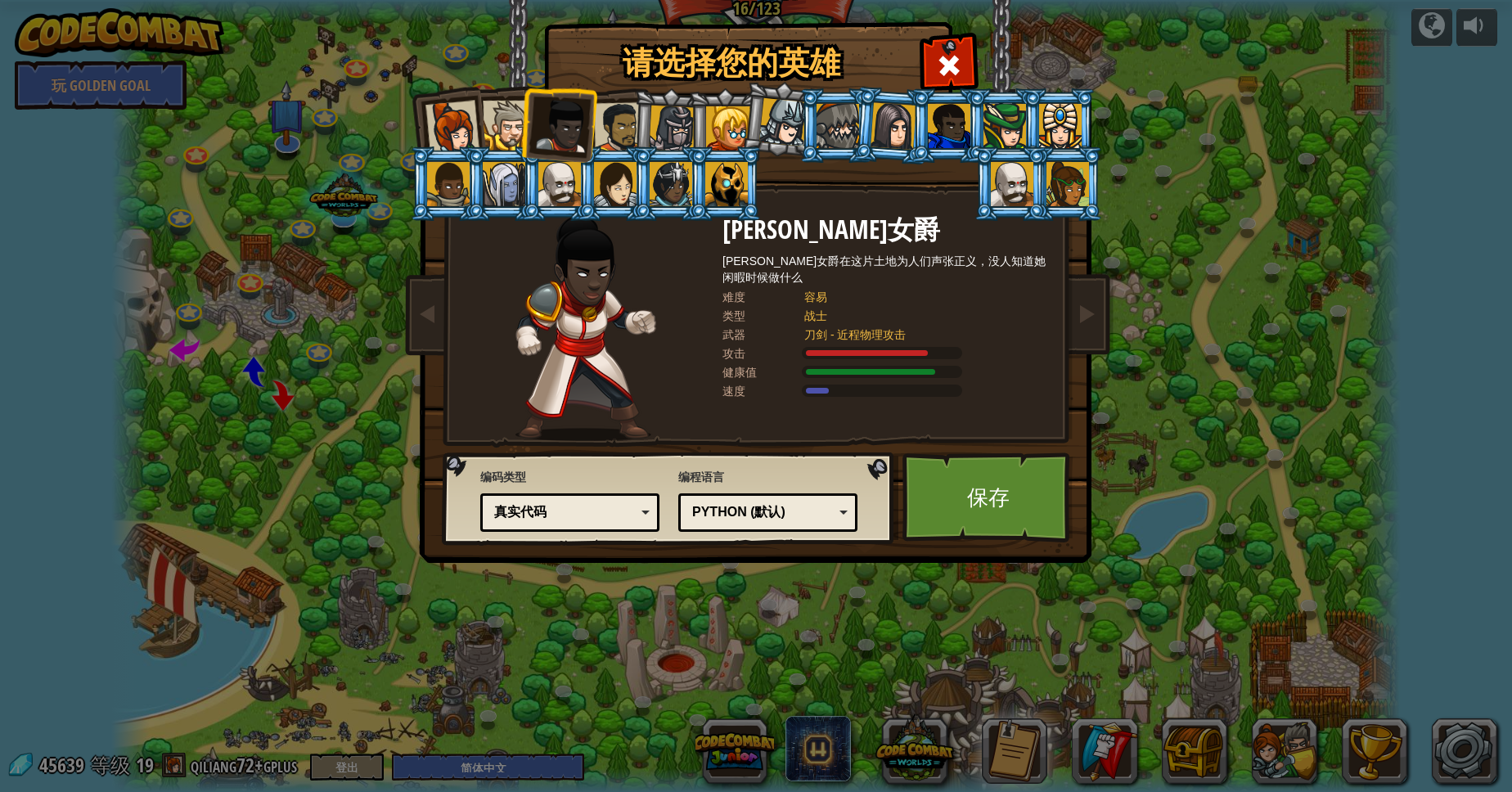
click at [898, 126] on div at bounding box center [893, 125] width 46 height 47
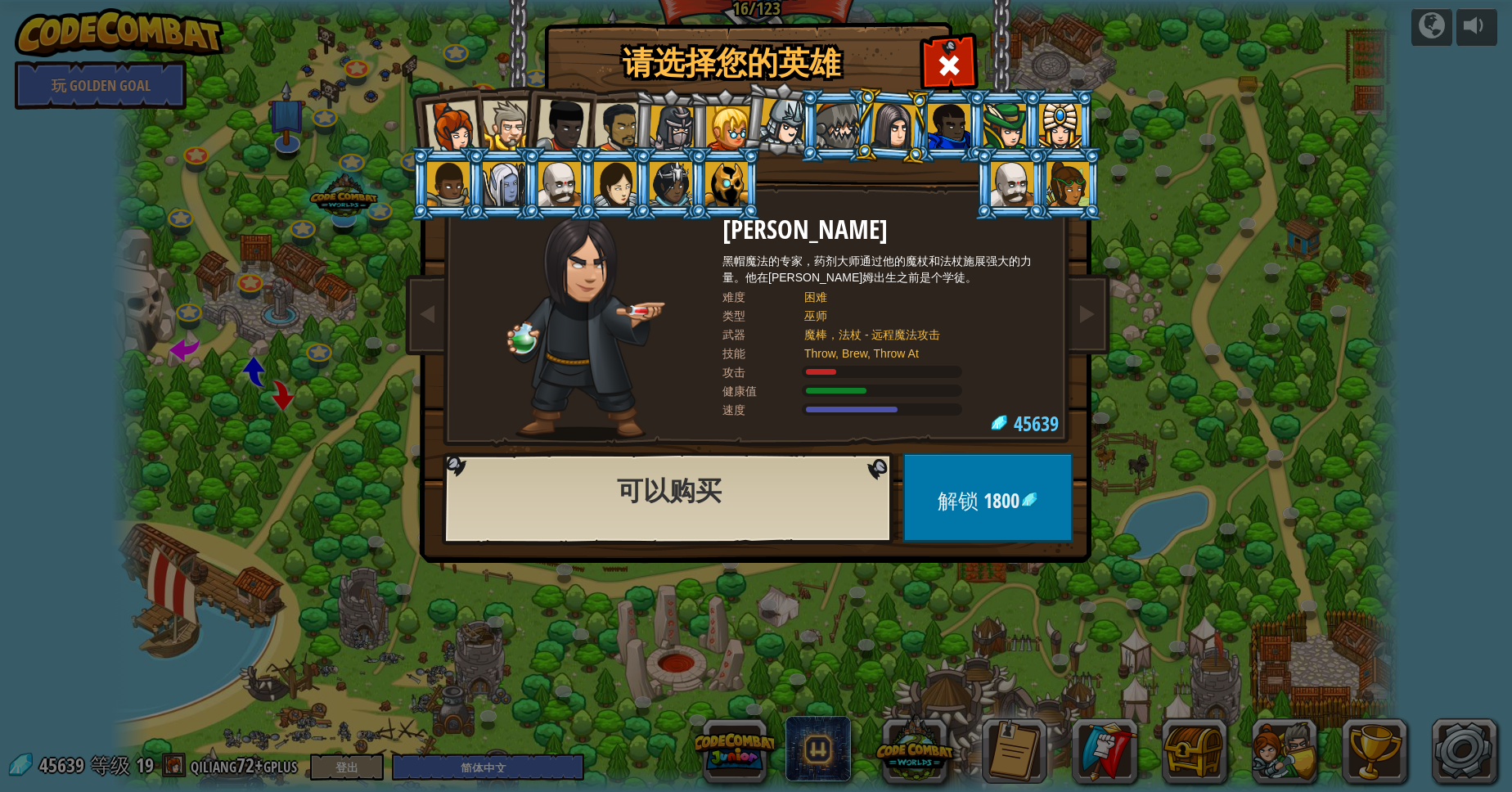
click at [964, 121] on div at bounding box center [949, 126] width 43 height 44
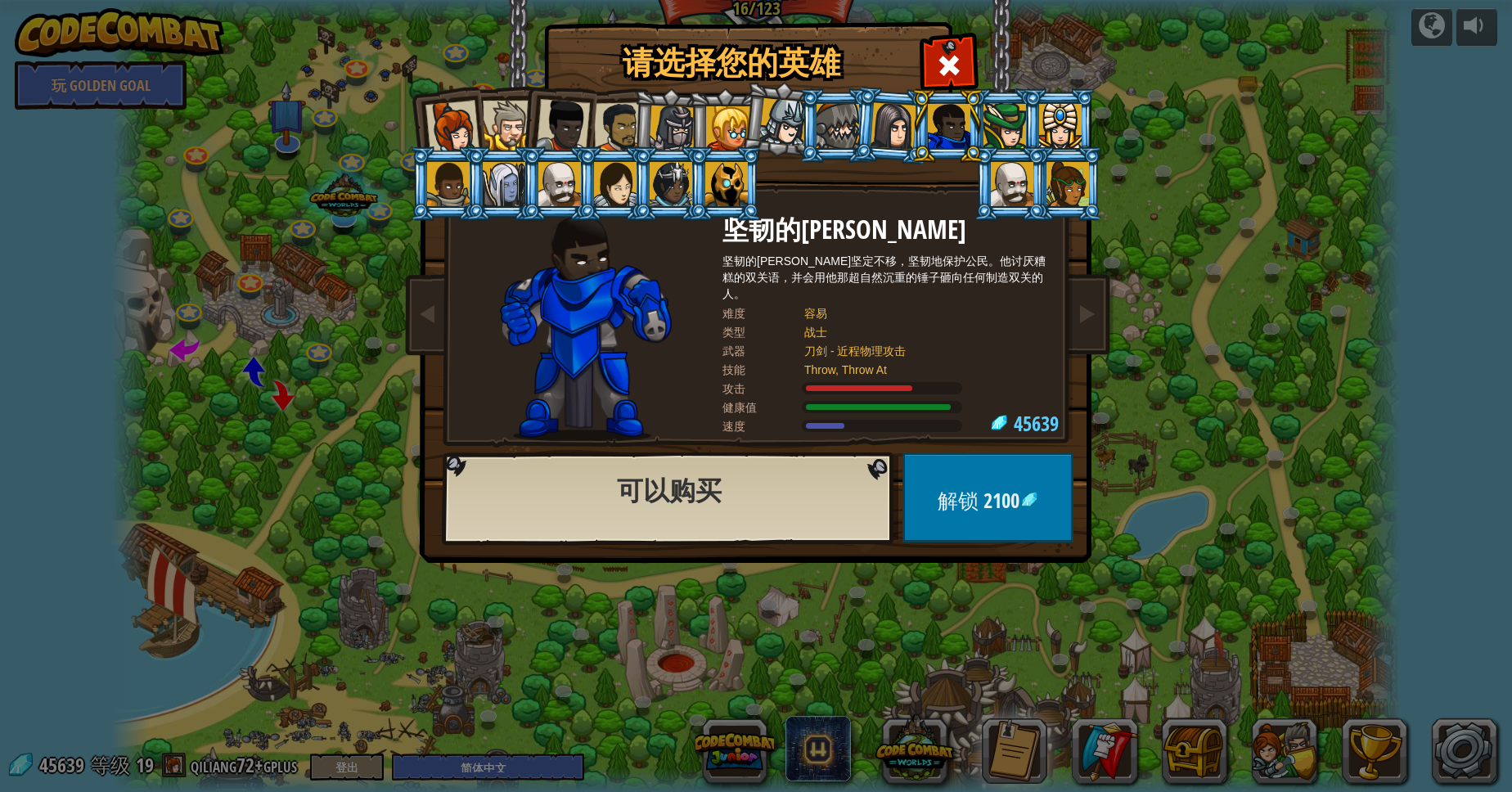
click at [1012, 124] on div at bounding box center [1005, 126] width 43 height 44
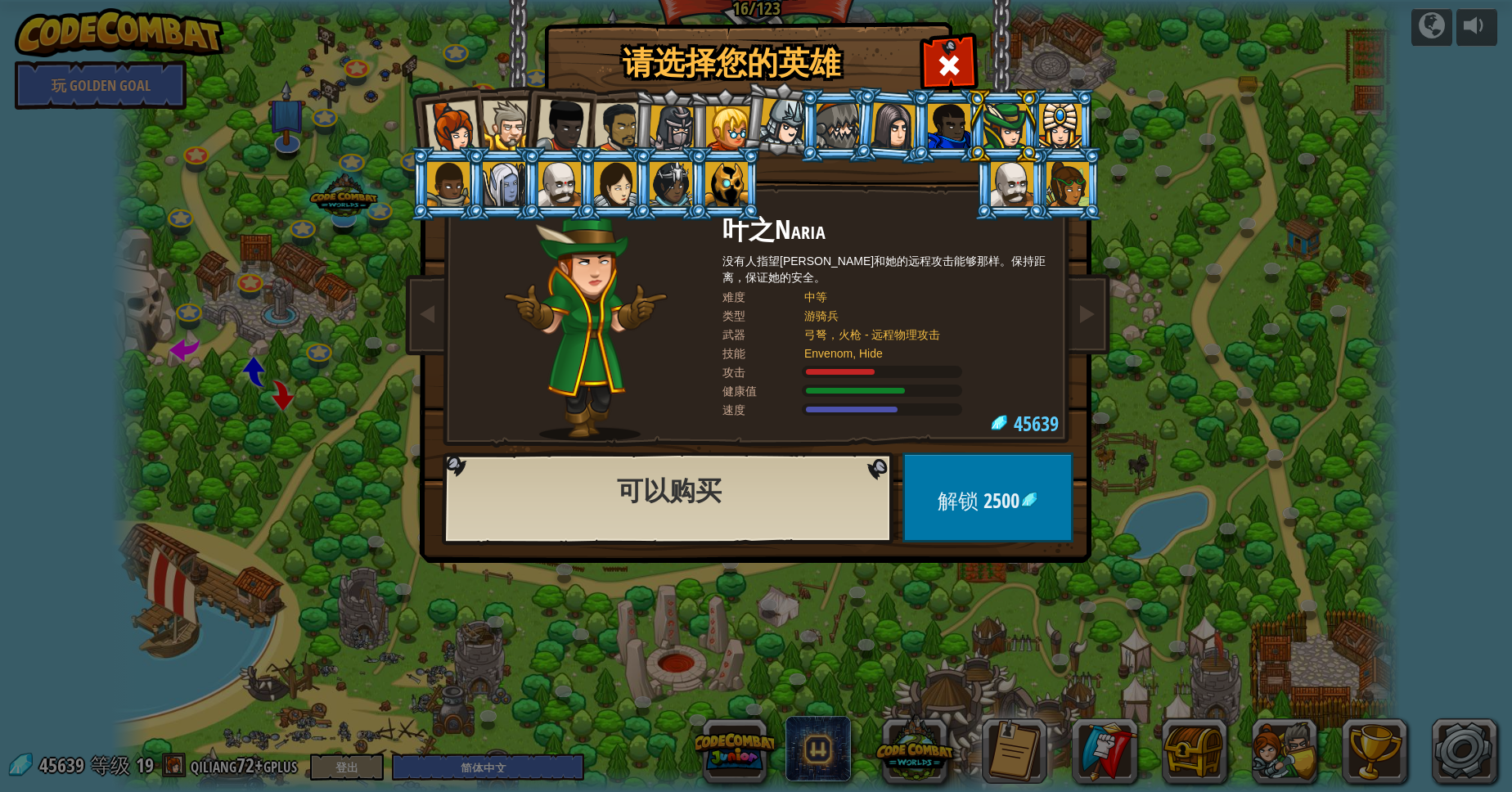
click at [1074, 120] on div at bounding box center [1060, 126] width 43 height 44
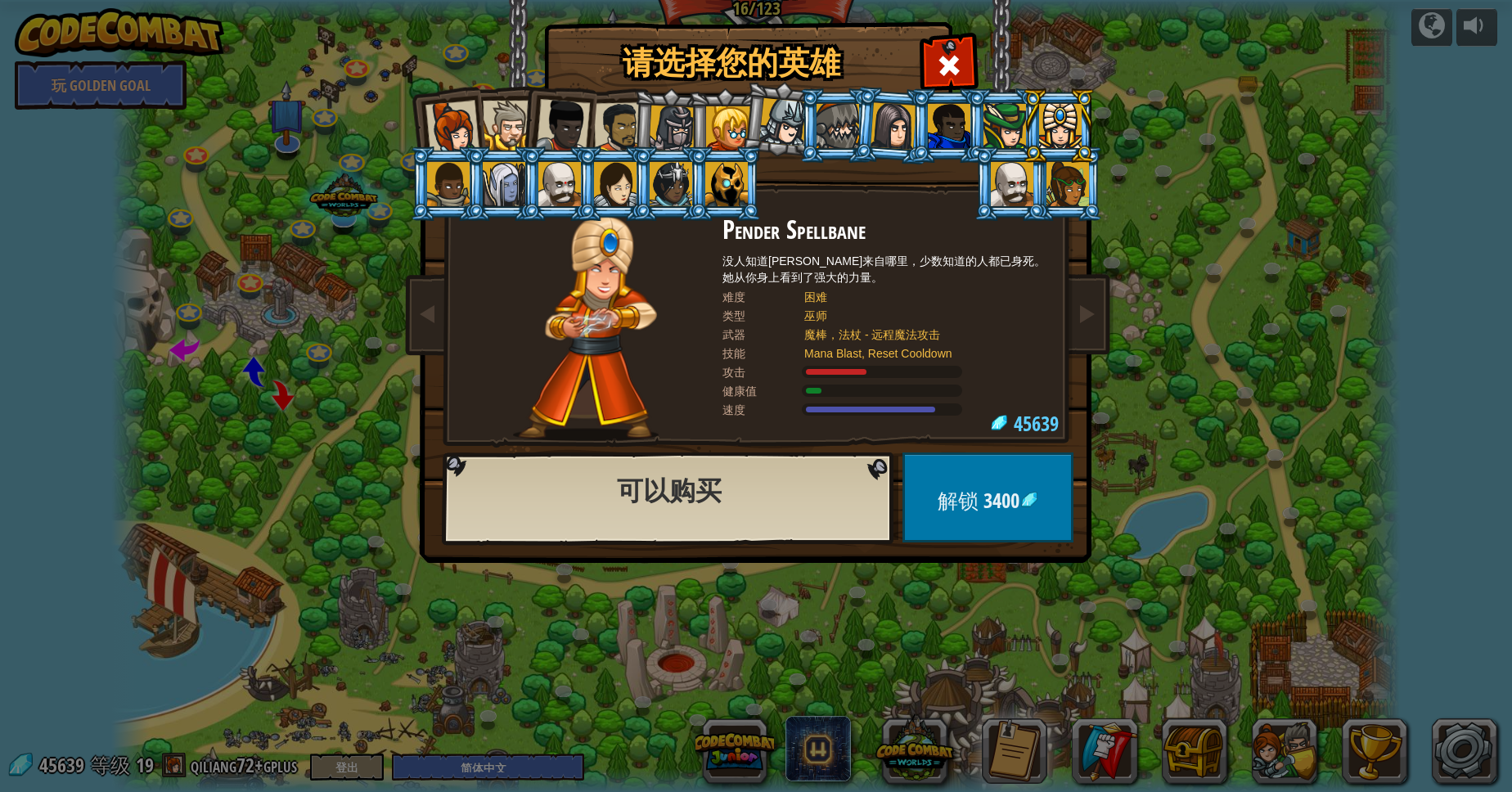
click at [1075, 187] on div at bounding box center [1068, 184] width 43 height 44
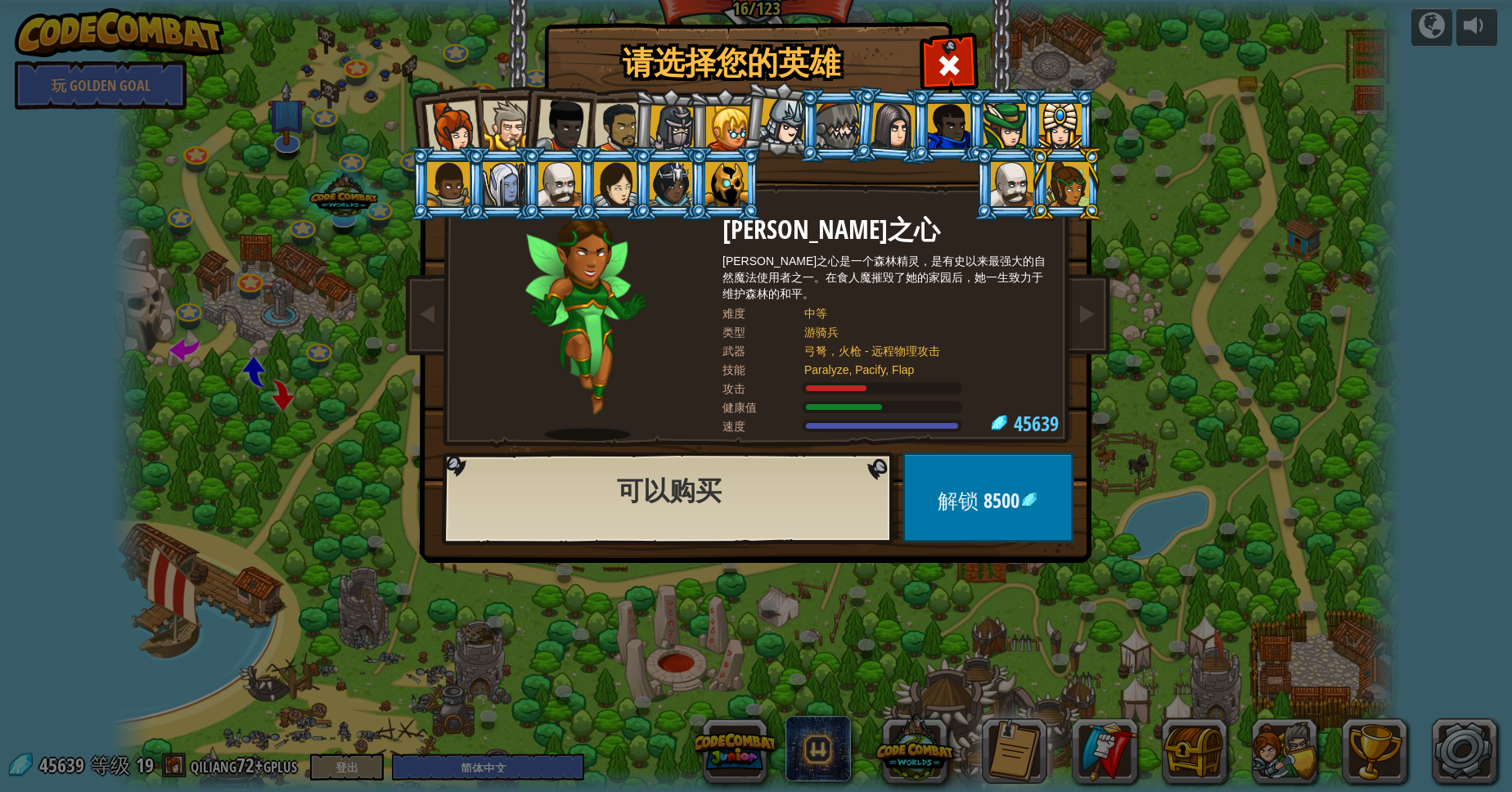
click at [997, 177] on div at bounding box center [1012, 184] width 43 height 44
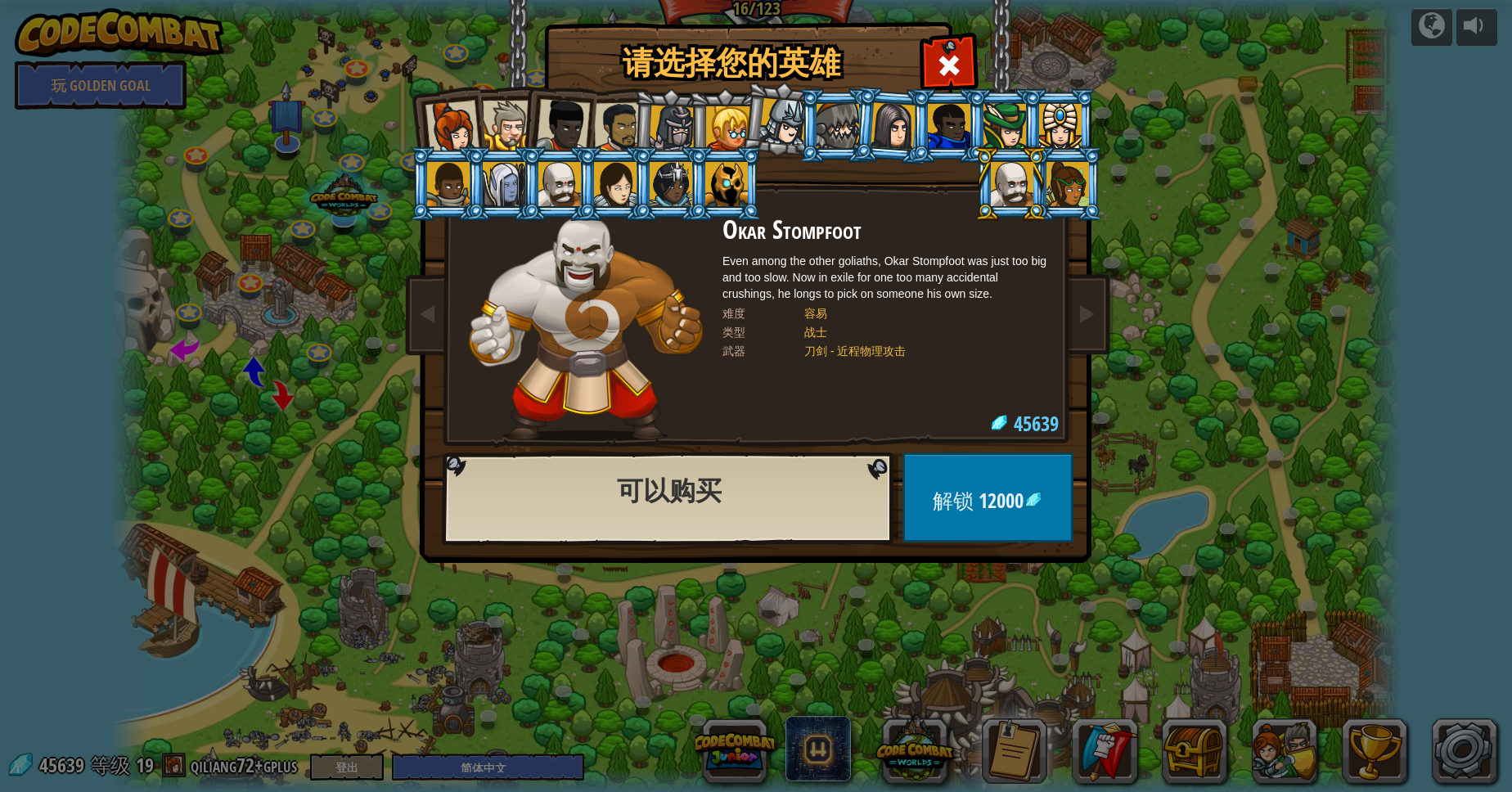
click at [754, 164] on li at bounding box center [725, 183] width 74 height 75
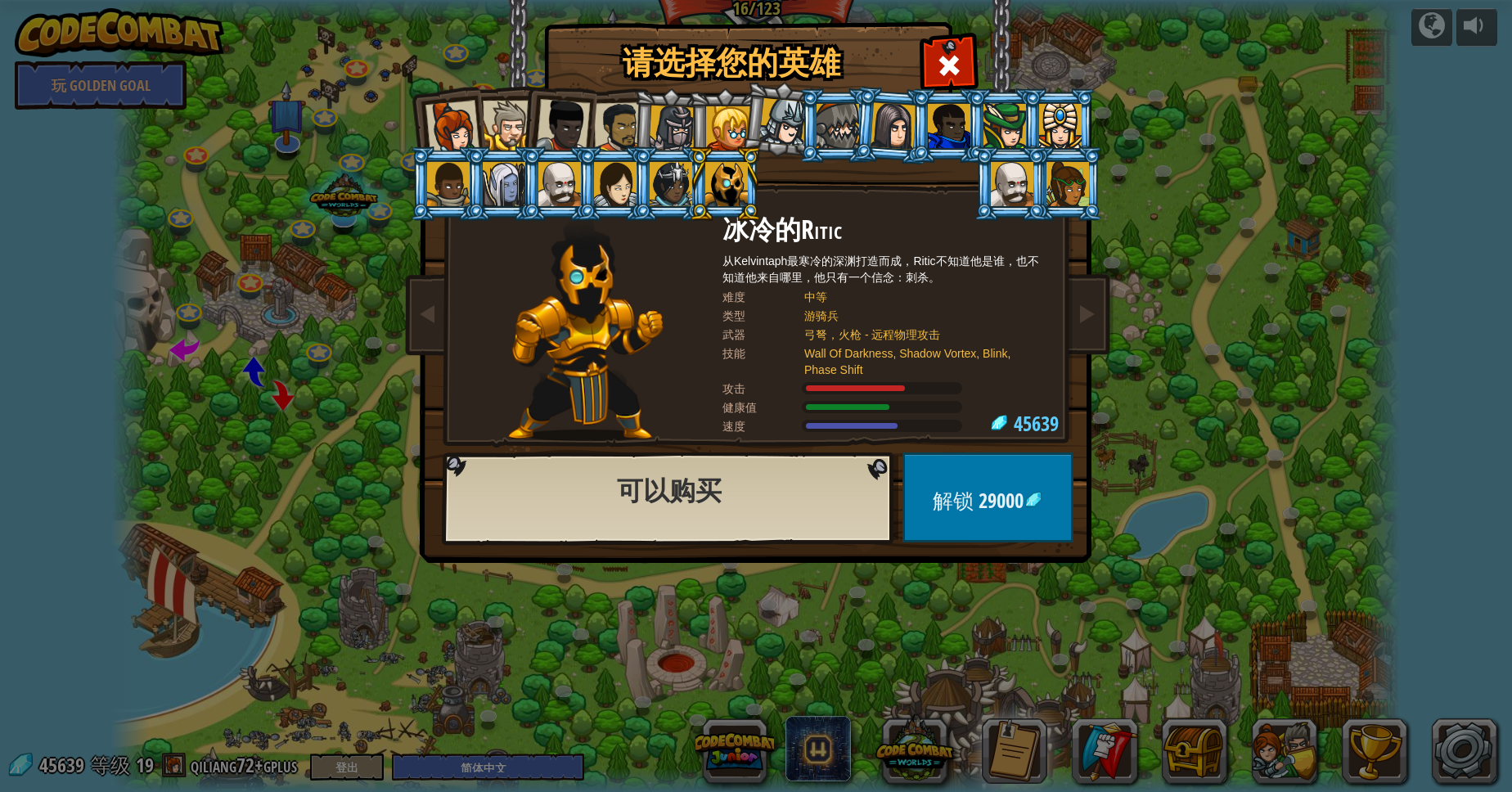
click at [1028, 203] on div at bounding box center [1012, 184] width 43 height 44
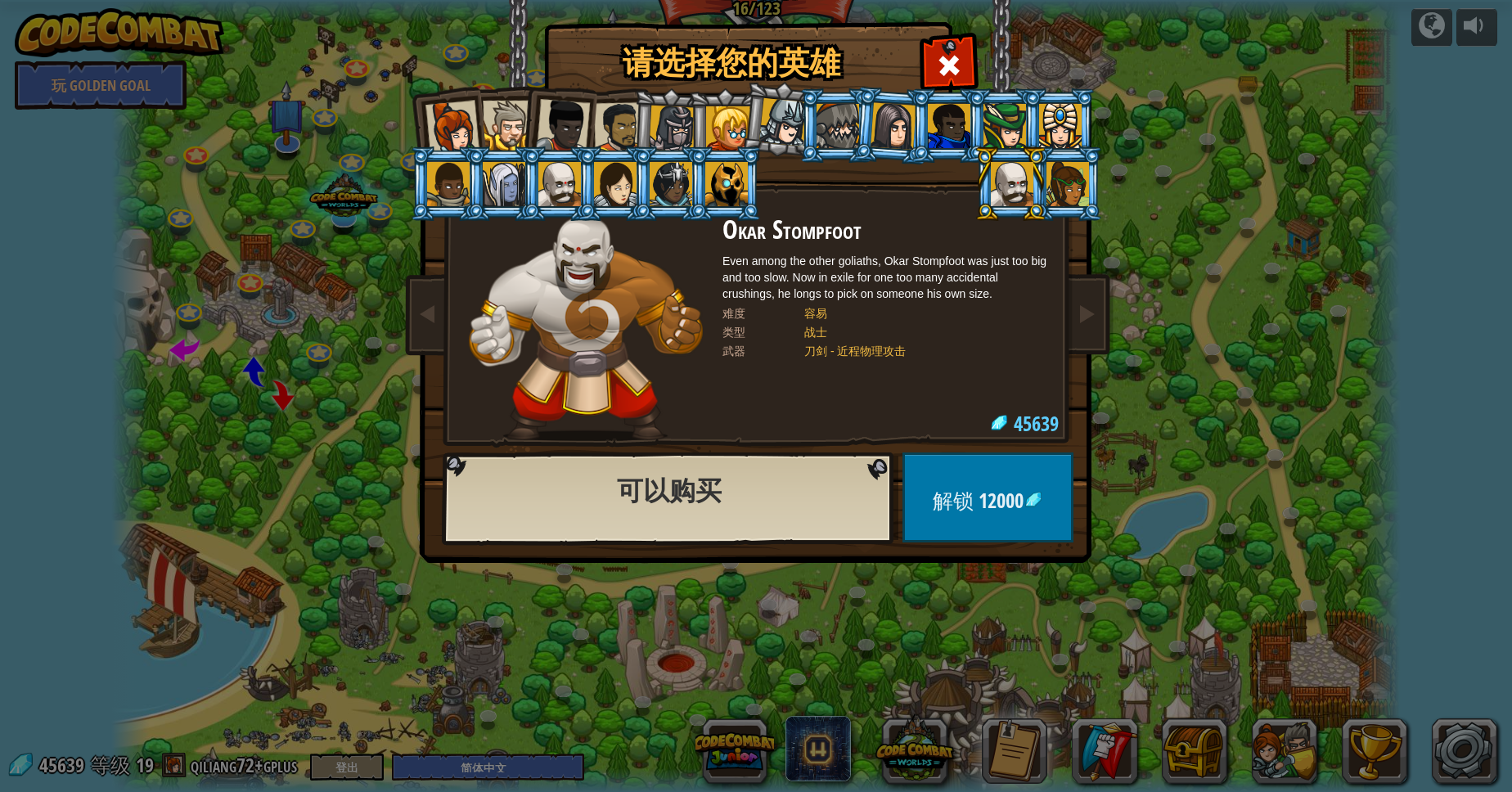
click at [665, 180] on div at bounding box center [671, 184] width 43 height 44
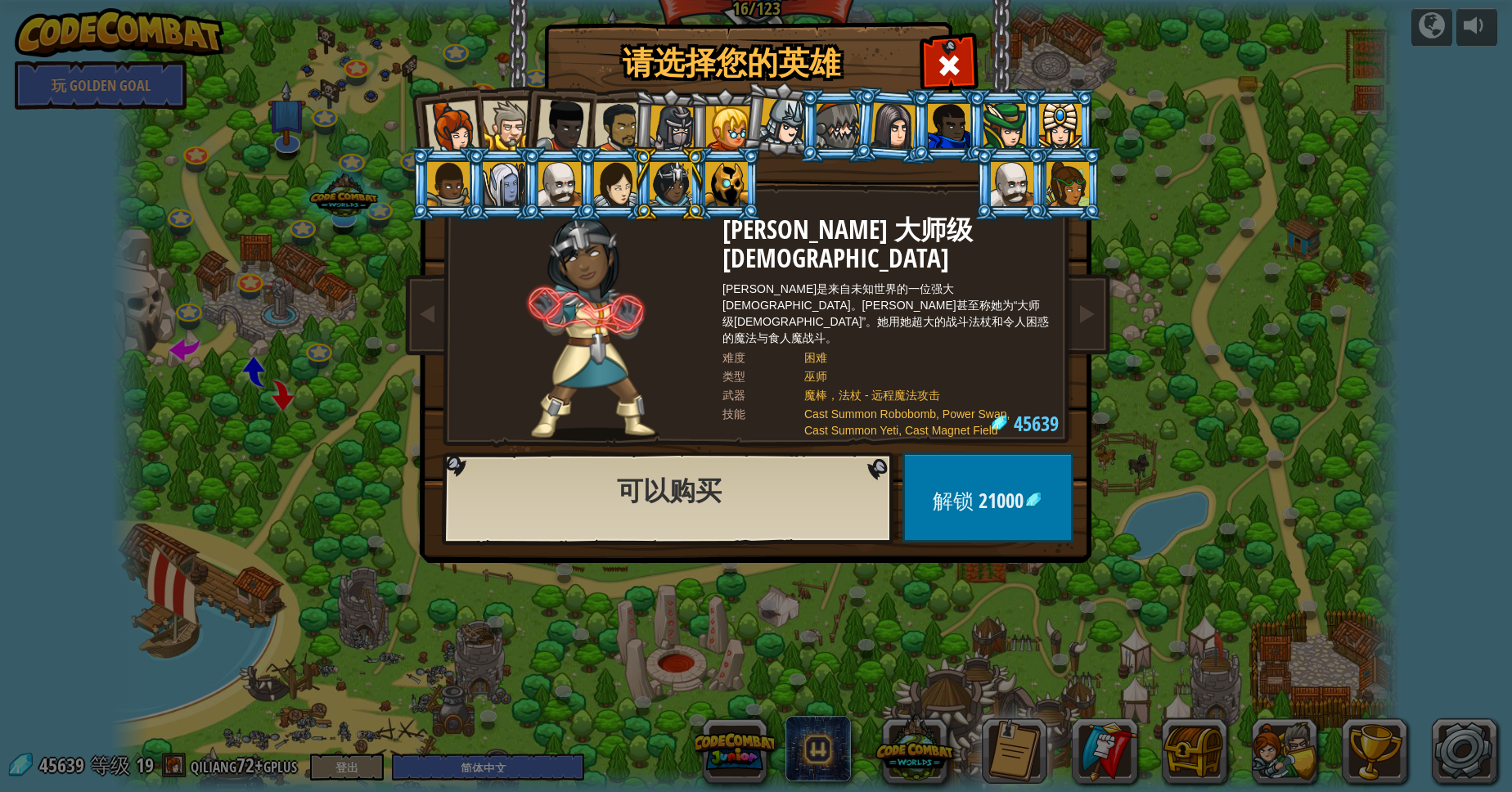
click at [622, 186] on div at bounding box center [615, 184] width 43 height 44
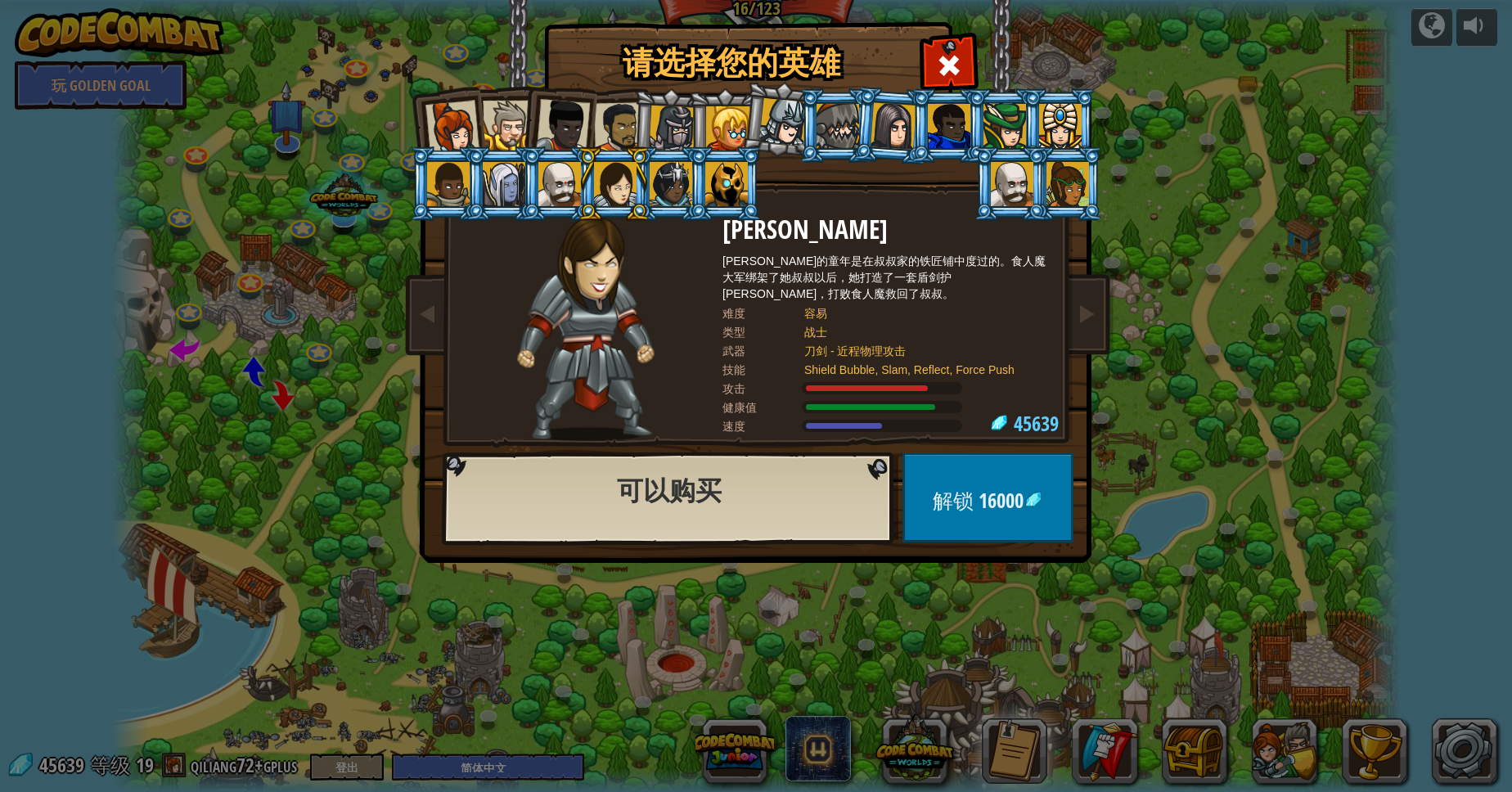
click at [536, 185] on li at bounding box center [558, 183] width 74 height 75
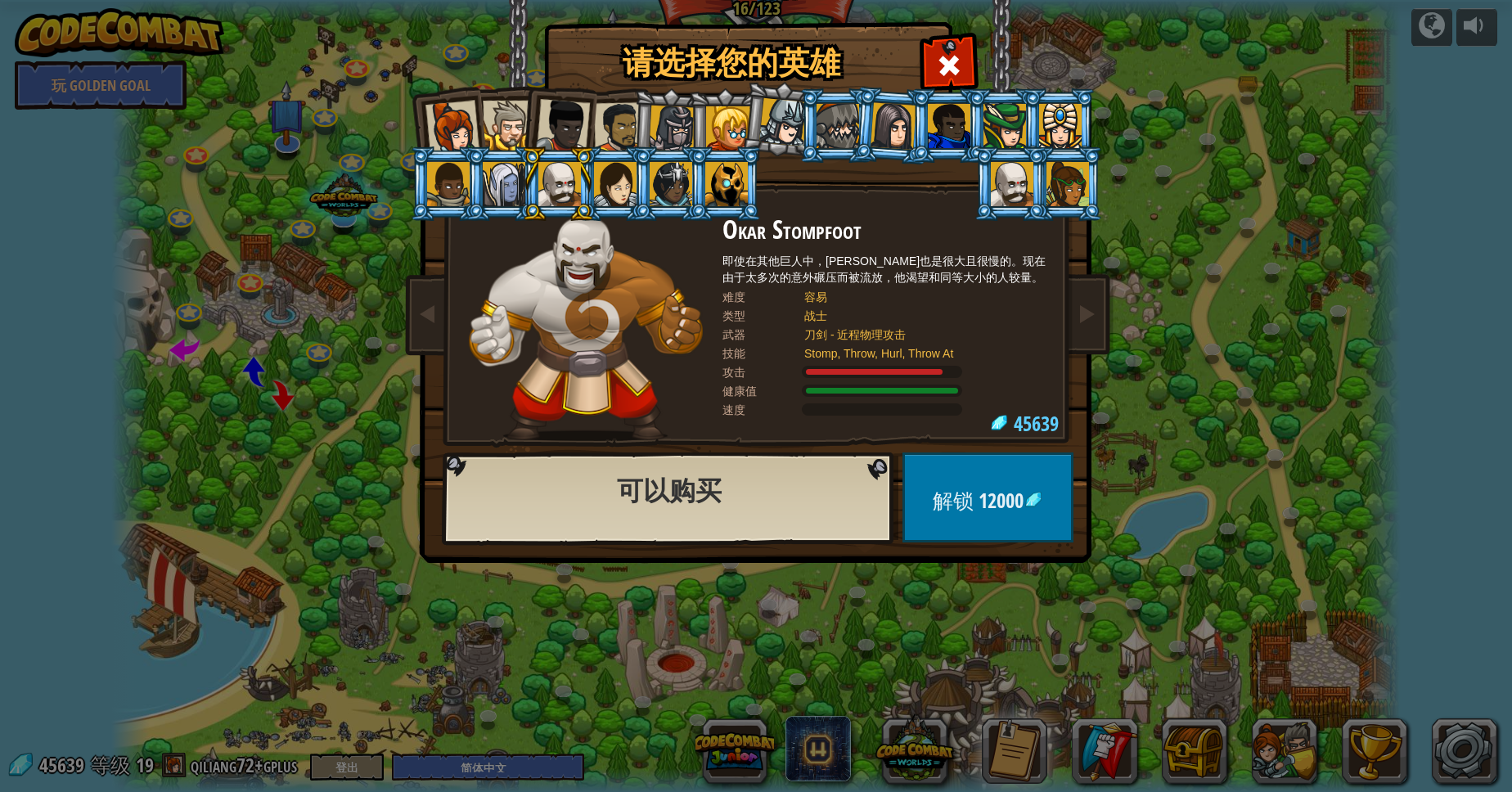
click at [1000, 188] on div at bounding box center [1012, 184] width 43 height 44
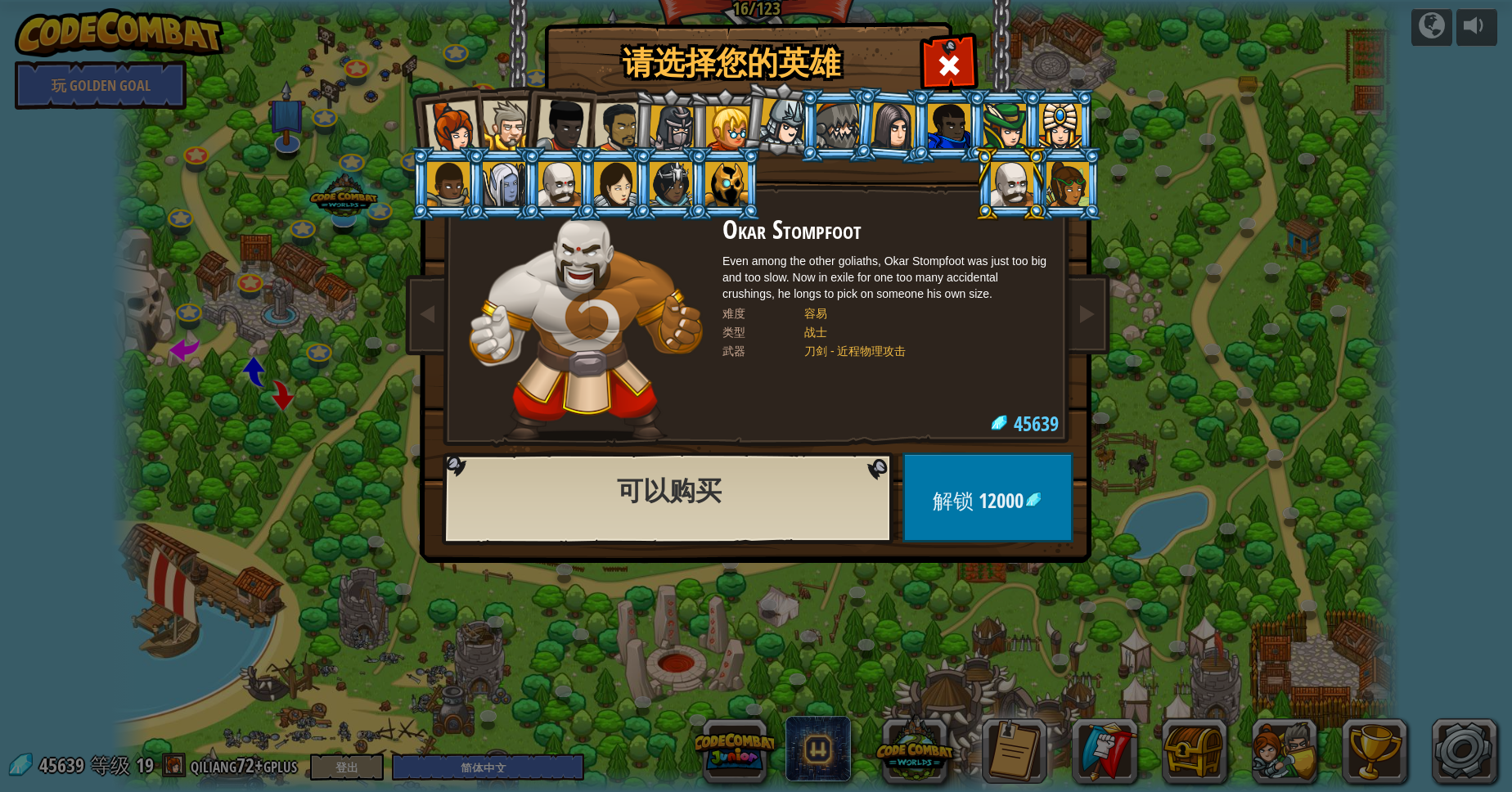
click at [568, 202] on div at bounding box center [559, 184] width 43 height 44
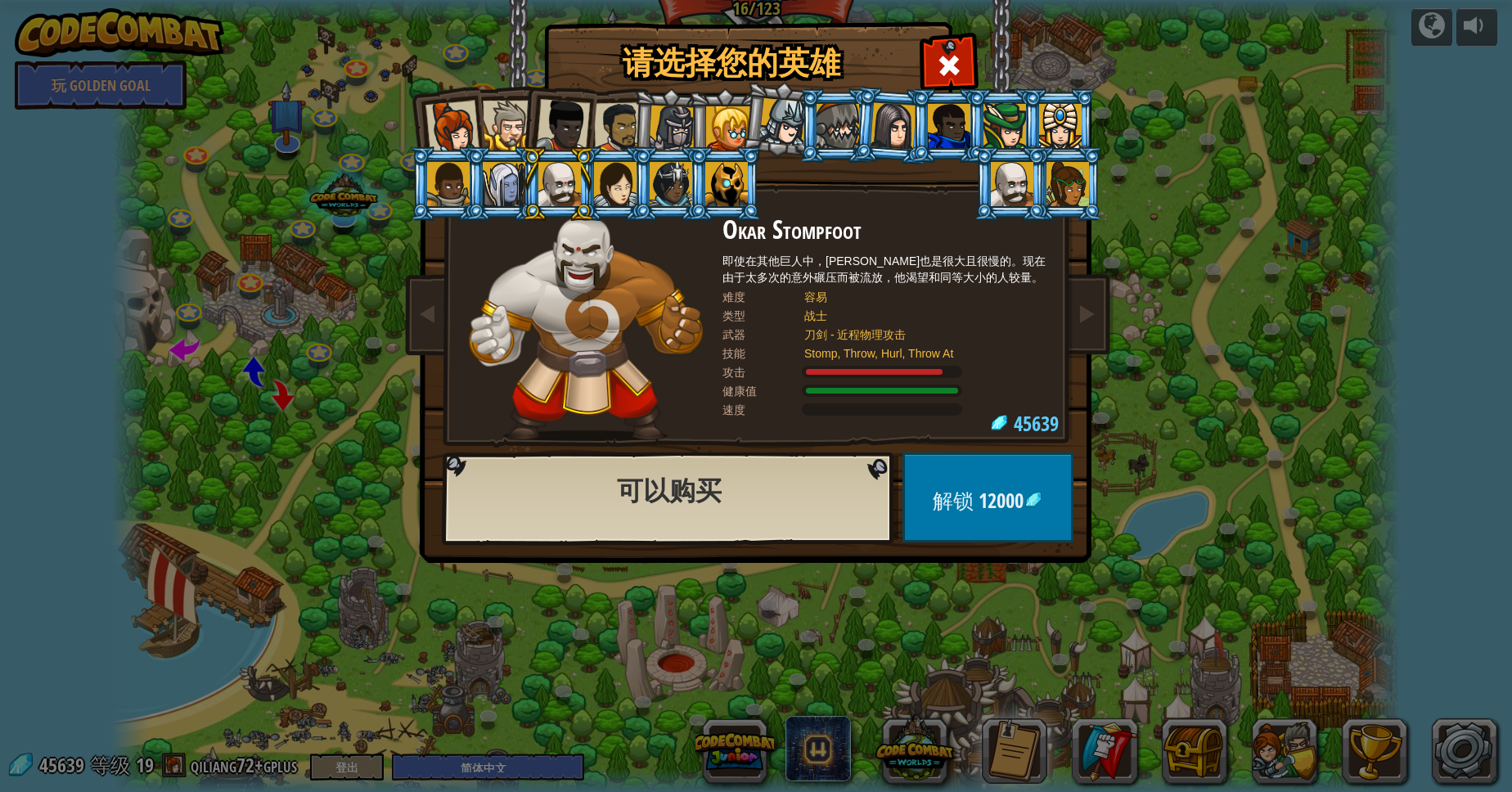
click at [519, 183] on div at bounding box center [504, 184] width 43 height 44
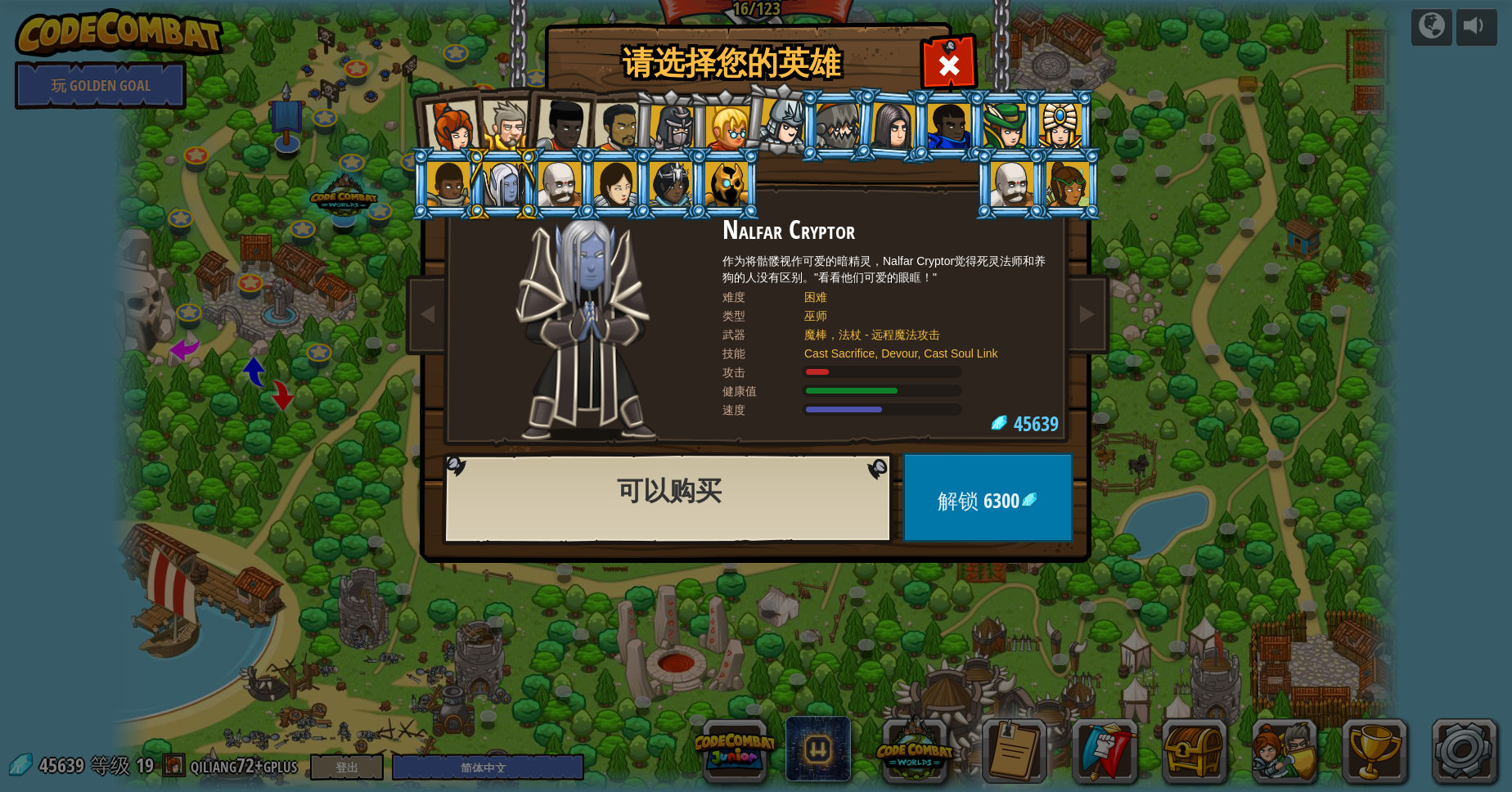
click at [446, 185] on div at bounding box center [448, 184] width 43 height 44
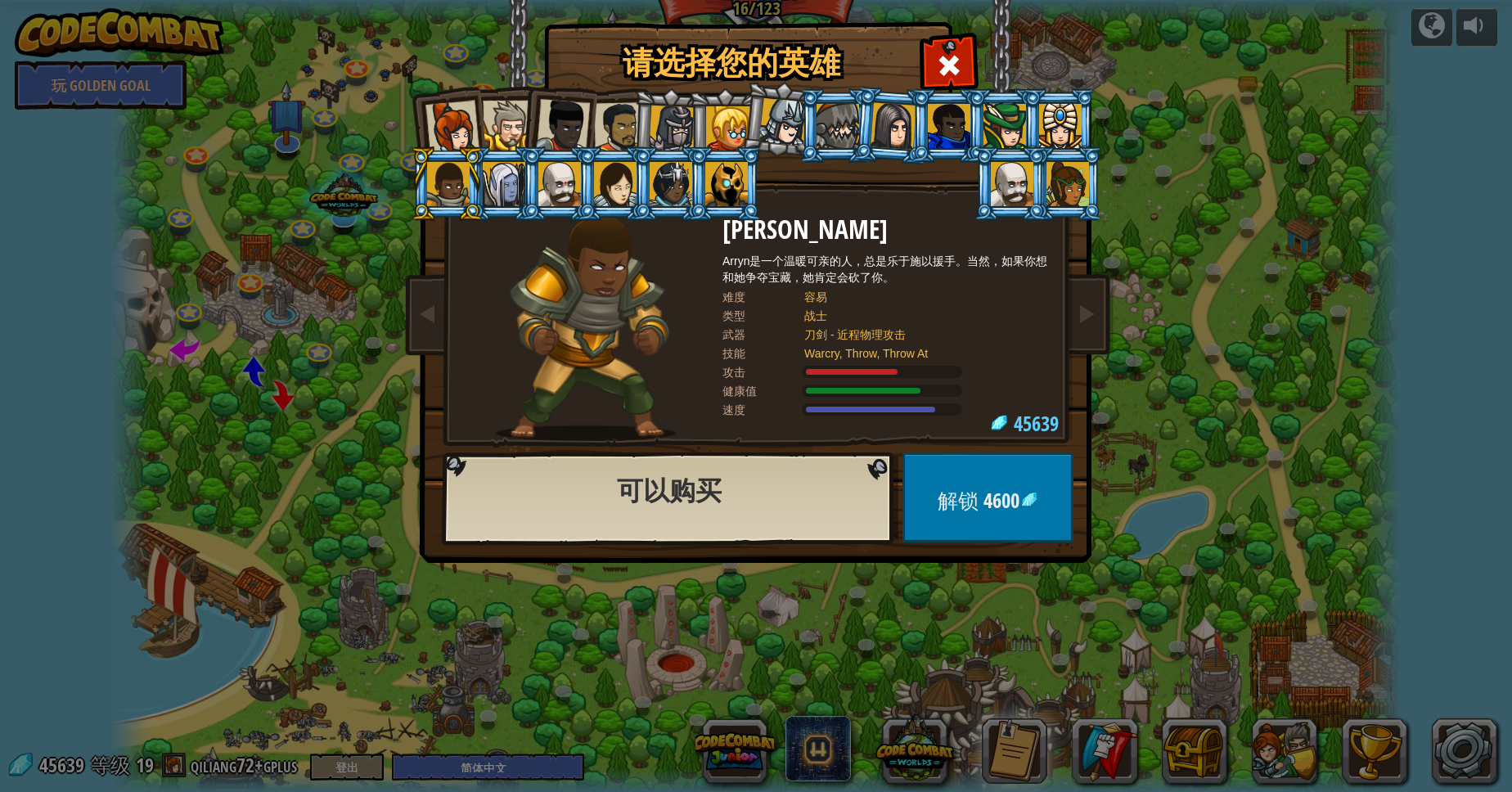
click at [478, 136] on li at bounding box center [447, 125] width 80 height 80
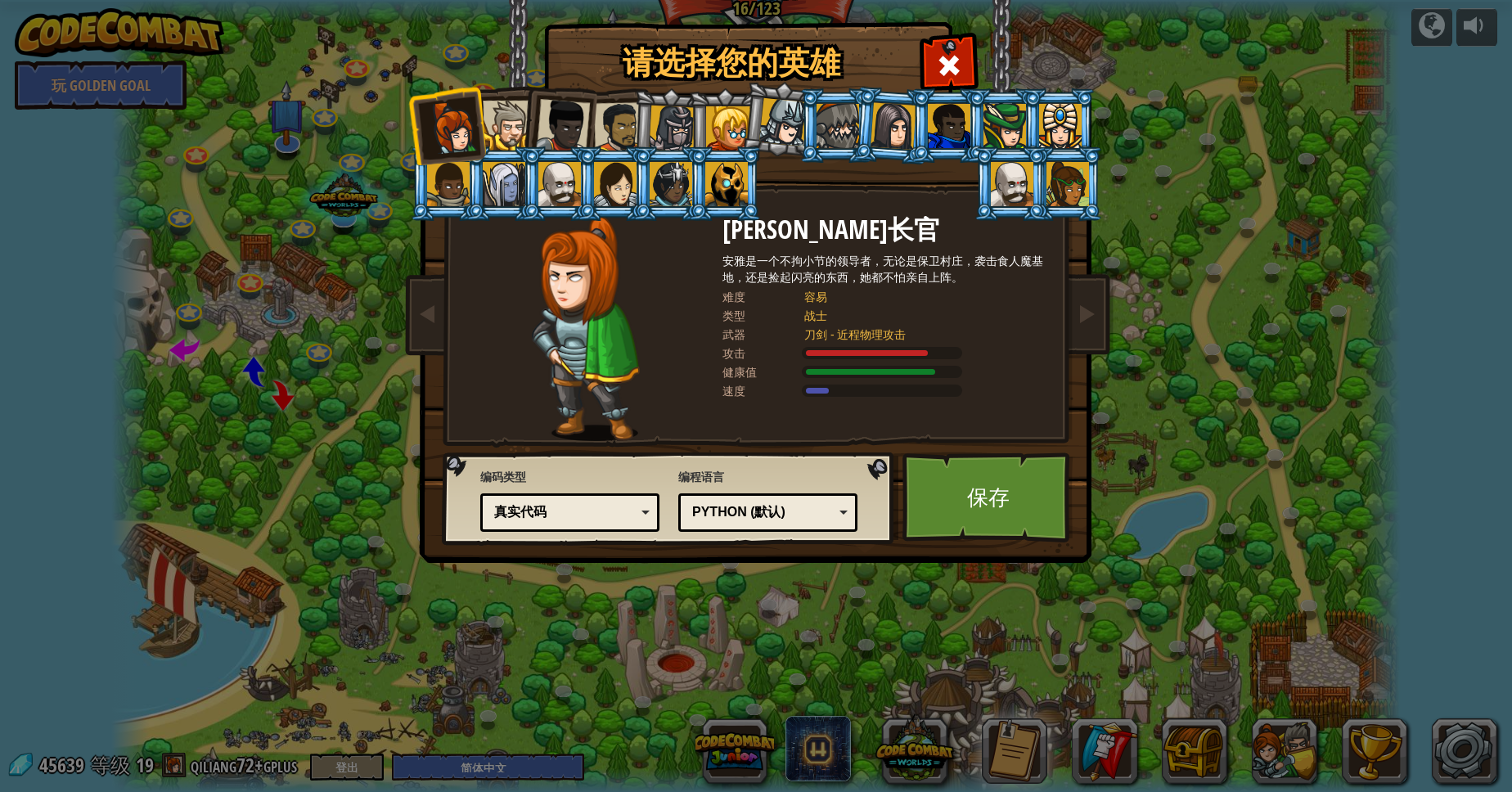
click at [750, 135] on li at bounding box center [779, 120] width 81 height 82
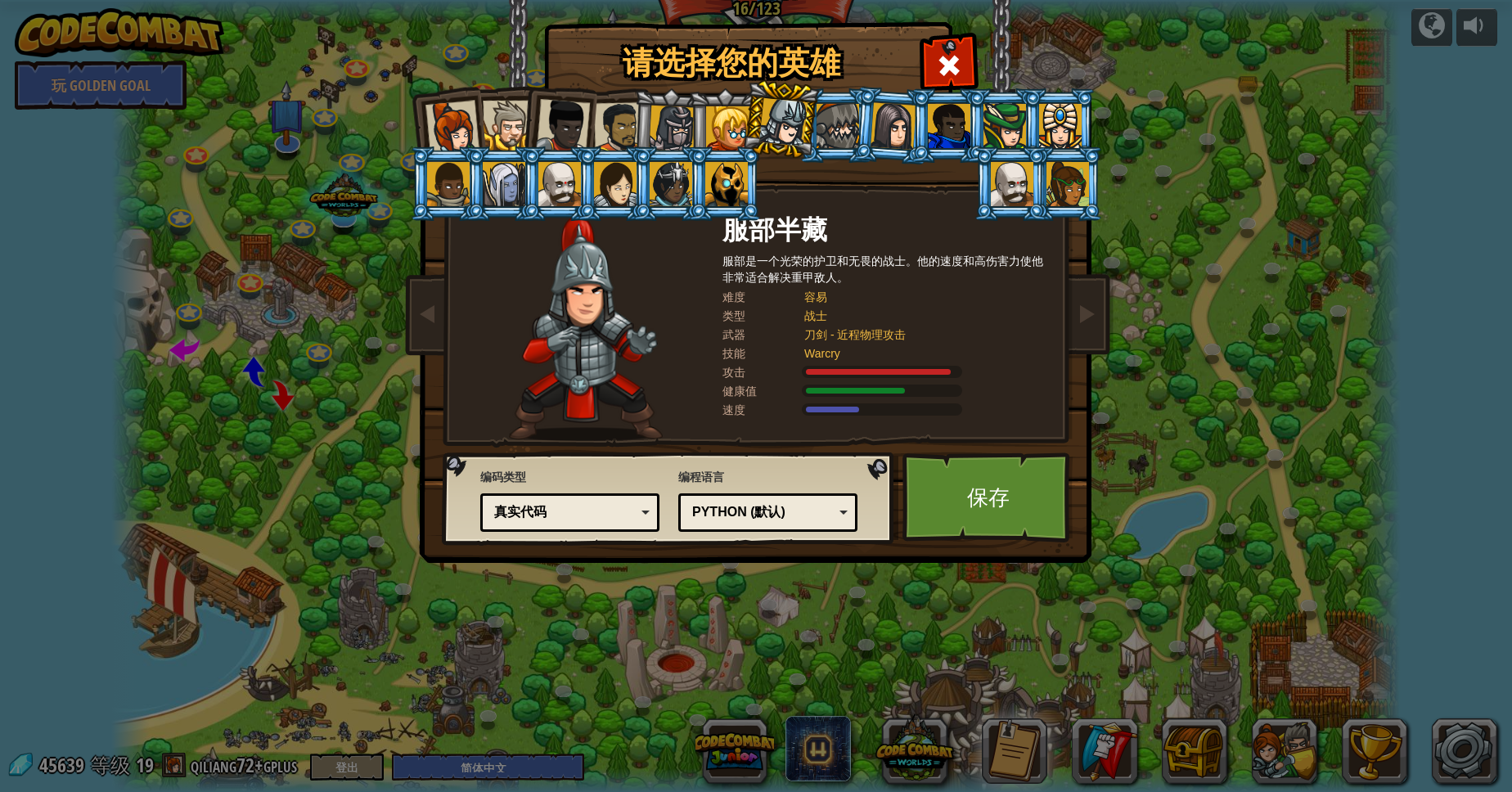
click at [710, 124] on div at bounding box center [728, 129] width 44 height 44
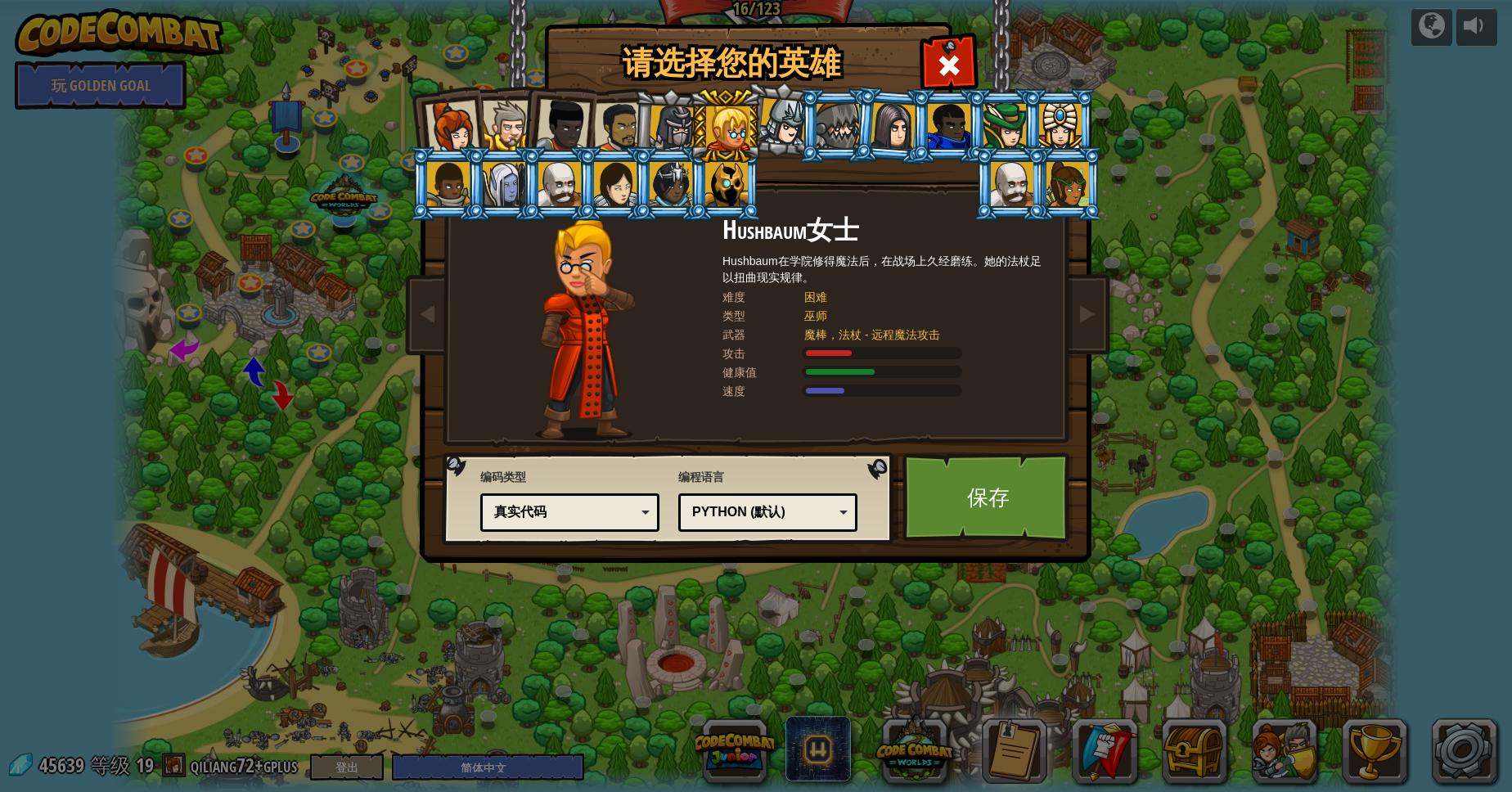
click at [672, 122] on div at bounding box center [672, 129] width 47 height 47
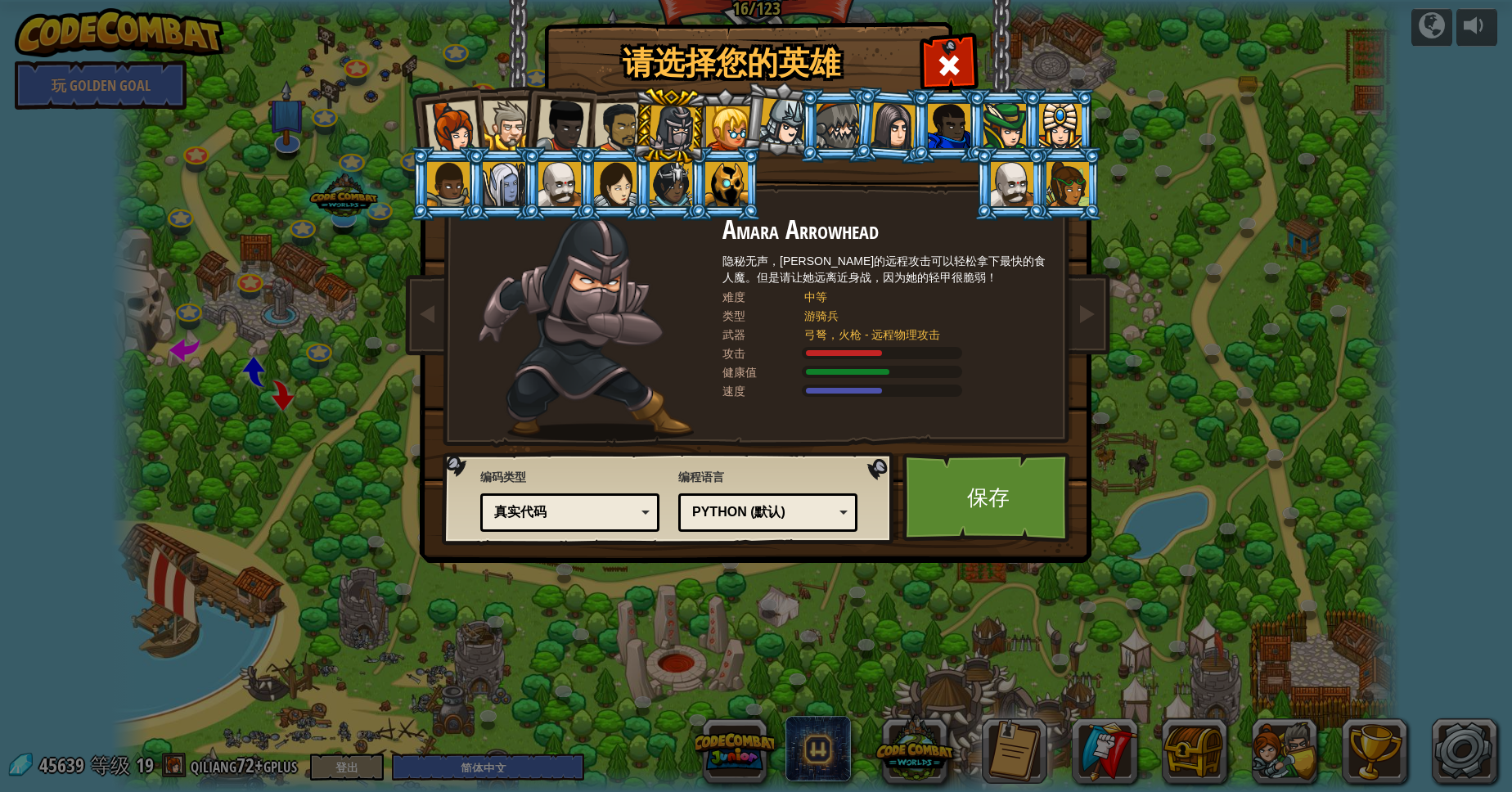
click at [773, 122] on div at bounding box center [783, 122] width 48 height 48
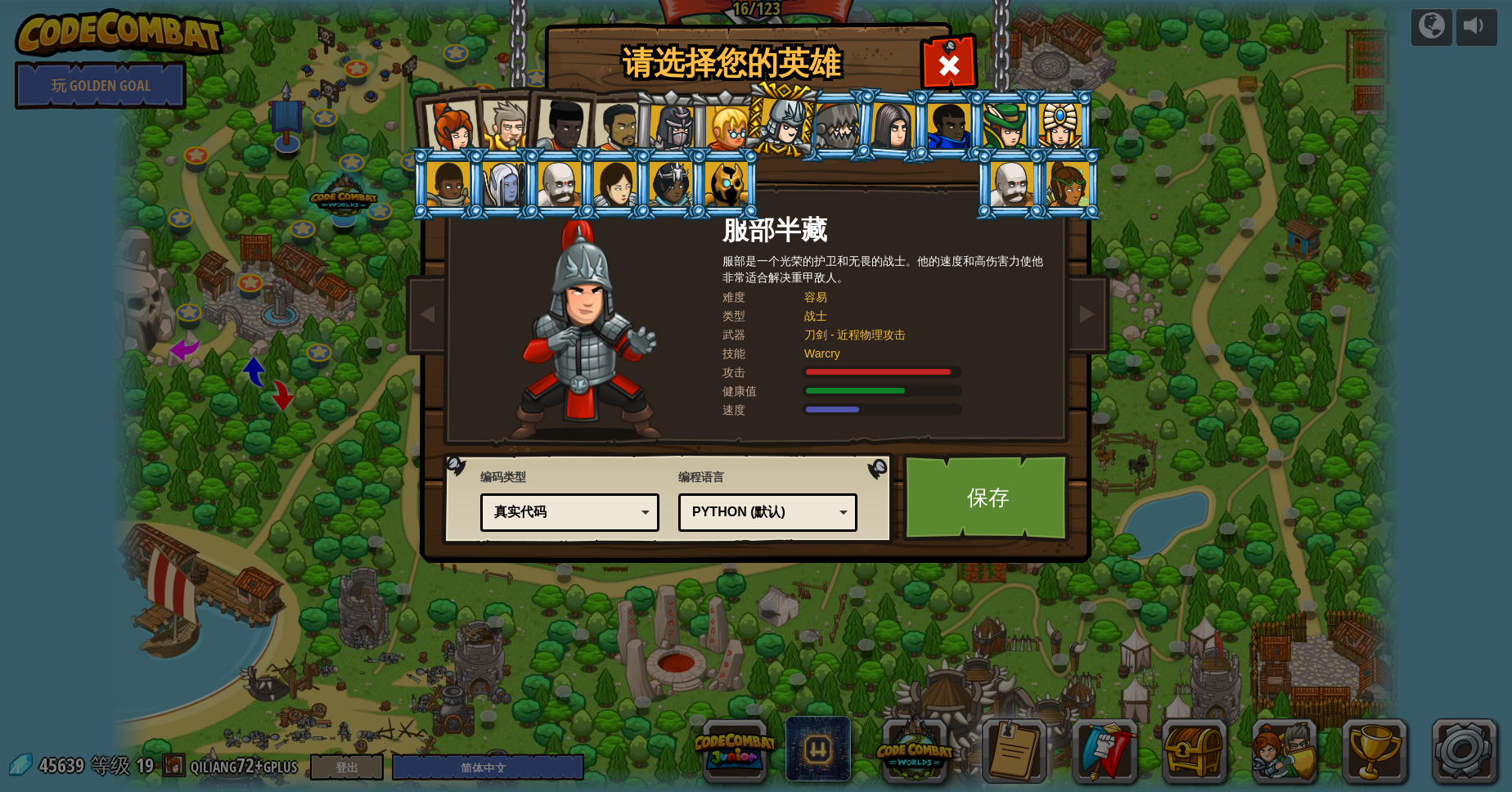
click at [888, 118] on div at bounding box center [893, 125] width 46 height 47
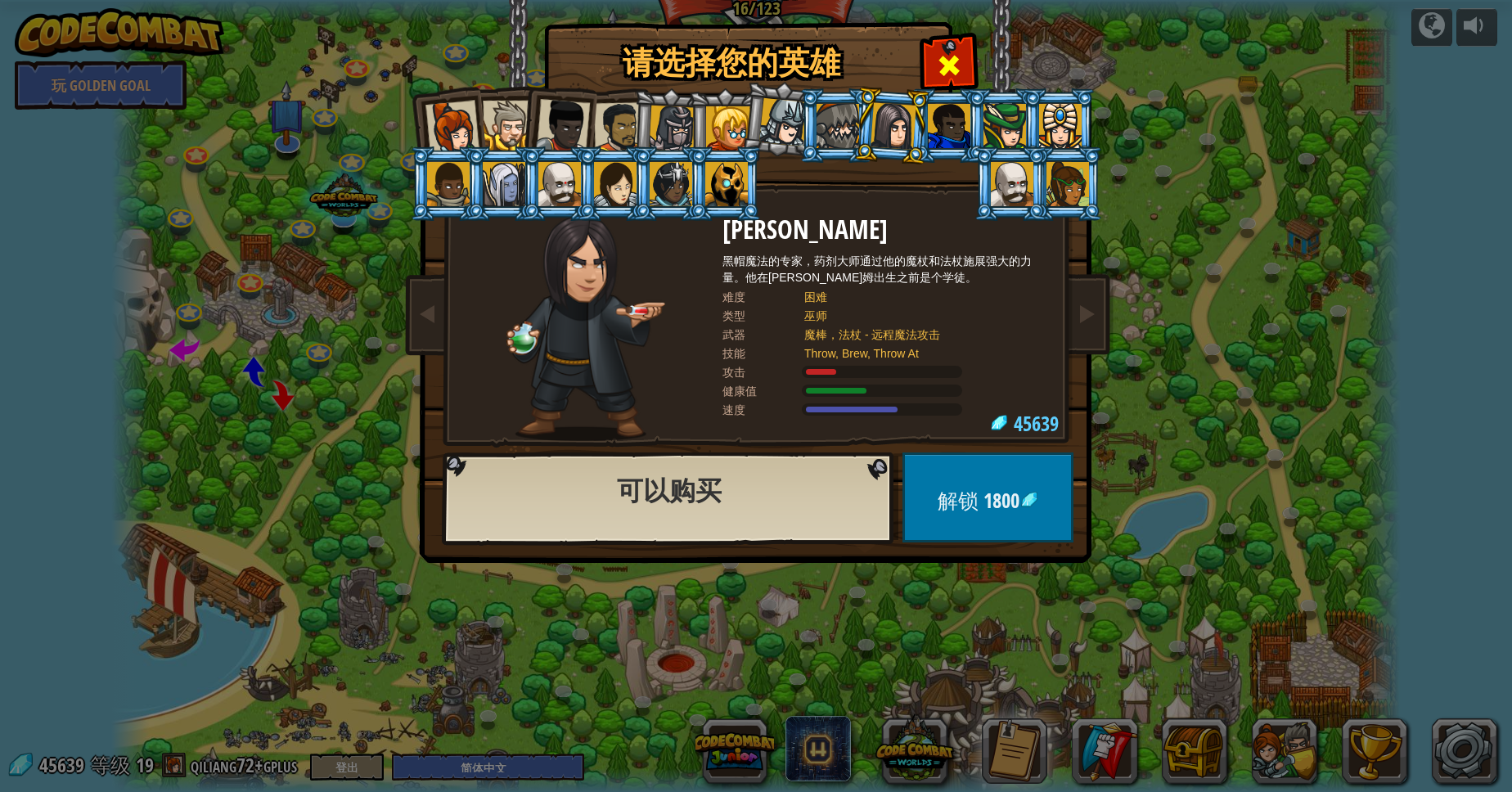
click at [939, 47] on div at bounding box center [948, 63] width 51 height 51
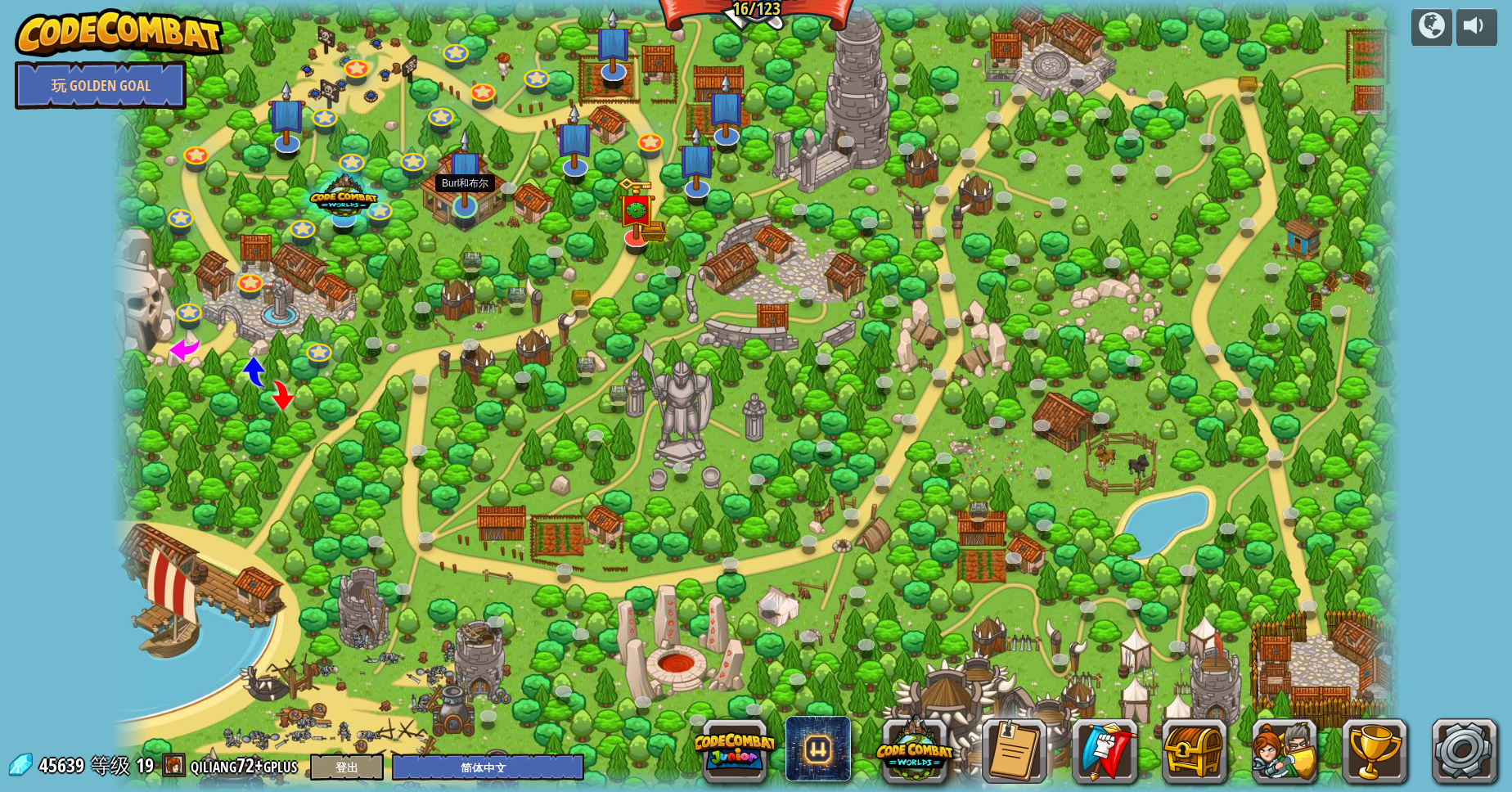
click at [463, 202] on img at bounding box center [464, 168] width 36 height 81
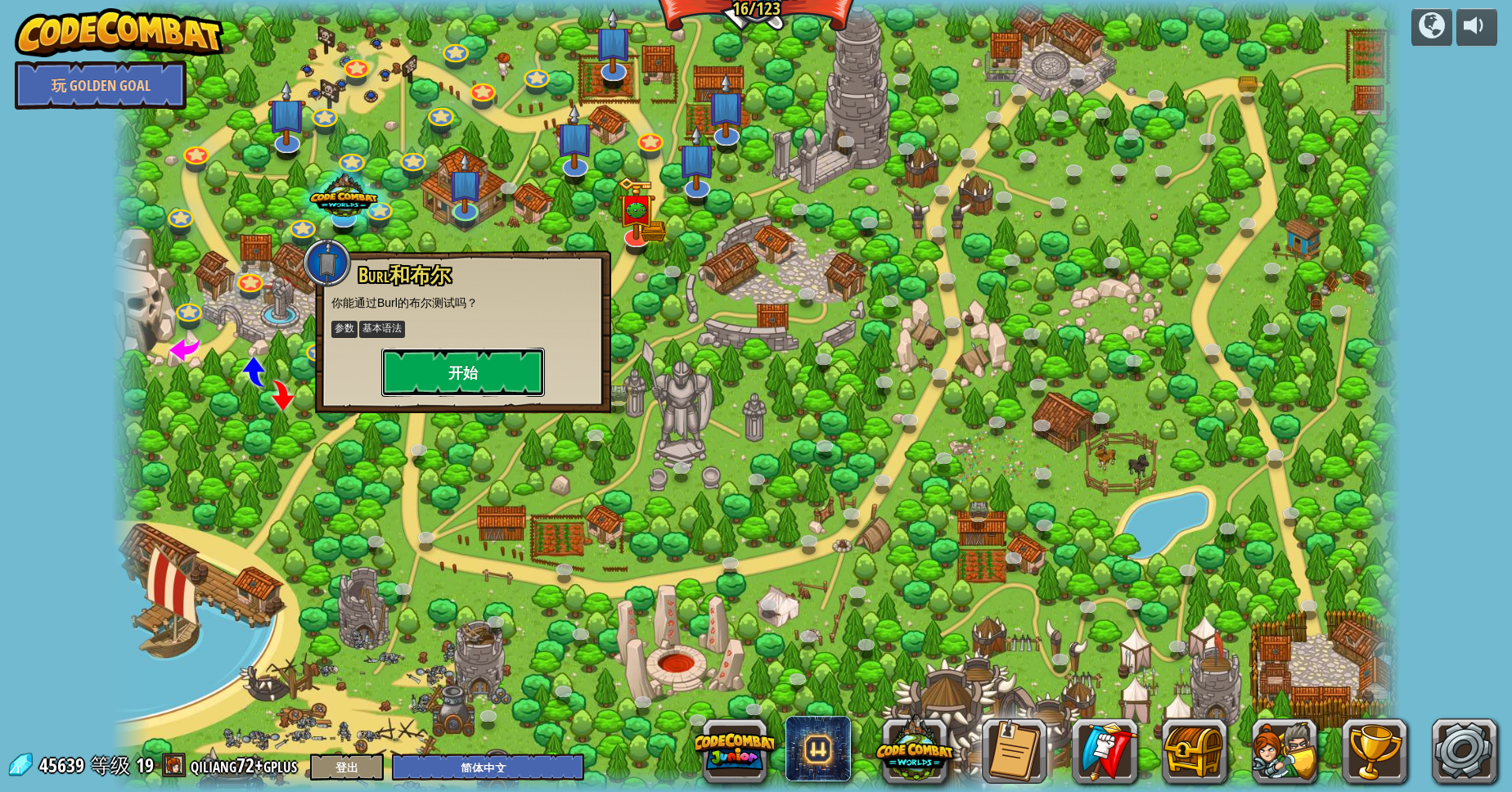
click at [454, 365] on button "开始" at bounding box center [463, 372] width 163 height 49
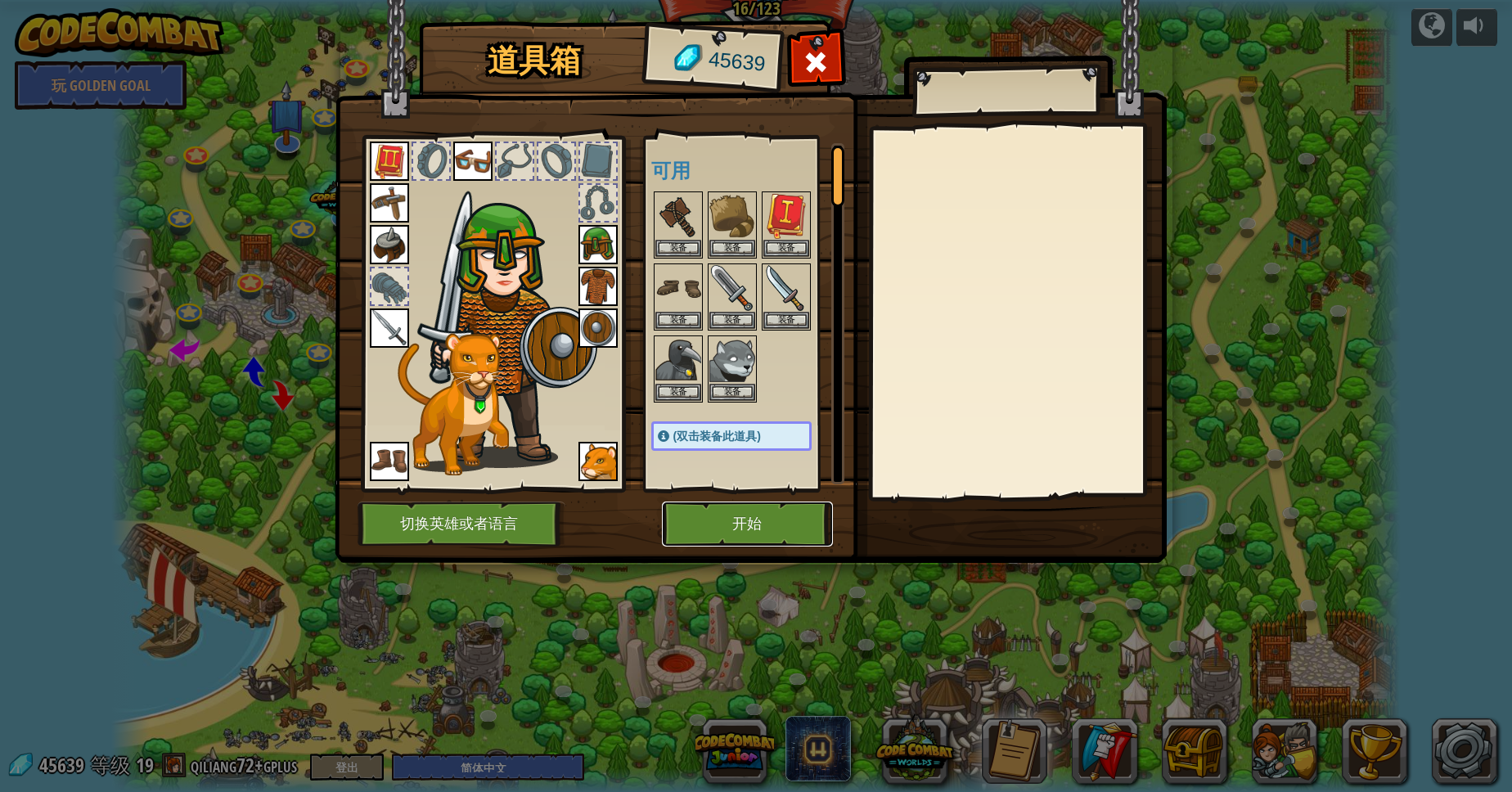
click at [731, 520] on button "开始" at bounding box center [746, 524] width 171 height 45
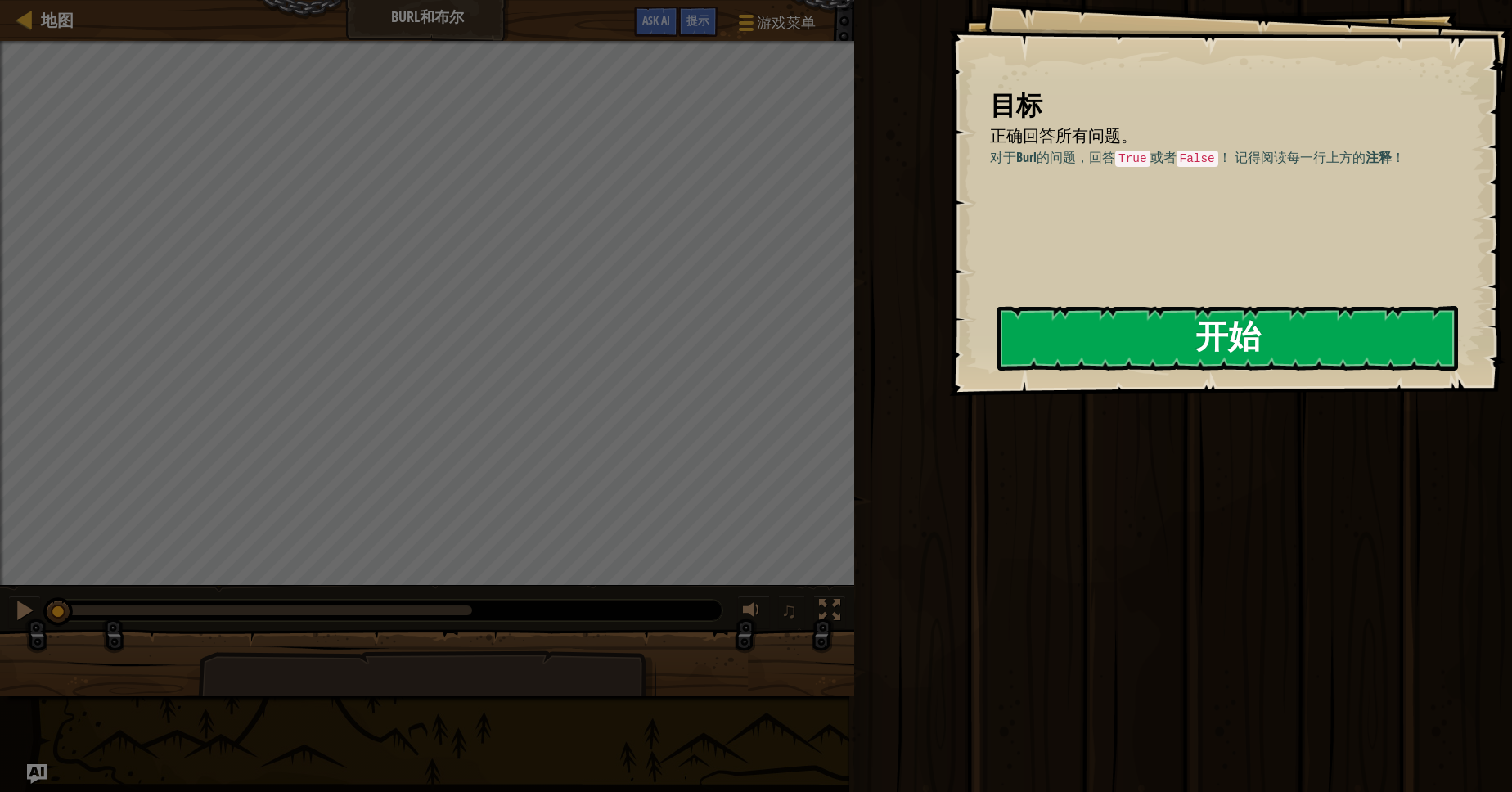
drag, startPoint x: 1083, startPoint y: 328, endPoint x: 1042, endPoint y: 306, distance: 46.5
click at [1081, 328] on button "开始" at bounding box center [1227, 338] width 461 height 65
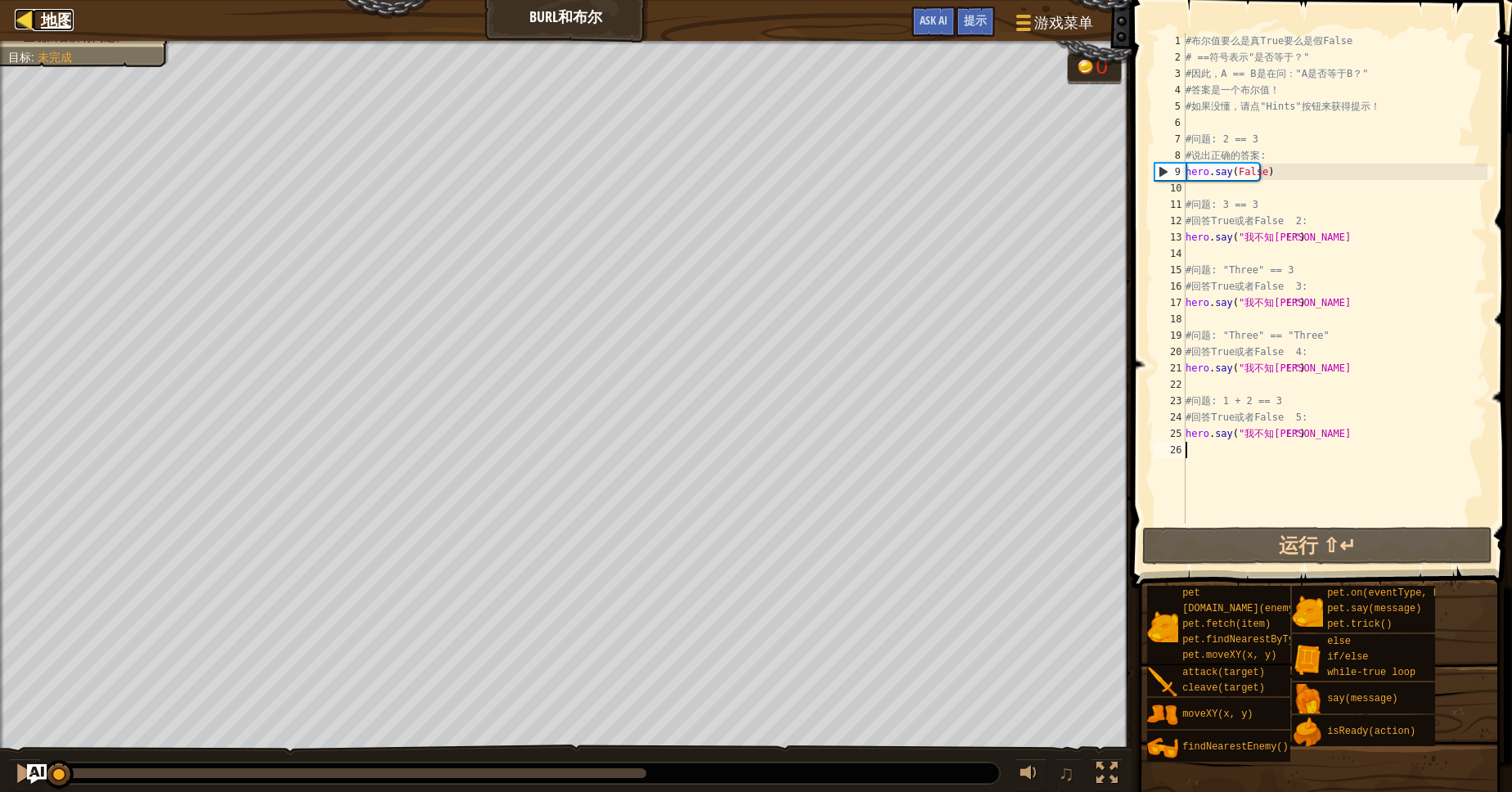
click at [48, 23] on span "地图" at bounding box center [57, 20] width 33 height 22
select select "zh-HANS"
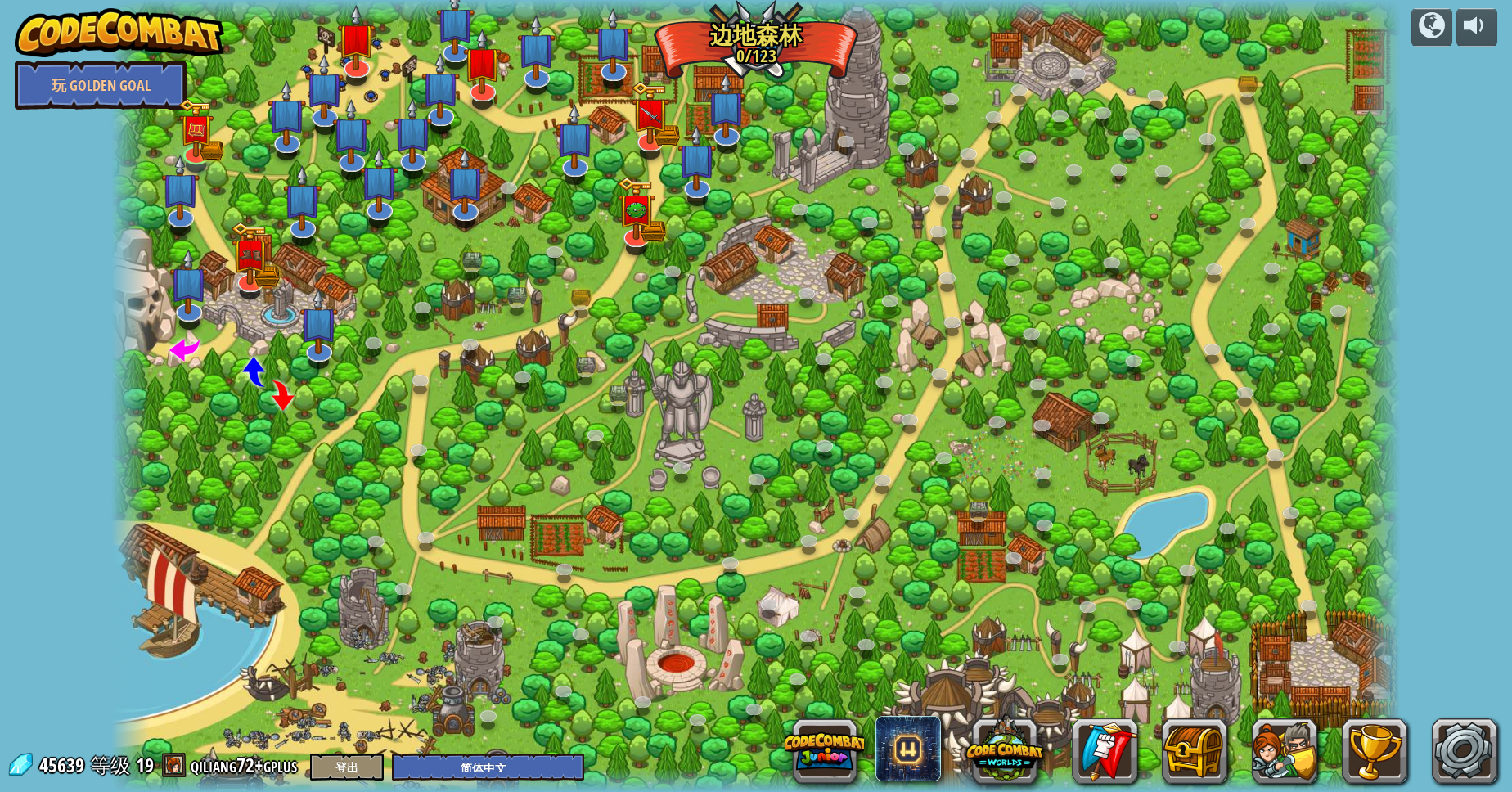
select select "zh-HANS"
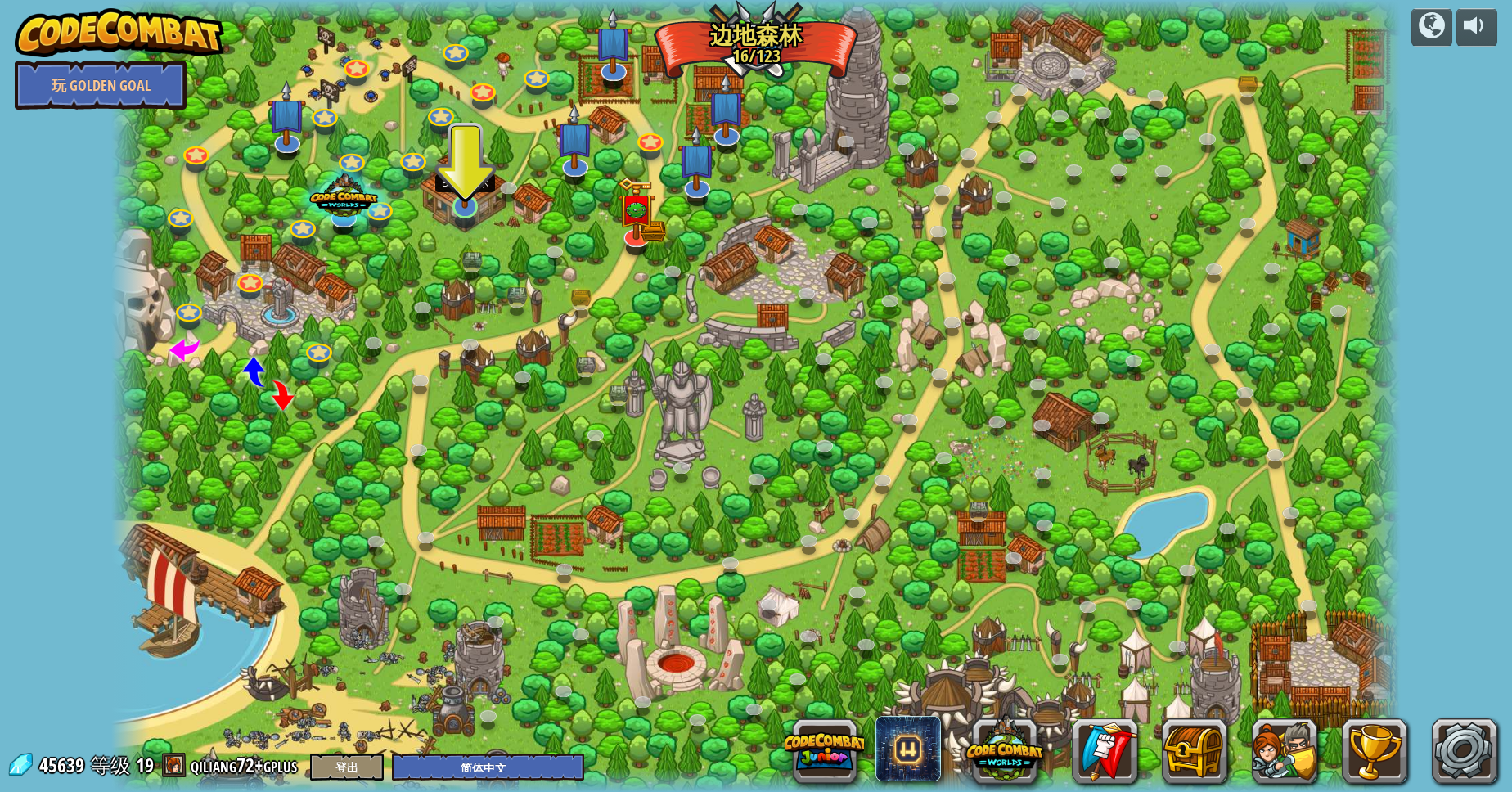
click at [469, 190] on img at bounding box center [464, 168] width 36 height 81
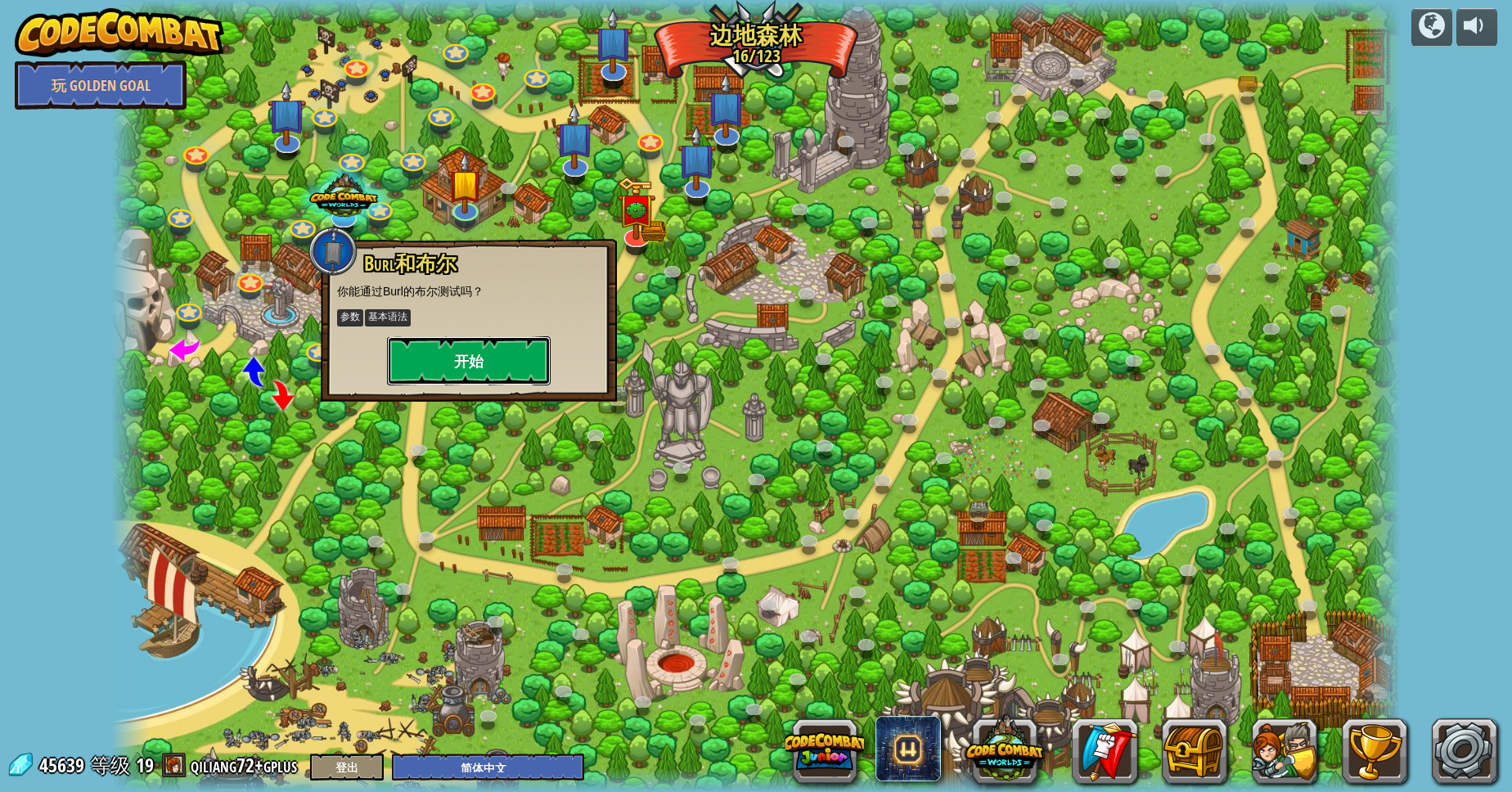
click at [478, 347] on button "开始" at bounding box center [468, 360] width 163 height 49
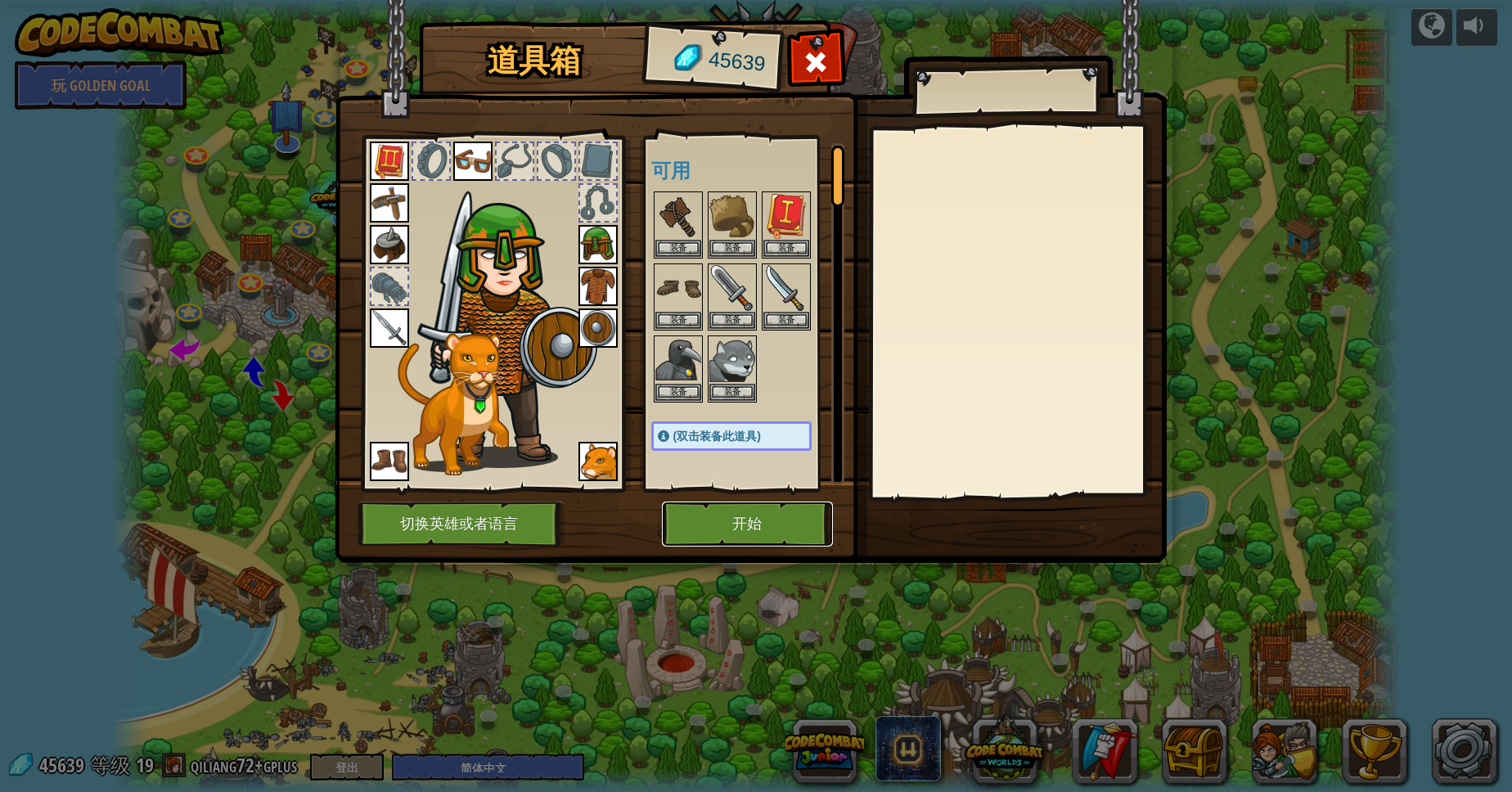
click at [790, 536] on button "开始" at bounding box center [746, 524] width 171 height 45
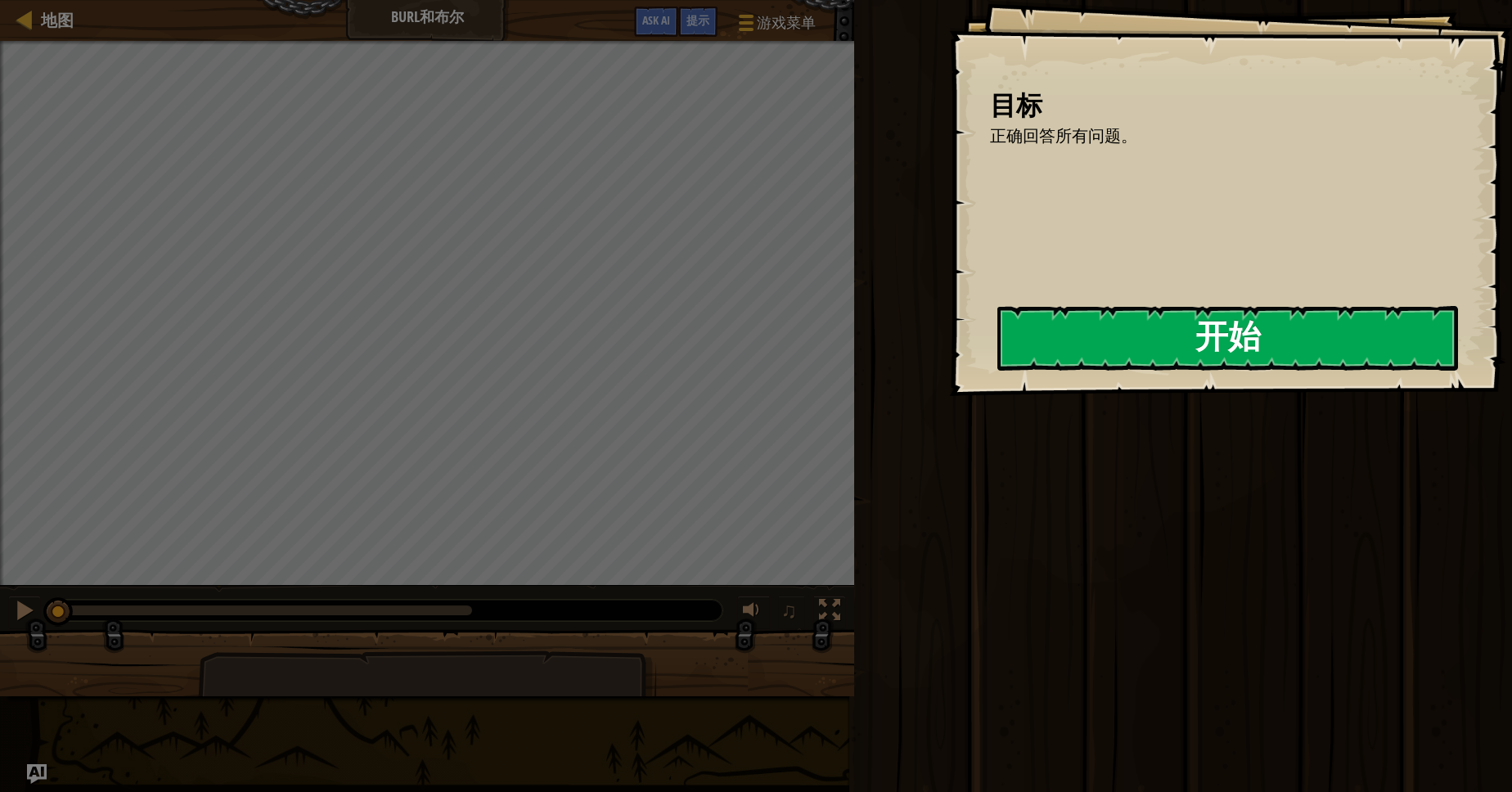
click at [1101, 328] on button "开始" at bounding box center [1227, 338] width 461 height 65
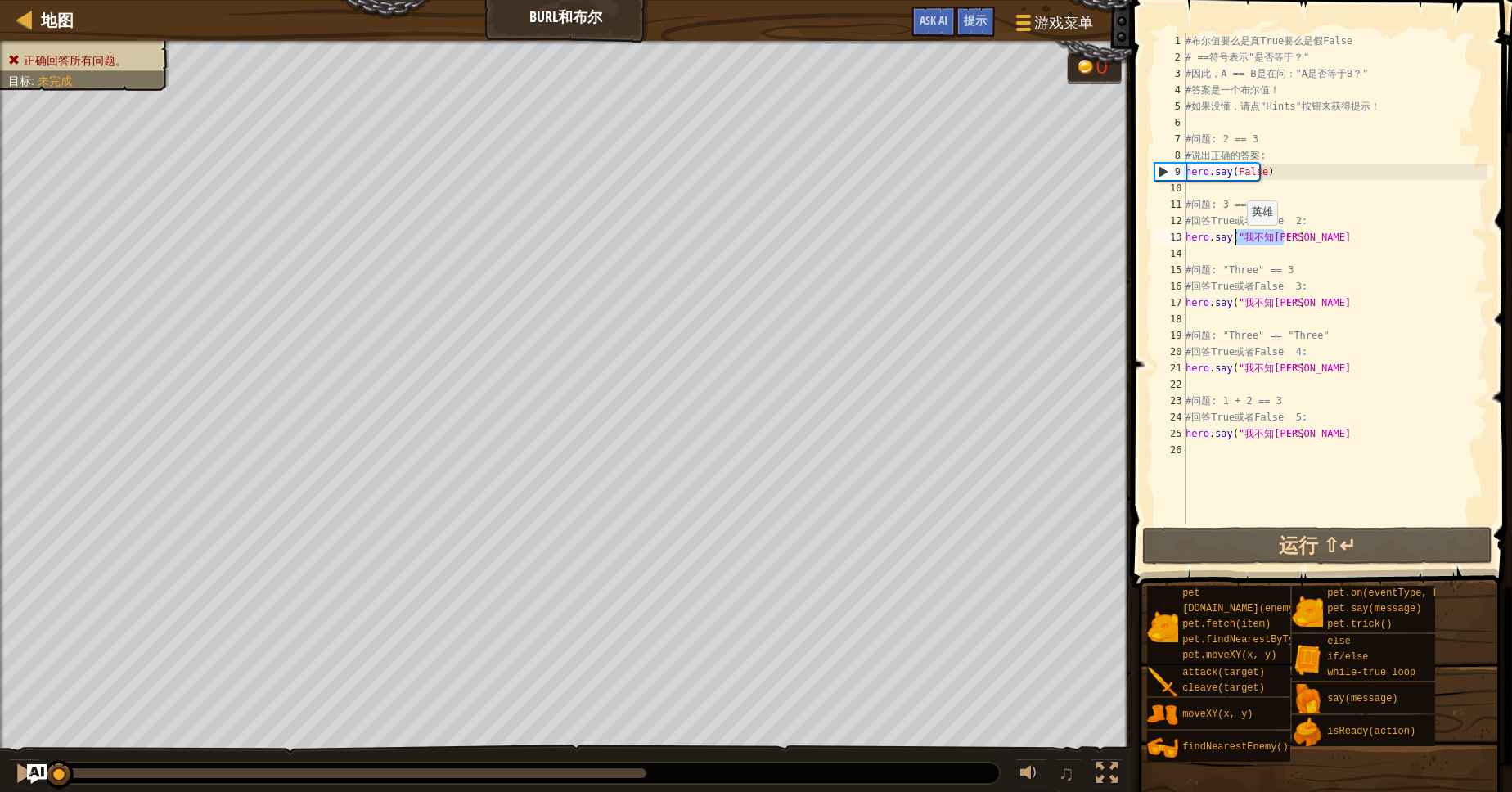
drag, startPoint x: 1282, startPoint y: 241, endPoint x: 1237, endPoint y: 241, distance: 45.0
click at [1237, 241] on div "# 布 尔 值 要 么 是 真 True 要 么 是 假 False # == 符 号 表 示 " 是 否 等 于 ？ " # 因 此 ， A == B 是 …" at bounding box center [1334, 295] width 305 height 524
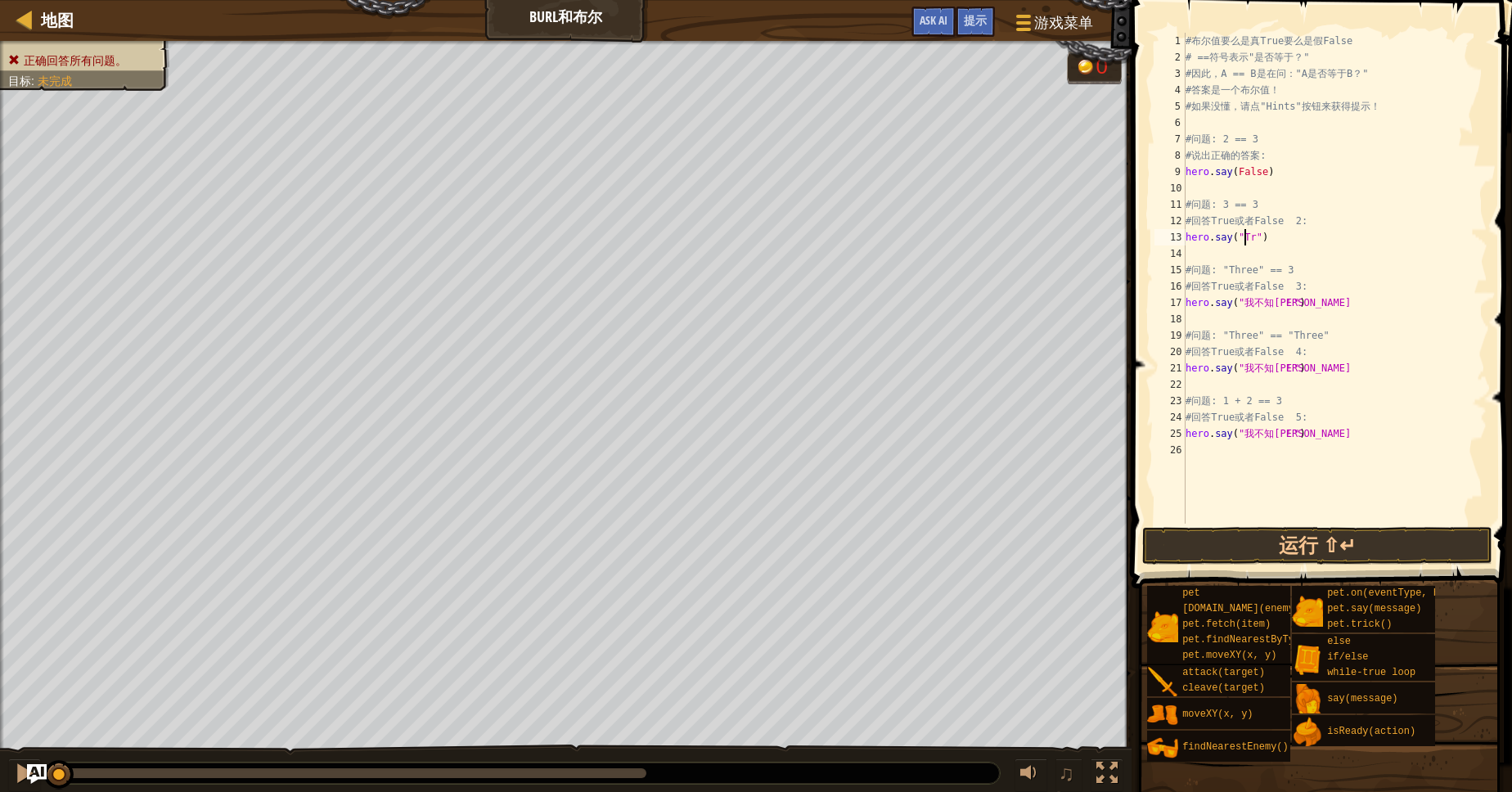
scroll to position [7, 5]
drag, startPoint x: 1283, startPoint y: 311, endPoint x: 1259, endPoint y: 301, distance: 26.0
click at [1259, 301] on div "# 布 尔 值 要 么 是 真 True 要 么 是 假 False # == 符 号 表 示 " 是 否 等 于 ？ " # 因 此 ， A == B 是 …" at bounding box center [1334, 295] width 305 height 524
click at [1273, 302] on div "# 布 尔 值 要 么 是 真 True 要 么 是 假 False # == 符 号 表 示 " 是 否 等 于 ？ " # 因 此 ， A == B 是 …" at bounding box center [1334, 278] width 305 height 491
drag, startPoint x: 1281, startPoint y: 302, endPoint x: 1238, endPoint y: 296, distance: 43.4
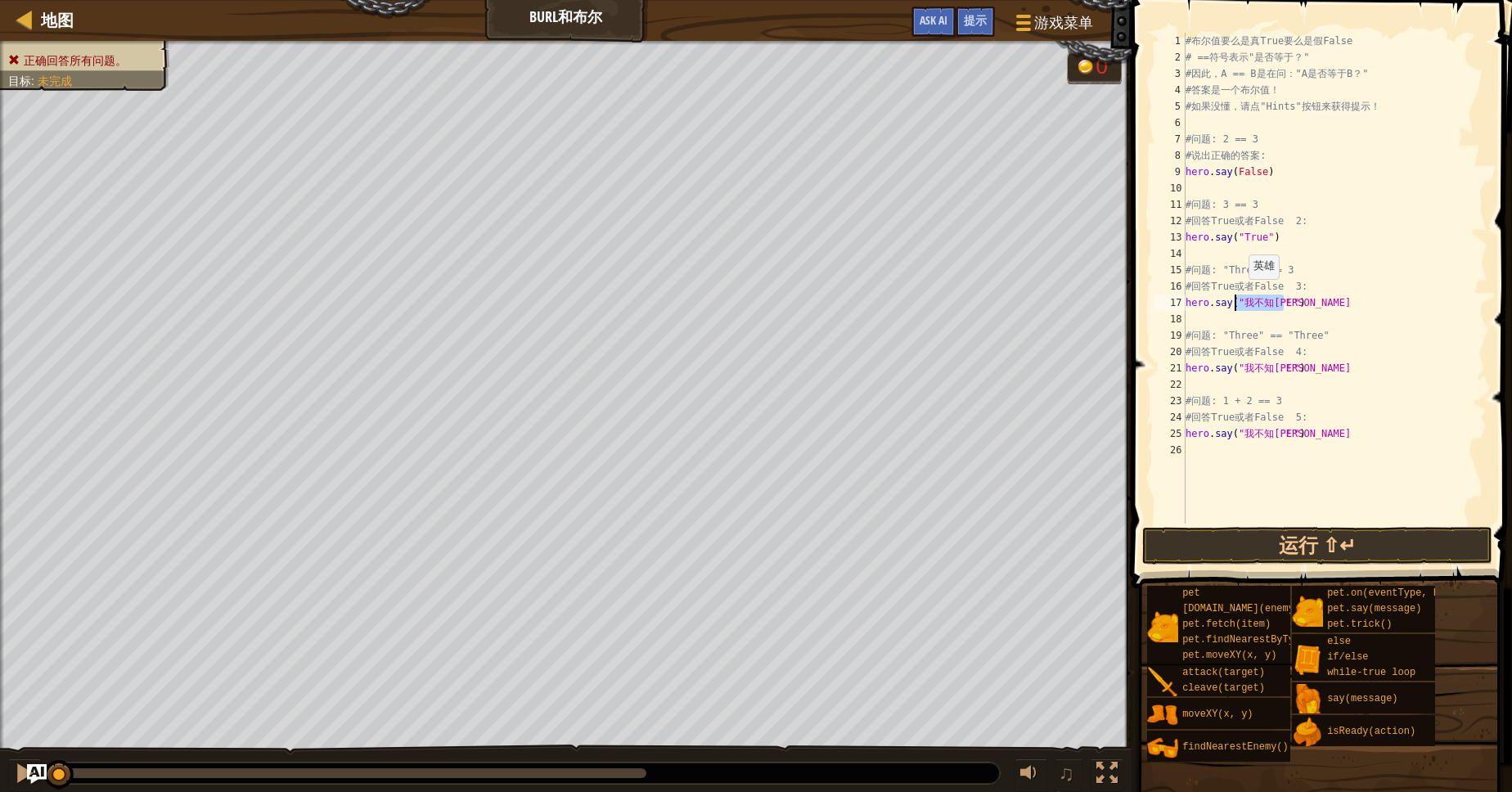
click at [1238, 296] on div "# 布 尔 值 要 么 是 真 True 要 么 是 假 False # == 符 号 表 示 " 是 否 等 于 ？ " # 因 此 ， A == B 是 …" at bounding box center [1334, 295] width 305 height 524
type textarea "hero.say("True")"
click at [1261, 542] on button "运行 ⇧↵" at bounding box center [1318, 545] width 350 height 37
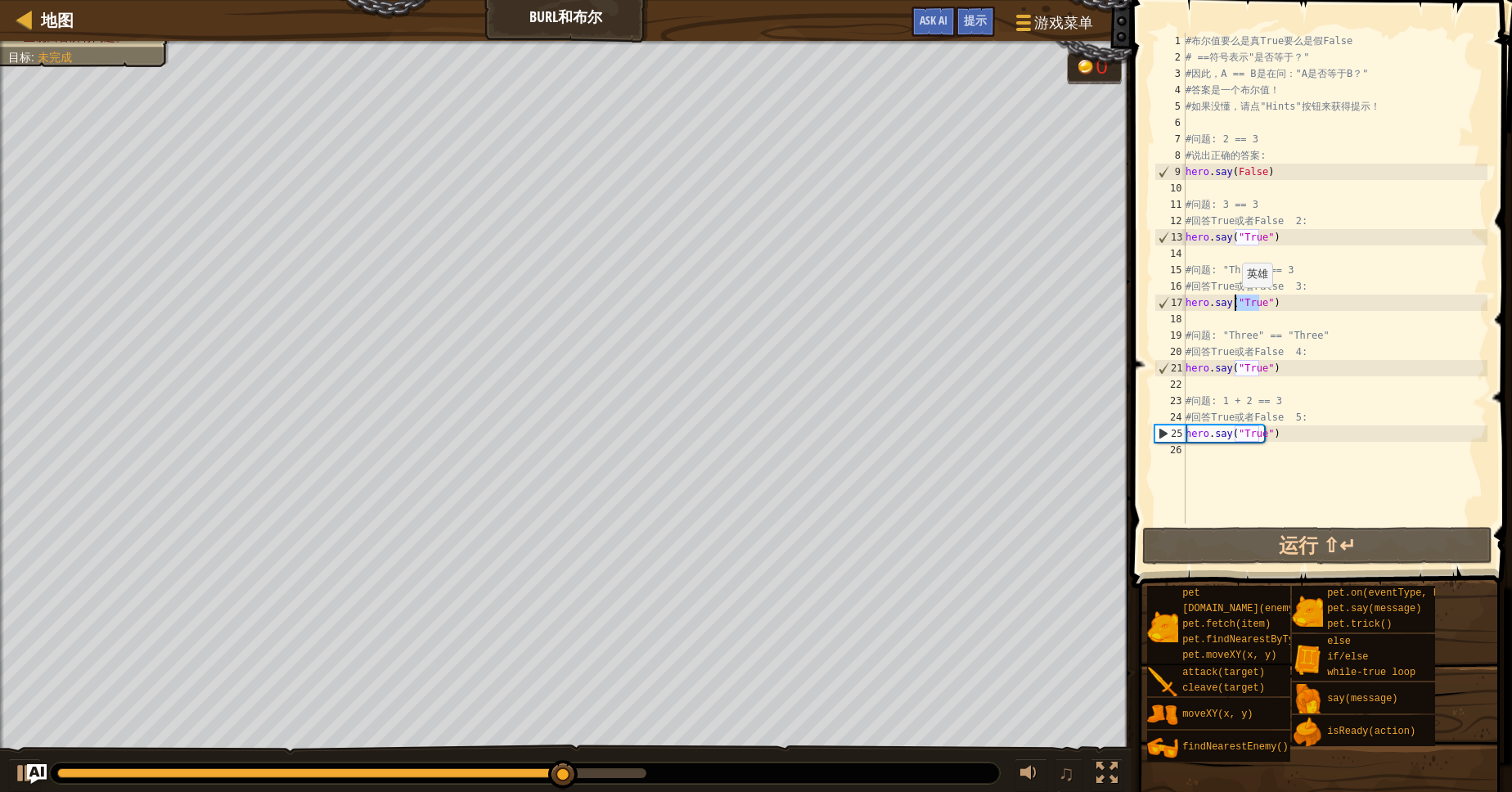
drag, startPoint x: 1257, startPoint y: 306, endPoint x: 1232, endPoint y: 304, distance: 25.1
click at [1232, 304] on div "# 布 尔 值 要 么 是 真 True 要 么 是 假 False # == 符 号 表 示 " 是 否 等 于 ？ " # 因 此 ， A == B 是 …" at bounding box center [1334, 295] width 305 height 524
click at [1243, 304] on div "# 布 尔 值 要 么 是 真 True 要 么 是 假 False # == 符 号 表 示 " 是 否 等 于 ？ " # 因 此 ， A == B 是 …" at bounding box center [1334, 278] width 305 height 491
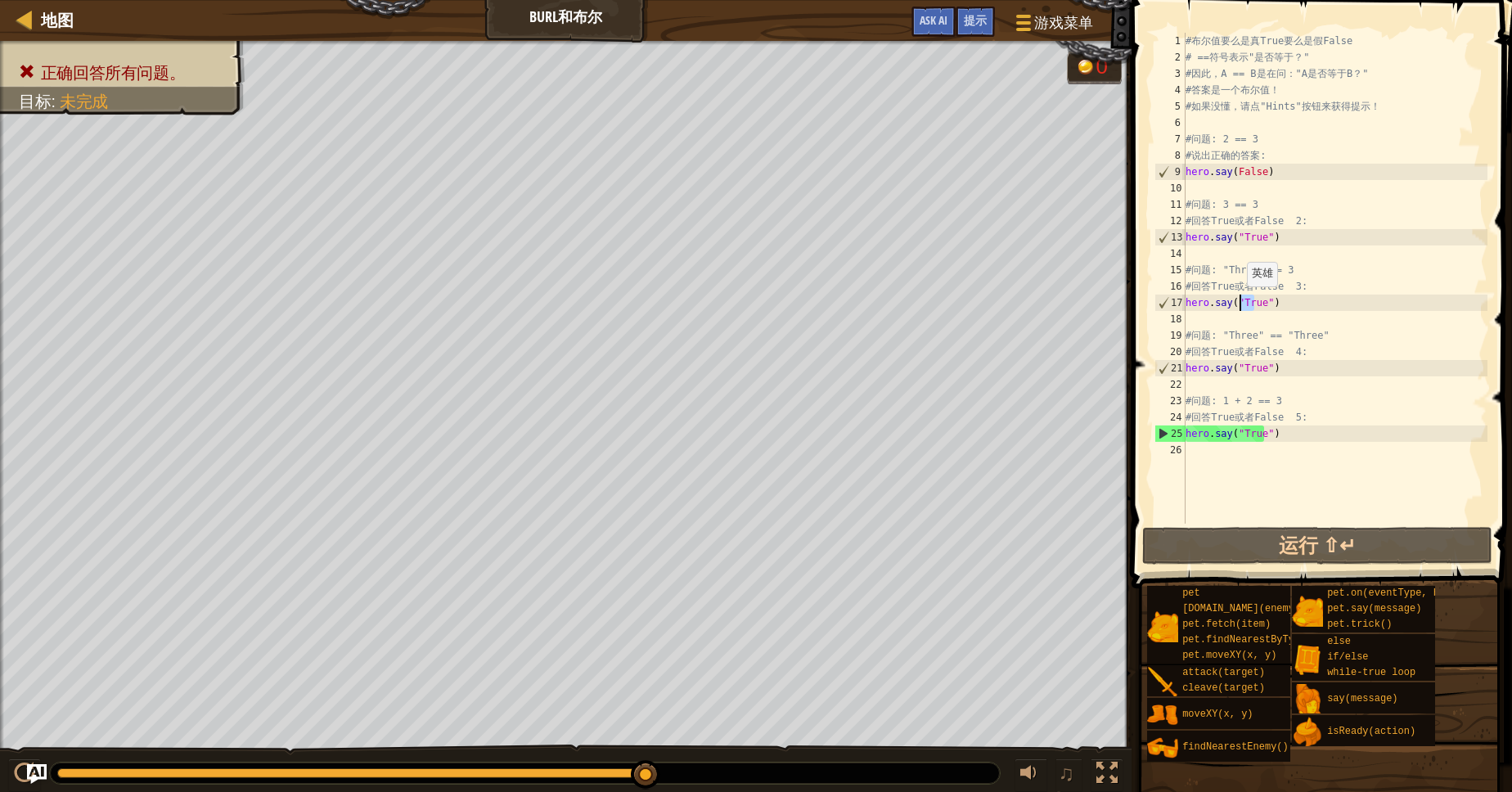
drag, startPoint x: 1254, startPoint y: 305, endPoint x: 1237, endPoint y: 303, distance: 17.1
click at [1237, 303] on div "# 布 尔 值 要 么 是 真 True 要 么 是 假 False # == 符 号 表 示 " 是 否 等 于 ？ " # 因 此 ， A == B 是 …" at bounding box center [1334, 295] width 305 height 524
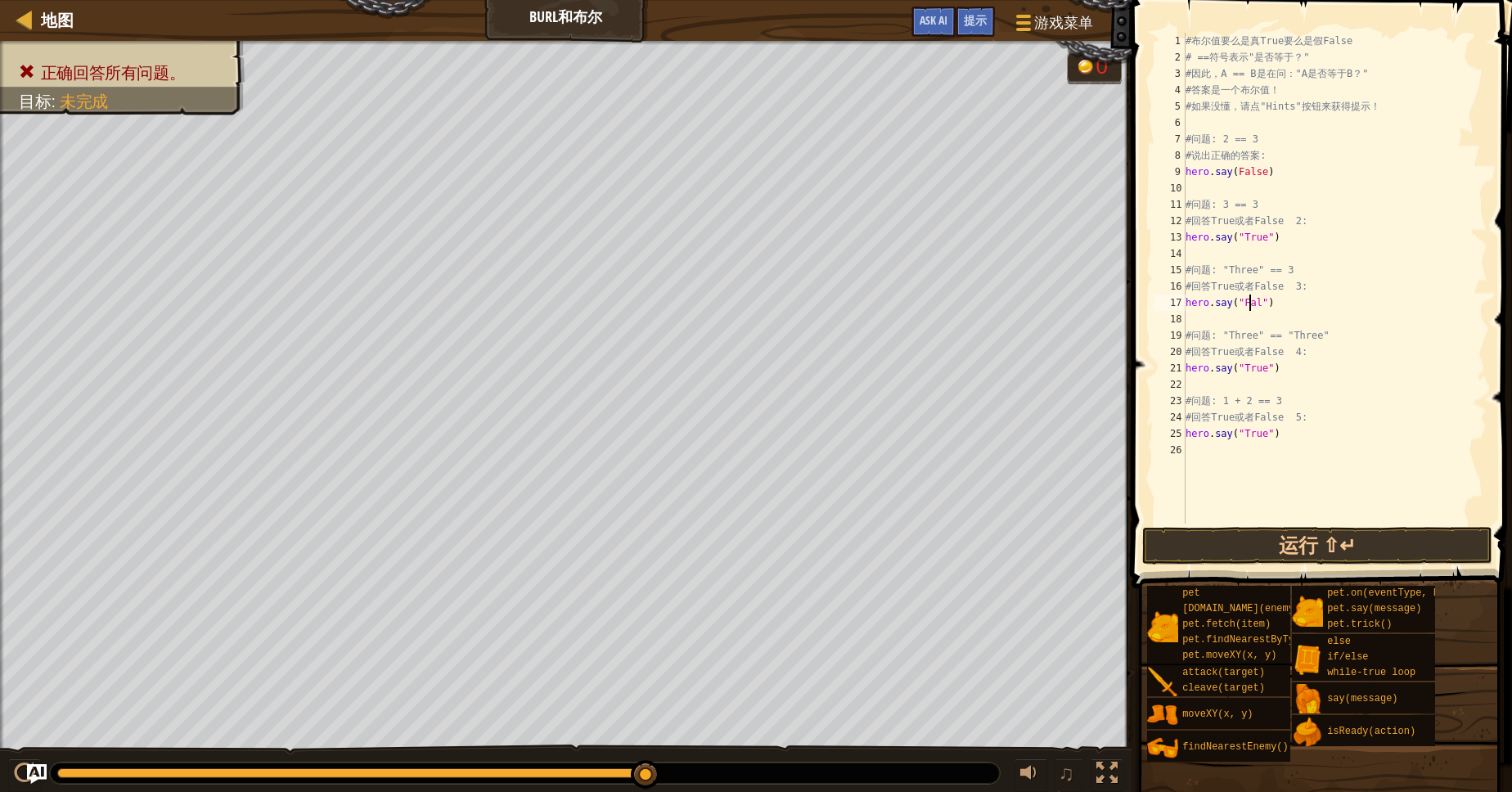
scroll to position [7, 5]
click at [1277, 295] on div "# 布 尔 值 要 么 是 真 True 要 么 是 假 False # == 符 号 表 示 " 是 否 等 于 ？ " # 因 此 ， A == B 是 …" at bounding box center [1334, 295] width 305 height 524
click at [1258, 175] on div "# 布 尔 值 要 么 是 真 True 要 么 是 假 False # == 符 号 表 示 " 是 否 等 于 ？ " # 因 此 ， A == B 是 …" at bounding box center [1334, 295] width 305 height 524
type textarea "hero.say("False")"
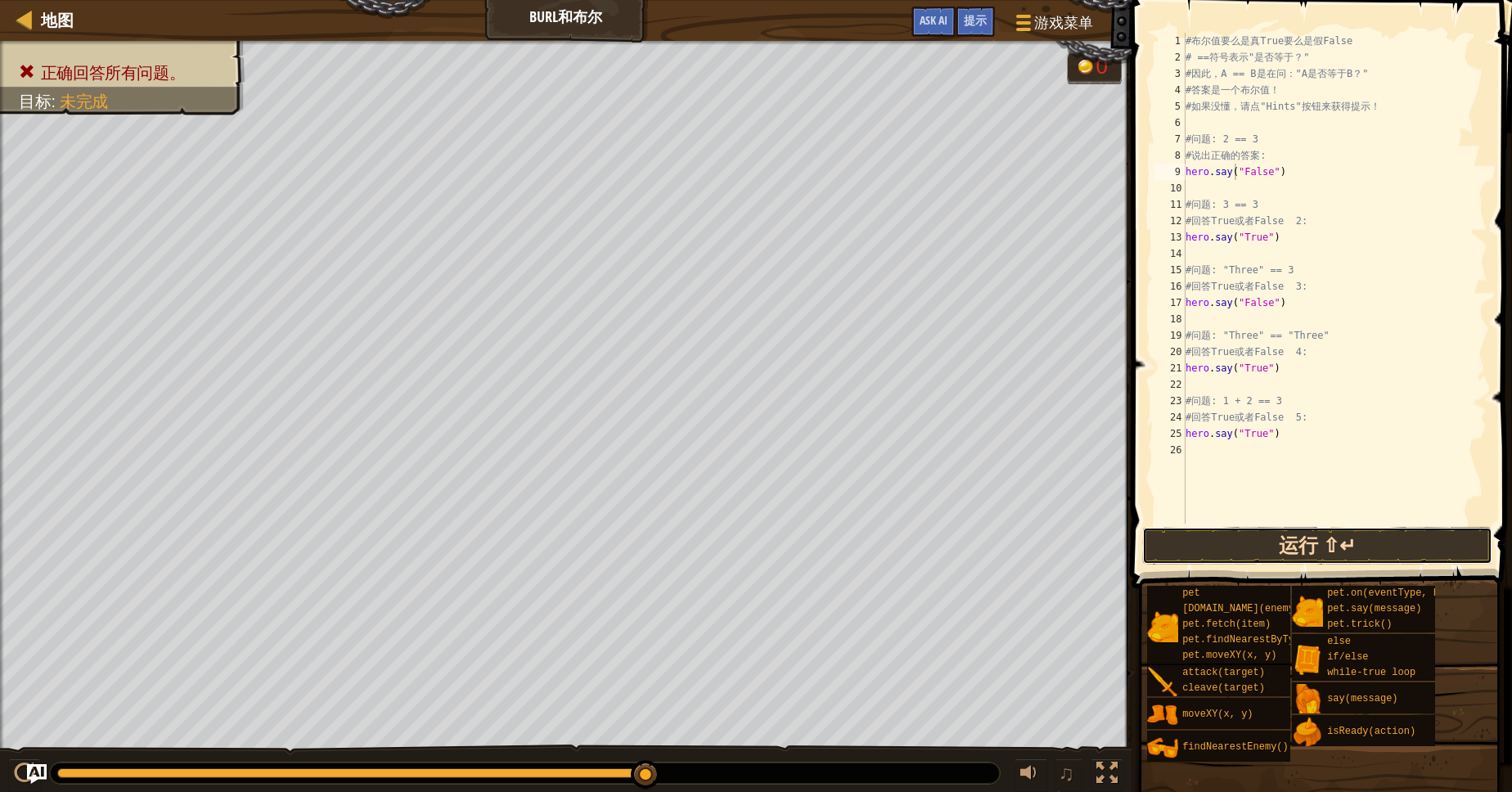
click at [1330, 540] on button "运行 ⇧↵" at bounding box center [1318, 545] width 350 height 37
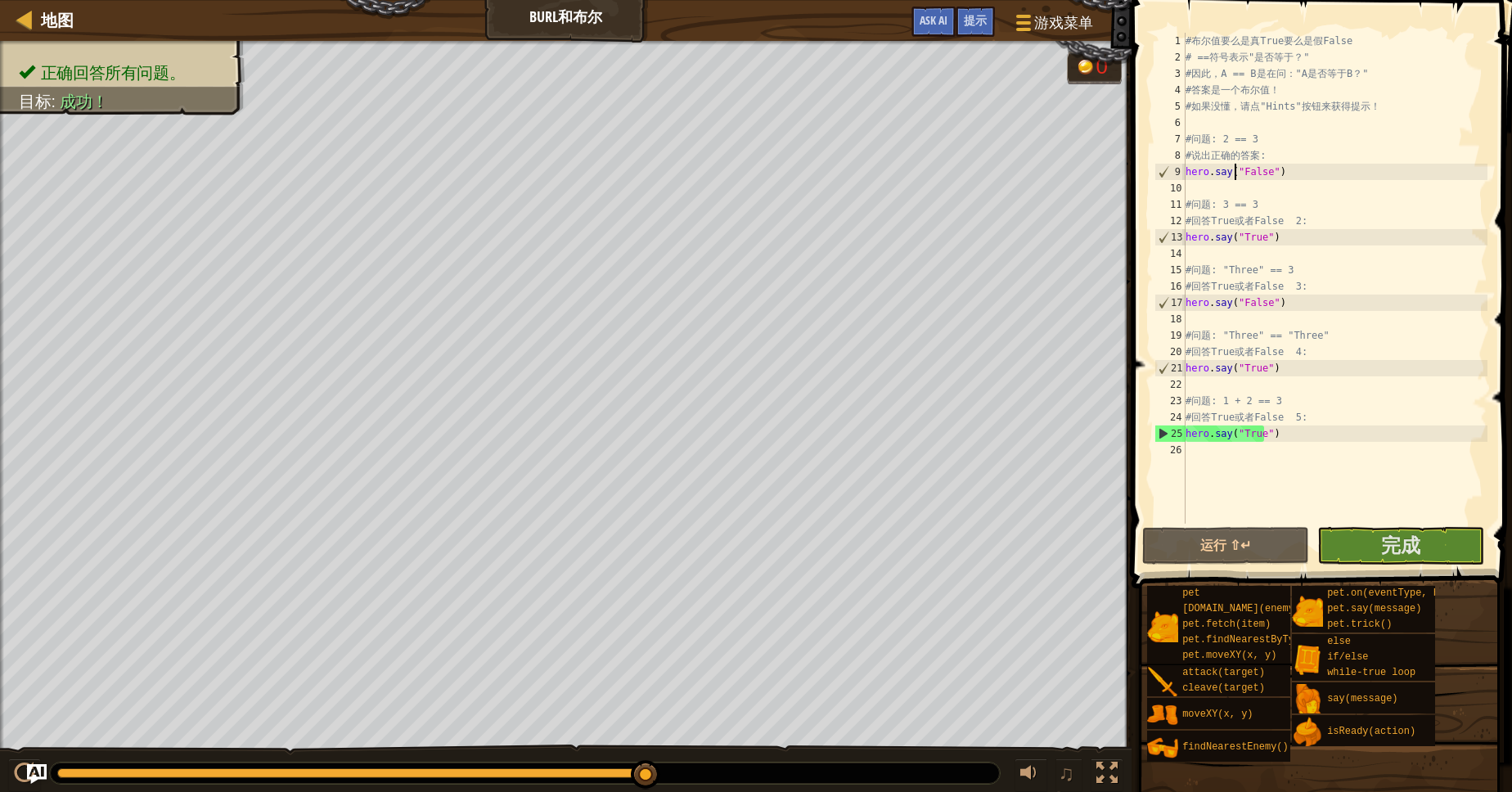
drag, startPoint x: 197, startPoint y: 764, endPoint x: 757, endPoint y: 767, distance: 560.0
click at [749, 776] on div at bounding box center [525, 773] width 950 height 21
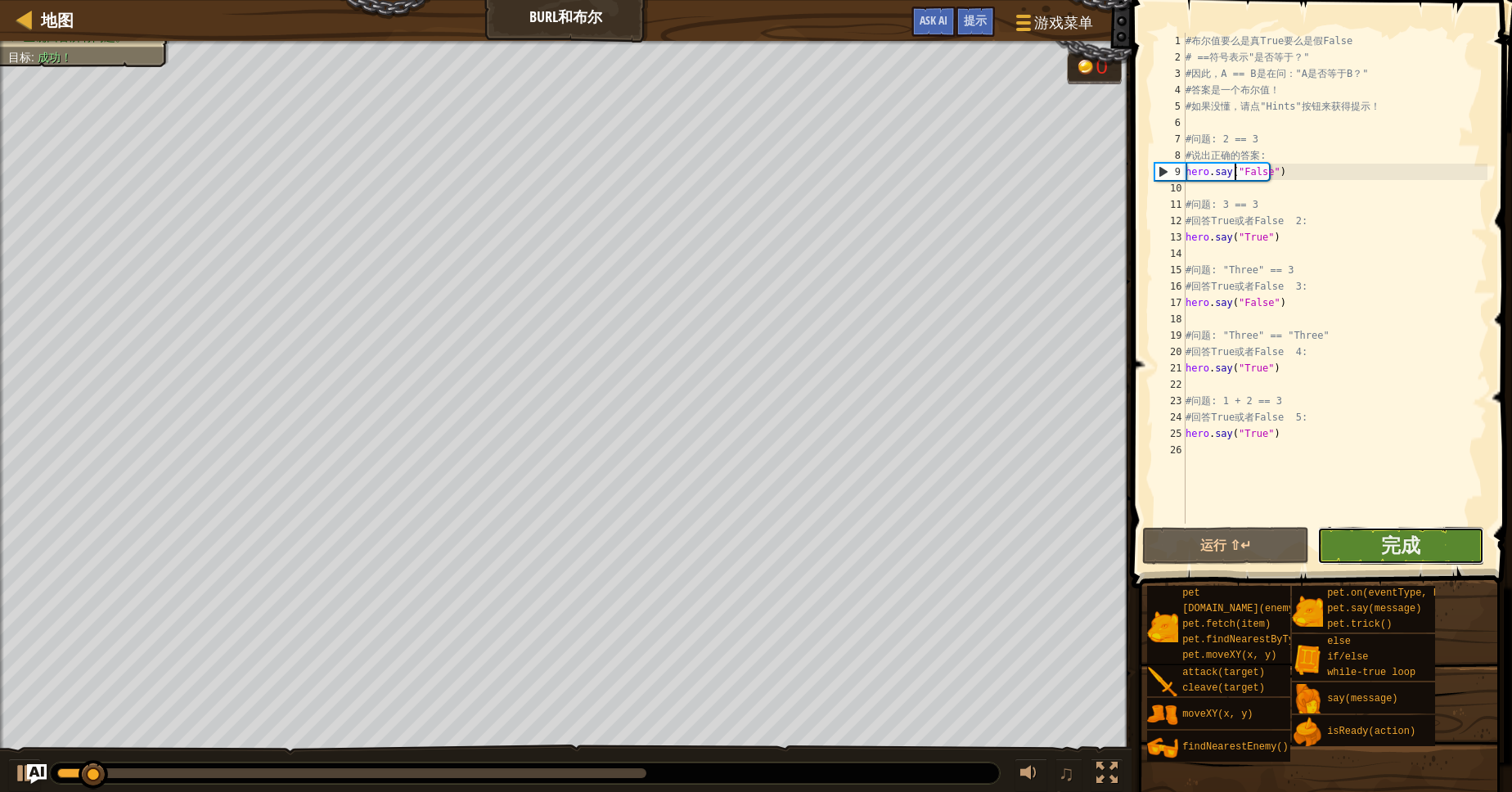
click at [1377, 539] on button "完成" at bounding box center [1400, 545] width 167 height 37
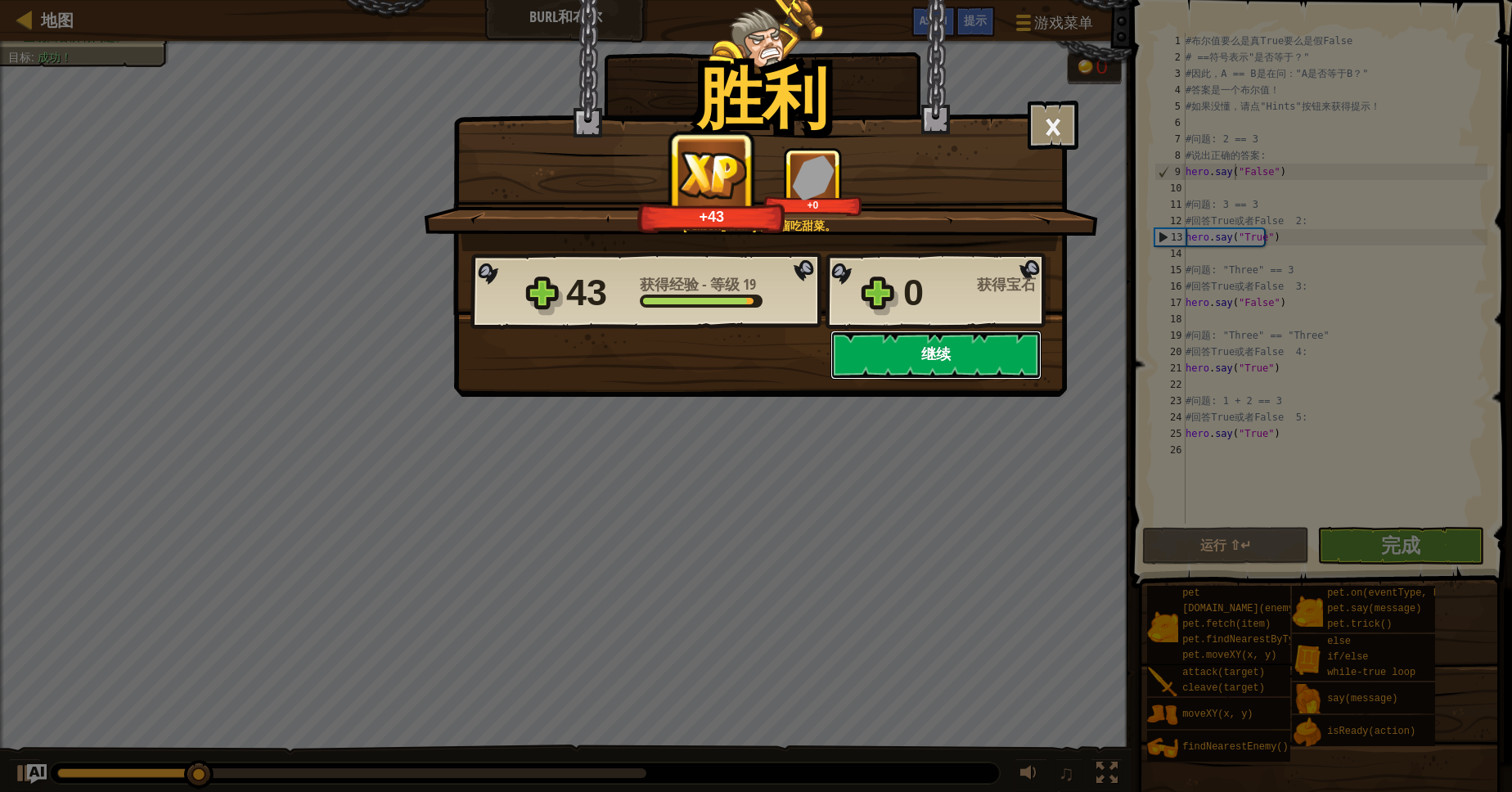
click at [937, 356] on button "继续" at bounding box center [935, 355] width 211 height 49
select select "zh-HANS"
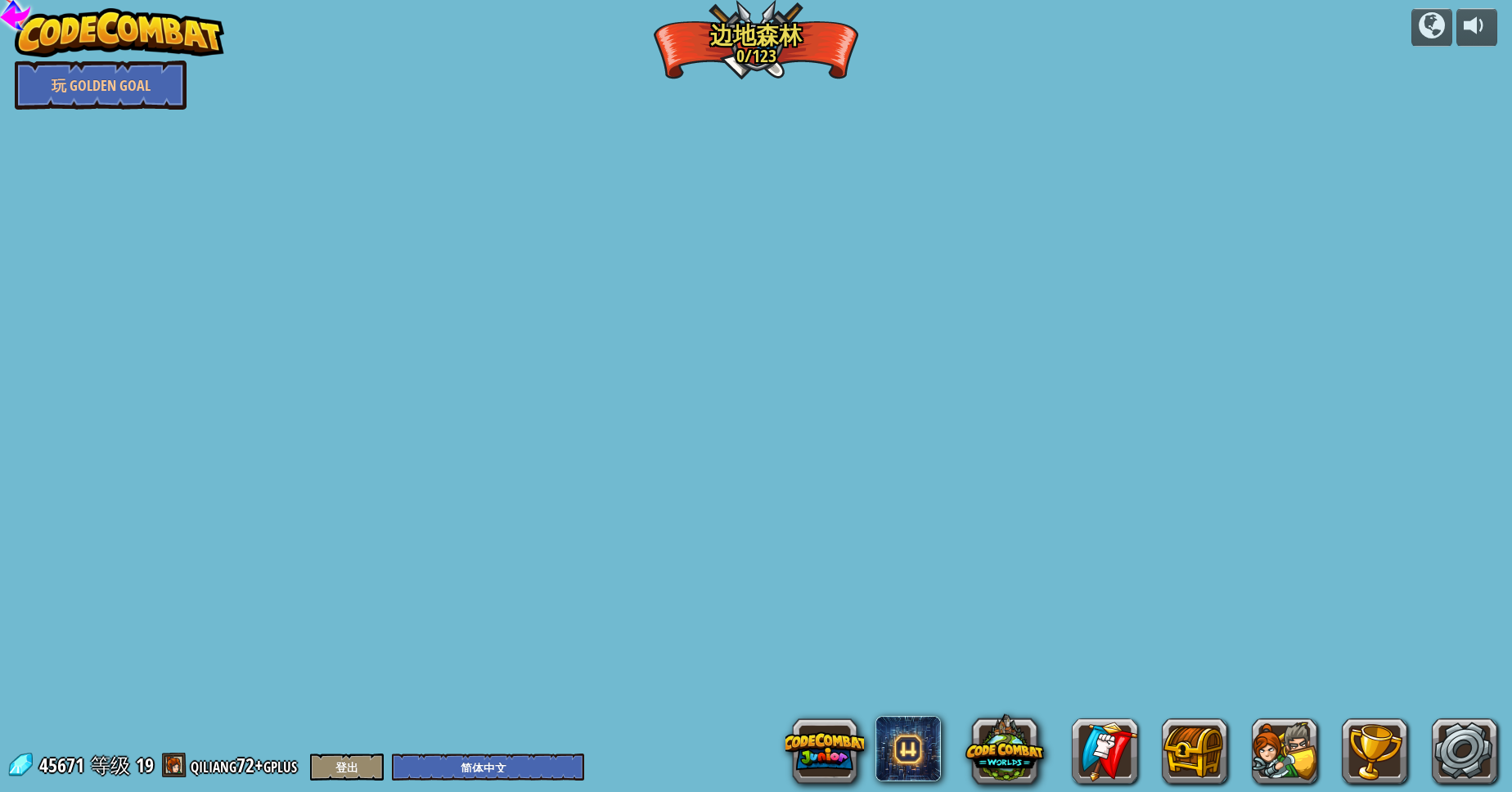
select select "zh-HANS"
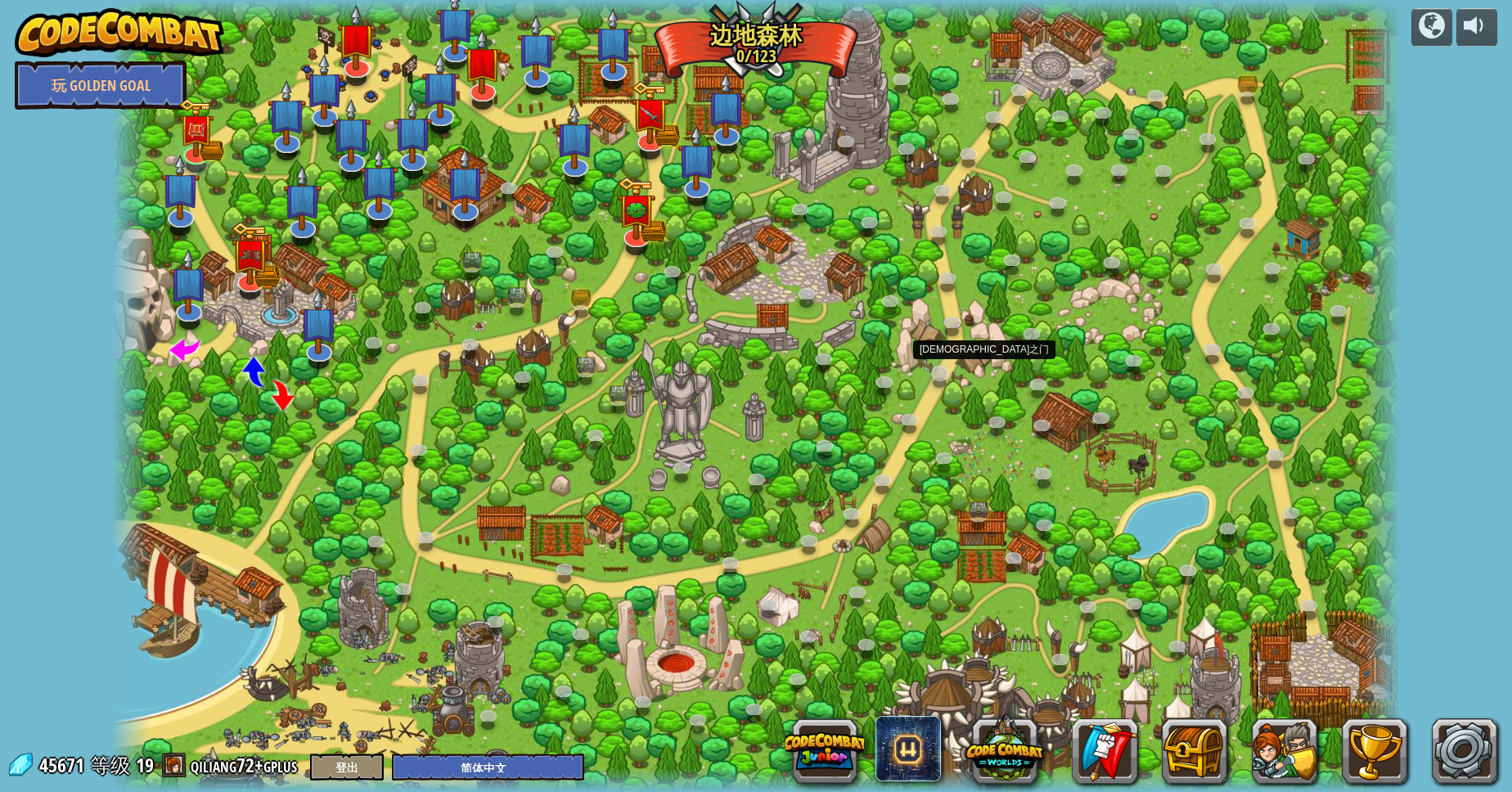
select select "zh-HANS"
